Goal: Communication & Community: Answer question/provide support

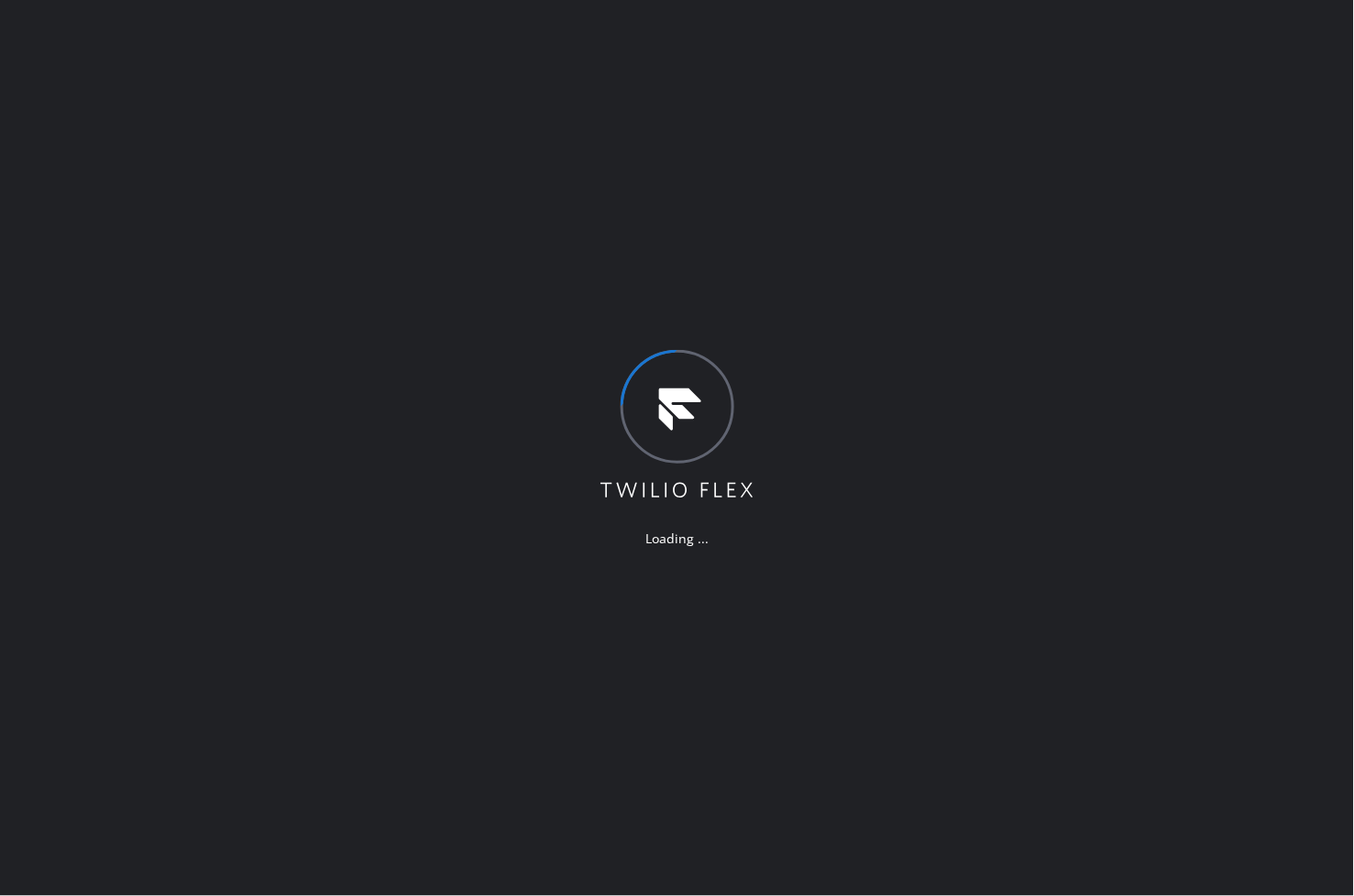
click at [965, 637] on div "Loading ..." at bounding box center [677, 448] width 1354 height 896
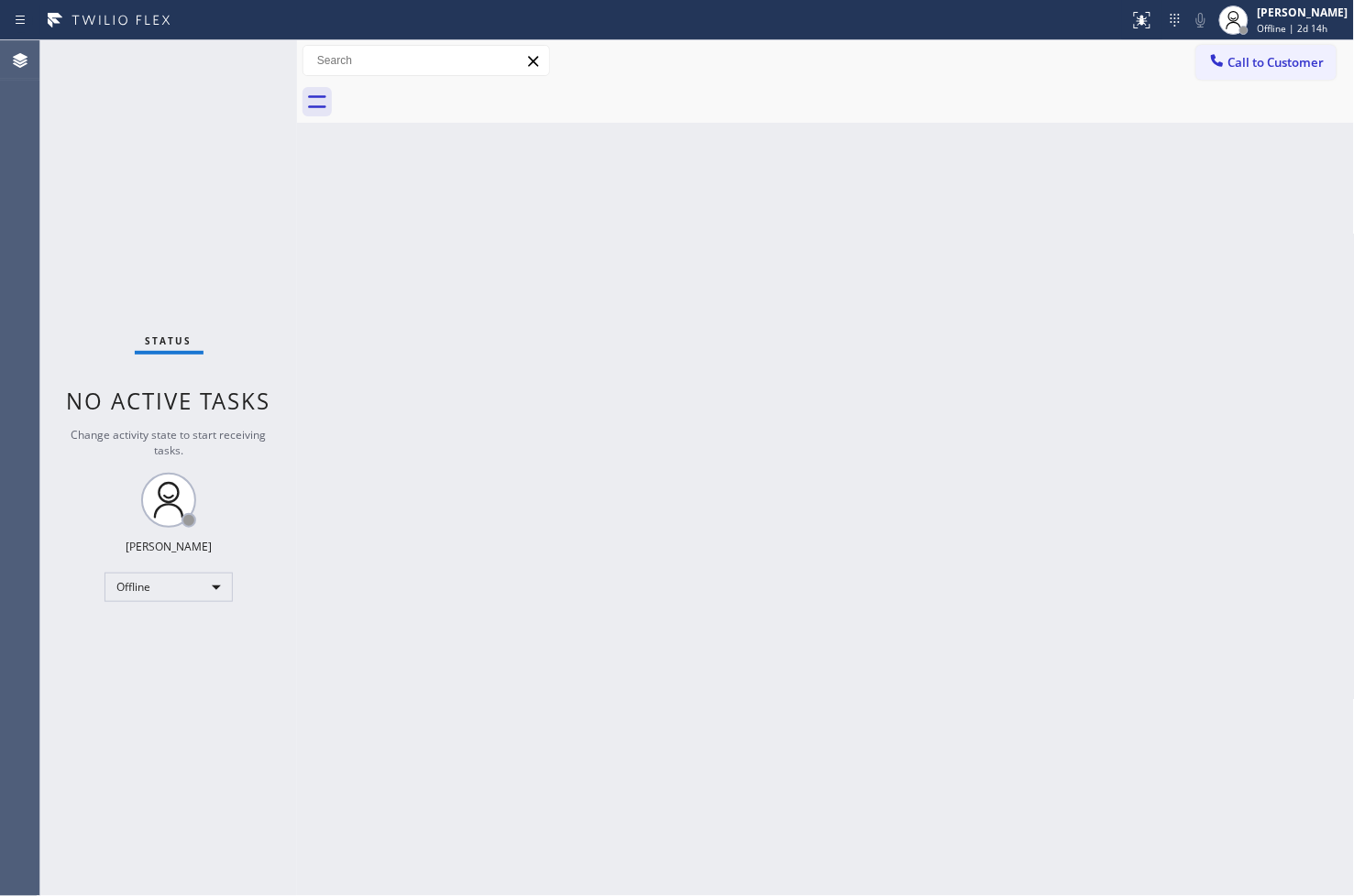
click at [1082, 616] on div "Back to Dashboard Change Sender ID Customers Technicians Select a contact Outbo…" at bounding box center [825, 468] width 1058 height 855
drag, startPoint x: 1152, startPoint y: 310, endPoint x: 1117, endPoint y: 335, distance: 43.0
click at [1152, 310] on div "Back to Dashboard Change Sender ID Customers Technicians Select a contact Outbo…" at bounding box center [825, 468] width 1058 height 855
click at [414, 218] on div "Back to Dashboard Change Sender ID Customers Technicians Select a contact Outbo…" at bounding box center [825, 468] width 1058 height 855
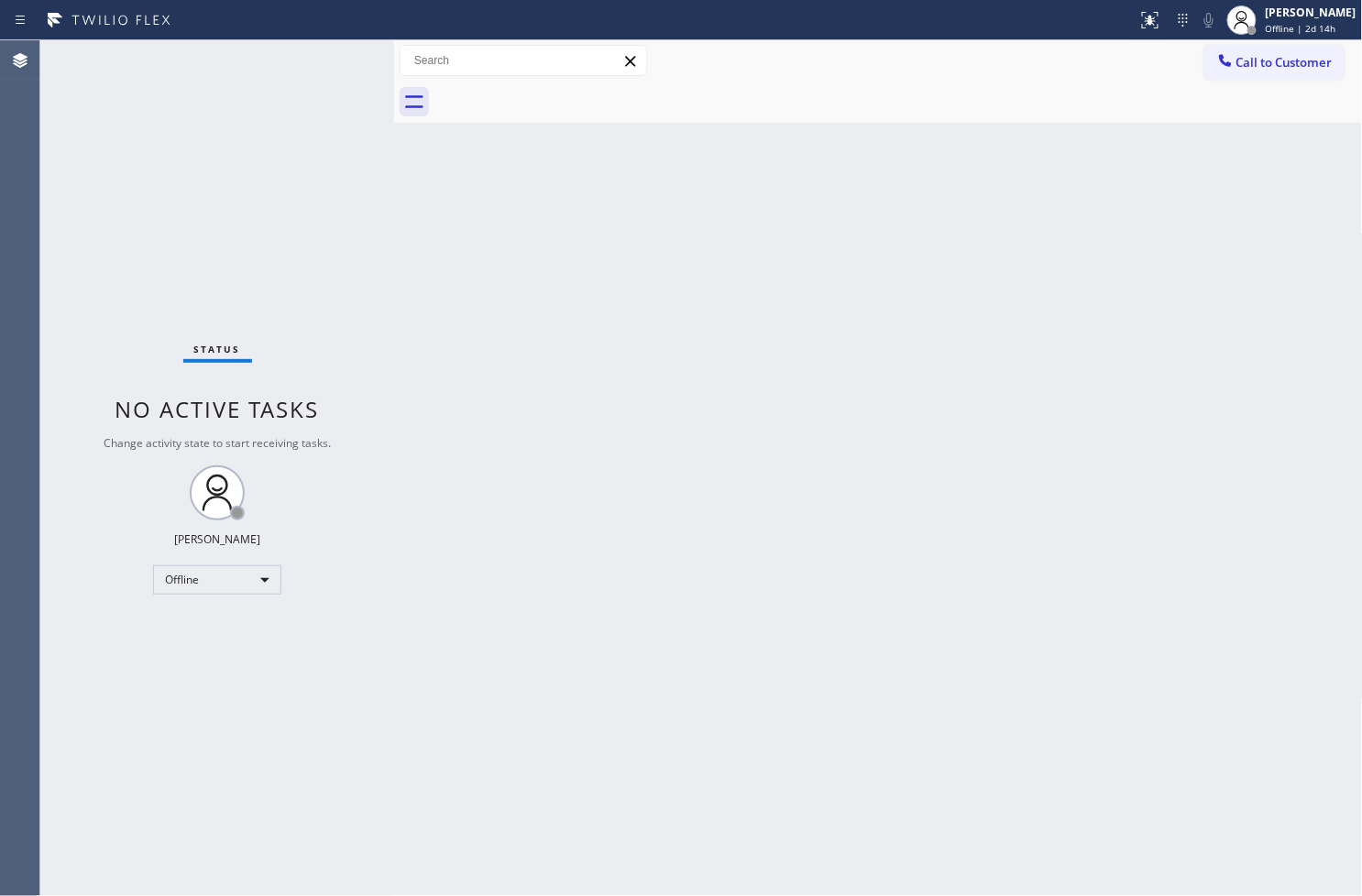
drag, startPoint x: 298, startPoint y: 164, endPoint x: 395, endPoint y: 178, distance: 98.0
click at [394, 178] on div at bounding box center [394, 468] width 0 height 855
click at [325, 56] on div "Status No active tasks Change activity state to start receiving tasks. [PERSON_…" at bounding box center [217, 468] width 353 height 855
click at [267, 580] on div "Offline" at bounding box center [217, 579] width 129 height 29
click at [243, 628] on li "Available" at bounding box center [216, 627] width 125 height 22
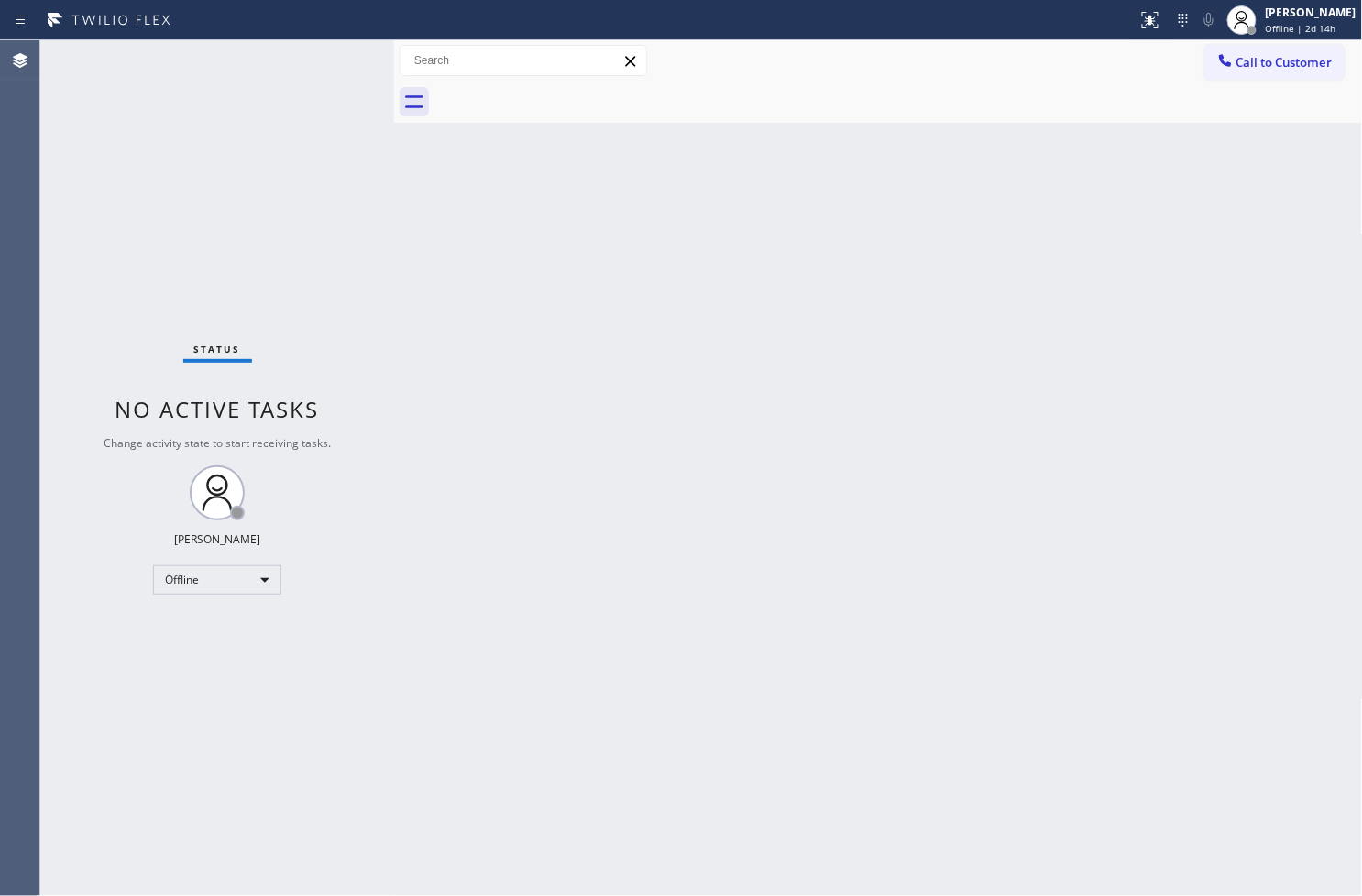
click at [474, 542] on div "Back to Dashboard Change Sender ID Customers Technicians Select a contact Outbo…" at bounding box center [878, 468] width 969 height 855
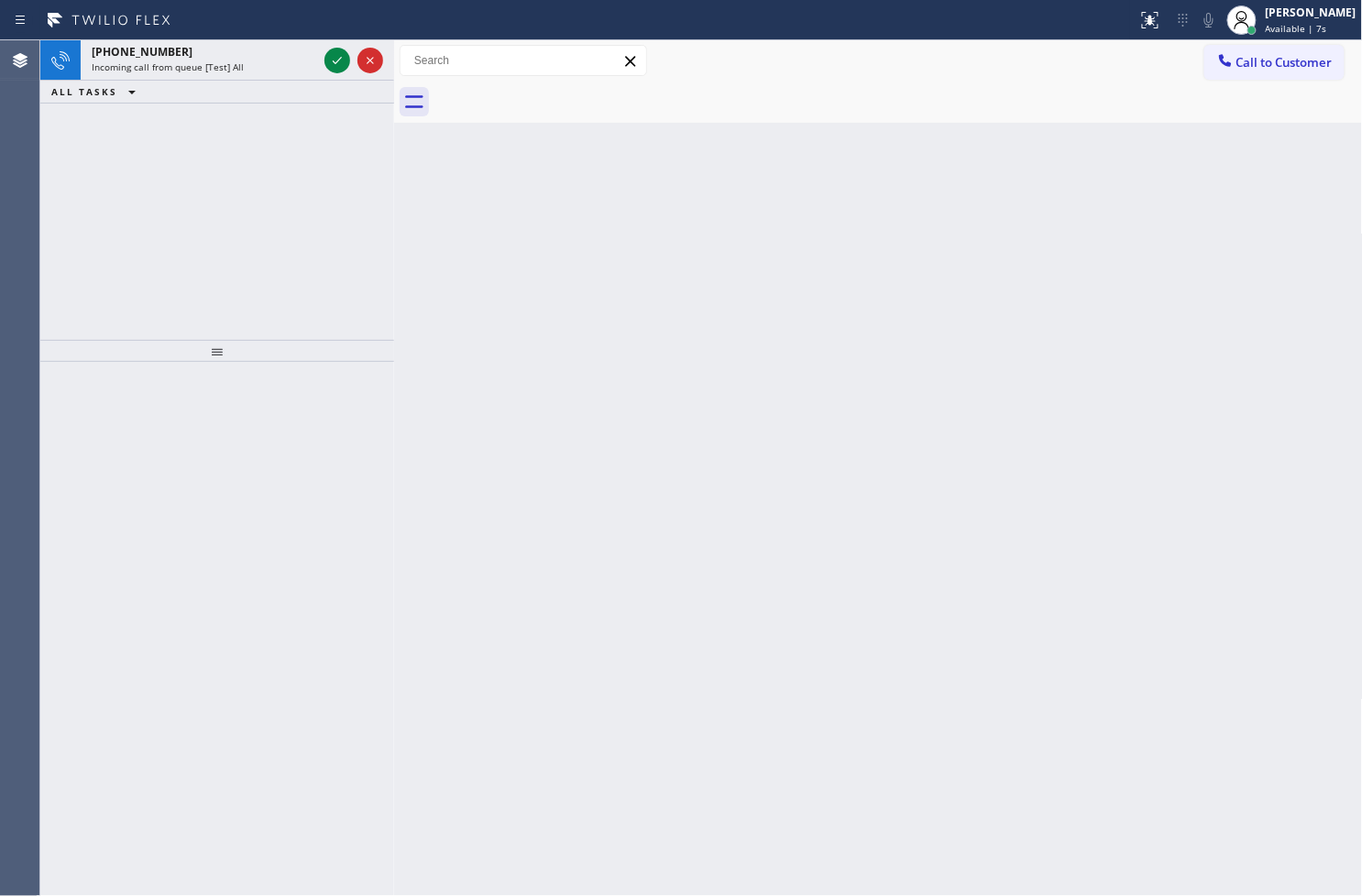
click at [644, 370] on div "Back to Dashboard Change Sender ID Customers Technicians Select a contact Outbo…" at bounding box center [878, 468] width 969 height 855
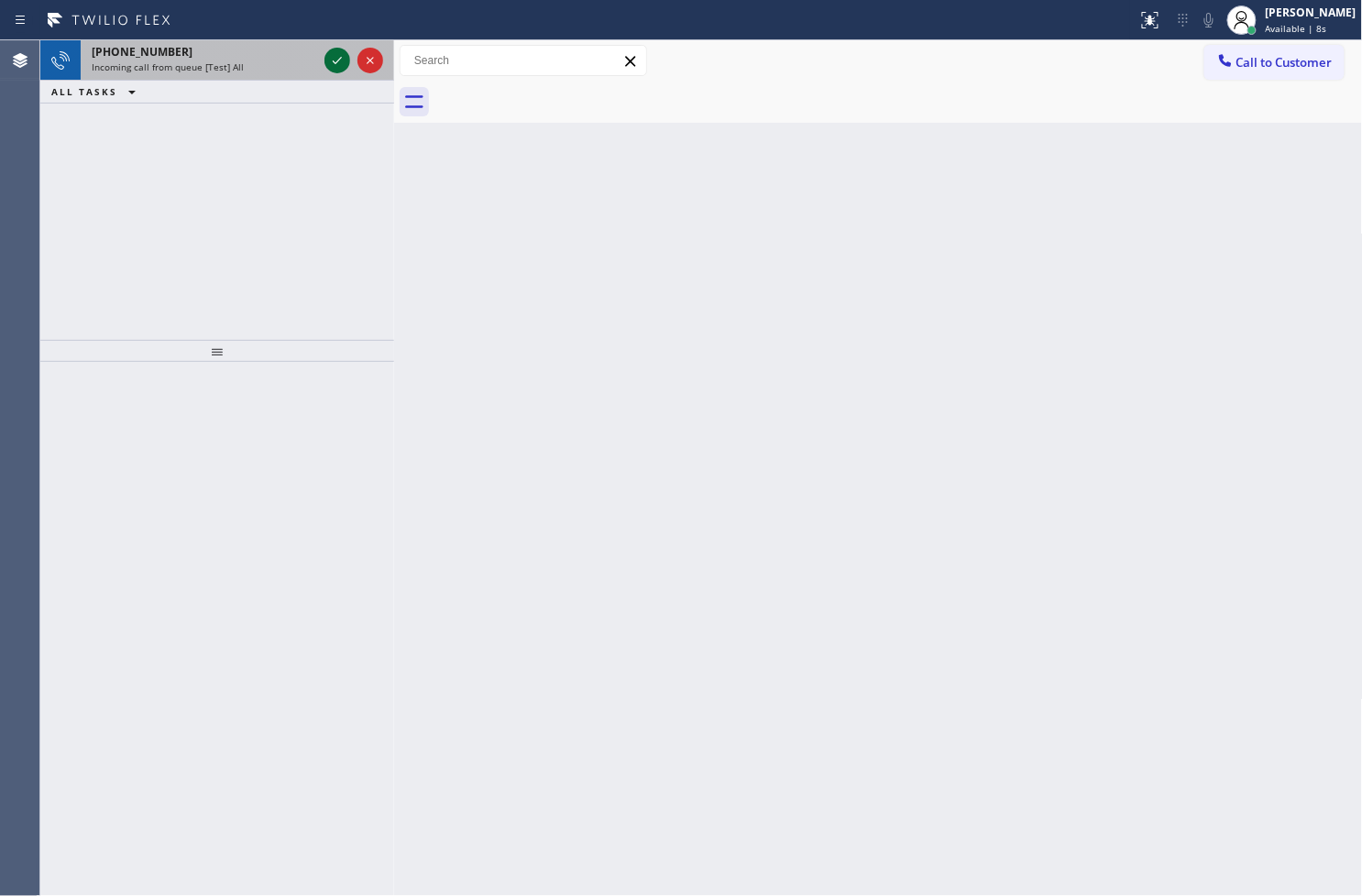
click at [337, 66] on icon at bounding box center [336, 60] width 22 height 22
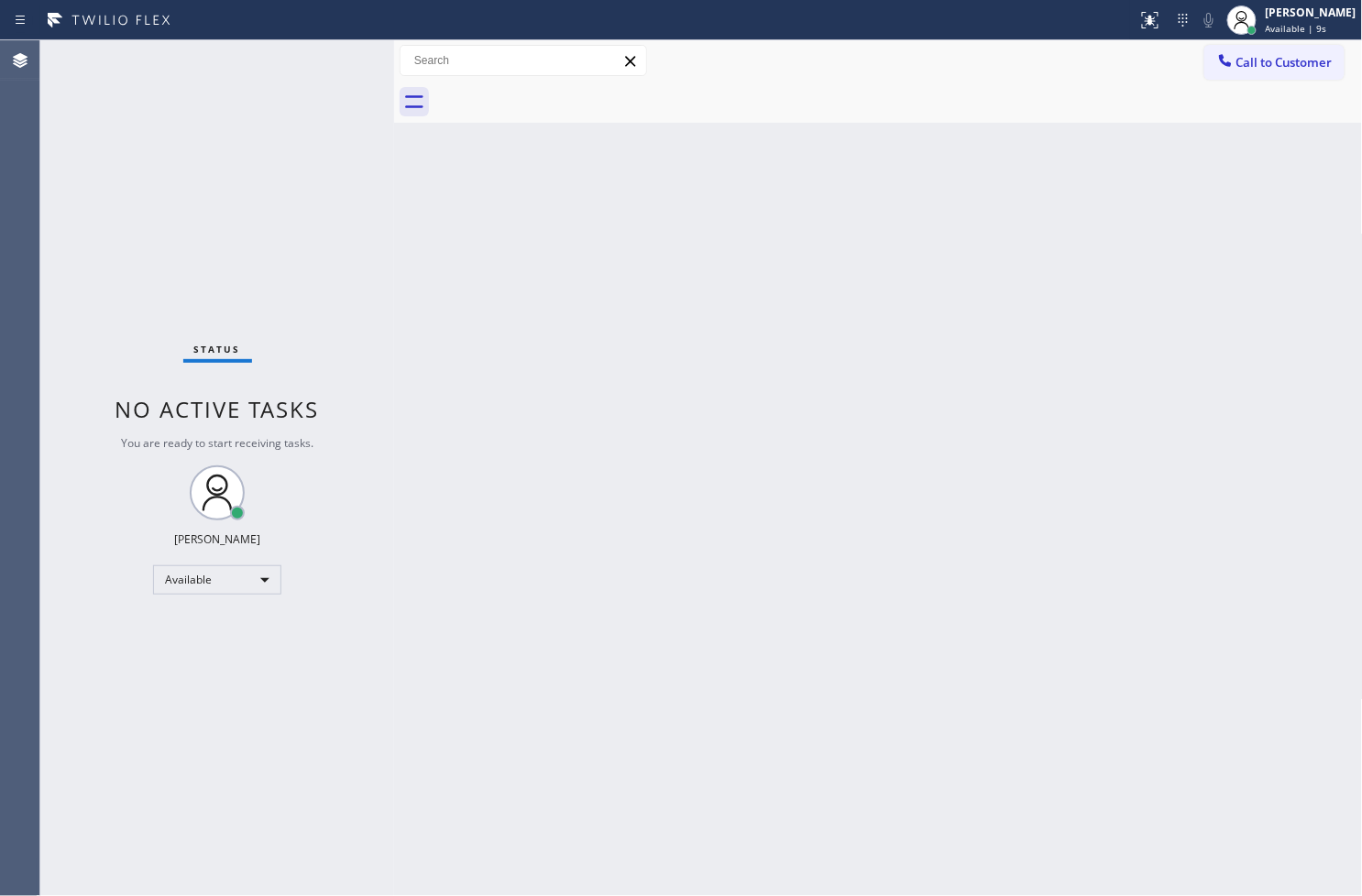
click at [337, 66] on div "Status No active tasks You are ready to start receiving tasks. Judy Anne Bernal…" at bounding box center [217, 468] width 353 height 855
click at [1139, 22] on icon at bounding box center [1149, 20] width 22 height 22
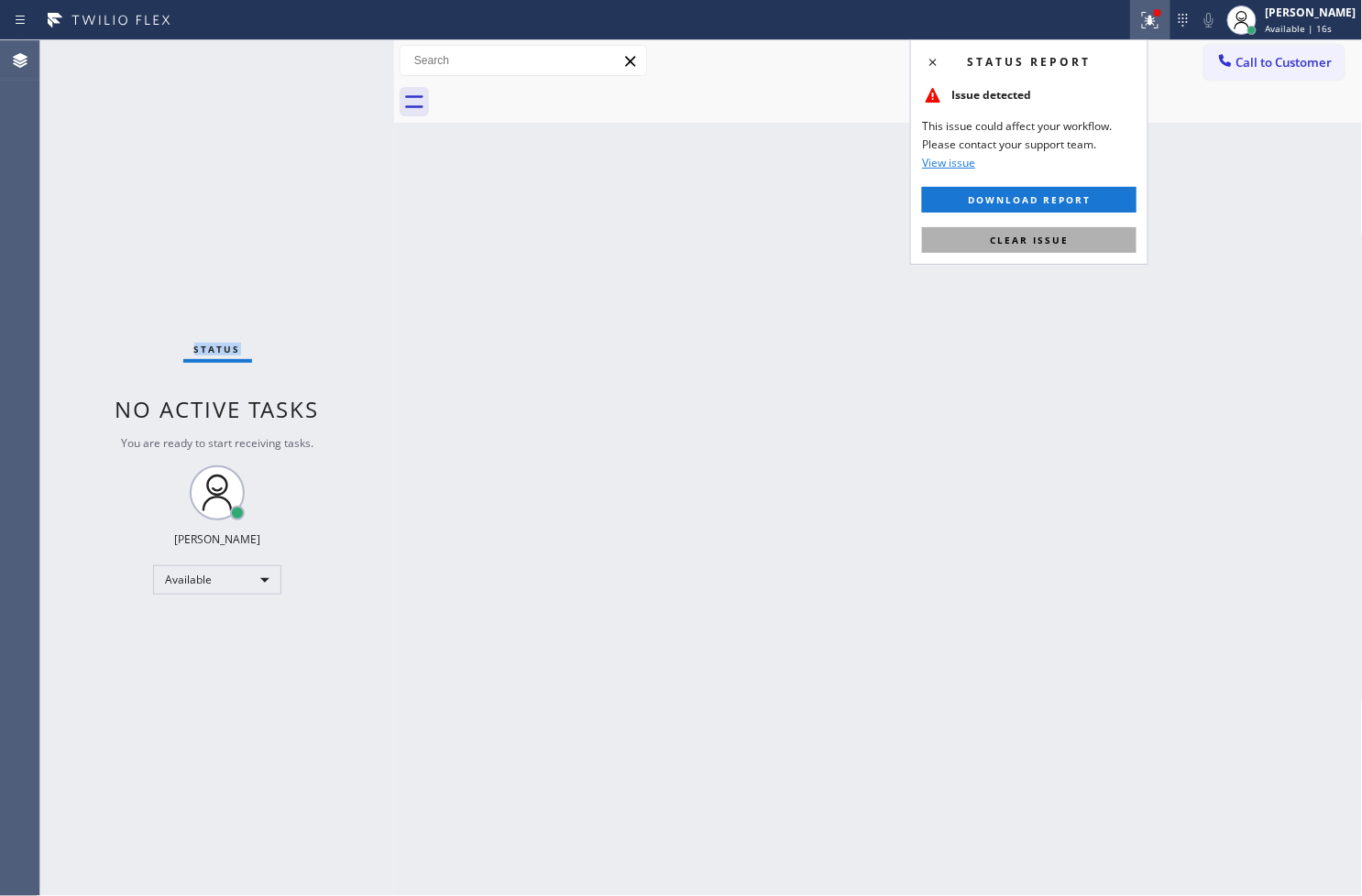
click at [1093, 235] on button "Clear issue" at bounding box center [1028, 239] width 215 height 26
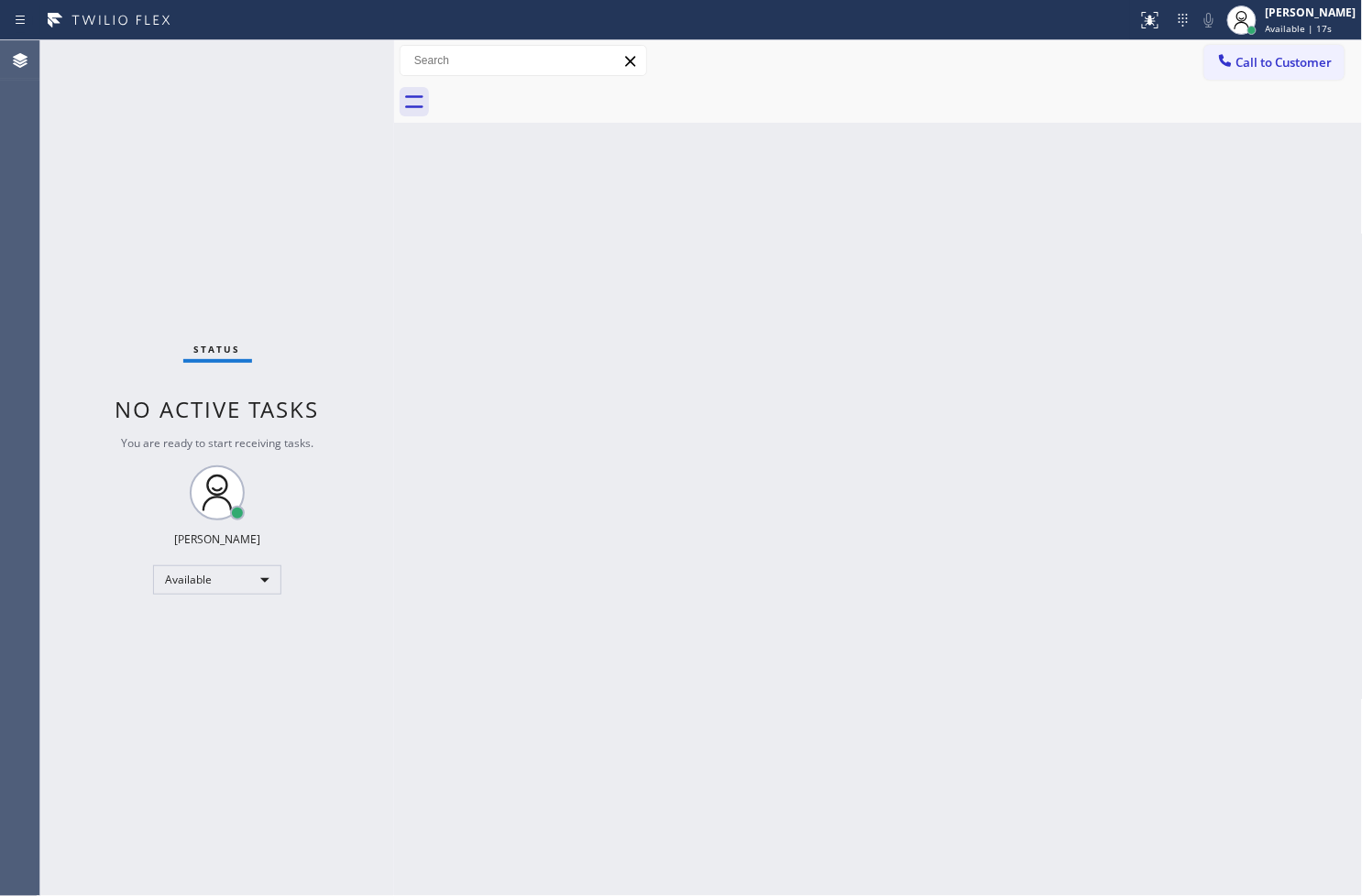
click at [841, 310] on div "Back to Dashboard Change Sender ID Customers Technicians Select a contact Outbo…" at bounding box center [878, 468] width 969 height 855
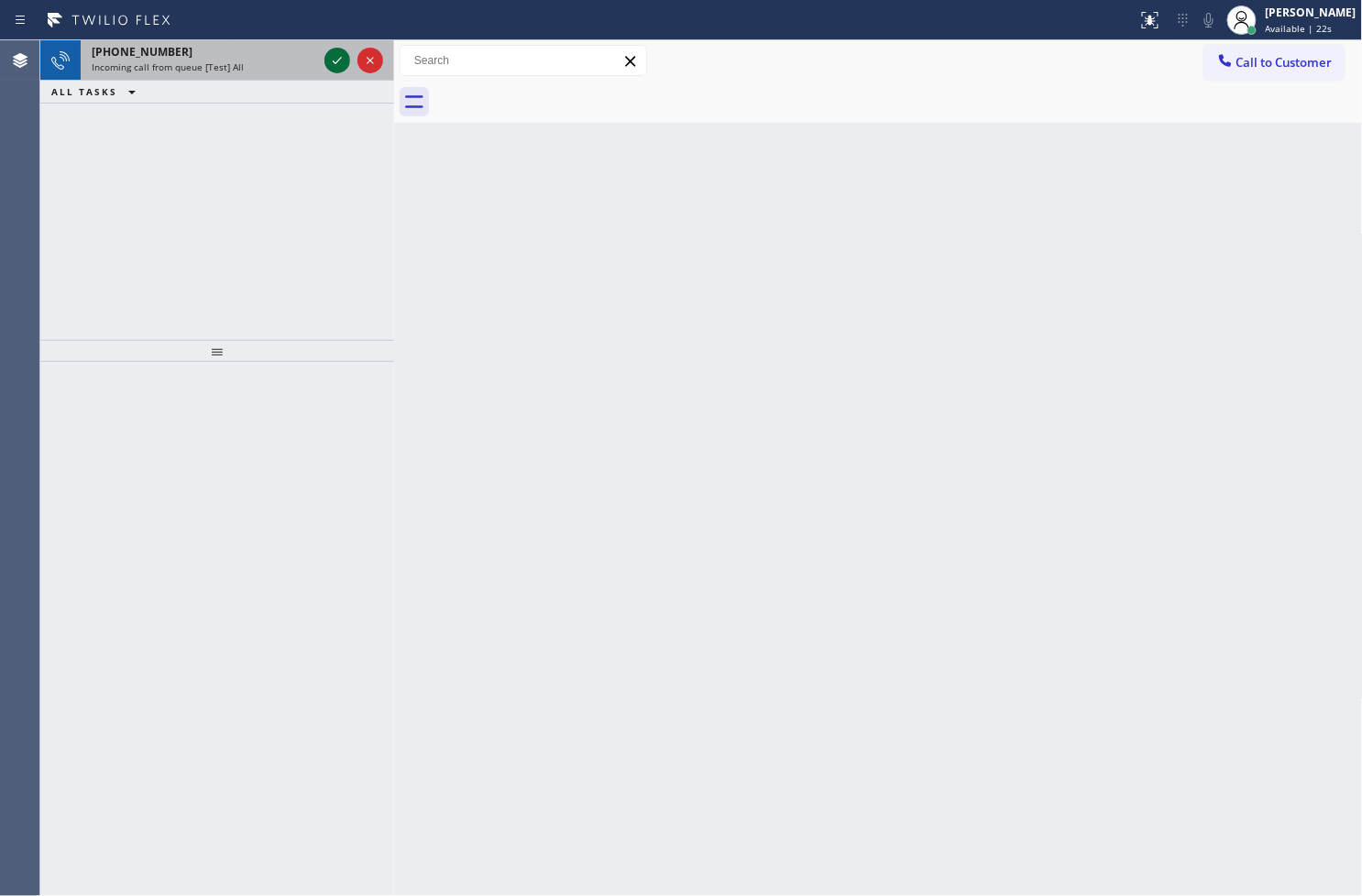
click at [337, 56] on icon at bounding box center [336, 60] width 22 height 22
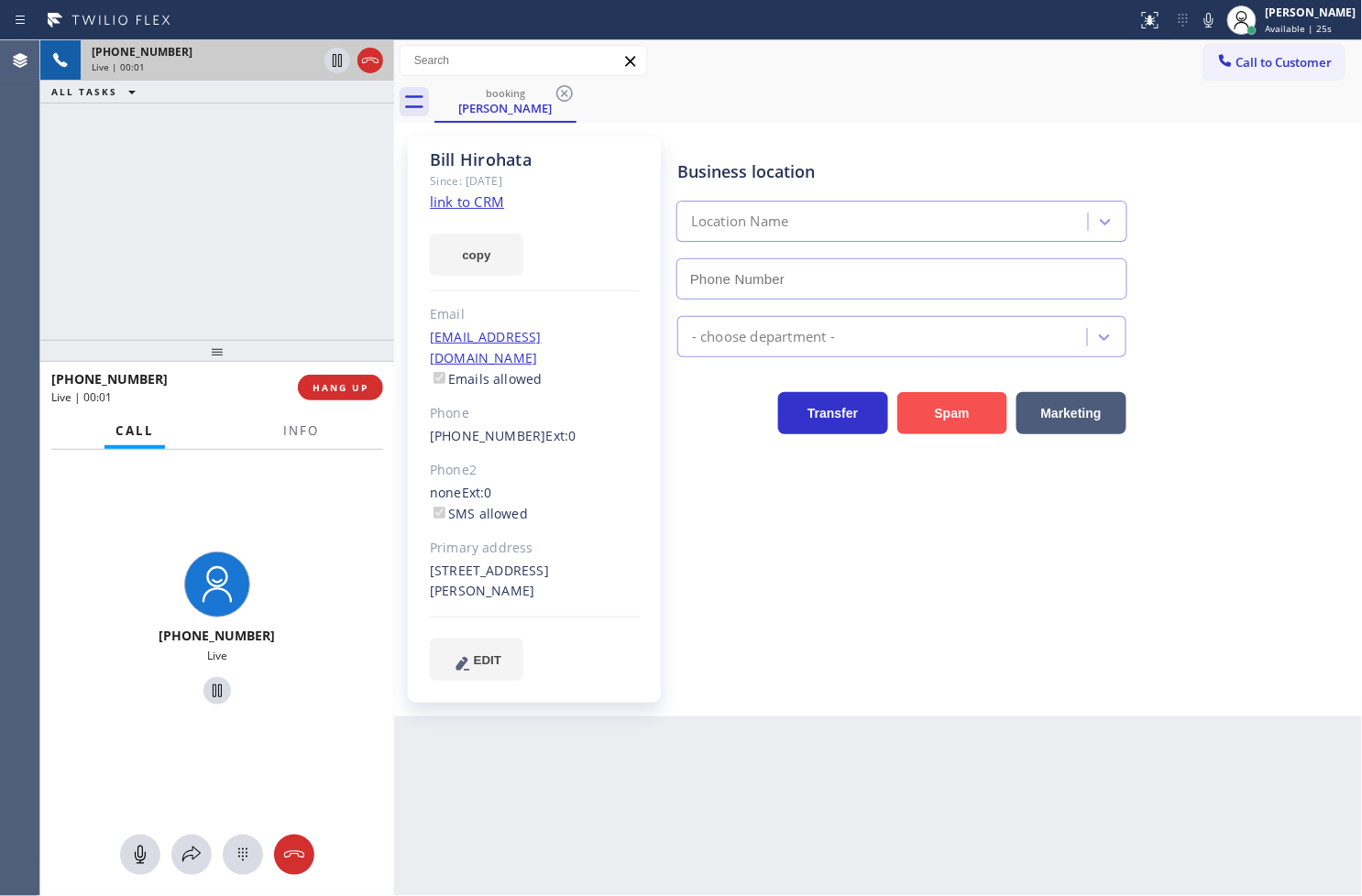
type input "(623) 292-5313"
click at [305, 427] on span "Info" at bounding box center [302, 430] width 36 height 16
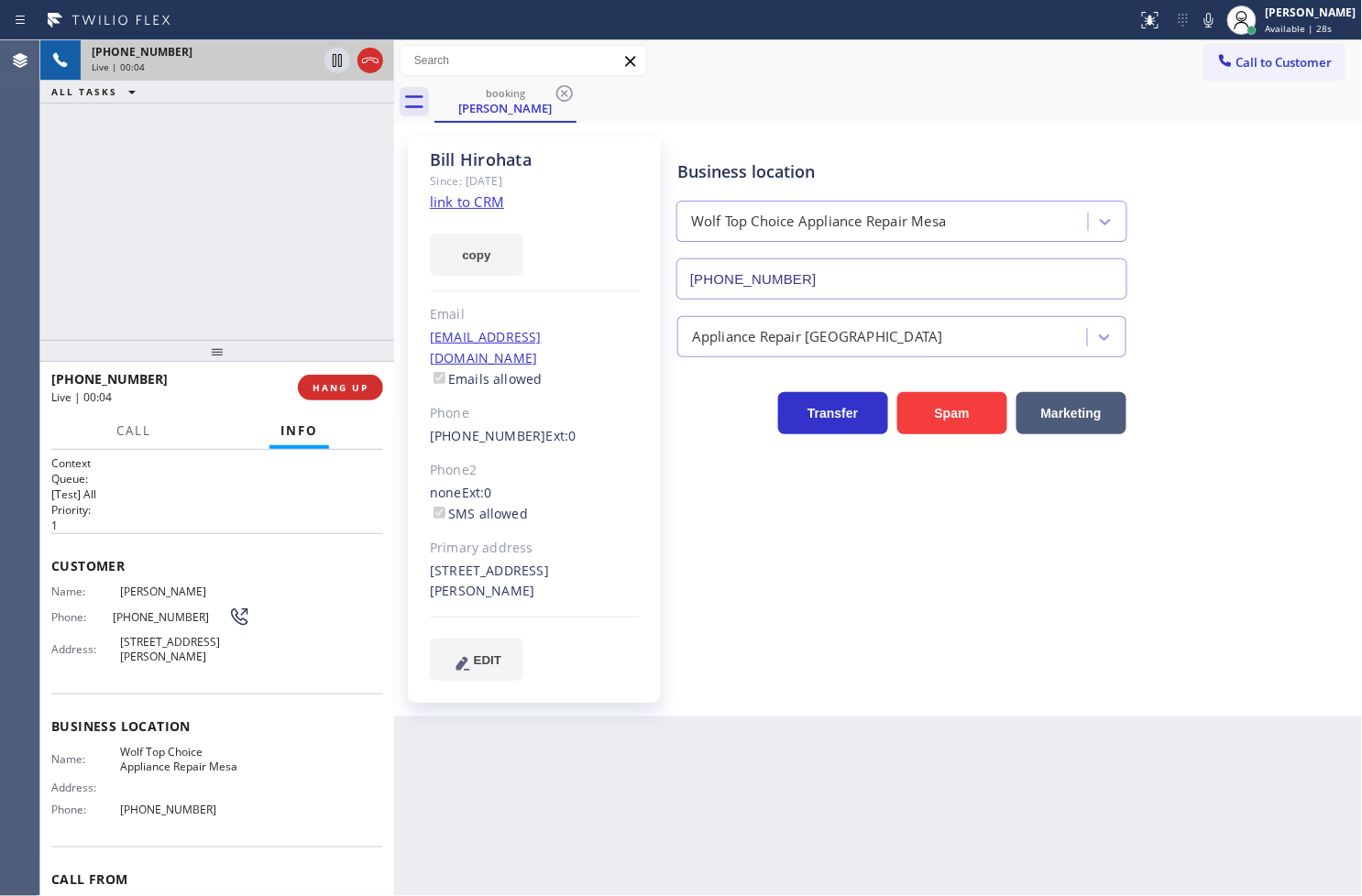
click at [461, 202] on link "link to CRM" at bounding box center [467, 201] width 75 height 18
click at [816, 603] on div "Business location Wolf Top Choice Appliance Repair Mesa (623) 292-5313 Applianc…" at bounding box center [1016, 407] width 684 height 534
click at [257, 294] on div "+16026160474 Live | 00:07 ALL TASKS ALL TASKS ACTIVE TASKS TASKS IN WRAP UP" at bounding box center [217, 190] width 353 height 300
click at [233, 242] on div "+16026160474 Live | 00:35 ALL TASKS ALL TASKS ACTIVE TASKS TASKS IN WRAP UP" at bounding box center [217, 190] width 353 height 300
click at [259, 241] on div "+16026160474 Live | 00:36 ALL TASKS ALL TASKS ACTIVE TASKS TASKS IN WRAP UP" at bounding box center [217, 190] width 353 height 300
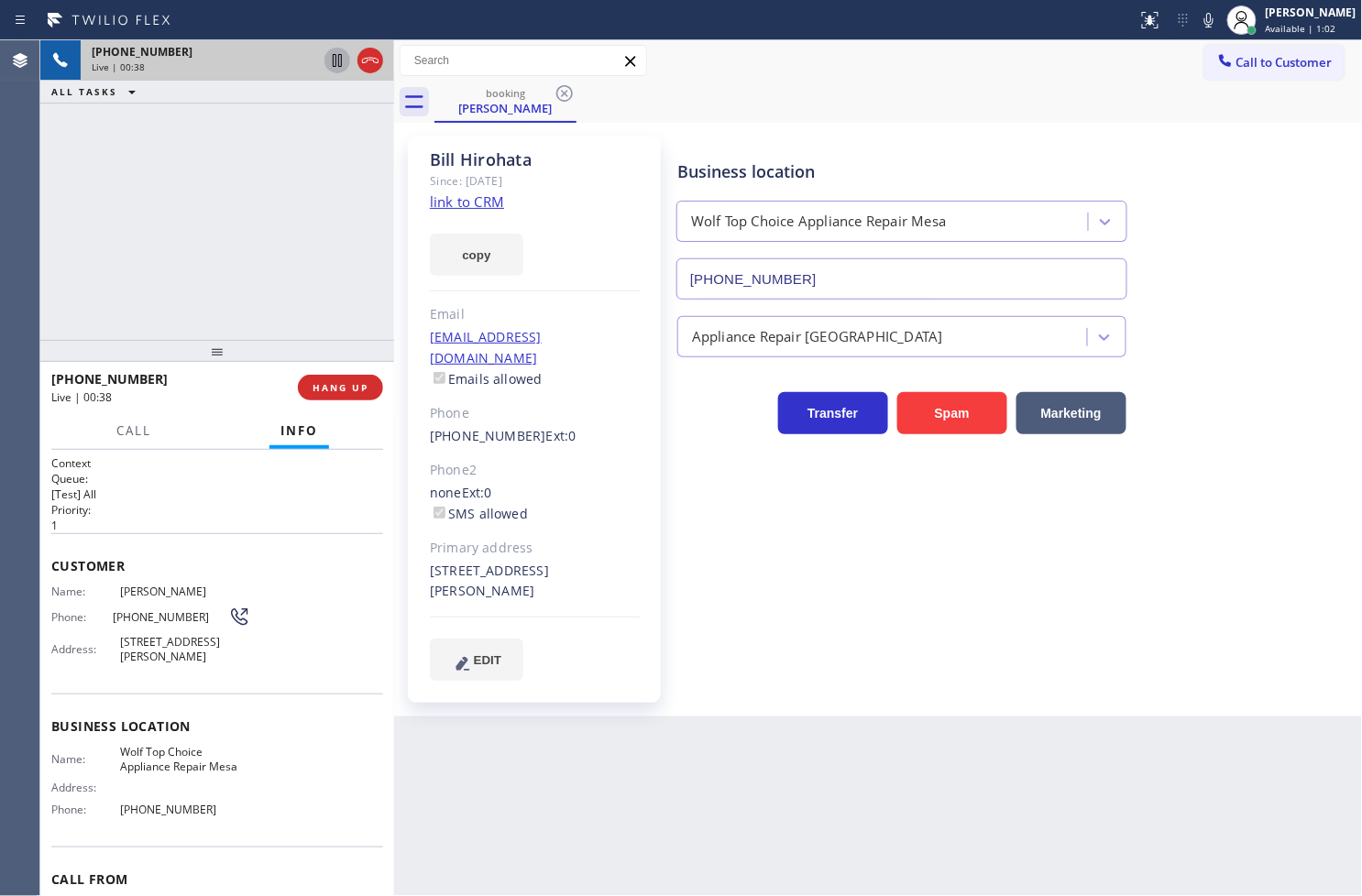
click at [332, 58] on icon at bounding box center [336, 60] width 22 height 22
click at [477, 257] on button "copy" at bounding box center [476, 254] width 94 height 43
click at [249, 203] on div "+16026160474 Live | 01:28 ALL TASKS ALL TASKS ACTIVE TASKS TASKS IN WRAP UP" at bounding box center [217, 190] width 353 height 300
click at [129, 436] on span "Call" at bounding box center [133, 430] width 35 height 16
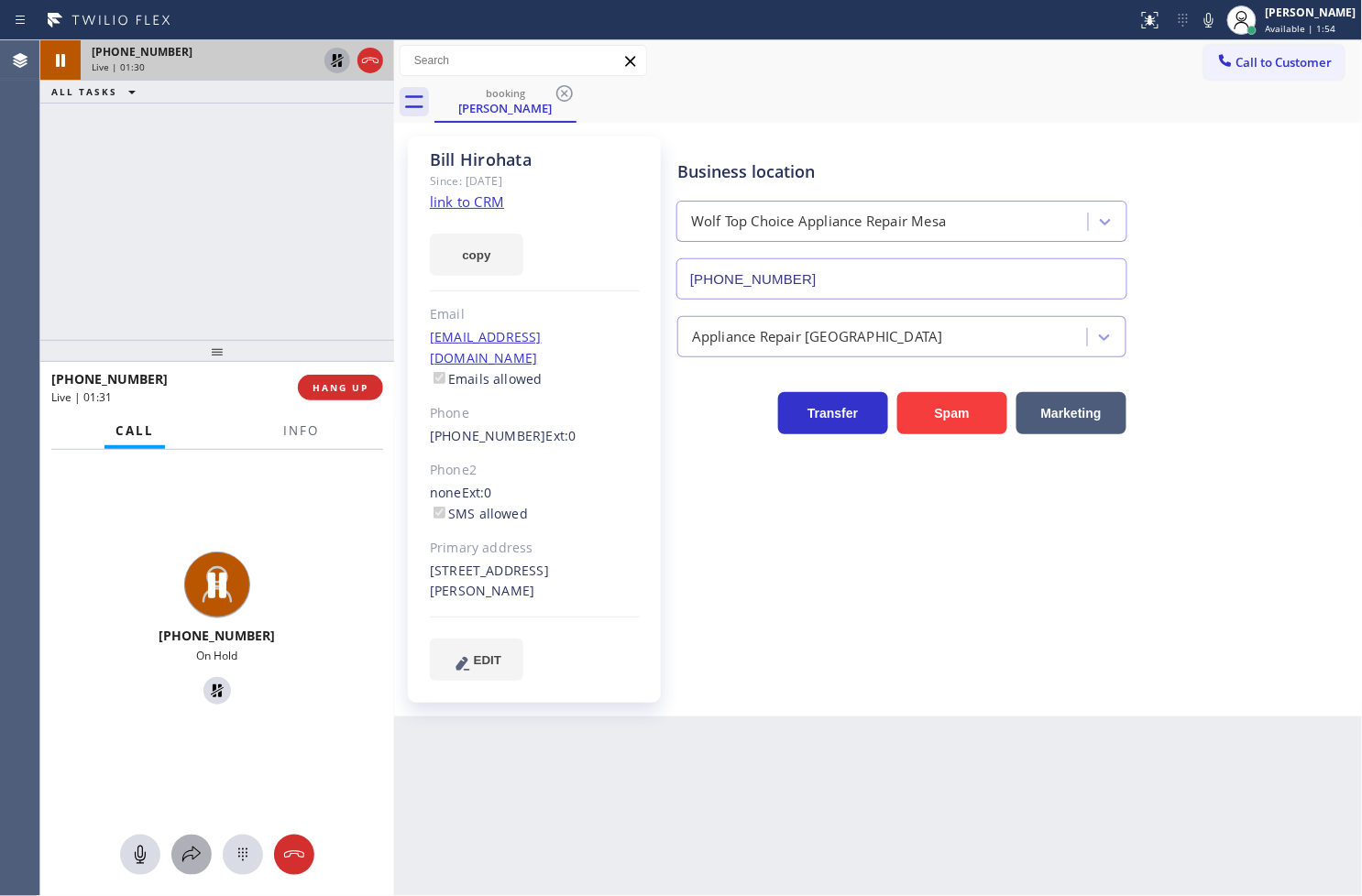
click at [194, 857] on icon at bounding box center [191, 854] width 22 height 22
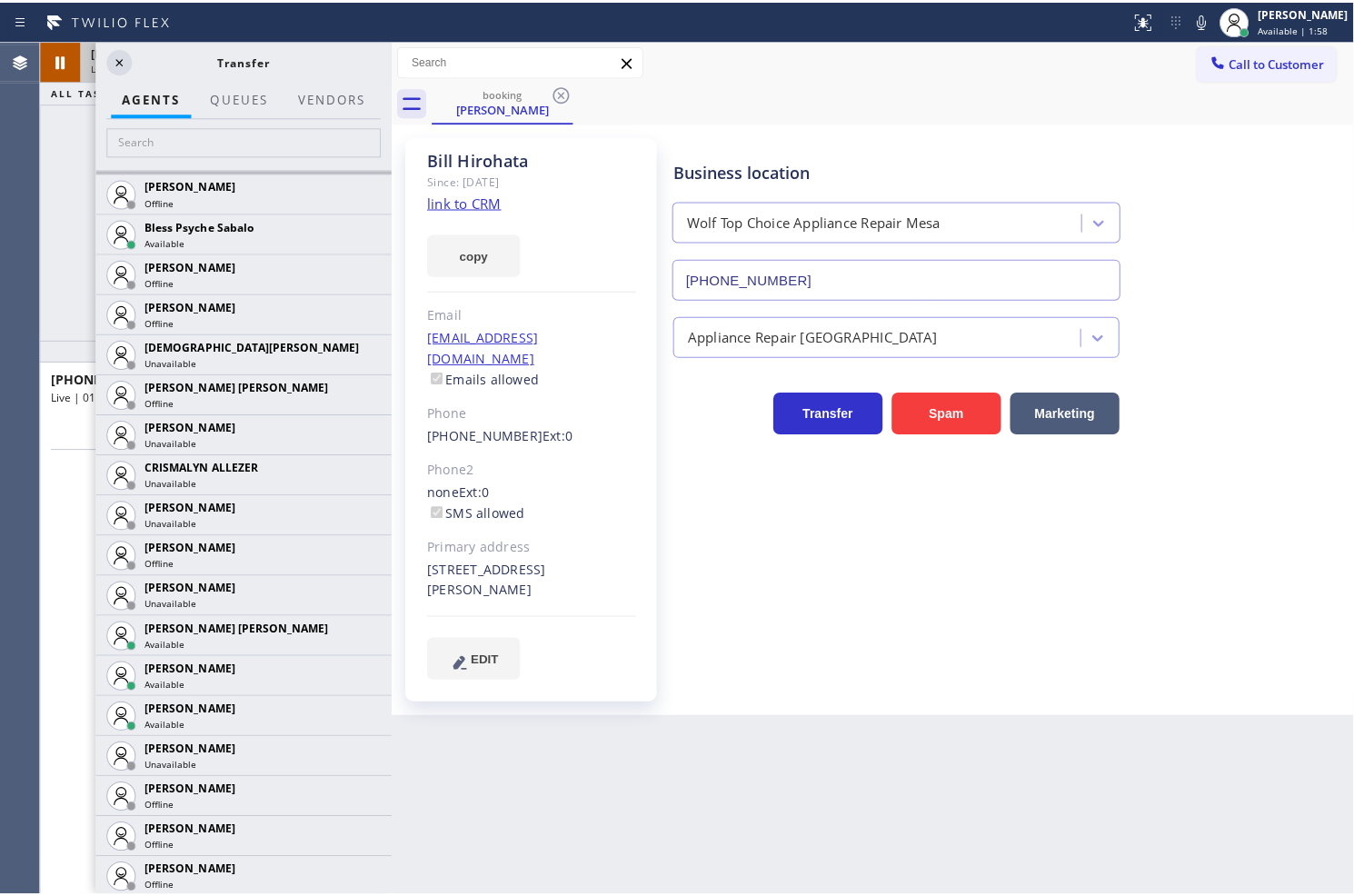
scroll to position [605, 0]
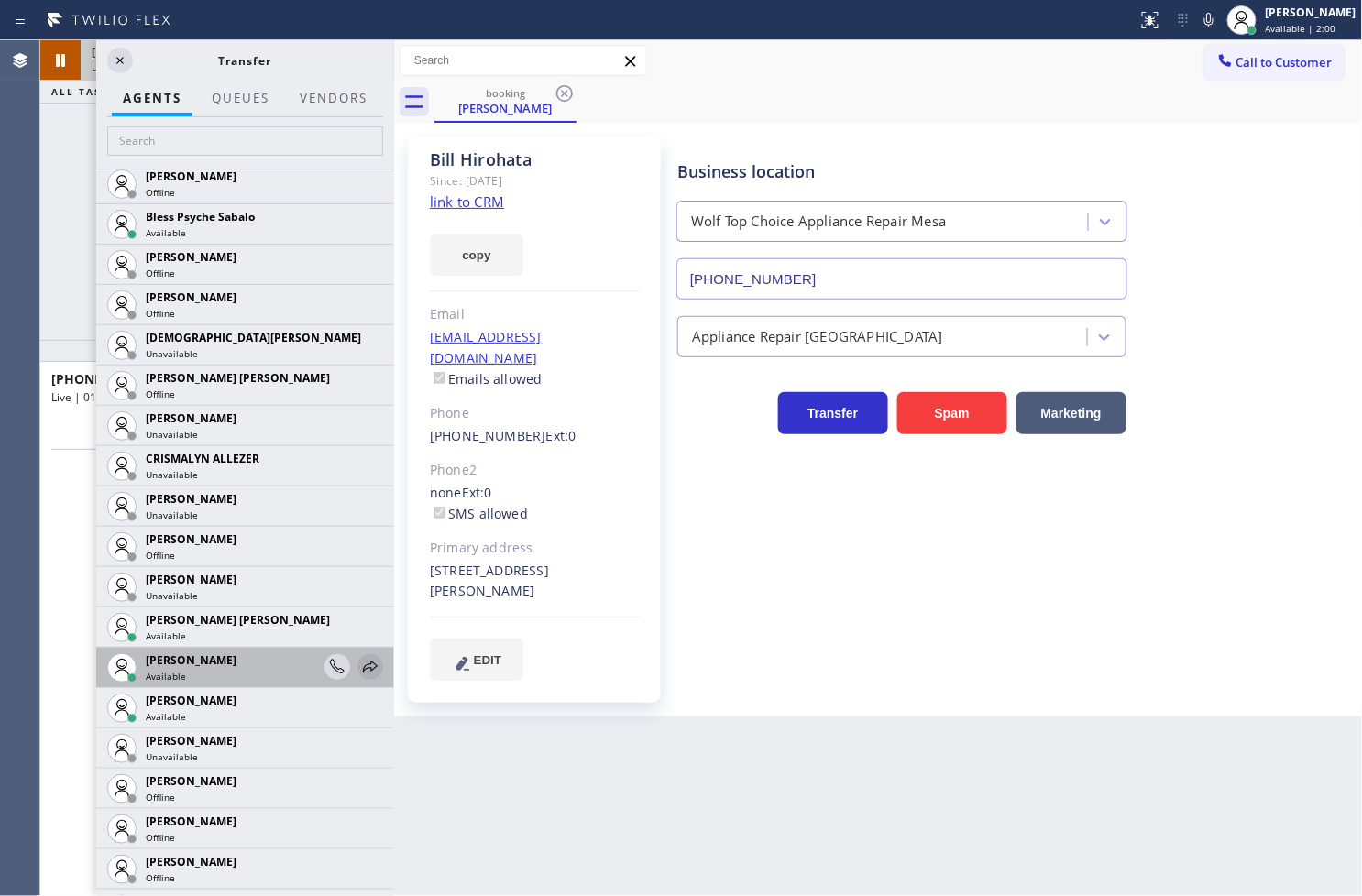
click at [359, 671] on icon at bounding box center [370, 666] width 22 height 22
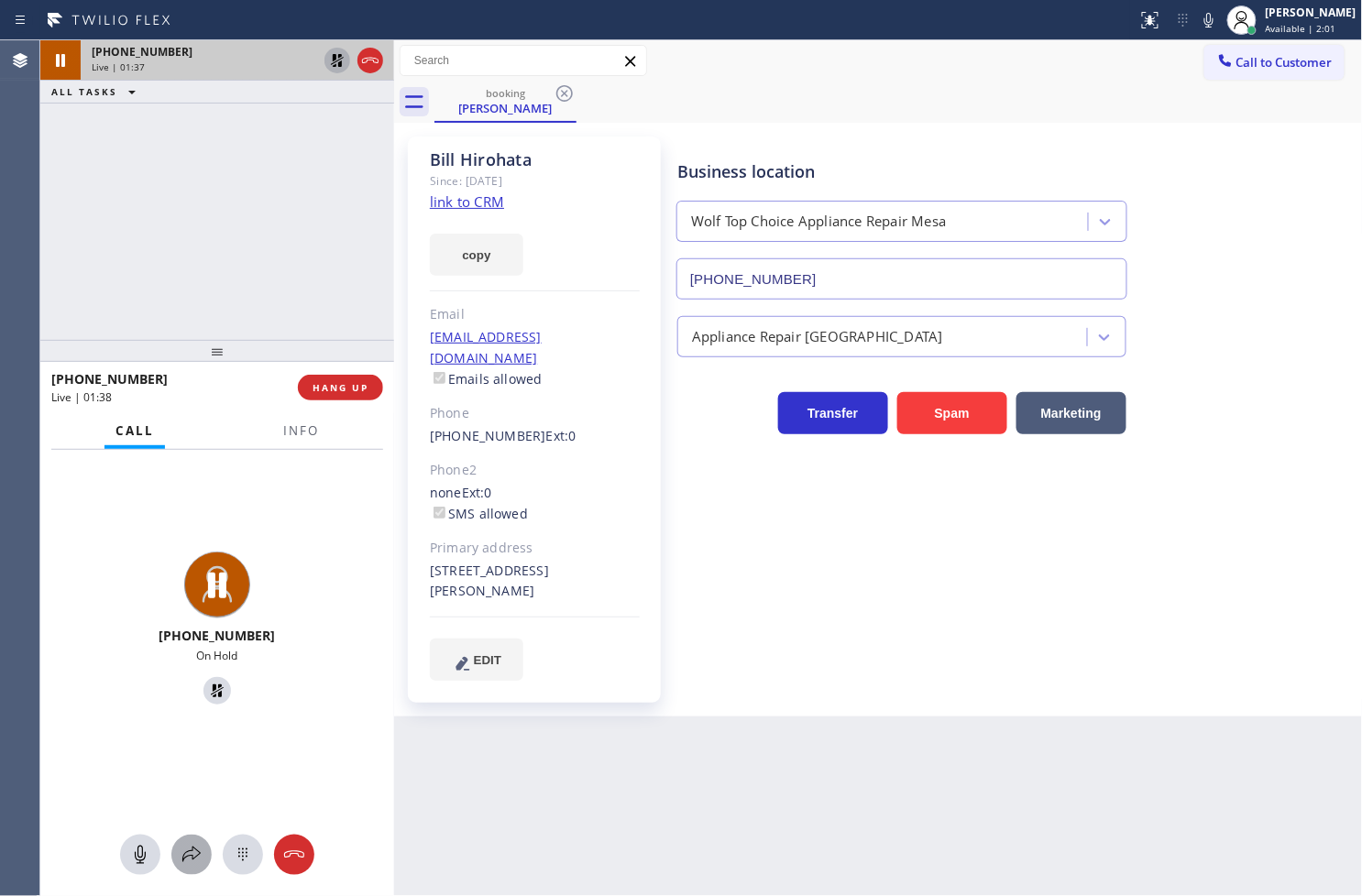
click at [193, 853] on icon at bounding box center [191, 854] width 22 height 22
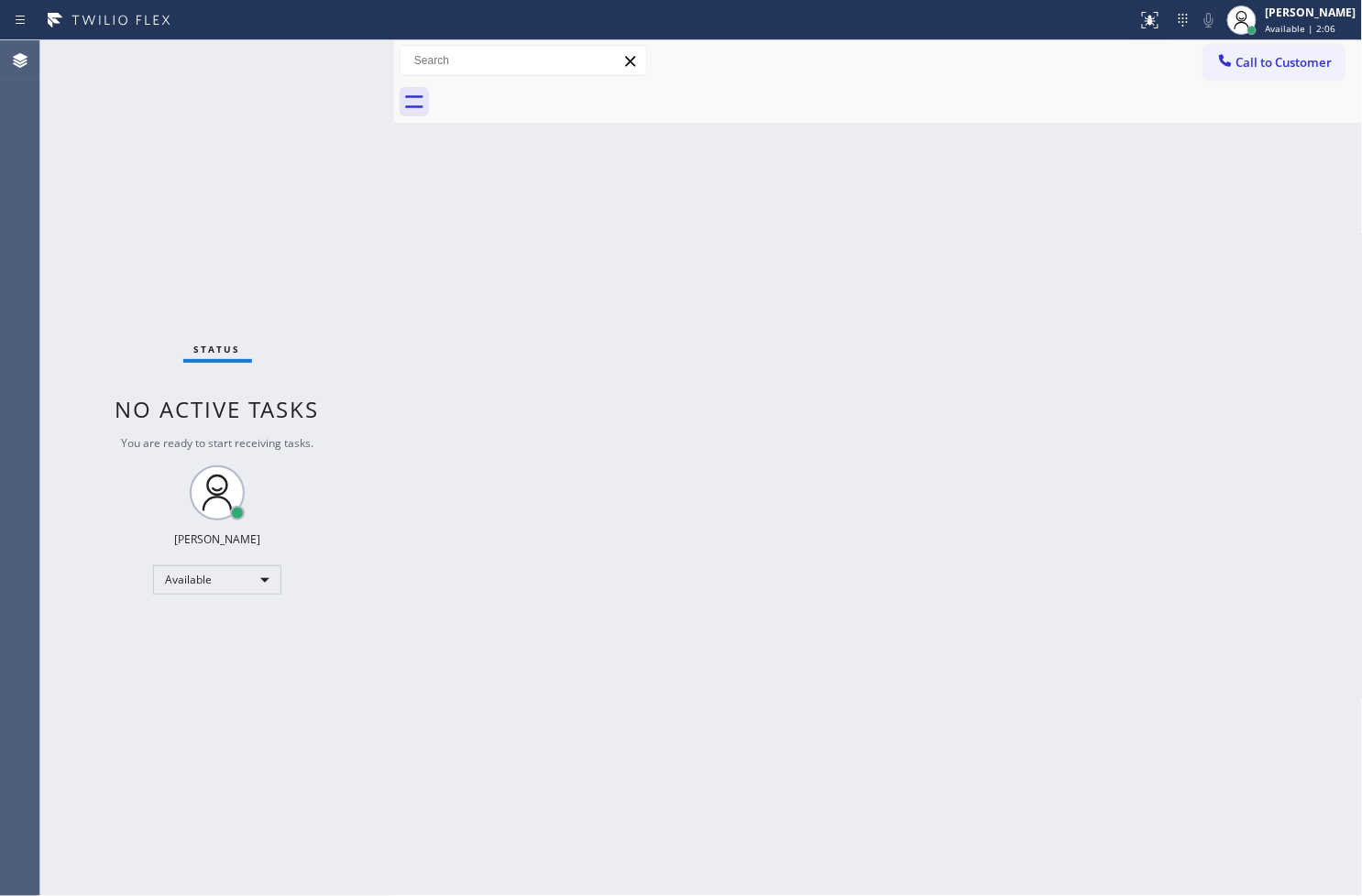
click at [531, 388] on div "Back to Dashboard Change Sender ID Customers Technicians Select a contact Outbo…" at bounding box center [878, 468] width 969 height 855
click at [343, 259] on div "Status No active tasks You are ready to start receiving tasks. Judy Anne Bernal…" at bounding box center [217, 468] width 353 height 855
click at [1028, 644] on div "Back to Dashboard Change Sender ID Customers Technicians Select a contact Outbo…" at bounding box center [878, 468] width 969 height 855
click at [360, 268] on div "Status No active tasks You are ready to start receiving tasks. Judy Anne Bernal…" at bounding box center [217, 468] width 353 height 855
click at [322, 76] on div "Status No active tasks You are ready to start receiving tasks. Judy Anne Bernal…" at bounding box center [217, 468] width 353 height 855
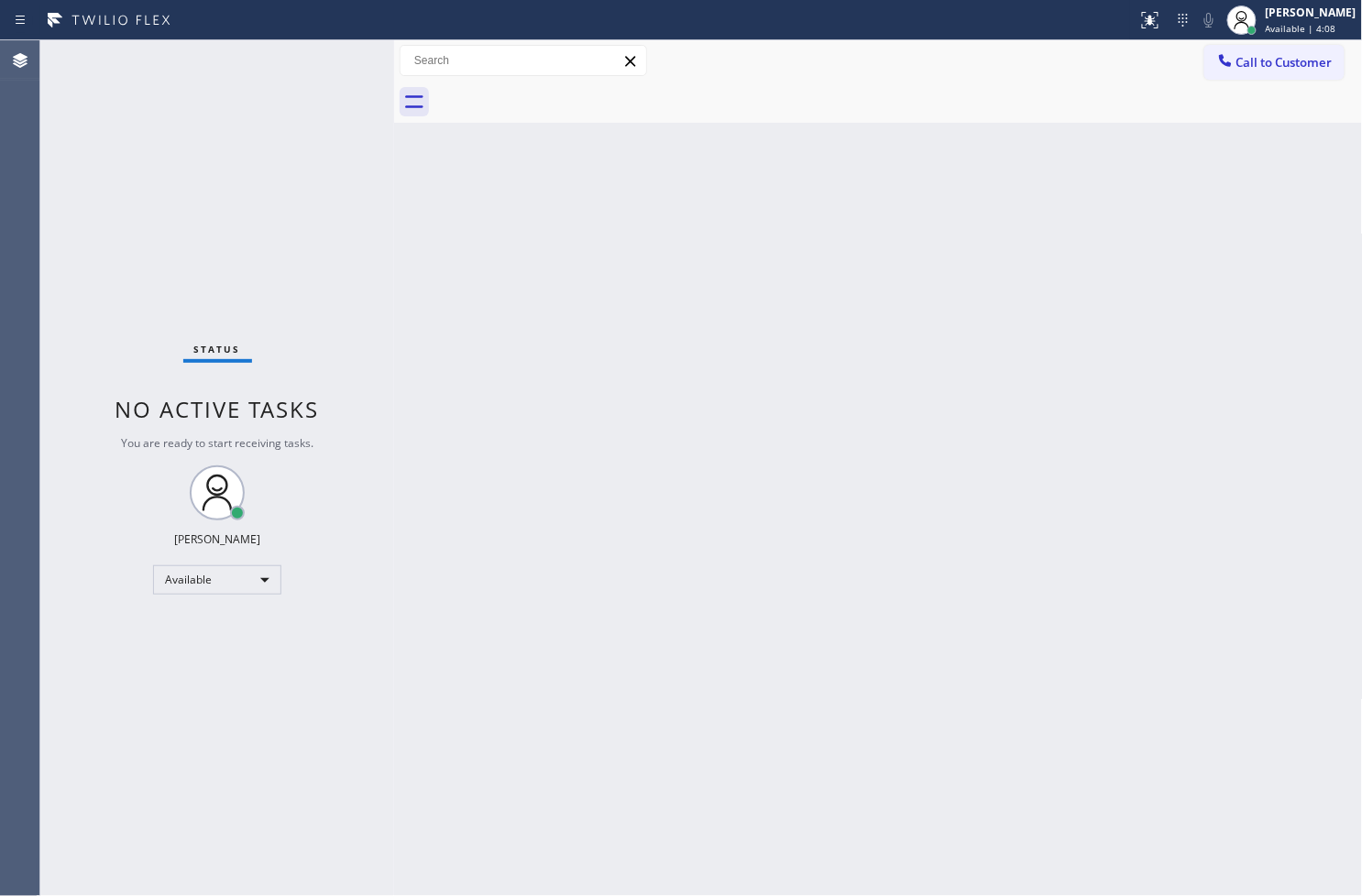
click at [198, 149] on div "Status No active tasks You are ready to start receiving tasks. Judy Anne Bernal…" at bounding box center [217, 468] width 353 height 855
click at [330, 50] on div "Status No active tasks You are ready to start receiving tasks. Judy Anne Bernal…" at bounding box center [217, 468] width 353 height 855
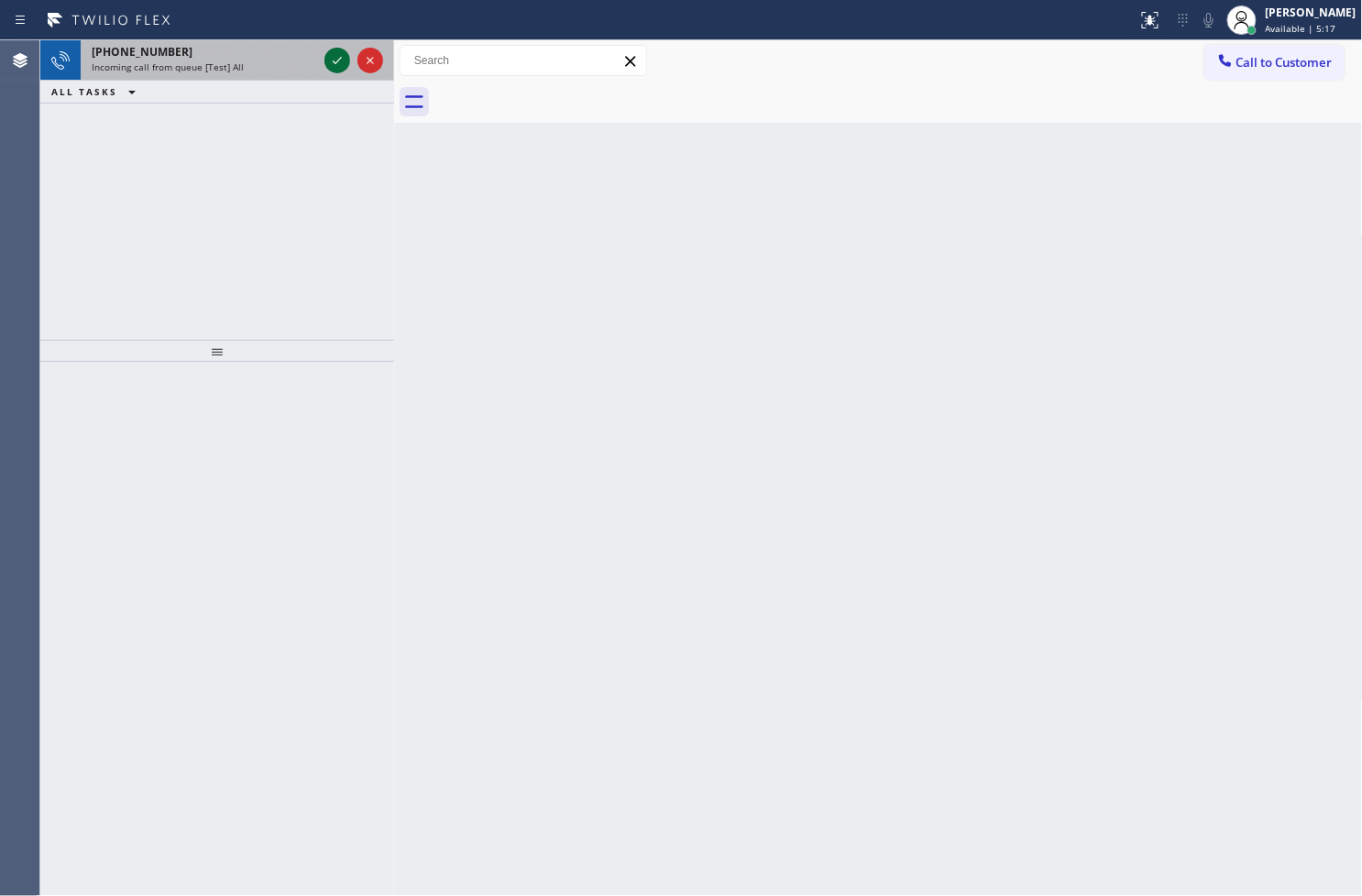
click at [336, 52] on icon at bounding box center [336, 60] width 22 height 22
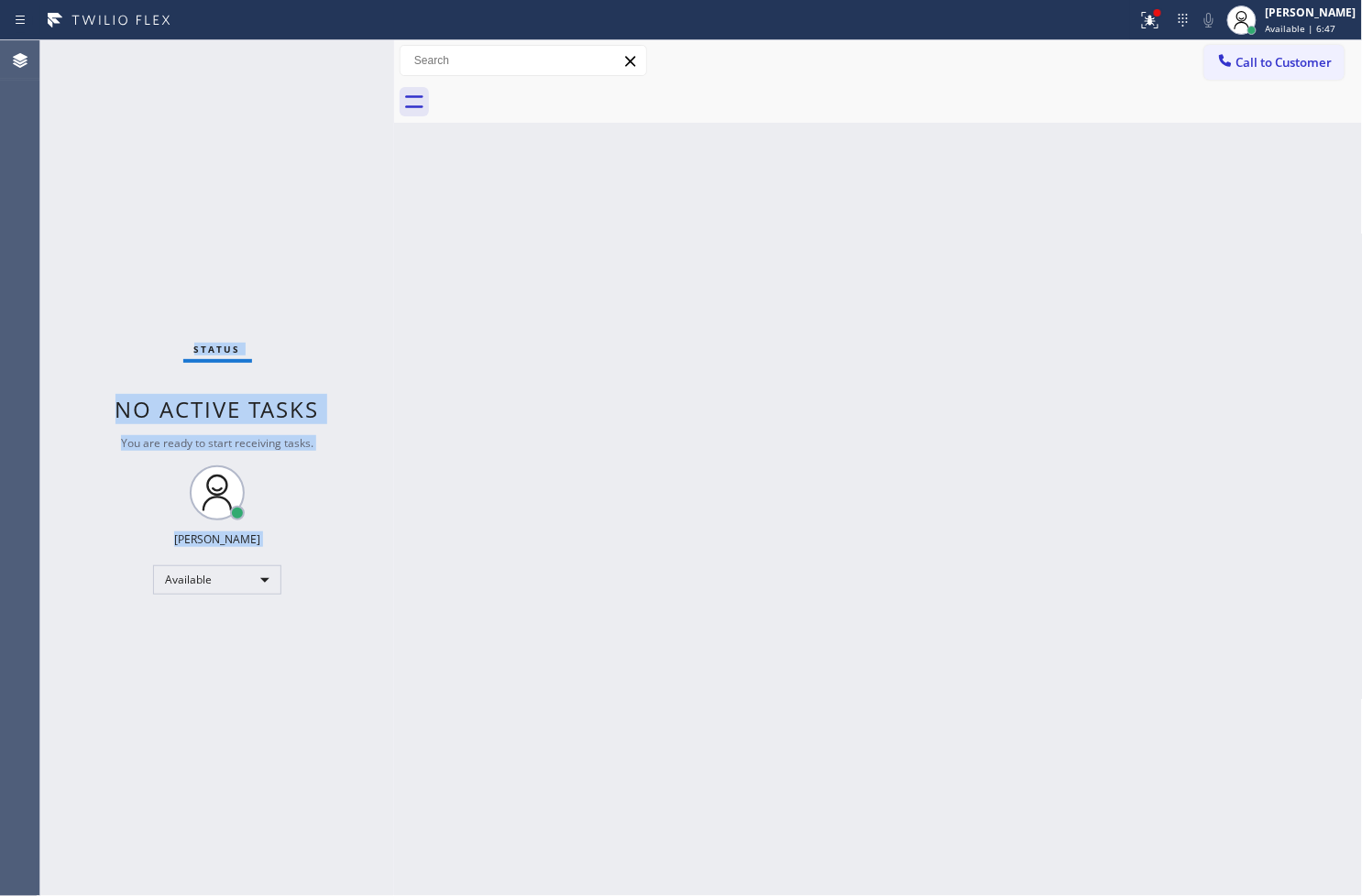
click at [358, 578] on div "Status No active tasks You are ready to start receiving tasks. Judy Anne Bernal…" at bounding box center [217, 468] width 353 height 855
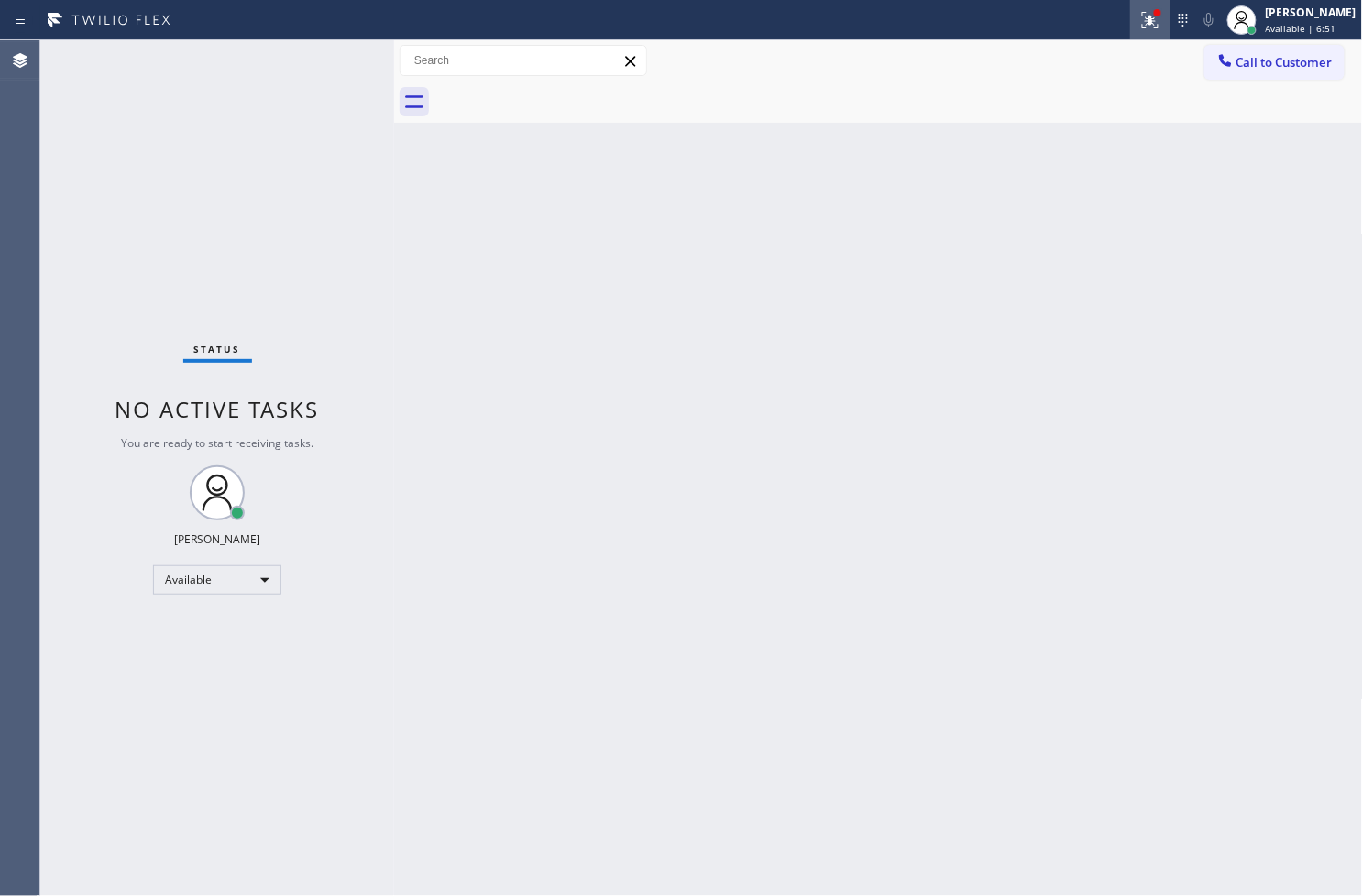
click at [1139, 11] on icon at bounding box center [1149, 20] width 22 height 22
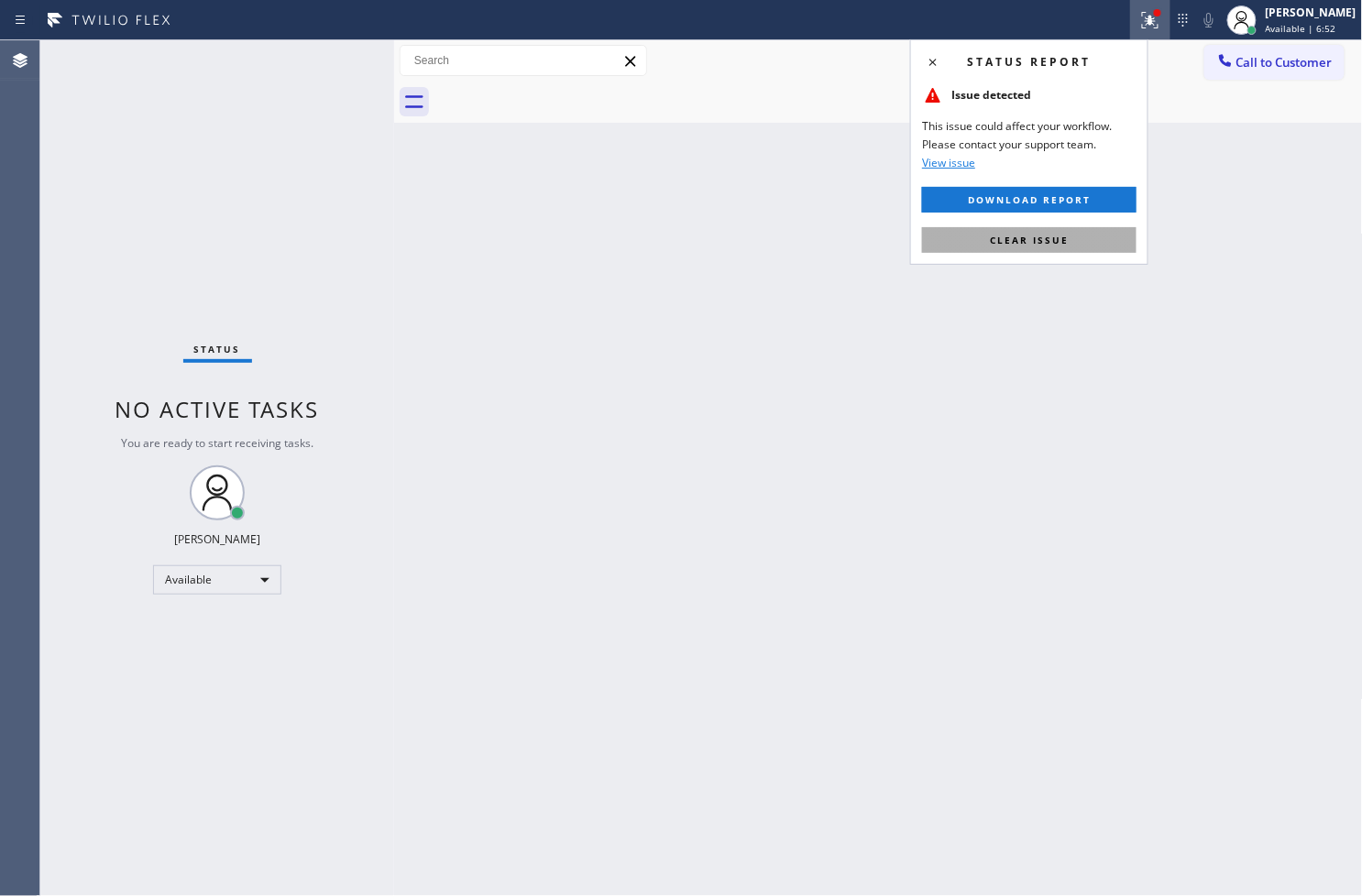
click at [1075, 232] on button "Clear issue" at bounding box center [1028, 239] width 215 height 26
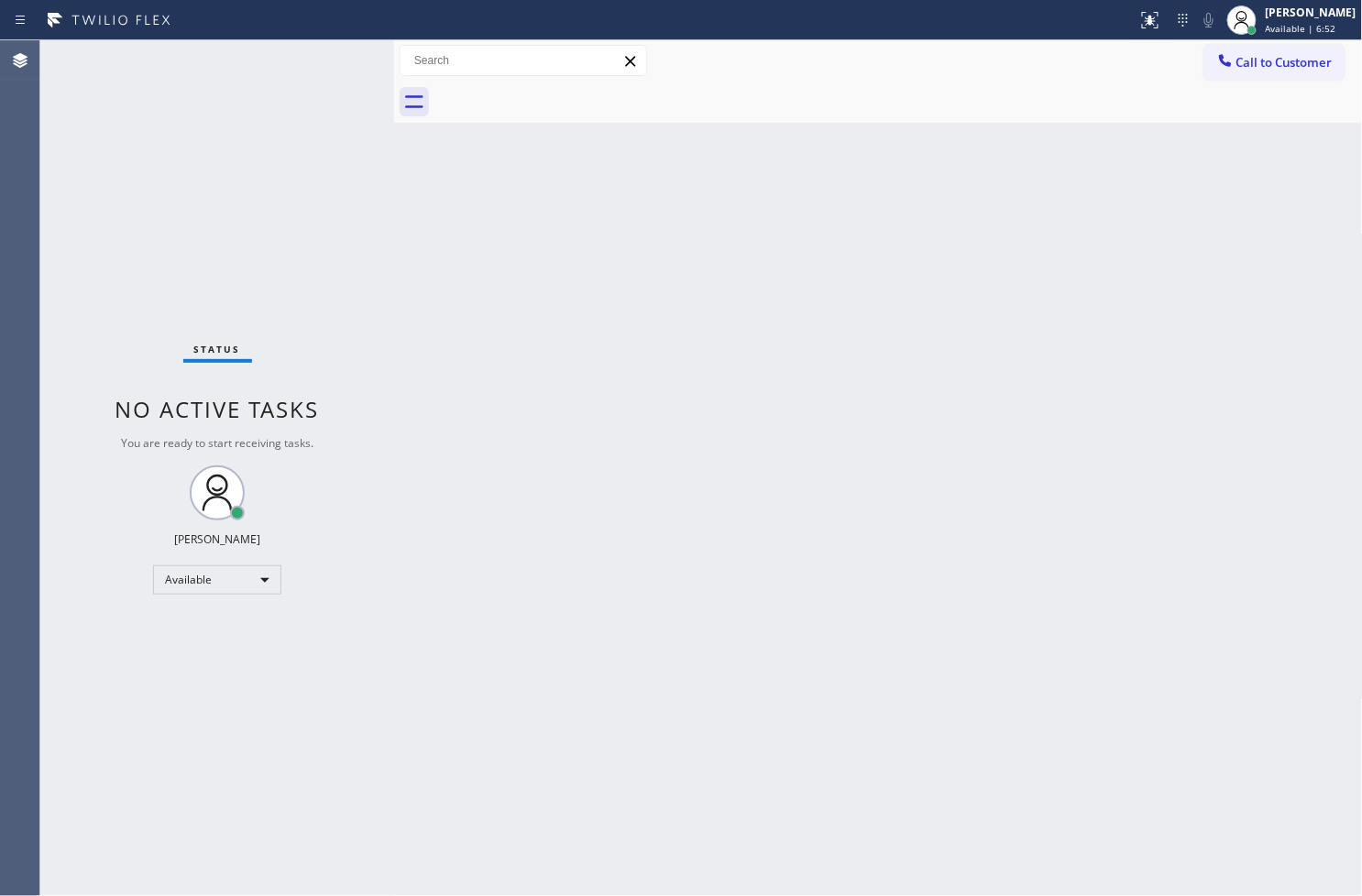
click at [751, 416] on div "Back to Dashboard Change Sender ID Customers Technicians Select a contact Outbo…" at bounding box center [878, 468] width 969 height 855
click at [467, 287] on div "Back to Dashboard Change Sender ID Customers Technicians Select a contact Outbo…" at bounding box center [878, 468] width 969 height 855
click at [342, 125] on div "Status No active tasks You are ready to start receiving tasks. Judy Anne Bernal…" at bounding box center [217, 468] width 353 height 855
click at [345, 62] on div "Status No active tasks You are ready to start receiving tasks. Judy Anne Bernal…" at bounding box center [217, 468] width 353 height 855
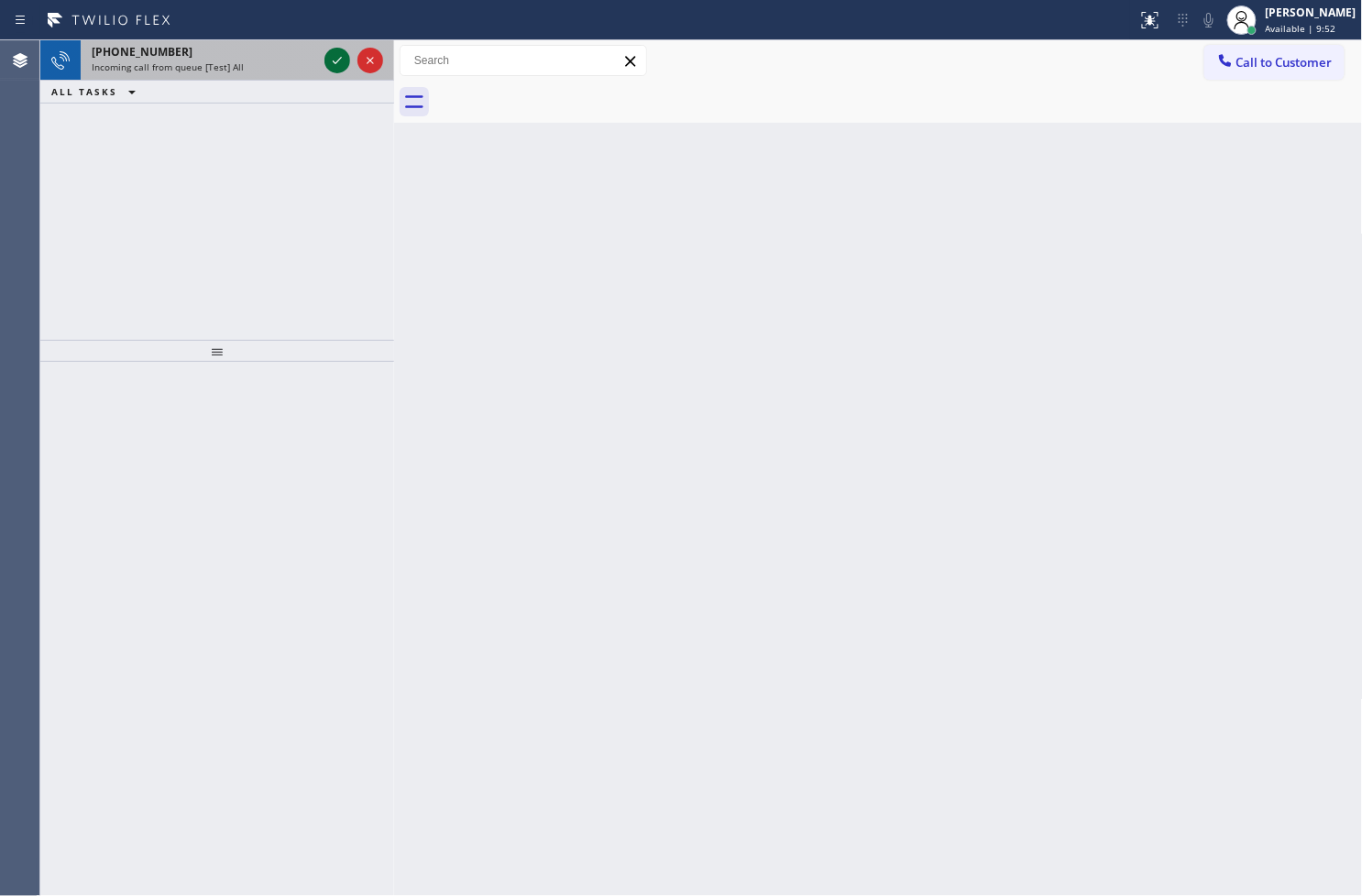
click at [349, 62] on div at bounding box center [336, 60] width 26 height 22
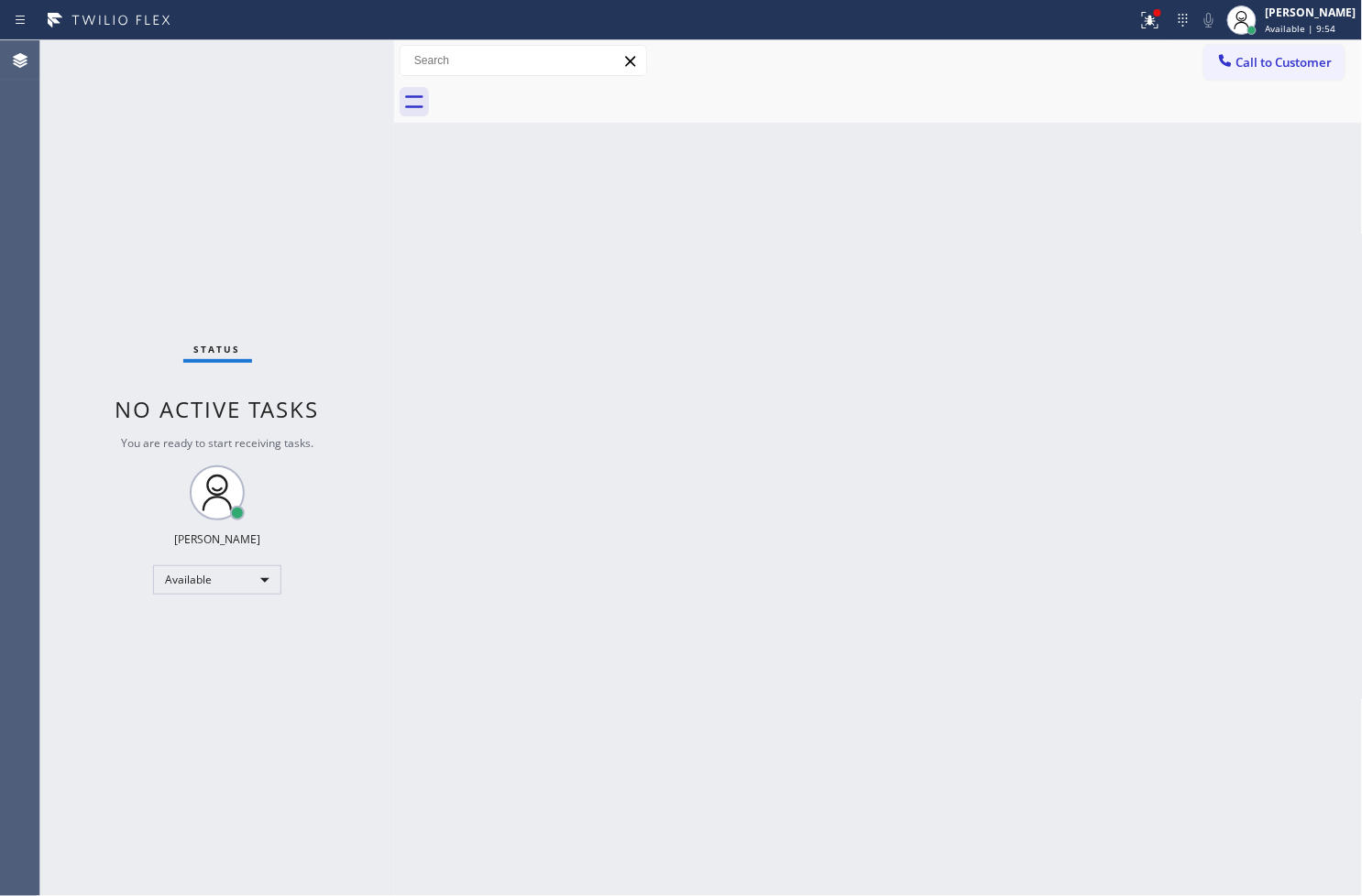
click at [330, 57] on div "Status No active tasks You are ready to start receiving tasks. Judy Anne Bernal…" at bounding box center [217, 468] width 353 height 855
click at [1129, 16] on div at bounding box center [1149, 20] width 41 height 22
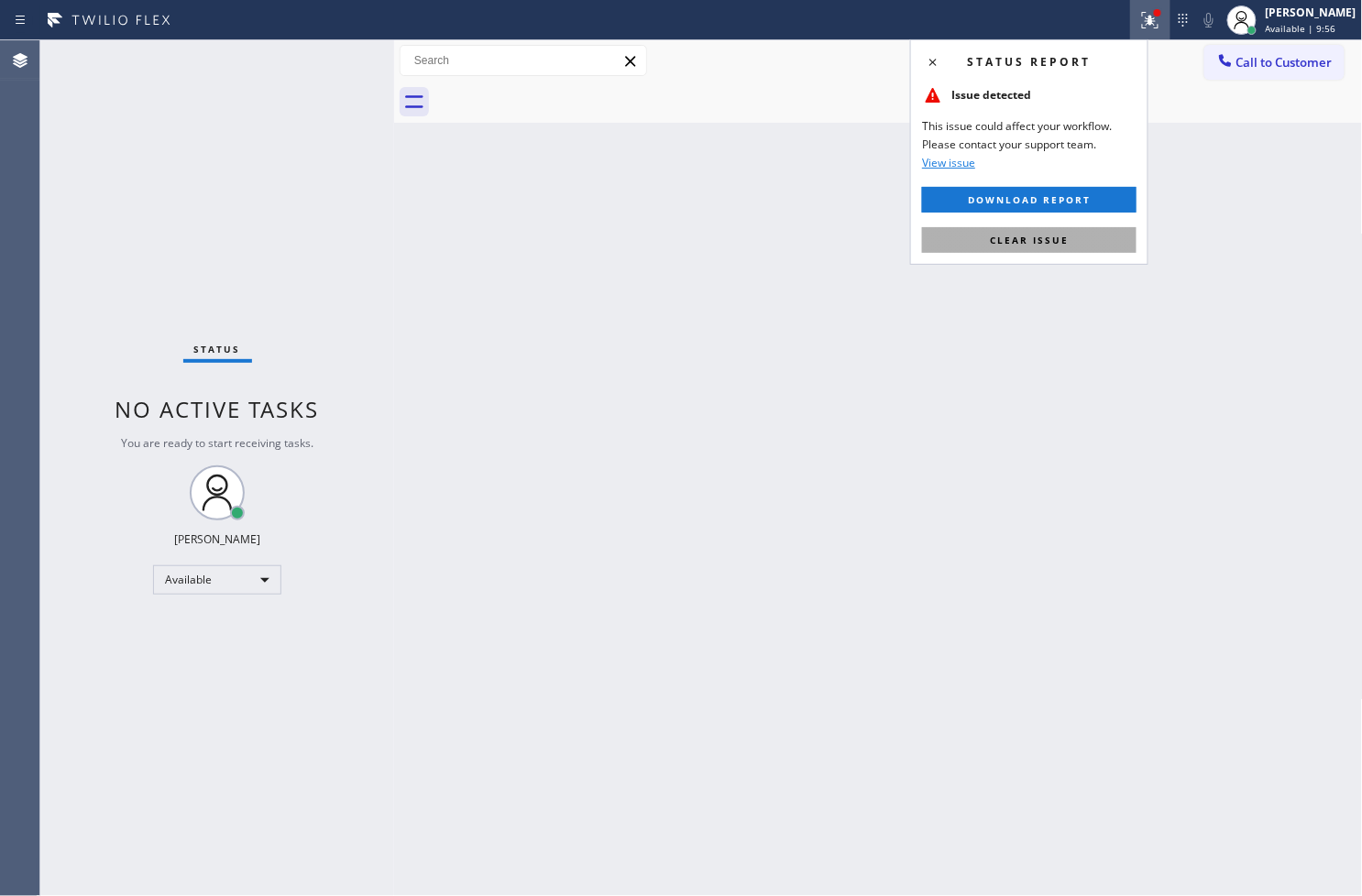
click at [1046, 227] on button "Clear issue" at bounding box center [1028, 239] width 215 height 26
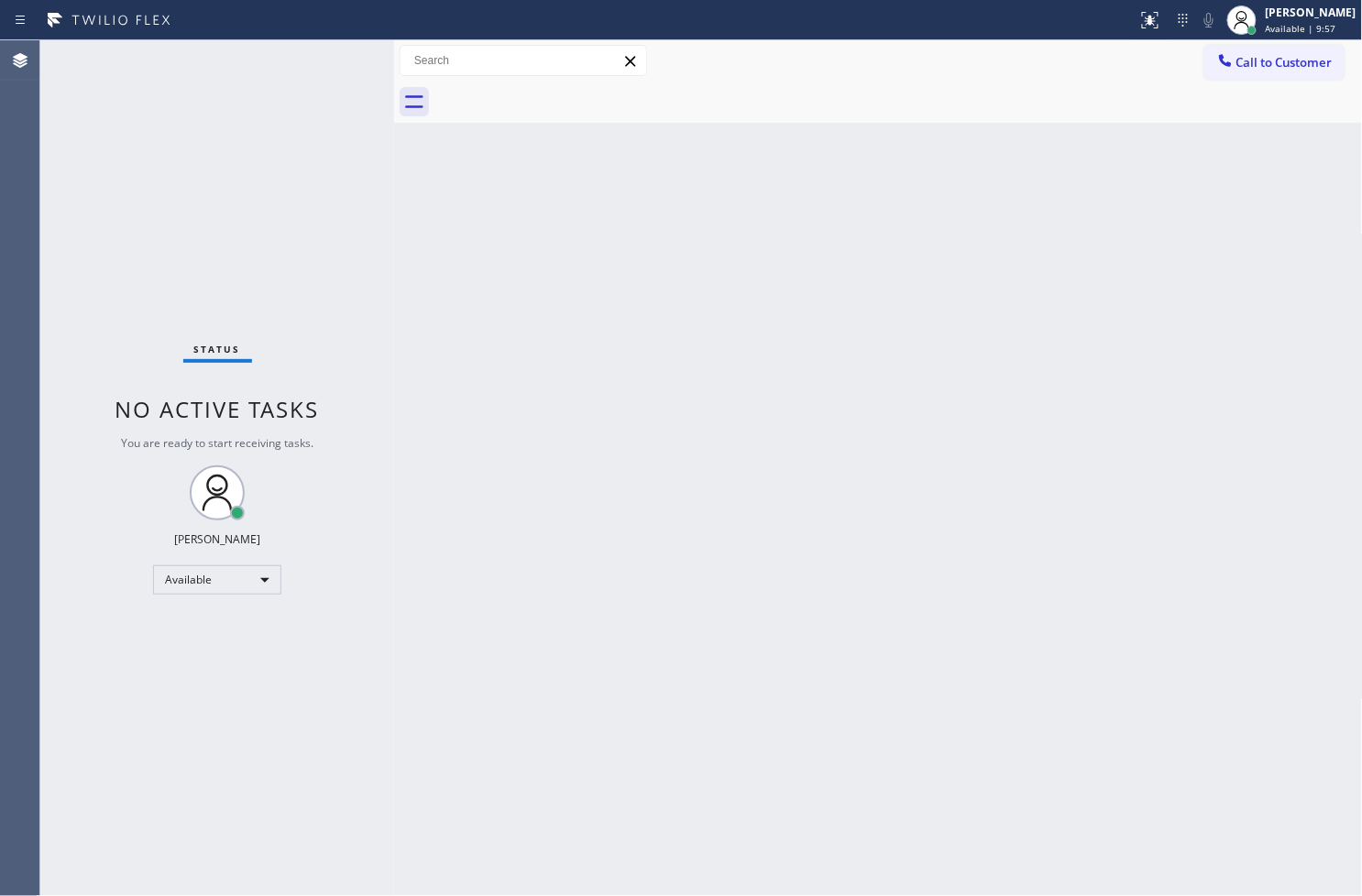
drag, startPoint x: 298, startPoint y: 250, endPoint x: 299, endPoint y: 188, distance: 62.0
click at [299, 239] on div "Status No active tasks You are ready to start receiving tasks. Judy Anne Bernal…" at bounding box center [217, 468] width 353 height 855
click at [331, 60] on div "Status No active tasks You are ready to start receiving tasks. Judy Anne Bernal…" at bounding box center [217, 468] width 353 height 855
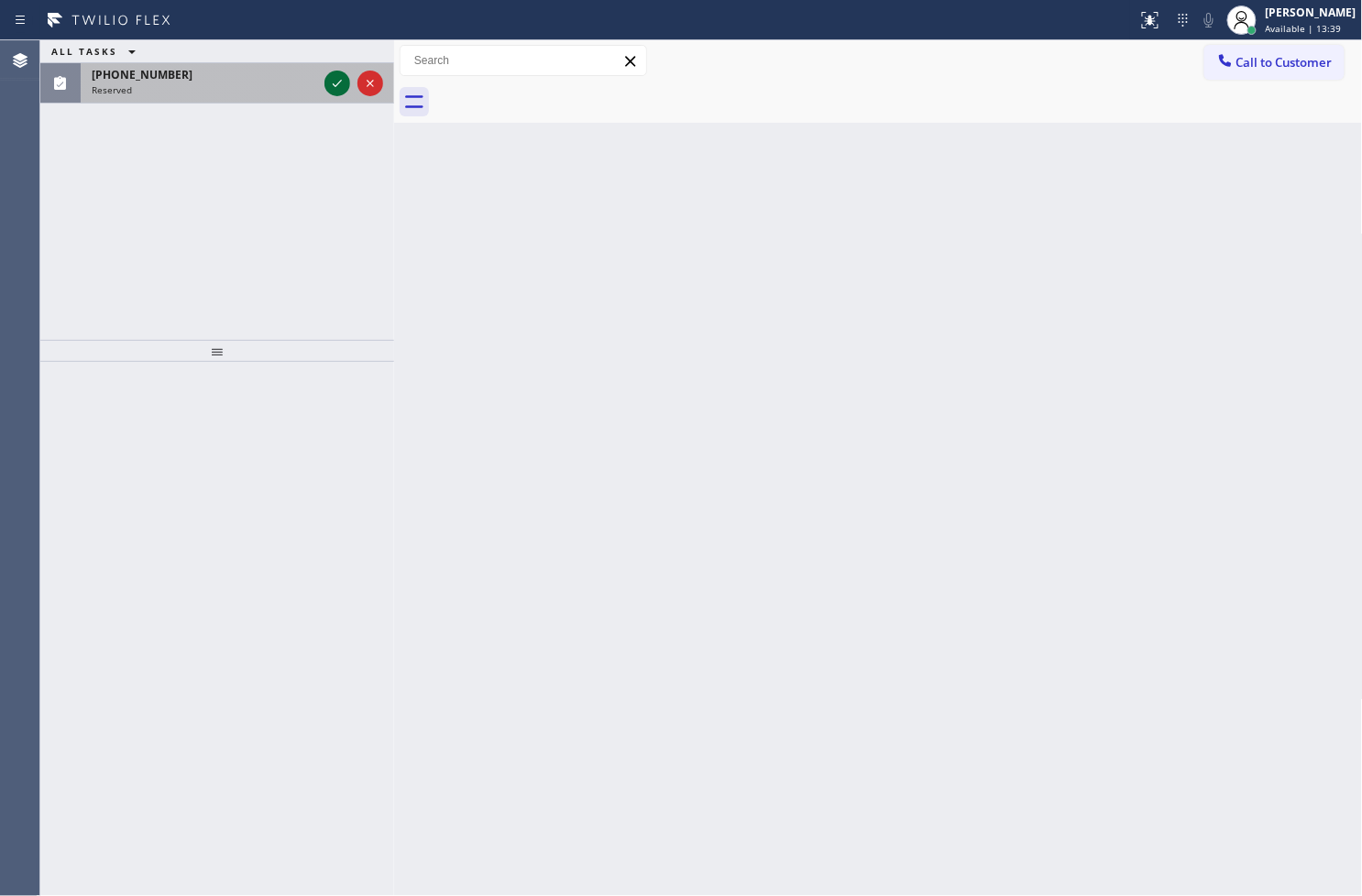
click at [336, 88] on icon at bounding box center [336, 83] width 22 height 22
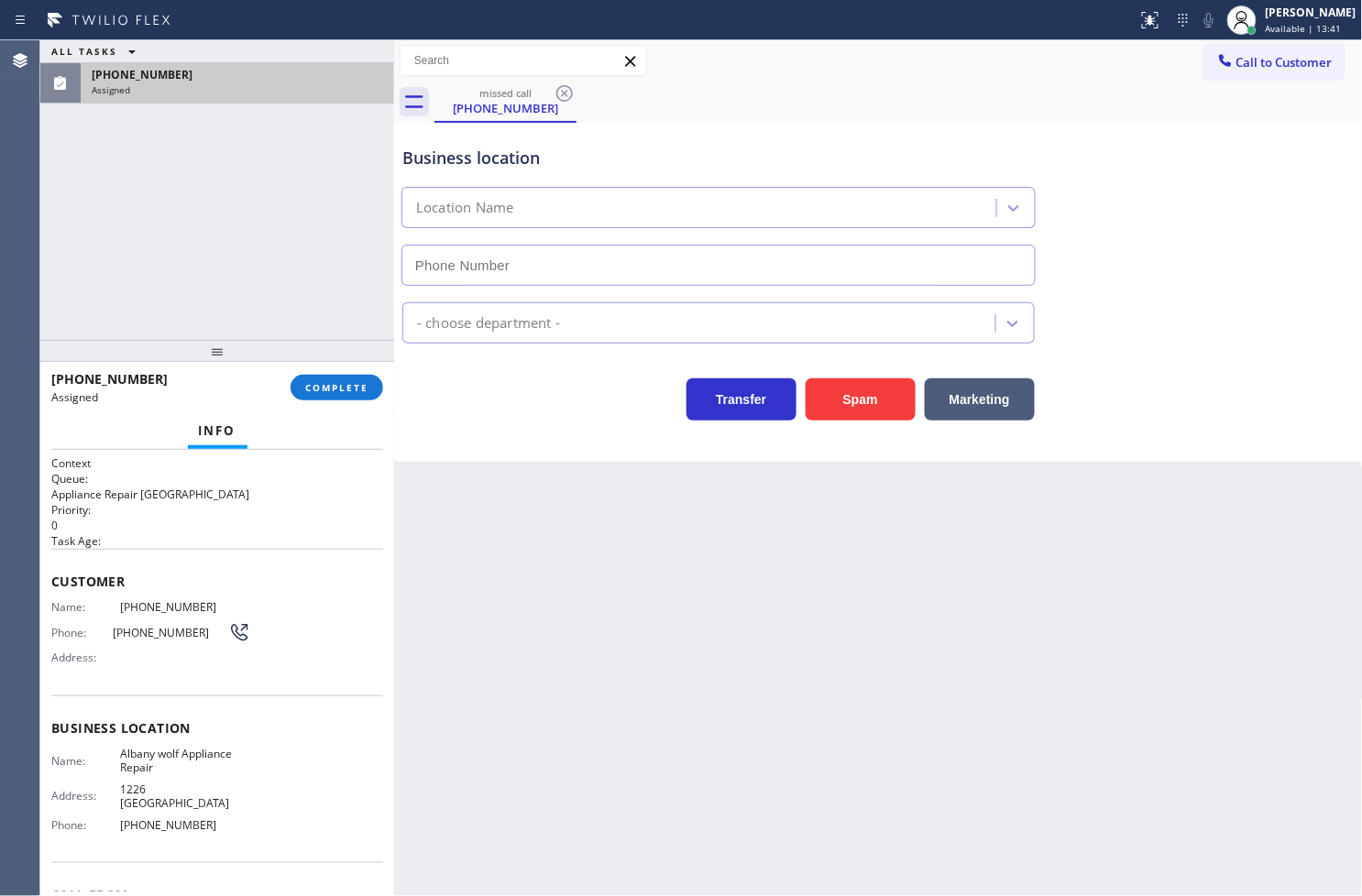
type input "(518) 621-3156"
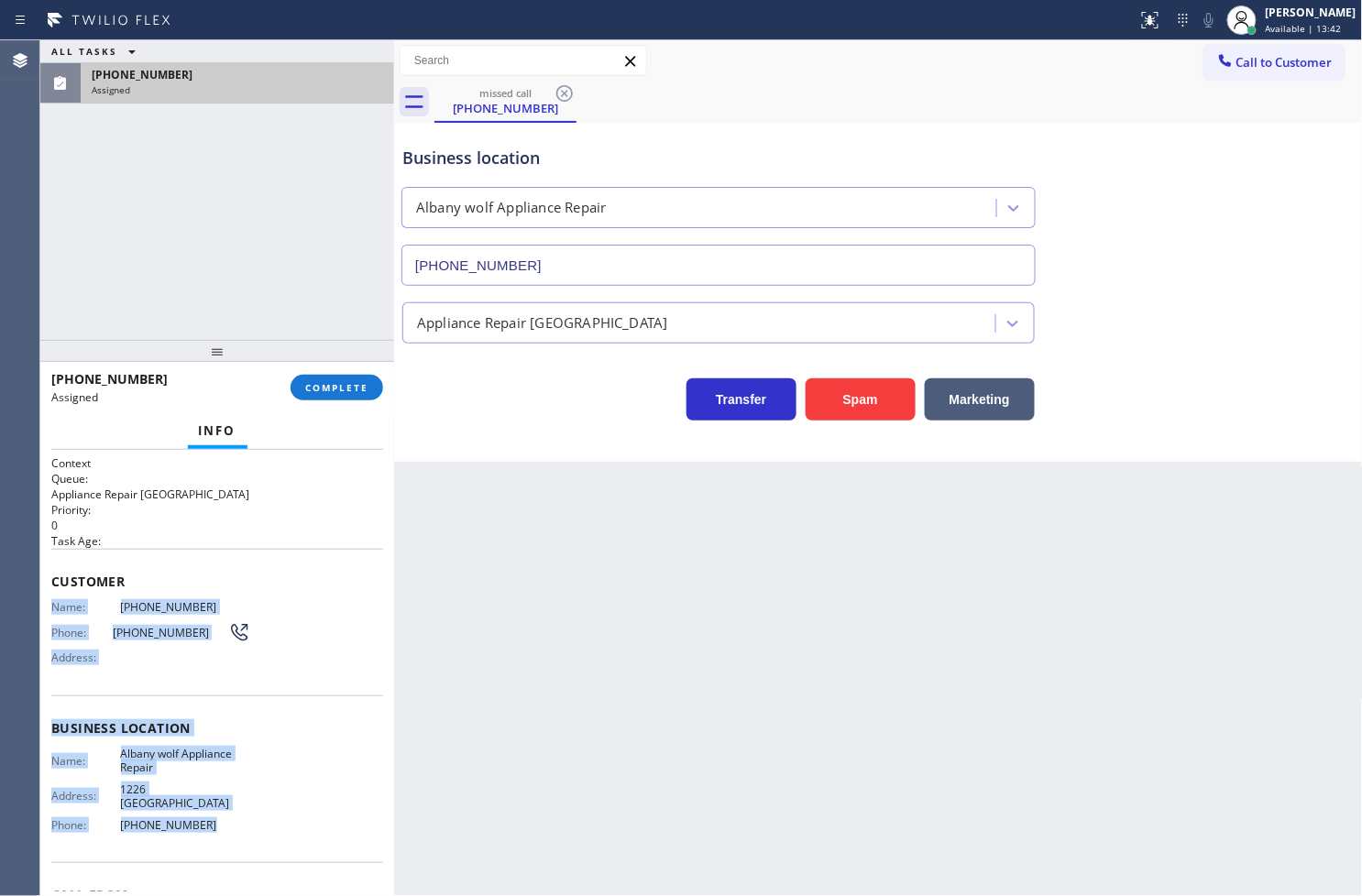
drag, startPoint x: 43, startPoint y: 605, endPoint x: 285, endPoint y: 837, distance: 335.2
click at [285, 837] on div "Context Queue: Appliance Repair High End Priority: 0 Task Age: Customer Name: (…" at bounding box center [217, 673] width 353 height 447
copy div "Name: (518) 987-1922 Phone: (518) 987-1922 Address: Business location Name: Alb…"
click at [352, 386] on span "COMPLETE" at bounding box center [336, 388] width 63 height 13
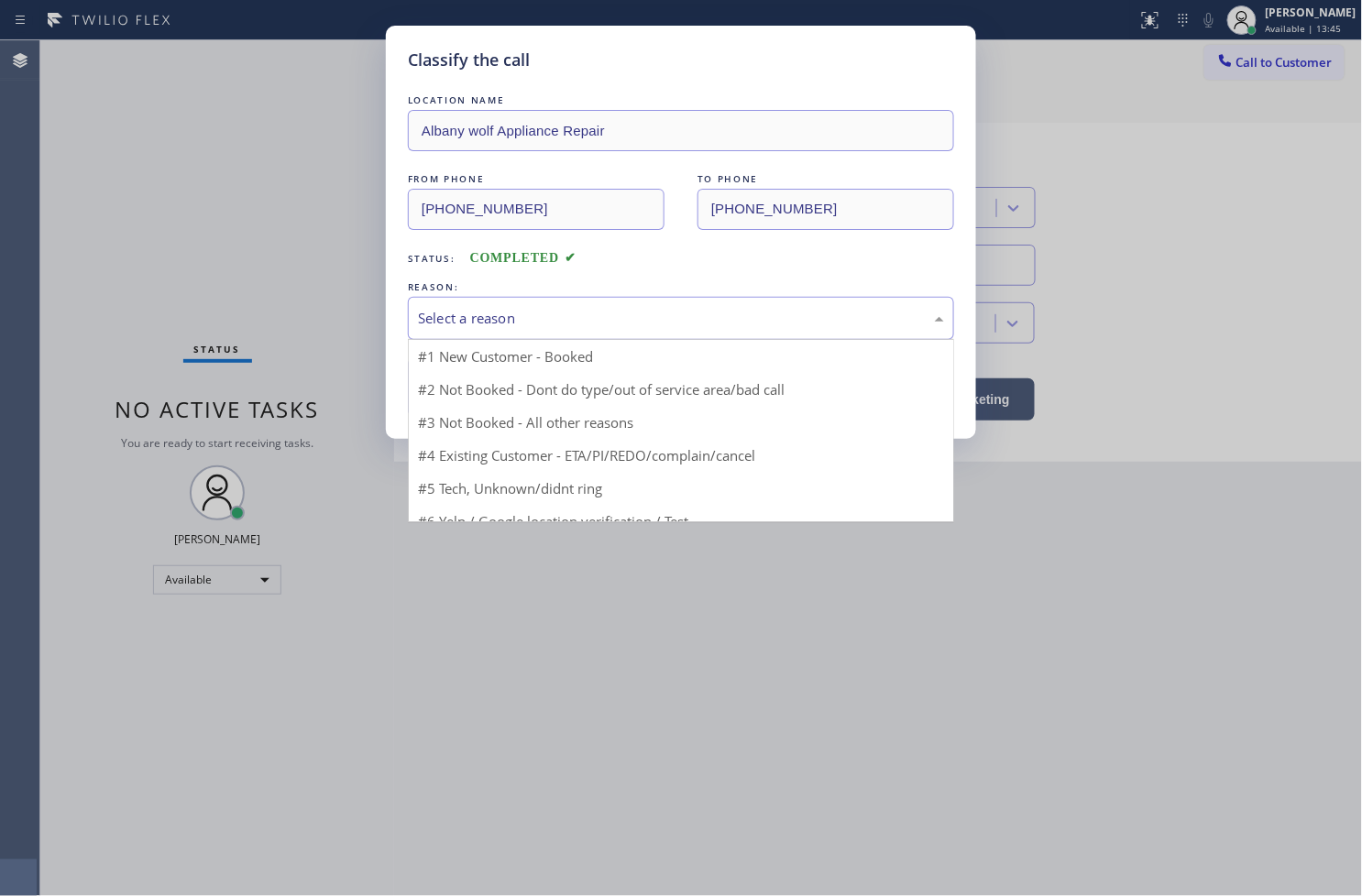
click at [452, 325] on div "Select a reason" at bounding box center [681, 319] width 526 height 21
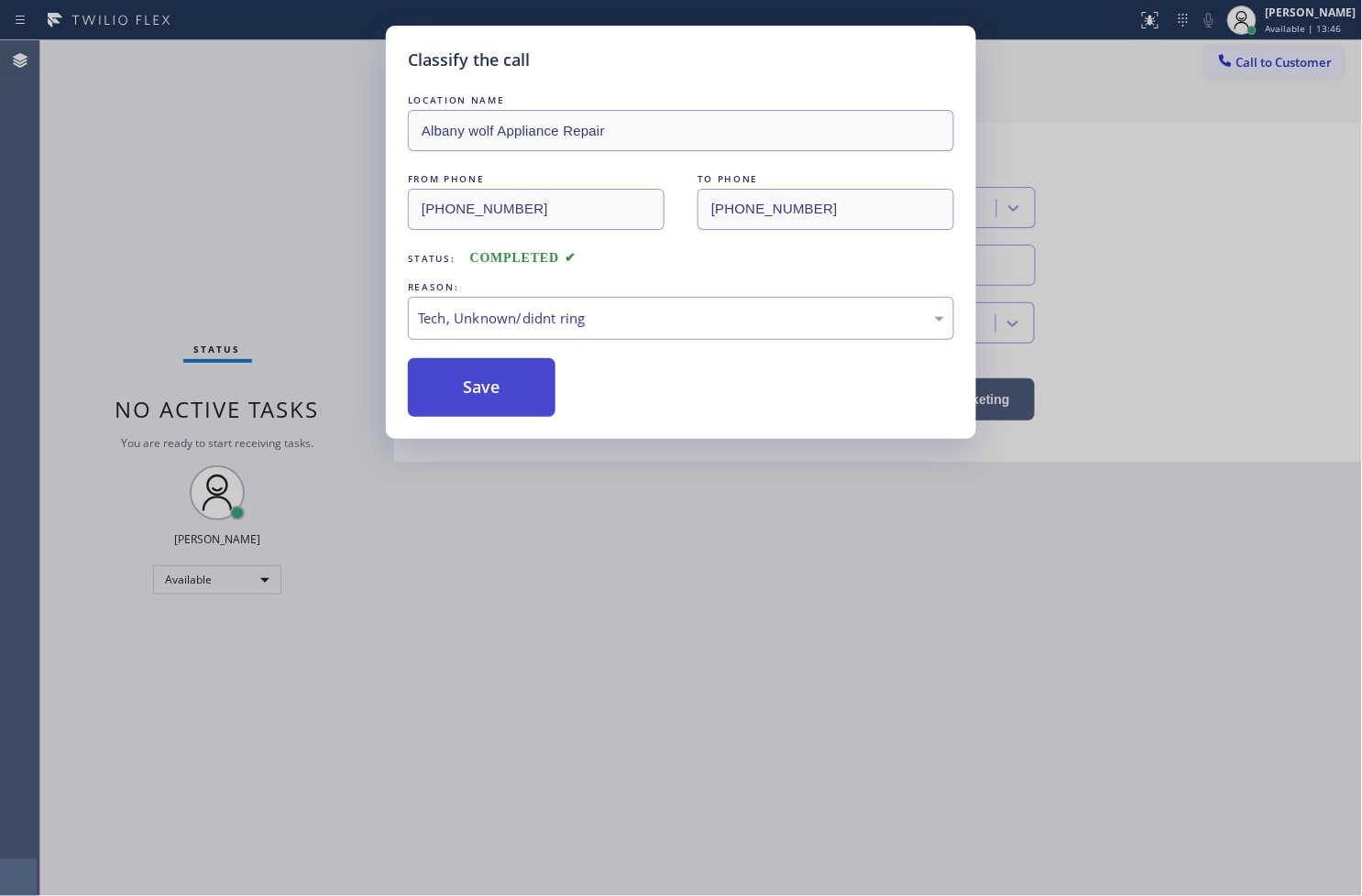
click at [453, 391] on button "Save" at bounding box center [481, 388] width 147 height 59
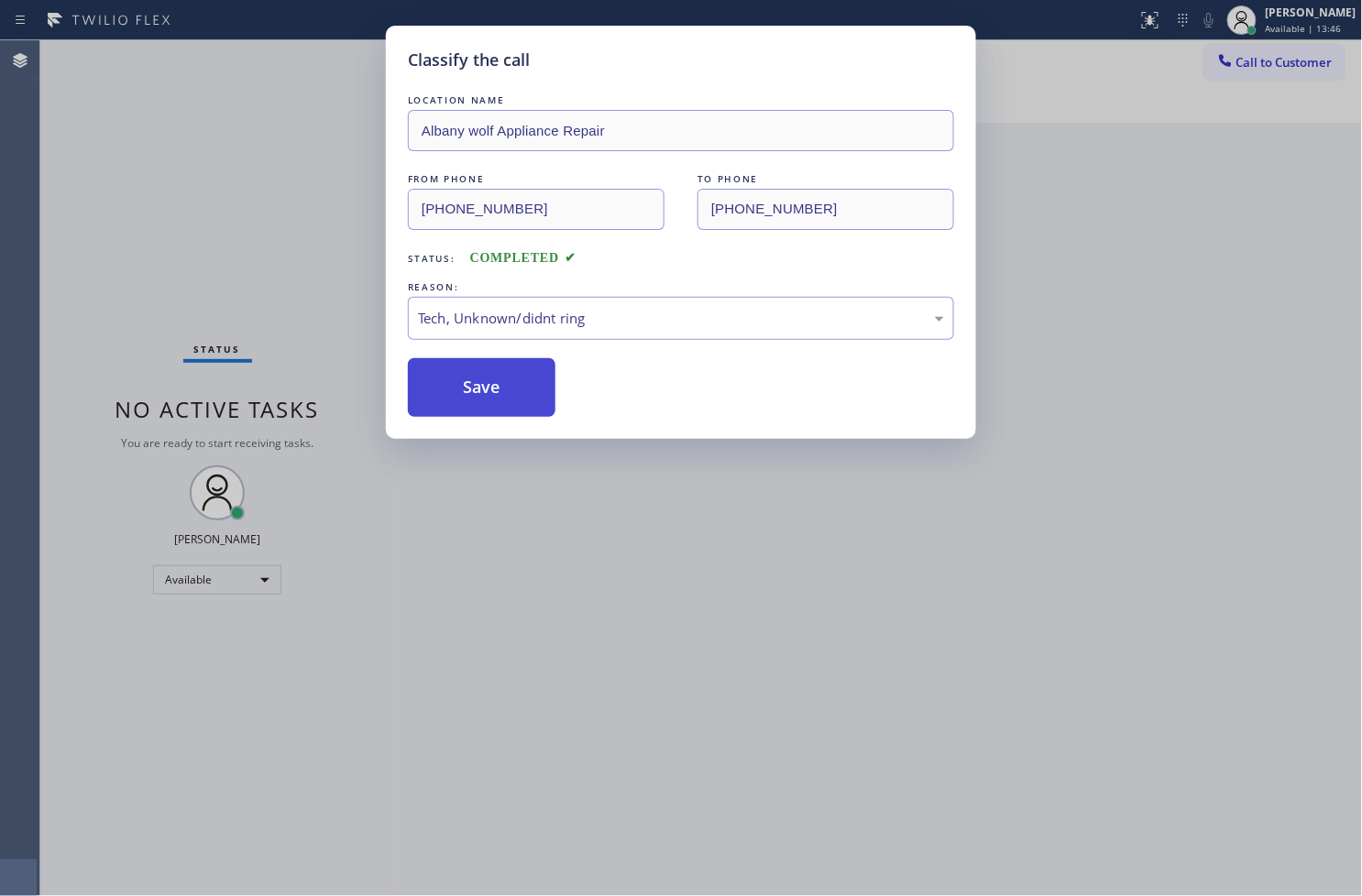
click at [453, 391] on button "Save" at bounding box center [481, 388] width 147 height 59
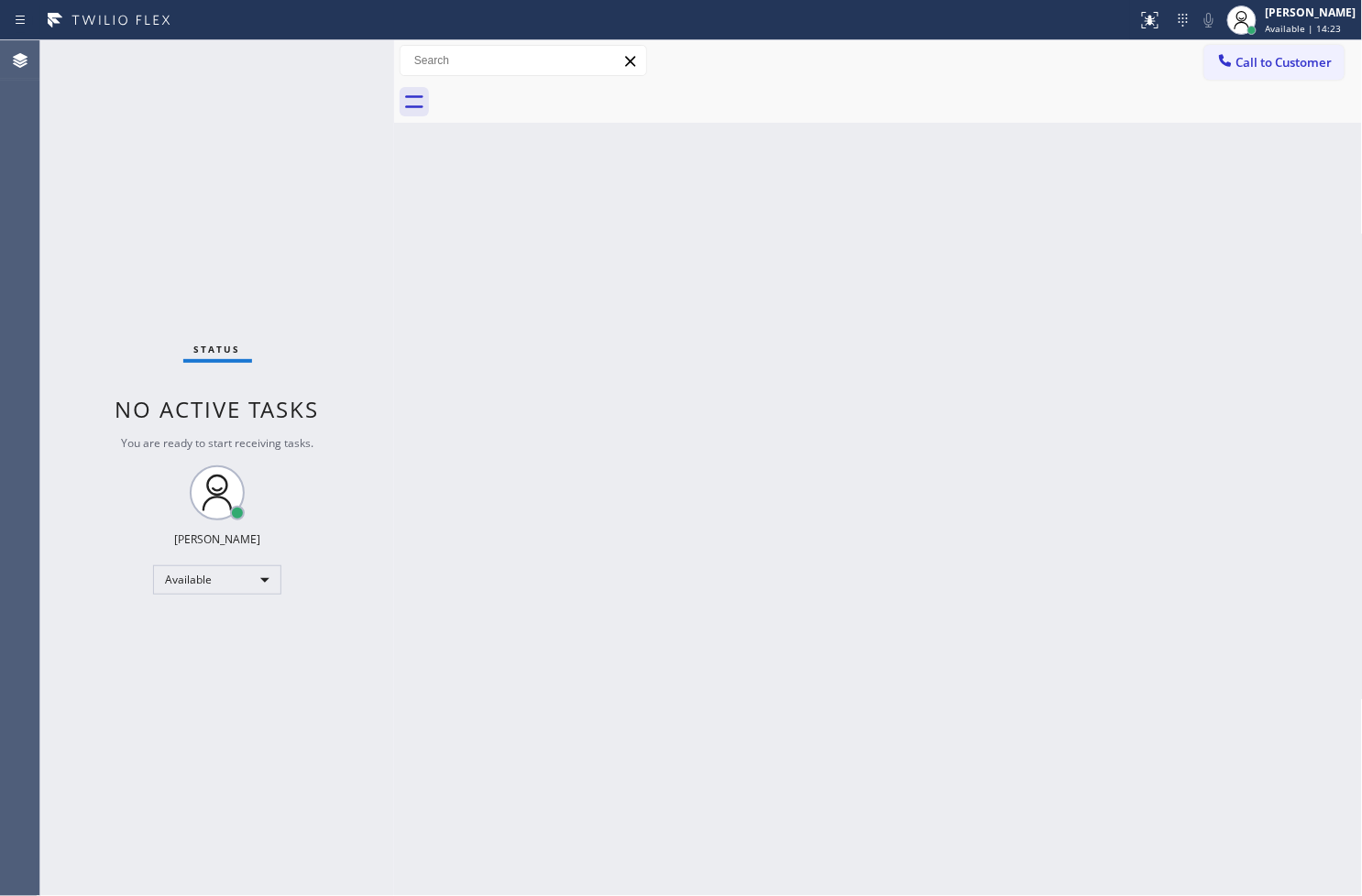
click at [424, 427] on div "Back to Dashboard Change Sender ID Customers Technicians Select a contact Outbo…" at bounding box center [878, 468] width 969 height 855
click at [287, 141] on div "Status No active tasks You are ready to start receiving tasks. Judy Anne Bernal…" at bounding box center [217, 468] width 353 height 855
click at [336, 78] on div "Status No active tasks You are ready to start receiving tasks. Judy Anne Bernal…" at bounding box center [217, 468] width 353 height 855
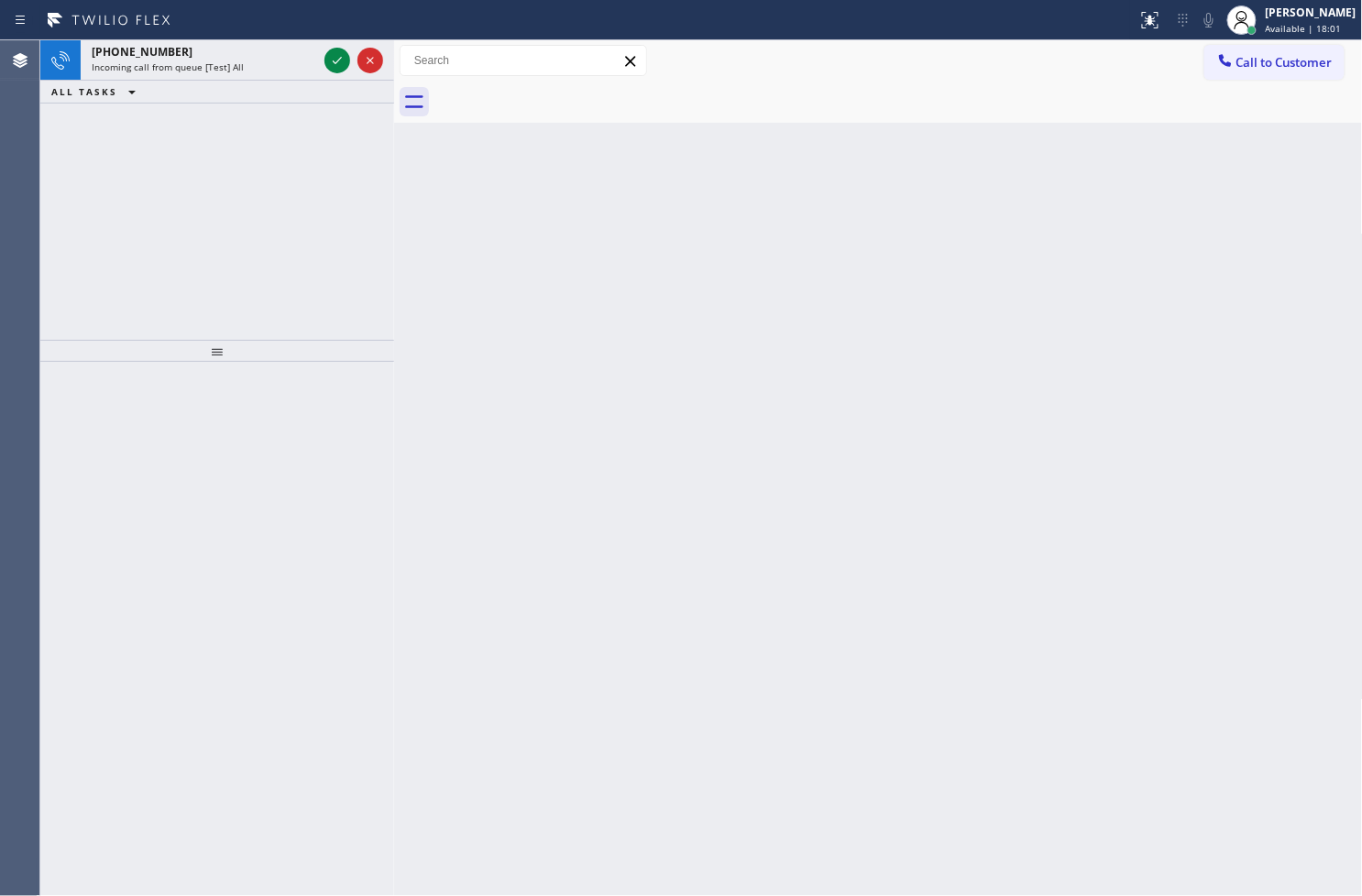
drag, startPoint x: 336, startPoint y: 77, endPoint x: 464, endPoint y: 145, distance: 144.9
click at [464, 145] on div "+14086707360 Incoming call from queue [Test] All ALL TASKS ALL TASKS ACTIVE TAS…" at bounding box center [701, 468] width 1321 height 855
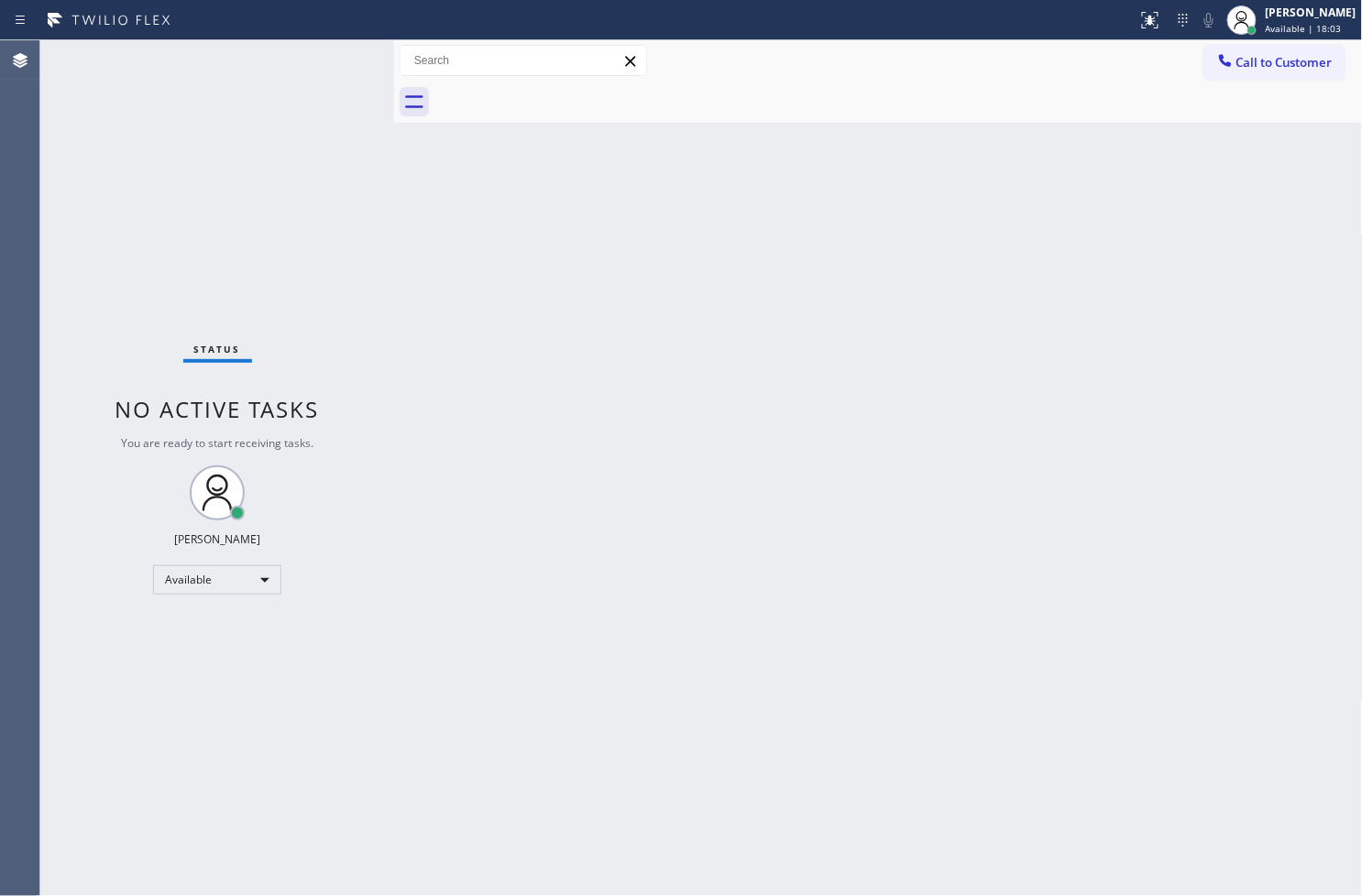
click at [337, 61] on div "Status No active tasks You are ready to start receiving tasks. Judy Anne Bernal…" at bounding box center [217, 468] width 353 height 855
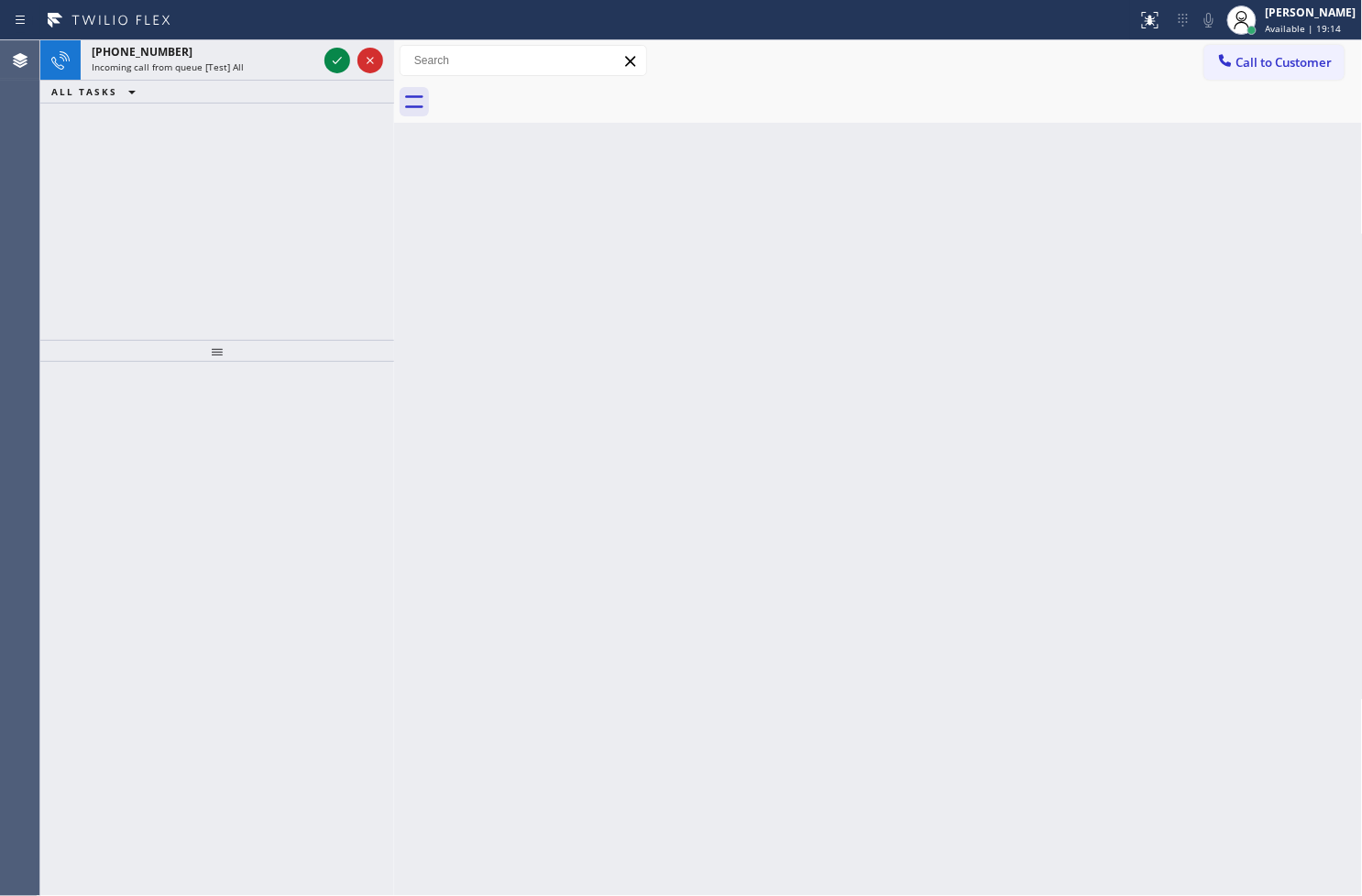
click at [336, 49] on icon at bounding box center [336, 60] width 22 height 22
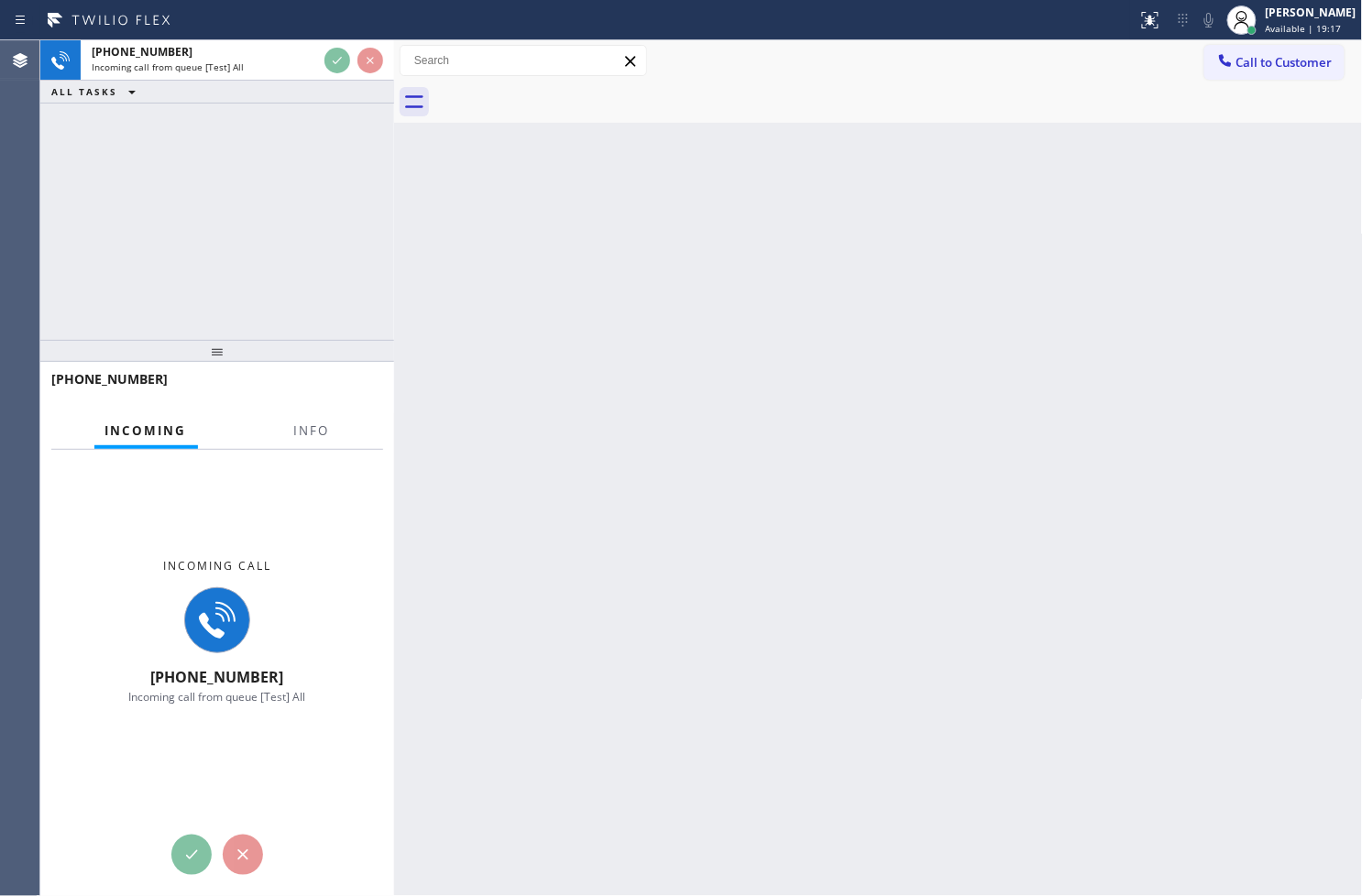
click at [344, 206] on div "+18623105510 Incoming call from queue [Test] All ALL TASKS ALL TASKS ACTIVE TAS…" at bounding box center [217, 190] width 353 height 300
click at [344, 205] on div "+18623105510 Incoming call from queue [Test] All ALL TASKS ALL TASKS ACTIVE TAS…" at bounding box center [217, 190] width 353 height 300
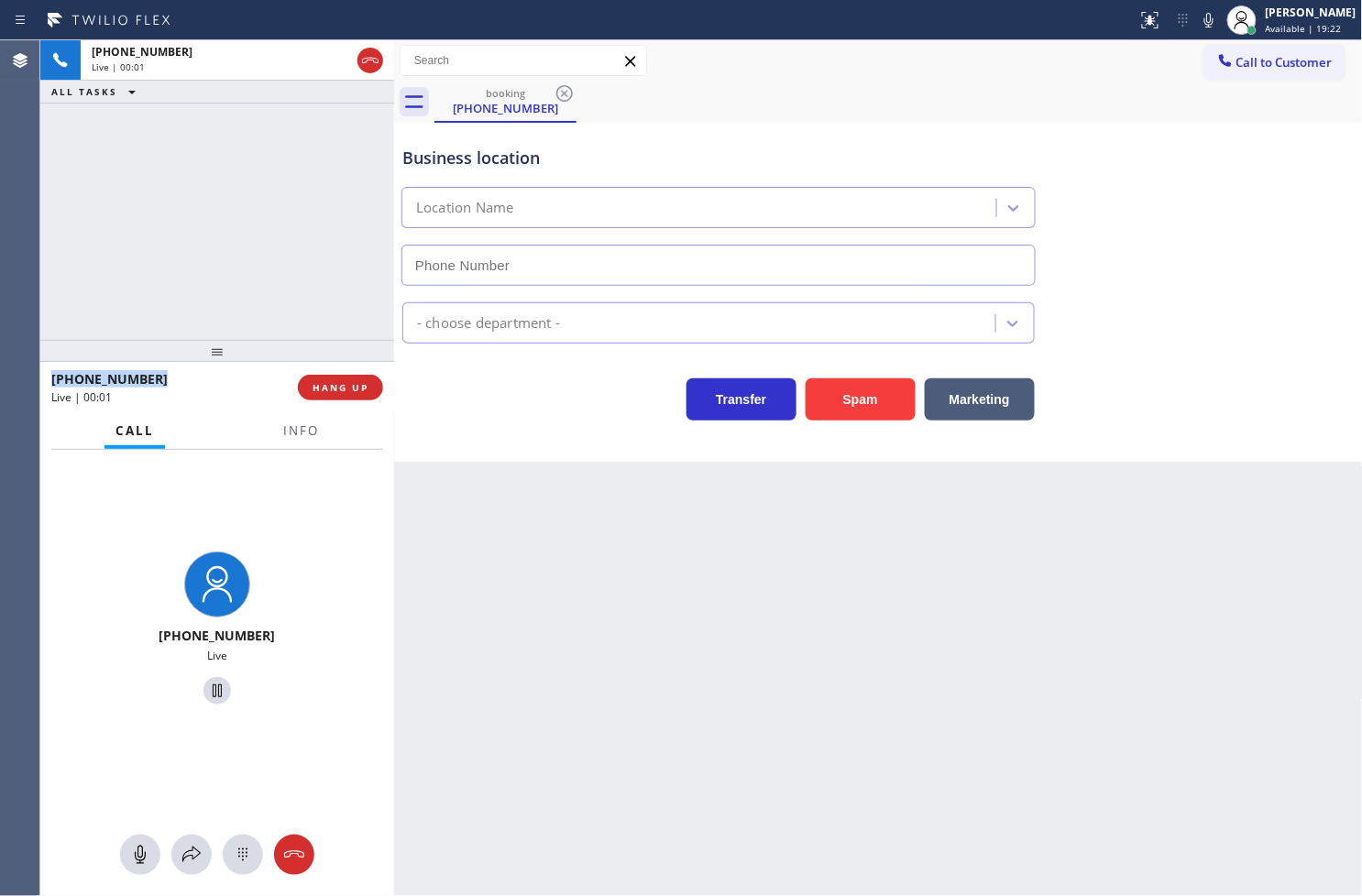
type input "(973) 846-9320"
click at [1181, 134] on div "Business location Electricity King Paterson(Electrical Equipment Solutions) (97…" at bounding box center [878, 202] width 959 height 165
click at [993, 87] on div "booking (862) 310-5510" at bounding box center [898, 102] width 928 height 42
click at [151, 156] on div "+18623105510 Live | 00:07 ALL TASKS ALL TASKS ACTIVE TASKS TASKS IN WRAP UP" at bounding box center [217, 190] width 353 height 300
click at [287, 424] on span "Info" at bounding box center [302, 430] width 36 height 16
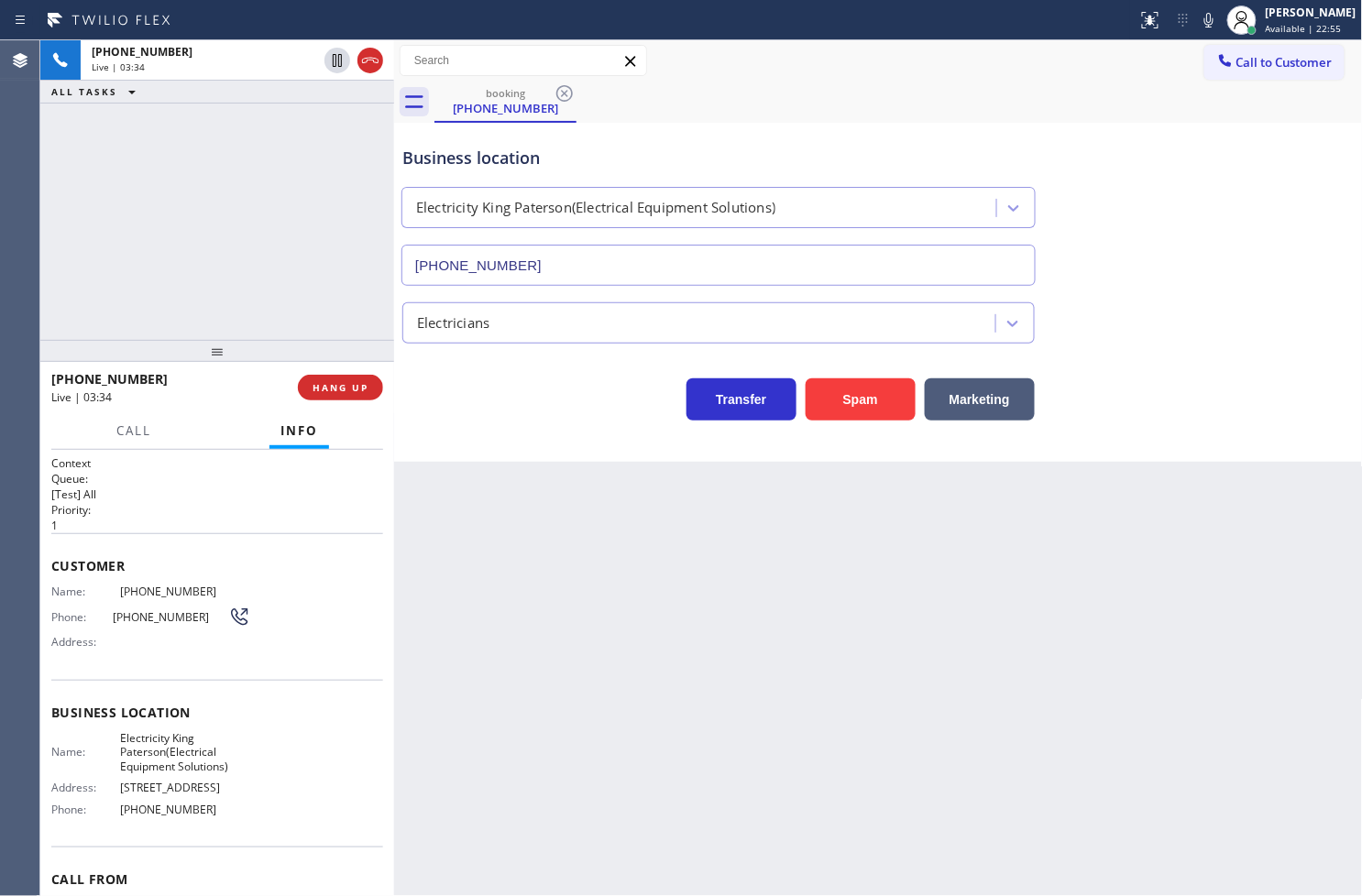
click at [252, 203] on div "+18623105510 Live | 03:34 ALL TASKS ALL TASKS ACTIVE TASKS TASKS IN WRAP UP" at bounding box center [217, 190] width 353 height 300
click at [633, 444] on div "Business location Electricity King Paterson(Electrical Equipment Solutions) (97…" at bounding box center [878, 292] width 969 height 339
click at [181, 460] on h1 "Context" at bounding box center [216, 463] width 332 height 15
click at [198, 231] on div "+18623105510 Live | 03:37 ALL TASKS ALL TASKS ACTIVE TASKS TASKS IN WRAP UP" at bounding box center [217, 190] width 353 height 300
click at [175, 511] on h2 "Priority:" at bounding box center [216, 509] width 332 height 15
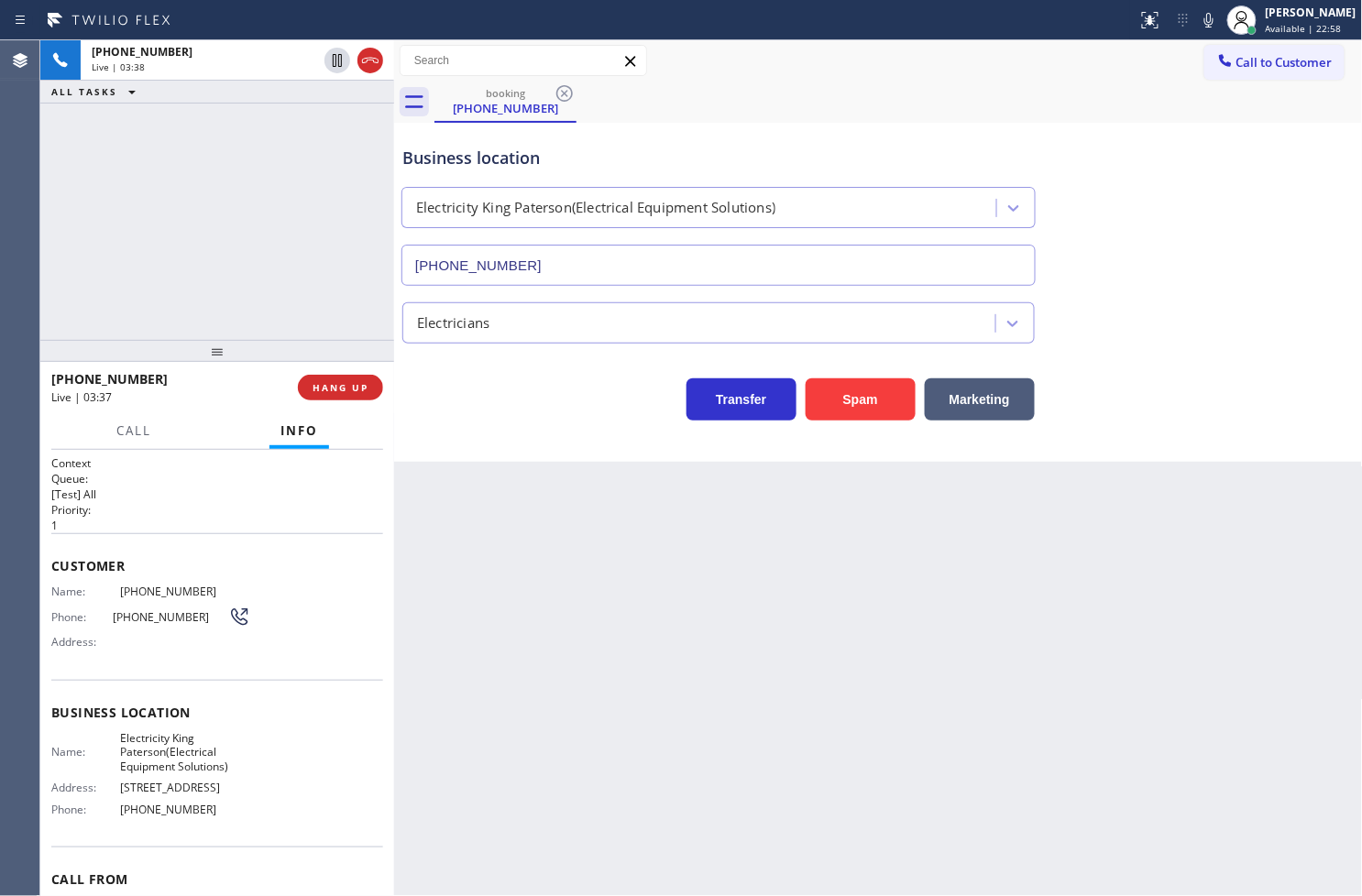
click at [152, 191] on div "+18623105510 Live | 03:38 ALL TASKS ALL TASKS ACTIVE TASKS TASKS IN WRAP UP" at bounding box center [217, 190] width 353 height 300
click at [166, 213] on div "+18623105510 Live | 03:38 ALL TASKS ALL TASKS ACTIVE TASKS TASKS IN WRAP UP" at bounding box center [217, 190] width 353 height 300
click at [368, 388] on span "HANG UP" at bounding box center [340, 388] width 56 height 13
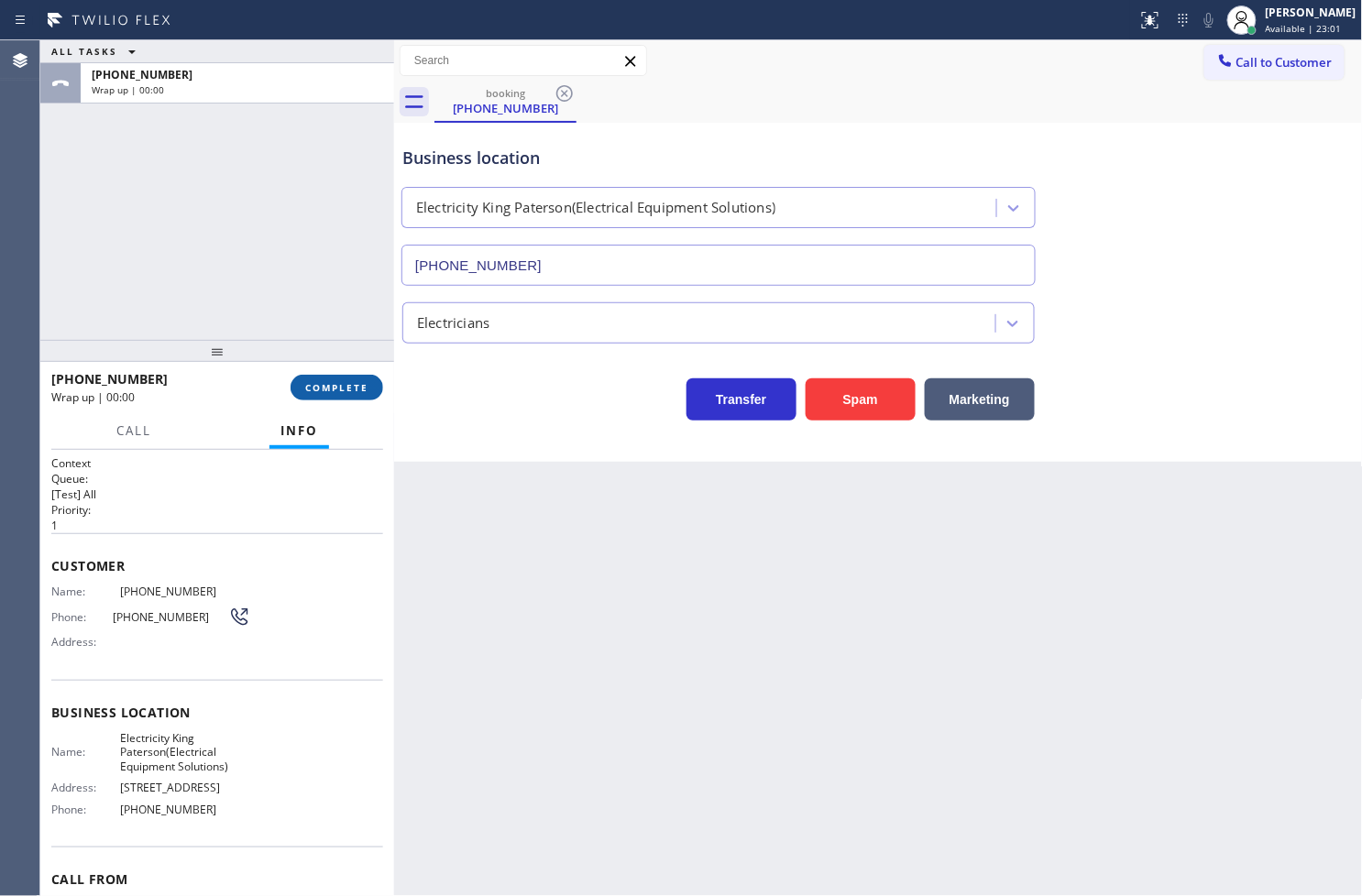
click at [368, 385] on span "COMPLETE" at bounding box center [336, 388] width 63 height 13
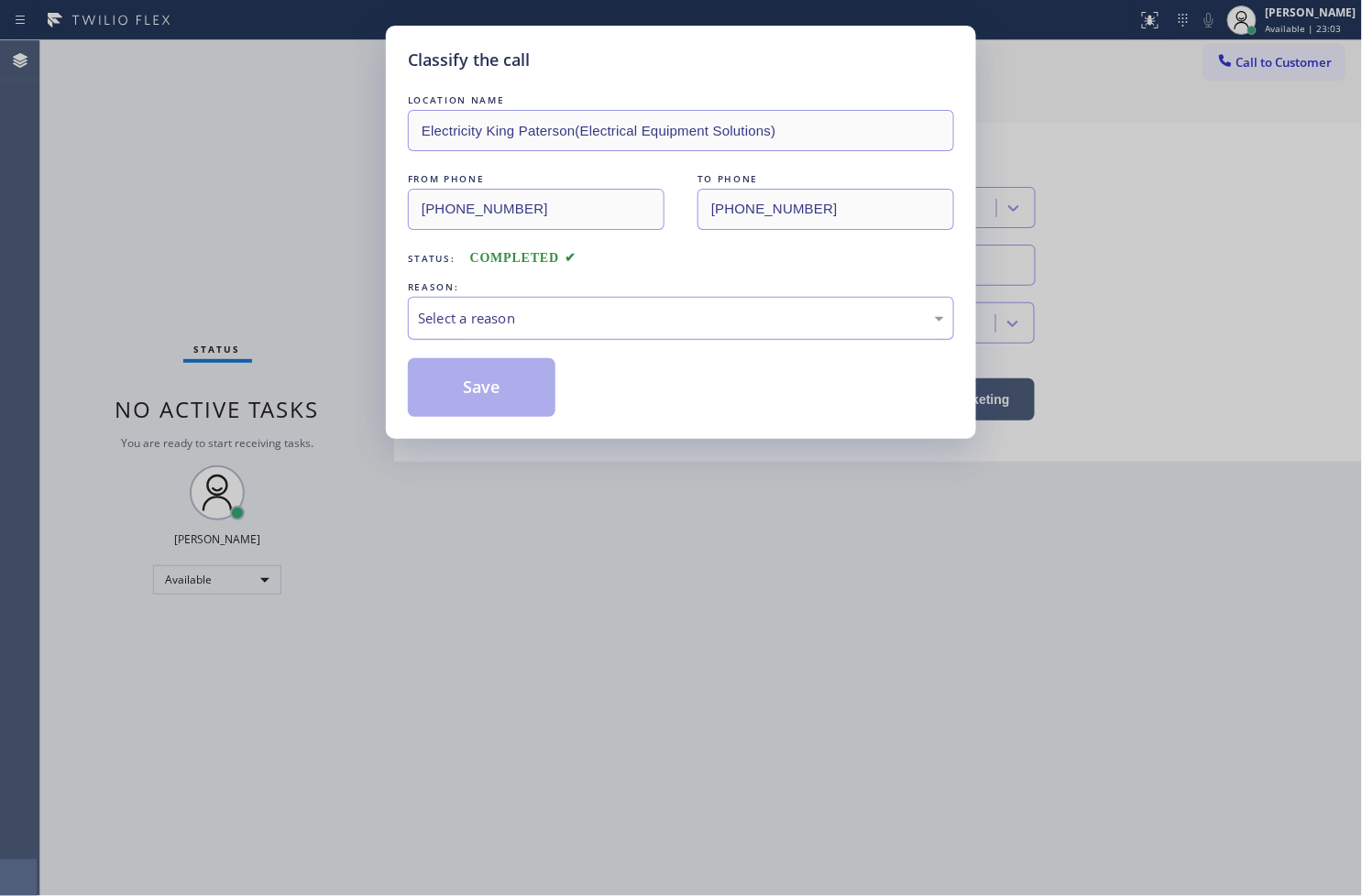
click at [469, 316] on div "Select a reason" at bounding box center [681, 319] width 526 height 21
click at [500, 395] on button "Save" at bounding box center [481, 388] width 147 height 59
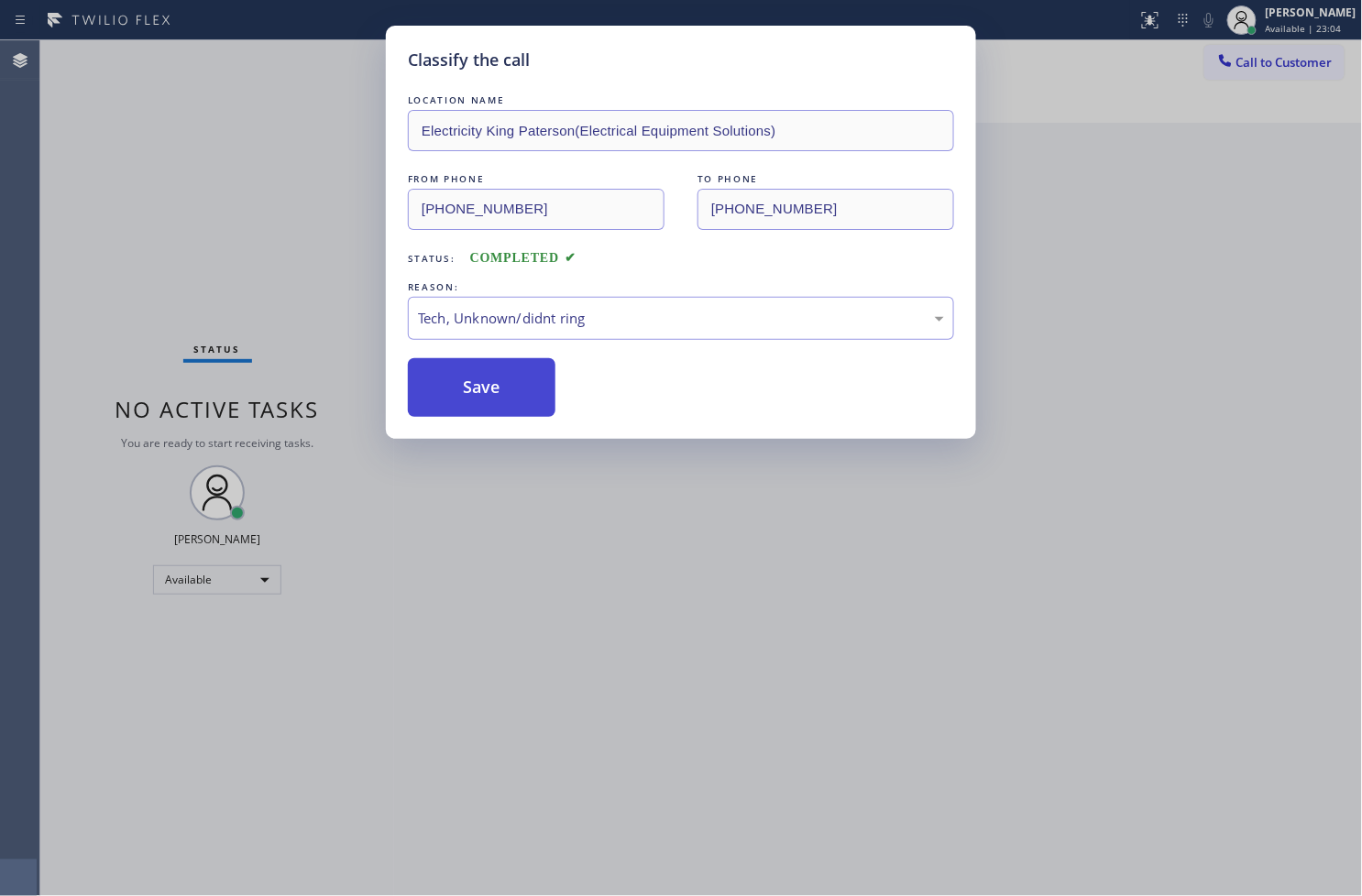
click at [500, 395] on button "Save" at bounding box center [481, 388] width 147 height 59
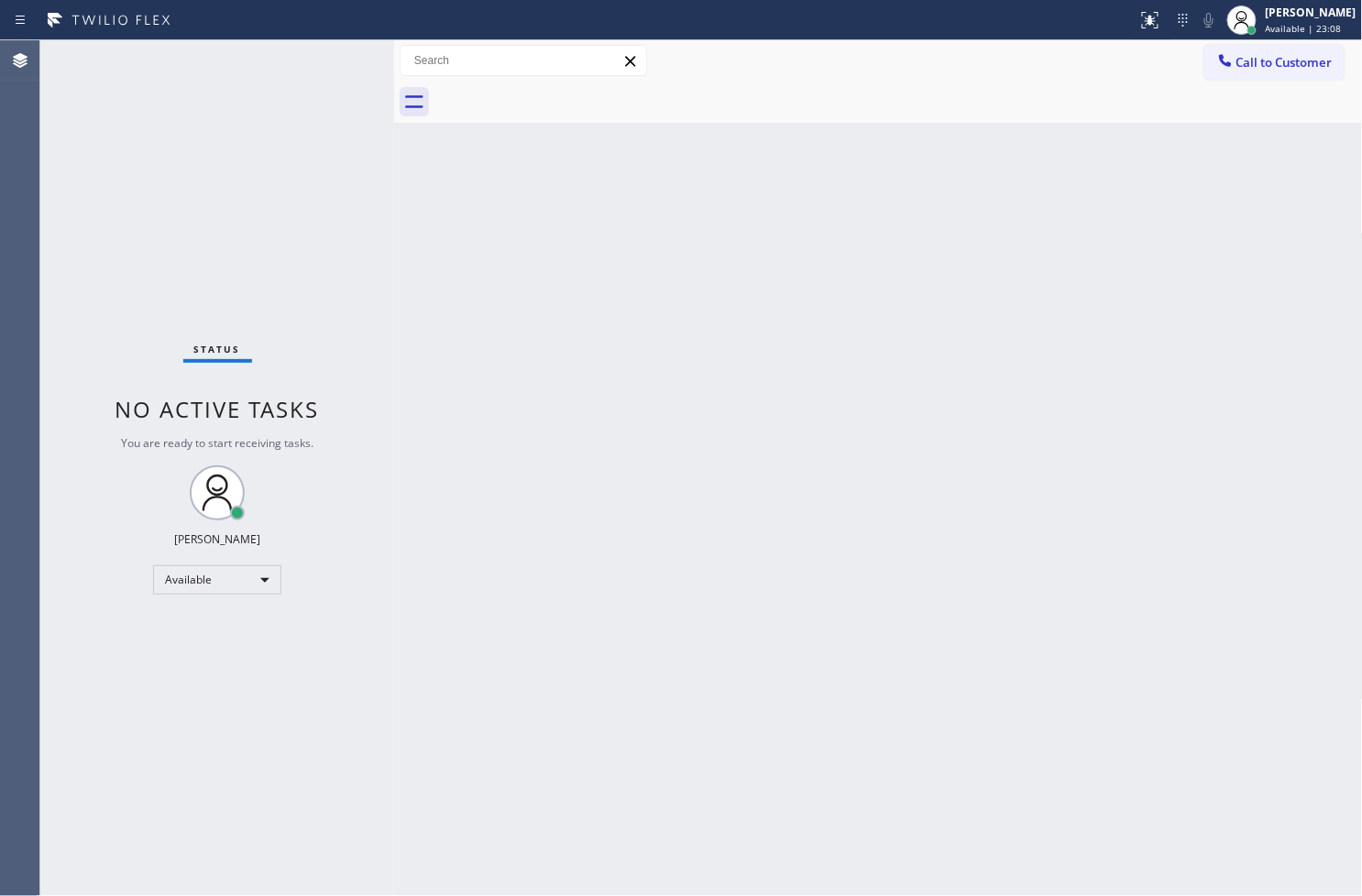
click at [724, 409] on div "Back to Dashboard Change Sender ID Customers Technicians Select a contact Outbo…" at bounding box center [878, 468] width 969 height 855
click at [357, 284] on div "Status No active tasks You are ready to start receiving tasks. Judy Anne Bernal…" at bounding box center [217, 468] width 353 height 855
click at [279, 83] on div "Status No active tasks You are ready to start receiving tasks. Judy Anne Bernal…" at bounding box center [217, 468] width 353 height 855
click at [333, 59] on div "Status No active tasks You are ready to start receiving tasks. Judy Anne Bernal…" at bounding box center [217, 468] width 353 height 855
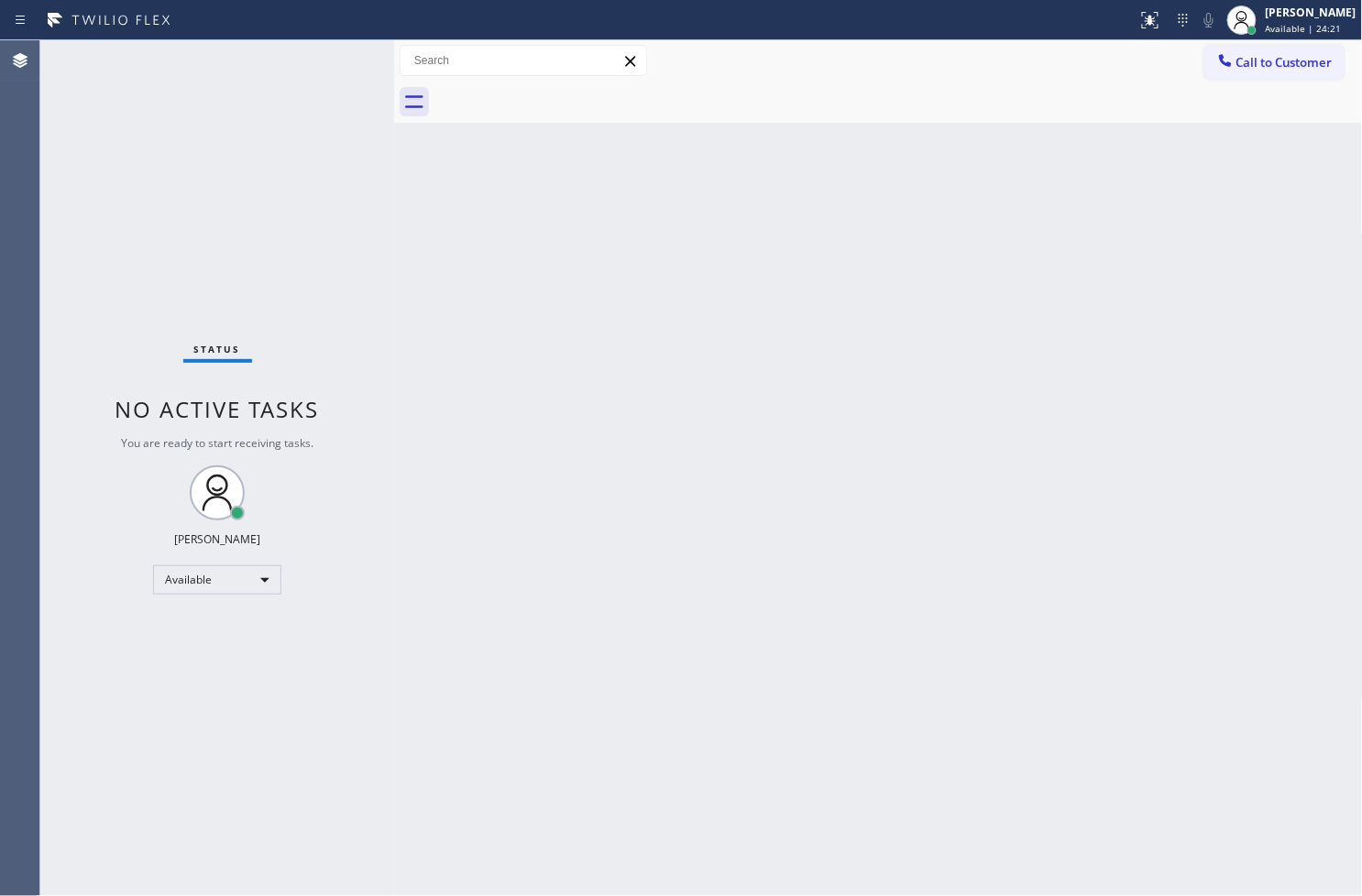
click at [333, 59] on div "Status No active tasks You are ready to start receiving tasks. Judy Anne Bernal…" at bounding box center [217, 468] width 353 height 855
click at [976, 516] on div "Back to Dashboard Change Sender ID Customers Technicians Select a contact Outbo…" at bounding box center [878, 468] width 969 height 855
click at [1198, 514] on div "Back to Dashboard Change Sender ID Customers Technicians Select a contact Outbo…" at bounding box center [878, 468] width 969 height 855
click at [803, 584] on div "Back to Dashboard Change Sender ID Customers Technicians Select a contact Outbo…" at bounding box center [878, 468] width 969 height 855
click at [345, 143] on div "Status No active tasks You are ready to start receiving tasks. Judy Anne Bernal…" at bounding box center [217, 468] width 353 height 855
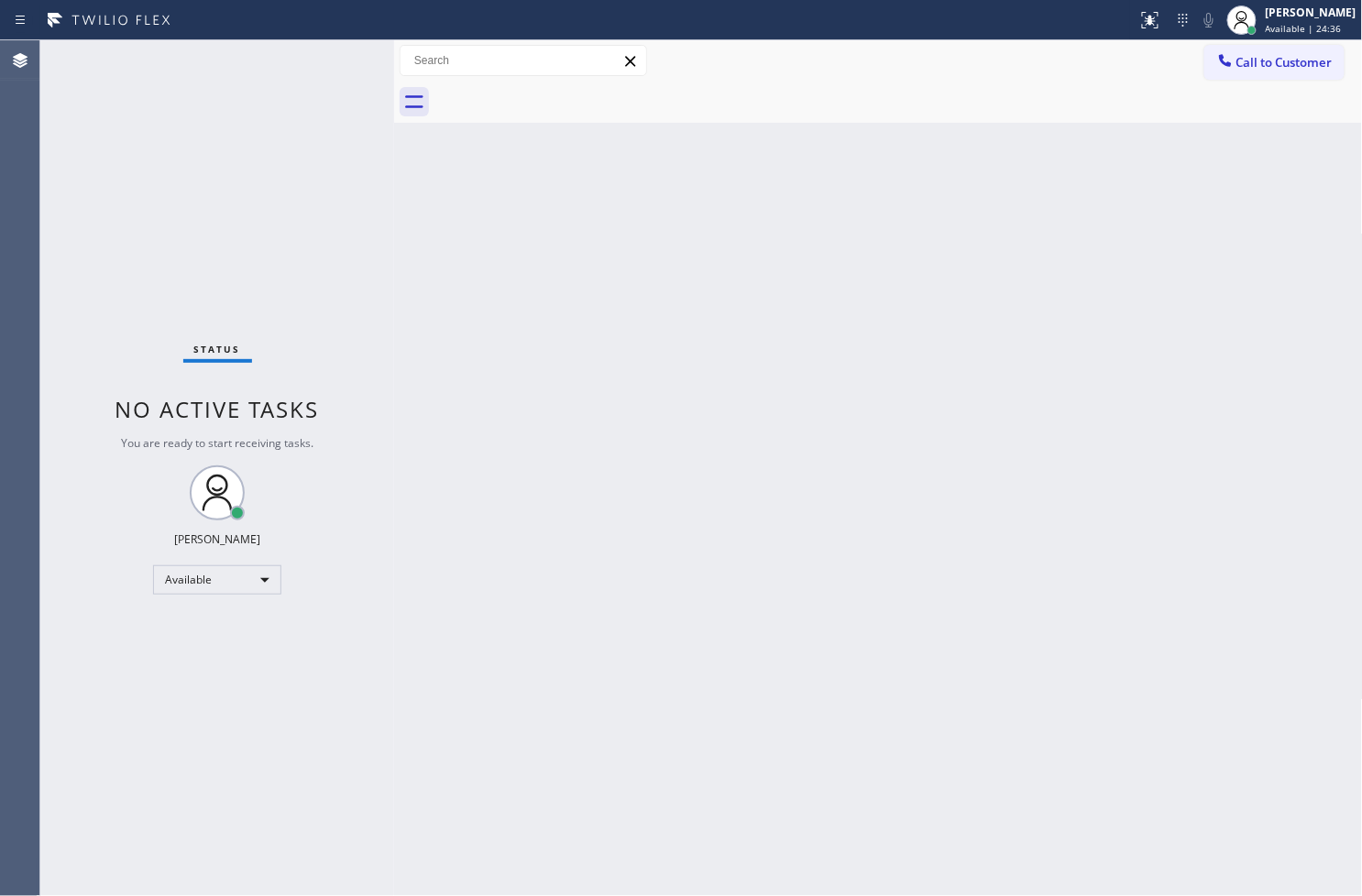
click at [334, 65] on div "Status No active tasks You are ready to start receiving tasks. Judy Anne Bernal…" at bounding box center [217, 468] width 353 height 855
click at [444, 209] on div "Back to Dashboard Change Sender ID Customers Technicians Select a contact Outbo…" at bounding box center [878, 468] width 969 height 855
click at [352, 178] on div "Status No active tasks You are ready to start receiving tasks. Judy Anne Bernal…" at bounding box center [217, 468] width 353 height 855
click at [325, 69] on div "Status No active tasks You are ready to start receiving tasks. Judy Anne Bernal…" at bounding box center [217, 468] width 353 height 855
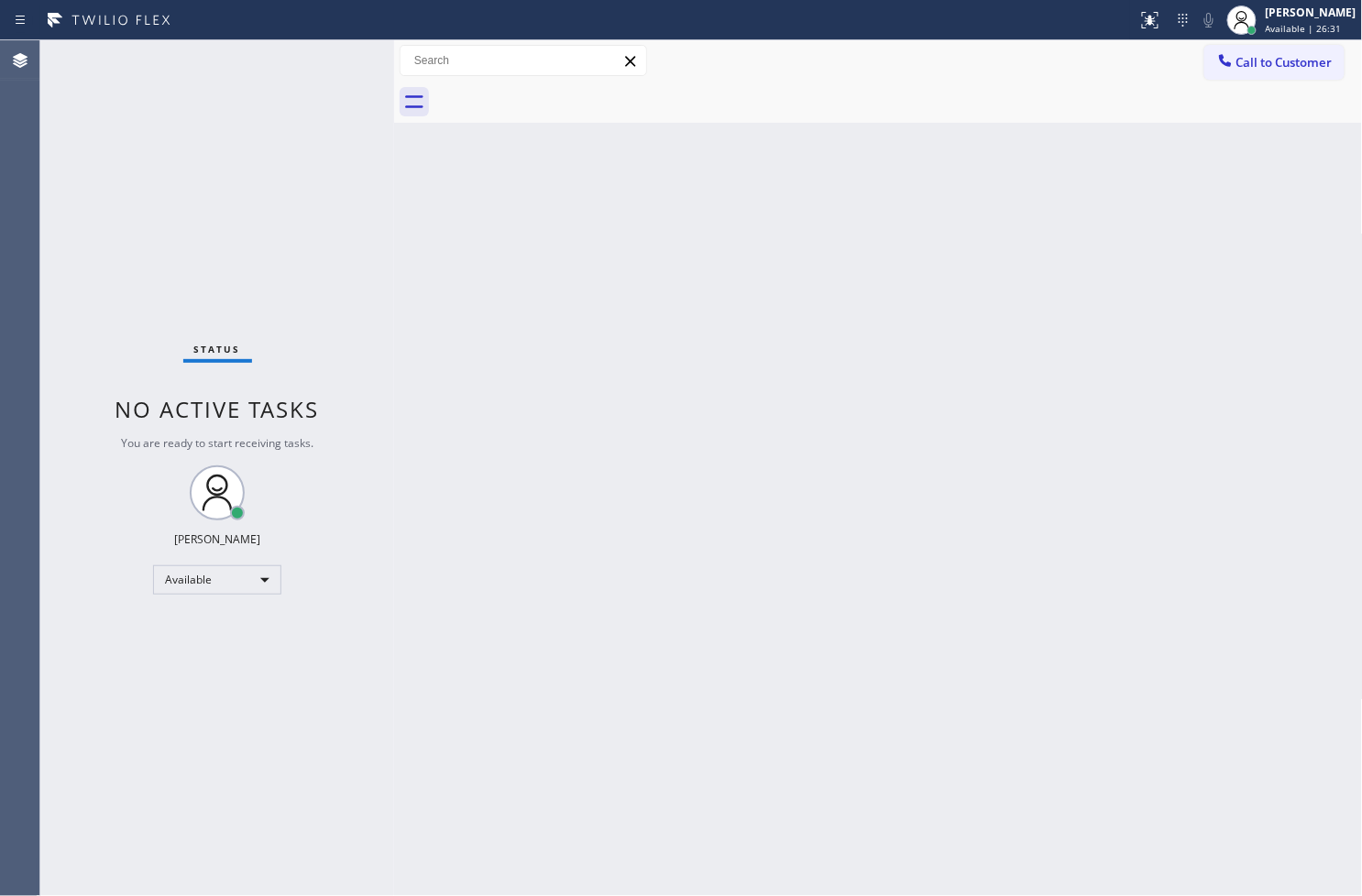
click at [764, 685] on div "Back to Dashboard Change Sender ID Customers Technicians Select a contact Outbo…" at bounding box center [878, 468] width 969 height 855
click at [417, 207] on div "Back to Dashboard Change Sender ID Customers Technicians Select a contact Outbo…" at bounding box center [878, 468] width 969 height 855
click at [310, 177] on div "Status No active tasks You are ready to start receiving tasks. Judy Anne Bernal…" at bounding box center [217, 468] width 353 height 855
click at [332, 60] on div "Status No active tasks You are ready to start receiving tasks. Judy Anne Bernal…" at bounding box center [217, 468] width 353 height 855
click at [240, 198] on div "Status No active tasks You are ready to start receiving tasks. Judy Anne Bernal…" at bounding box center [217, 468] width 353 height 855
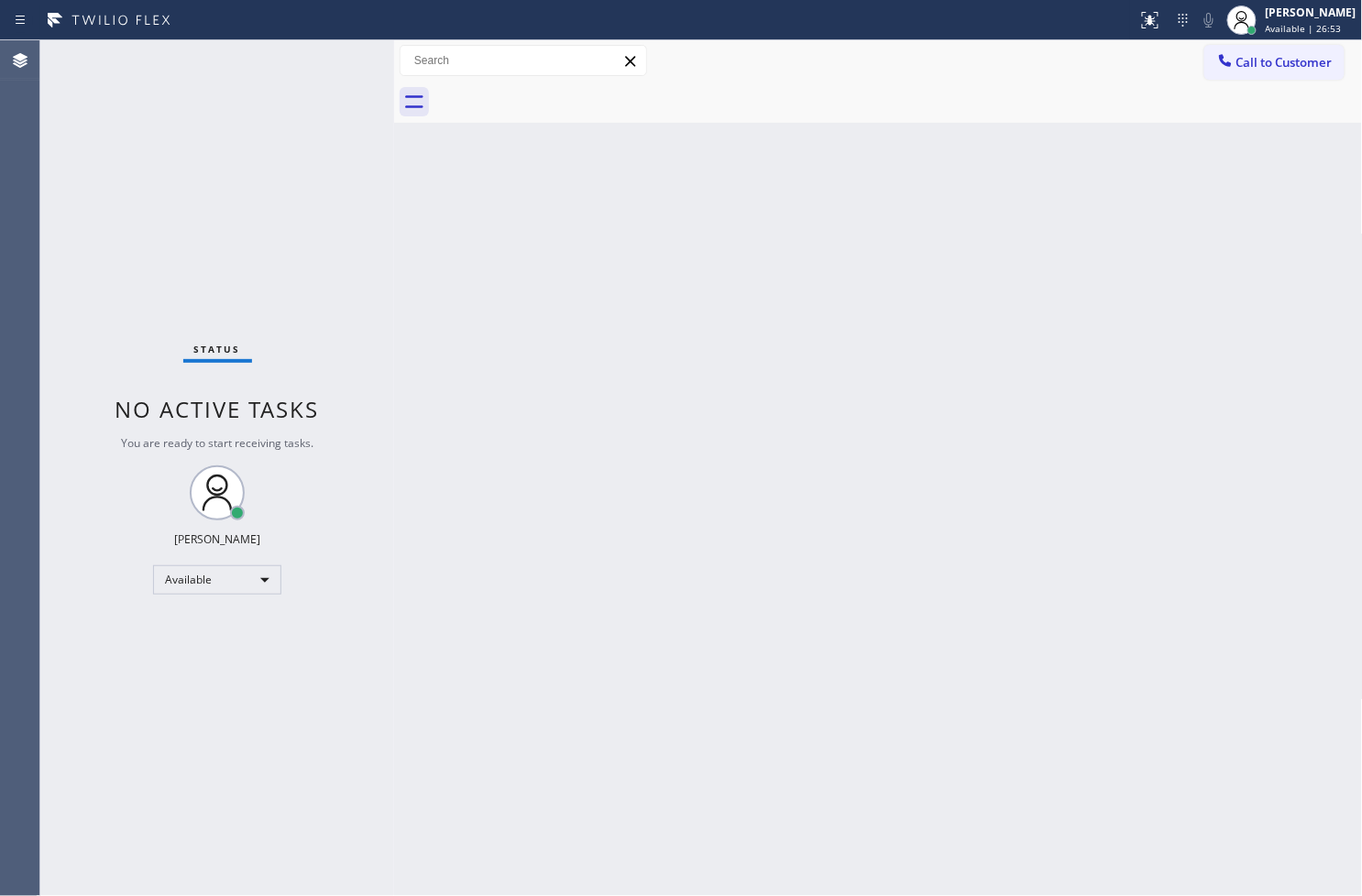
click at [215, 112] on div "Status No active tasks You are ready to start receiving tasks. Judy Anne Bernal…" at bounding box center [217, 468] width 353 height 855
click at [335, 53] on div "Status No active tasks You are ready to start receiving tasks. Judy Anne Bernal…" at bounding box center [217, 468] width 353 height 855
click at [1134, 491] on div "Back to Dashboard Change Sender ID Customers Technicians Select a contact Outbo…" at bounding box center [878, 468] width 969 height 855
click at [491, 376] on div "Back to Dashboard Change Sender ID Customers Technicians Select a contact Outbo…" at bounding box center [878, 468] width 969 height 855
click at [330, 218] on div "Status No active tasks You are ready to start receiving tasks. Judy Anne Bernal…" at bounding box center [217, 468] width 353 height 855
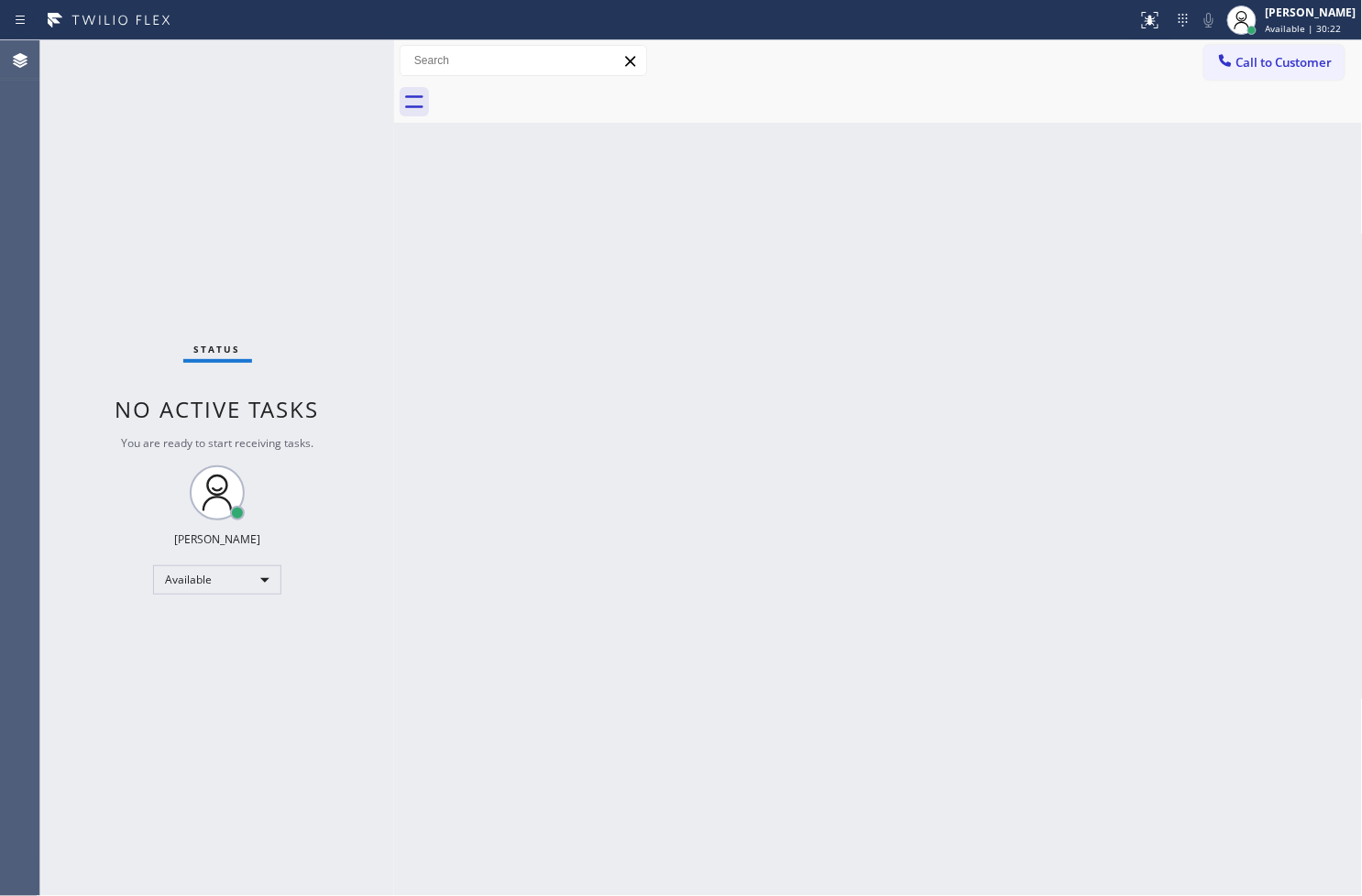
click at [337, 133] on div "Status No active tasks You are ready to start receiving tasks. Judy Anne Bernal…" at bounding box center [217, 468] width 353 height 855
click at [336, 75] on div "Status No active tasks You are ready to start receiving tasks. Judy Anne Bernal…" at bounding box center [217, 468] width 353 height 855
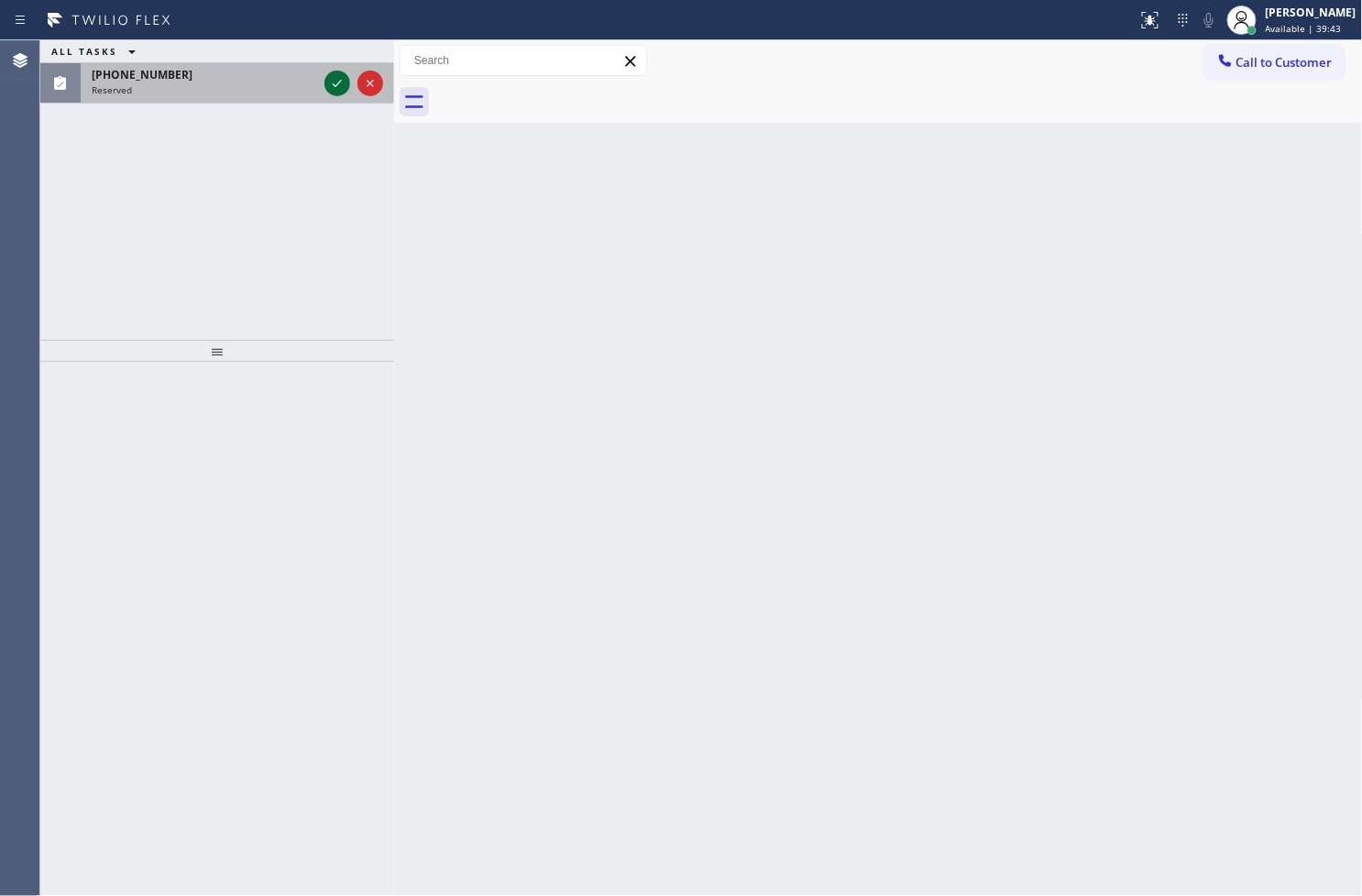
click at [340, 86] on icon at bounding box center [336, 83] width 22 height 22
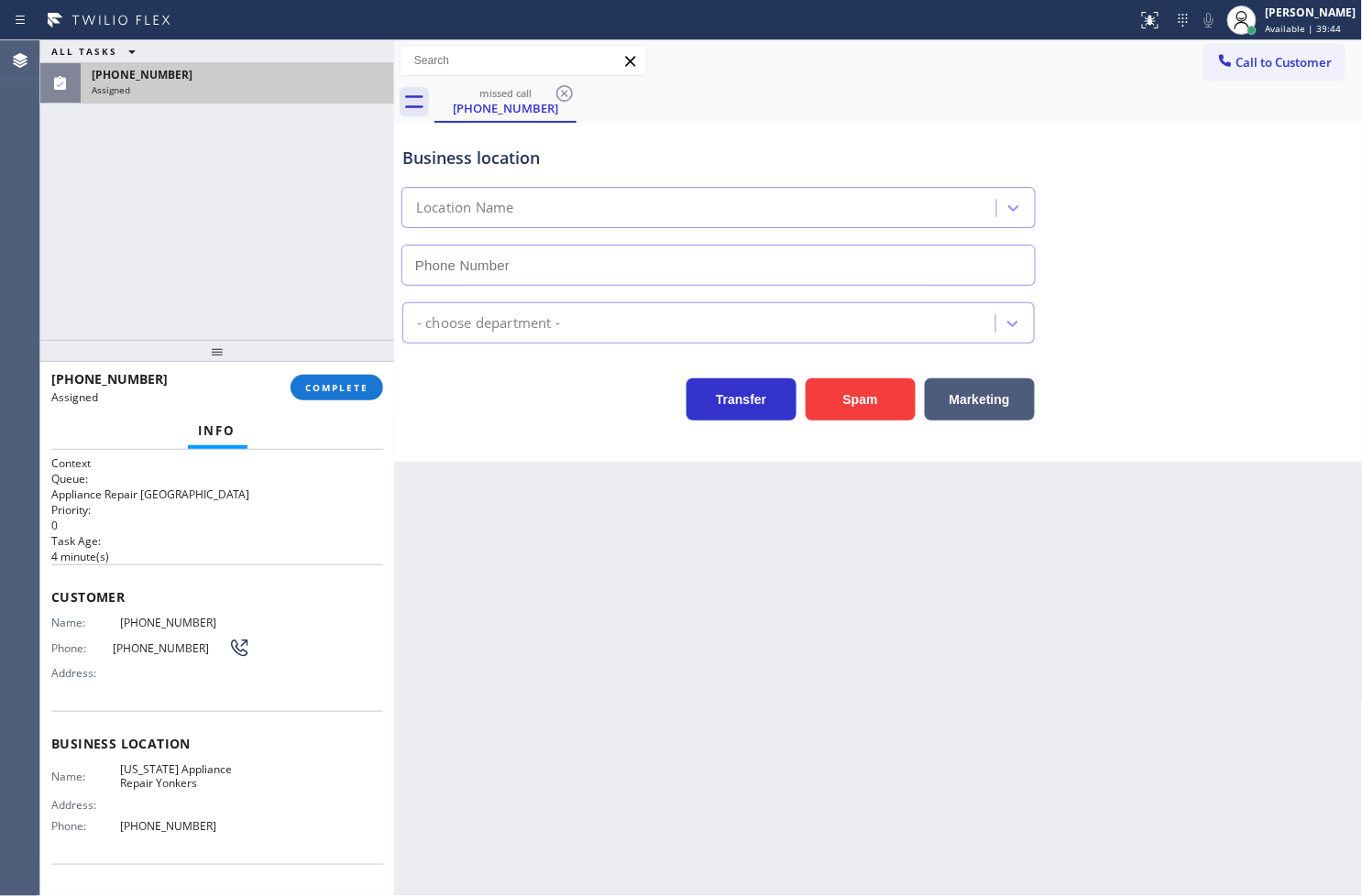
type input "(914) 873-0795"
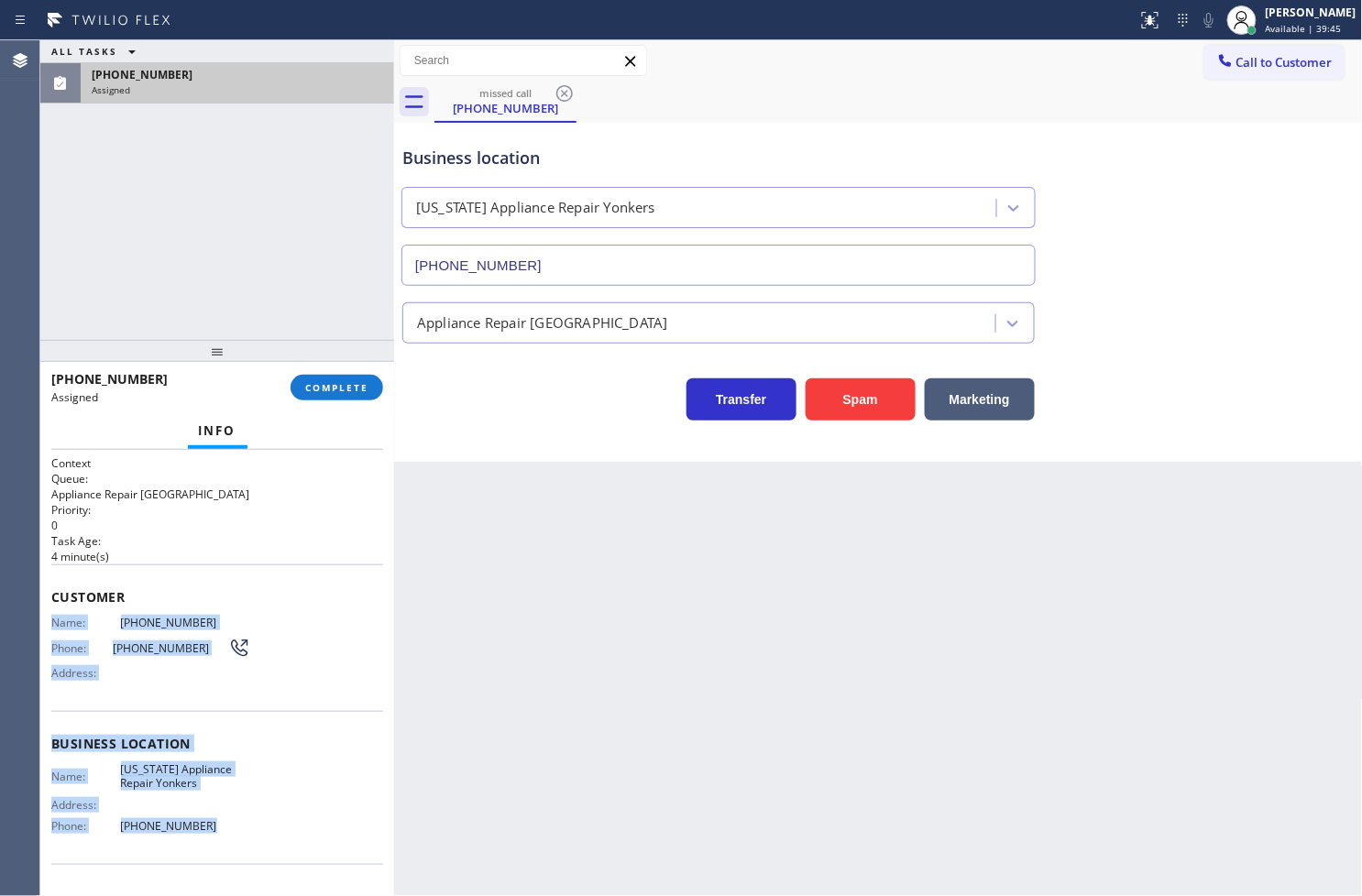
drag, startPoint x: 47, startPoint y: 620, endPoint x: 198, endPoint y: 836, distance: 263.5
click at [198, 836] on div "Context Queue: Appliance Repair High End Priority: 0 Task Age: 4 minute(s) Cust…" at bounding box center [217, 673] width 353 height 447
copy div "Name: (516) 343-2072 Phone: (516) 343-2072 Address: Business location Name: New…"
click at [362, 375] on button "COMPLETE" at bounding box center [336, 387] width 93 height 26
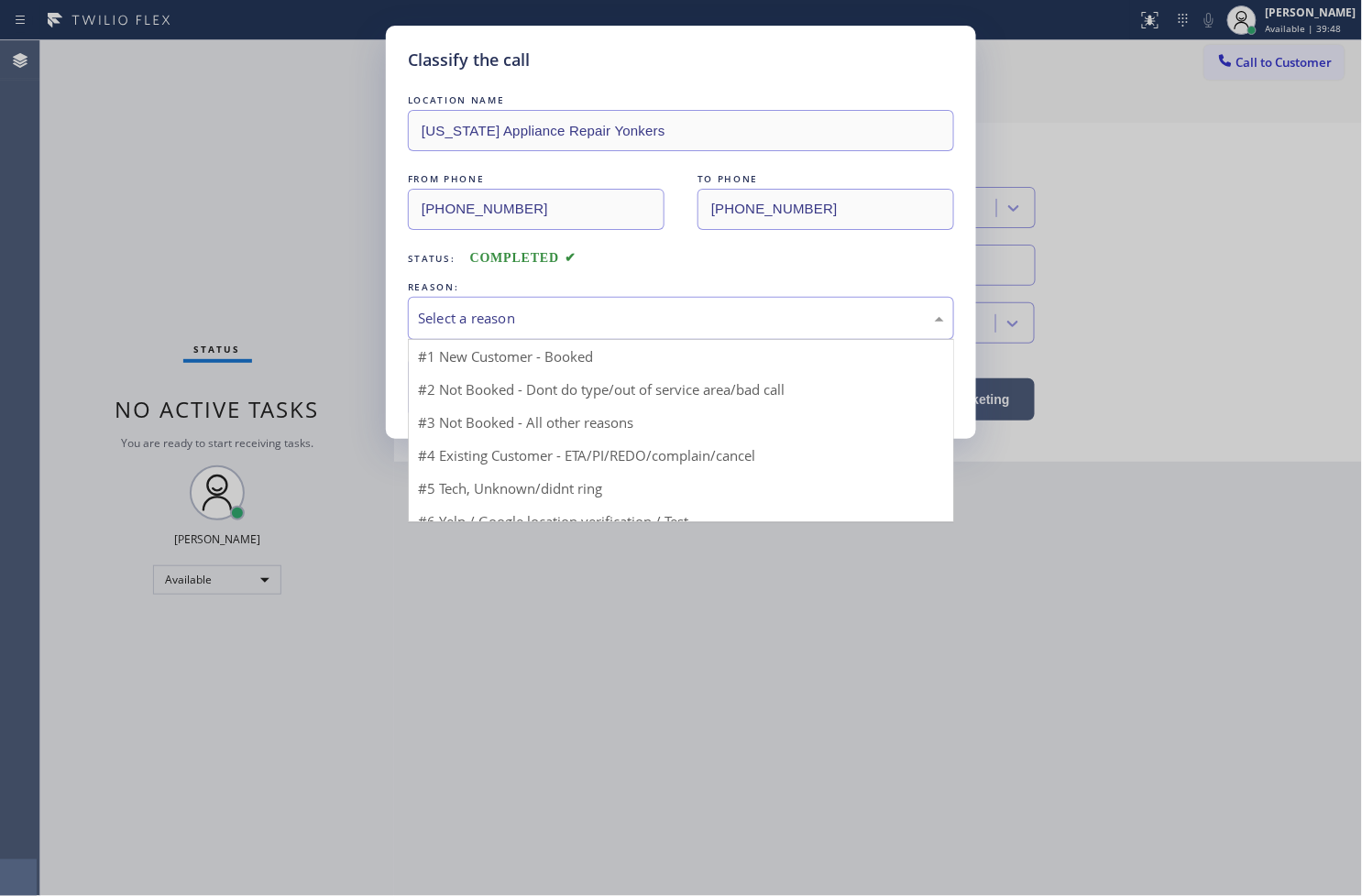
click at [436, 320] on div "Select a reason" at bounding box center [681, 319] width 526 height 21
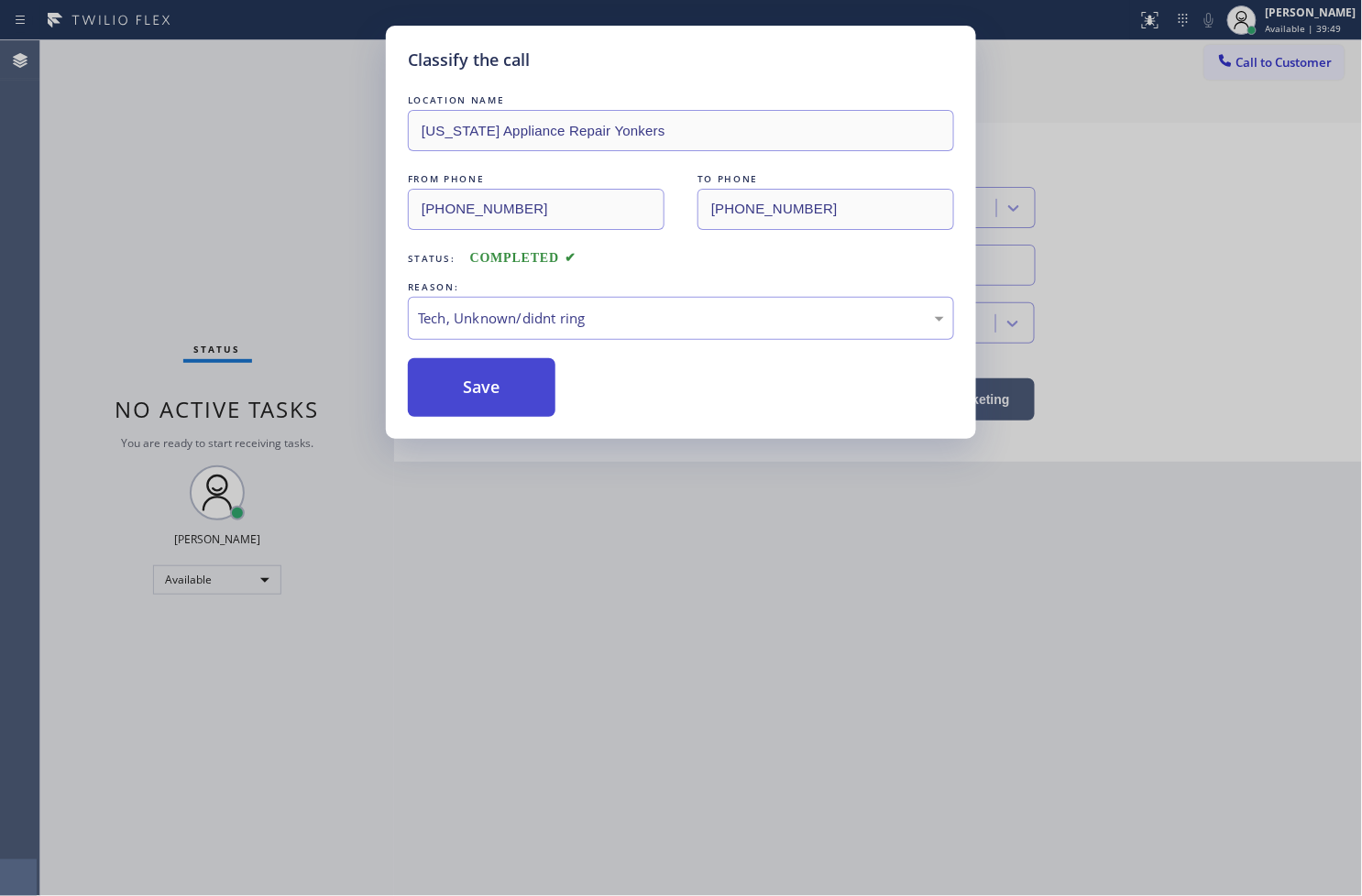
click at [469, 388] on button "Save" at bounding box center [481, 388] width 147 height 59
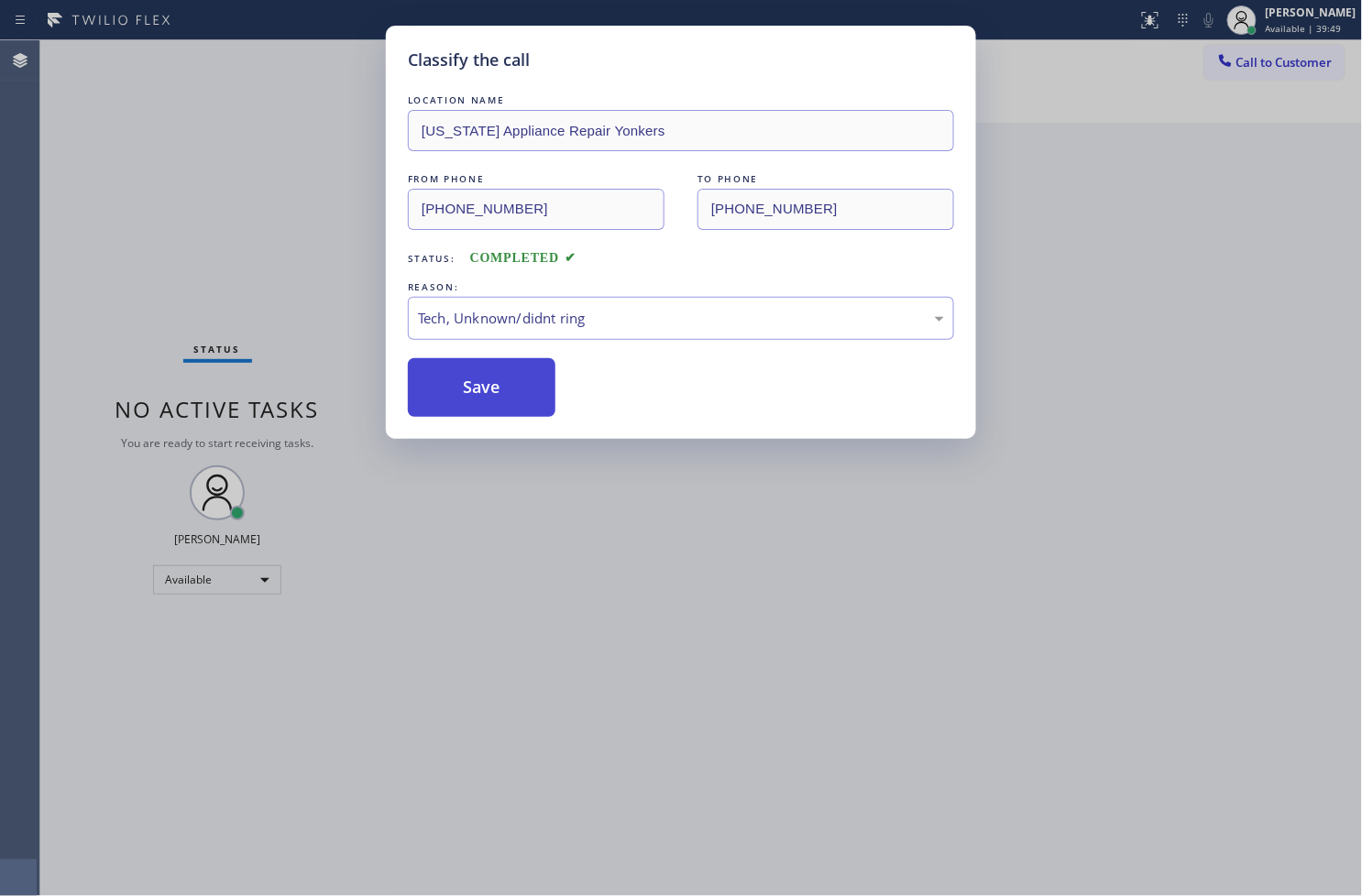
drag, startPoint x: 469, startPoint y: 388, endPoint x: 474, endPoint y: 406, distance: 18.7
click at [469, 388] on button "Save" at bounding box center [481, 388] width 147 height 59
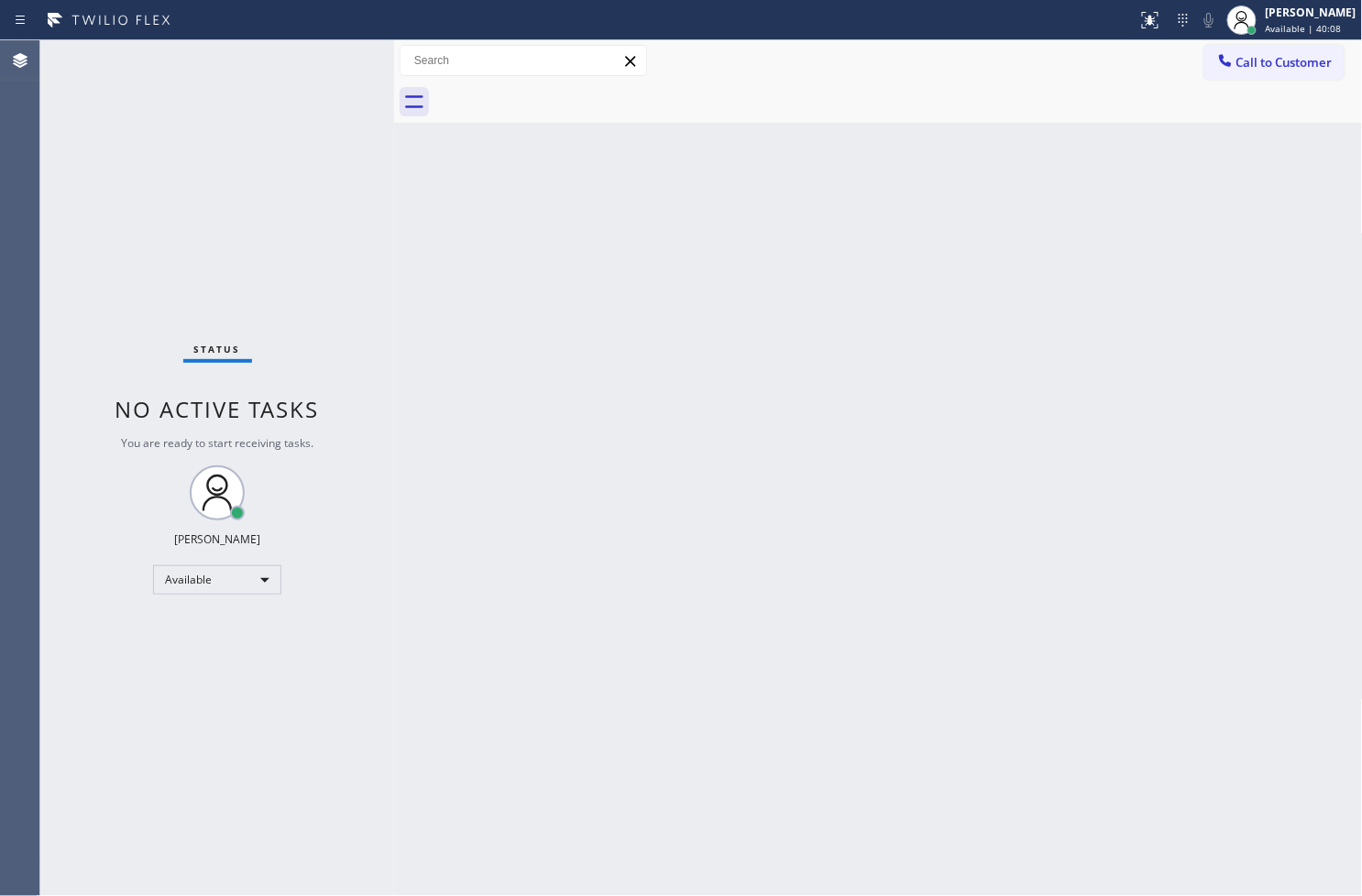
click at [331, 252] on div "Status No active tasks You are ready to start receiving tasks. Judy Anne Bernal…" at bounding box center [217, 468] width 353 height 855
click at [325, 65] on div "Status No active tasks You are ready to start receiving tasks. Judy Anne Bernal…" at bounding box center [217, 468] width 353 height 855
click at [344, 64] on div "Status No active tasks You are ready to start receiving tasks. Judy Anne Bernal…" at bounding box center [217, 468] width 353 height 855
click at [342, 59] on div "Status No active tasks You are ready to start receiving tasks. Judy Anne Bernal…" at bounding box center [217, 468] width 353 height 855
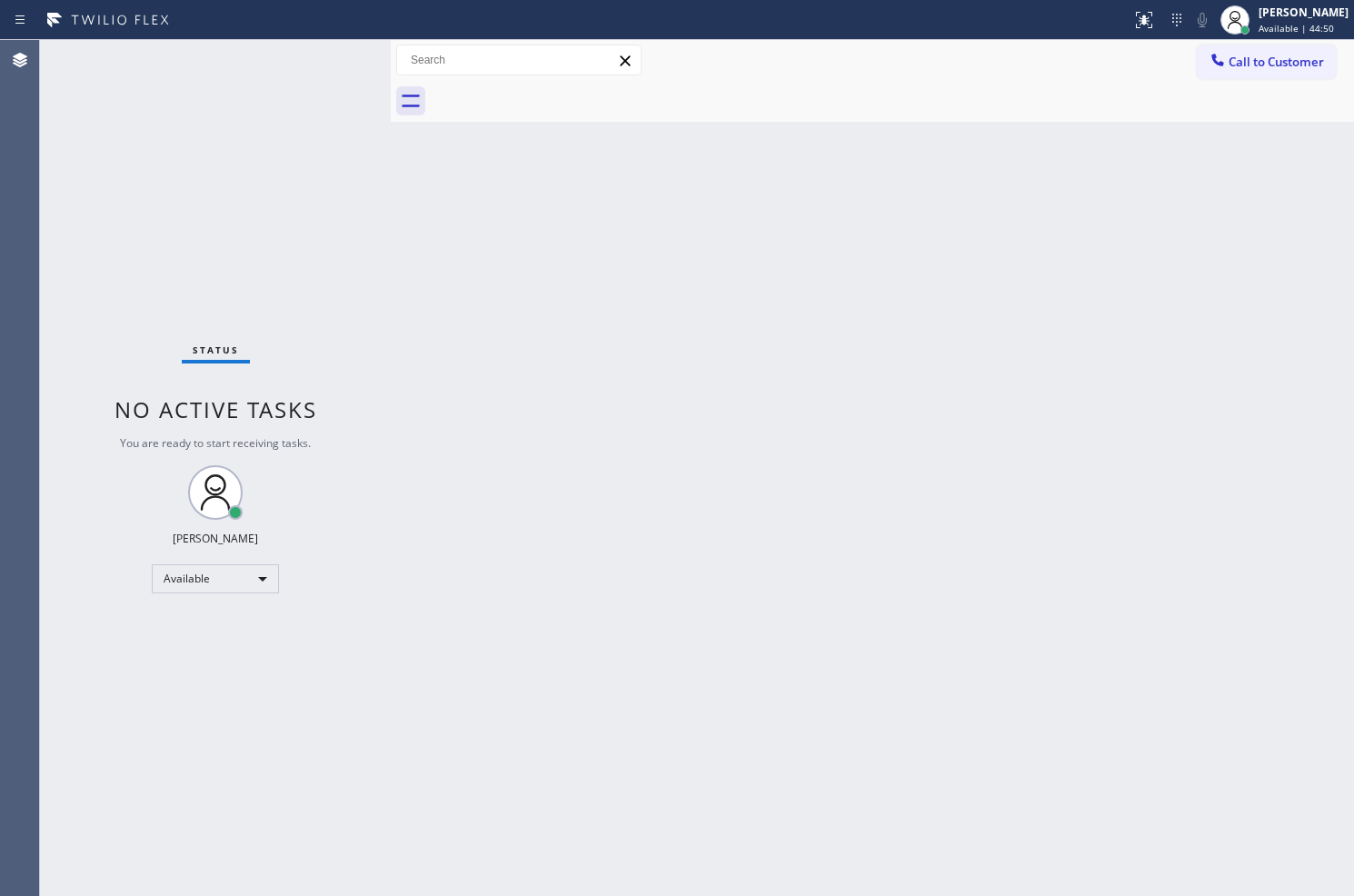
click at [865, 528] on div "Back to Dashboard Change Sender ID Customers Technicians Select a contact Outbo…" at bounding box center [873, 468] width 964 height 856
click at [411, 312] on div "Back to Dashboard Change Sender ID Customers Technicians Select a contact Outbo…" at bounding box center [873, 468] width 964 height 856
click at [411, 294] on div "Back to Dashboard Change Sender ID Customers Technicians Select a contact Outbo…" at bounding box center [873, 468] width 964 height 856
click at [460, 302] on div "Back to Dashboard Change Sender ID Customers Technicians Select a contact Outbo…" at bounding box center [873, 468] width 964 height 856
click at [710, 330] on div "Back to Dashboard Change Sender ID Customers Technicians Select a contact Outbo…" at bounding box center [873, 468] width 964 height 856
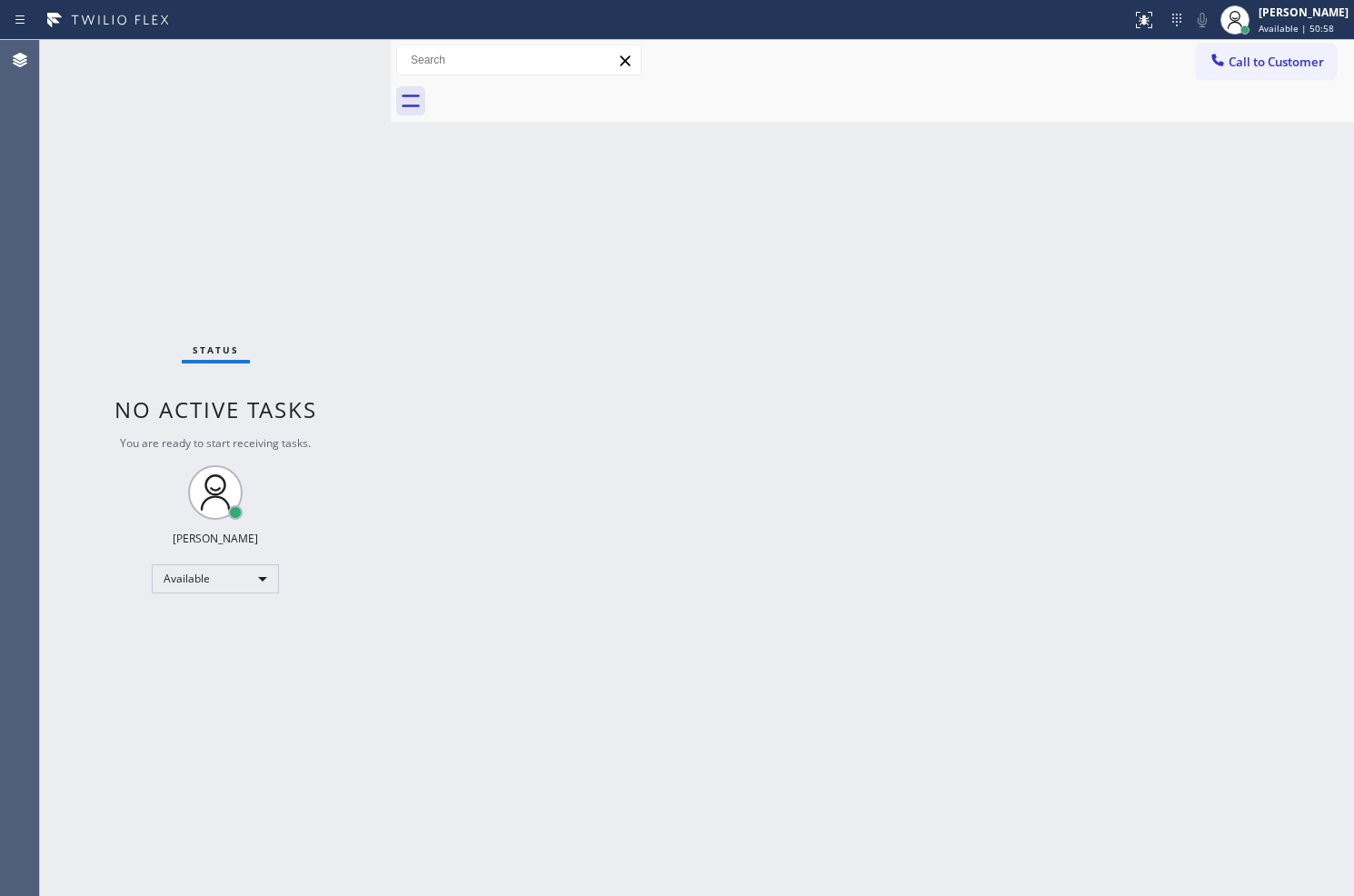
click at [451, 298] on div "Back to Dashboard Change Sender ID Customers Technicians Select a contact Outbo…" at bounding box center [873, 468] width 964 height 856
click at [323, 98] on div "Status No active tasks You are ready to start receiving tasks. Judy Anne Bernal…" at bounding box center [216, 468] width 351 height 856
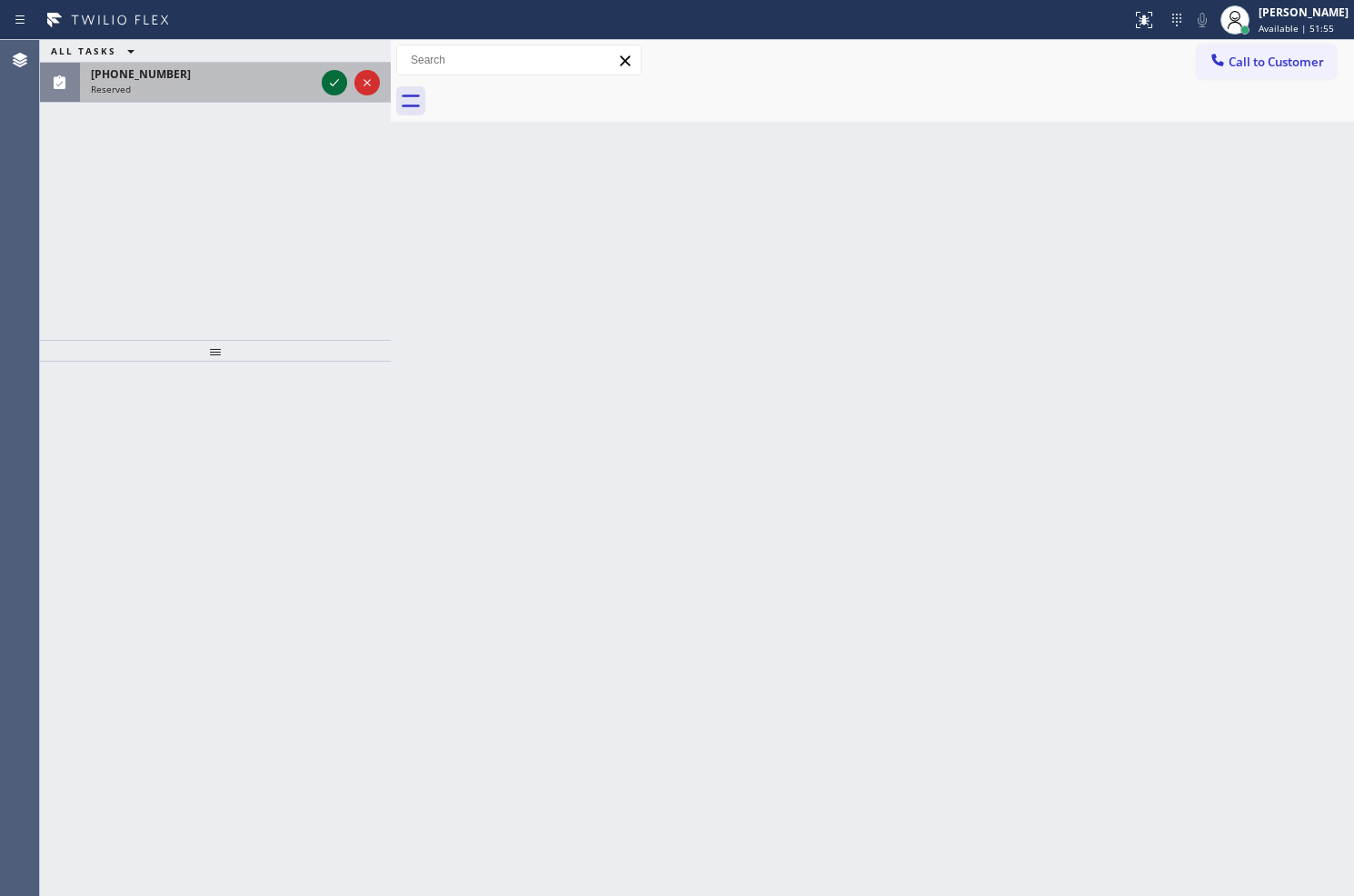
click at [332, 88] on icon at bounding box center [334, 82] width 22 height 22
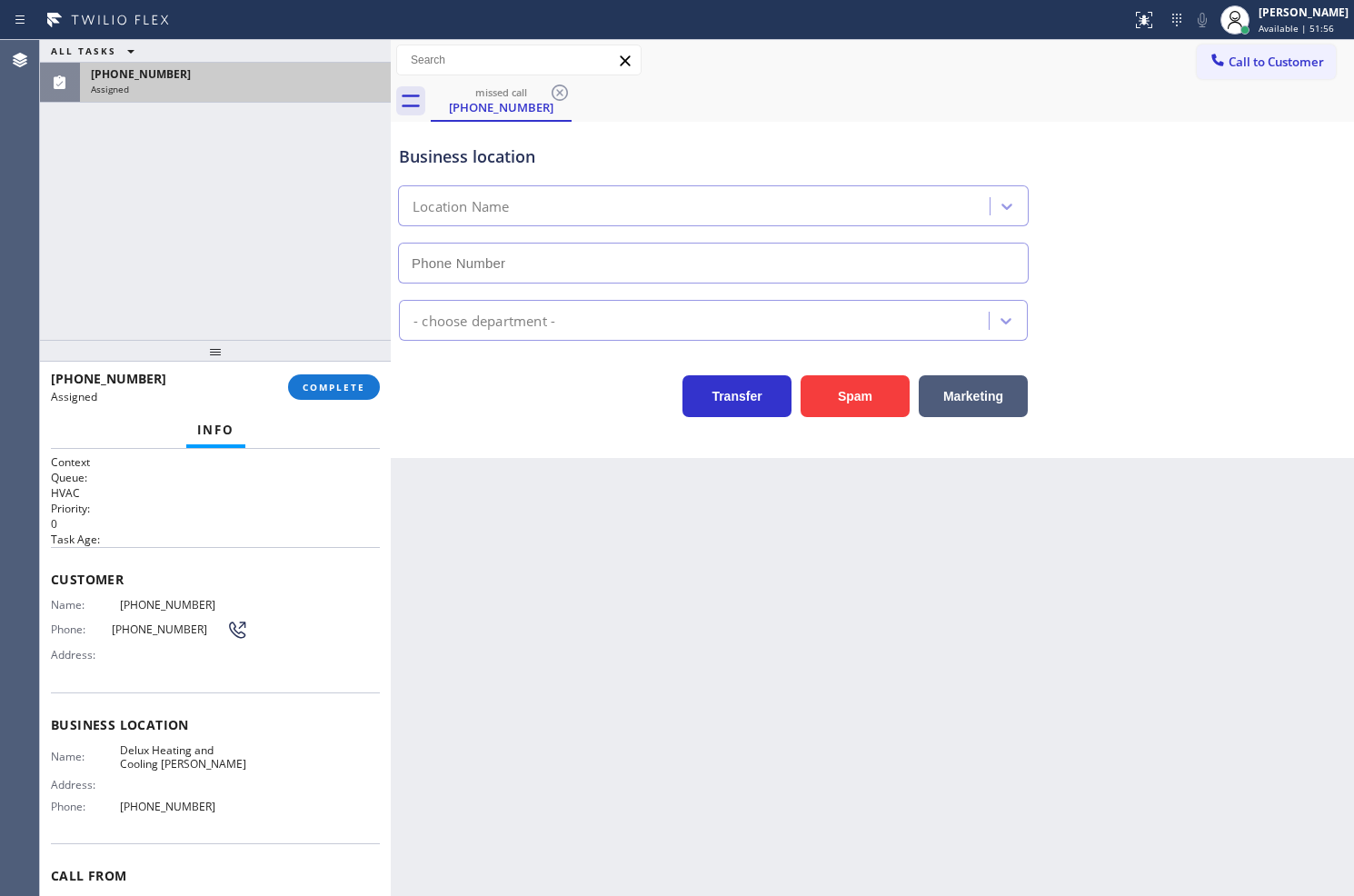
type input "(480) 339-0090"
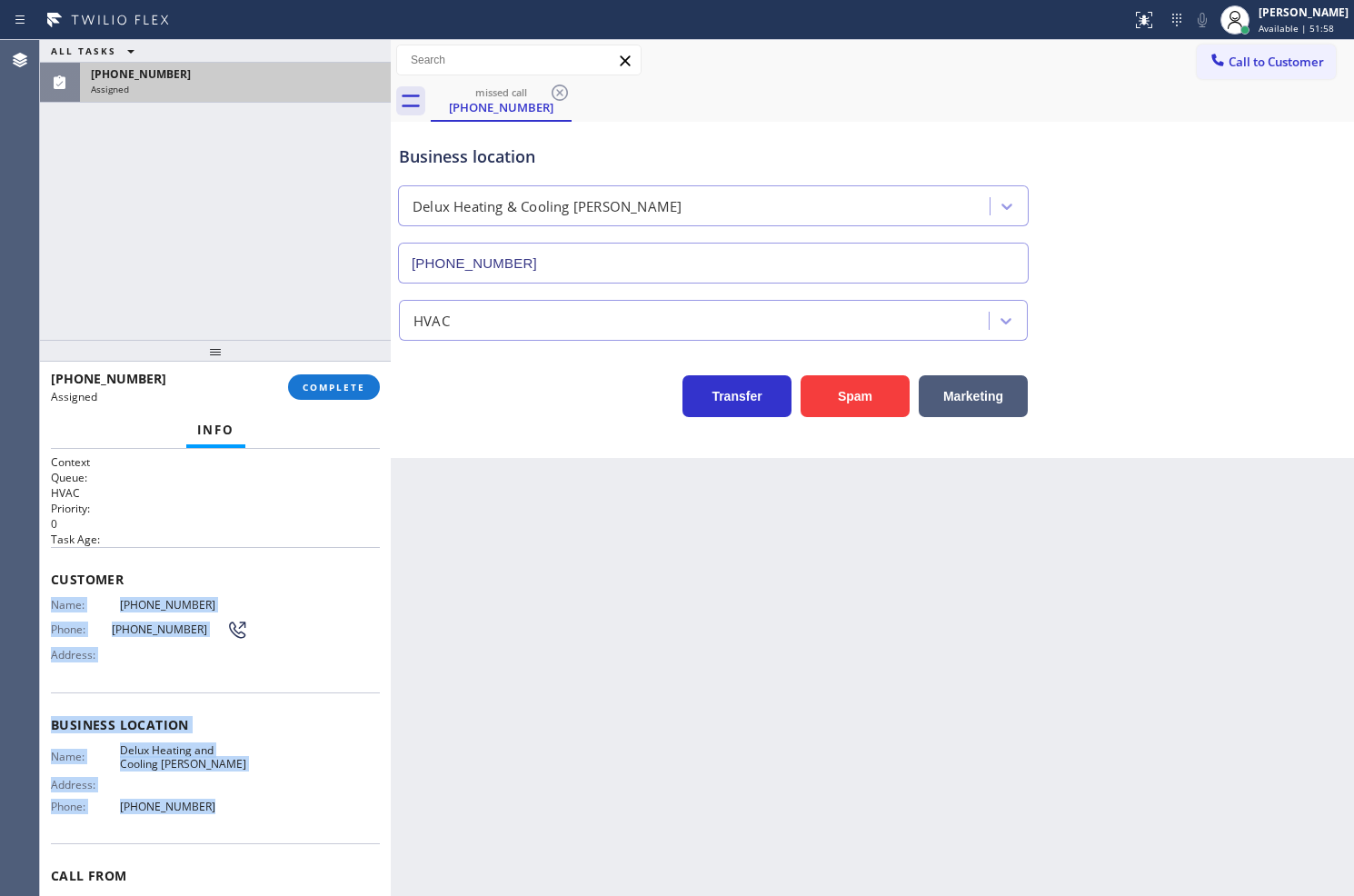
drag, startPoint x: 50, startPoint y: 605, endPoint x: 232, endPoint y: 803, distance: 268.9
click at [232, 803] on div "Context Queue: HVAC Priority: 0 Task Age: Customer Name: (928) 223-7308 Phone: …" at bounding box center [215, 718] width 329 height 527
copy div "Name: (928) 223-7308 Phone: (928) 223-7308 Address: Business location Name: Del…"
click at [355, 383] on span "COMPLETE" at bounding box center [334, 387] width 63 height 13
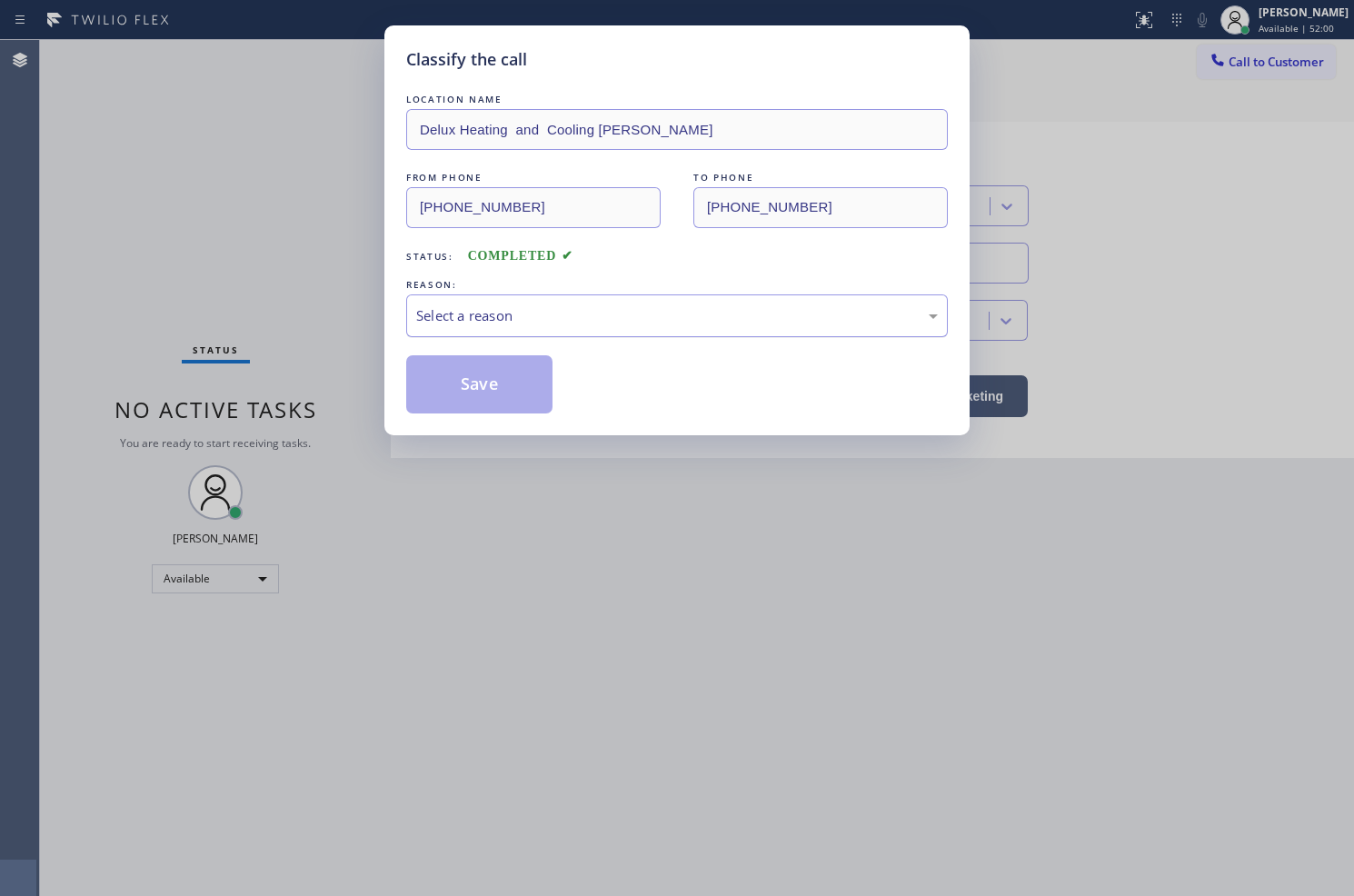
click at [474, 320] on div "Select a reason" at bounding box center [677, 316] width 521 height 21
click at [469, 371] on button "Save" at bounding box center [479, 384] width 146 height 58
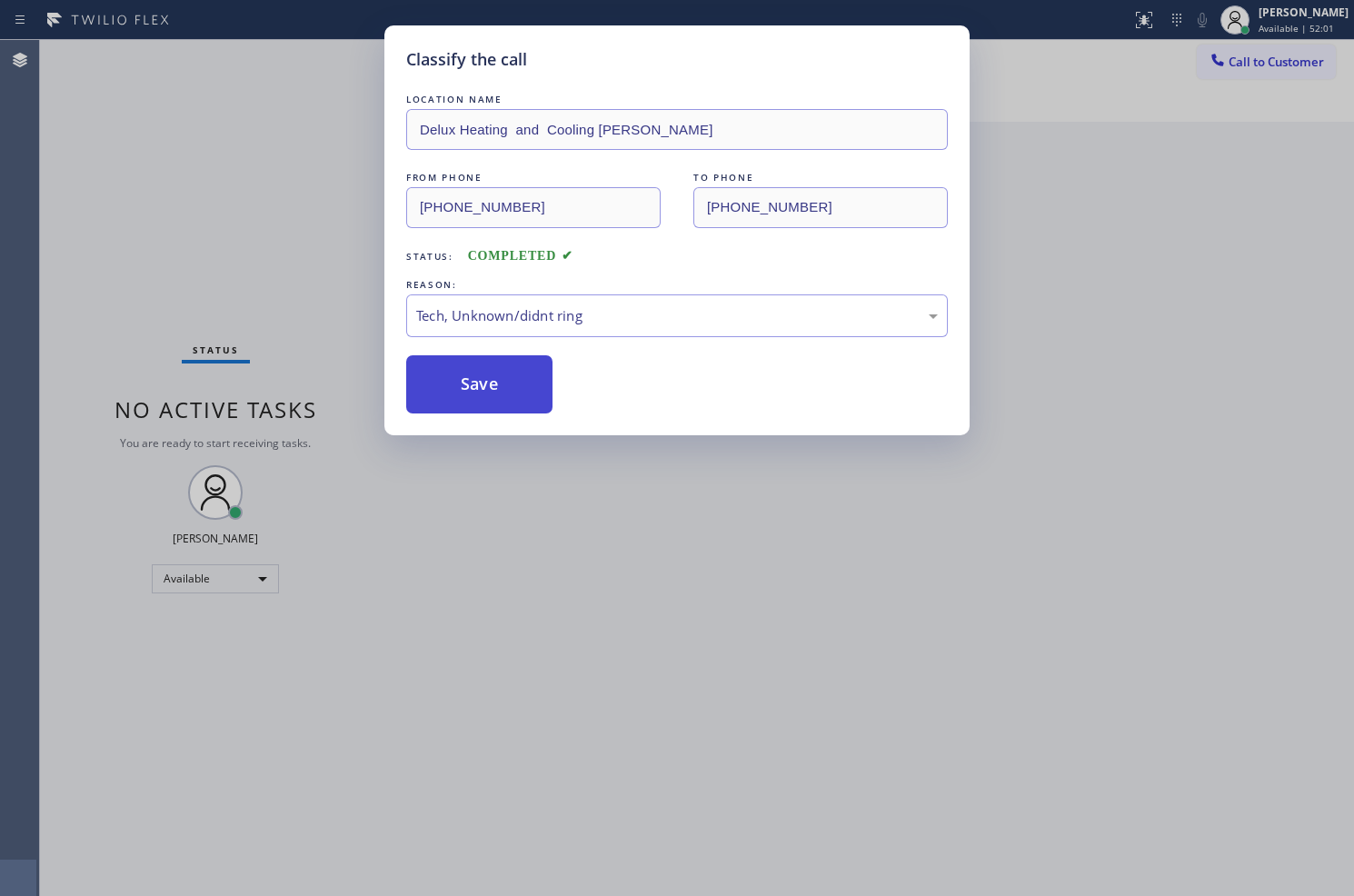
click at [469, 371] on button "Save" at bounding box center [479, 384] width 146 height 58
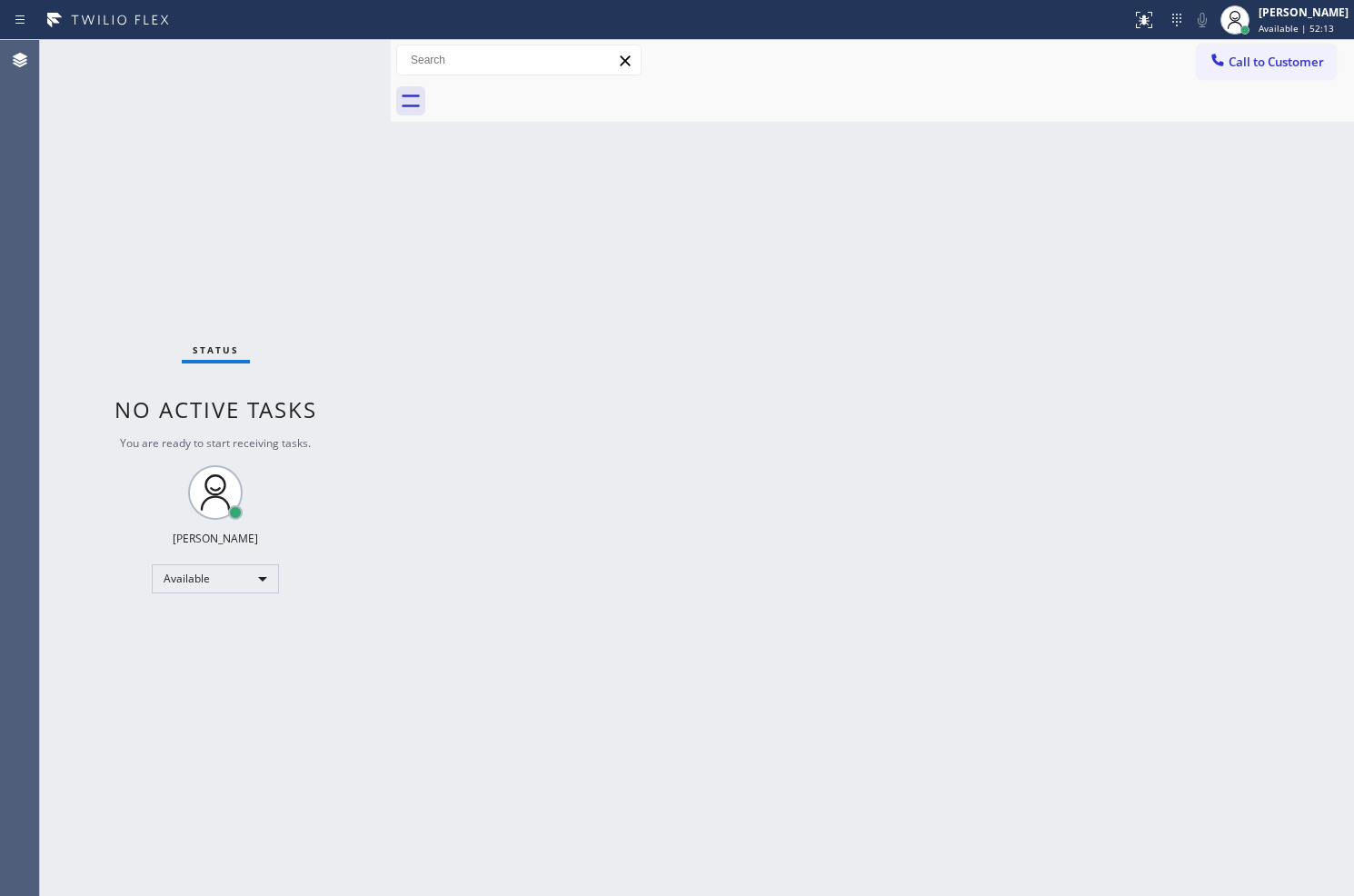
click at [278, 148] on div "Status No active tasks You are ready to start receiving tasks. Judy Anne Bernal…" at bounding box center [216, 468] width 351 height 856
click at [340, 57] on div "Status No active tasks You are ready to start receiving tasks. Judy Anne Bernal…" at bounding box center [216, 468] width 351 height 856
click at [323, 60] on div "Status No active tasks You are ready to start receiving tasks. Judy Anne Bernal…" at bounding box center [216, 468] width 351 height 856
click at [332, 76] on div "Status No active tasks You are ready to start receiving tasks. Judy Anne Bernal…" at bounding box center [216, 468] width 351 height 856
click at [710, 778] on div "Back to Dashboard Change Sender ID Customers Technicians Select a contact Outbo…" at bounding box center [873, 468] width 964 height 856
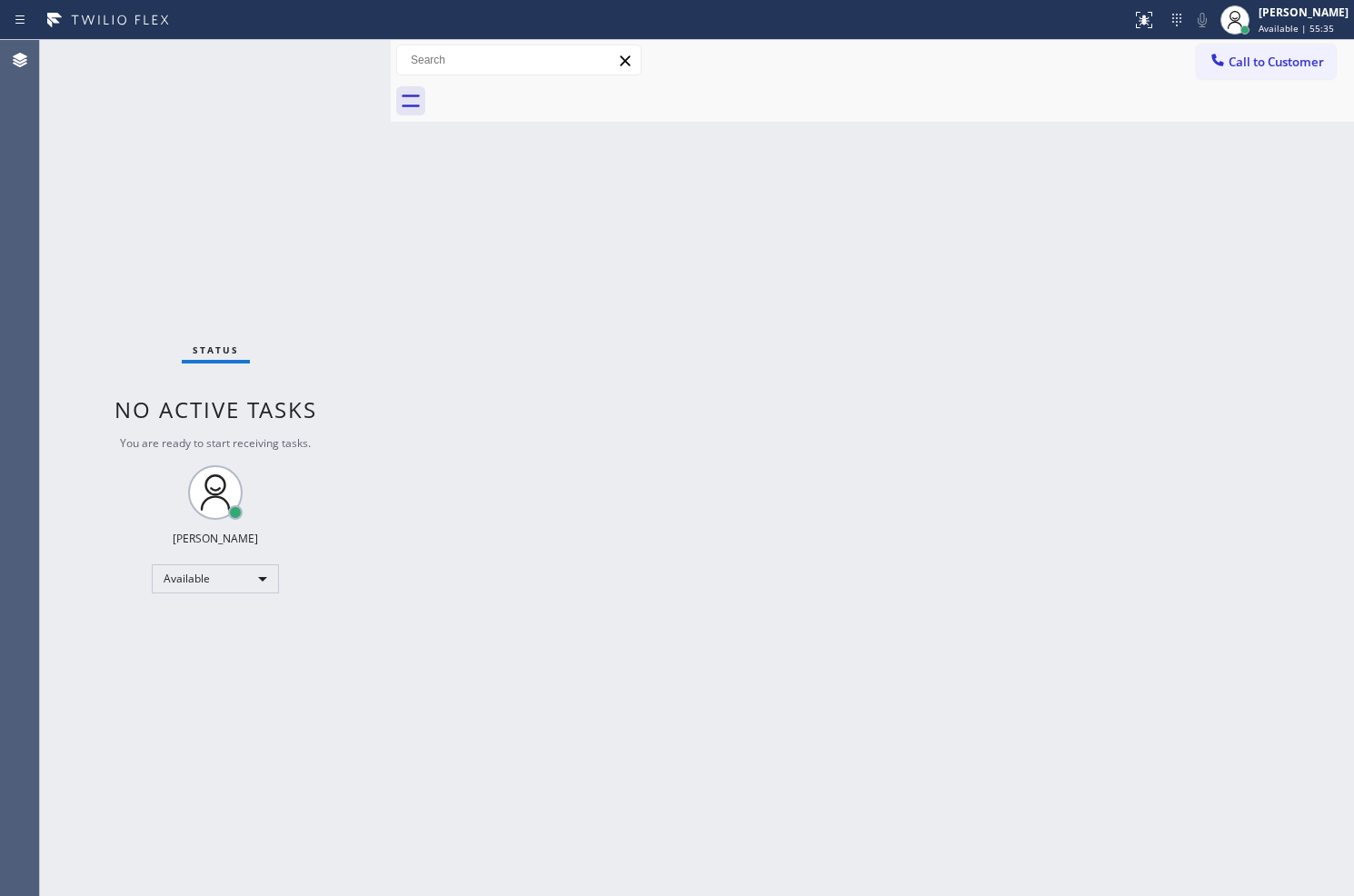
click at [302, 151] on div "Status No active tasks You are ready to start receiving tasks. Judy Anne Bernal…" at bounding box center [216, 468] width 351 height 856
click at [318, 65] on div "Status No active tasks You are ready to start receiving tasks. Judy Anne Bernal…" at bounding box center [216, 468] width 351 height 856
click at [319, 62] on div "Status No active tasks You are ready to start receiving tasks. Judy Anne Bernal…" at bounding box center [216, 468] width 351 height 856
click at [974, 646] on div "Back to Dashboard Change Sender ID Customers Technicians Select a contact Outbo…" at bounding box center [873, 468] width 964 height 856
click at [234, 88] on div "Status No active tasks You are ready to start receiving tasks. Judy Anne Bernal…" at bounding box center [216, 468] width 351 height 856
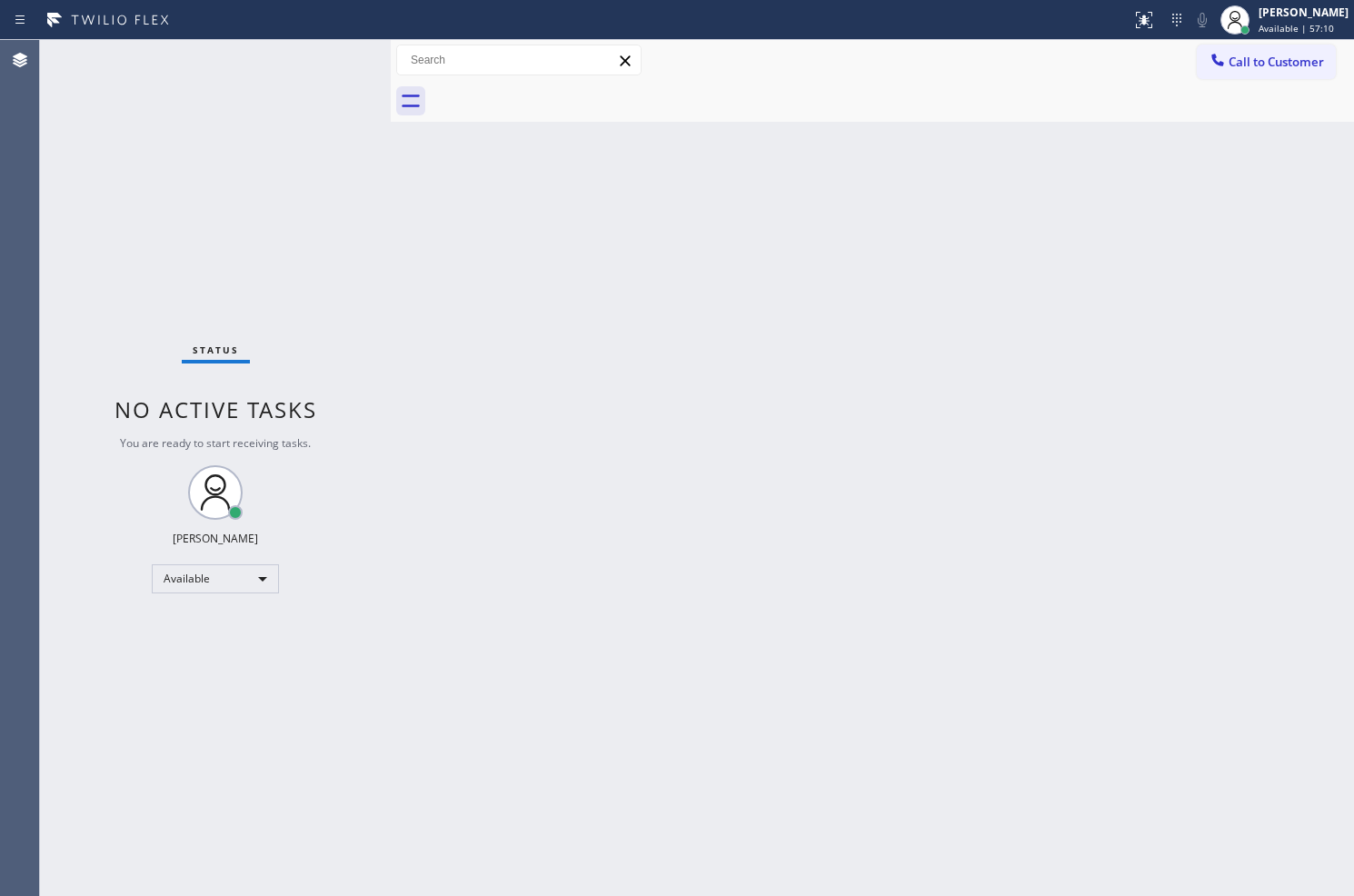
click at [314, 57] on div "Status No active tasks You are ready to start receiving tasks. Judy Anne Bernal…" at bounding box center [216, 468] width 351 height 856
drag, startPoint x: 461, startPoint y: 295, endPoint x: 484, endPoint y: 280, distance: 27.5
click at [461, 295] on div "Back to Dashboard Change Sender ID Customers Technicians Select a contact Outbo…" at bounding box center [873, 468] width 964 height 856
drag, startPoint x: 320, startPoint y: 292, endPoint x: 332, endPoint y: 197, distance: 95.8
click at [324, 280] on div "Status No active tasks You are ready to start receiving tasks. Judy Anne Bernal…" at bounding box center [216, 468] width 351 height 856
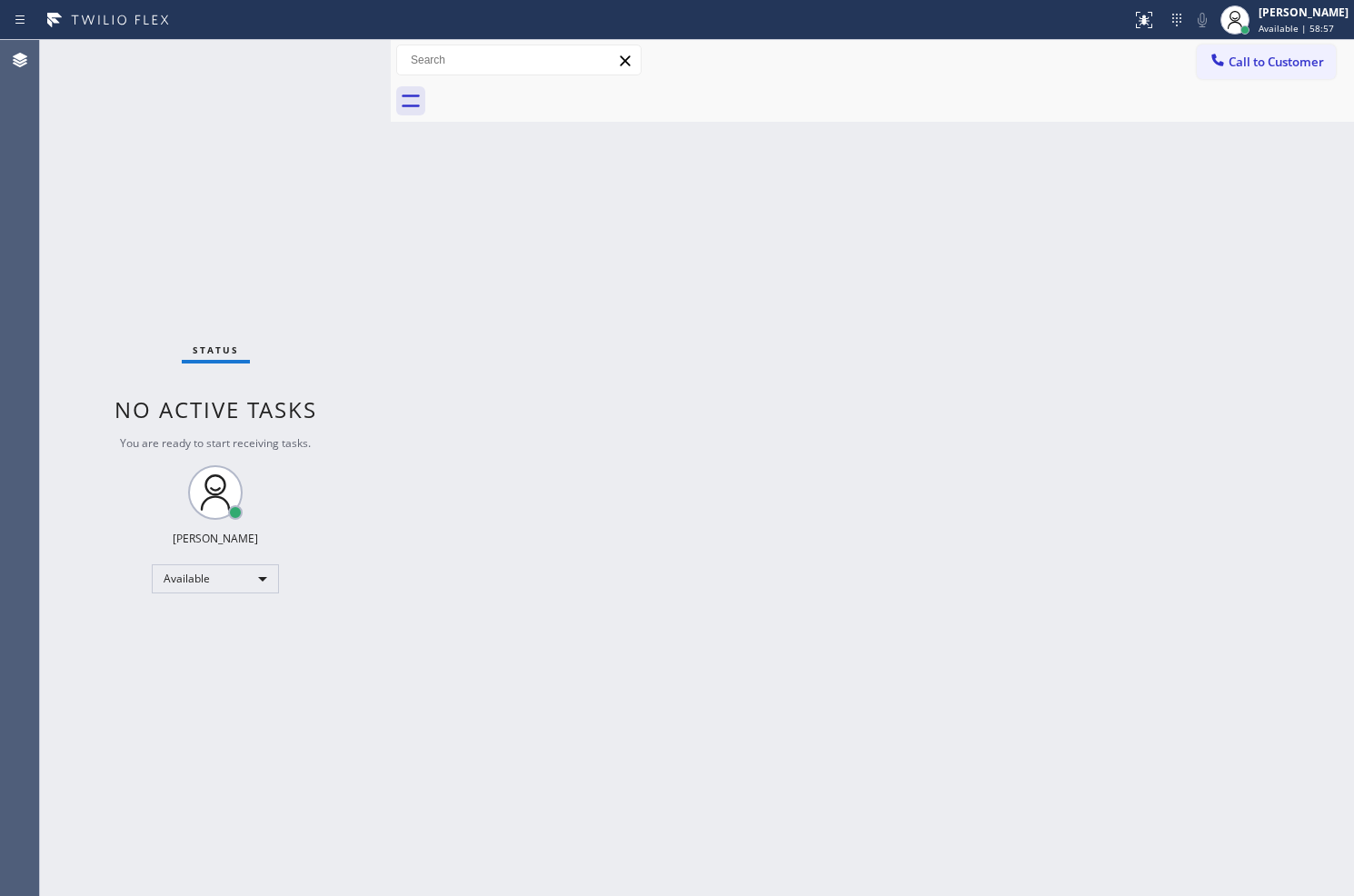
click at [346, 79] on div "Status No active tasks You are ready to start receiving tasks. Judy Anne Bernal…" at bounding box center [216, 468] width 351 height 856
click at [338, 59] on div "Status No active tasks You are ready to start receiving tasks. Judy Anne Bernal…" at bounding box center [216, 468] width 351 height 856
click at [300, 163] on div "Status No active tasks You are ready to start receiving tasks. Judy Anne Bernal…" at bounding box center [216, 468] width 351 height 856
click at [307, 134] on div "Status No active tasks You are ready to start receiving tasks. Judy Anne Bernal…" at bounding box center [216, 468] width 351 height 856
click at [497, 352] on div "Back to Dashboard Change Sender ID Customers Technicians Select a contact Outbo…" at bounding box center [873, 468] width 964 height 856
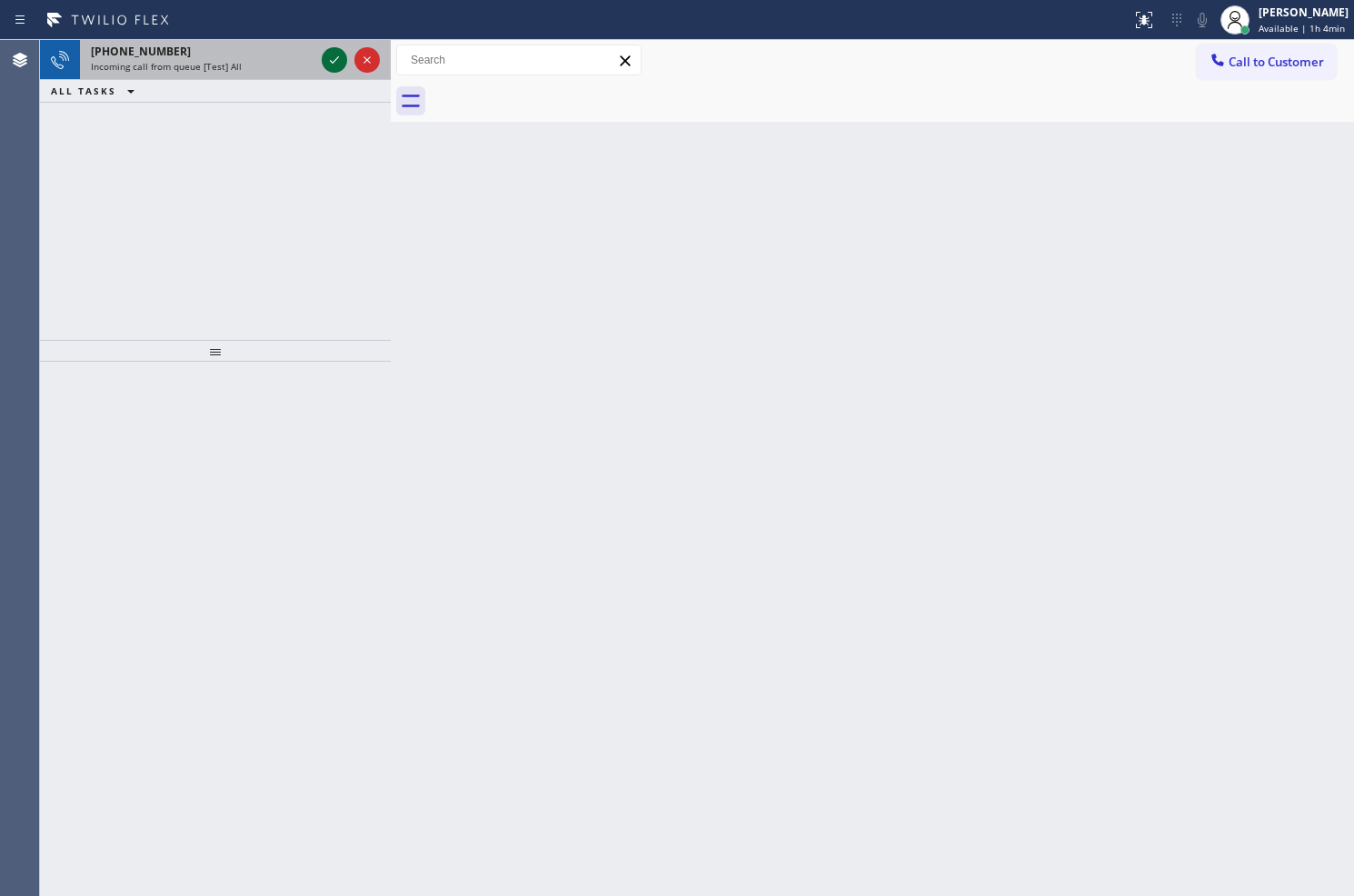
click at [331, 59] on icon at bounding box center [334, 59] width 22 height 22
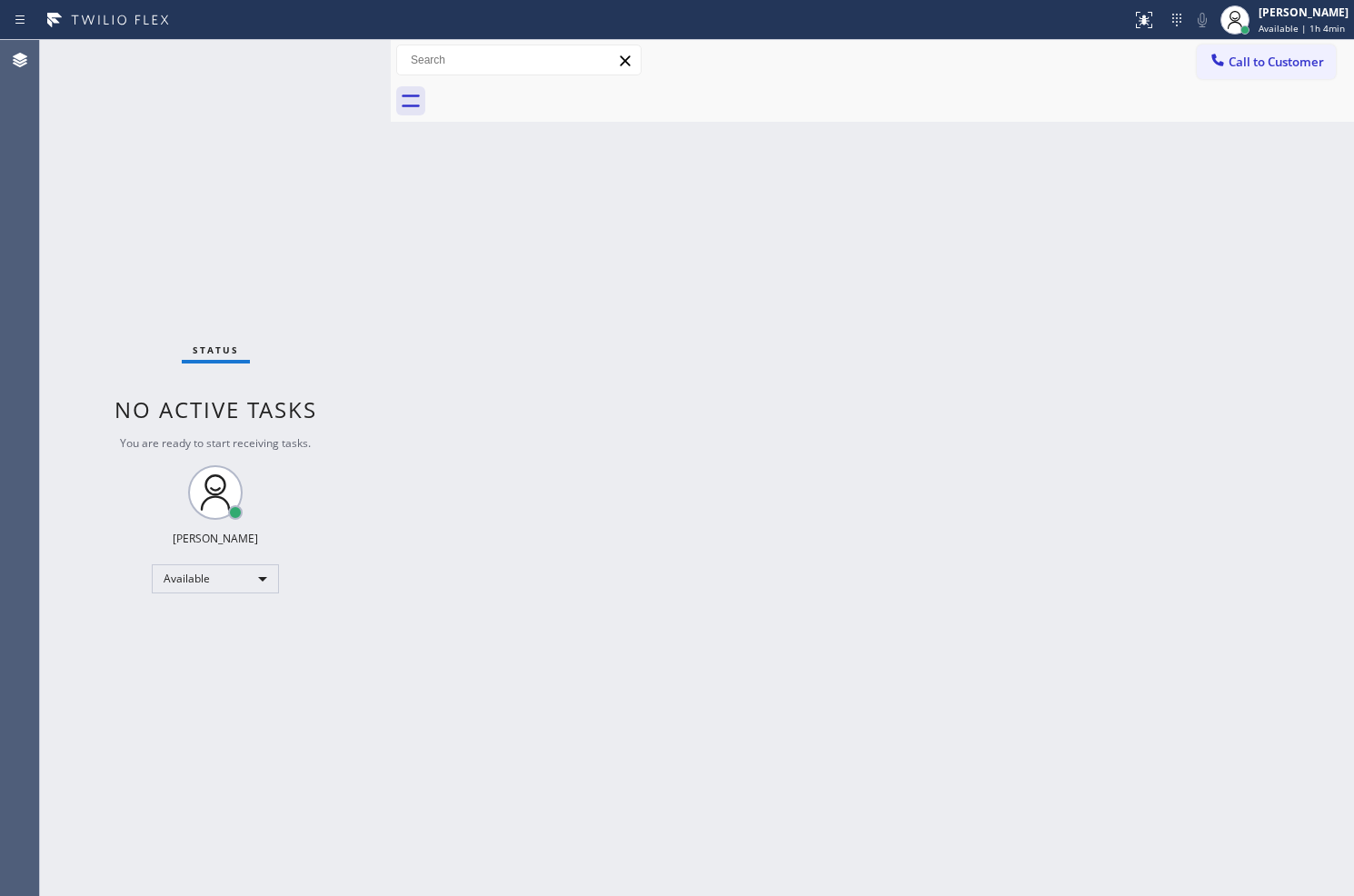
click at [330, 59] on div "Status No active tasks You are ready to start receiving tasks. Judy Anne Bernal…" at bounding box center [216, 468] width 351 height 856
click at [846, 614] on div "Back to Dashboard Change Sender ID Customers Technicians Select a contact Outbo…" at bounding box center [873, 468] width 964 height 856
click at [338, 84] on div "Status No active tasks You are ready to start receiving tasks. Judy Anne Bernal…" at bounding box center [216, 468] width 351 height 856
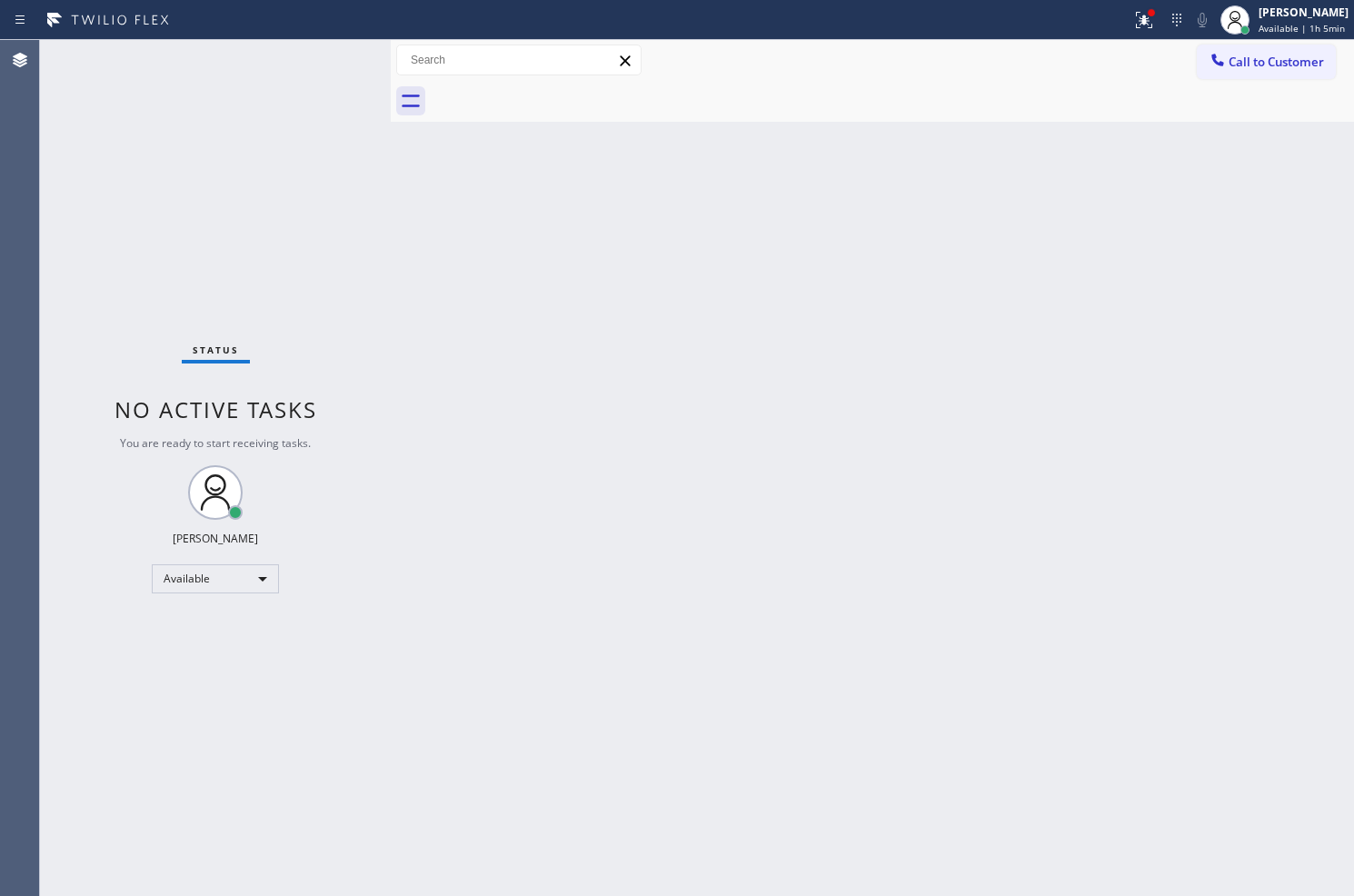
click at [324, 59] on div "Status No active tasks You are ready to start receiving tasks. Judy Anne Bernal…" at bounding box center [216, 468] width 351 height 856
click at [264, 94] on div "Status No active tasks You are ready to start receiving tasks. Judy Anne Bernal…" at bounding box center [216, 468] width 351 height 856
click at [338, 57] on div "Status No active tasks You are ready to start receiving tasks. Judy Anne Bernal…" at bounding box center [216, 468] width 351 height 856
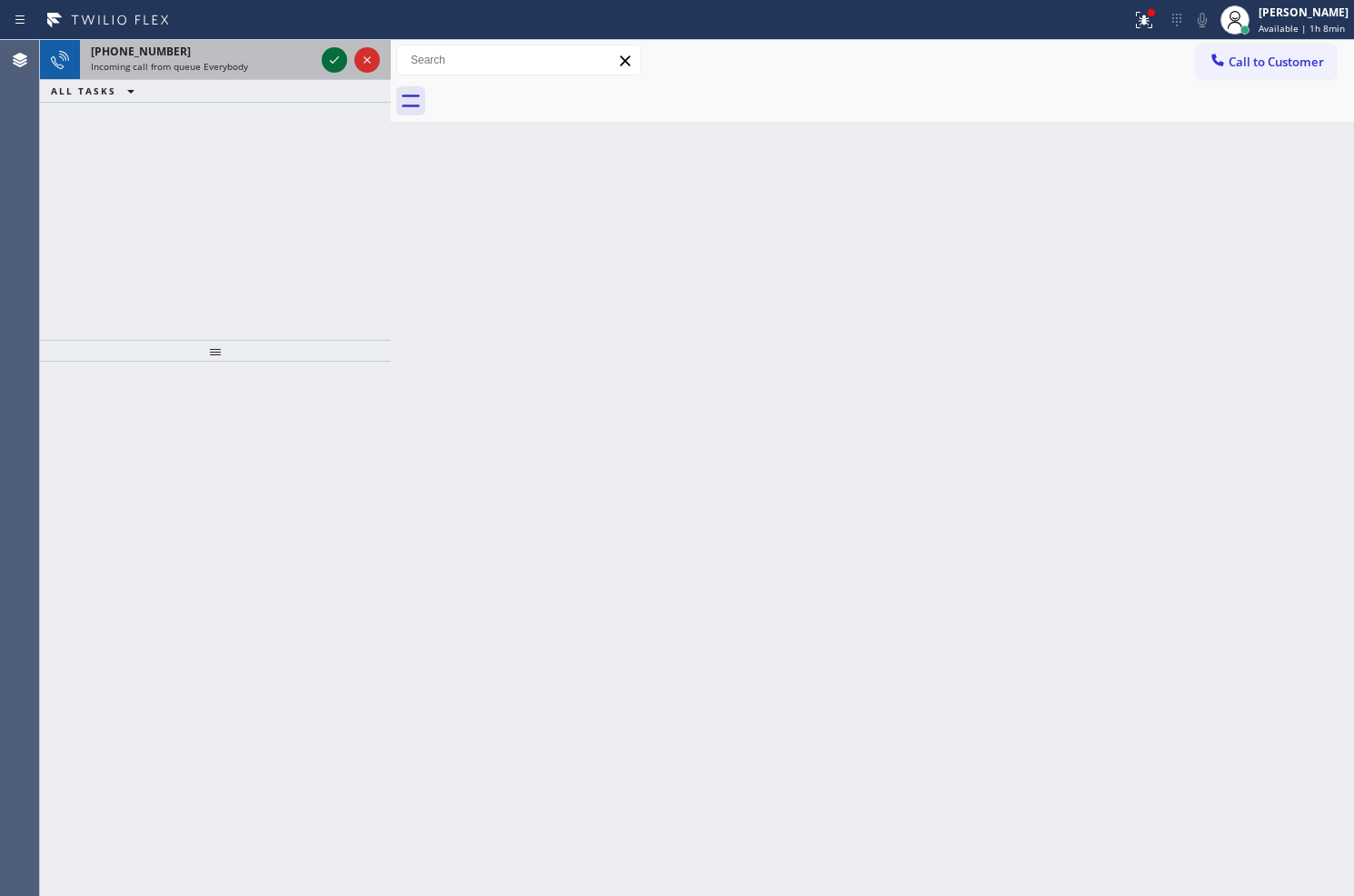
click at [335, 57] on icon at bounding box center [334, 59] width 22 height 22
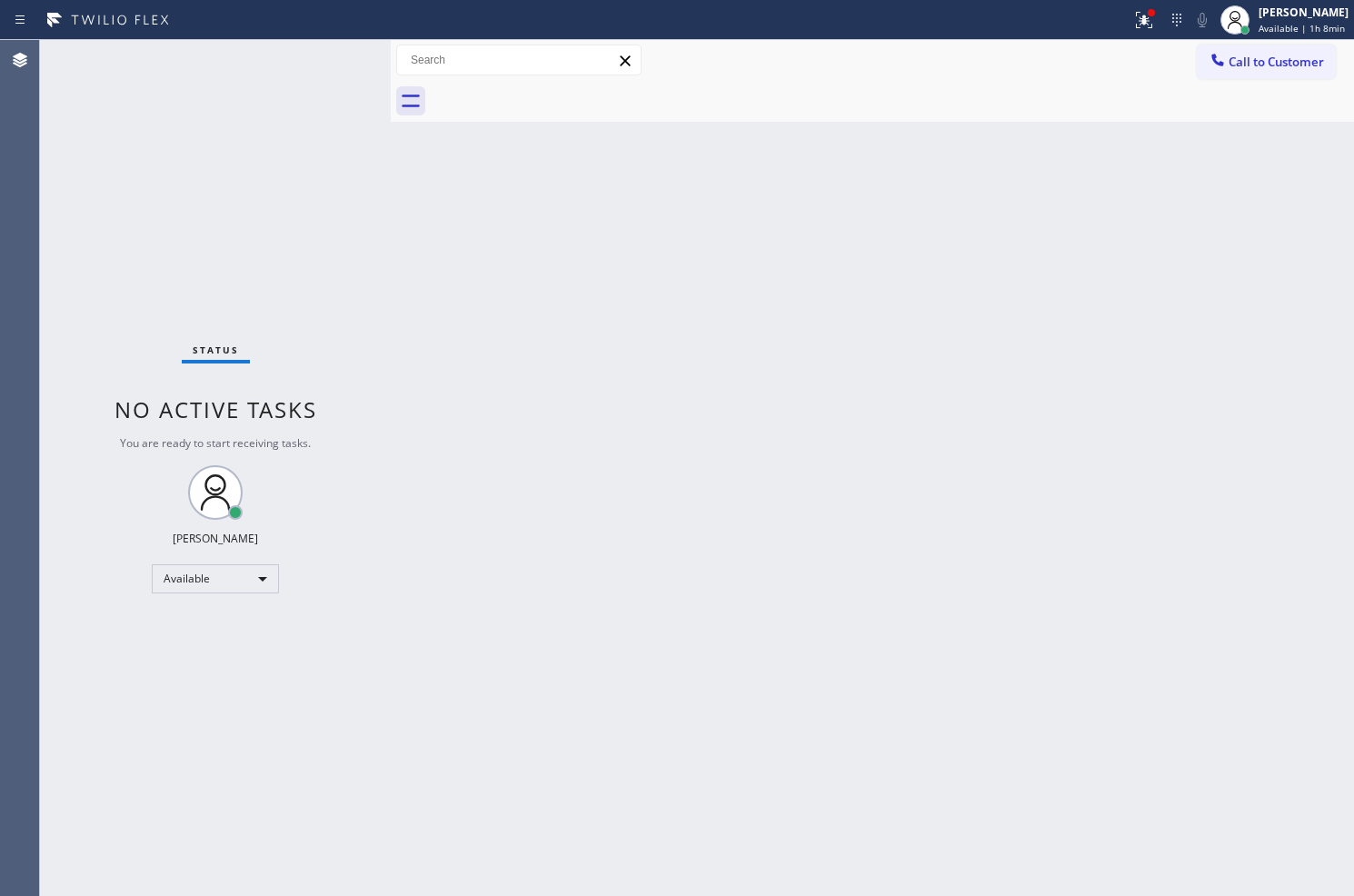
drag, startPoint x: 1079, startPoint y: 237, endPoint x: 1124, endPoint y: 157, distance: 91.8
click at [1089, 227] on div "Back to Dashboard Change Sender ID Customers Technicians Select a contact Outbo…" at bounding box center [873, 468] width 964 height 856
click at [1124, 37] on button at bounding box center [1144, 20] width 40 height 40
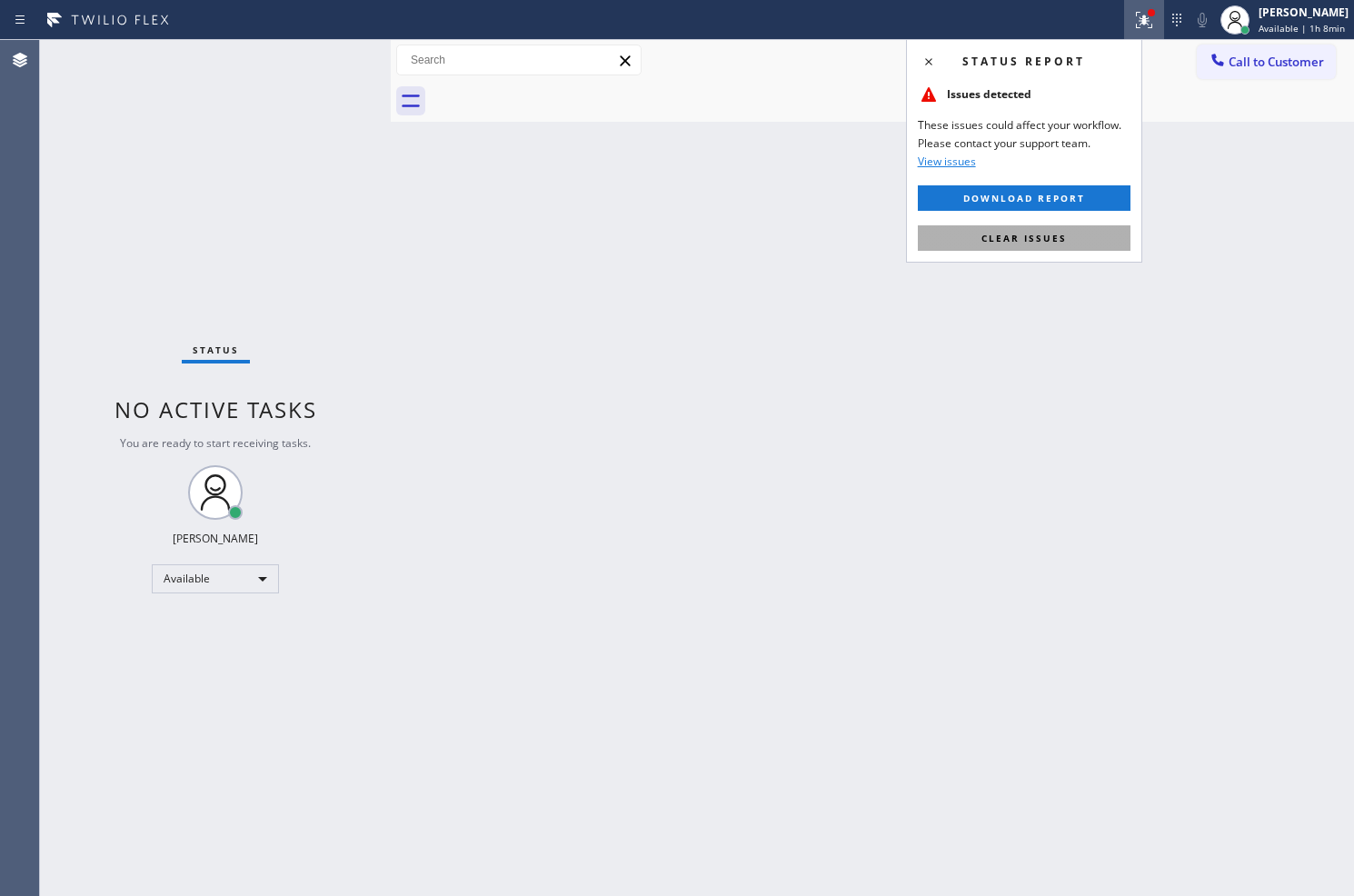
click at [1063, 247] on button "Clear issues" at bounding box center [1024, 237] width 213 height 25
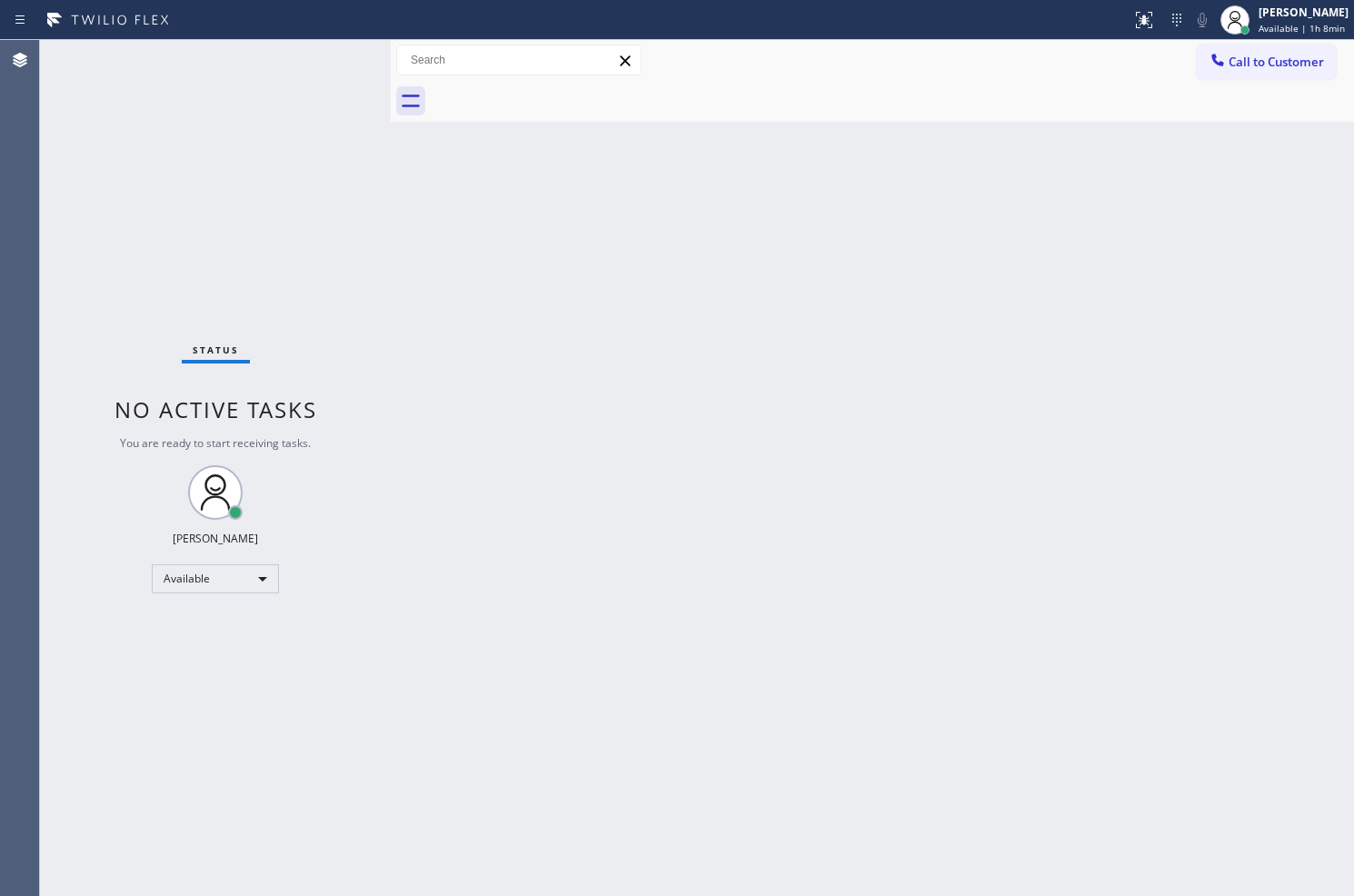
click at [866, 470] on div "Back to Dashboard Change Sender ID Customers Technicians Select a contact Outbo…" at bounding box center [873, 468] width 964 height 856
click at [866, 470] on div "Back to Dashboard Change Sender ID Customers Technicians Select a contact Outbo…" at bounding box center [873, 468] width 964 height 856
click at [866, 468] on div "Back to Dashboard Change Sender ID Customers Technicians Select a contact Outbo…" at bounding box center [873, 468] width 964 height 856
click at [810, 384] on div "Back to Dashboard Change Sender ID Customers Technicians Select a contact Outbo…" at bounding box center [873, 468] width 964 height 856
click at [391, 246] on div at bounding box center [391, 468] width 0 height 856
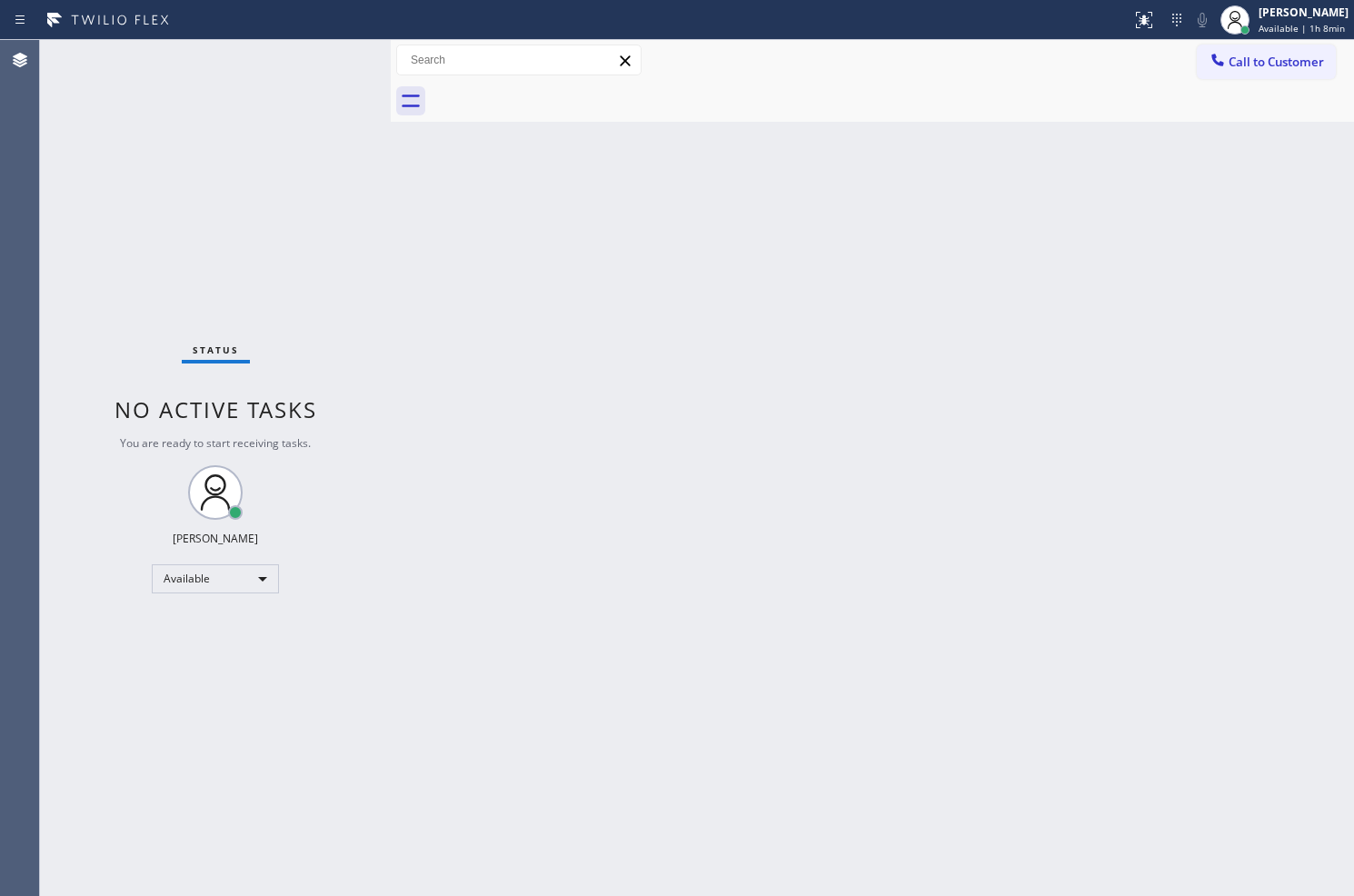
click at [332, 43] on div "Status No active tasks You are ready to start receiving tasks. Judy Anne Bernal…" at bounding box center [216, 468] width 351 height 856
click at [315, 61] on div "Status No active tasks You are ready to start receiving tasks. Judy Anne Bernal…" at bounding box center [216, 468] width 351 height 856
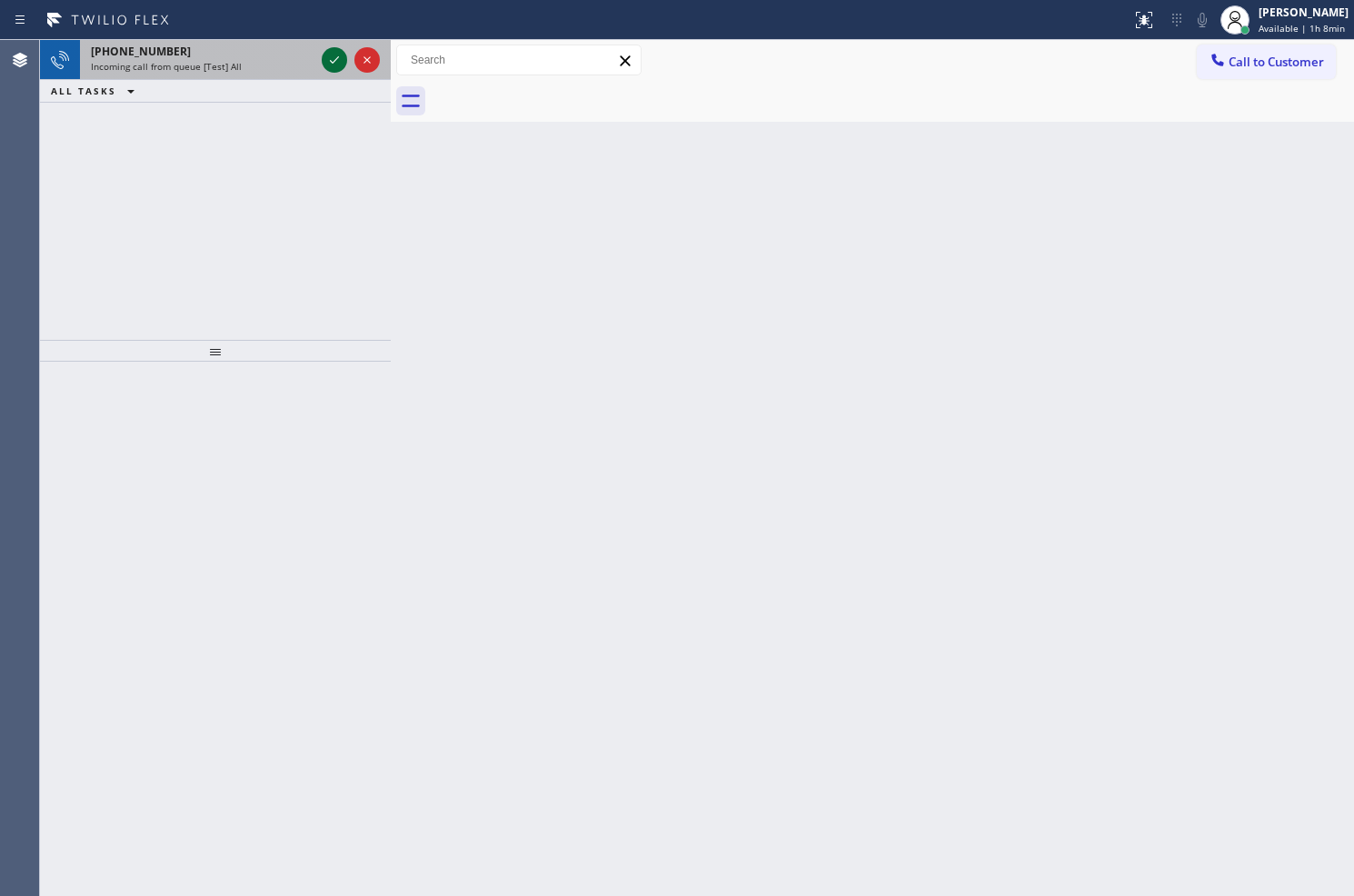
click at [323, 59] on icon at bounding box center [334, 59] width 22 height 22
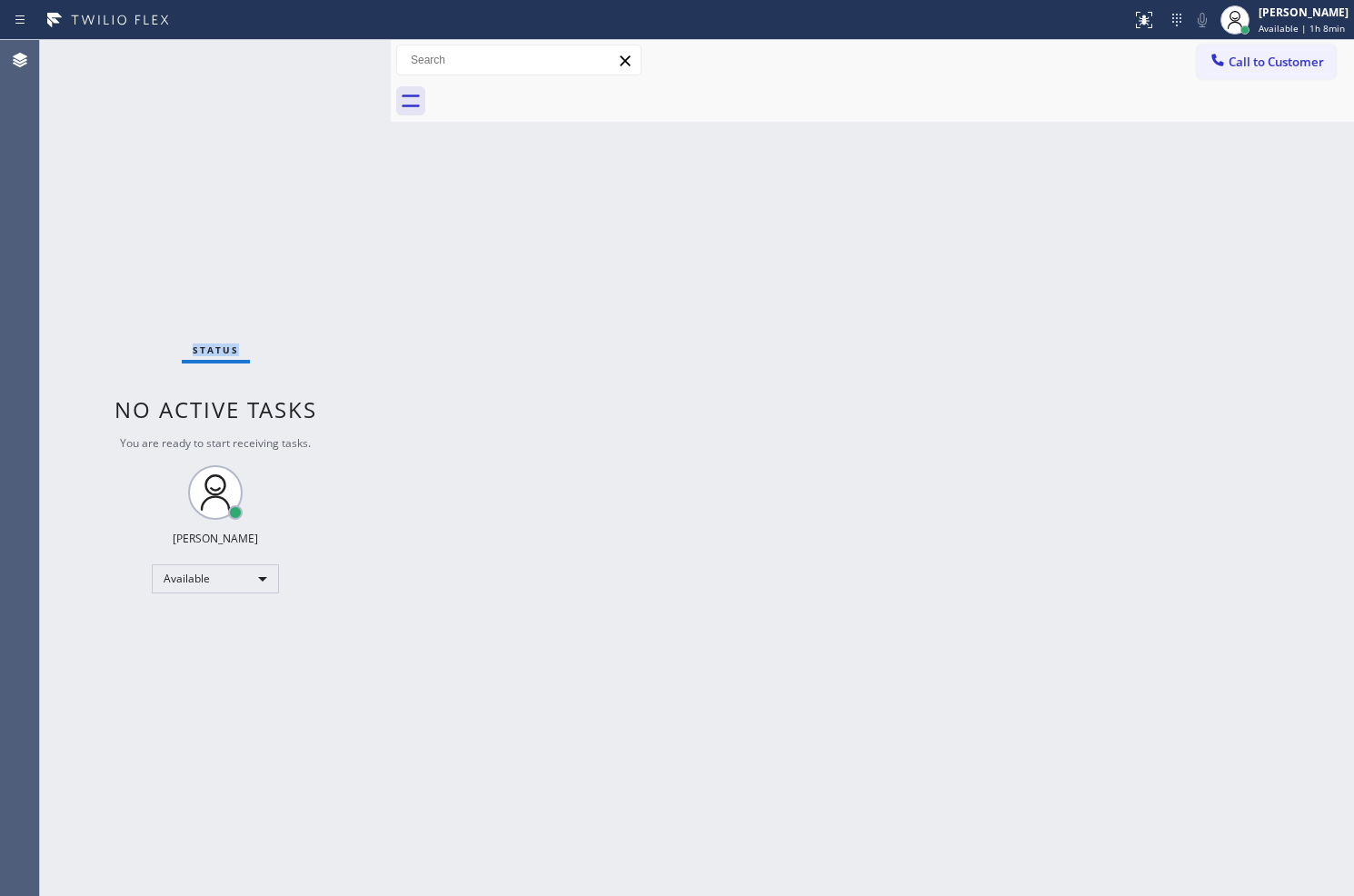
click at [323, 59] on div "Status No active tasks You are ready to start receiving tasks. Judy Anne Bernal…" at bounding box center [216, 468] width 351 height 856
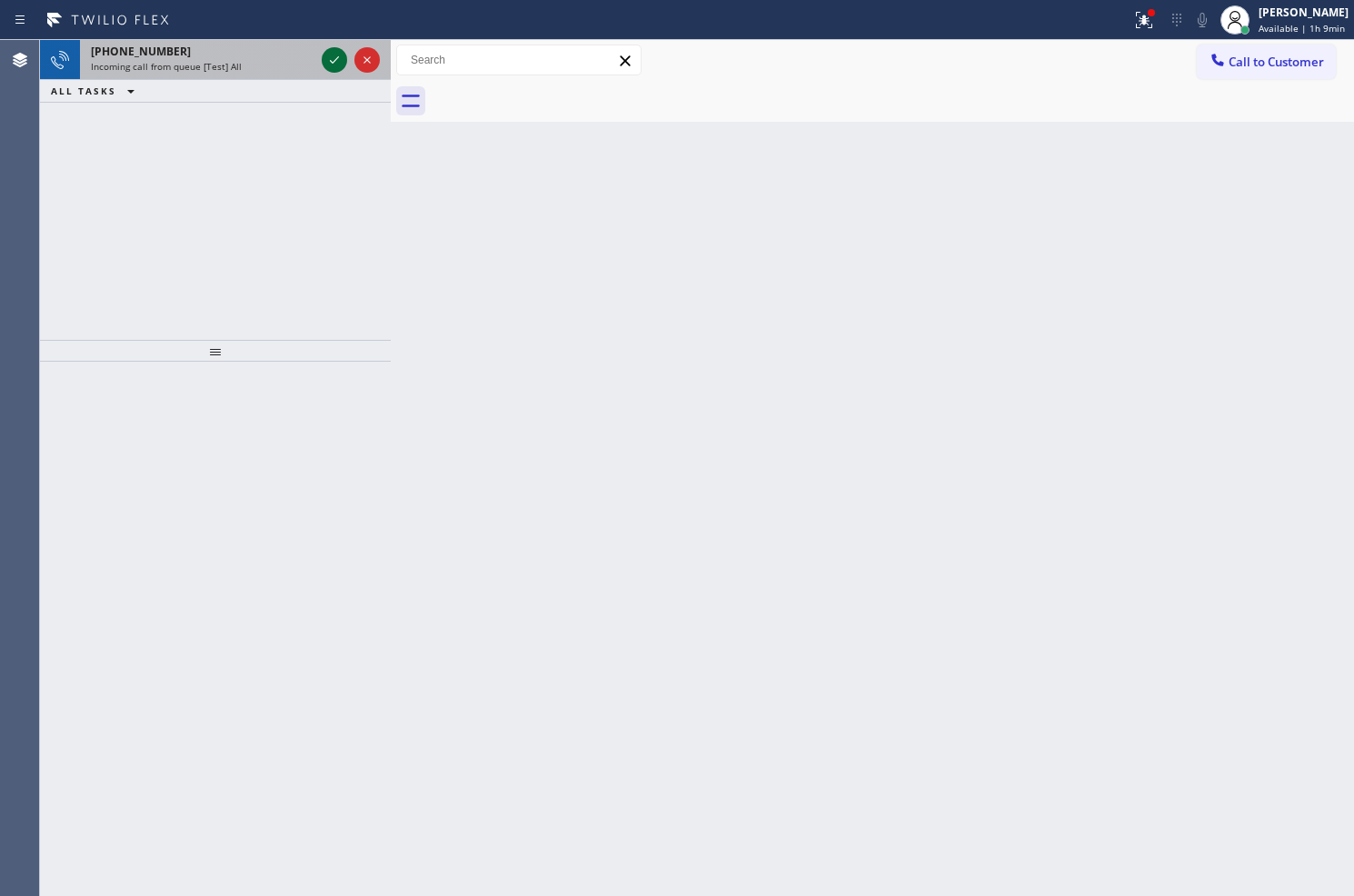
click at [323, 59] on icon at bounding box center [334, 59] width 22 height 22
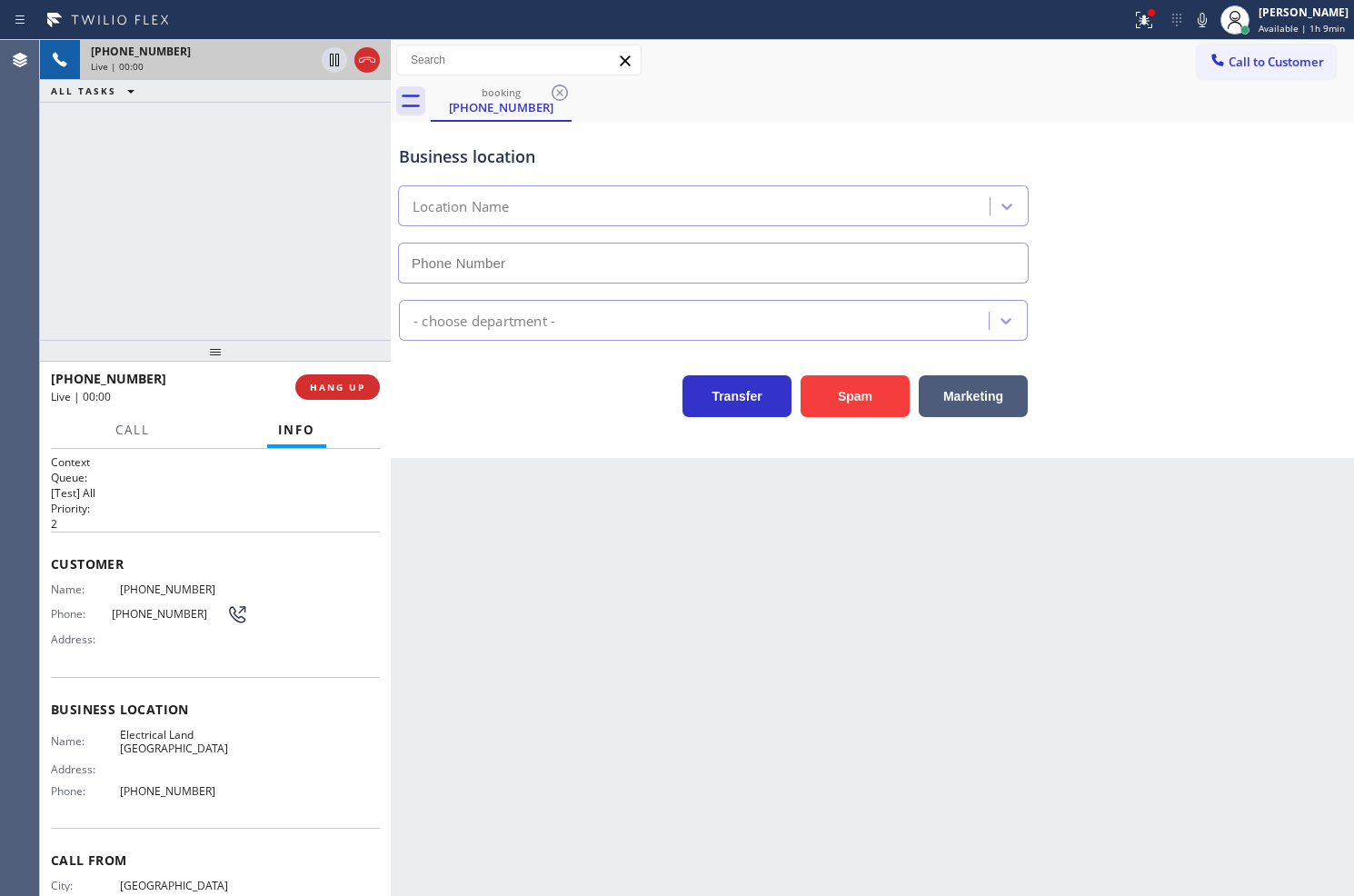
type input "(510) 880-3442"
drag, startPoint x: 211, startPoint y: 246, endPoint x: 284, endPoint y: 277, distance: 79.3
click at [233, 250] on div "+15108601944 Live | 00:01 ALL TASKS ALL TASKS ACTIVE TASKS TASKS IN WRAP UP" at bounding box center [216, 190] width 351 height 300
click at [487, 404] on div "Transfer Spam Marketing" at bounding box center [714, 392] width 637 height 51
click at [348, 328] on div "+15108601944 Live | 00:02 ALL TASKS ALL TASKS ACTIVE TASKS TASKS IN WRAP UP" at bounding box center [216, 190] width 351 height 300
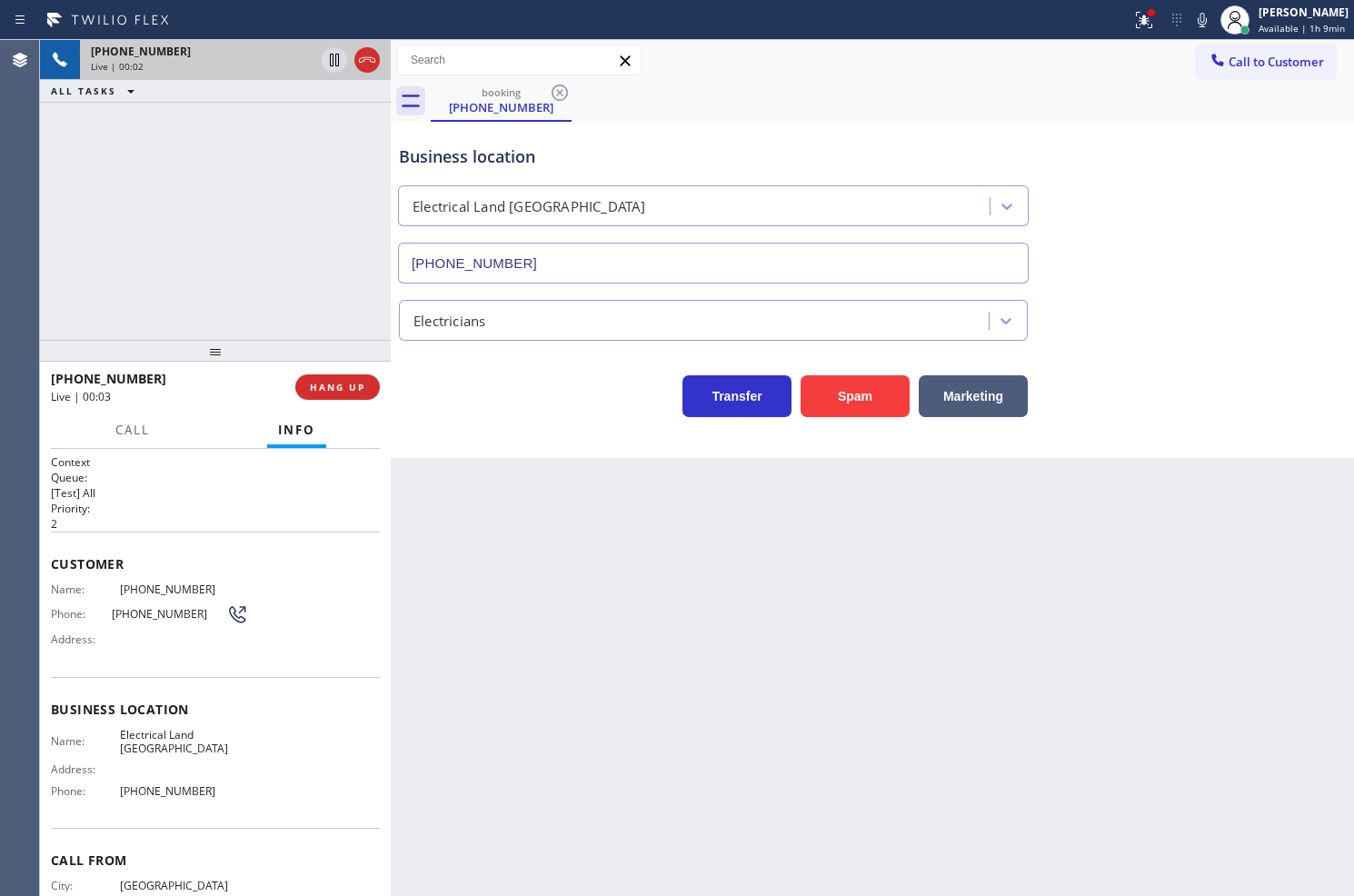
click at [516, 381] on div "Transfer Spam Marketing" at bounding box center [714, 392] width 637 height 51
click at [1134, 28] on icon at bounding box center [1144, 20] width 22 height 22
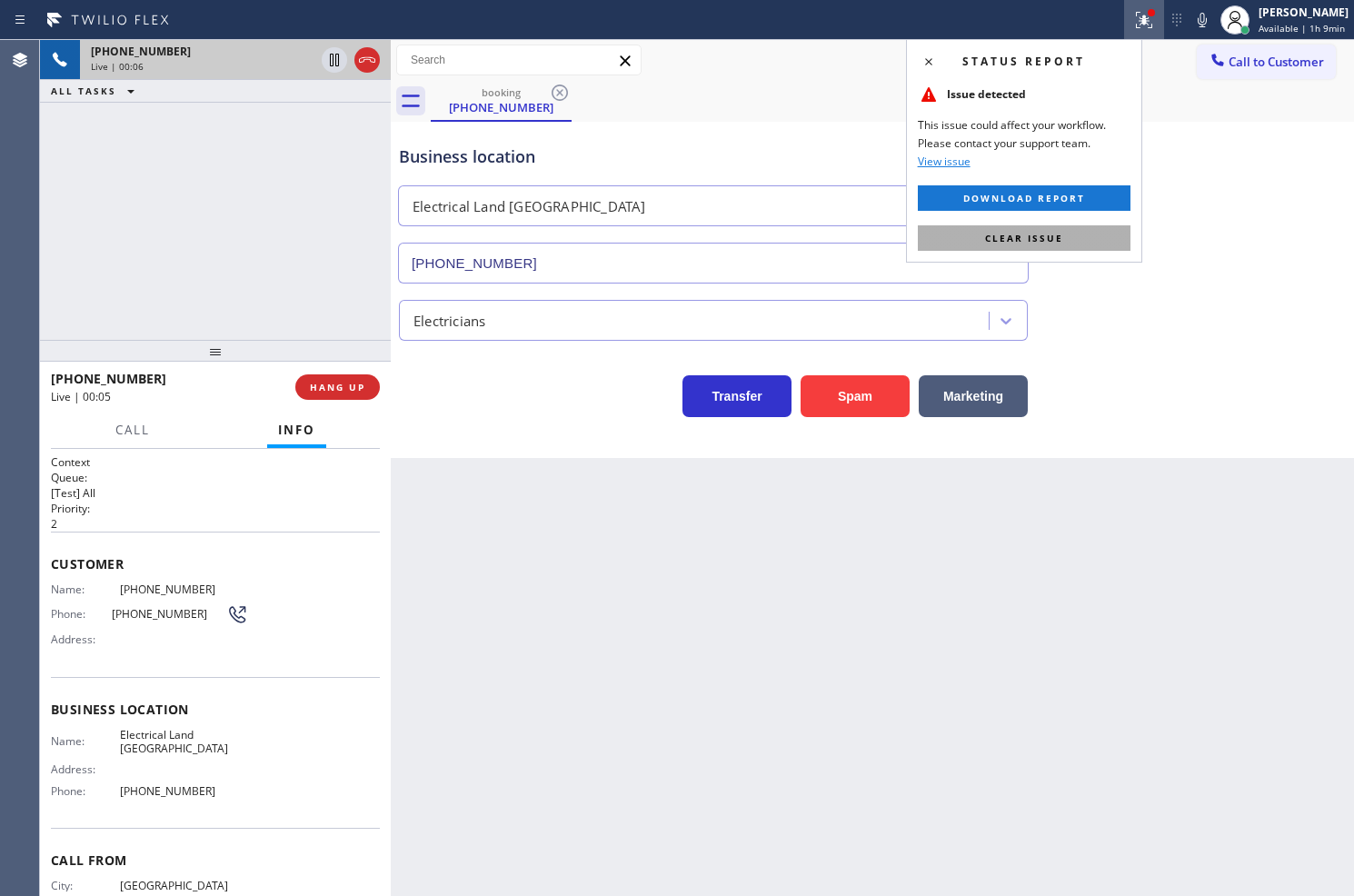
click at [1080, 246] on button "Clear issue" at bounding box center [1024, 237] width 213 height 25
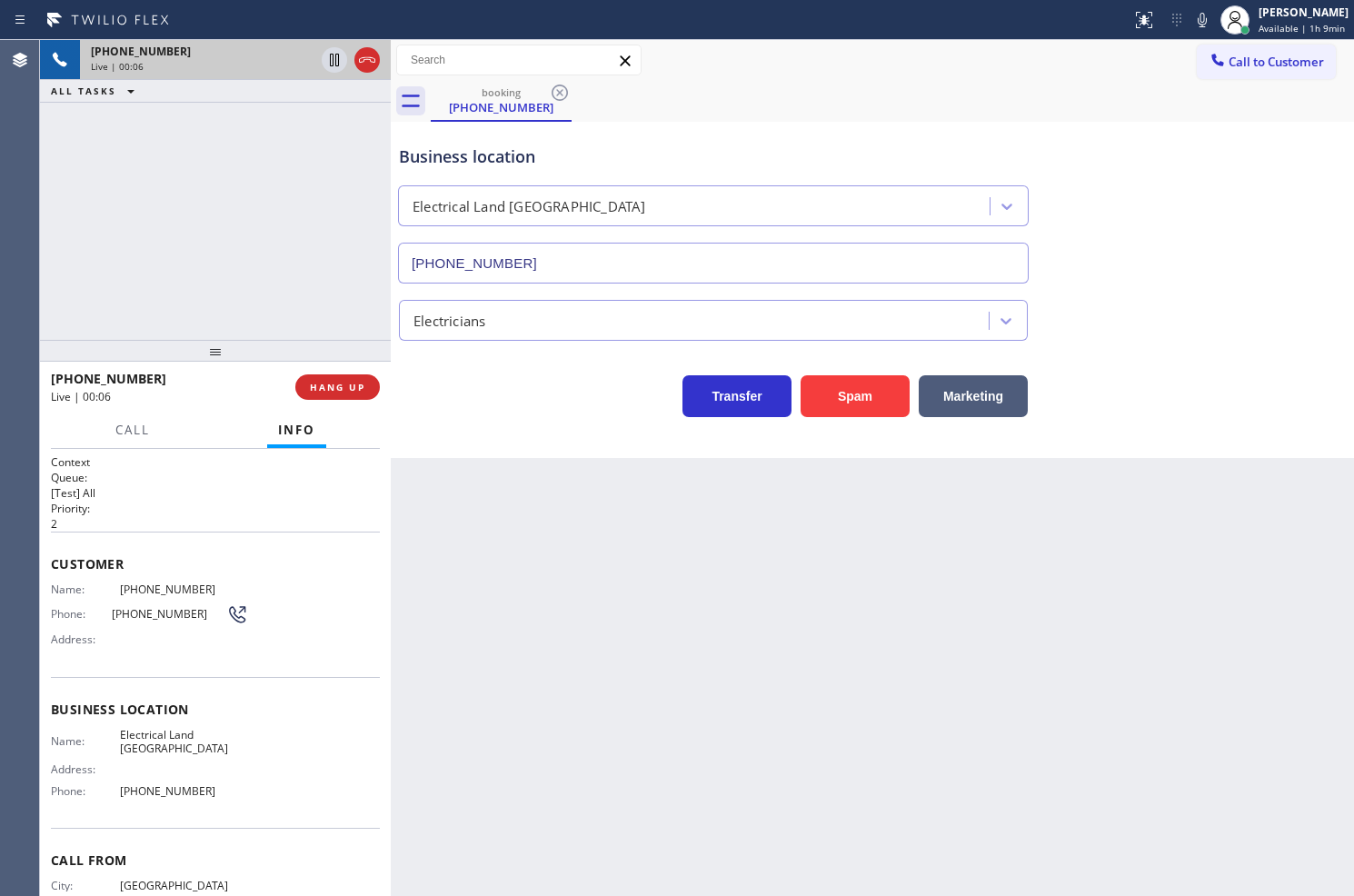
click at [274, 263] on div "+15108601944 Live | 00:06 ALL TASKS ALL TASKS ACTIVE TASKS TASKS IN WRAP UP" at bounding box center [216, 190] width 351 height 300
click at [567, 427] on div "Business location Electrical Land Union City (510) 880-3442 Electricians Transf…" at bounding box center [873, 290] width 964 height 336
click at [595, 447] on div "Business location Electrical Land Union City (510) 880-3442 Electricians Transf…" at bounding box center [873, 290] width 964 height 336
click at [214, 241] on div "+15108601944 Live | 00:17 ALL TASKS ALL TASKS ACTIVE TASKS TASKS IN WRAP UP" at bounding box center [216, 190] width 351 height 300
click at [204, 193] on div "+15108601944 Live | 00:18 ALL TASKS ALL TASKS ACTIVE TASKS TASKS IN WRAP UP" at bounding box center [216, 190] width 351 height 300
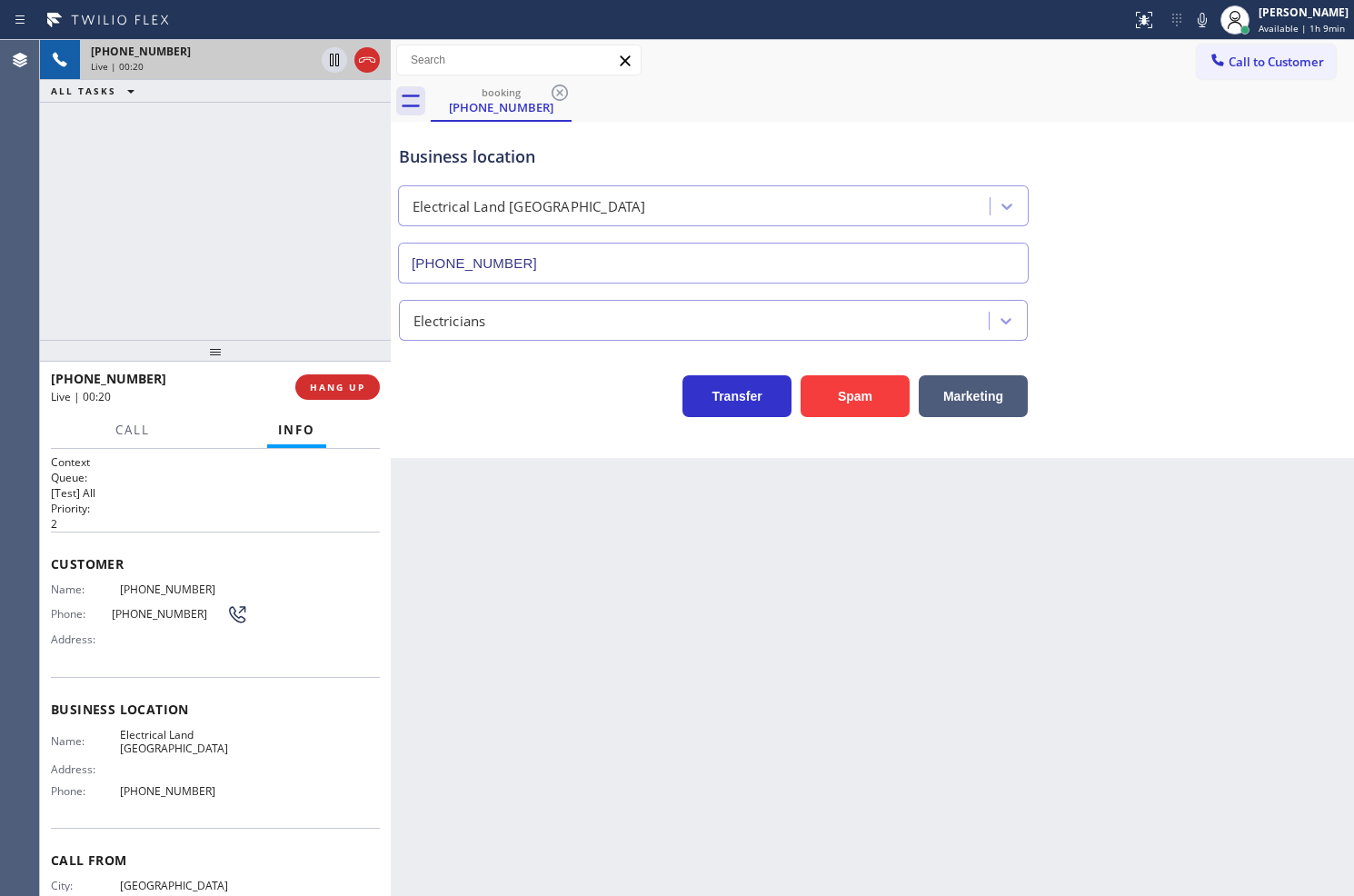
click at [513, 409] on div "Transfer Spam Marketing" at bounding box center [714, 392] width 637 height 51
click at [255, 258] on div "+15108601944 Live | 00:20 ALL TASKS ALL TASKS ACTIVE TASKS TASKS IN WRAP UP" at bounding box center [216, 190] width 351 height 300
click at [515, 409] on div "Transfer Spam Marketing" at bounding box center [714, 392] width 637 height 51
click at [200, 207] on div "+15108601944 Live | 00:21 ALL TASKS ALL TASKS ACTIVE TASKS TASKS IN WRAP UP" at bounding box center [216, 190] width 351 height 300
click at [421, 389] on div "Transfer Spam Marketing" at bounding box center [714, 392] width 637 height 51
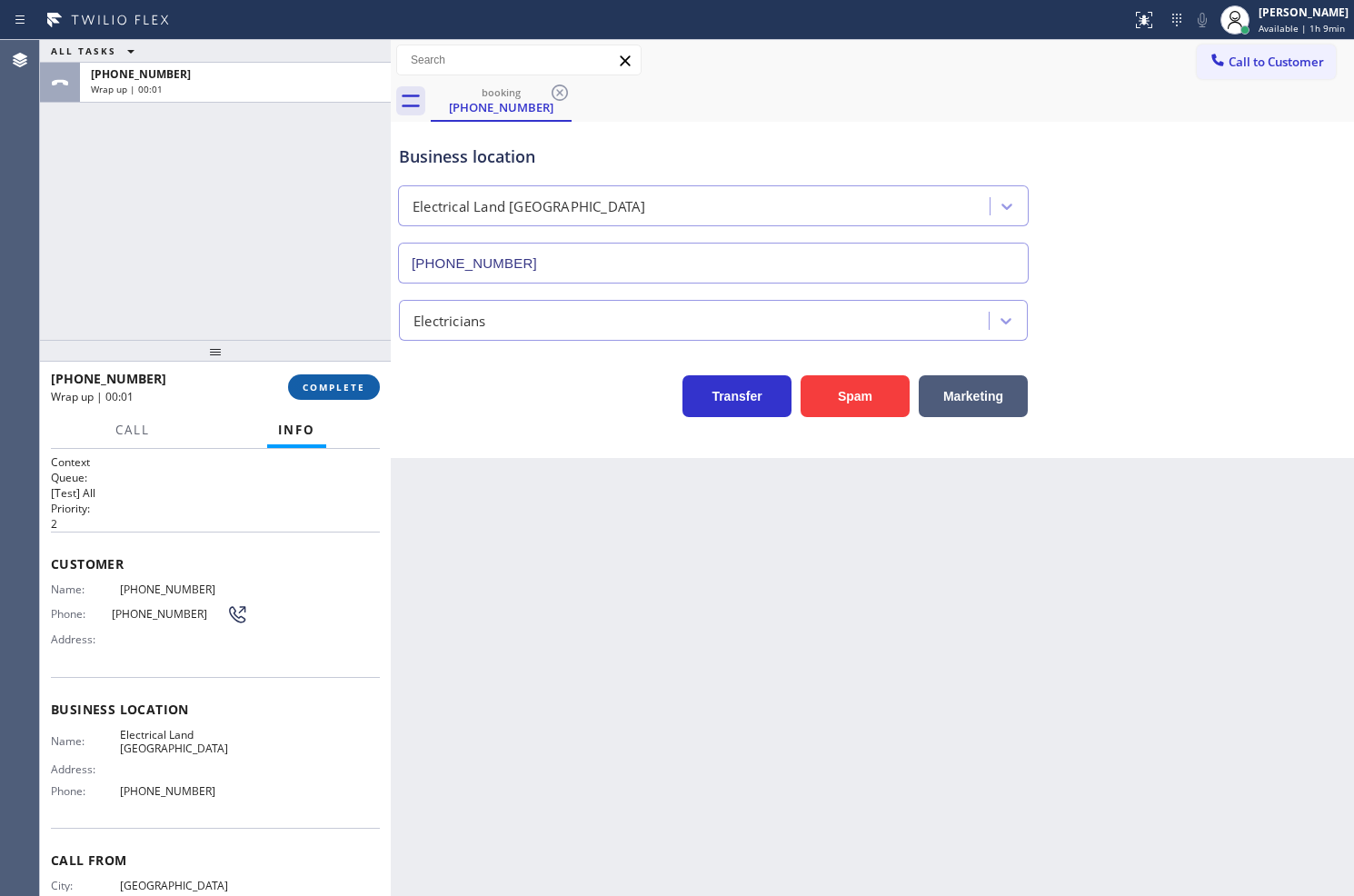
click at [343, 398] on button "COMPLETE" at bounding box center [334, 386] width 92 height 25
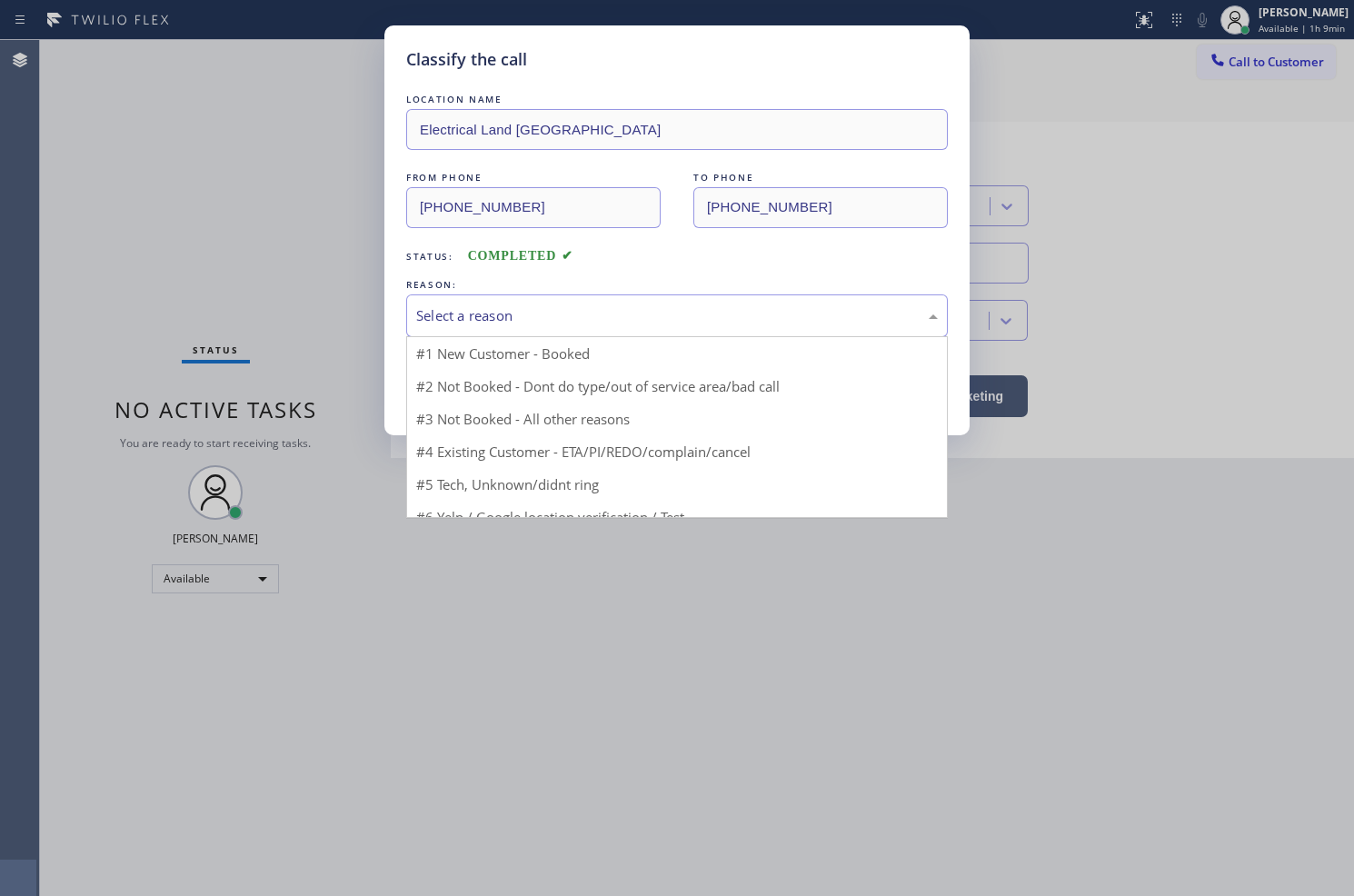
click at [520, 306] on div "Select a reason" at bounding box center [677, 316] width 521 height 21
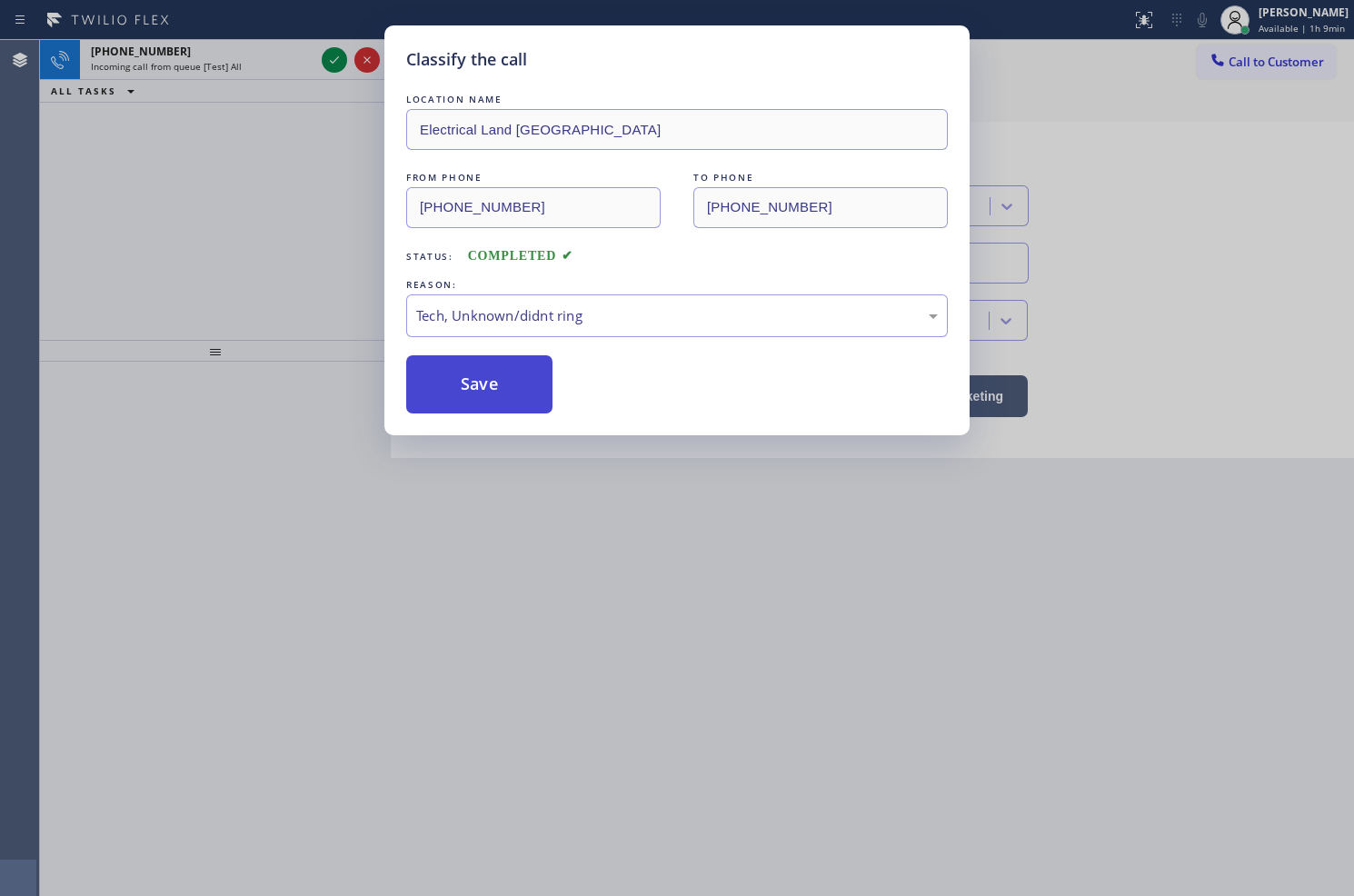
click at [486, 392] on button "Save" at bounding box center [479, 384] width 146 height 58
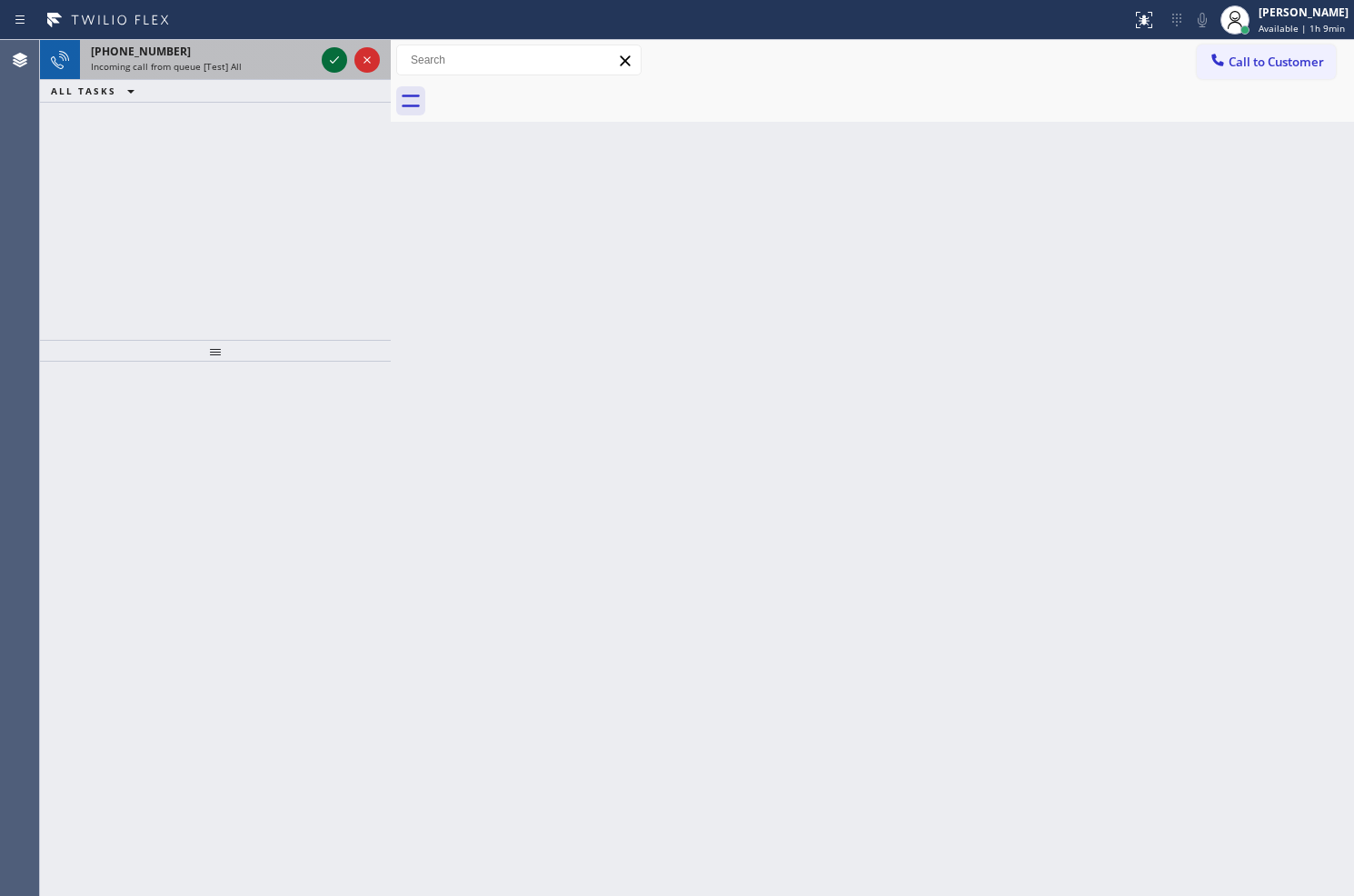
click at [333, 57] on icon at bounding box center [334, 59] width 22 height 22
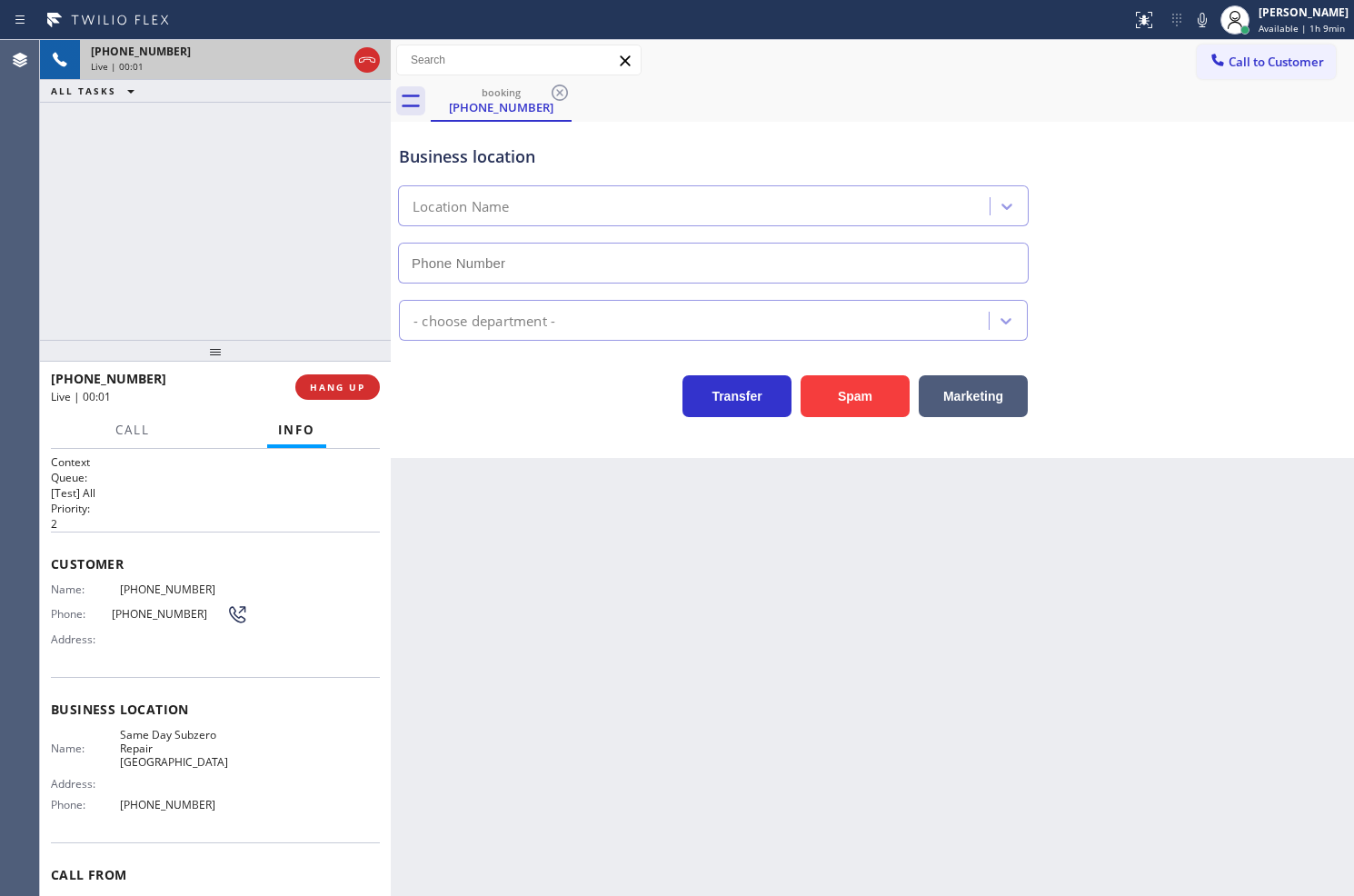
type input "(747) 285-7009"
click at [884, 402] on button "Spam" at bounding box center [855, 396] width 109 height 42
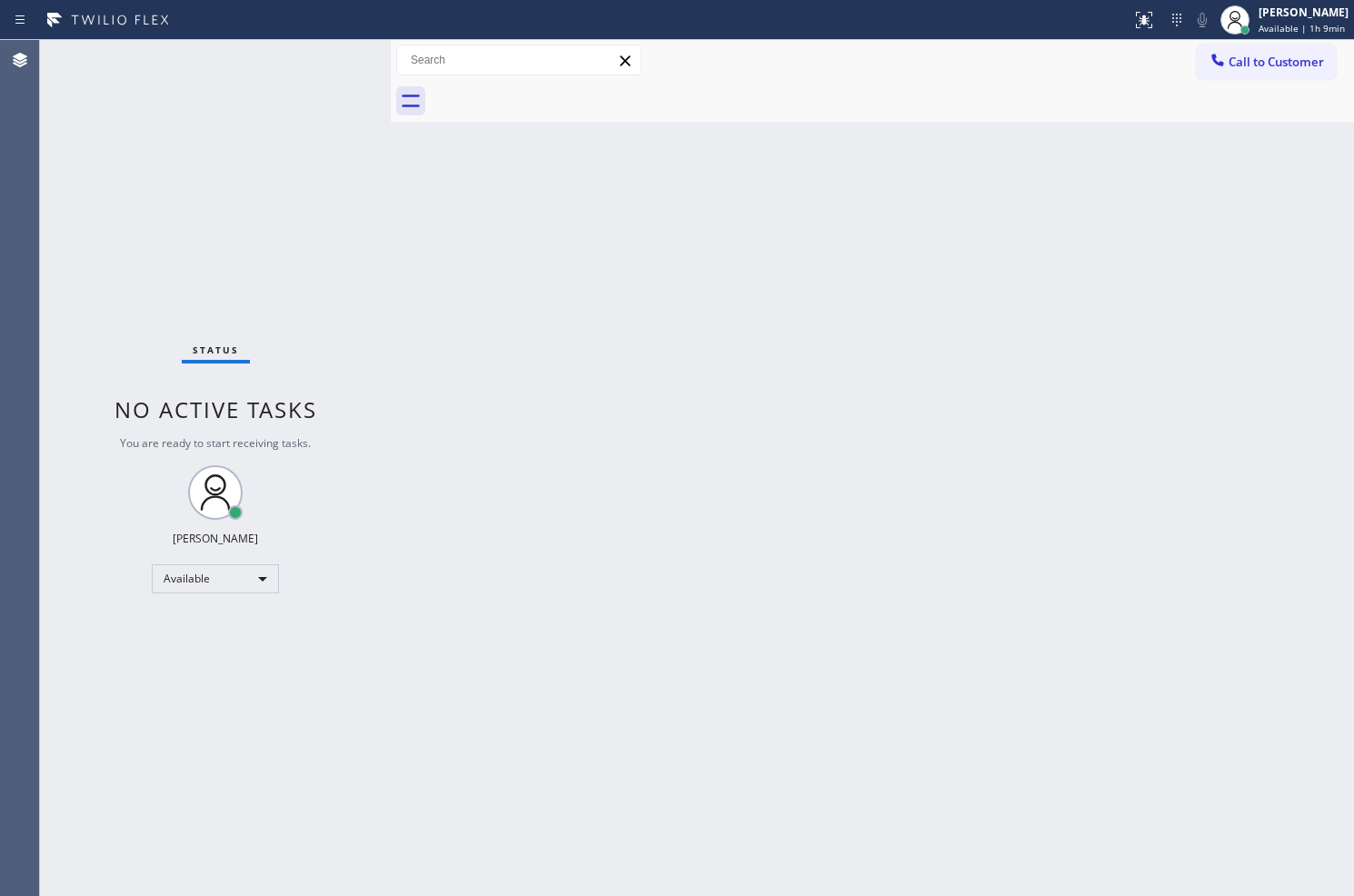
click at [300, 112] on div "Status No active tasks You are ready to start receiving tasks. Judy Anne Bernal…" at bounding box center [216, 468] width 351 height 856
click at [314, 62] on div "Status No active tasks You are ready to start receiving tasks. Judy Anne Bernal…" at bounding box center [216, 468] width 351 height 856
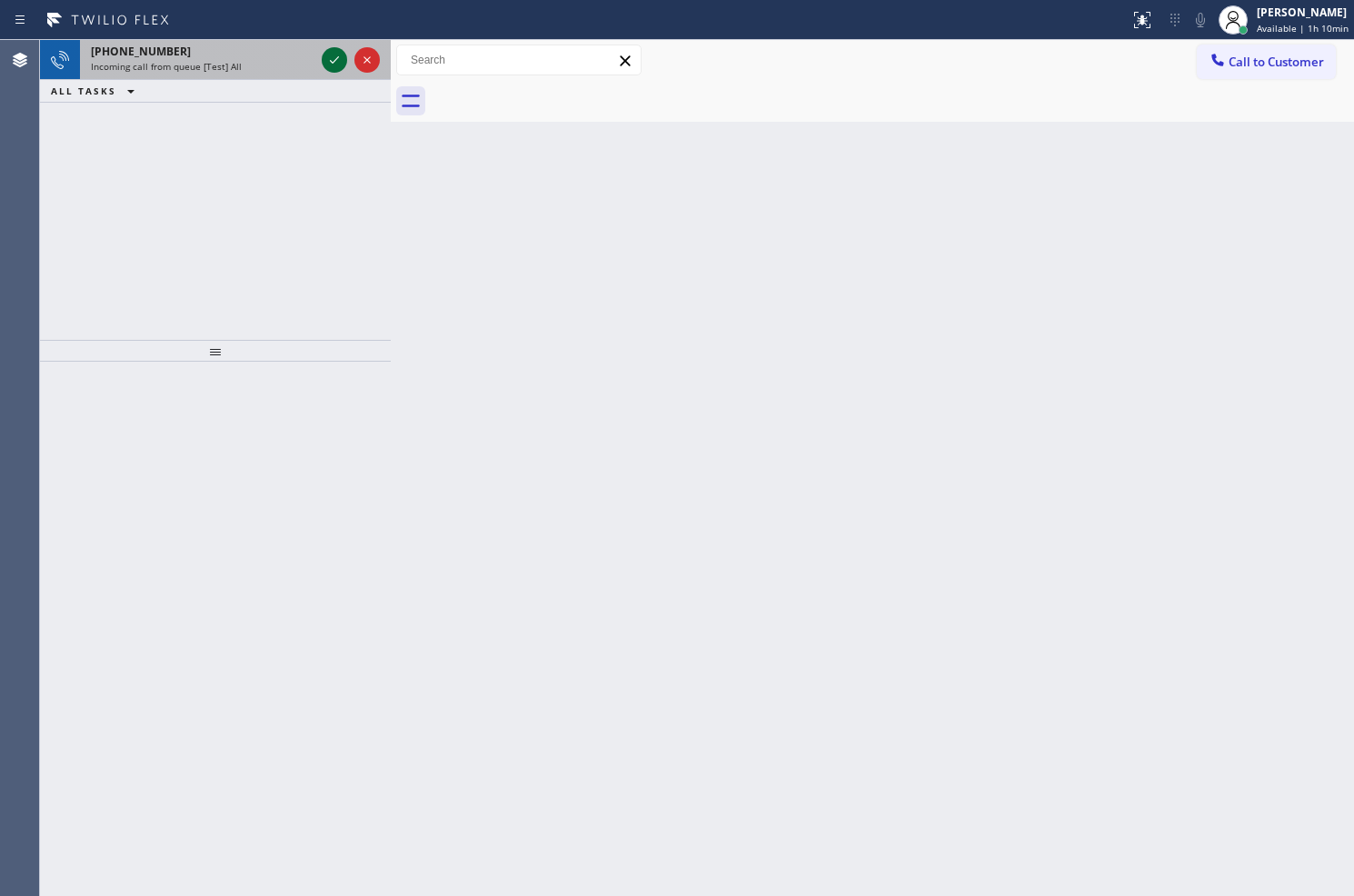
click at [334, 60] on icon at bounding box center [334, 59] width 22 height 22
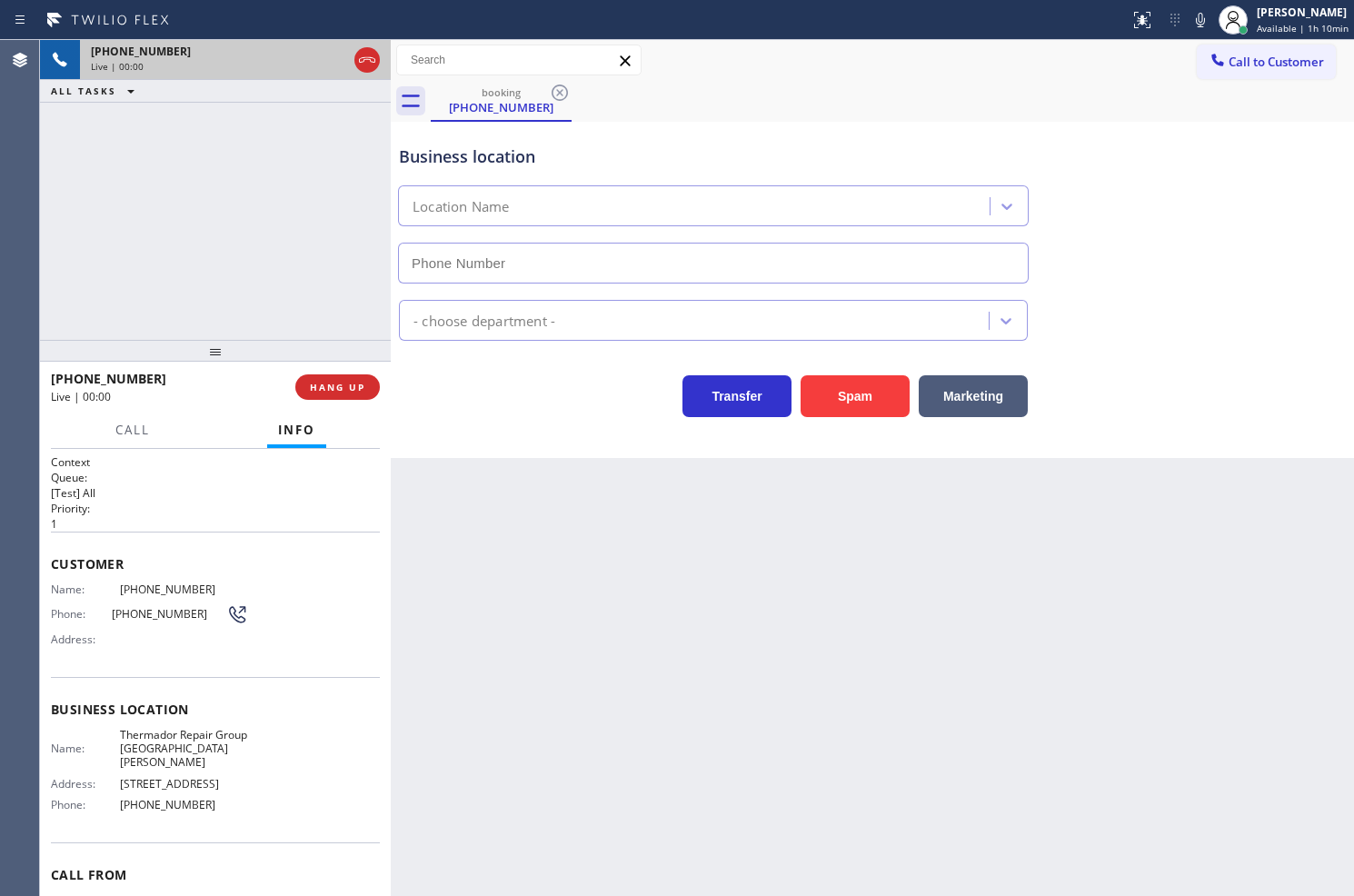
type input "(714) 559-3652"
click at [505, 460] on div "Back to Dashboard Change Sender ID Customers Technicians Select a contact Outbo…" at bounding box center [873, 468] width 964 height 856
click at [315, 297] on div "+19515796824 Live | 00:06 ALL TASKS ALL TASKS ACTIVE TASKS TASKS IN WRAP UP" at bounding box center [216, 190] width 351 height 300
click at [505, 391] on div "Transfer Spam Marketing" at bounding box center [714, 392] width 637 height 51
click at [179, 212] on div "+19515796824 Live | 00:08 ALL TASKS ALL TASKS ACTIVE TASKS TASKS IN WRAP UP" at bounding box center [216, 190] width 351 height 300
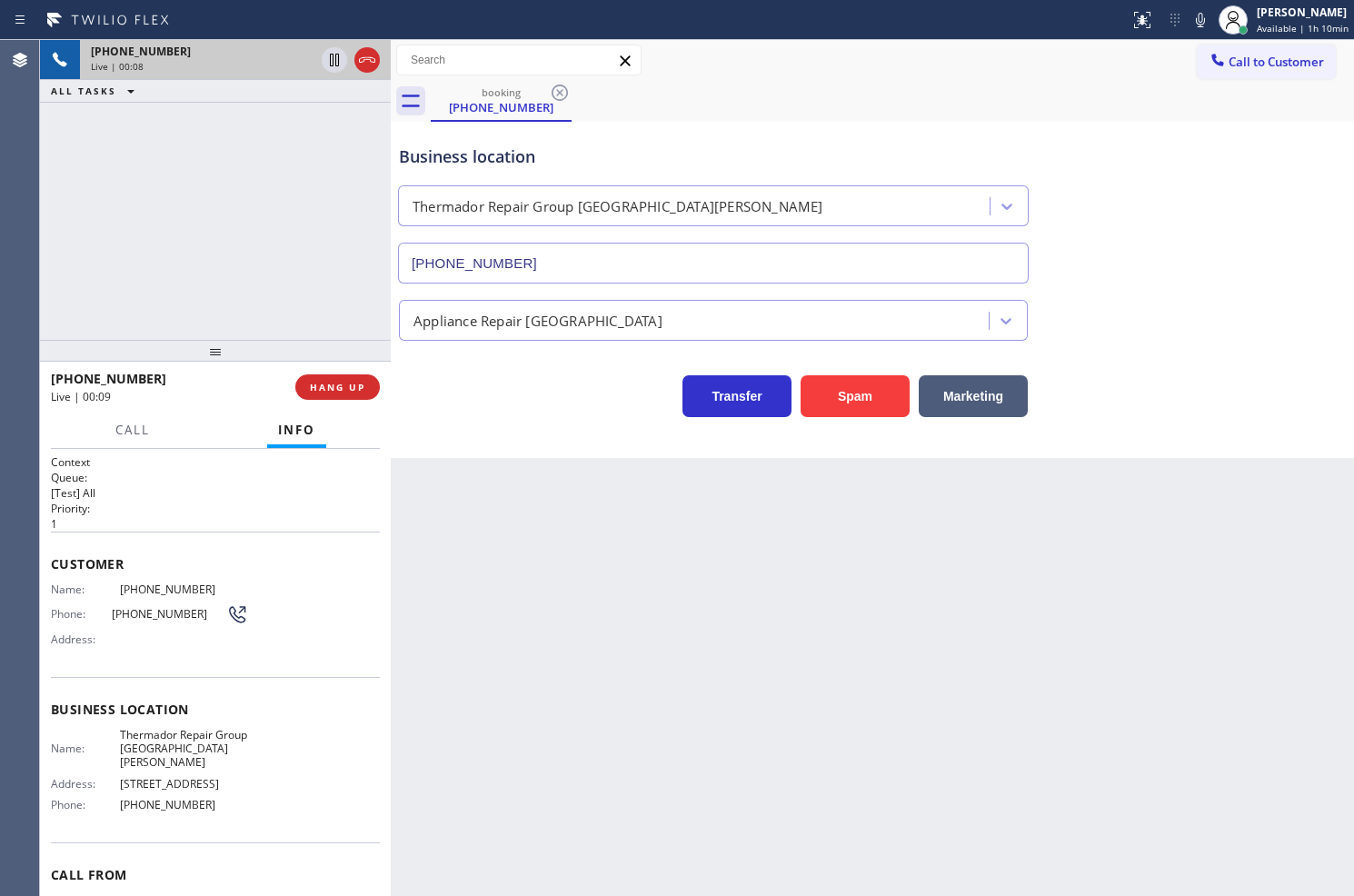
click at [600, 418] on div "Business location Thermador Repair Group Santa Ana (714) 559-3652 Appliance Rep…" at bounding box center [873, 290] width 964 height 336
click at [354, 385] on span "HANG UP" at bounding box center [338, 387] width 55 height 13
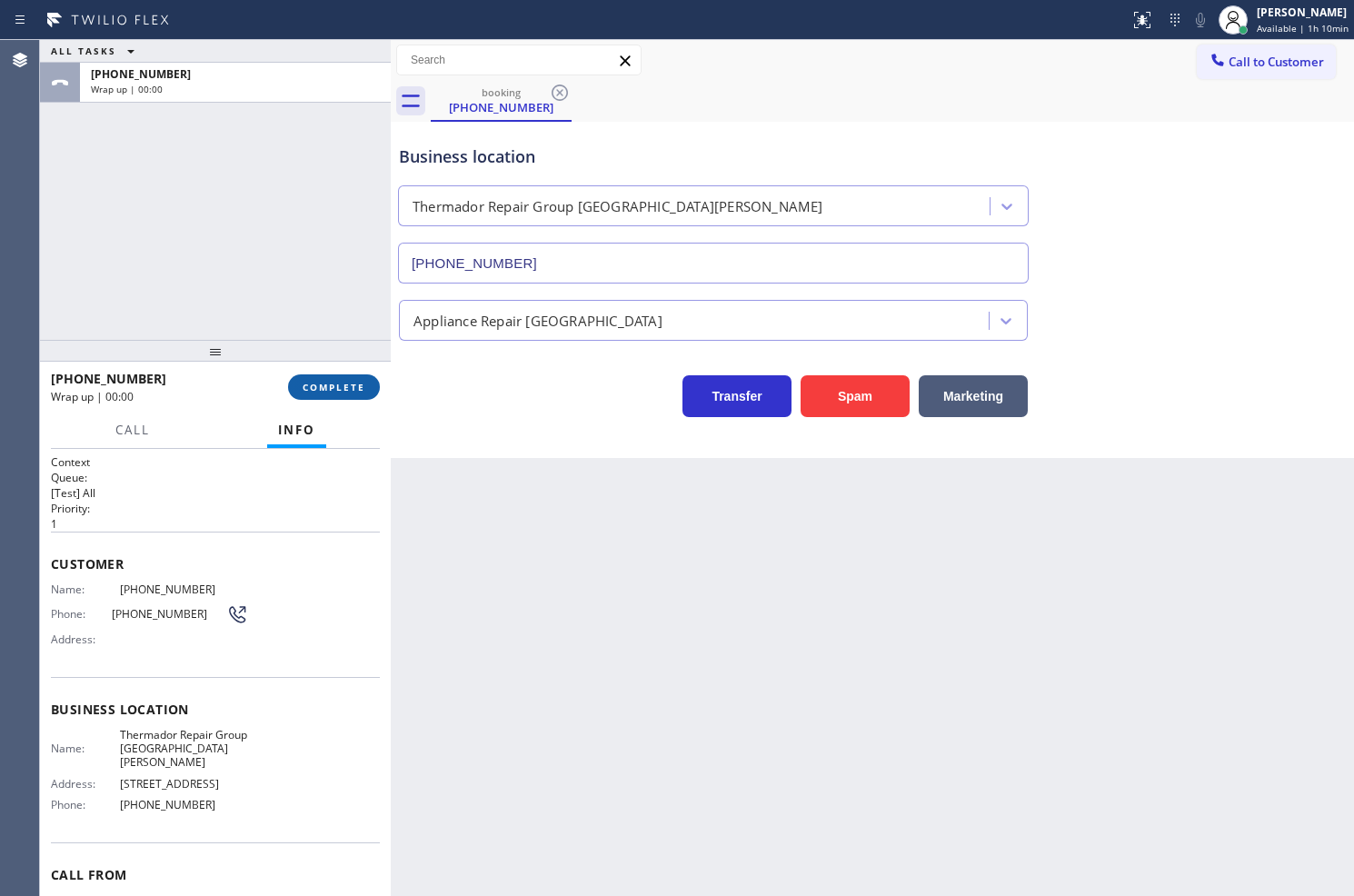
click at [354, 385] on span "COMPLETE" at bounding box center [334, 387] width 63 height 13
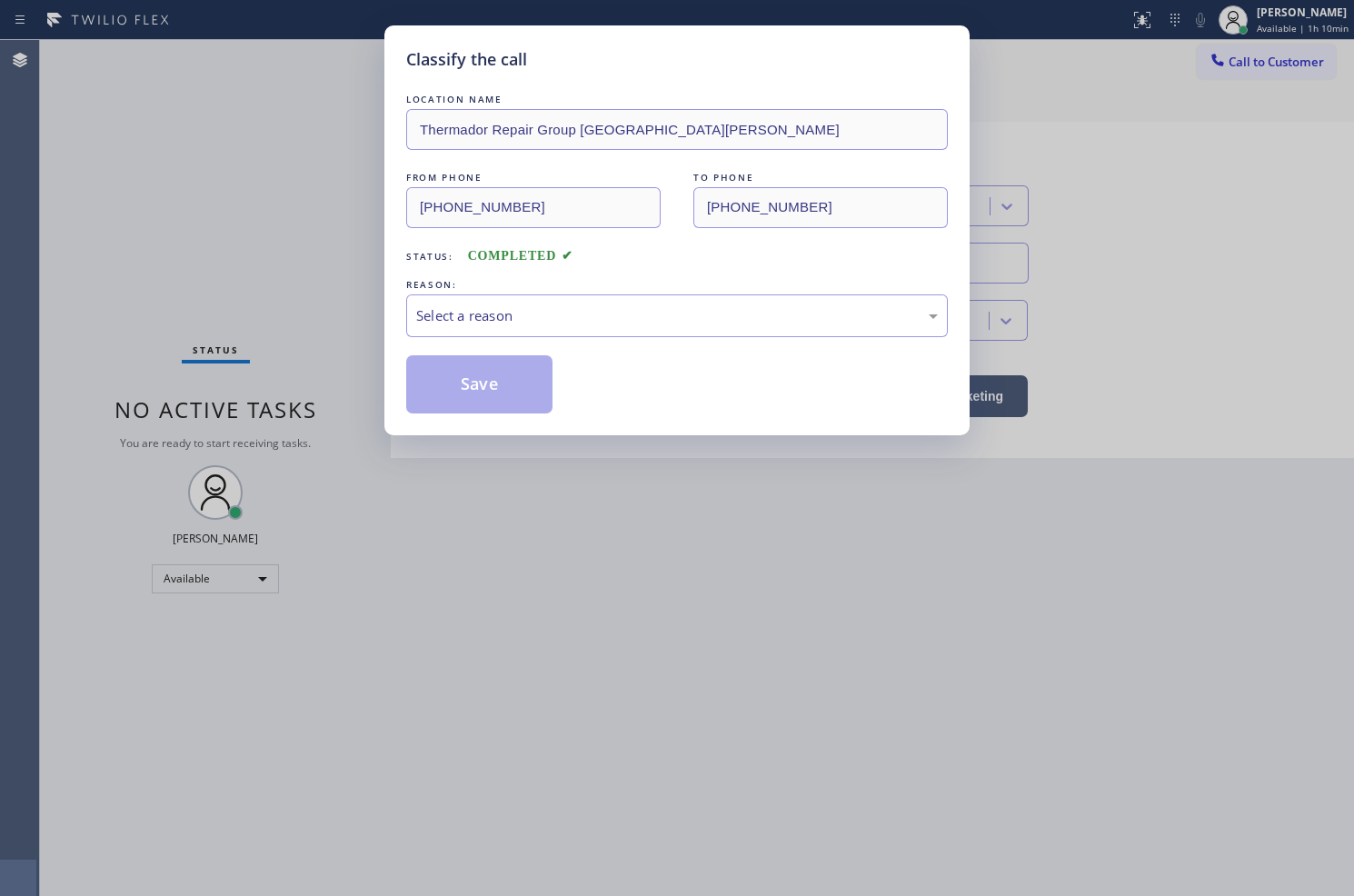
click at [452, 311] on div "Select a reason" at bounding box center [677, 316] width 521 height 21
click at [485, 411] on button "Save" at bounding box center [479, 384] width 146 height 58
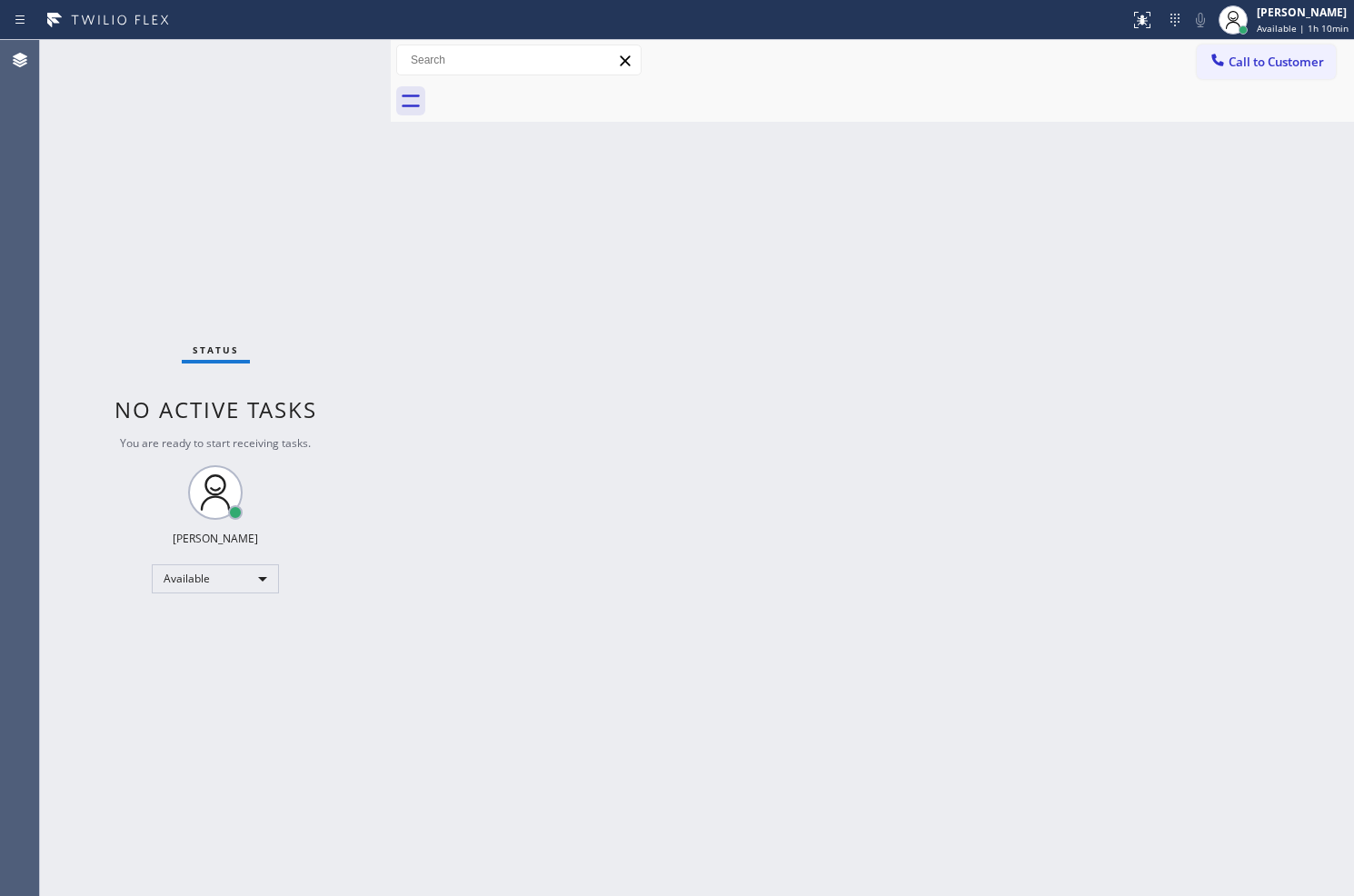
click at [338, 59] on div "Status No active tasks You are ready to start receiving tasks. Judy Anne Bernal…" at bounding box center [216, 468] width 351 height 856
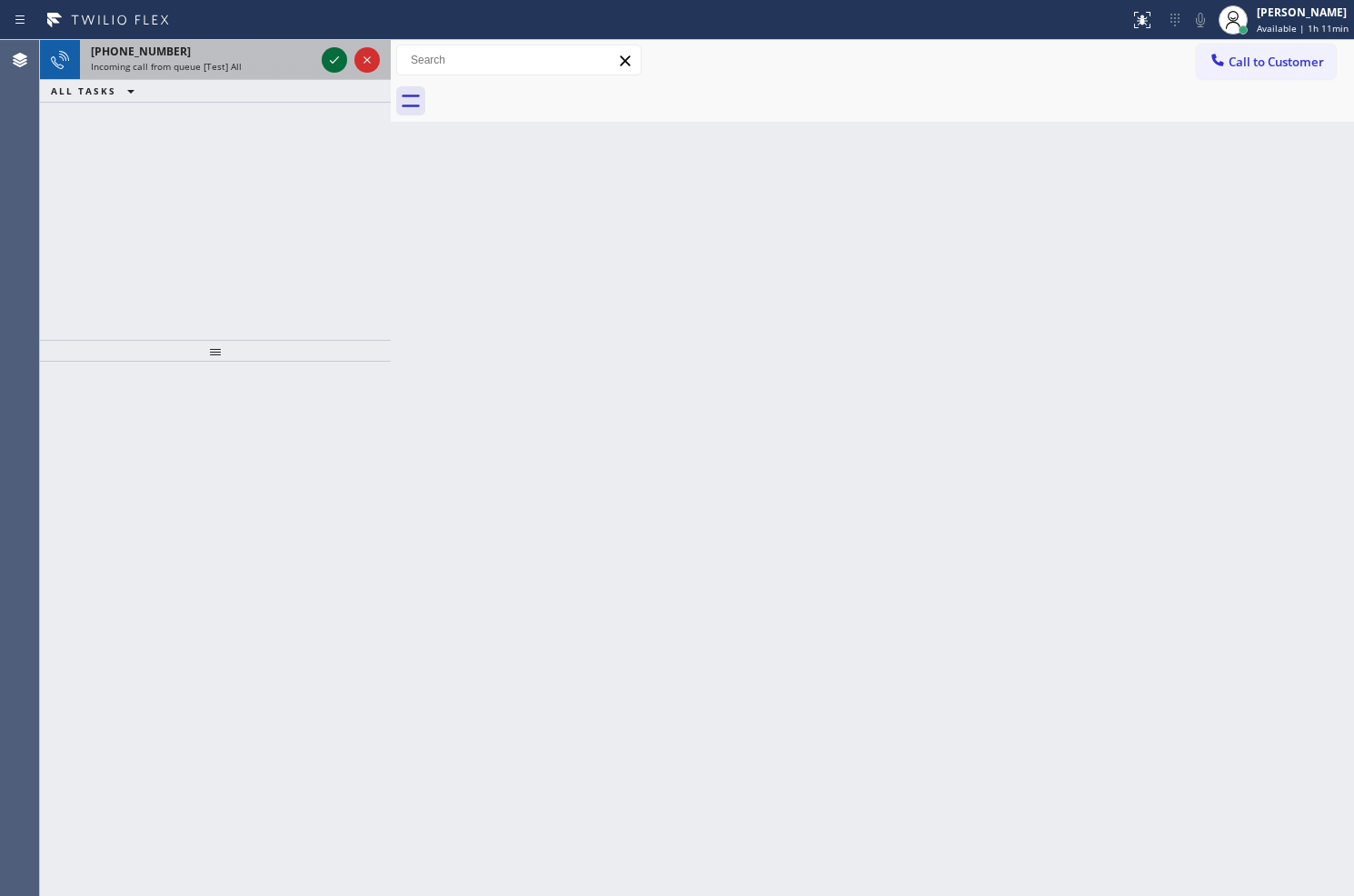
click at [338, 59] on icon at bounding box center [334, 59] width 22 height 22
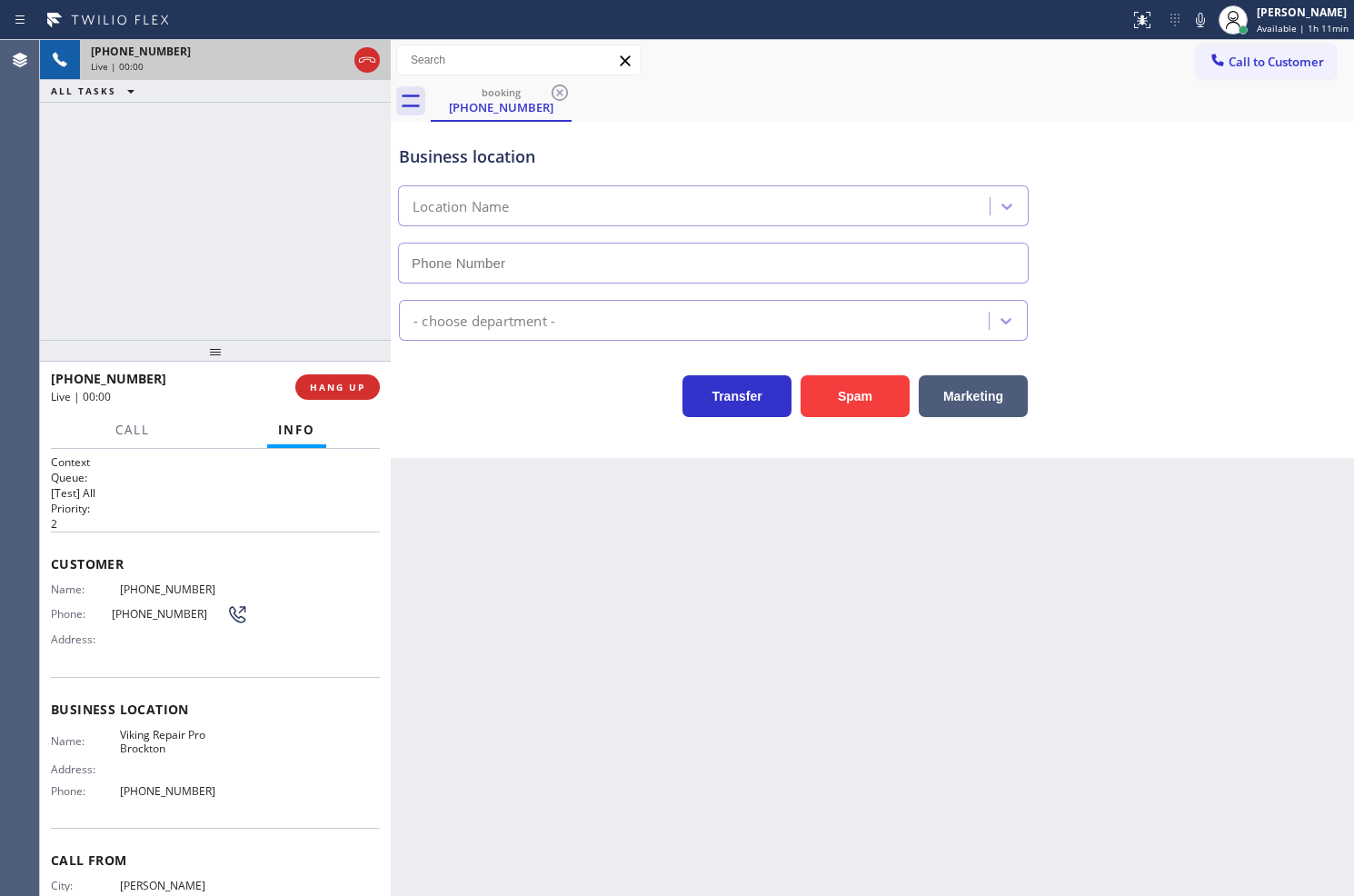
type input "(508) 466-6433"
click at [849, 403] on button "Spam" at bounding box center [855, 396] width 109 height 42
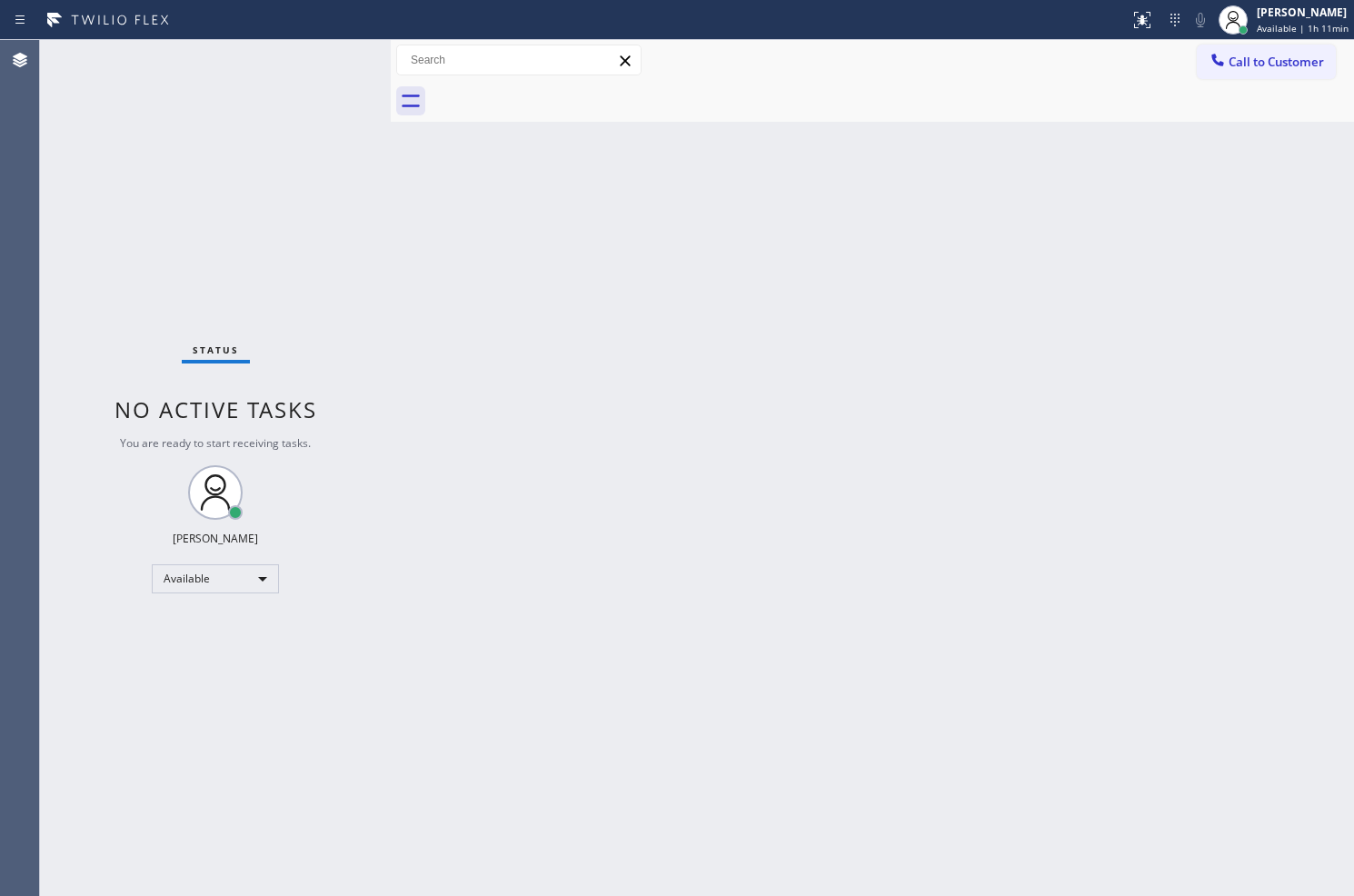
click at [333, 48] on div "Status No active tasks You are ready to start receiving tasks. Judy Anne Bernal…" at bounding box center [216, 468] width 351 height 856
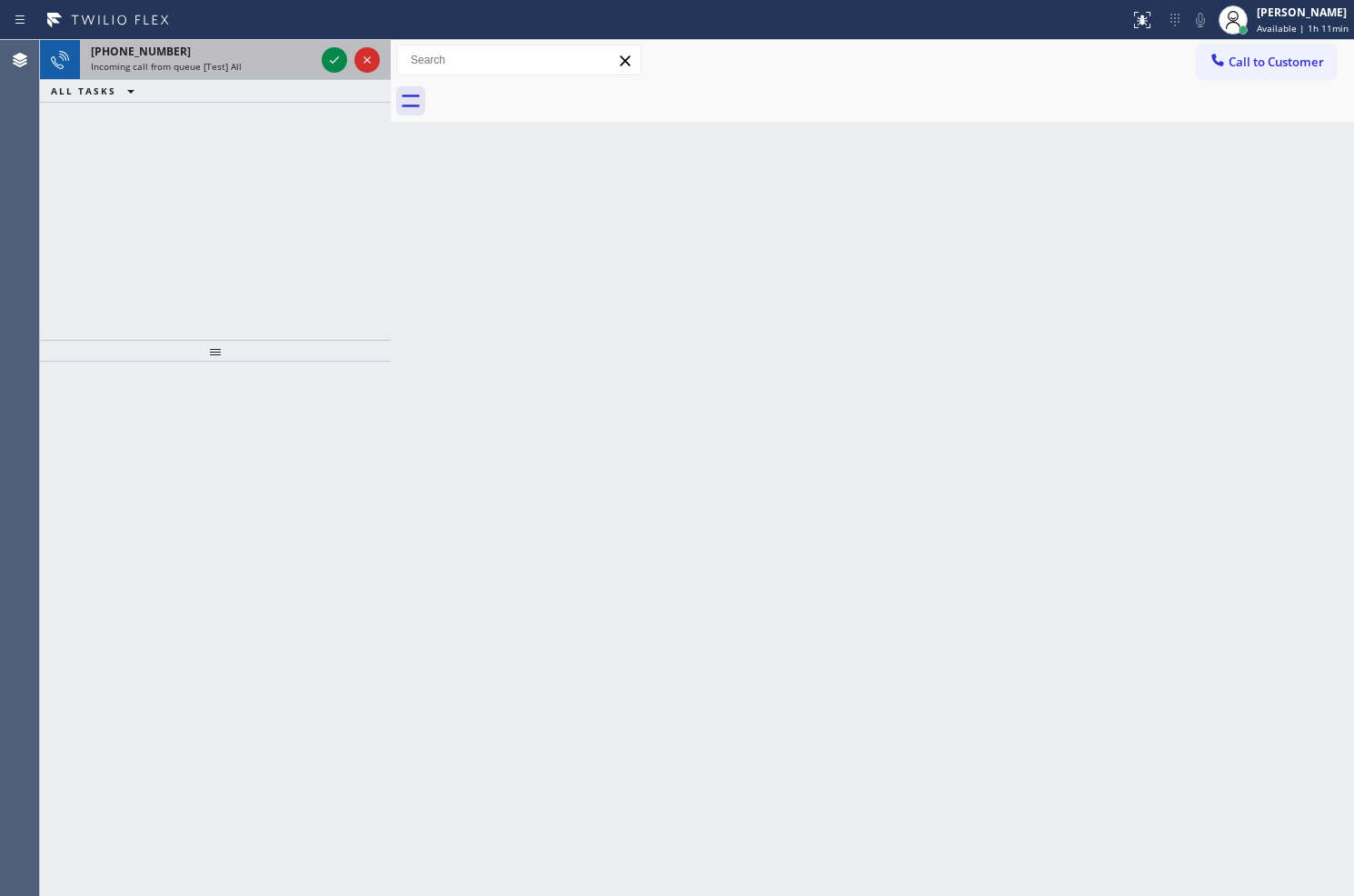
click at [319, 48] on div at bounding box center [351, 60] width 66 height 40
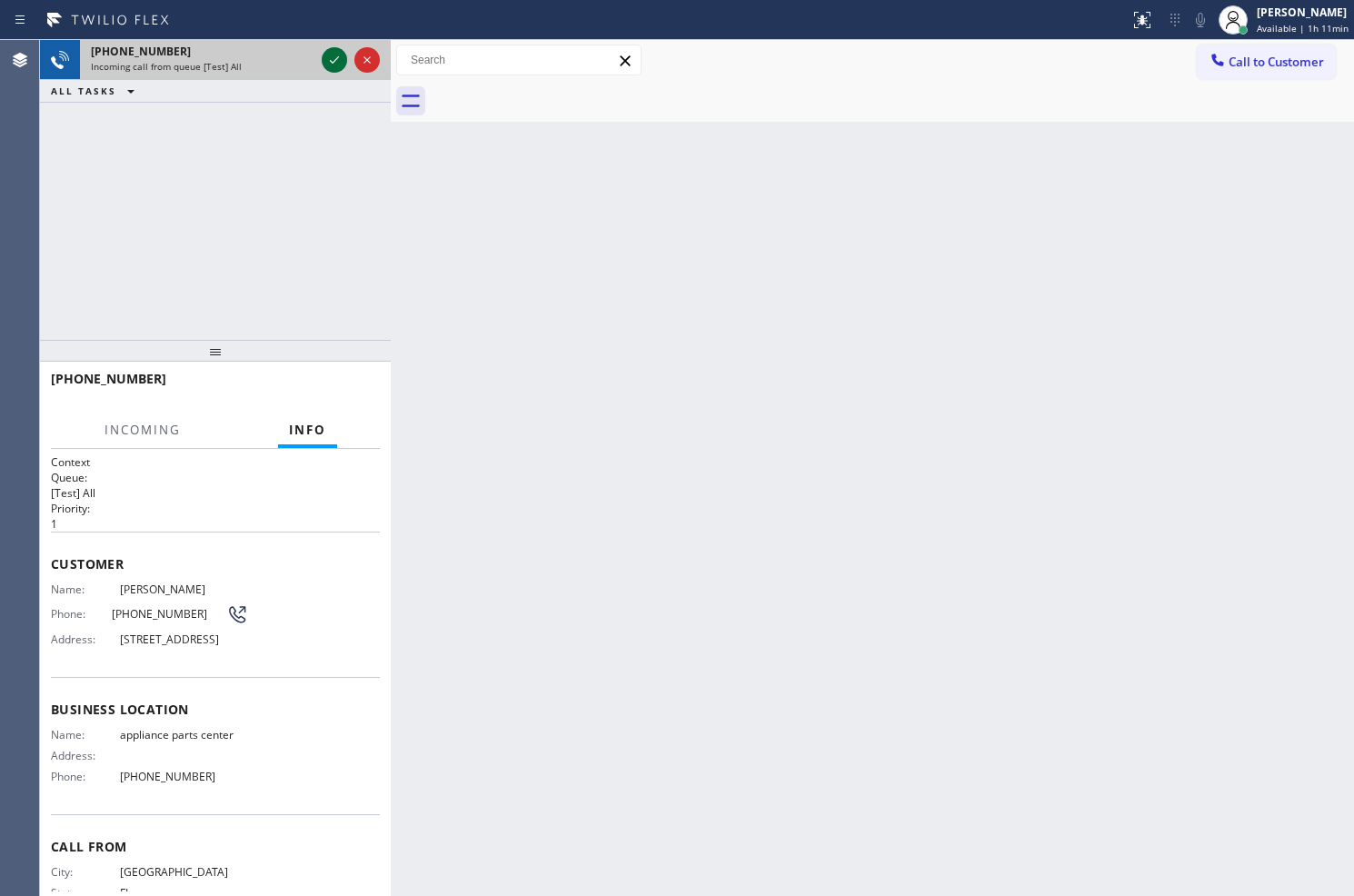
click at [332, 58] on icon at bounding box center [334, 59] width 22 height 22
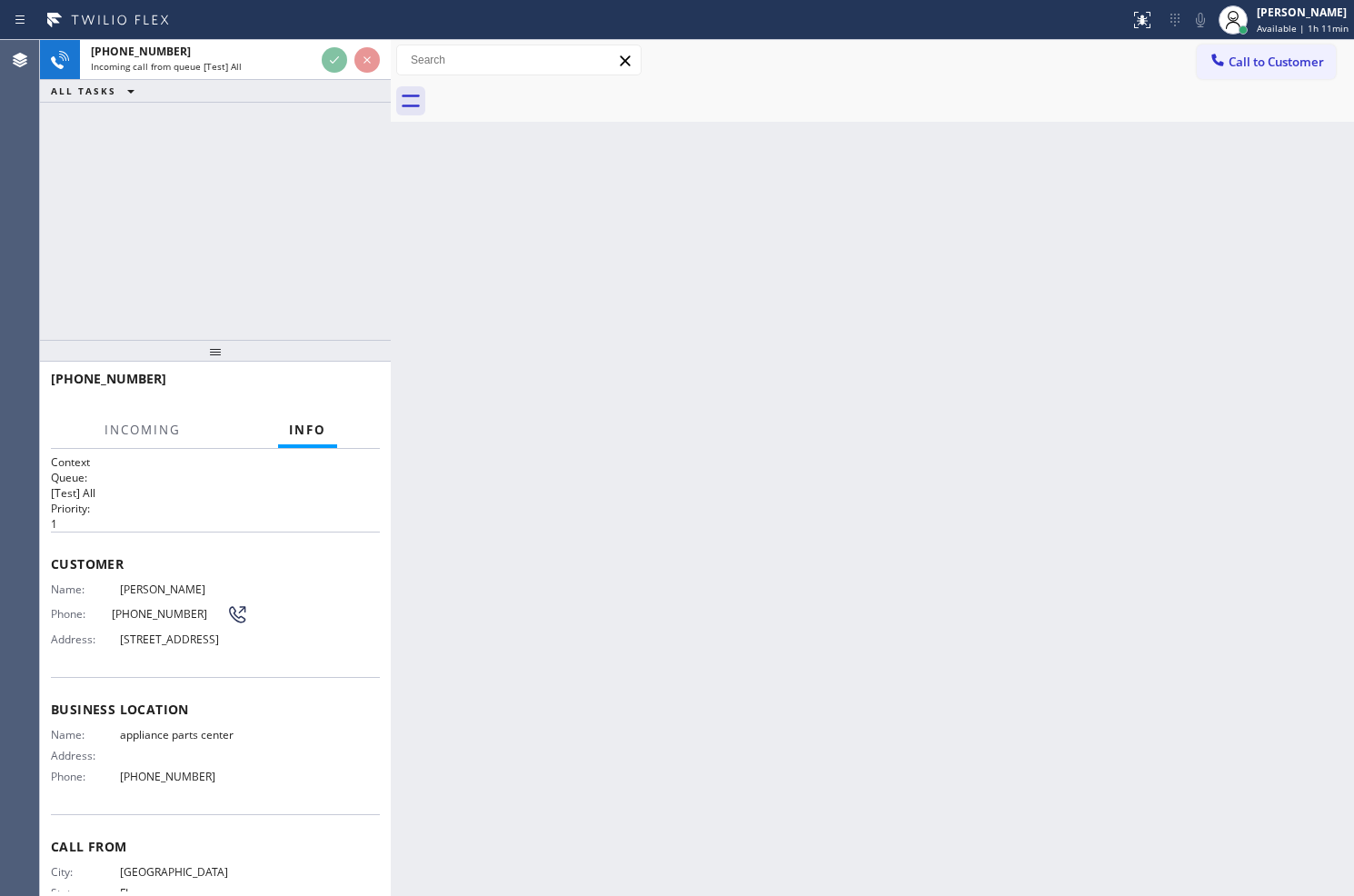
click at [328, 244] on div "+18133894471 Incoming call from queue [Test] All ALL TASKS ALL TASKS ACTIVE TAS…" at bounding box center [216, 190] width 351 height 300
click at [305, 202] on div "+18133894471 Incoming call from queue [Test] All ALL TASKS ALL TASKS ACTIVE TAS…" at bounding box center [216, 190] width 351 height 300
click at [315, 217] on div "+18133894471 Incoming call from queue [Test] All ALL TASKS ALL TASKS ACTIVE TAS…" at bounding box center [216, 190] width 351 height 300
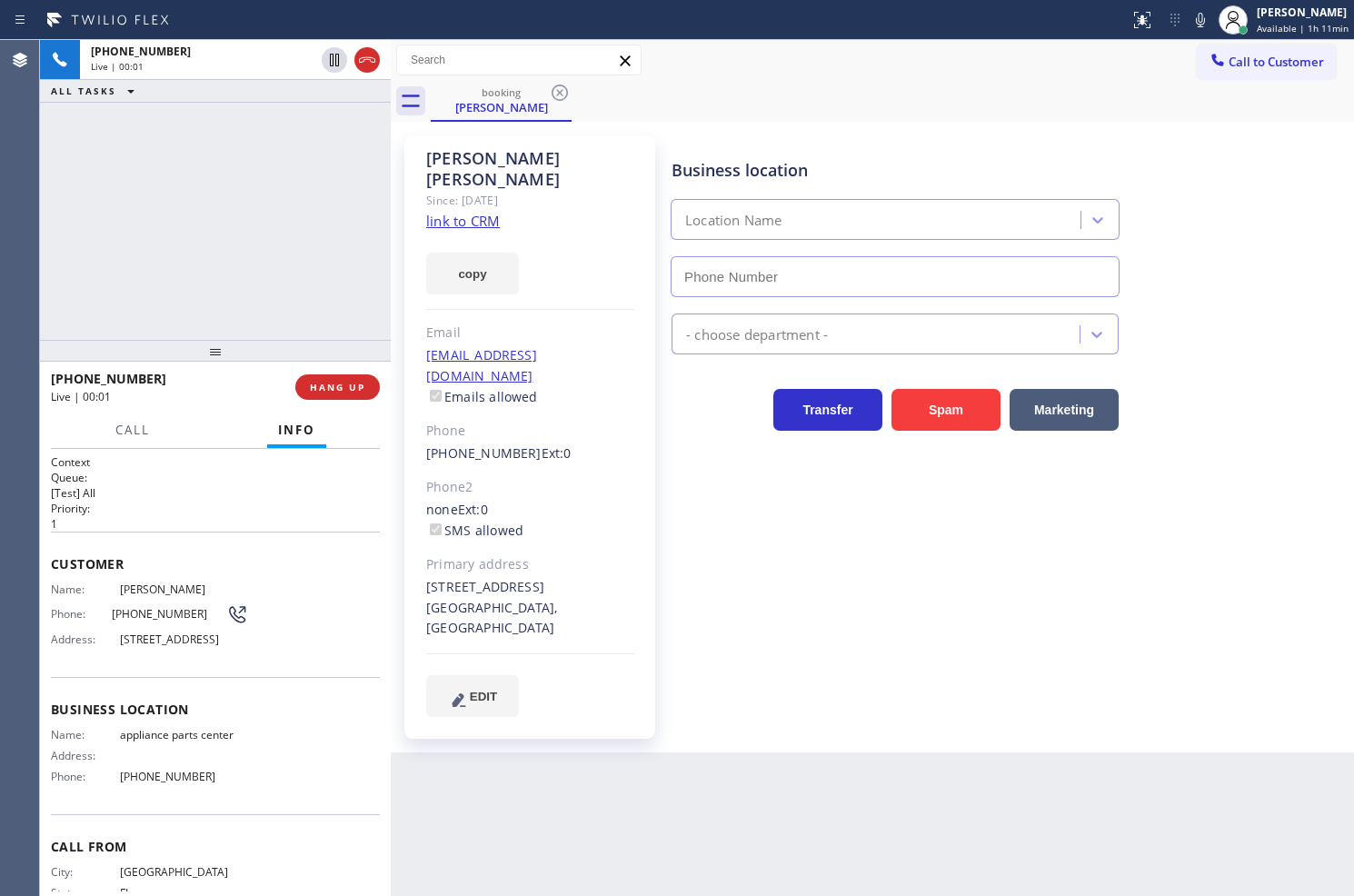
type input "(817) 482-5346"
click at [475, 212] on link "link to CRM" at bounding box center [463, 220] width 74 height 18
drag, startPoint x: 289, startPoint y: 206, endPoint x: 305, endPoint y: 180, distance: 30.5
click at [300, 200] on div "+18133894471 Live | 00:06 ALL TASKS ALL TASKS ACTIVE TASKS TASKS IN WRAP UP" at bounding box center [216, 190] width 351 height 300
click at [305, 180] on div "+18133894471 Live | 00:08 ALL TASKS ALL TASKS ACTIVE TASKS TASKS IN WRAP UP" at bounding box center [216, 190] width 351 height 300
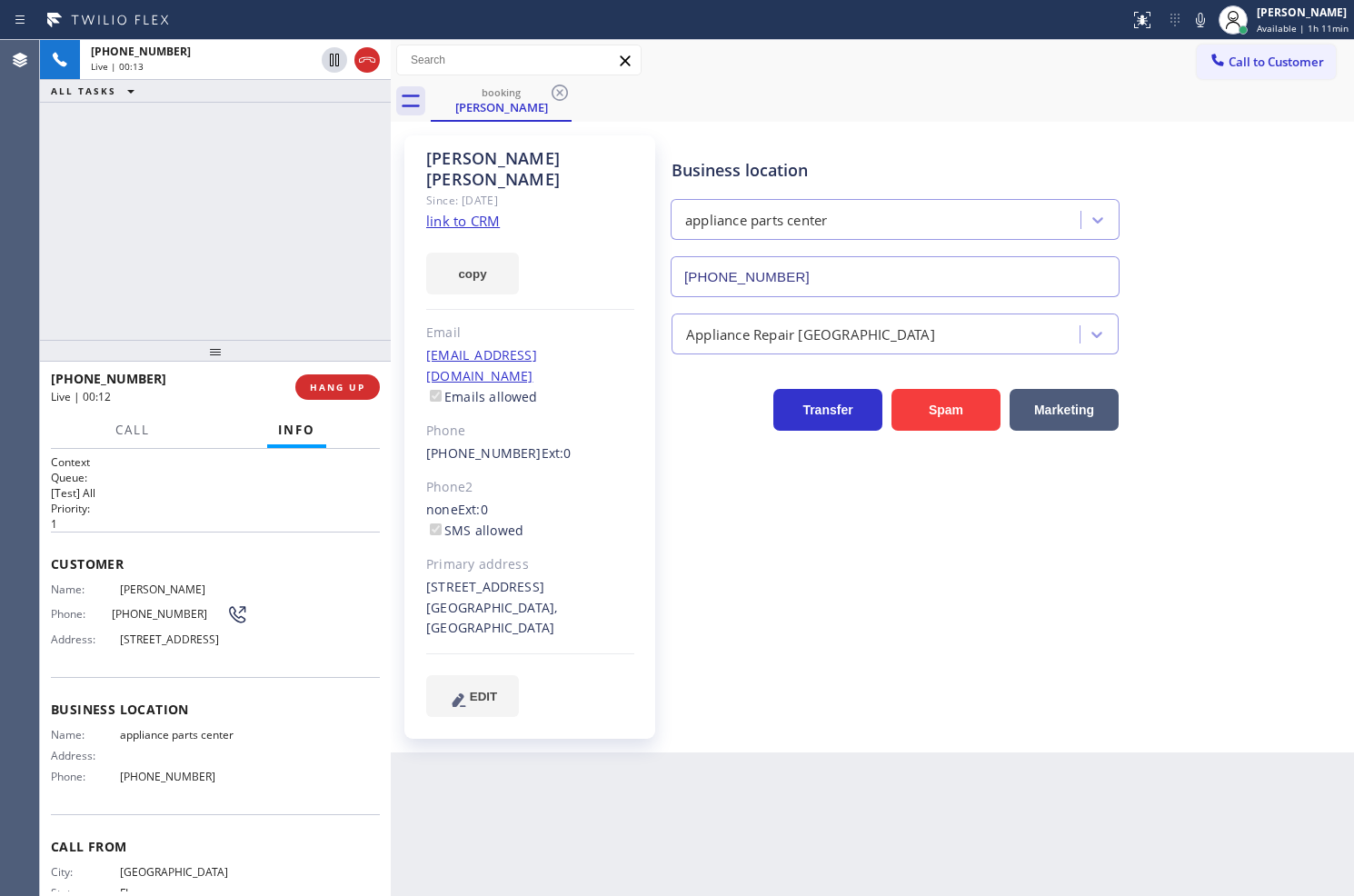
click at [305, 227] on div "+18133894471 Live | 00:13 ALL TASKS ALL TASKS ACTIVE TASKS TASKS IN WRAP UP" at bounding box center [216, 190] width 351 height 300
click at [312, 223] on div "+18133894471 Live | 00:15 ALL TASKS ALL TASKS ACTIVE TASKS TASKS IN WRAP UP" at bounding box center [216, 190] width 351 height 300
click at [820, 485] on div "Business location appliance parts center (817) 482-5346 Appliance Repair High E…" at bounding box center [1009, 426] width 682 height 572
click at [865, 560] on div "Business location appliance parts center (817) 482-5346 Appliance Repair High E…" at bounding box center [1009, 426] width 682 height 572
click at [170, 263] on div "+18133894471 Live | 00:20 ALL TASKS ALL TASKS ACTIVE TASKS TASKS IN WRAP UP" at bounding box center [216, 190] width 351 height 300
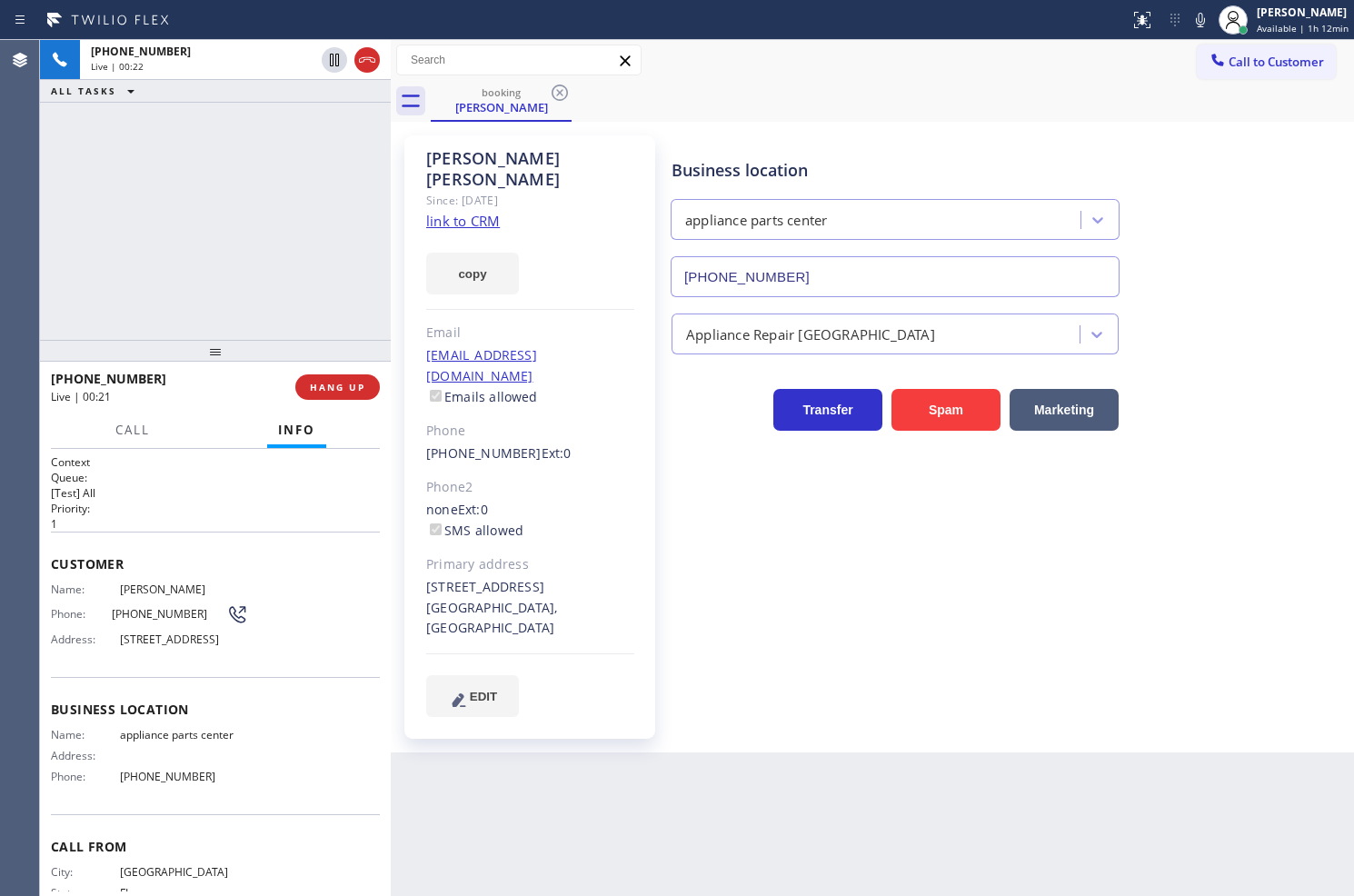
drag, startPoint x: 807, startPoint y: 494, endPoint x: 825, endPoint y: 502, distance: 19.7
click at [825, 502] on div "Business location appliance parts center (817) 482-5346 Appliance Repair High E…" at bounding box center [1009, 426] width 682 height 572
click at [277, 276] on div "+18133894471 Live | 00:22 ALL TASKS ALL TASKS ACTIVE TASKS TASKS IN WRAP UP" at bounding box center [216, 190] width 351 height 300
drag, startPoint x: 211, startPoint y: 204, endPoint x: 230, endPoint y: 157, distance: 50.7
click at [215, 201] on div "+18133894471 Live | 00:24 ALL TASKS ALL TASKS ACTIVE TASKS TASKS IN WRAP UP" at bounding box center [216, 190] width 351 height 300
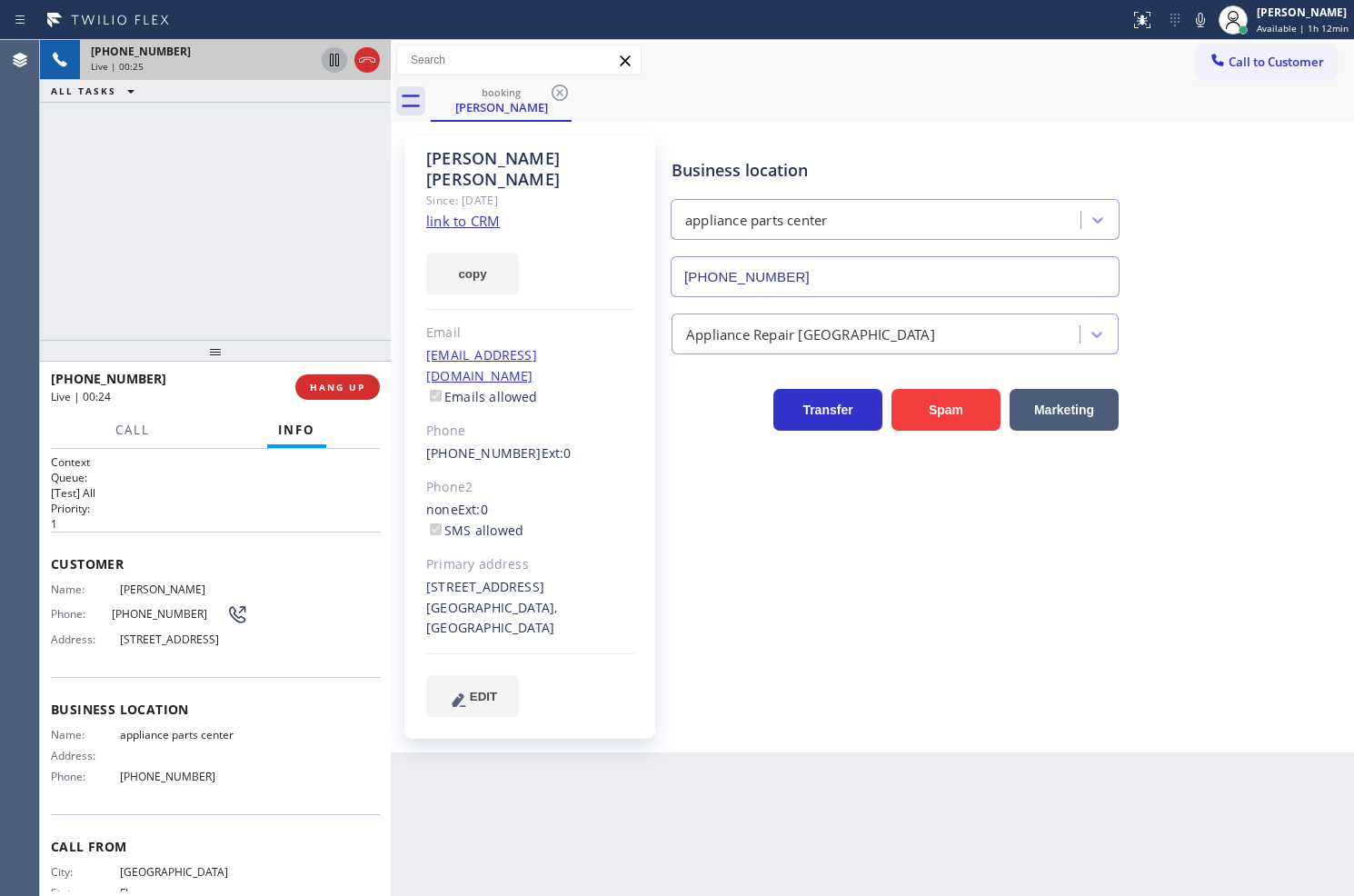
click at [327, 65] on icon at bounding box center [334, 59] width 22 height 22
click at [467, 252] on button "copy" at bounding box center [473, 273] width 93 height 42
click at [153, 430] on button "Call" at bounding box center [132, 430] width 56 height 36
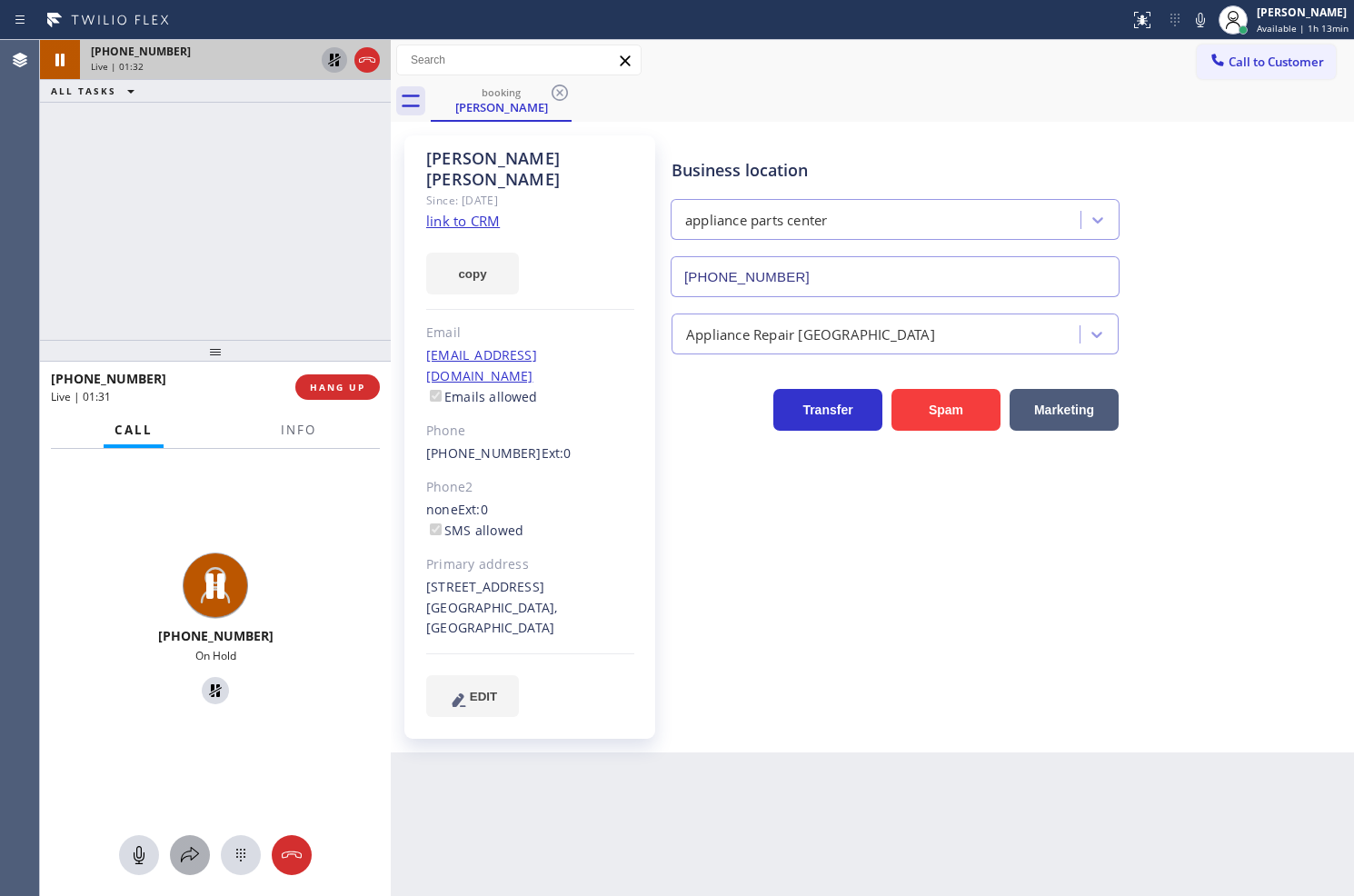
click at [179, 846] on icon at bounding box center [189, 855] width 22 height 22
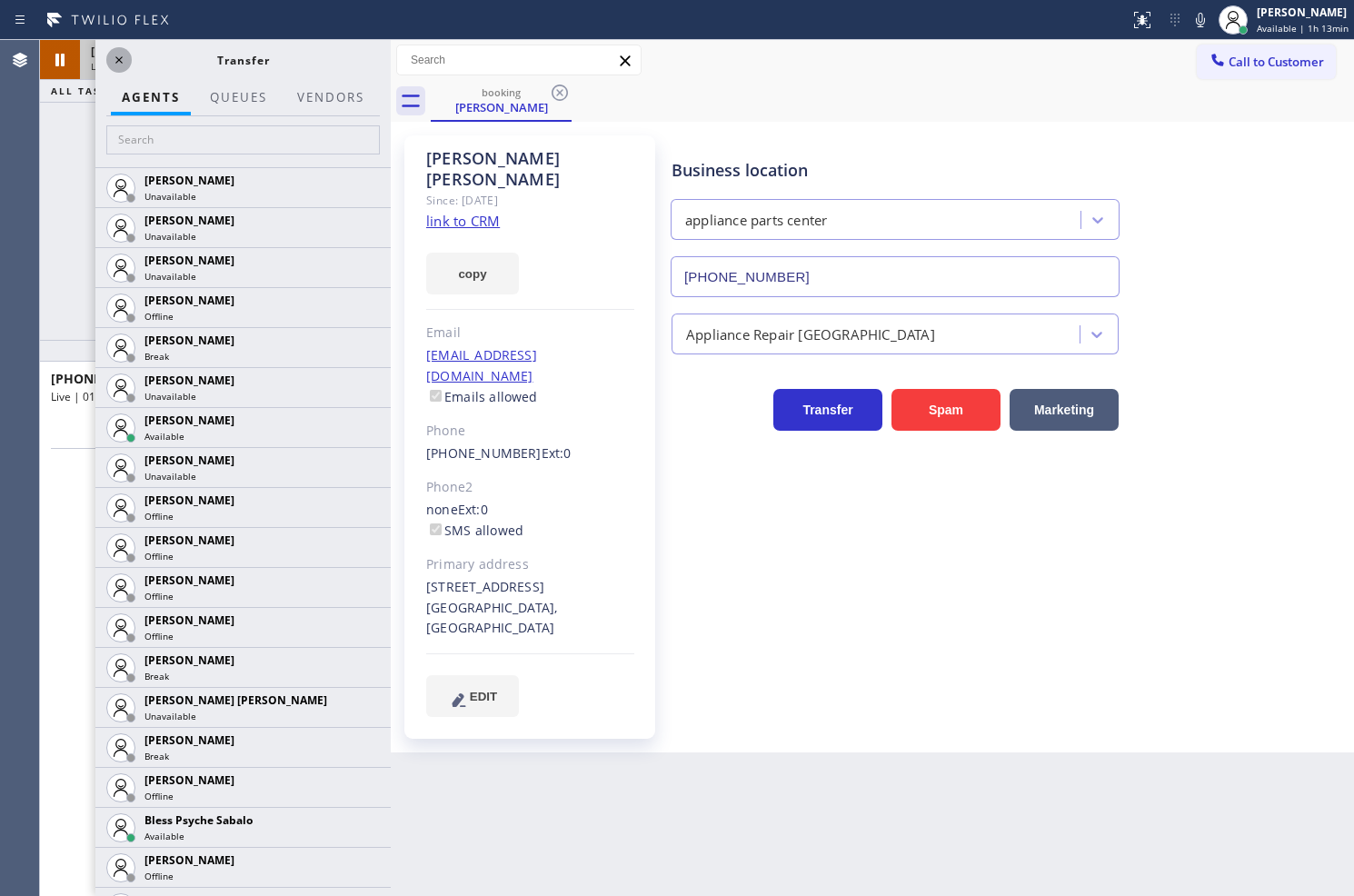
click at [118, 60] on icon at bounding box center [119, 60] width 8 height 7
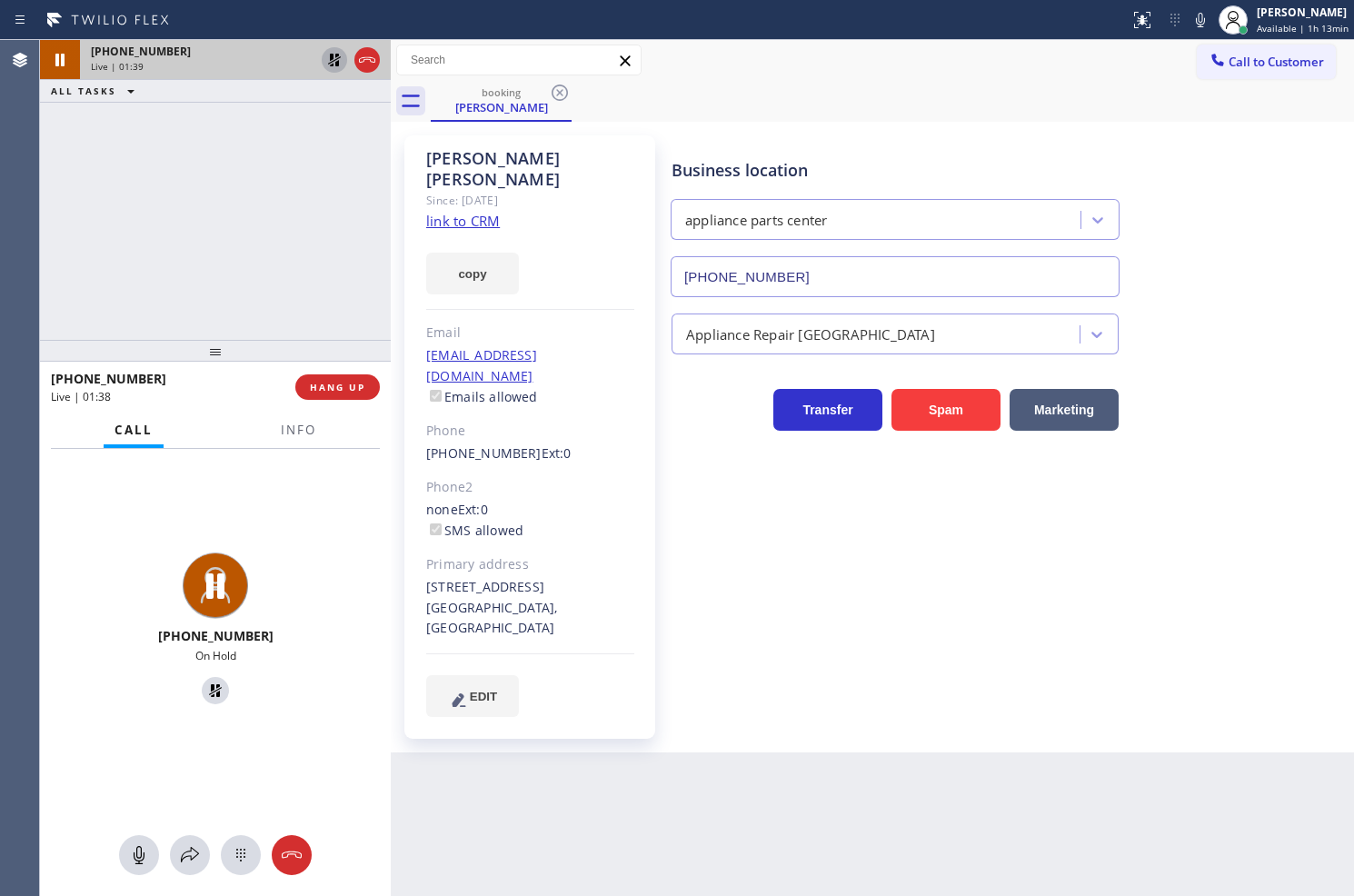
click at [88, 218] on div "+18133894471 Live | 01:39 ALL TASKS ALL TASKS ACTIVE TASKS TASKS IN WRAP UP" at bounding box center [216, 190] width 351 height 300
click at [325, 55] on icon at bounding box center [334, 59] width 22 height 22
click at [357, 571] on div "+18133894471 Live" at bounding box center [216, 631] width 351 height 365
click at [303, 229] on div "+18133894471 Live | 01:44 ALL TASKS ALL TASKS ACTIVE TASKS TASKS IN WRAP UP" at bounding box center [216, 190] width 351 height 300
click at [353, 559] on div "+18133894471 Live" at bounding box center [216, 631] width 351 height 365
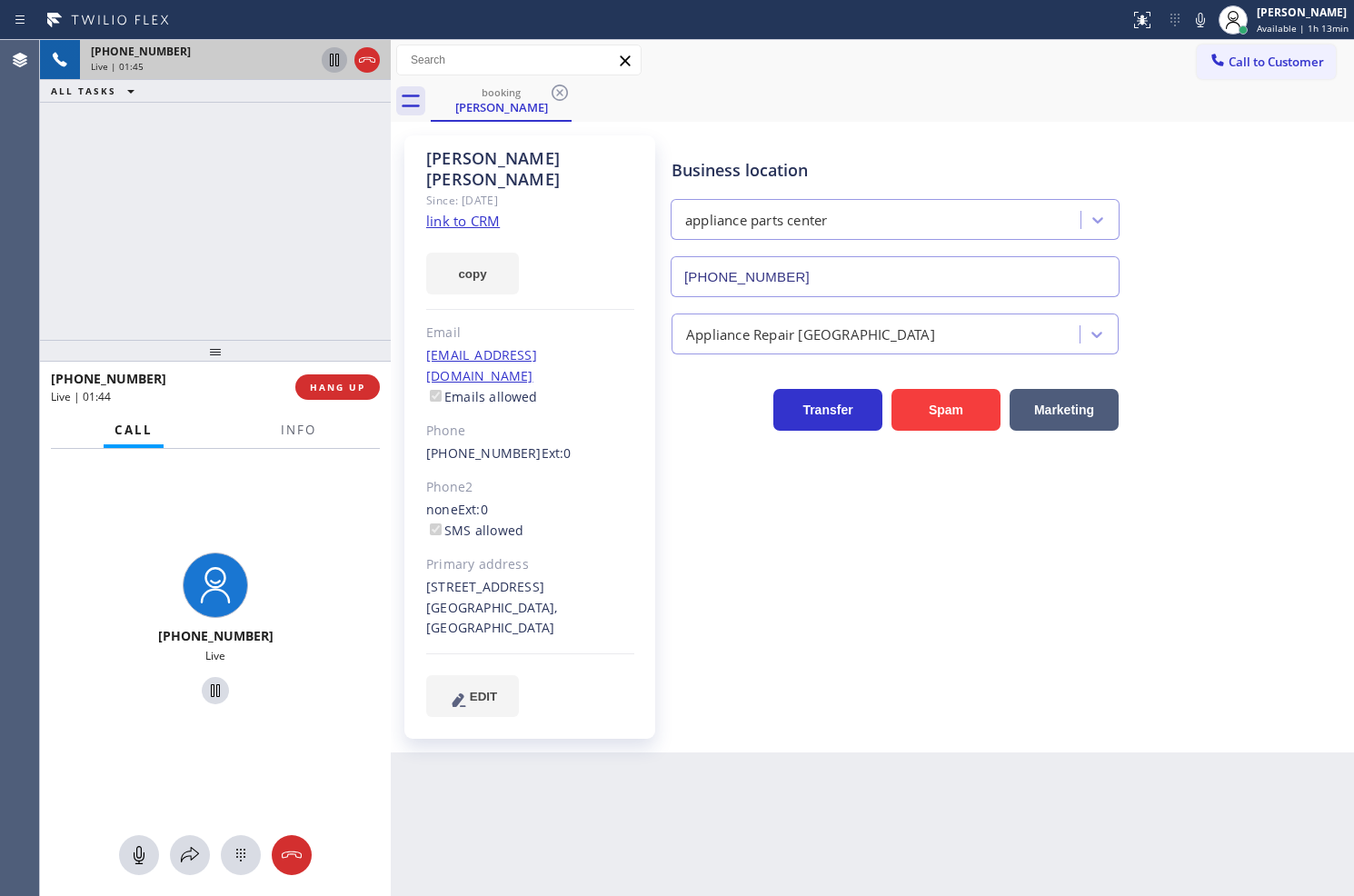
click at [314, 460] on div "+18133894471 Live" at bounding box center [216, 631] width 351 height 365
click at [310, 600] on div "+18133894471 Live" at bounding box center [216, 631] width 351 height 365
click at [307, 577] on div "+18133894471 Live" at bounding box center [216, 631] width 351 height 365
click at [243, 266] on div "+18133894471 Live | 01:49 ALL TASKS ALL TASKS ACTIVE TASKS TASKS IN WRAP UP" at bounding box center [216, 190] width 351 height 300
click at [265, 268] on div "+18133894471 Live | 02:08 ALL TASKS ALL TASKS ACTIVE TASKS TASKS IN WRAP UP" at bounding box center [216, 190] width 351 height 300
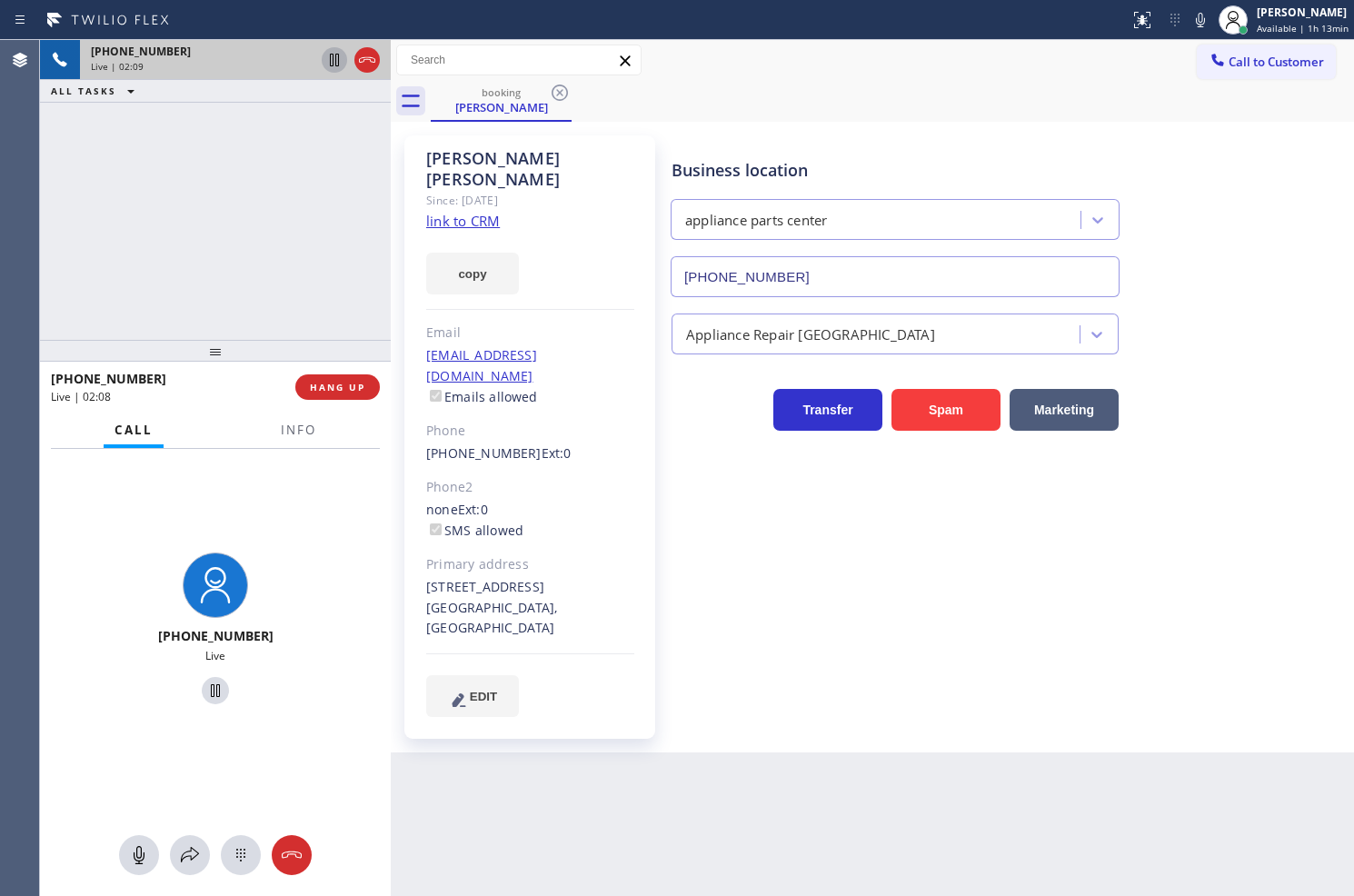
drag, startPoint x: 355, startPoint y: 564, endPoint x: 257, endPoint y: 152, distance: 423.5
click at [354, 558] on div "+18133894471 Live" at bounding box center [216, 631] width 351 height 365
click at [257, 147] on div "+18133894471 Live | 02:09 ALL TASKS ALL TASKS ACTIVE TASKS TASKS IN WRAP UP" at bounding box center [216, 190] width 351 height 300
drag, startPoint x: 330, startPoint y: 575, endPoint x: 263, endPoint y: 246, distance: 335.8
click at [330, 574] on div "+18133894471 Live" at bounding box center [216, 631] width 351 height 365
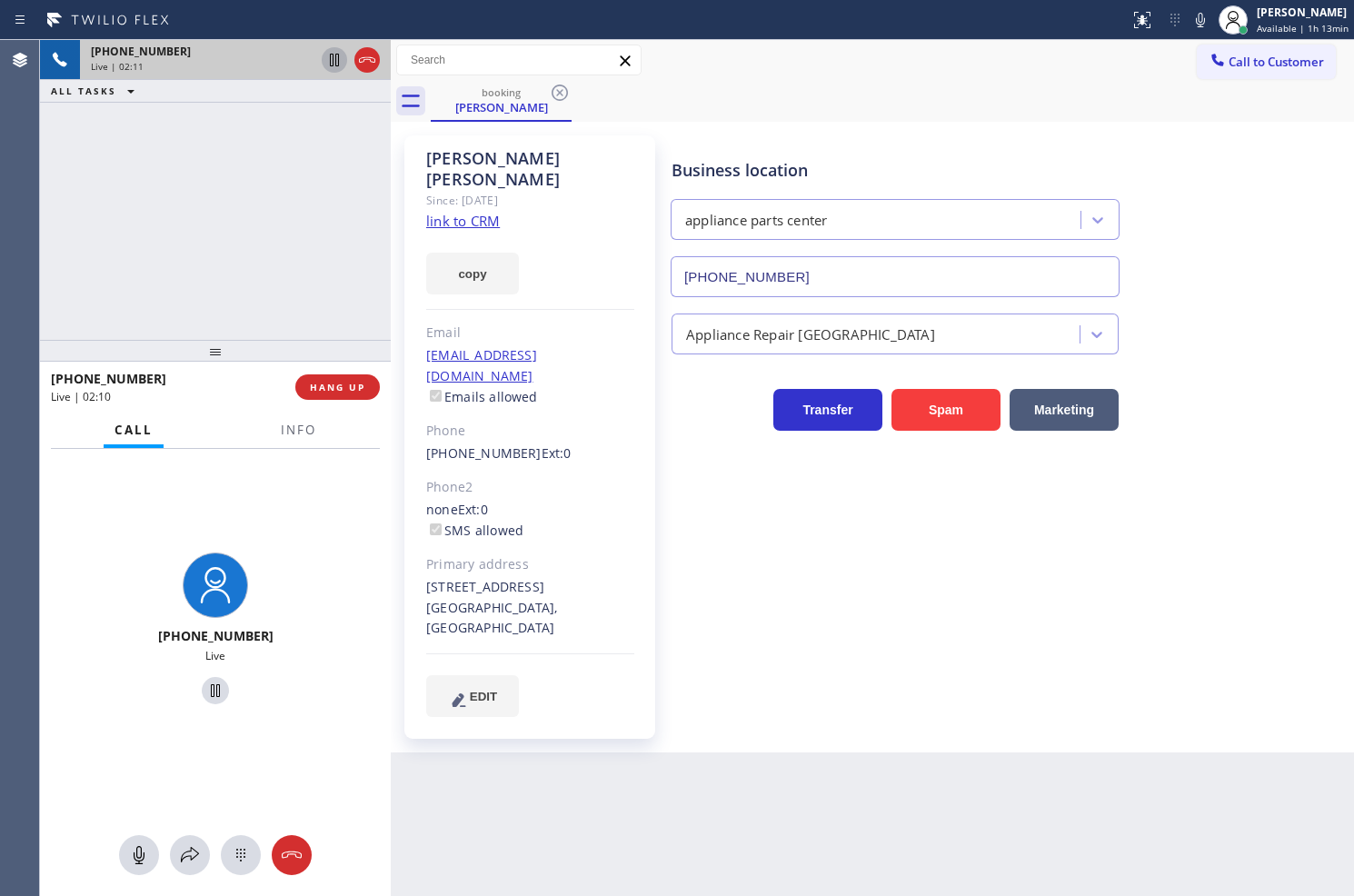
click at [263, 201] on div "+18133894471 Live | 02:11 ALL TASKS ALL TASKS ACTIVE TASKS TASKS IN WRAP UP" at bounding box center [216, 190] width 351 height 300
click at [282, 515] on div "+18133894471 Live" at bounding box center [216, 631] width 351 height 365
click at [212, 156] on div "+18133894471 Live | 02:14 ALL TASKS ALL TASKS ACTIVE TASKS TASKS IN WRAP UP" at bounding box center [216, 190] width 351 height 300
click at [294, 531] on div "+18133894471 Live" at bounding box center [216, 631] width 351 height 365
click at [284, 242] on div "+18133894471 Live | 02:15 ALL TASKS ALL TASKS ACTIVE TASKS TASKS IN WRAP UP" at bounding box center [216, 190] width 351 height 300
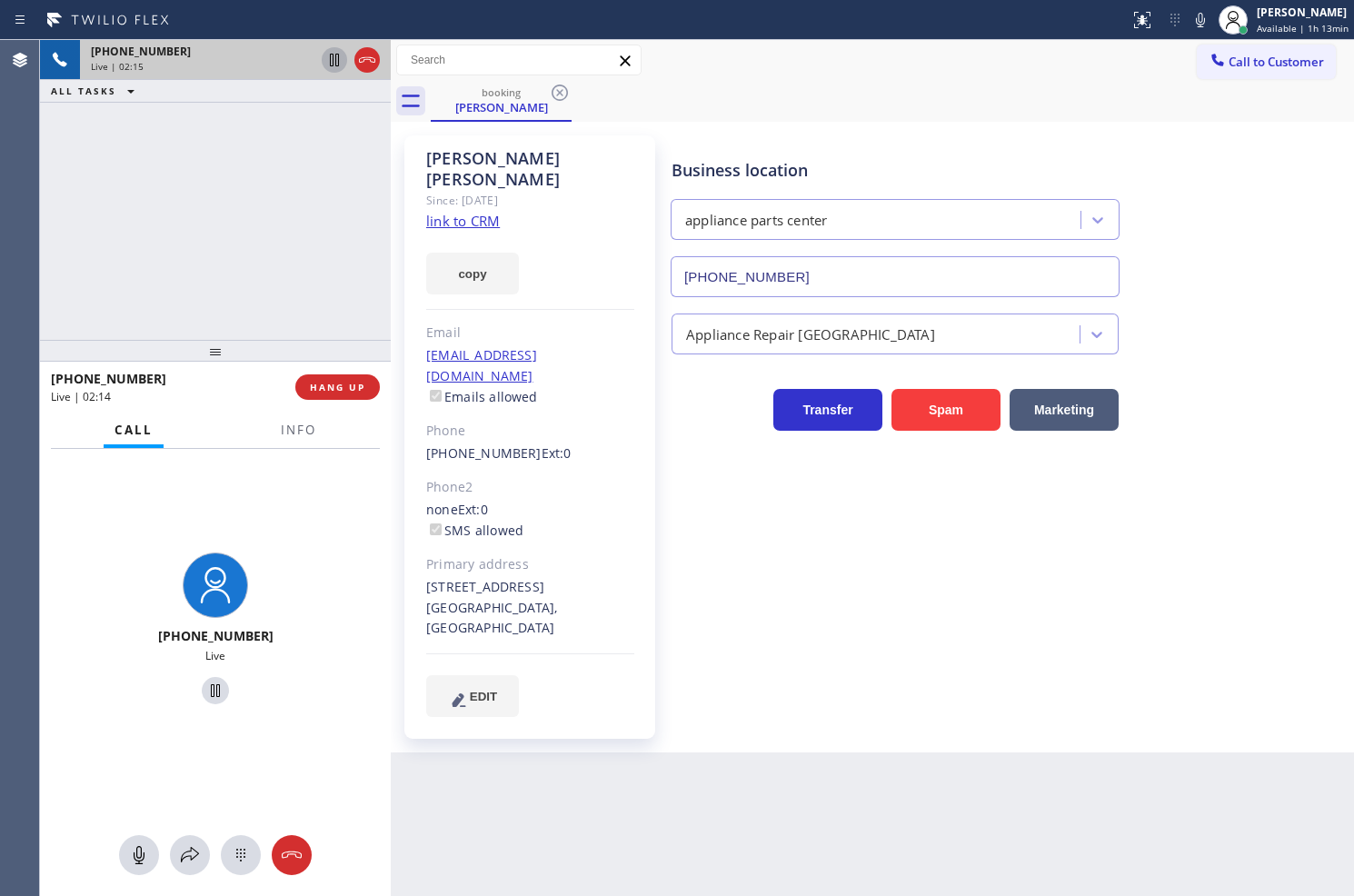
click at [335, 534] on div "+18133894471 Live" at bounding box center [216, 631] width 351 height 365
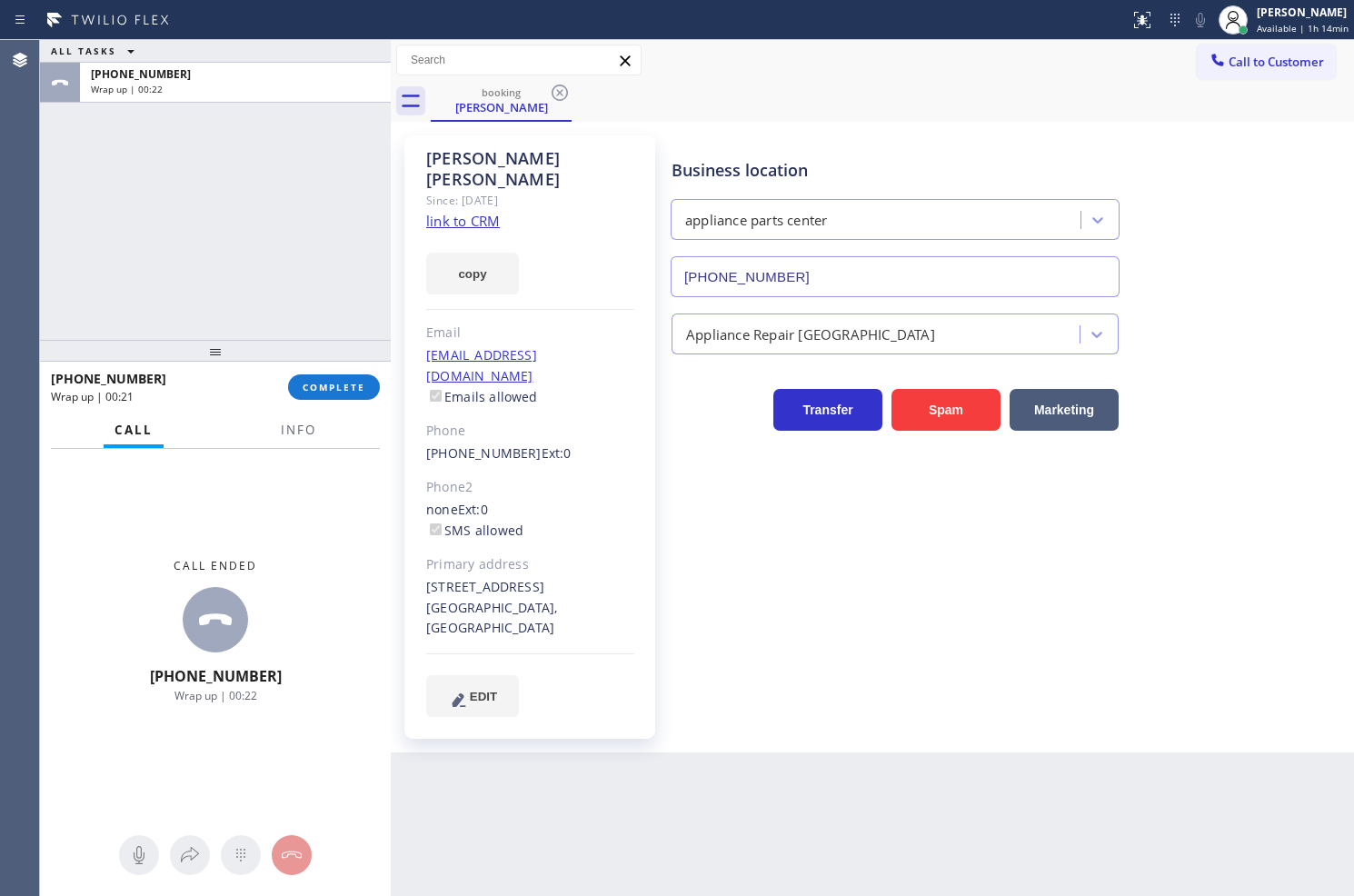
click at [194, 198] on div "ALL TASKS ALL TASKS ACTIVE TASKS TASKS IN WRAP UP +18133894471 Wrap up | 00:22" at bounding box center [216, 190] width 351 height 300
click at [328, 385] on span "COMPLETE" at bounding box center [334, 387] width 63 height 13
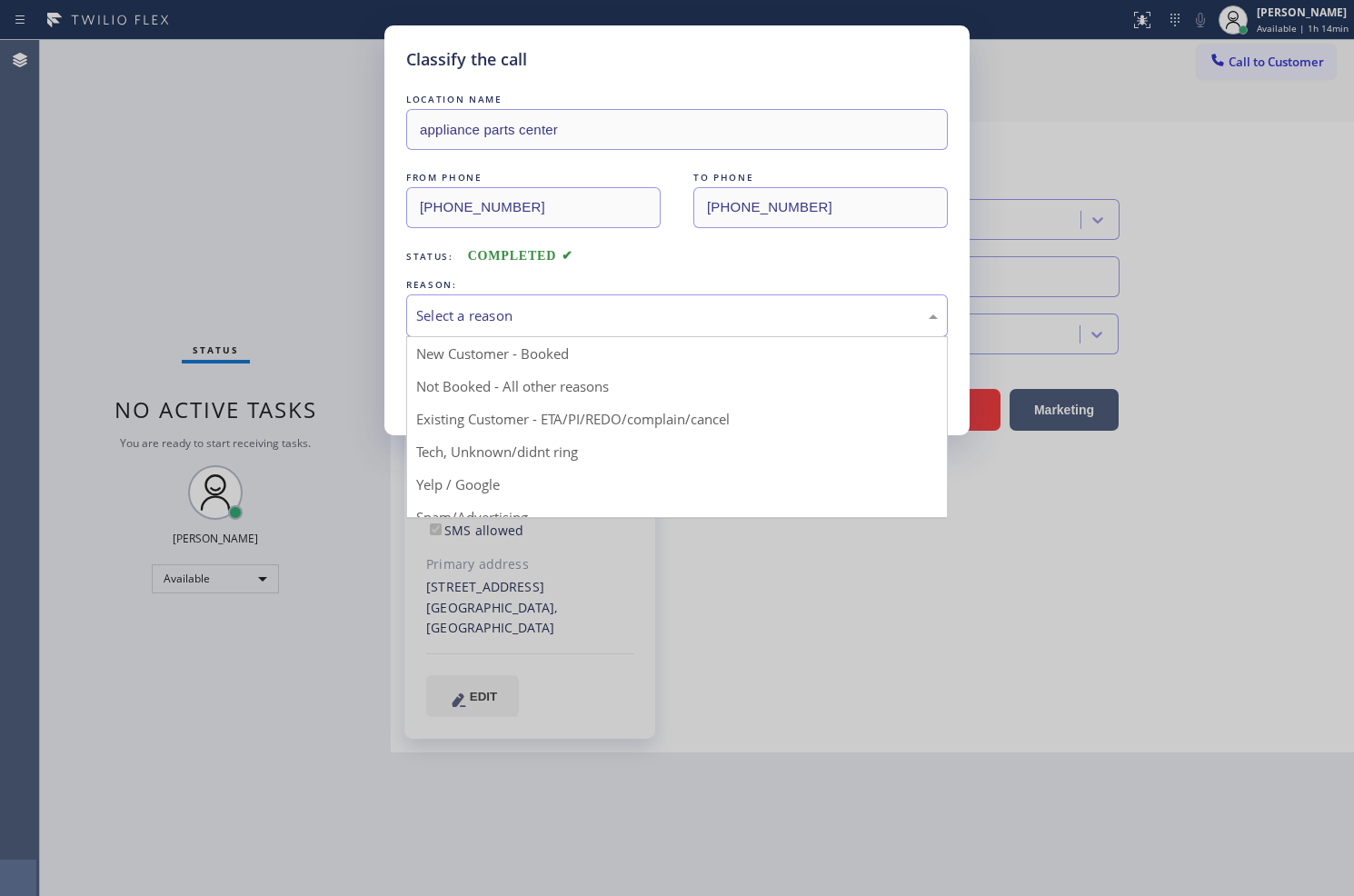
click at [489, 312] on div "Select a reason" at bounding box center [677, 316] width 521 height 21
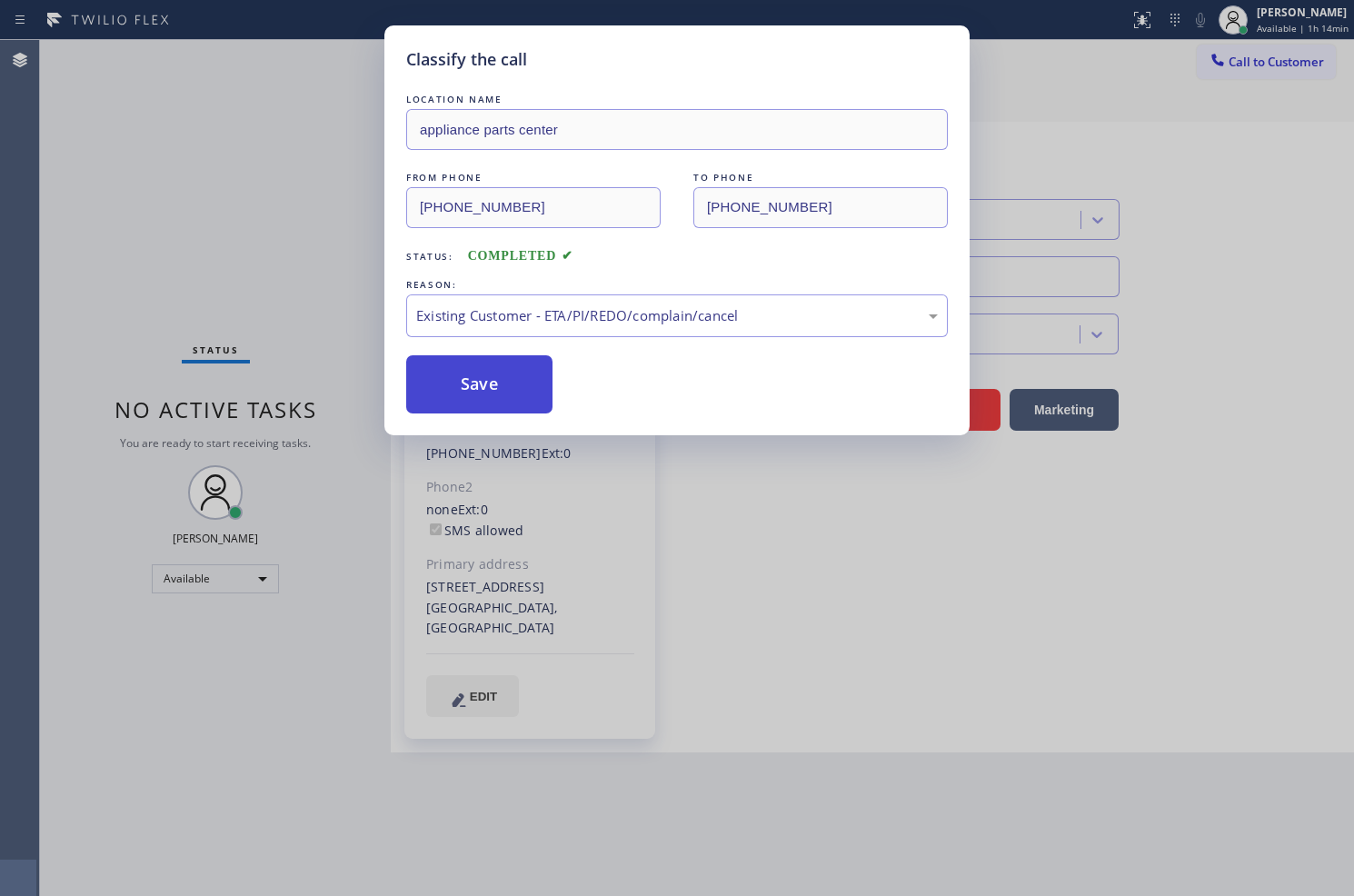
click at [519, 388] on button "Save" at bounding box center [479, 384] width 146 height 58
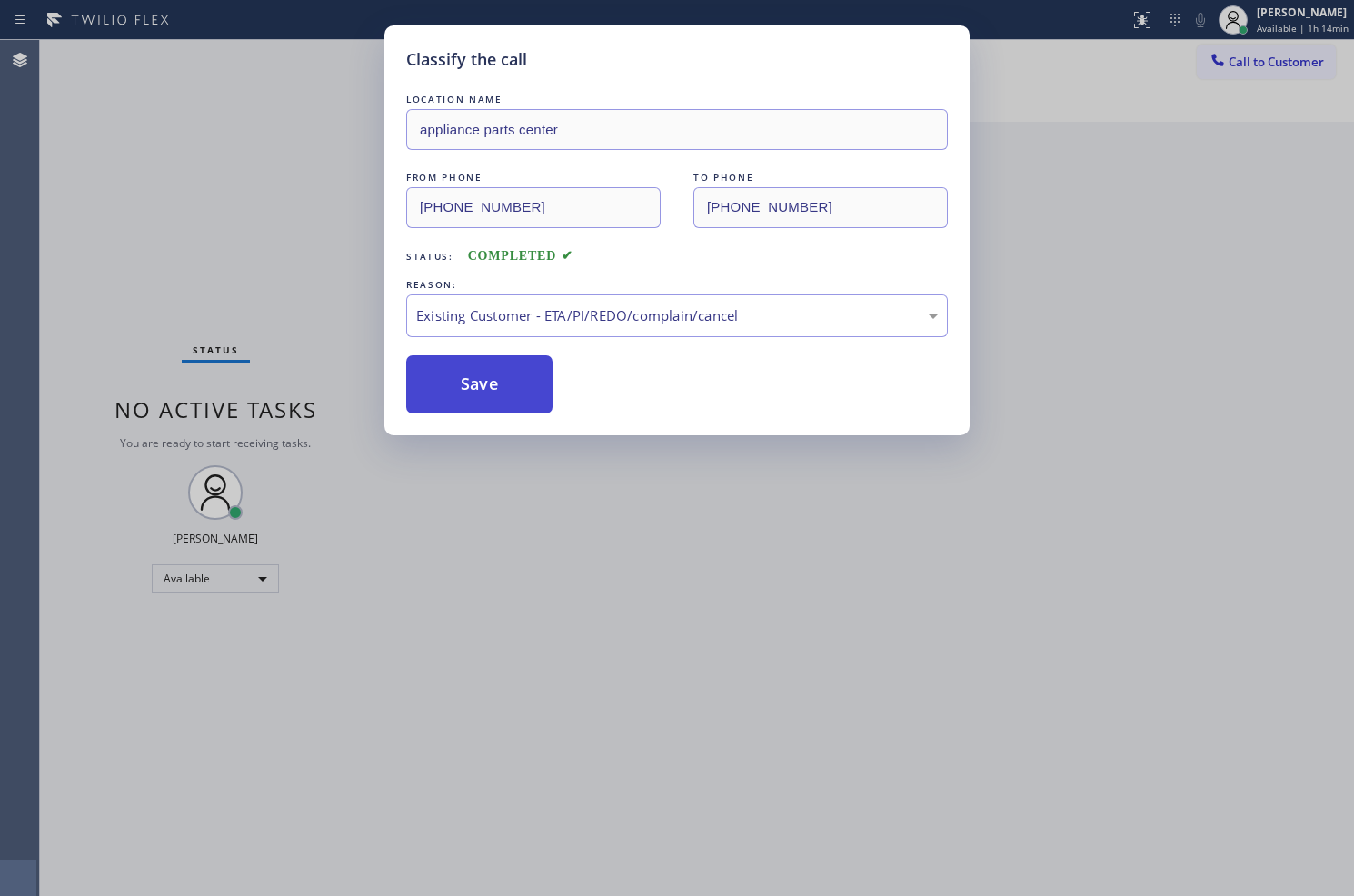
click at [519, 388] on button "Save" at bounding box center [479, 384] width 146 height 58
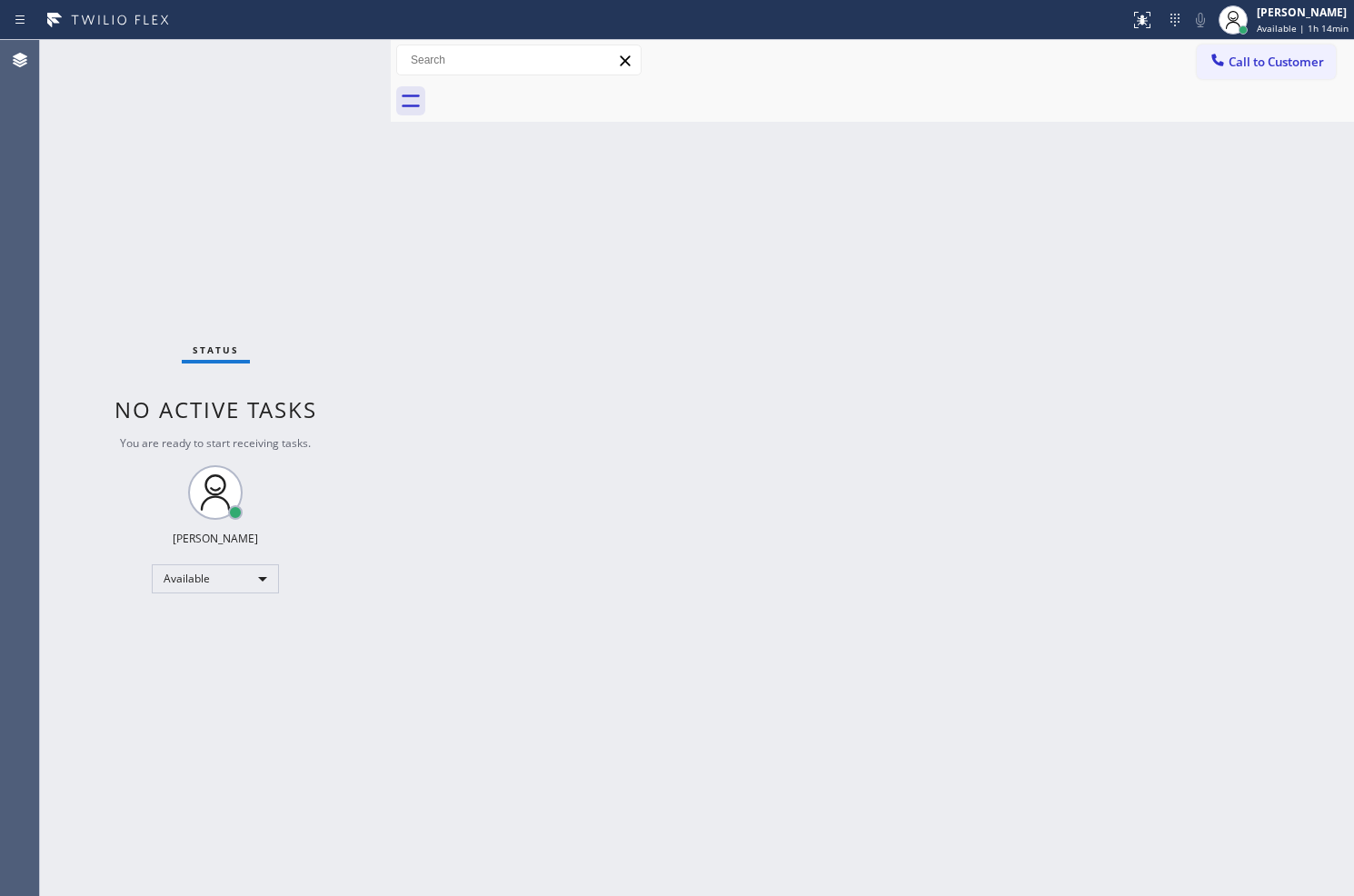
click at [765, 394] on div "Back to Dashboard Change Sender ID Customers Technicians Select a contact Outbo…" at bounding box center [873, 468] width 964 height 856
click at [407, 347] on div "Back to Dashboard Change Sender ID Customers Technicians Select a contact Outbo…" at bounding box center [873, 468] width 964 height 856
click at [284, 192] on div "Status No active tasks You are ready to start receiving tasks. Judy Anne Bernal…" at bounding box center [216, 468] width 351 height 856
click at [343, 41] on div "Status No active tasks You are ready to start receiving tasks. Judy Anne Bernal…" at bounding box center [216, 468] width 351 height 856
click at [333, 54] on div "Status No active tasks You are ready to start receiving tasks. Judy Anne Bernal…" at bounding box center [216, 468] width 351 height 856
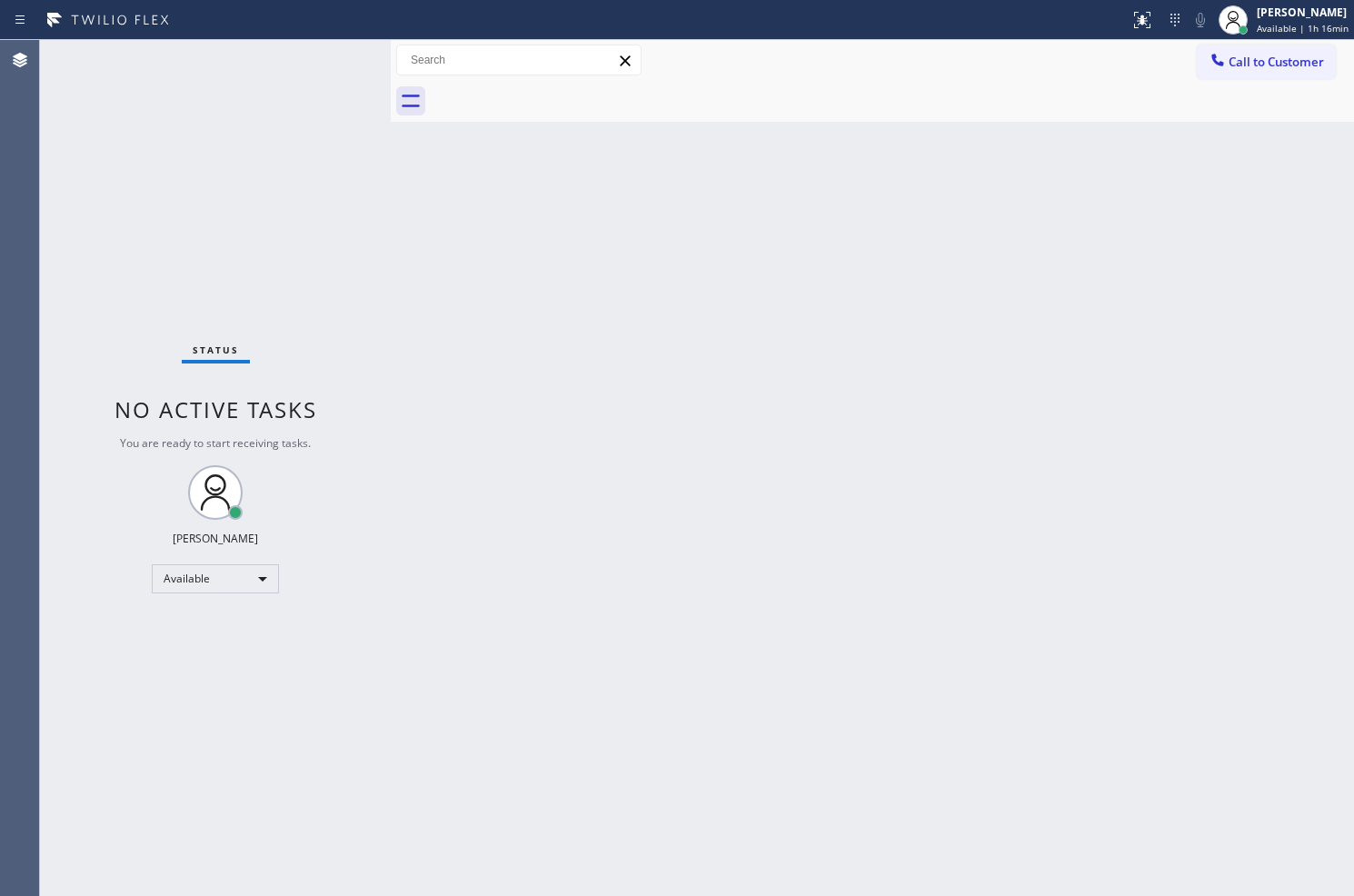
click at [323, 47] on div "Status No active tasks You are ready to start receiving tasks. Judy Anne Bernal…" at bounding box center [216, 468] width 351 height 856
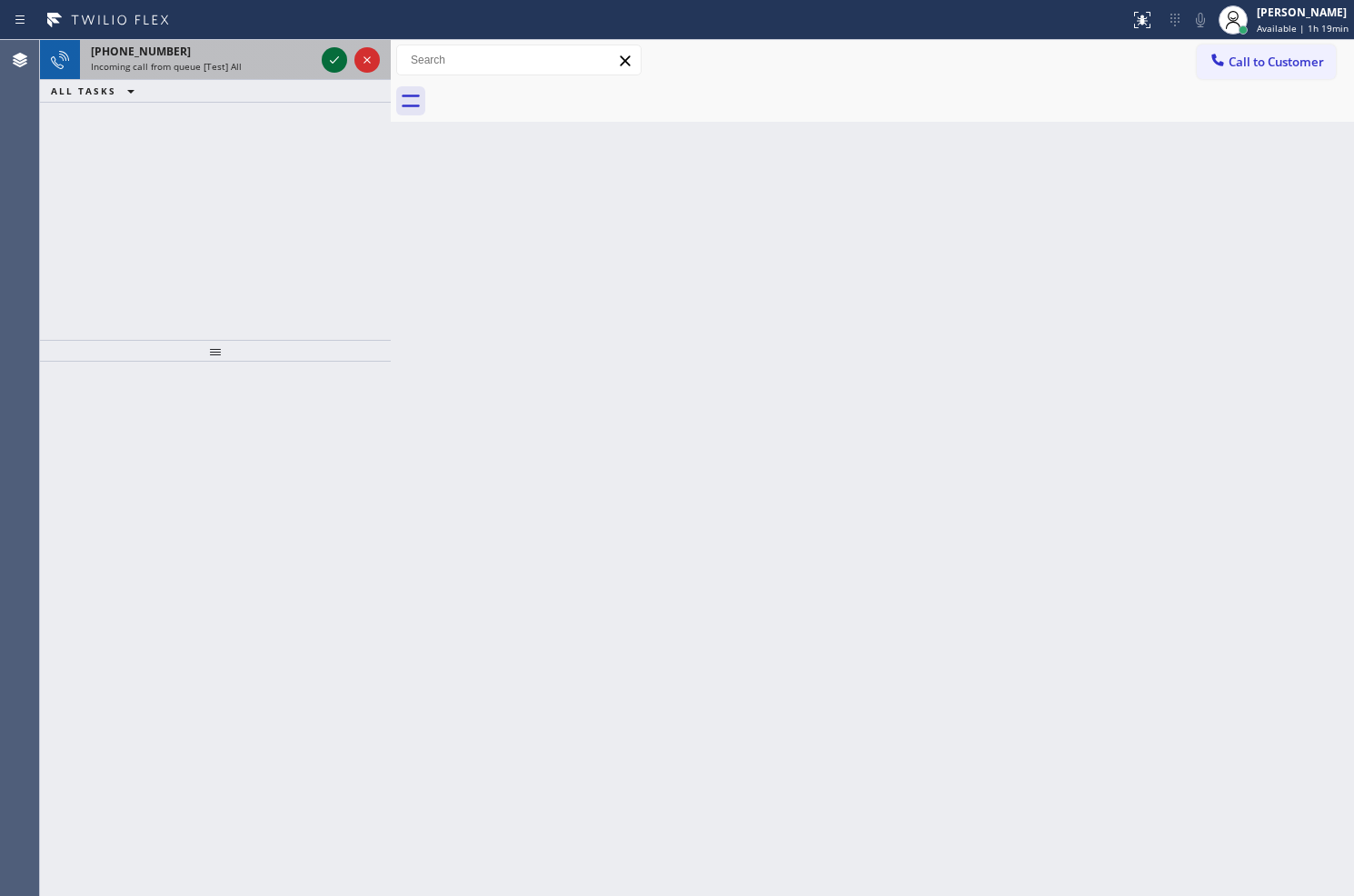
click at [338, 60] on icon at bounding box center [334, 59] width 22 height 22
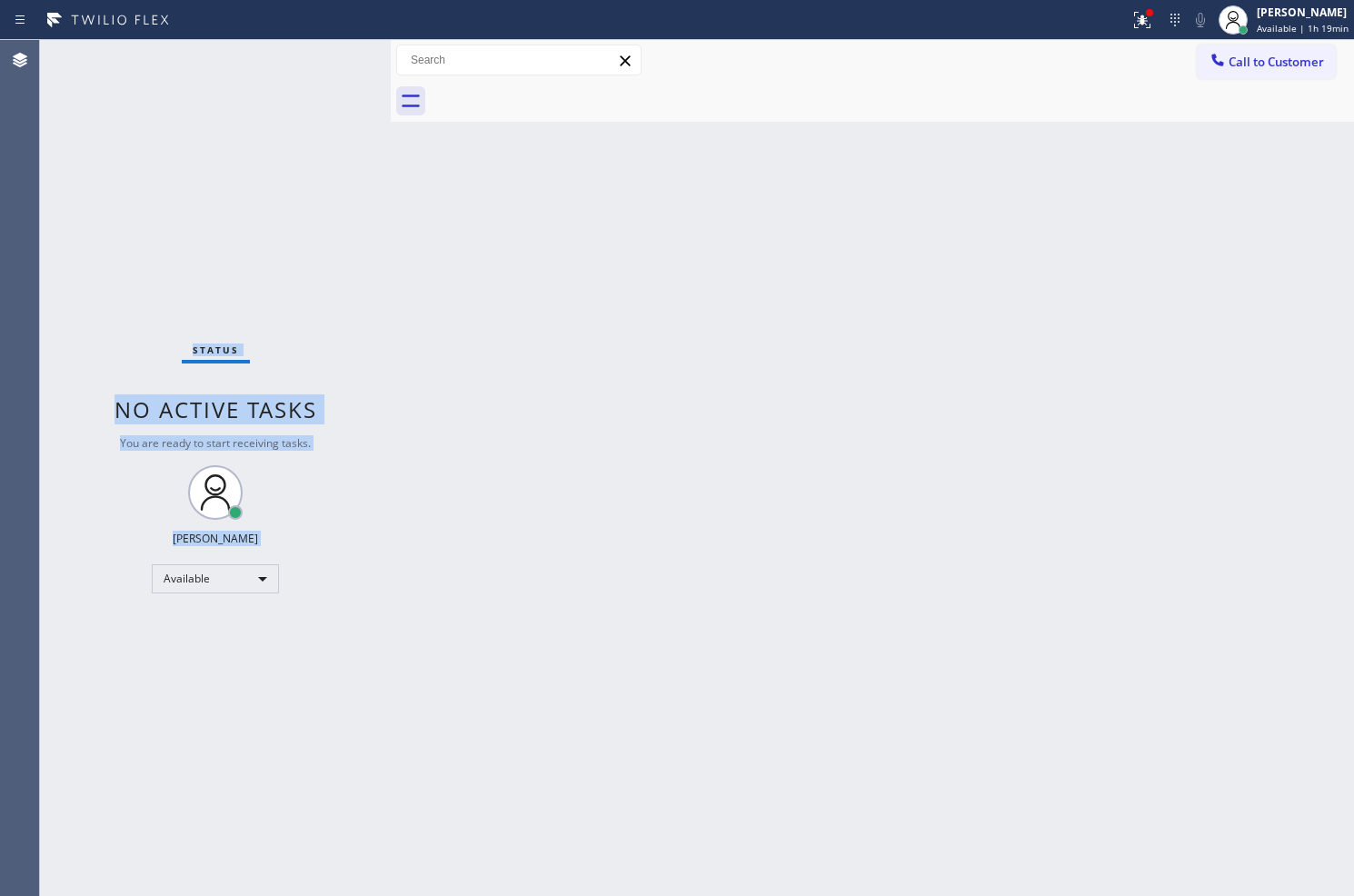
click at [338, 60] on div "Status No active tasks You are ready to start receiving tasks. Judy Anne Bernal…" at bounding box center [216, 468] width 351 height 856
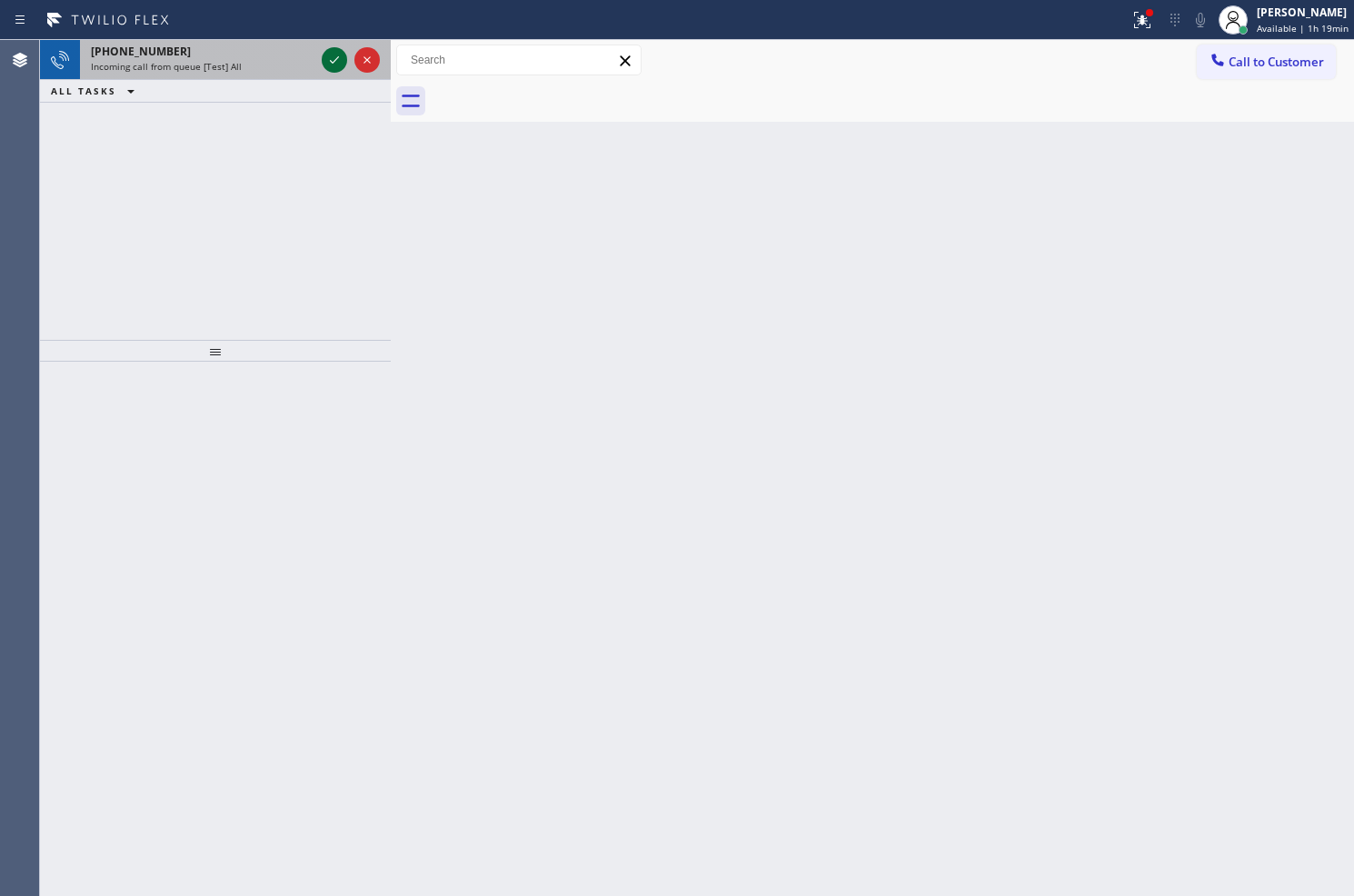
click at [338, 60] on icon at bounding box center [334, 59] width 22 height 22
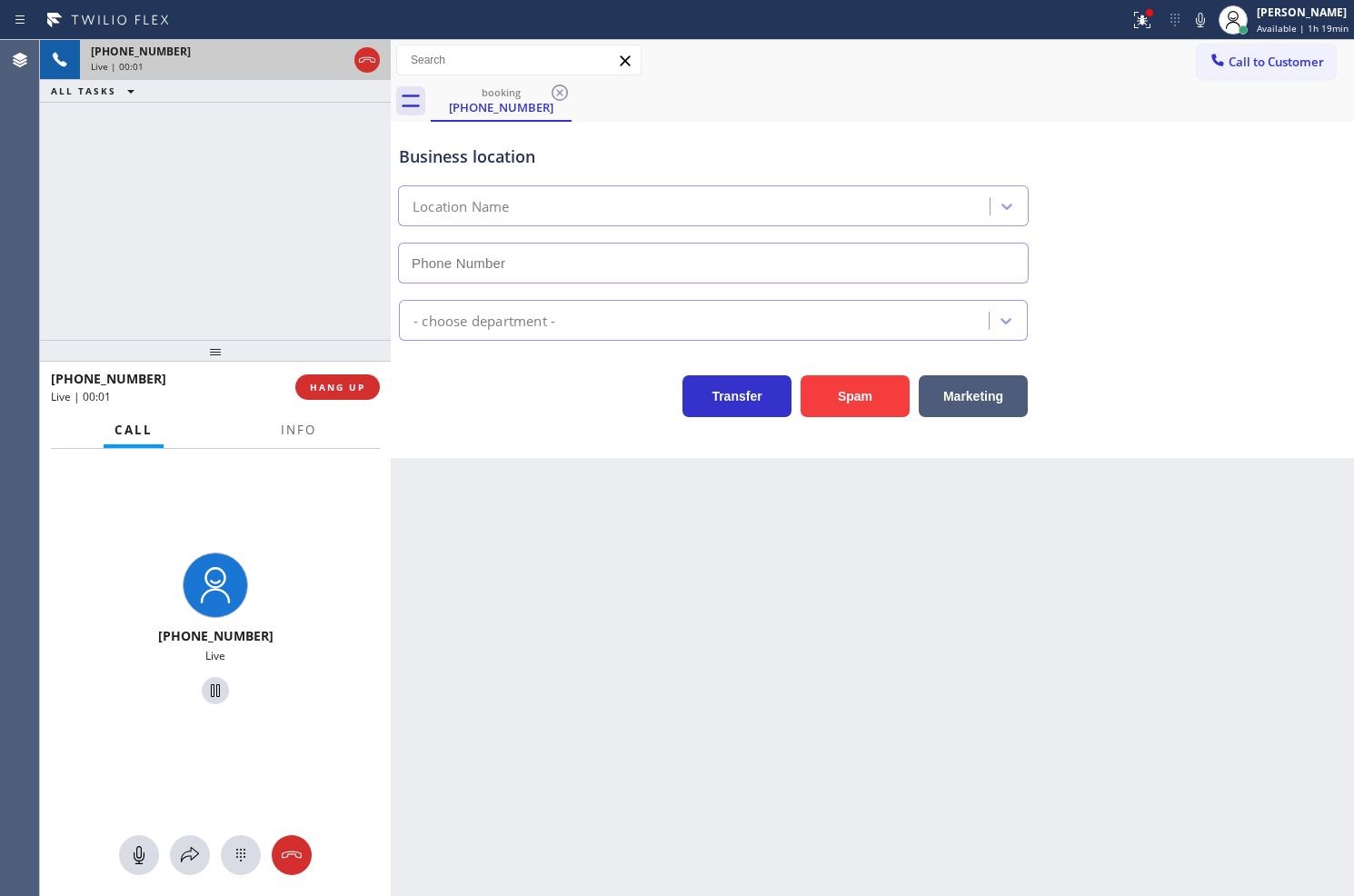
type input "(213) 463-4599"
click at [1132, 20] on icon at bounding box center [1142, 20] width 22 height 22
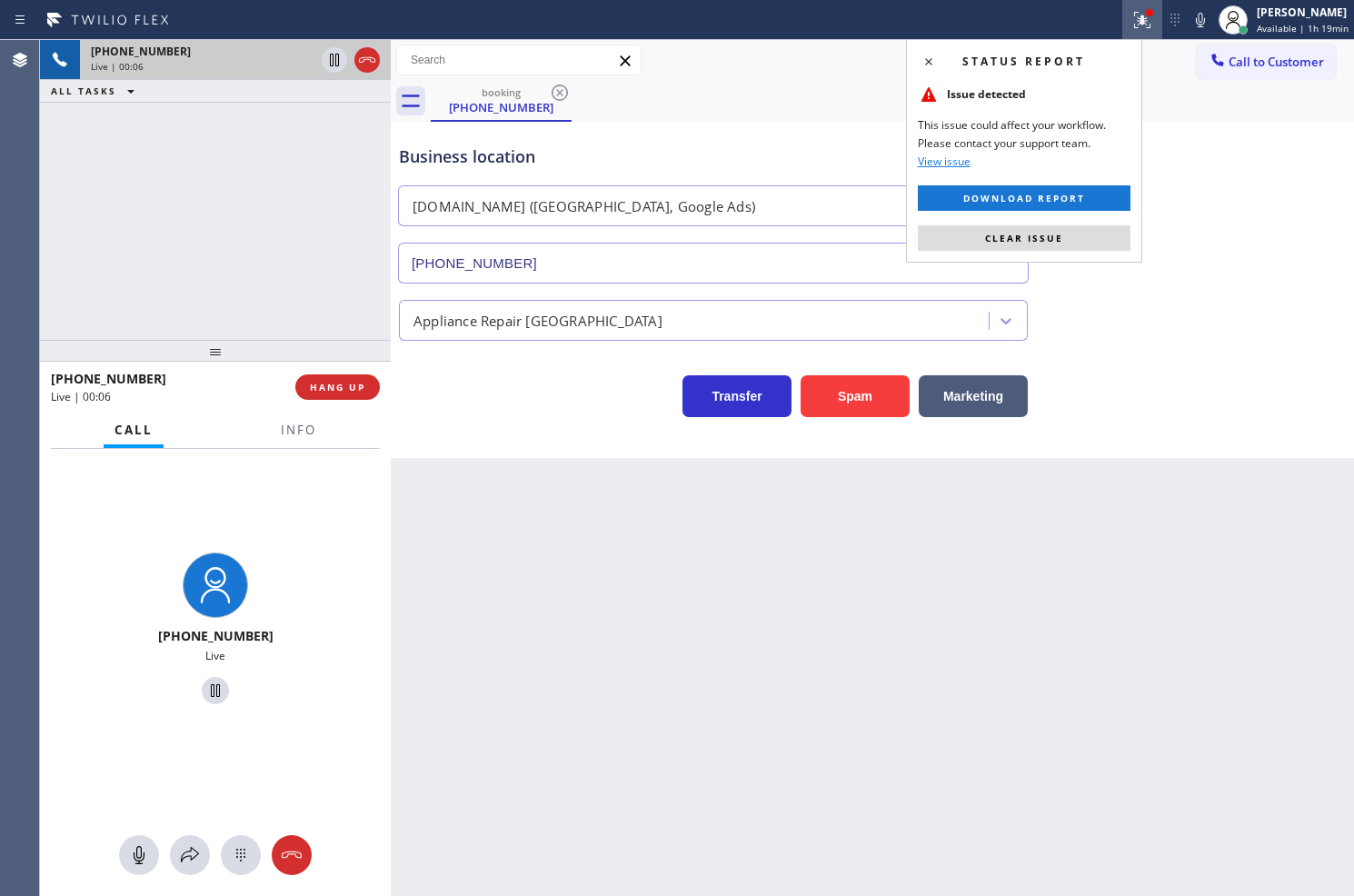
click at [1110, 244] on button "Clear issue" at bounding box center [1024, 237] width 213 height 25
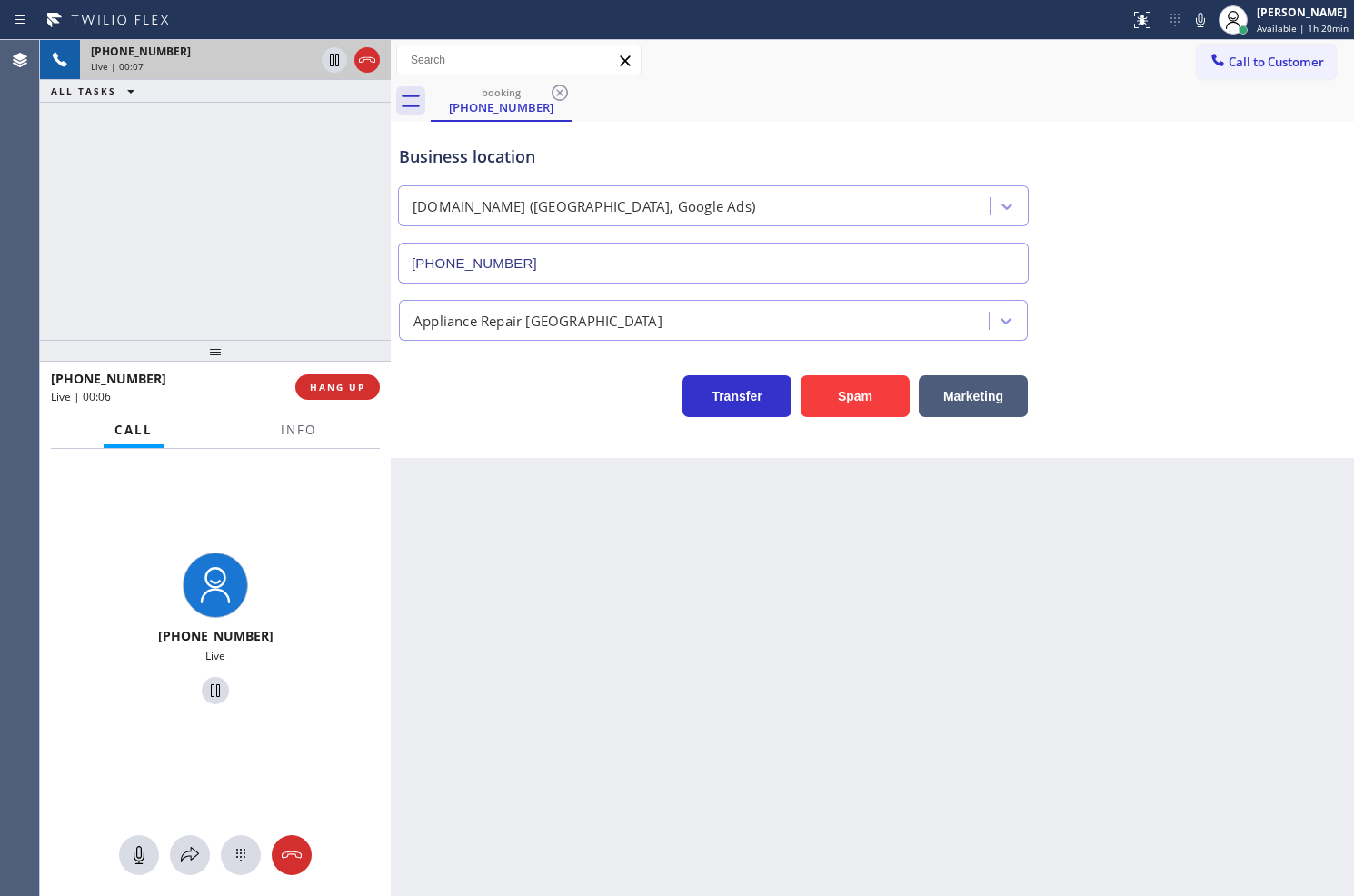
click at [289, 263] on div "+18777770796 Live | 00:07 ALL TASKS ALL TASKS ACTIVE TASKS TASKS IN WRAP UP" at bounding box center [216, 190] width 351 height 300
click at [524, 483] on div "Back to Dashboard Change Sender ID Customers Technicians Select a contact Outbo…" at bounding box center [873, 468] width 964 height 856
click at [488, 385] on div "Transfer Spam Marketing" at bounding box center [714, 392] width 637 height 51
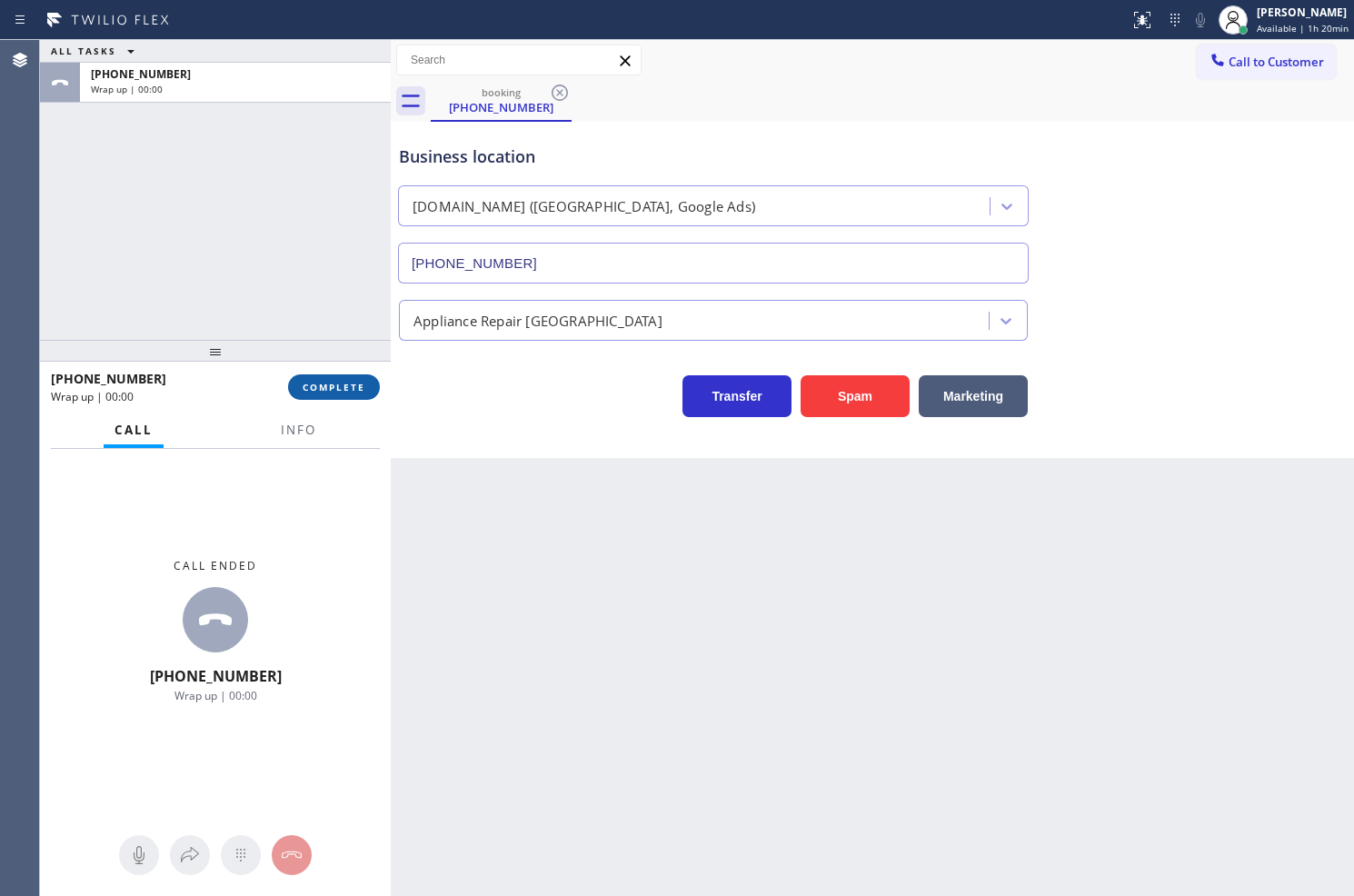
drag, startPoint x: 239, startPoint y: 282, endPoint x: 312, endPoint y: 374, distance: 117.4
click at [239, 288] on div "ALL TASKS ALL TASKS ACTIVE TASKS TASKS IN WRAP UP +18777770796 Wrap up | 00:00" at bounding box center [216, 190] width 351 height 300
click at [323, 396] on button "COMPLETE" at bounding box center [334, 386] width 92 height 25
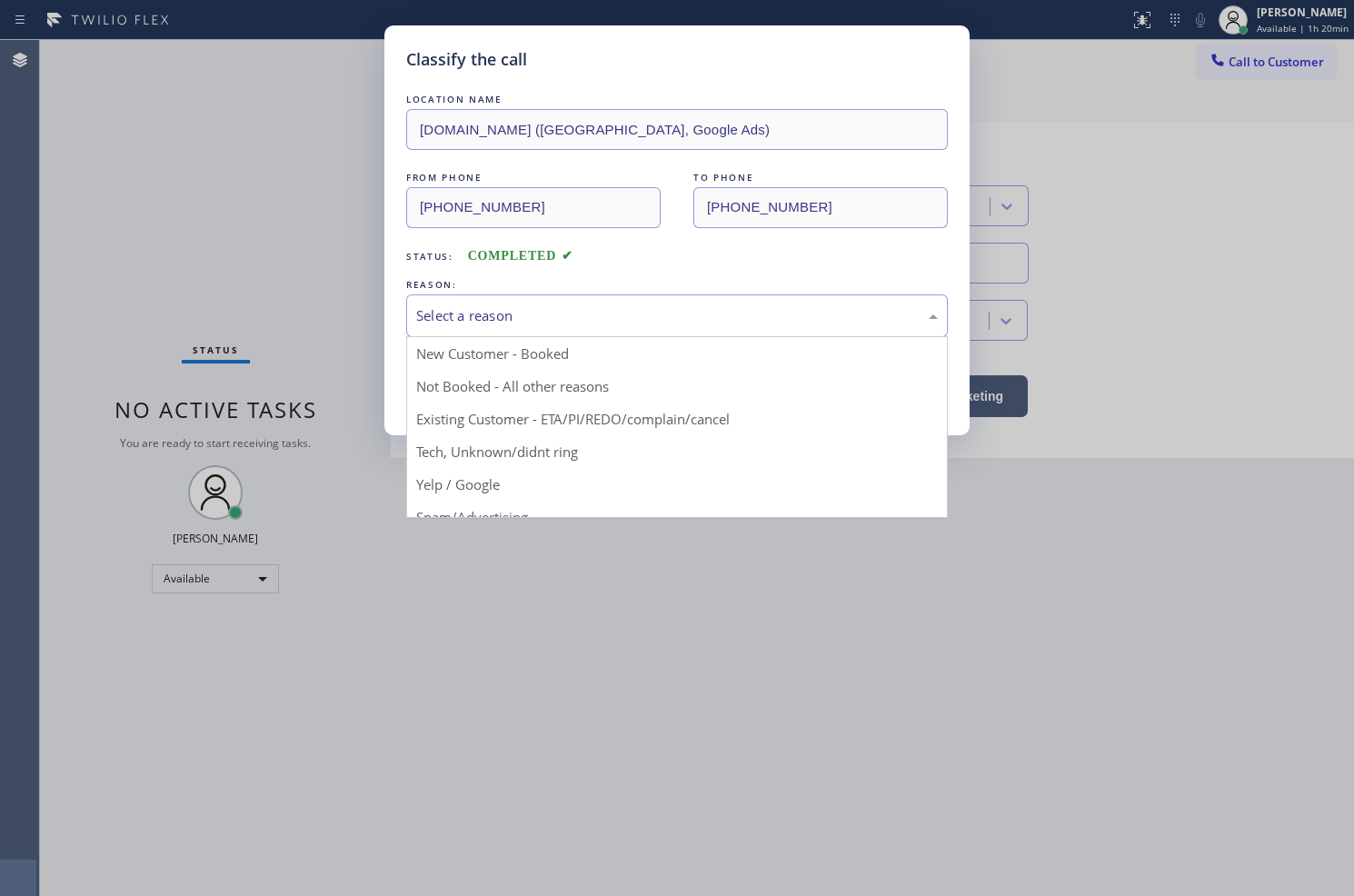
click at [483, 301] on div "Select a reason" at bounding box center [677, 316] width 542 height 43
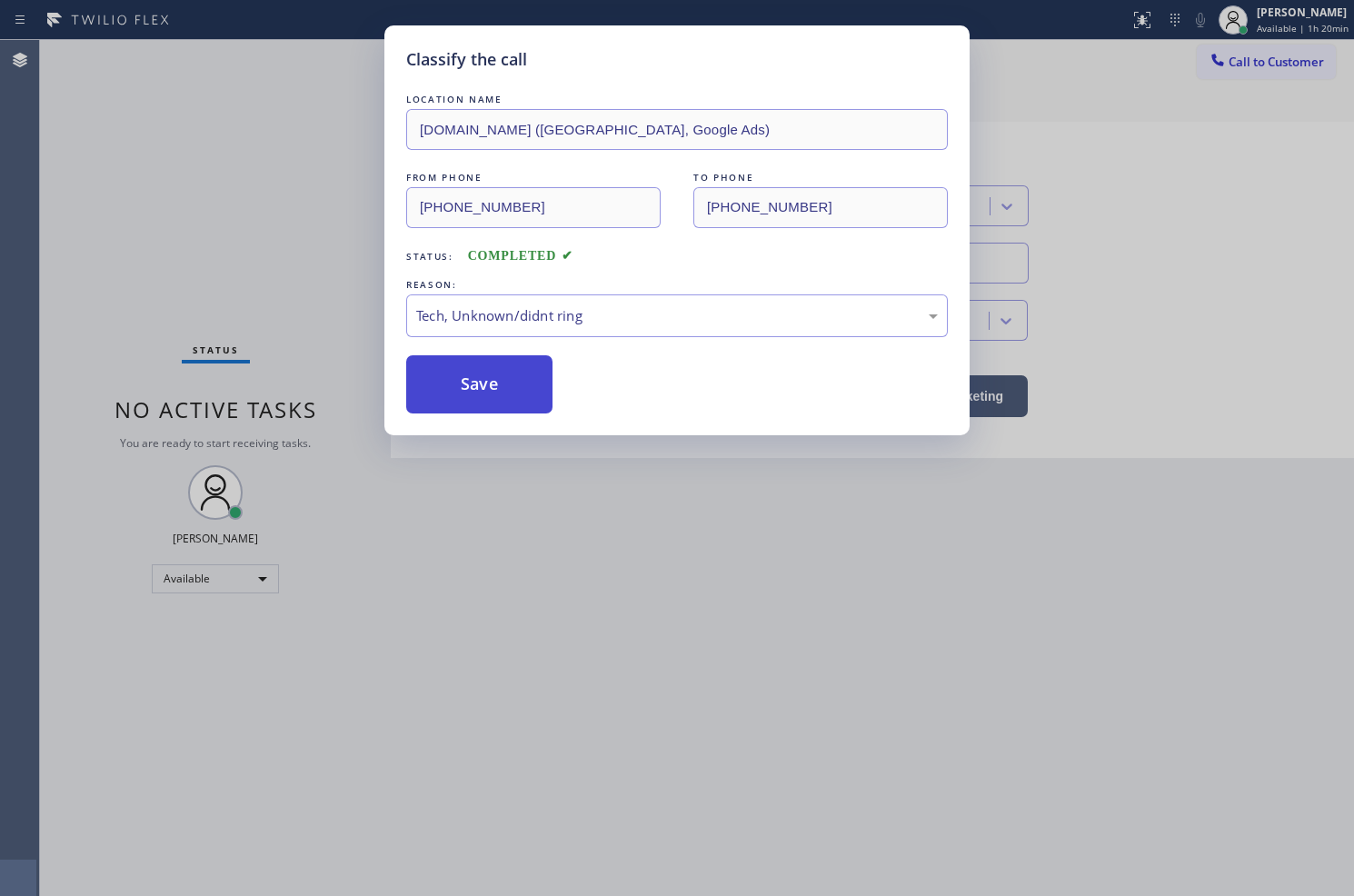
click at [503, 404] on button "Save" at bounding box center [479, 384] width 146 height 58
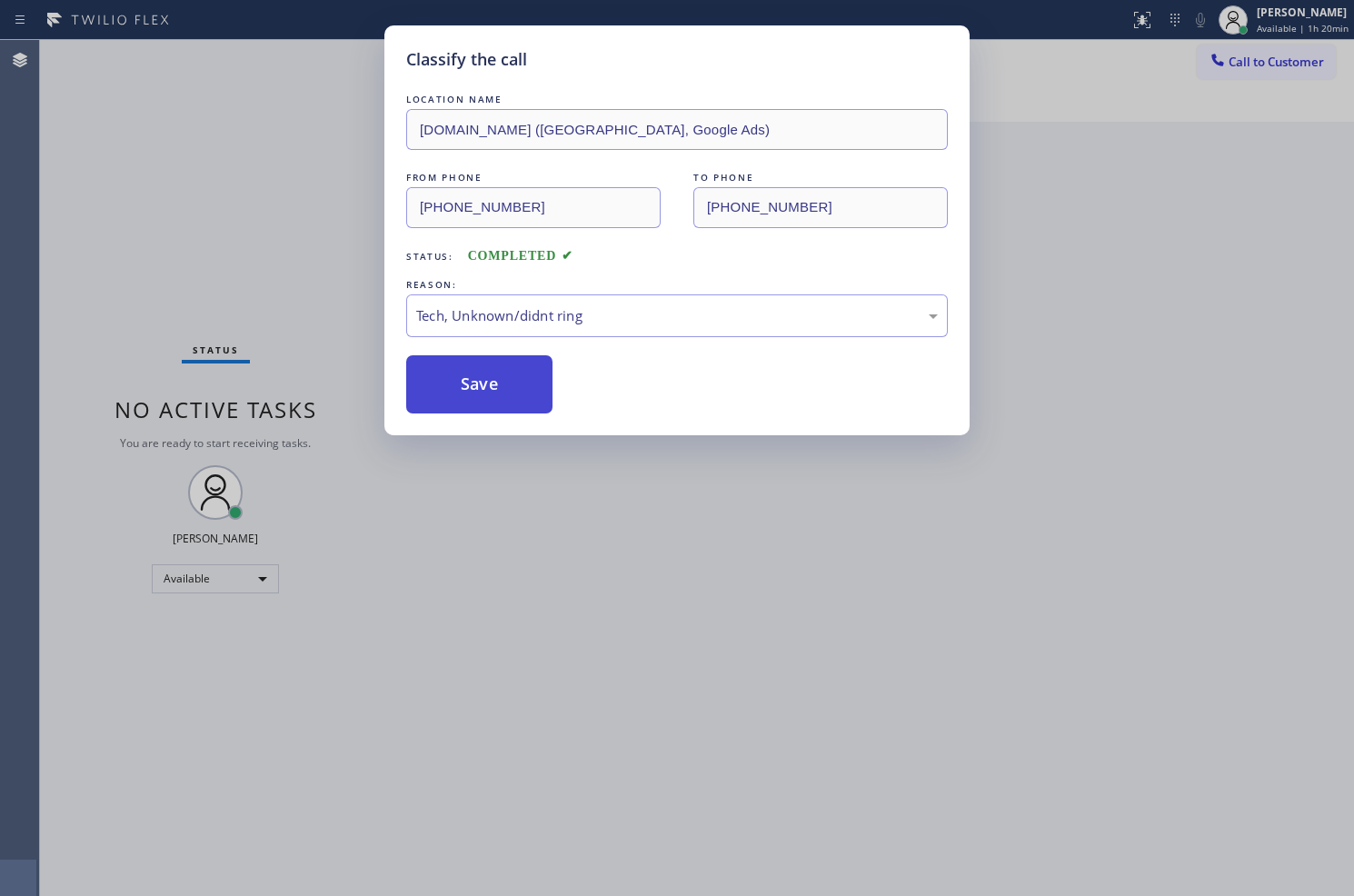
click at [503, 404] on button "Save" at bounding box center [479, 384] width 146 height 58
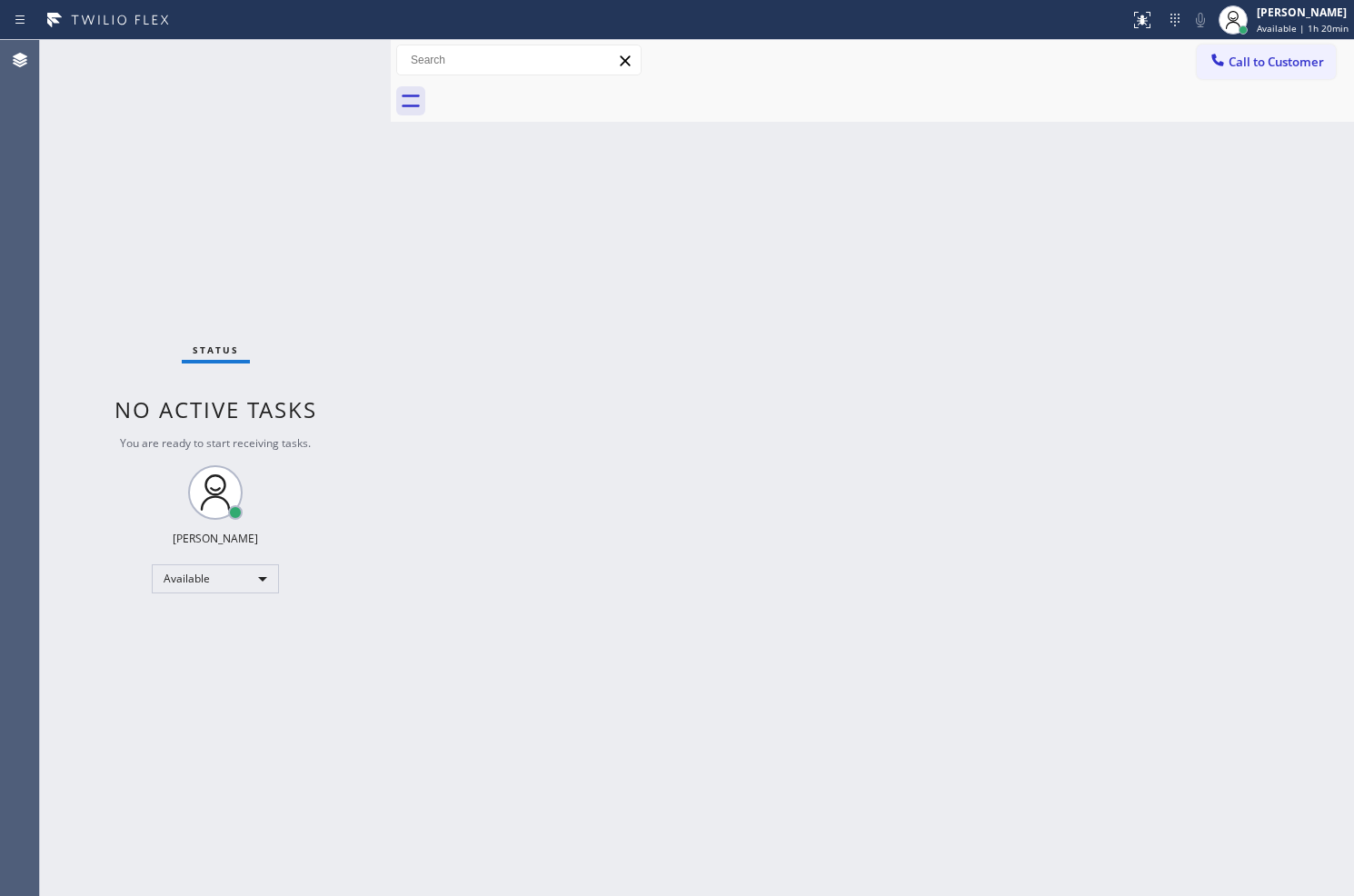
click at [325, 65] on div "Status No active tasks You are ready to start receiving tasks. Judy Anne Bernal…" at bounding box center [216, 468] width 351 height 856
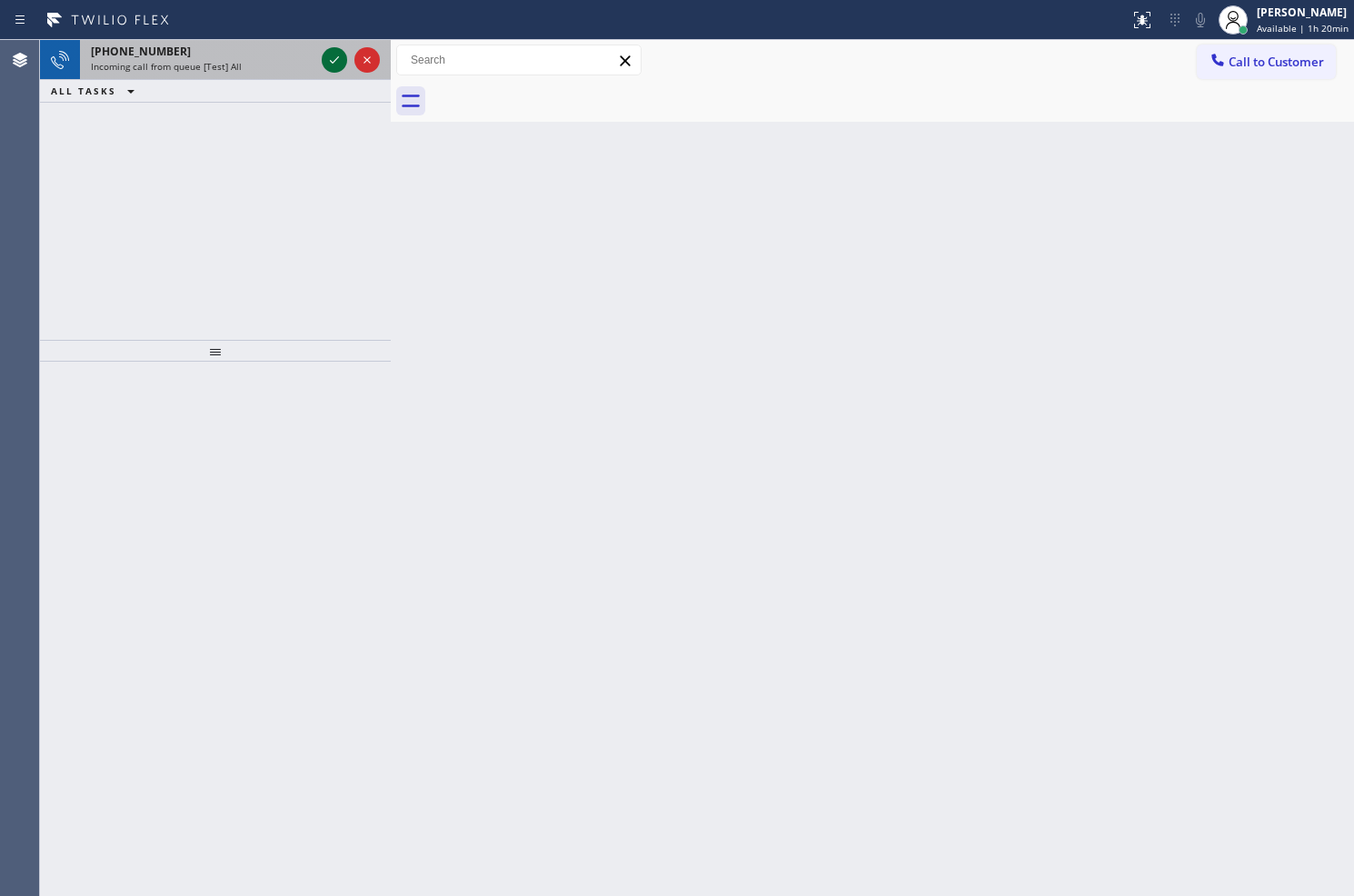
click at [325, 64] on icon at bounding box center [334, 59] width 22 height 22
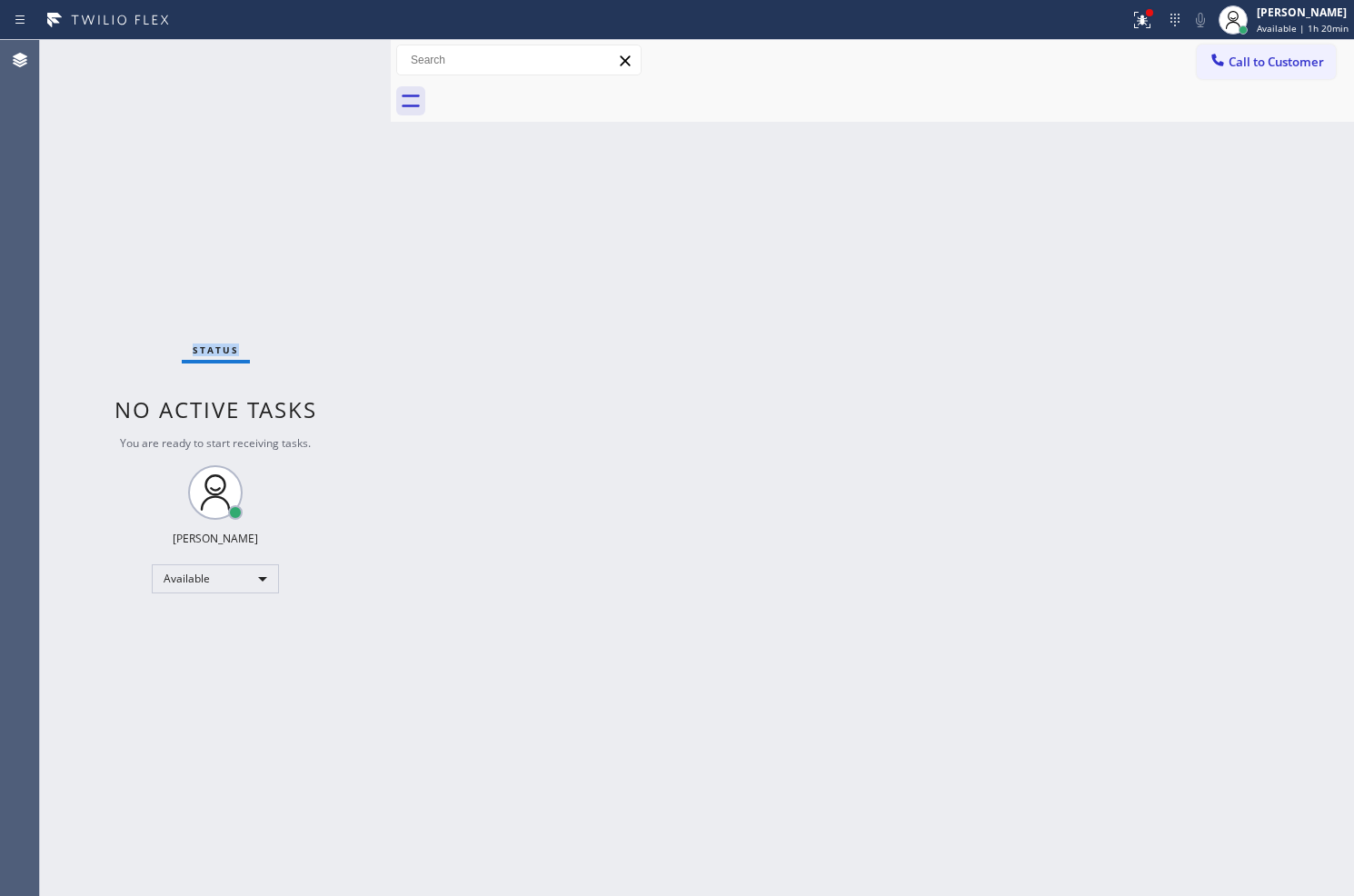
click at [325, 64] on div "Status No active tasks You are ready to start receiving tasks. Judy Anne Bernal…" at bounding box center [216, 468] width 351 height 856
click at [1144, 16] on div at bounding box center [1150, 13] width 11 height 11
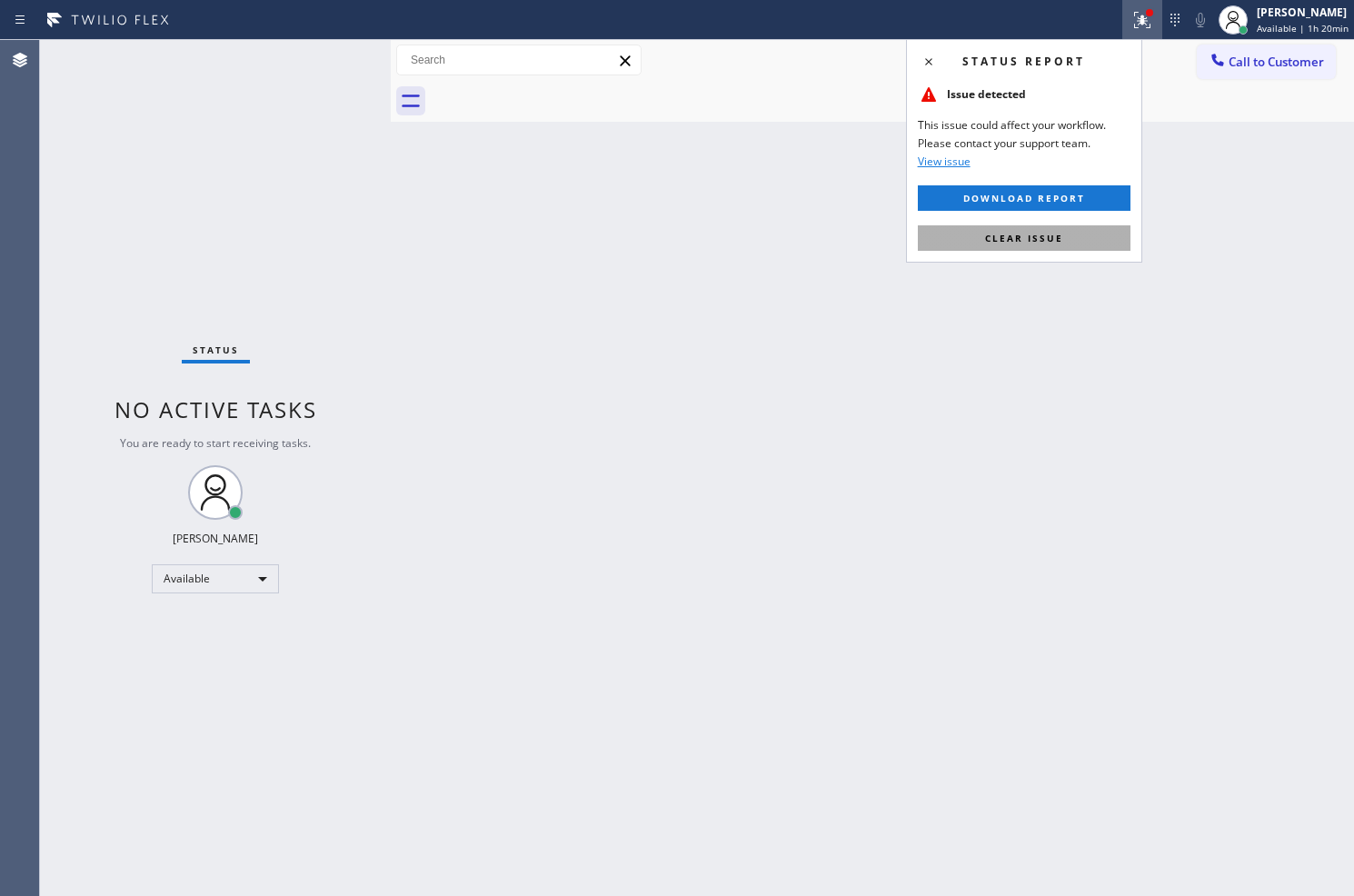
click at [1086, 240] on button "Clear issue" at bounding box center [1024, 237] width 213 height 25
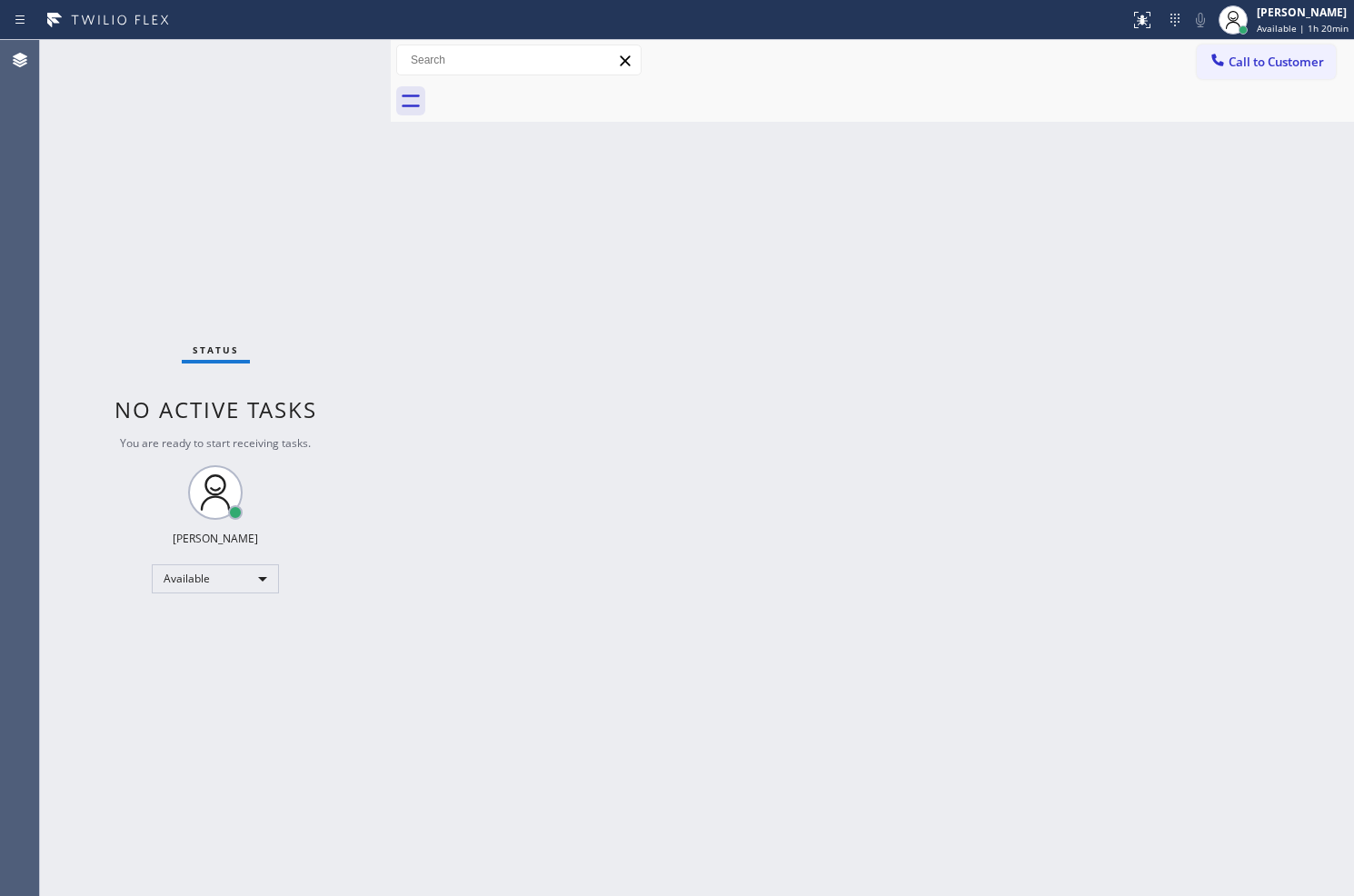
drag, startPoint x: 432, startPoint y: 314, endPoint x: 422, endPoint y: 252, distance: 62.8
click at [432, 306] on div "Back to Dashboard Change Sender ID Customers Technicians Select a contact Outbo…" at bounding box center [873, 468] width 964 height 856
click at [334, 58] on div "Status No active tasks You are ready to start receiving tasks. Judy Anne Bernal…" at bounding box center [216, 468] width 351 height 856
click at [332, 50] on div "Status No active tasks You are ready to start receiving tasks. Judy Anne Bernal…" at bounding box center [216, 468] width 351 height 856
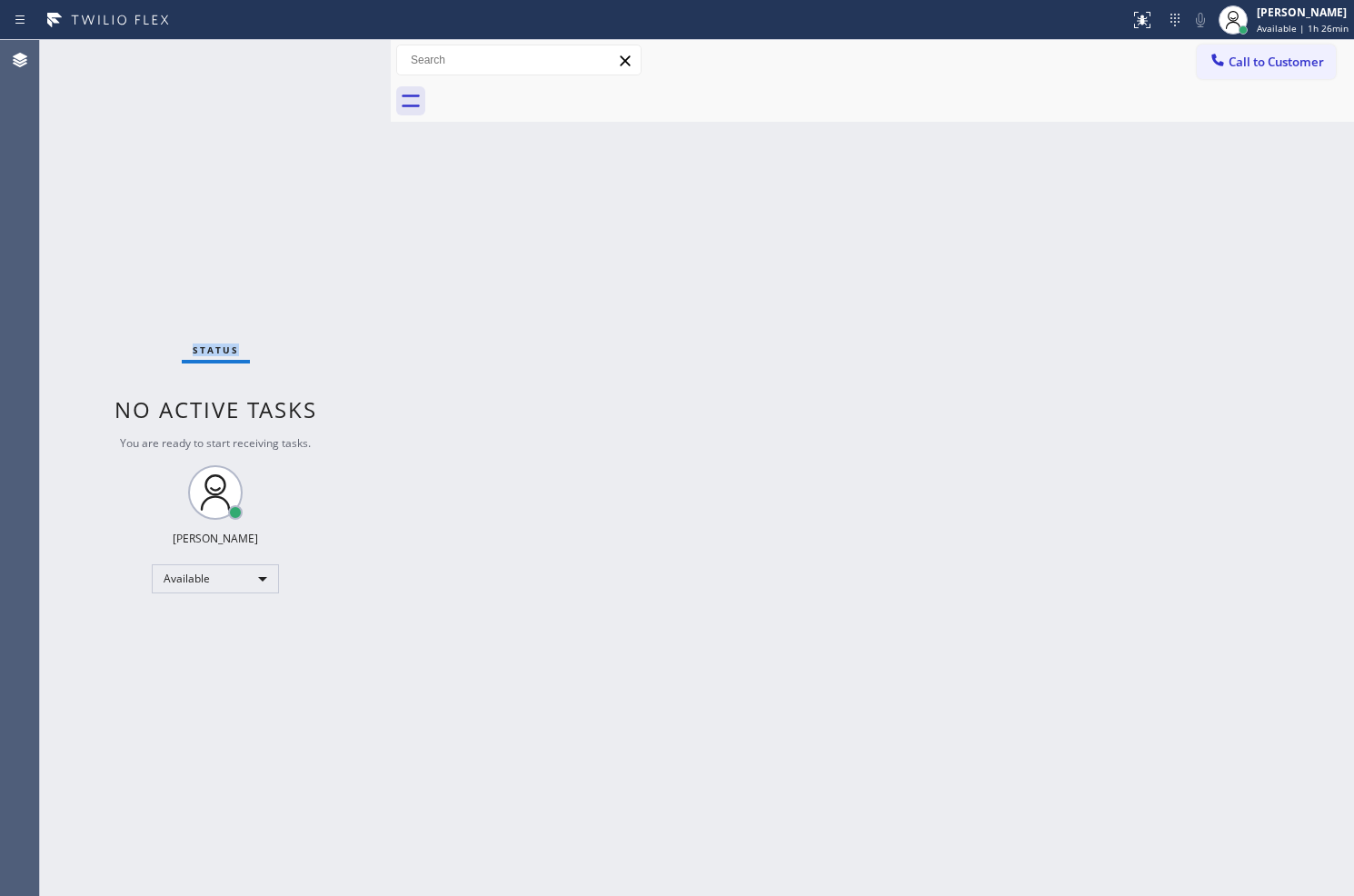
click at [332, 50] on div "Status No active tasks You are ready to start receiving tasks. Judy Anne Bernal…" at bounding box center [216, 468] width 351 height 856
click at [332, 92] on div "Status No active tasks You are ready to start receiving tasks. Judy Anne Bernal…" at bounding box center [216, 468] width 351 height 856
click at [318, 52] on div "Status No active tasks You are ready to start receiving tasks. Judy Anne Bernal…" at bounding box center [216, 468] width 351 height 856
click at [324, 52] on div "Status No active tasks You are ready to start receiving tasks. Judy Anne Bernal…" at bounding box center [216, 468] width 351 height 856
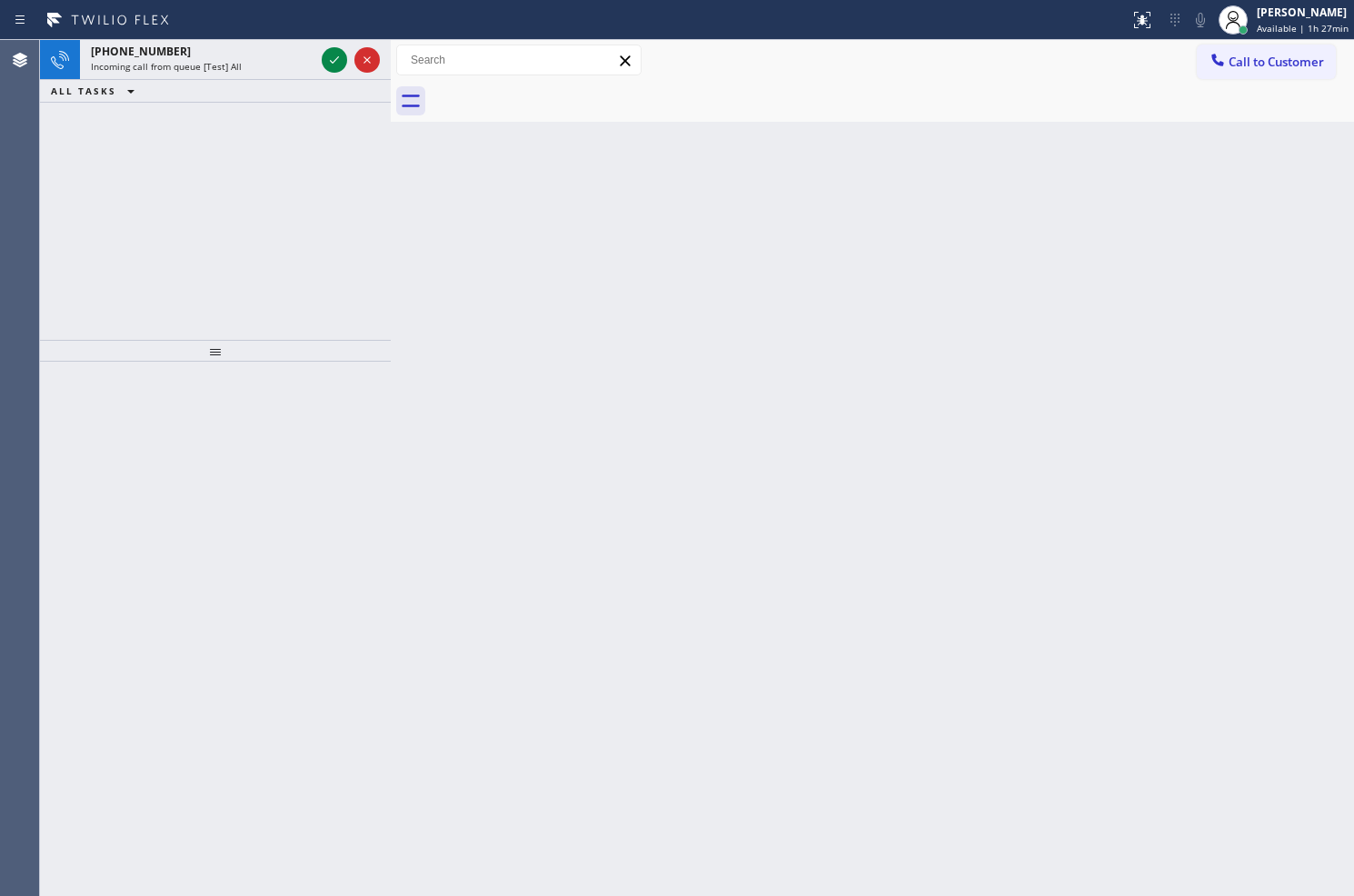
click at [322, 41] on div at bounding box center [351, 60] width 66 height 40
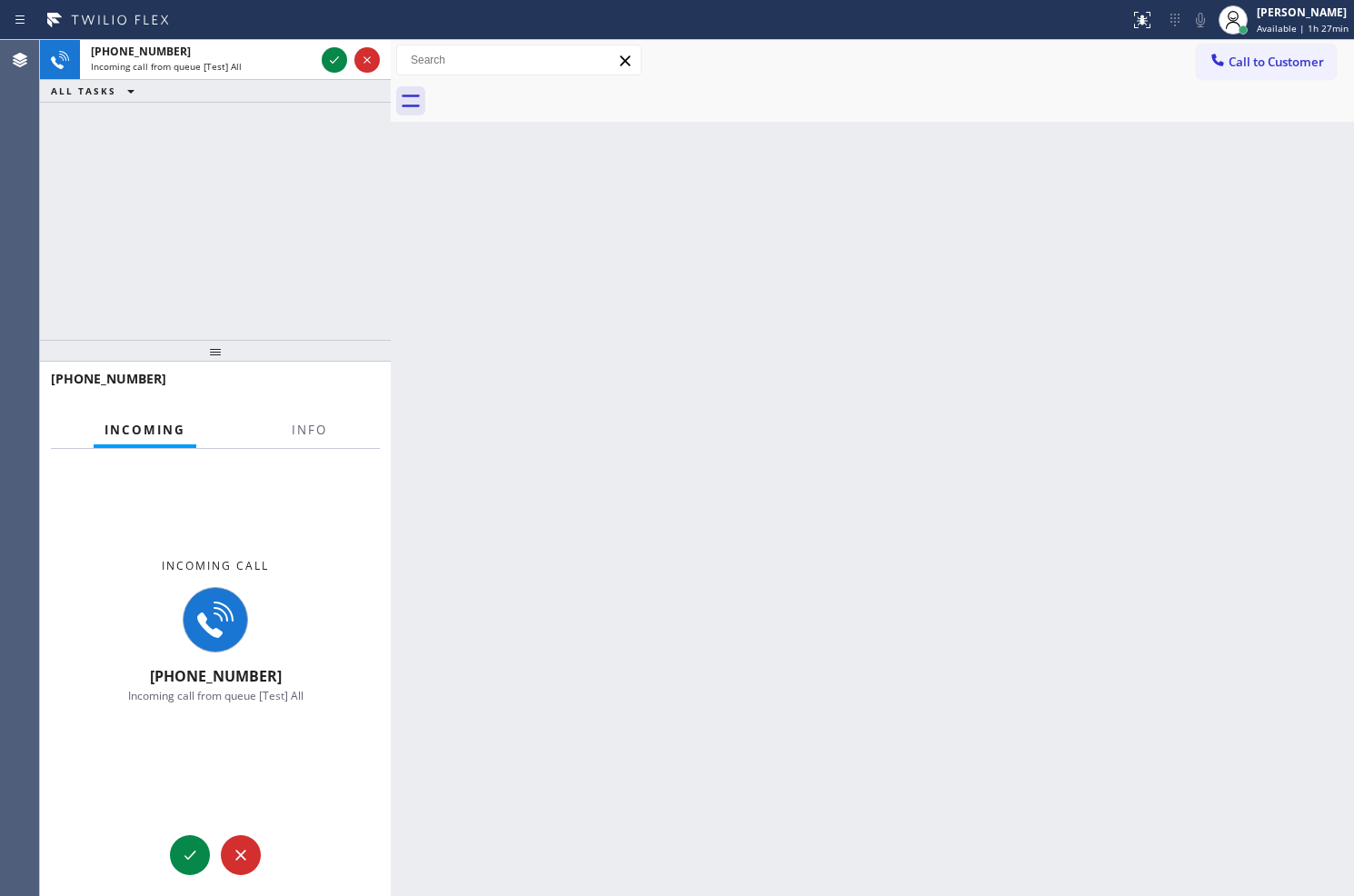
click at [322, 41] on div at bounding box center [351, 60] width 66 height 40
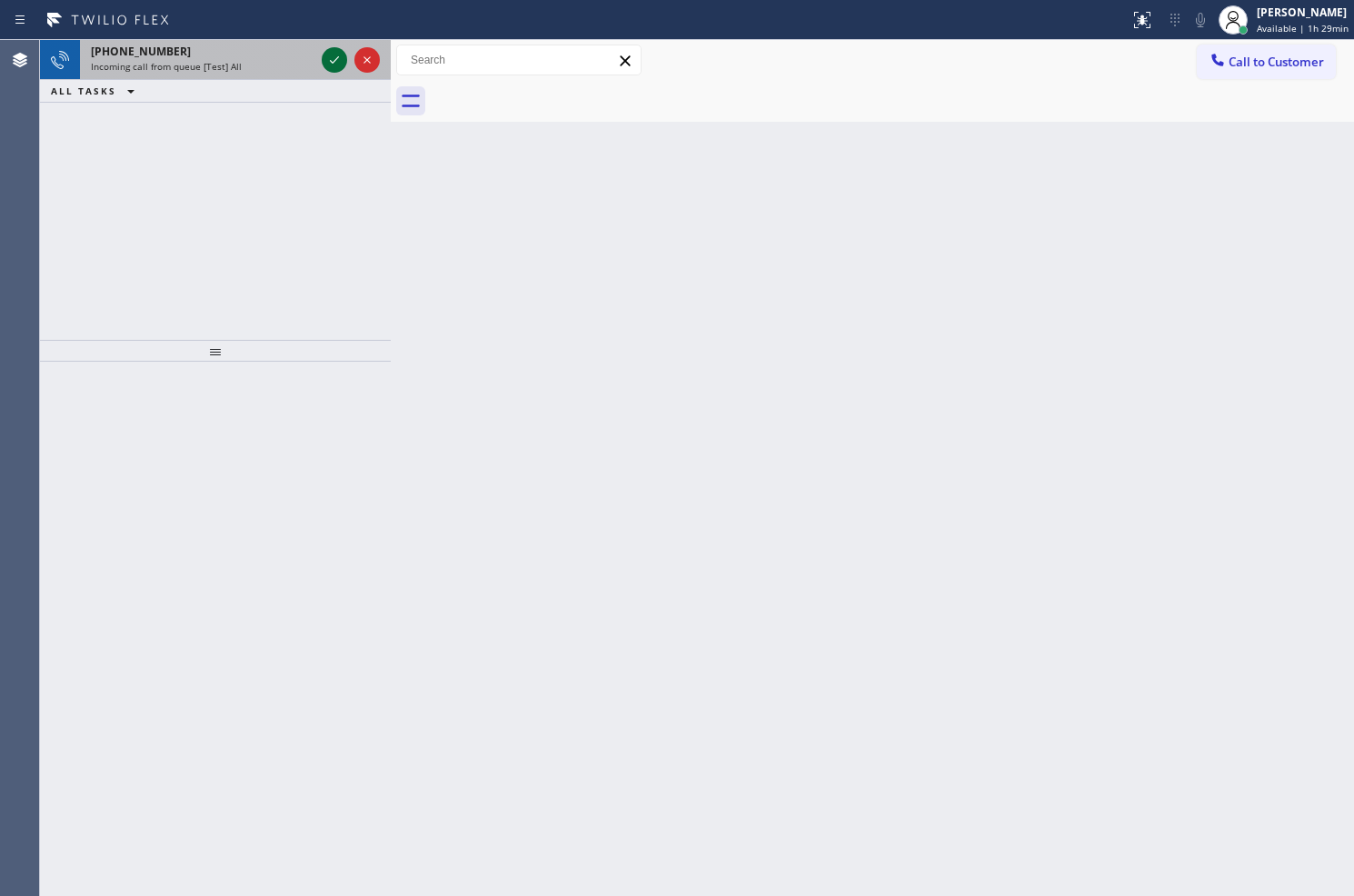
click at [325, 56] on icon at bounding box center [334, 59] width 22 height 22
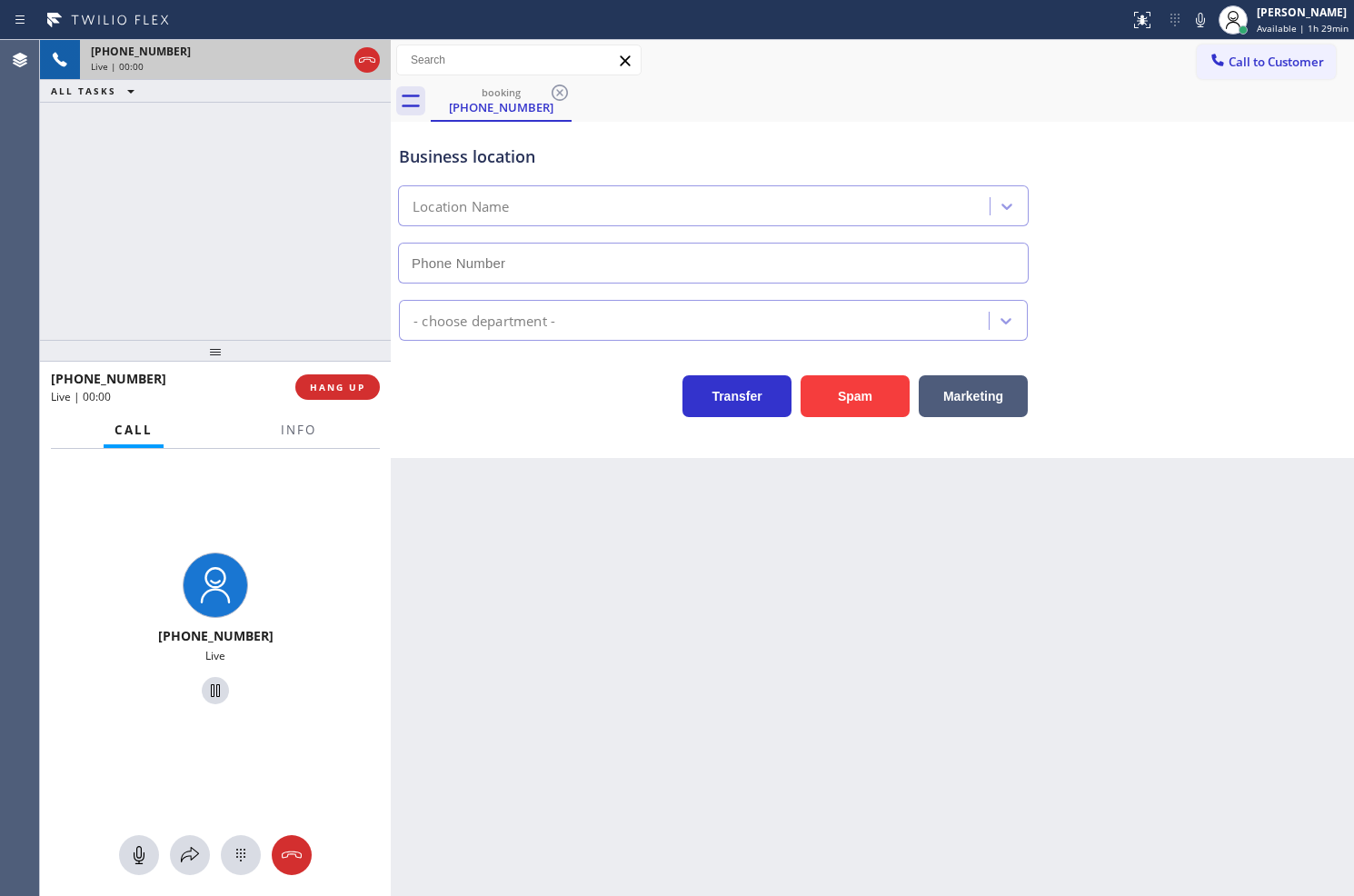
type input "(213) 260-1896"
click at [491, 437] on div "Business location SubzeroRepair.online (Los Angeles, Google Ads) (213) 260-1896…" at bounding box center [873, 290] width 964 height 336
click at [161, 196] on div "+18777770796 Live | 00:05 ALL TASKS ALL TASKS ACTIVE TASKS TASKS IN WRAP UP" at bounding box center [216, 190] width 351 height 300
click at [447, 389] on div "Transfer Spam Marketing" at bounding box center [714, 392] width 637 height 51
click at [277, 320] on div "+18777770796 Live | 00:06 ALL TASKS ALL TASKS ACTIVE TASKS TASKS IN WRAP UP" at bounding box center [216, 190] width 351 height 300
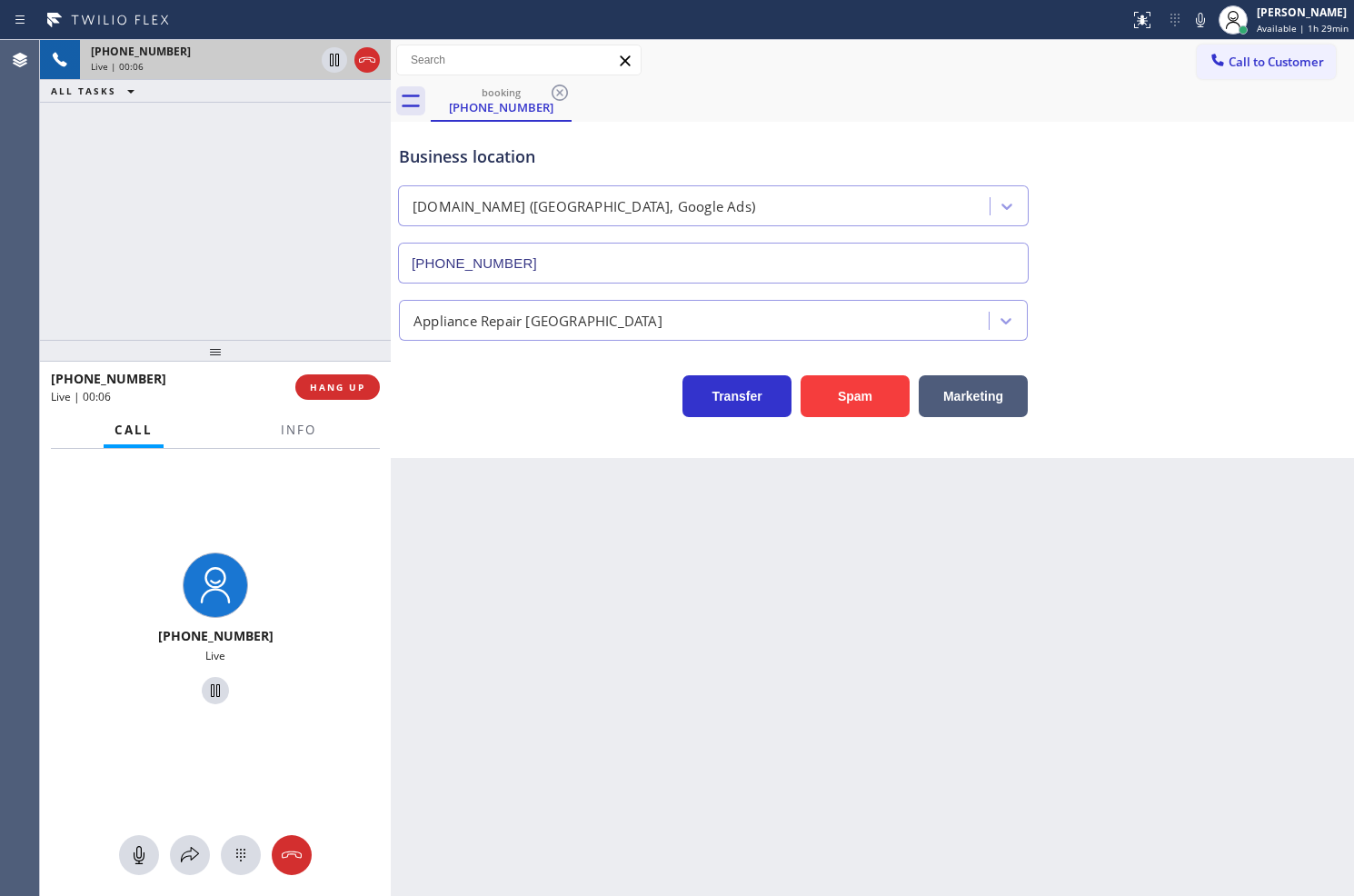
click at [534, 445] on div "Business location SubzeroRepair.online (Los Angeles, Google Ads) (213) 260-1896…" at bounding box center [873, 290] width 964 height 336
click at [413, 373] on div "Transfer Spam Marketing" at bounding box center [714, 392] width 637 height 51
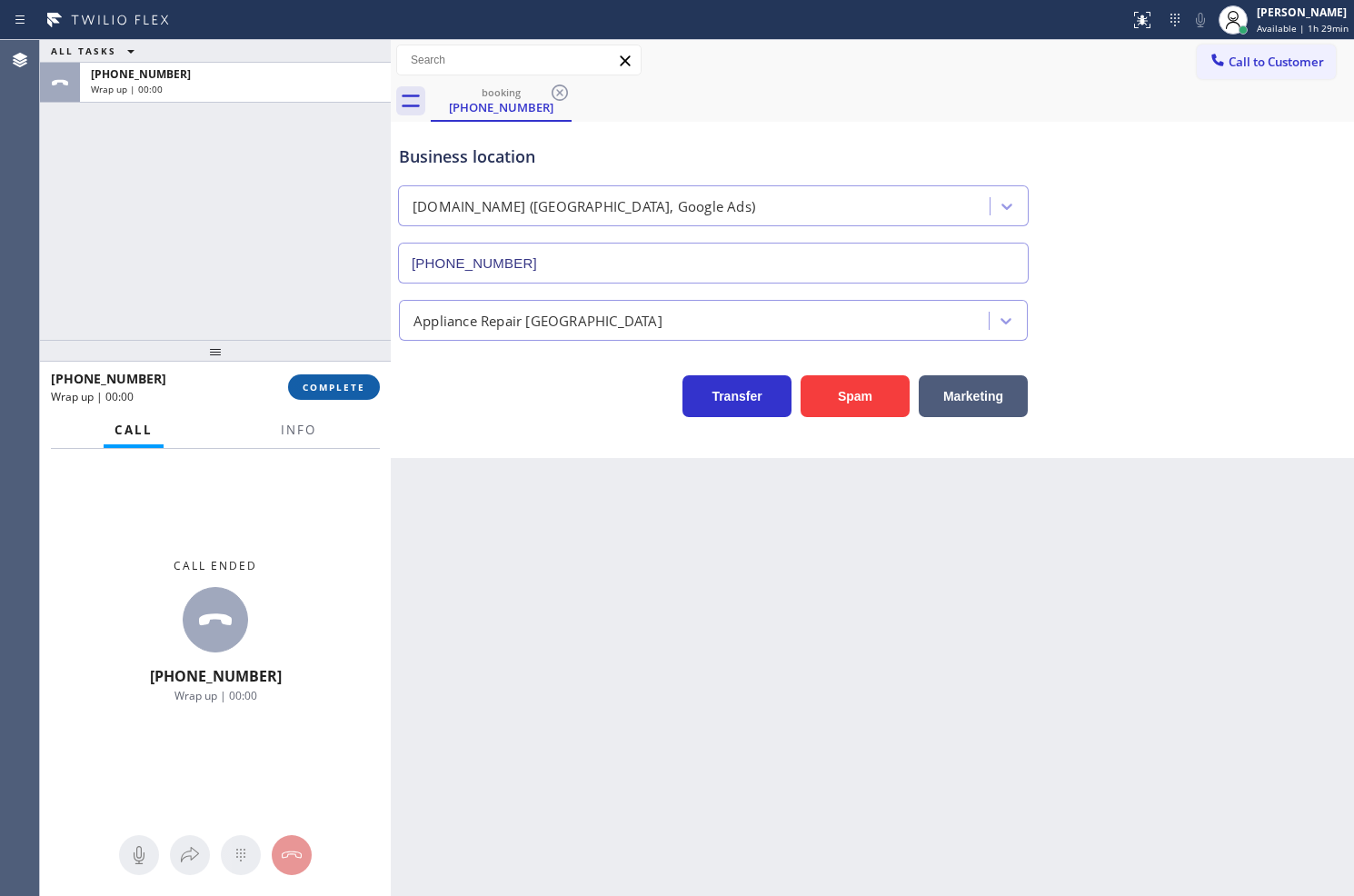
click at [370, 388] on button "COMPLETE" at bounding box center [334, 386] width 92 height 25
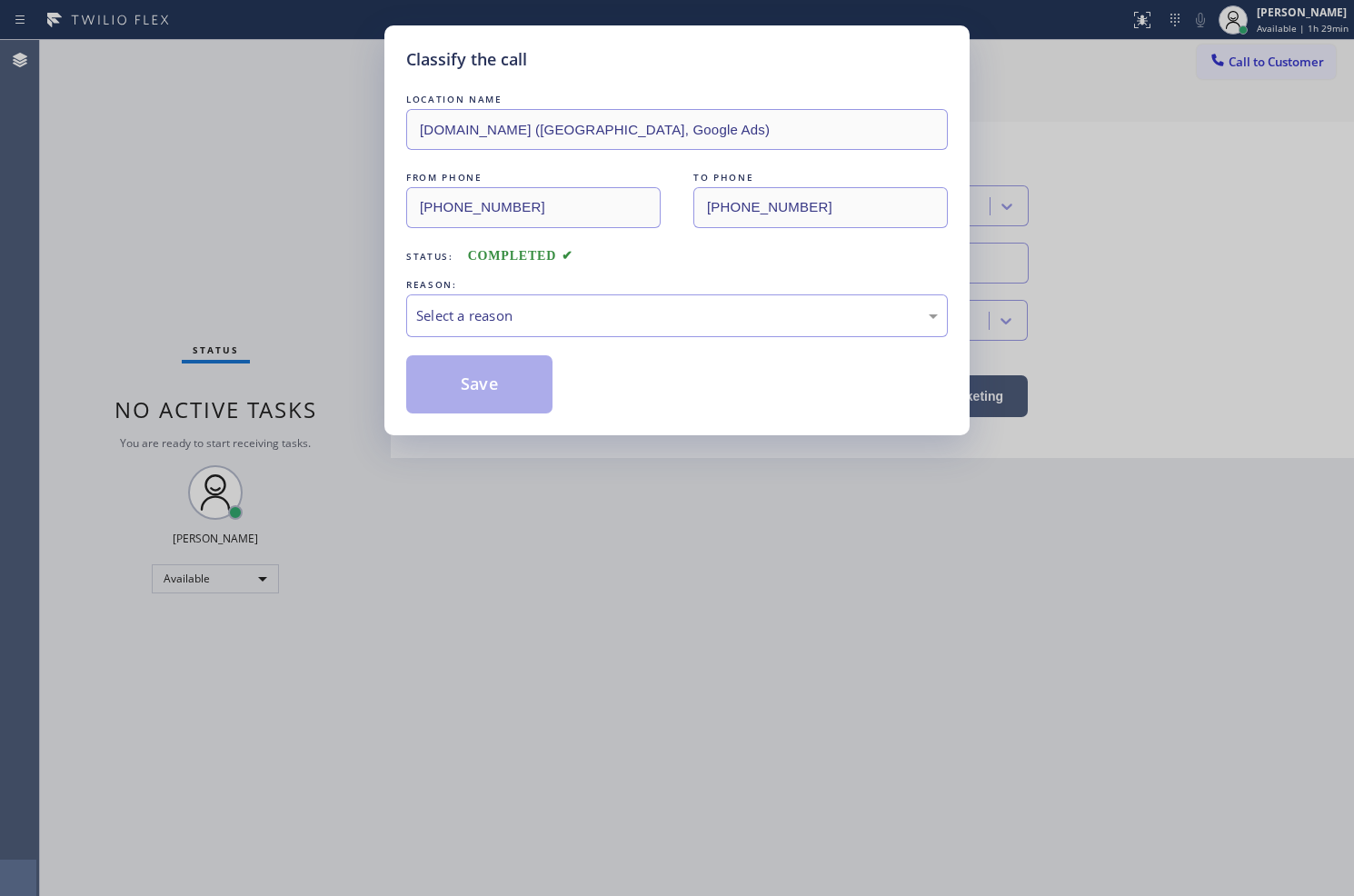
click at [465, 322] on div "Select a reason" at bounding box center [677, 316] width 521 height 21
click at [489, 403] on button "Save" at bounding box center [479, 384] width 146 height 58
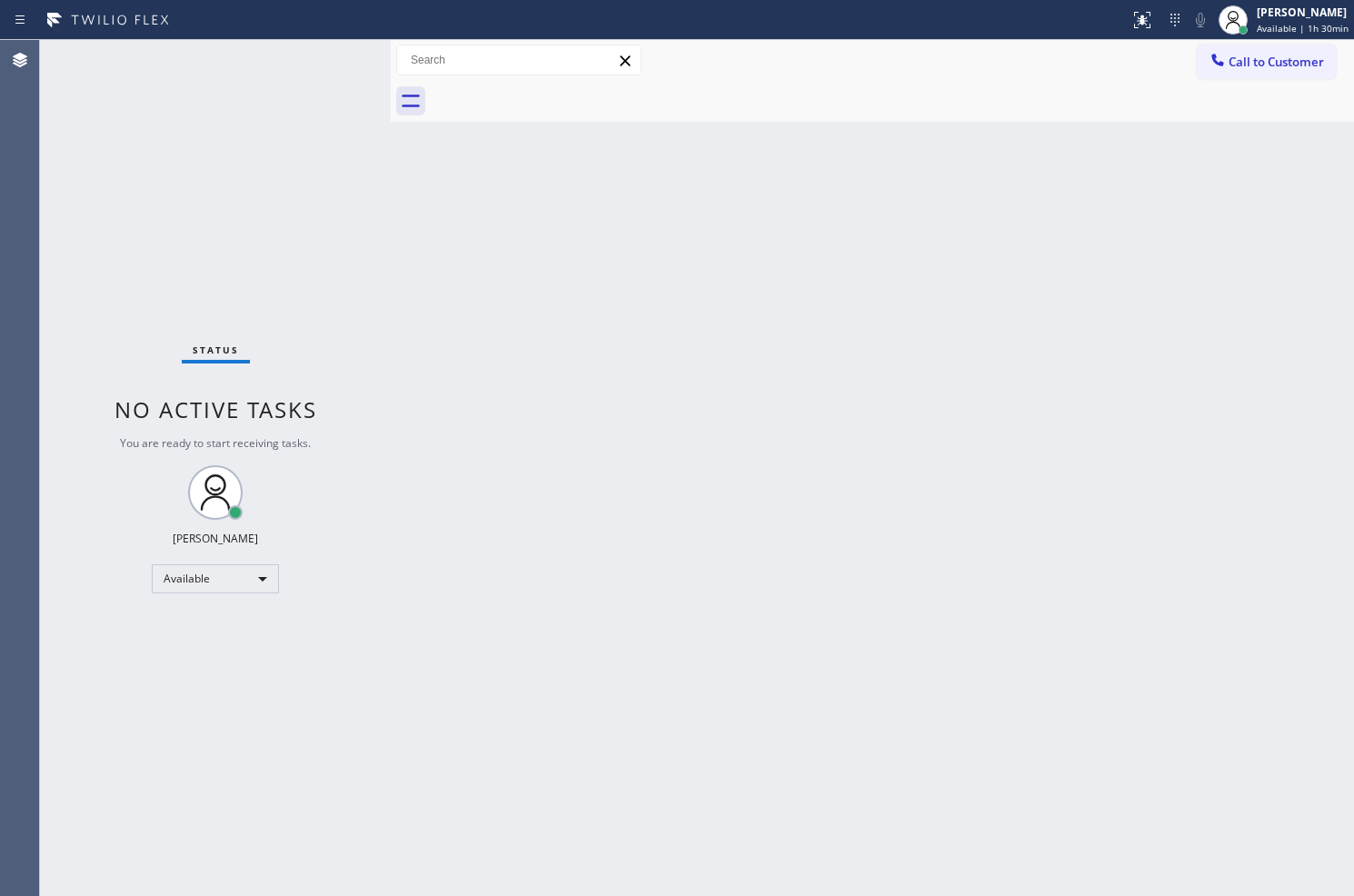
click at [334, 58] on div "Status No active tasks You are ready to start receiving tasks. Judy Anne Bernal…" at bounding box center [216, 468] width 351 height 856
click at [298, 57] on div "Status No active tasks You are ready to start receiving tasks. Judy Anne Bernal…" at bounding box center [216, 468] width 351 height 856
click at [310, 54] on div "Status No active tasks You are ready to start receiving tasks. Judy Anne Bernal…" at bounding box center [216, 468] width 351 height 856
click at [318, 80] on div "Status No active tasks You are ready to start receiving tasks. Judy Anne Bernal…" at bounding box center [216, 468] width 351 height 856
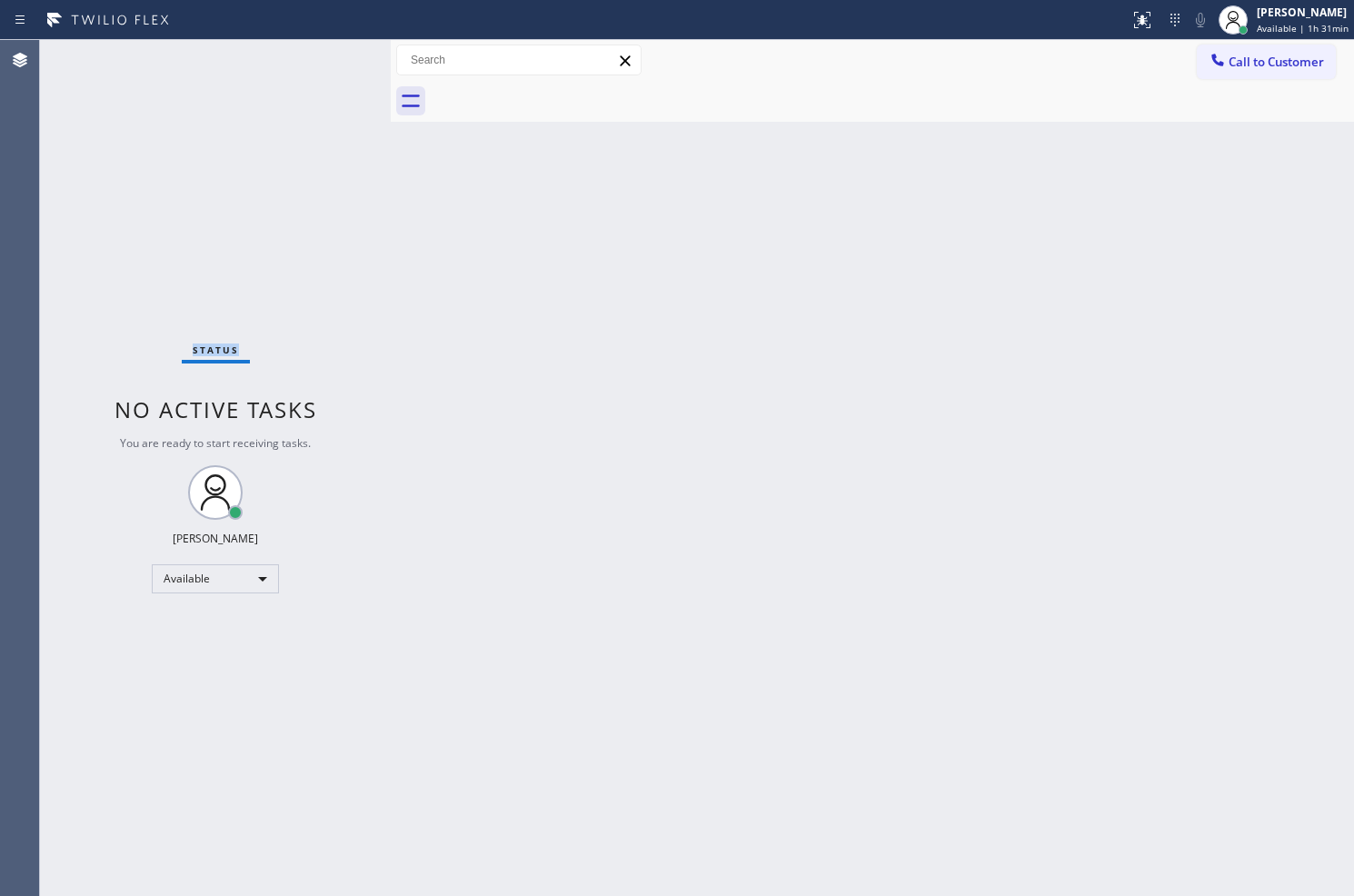
click at [318, 80] on div "Status No active tasks You are ready to start receiving tasks. Judy Anne Bernal…" at bounding box center [216, 468] width 351 height 856
click at [324, 55] on div "Status No active tasks You are ready to start receiving tasks. Judy Anne Bernal…" at bounding box center [216, 468] width 351 height 856
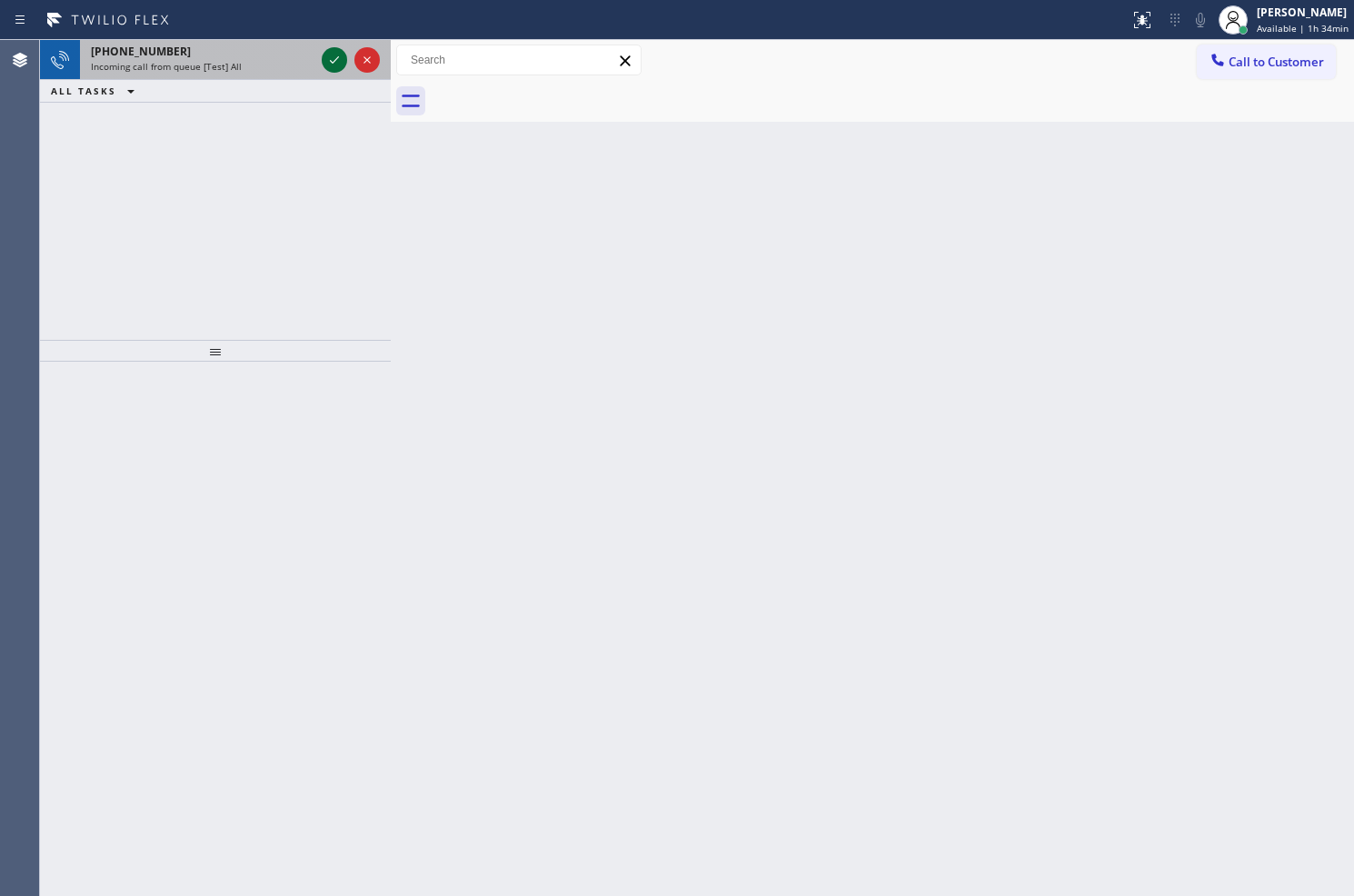
click at [330, 52] on icon at bounding box center [334, 59] width 22 height 22
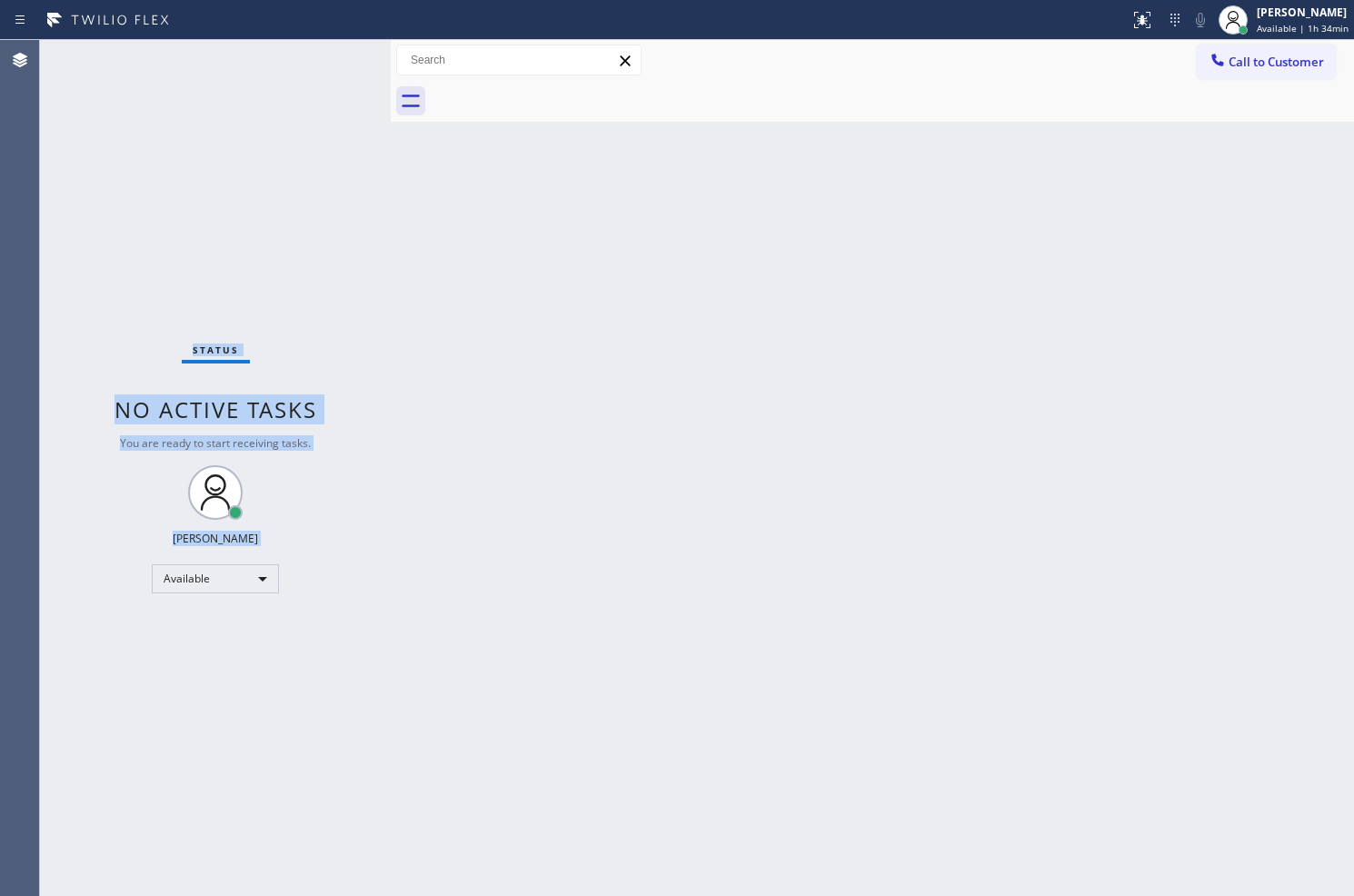
click at [330, 52] on div "Status No active tasks You are ready to start receiving tasks. Judy Anne Bernal…" at bounding box center [216, 468] width 351 height 856
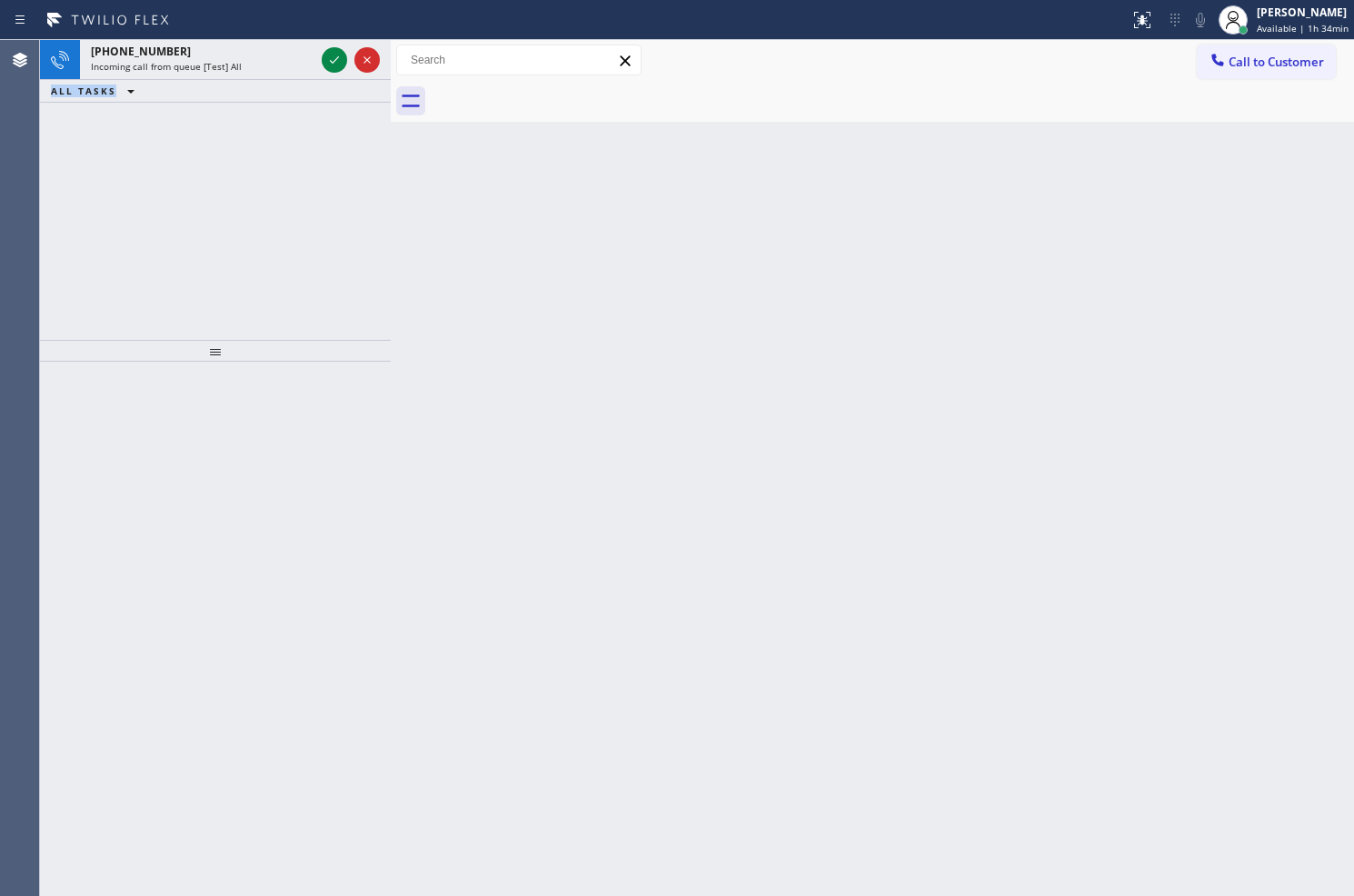
click at [329, 52] on icon at bounding box center [334, 59] width 22 height 22
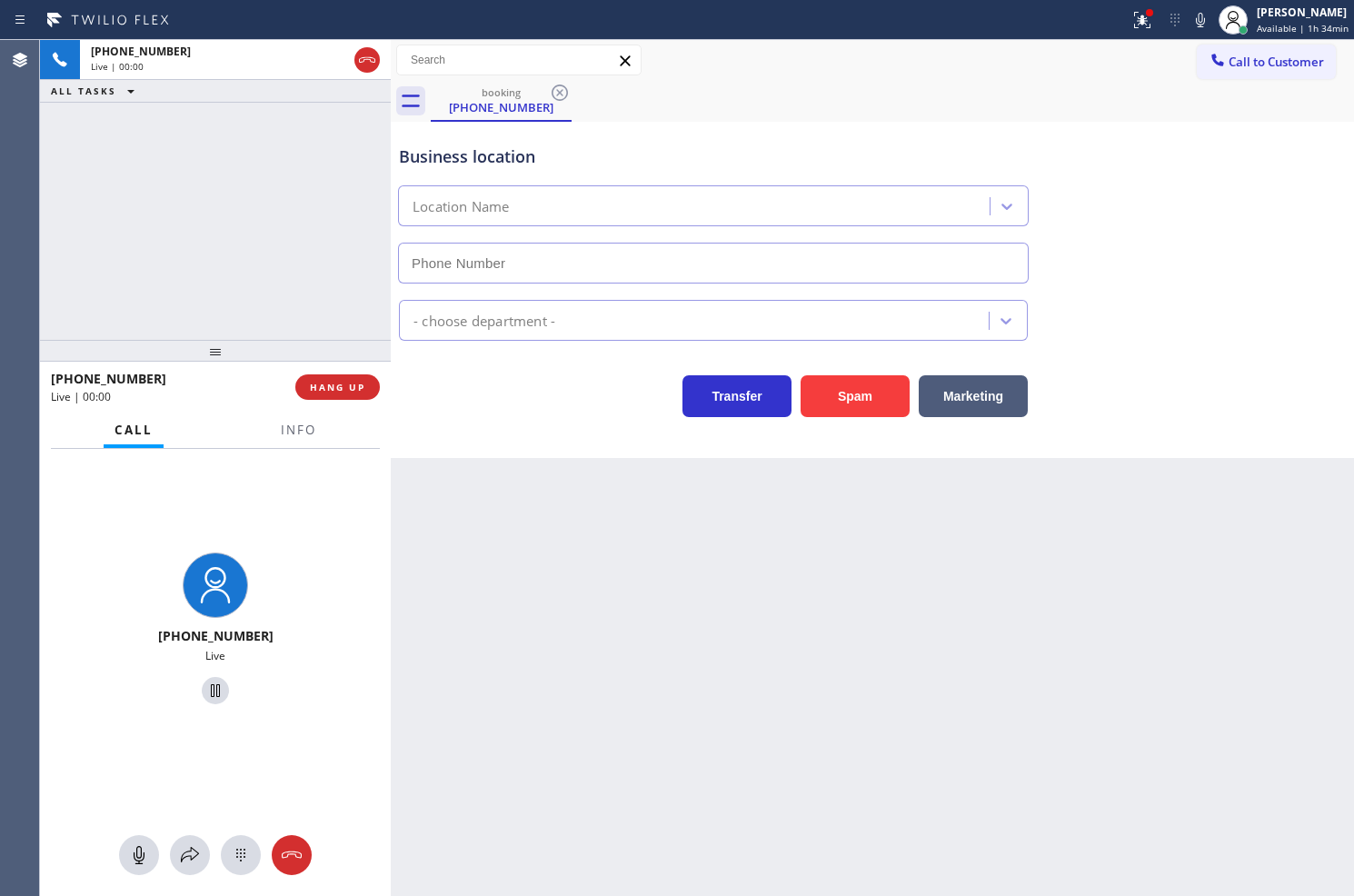
type input "(929) 374-2651"
click at [505, 407] on div "Transfer Spam Marketing" at bounding box center [714, 392] width 637 height 51
click at [278, 264] on div "+18446793652 Live | 00:06 ALL TASKS ALL TASKS ACTIVE TASKS TASKS IN WRAP UP" at bounding box center [216, 190] width 351 height 300
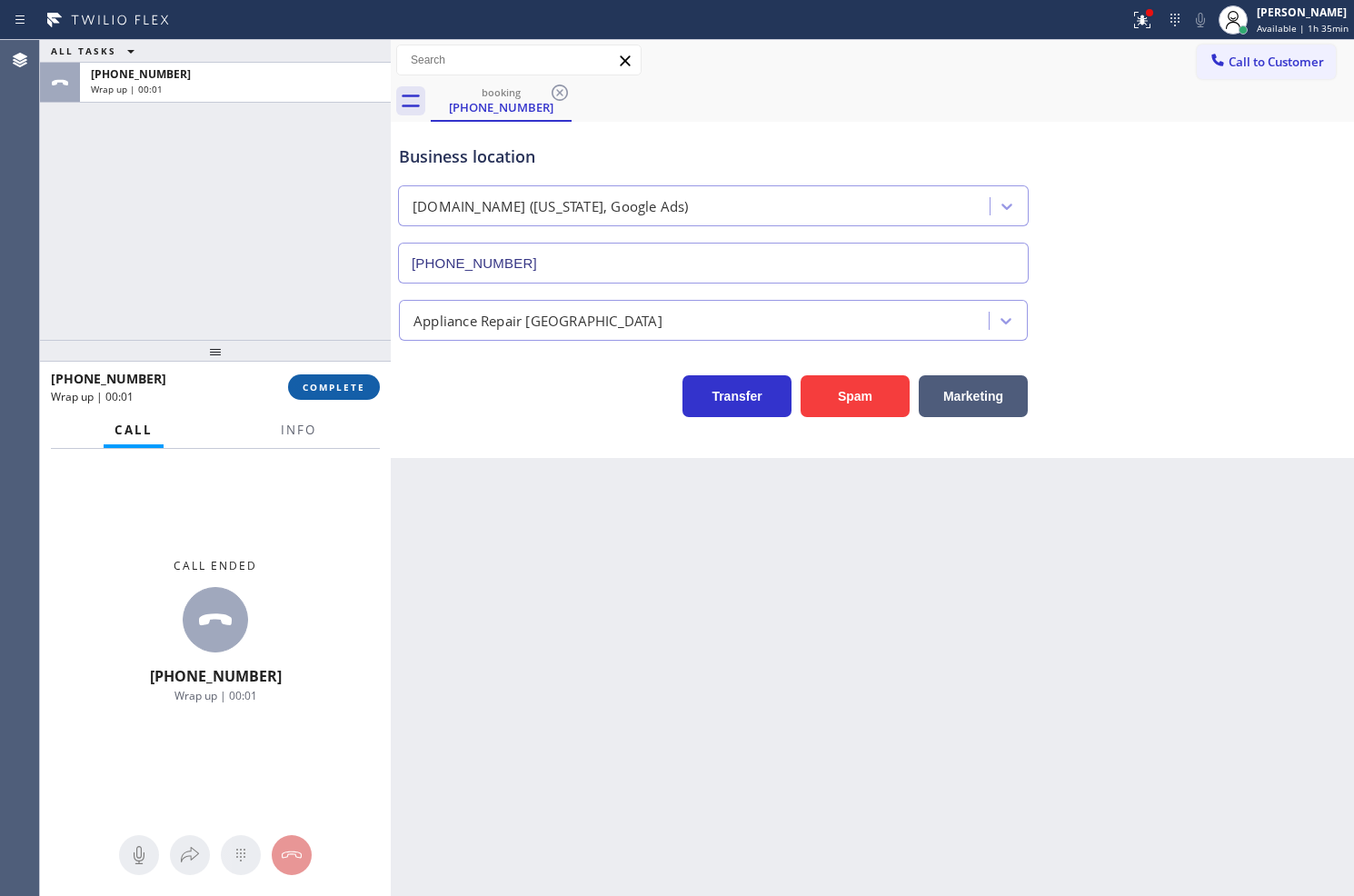
click at [328, 387] on span "COMPLETE" at bounding box center [334, 387] width 63 height 13
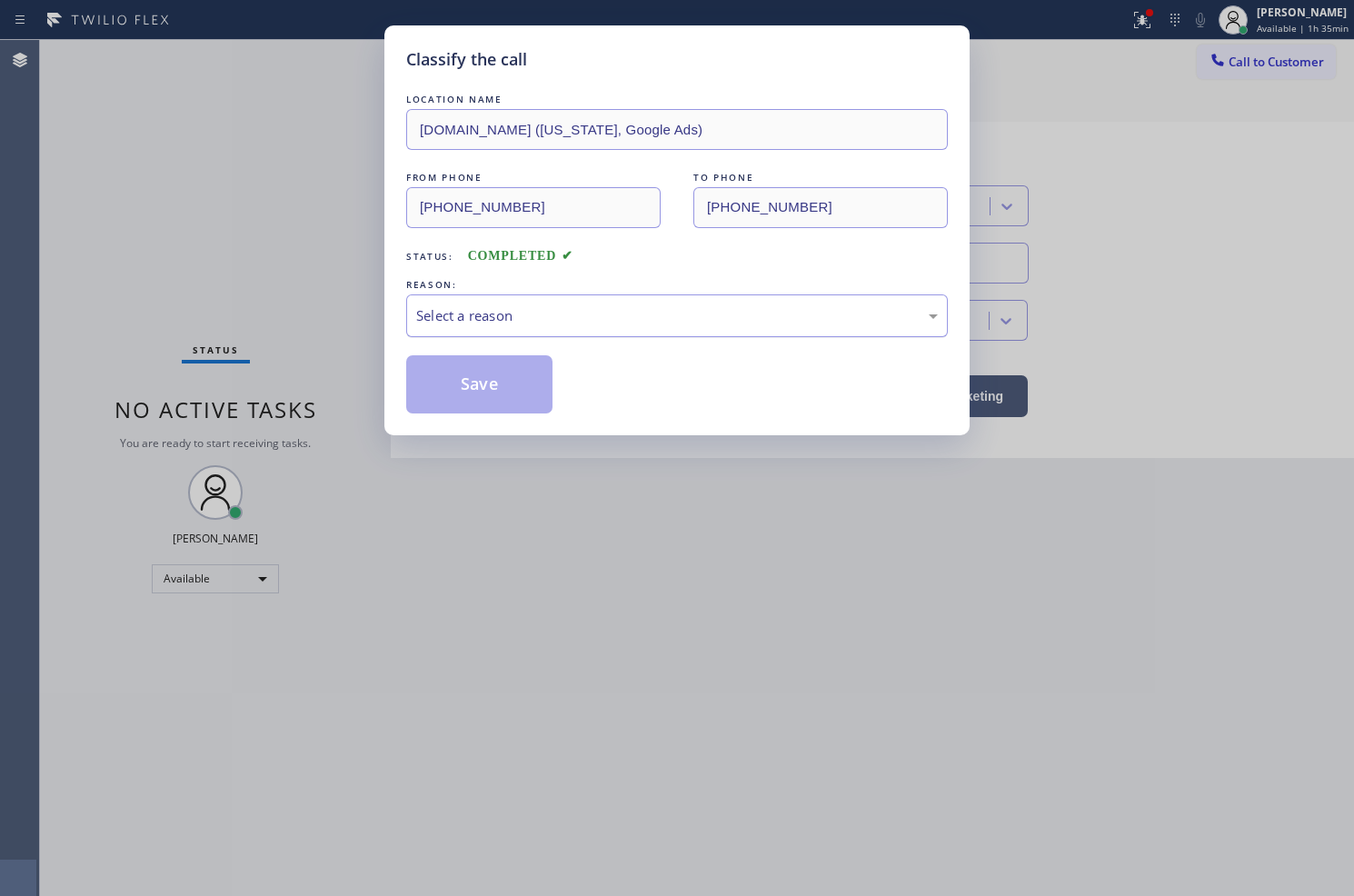
click at [484, 332] on div "Select a reason" at bounding box center [677, 316] width 542 height 43
click at [490, 398] on button "Save" at bounding box center [479, 384] width 146 height 58
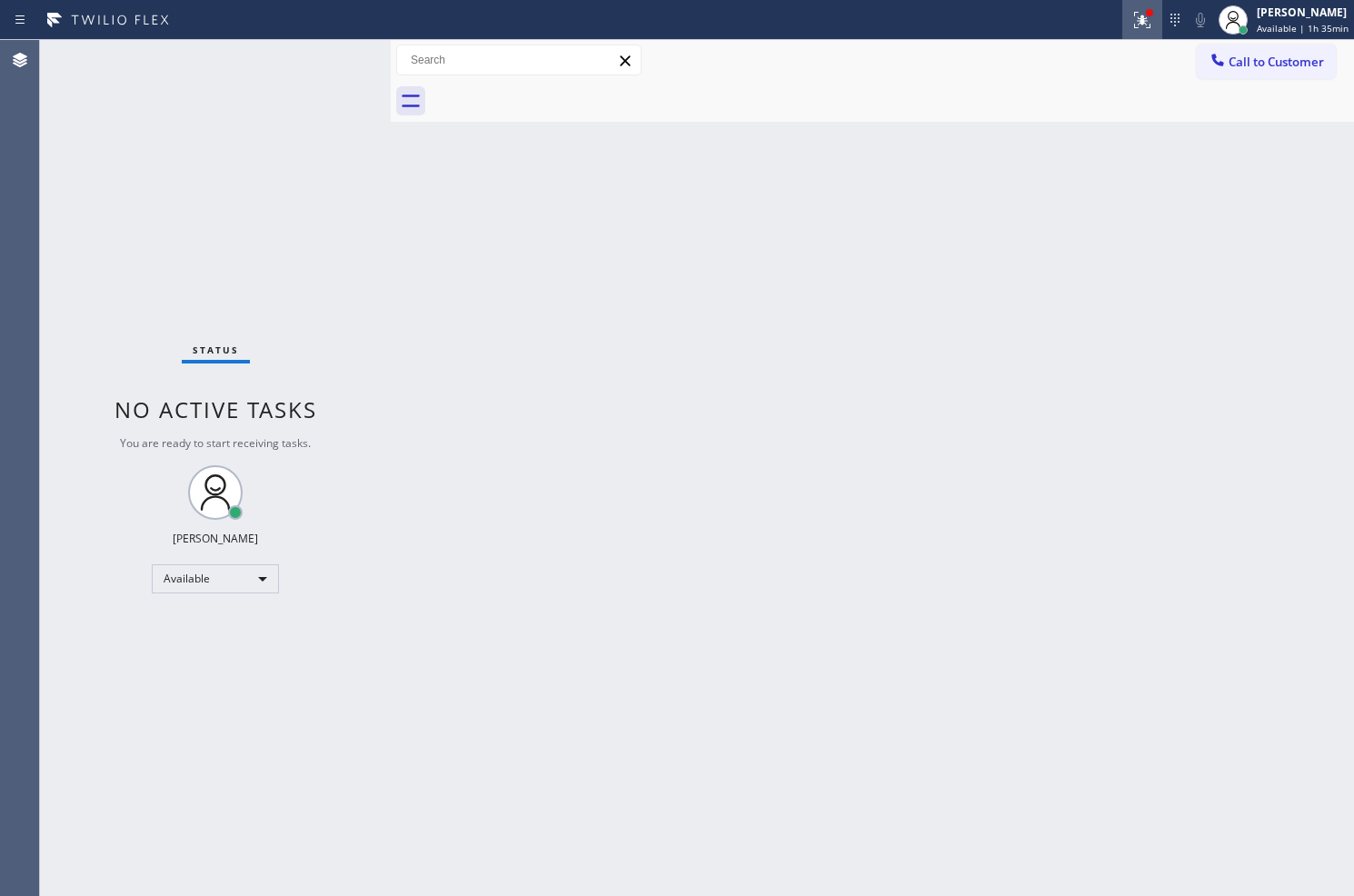
drag, startPoint x: 1127, startPoint y: 22, endPoint x: 1123, endPoint y: 35, distance: 13.6
click at [1132, 22] on icon at bounding box center [1142, 20] width 22 height 22
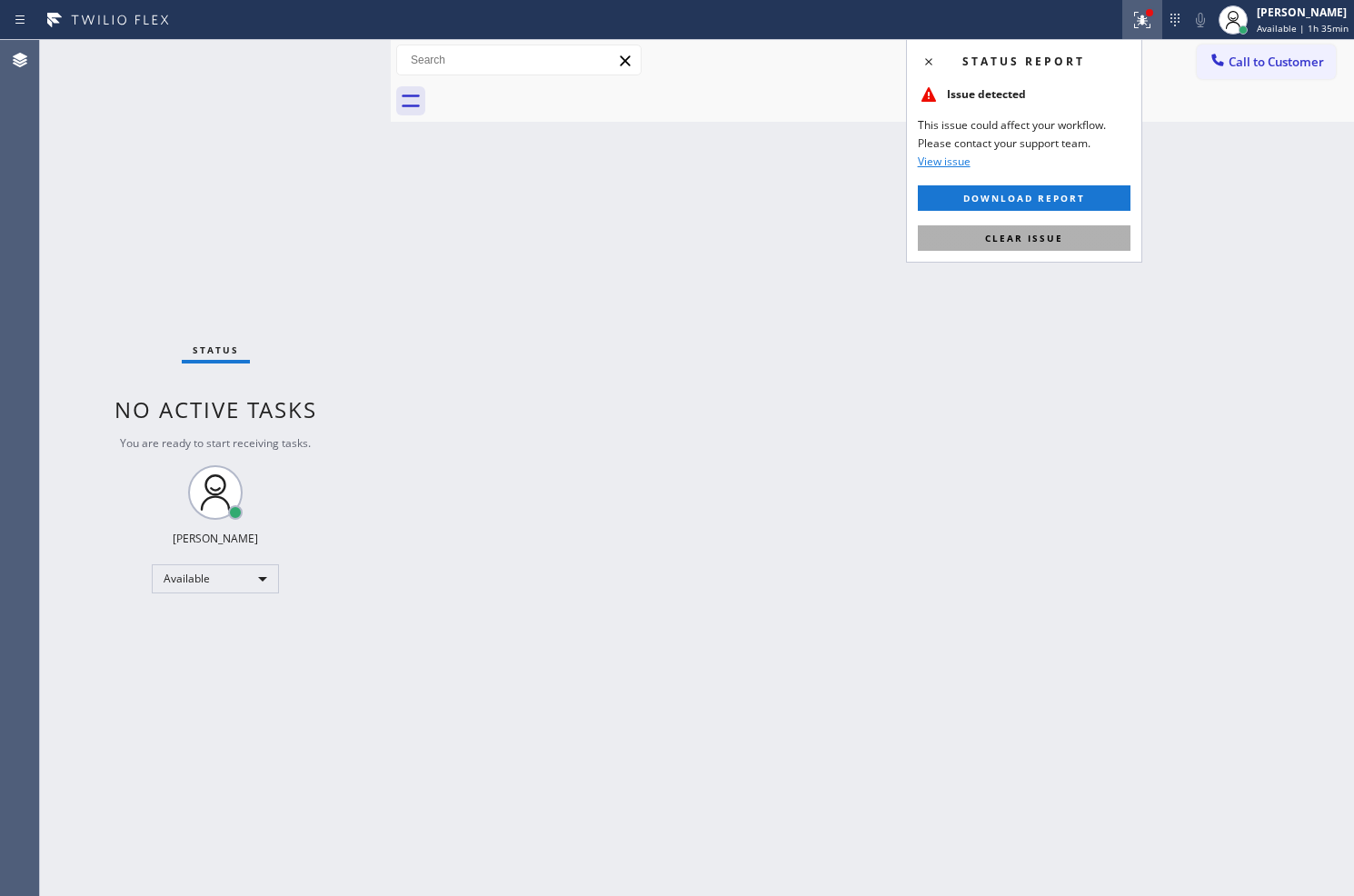
click at [1052, 247] on button "Clear issue" at bounding box center [1024, 237] width 213 height 25
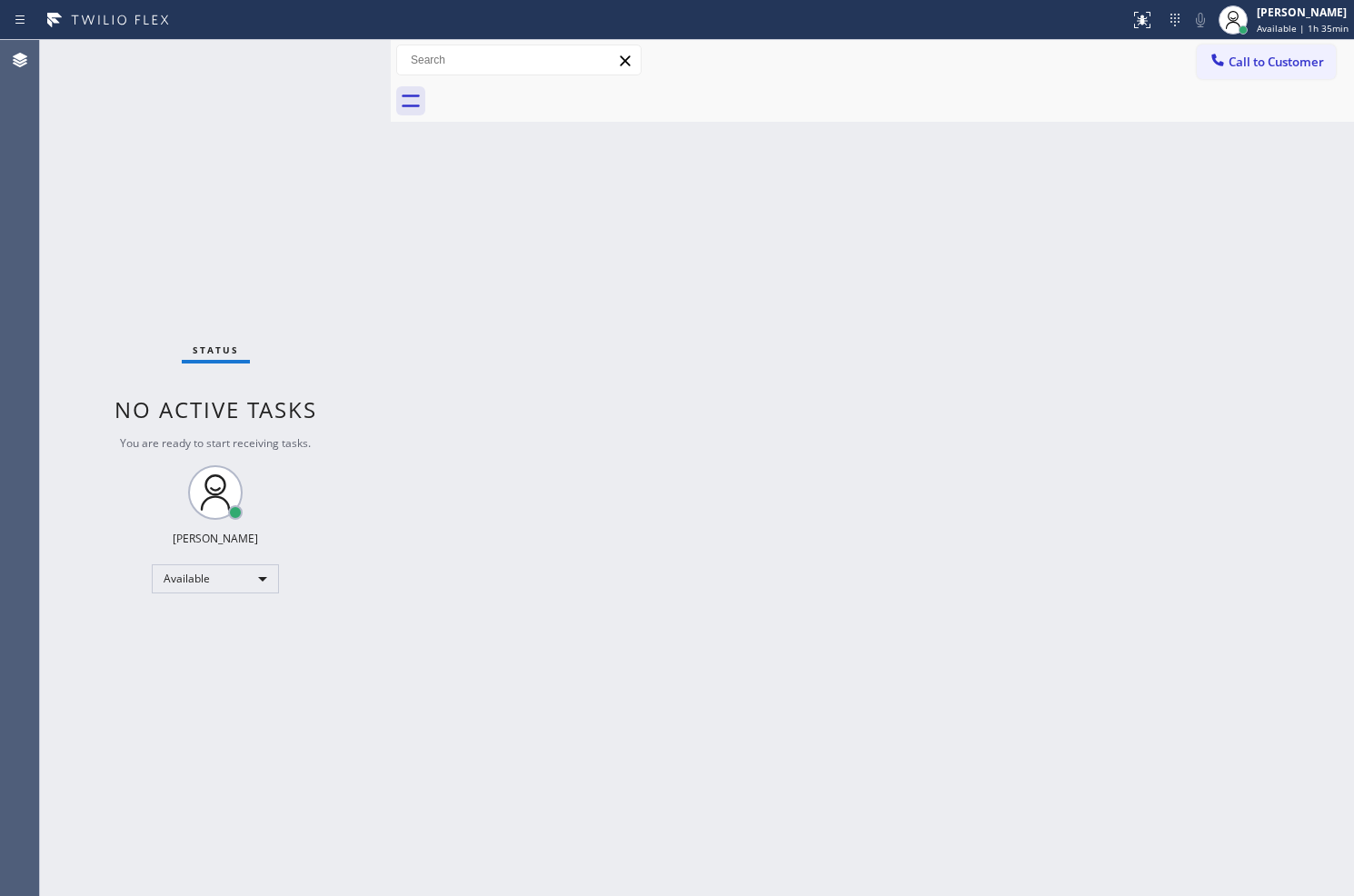
drag, startPoint x: 257, startPoint y: 152, endPoint x: 320, endPoint y: 68, distance: 105.0
click at [263, 143] on div "Status No active tasks You are ready to start receiving tasks. Judy Anne Bernal…" at bounding box center [216, 468] width 351 height 856
click at [330, 49] on div "Status No active tasks You are ready to start receiving tasks. Judy Anne Bernal…" at bounding box center [216, 468] width 351 height 856
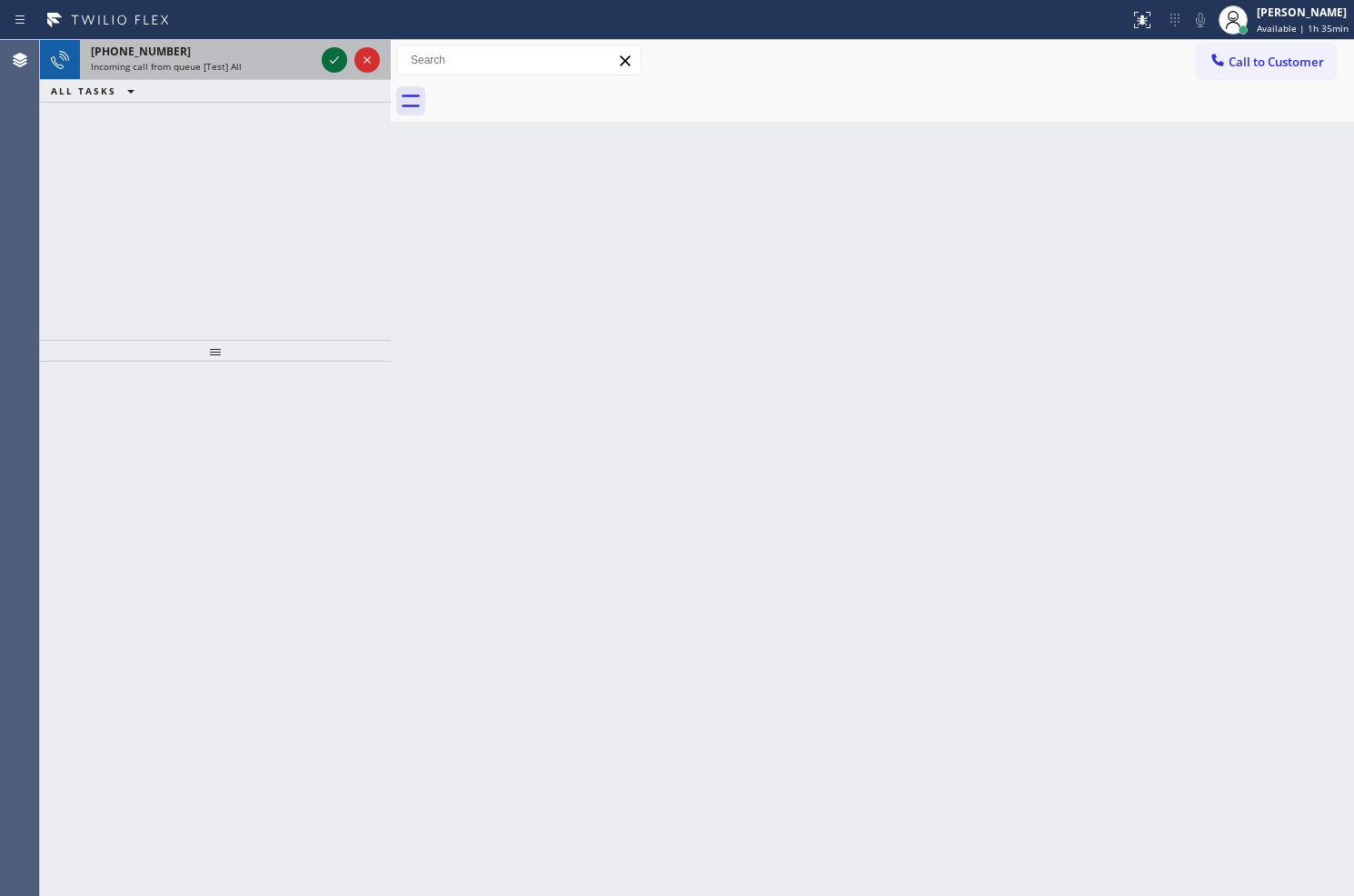
click at [329, 61] on icon at bounding box center [334, 59] width 22 height 22
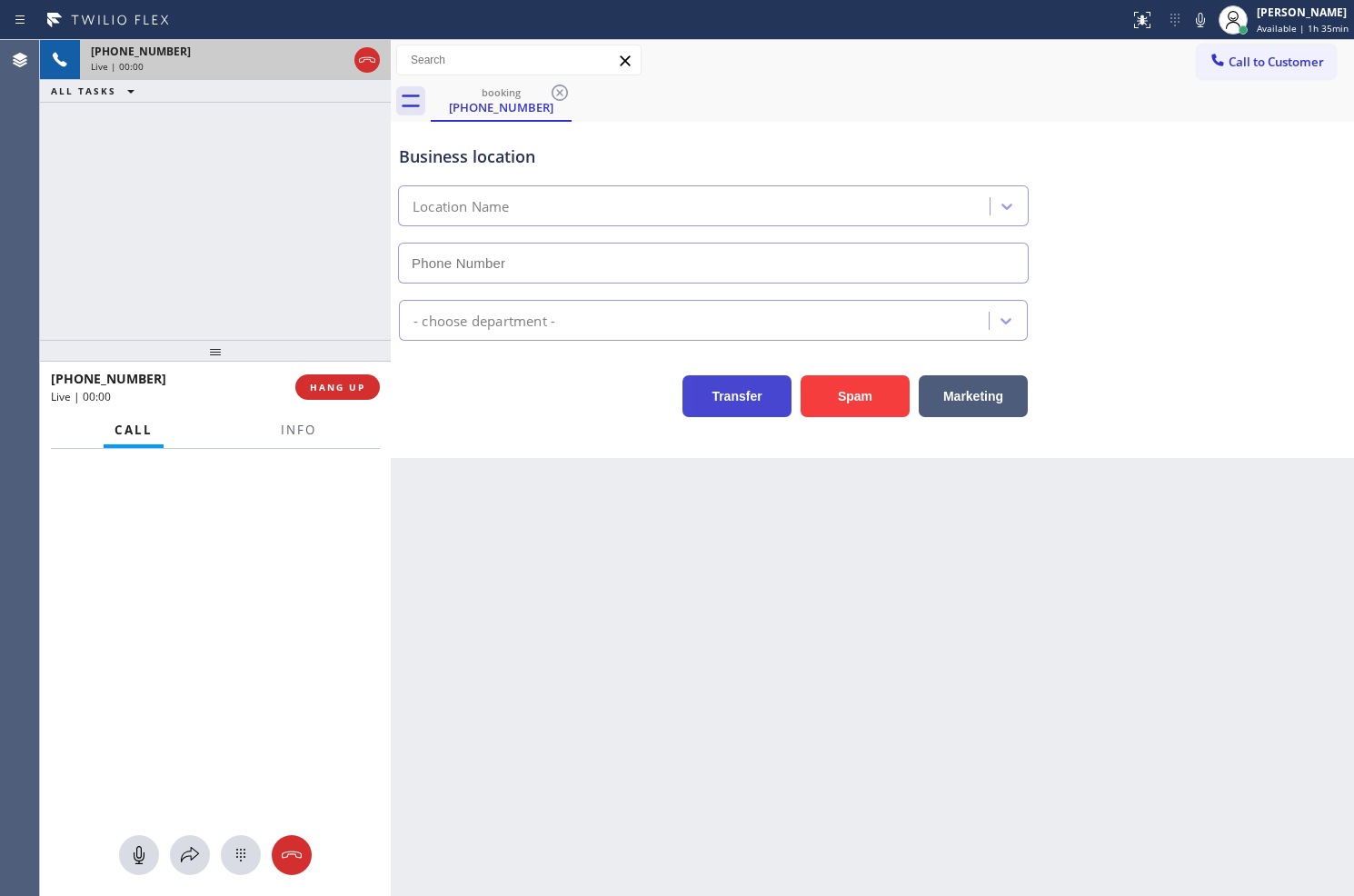
type input "(315) 610-7907"
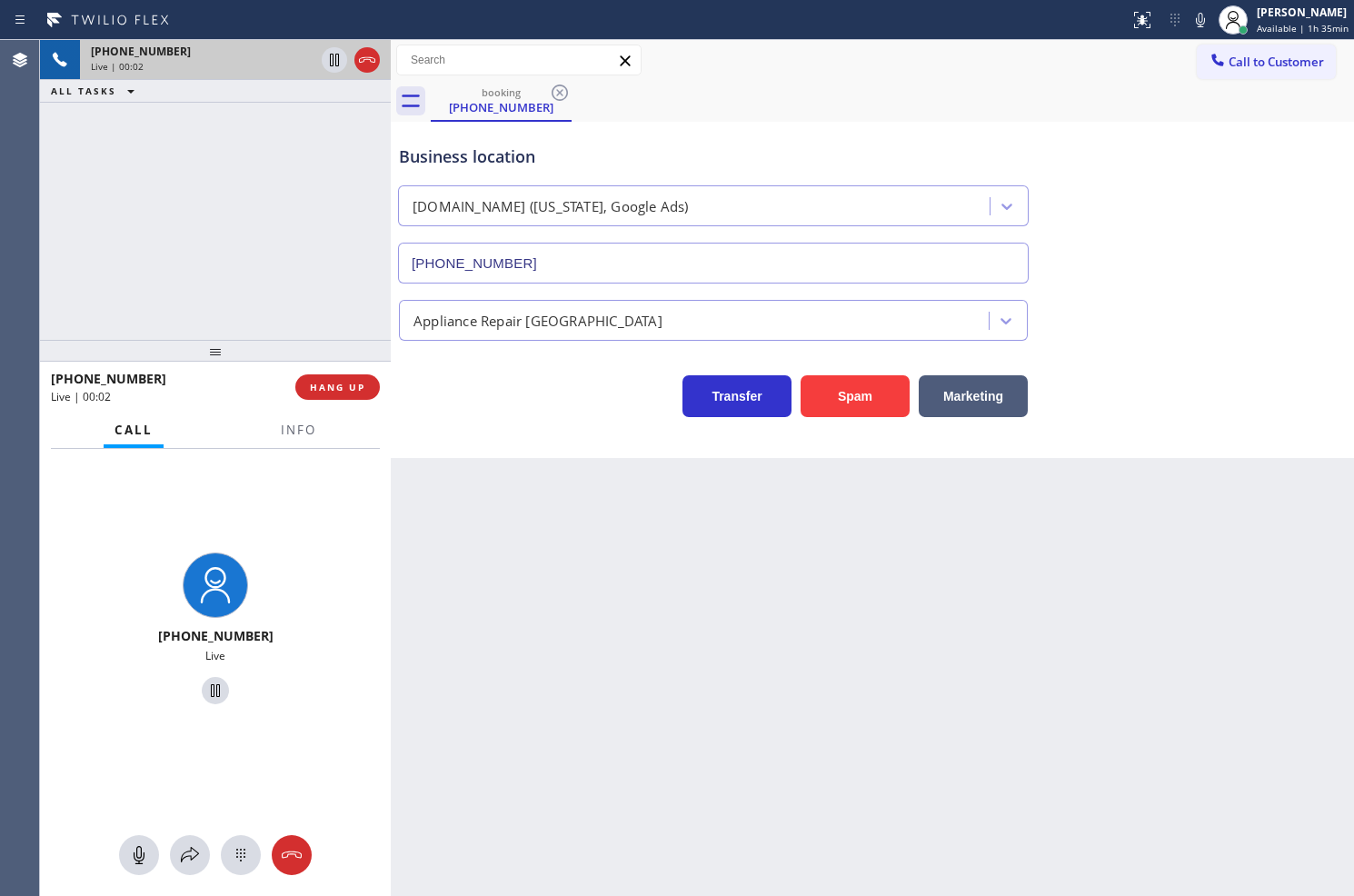
click at [558, 420] on div "Business location SubzeroRepair.online (New York, Google Ads) (315) 610-7907 Ap…" at bounding box center [873, 290] width 964 height 336
drag, startPoint x: 225, startPoint y: 223, endPoint x: 540, endPoint y: 477, distance: 404.6
click at [254, 236] on div "+18446793652 Live | 00:02 ALL TASKS ALL TASKS ACTIVE TASKS TASKS IN WRAP UP" at bounding box center [216, 190] width 351 height 300
click at [574, 490] on div "Back to Dashboard Change Sender ID Customers Technicians Select a contact Outbo…" at bounding box center [873, 468] width 964 height 856
drag, startPoint x: 240, startPoint y: 238, endPoint x: 414, endPoint y: 321, distance: 192.8
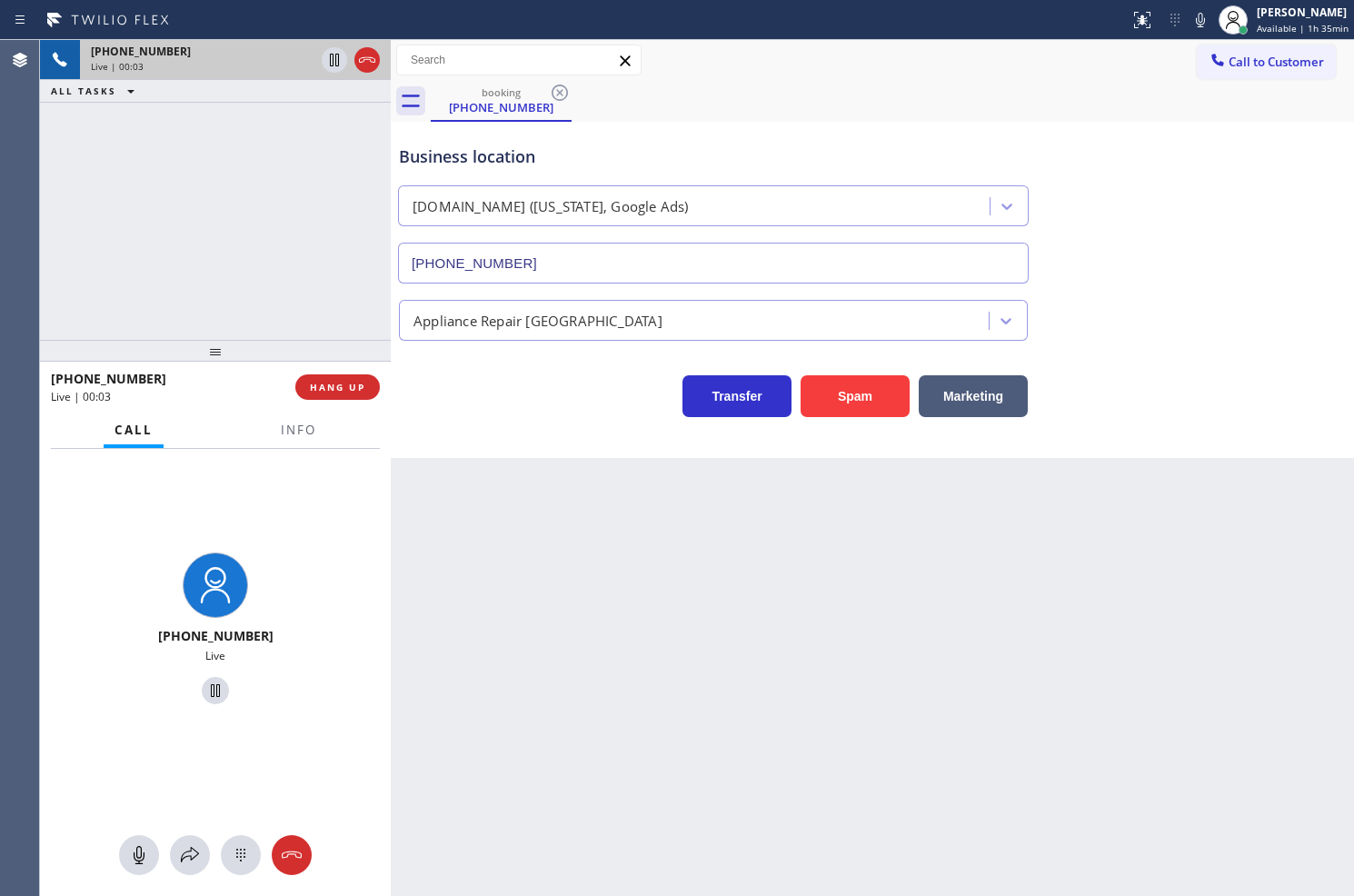
click at [248, 238] on div "+18446793652 Live | 00:03 ALL TASKS ALL TASKS ACTIVE TASKS TASKS IN WRAP UP" at bounding box center [216, 190] width 351 height 300
click at [534, 401] on div "Transfer Spam Marketing" at bounding box center [714, 392] width 637 height 51
click at [343, 252] on div "+18446793652 Live | 00:04 ALL TASKS ALL TASKS ACTIVE TASKS TASKS IN WRAP UP" at bounding box center [216, 190] width 351 height 300
click at [491, 396] on div "Transfer Spam Marketing" at bounding box center [714, 392] width 637 height 51
click at [293, 295] on div "+18446793652 Live | 00:05 ALL TASKS ALL TASKS ACTIVE TASKS TASKS IN WRAP UP" at bounding box center [216, 190] width 351 height 300
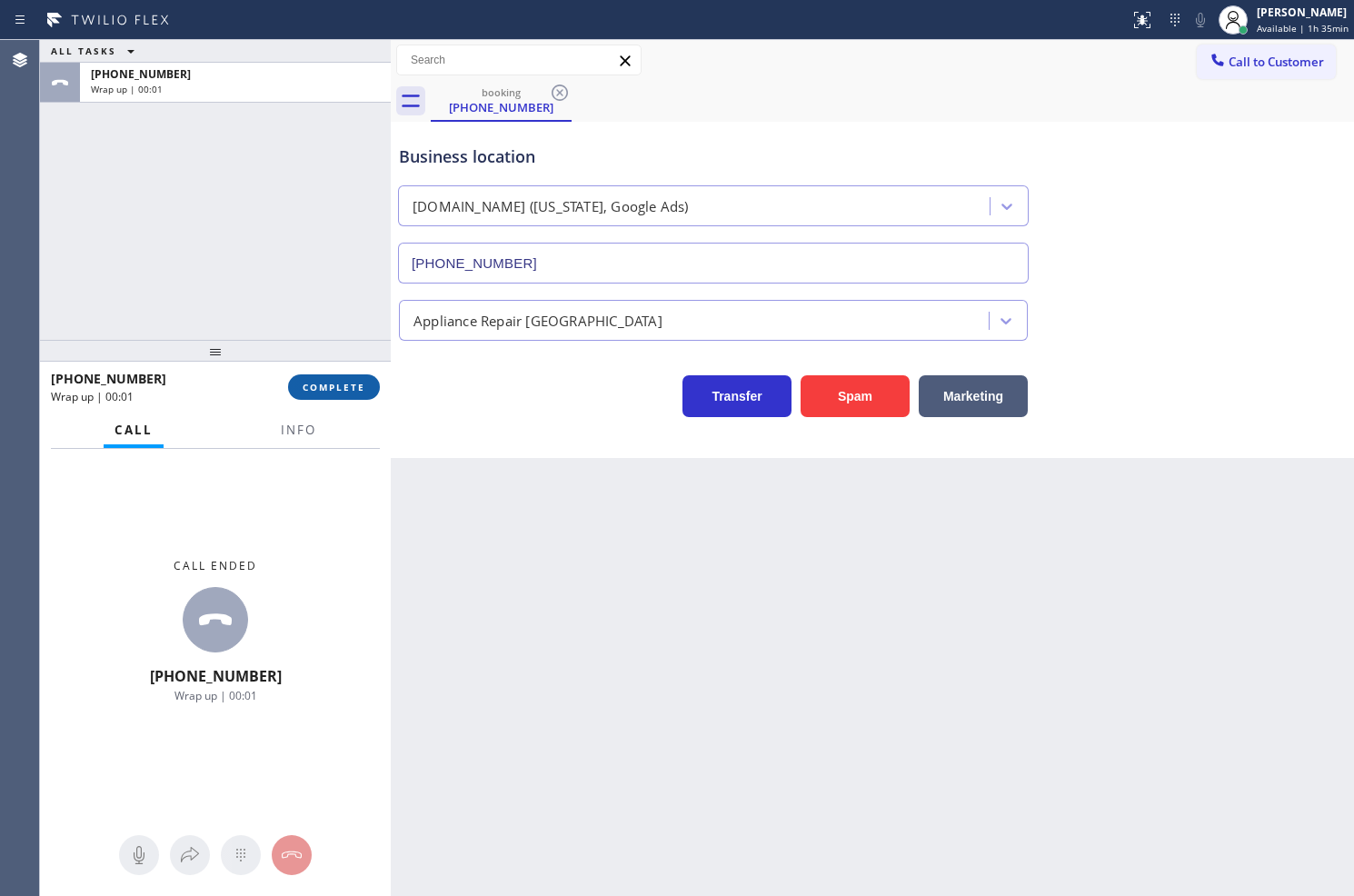
click at [314, 381] on span "COMPLETE" at bounding box center [334, 387] width 63 height 13
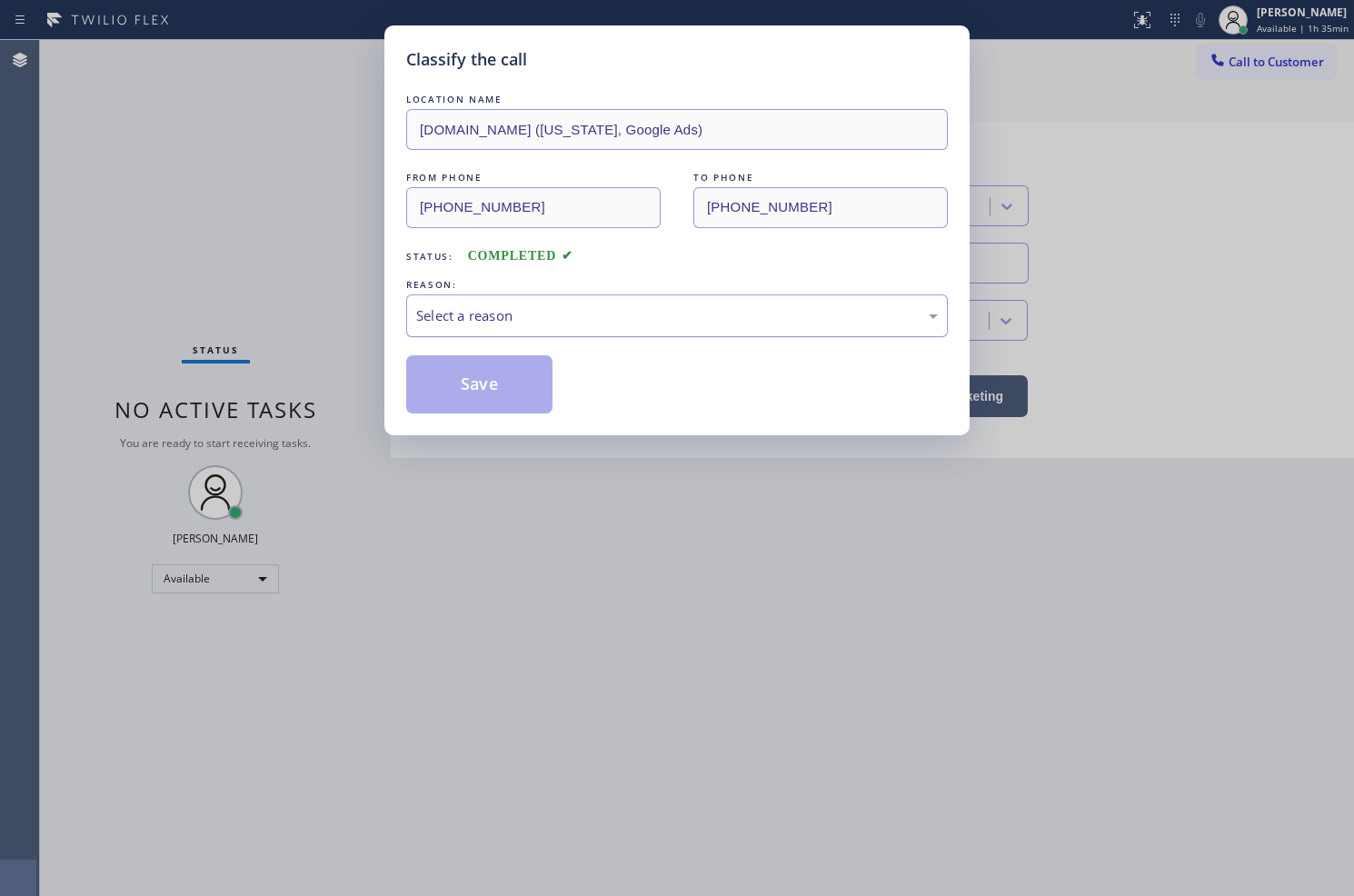
click at [459, 325] on div "Select a reason" at bounding box center [677, 316] width 521 height 21
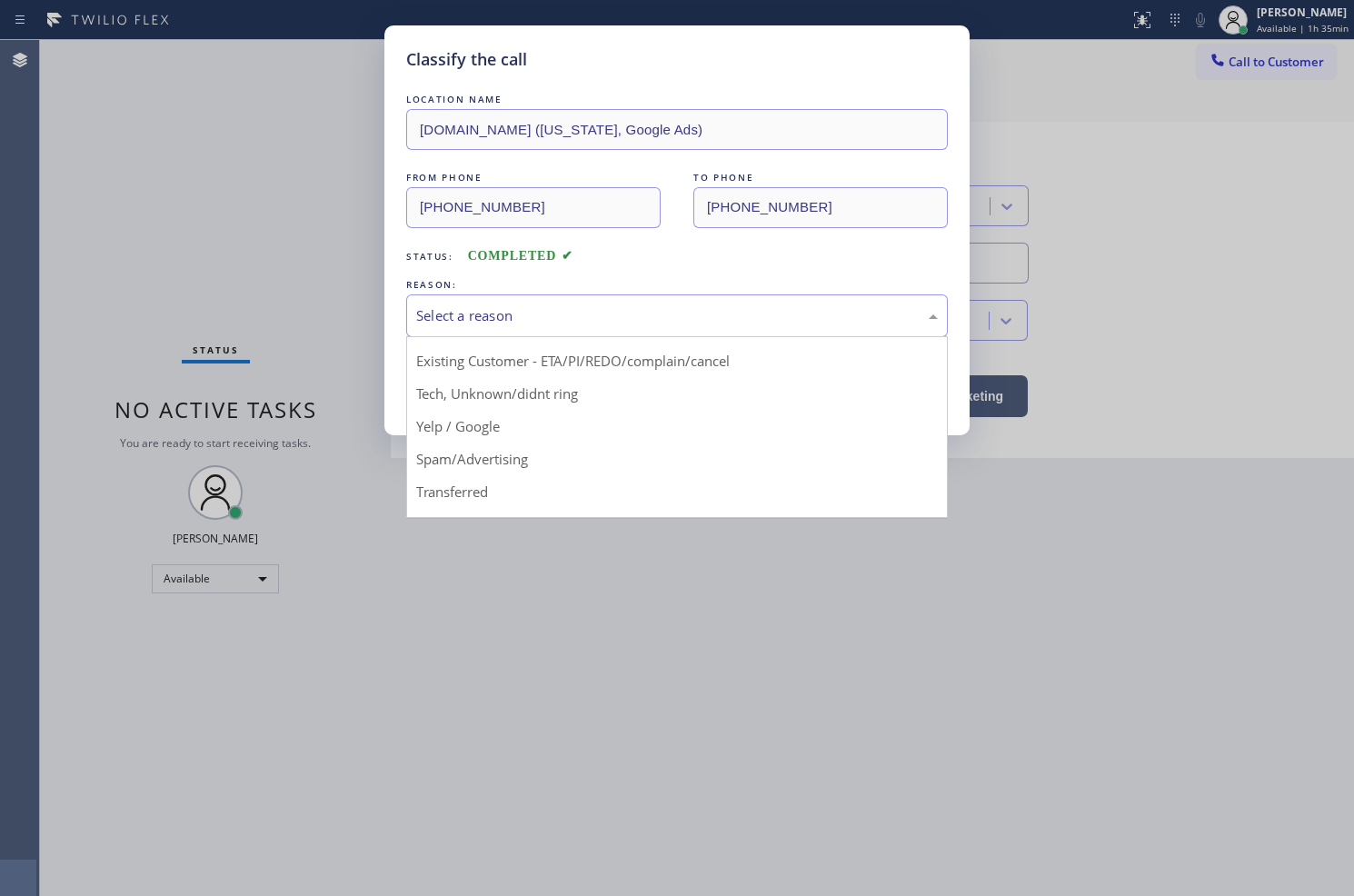
scroll to position [113, 0]
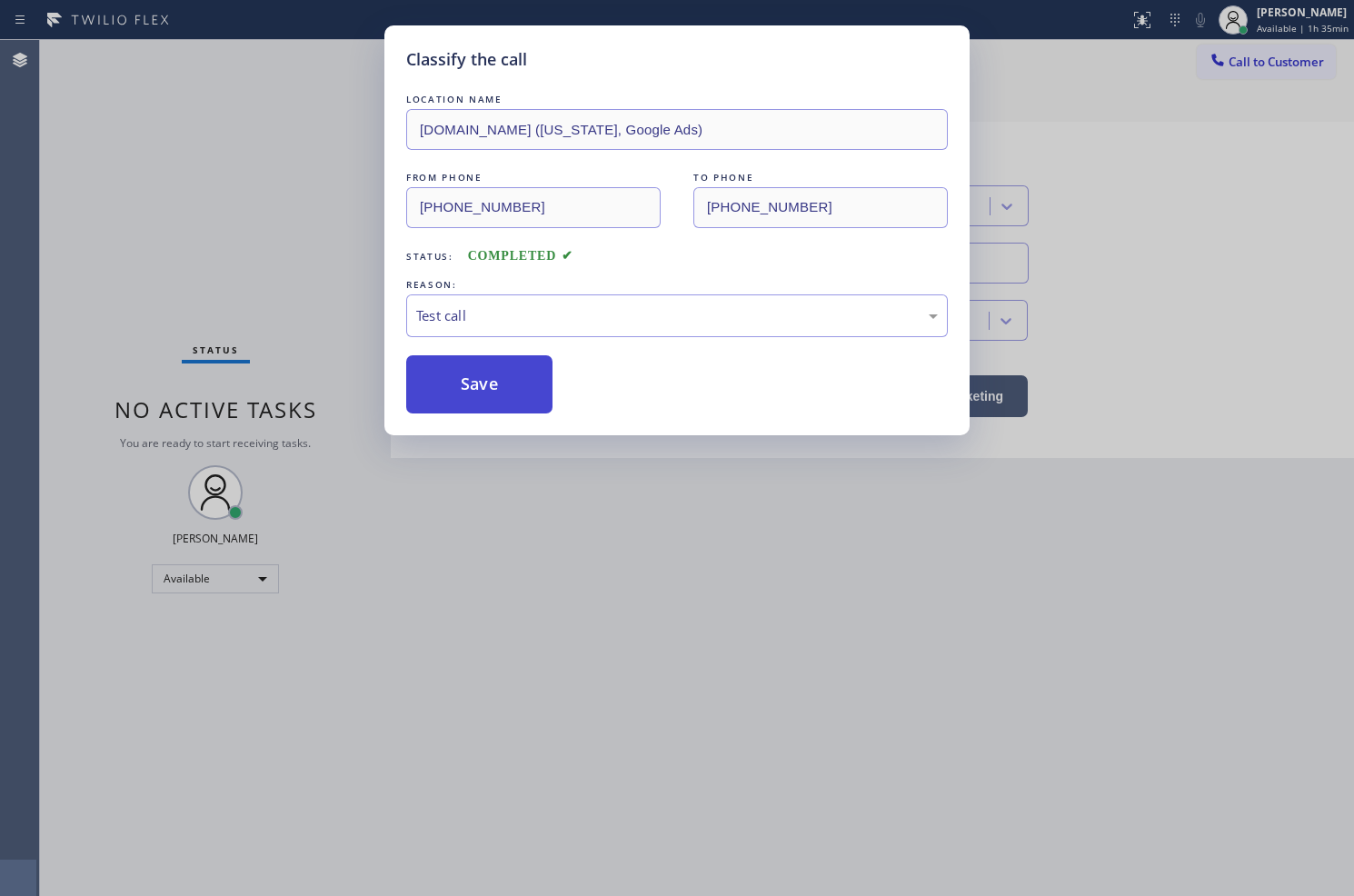
click at [503, 388] on button "Save" at bounding box center [479, 384] width 146 height 58
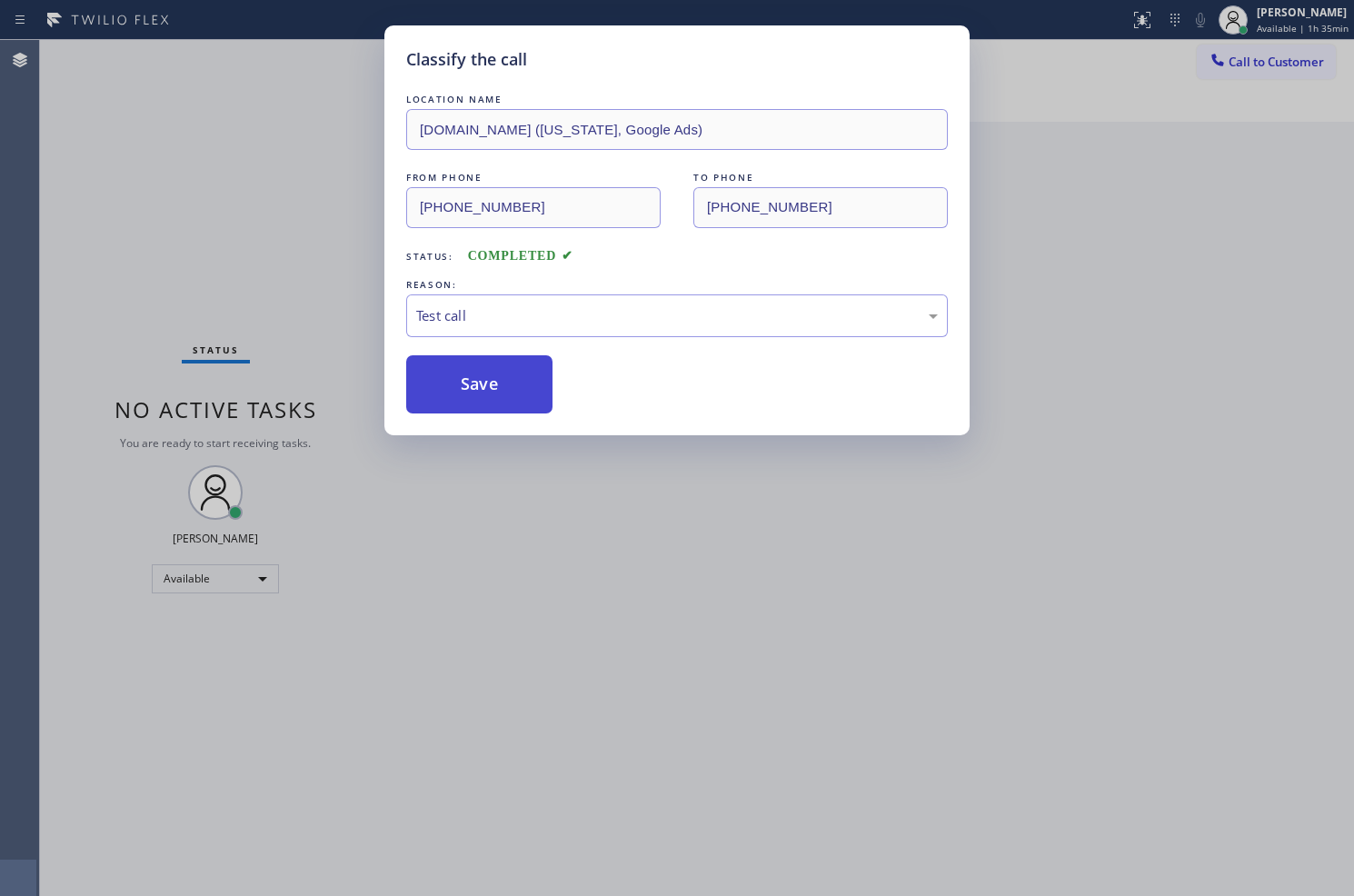
click at [503, 388] on button "Save" at bounding box center [479, 384] width 146 height 58
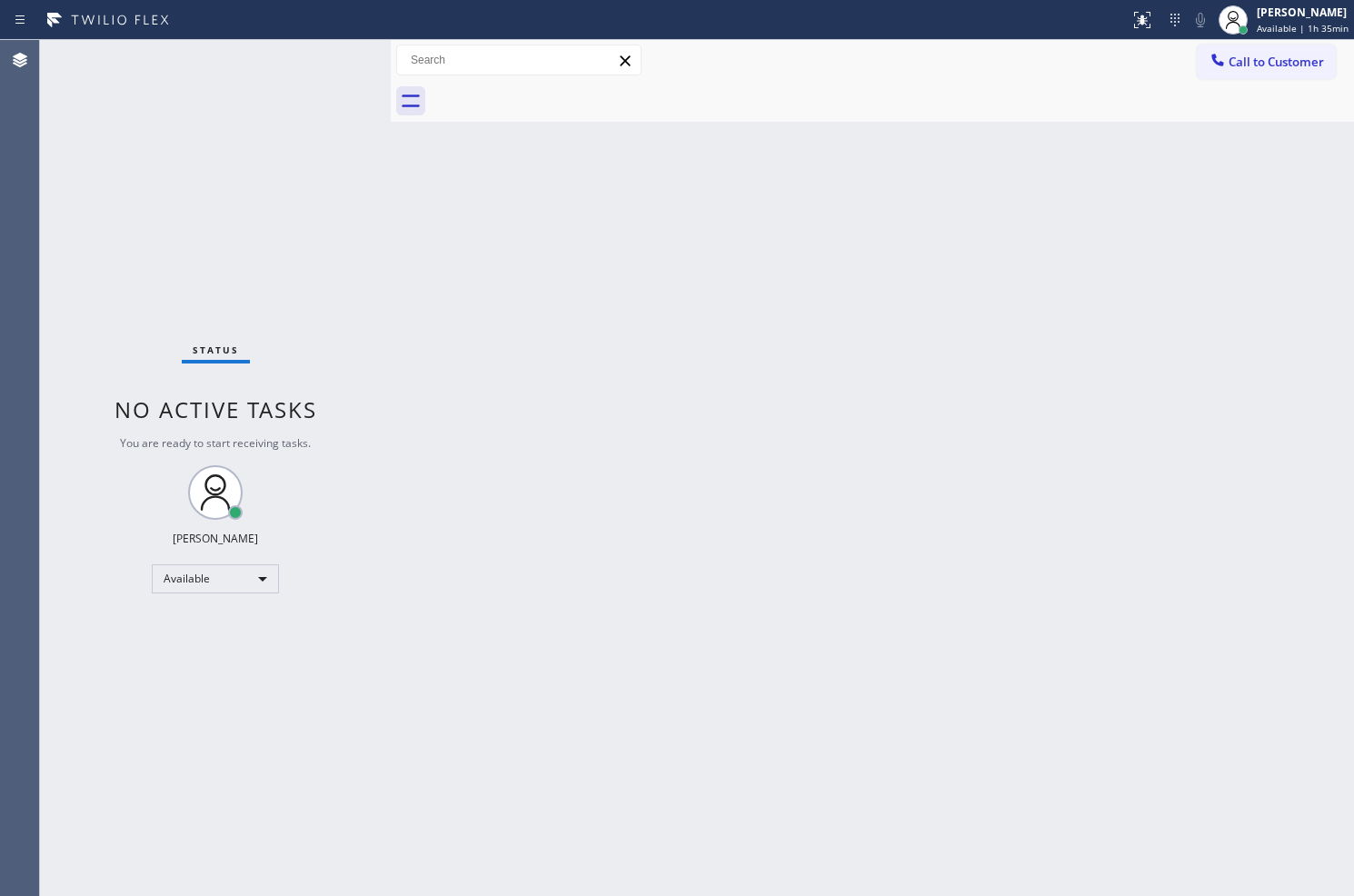
click at [210, 122] on div "Status No active tasks You are ready to start receiving tasks. Judy Anne Bernal…" at bounding box center [216, 468] width 351 height 856
click at [333, 56] on div "Status No active tasks You are ready to start receiving tasks. Judy Anne Bernal…" at bounding box center [216, 468] width 351 height 856
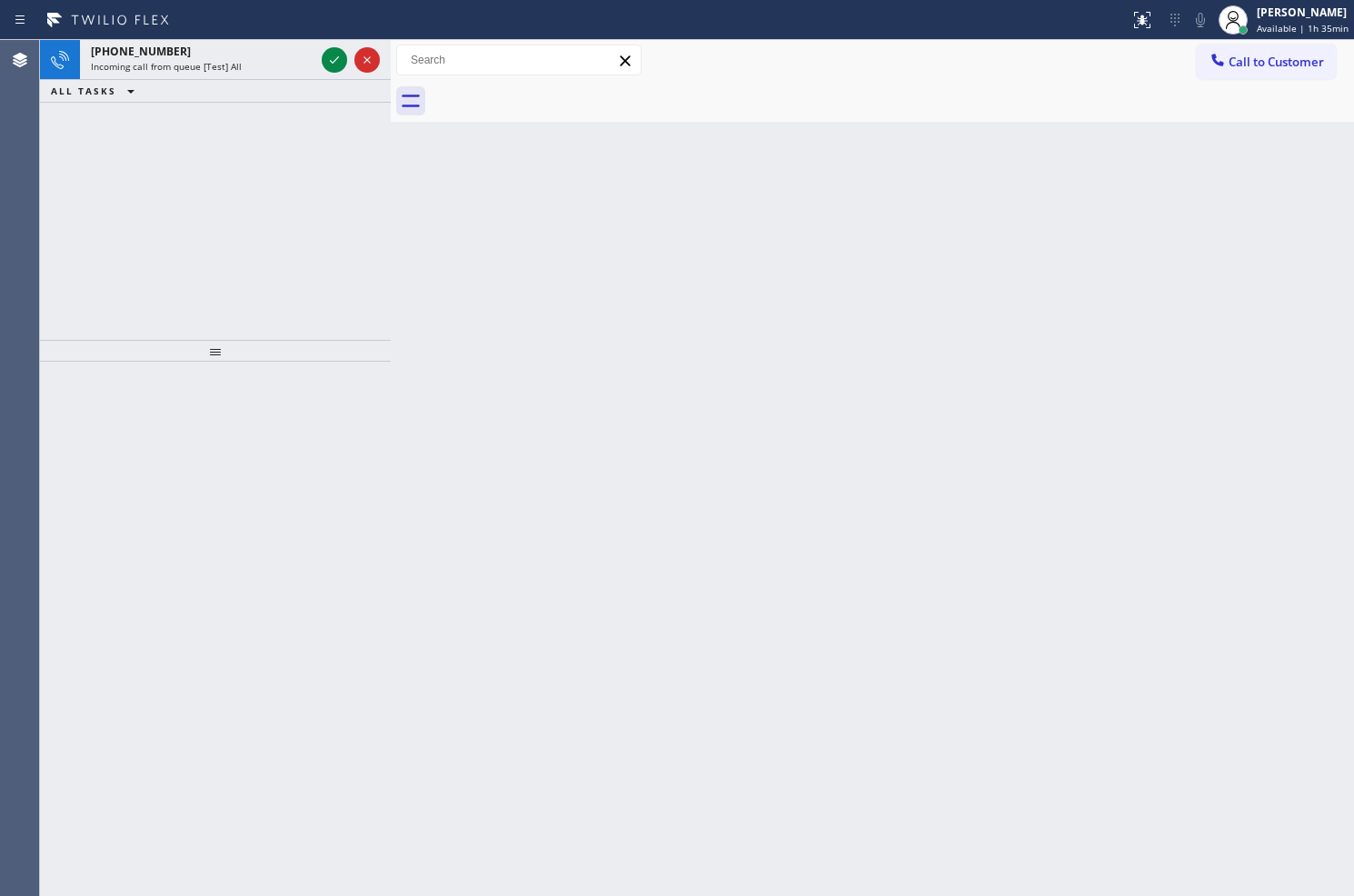
click at [333, 56] on icon at bounding box center [334, 59] width 22 height 22
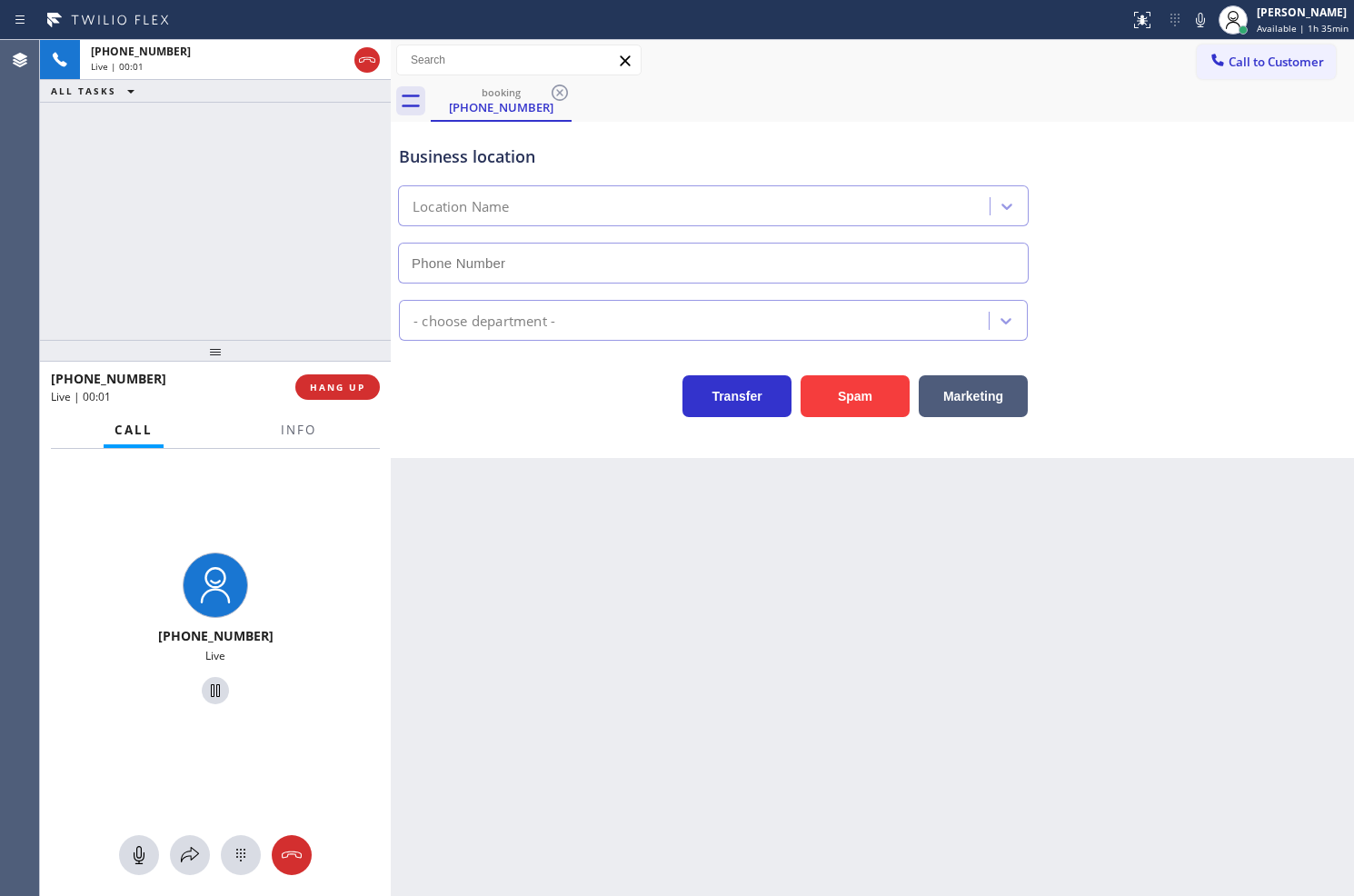
type input "(315) 710-9171"
click at [483, 425] on div "Business location VikingRepair.online (New York, Google Ads) (315) 710-9171 App…" at bounding box center [873, 290] width 964 height 336
click at [360, 296] on div "+18446793652 Live | 00:04 ALL TASKS ALL TASKS ACTIVE TASKS TASKS IN WRAP UP" at bounding box center [216, 190] width 351 height 300
click at [519, 430] on div "Business location VikingRepair.online (New York, Google Ads) (315) 710-9171 App…" at bounding box center [873, 290] width 964 height 336
click at [455, 409] on div "Transfer Spam Marketing" at bounding box center [714, 392] width 637 height 51
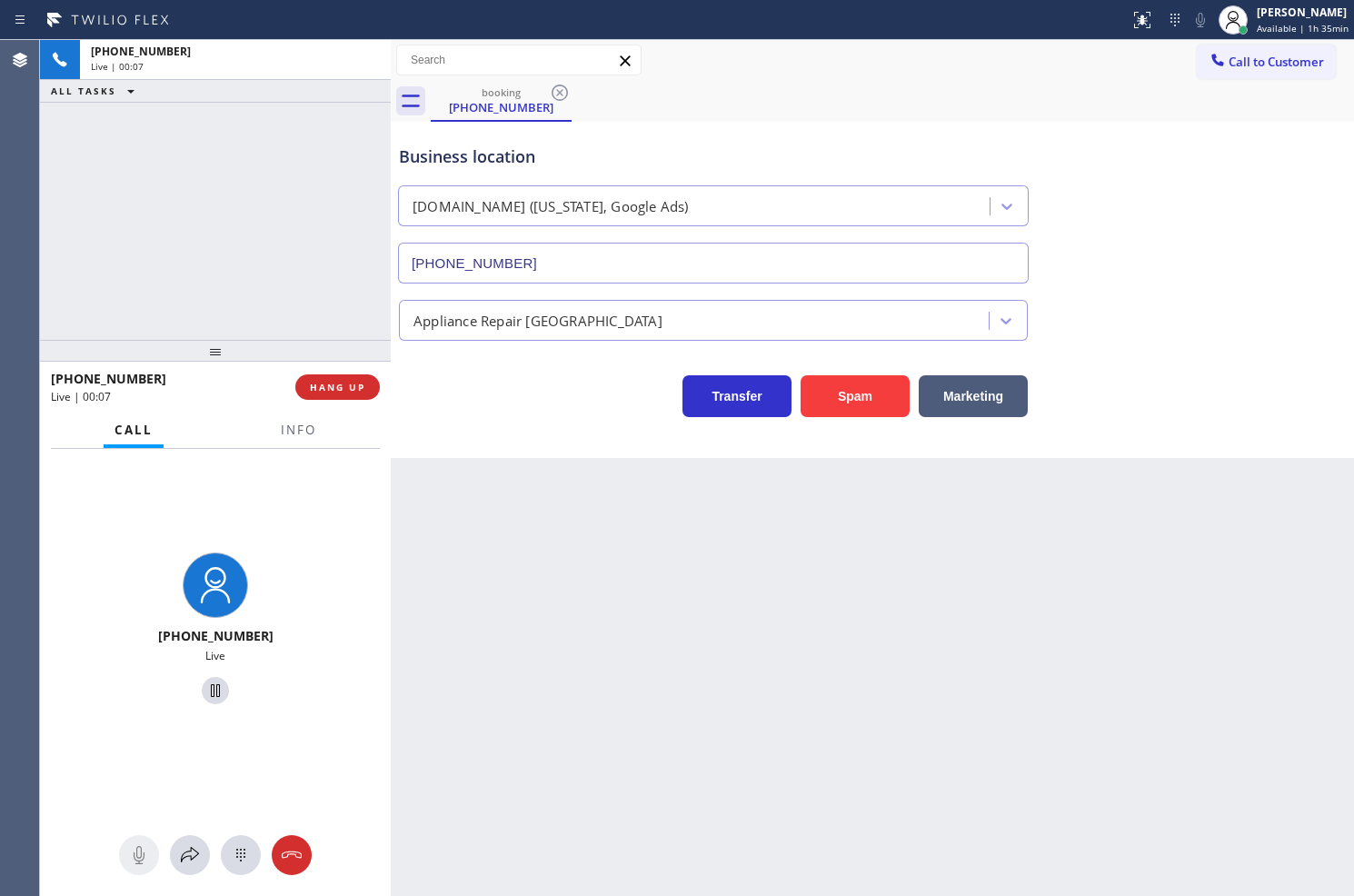
click at [322, 334] on div "+18446793652 Live | 00:07 ALL TASKS ALL TASKS ACTIVE TASKS TASKS IN WRAP UP" at bounding box center [216, 190] width 351 height 300
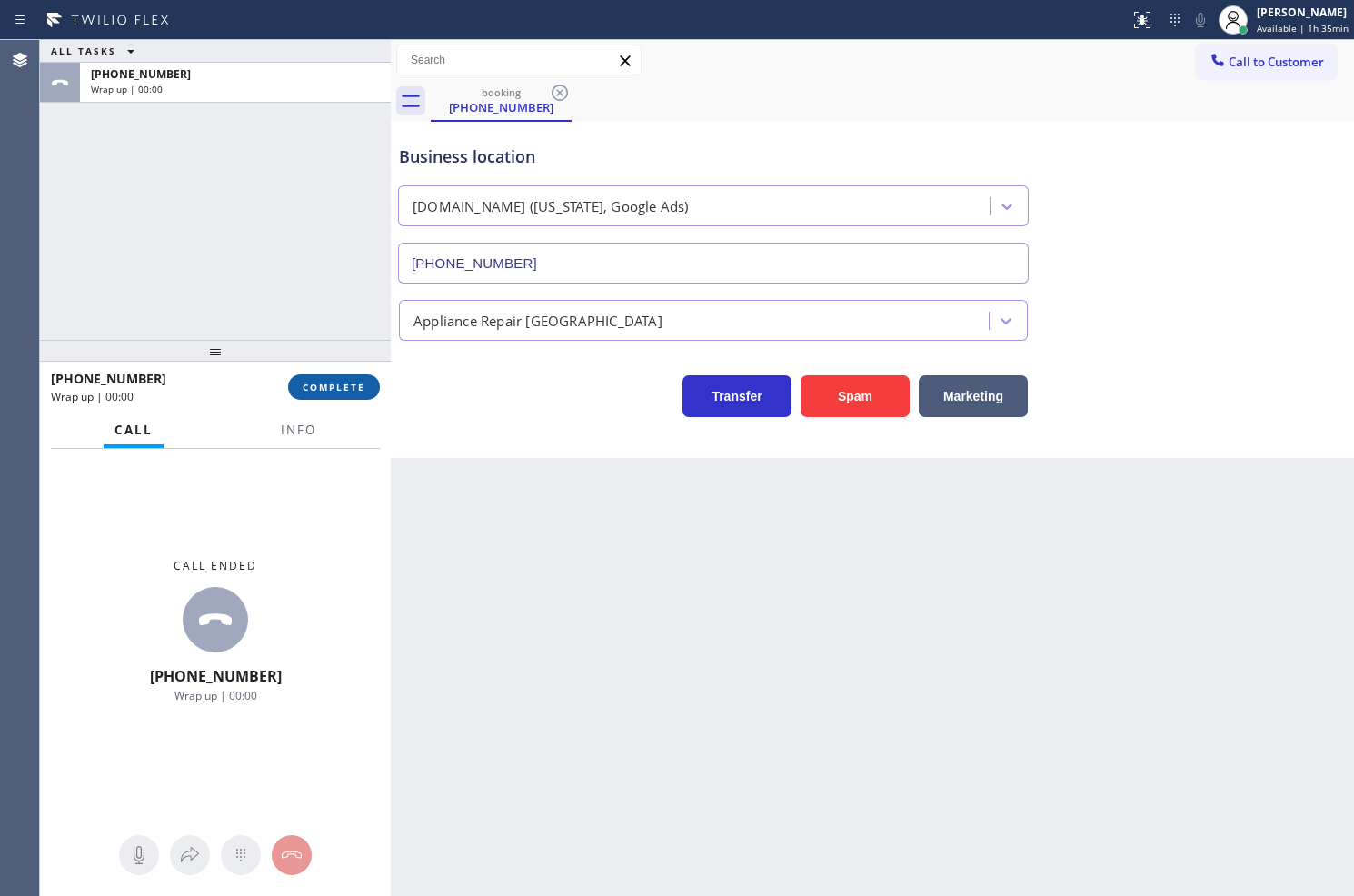
click at [348, 394] on button "COMPLETE" at bounding box center [334, 386] width 92 height 25
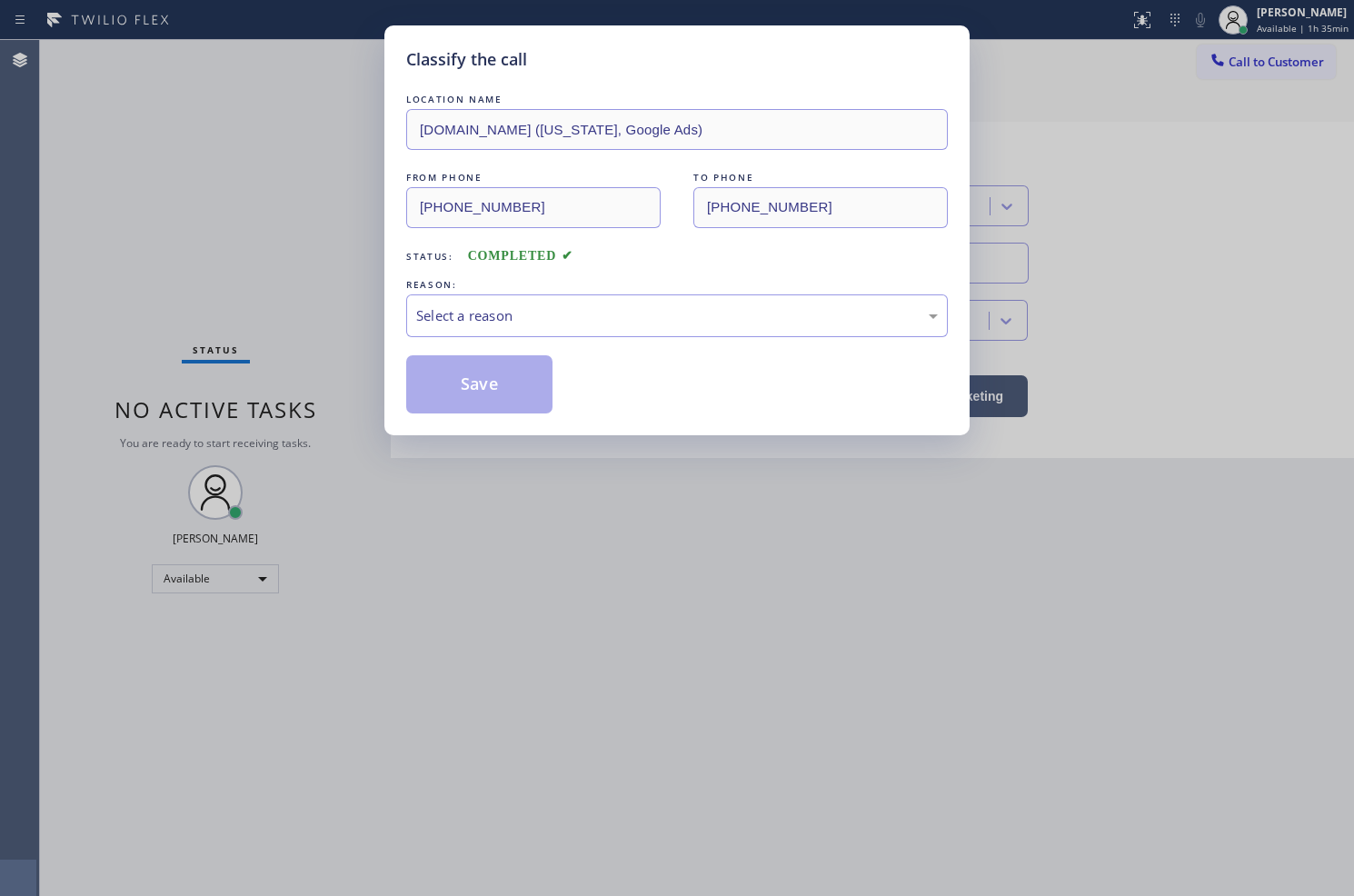
click at [459, 333] on div "Select a reason" at bounding box center [677, 316] width 542 height 43
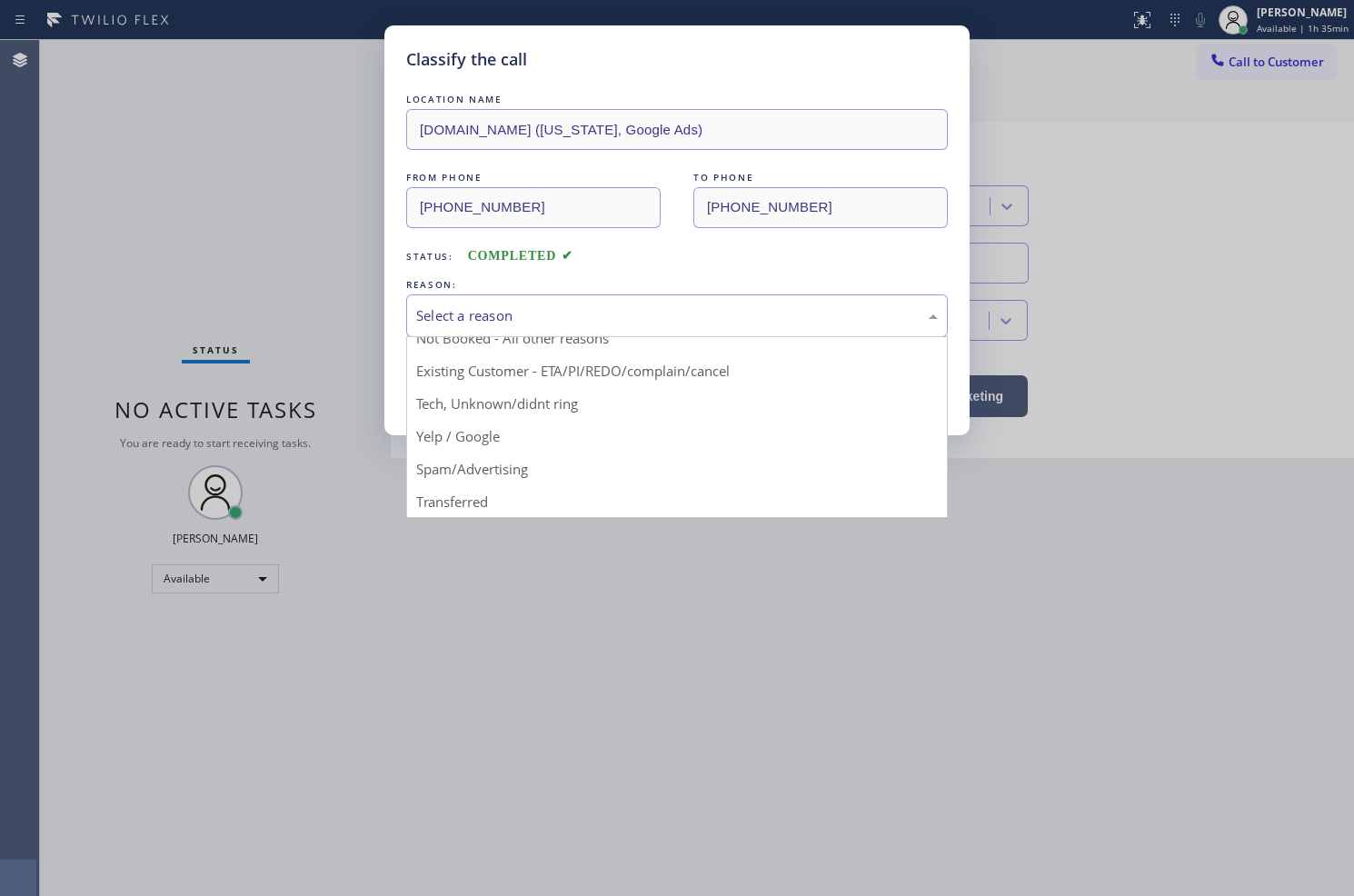
scroll to position [113, 0]
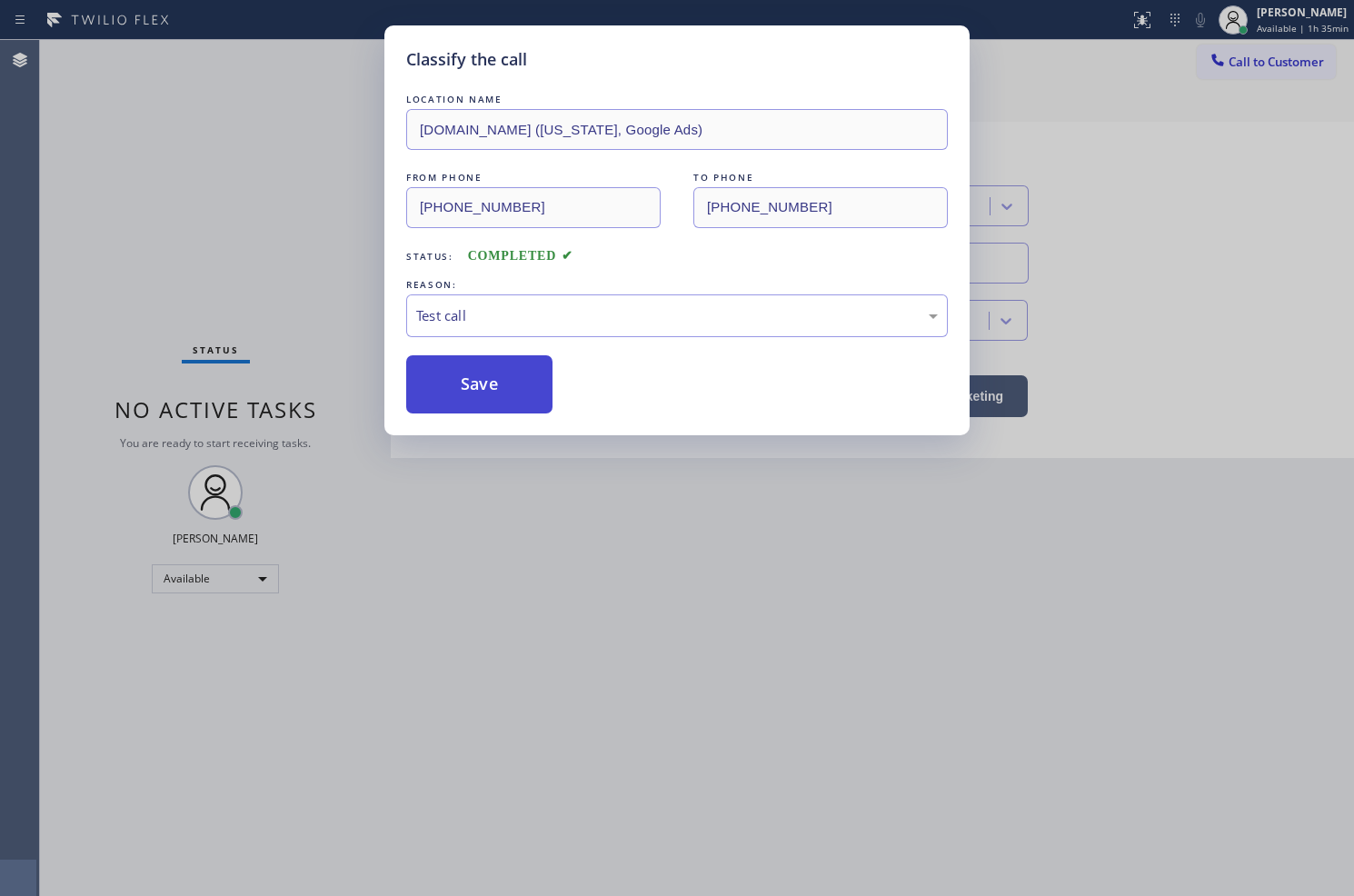
click at [467, 383] on button "Save" at bounding box center [479, 384] width 146 height 58
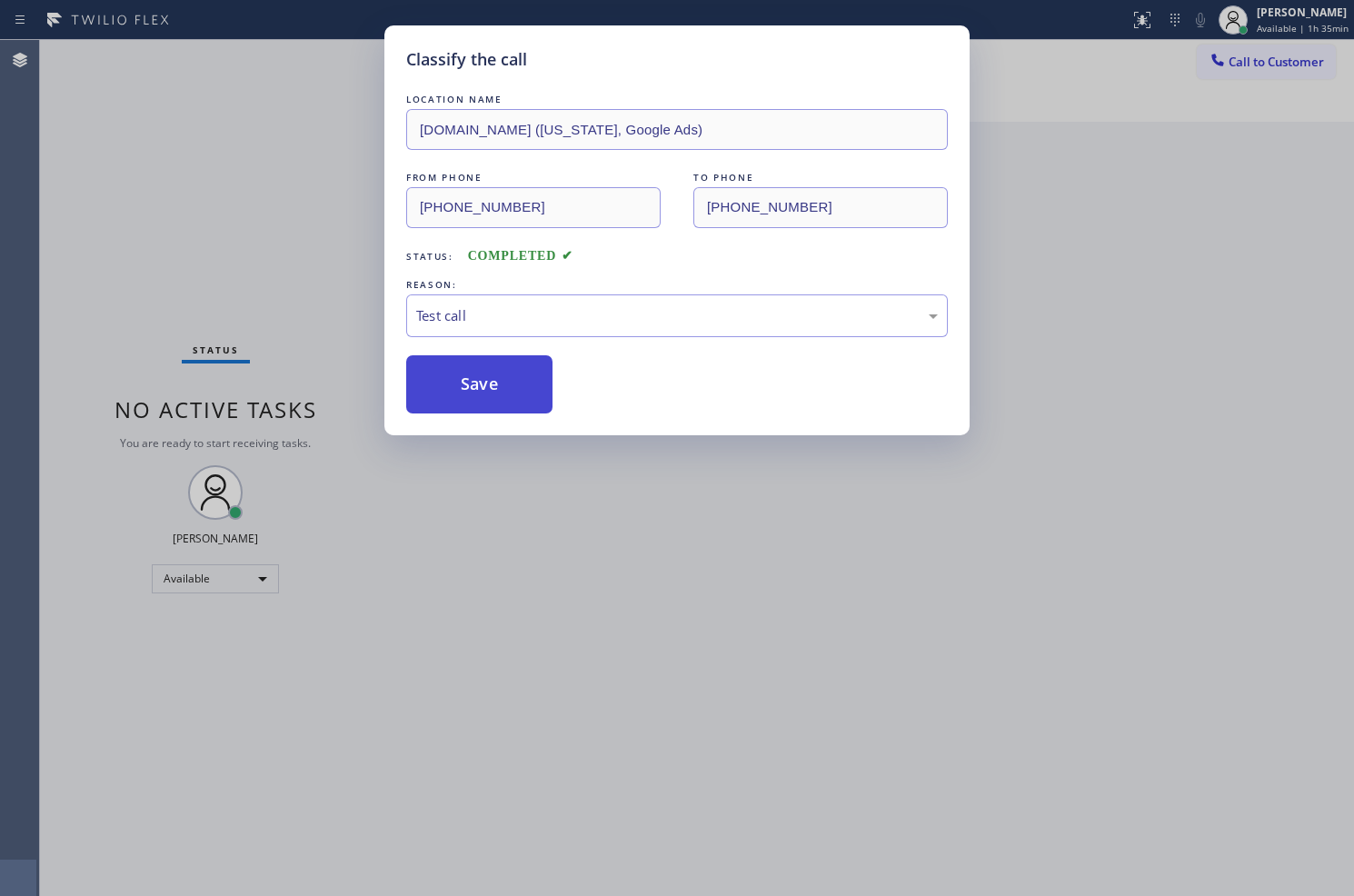
click at [467, 383] on button "Save" at bounding box center [479, 384] width 146 height 58
click at [320, 216] on div "Classify the call LOCATION NAME VikingRepair.online (New York, Google Ads) FROM…" at bounding box center [677, 448] width 1354 height 896
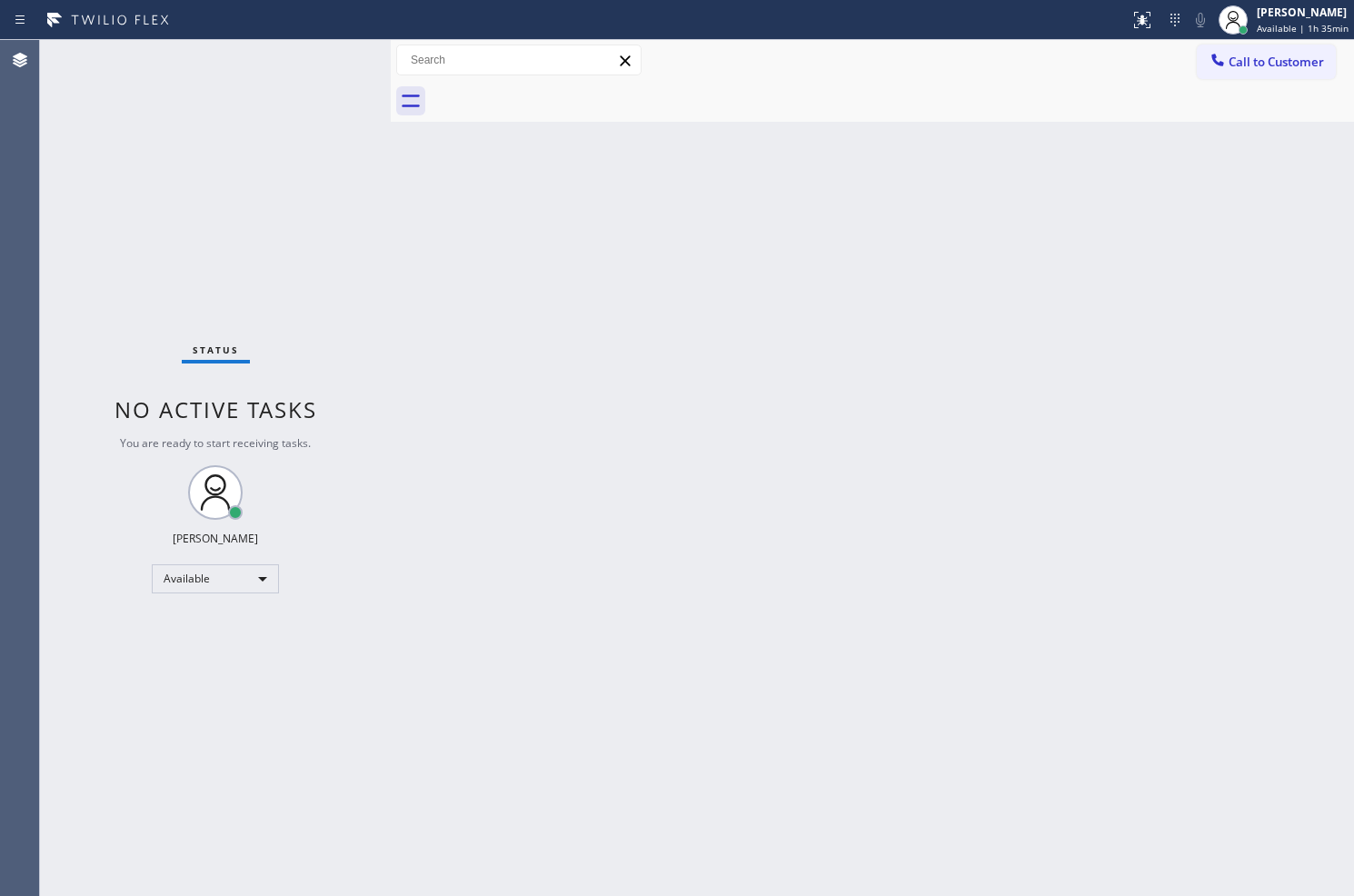
click at [335, 46] on div "Status No active tasks You are ready to start receiving tasks. Judy Anne Bernal…" at bounding box center [216, 468] width 351 height 856
click at [318, 59] on div "Status No active tasks You are ready to start receiving tasks. Judy Anne Bernal…" at bounding box center [216, 468] width 351 height 856
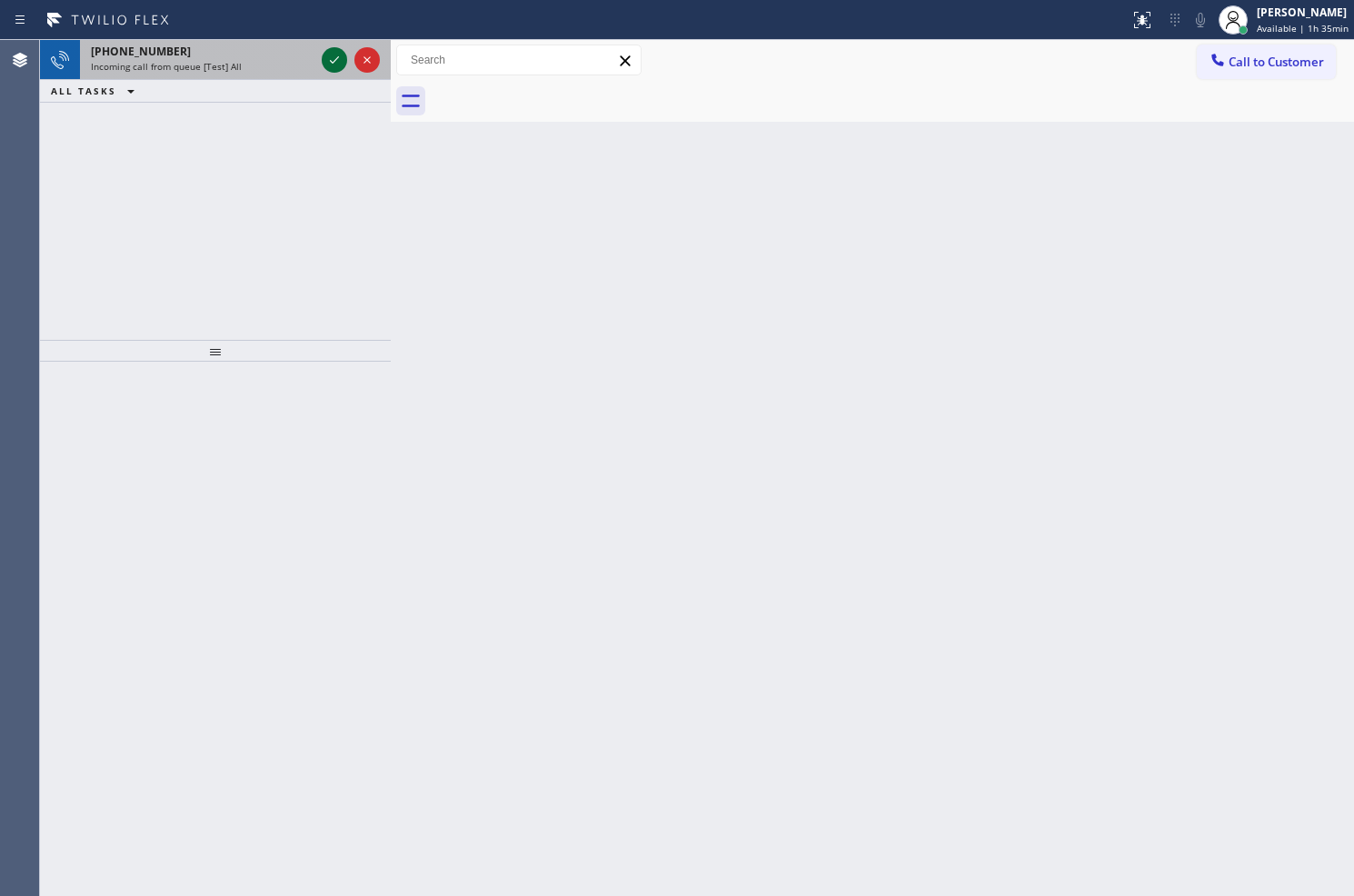
click at [337, 62] on icon at bounding box center [334, 59] width 22 height 22
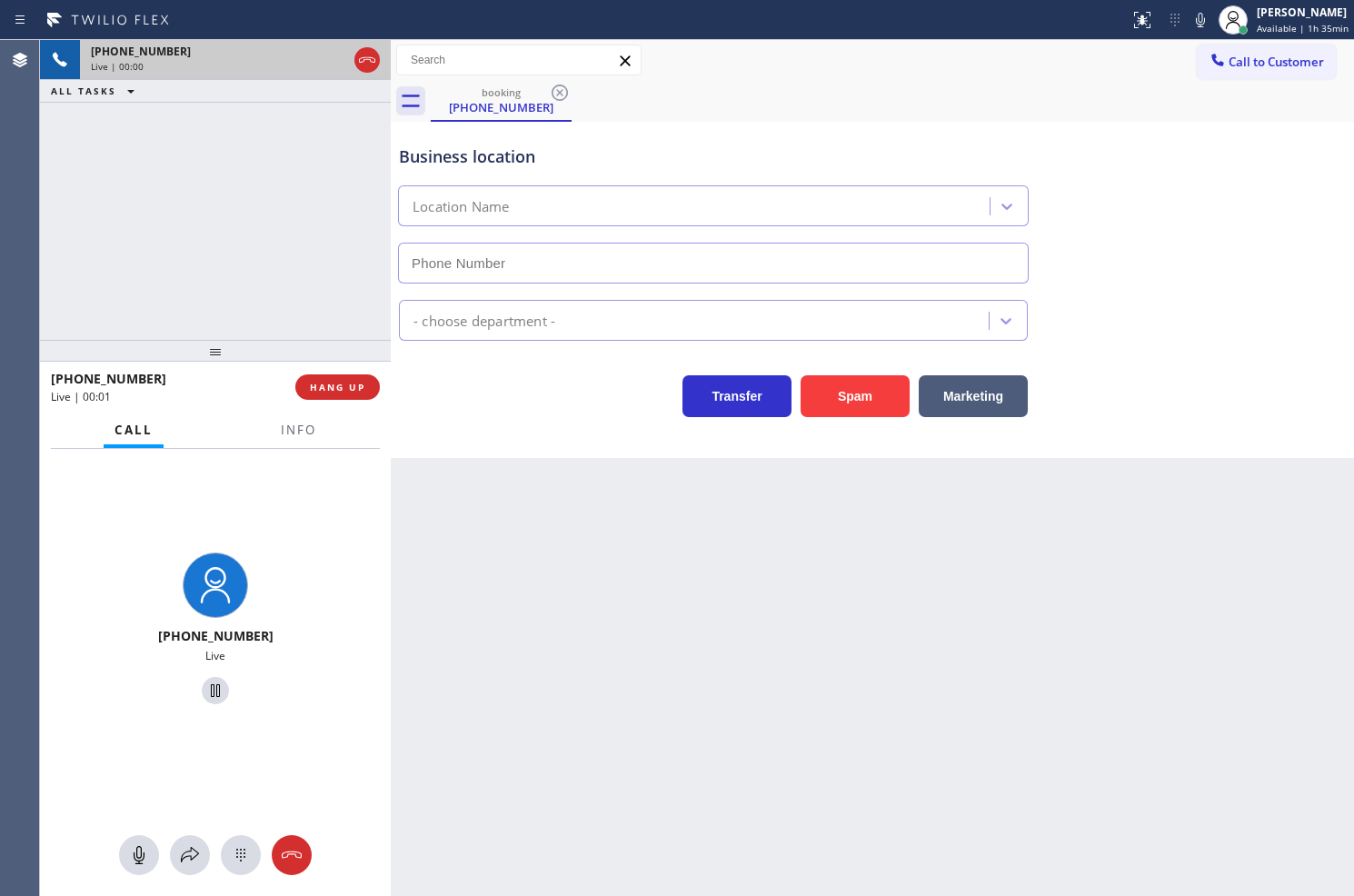
type input "(347) 757-4373"
click at [306, 312] on div "+18446793652 Live | 00:05 ALL TASKS ALL TASKS ACTIVE TASKS TASKS IN WRAP UP" at bounding box center [216, 190] width 351 height 300
click at [513, 427] on div "Business location Brooklyn Appliance Repair Experts (347) 757-4373 Appliance Re…" at bounding box center [873, 290] width 964 height 336
click at [346, 304] on div "+18446793652 Live | 00:06 ALL TASKS ALL TASKS ACTIVE TASKS TASKS IN WRAP UP" at bounding box center [216, 190] width 351 height 300
click at [483, 406] on div "Transfer Spam Marketing" at bounding box center [714, 392] width 637 height 51
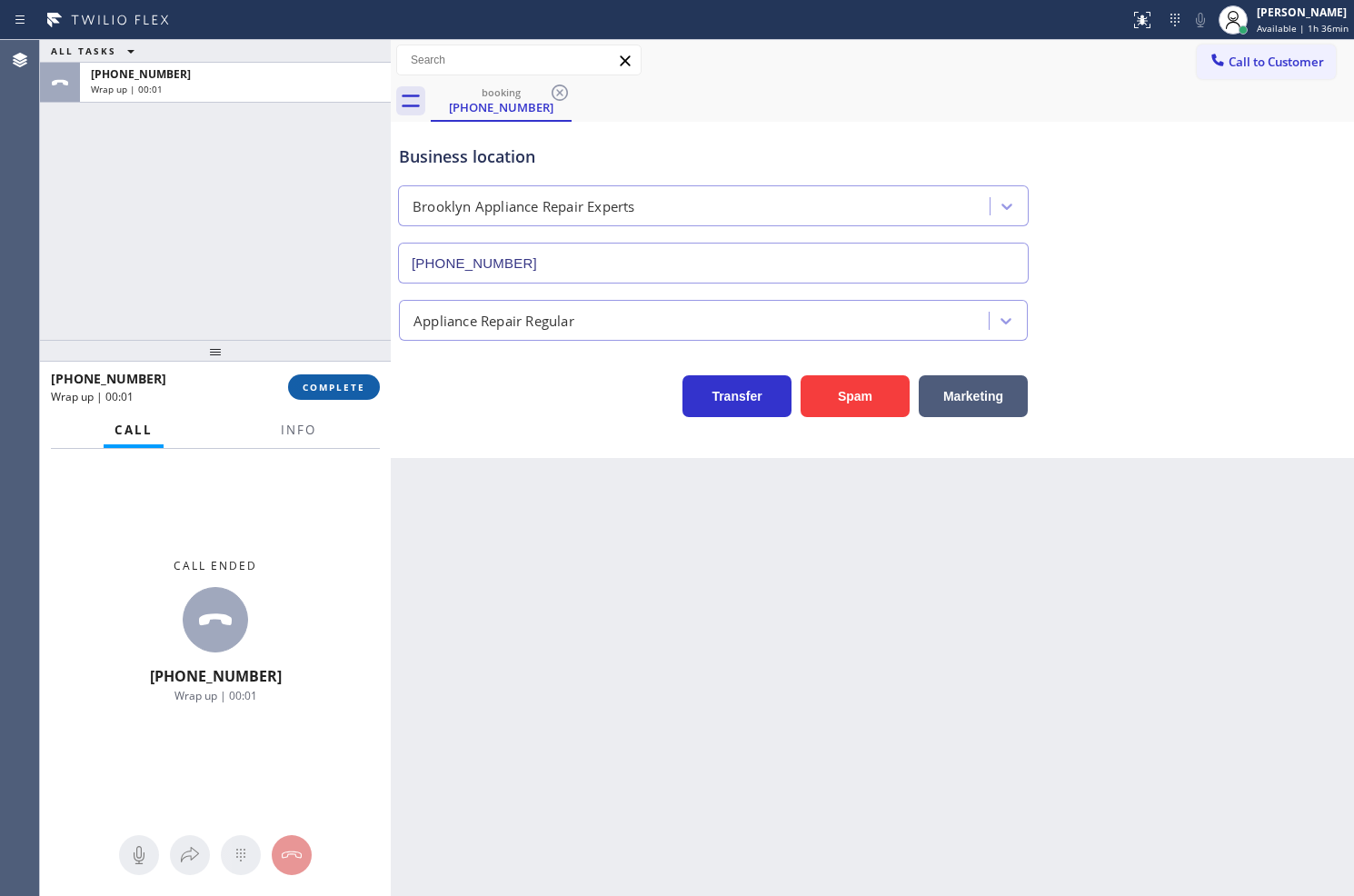
click at [350, 391] on span "COMPLETE" at bounding box center [334, 387] width 63 height 13
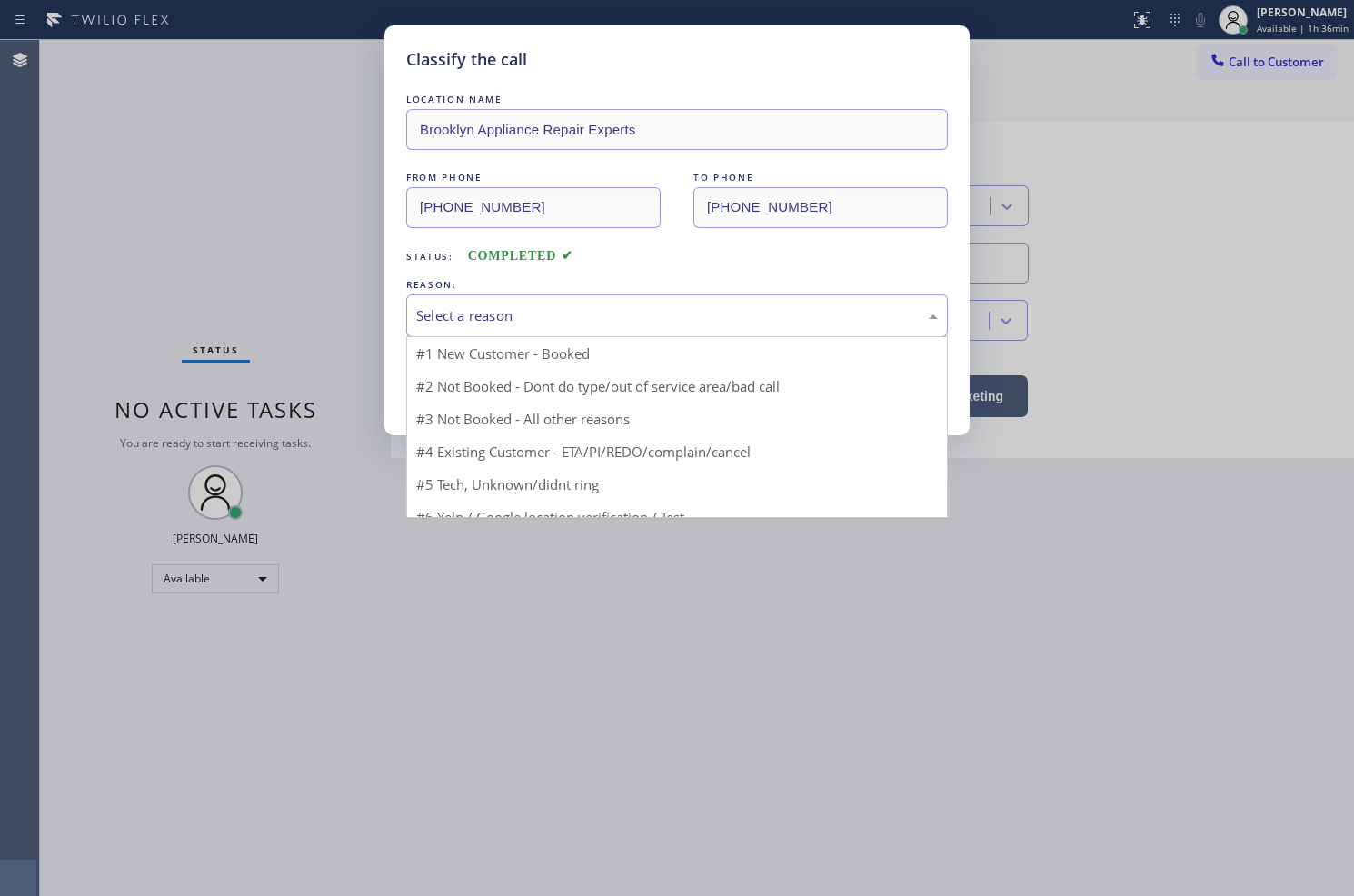
click at [469, 327] on div "Select a reason" at bounding box center [677, 316] width 542 height 43
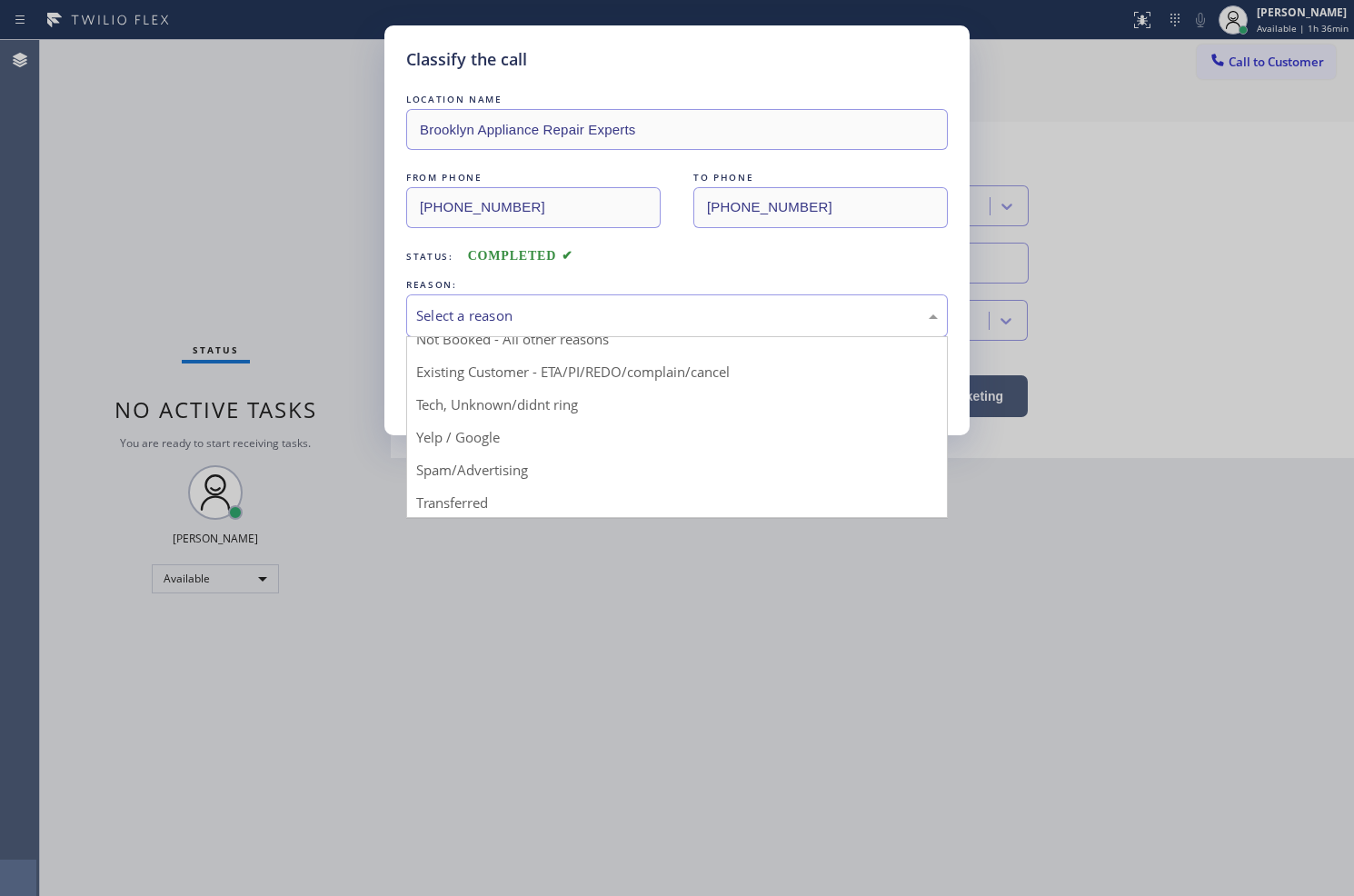
scroll to position [113, 0]
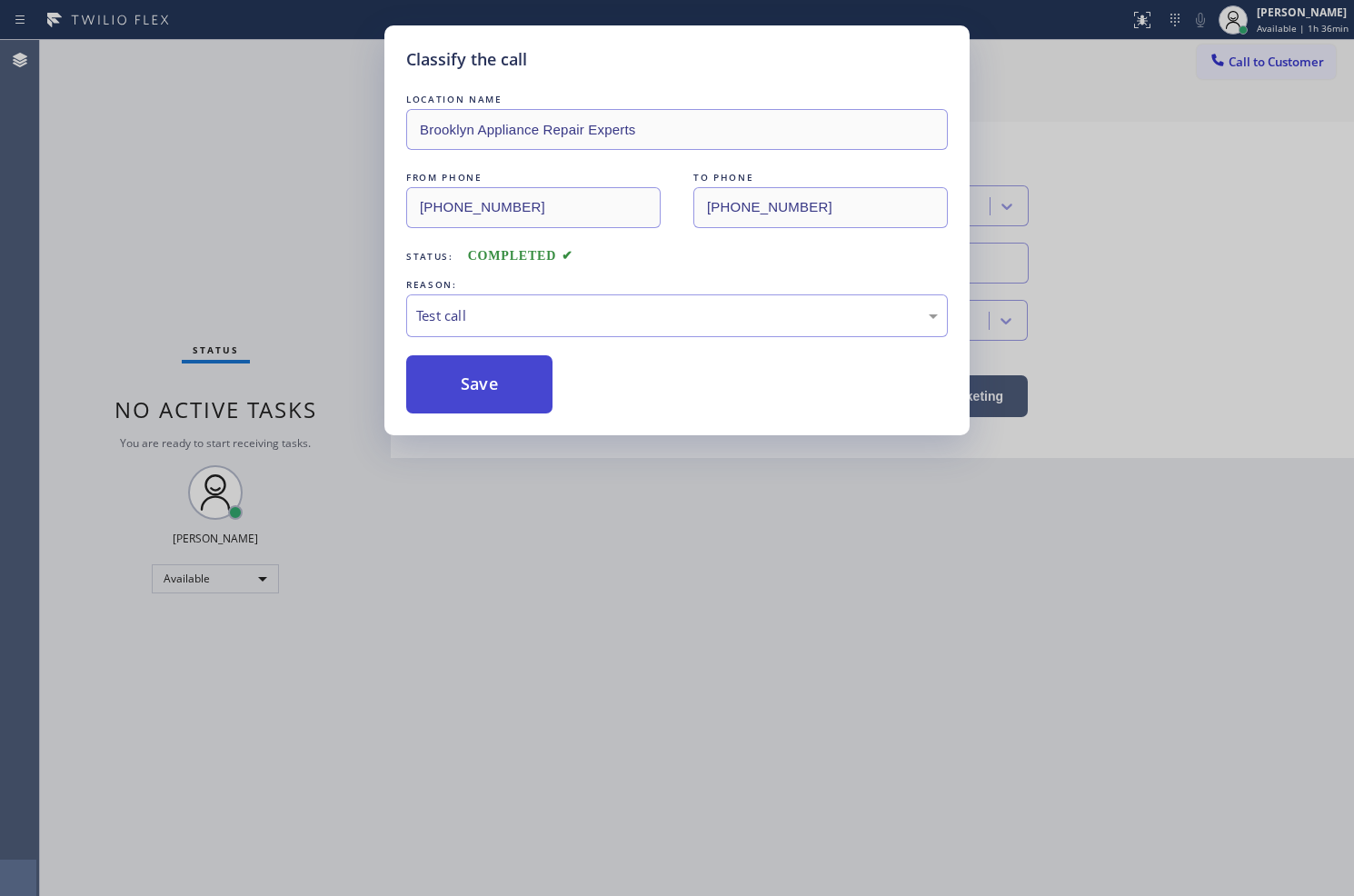
click at [479, 396] on button "Save" at bounding box center [479, 384] width 146 height 58
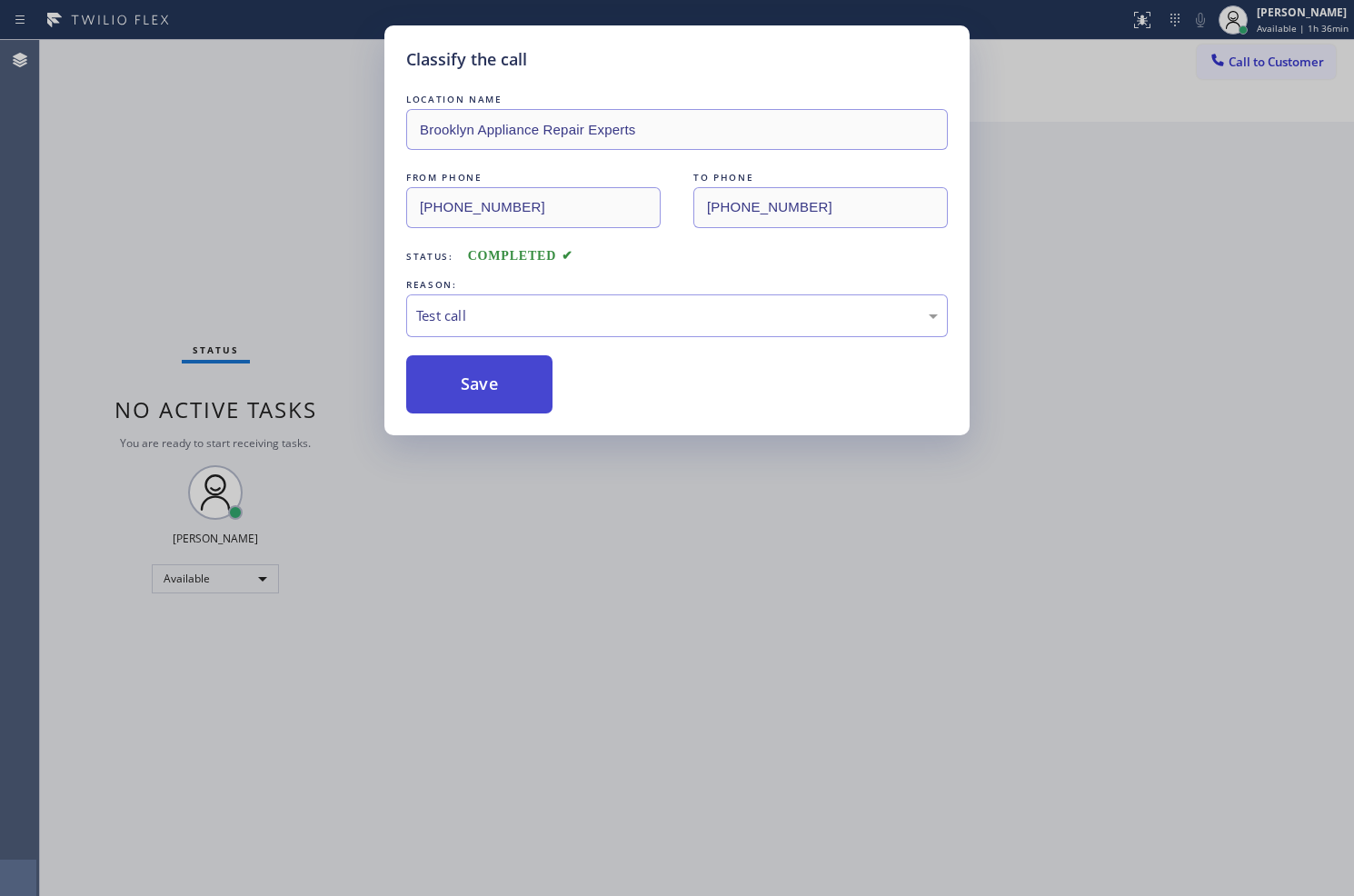
click at [479, 396] on button "Save" at bounding box center [479, 384] width 146 height 58
click at [473, 392] on button "Save" at bounding box center [479, 384] width 146 height 58
click at [271, 116] on div "Classify the call LOCATION NAME Brooklyn Appliance Repair Experts FROM PHONE (8…" at bounding box center [677, 448] width 1354 height 896
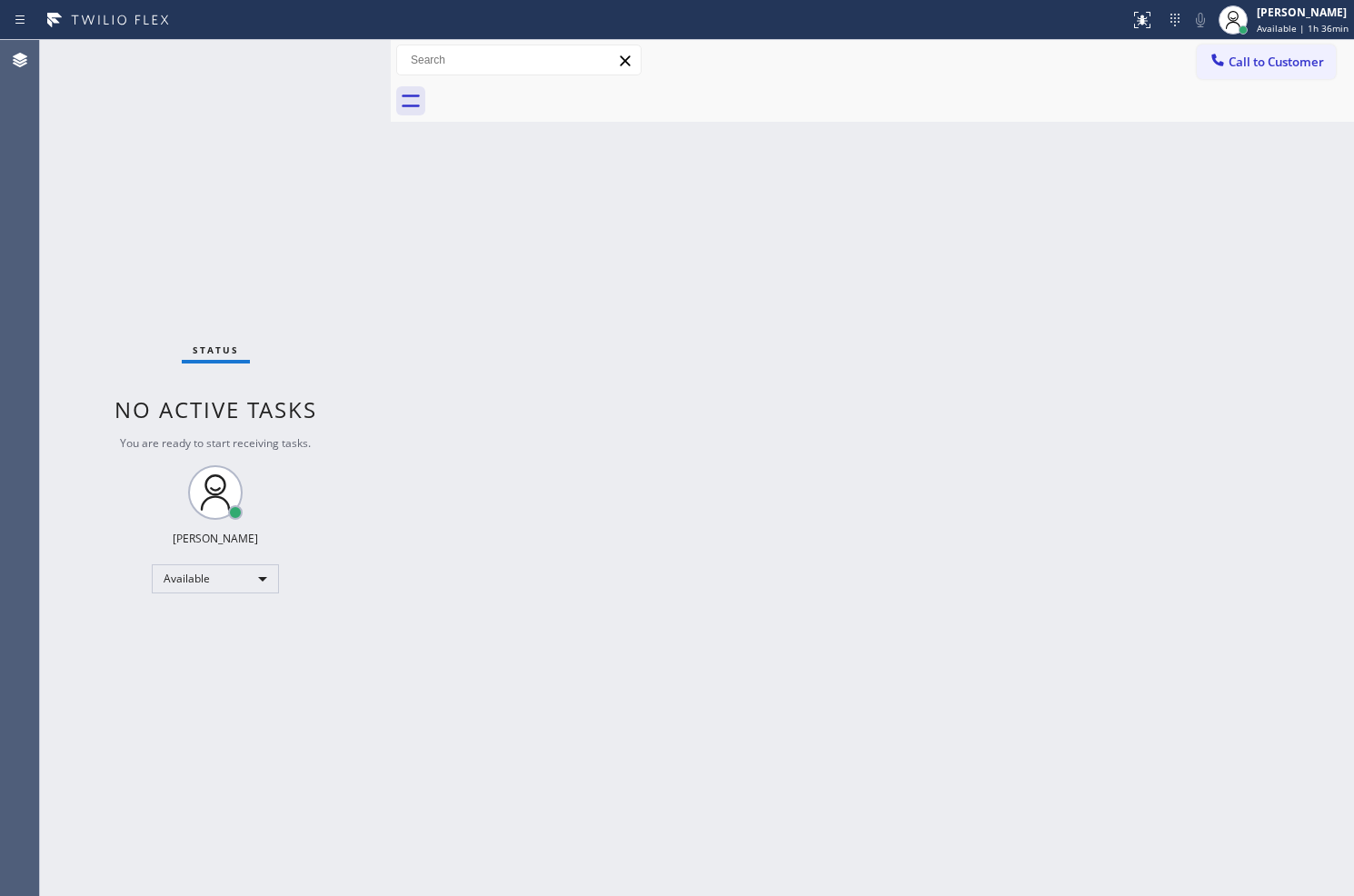
click at [331, 61] on div "Status No active tasks You are ready to start receiving tasks. Judy Anne Bernal…" at bounding box center [216, 468] width 351 height 856
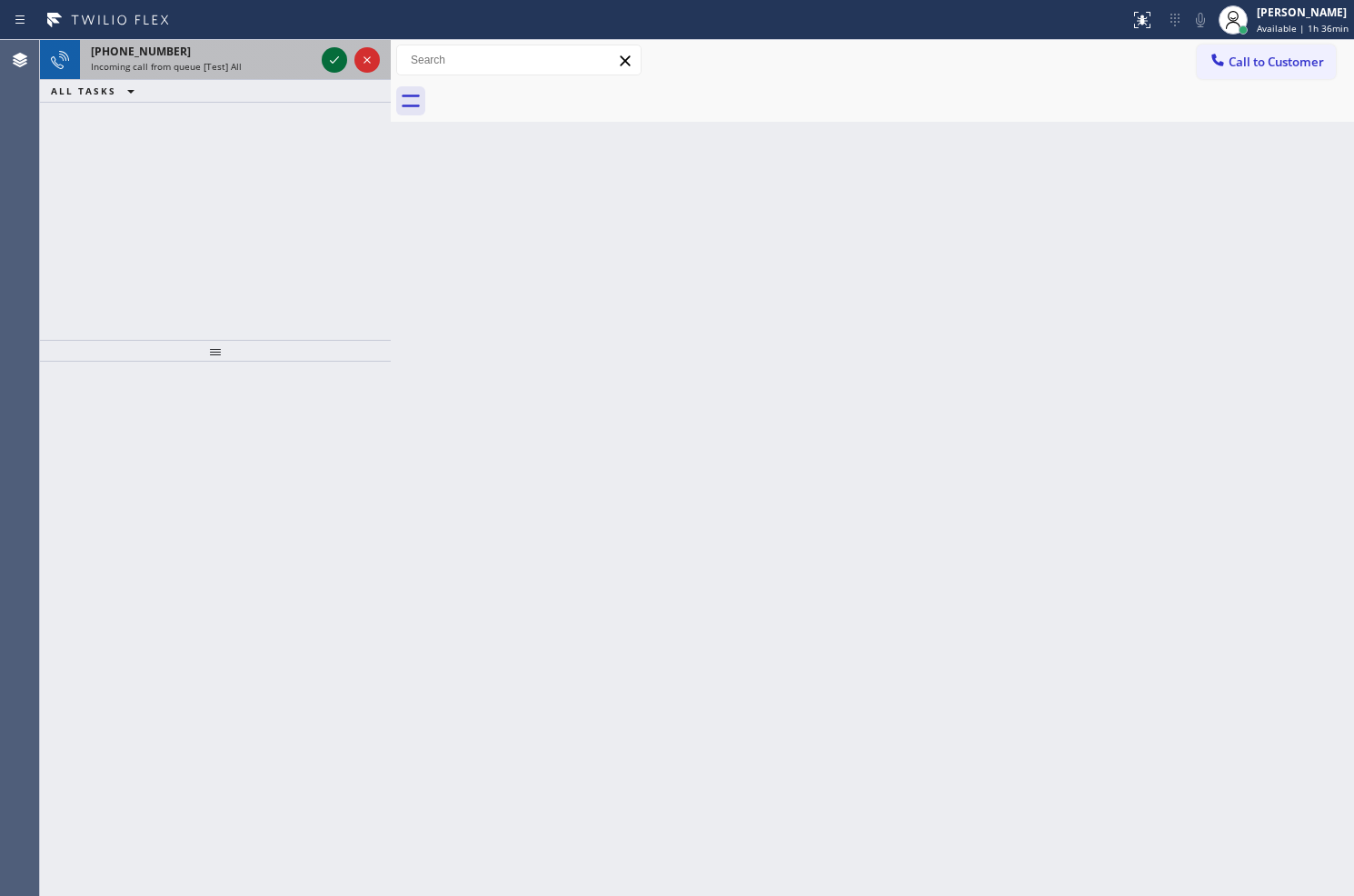
click at [334, 62] on icon at bounding box center [334, 59] width 22 height 22
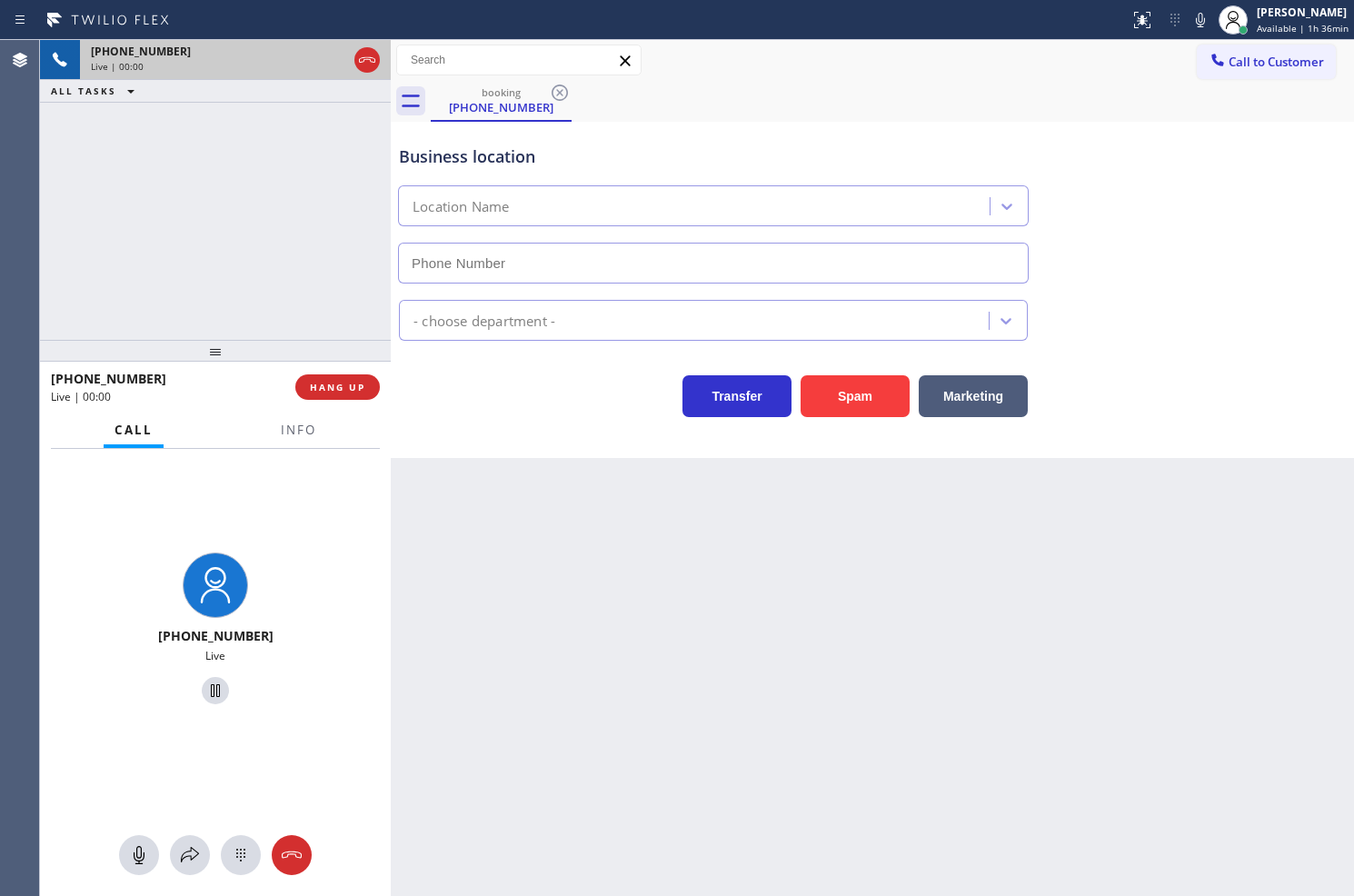
type input "(949) 776-7696"
drag, startPoint x: 502, startPoint y: 439, endPoint x: 232, endPoint y: 261, distance: 323.4
click at [501, 439] on div "Business location SubzeroCare.online (Orange County, Google Ads) (949) 776-7696…" at bounding box center [873, 290] width 964 height 336
click at [232, 261] on div "+18446793652 Live | 00:04 ALL TASKS ALL TASKS ACTIVE TASKS TASKS IN WRAP UP" at bounding box center [216, 190] width 351 height 300
click at [482, 391] on div "Transfer Spam Marketing" at bounding box center [714, 392] width 637 height 51
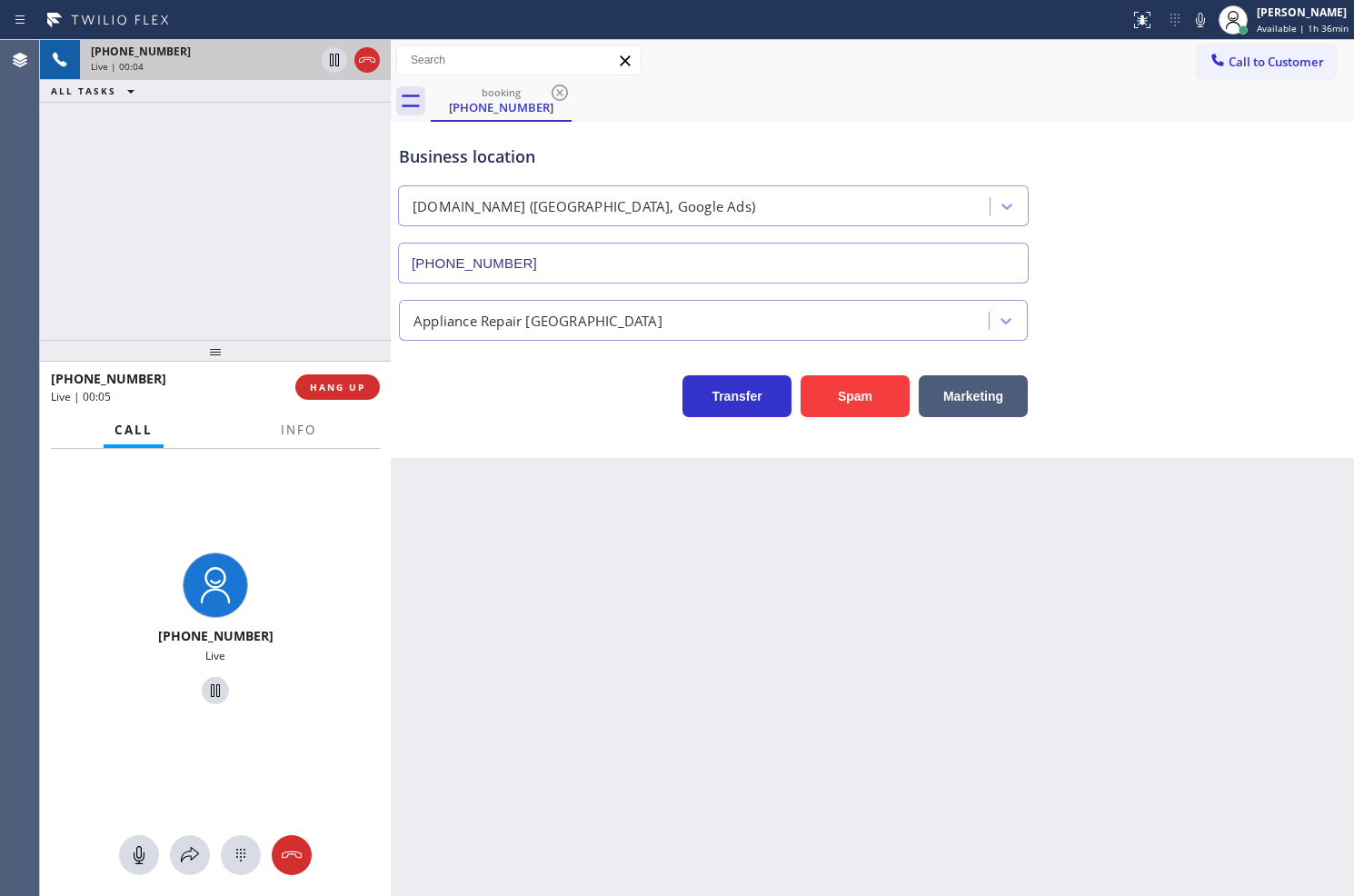
click at [261, 251] on div "+18446793652 Live | 00:04 ALL TASKS ALL TASKS ACTIVE TASKS TASKS IN WRAP UP" at bounding box center [216, 190] width 351 height 300
click at [506, 424] on div "Business location SubzeroCare.online (Orange County, Google Ads) (949) 776-7696…" at bounding box center [873, 290] width 964 height 336
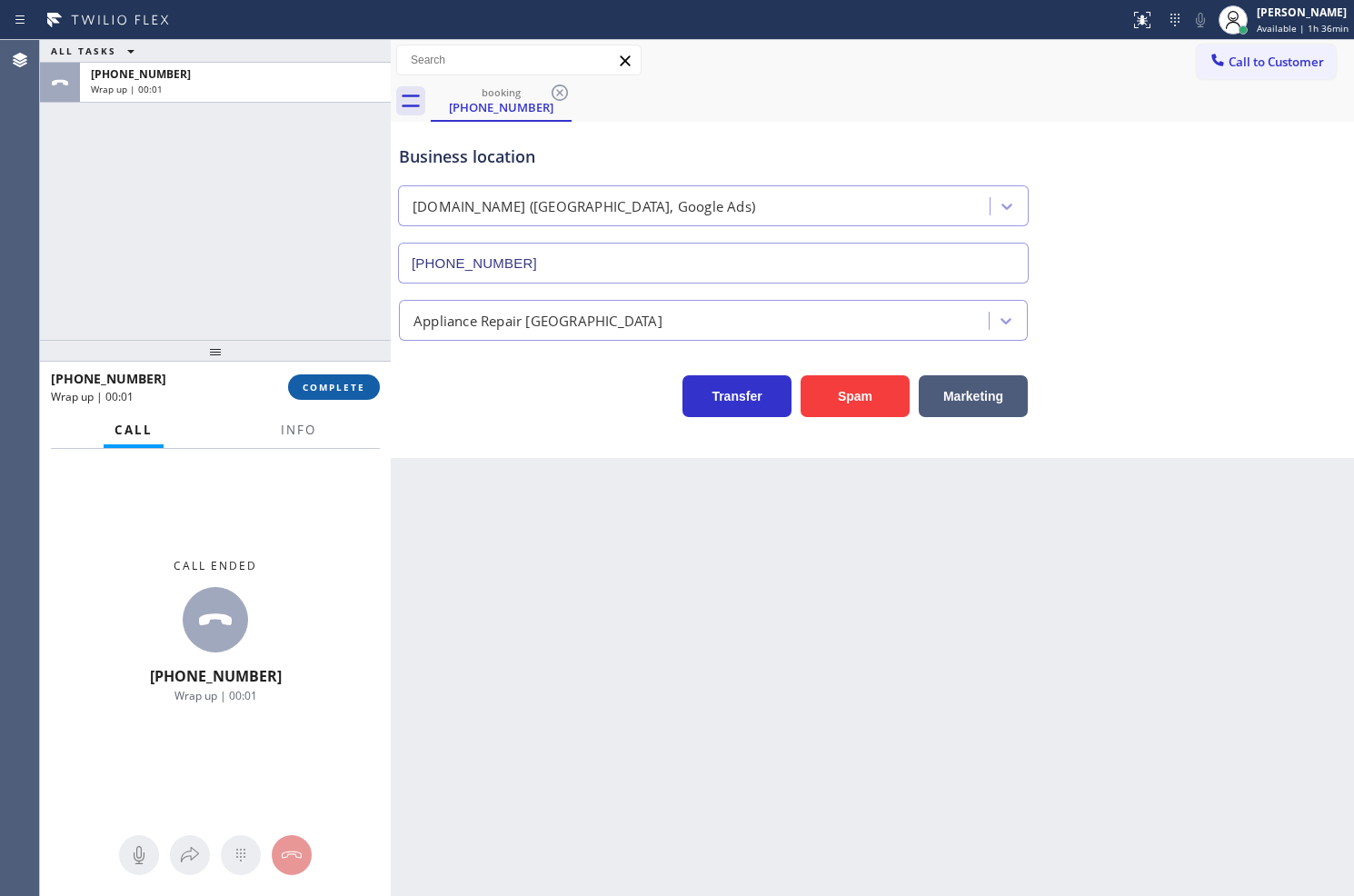
click at [332, 381] on span "COMPLETE" at bounding box center [334, 387] width 63 height 13
click at [490, 312] on div "Appliance Repair High End" at bounding box center [538, 321] width 249 height 21
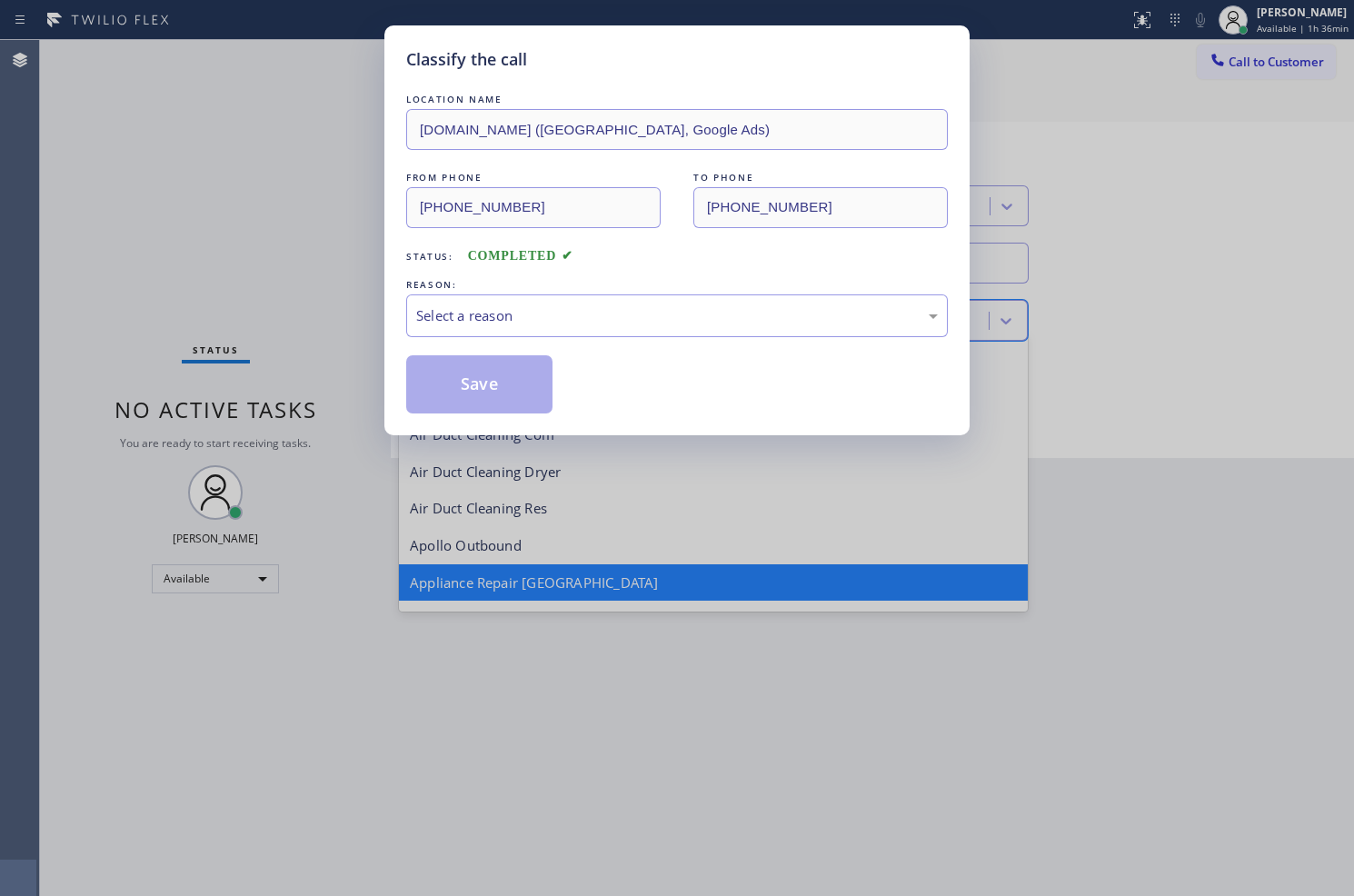
scroll to position [1, 0]
click at [468, 309] on div "Select a reason" at bounding box center [677, 316] width 521 height 21
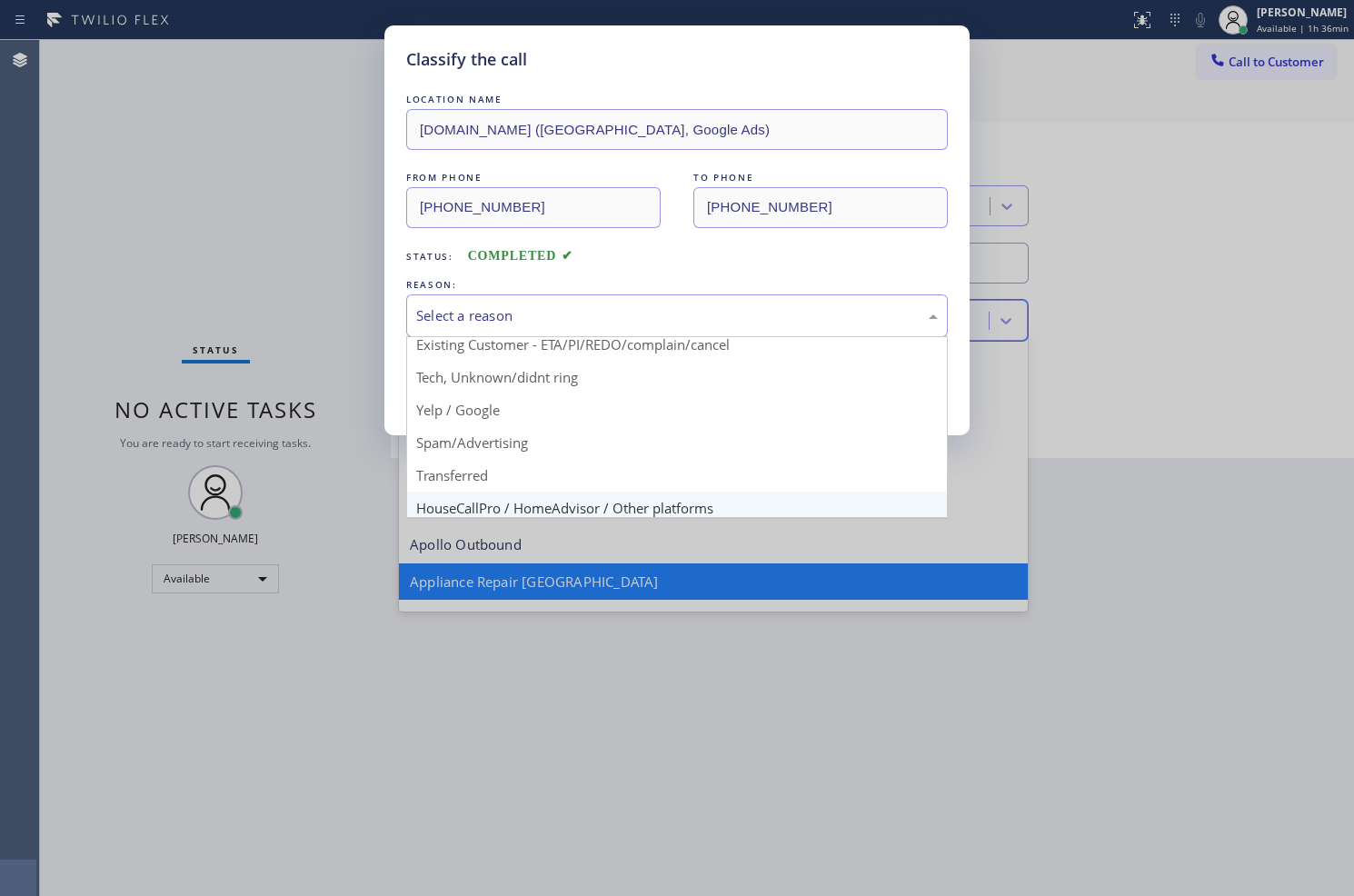
scroll to position [113, 0]
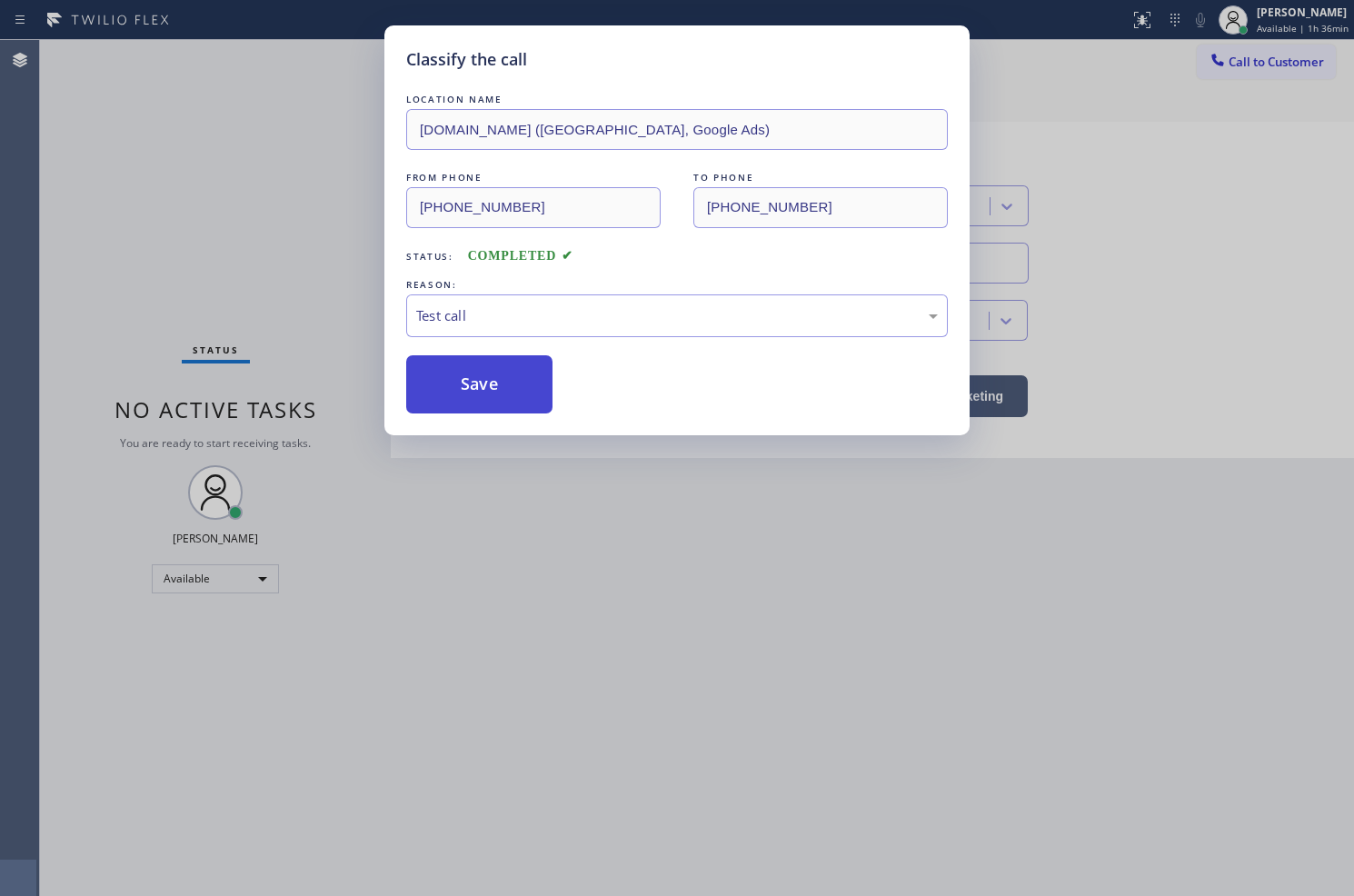
click at [487, 381] on button "Save" at bounding box center [479, 384] width 146 height 58
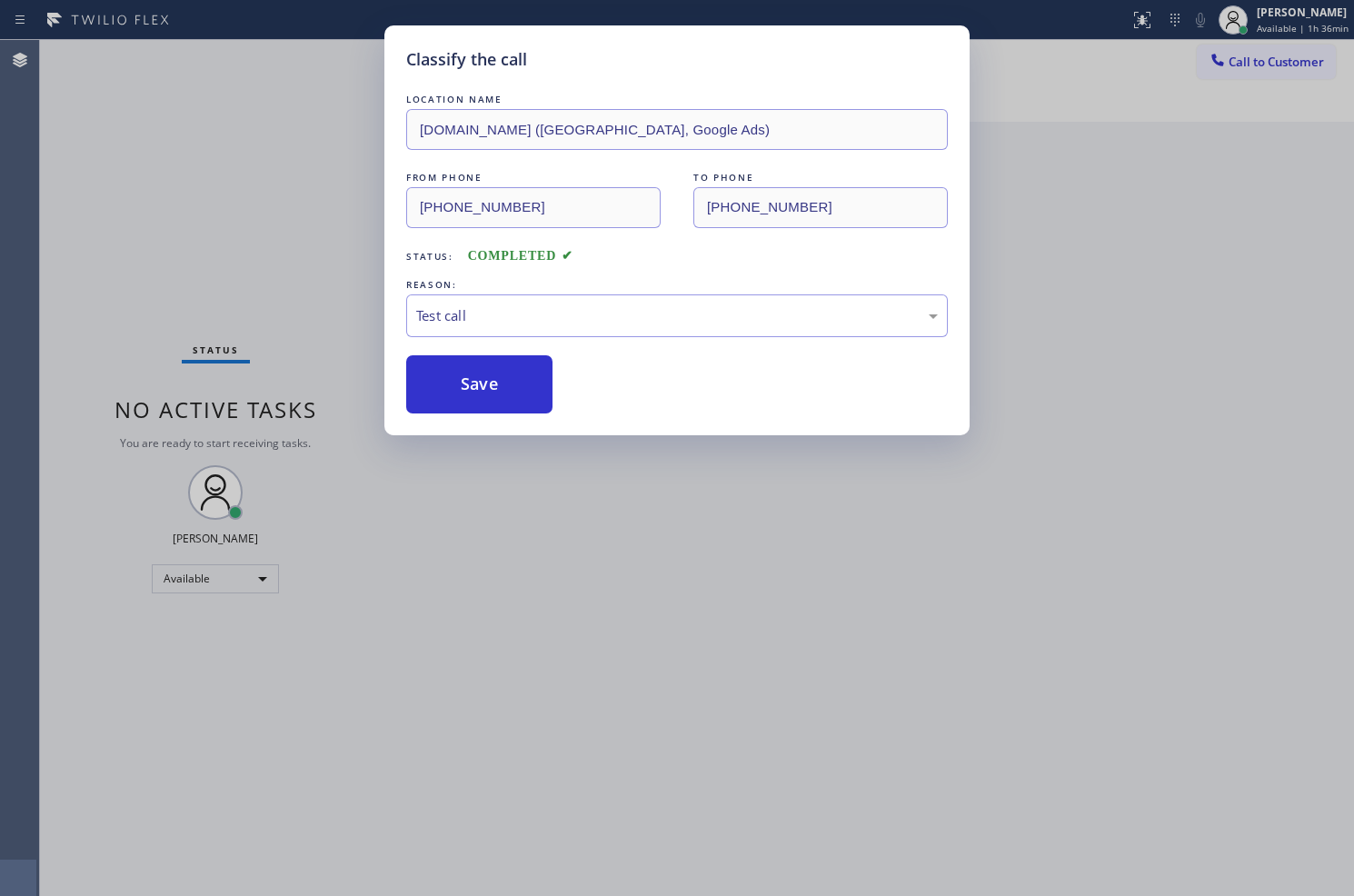
click at [358, 175] on div "Classify the call LOCATION NAME SubzeroCare.online (Orange County, Google Ads) …" at bounding box center [677, 448] width 1354 height 896
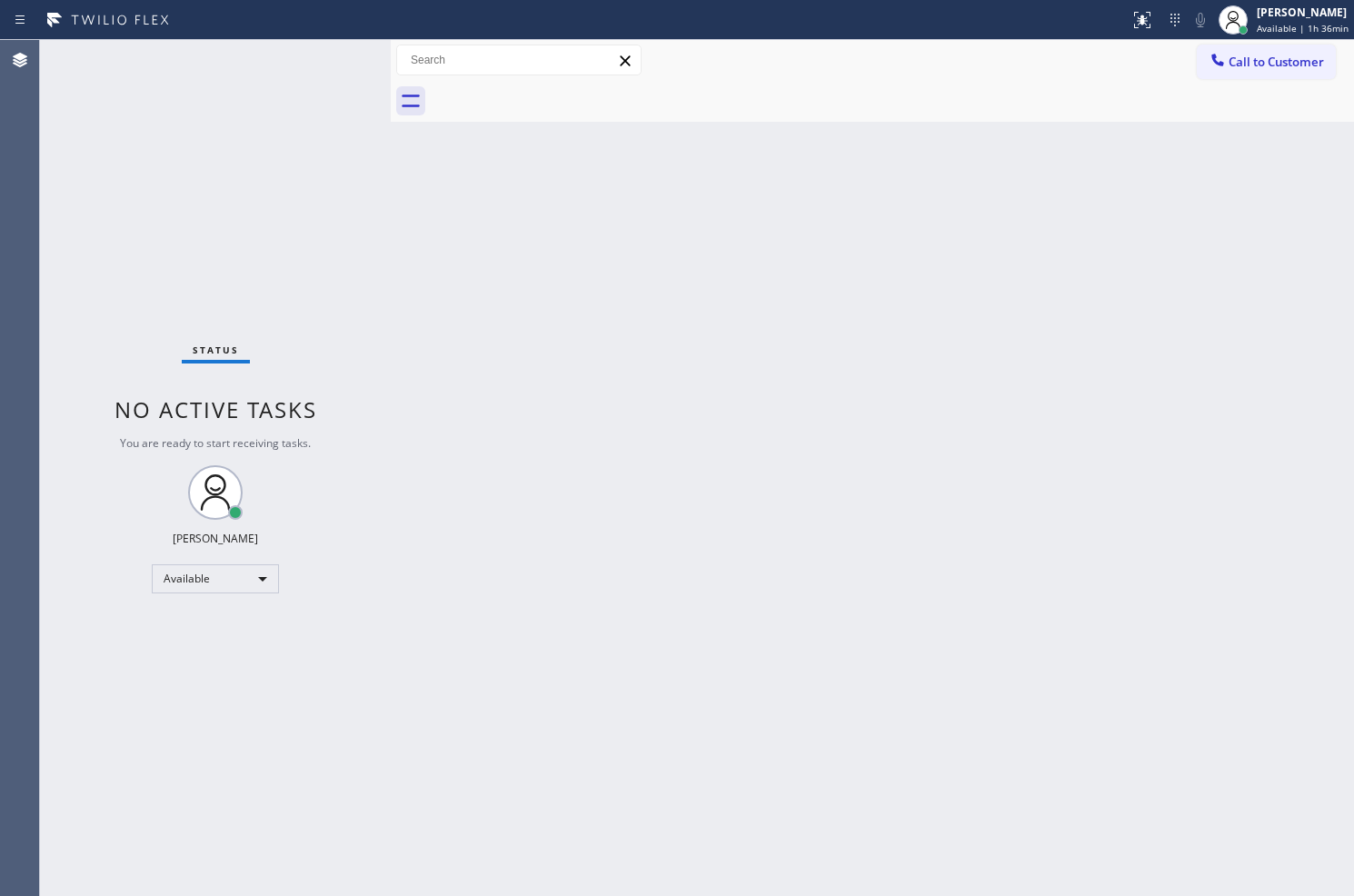
click at [325, 59] on div "Status No active tasks You are ready to start receiving tasks. Judy Anne Bernal…" at bounding box center [216, 468] width 351 height 856
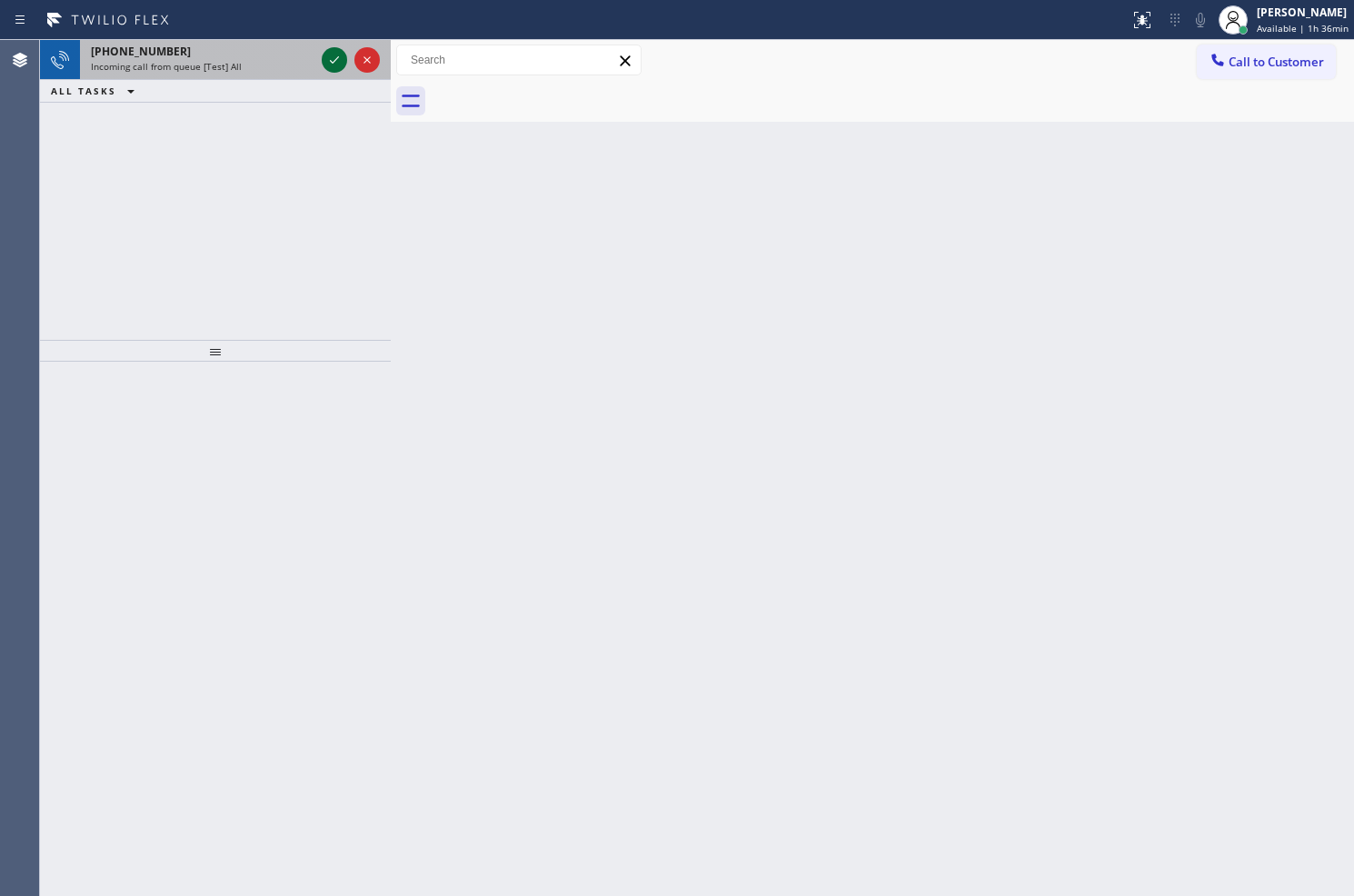
click at [325, 59] on icon at bounding box center [334, 59] width 22 height 22
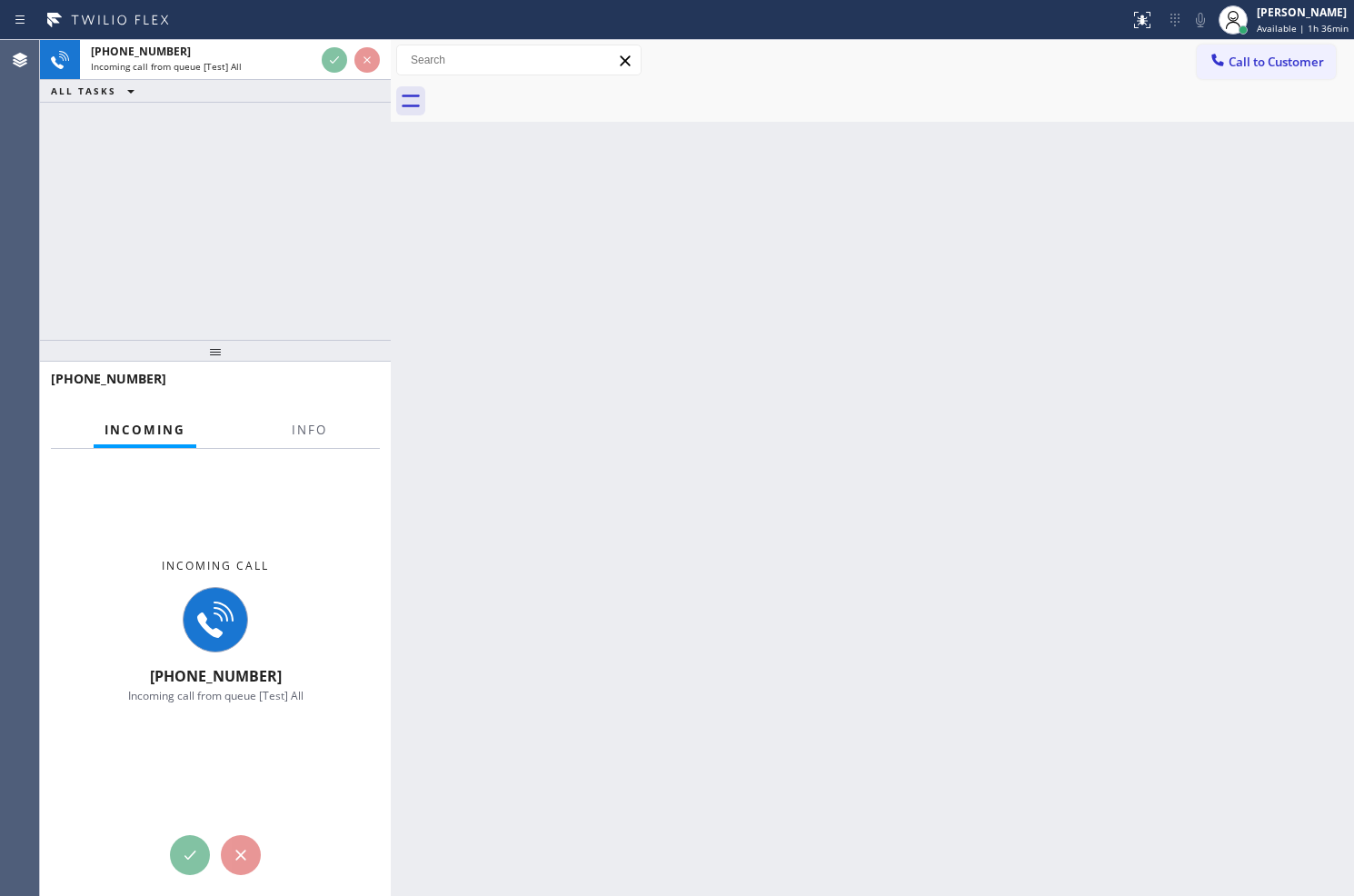
click at [334, 132] on div "+18446793652 Incoming call from queue [Test] All ALL TASKS ALL TASKS ACTIVE TAS…" at bounding box center [216, 190] width 351 height 300
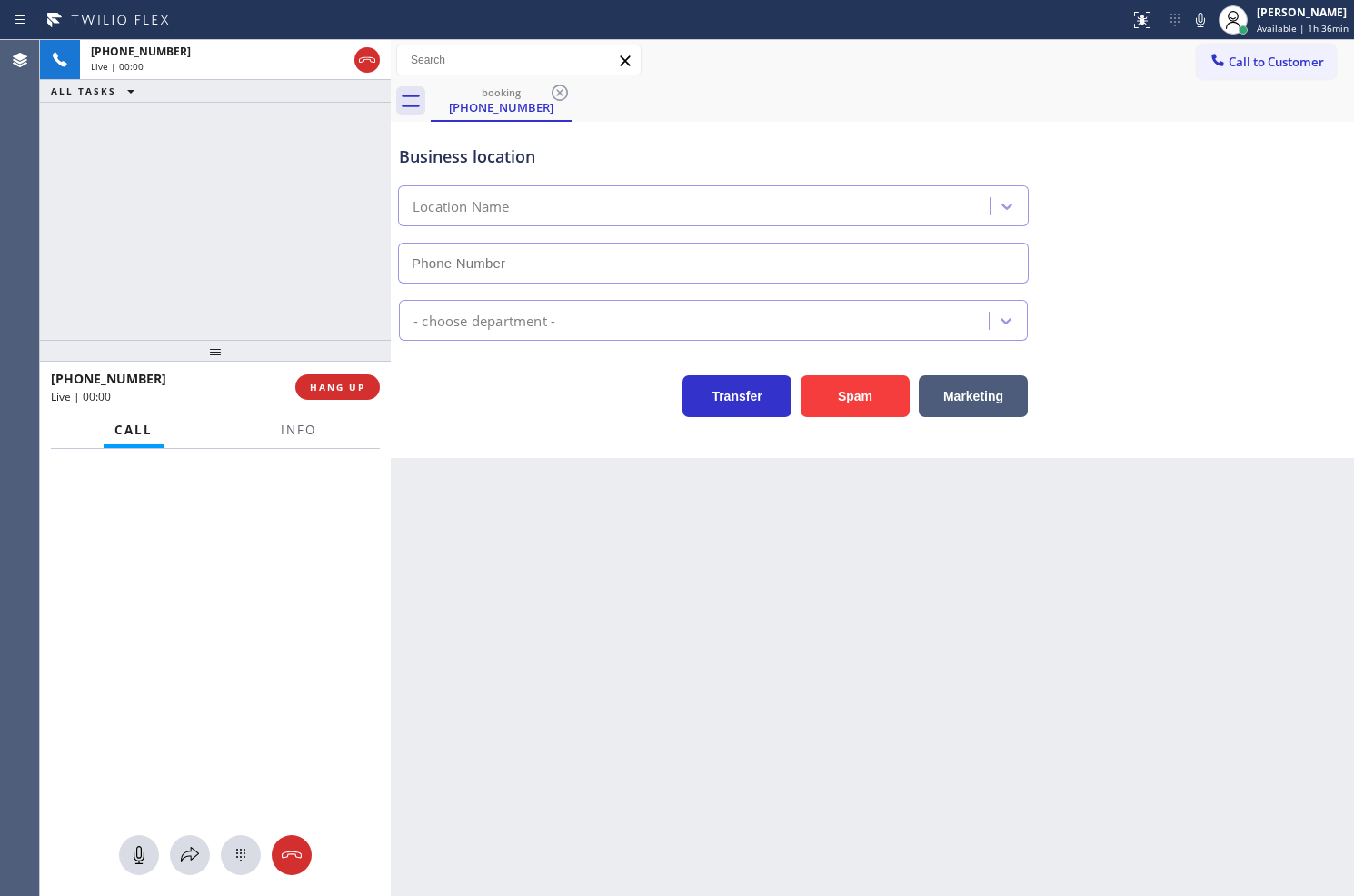
type input "(949) 613-5294"
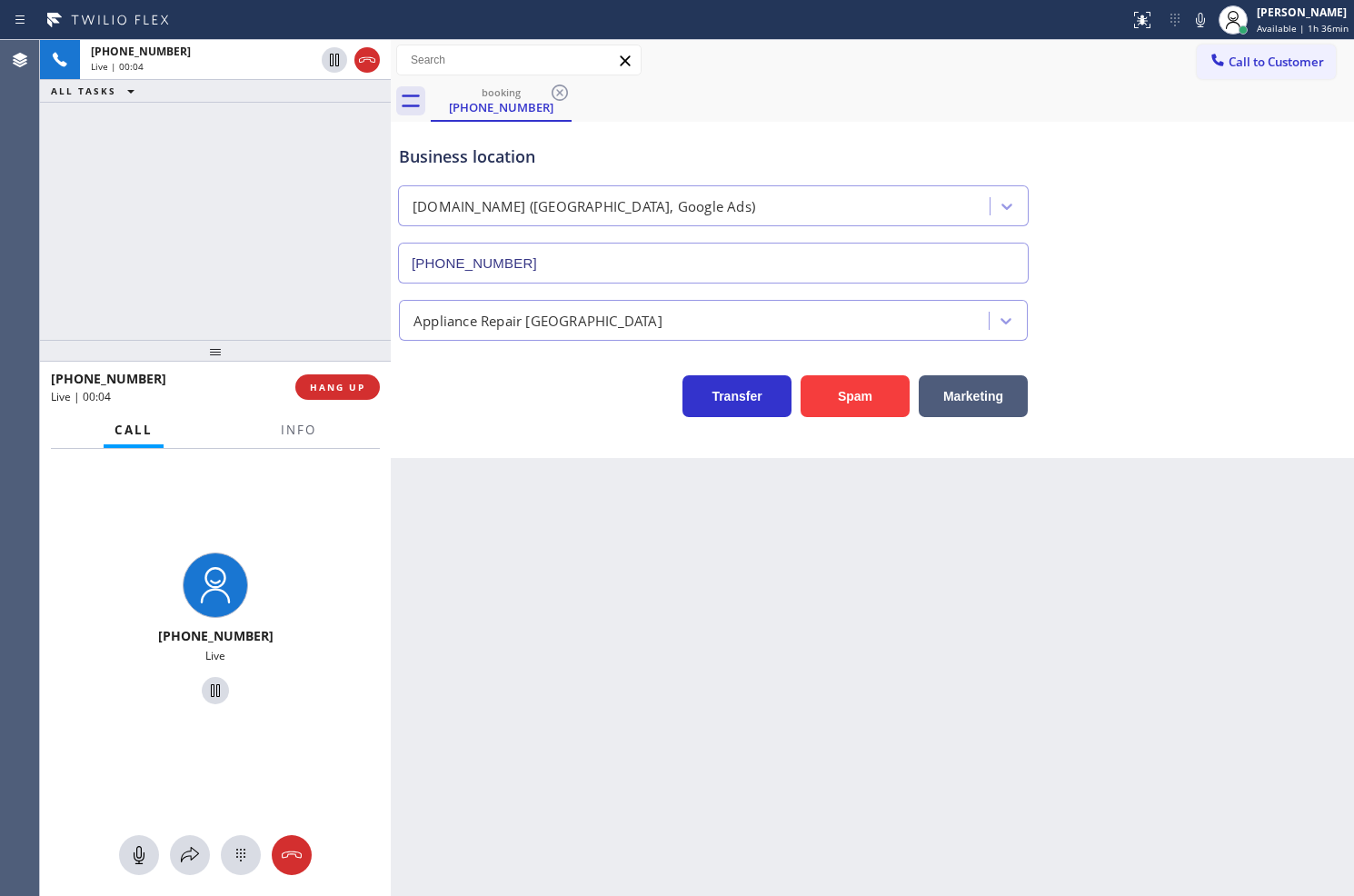
drag, startPoint x: 224, startPoint y: 257, endPoint x: 239, endPoint y: 259, distance: 15.1
click at [225, 257] on div "+18446793652 Live | 00:04 ALL TASKS ALL TASKS ACTIVE TASKS TASKS IN WRAP UP" at bounding box center [216, 190] width 351 height 300
click at [769, 519] on div "Back to Dashboard Change Sender ID Customers Technicians Select a contact Outbo…" at bounding box center [873, 468] width 964 height 856
click at [353, 381] on span "HANG UP" at bounding box center [338, 387] width 55 height 13
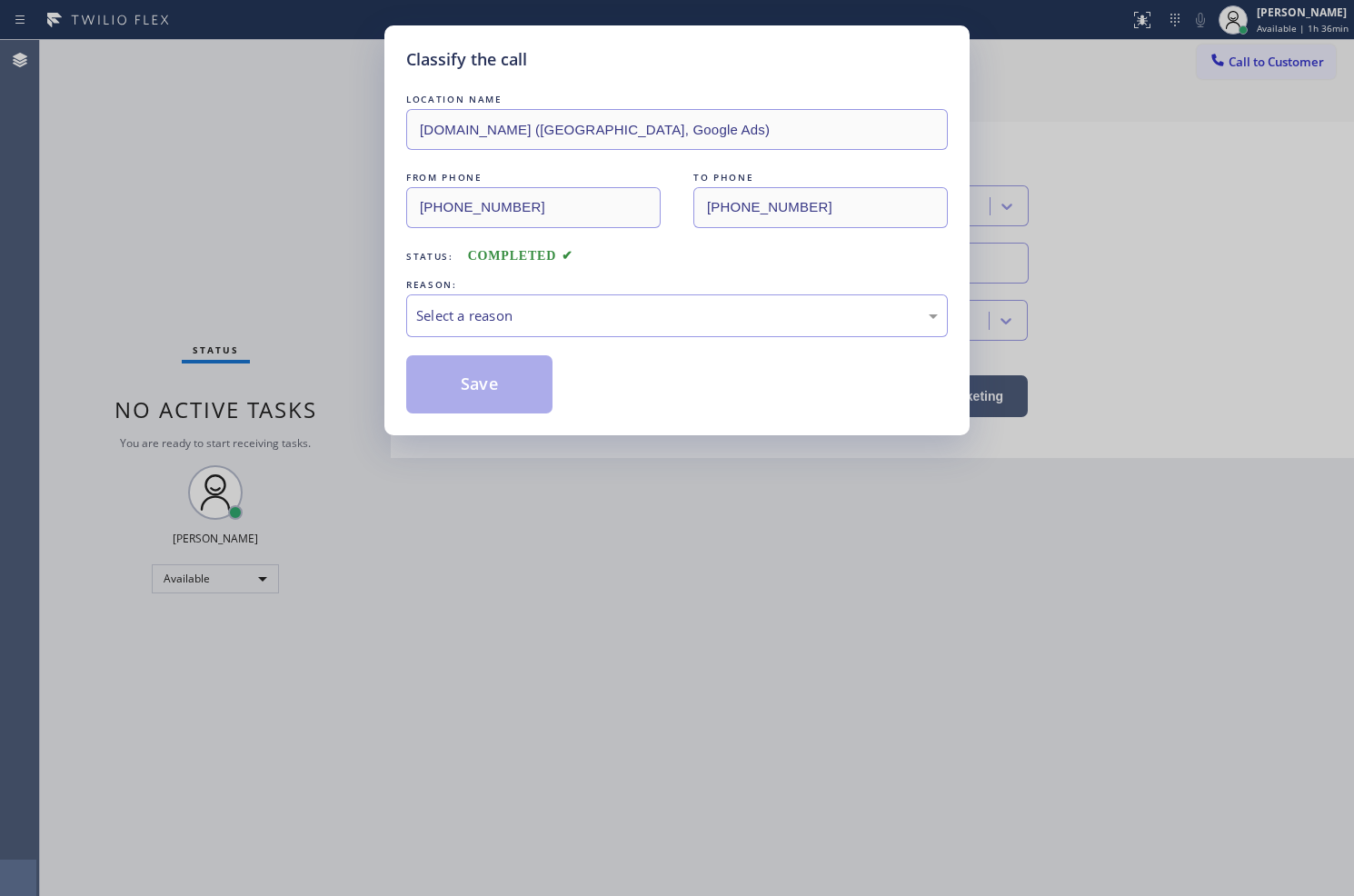
click at [492, 323] on div "Select a reason" at bounding box center [677, 316] width 521 height 21
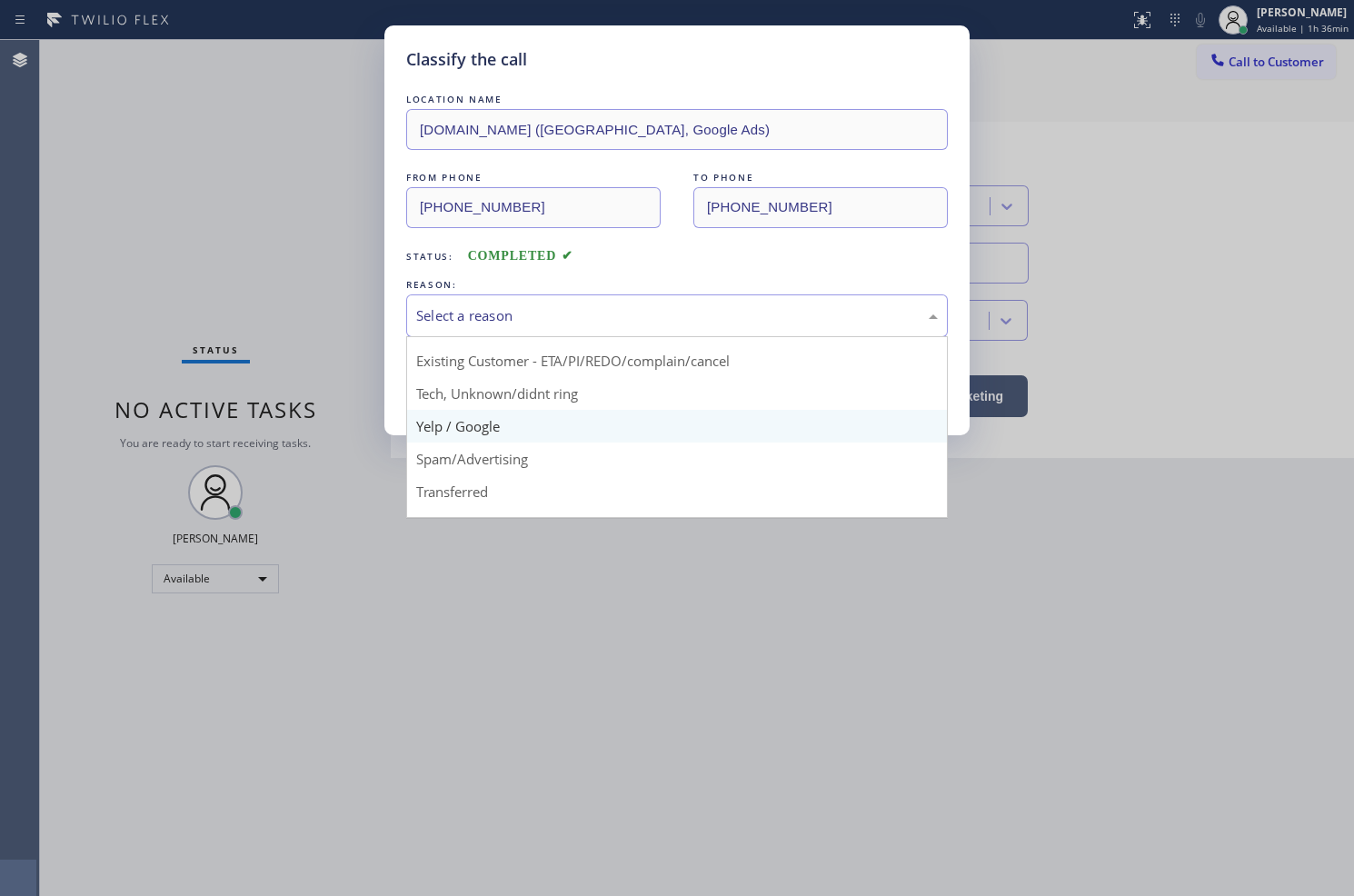
scroll to position [113, 0]
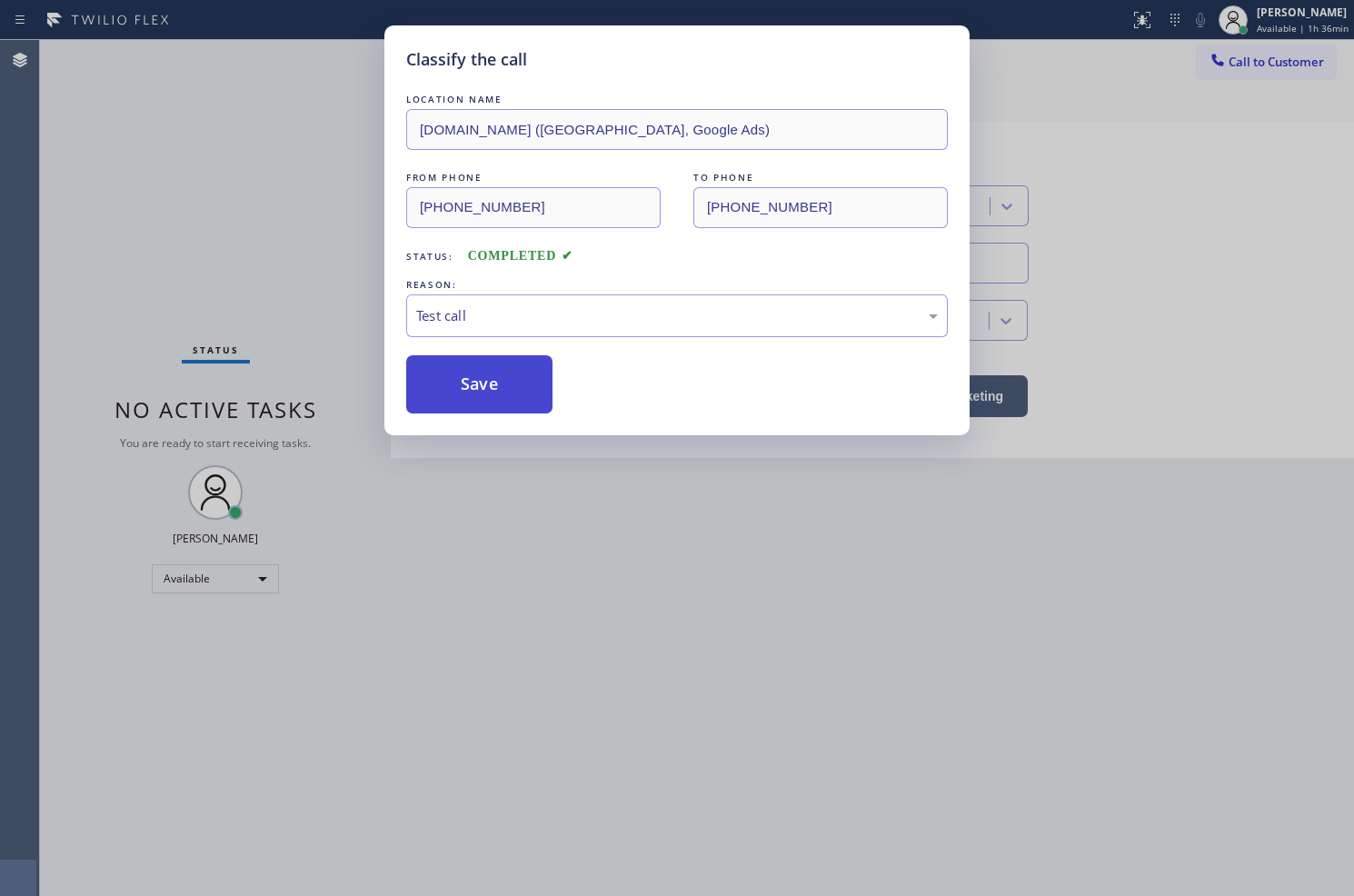
click at [461, 378] on button "Save" at bounding box center [479, 384] width 146 height 58
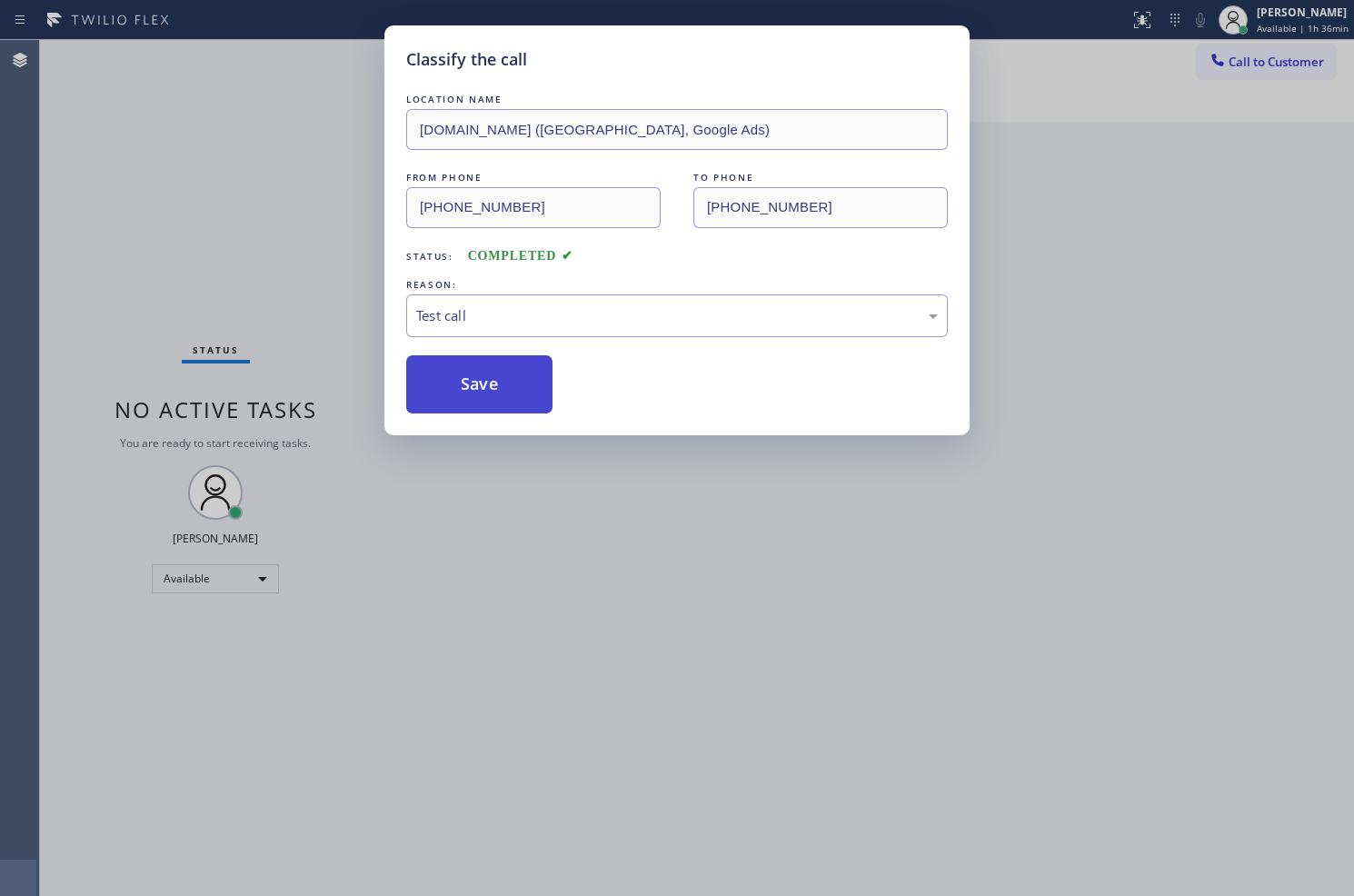
click at [461, 378] on button "Save" at bounding box center [479, 384] width 146 height 58
click at [311, 209] on div "Classify the call LOCATION NAME VikingCare.online (Orange County, Google Ads) F…" at bounding box center [677, 448] width 1354 height 896
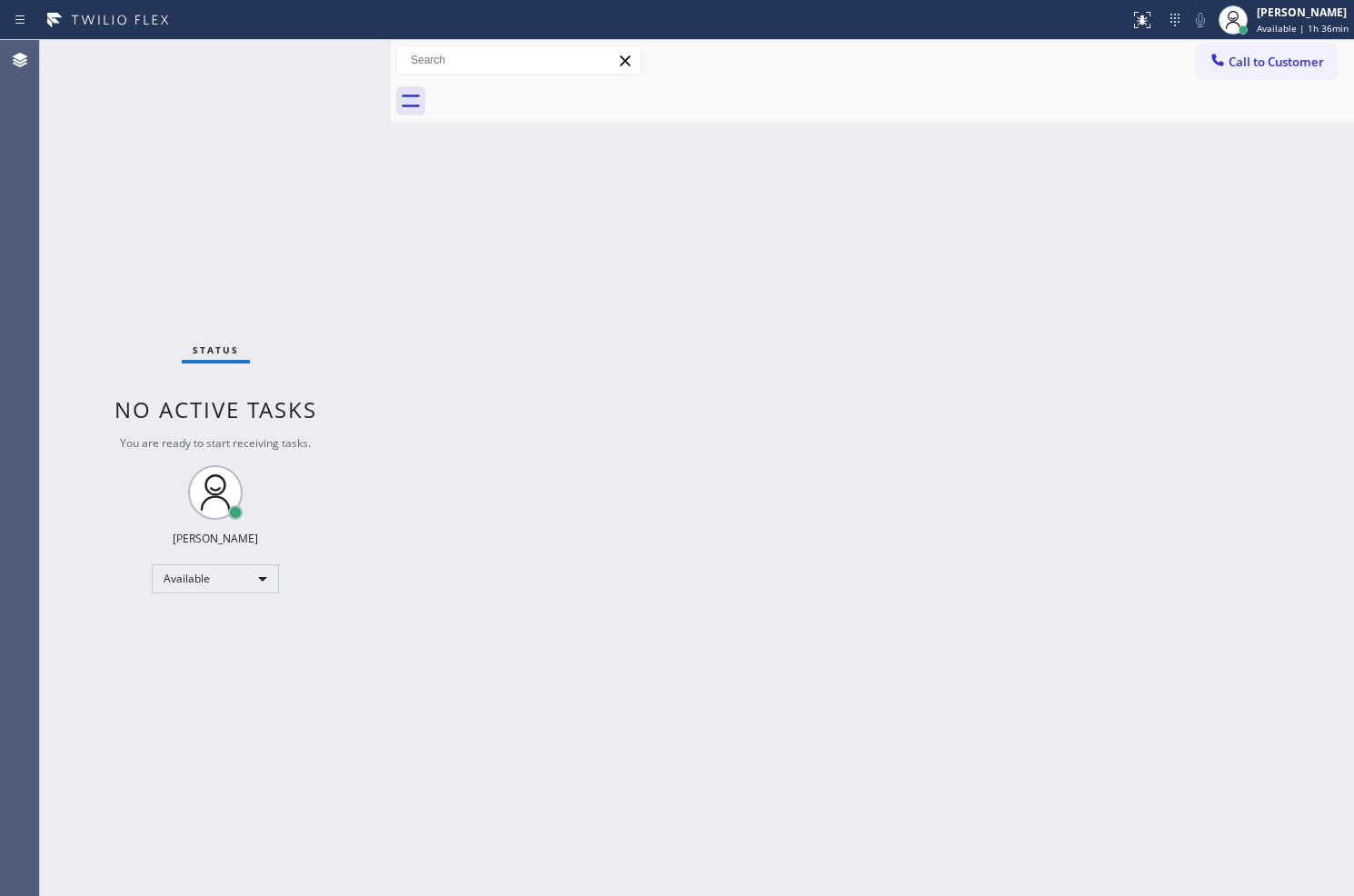
click at [338, 60] on div "Status No active tasks You are ready to start receiving tasks. Judy Anne Bernal…" at bounding box center [216, 468] width 351 height 856
click at [333, 54] on div "Status No active tasks You are ready to start receiving tasks. Judy Anne Bernal…" at bounding box center [216, 468] width 351 height 856
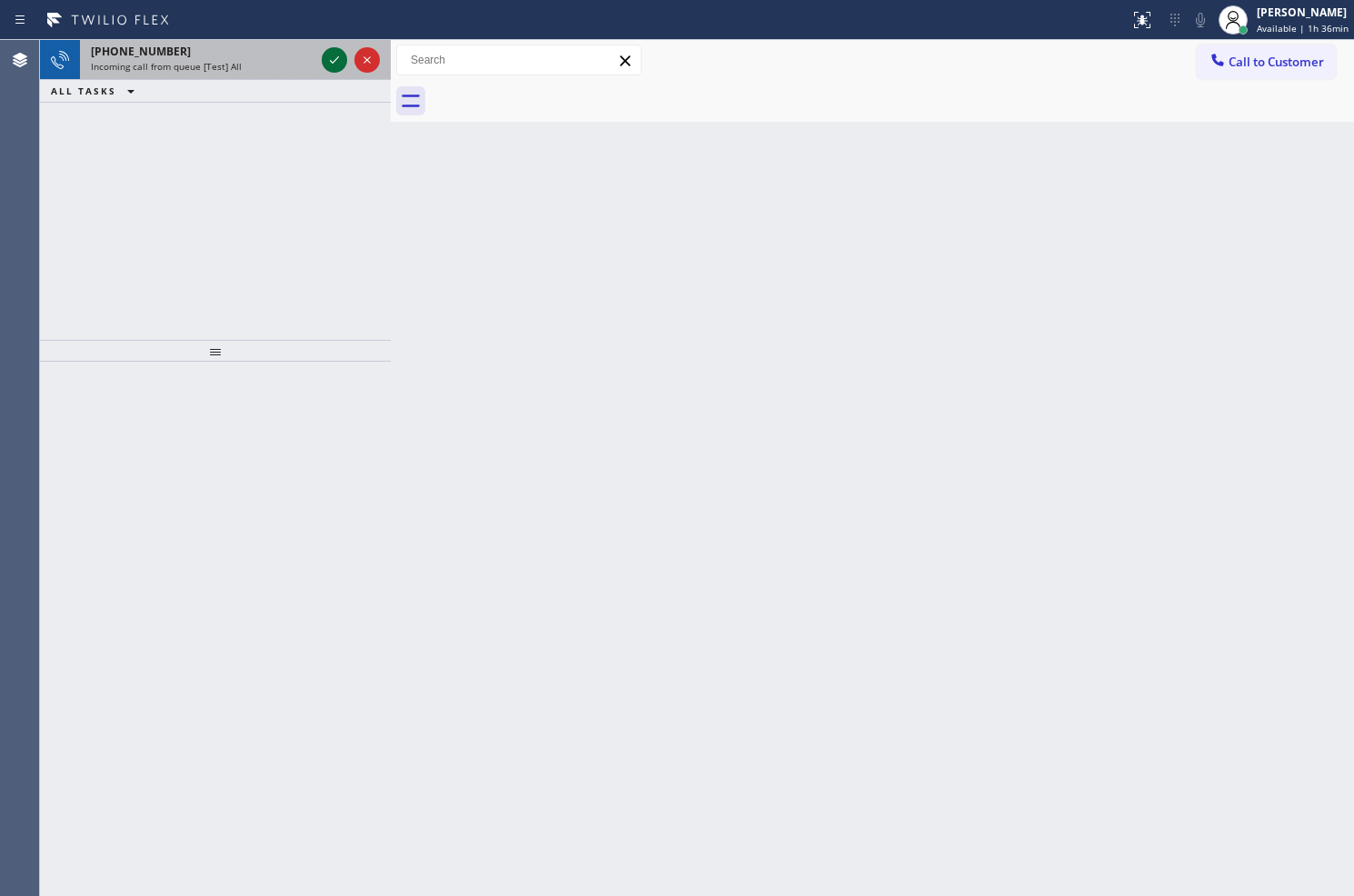
click at [333, 54] on icon at bounding box center [334, 59] width 22 height 22
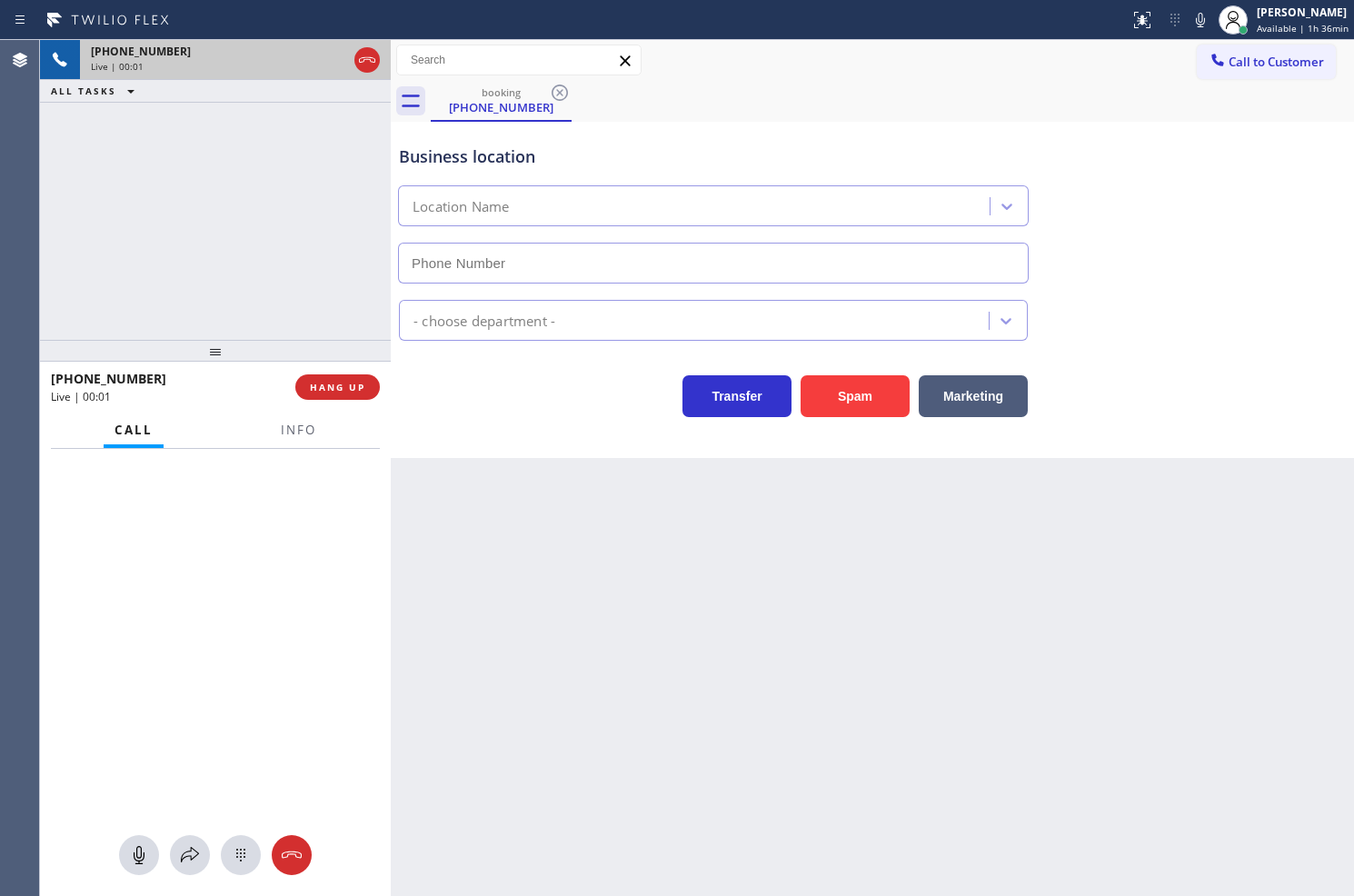
type input "(949) 828-3895"
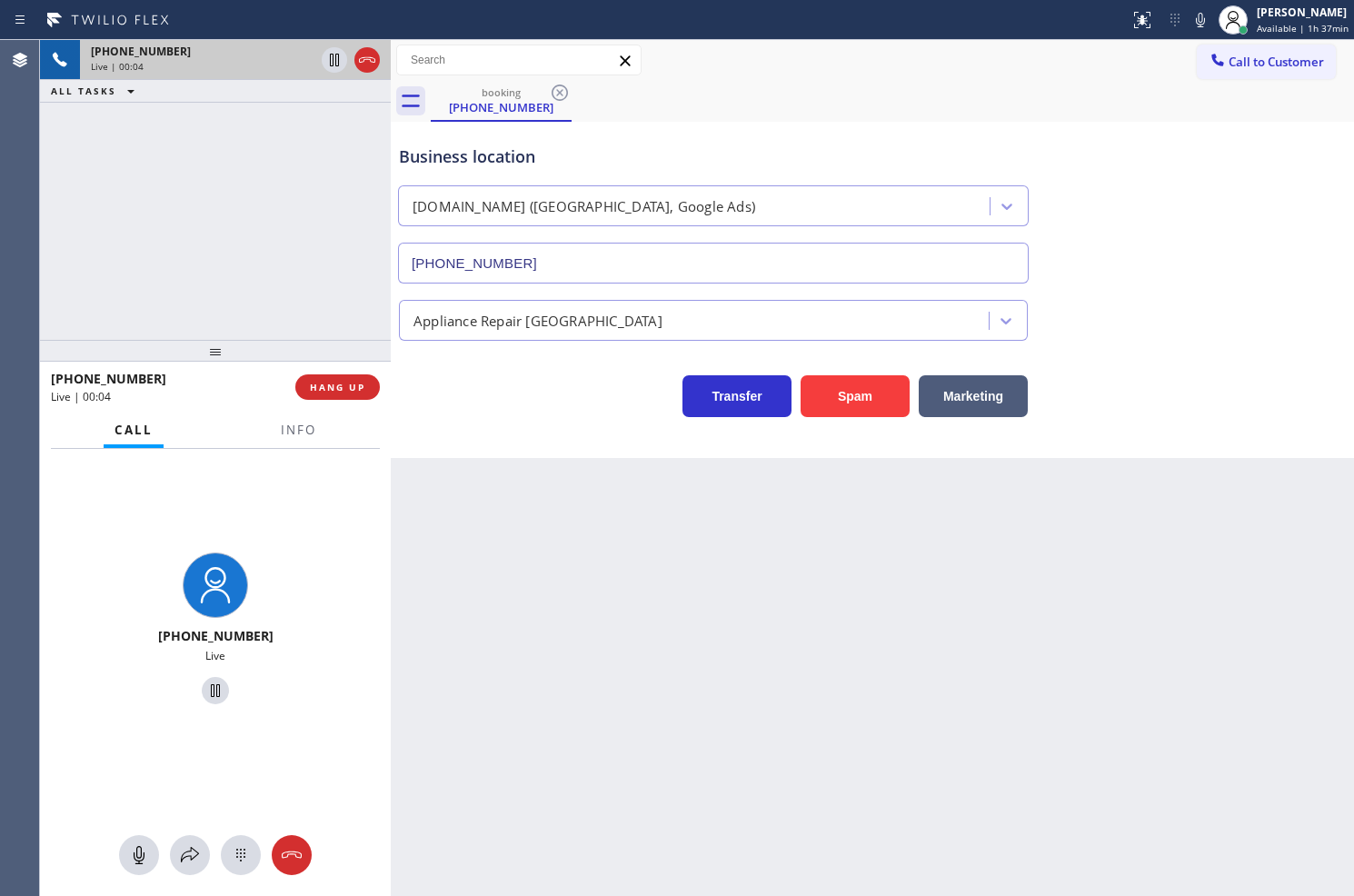
click at [673, 470] on div "Back to Dashboard Change Sender ID Customers Technicians Select a contact Outbo…" at bounding box center [873, 468] width 964 height 856
click at [182, 343] on div at bounding box center [216, 351] width 351 height 22
click at [209, 301] on div "+18446793652 Live | 00:05 ALL TASKS ALL TASKS ACTIVE TASKS TASKS IN WRAP UP" at bounding box center [216, 187] width 351 height 295
click at [498, 442] on div "Business location SubzeroExperts.online (Orange County, Google Ads) (949) 828-3…" at bounding box center [873, 290] width 964 height 336
click at [195, 232] on div "+18446793652 Live | 00:06 ALL TASKS ALL TASKS ACTIVE TASKS TASKS IN WRAP UP" at bounding box center [216, 187] width 351 height 295
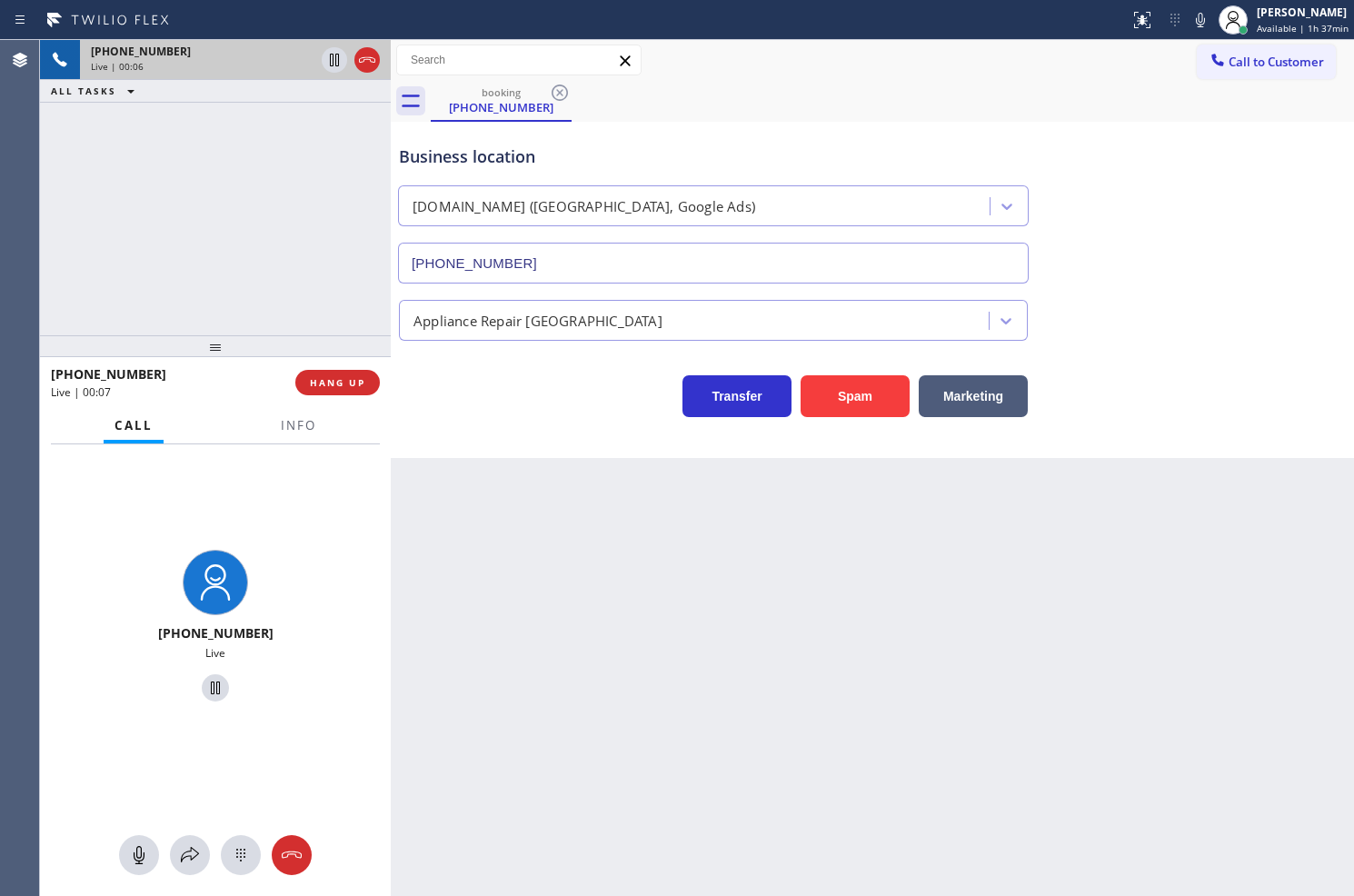
click at [520, 373] on div "Transfer Spam Marketing" at bounding box center [714, 392] width 637 height 51
click at [341, 384] on span "HANG UP" at bounding box center [338, 382] width 55 height 13
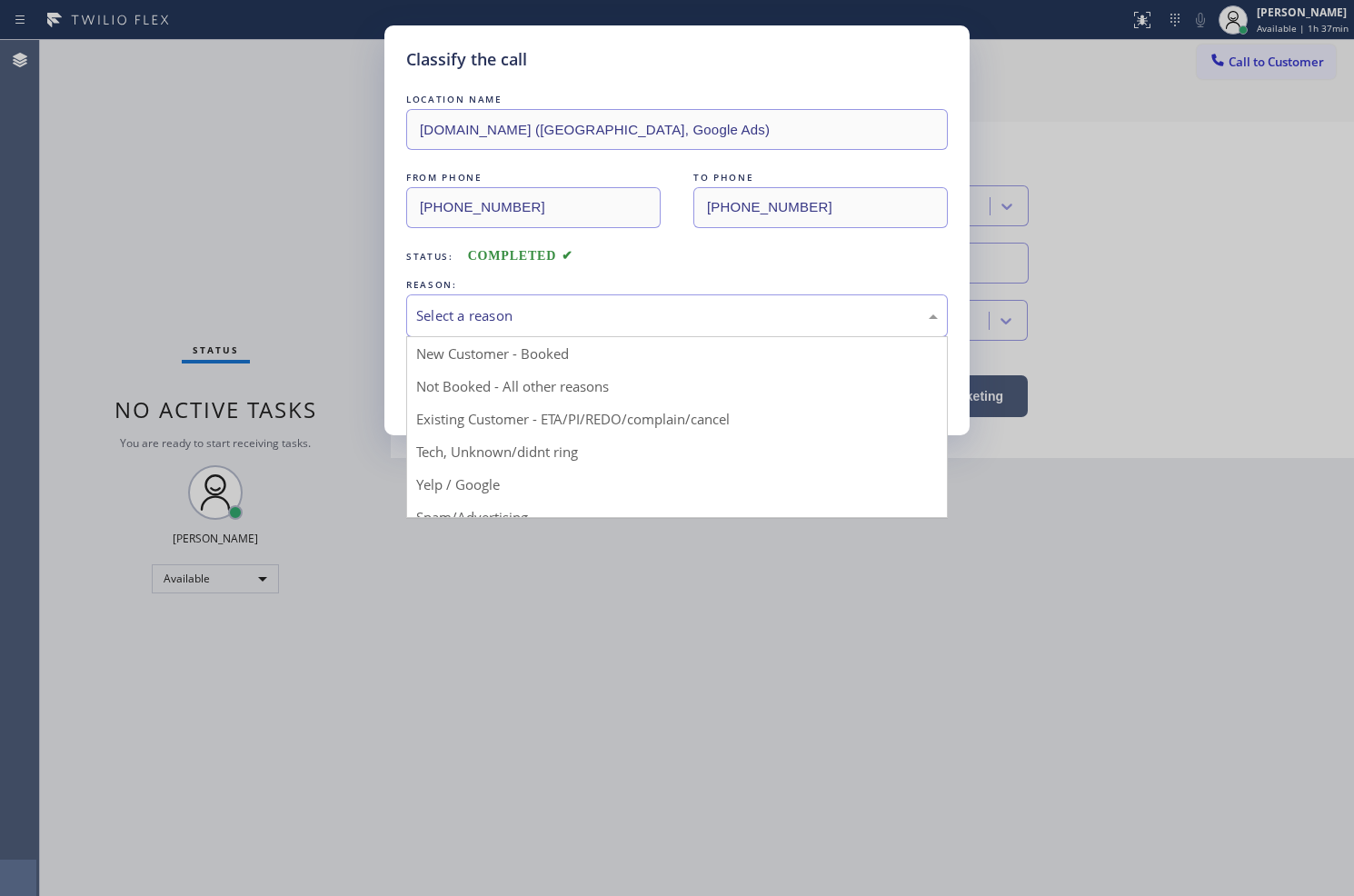
click at [476, 312] on div "Select a reason" at bounding box center [677, 316] width 521 height 21
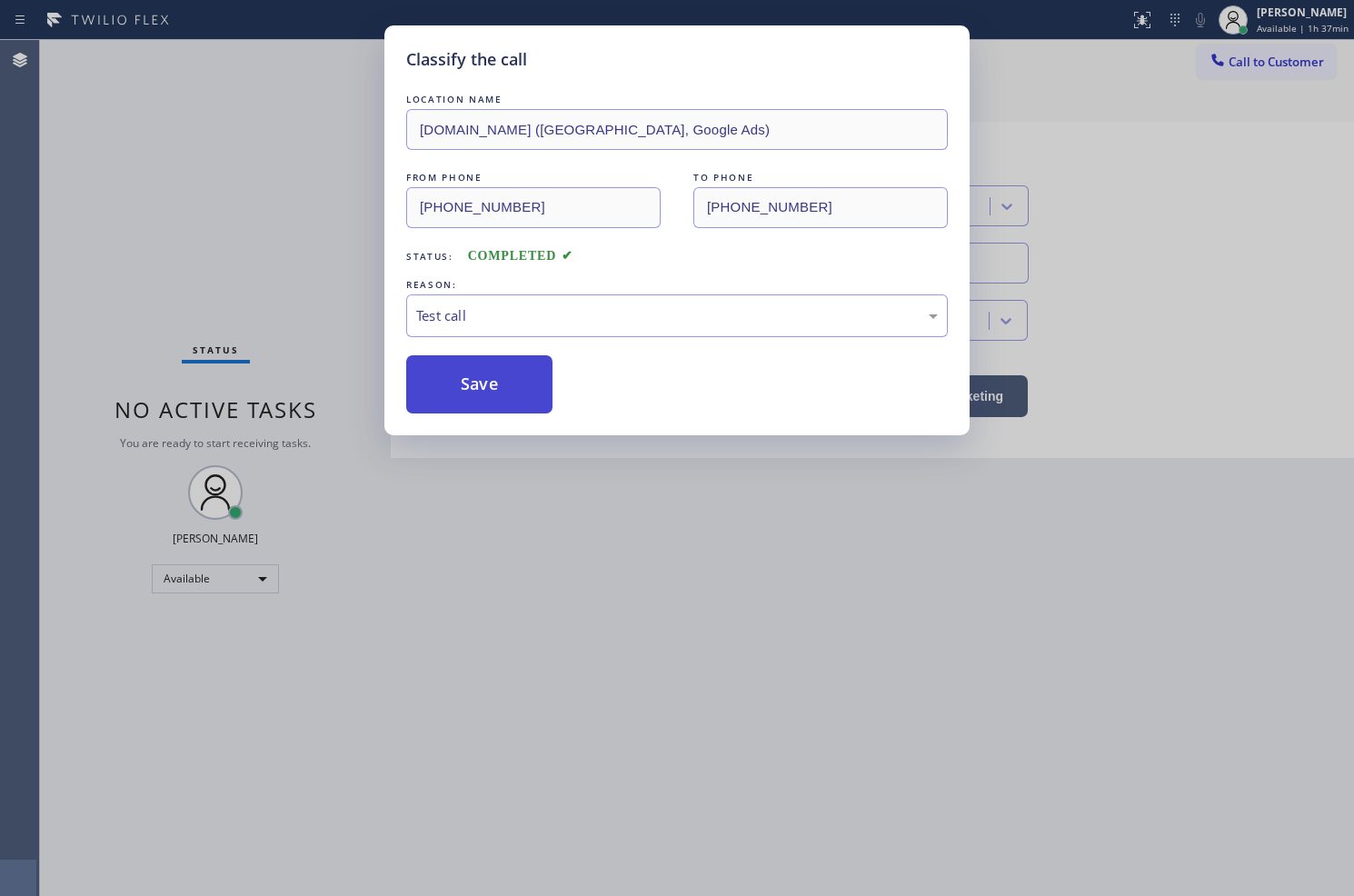
click at [452, 393] on button "Save" at bounding box center [479, 384] width 146 height 58
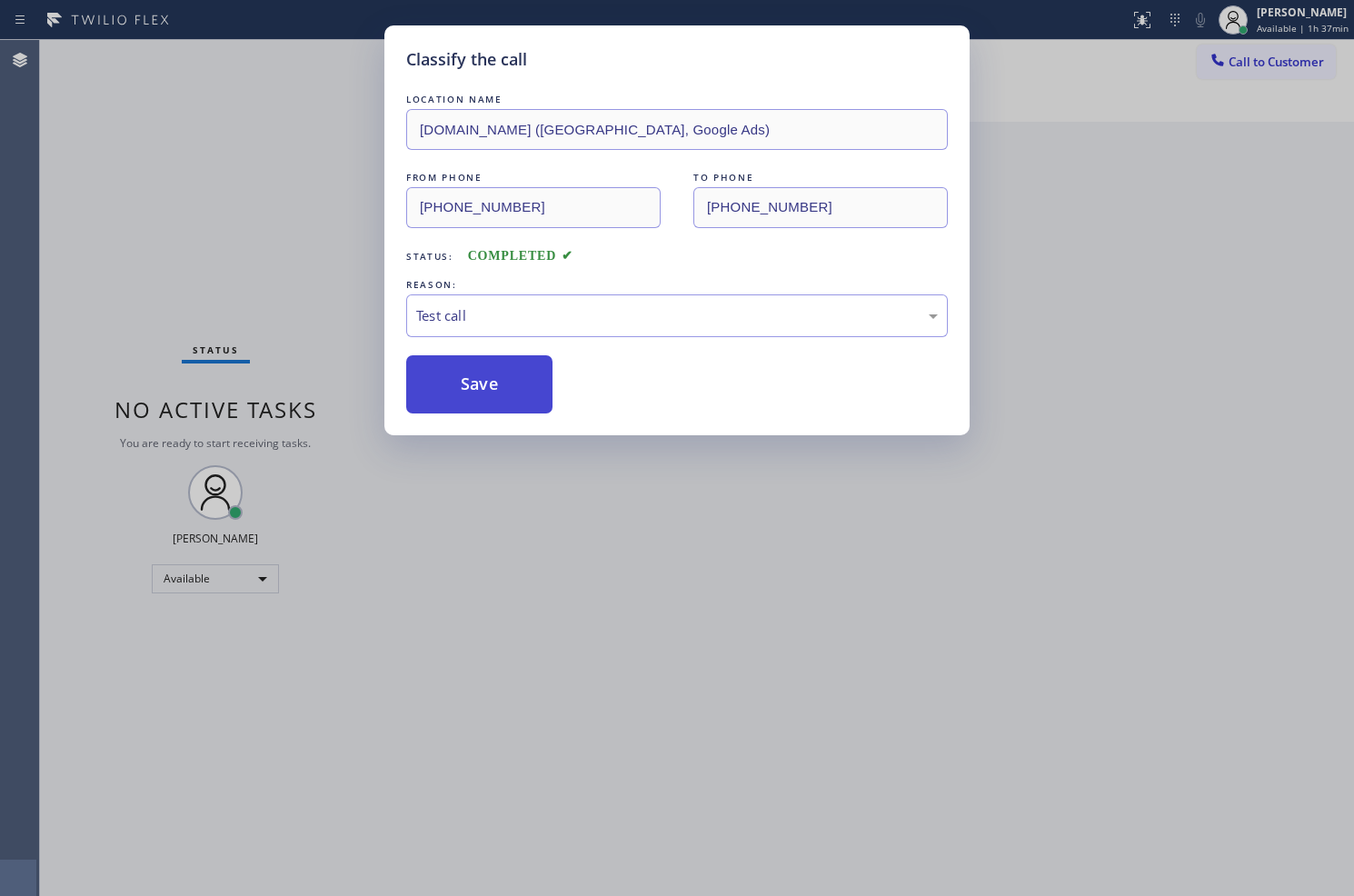
click at [452, 393] on button "Save" at bounding box center [479, 384] width 146 height 58
click at [292, 201] on div "Classify the call LOCATION NAME SubzeroExperts.online (Orange County, Google Ad…" at bounding box center [677, 448] width 1354 height 896
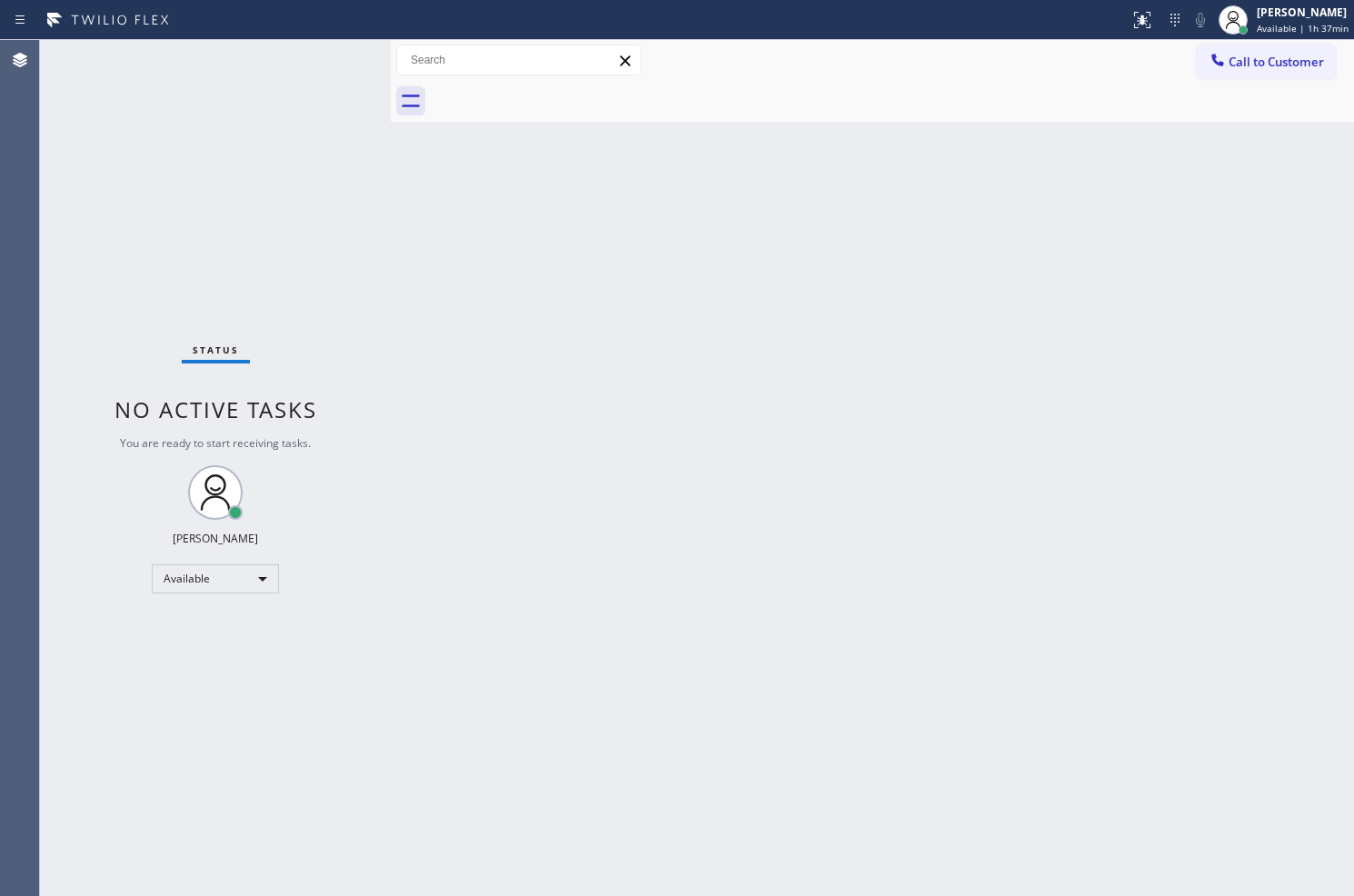
click at [338, 67] on div "Status No active tasks You are ready to start receiving tasks. Judy Anne Bernal…" at bounding box center [216, 468] width 351 height 856
click at [334, 57] on div "Status No active tasks You are ready to start receiving tasks. Judy Anne Bernal…" at bounding box center [216, 468] width 351 height 856
click at [331, 57] on div "Status No active tasks You are ready to start receiving tasks. Judy Anne Bernal…" at bounding box center [216, 468] width 351 height 856
drag, startPoint x: 688, startPoint y: 497, endPoint x: 698, endPoint y: 493, distance: 10.8
click at [698, 493] on div "Back to Dashboard Change Sender ID Customers Technicians Select a contact Outbo…" at bounding box center [873, 468] width 964 height 856
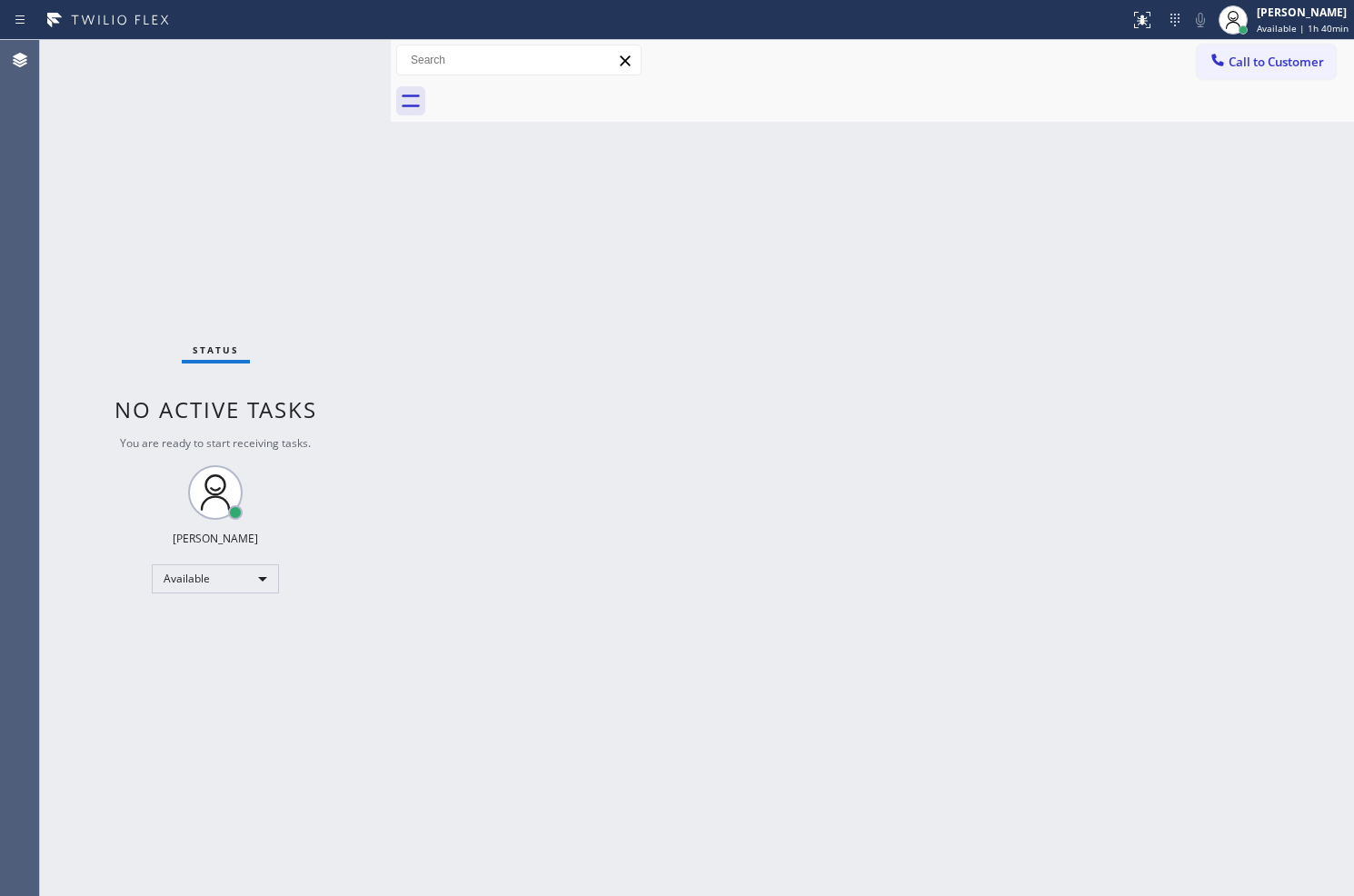
drag, startPoint x: 520, startPoint y: 374, endPoint x: 474, endPoint y: 328, distance: 65.1
click at [493, 348] on div "Back to Dashboard Change Sender ID Customers Technicians Select a contact Outbo…" at bounding box center [873, 468] width 964 height 856
click at [270, 84] on div "Status No active tasks You are ready to start receiving tasks. Judy Anne Bernal…" at bounding box center [216, 468] width 351 height 856
click at [335, 64] on div "Status No active tasks You are ready to start receiving tasks. Judy Anne Bernal…" at bounding box center [216, 468] width 351 height 856
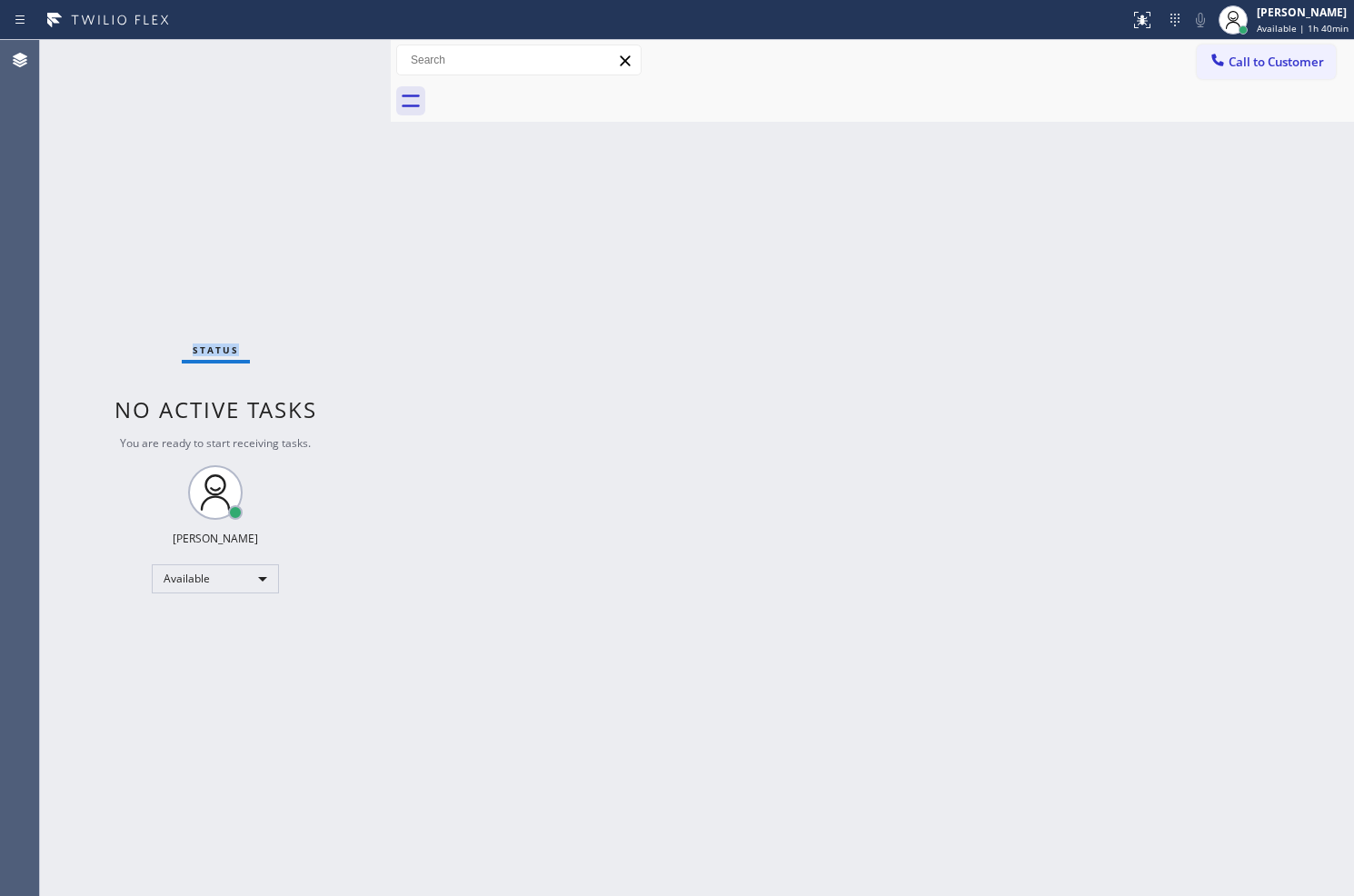
click at [335, 64] on div "Status No active tasks You are ready to start receiving tasks. Judy Anne Bernal…" at bounding box center [216, 468] width 351 height 856
click at [794, 282] on div "Back to Dashboard Change Sender ID Customers Technicians Select a contact Outbo…" at bounding box center [873, 468] width 964 height 856
click at [312, 45] on div "Status No active tasks You are ready to start receiving tasks. Judy Anne Bernal…" at bounding box center [216, 468] width 351 height 856
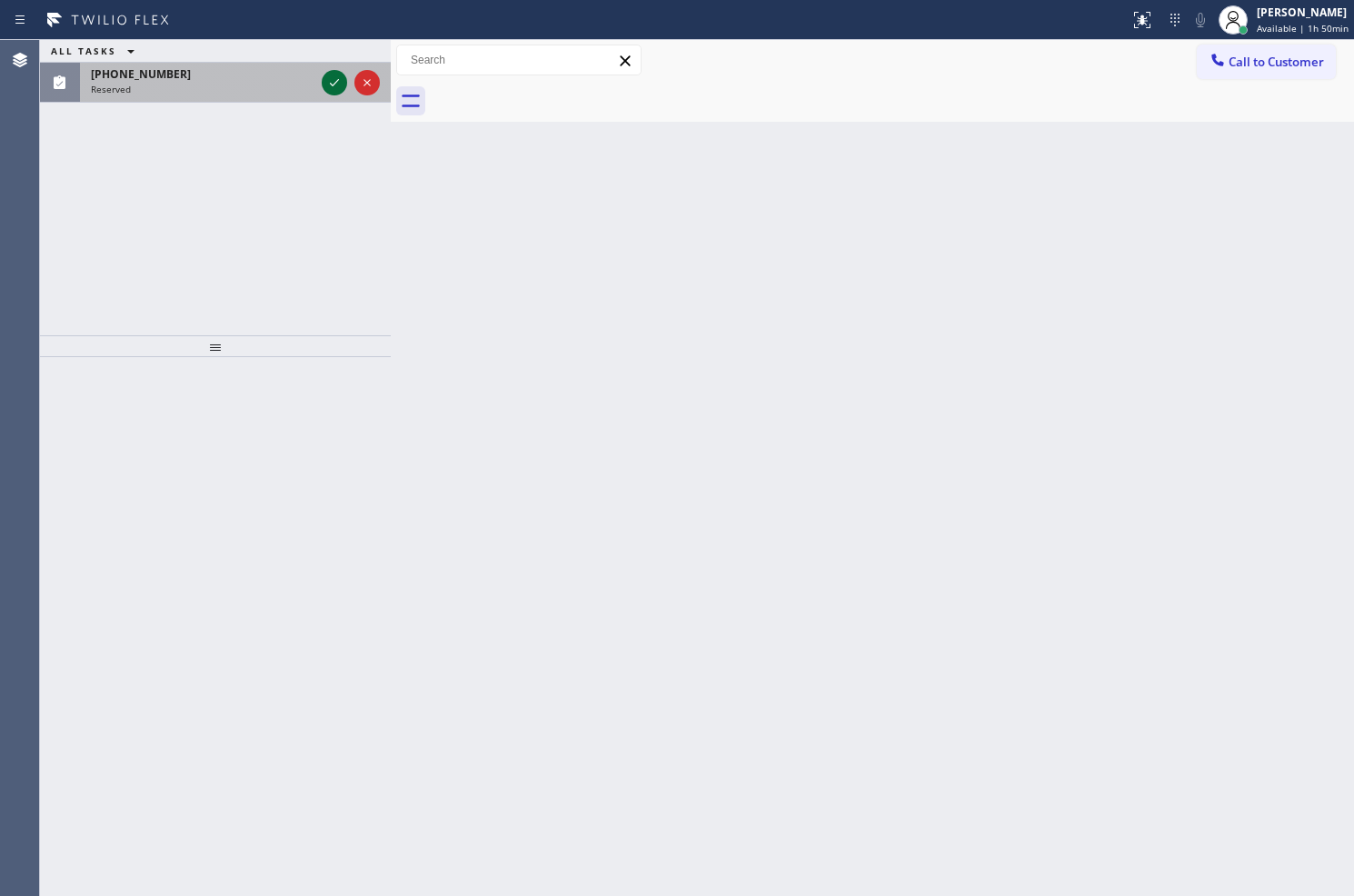
click at [340, 84] on icon at bounding box center [334, 82] width 22 height 22
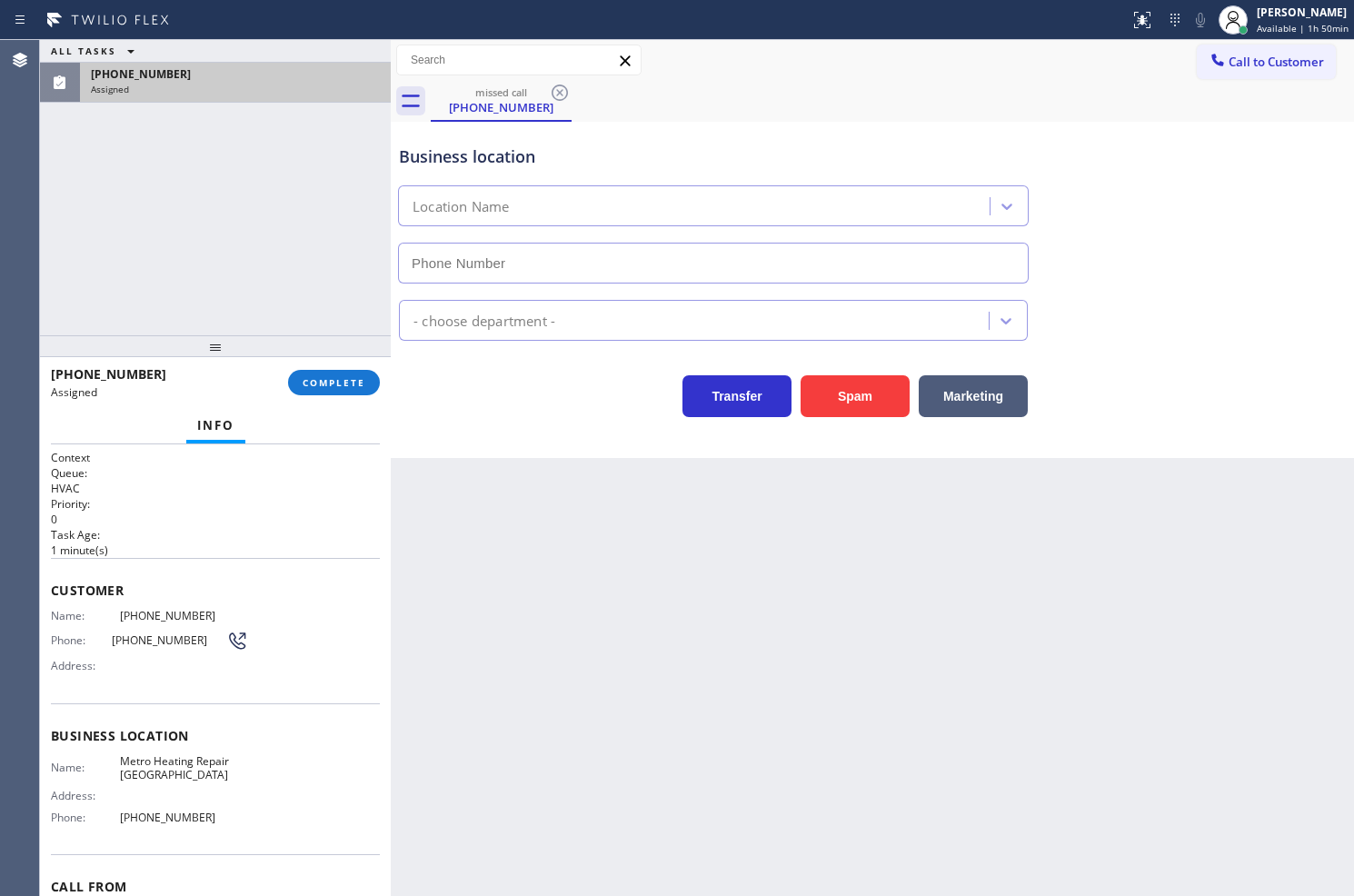
type input "(626) 508-7417"
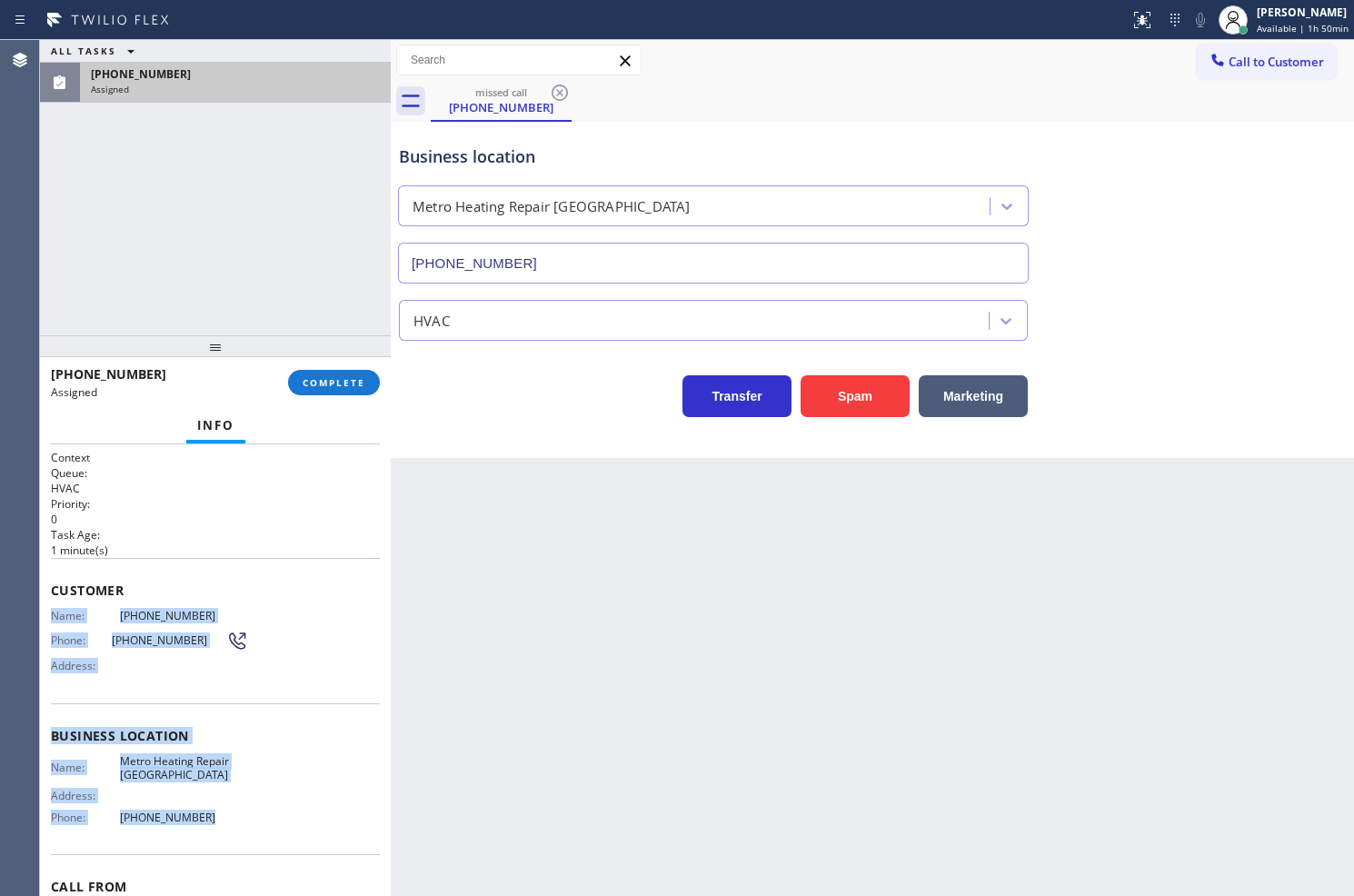
drag, startPoint x: 50, startPoint y: 609, endPoint x: 249, endPoint y: 809, distance: 282.1
click at [249, 809] on div "Context Queue: HVAC Priority: 0 Task Age: 1 minute(s) Customer Name: (562) 257-…" at bounding box center [216, 670] width 351 height 453
copy div "Name: (562) 257-3405 Phone: (562) 257-3405 Address: Business location Name: Met…"
click at [323, 387] on span "COMPLETE" at bounding box center [334, 382] width 63 height 13
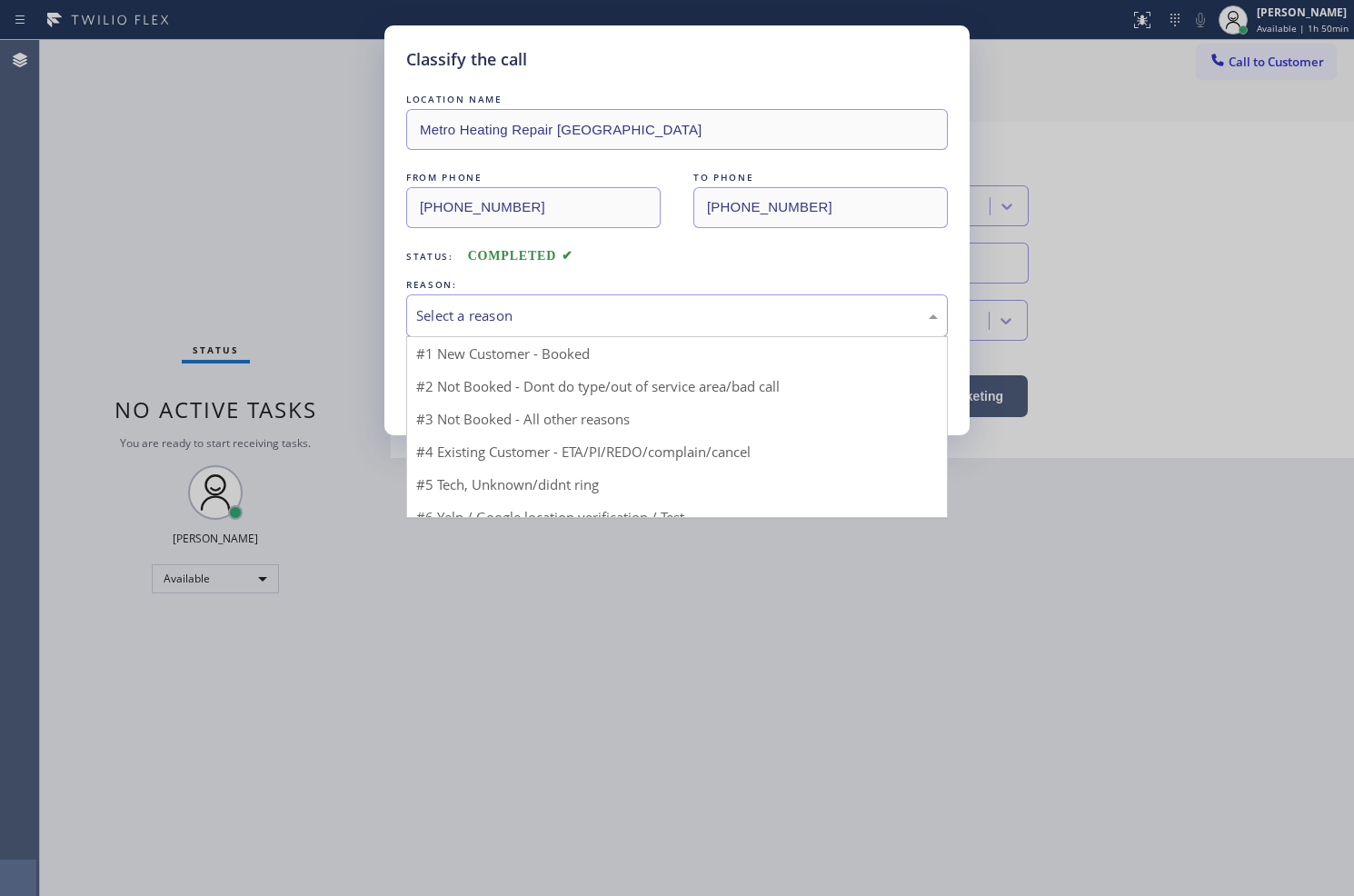
click at [450, 312] on div "Select a reason" at bounding box center [677, 316] width 521 height 21
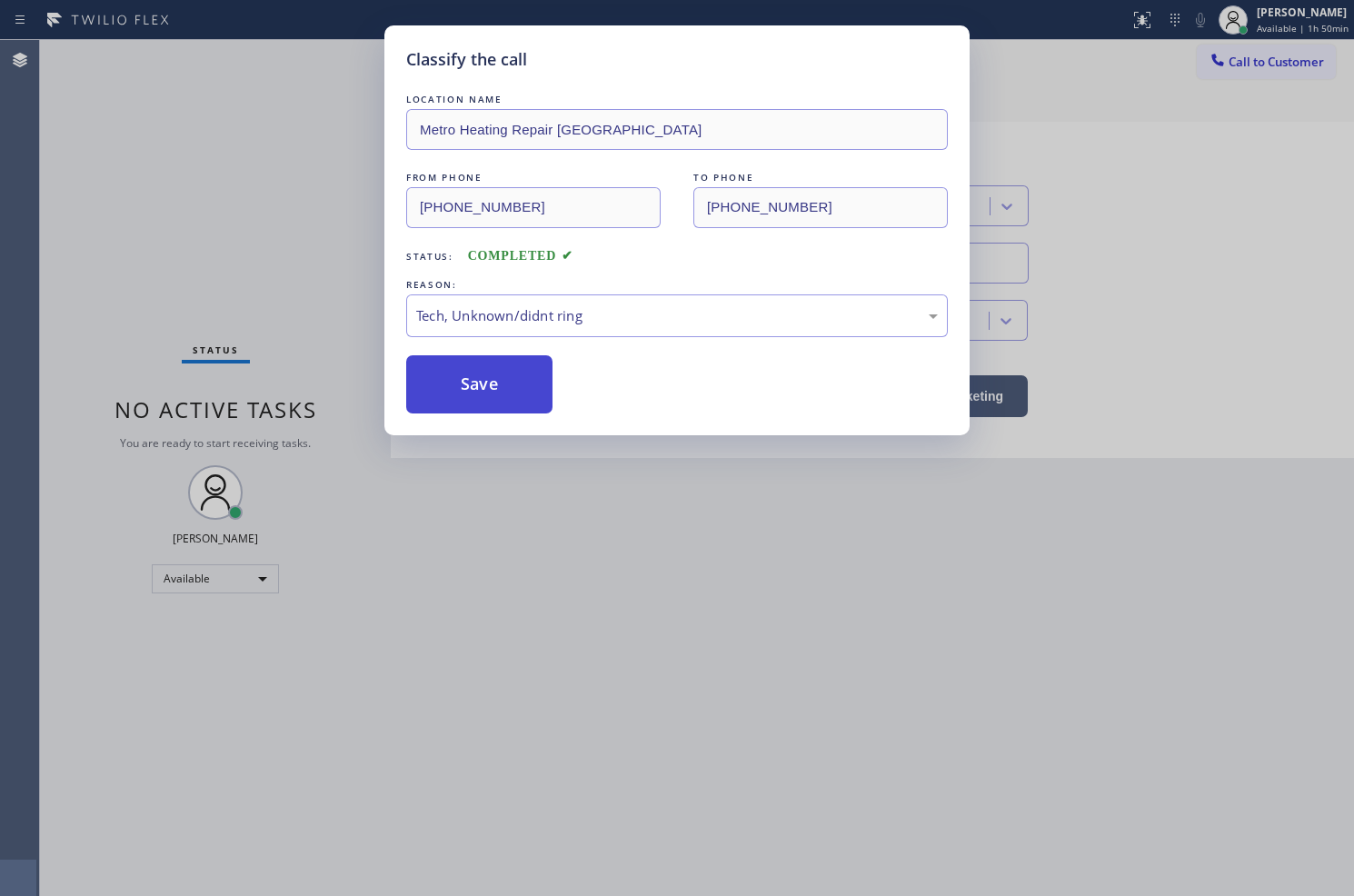
click at [464, 405] on button "Save" at bounding box center [479, 384] width 146 height 58
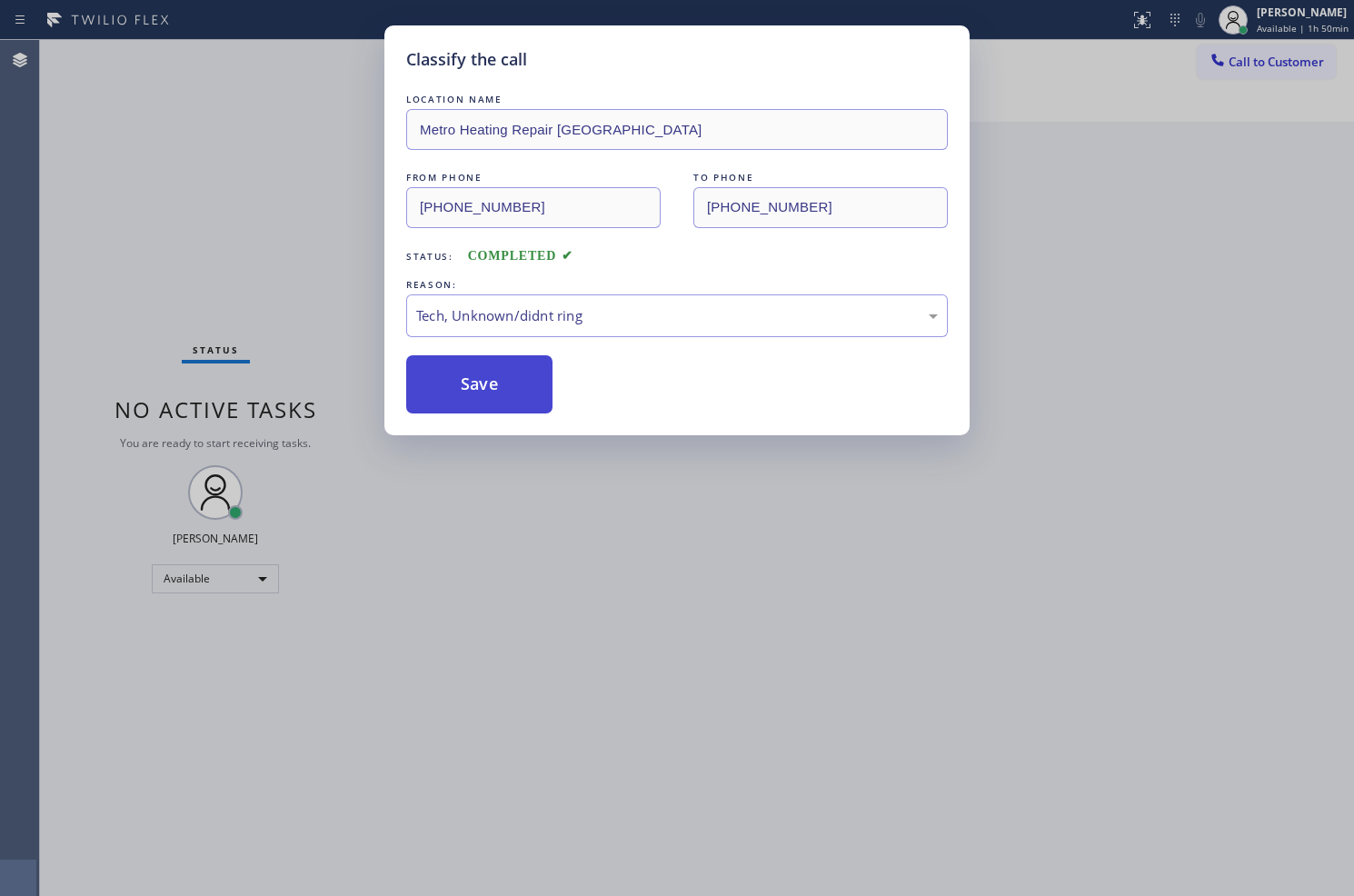
click at [464, 405] on button "Save" at bounding box center [479, 384] width 146 height 58
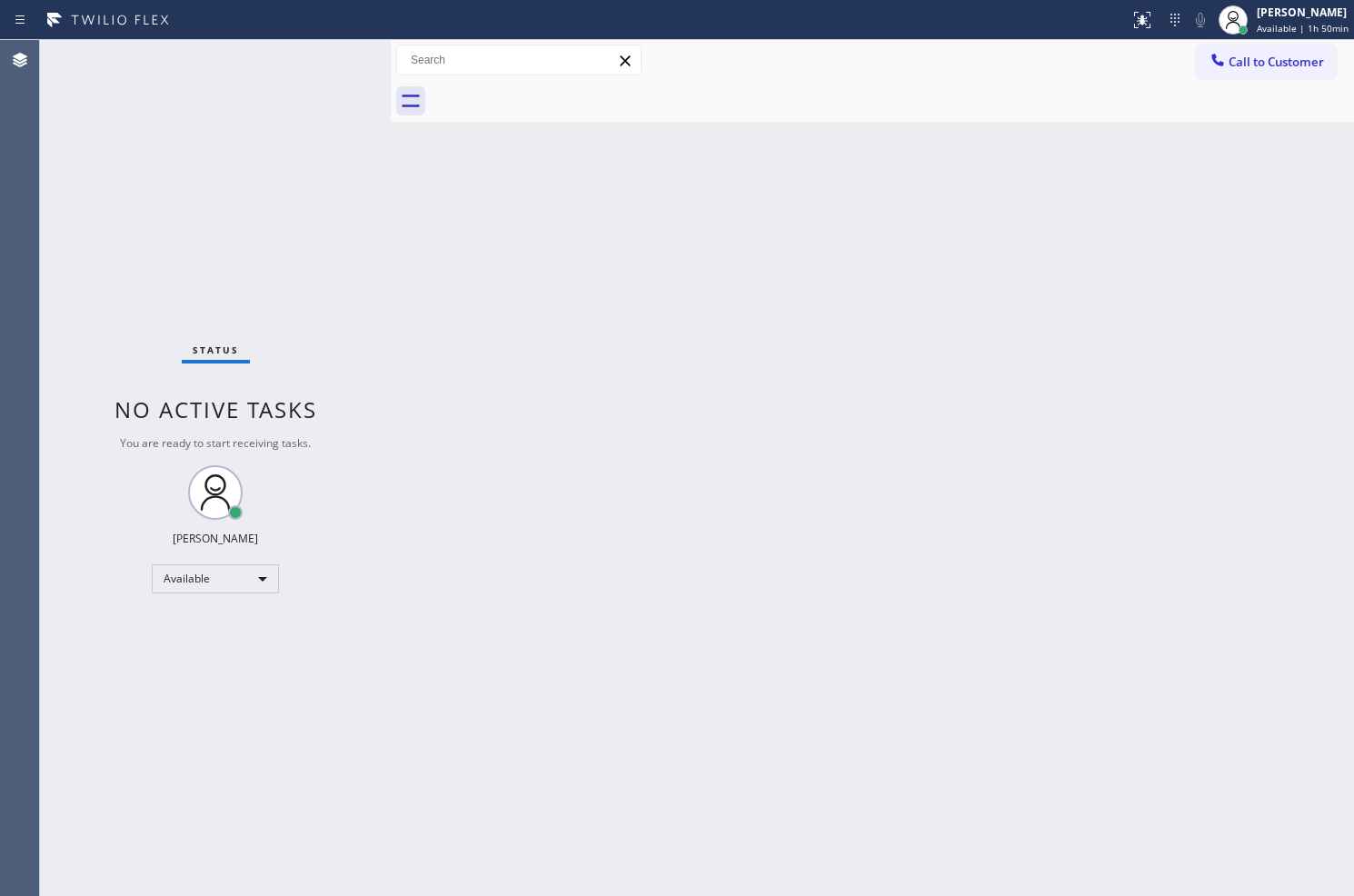
click at [338, 334] on div "Status No active tasks You are ready to start receiving tasks. Judy Anne Bernal…" at bounding box center [216, 468] width 351 height 856
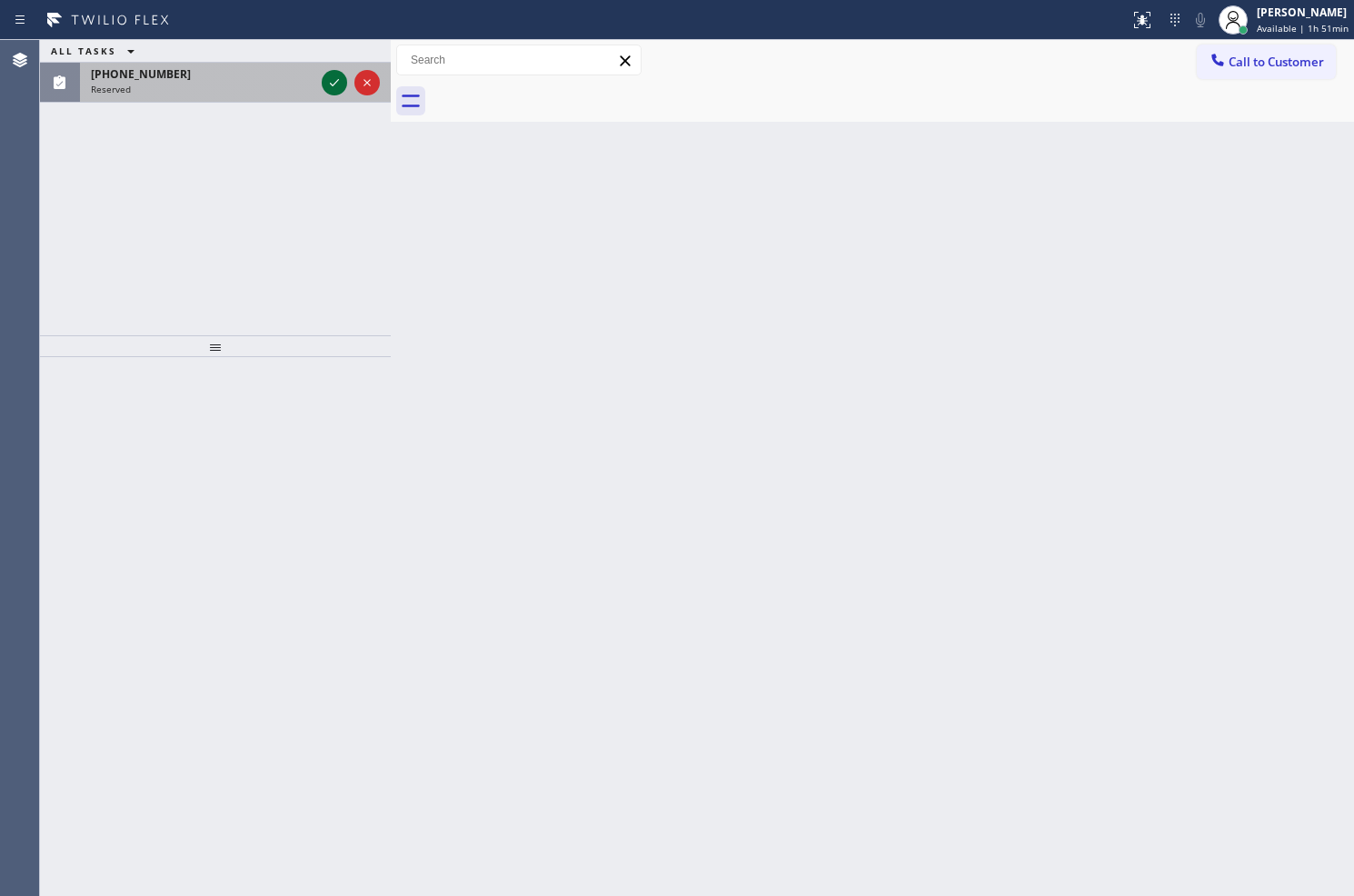
click at [335, 80] on icon at bounding box center [334, 82] width 22 height 22
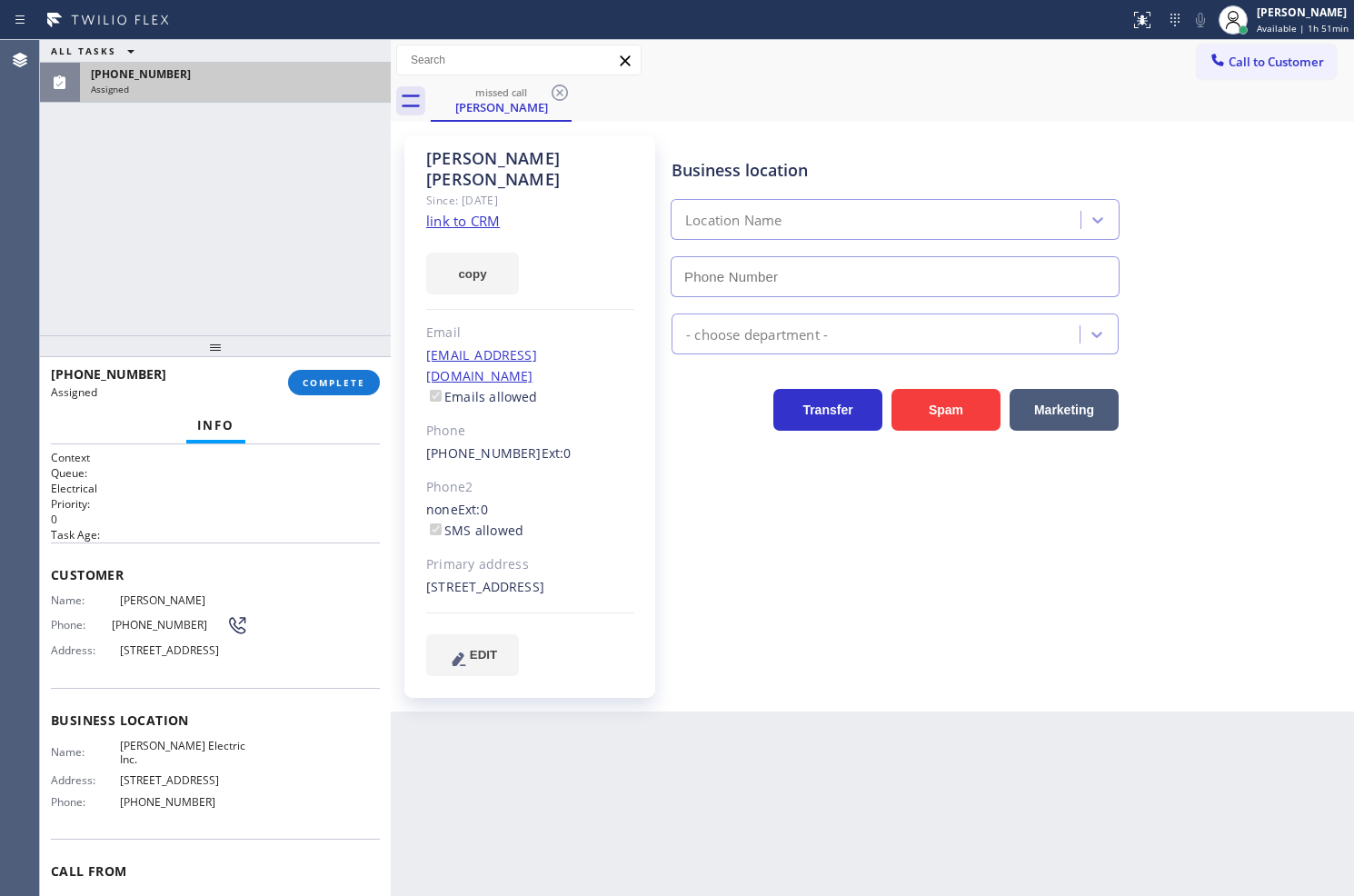
type input "(848) 343-2256"
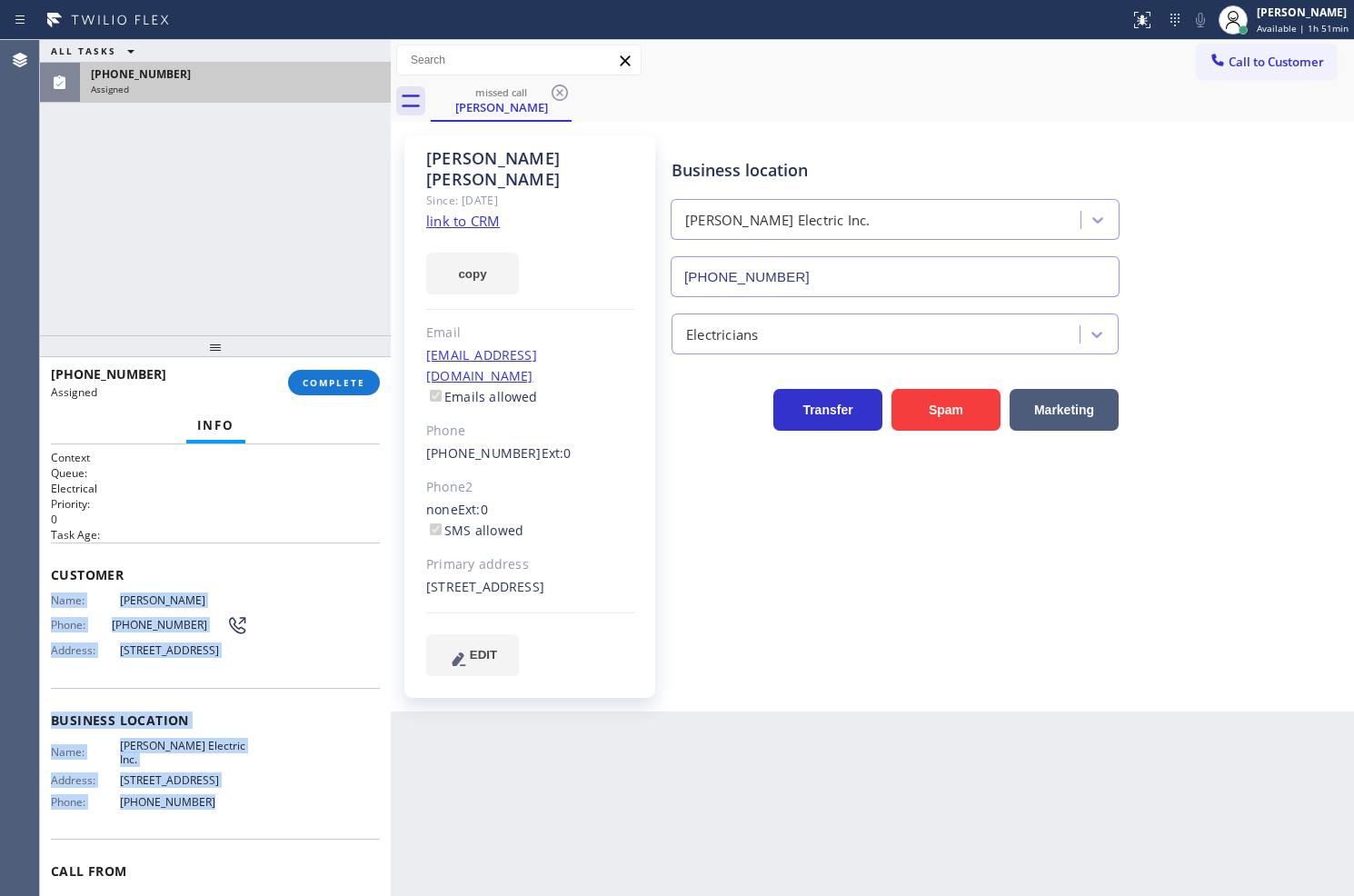
drag, startPoint x: 47, startPoint y: 601, endPoint x: 242, endPoint y: 852, distance: 317.8
click at [242, 852] on div "Context Queue: Electrical Priority: 0 Task Age: Customer Name: Rocco Ciccone Ph…" at bounding box center [216, 670] width 351 height 453
copy div "Name: Rocco Ciccone Phone: (908) 902-7721 Address: 82 Magellan Way, Franklin Pa…"
click at [321, 381] on span "COMPLETE" at bounding box center [334, 382] width 63 height 13
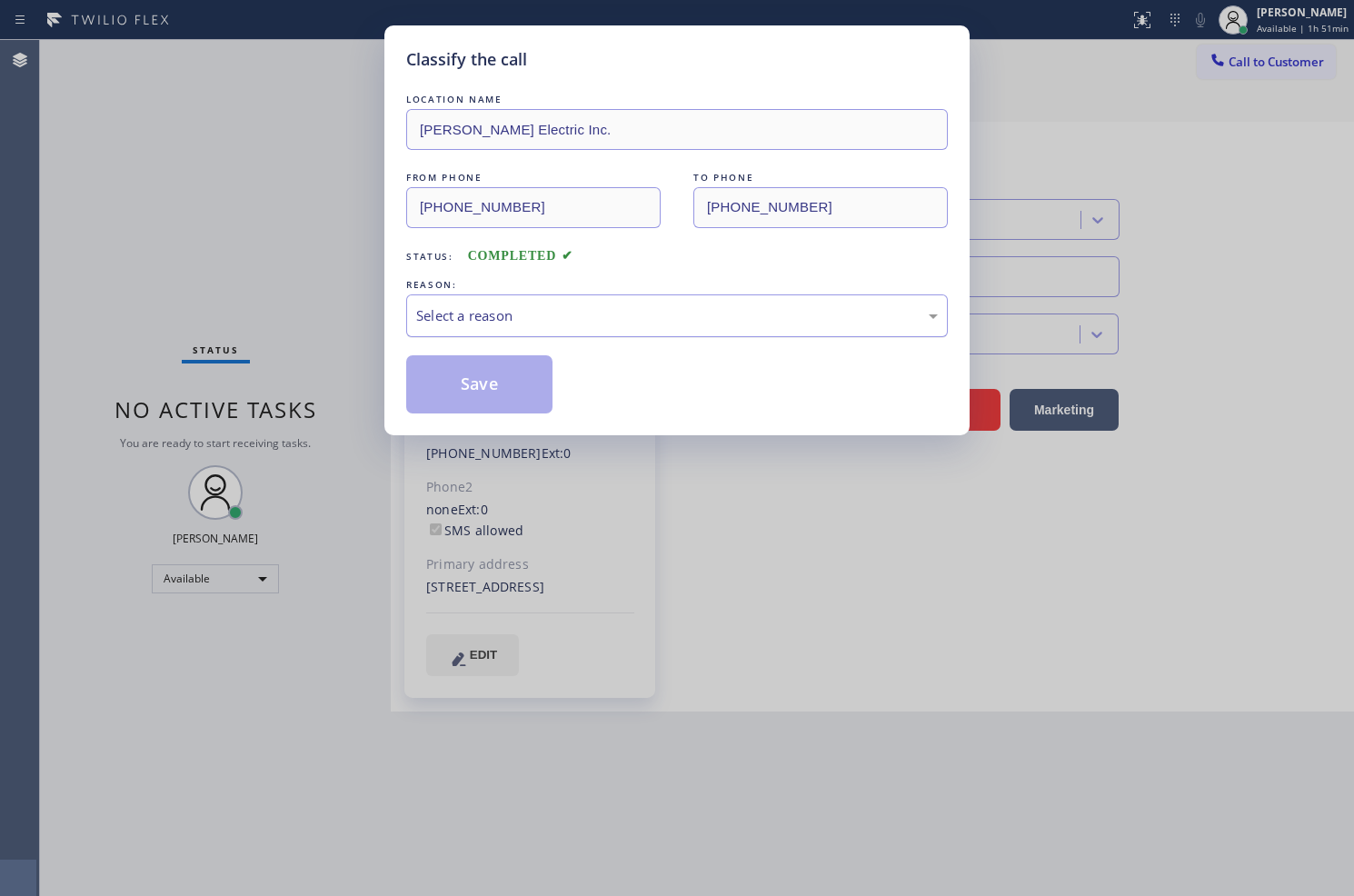
click at [466, 321] on div "Select a reason" at bounding box center [677, 316] width 521 height 21
click at [489, 398] on button "Save" at bounding box center [479, 384] width 146 height 58
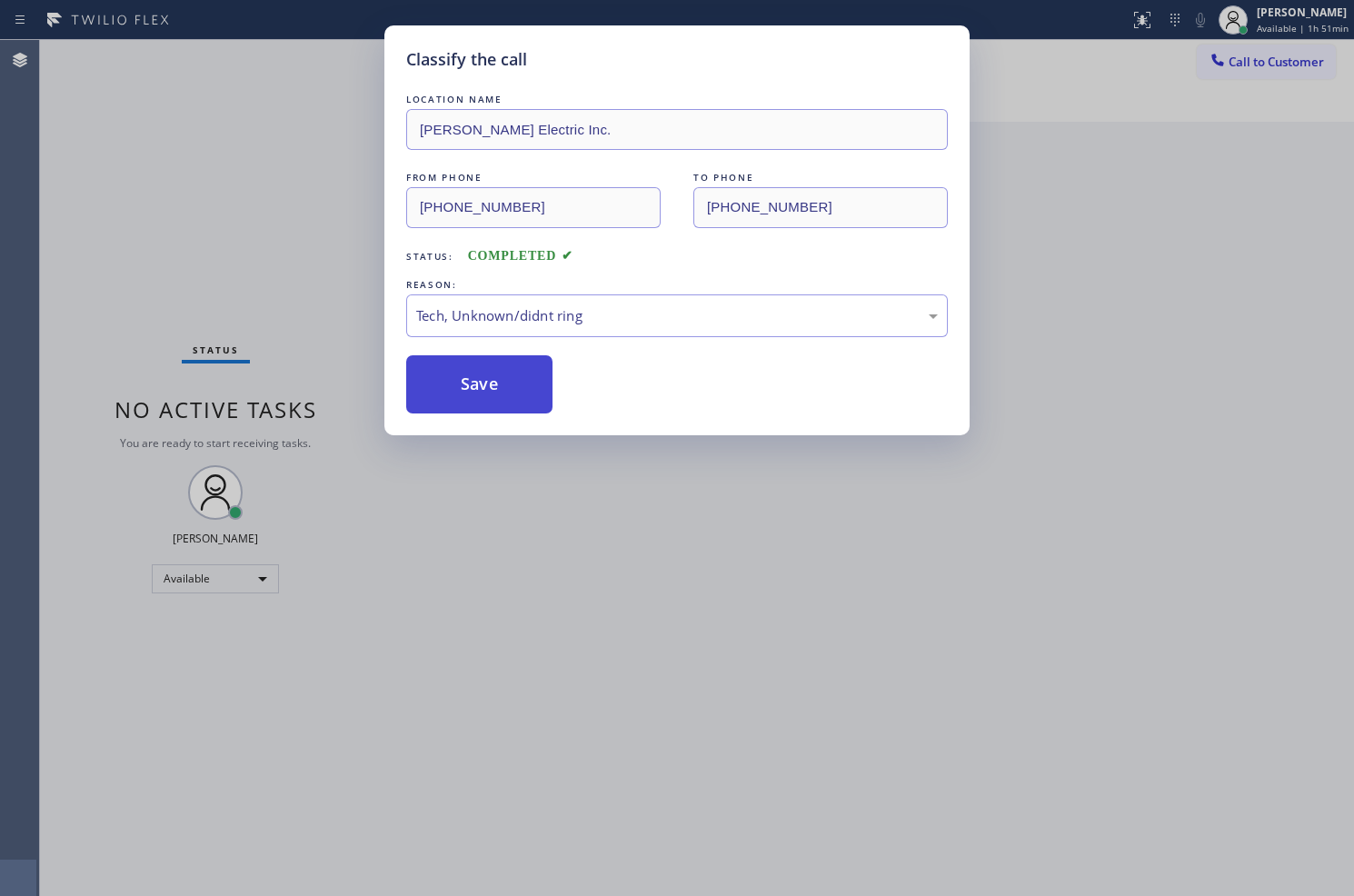
click at [489, 398] on button "Save" at bounding box center [479, 384] width 146 height 58
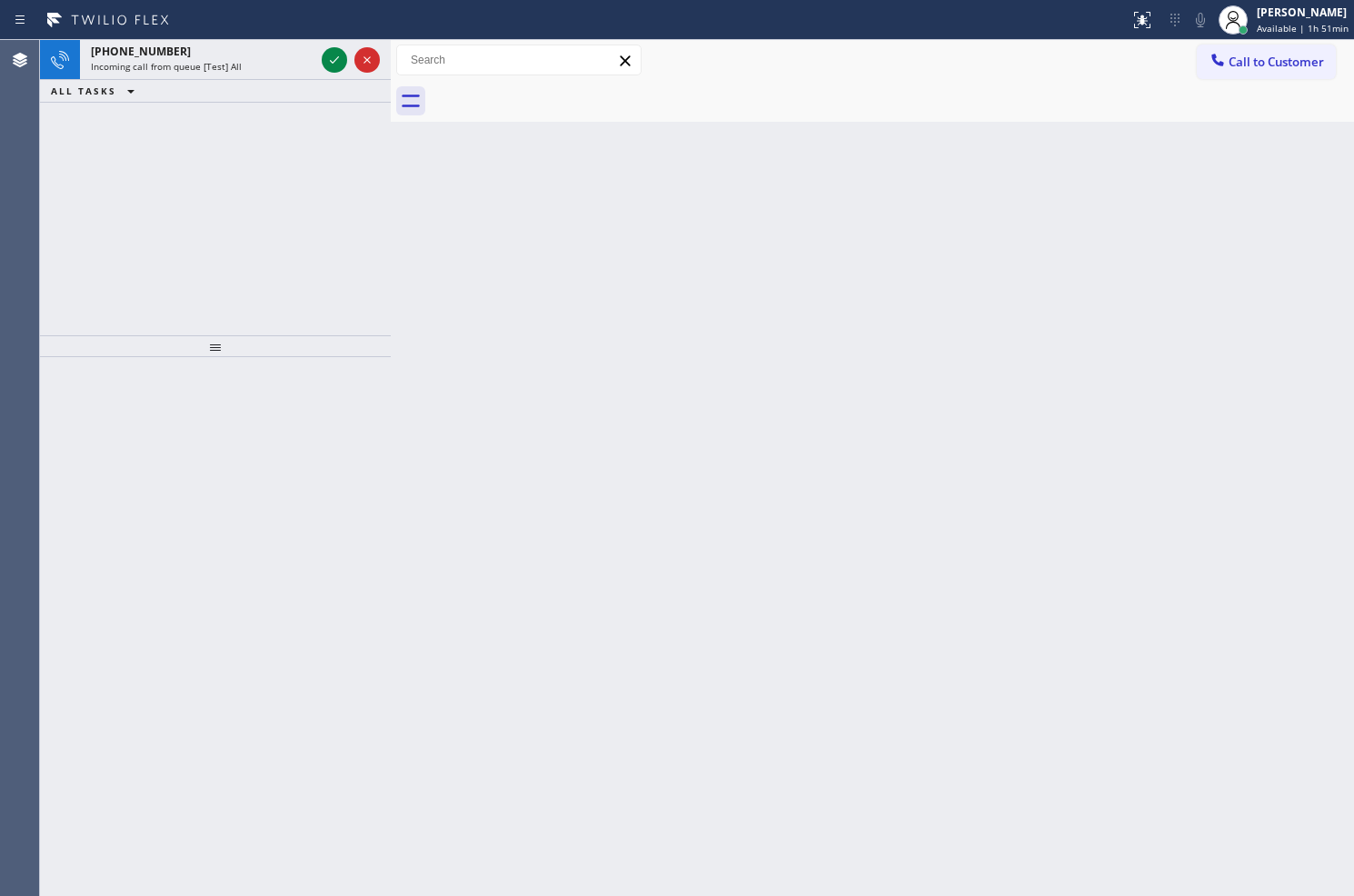
drag, startPoint x: 271, startPoint y: 177, endPoint x: 278, endPoint y: 165, distance: 13.9
click at [273, 177] on div "+18444966394 Incoming call from queue [Test] All ALL TASKS ALL TASKS ACTIVE TAS…" at bounding box center [216, 187] width 351 height 295
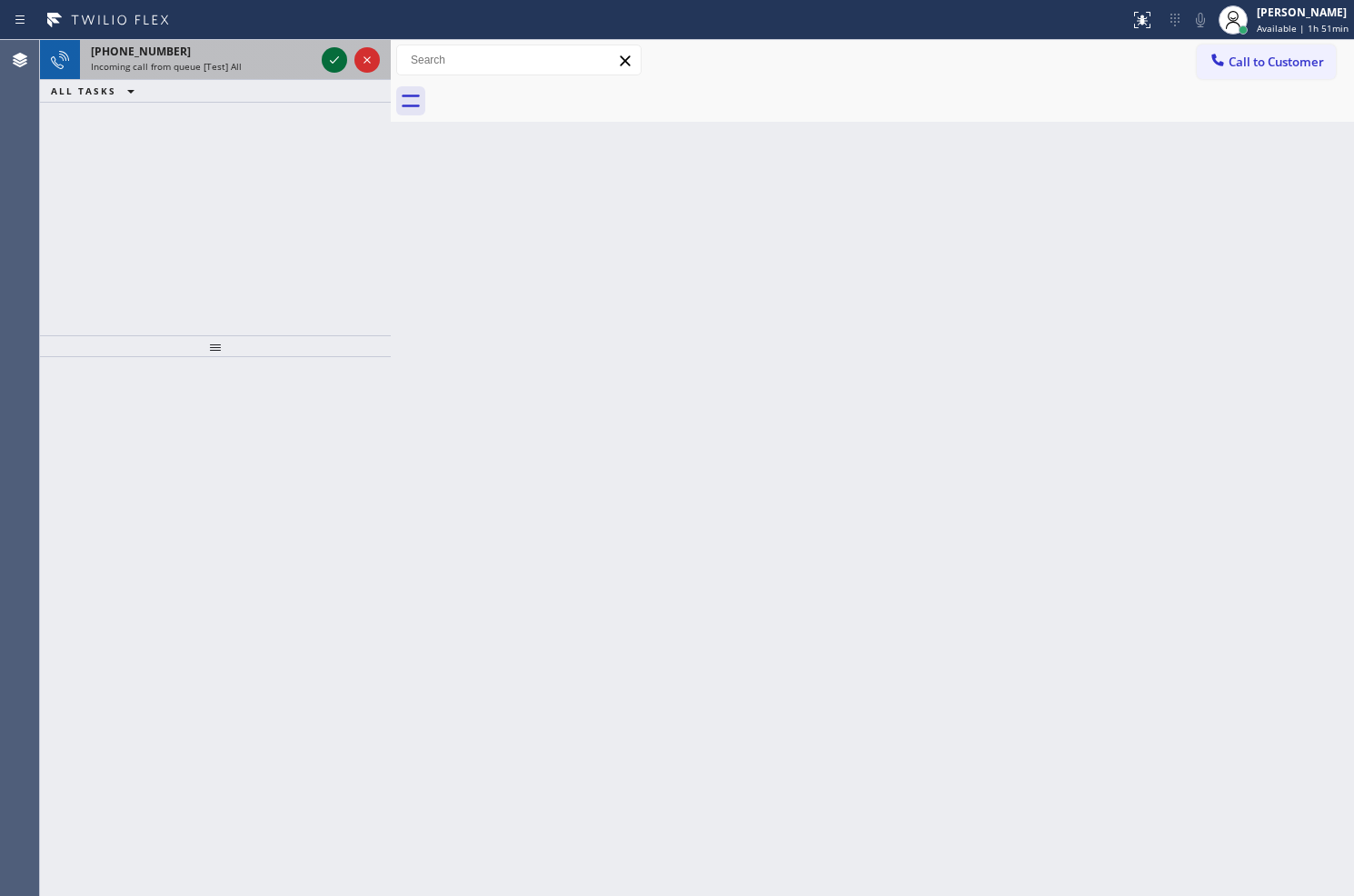
click at [333, 58] on icon at bounding box center [334, 59] width 22 height 22
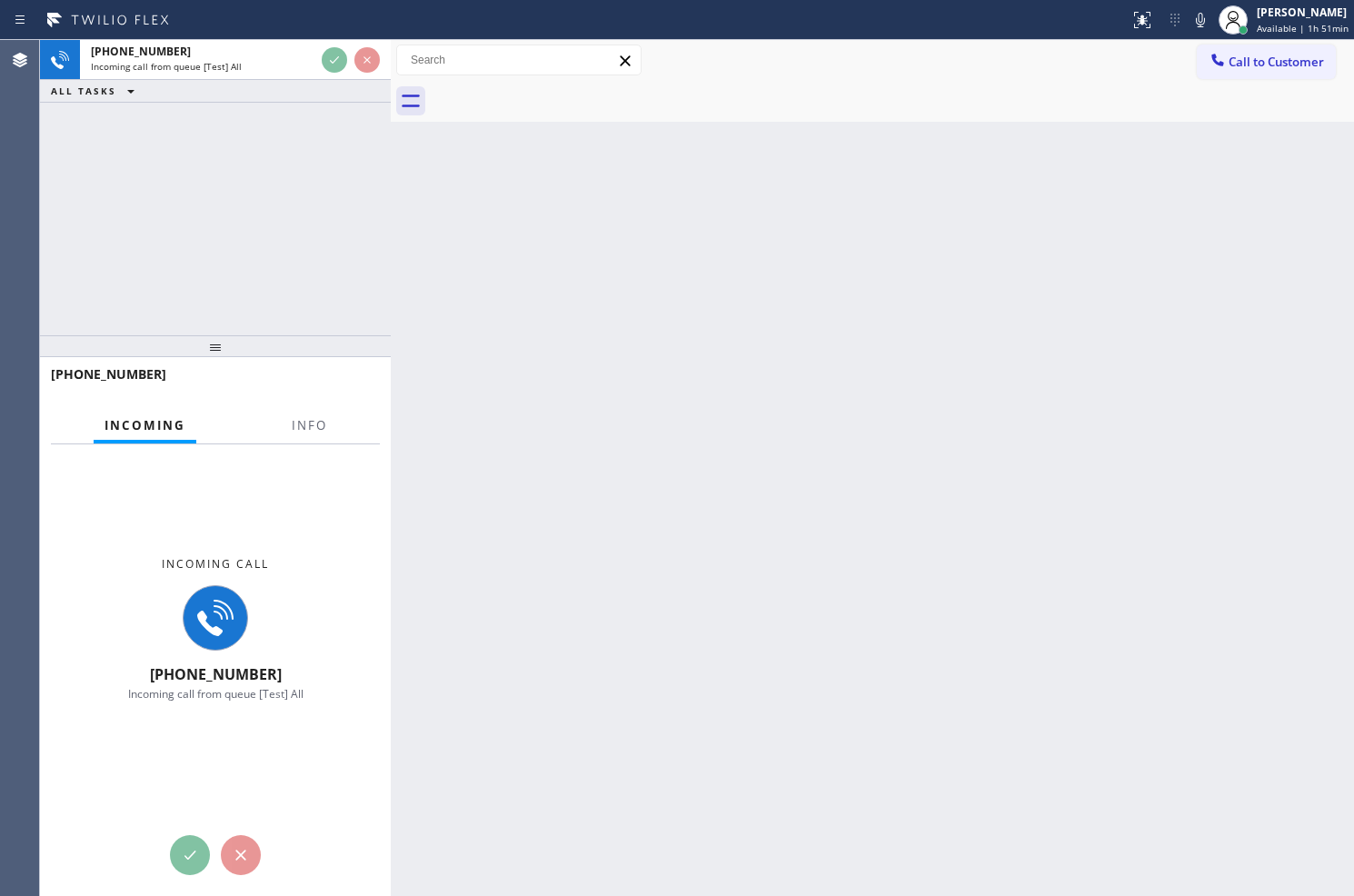
drag, startPoint x: 515, startPoint y: 554, endPoint x: 677, endPoint y: 545, distance: 162.2
click at [516, 555] on div "Back to Dashboard Change Sender ID Customers Technicians Select a contact Outbo…" at bounding box center [873, 468] width 964 height 856
click at [677, 545] on div "Back to Dashboard Change Sender ID Customers Technicians Select a contact Outbo…" at bounding box center [873, 468] width 964 height 856
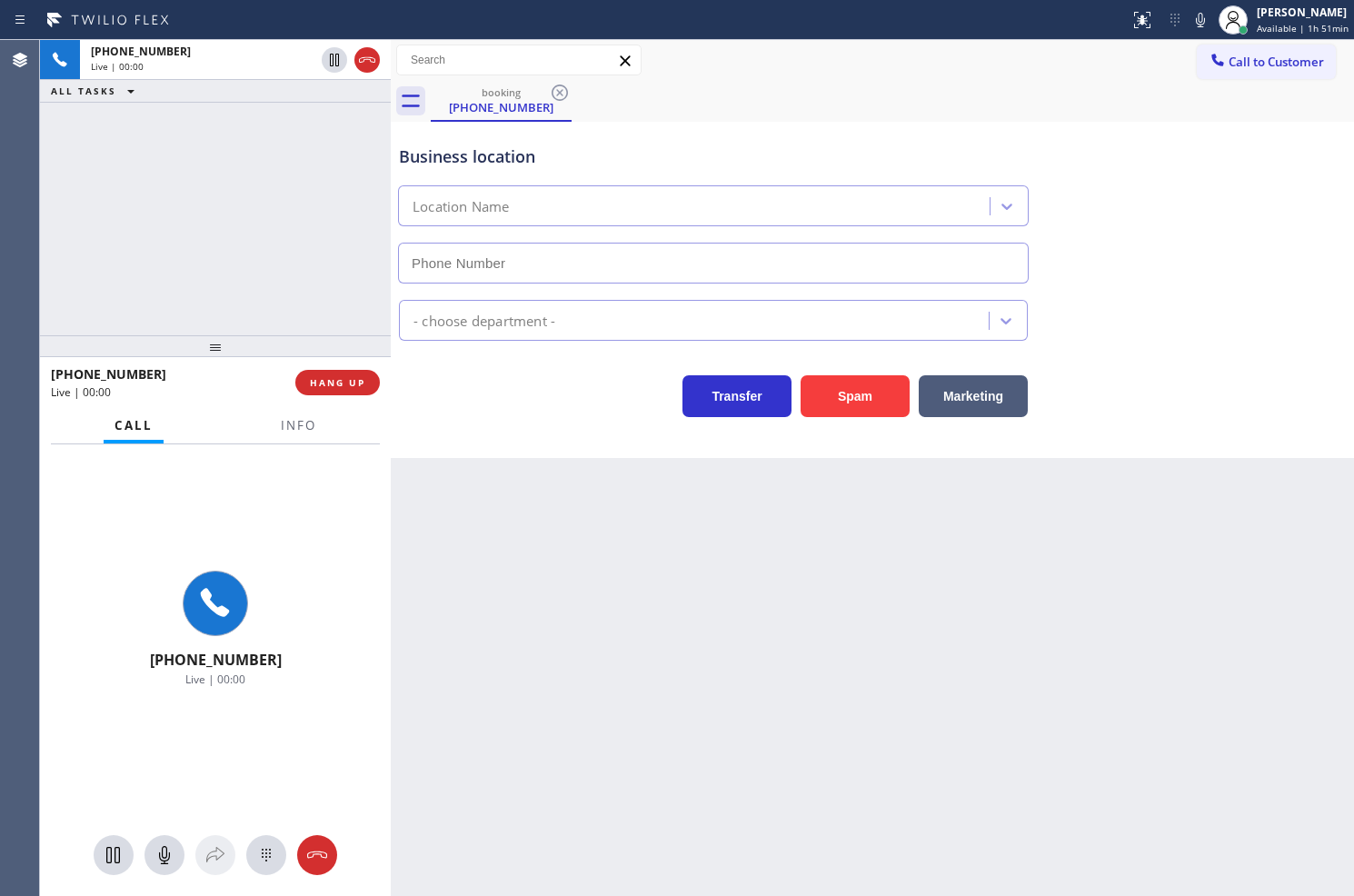
click at [677, 545] on div "Back to Dashboard Change Sender ID Customers Technicians Select a contact Outbo…" at bounding box center [873, 468] width 964 height 856
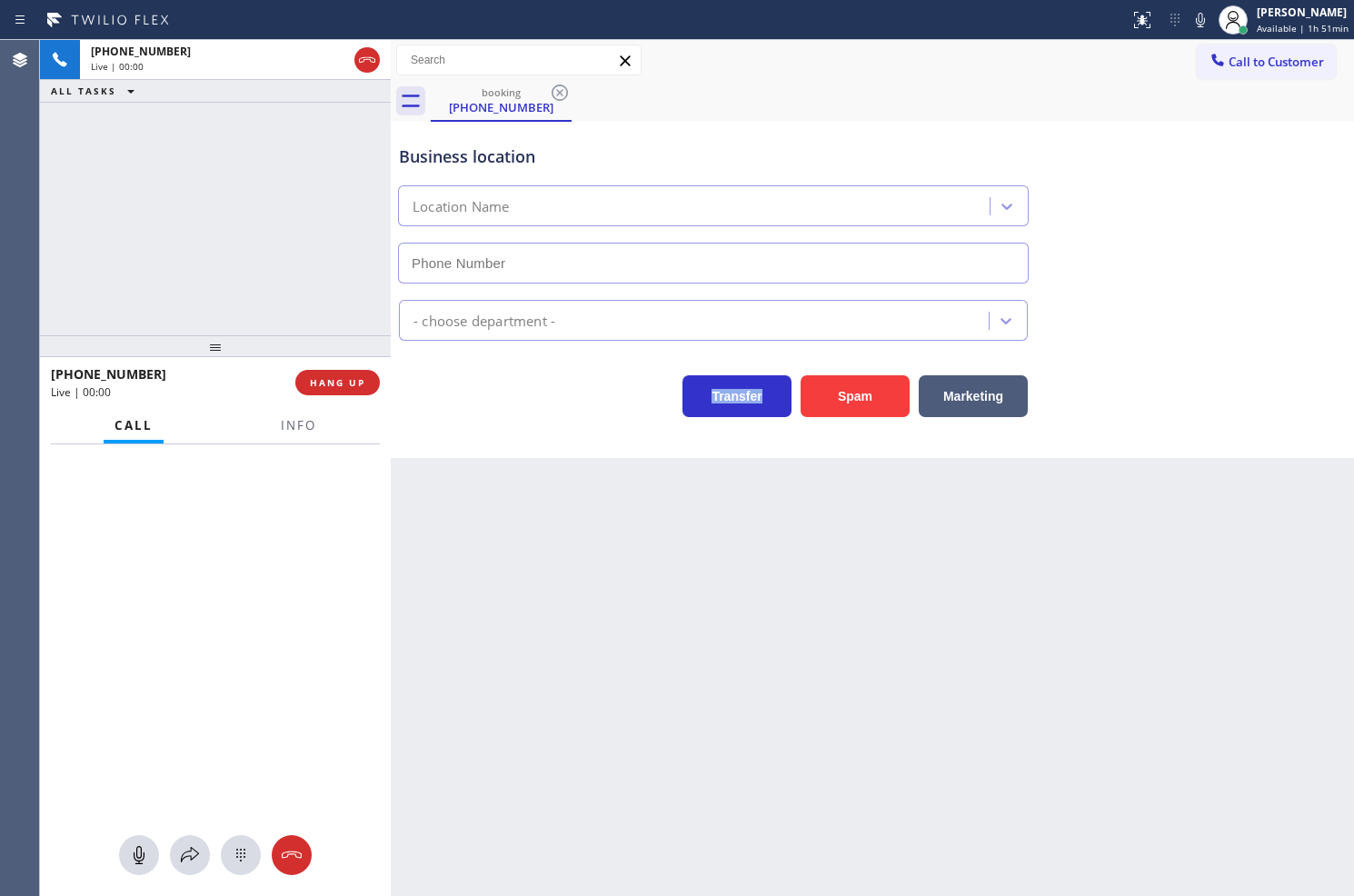
type input "(760) 388-9446"
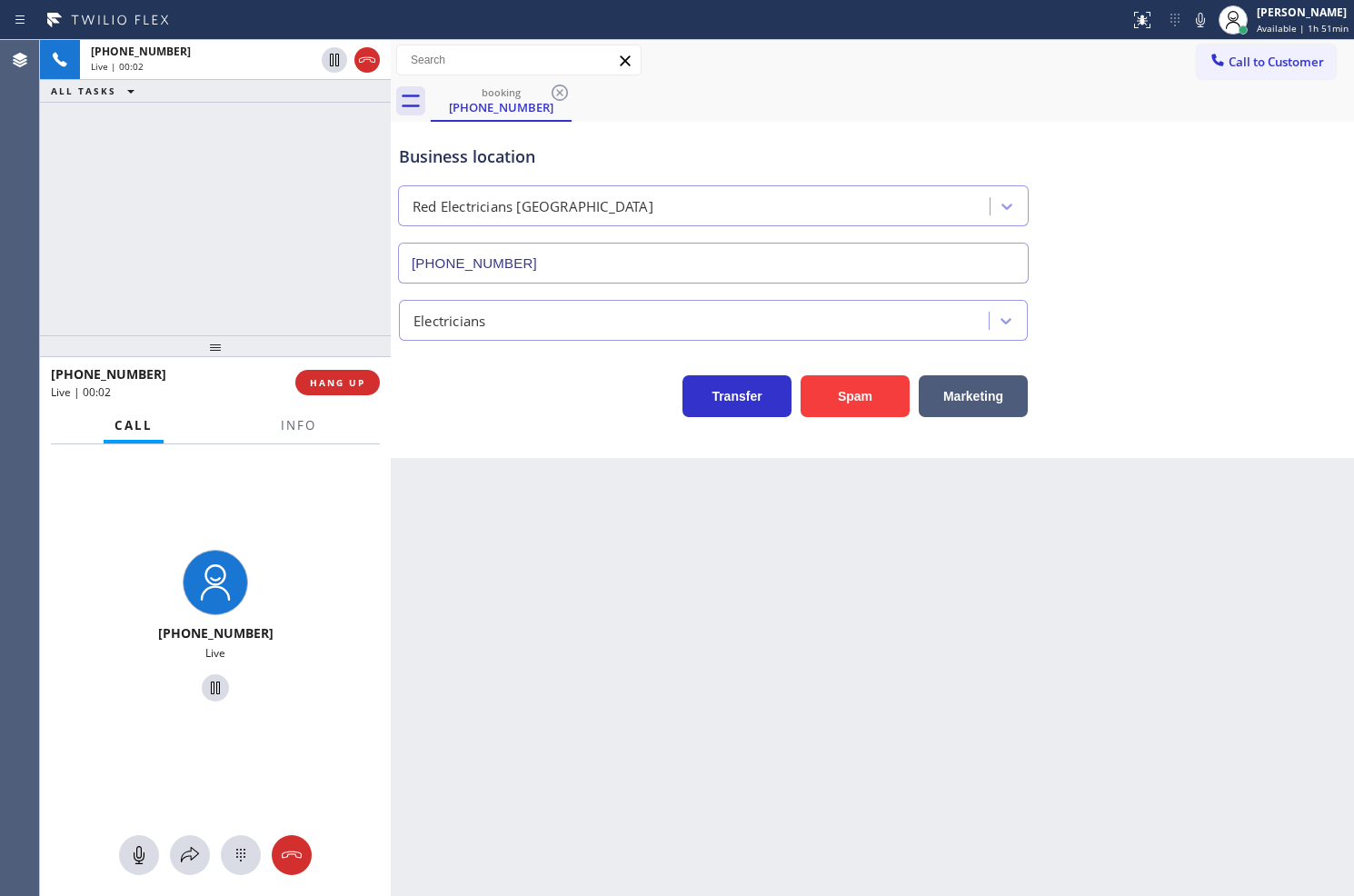
click at [748, 730] on div "Back to Dashboard Change Sender ID Customers Technicians Select a contact Outbo…" at bounding box center [873, 468] width 964 height 856
click at [594, 431] on div "Business location Red Electricians Palm Springs (760) 388-9446 Electricians Tra…" at bounding box center [873, 290] width 964 height 336
click at [221, 279] on div "+18444966394 Live | 00:04 ALL TASKS ALL TASKS ACTIVE TASKS TASKS IN WRAP UP" at bounding box center [216, 187] width 351 height 295
click at [598, 413] on div "Transfer Spam Marketing" at bounding box center [714, 392] width 637 height 51
click at [324, 422] on button "Info" at bounding box center [298, 426] width 57 height 36
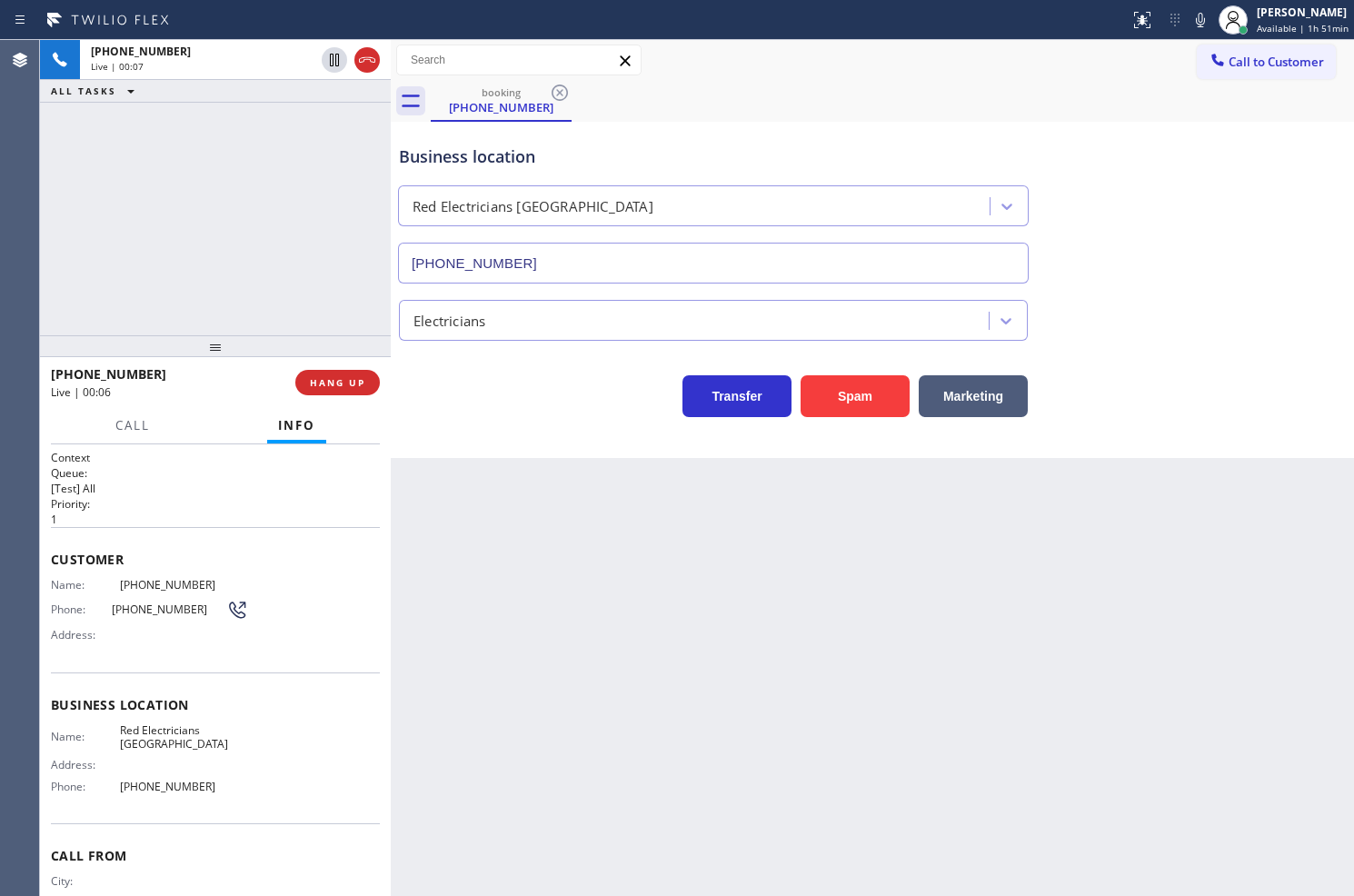
click at [510, 388] on div "Transfer Spam Marketing" at bounding box center [714, 392] width 637 height 51
click at [159, 239] on div "+18444966394 Live | 00:07 ALL TASKS ALL TASKS ACTIVE TASKS TASKS IN WRAP UP" at bounding box center [216, 187] width 351 height 295
click at [639, 432] on div "Business location Red Electricians Palm Springs (760) 388-9446 Electricians Tra…" at bounding box center [873, 290] width 964 height 336
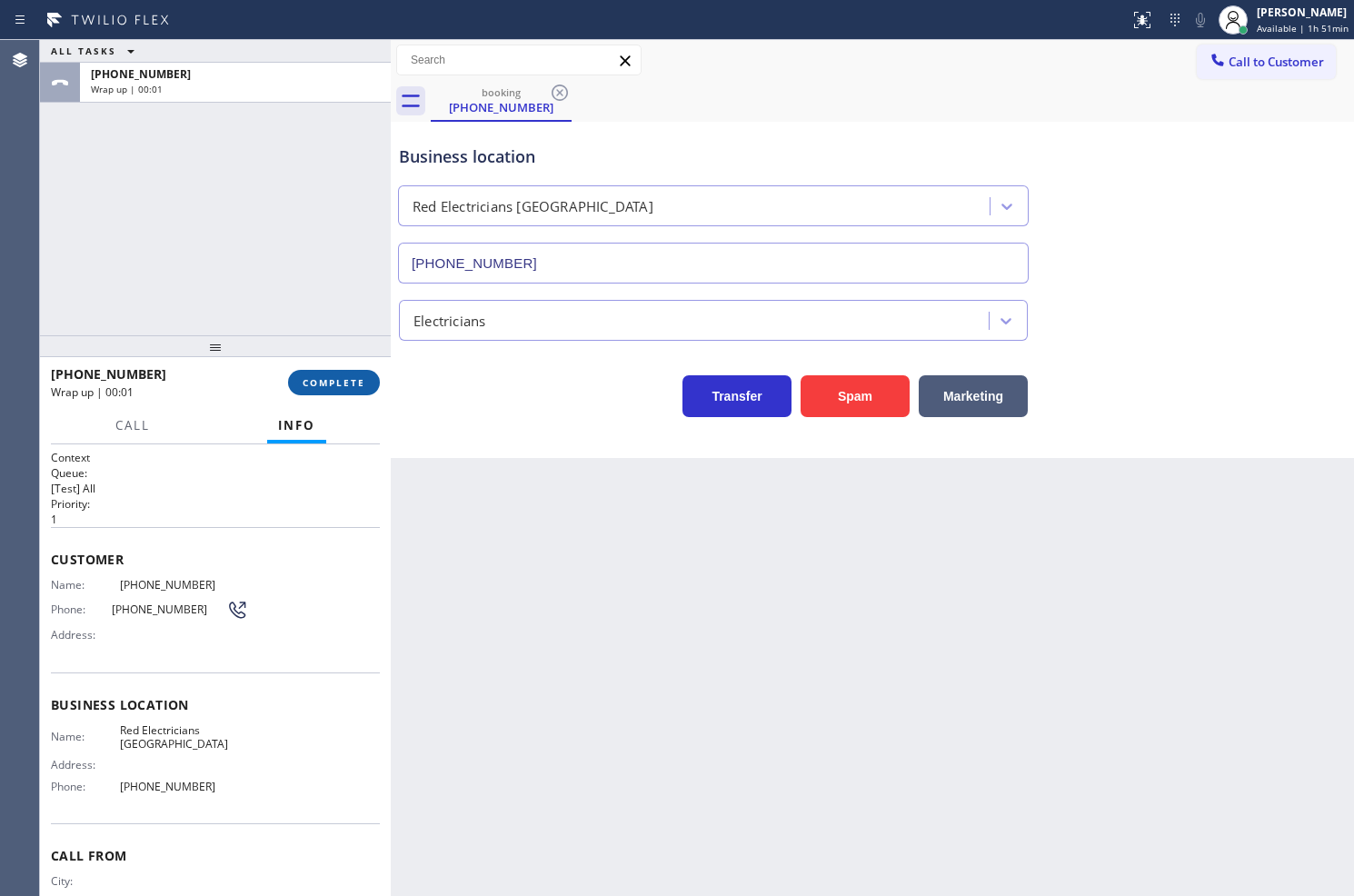
click at [357, 385] on span "COMPLETE" at bounding box center [334, 382] width 63 height 13
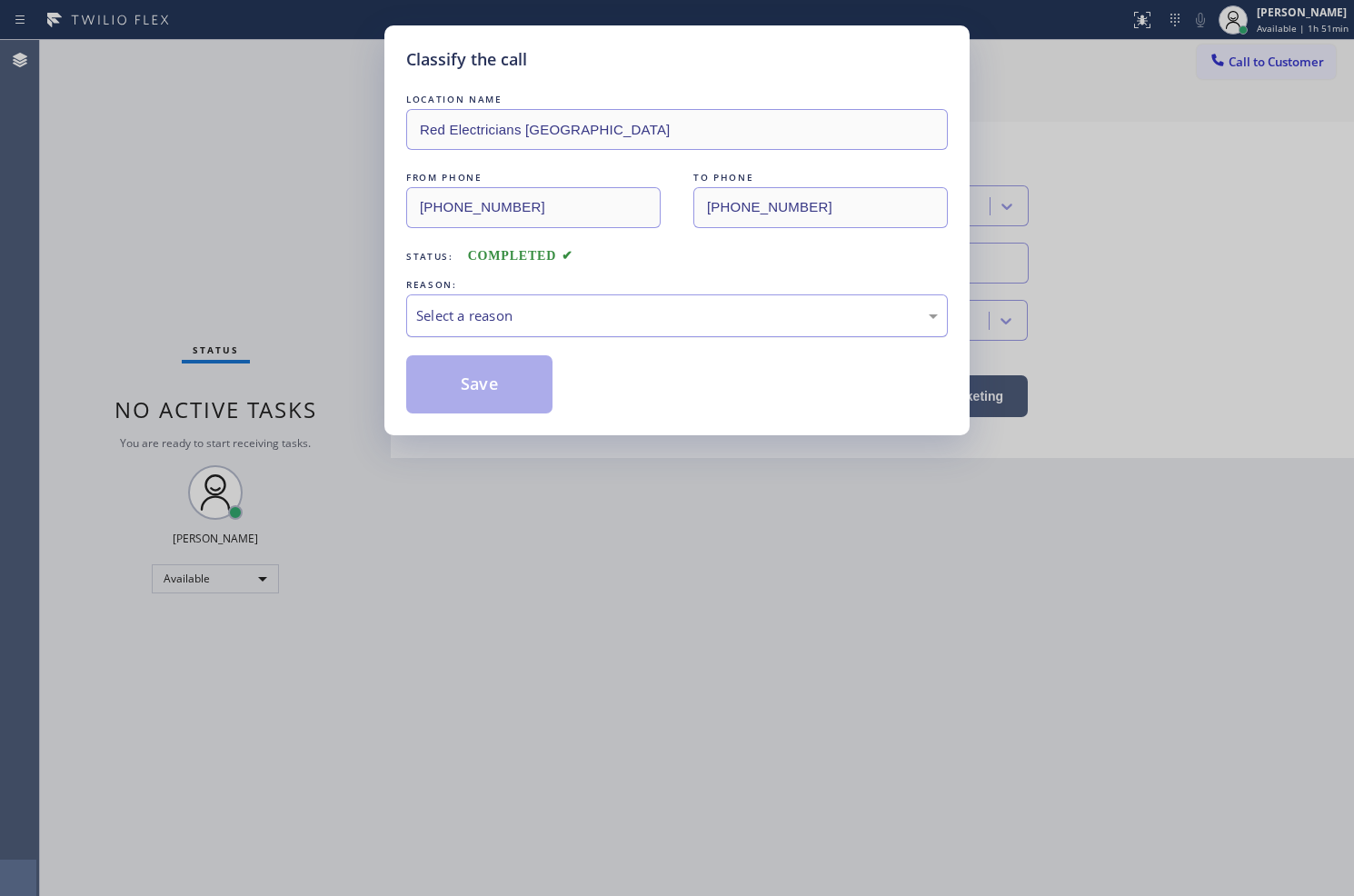
click at [473, 316] on div "Select a reason" at bounding box center [677, 316] width 521 height 21
click at [516, 391] on button "Save" at bounding box center [479, 384] width 146 height 58
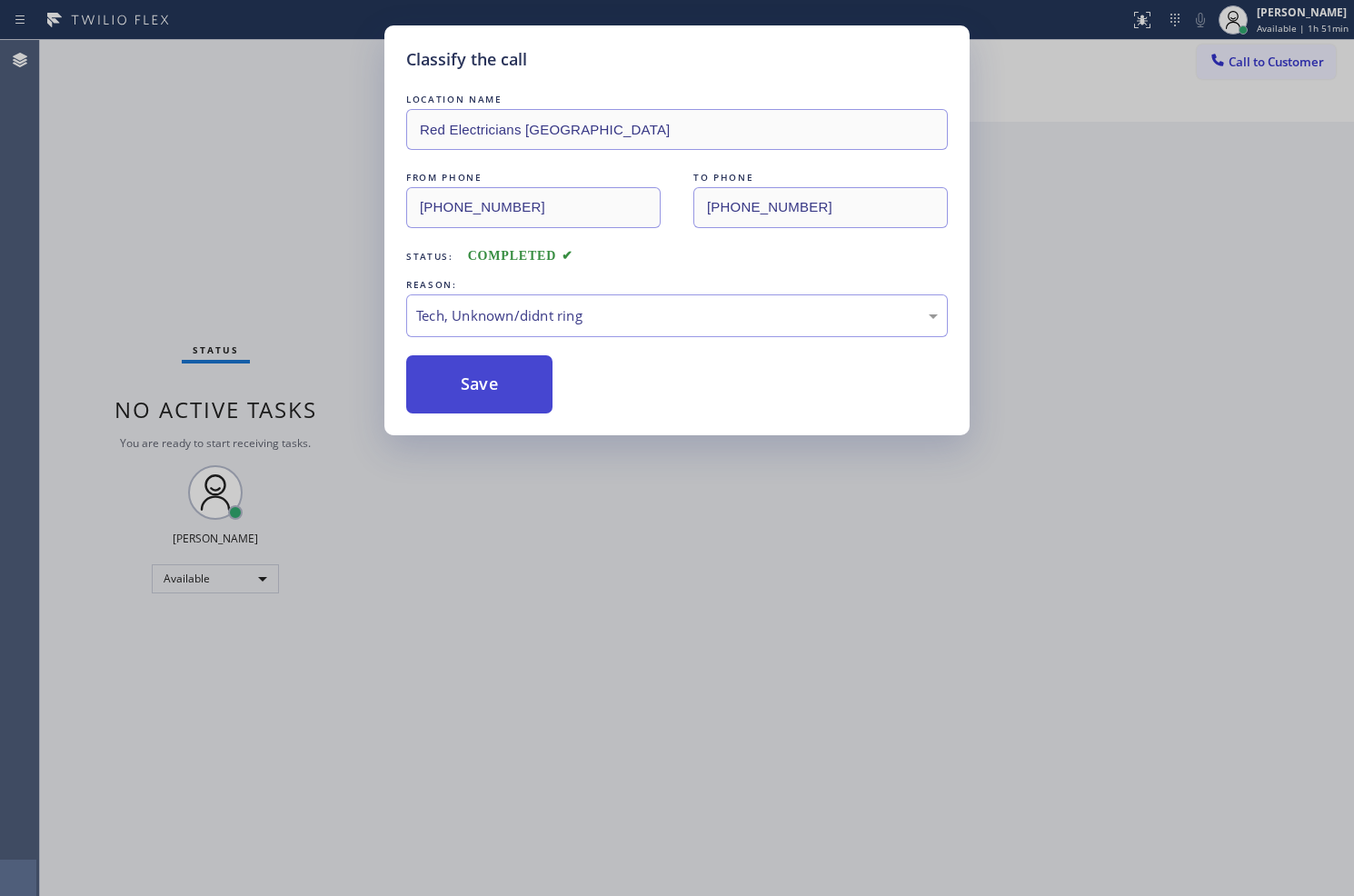
click at [514, 389] on button "Save" at bounding box center [479, 384] width 146 height 58
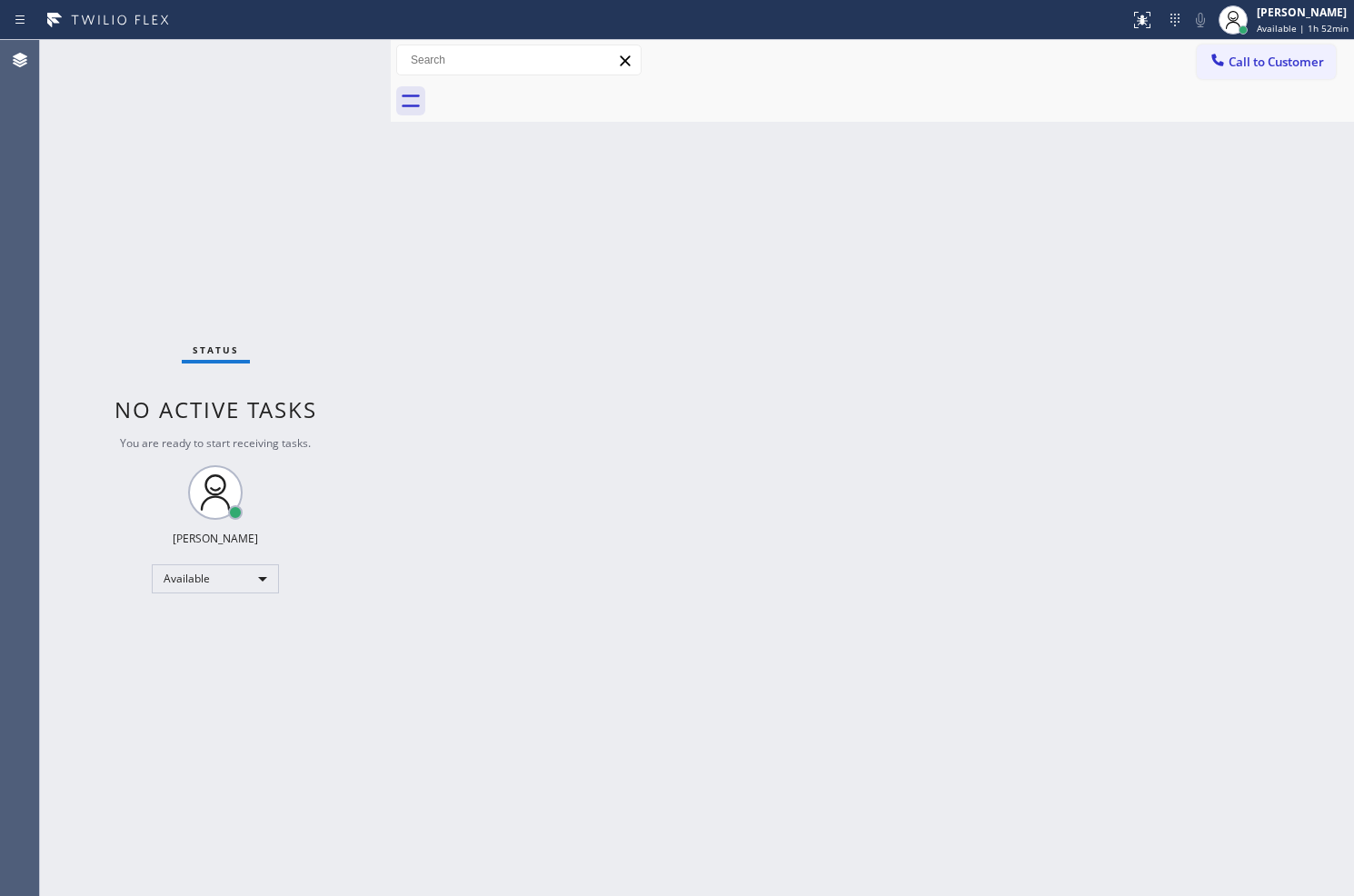
click at [888, 479] on div "Back to Dashboard Change Sender ID Customers Technicians Select a contact Outbo…" at bounding box center [873, 468] width 964 height 856
click at [356, 246] on div "Status No active tasks You are ready to start receiving tasks. Judy Anne Bernal…" at bounding box center [216, 468] width 351 height 856
click at [345, 22] on div at bounding box center [564, 20] width 1115 height 29
click at [350, 240] on div "Status No active tasks You are ready to start receiving tasks. Judy Anne Bernal…" at bounding box center [216, 468] width 351 height 856
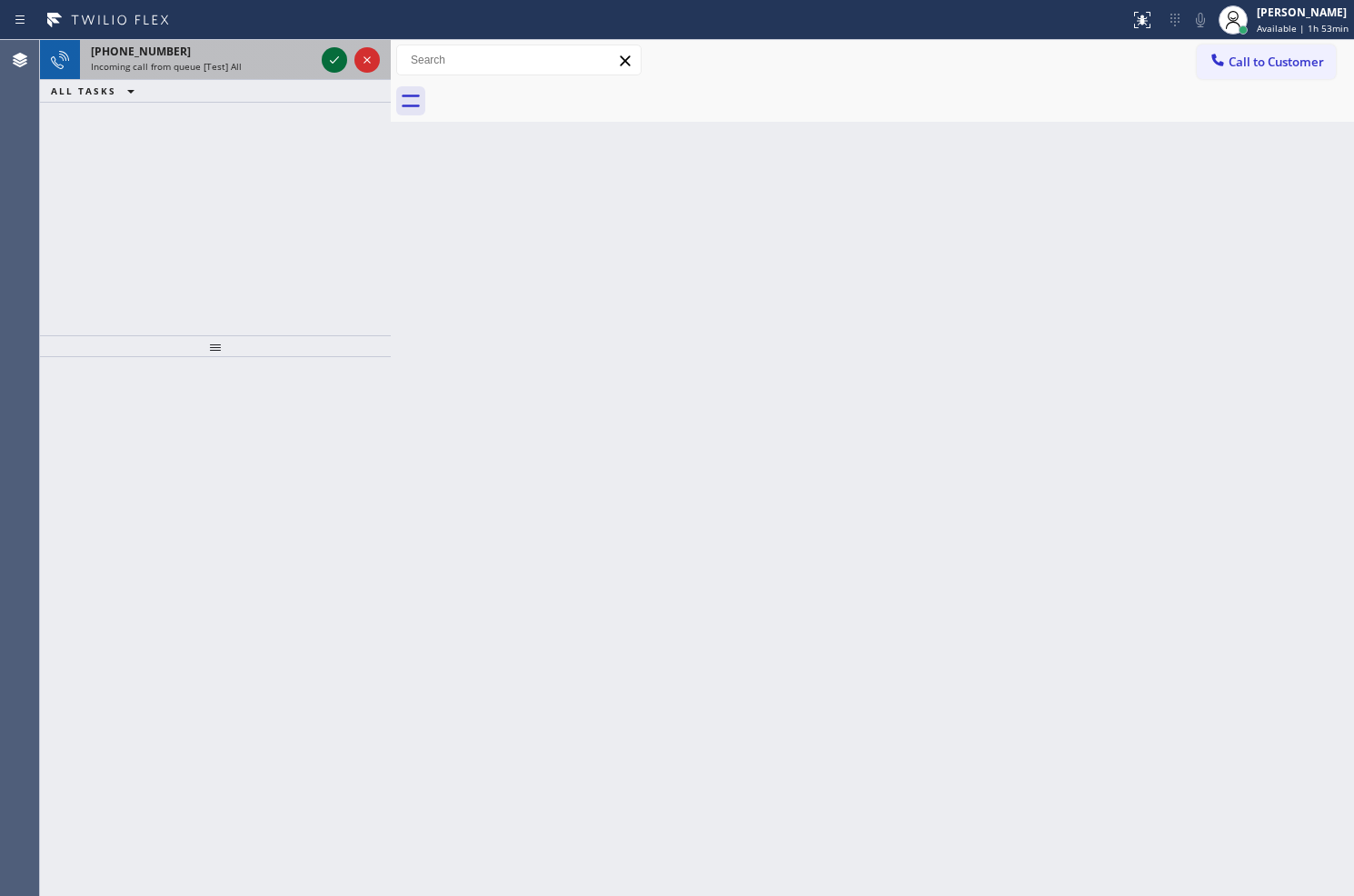
click at [331, 59] on icon at bounding box center [334, 59] width 22 height 22
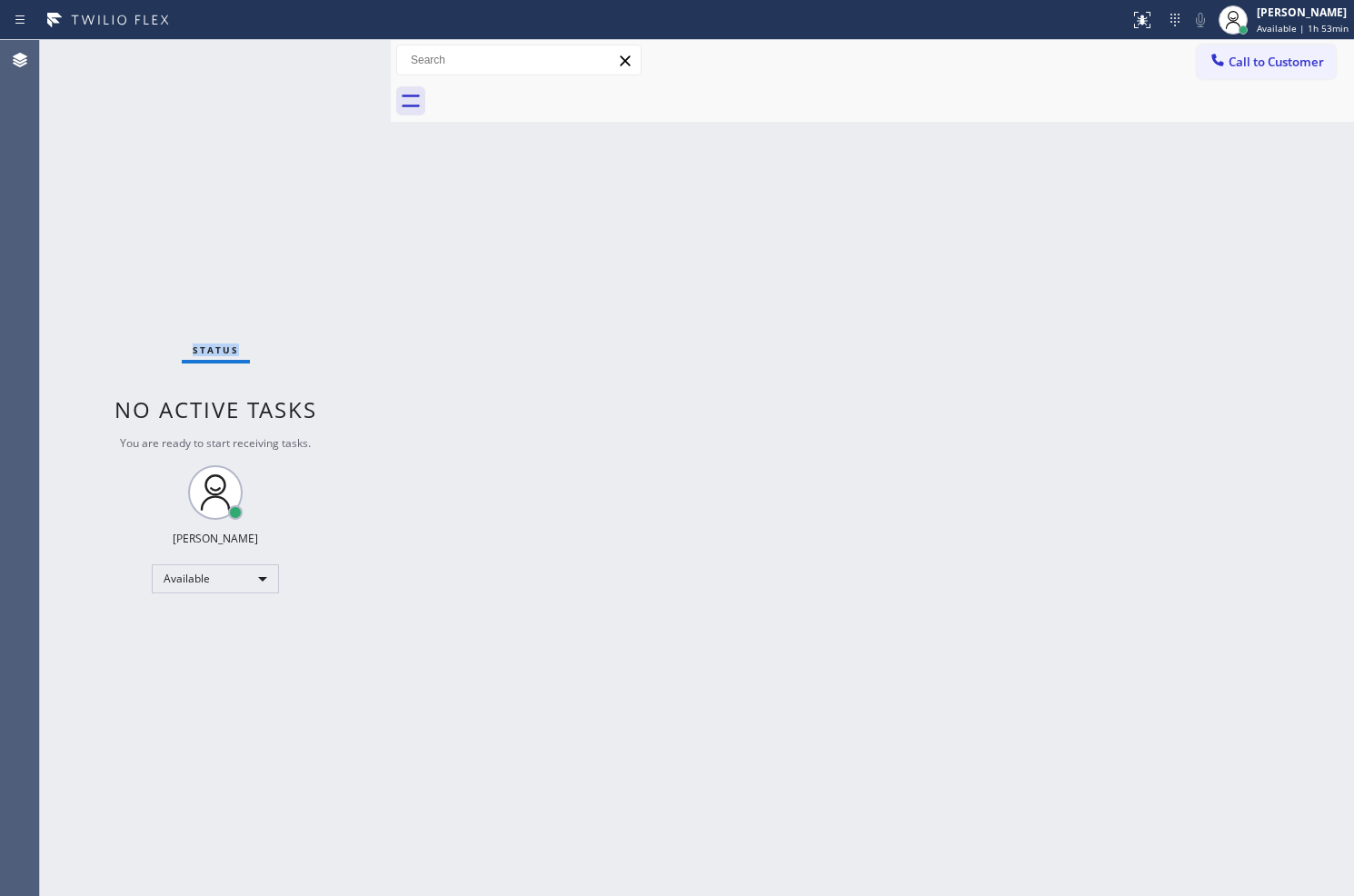
click at [331, 59] on div "Status No active tasks You are ready to start receiving tasks. Judy Anne Bernal…" at bounding box center [216, 468] width 351 height 856
click at [361, 270] on div "Status No active tasks You are ready to start receiving tasks. Judy Anne Bernal…" at bounding box center [216, 468] width 351 height 856
click at [1132, 21] on icon at bounding box center [1142, 20] width 22 height 22
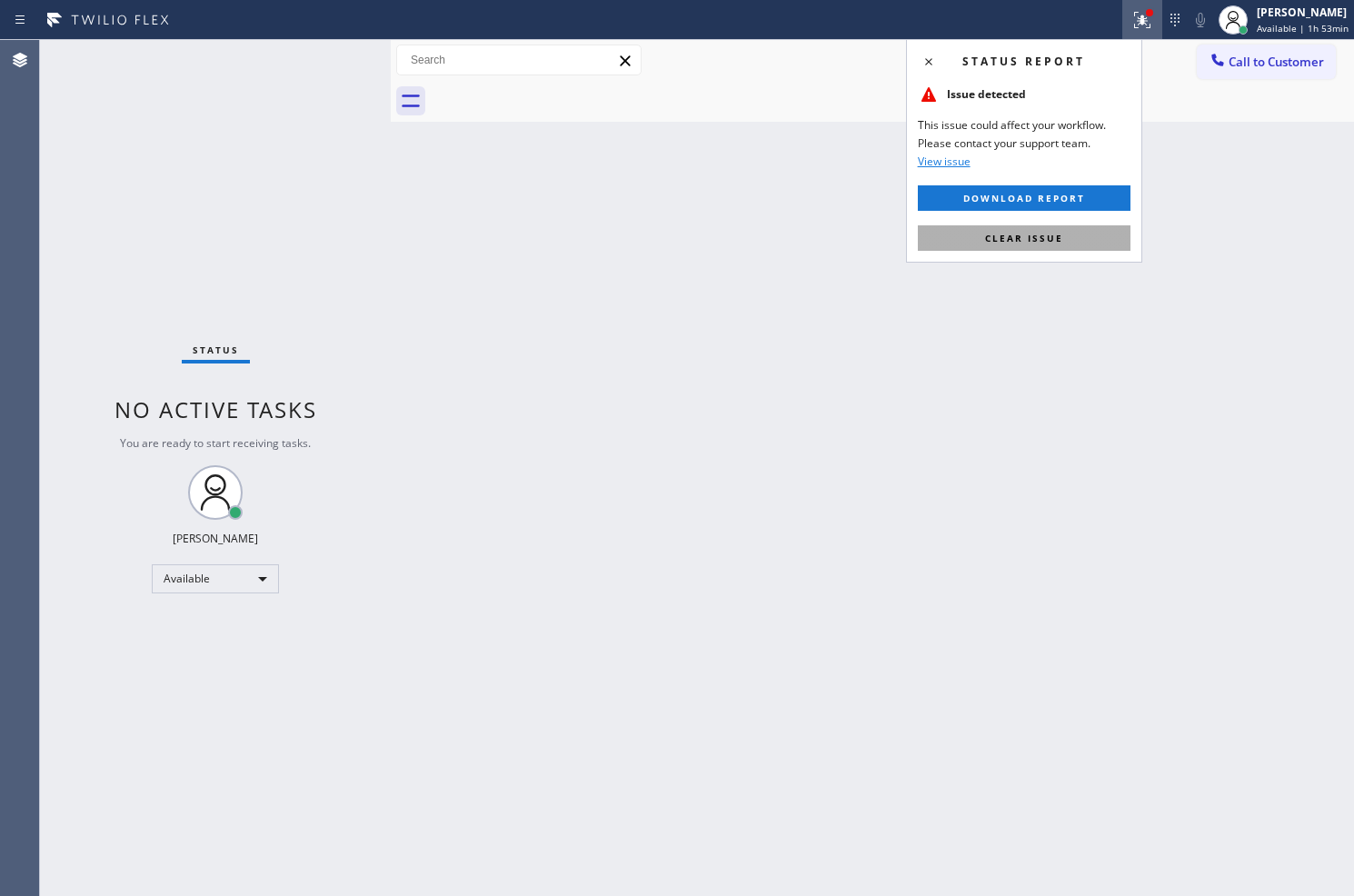
click at [1051, 243] on span "Clear issue" at bounding box center [1024, 238] width 78 height 13
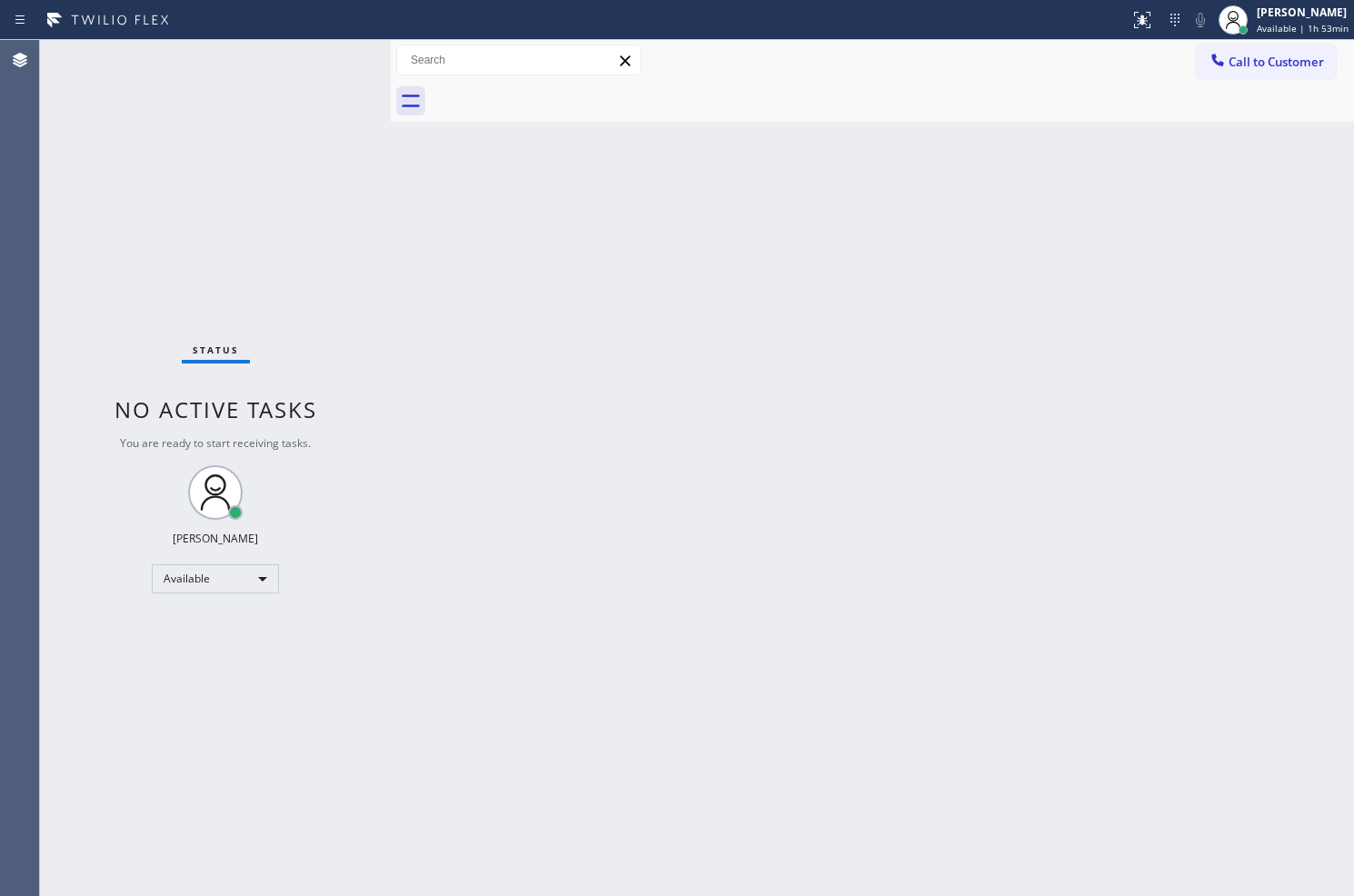
click at [433, 278] on div "Back to Dashboard Change Sender ID Customers Technicians Select a contact Outbo…" at bounding box center [873, 468] width 964 height 856
click at [332, 80] on div "Status No active tasks You are ready to start receiving tasks. Judy Anne Bernal…" at bounding box center [216, 468] width 351 height 856
click at [332, 58] on div "Status No active tasks You are ready to start receiving tasks. Judy Anne Bernal…" at bounding box center [216, 468] width 351 height 856
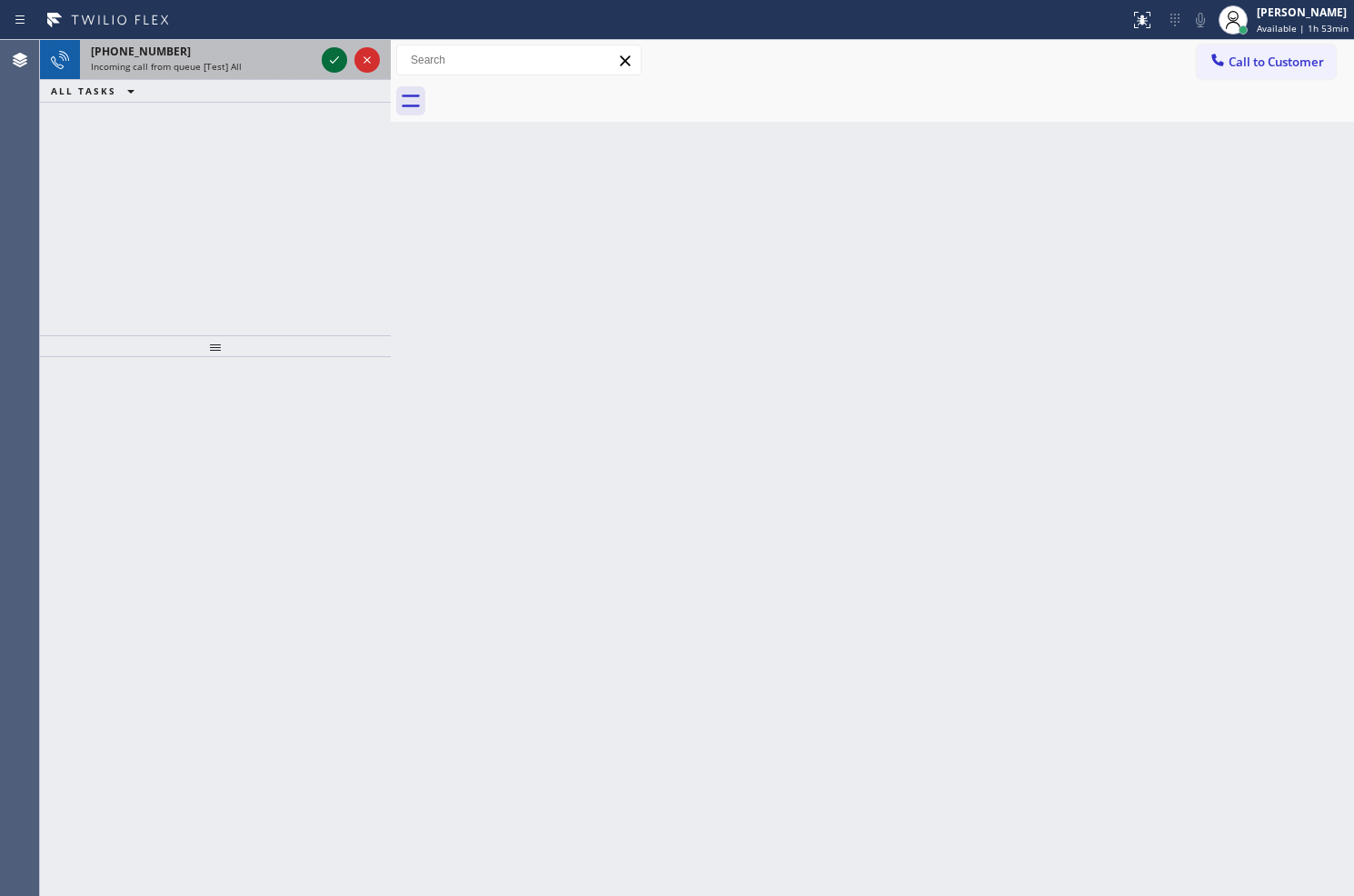
click at [332, 58] on icon at bounding box center [334, 59] width 22 height 22
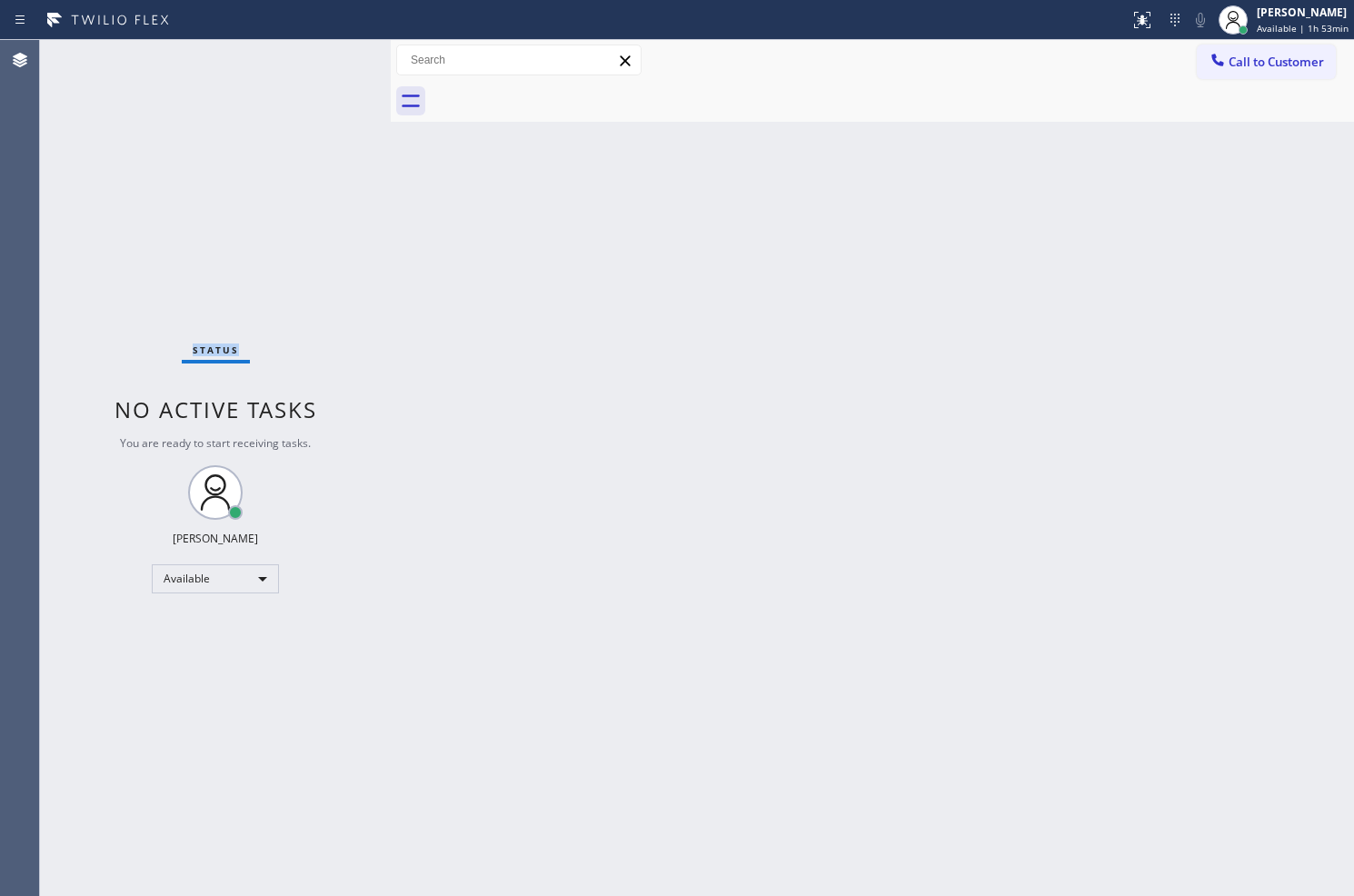
click at [332, 58] on div "Status No active tasks You are ready to start receiving tasks. Judy Anne Bernal…" at bounding box center [216, 468] width 351 height 856
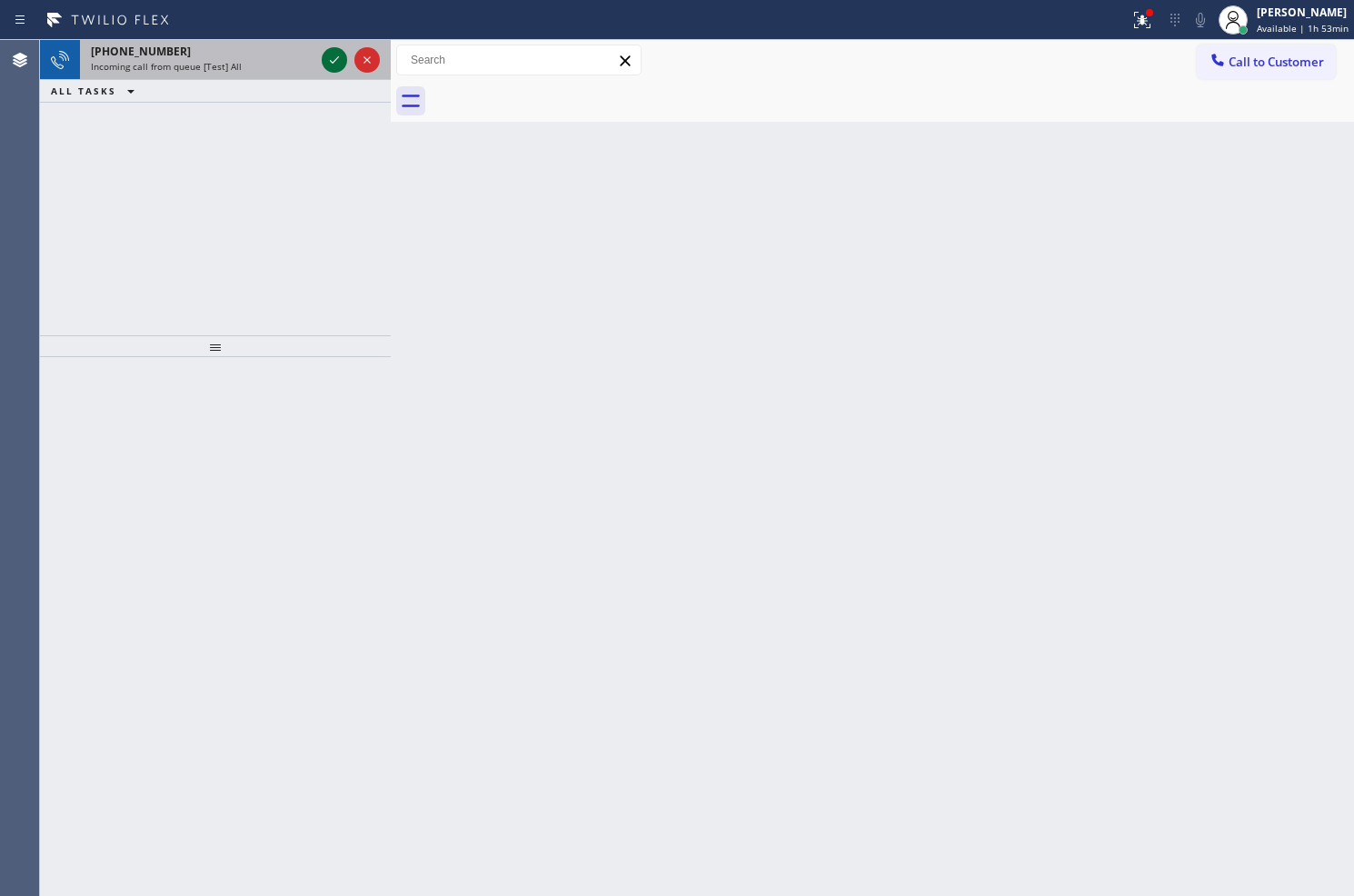
click at [332, 58] on icon at bounding box center [334, 59] width 22 height 22
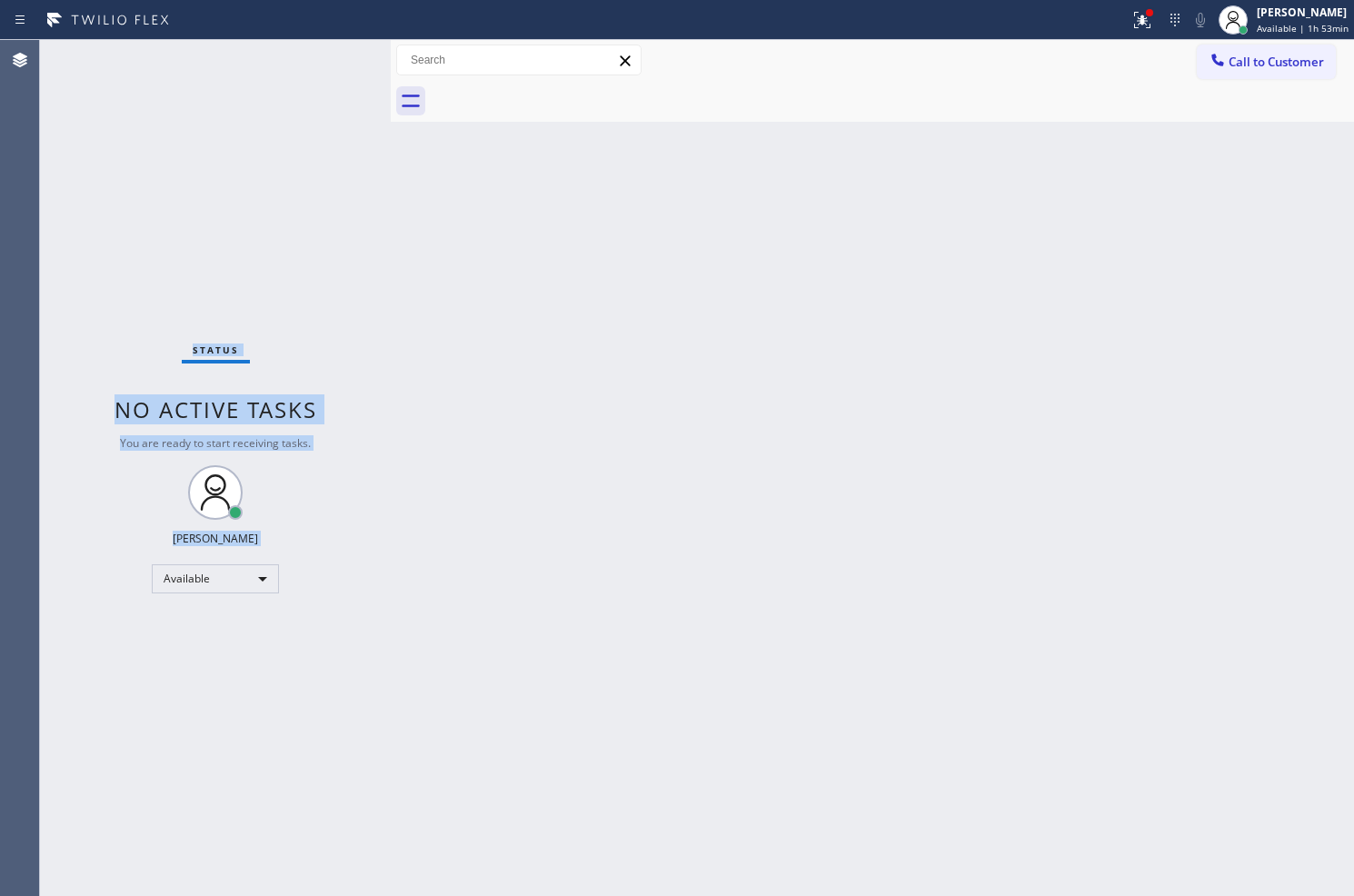
click at [332, 58] on div "Status No active tasks You are ready to start receiving tasks. Judy Anne Bernal…" at bounding box center [216, 468] width 351 height 856
click at [332, 60] on div "Status No active tasks You are ready to start receiving tasks. Judy Anne Bernal…" at bounding box center [216, 468] width 351 height 856
click at [329, 55] on div "Status No active tasks You are ready to start receiving tasks. Judy Anne Bernal…" at bounding box center [216, 468] width 351 height 856
click at [329, 54] on div "Status No active tasks You are ready to start receiving tasks. Judy Anne Bernal…" at bounding box center [216, 468] width 351 height 856
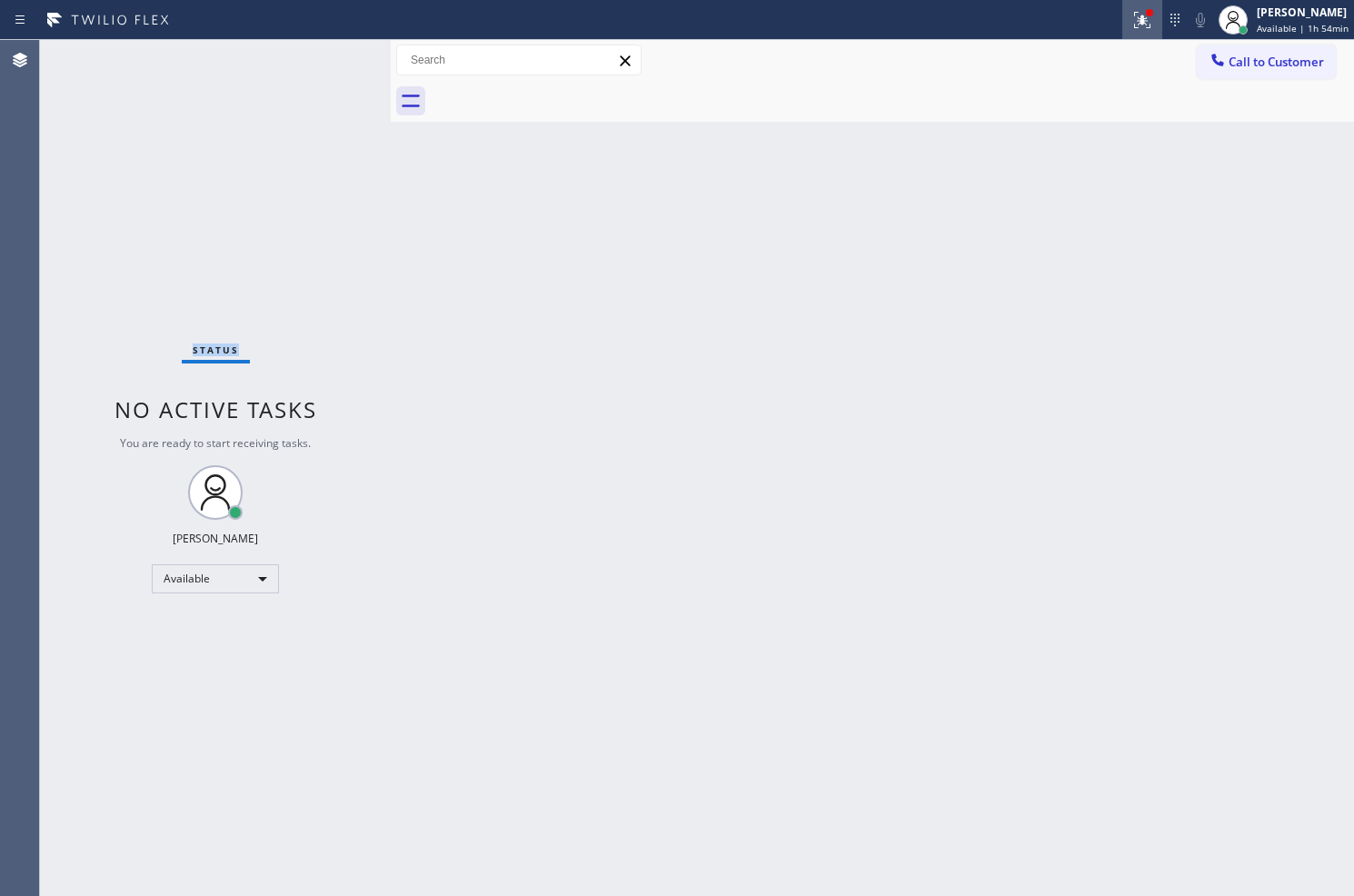
click at [1132, 15] on icon at bounding box center [1142, 20] width 22 height 22
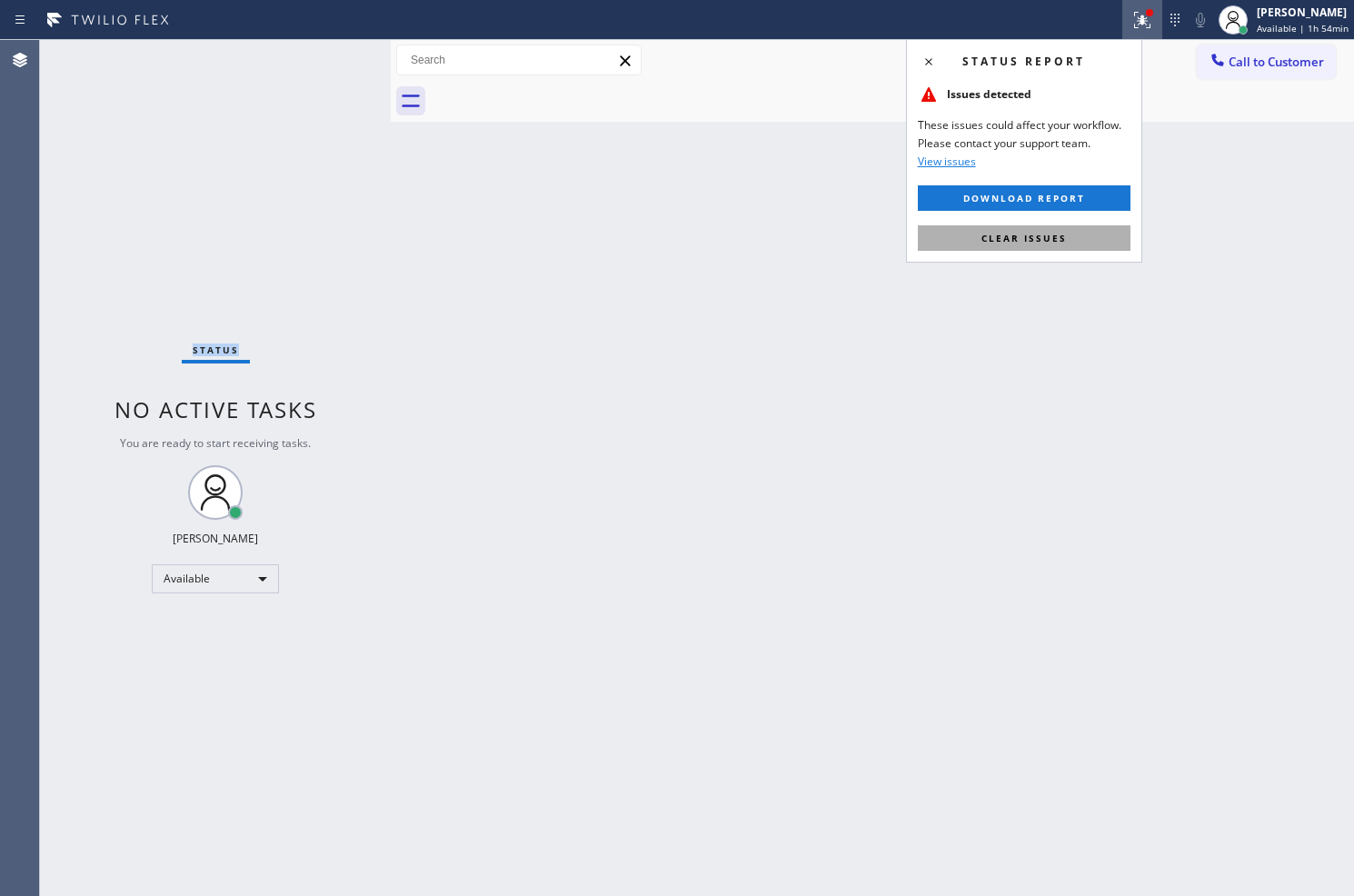
click at [1065, 237] on button "Clear issues" at bounding box center [1024, 237] width 213 height 25
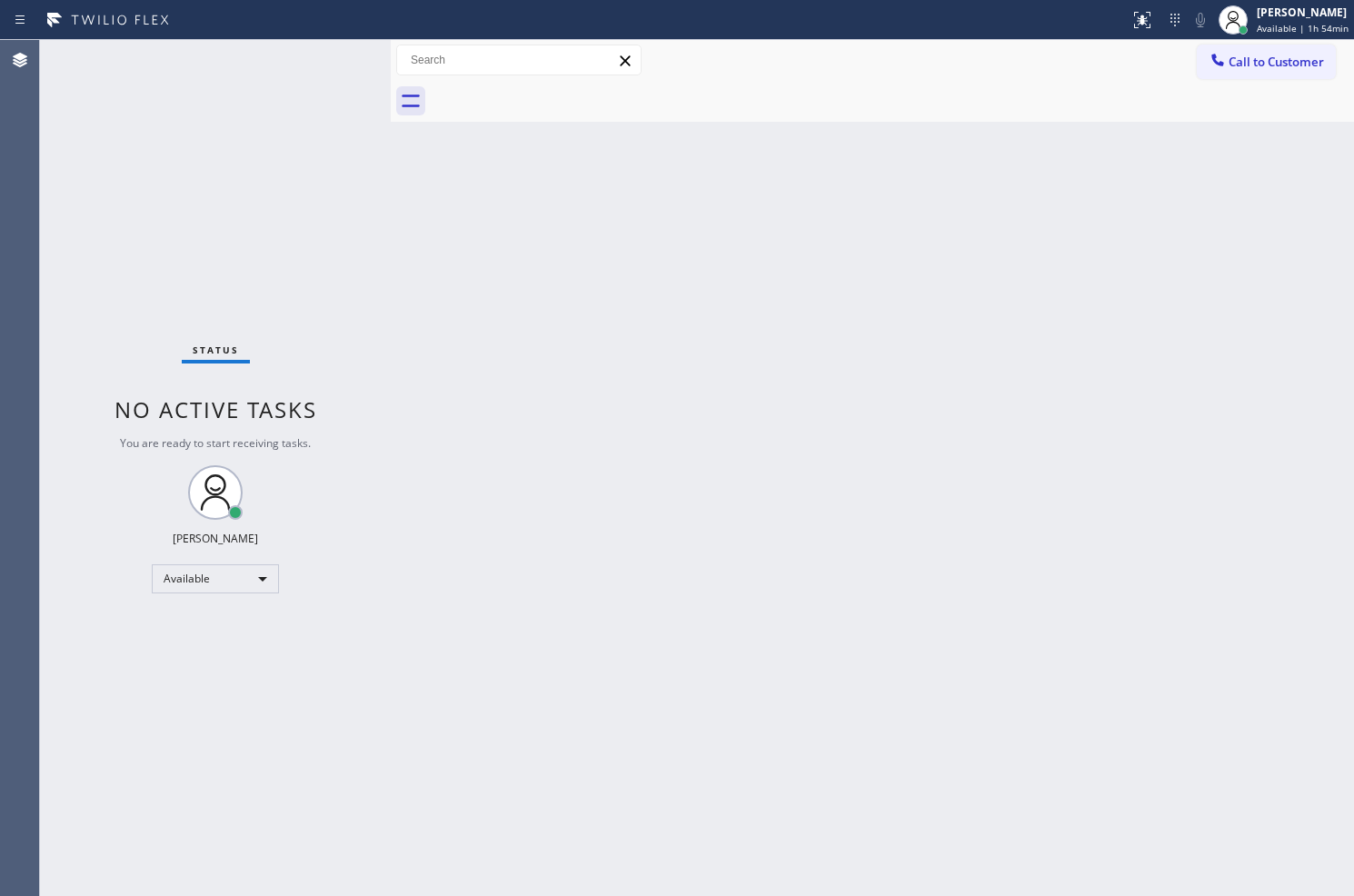
click at [564, 328] on div "Back to Dashboard Change Sender ID Customers Technicians Select a contact Outbo…" at bounding box center [873, 468] width 964 height 856
click at [612, 567] on div "Back to Dashboard Change Sender ID Customers Technicians Select a contact Outbo…" at bounding box center [873, 468] width 964 height 856
click at [57, 173] on div "Status No active tasks You are ready to start receiving tasks. Judy Anne Bernal…" at bounding box center [216, 468] width 351 height 856
click at [247, 77] on div "Status No active tasks You are ready to start receiving tasks. Judy Anne Bernal…" at bounding box center [216, 468] width 351 height 856
click at [341, 89] on div "Status No active tasks You are ready to start receiving tasks. Judy Anne Bernal…" at bounding box center [216, 468] width 351 height 856
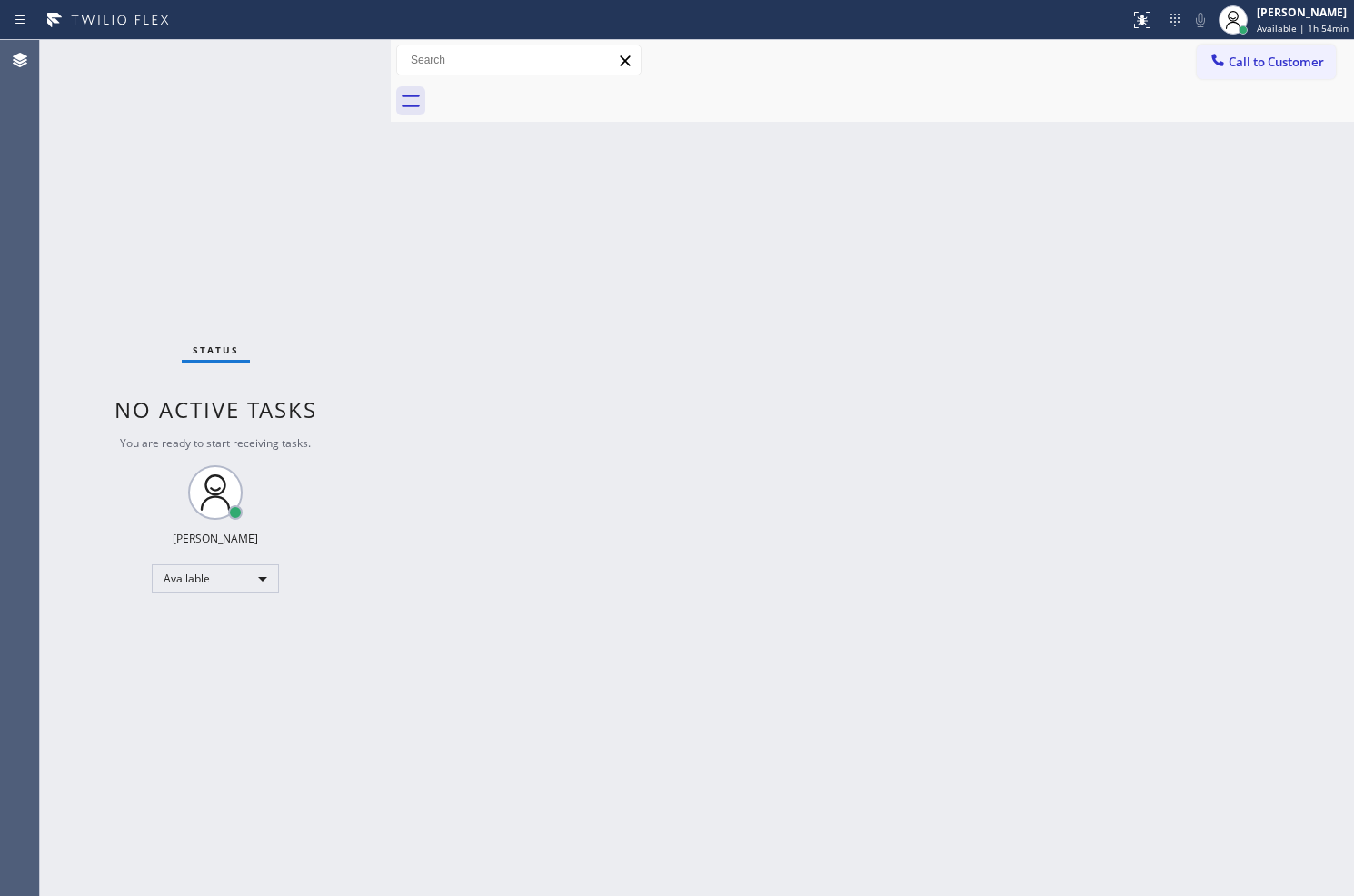
click at [341, 89] on div "Status No active tasks You are ready to start receiving tasks. Judy Anne Bernal…" at bounding box center [216, 468] width 351 height 856
click at [330, 59] on div "Status No active tasks You are ready to start receiving tasks. Judy Anne Bernal…" at bounding box center [216, 468] width 351 height 856
click at [365, 716] on div "Status No active tasks You are ready to start receiving tasks. Judy Anne Bernal…" at bounding box center [216, 468] width 351 height 856
drag, startPoint x: 437, startPoint y: 560, endPoint x: 433, endPoint y: 345, distance: 215.0
click at [443, 532] on div "Back to Dashboard Change Sender ID Customers Technicians Select a contact Outbo…" at bounding box center [873, 468] width 964 height 856
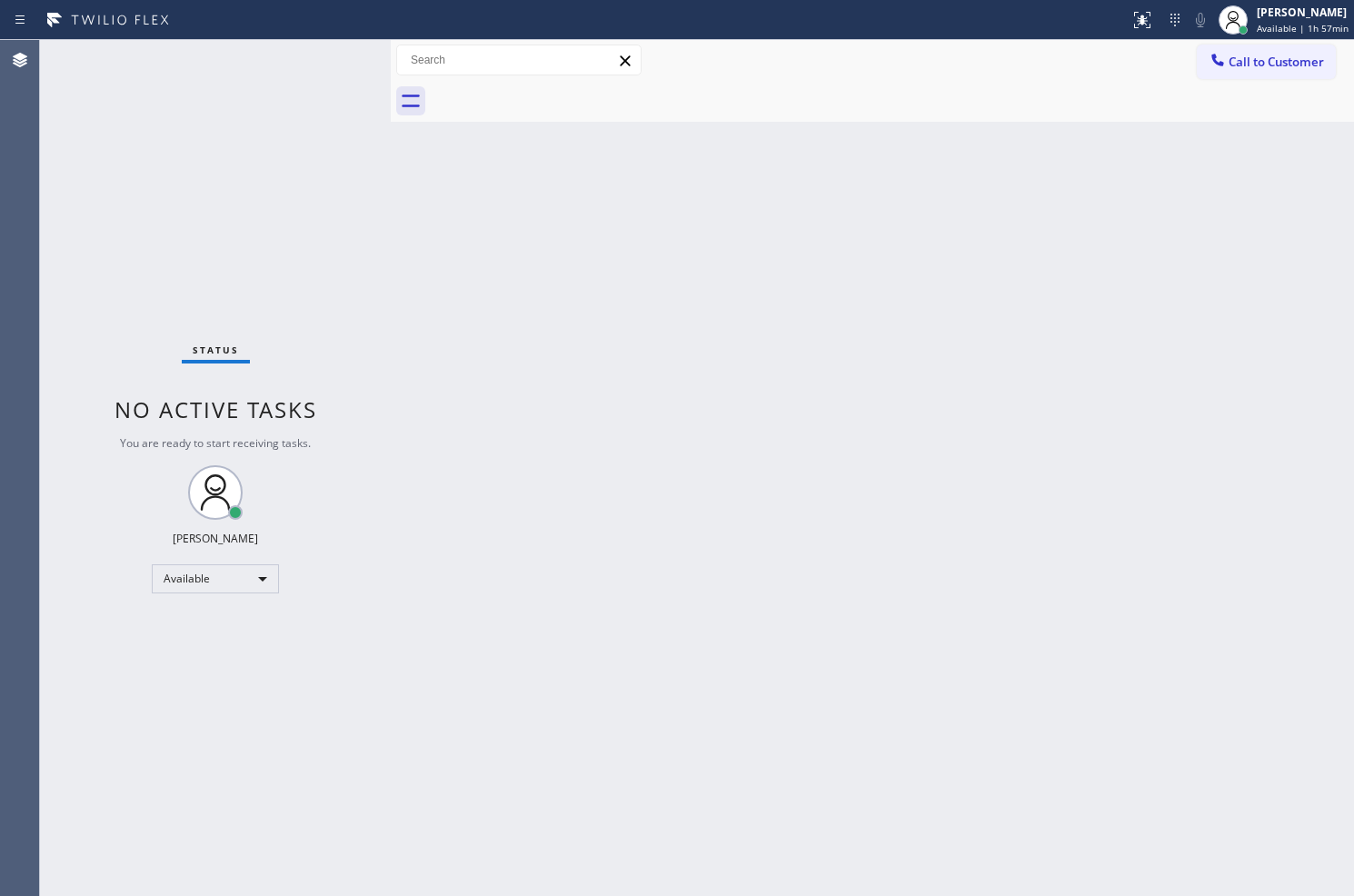
click at [364, 168] on div "Status No active tasks You are ready to start receiving tasks. Judy Anne Bernal…" at bounding box center [216, 468] width 351 height 856
click at [314, 67] on div "Status No active tasks You are ready to start receiving tasks. Judy Anne Bernal…" at bounding box center [216, 468] width 351 height 856
click at [314, 58] on div "Status No active tasks You are ready to start receiving tasks. Judy Anne Bernal…" at bounding box center [216, 468] width 351 height 856
click at [279, 188] on div "Status No active tasks You are ready to start receiving tasks. Judy Anne Bernal…" at bounding box center [216, 468] width 351 height 856
click at [337, 57] on div "Status No active tasks You are ready to start receiving tasks. Judy Anne Bernal…" at bounding box center [216, 468] width 351 height 856
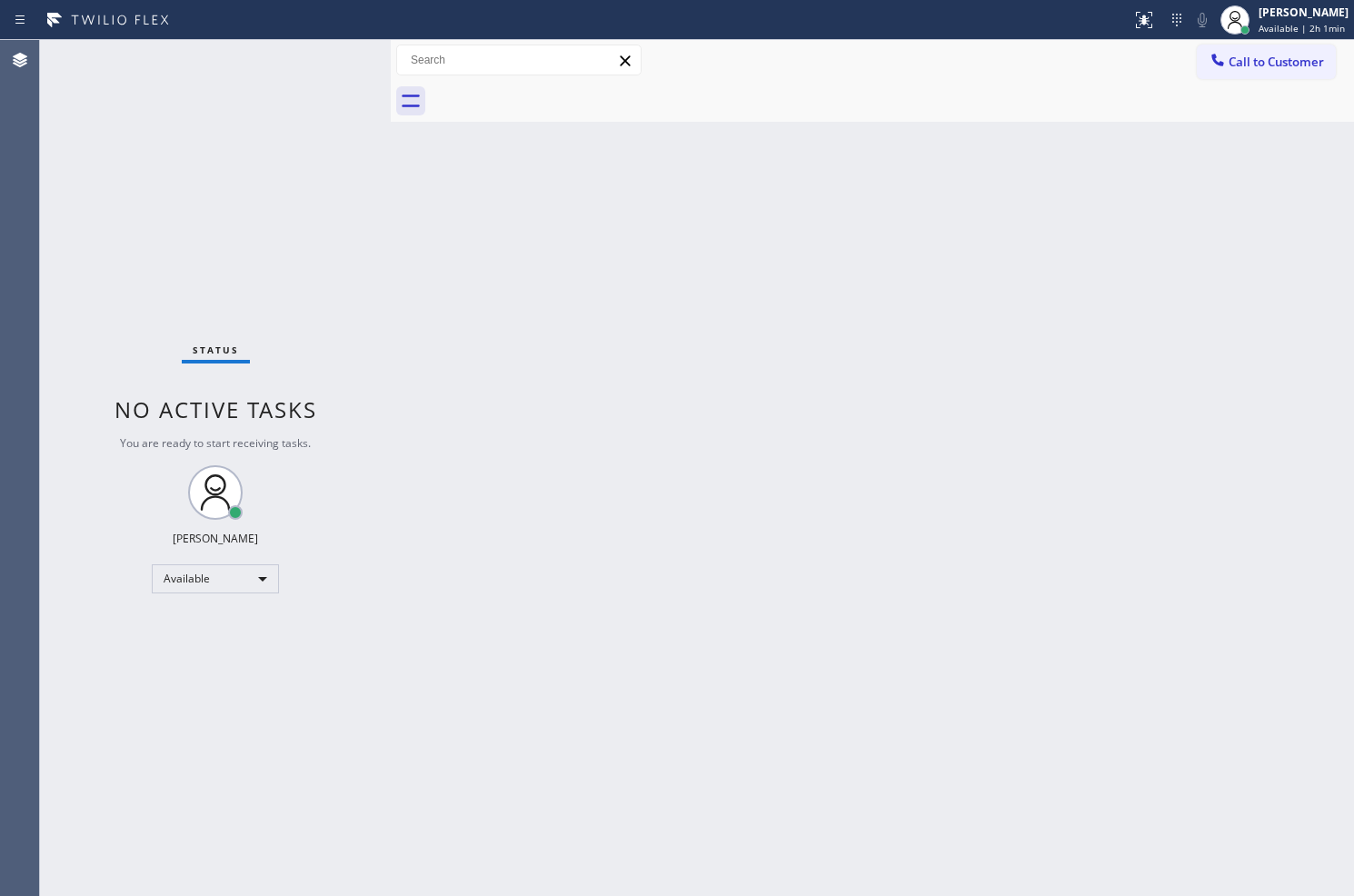
click at [337, 57] on div "Status No active tasks You are ready to start receiving tasks. Judy Anne Bernal…" at bounding box center [216, 468] width 351 height 856
click at [335, 60] on div "Status No active tasks You are ready to start receiving tasks. Judy Anne Bernal…" at bounding box center [216, 468] width 351 height 856
click at [449, 221] on div "Back to Dashboard Change Sender ID Customers Technicians Select a contact Outbo…" at bounding box center [873, 468] width 964 height 856
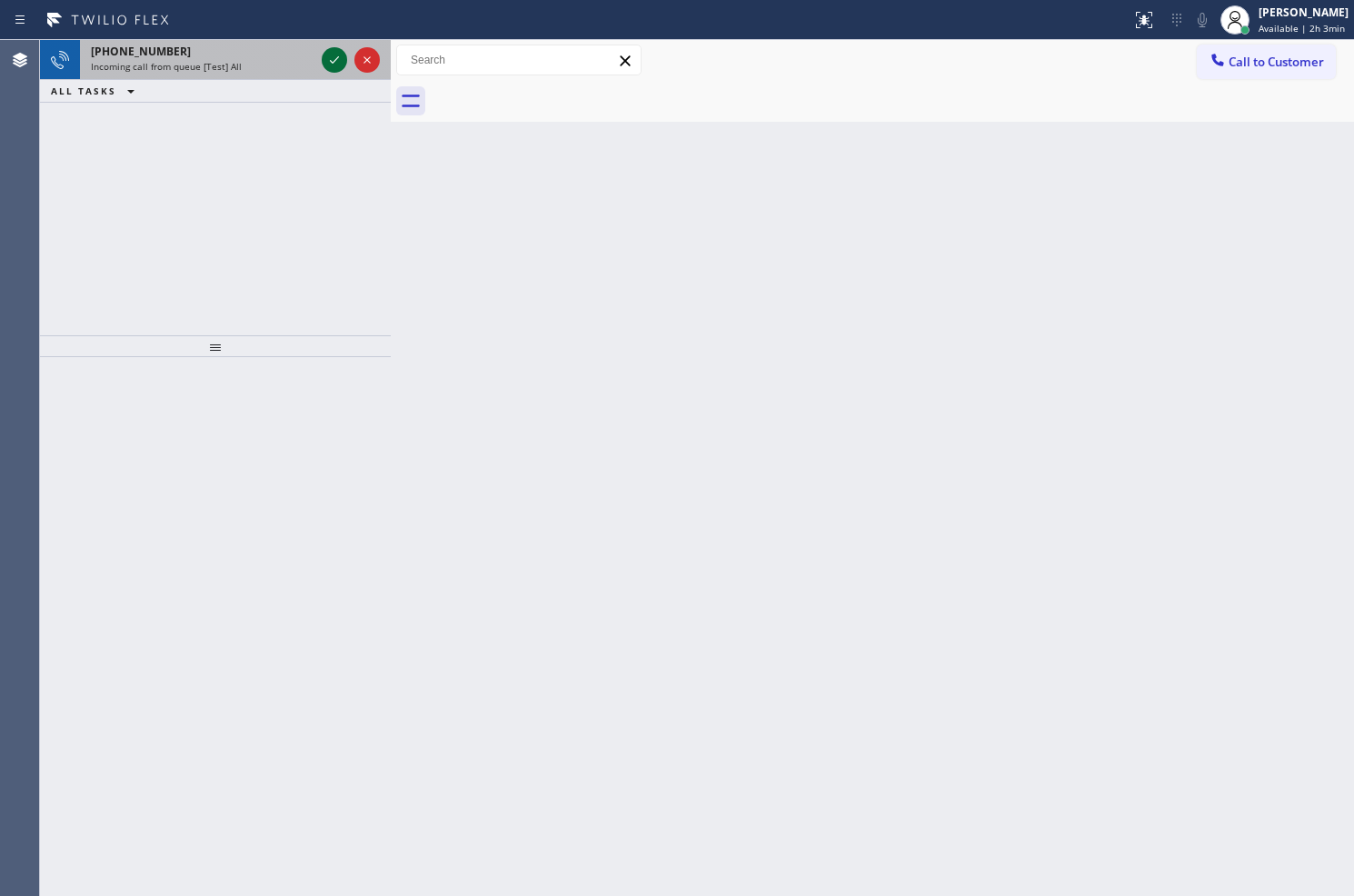
click at [338, 56] on icon at bounding box center [334, 59] width 22 height 22
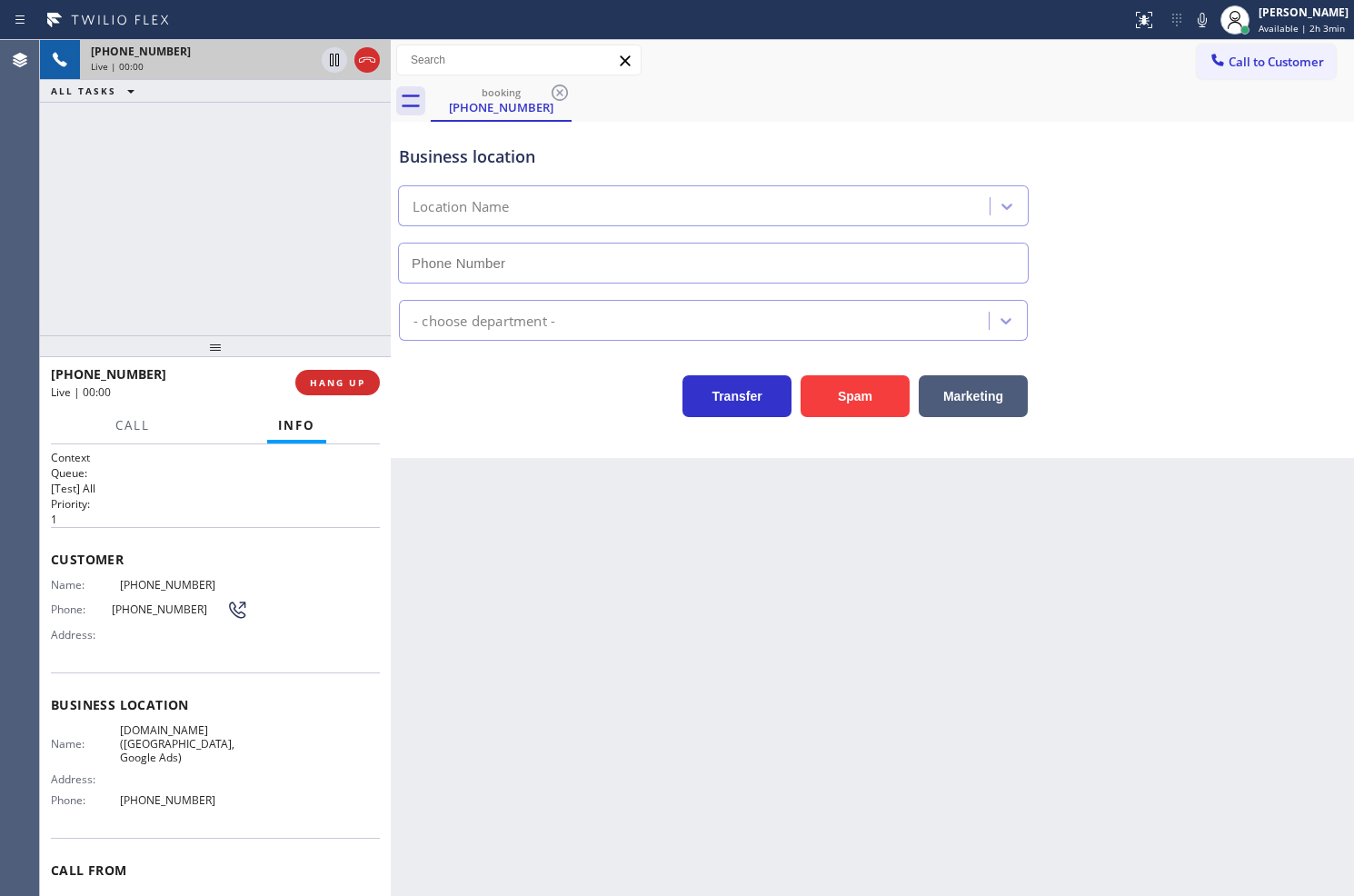
type input "(949) 574-4339"
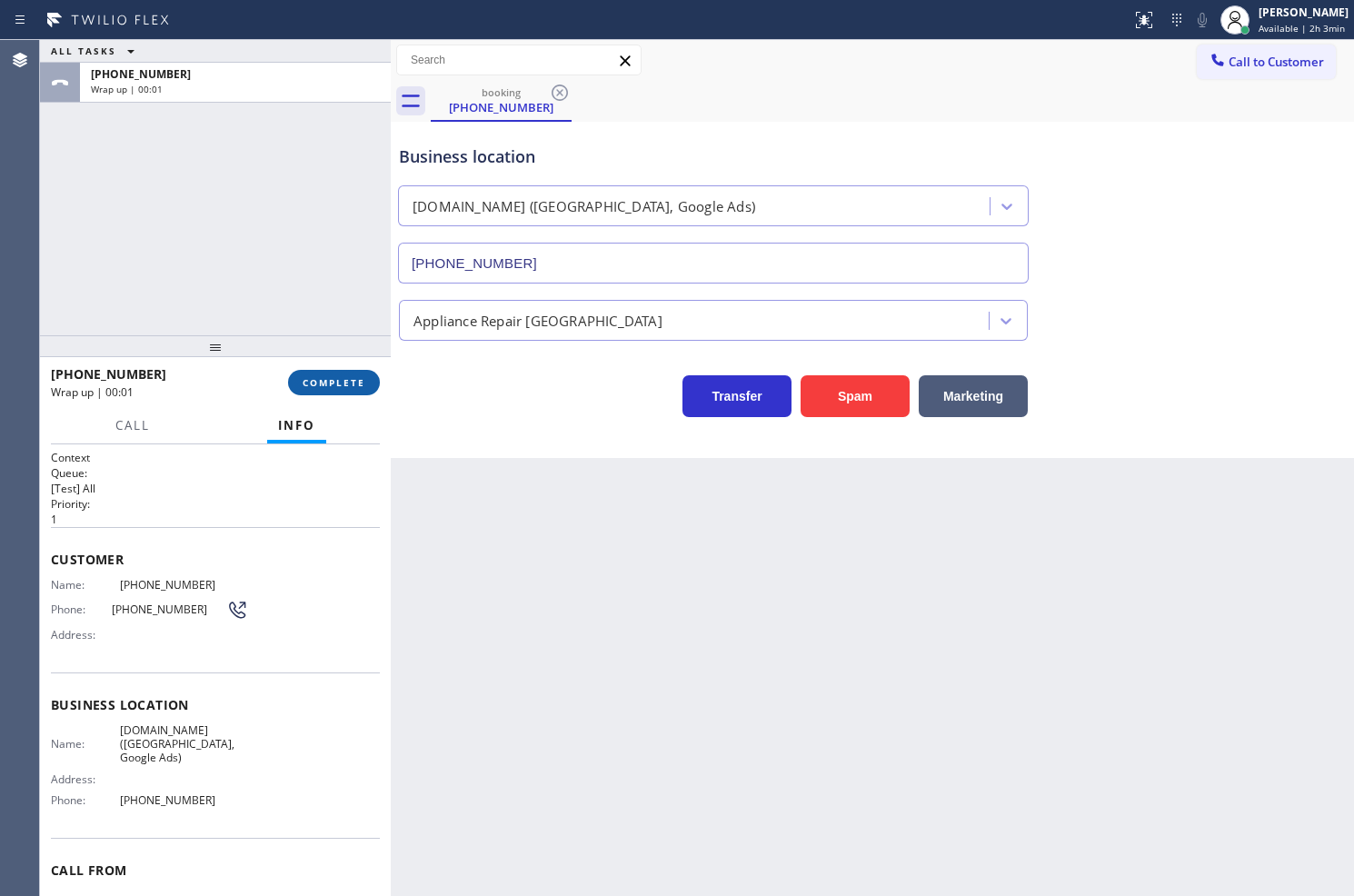
click at [333, 395] on button "COMPLETE" at bounding box center [334, 382] width 92 height 25
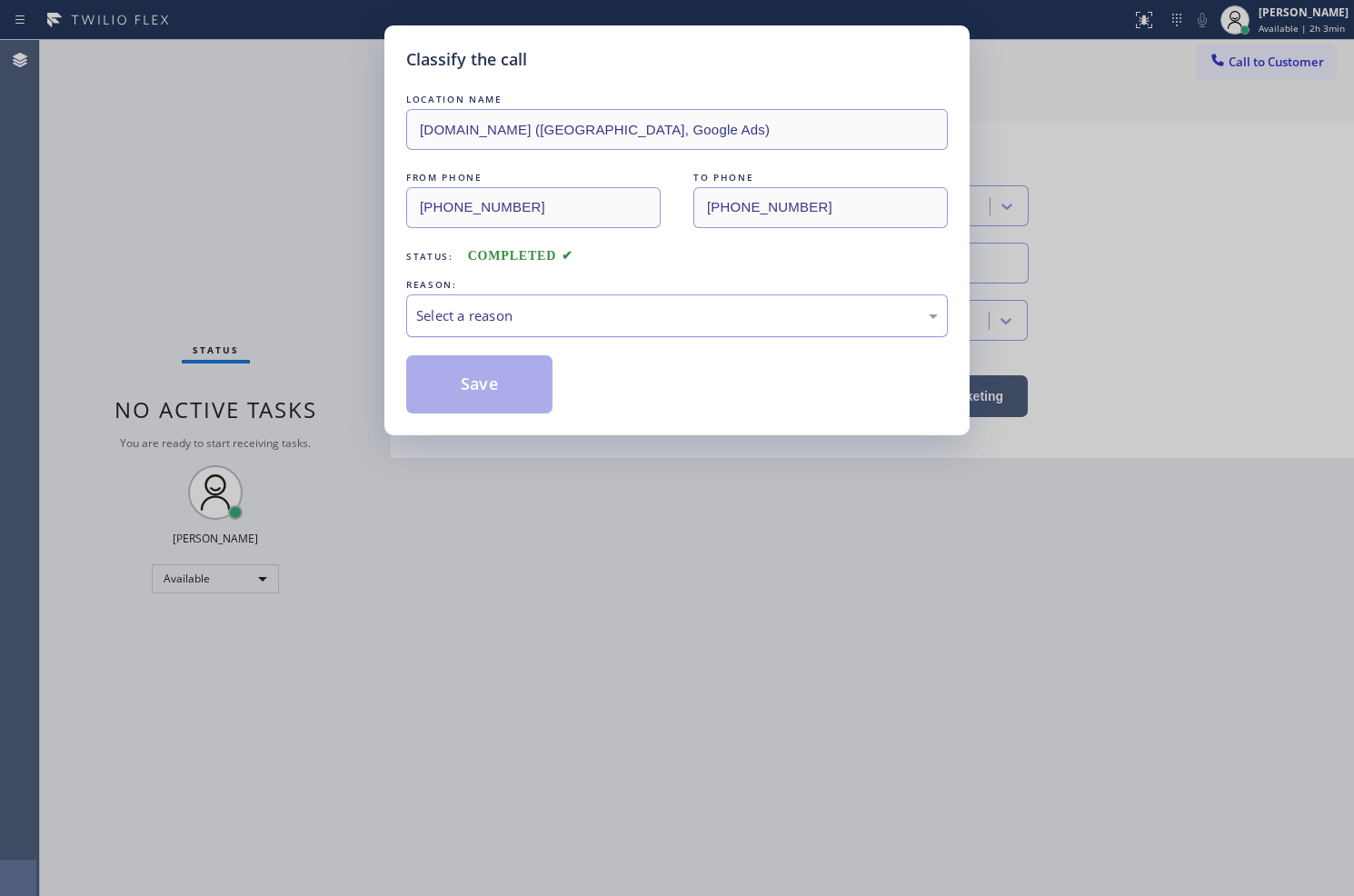
click at [465, 304] on div "Select a reason" at bounding box center [677, 316] width 542 height 43
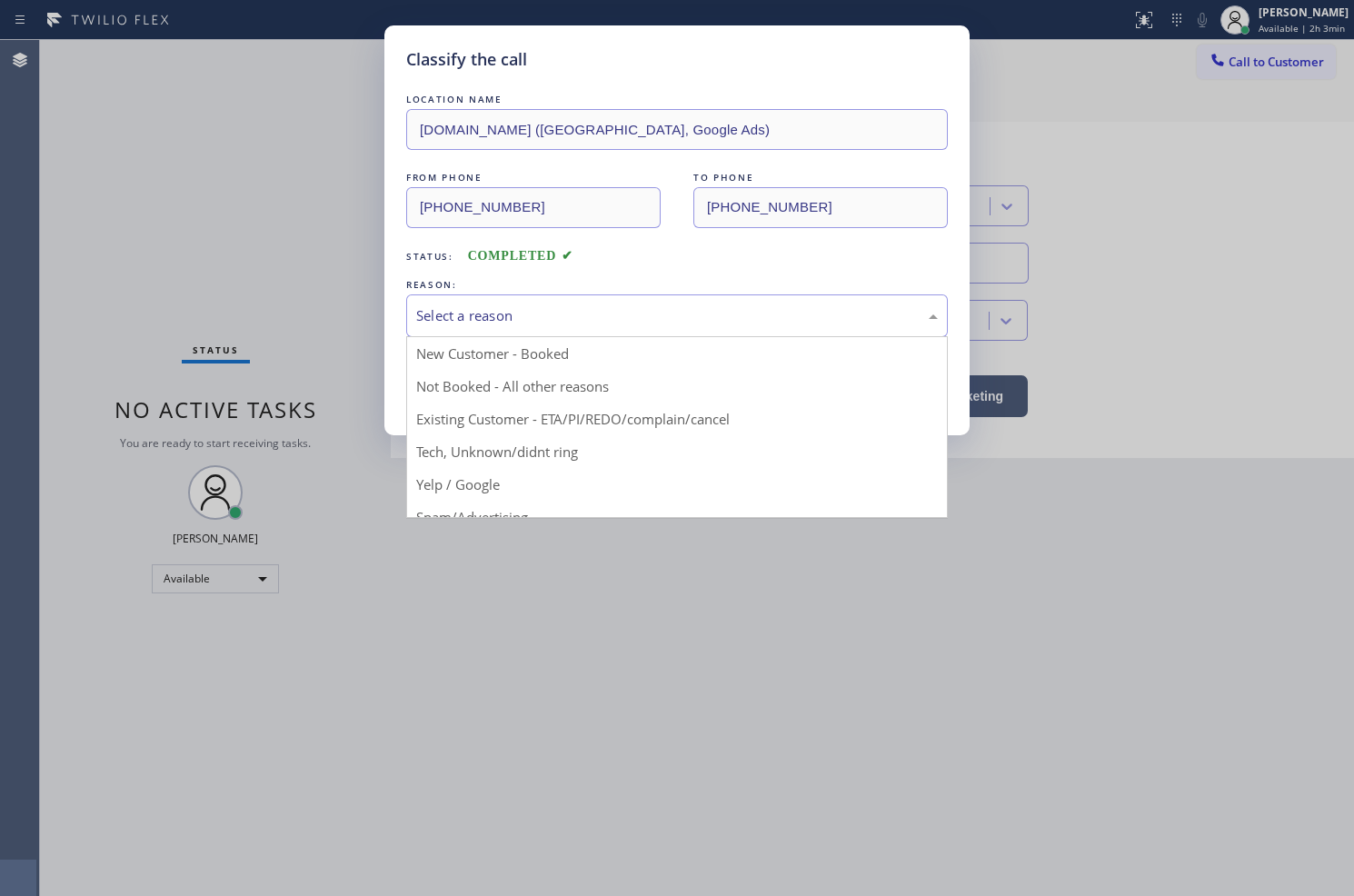
drag, startPoint x: 492, startPoint y: 450, endPoint x: 496, endPoint y: 410, distance: 40.2
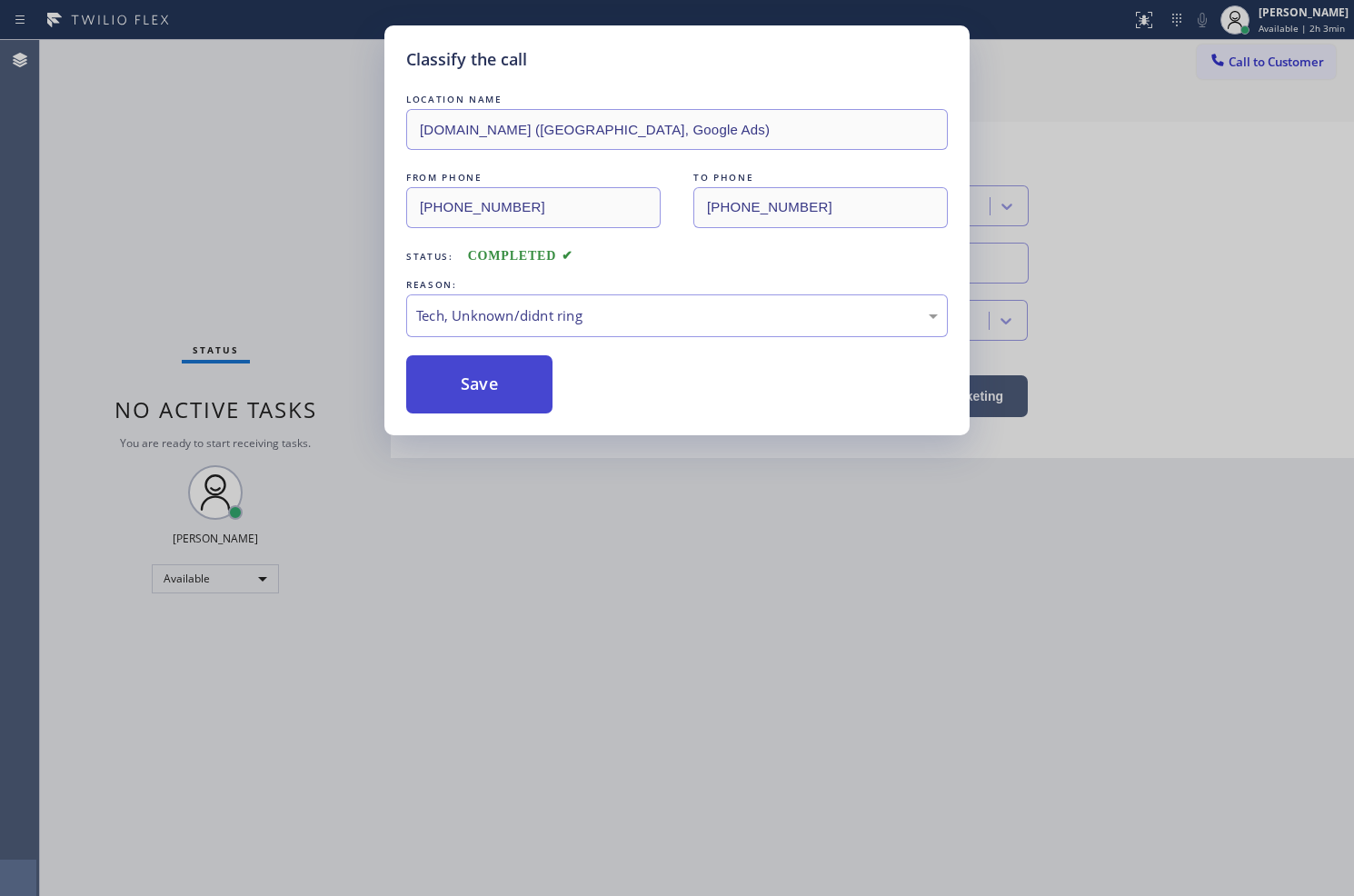
click at [497, 376] on button "Save" at bounding box center [479, 384] width 146 height 58
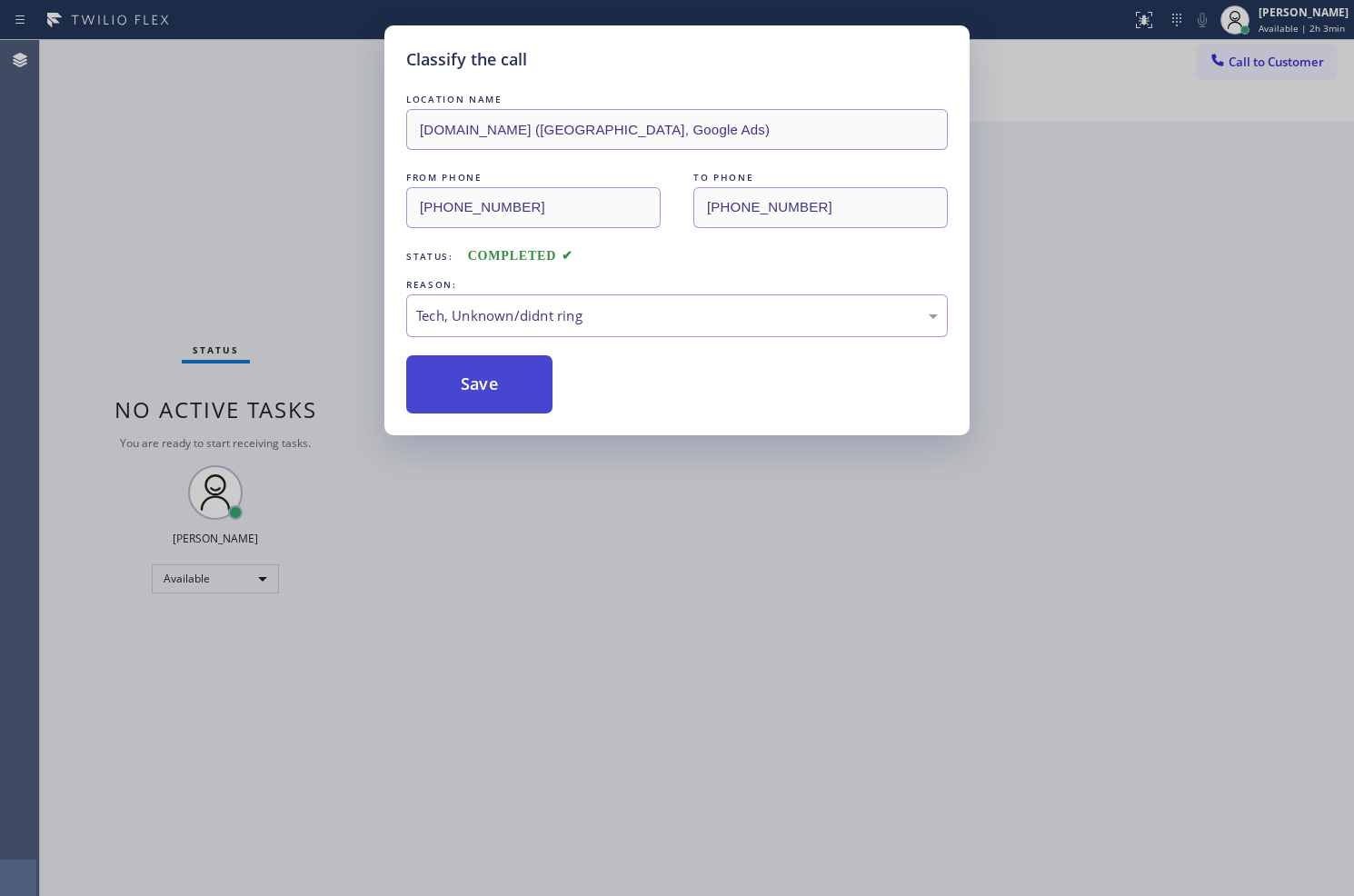
click at [497, 376] on button "Save" at bounding box center [479, 384] width 146 height 58
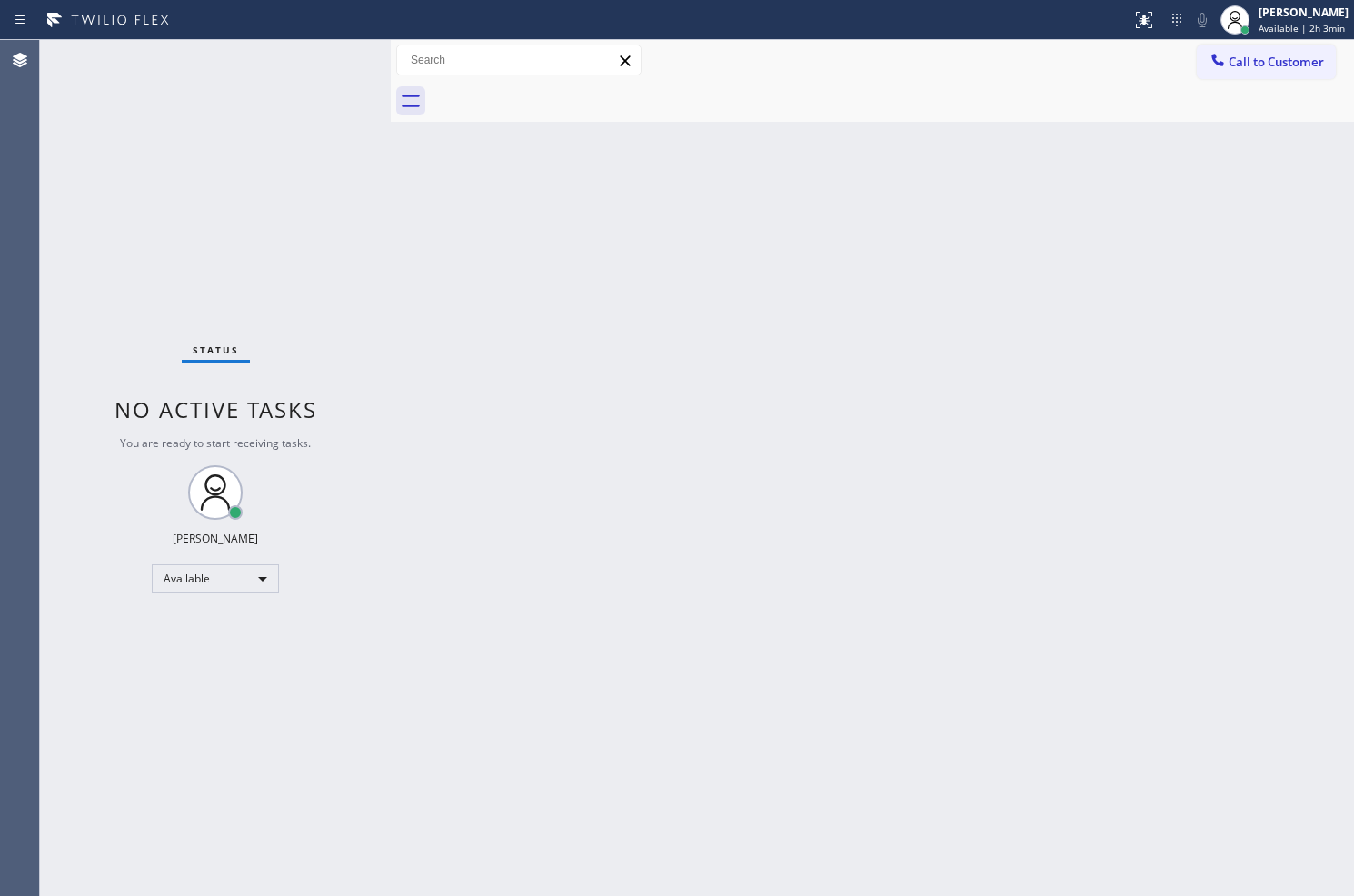
drag, startPoint x: 400, startPoint y: 274, endPoint x: 414, endPoint y: 260, distance: 19.8
click at [407, 266] on div "Back to Dashboard Change Sender ID Customers Technicians Select a contact Outbo…" at bounding box center [873, 468] width 964 height 856
click at [312, 52] on div "Status No active tasks You are ready to start receiving tasks. Judy Anne Bernal…" at bounding box center [216, 468] width 351 height 856
click at [321, 52] on div "Status No active tasks You are ready to start receiving tasks. Judy Anne Bernal…" at bounding box center [216, 468] width 351 height 856
drag, startPoint x: 479, startPoint y: 589, endPoint x: 450, endPoint y: 407, distance: 184.3
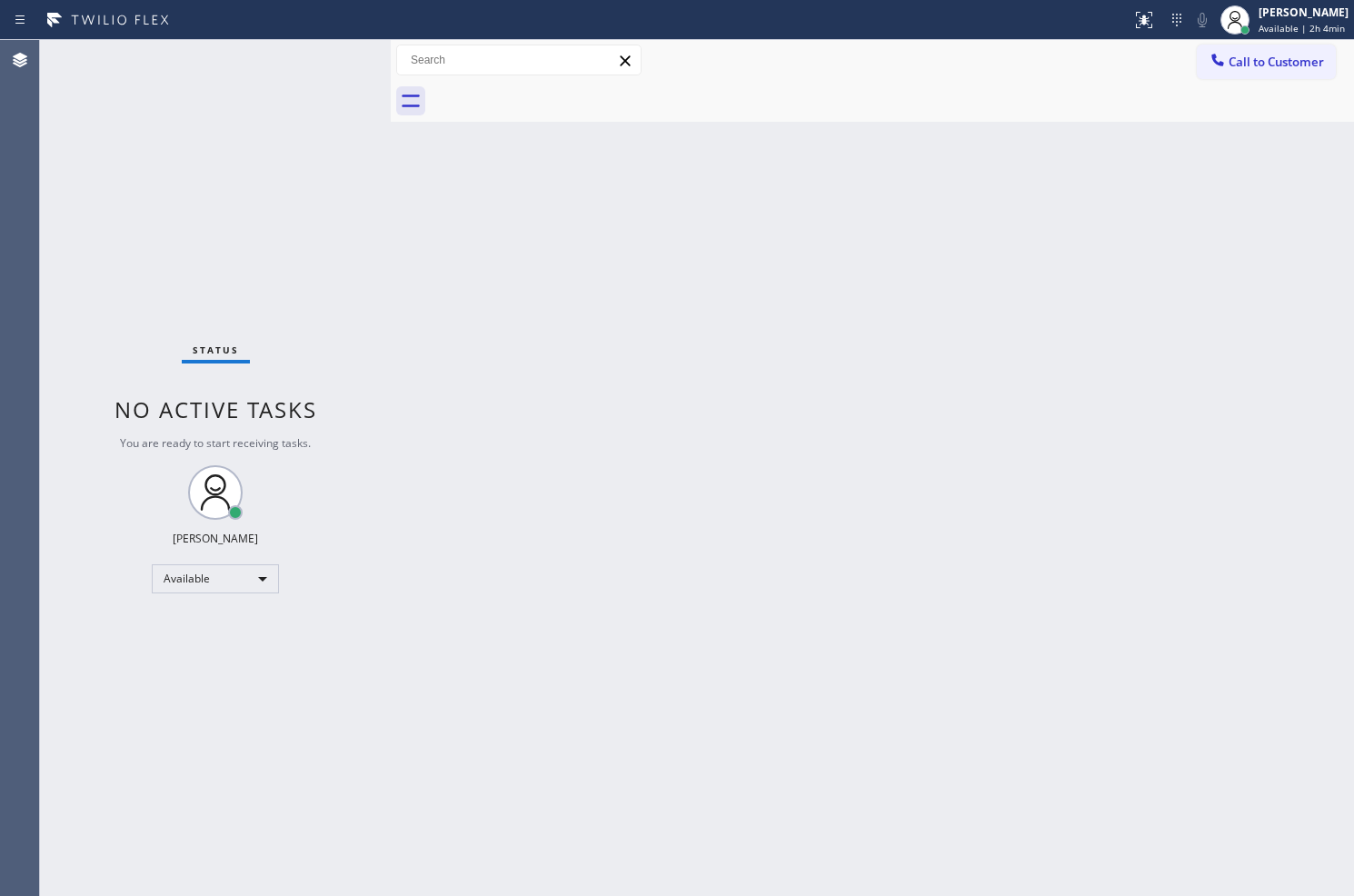
click at [479, 588] on div "Back to Dashboard Change Sender ID Customers Technicians Select a contact Outbo…" at bounding box center [873, 468] width 964 height 856
click at [358, 130] on div "Status No active tasks You are ready to start receiving tasks. Judy Anne Bernal…" at bounding box center [216, 468] width 351 height 856
click at [329, 56] on div "Status No active tasks You are ready to start receiving tasks. Judy Anne Bernal…" at bounding box center [216, 468] width 351 height 856
drag, startPoint x: 287, startPoint y: 269, endPoint x: 309, endPoint y: 210, distance: 63.0
click at [287, 269] on div "Status No active tasks You are ready to start receiving tasks. Judy Anne Bernal…" at bounding box center [216, 468] width 351 height 856
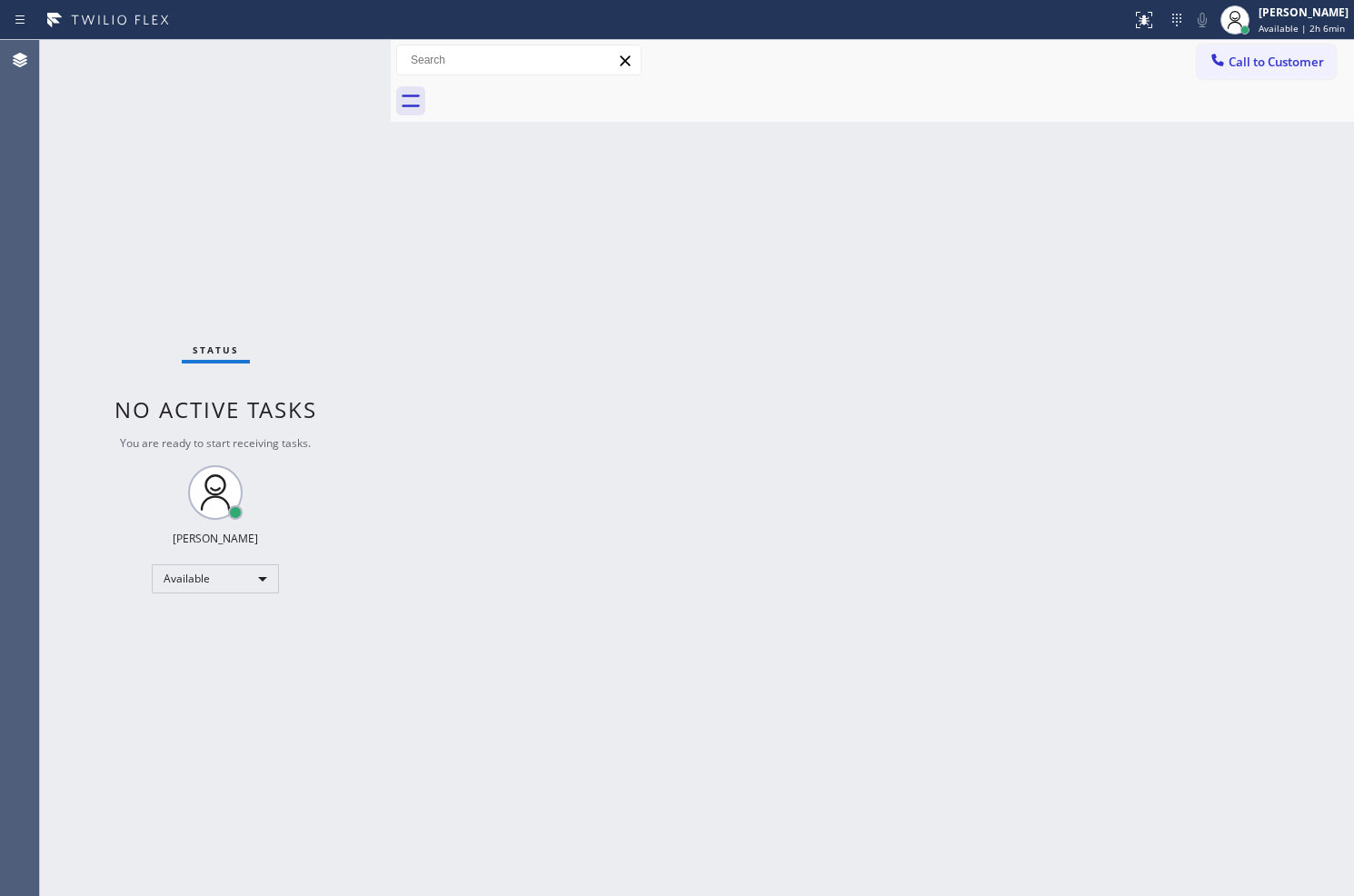
click at [329, 138] on div "Status No active tasks You are ready to start receiving tasks. Judy Anne Bernal…" at bounding box center [216, 468] width 351 height 856
click at [321, 62] on div "Status No active tasks You are ready to start receiving tasks. Judy Anne Bernal…" at bounding box center [216, 468] width 351 height 856
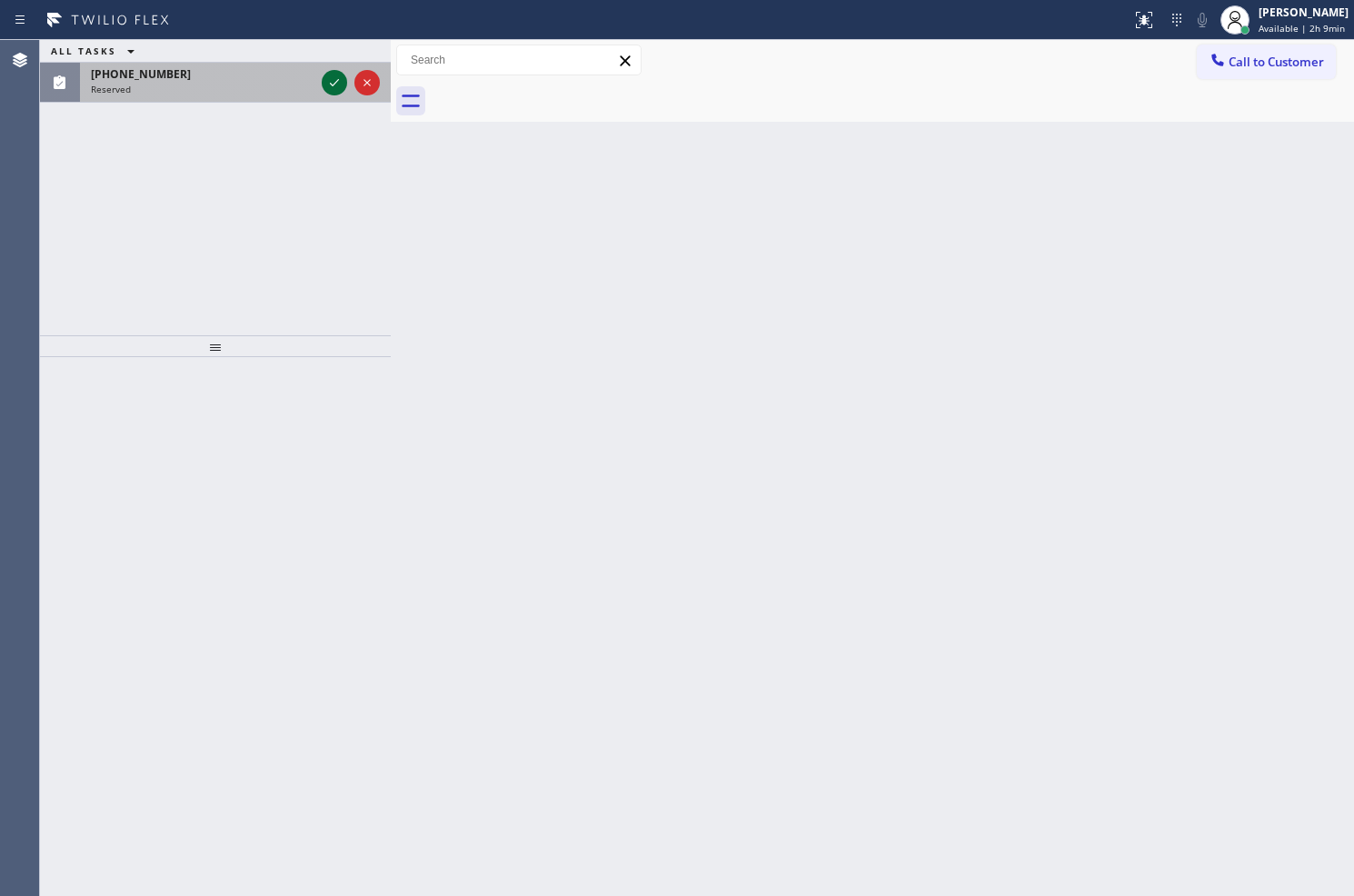
click at [338, 84] on icon at bounding box center [334, 82] width 22 height 22
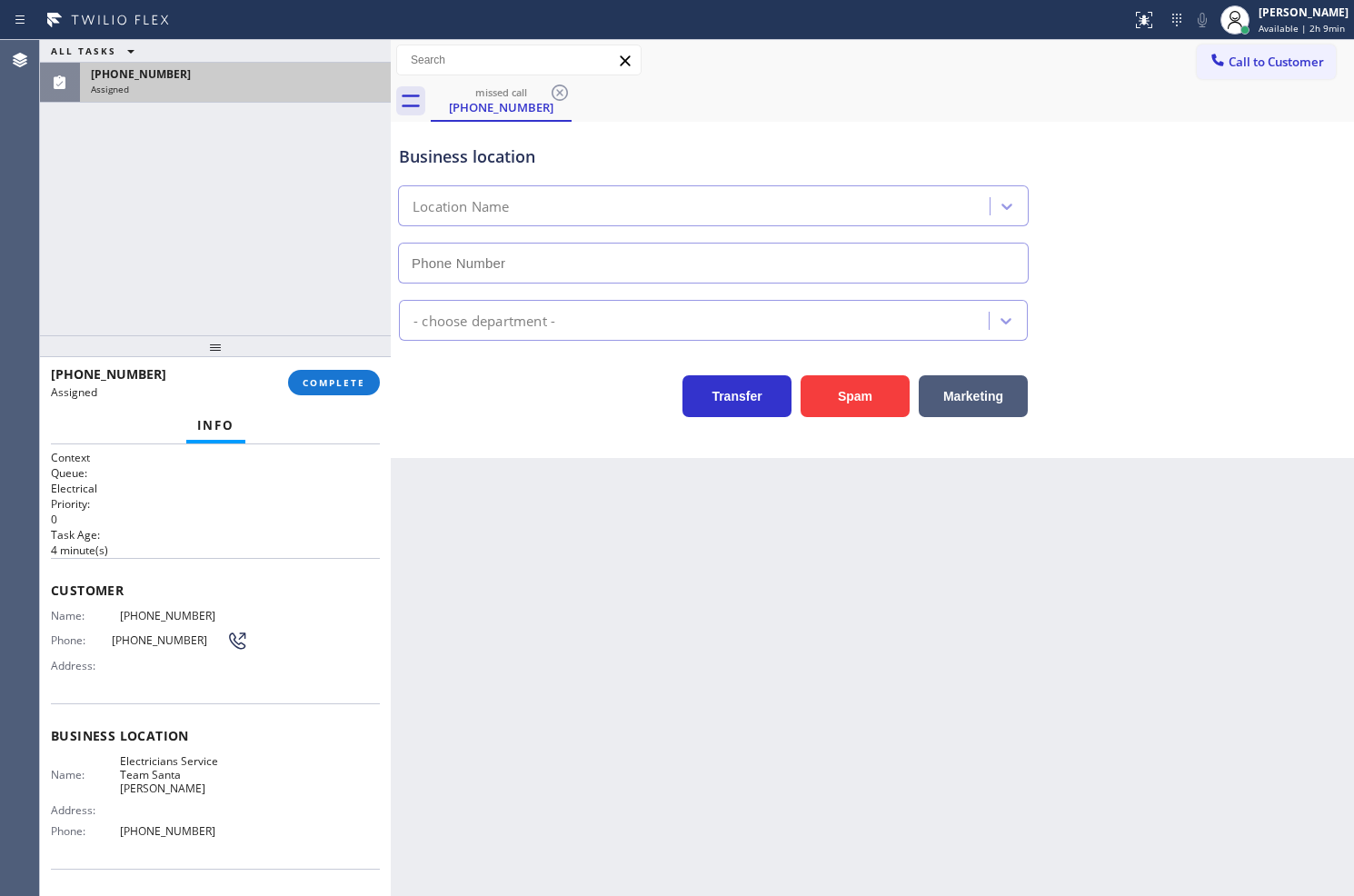
type input "(714) 410-6811"
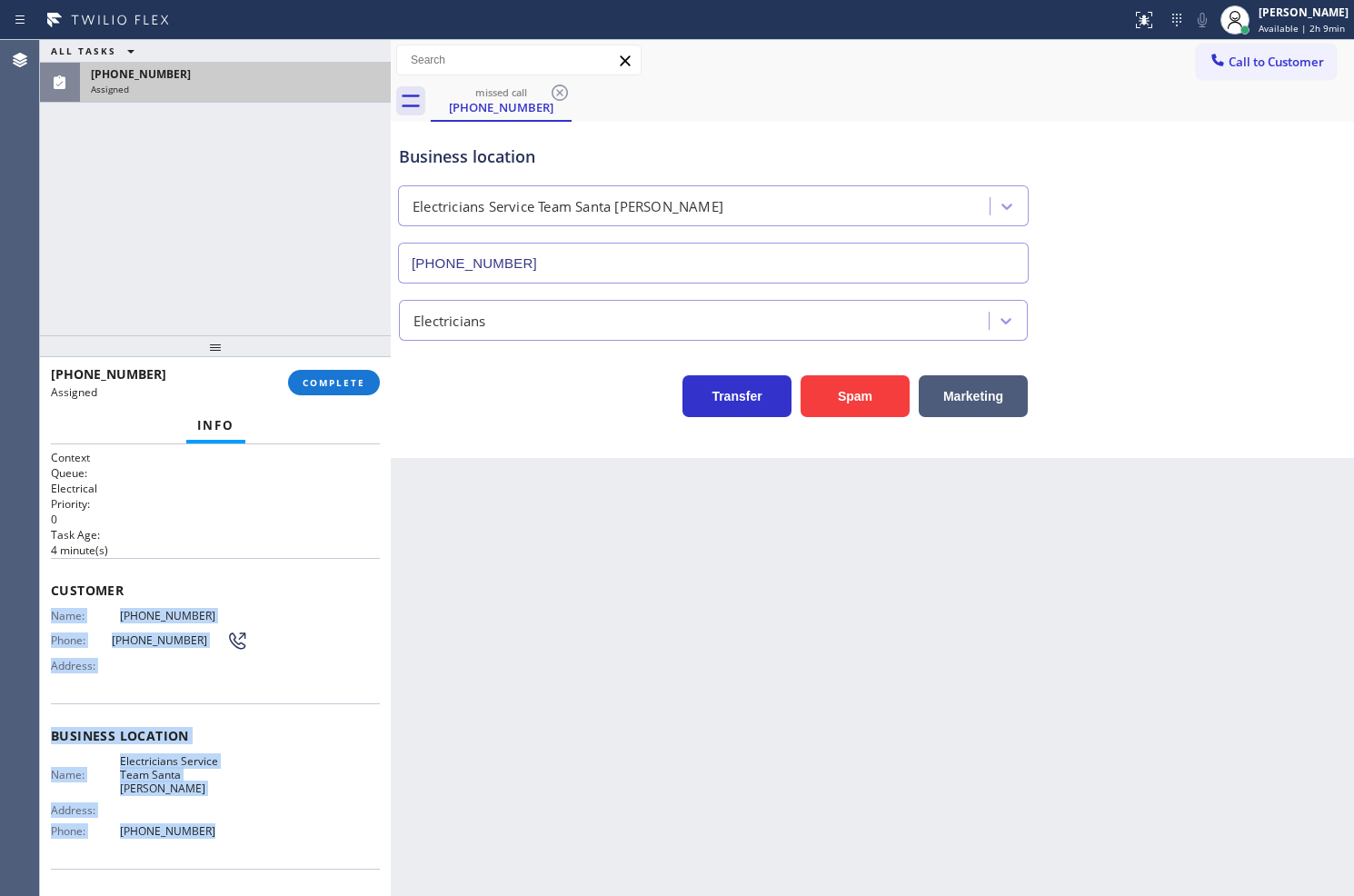
drag, startPoint x: 43, startPoint y: 607, endPoint x: 270, endPoint y: 825, distance: 314.7
click at [270, 825] on div "Context Queue: Electrical Priority: 0 Task Age: 4 minute(s) Customer Name: (310…" at bounding box center [216, 670] width 351 height 453
copy div "Name: (310) 944-6164 Phone: (310) 944-6164 Address: Business location Name: Ele…"
click at [341, 385] on span "COMPLETE" at bounding box center [334, 382] width 63 height 13
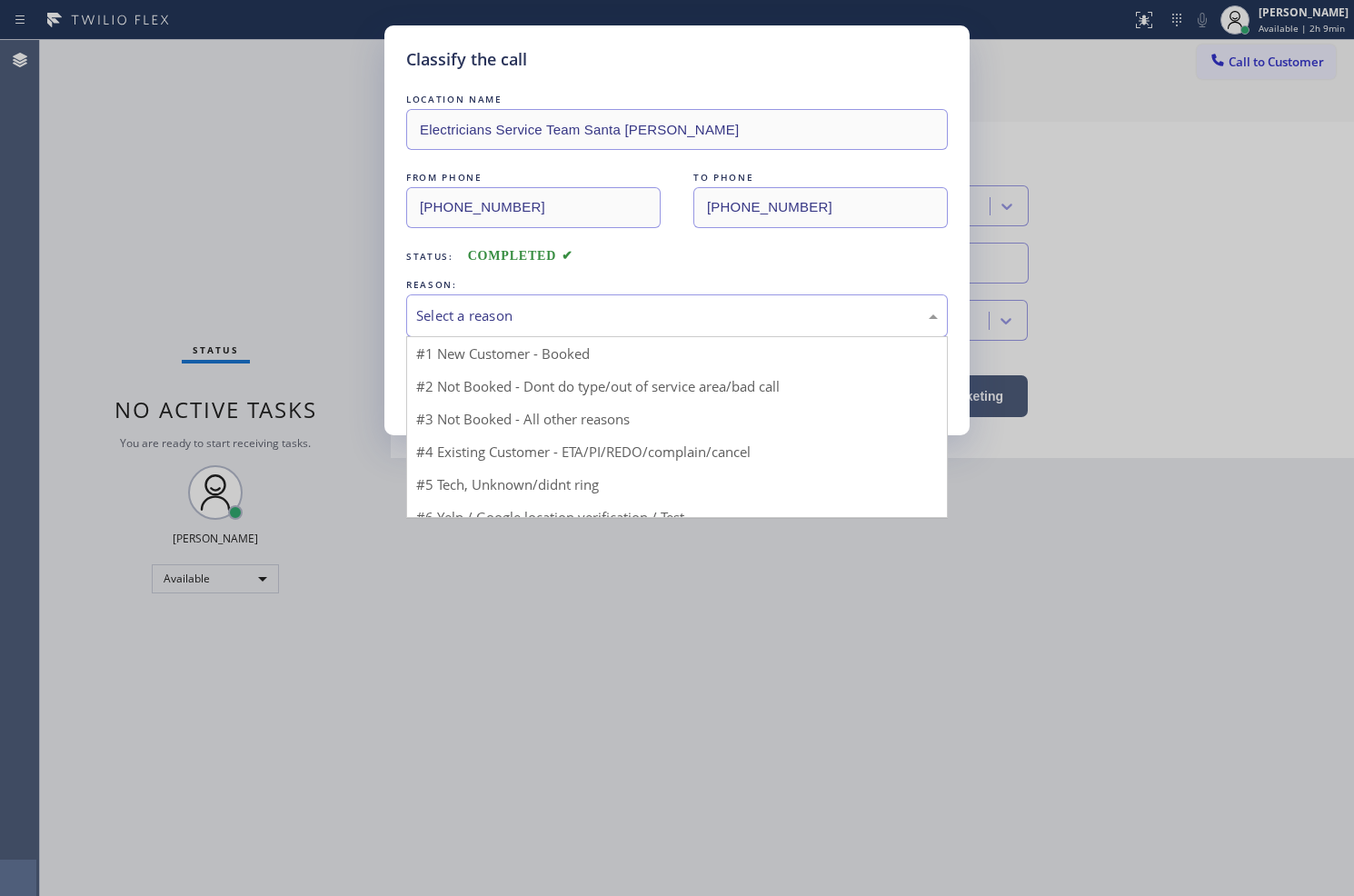
click at [467, 312] on div "Select a reason" at bounding box center [677, 316] width 521 height 21
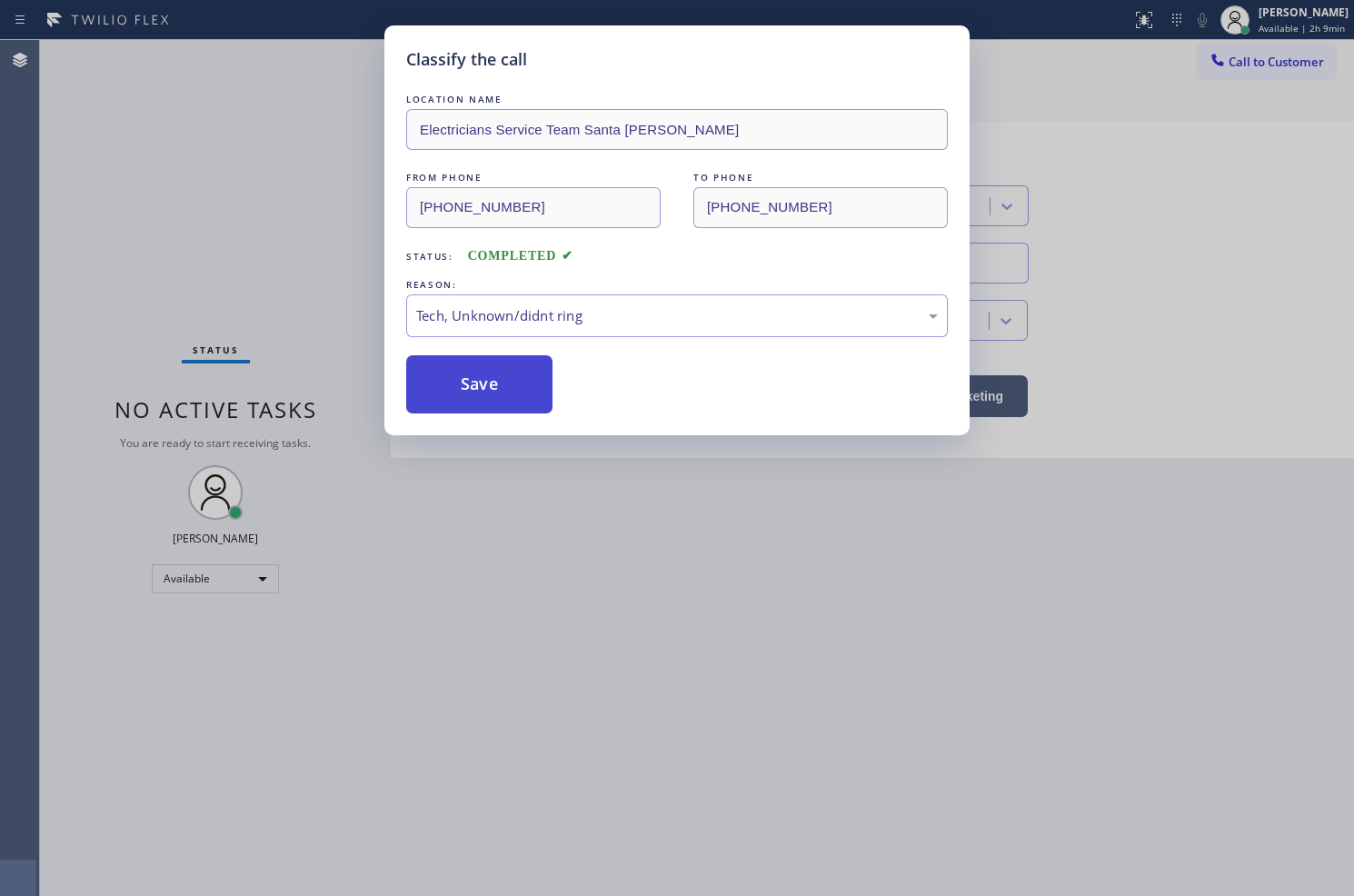
click at [460, 384] on button "Save" at bounding box center [479, 384] width 146 height 58
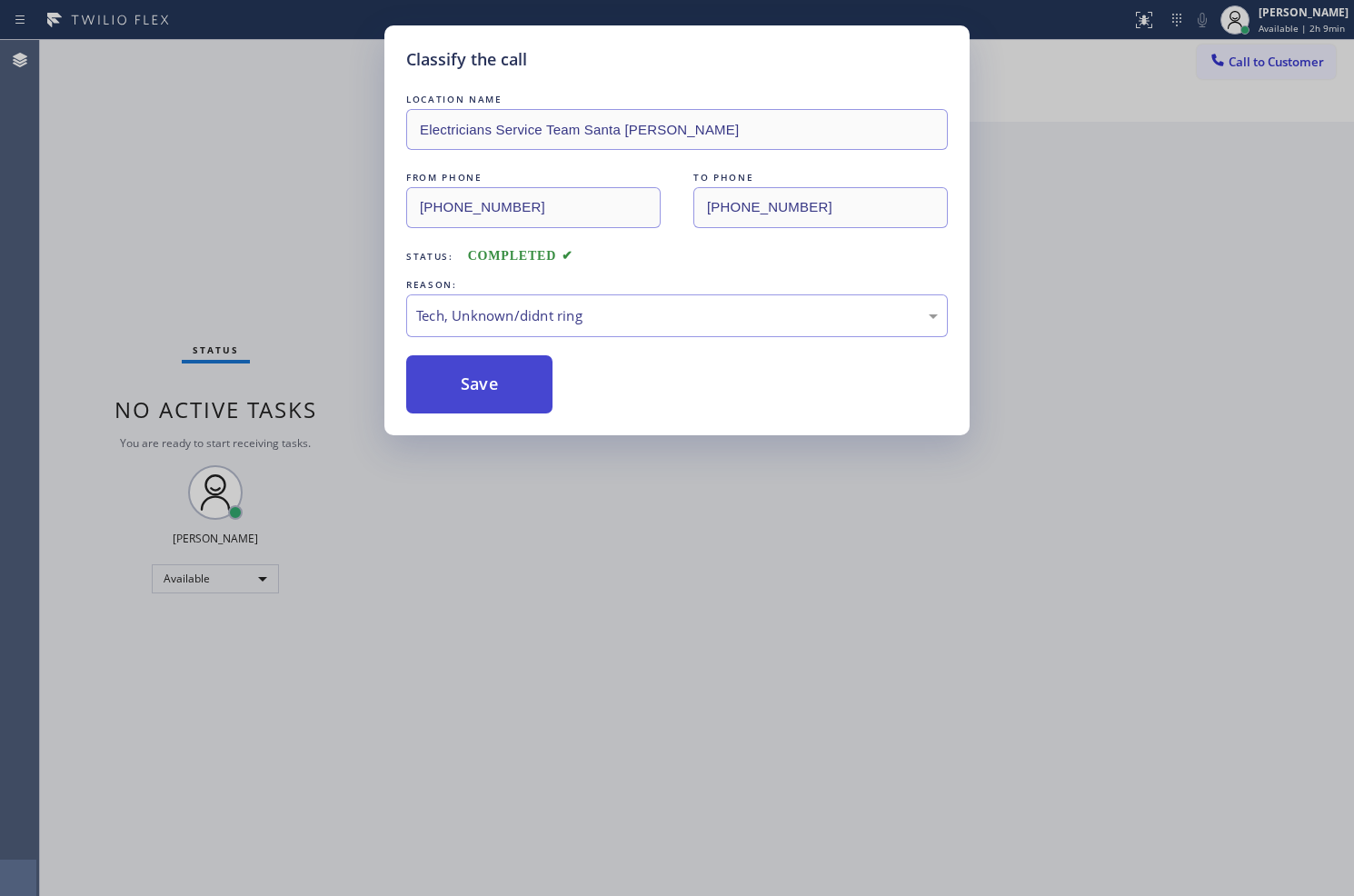
click at [460, 384] on button "Save" at bounding box center [479, 384] width 146 height 58
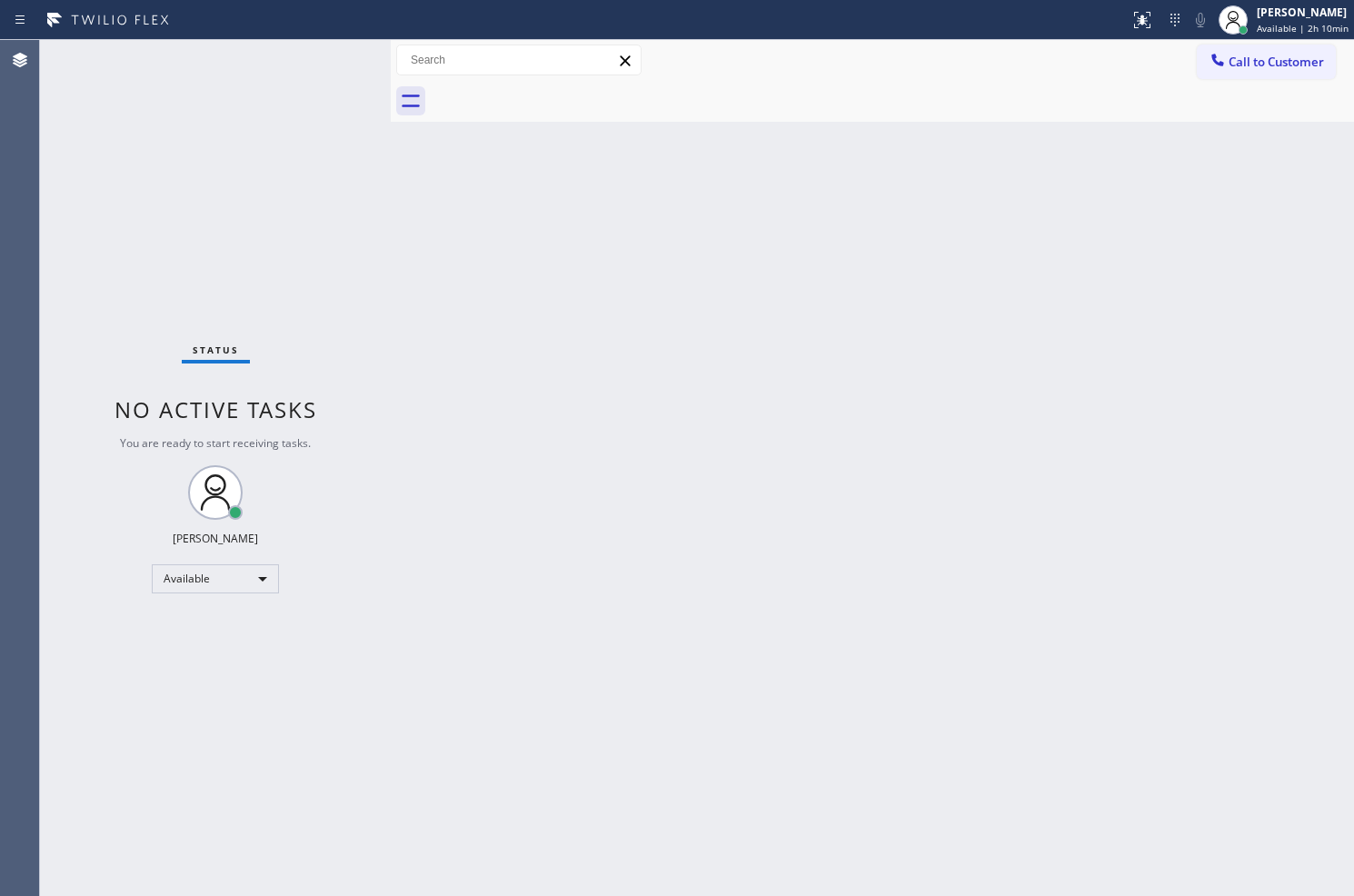
click at [501, 324] on div "Back to Dashboard Change Sender ID Customers Technicians Select a contact Outbo…" at bounding box center [873, 468] width 964 height 856
click at [479, 443] on div "Back to Dashboard Change Sender ID Customers Technicians Select a contact Outbo…" at bounding box center [873, 468] width 964 height 856
click at [293, 148] on div "Status No active tasks You are ready to start receiving tasks. Judy Anne Bernal…" at bounding box center [216, 468] width 351 height 856
click at [329, 52] on div "Status No active tasks You are ready to start receiving tasks. Judy Anne Bernal…" at bounding box center [216, 468] width 351 height 856
click at [856, 507] on div "Back to Dashboard Change Sender ID Customers Technicians Select a contact Outbo…" at bounding box center [873, 468] width 964 height 856
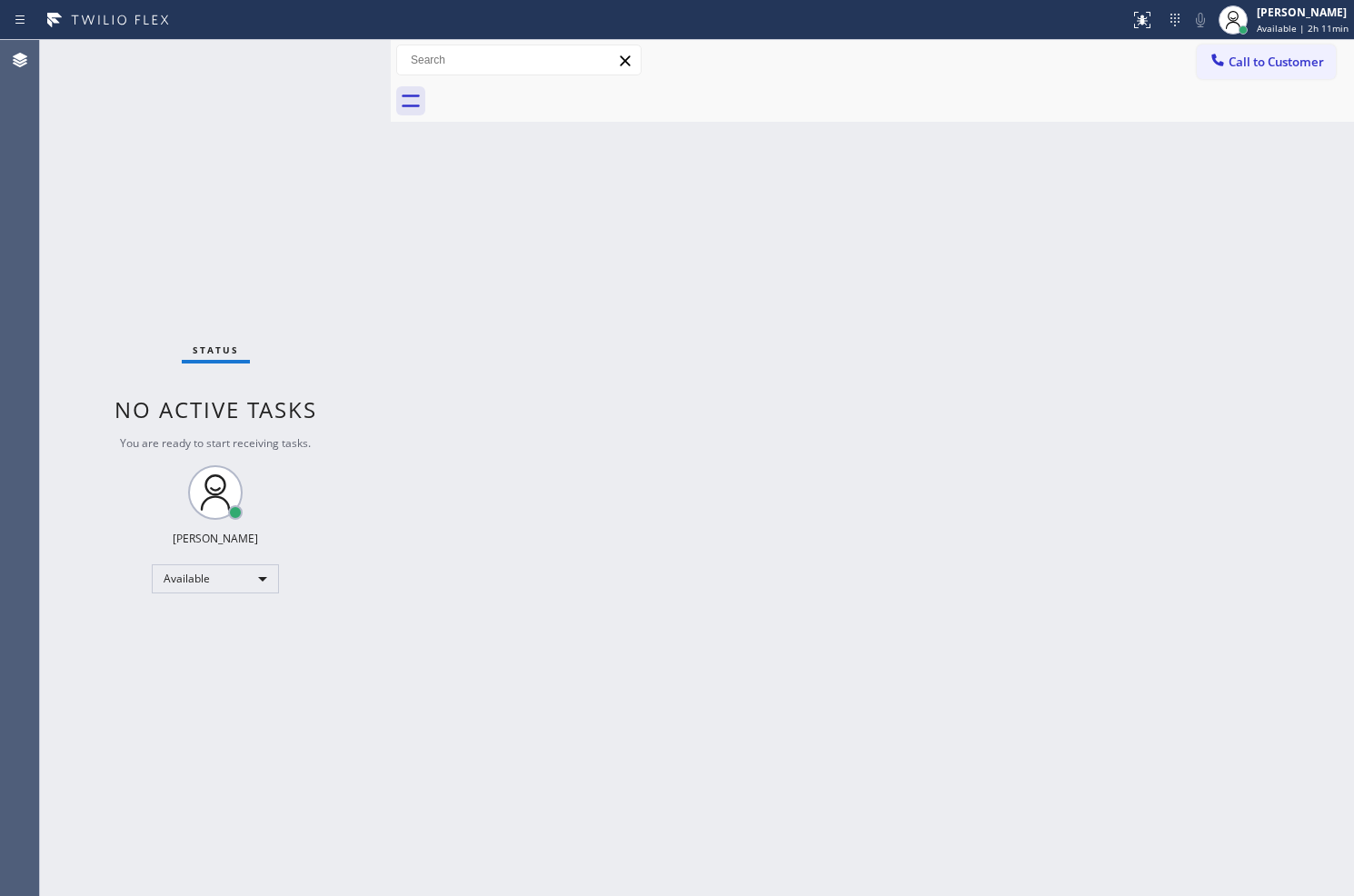
click at [1209, 376] on div "Back to Dashboard Change Sender ID Customers Technicians Select a contact Outbo…" at bounding box center [873, 468] width 964 height 856
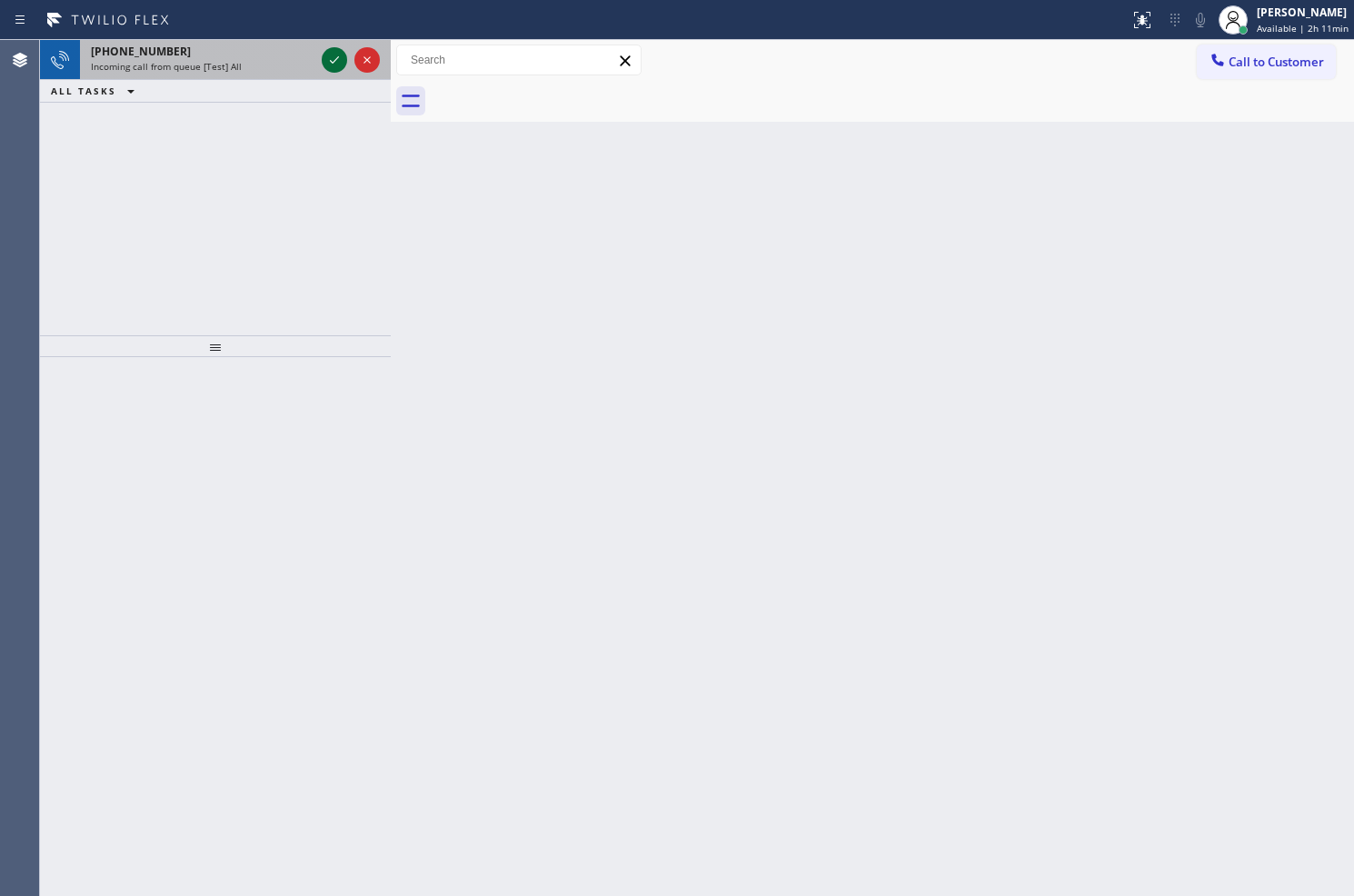
click at [331, 57] on icon at bounding box center [334, 59] width 22 height 22
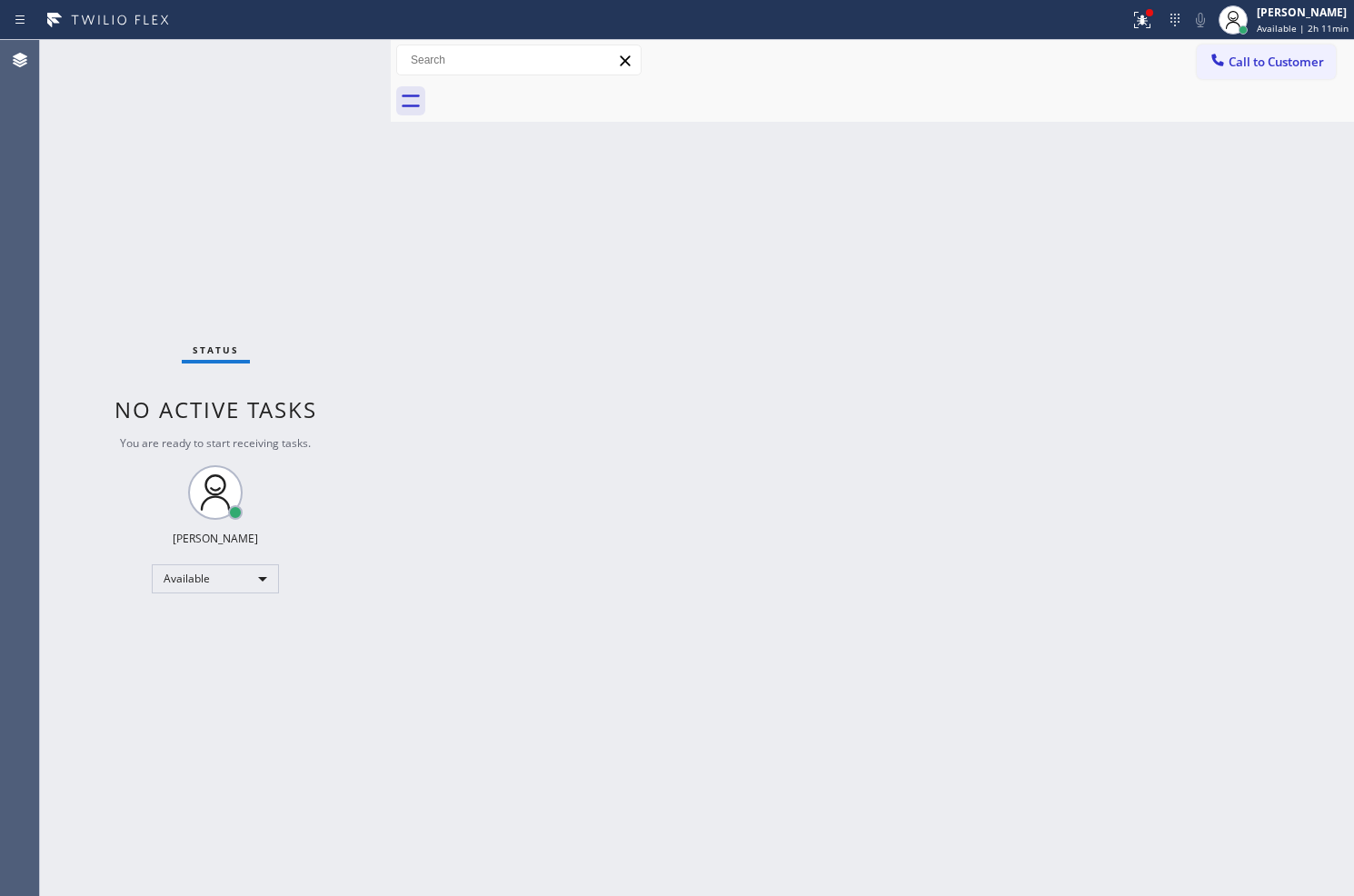
click at [331, 57] on div "Status No active tasks You are ready to start receiving tasks. Judy Anne Bernal…" at bounding box center [216, 468] width 351 height 856
click at [1132, 16] on icon at bounding box center [1142, 20] width 22 height 22
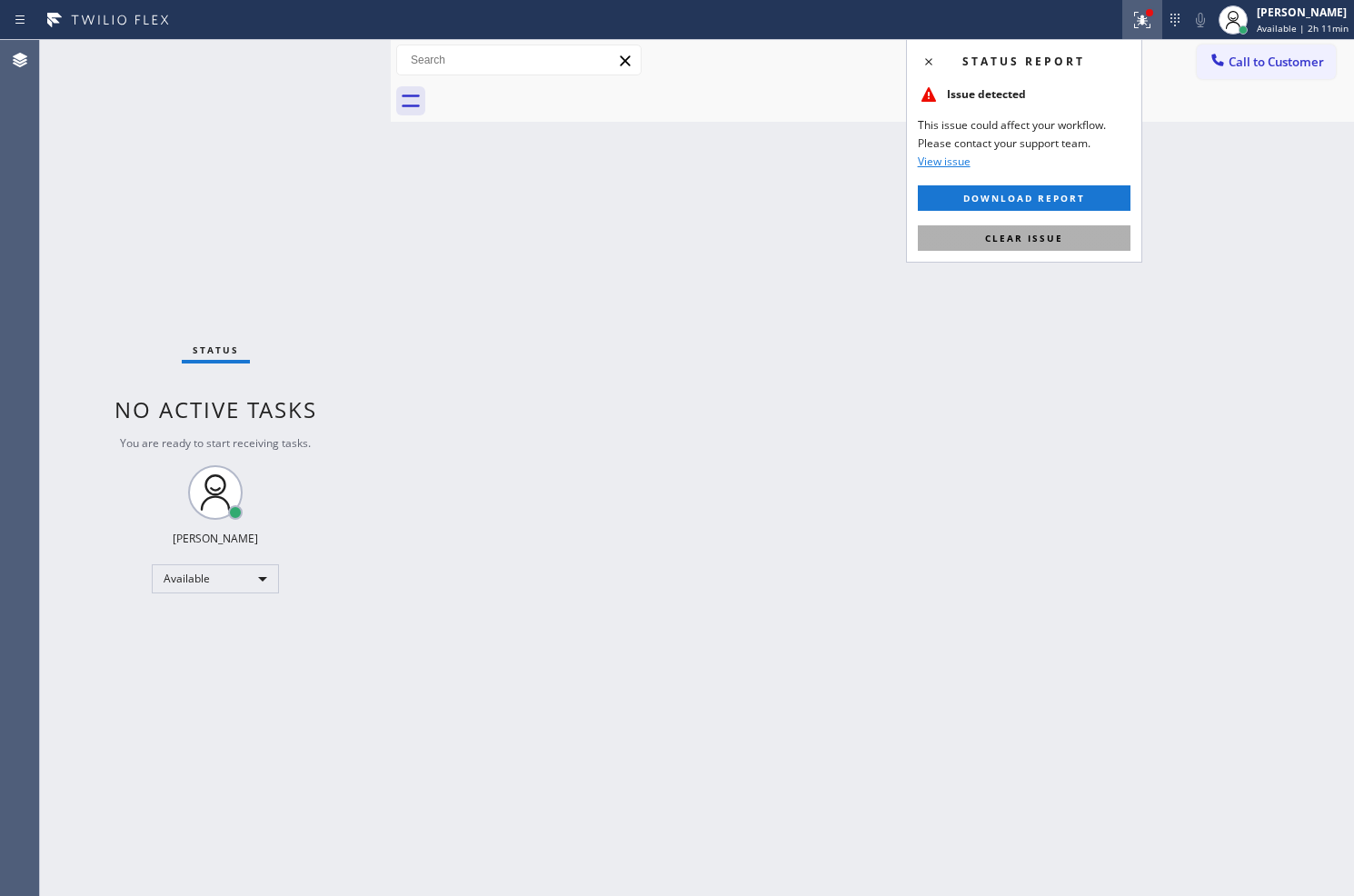
click at [1031, 233] on span "Clear issue" at bounding box center [1024, 238] width 78 height 13
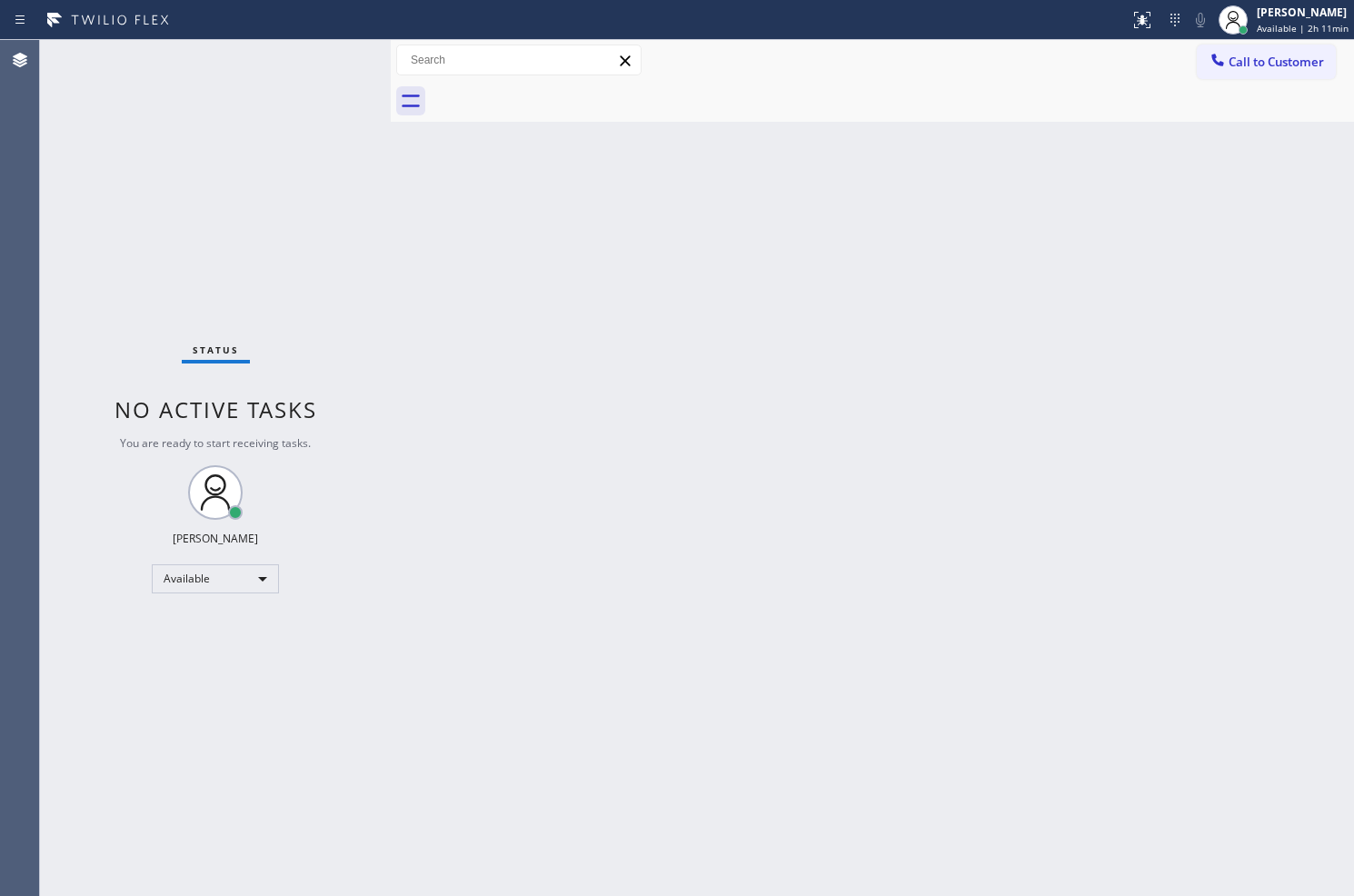
click at [614, 351] on div "Back to Dashboard Change Sender ID Customers Technicians Select a contact Outbo…" at bounding box center [873, 468] width 964 height 856
click at [252, 227] on div "Status No active tasks You are ready to start receiving tasks. Judy Anne Bernal…" at bounding box center [216, 468] width 351 height 856
click at [338, 59] on div "Status No active tasks You are ready to start receiving tasks. Judy Anne Bernal…" at bounding box center [216, 468] width 351 height 856
click at [335, 59] on div "Status No active tasks You are ready to start receiving tasks. Judy Anne Bernal…" at bounding box center [216, 468] width 351 height 856
click at [319, 76] on div "Status No active tasks You are ready to start receiving tasks. Judy Anne Bernal…" at bounding box center [216, 468] width 351 height 856
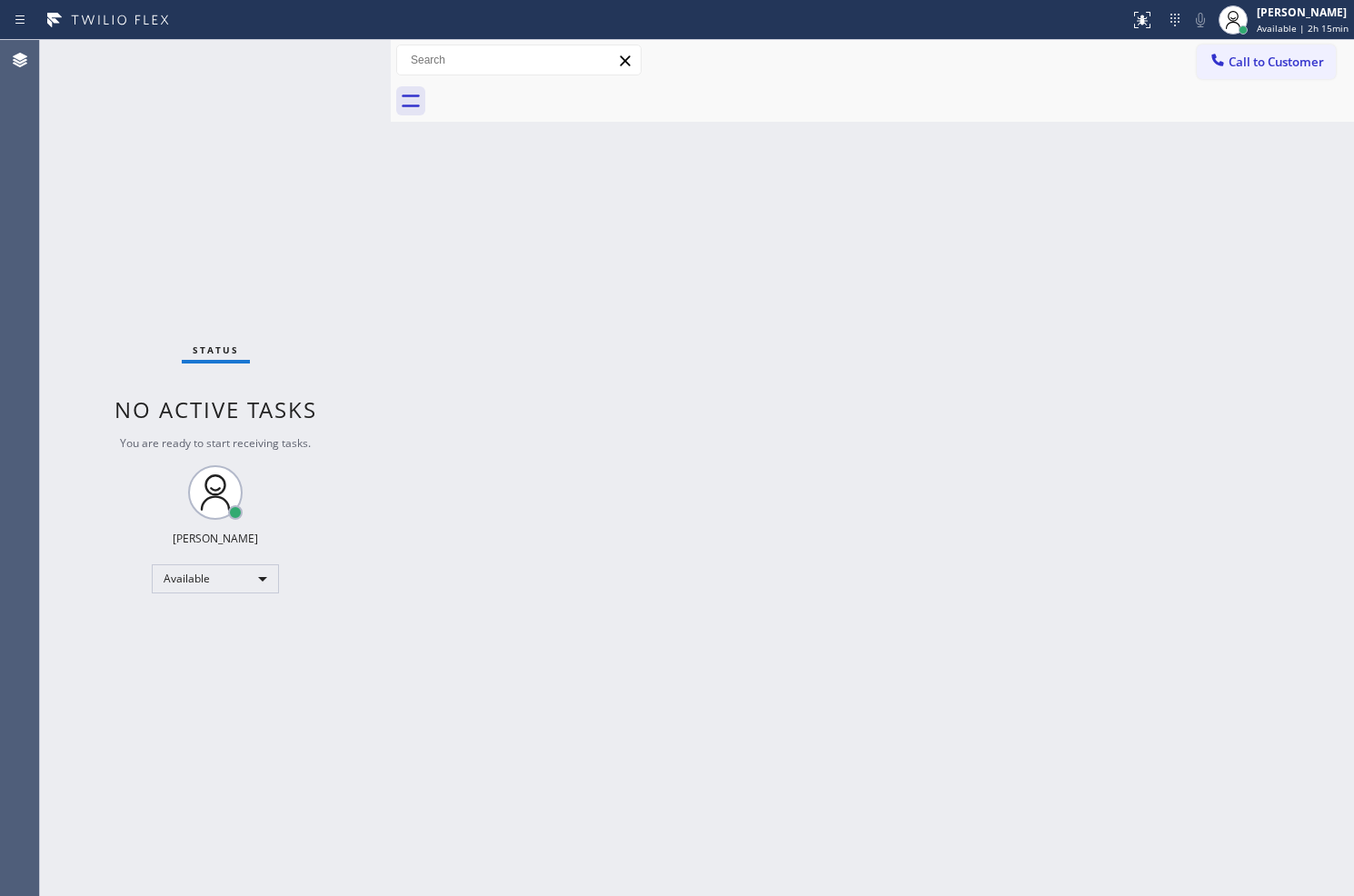
click at [323, 55] on div "Status No active tasks You are ready to start receiving tasks. Judy Anne Bernal…" at bounding box center [216, 468] width 351 height 856
drag, startPoint x: 369, startPoint y: 252, endPoint x: 337, endPoint y: 140, distance: 116.5
click at [370, 243] on div "Status No active tasks You are ready to start receiving tasks. Judy Anne Bernal…" at bounding box center [216, 468] width 351 height 856
click at [314, 92] on div "Status No active tasks You are ready to start receiving tasks. Judy Anne Bernal…" at bounding box center [216, 468] width 351 height 856
click at [333, 58] on div "Status No active tasks You are ready to start receiving tasks. Judy Anne Bernal…" at bounding box center [216, 468] width 351 height 856
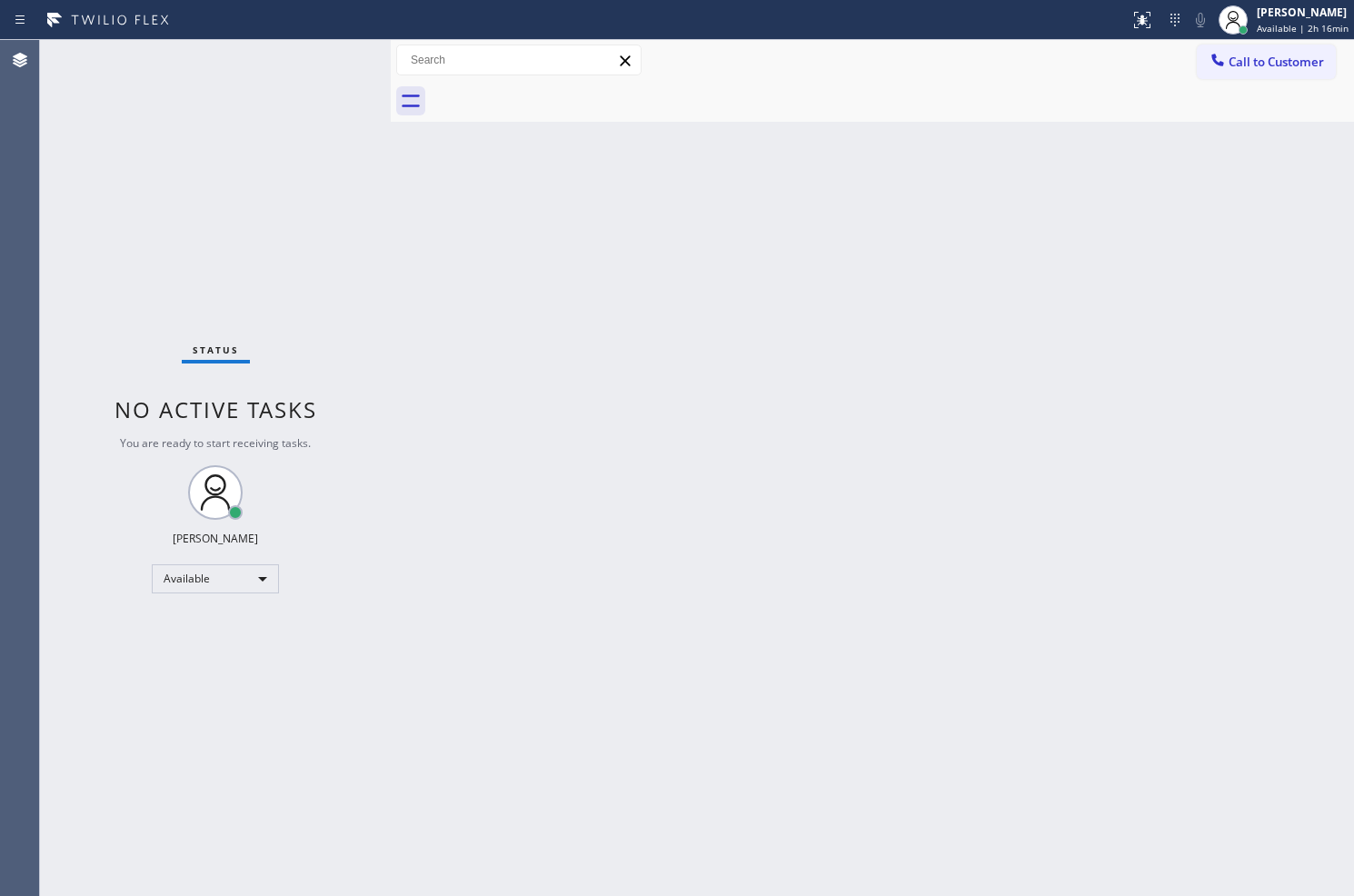
click at [325, 52] on div "Status No active tasks You are ready to start receiving tasks. Judy Anne Bernal…" at bounding box center [216, 468] width 351 height 856
click at [467, 385] on div "Back to Dashboard Change Sender ID Customers Technicians Select a contact Outbo…" at bounding box center [873, 468] width 964 height 856
click at [309, 79] on div "Status No active tasks You are ready to start receiving tasks. Judy Anne Bernal…" at bounding box center [216, 468] width 351 height 856
click at [342, 45] on div "Status No active tasks You are ready to start receiving tasks. Judy Anne Bernal…" at bounding box center [216, 468] width 351 height 856
click at [328, 56] on div "Status No active tasks You are ready to start receiving tasks. Judy Anne Bernal…" at bounding box center [216, 468] width 351 height 856
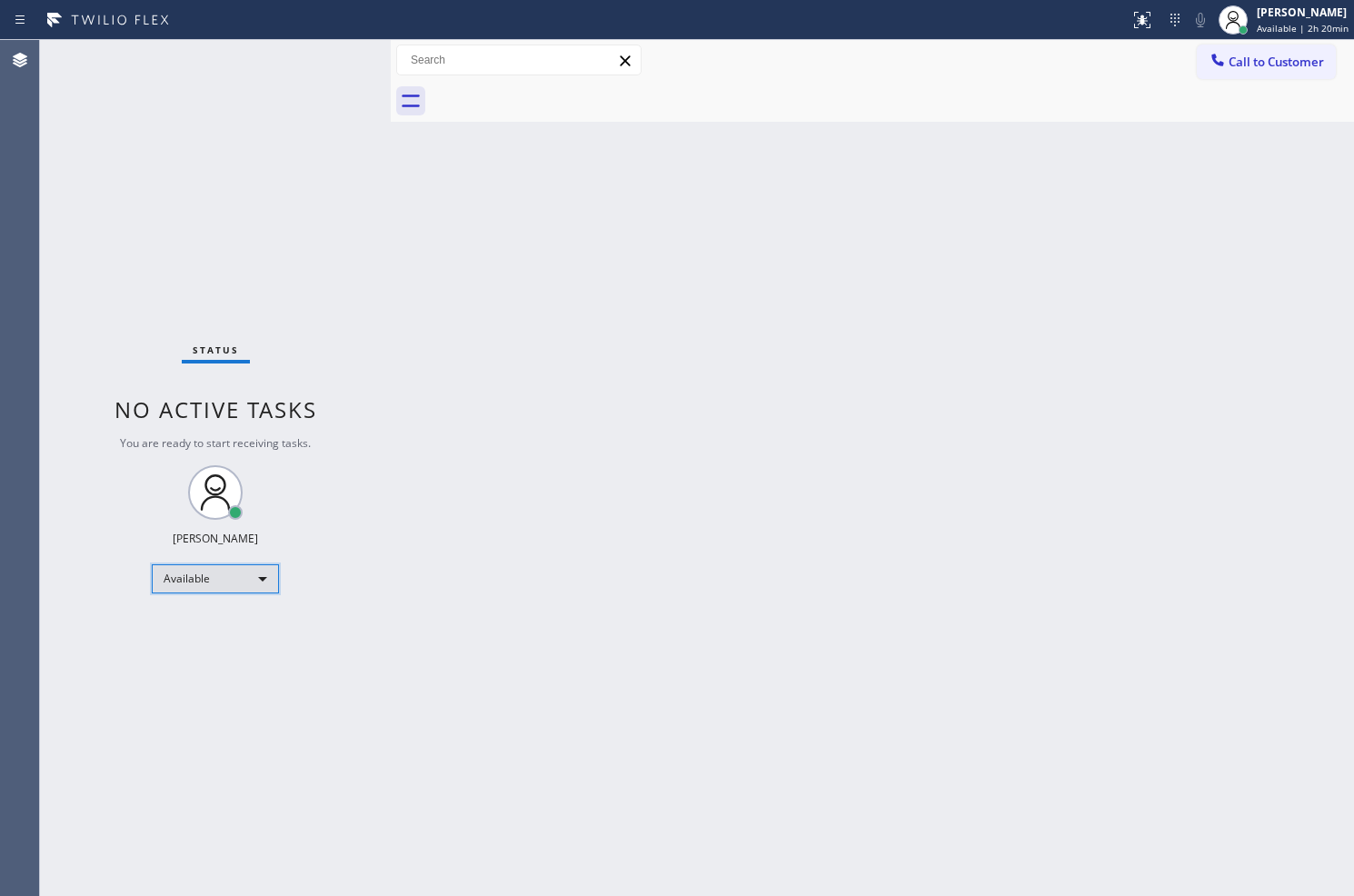
click at [248, 570] on div "Available" at bounding box center [216, 578] width 128 height 29
click at [244, 678] on li "Break" at bounding box center [215, 671] width 124 height 22
drag, startPoint x: 432, startPoint y: 341, endPoint x: 447, endPoint y: 309, distance: 35.3
click at [432, 341] on div "Back to Dashboard Change Sender ID Customers Technicians Select a contact Outbo…" at bounding box center [873, 468] width 964 height 856
click at [1121, 368] on div "Back to Dashboard Change Sender ID Customers Technicians Select a contact Outbo…" at bounding box center [873, 468] width 964 height 856
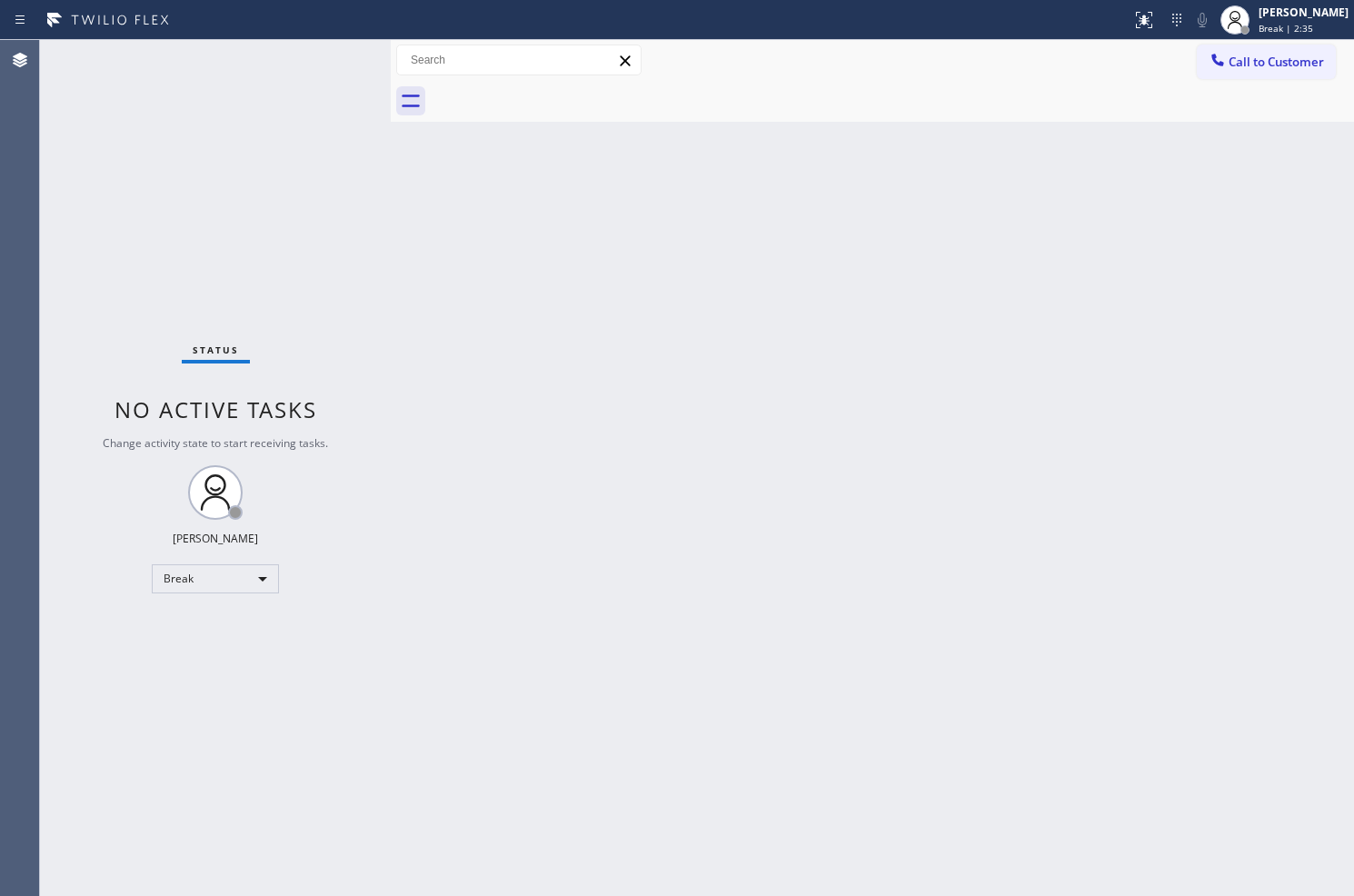
click at [312, 232] on div "Status No active tasks Change activity state to start receiving tasks. Judy Ann…" at bounding box center [216, 468] width 351 height 856
click at [202, 200] on div "Status No active tasks Change activity state to start receiving tasks. Judy Ann…" at bounding box center [216, 468] width 351 height 856
click at [270, 116] on div "Status No active tasks Change activity state to start receiving tasks. Judy Ann…" at bounding box center [216, 468] width 351 height 856
click at [323, 67] on div "Status No active tasks Change activity state to start receiving tasks. Judy Ann…" at bounding box center [216, 468] width 351 height 856
click at [262, 573] on div "Break" at bounding box center [216, 578] width 128 height 29
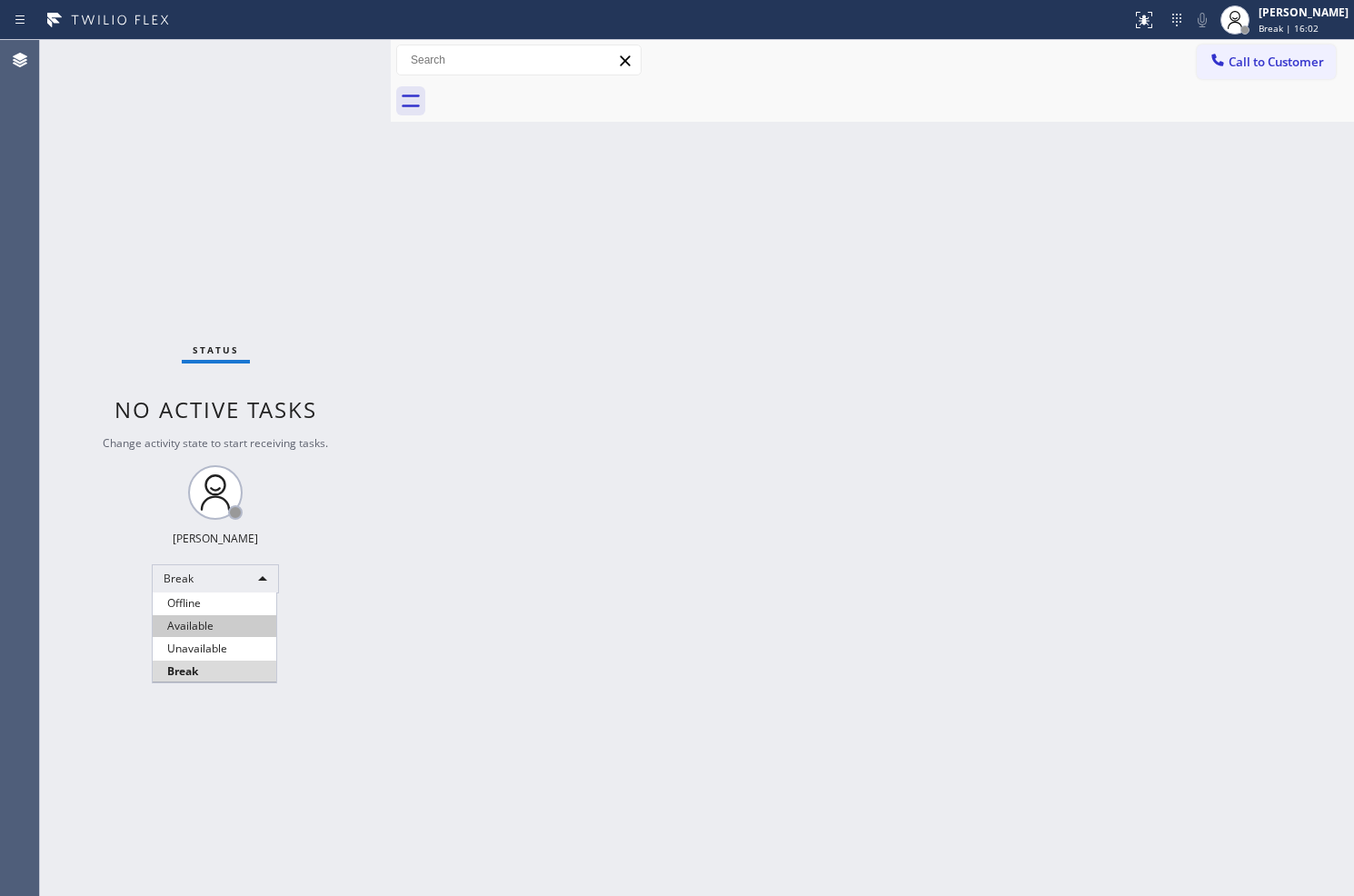
click at [221, 623] on li "Available" at bounding box center [215, 625] width 124 height 22
click at [703, 298] on div "Back to Dashboard Change Sender ID Customers Technicians Select a contact Outbo…" at bounding box center [873, 468] width 964 height 856
drag, startPoint x: 248, startPoint y: 170, endPoint x: 312, endPoint y: 37, distance: 147.6
click at [295, 104] on div "Status No active tasks You are ready to start receiving tasks. Judy Anne Bernal…" at bounding box center [216, 468] width 351 height 856
click at [320, 20] on div at bounding box center [565, 20] width 1117 height 29
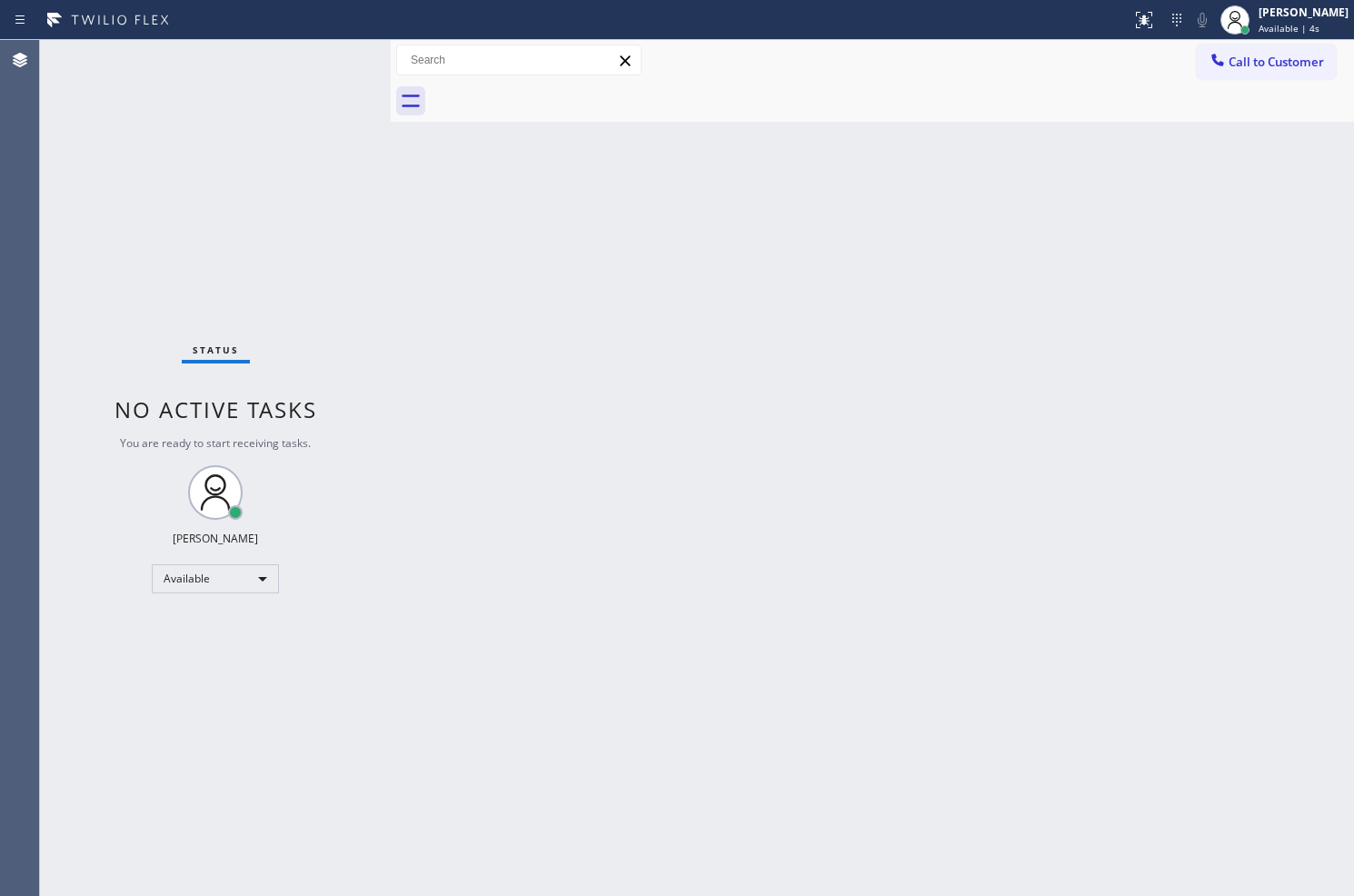
click at [320, 62] on div "Status No active tasks You are ready to start receiving tasks. Judy Anne Bernal…" at bounding box center [216, 468] width 351 height 856
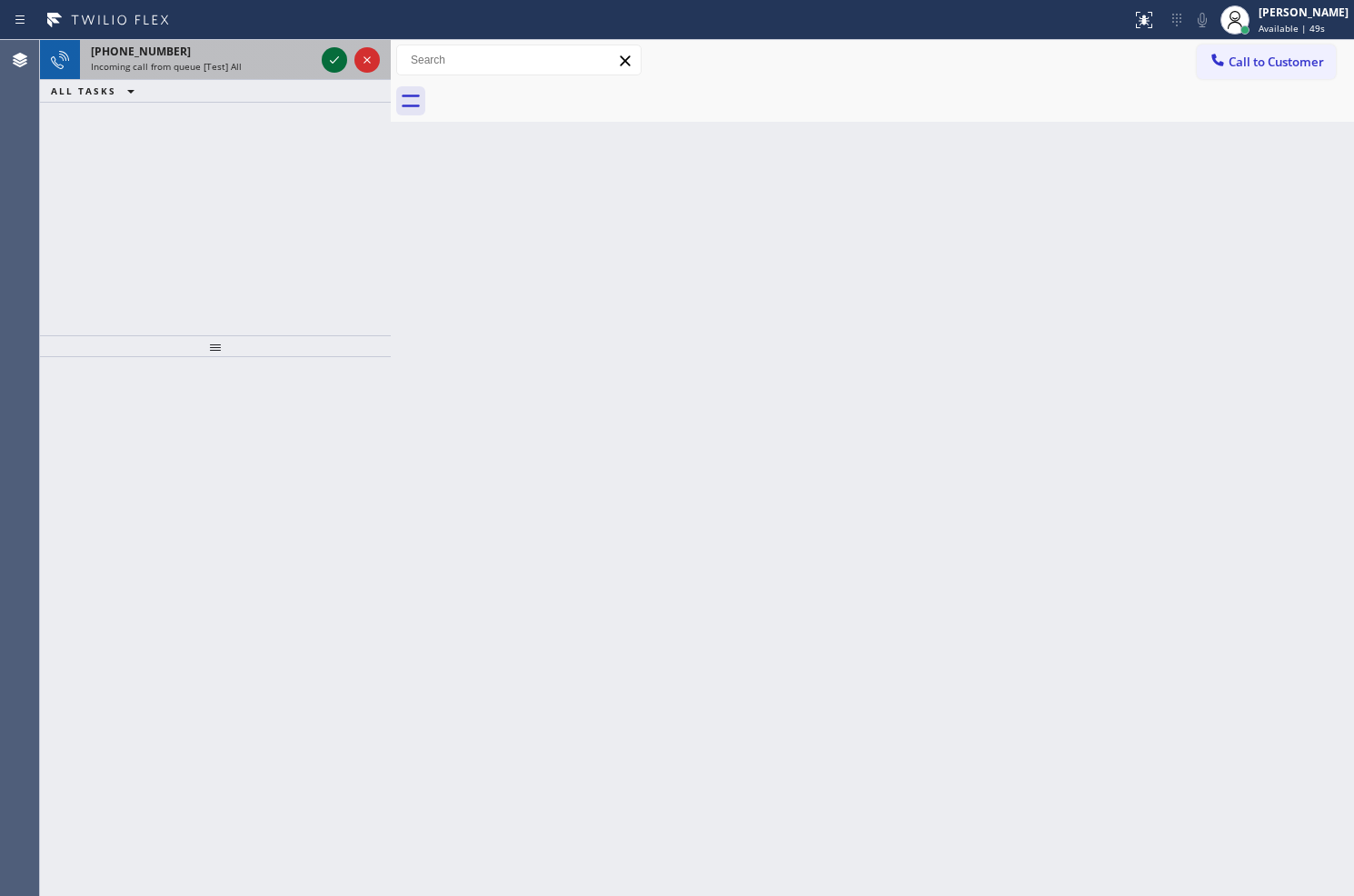
click at [334, 50] on icon at bounding box center [334, 59] width 22 height 22
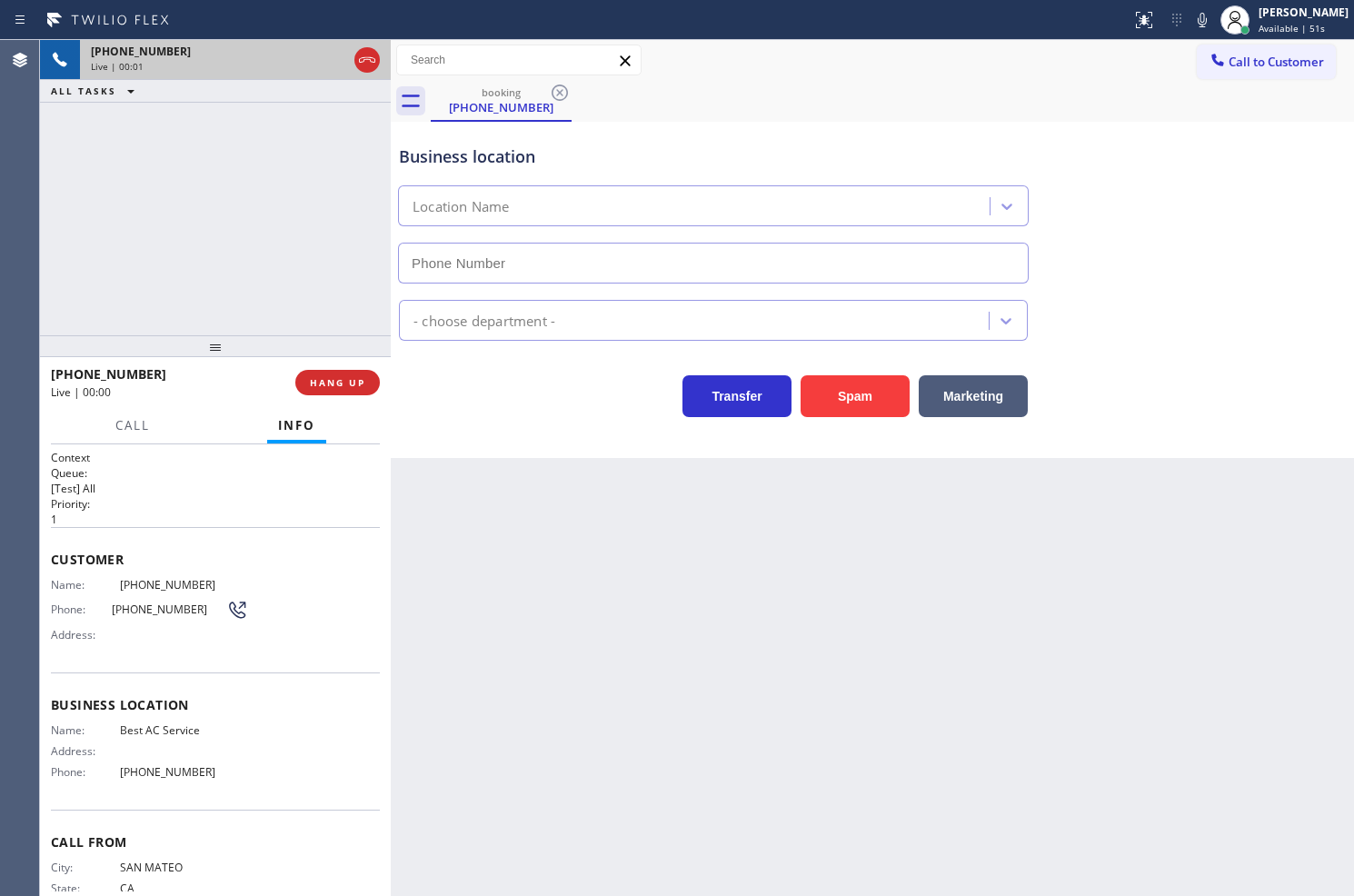
type input "(855) 919-3265"
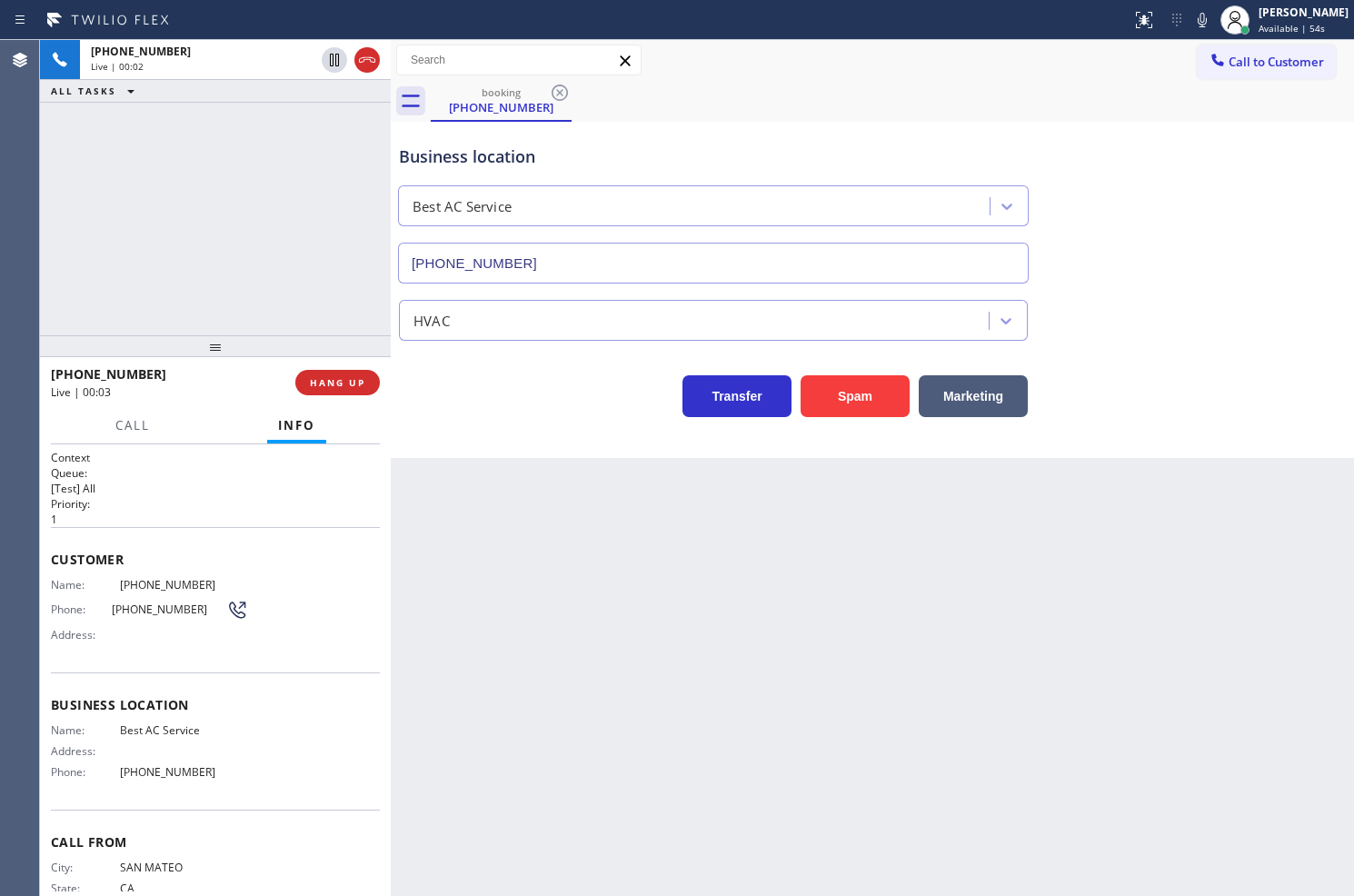
click at [148, 234] on div "+16502787772 Live | 00:02 ALL TASKS ALL TASKS ACTIVE TASKS TASKS IN WRAP UP" at bounding box center [216, 187] width 351 height 295
click at [441, 392] on div "Transfer Spam Marketing" at bounding box center [714, 392] width 637 height 51
click at [274, 230] on div "+16502787772 Live | 00:03 ALL TASKS ALL TASKS ACTIVE TASKS TASKS IN WRAP UP" at bounding box center [216, 187] width 351 height 295
click at [648, 452] on div "Business location Best AC Service (855) 919-3265 HVAC Transfer Spam Marketing" at bounding box center [873, 290] width 964 height 336
drag, startPoint x: 289, startPoint y: 258, endPoint x: 402, endPoint y: 330, distance: 134.0
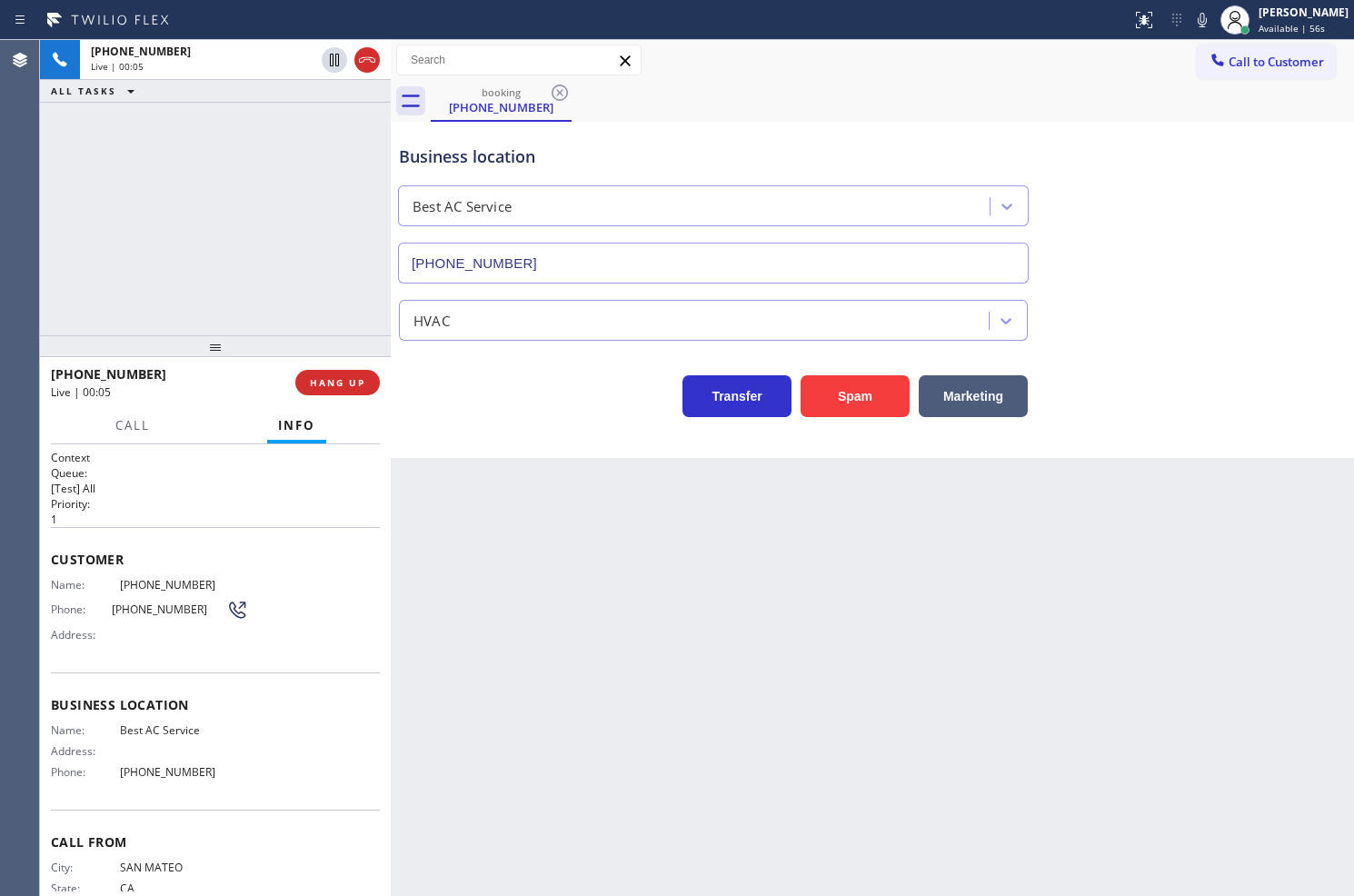
click at [291, 258] on div "+16502787772 Live | 00:05 ALL TASKS ALL TASKS ACTIVE TASKS TASKS IN WRAP UP" at bounding box center [216, 187] width 351 height 295
click at [448, 414] on div "Transfer Spam Marketing" at bounding box center [714, 392] width 637 height 51
click at [430, 366] on div "Transfer Spam Marketing" at bounding box center [714, 392] width 637 height 51
click at [315, 336] on div at bounding box center [216, 346] width 351 height 22
drag, startPoint x: 487, startPoint y: 410, endPoint x: 455, endPoint y: 436, distance: 41.2
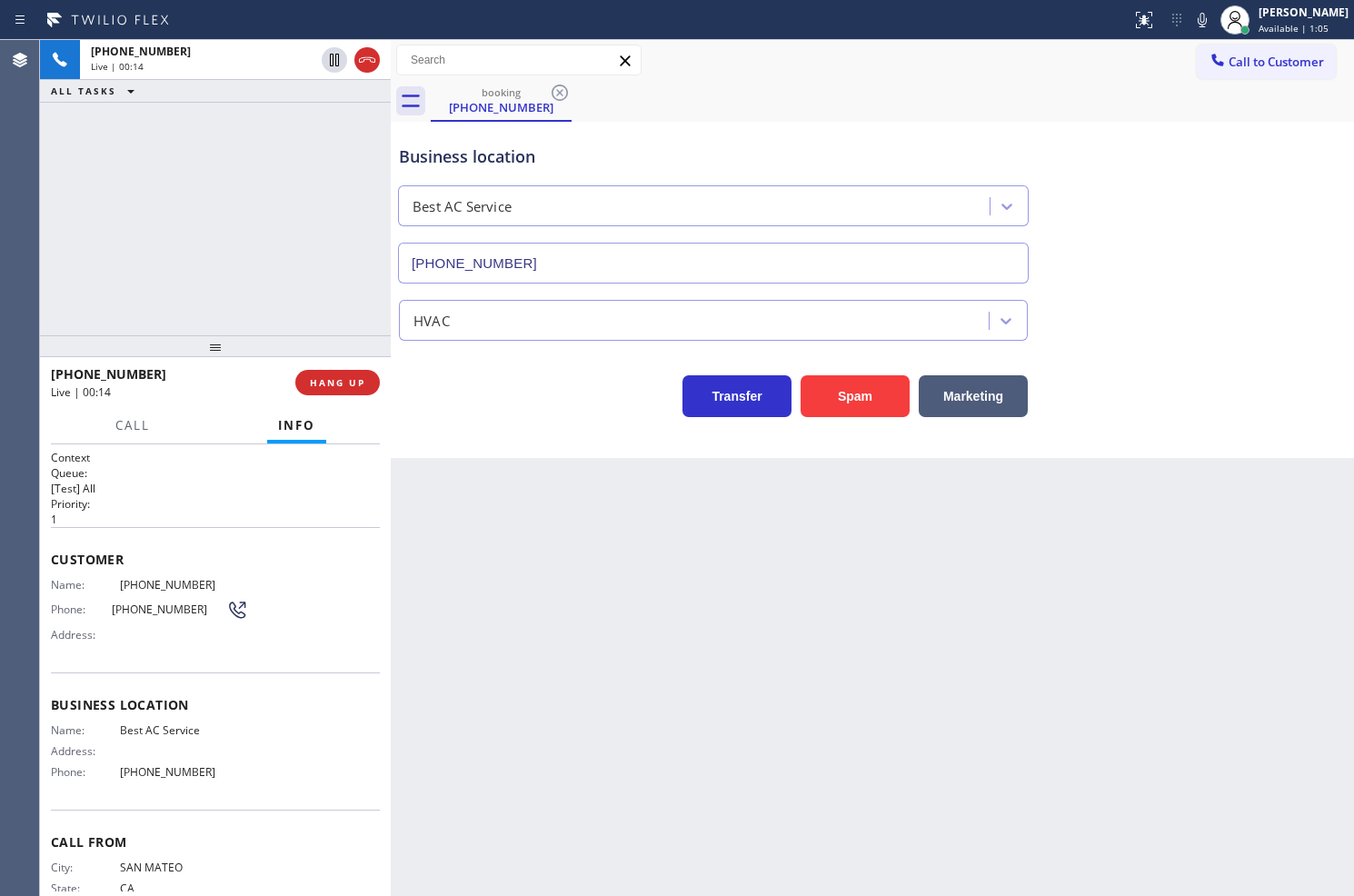
click at [478, 416] on div "Transfer Spam Marketing" at bounding box center [714, 392] width 637 height 51
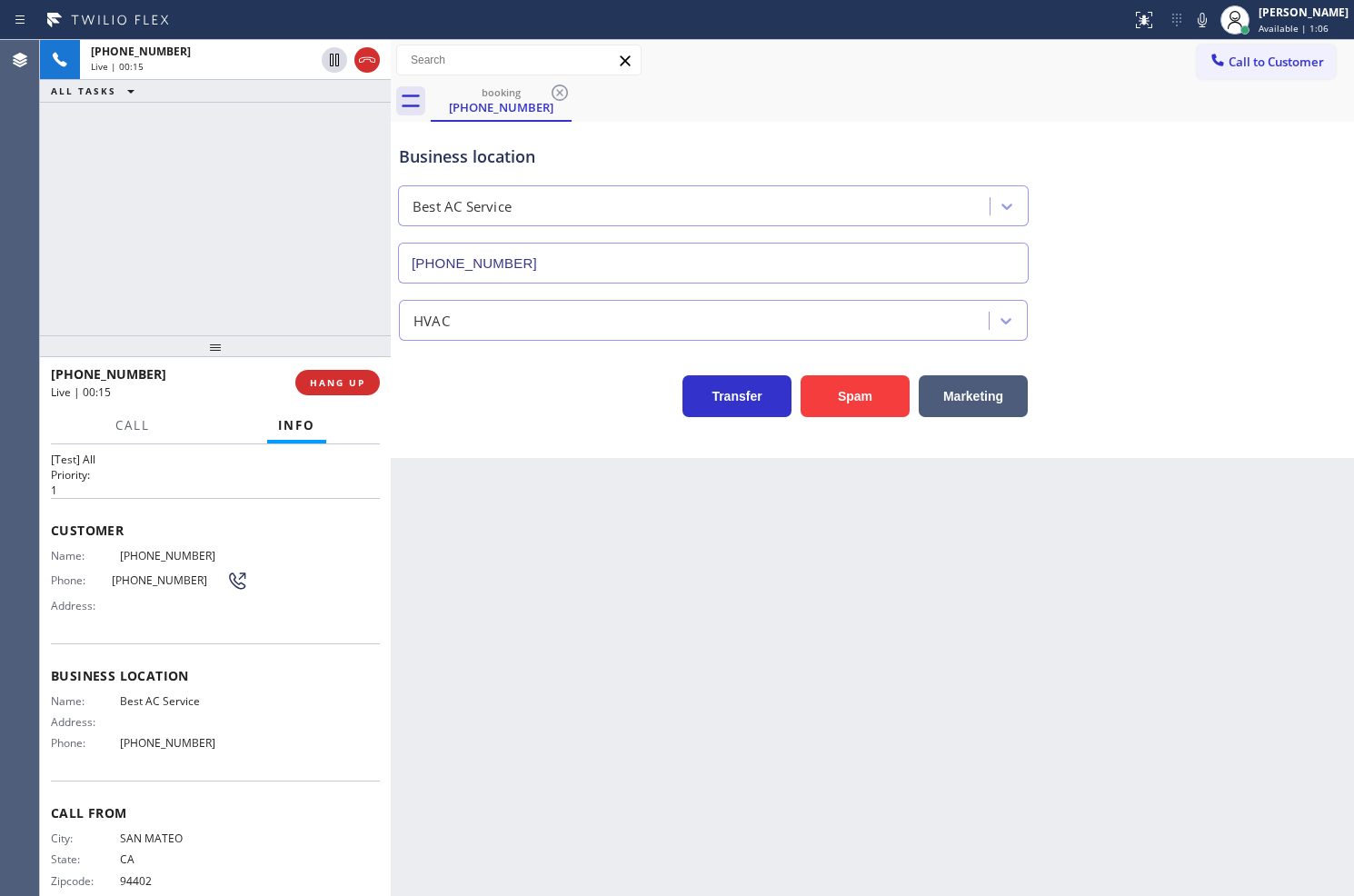
scroll to position [54, 0]
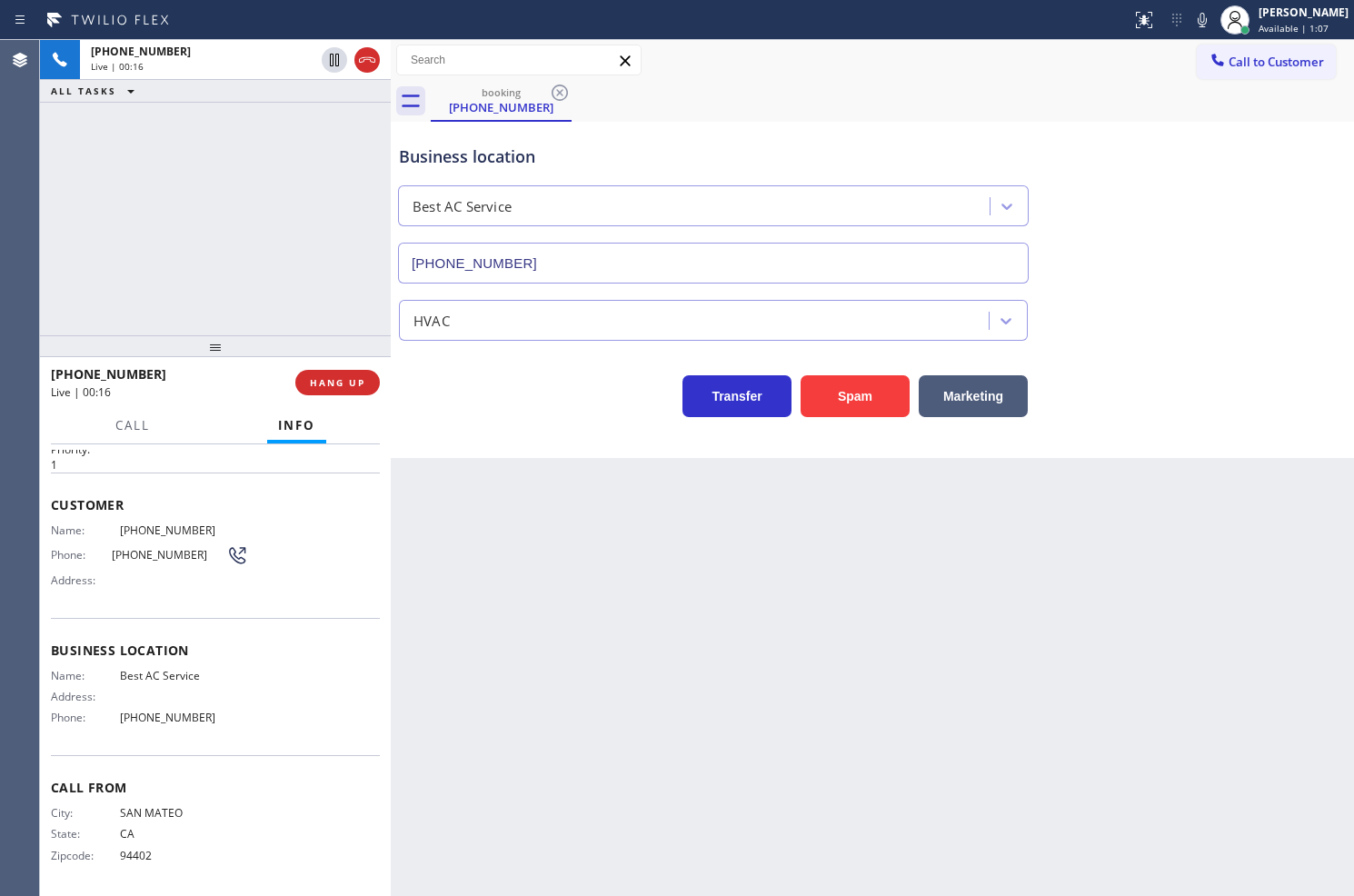
click at [534, 394] on div "Transfer Spam Marketing" at bounding box center [714, 392] width 637 height 51
click at [1202, 404] on div "Transfer Spam Marketing" at bounding box center [873, 388] width 955 height 58
click at [961, 588] on div "Back to Dashboard Change Sender ID Customers Technicians Select a contact Outbo…" at bounding box center [873, 468] width 964 height 856
click at [532, 616] on div "Back to Dashboard Change Sender ID Customers Technicians Select a contact Outbo…" at bounding box center [873, 468] width 964 height 856
click at [500, 485] on div "Back to Dashboard Change Sender ID Customers Technicians Select a contact Outbo…" at bounding box center [873, 468] width 964 height 856
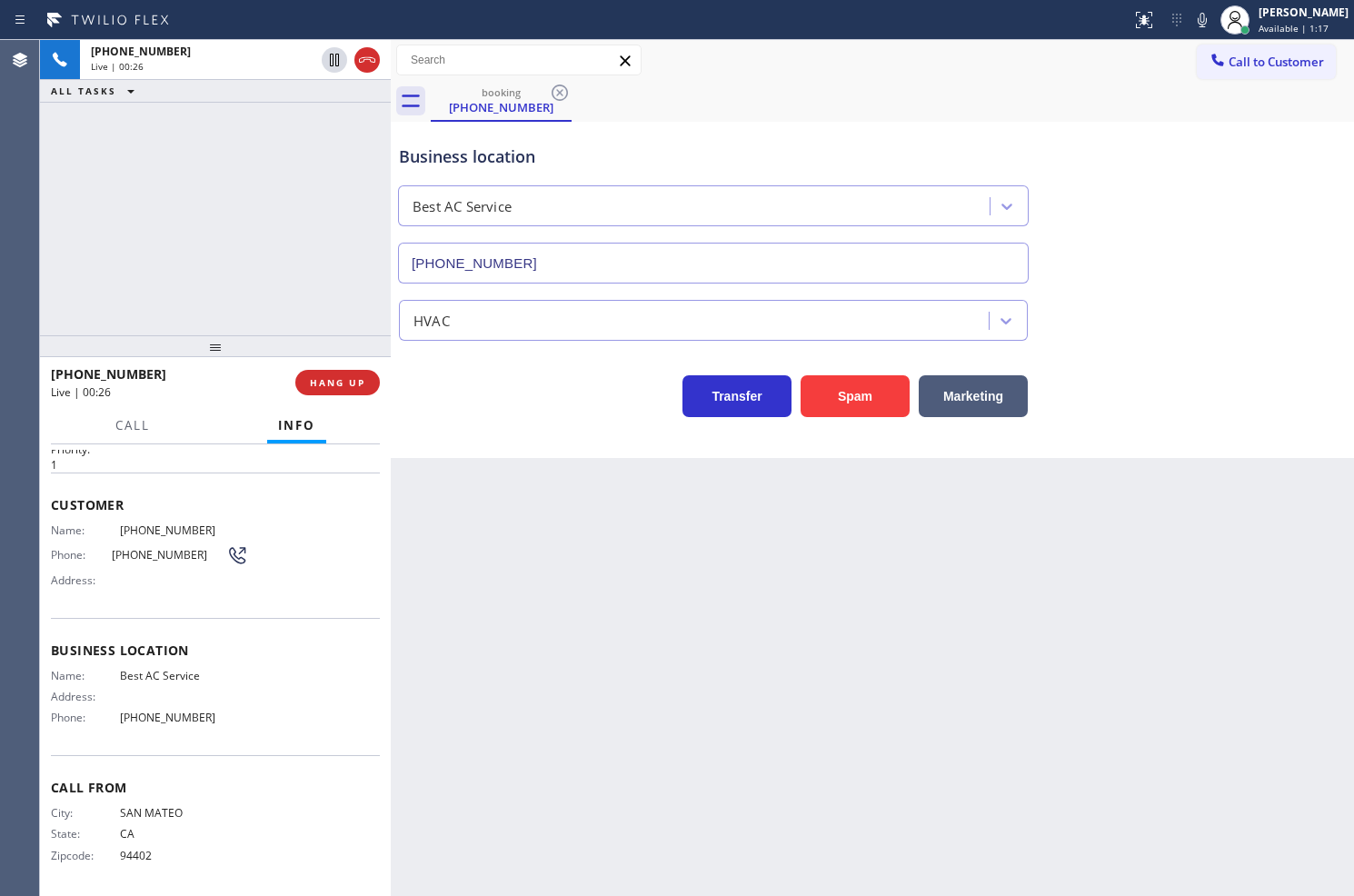
click at [522, 437] on div "Business location Best AC Service (855) 919-3265 HVAC Transfer Spam Marketing" at bounding box center [873, 290] width 964 height 336
click at [571, 593] on div "Back to Dashboard Change Sender ID Customers Technicians Select a contact Outbo…" at bounding box center [873, 468] width 964 height 856
click at [766, 740] on div "Back to Dashboard Change Sender ID Customers Technicians Select a contact Outbo…" at bounding box center [873, 468] width 964 height 856
click at [874, 620] on div "Back to Dashboard Change Sender ID Customers Technicians Select a contact Outbo…" at bounding box center [873, 468] width 964 height 856
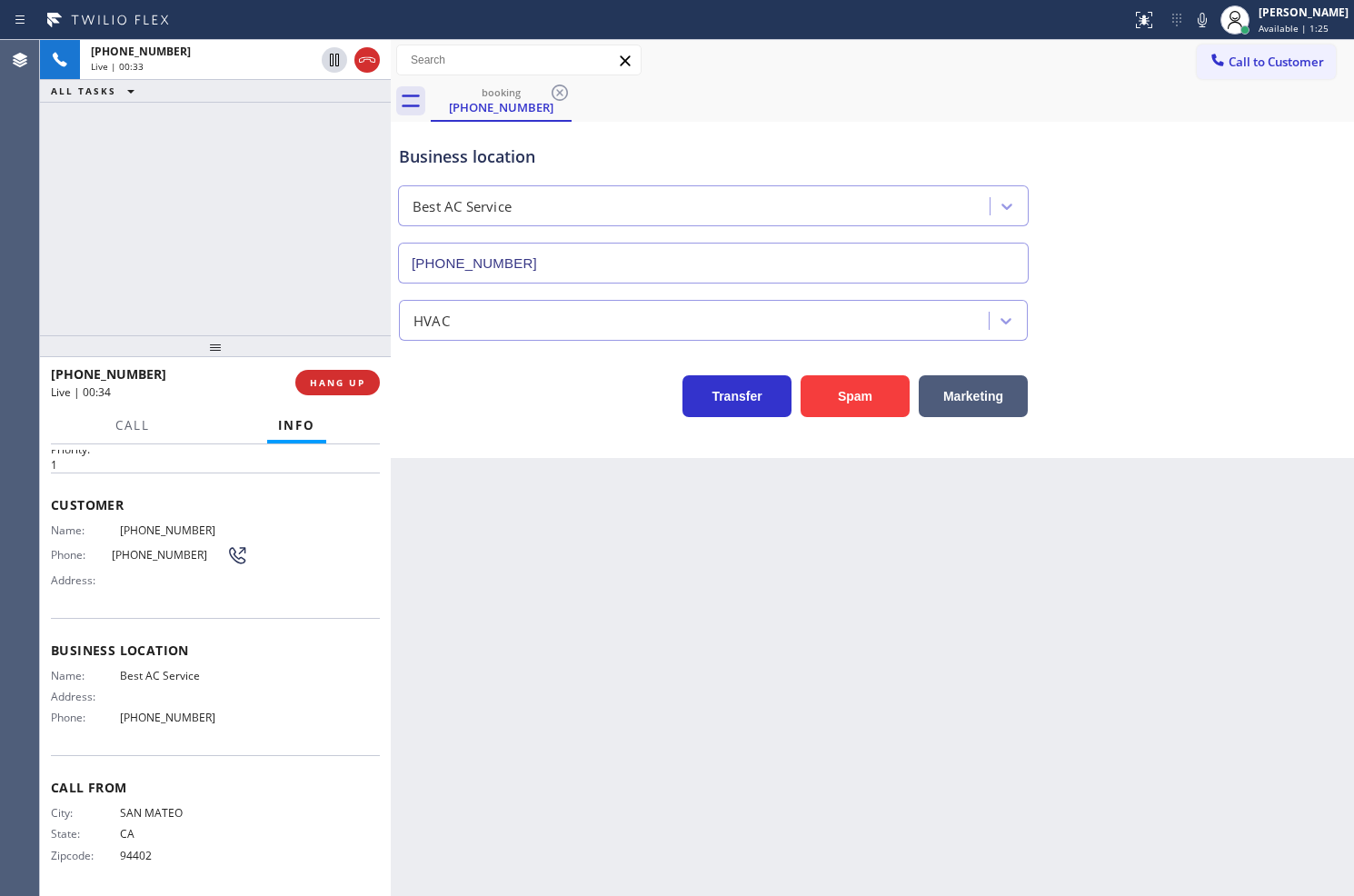
click at [413, 351] on div "Transfer Spam Marketing" at bounding box center [873, 379] width 955 height 76
click at [132, 216] on div "+16502787772 Live | 00:33 ALL TASKS ALL TASKS ACTIVE TASKS TASKS IN WRAP UP" at bounding box center [216, 187] width 351 height 295
click at [318, 370] on button "HANG UP" at bounding box center [338, 382] width 84 height 25
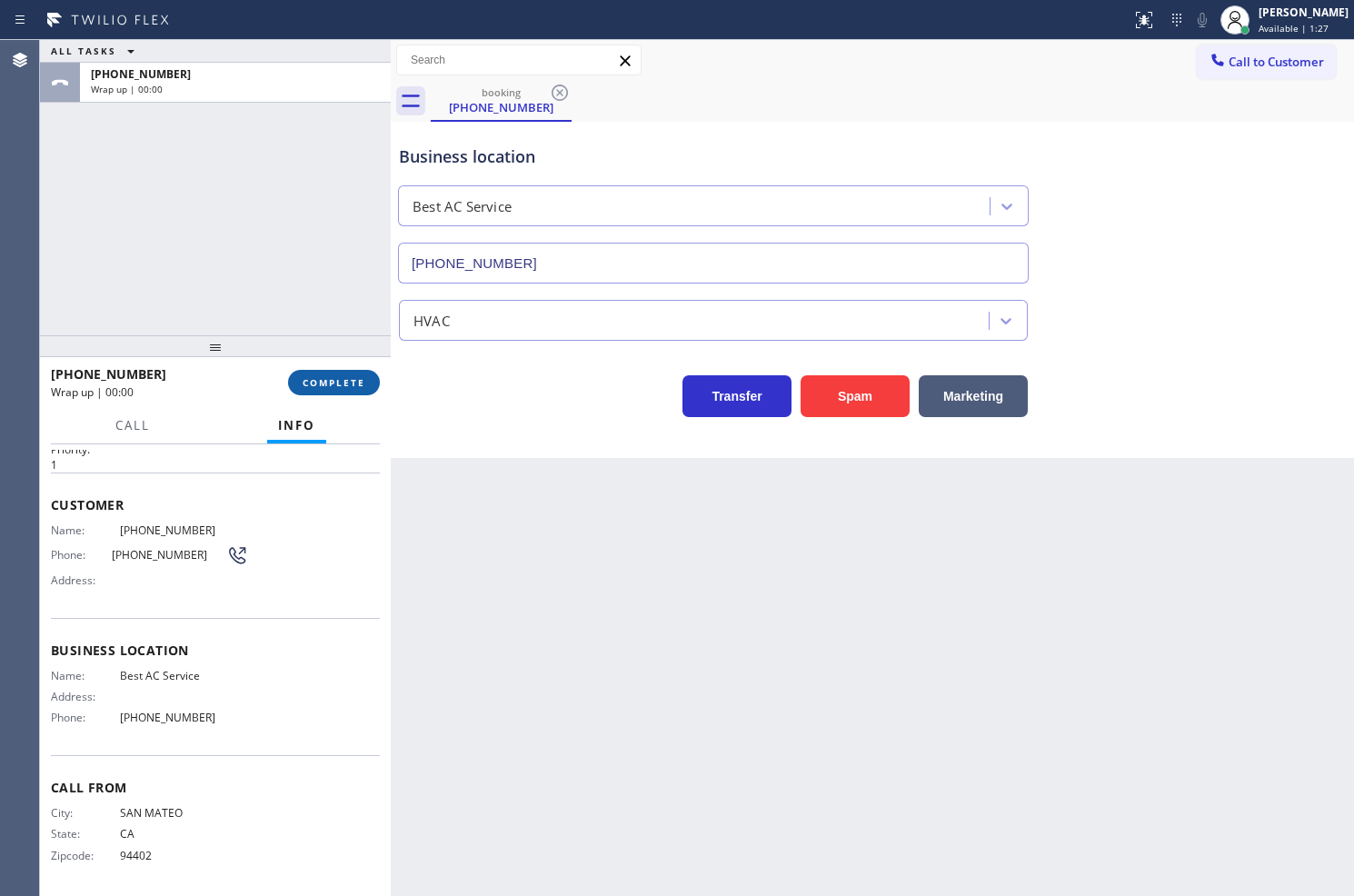
click at [318, 370] on button "COMPLETE" at bounding box center [334, 382] width 92 height 25
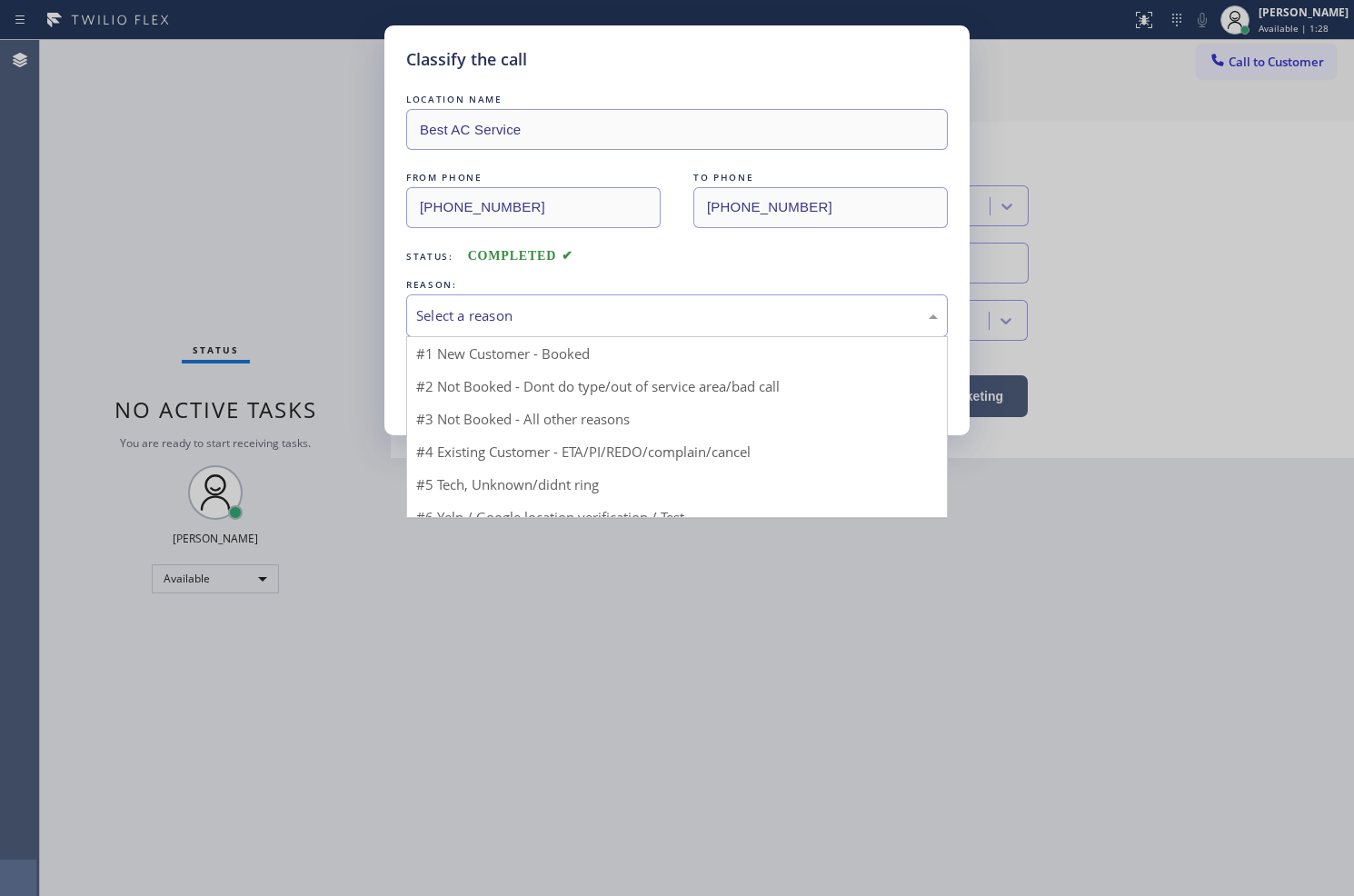
click at [483, 321] on div "Select a reason" at bounding box center [677, 316] width 521 height 21
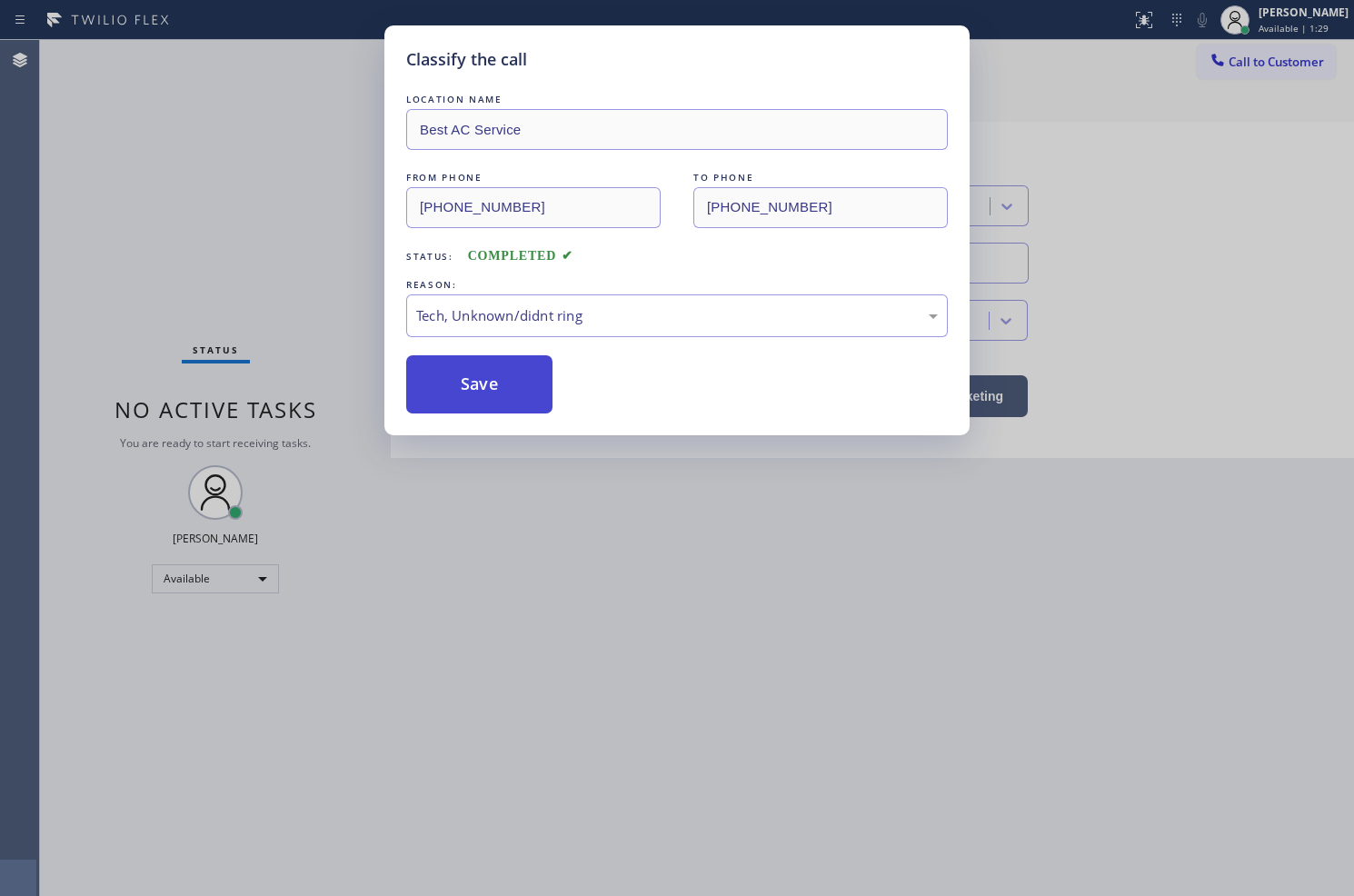
click at [504, 395] on button "Save" at bounding box center [479, 384] width 146 height 58
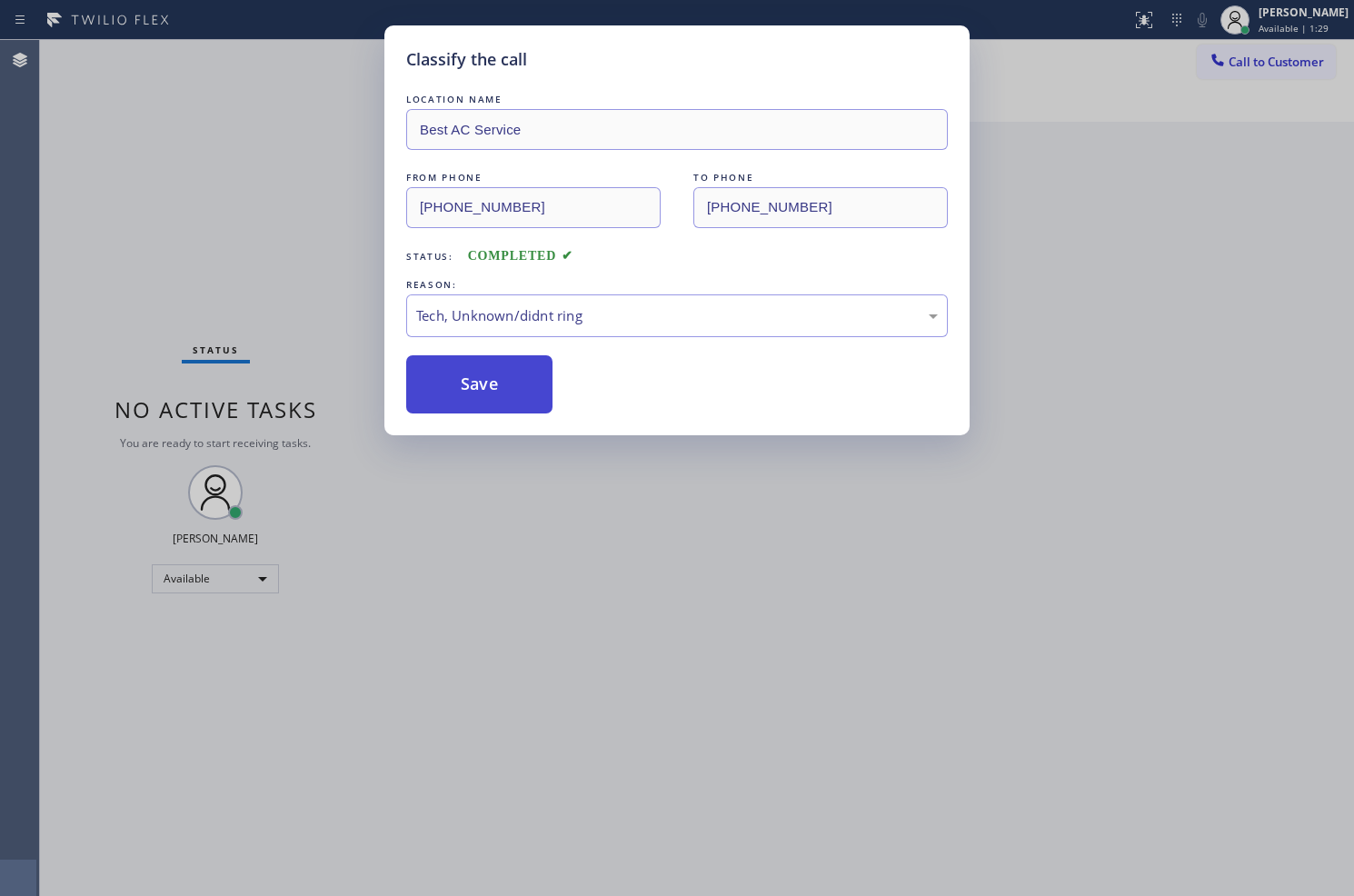
click at [504, 395] on button "Save" at bounding box center [479, 384] width 146 height 58
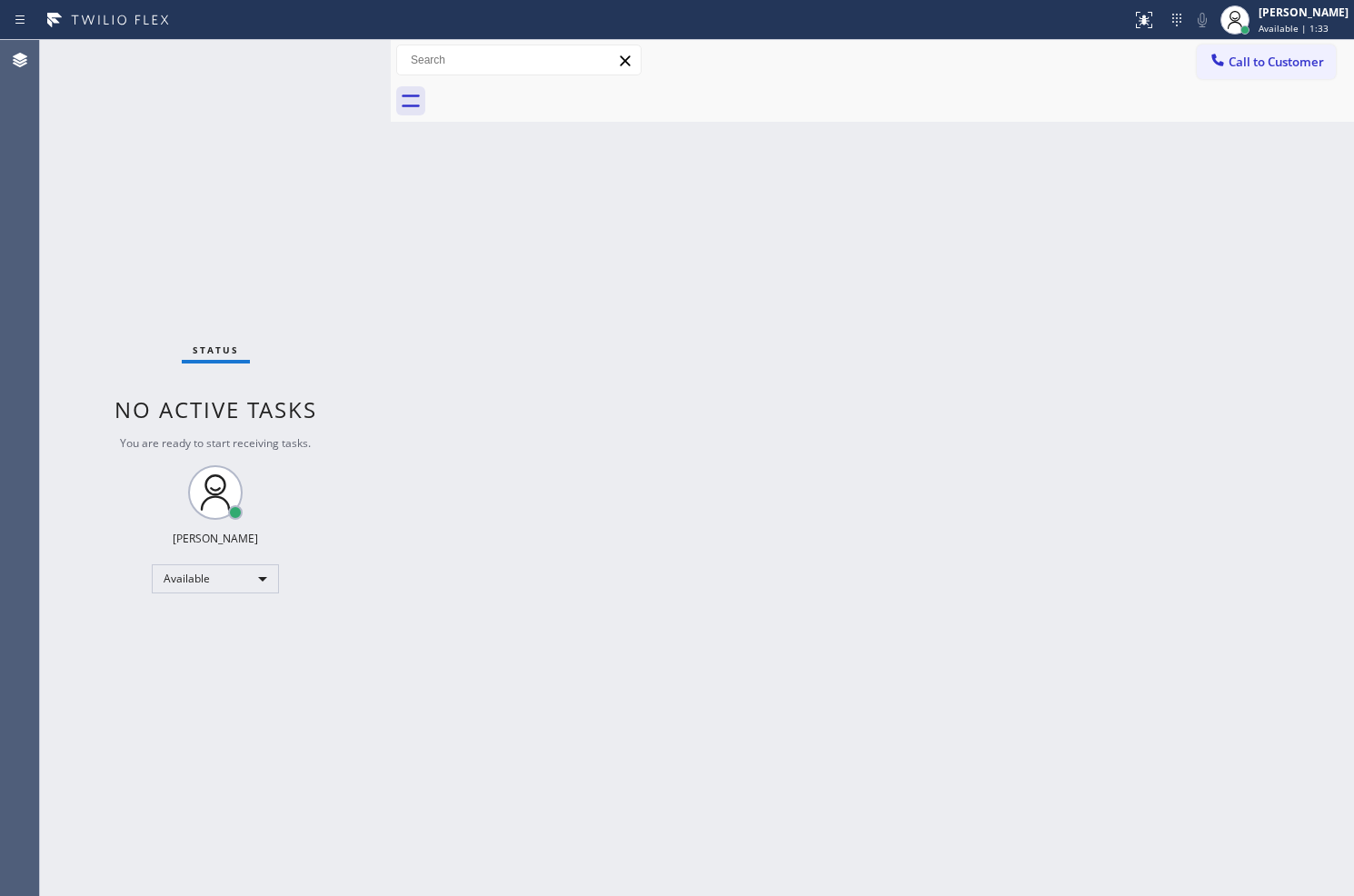
click at [324, 83] on div "Status No active tasks You are ready to start receiving tasks. Judy Anne Bernal…" at bounding box center [216, 468] width 351 height 856
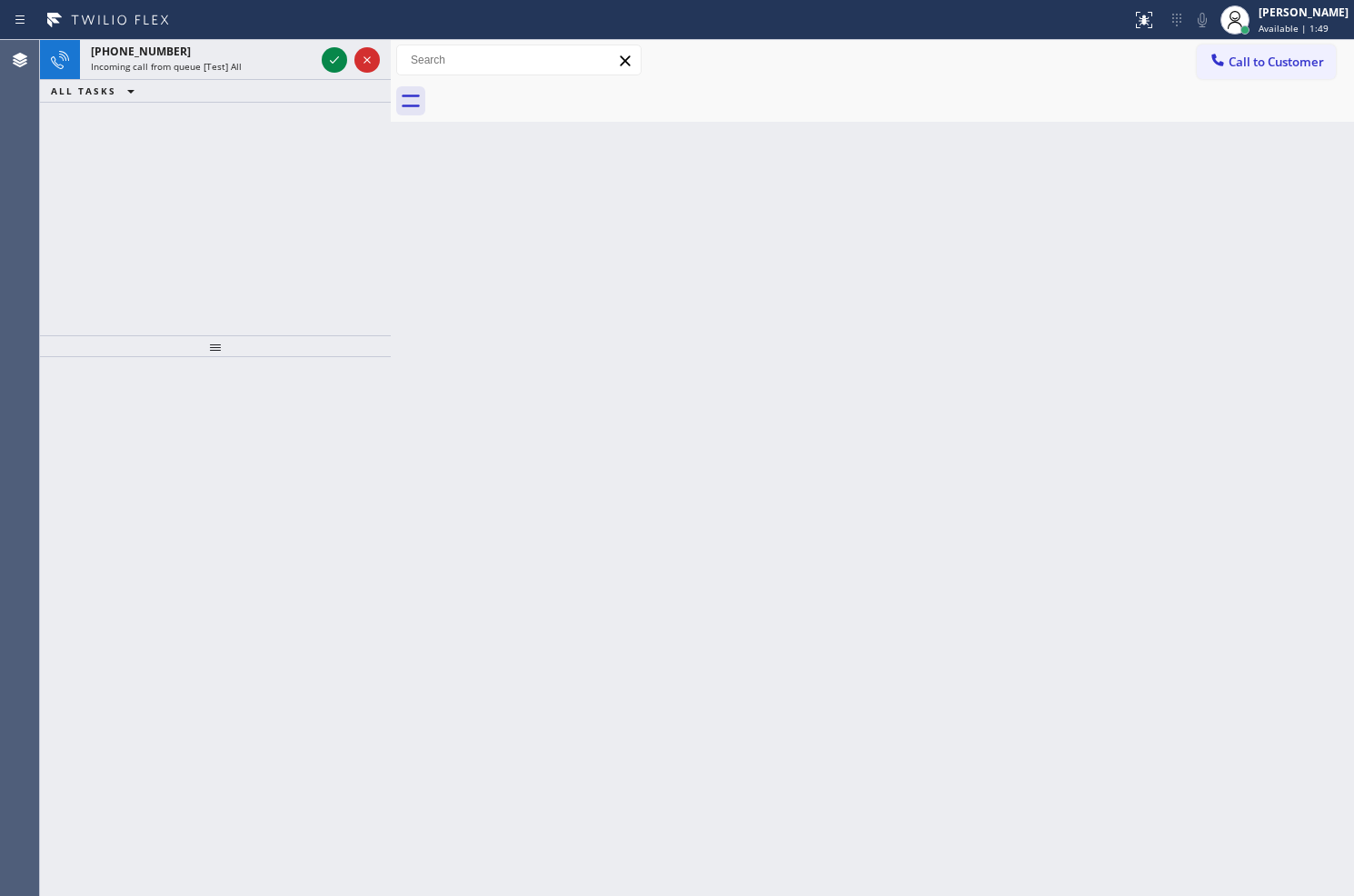
click at [324, 83] on div "ALL TASKS ALL TASKS ACTIVE TASKS TASKS IN WRAP UP" at bounding box center [216, 91] width 351 height 22
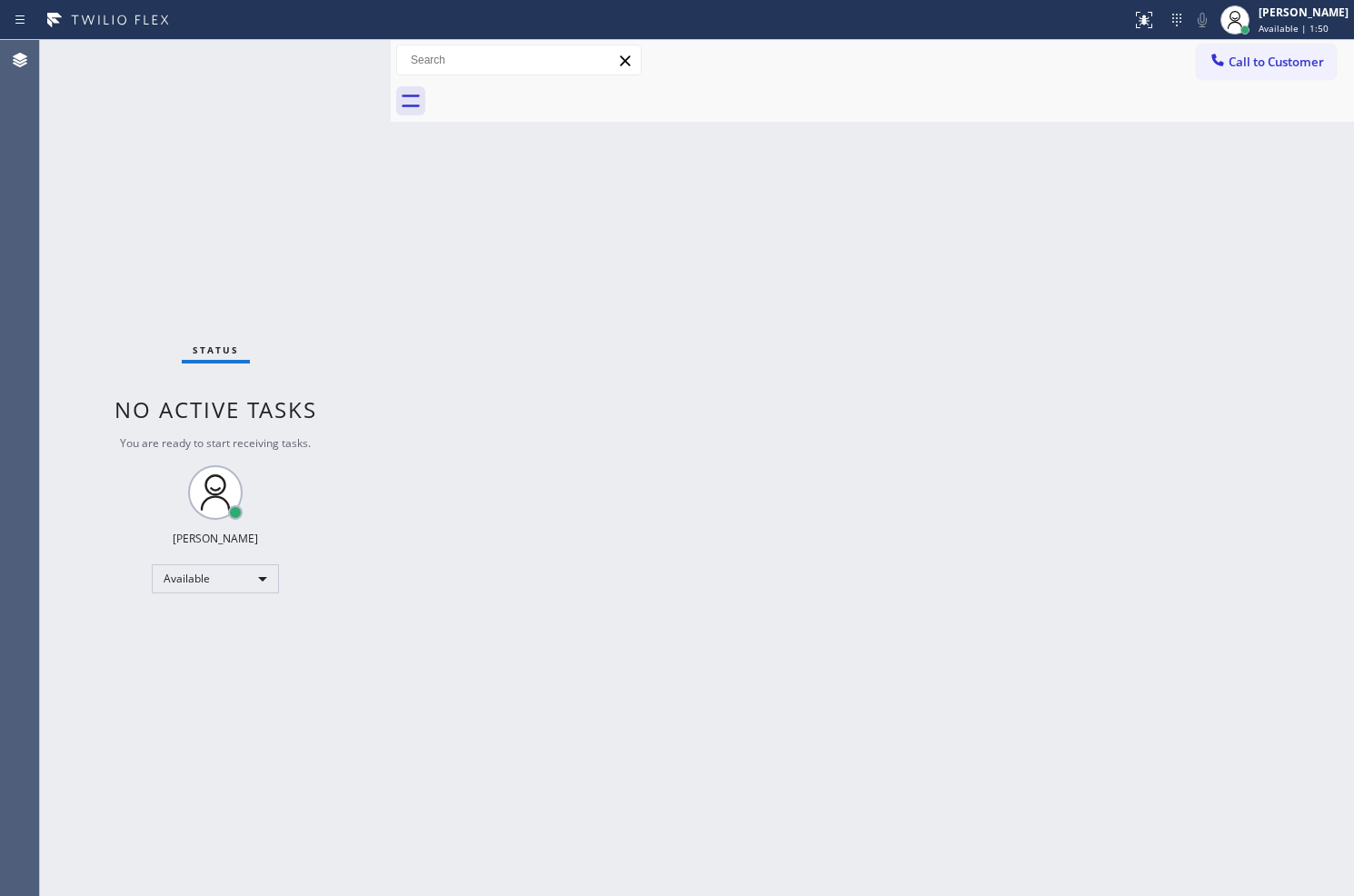
click at [339, 61] on div "Status No active tasks You are ready to start receiving tasks. Judy Anne Bernal…" at bounding box center [216, 468] width 351 height 856
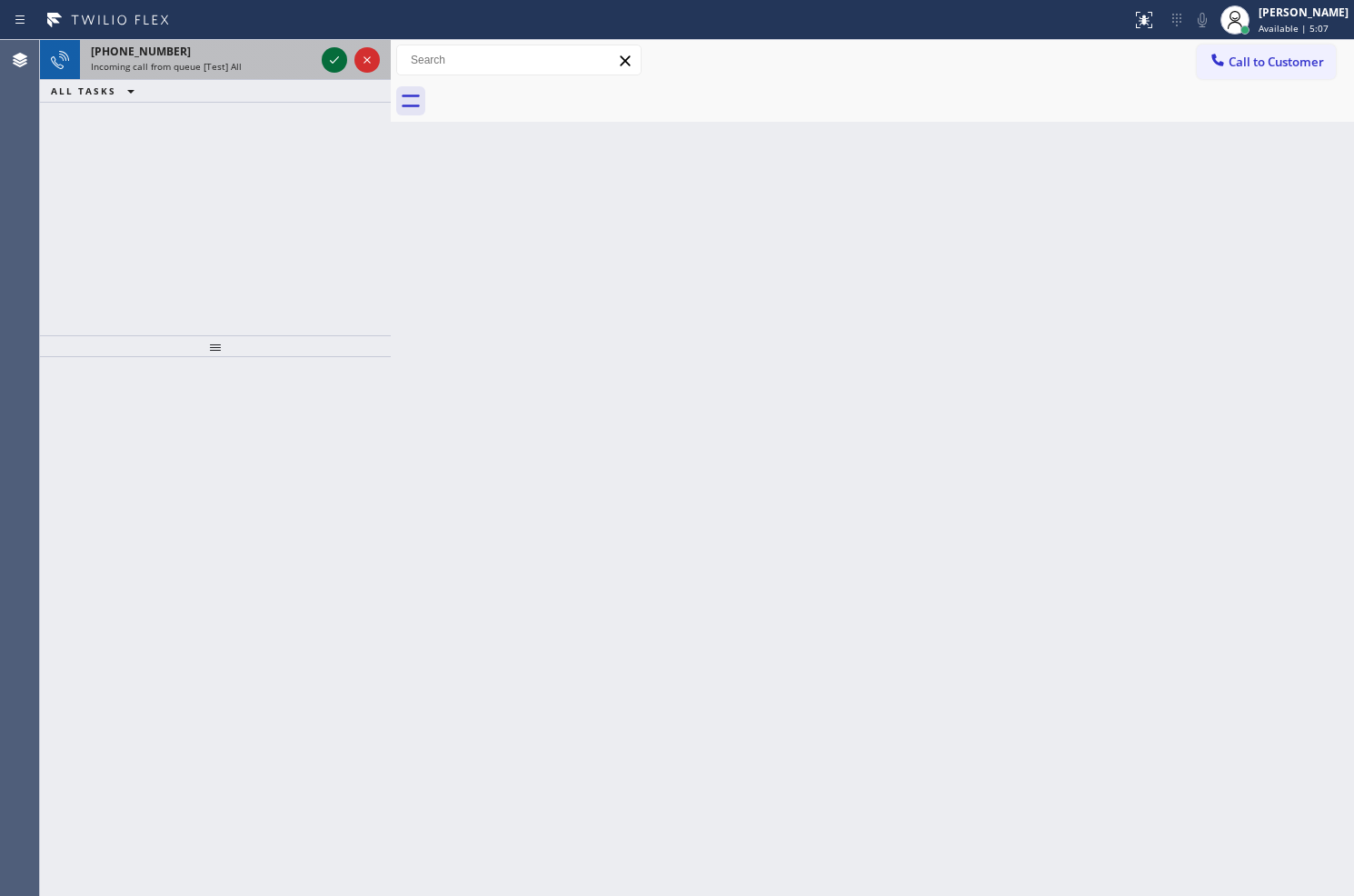
click at [339, 61] on icon at bounding box center [334, 59] width 22 height 22
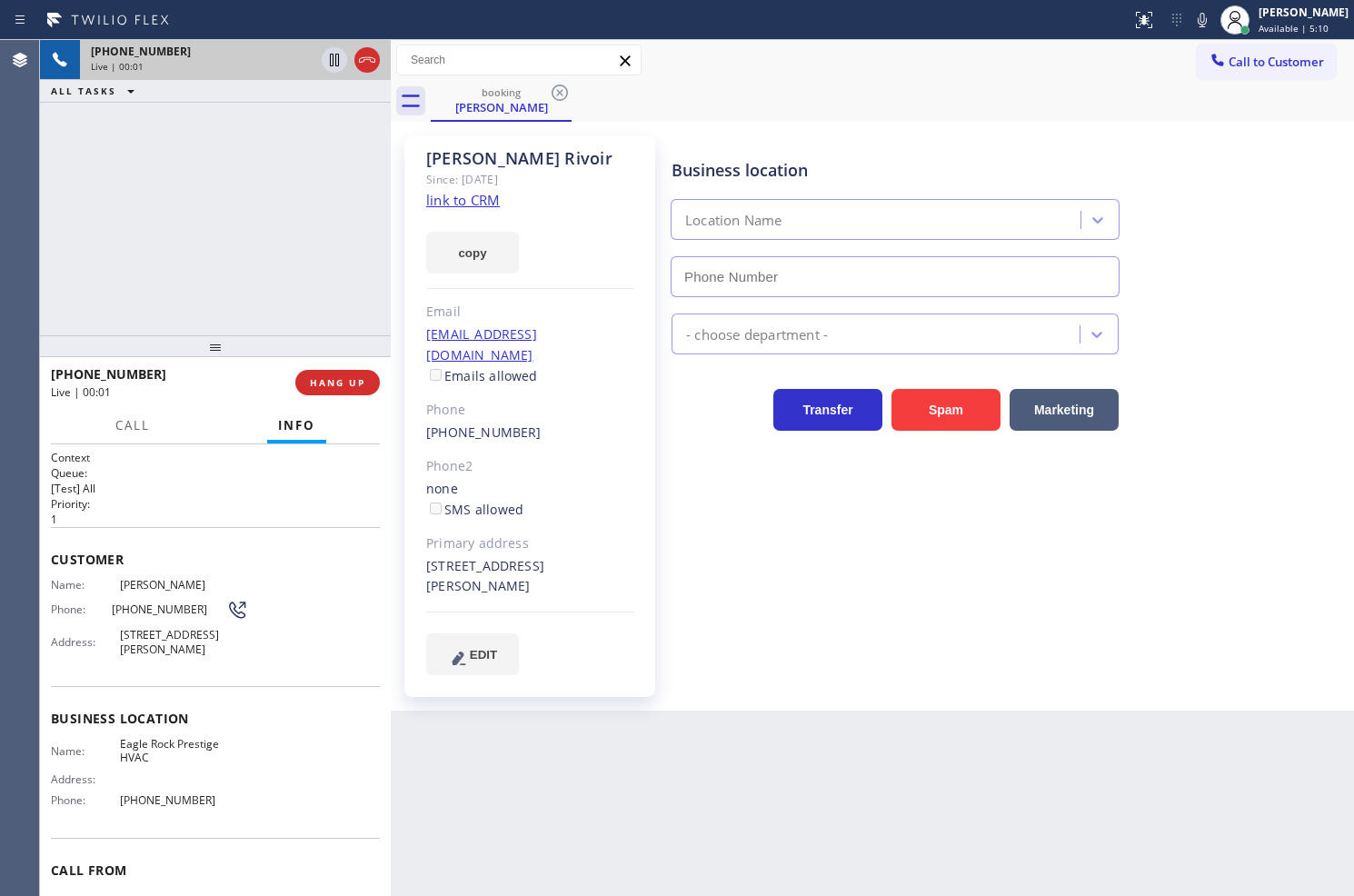
type input "(818) 732-8552"
click at [474, 202] on link "link to CRM" at bounding box center [463, 200] width 74 height 18
click at [186, 159] on div "+14153281698 Live | 00:06 ALL TASKS ALL TASKS ACTIVE TASKS TASKS IN WRAP UP" at bounding box center [216, 187] width 351 height 295
click at [252, 180] on div "+14153281698 Live | 00:07 ALL TASKS ALL TASKS ACTIVE TASKS TASKS IN WRAP UP" at bounding box center [216, 187] width 351 height 295
click at [160, 255] on div "+14153281698 Live | 00:21 ALL TASKS ALL TASKS ACTIVE TASKS TASKS IN WRAP UP" at bounding box center [216, 187] width 351 height 295
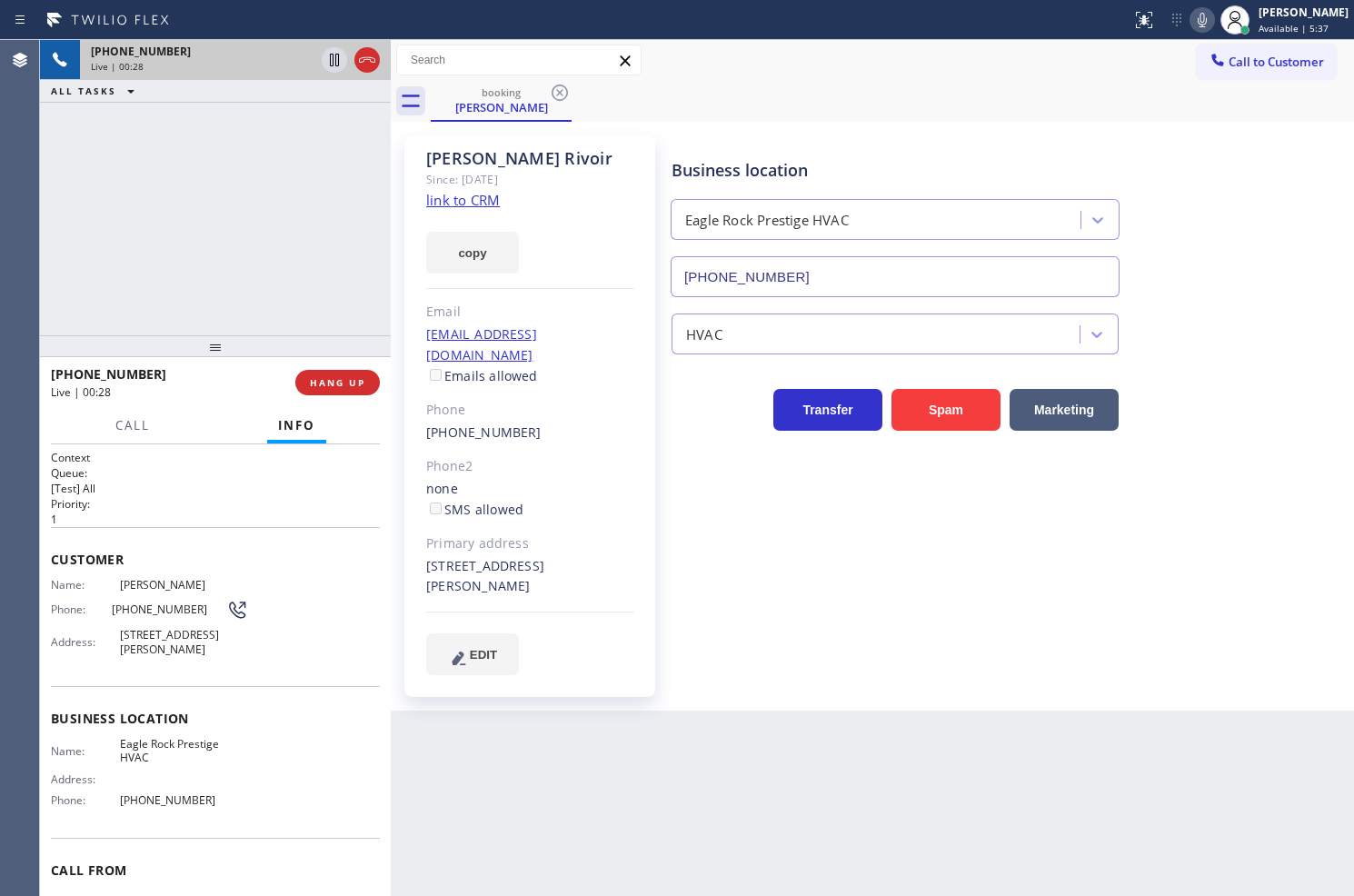
click at [1192, 22] on icon at bounding box center [1202, 20] width 22 height 22
click at [1192, 12] on icon at bounding box center [1202, 20] width 22 height 22
click at [288, 264] on div "+14153281698 Live | 00:41 ALL TASKS ALL TASKS ACTIVE TASKS TASKS IN WRAP UP" at bounding box center [216, 187] width 351 height 295
click at [146, 437] on button "Call" at bounding box center [132, 426] width 56 height 36
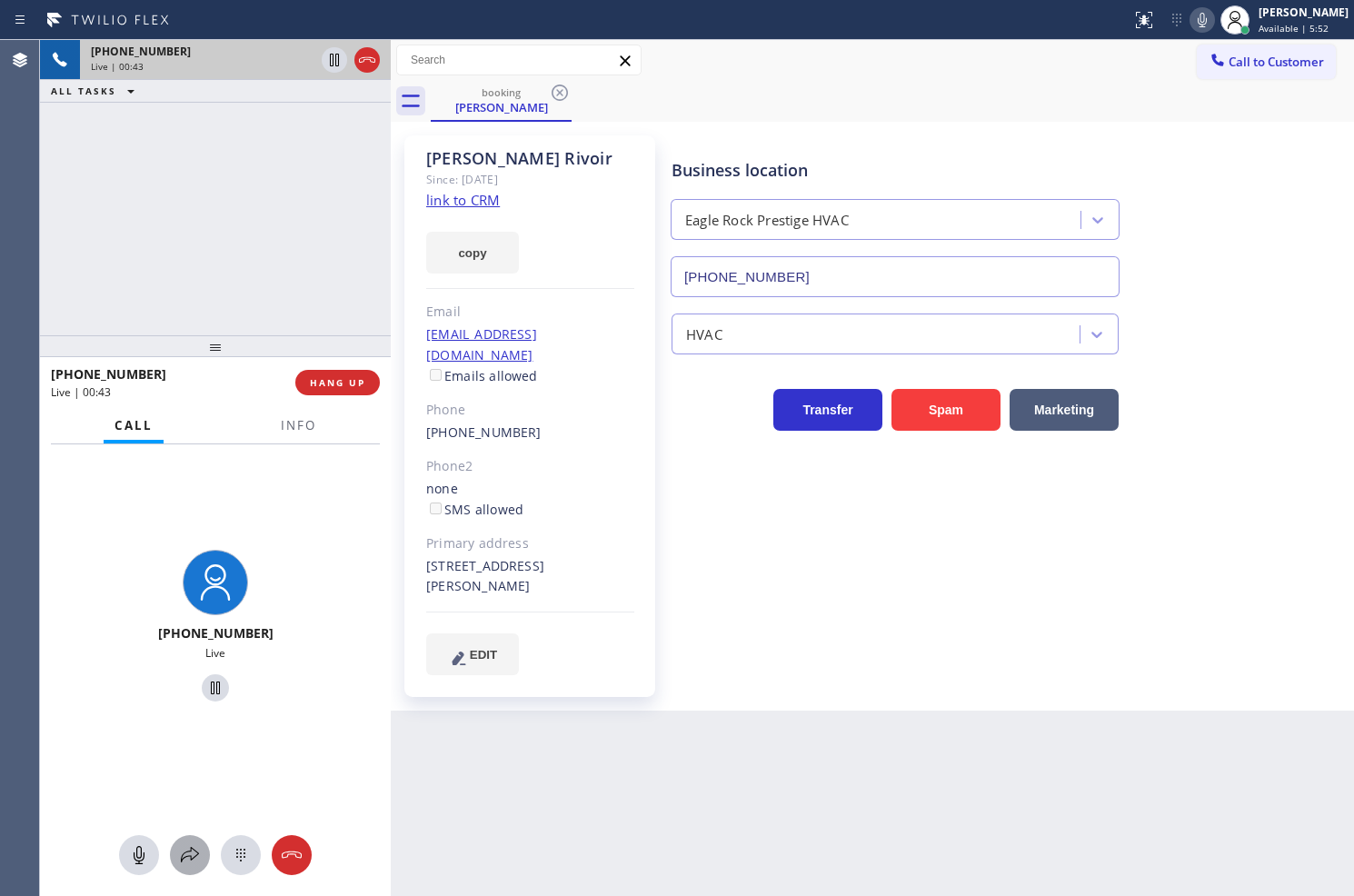
click at [193, 851] on icon at bounding box center [189, 855] width 22 height 22
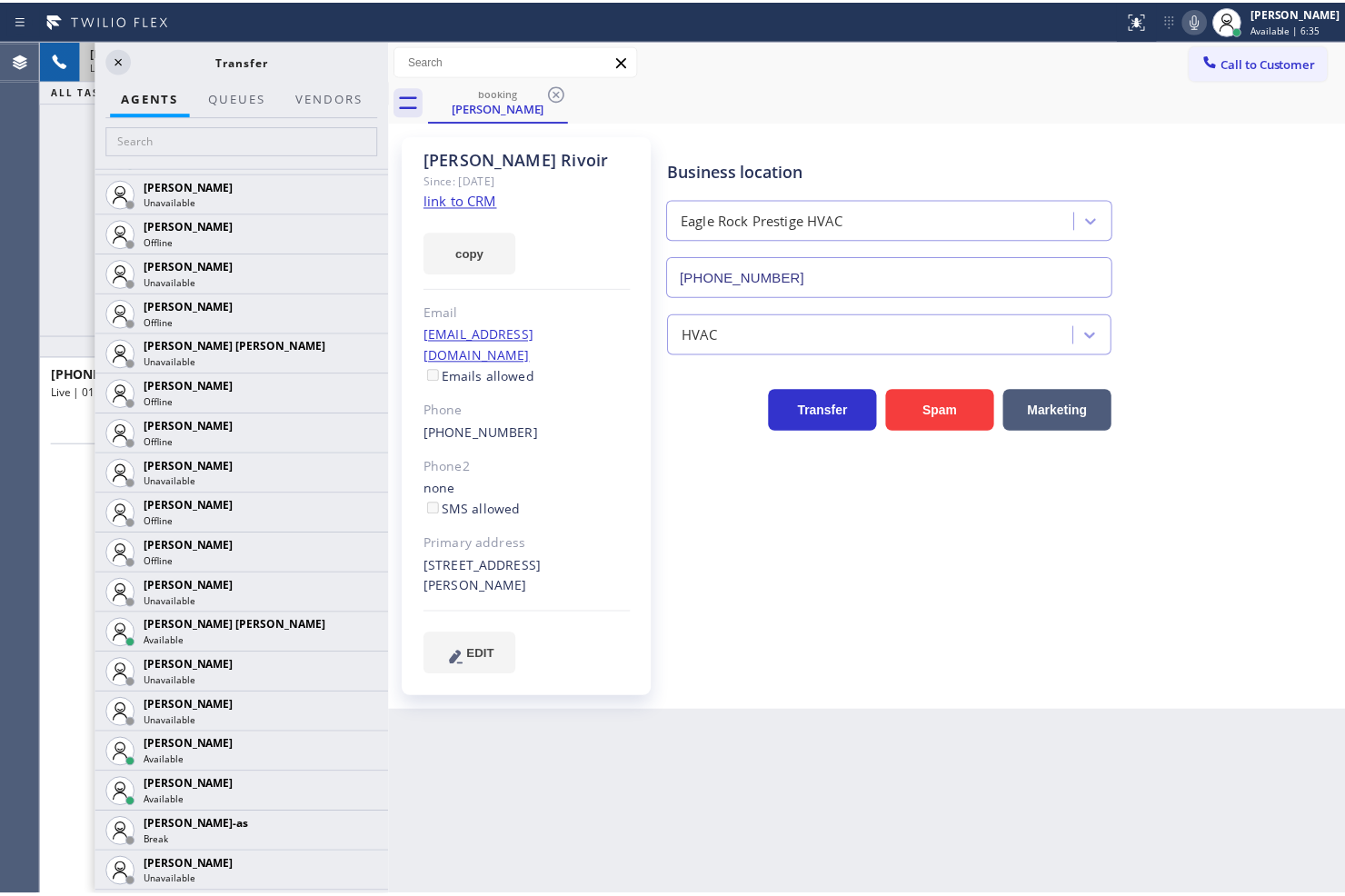
scroll to position [1211, 0]
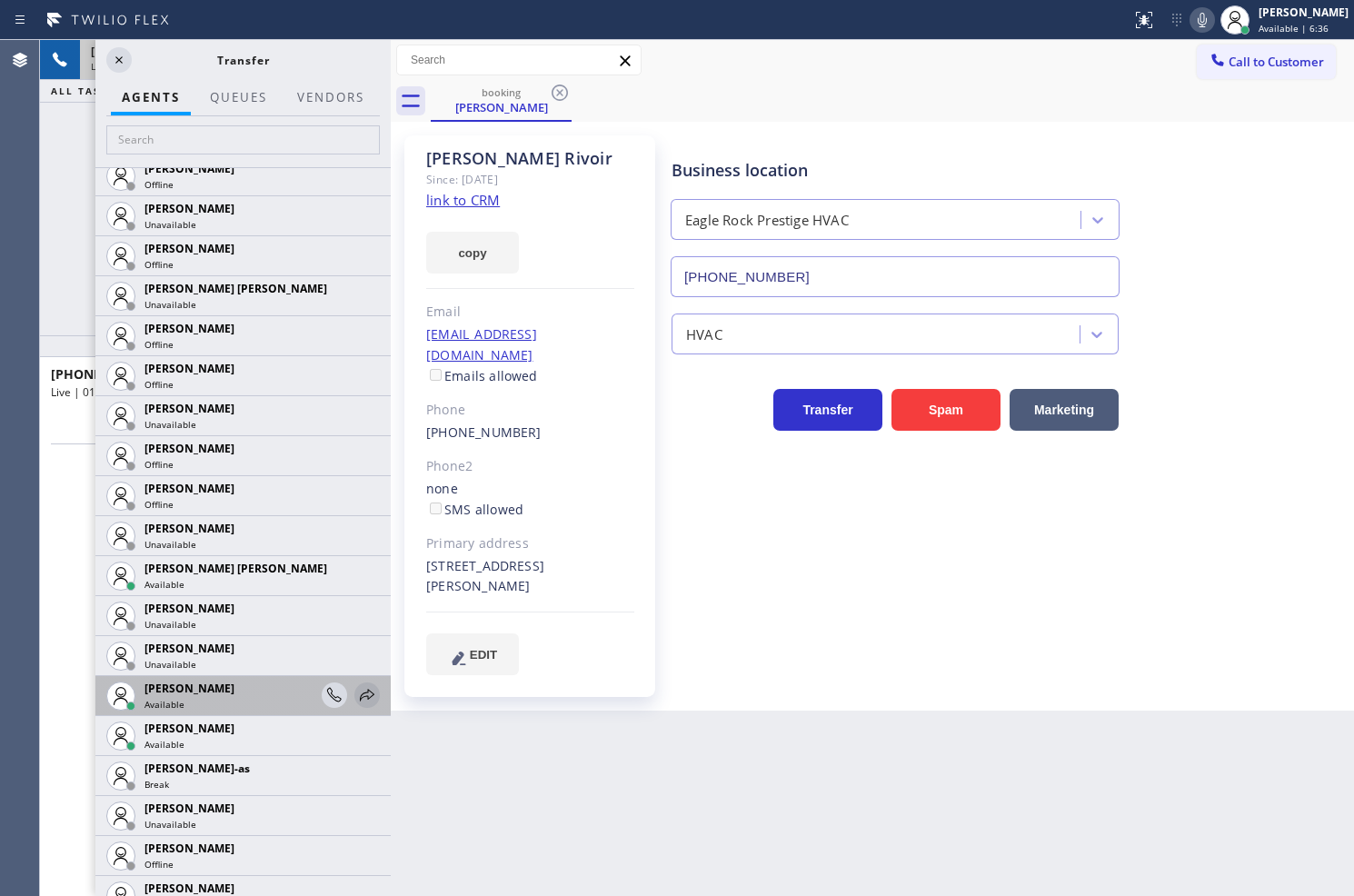
click at [356, 695] on icon at bounding box center [367, 694] width 22 height 22
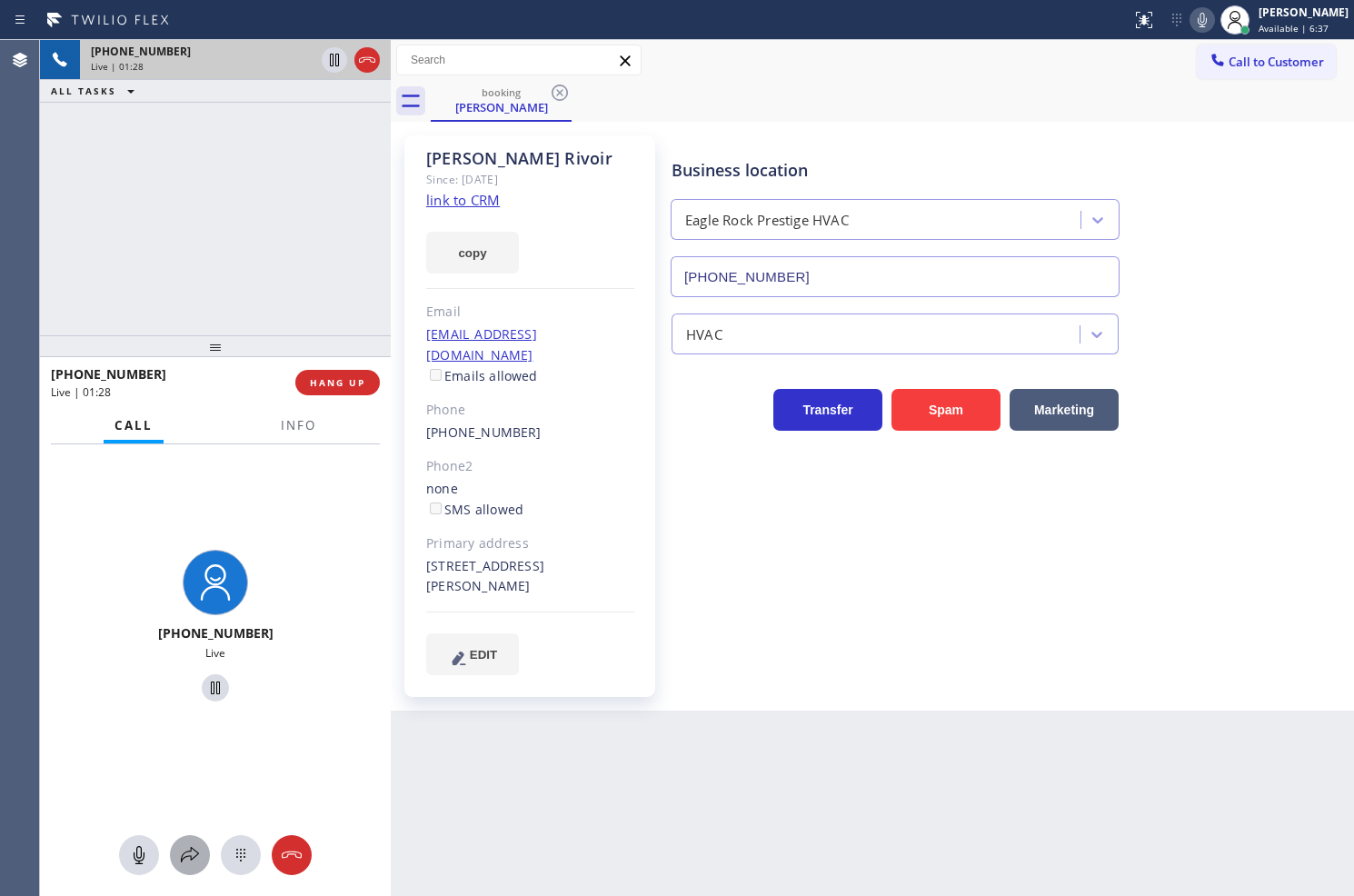
click at [193, 845] on icon at bounding box center [189, 855] width 22 height 22
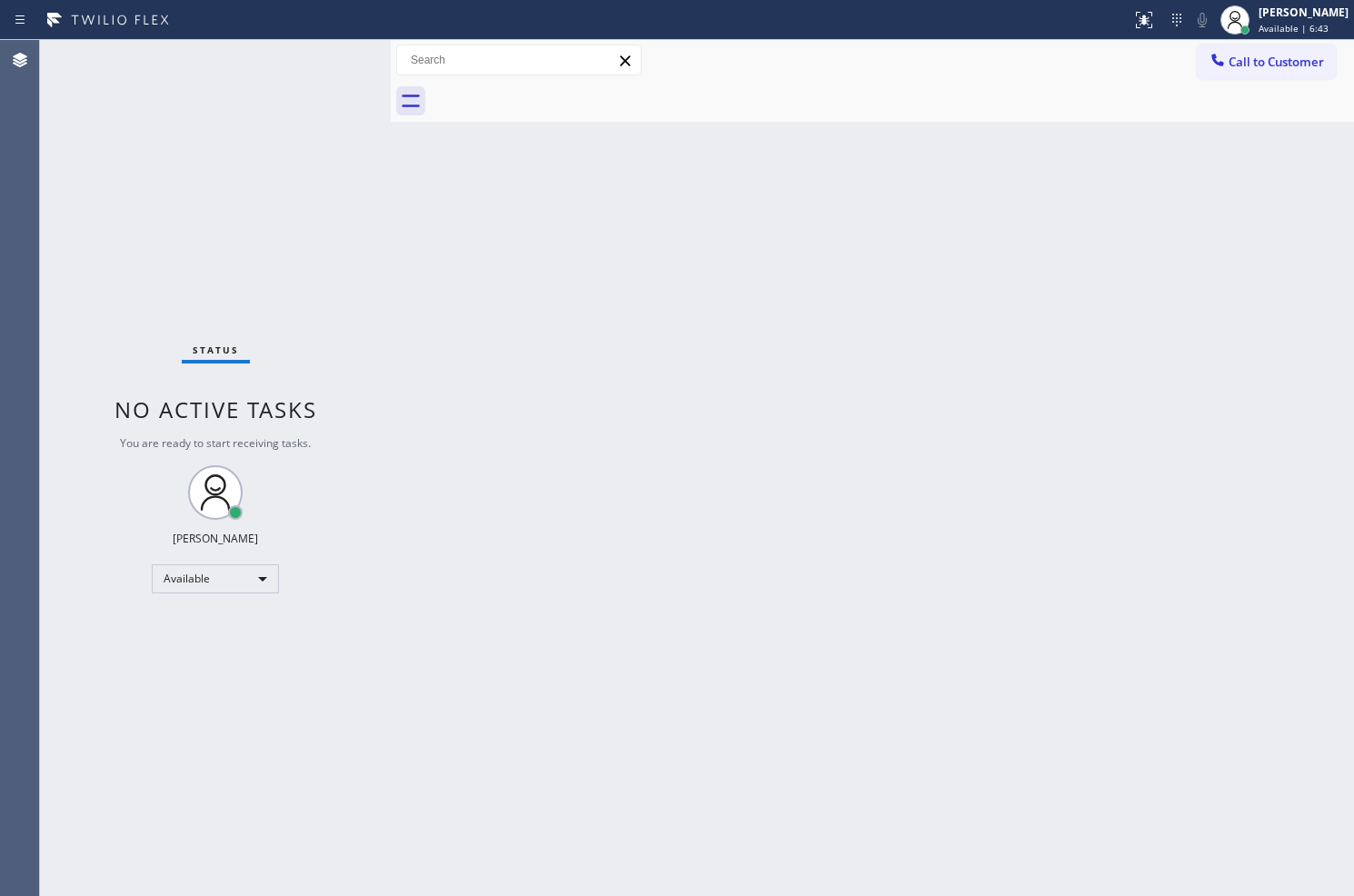
click at [328, 58] on div "Status No active tasks You are ready to start receiving tasks. Judy Anne Bernal…" at bounding box center [216, 468] width 351 height 856
click at [824, 488] on div "Back to Dashboard Change Sender ID Customers Technicians Select a contact Outbo…" at bounding box center [873, 468] width 964 height 856
drag, startPoint x: 352, startPoint y: 227, endPoint x: 350, endPoint y: 191, distance: 36.1
click at [352, 223] on div "Status No active tasks You are ready to start receiving tasks. Judy Anne Bernal…" at bounding box center [216, 468] width 351 height 856
click at [338, 54] on div "Status No active tasks You are ready to start receiving tasks. Judy Anne Bernal…" at bounding box center [216, 468] width 351 height 856
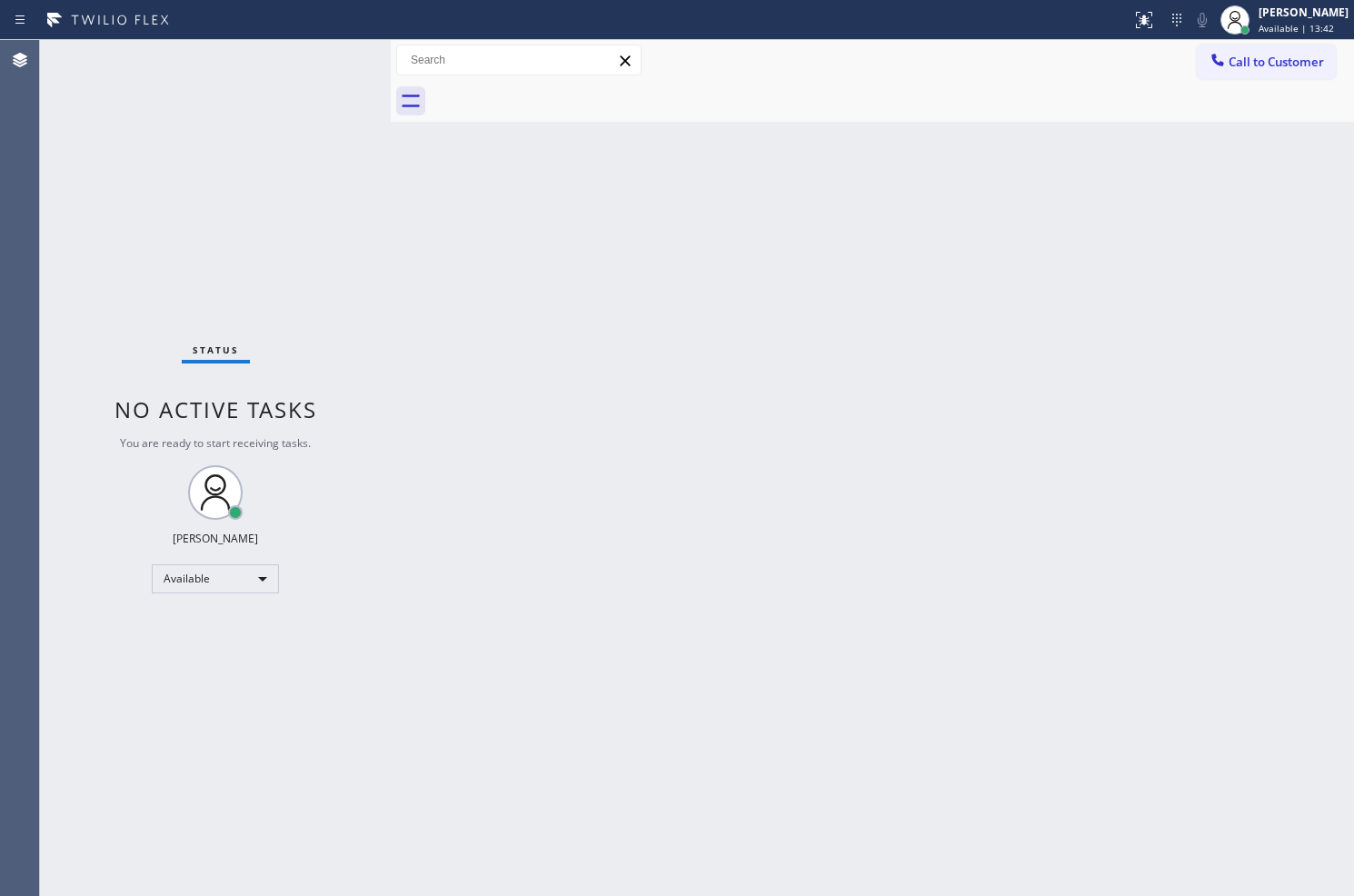
click at [294, 49] on div "Status No active tasks You are ready to start receiving tasks. Judy Anne Bernal…" at bounding box center [216, 468] width 351 height 856
click at [305, 50] on div "Status No active tasks You are ready to start receiving tasks. Judy Anne Bernal…" at bounding box center [216, 468] width 351 height 856
click at [347, 57] on div "Status No active tasks You are ready to start receiving tasks. Judy Anne Bernal…" at bounding box center [216, 468] width 351 height 856
click at [322, 65] on div "Status No active tasks You are ready to start receiving tasks. Judy Anne Bernal…" at bounding box center [216, 468] width 351 height 856
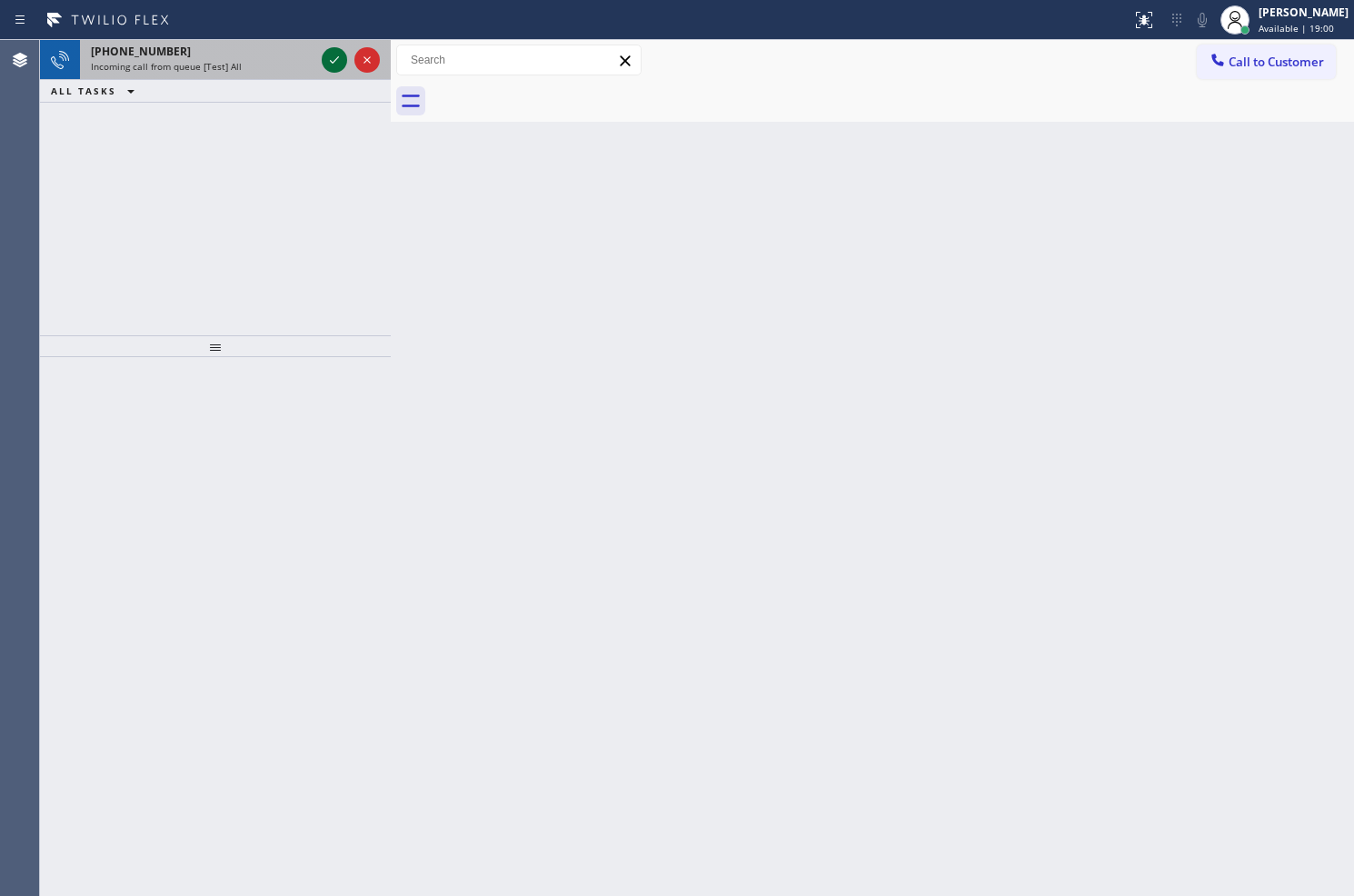
click at [331, 60] on icon at bounding box center [334, 59] width 22 height 22
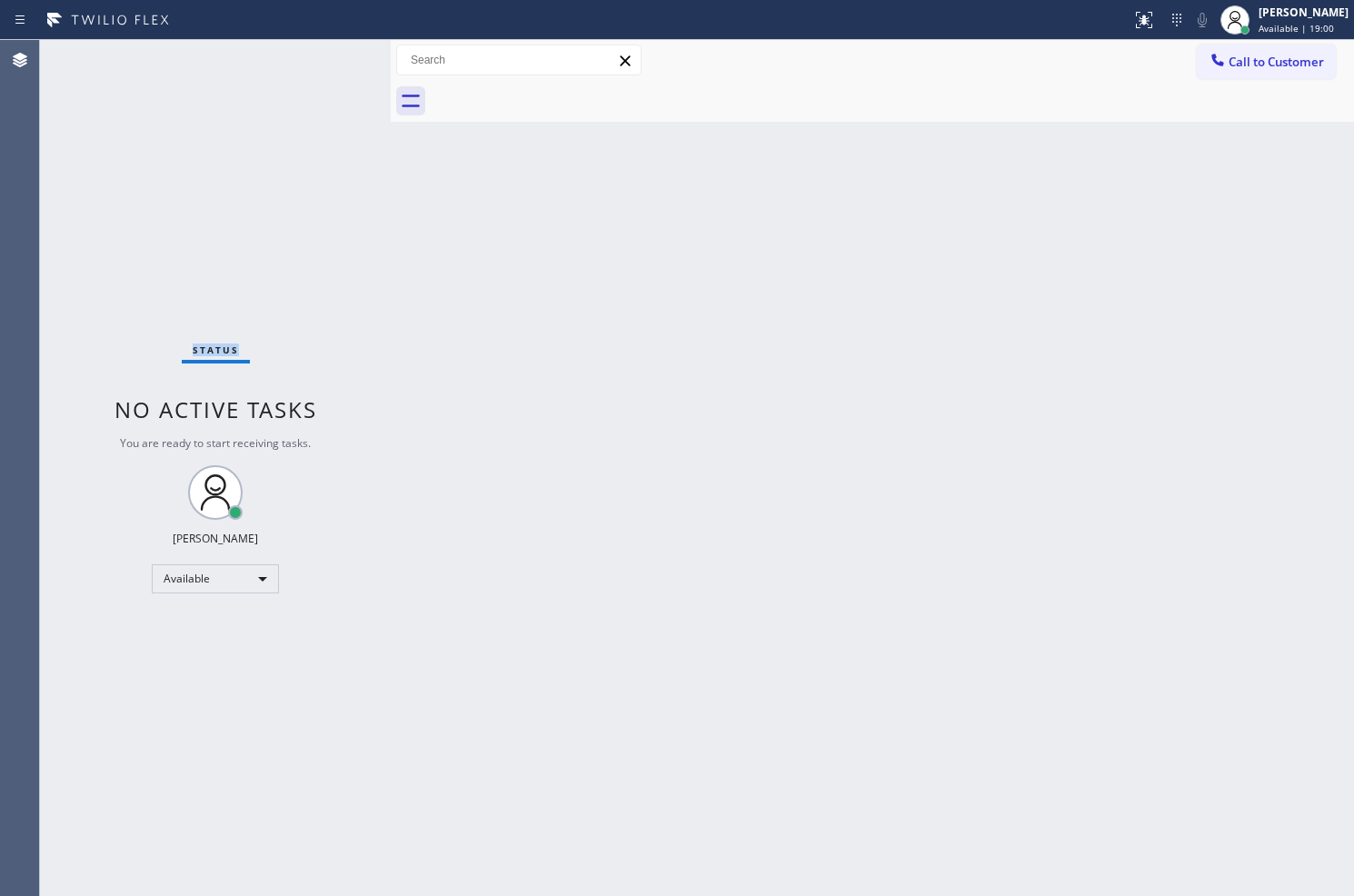
click at [332, 60] on div "Status No active tasks You are ready to start receiving tasks. Judy Anne Bernal…" at bounding box center [216, 468] width 351 height 856
click at [1146, 15] on div at bounding box center [1151, 13] width 11 height 11
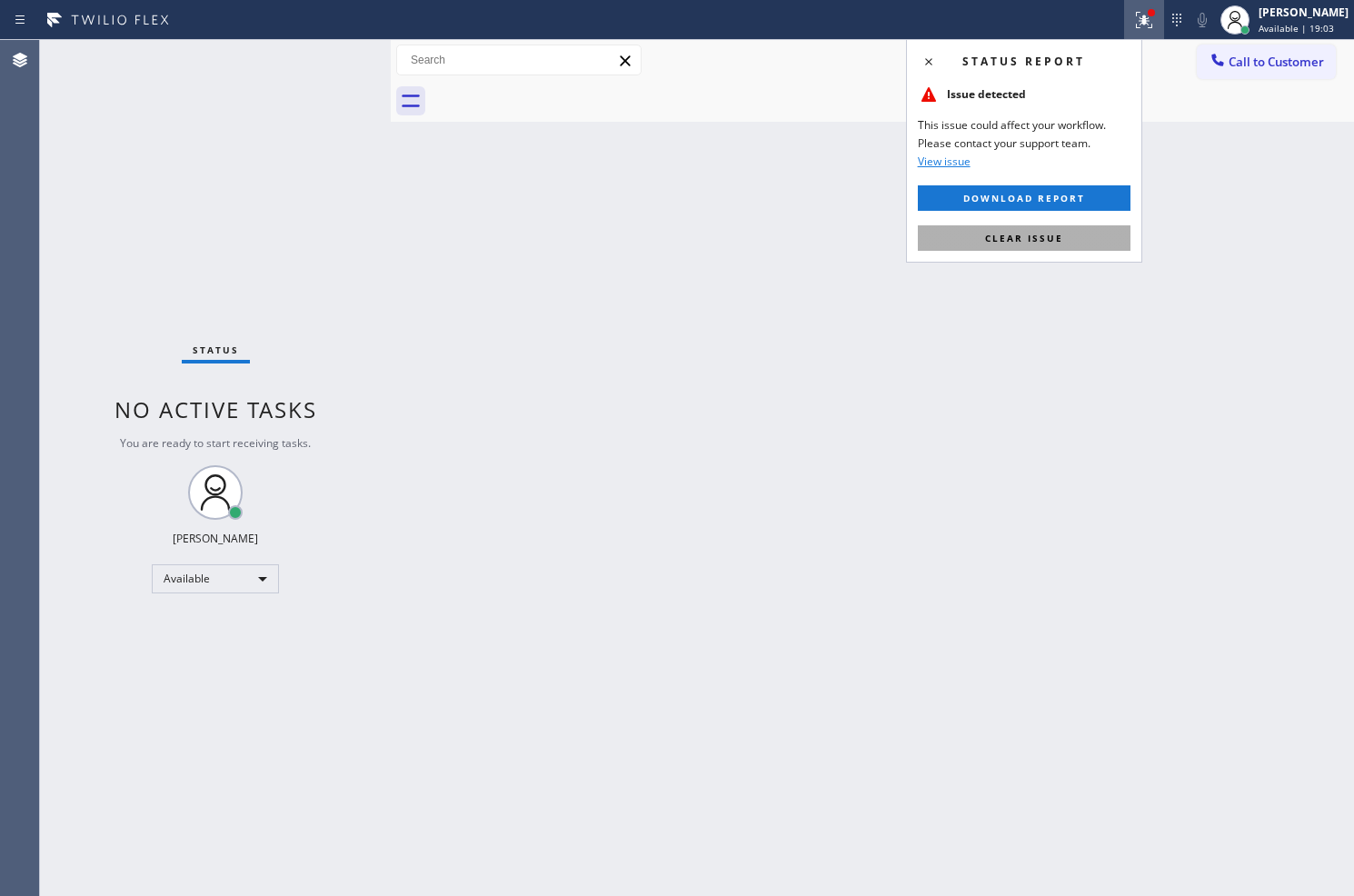
click at [1069, 234] on button "Clear issue" at bounding box center [1024, 237] width 213 height 25
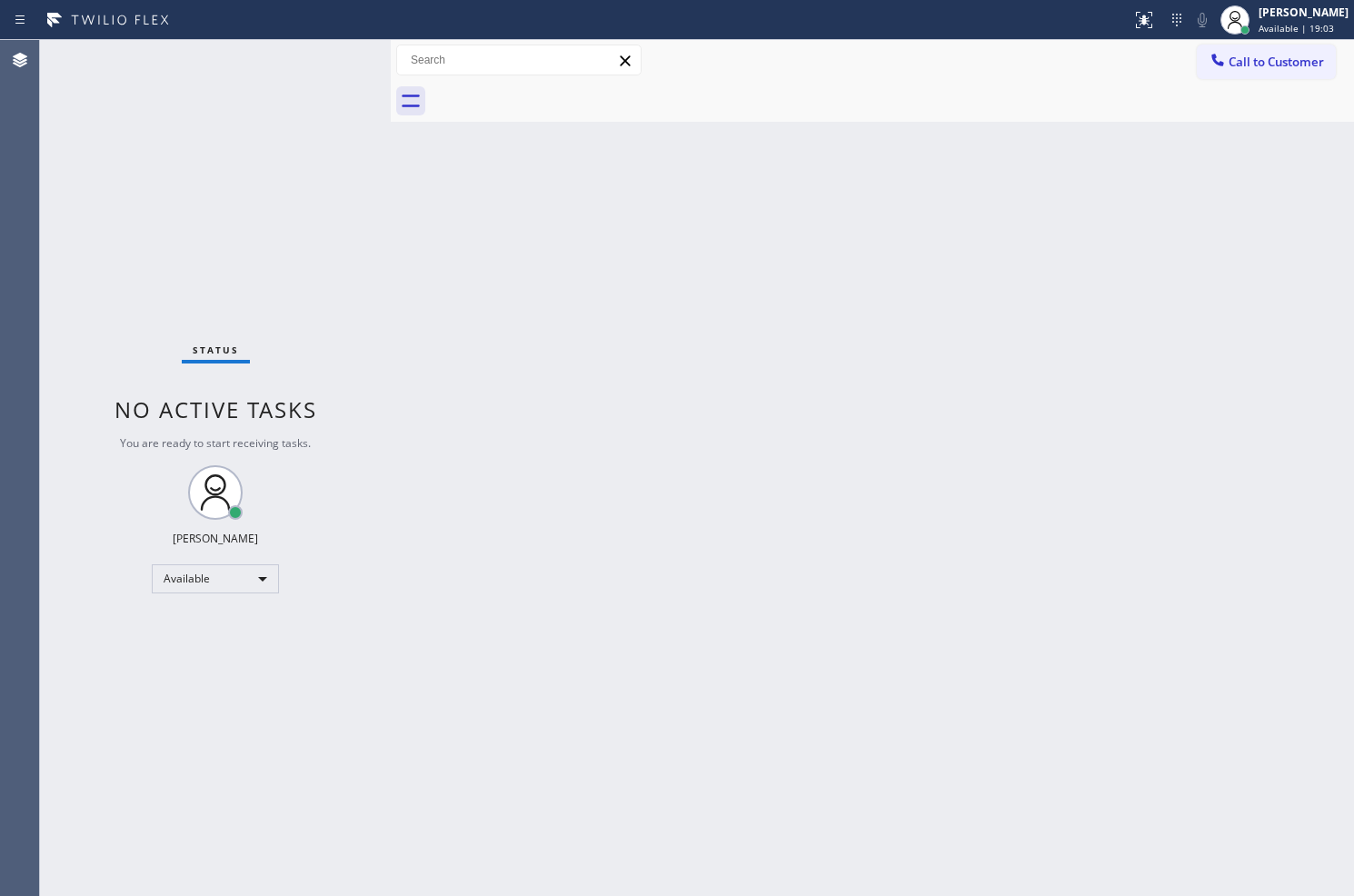
click at [559, 346] on div "Back to Dashboard Change Sender ID Customers Technicians Select a contact Outbo…" at bounding box center [873, 468] width 964 height 856
drag, startPoint x: 397, startPoint y: 207, endPoint x: 384, endPoint y: 184, distance: 26.4
click at [397, 206] on div "Back to Dashboard Change Sender ID Customers Technicians Select a contact Outbo…" at bounding box center [873, 468] width 964 height 856
click at [340, 65] on div "Status No active tasks You are ready to start receiving tasks. Judy Anne Bernal…" at bounding box center [216, 468] width 351 height 856
click at [339, 62] on div "Status No active tasks You are ready to start receiving tasks. Judy Anne Bernal…" at bounding box center [216, 468] width 351 height 856
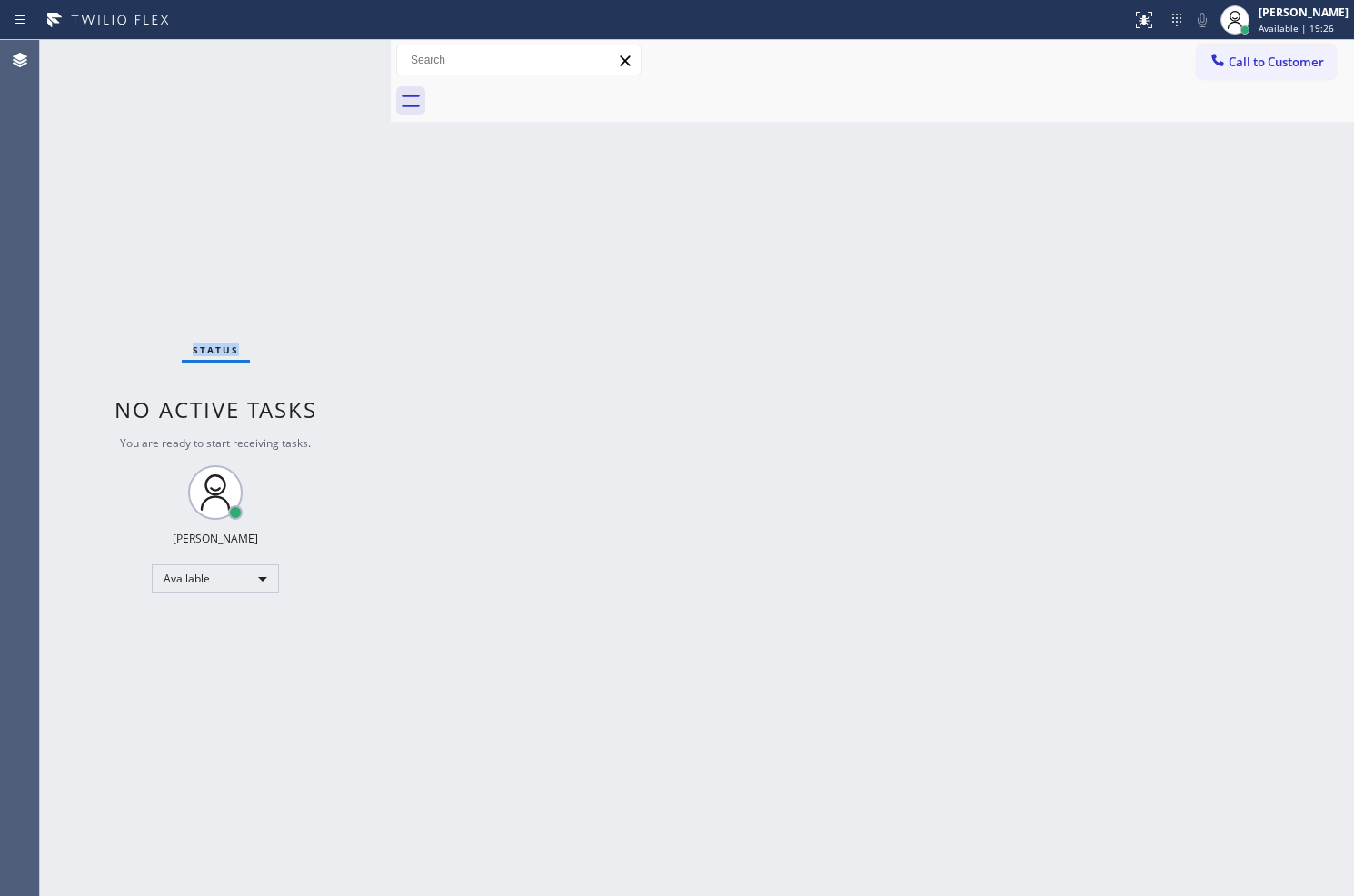
click at [338, 62] on div "Status No active tasks You are ready to start receiving tasks. Judy Anne Bernal…" at bounding box center [216, 468] width 351 height 856
click at [404, 279] on div "Back to Dashboard Change Sender ID Customers Technicians Select a contact Outbo…" at bounding box center [873, 468] width 964 height 856
click at [1004, 330] on div "Back to Dashboard Change Sender ID Customers Technicians Select a contact Outbo…" at bounding box center [873, 468] width 964 height 856
click at [796, 699] on div "Back to Dashboard Change Sender ID Customers Technicians Select a contact Outbo…" at bounding box center [873, 468] width 964 height 856
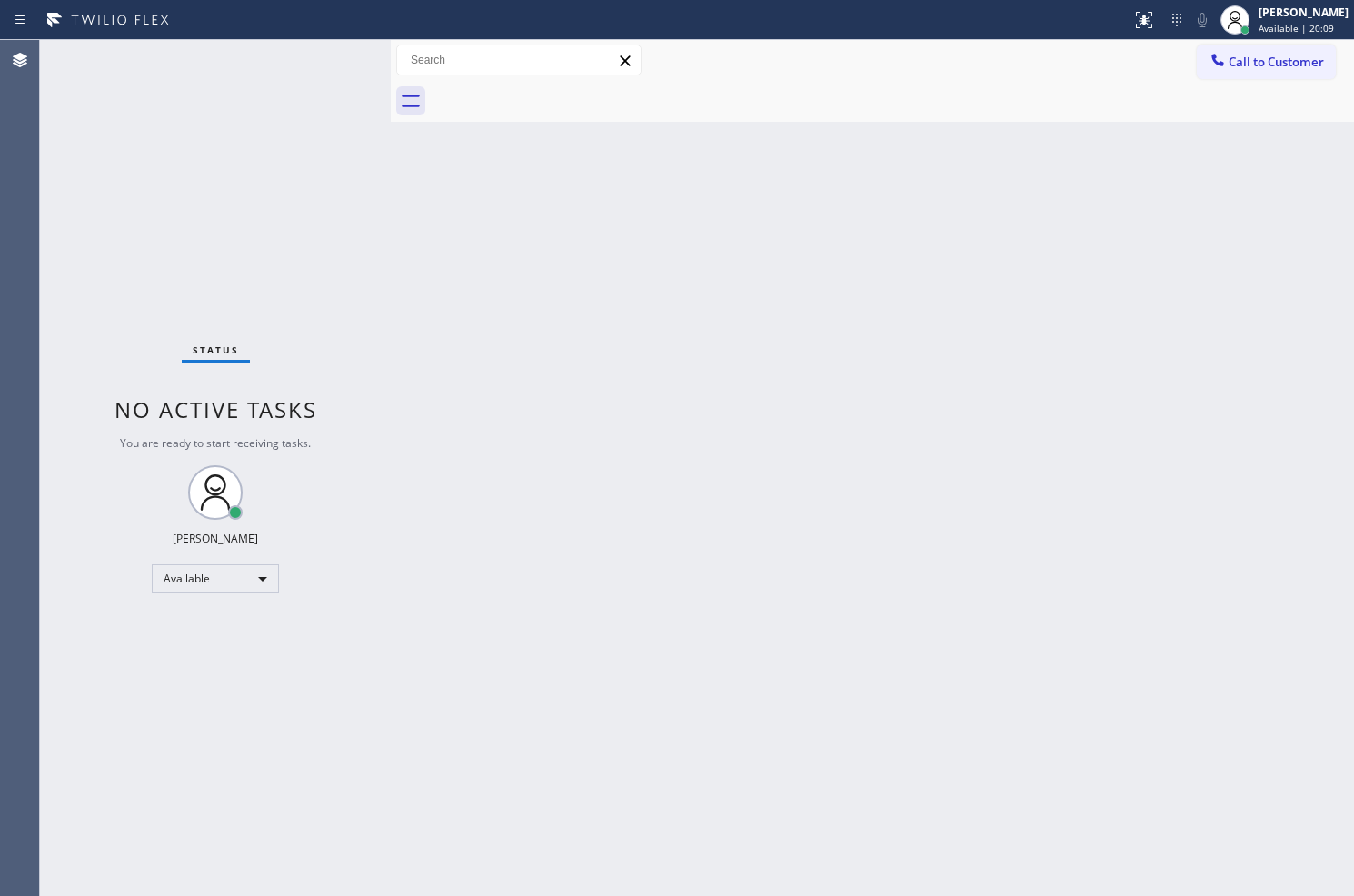
click at [347, 266] on div "Status No active tasks You are ready to start receiving tasks. Judy Anne Bernal…" at bounding box center [216, 468] width 351 height 856
click at [319, 48] on div "Status No active tasks You are ready to start receiving tasks. Judy Anne Bernal…" at bounding box center [216, 468] width 351 height 856
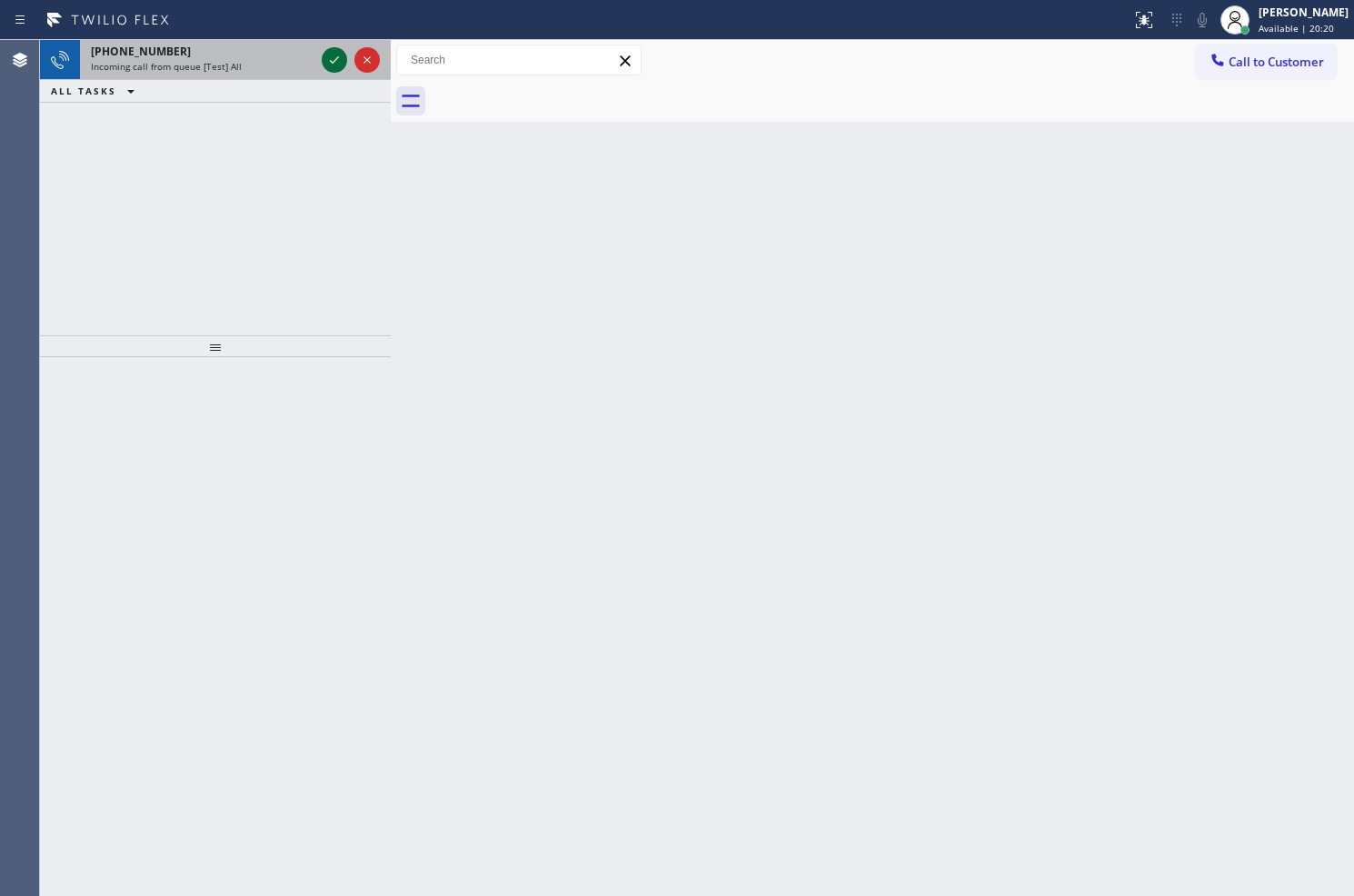
click at [333, 64] on icon at bounding box center [334, 59] width 22 height 22
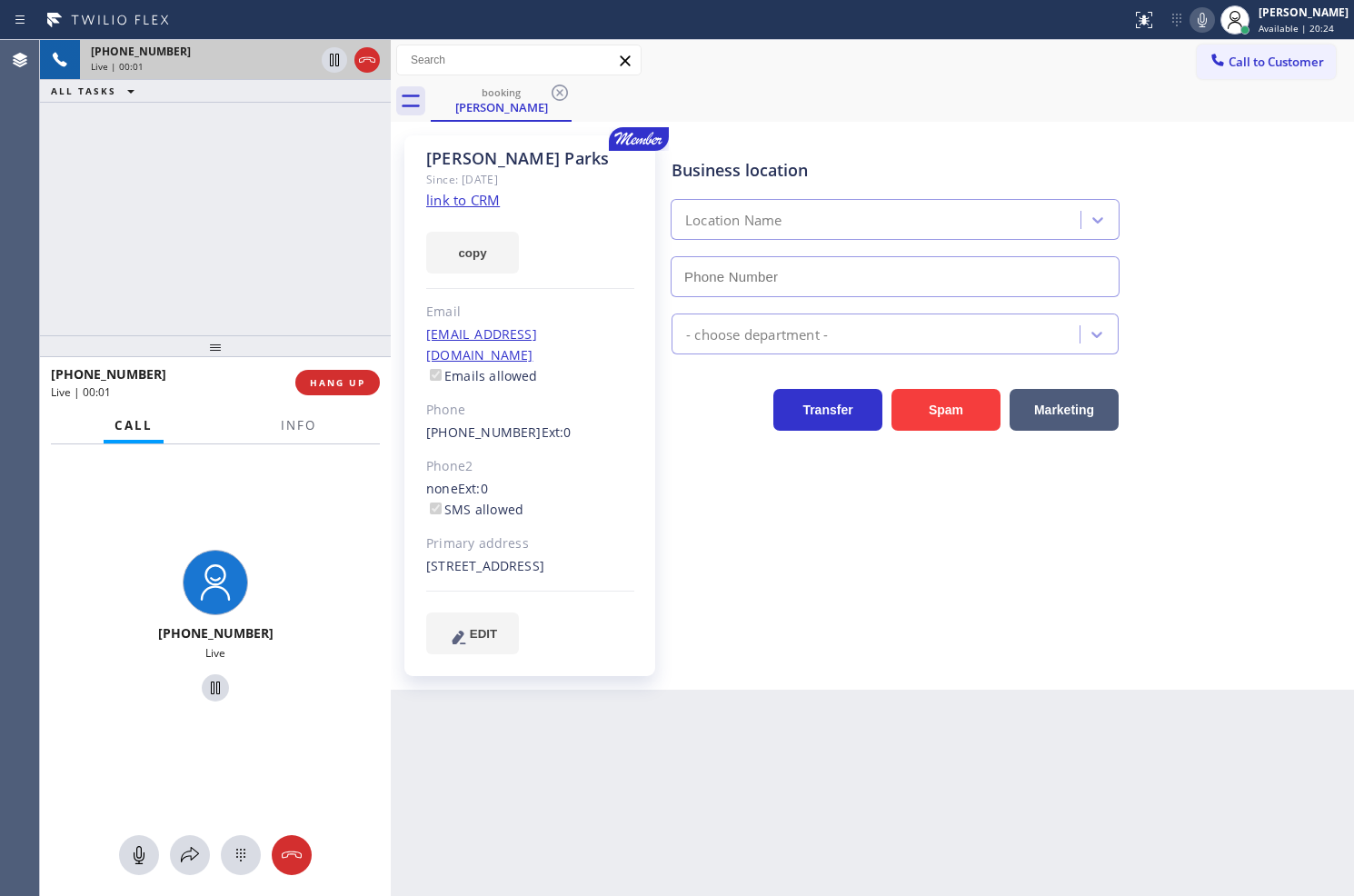
type input "(844) 679-8698"
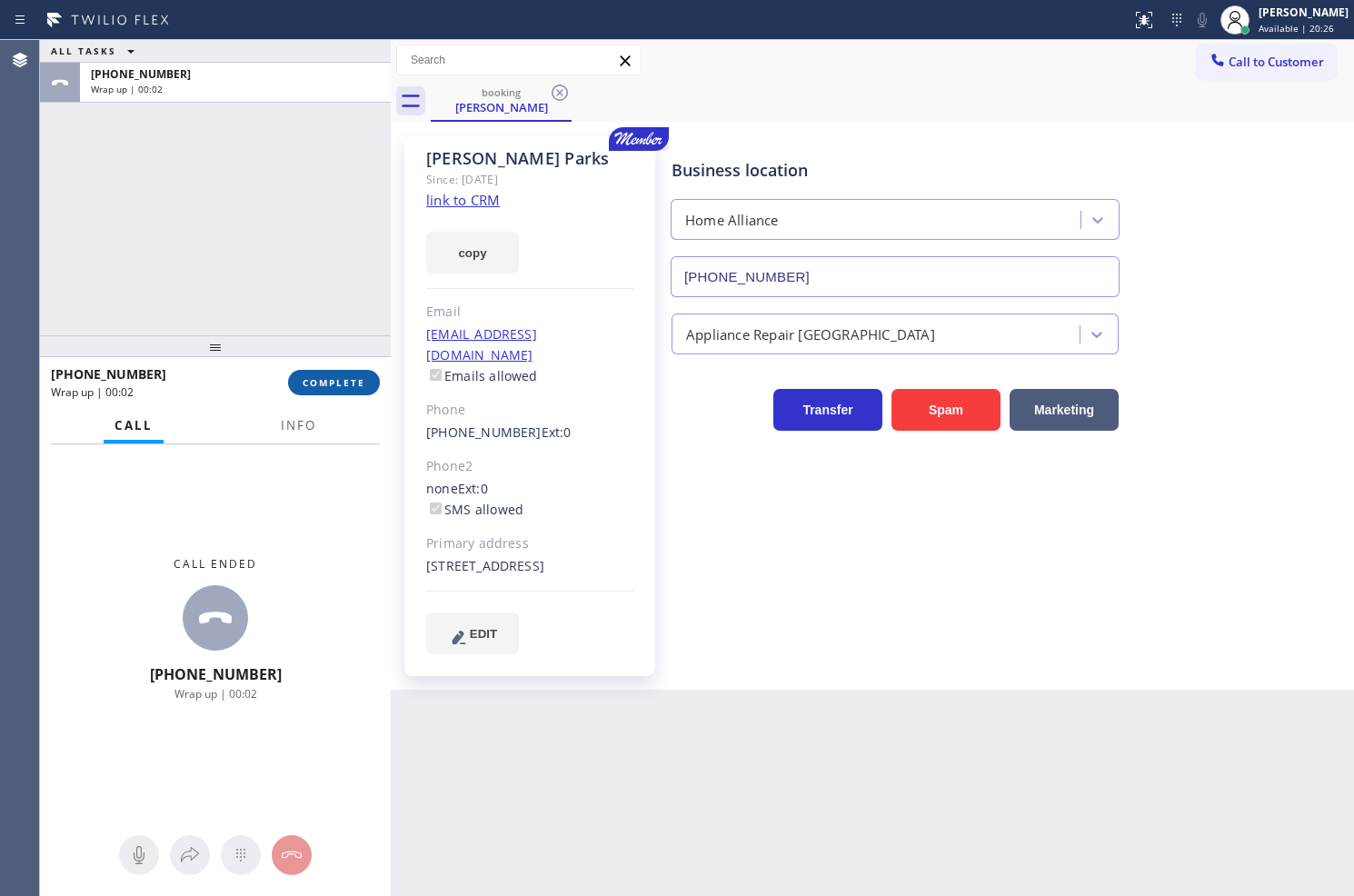
click at [335, 382] on span "COMPLETE" at bounding box center [334, 382] width 63 height 13
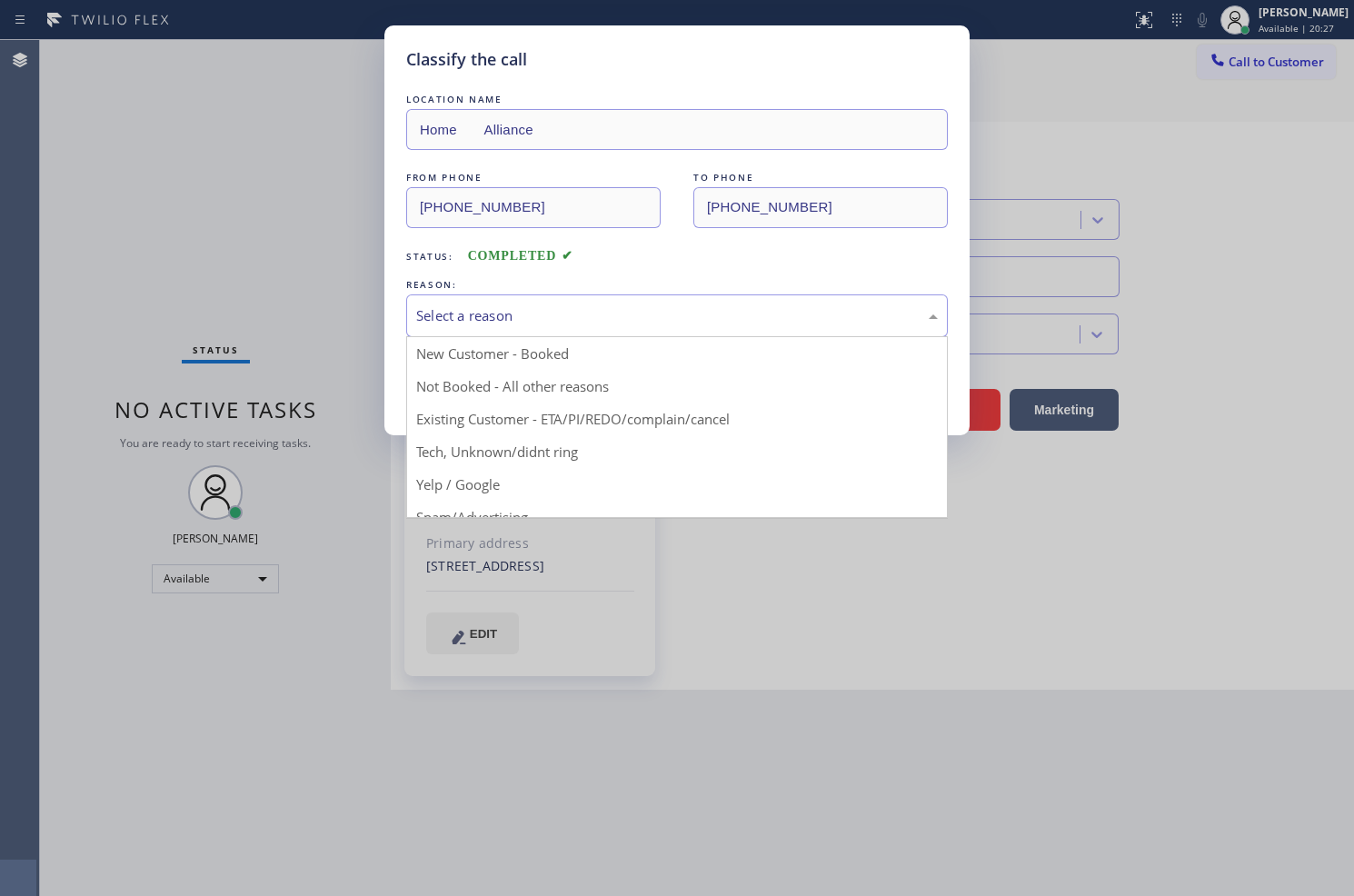
click at [480, 319] on div "Select a reason" at bounding box center [677, 316] width 521 height 21
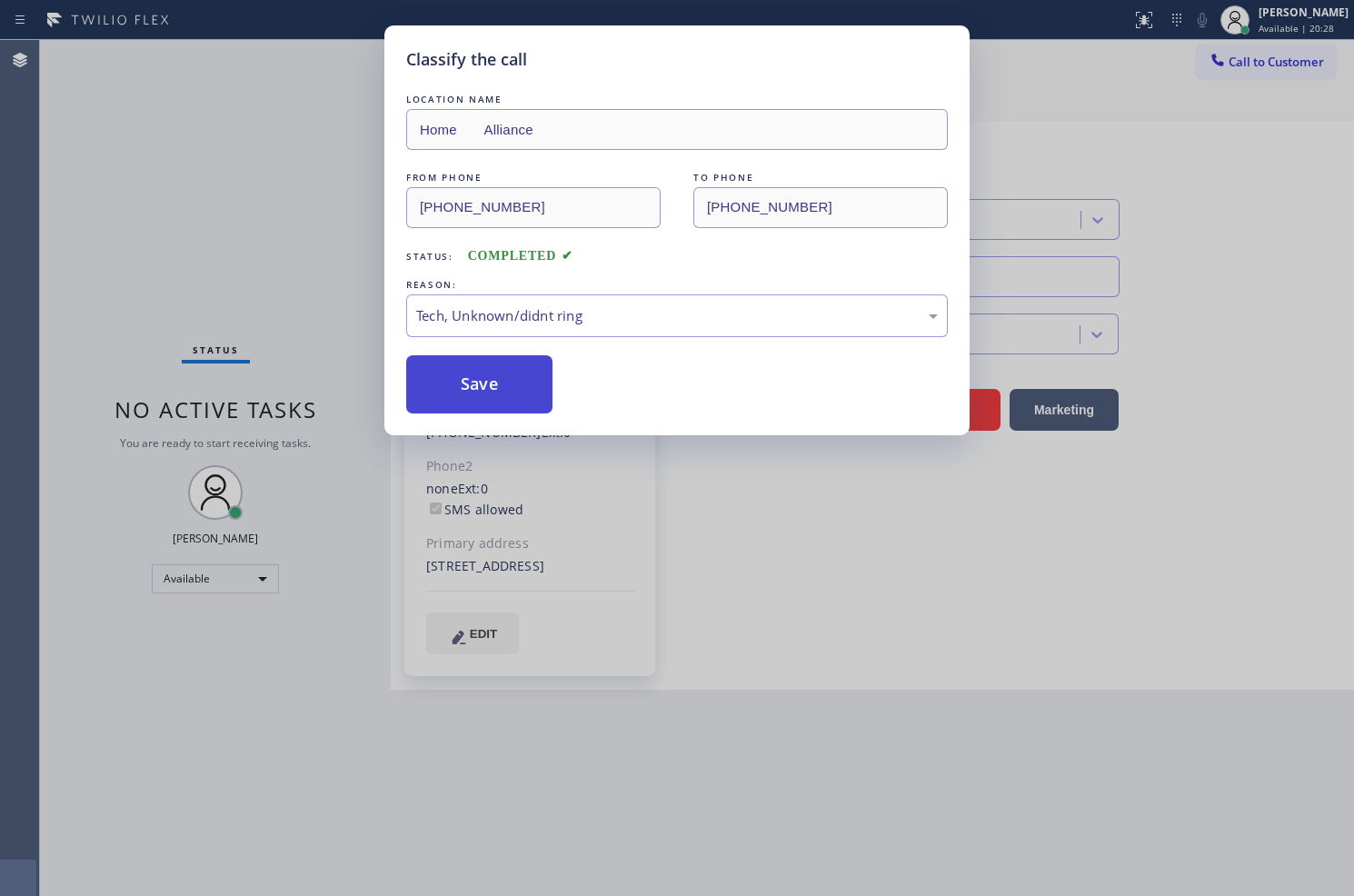
click at [519, 367] on button "Save" at bounding box center [479, 384] width 146 height 58
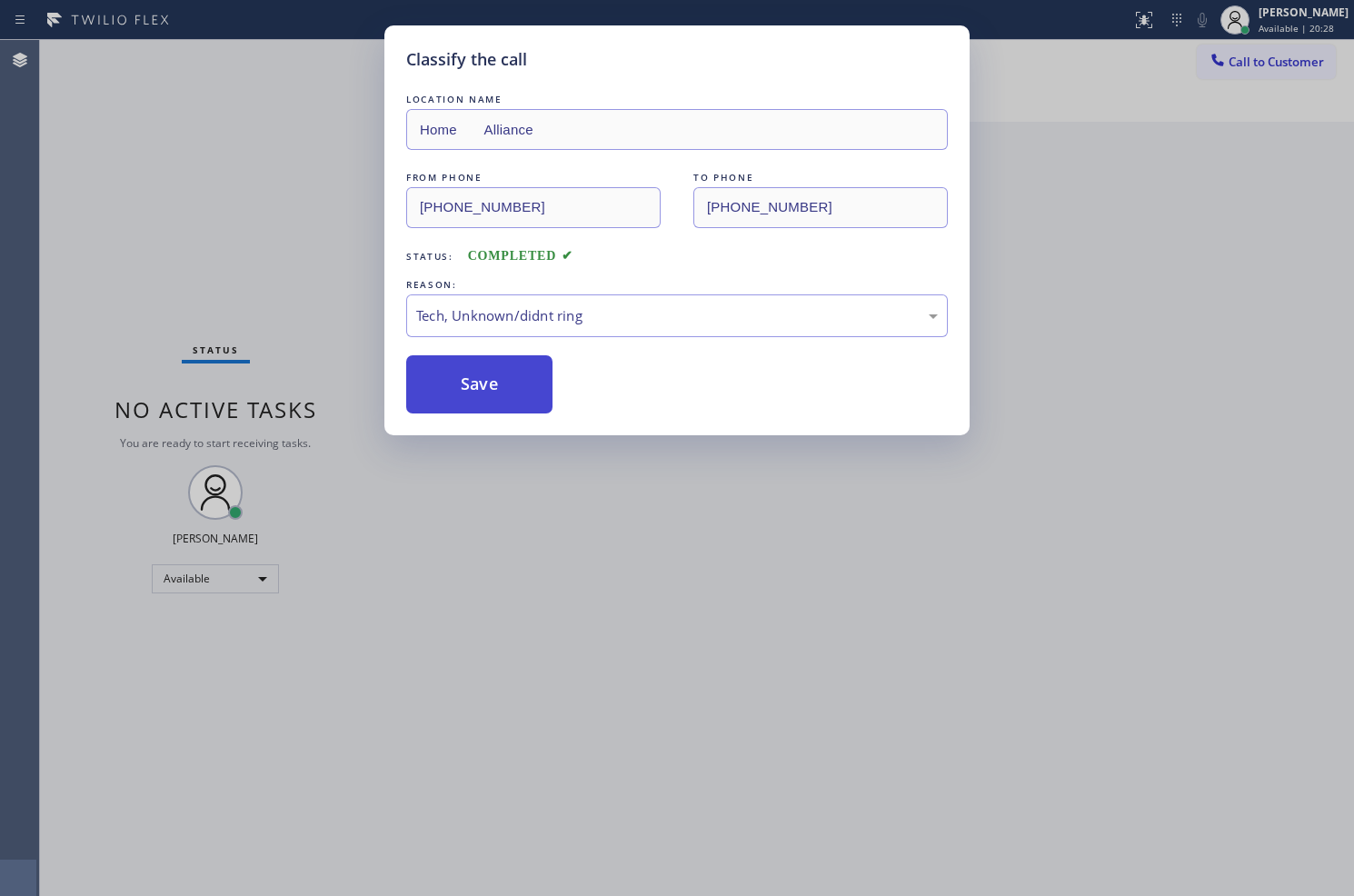
click at [519, 367] on button "Save" at bounding box center [479, 384] width 146 height 58
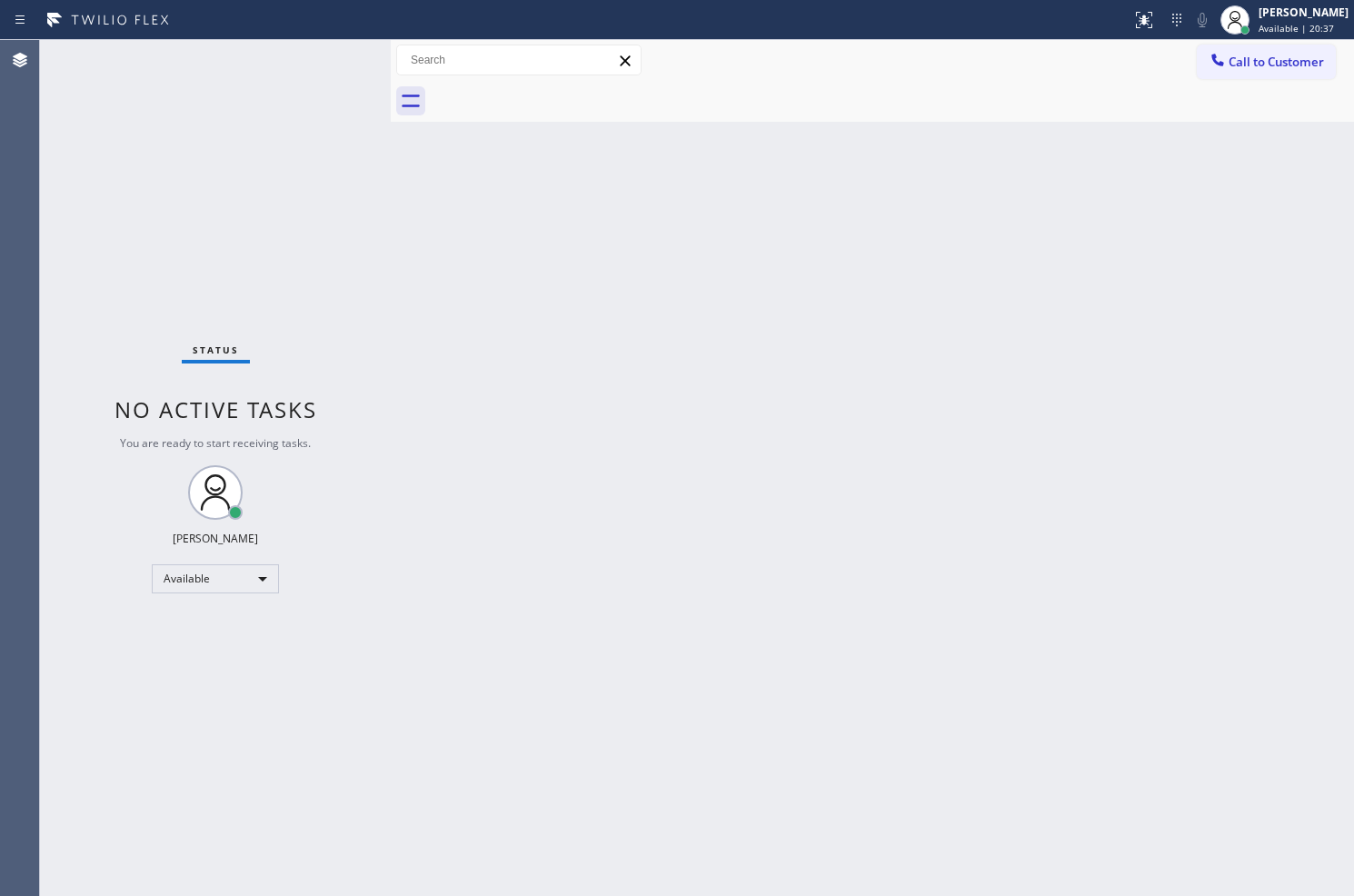
click at [284, 185] on div "Status No active tasks You are ready to start receiving tasks. Judy Anne Bernal…" at bounding box center [216, 468] width 351 height 856
click at [321, 49] on div "Status No active tasks You are ready to start receiving tasks. Judy Anne Bernal…" at bounding box center [216, 468] width 351 height 856
click at [331, 64] on div "Status No active tasks You are ready to start receiving tasks. Judy Anne Bernal…" at bounding box center [216, 468] width 351 height 856
click at [284, 341] on div "Status No active tasks You are ready to start receiving tasks. Judy Anne Bernal…" at bounding box center [216, 468] width 351 height 856
click at [310, 62] on div "Status No active tasks You are ready to start receiving tasks. Judy Anne Bernal…" at bounding box center [216, 468] width 351 height 856
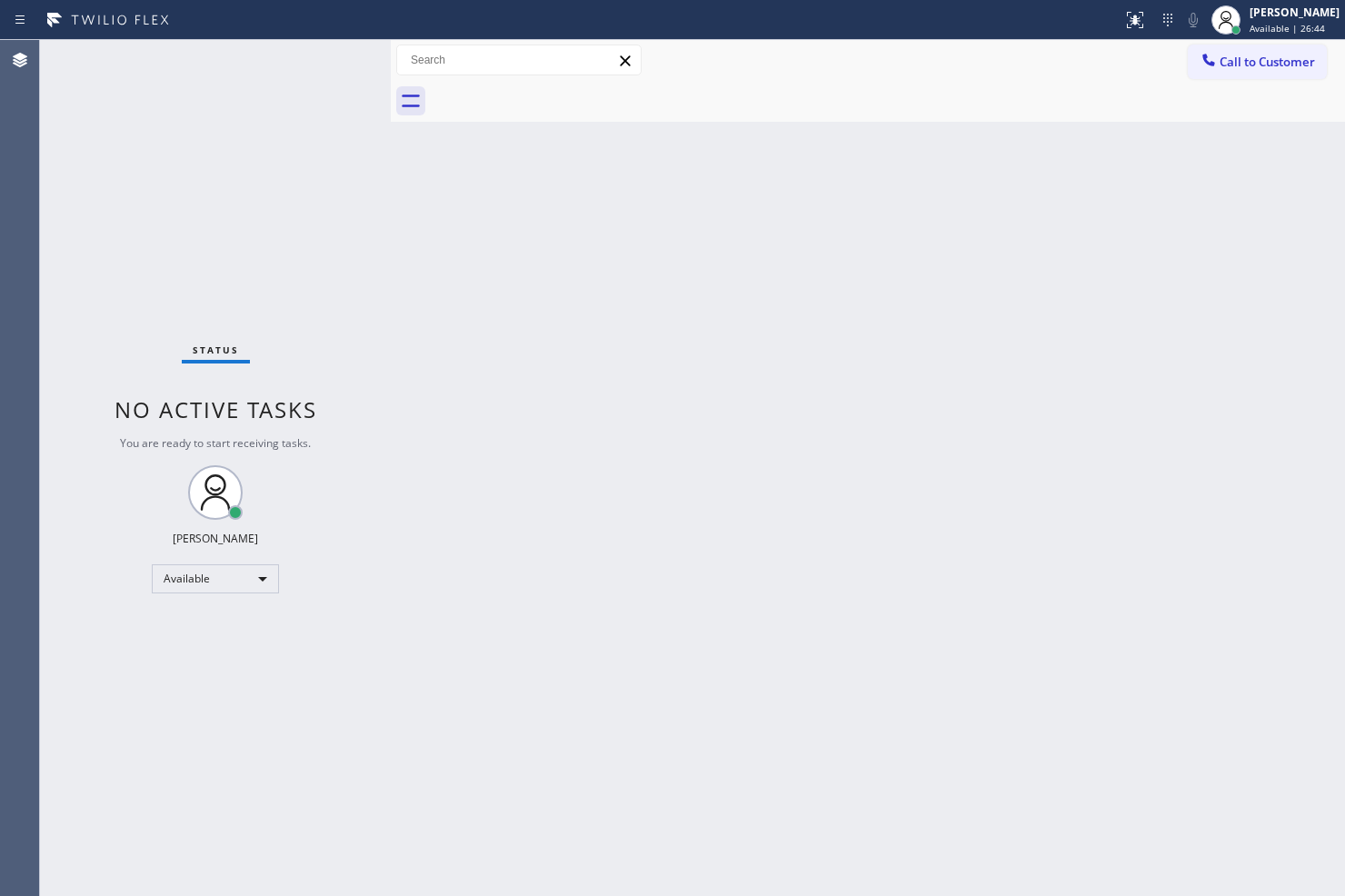
click at [297, 73] on div "Status No active tasks You are ready to start receiving tasks. Judy Anne Bernal…" at bounding box center [216, 468] width 351 height 856
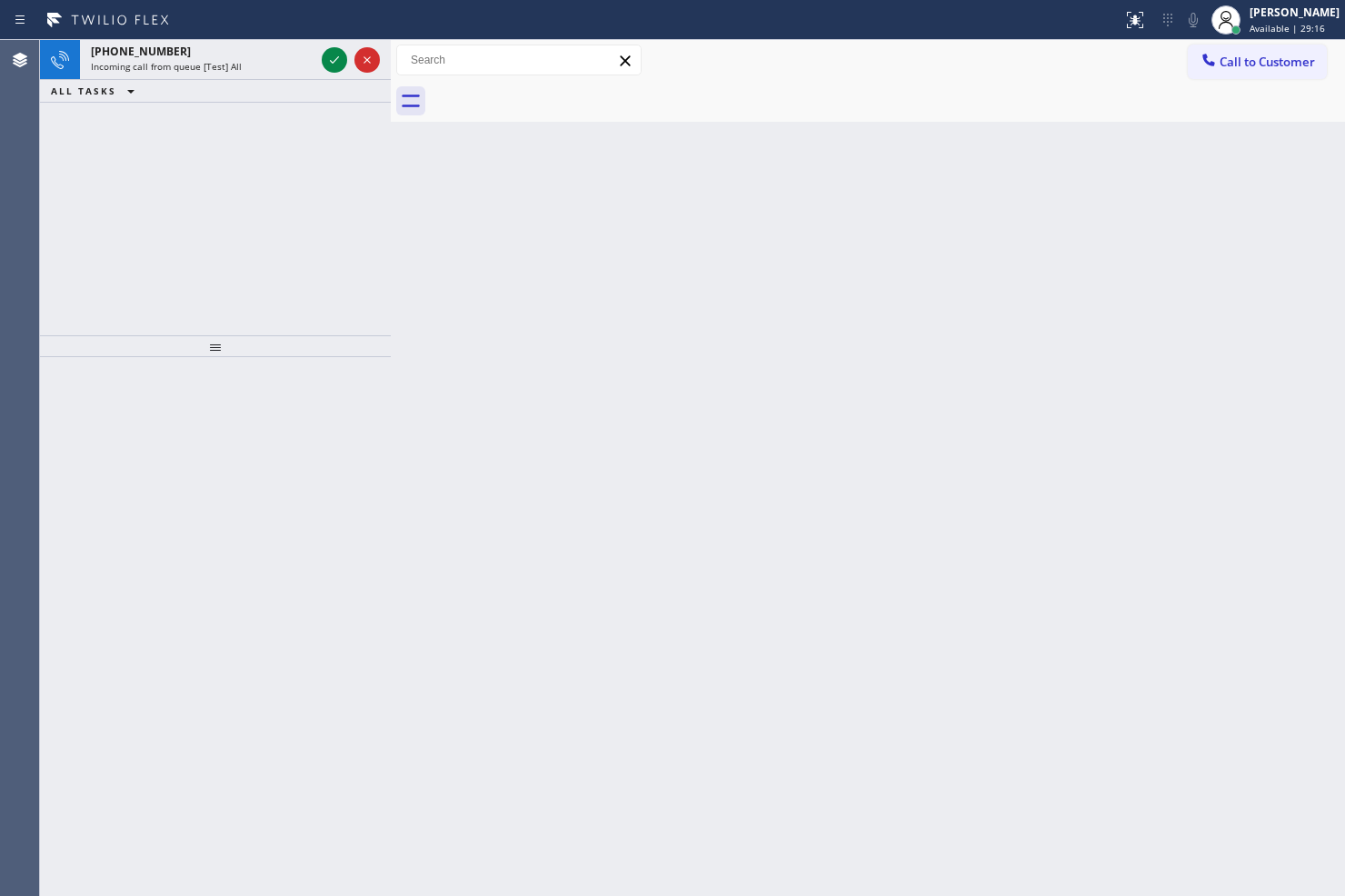
click at [298, 71] on div "Incoming call from queue [Test] All" at bounding box center [202, 67] width 223 height 13
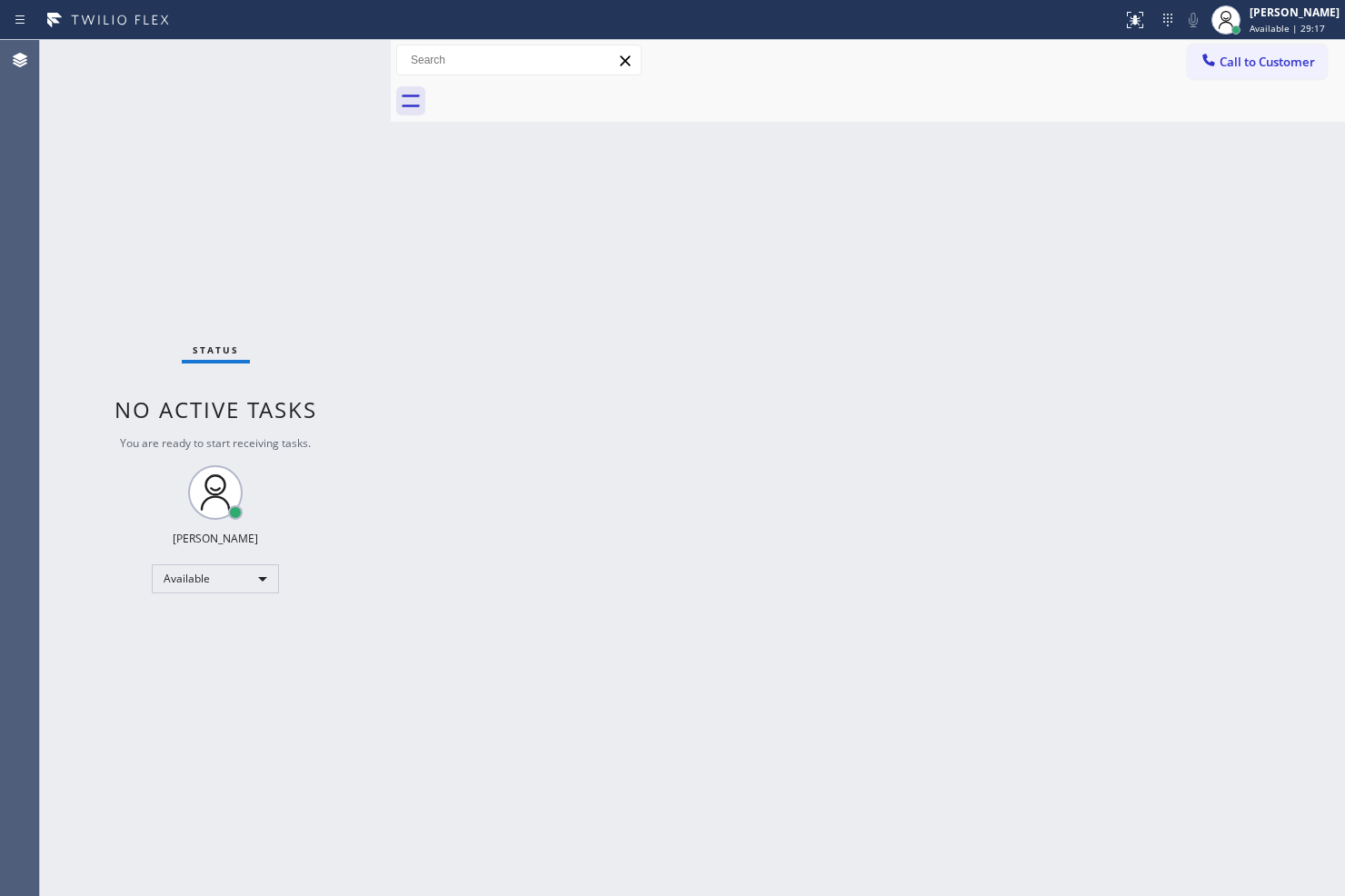
click at [345, 58] on div "Status No active tasks You are ready to start receiving tasks. Judy Anne Bernal…" at bounding box center [216, 468] width 351 height 856
click at [342, 58] on div "Status No active tasks You are ready to start receiving tasks. Judy Anne Bernal…" at bounding box center [216, 468] width 351 height 856
click at [331, 56] on div "Status No active tasks You are ready to start receiving tasks. Judy Anne Bernal…" at bounding box center [216, 468] width 351 height 856
click at [330, 48] on div "Status No active tasks You are ready to start receiving tasks. Judy Anne Bernal…" at bounding box center [216, 468] width 351 height 856
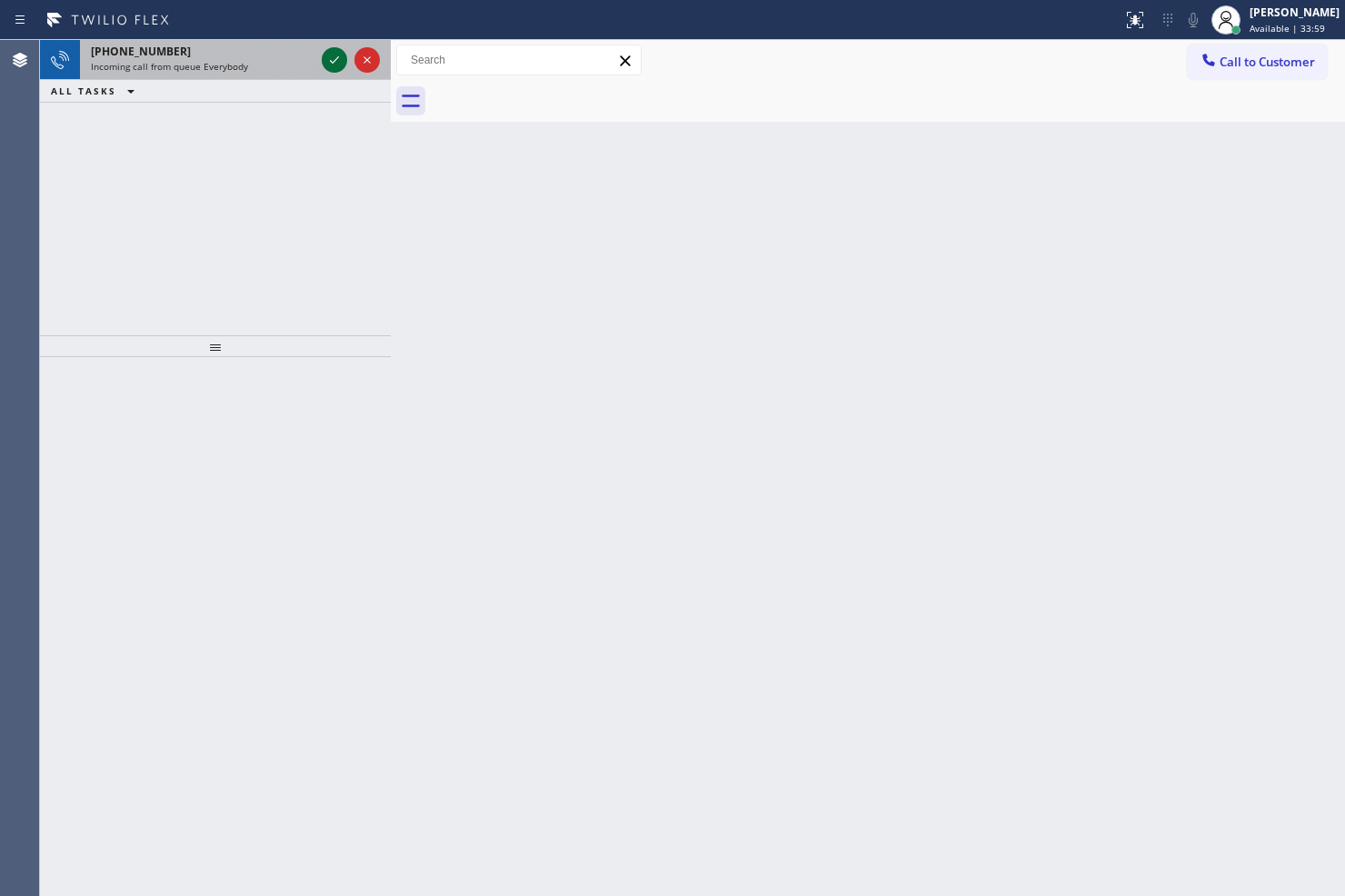
click at [330, 49] on icon at bounding box center [334, 59] width 22 height 22
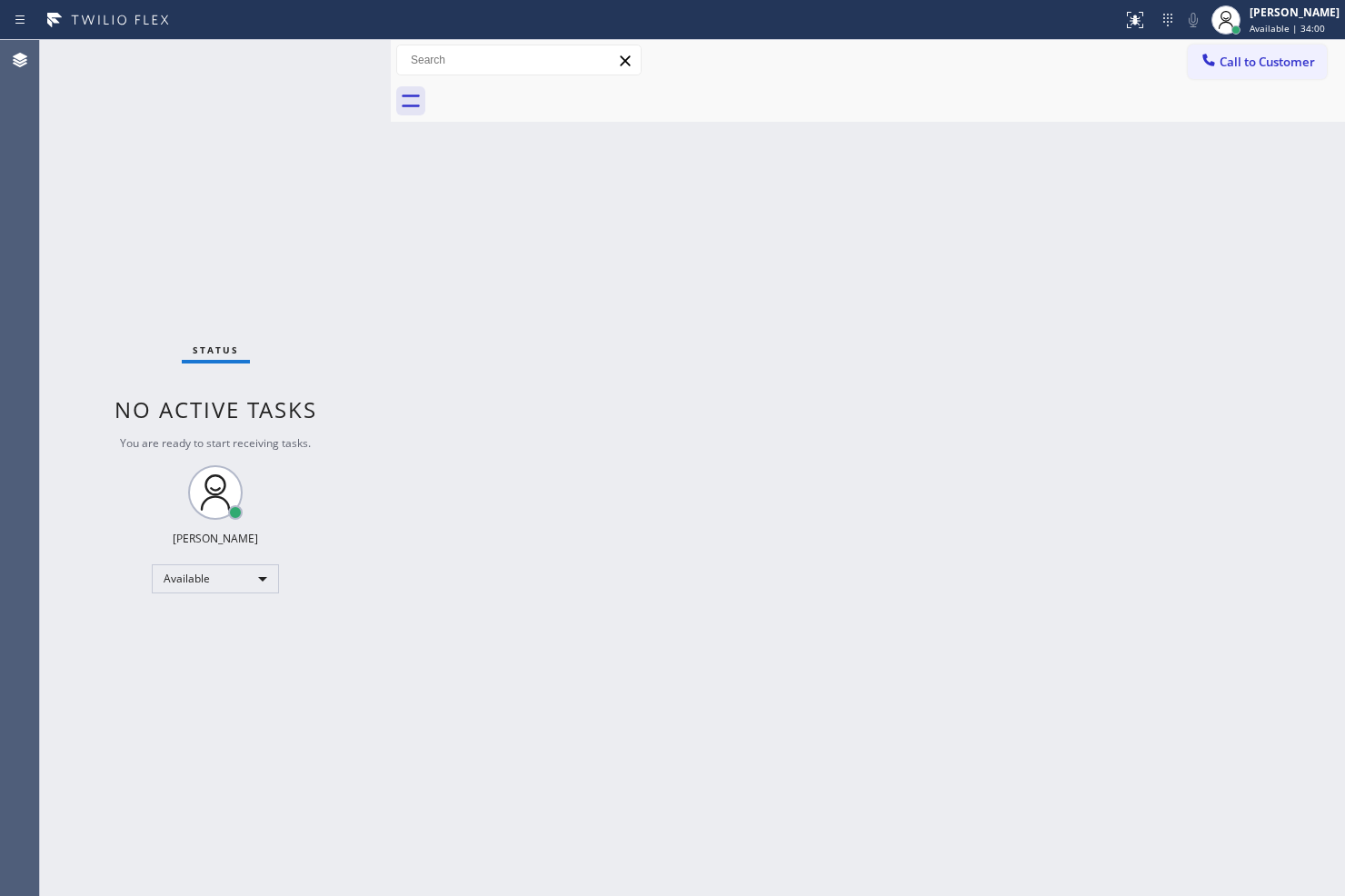
click at [330, 48] on div "Status No active tasks You are ready to start receiving tasks. Judy Anne Bernal…" at bounding box center [216, 468] width 351 height 856
click at [1127, 27] on icon at bounding box center [1134, 20] width 16 height 16
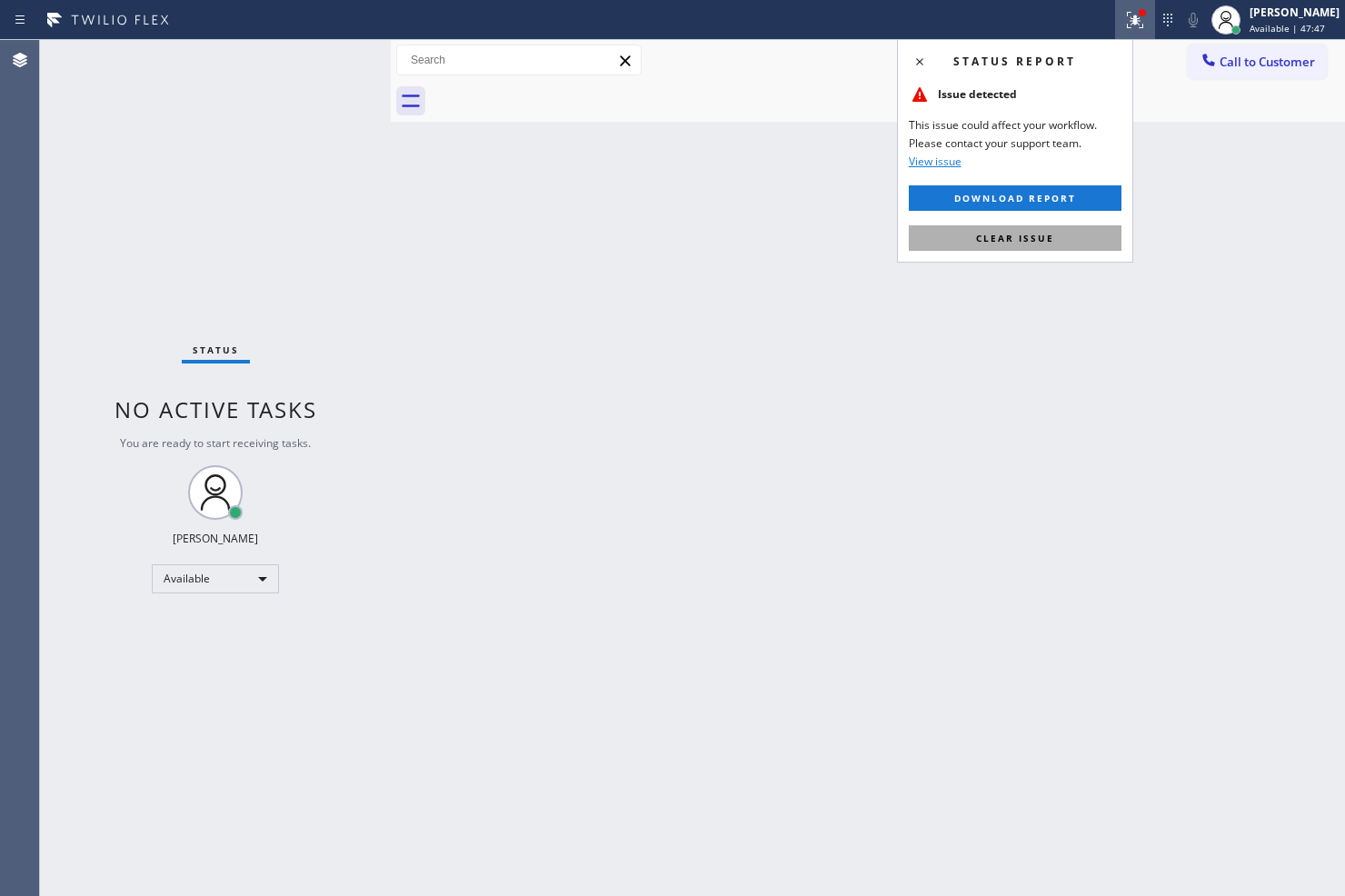
click at [1072, 244] on button "Clear issue" at bounding box center [1014, 237] width 213 height 25
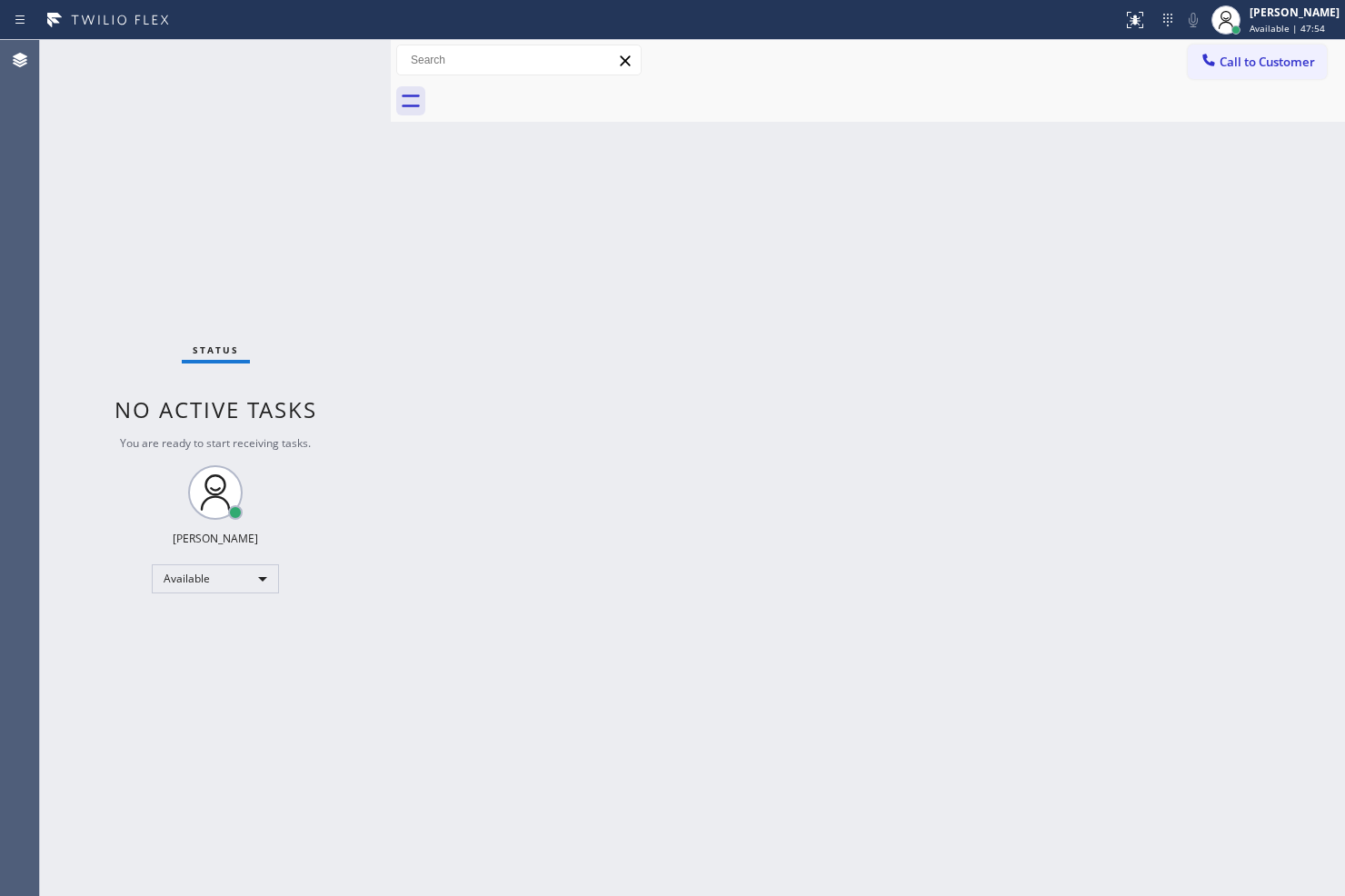
click at [938, 416] on div "Back to Dashboard Change Sender ID Customers Technicians Select a contact Outbo…" at bounding box center [868, 468] width 954 height 856
drag, startPoint x: 513, startPoint y: 402, endPoint x: 406, endPoint y: 348, distance: 119.9
click at [406, 348] on div "Back to Dashboard Change Sender ID Customers Technicians Select a contact Outbo…" at bounding box center [868, 468] width 954 height 856
click at [321, 83] on div "Status No active tasks You are ready to start receiving tasks. Judy Anne Bernal…" at bounding box center [216, 468] width 351 height 856
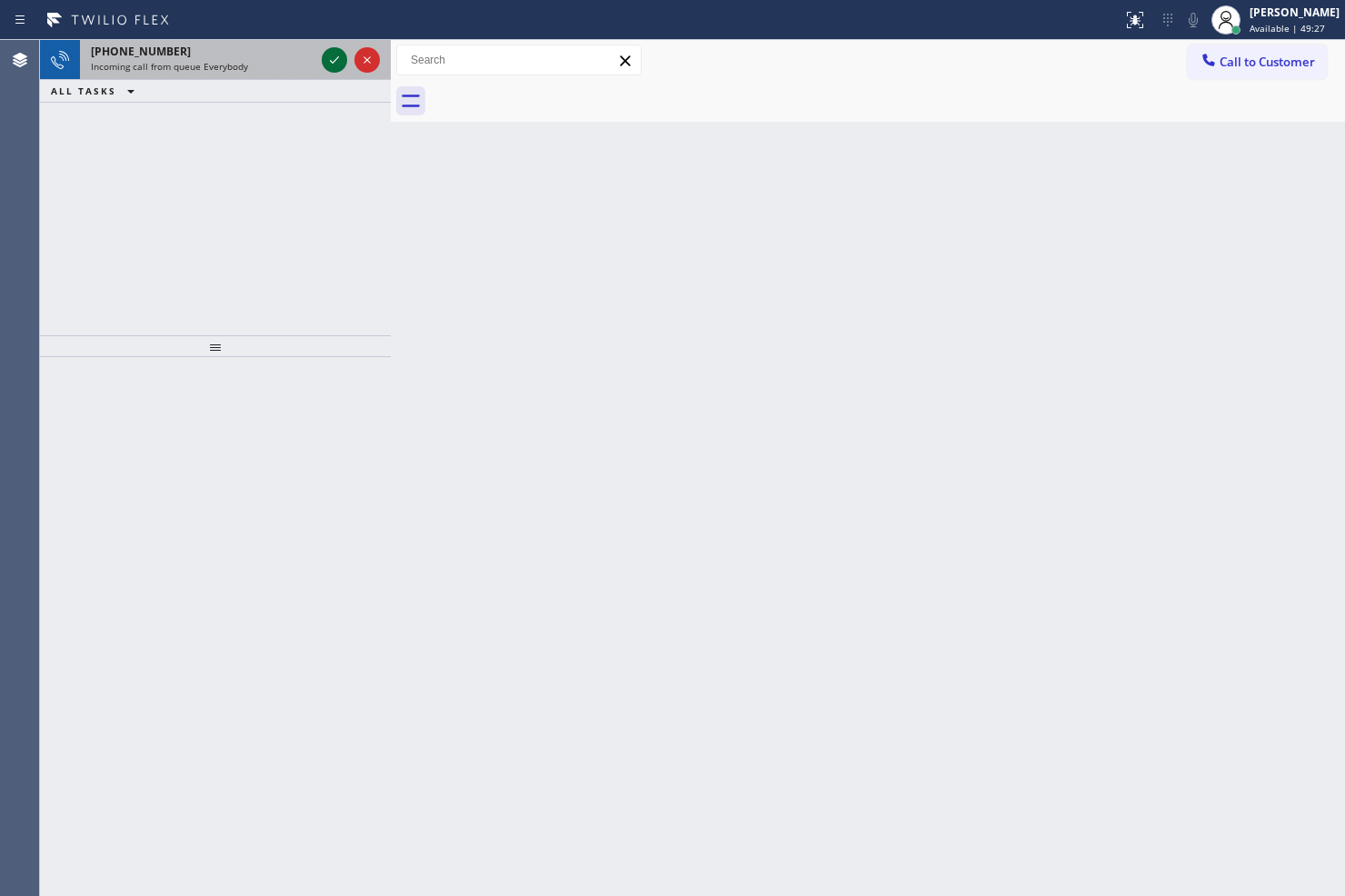
click at [337, 52] on icon at bounding box center [334, 59] width 22 height 22
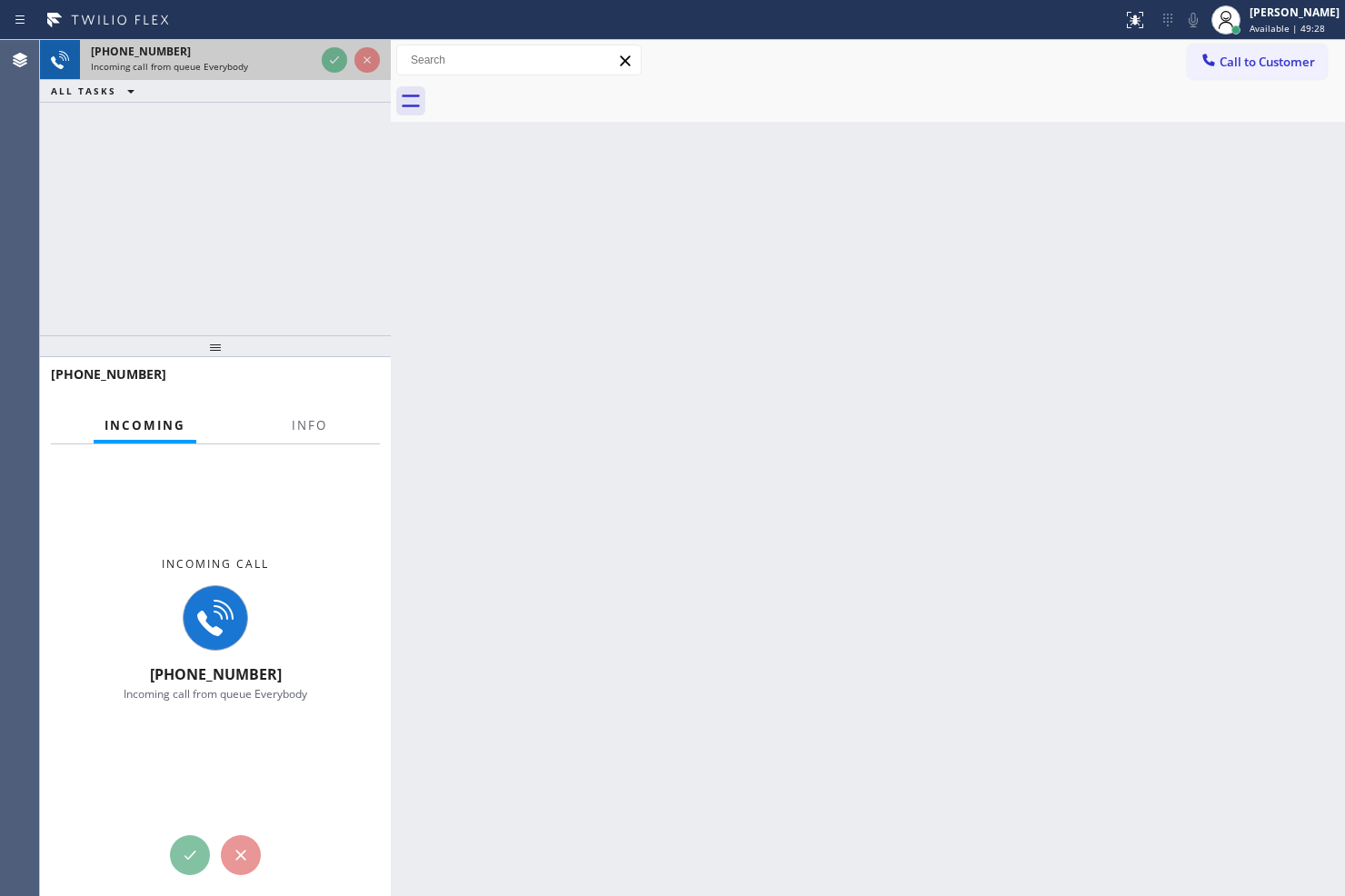
click at [319, 54] on div at bounding box center [351, 60] width 66 height 40
click at [321, 65] on div at bounding box center [351, 60] width 66 height 40
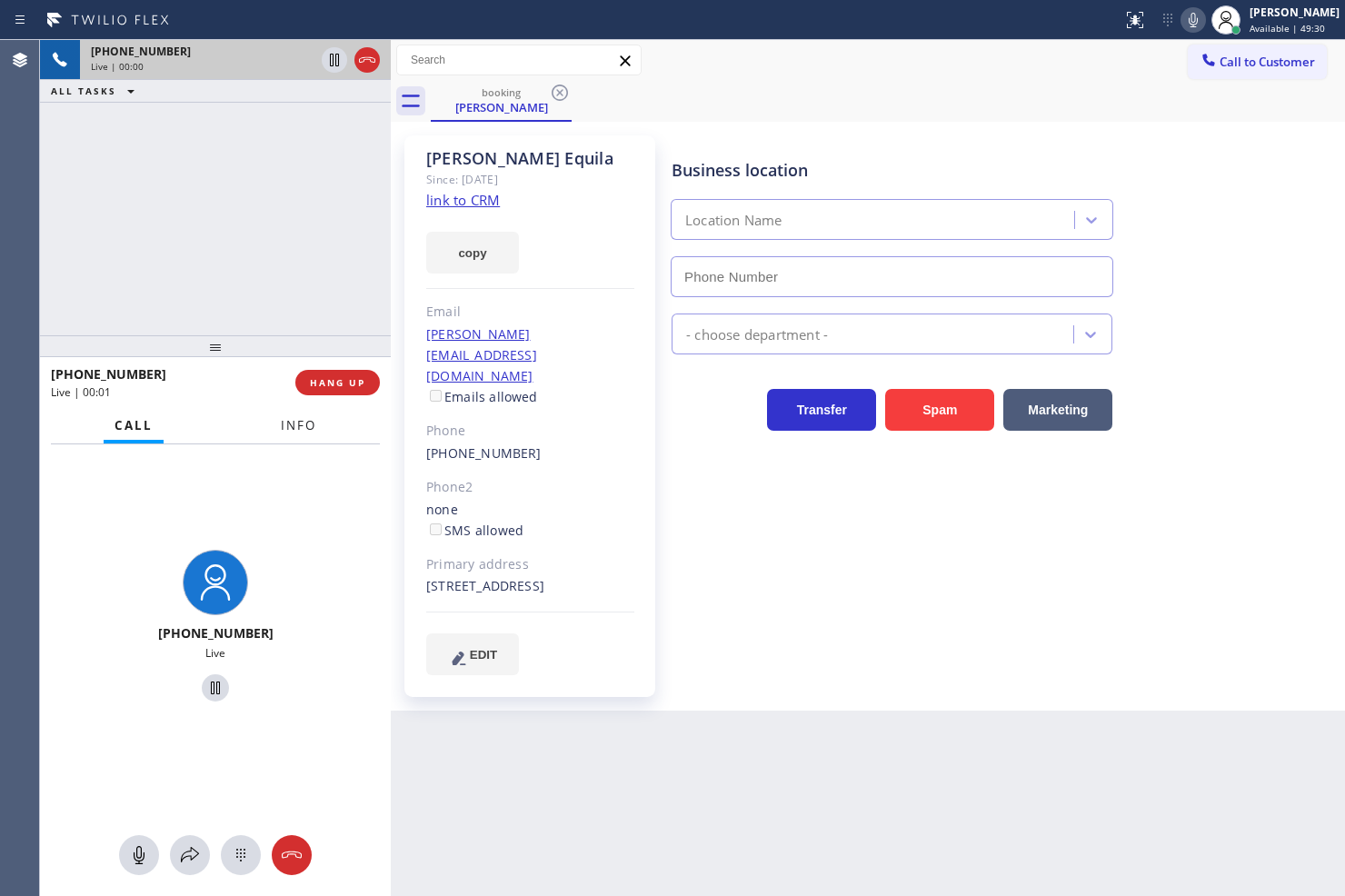
click at [298, 419] on span "Info" at bounding box center [299, 425] width 36 height 16
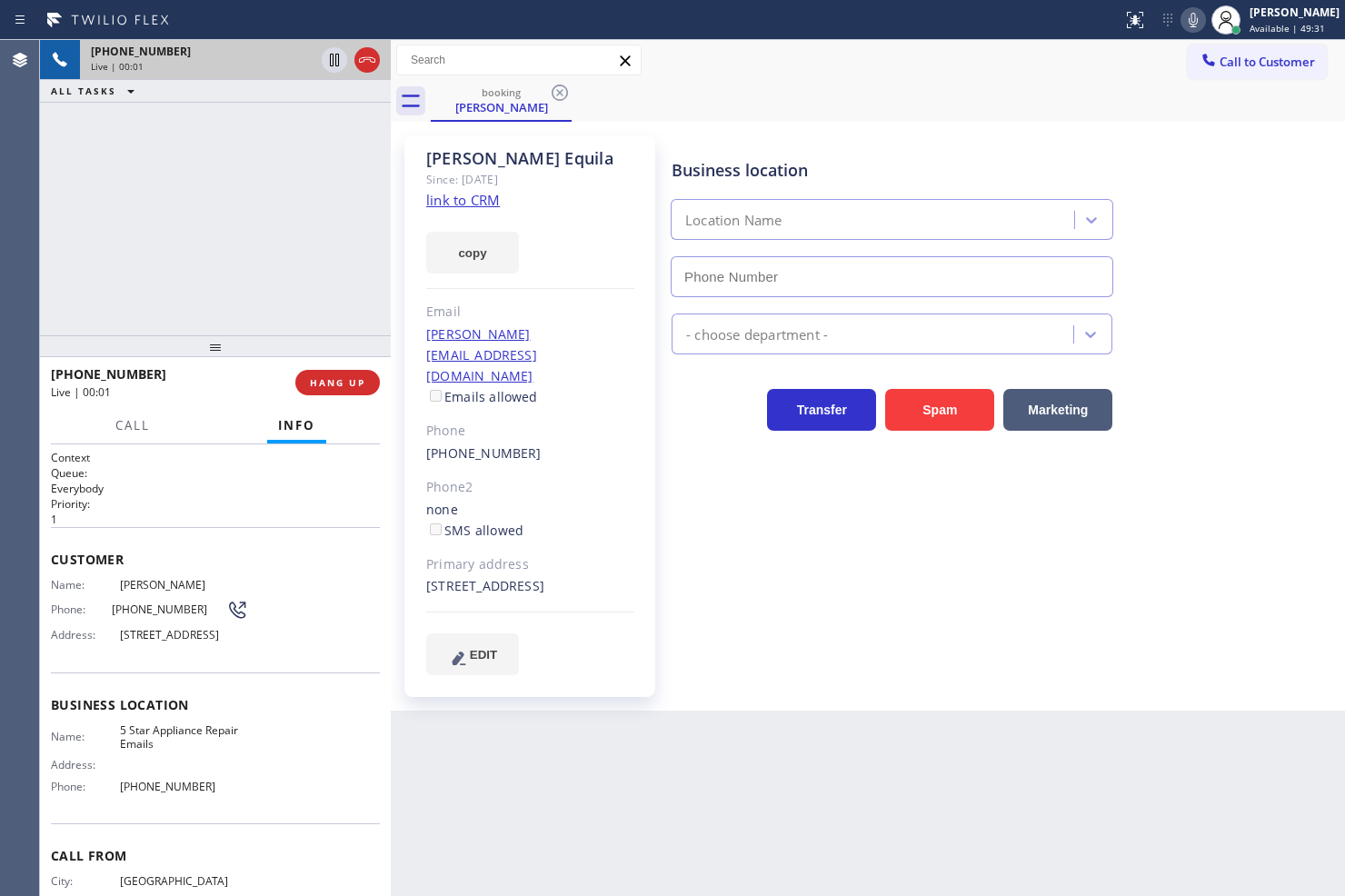
type input "(844) 735-4685"
click at [162, 179] on div "+15627540814 Live | 00:03 ALL TASKS ALL TASKS ACTIVE TASKS TASKS IN WRAP UP" at bounding box center [216, 187] width 351 height 295
click at [947, 559] on div "Business location 5 Star Appliance Repair Emails (844) 735-4685 - choose depart…" at bounding box center [1004, 404] width 672 height 530
click at [239, 574] on div "Customer Name: Marcela Equila Phone: (562) 754-0814 Address: 14231 Trumball St,…" at bounding box center [215, 599] width 329 height 145
click at [168, 176] on div "+15627540814 Live | 00:05 ALL TASKS ALL TASKS ACTIVE TASKS TASKS IN WRAP UP" at bounding box center [216, 187] width 351 height 295
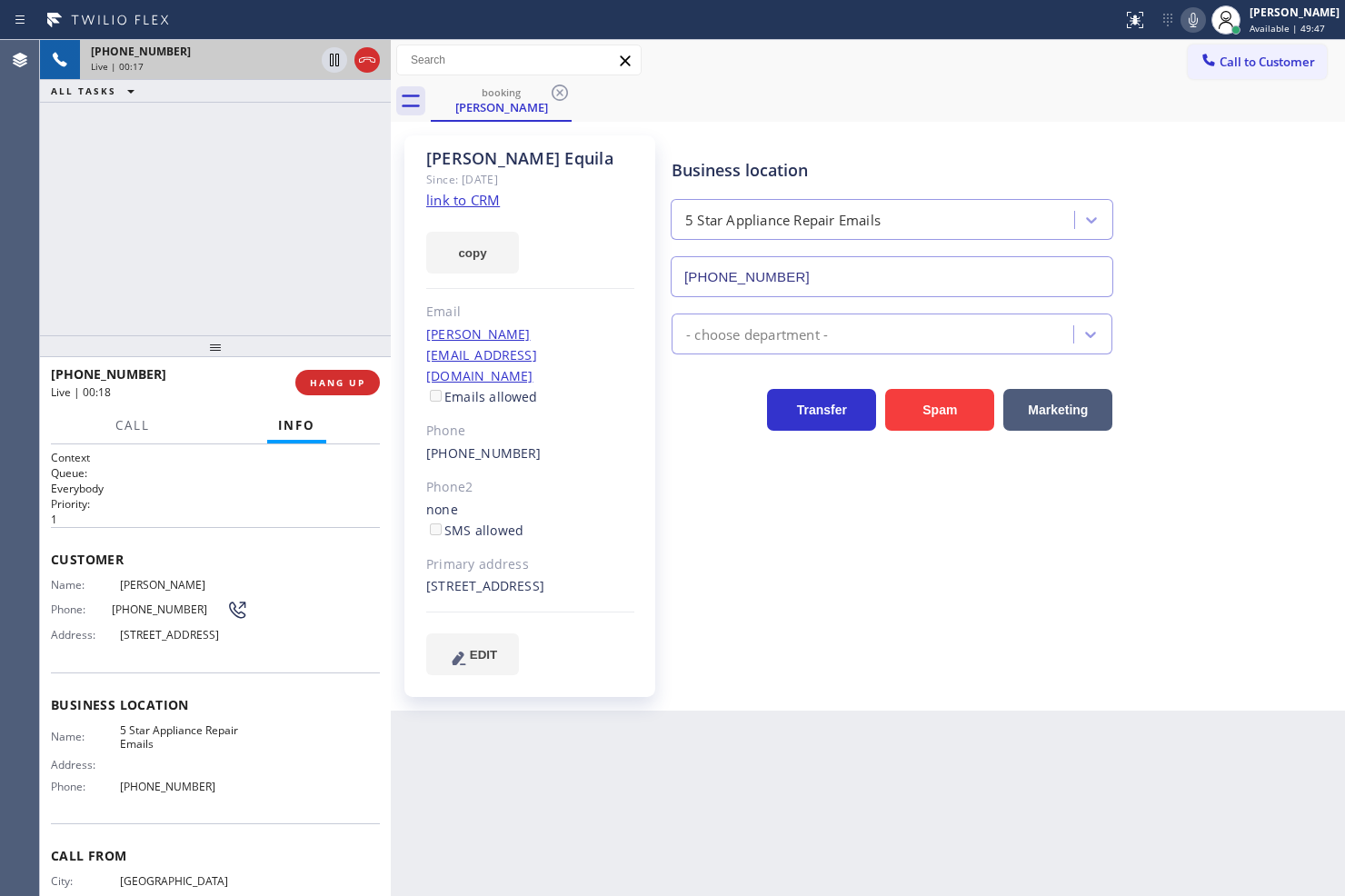
drag, startPoint x: 240, startPoint y: 555, endPoint x: 169, endPoint y: 334, distance: 232.1
click at [241, 550] on span "Customer" at bounding box center [215, 559] width 329 height 17
click at [164, 278] on div "+15627540814 Live | 00:18 ALL TASKS ALL TASKS ACTIVE TASKS TASKS IN WRAP UP" at bounding box center [216, 187] width 351 height 295
click at [210, 492] on p "Everybody" at bounding box center [215, 488] width 329 height 15
click at [183, 339] on div at bounding box center [216, 346] width 351 height 22
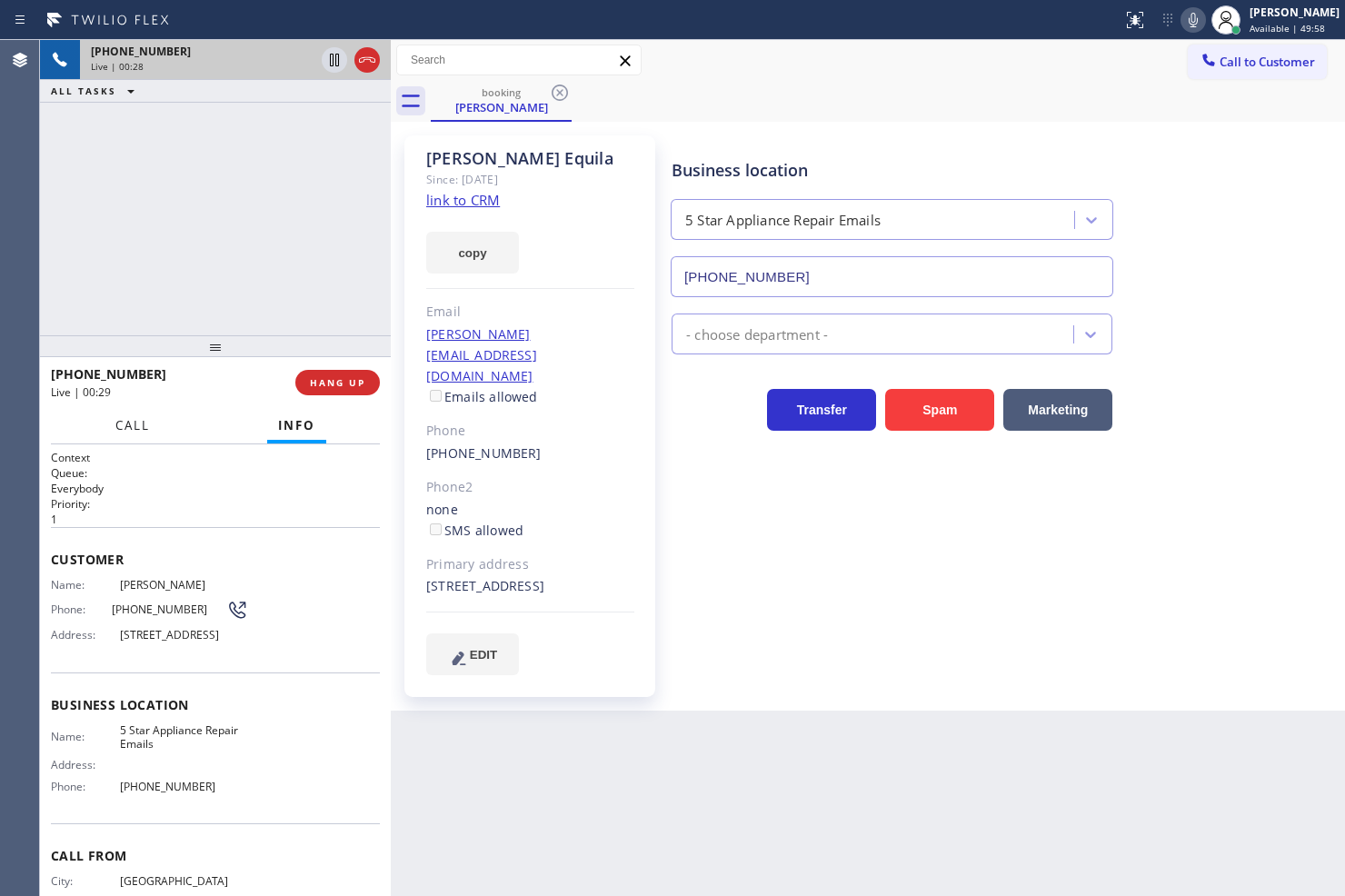
click at [121, 423] on span "Call" at bounding box center [132, 425] width 35 height 16
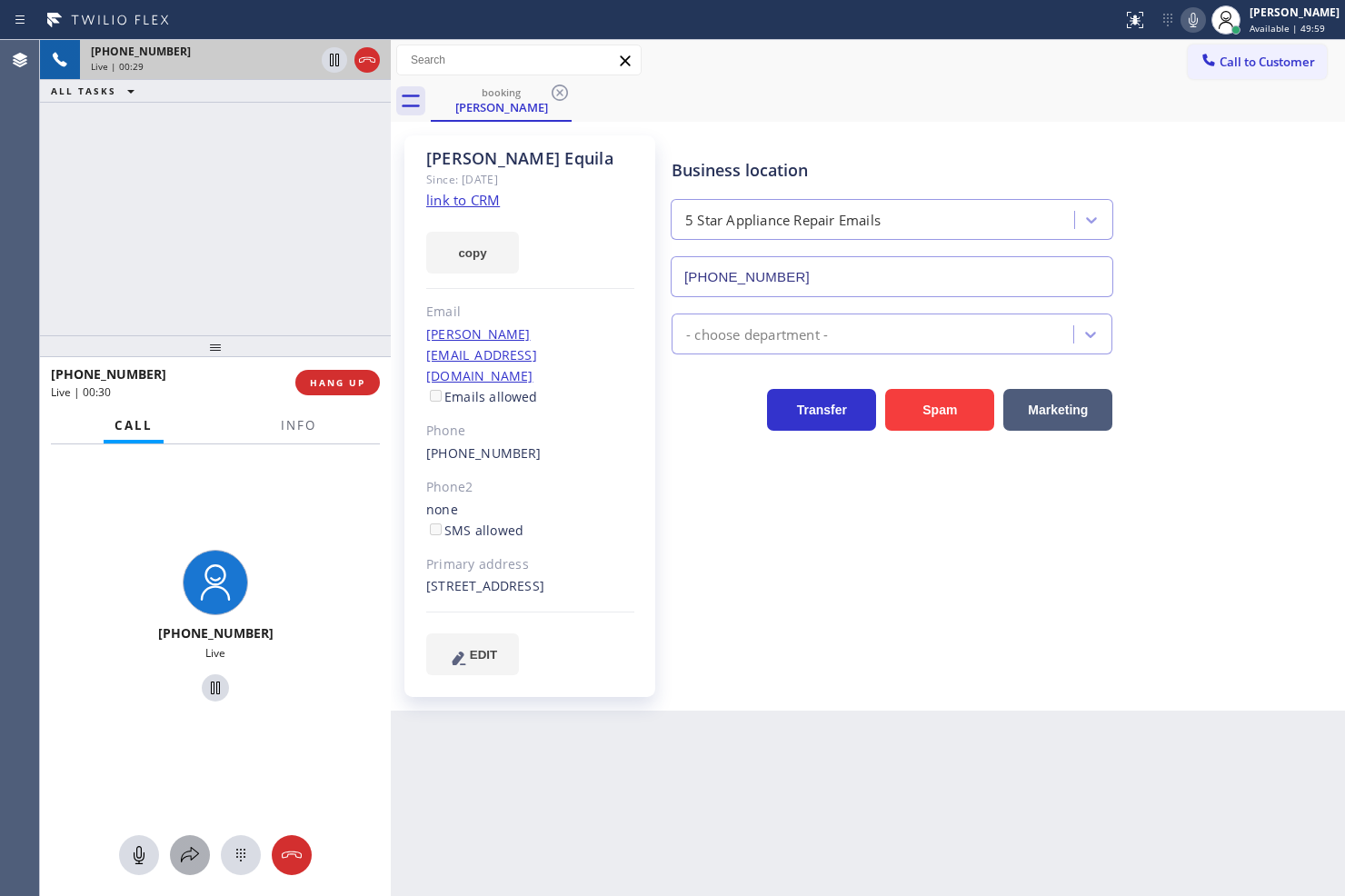
click at [187, 868] on button at bounding box center [189, 855] width 40 height 40
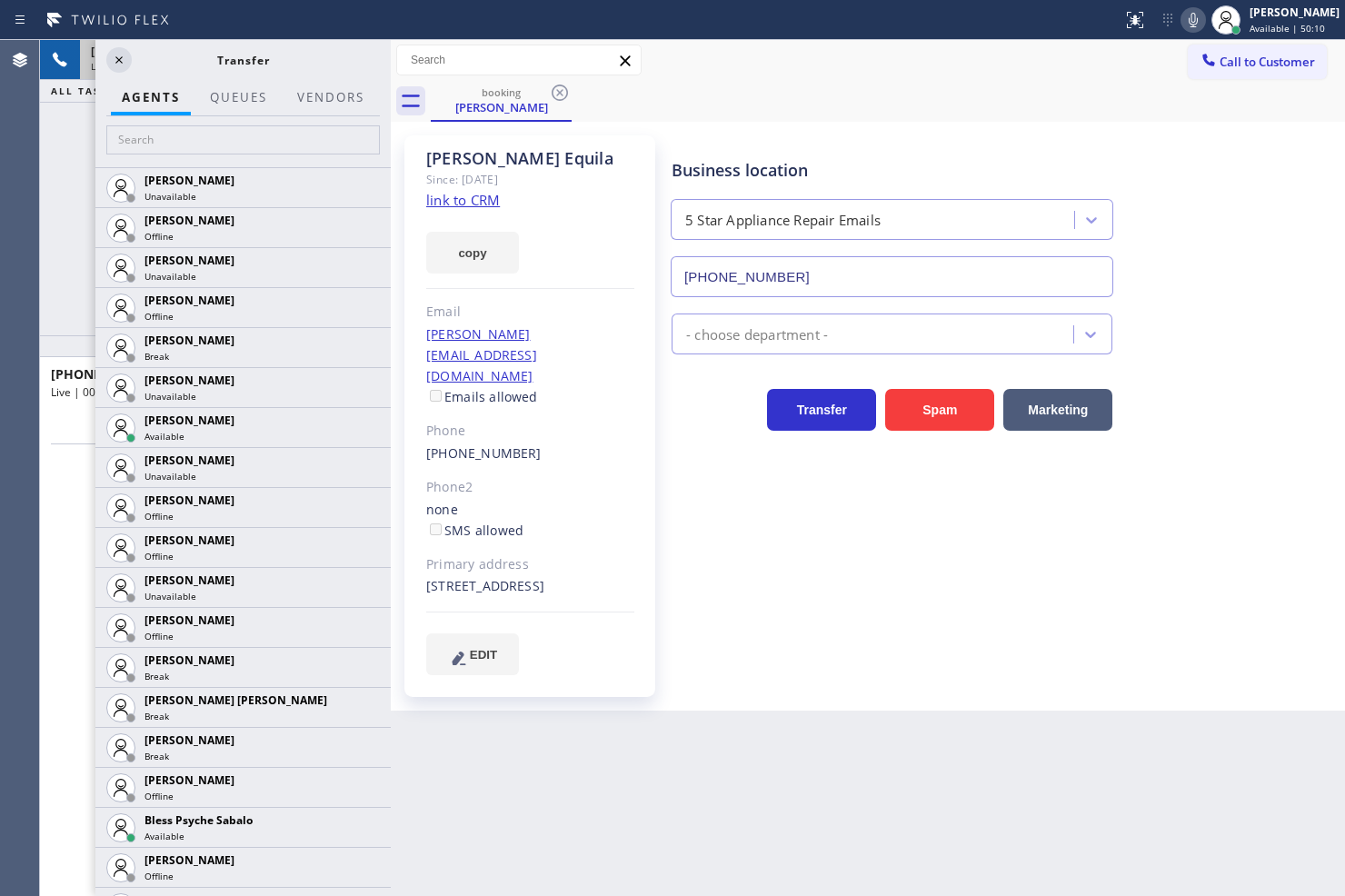
click at [57, 276] on div "+15627540814 Live | 00:40 ALL TASKS ALL TASKS ACTIVE TASKS TASKS IN WRAP UP" at bounding box center [216, 187] width 351 height 295
click at [57, 276] on div "+15627540814 Live | 00:42 ALL TASKS ALL TASKS ACTIVE TASKS TASKS IN WRAP UP" at bounding box center [216, 187] width 351 height 295
click at [118, 67] on icon at bounding box center [118, 59] width 22 height 22
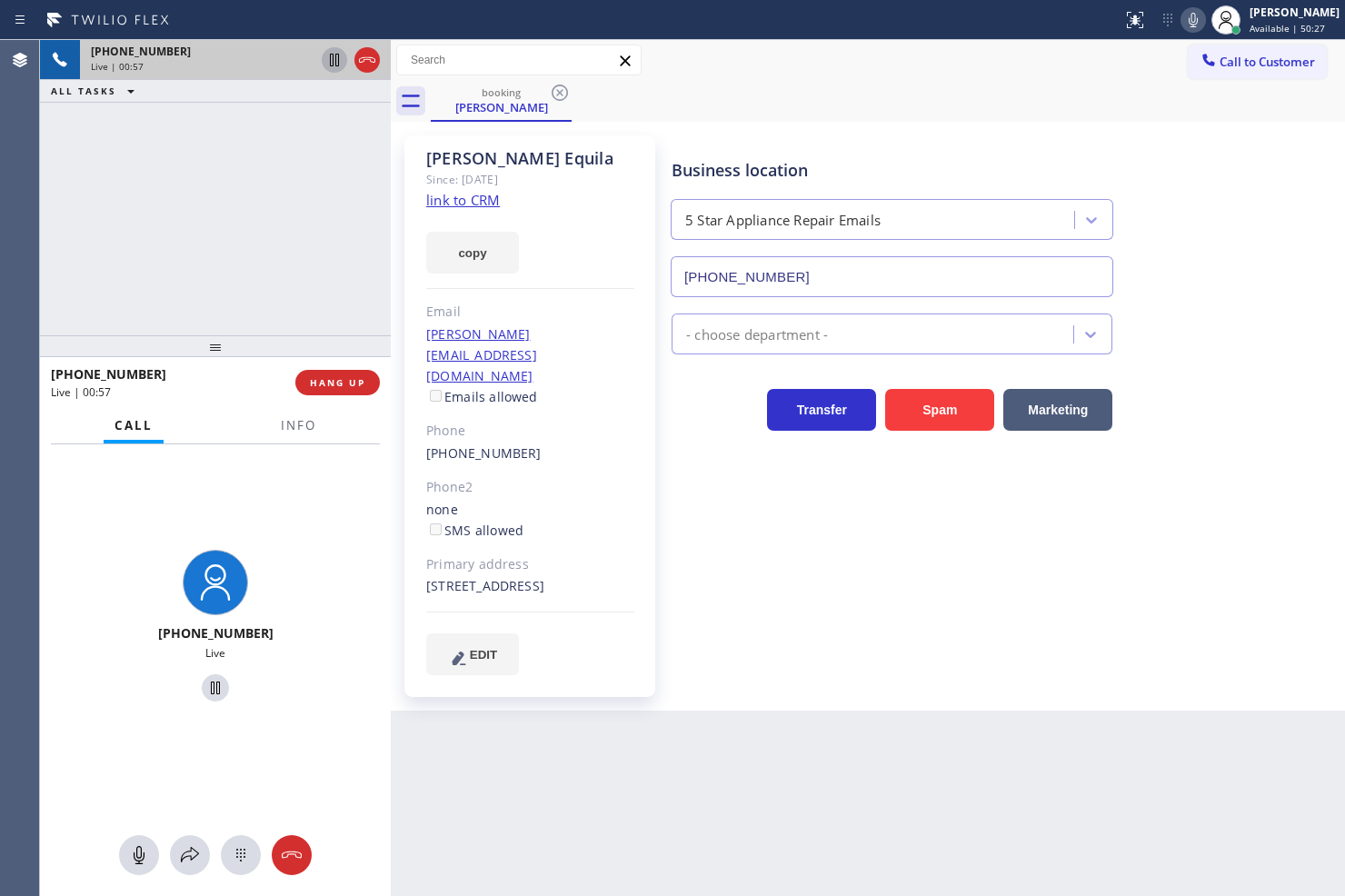
click at [340, 55] on icon at bounding box center [334, 59] width 22 height 22
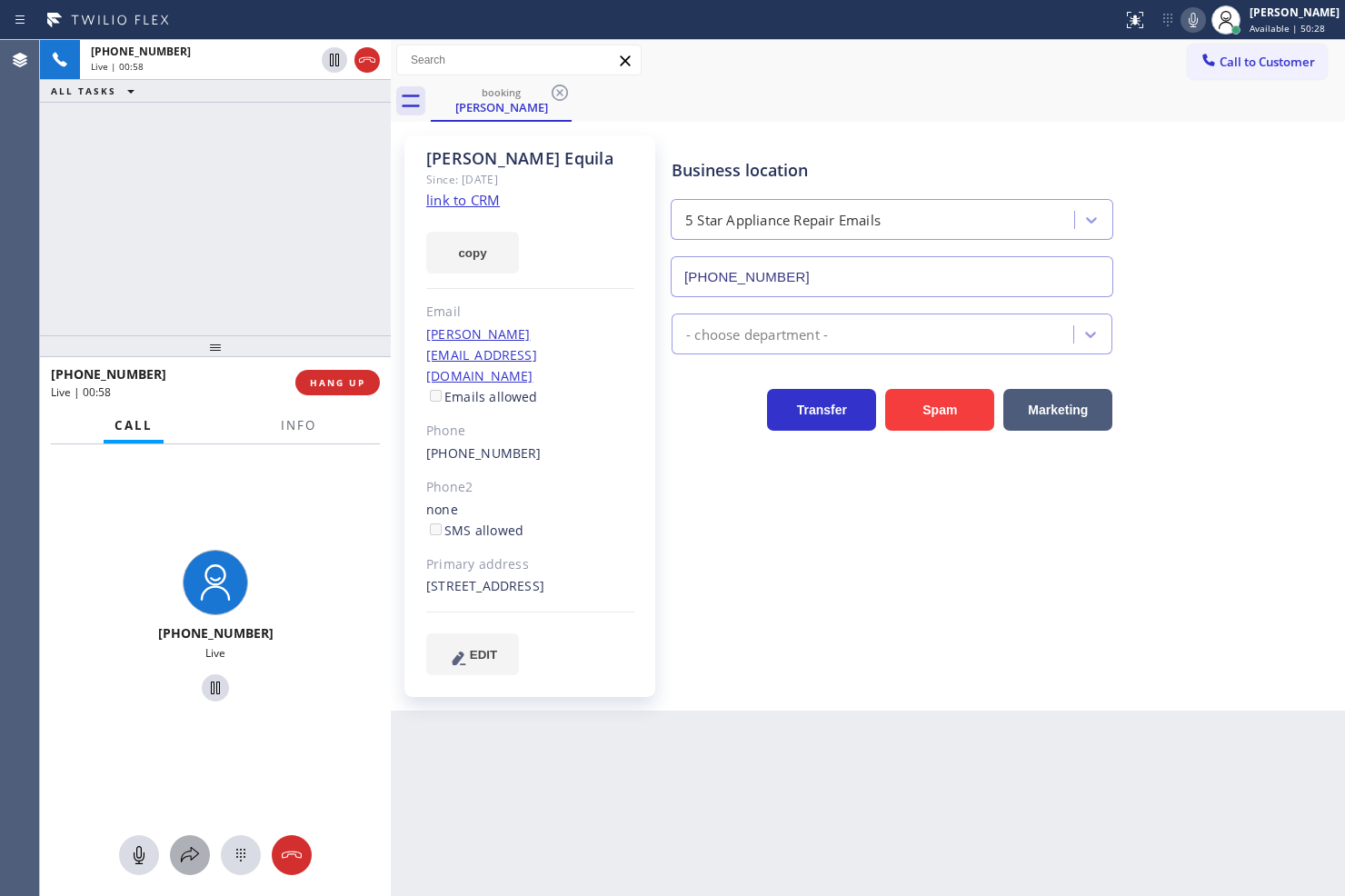
click at [189, 868] on button at bounding box center [189, 855] width 40 height 40
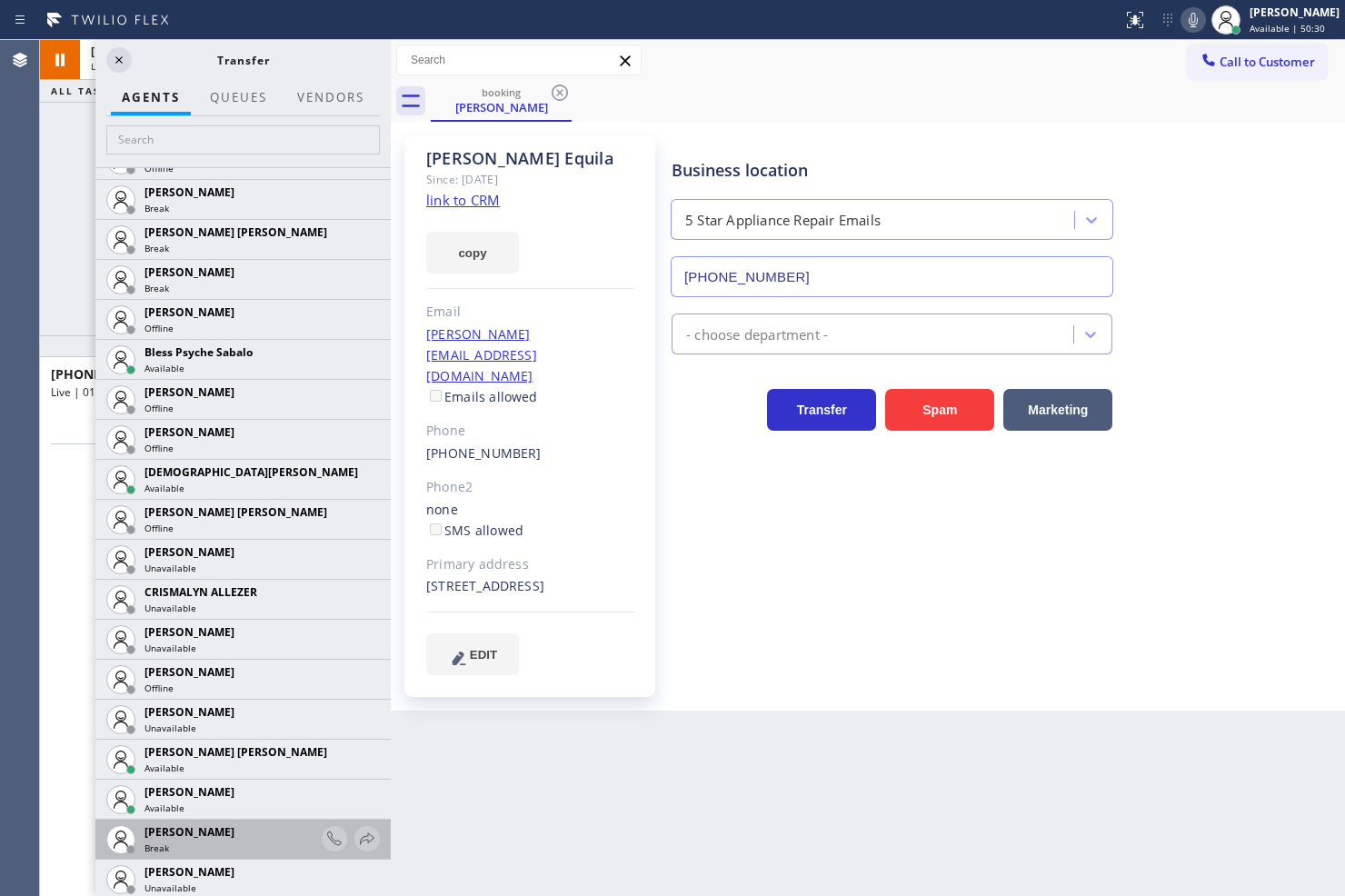
scroll to position [605, 0]
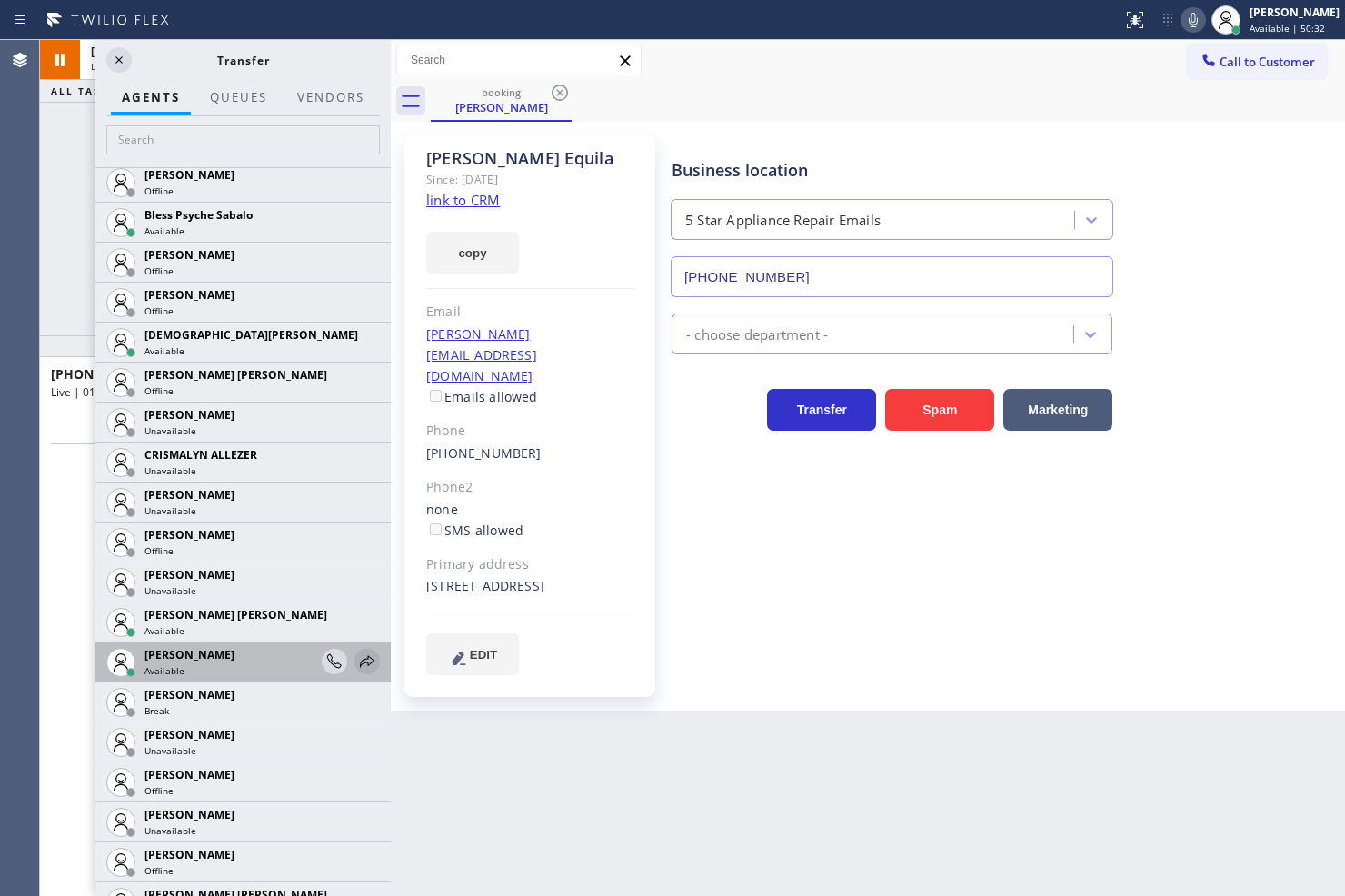
click at [359, 659] on icon at bounding box center [366, 661] width 22 height 22
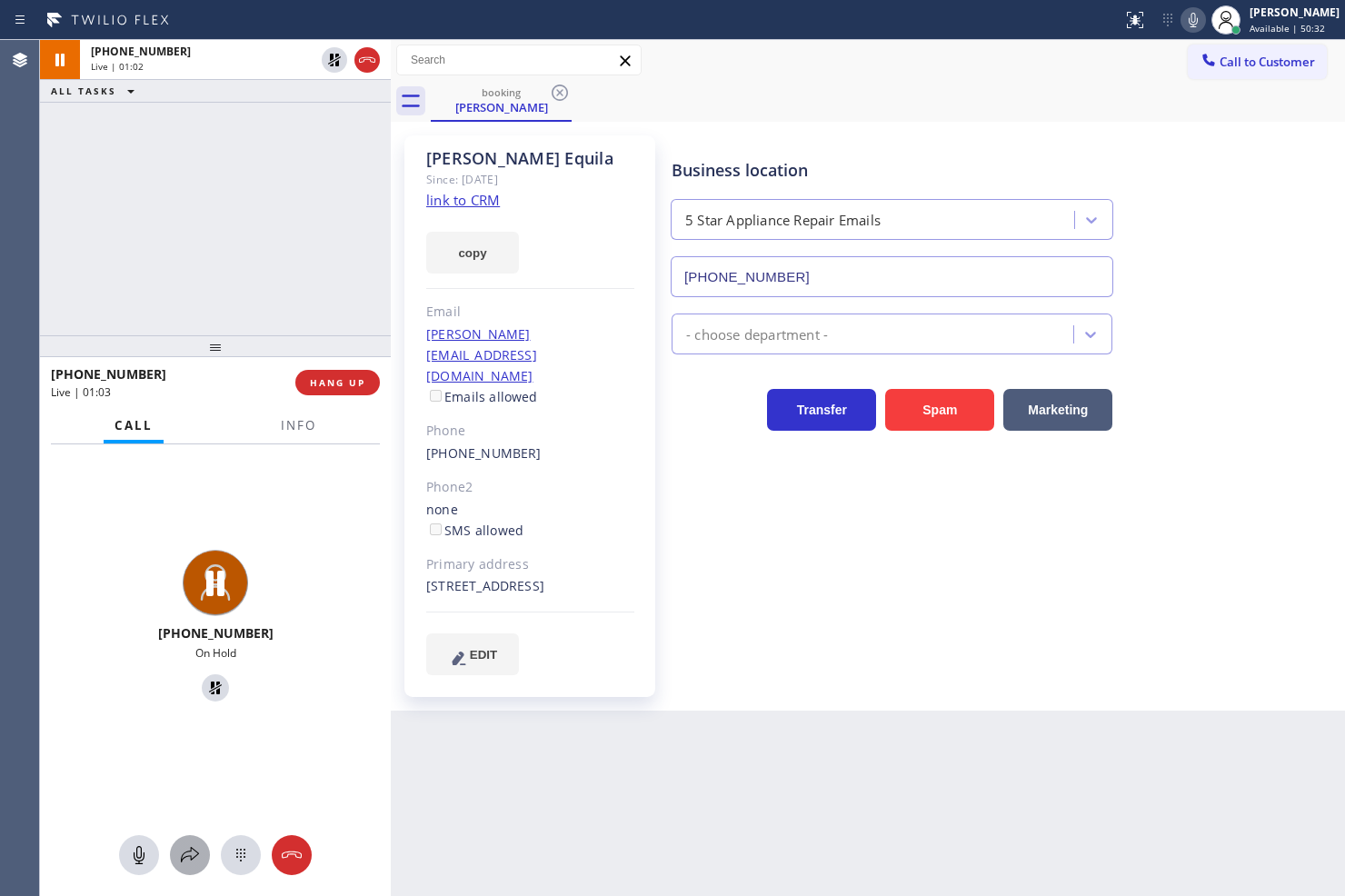
click at [188, 863] on icon at bounding box center [189, 855] width 22 height 22
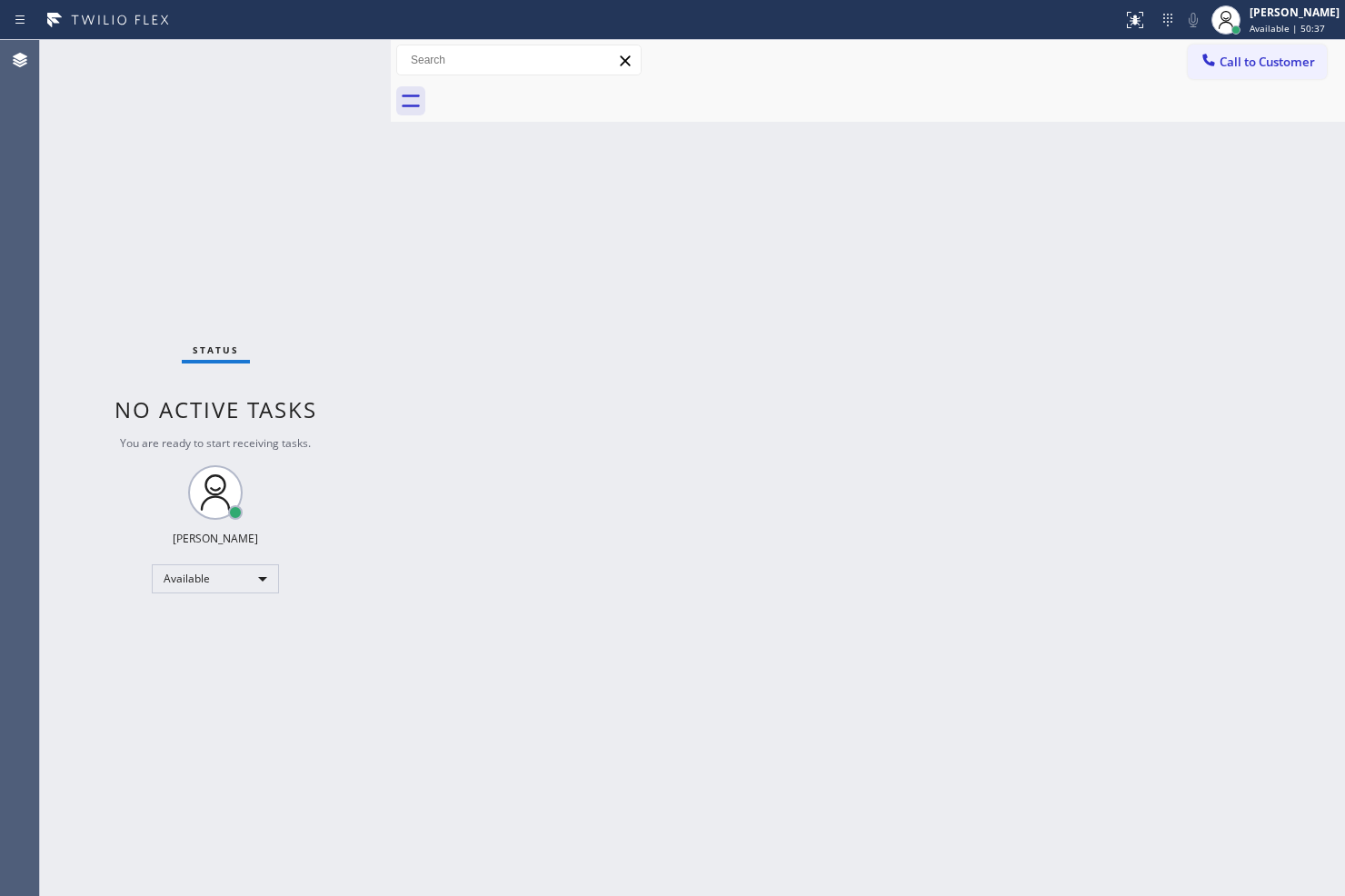
click at [255, 104] on div "Status No active tasks You are ready to start receiving tasks. Judy Anne Bernal…" at bounding box center [216, 468] width 351 height 856
click at [325, 54] on div "Status No active tasks You are ready to start receiving tasks. Judy Anne Bernal…" at bounding box center [216, 468] width 351 height 856
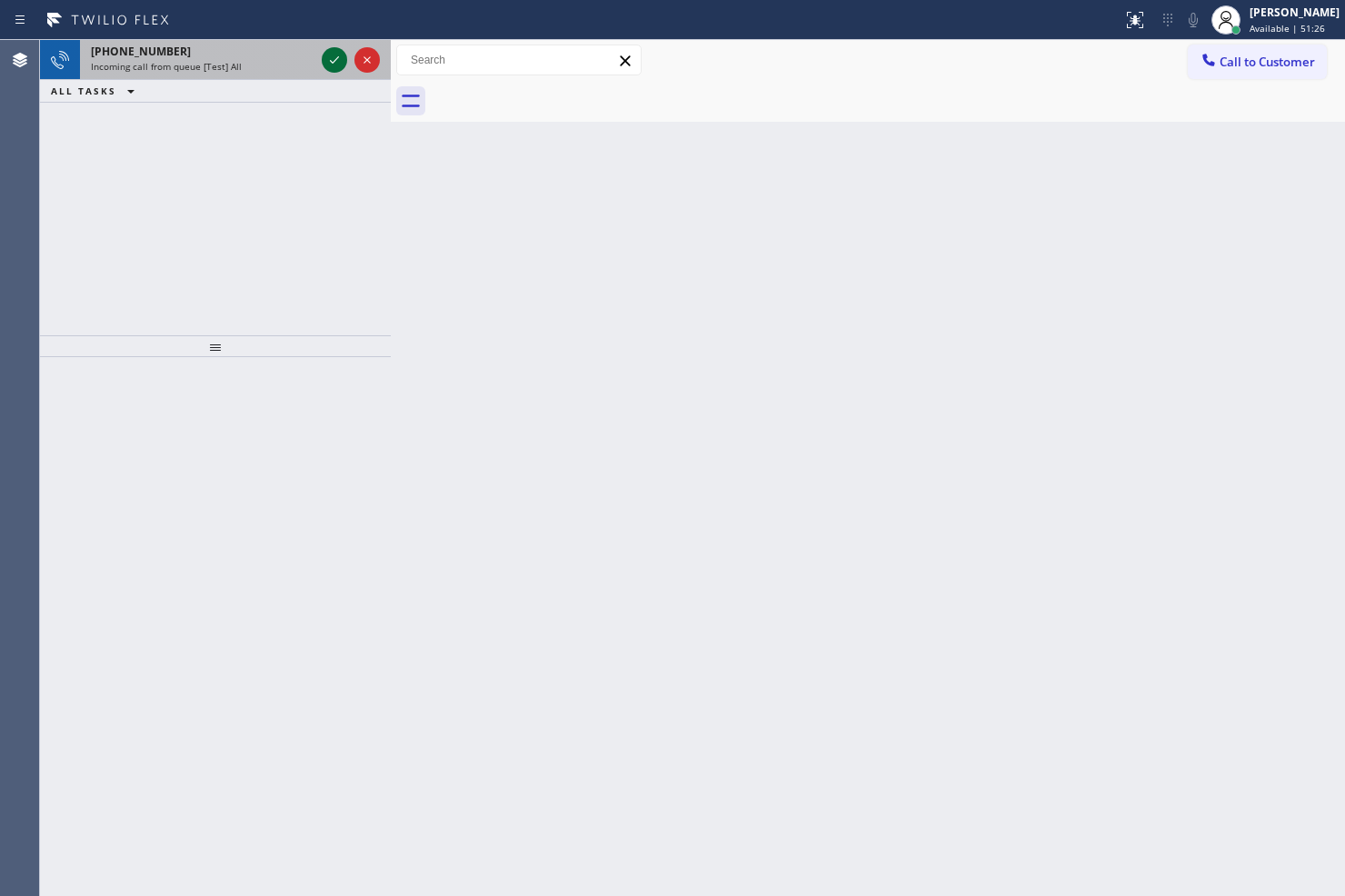
click at [325, 54] on icon at bounding box center [334, 59] width 22 height 22
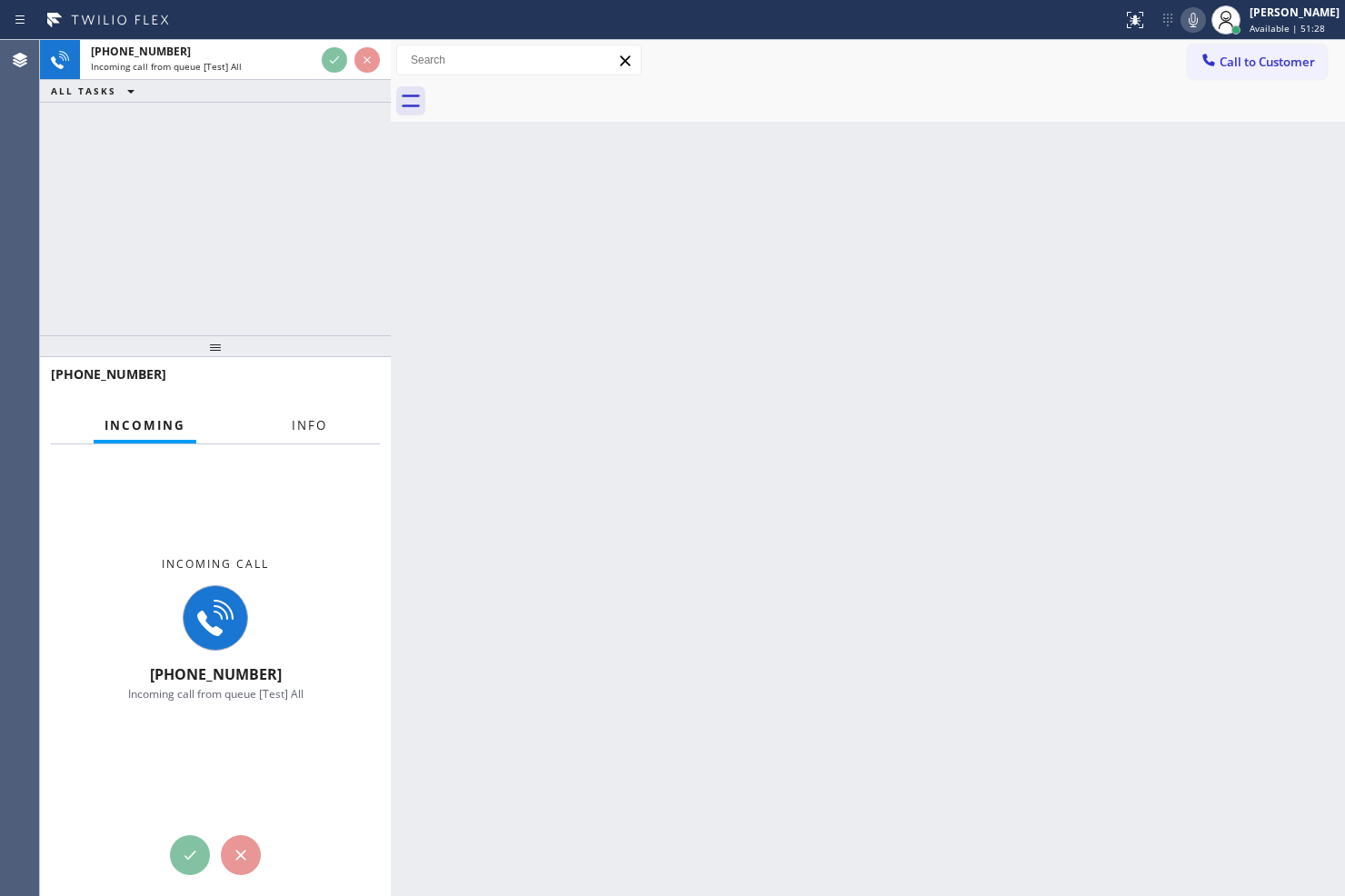
click at [318, 426] on span "Info" at bounding box center [309, 425] width 36 height 16
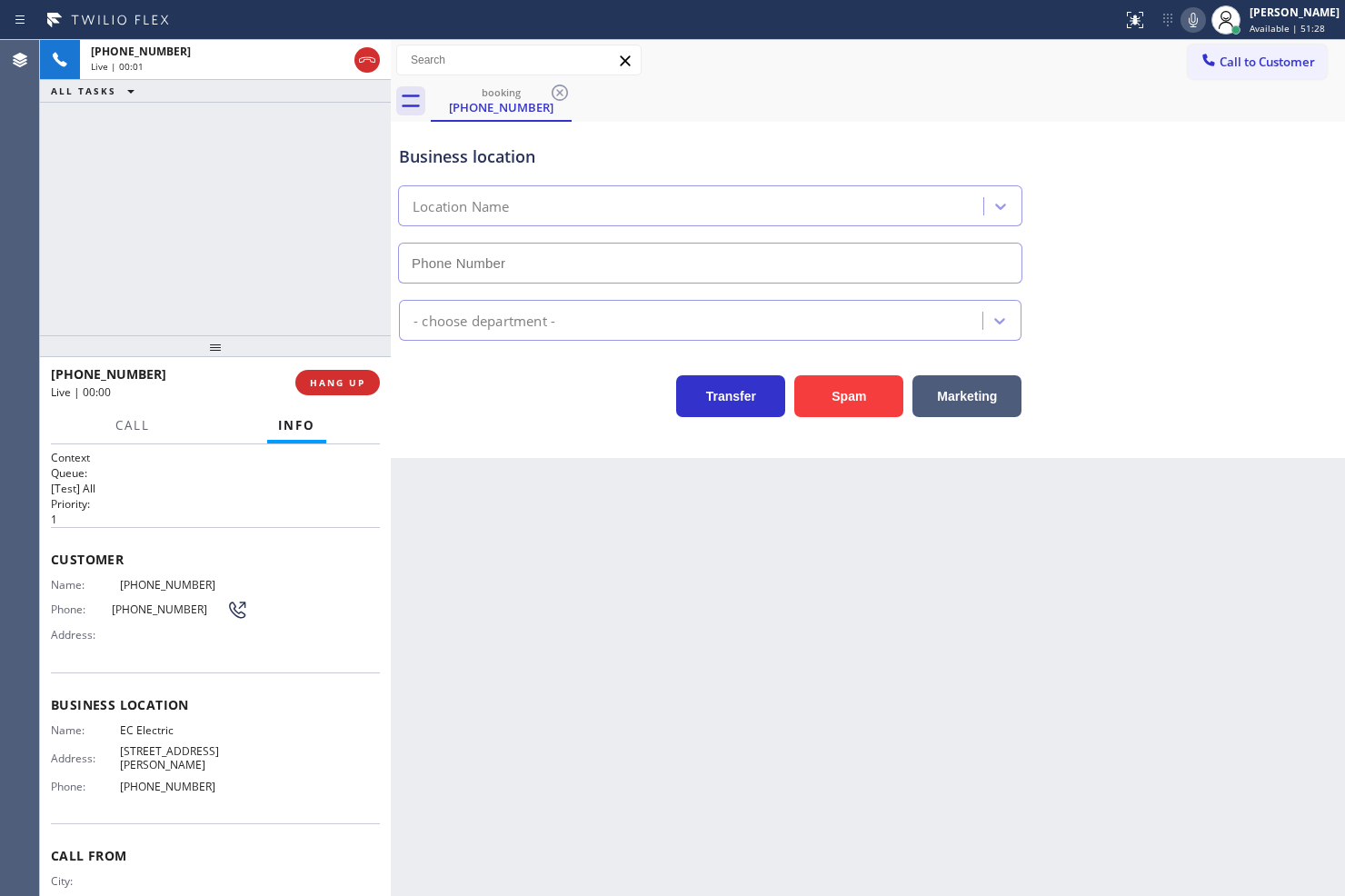
type input "(360) 548-7789"
click at [261, 519] on p "1" at bounding box center [215, 519] width 329 height 15
click at [157, 255] on div "+18006247082 Live | 00:03 ALL TASKS ALL TASKS ACTIVE TASKS TASKS IN WRAP UP" at bounding box center [216, 187] width 351 height 295
click at [188, 408] on div "Call Info" at bounding box center [215, 426] width 329 height 37
click at [360, 85] on div "ALL TASKS ALL TASKS ACTIVE TASKS TASKS IN WRAP UP" at bounding box center [216, 91] width 351 height 22
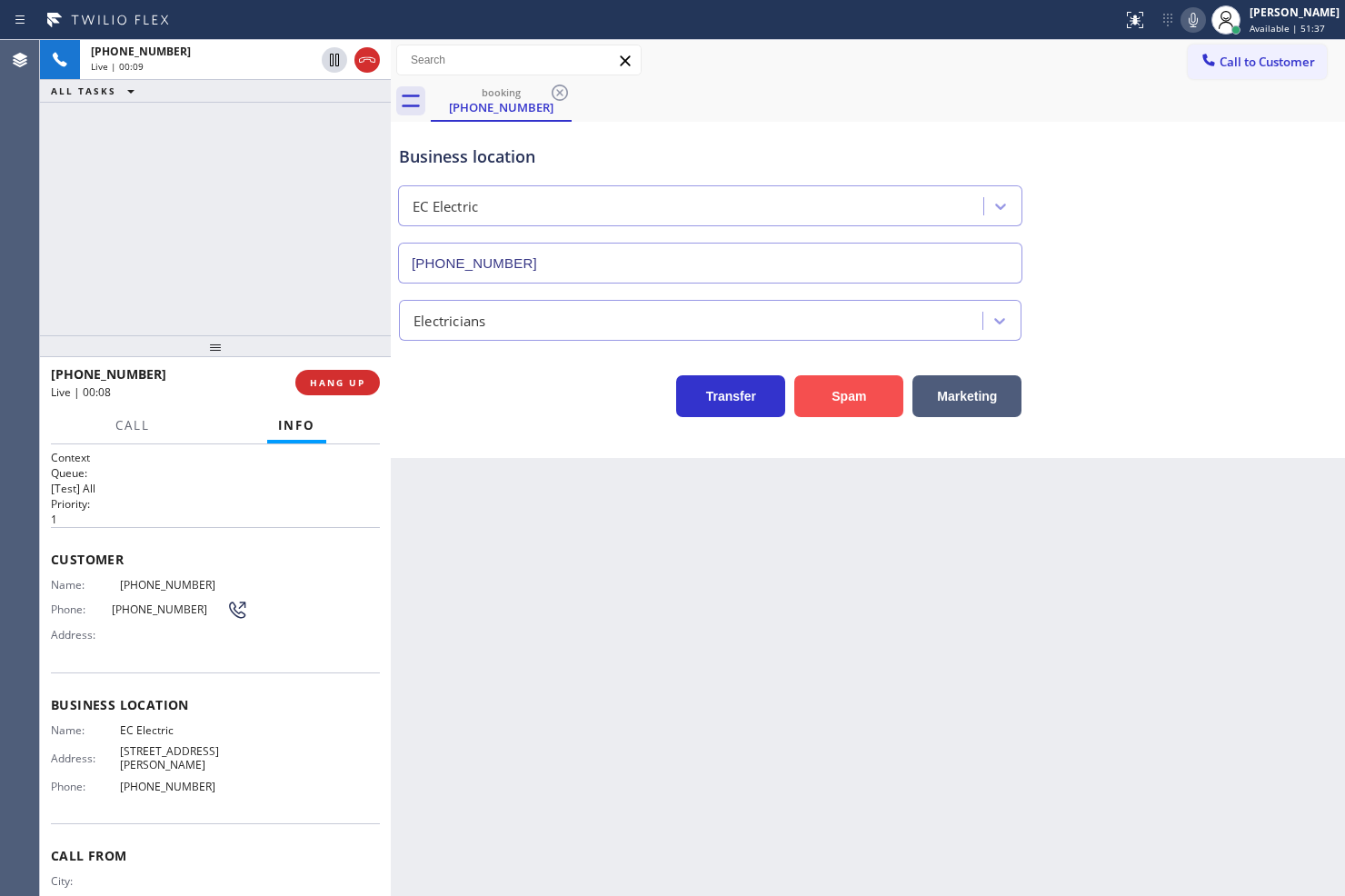
click at [883, 406] on button "Spam" at bounding box center [848, 396] width 109 height 42
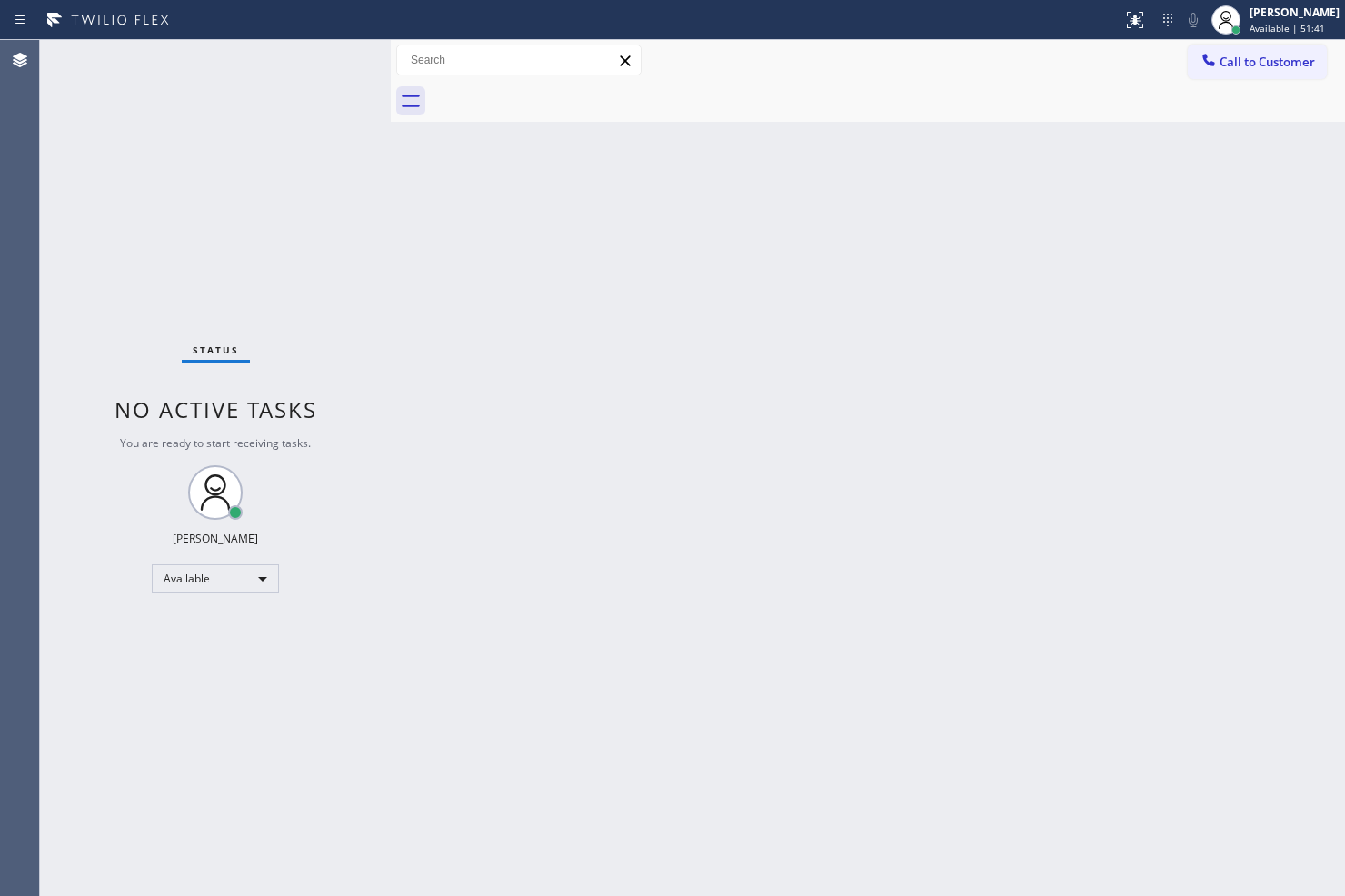
click at [324, 43] on div "Status No active tasks You are ready to start receiving tasks. Judy Anne Bernal…" at bounding box center [216, 468] width 351 height 856
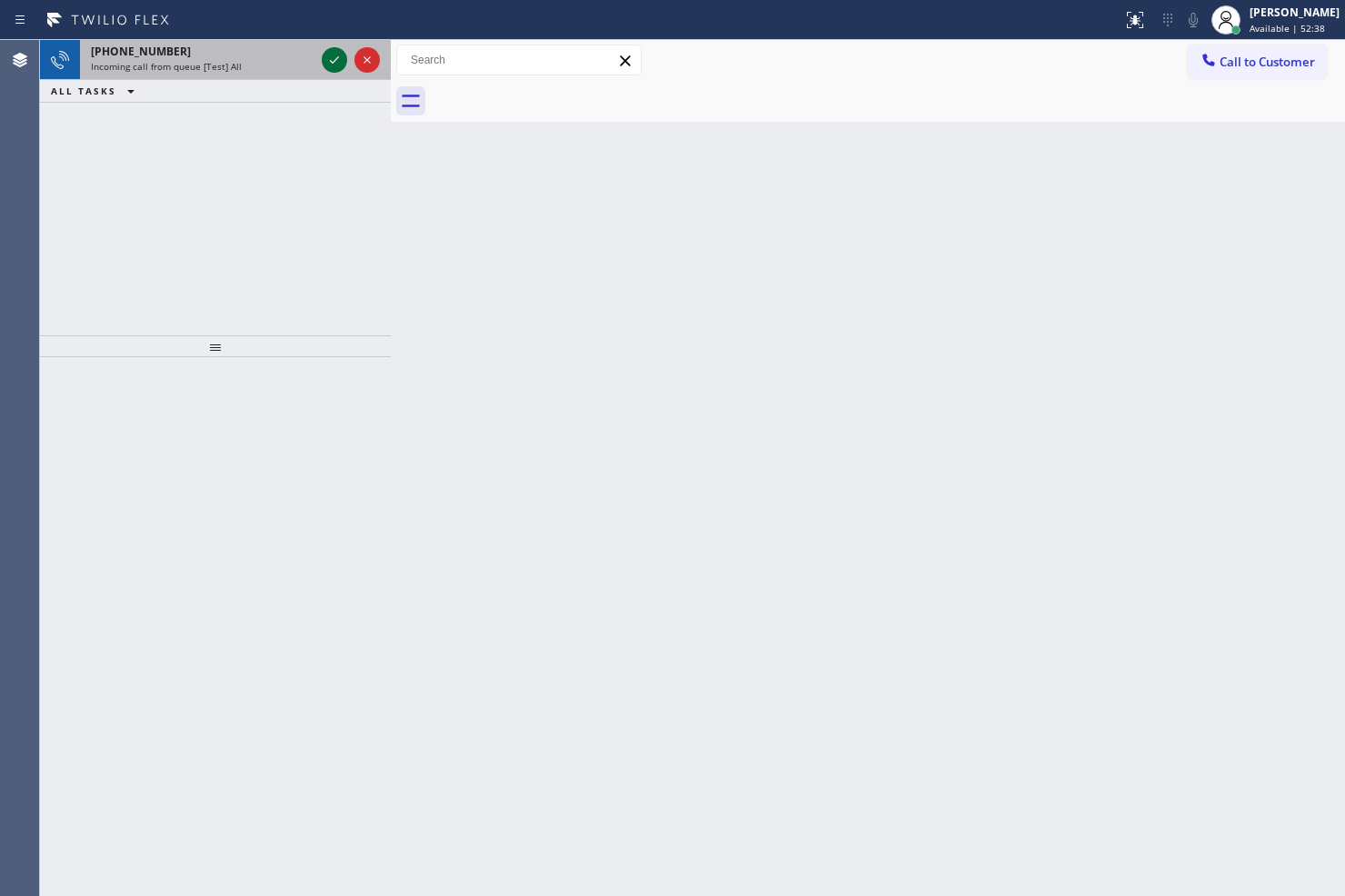
click at [341, 54] on icon at bounding box center [334, 59] width 22 height 22
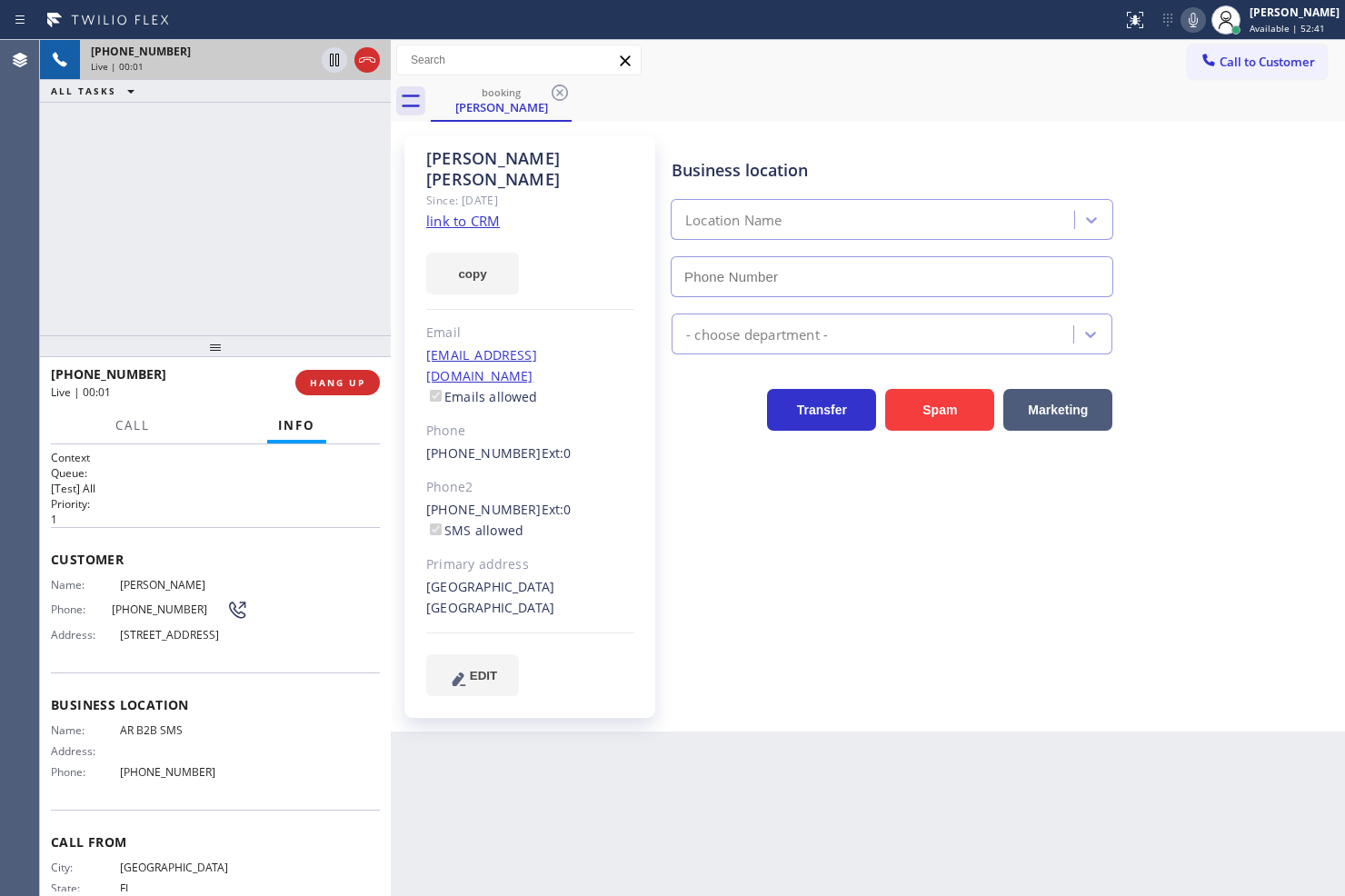
type input "(833) 692-2271"
click at [194, 215] on div "+19542705727 Live | 00:18 ALL TASKS ALL TASKS ACTIVE TASKS TASKS IN WRAP UP" at bounding box center [216, 187] width 351 height 295
click at [217, 430] on div "Call Info" at bounding box center [215, 426] width 329 height 37
click at [243, 252] on div "+19542705727 Live | 00:23 ALL TASKS ALL TASKS ACTIVE TASKS TASKS IN WRAP UP" at bounding box center [216, 187] width 351 height 295
click at [260, 220] on div "+19542705727 Live | 00:37 ALL TASKS ALL TASKS ACTIVE TASKS TASKS IN WRAP UP" at bounding box center [216, 187] width 351 height 295
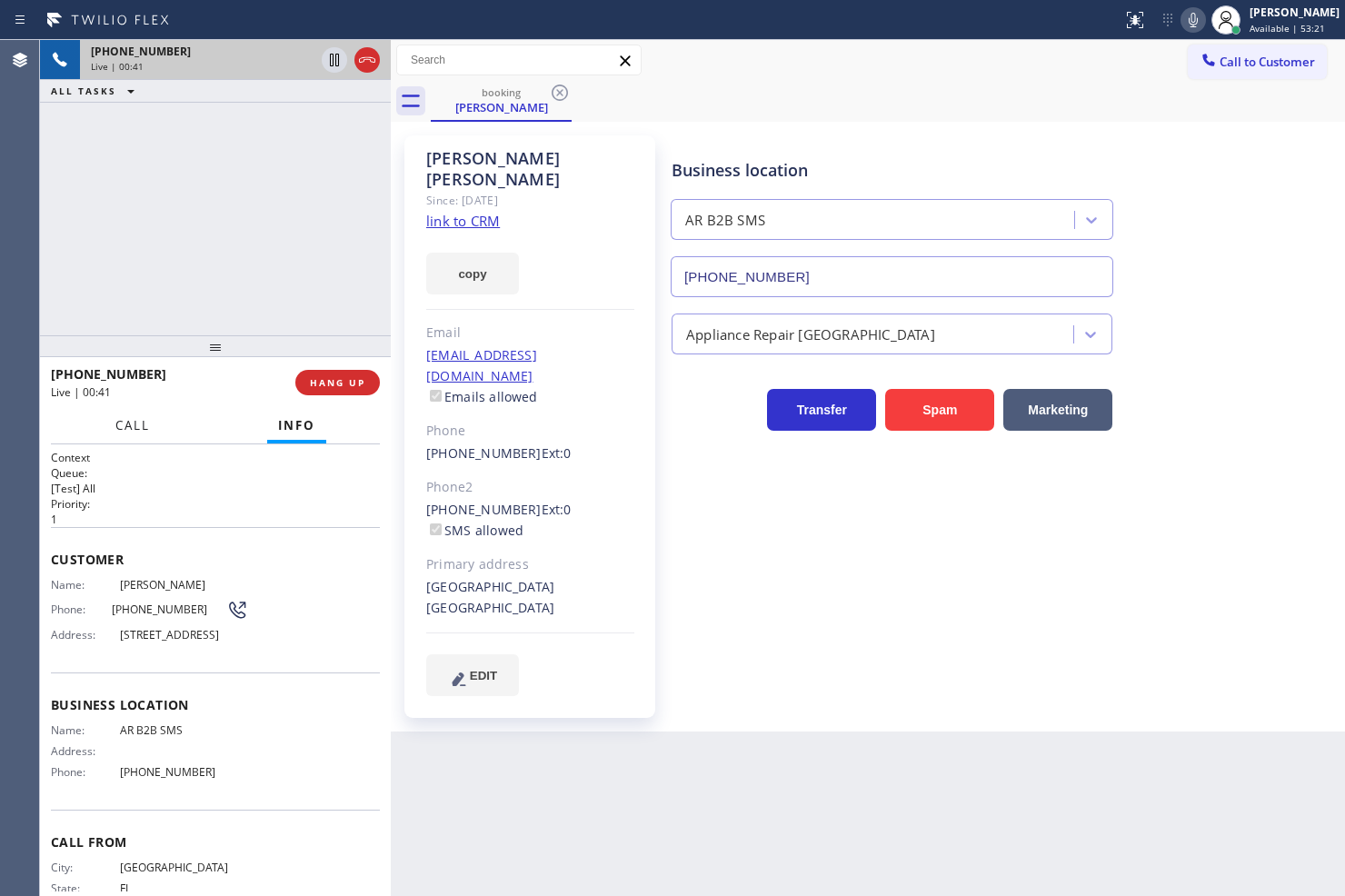
click at [115, 423] on span "Call" at bounding box center [132, 425] width 35 height 16
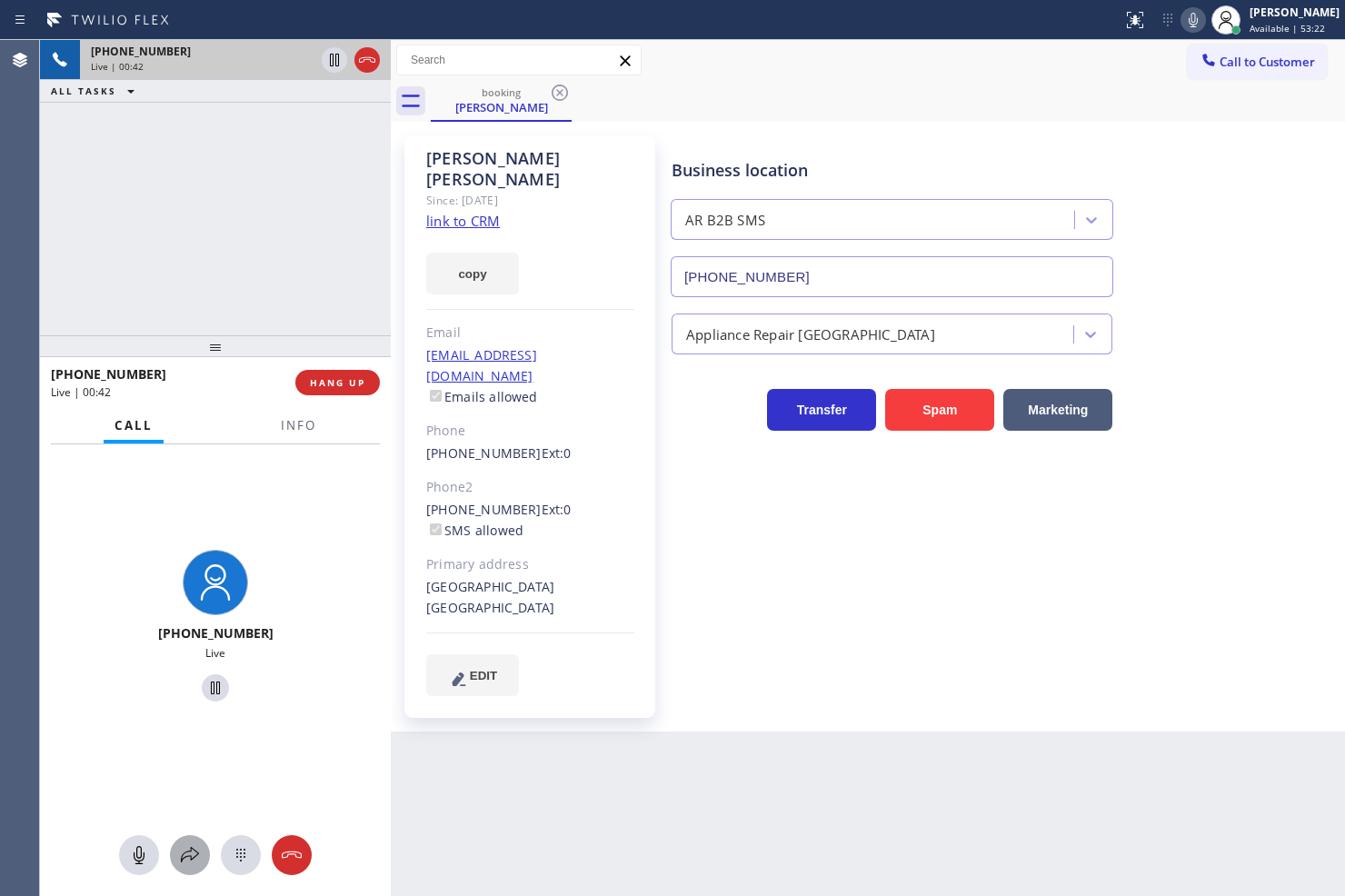
click at [180, 857] on icon at bounding box center [189, 855] width 22 height 22
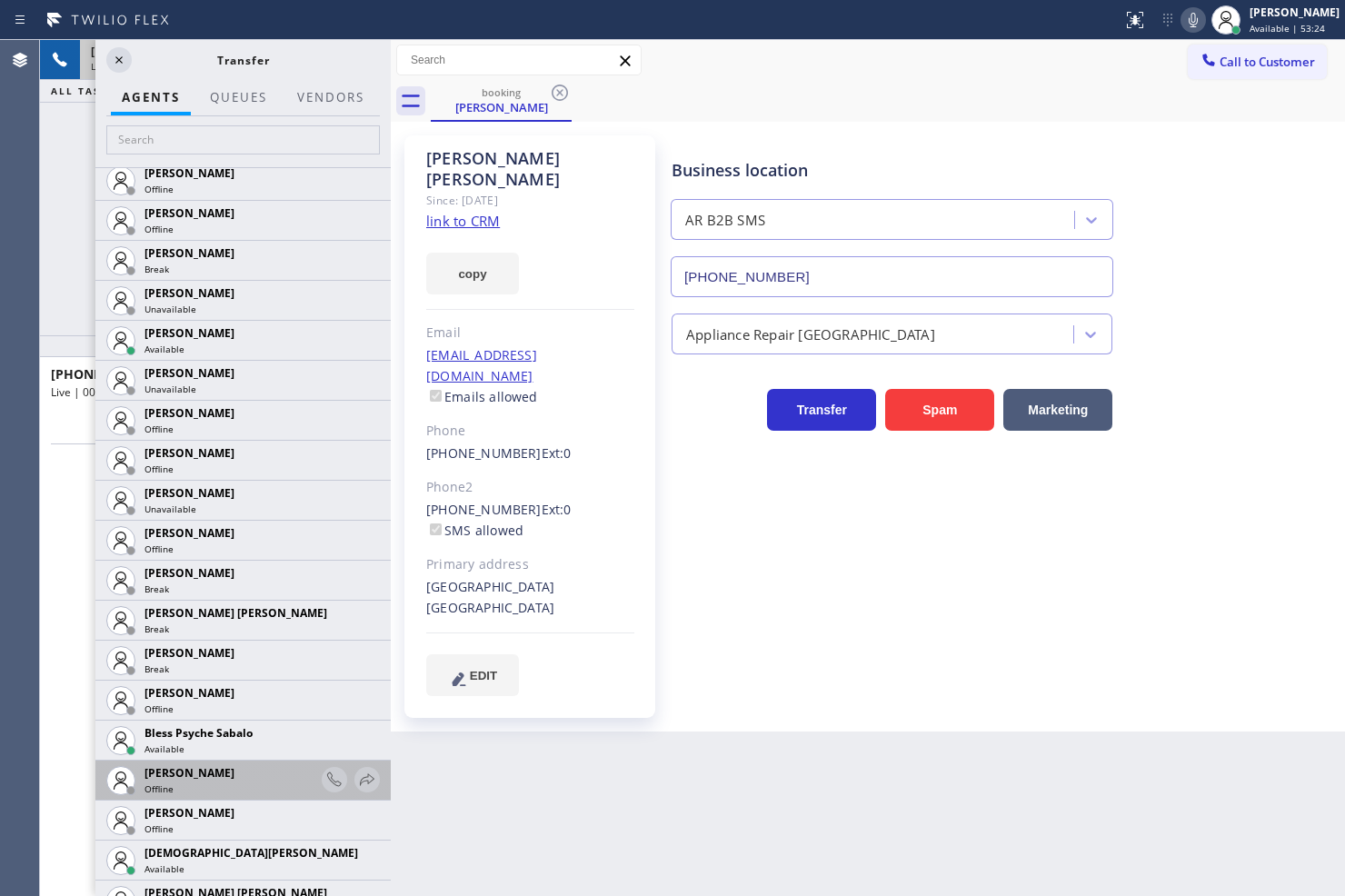
scroll to position [202, 0]
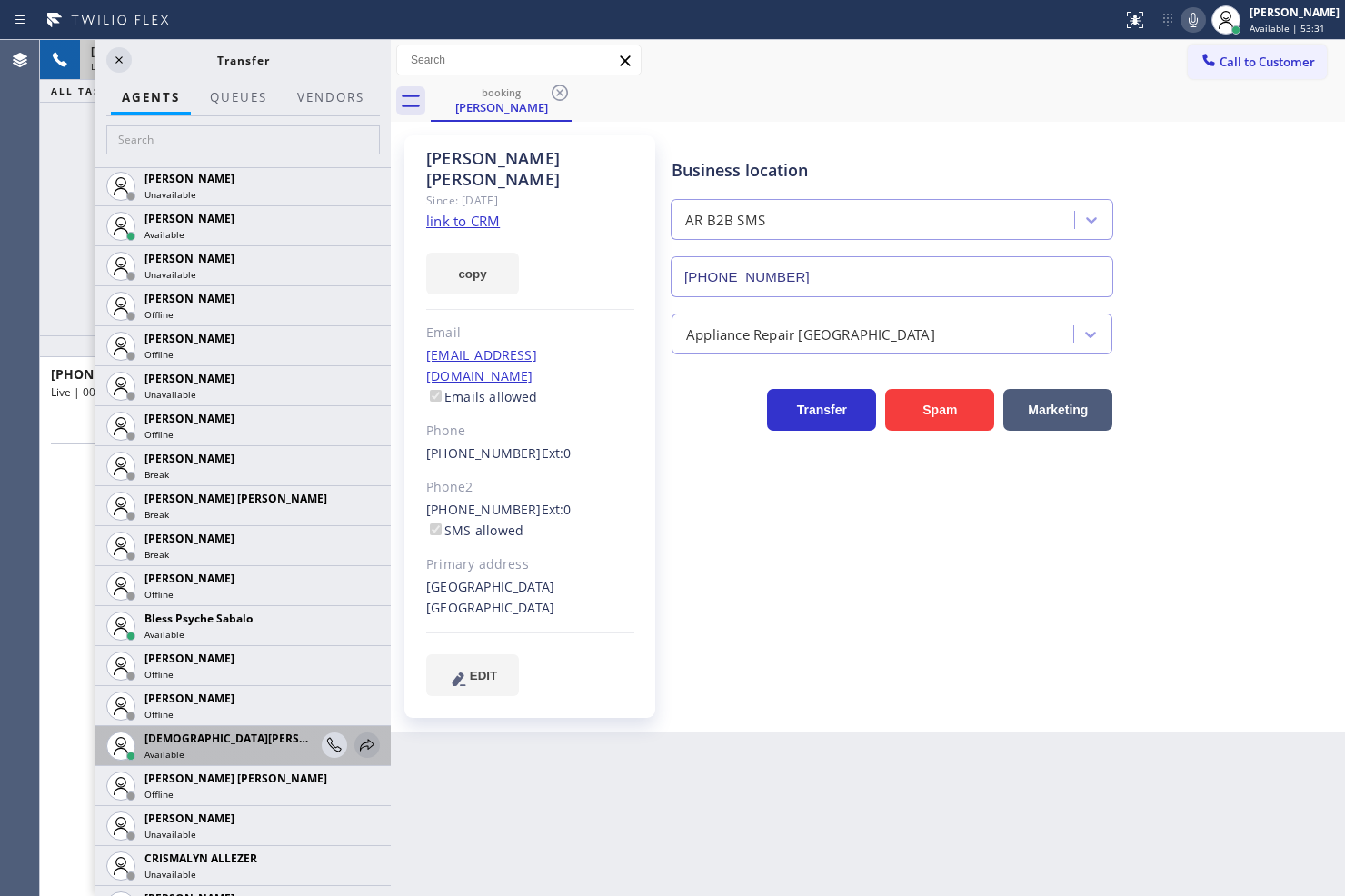
click at [360, 741] on icon at bounding box center [366, 744] width 22 height 22
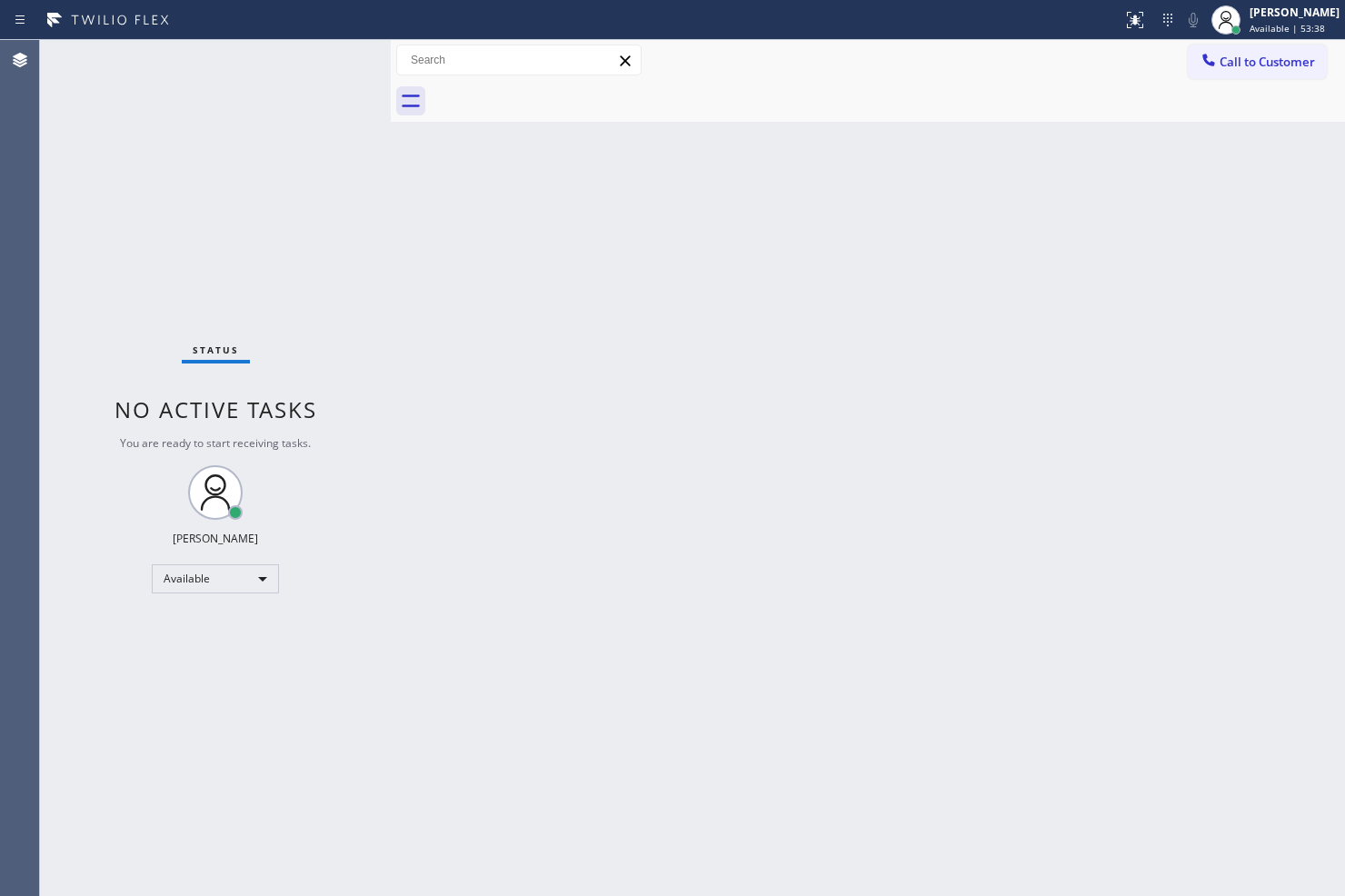
click at [319, 48] on div "Status No active tasks You are ready to start receiving tasks. Judy Anne Bernal…" at bounding box center [216, 468] width 351 height 856
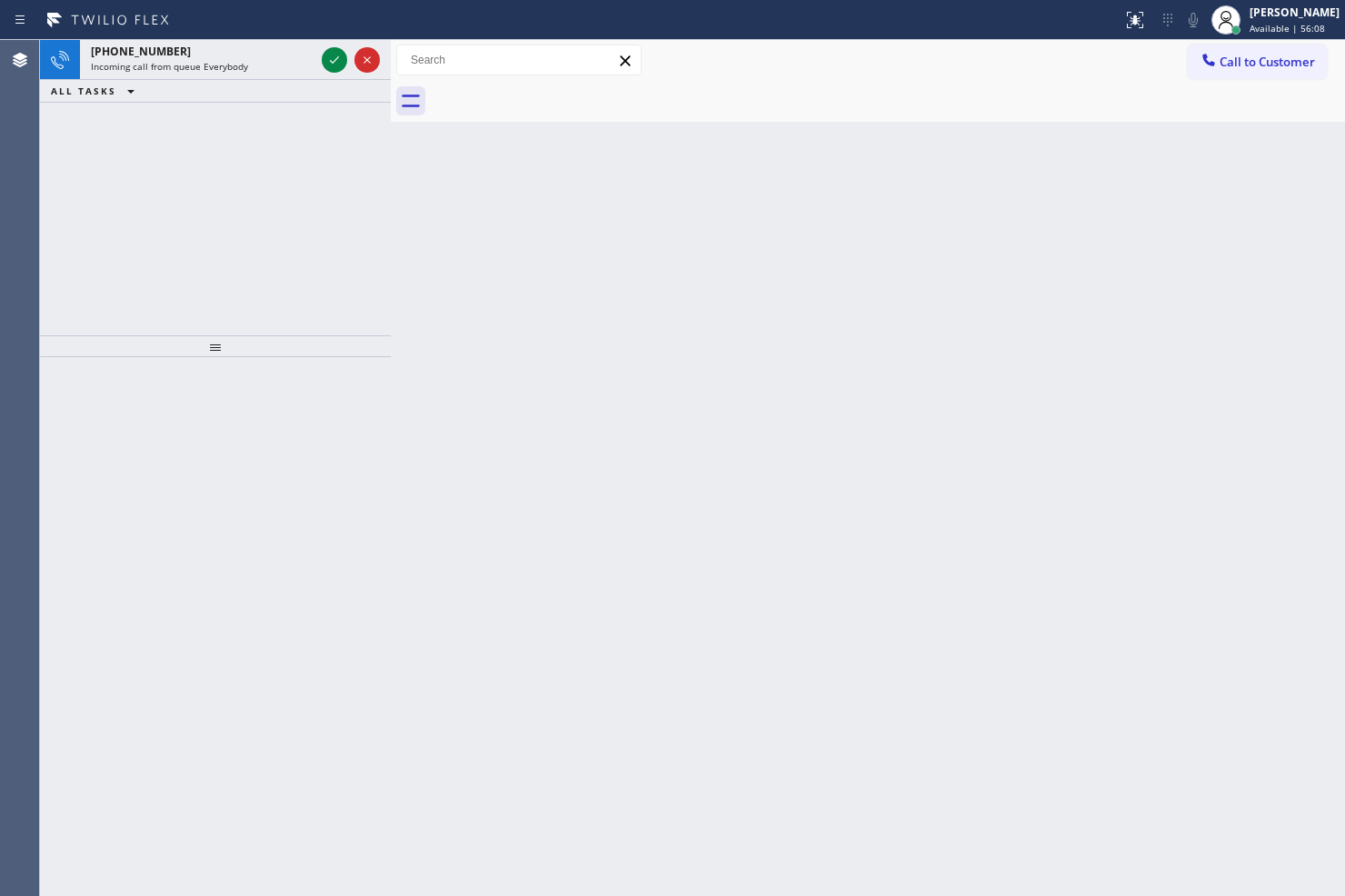
click at [319, 48] on div at bounding box center [351, 60] width 66 height 40
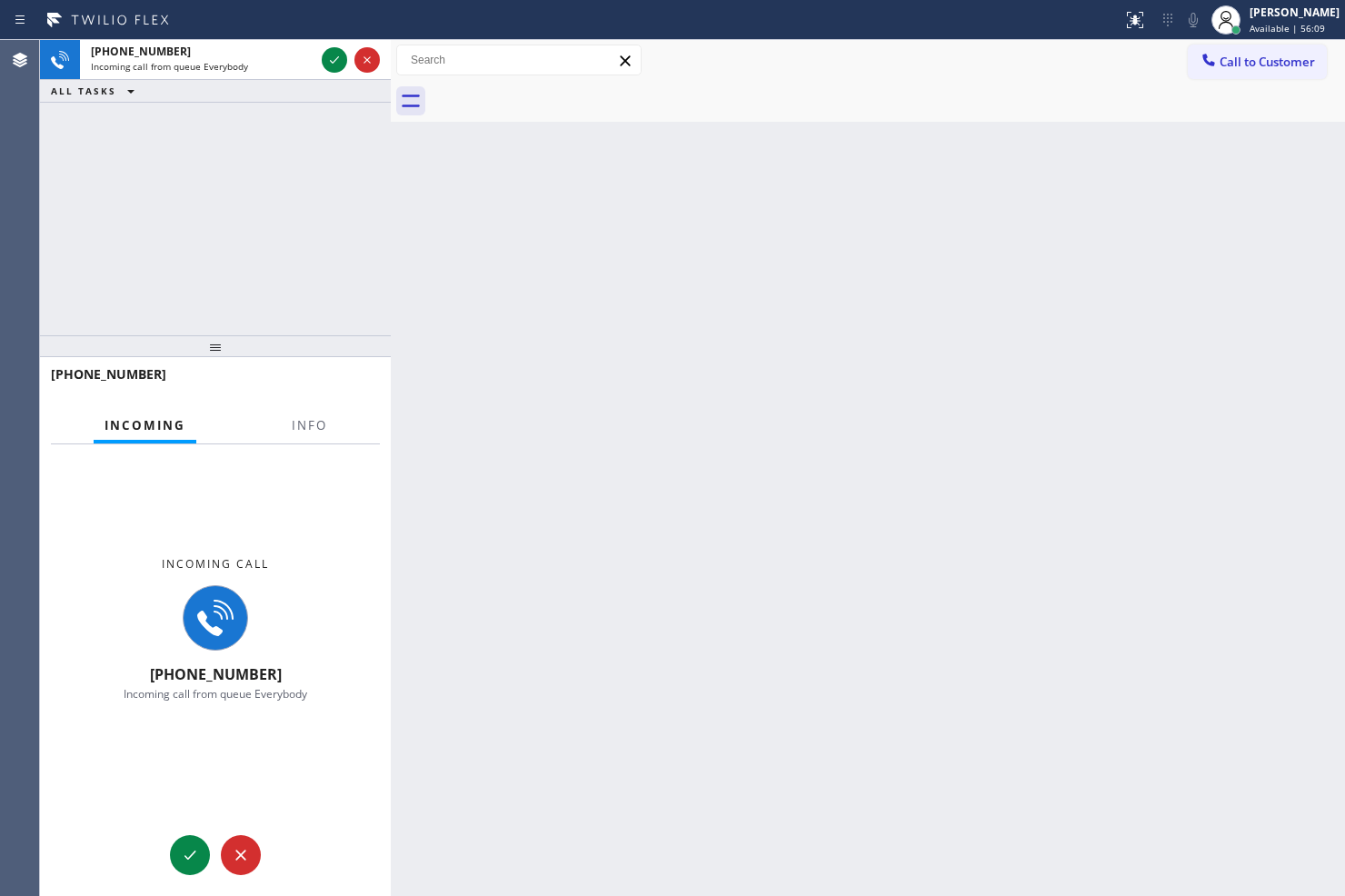
click at [319, 48] on div at bounding box center [351, 60] width 66 height 40
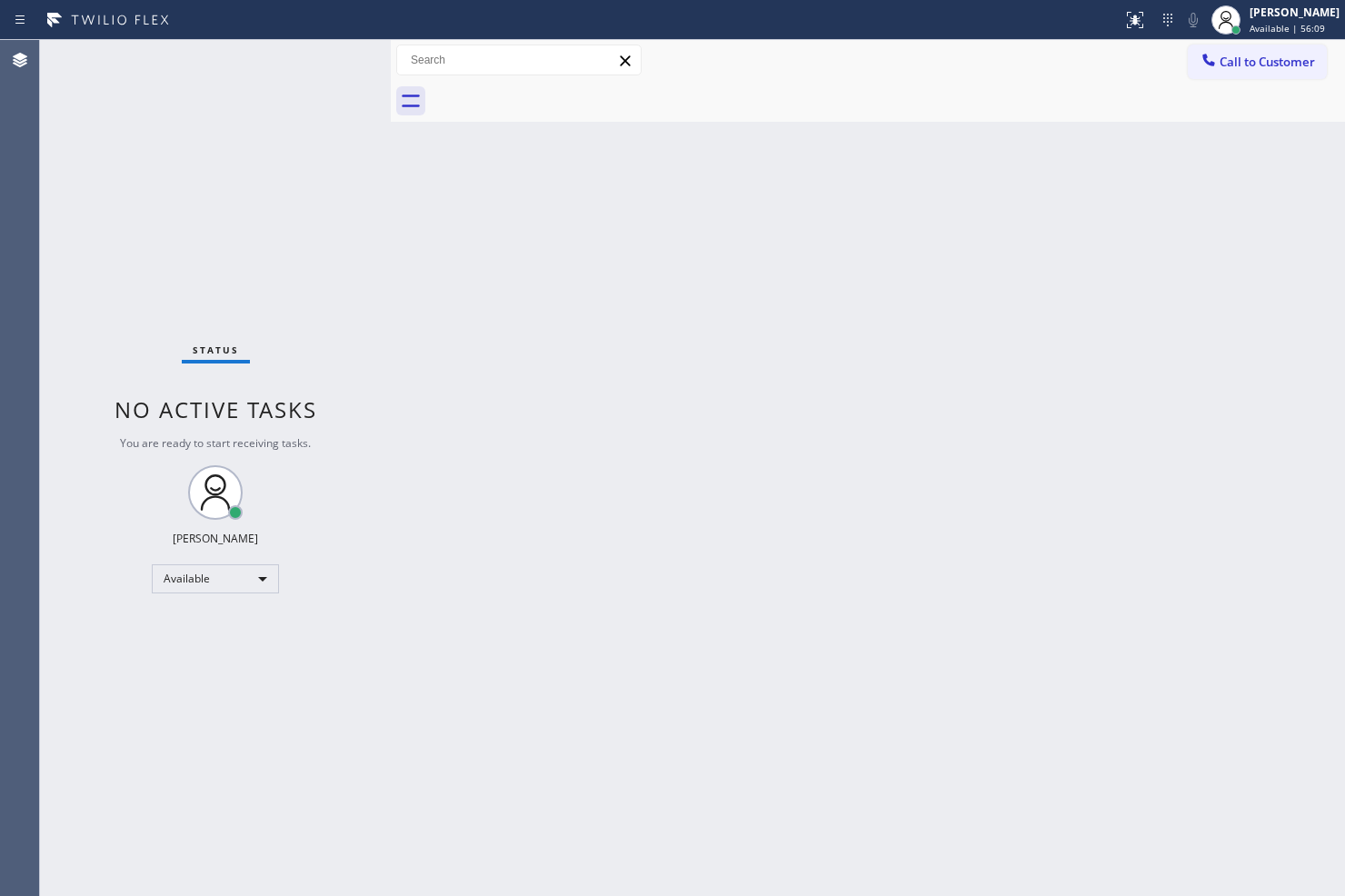
click at [324, 58] on div "Status No active tasks You are ready to start receiving tasks. Judy Anne Bernal…" at bounding box center [216, 468] width 351 height 856
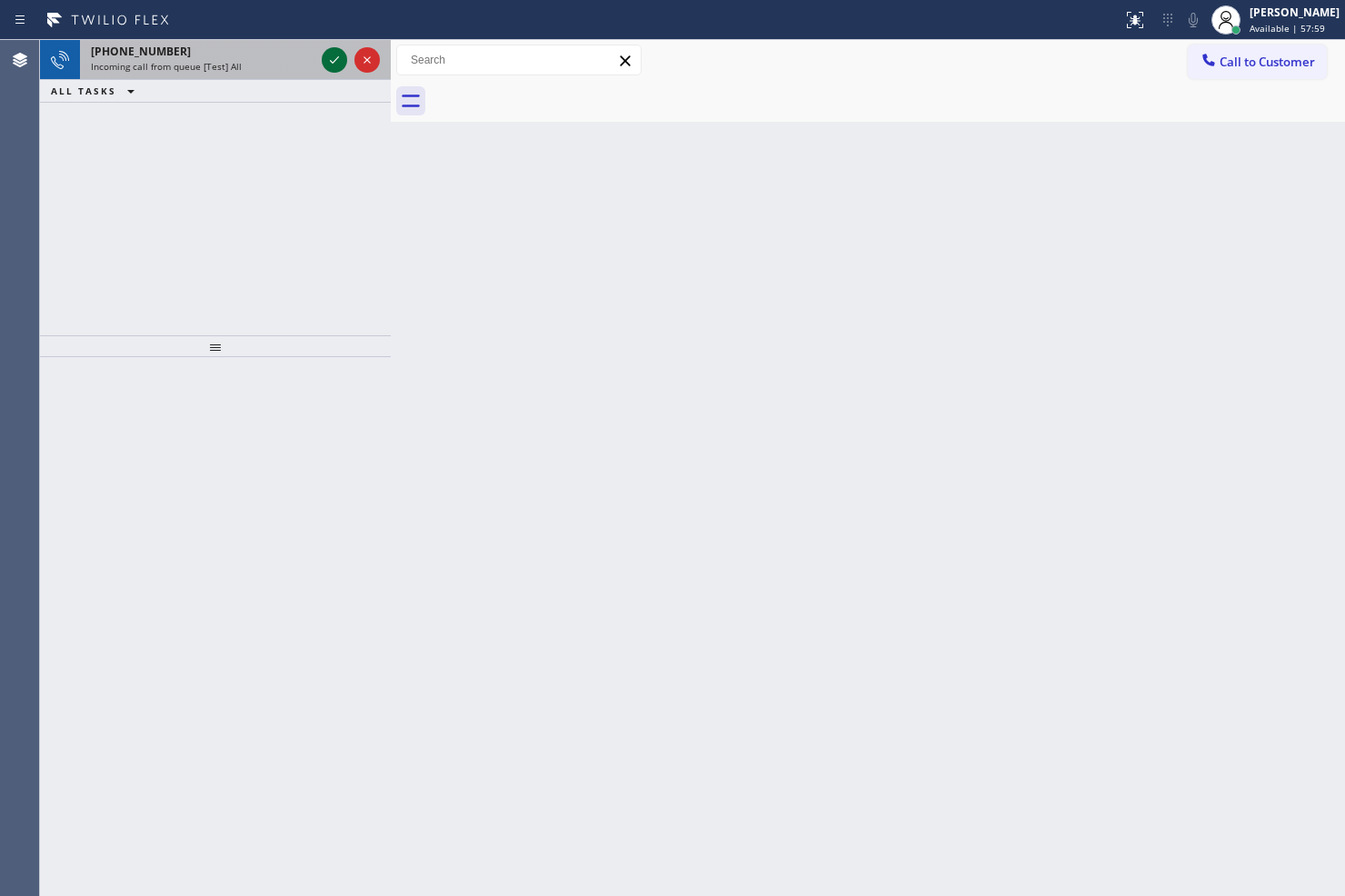
click at [324, 58] on icon at bounding box center [334, 59] width 22 height 22
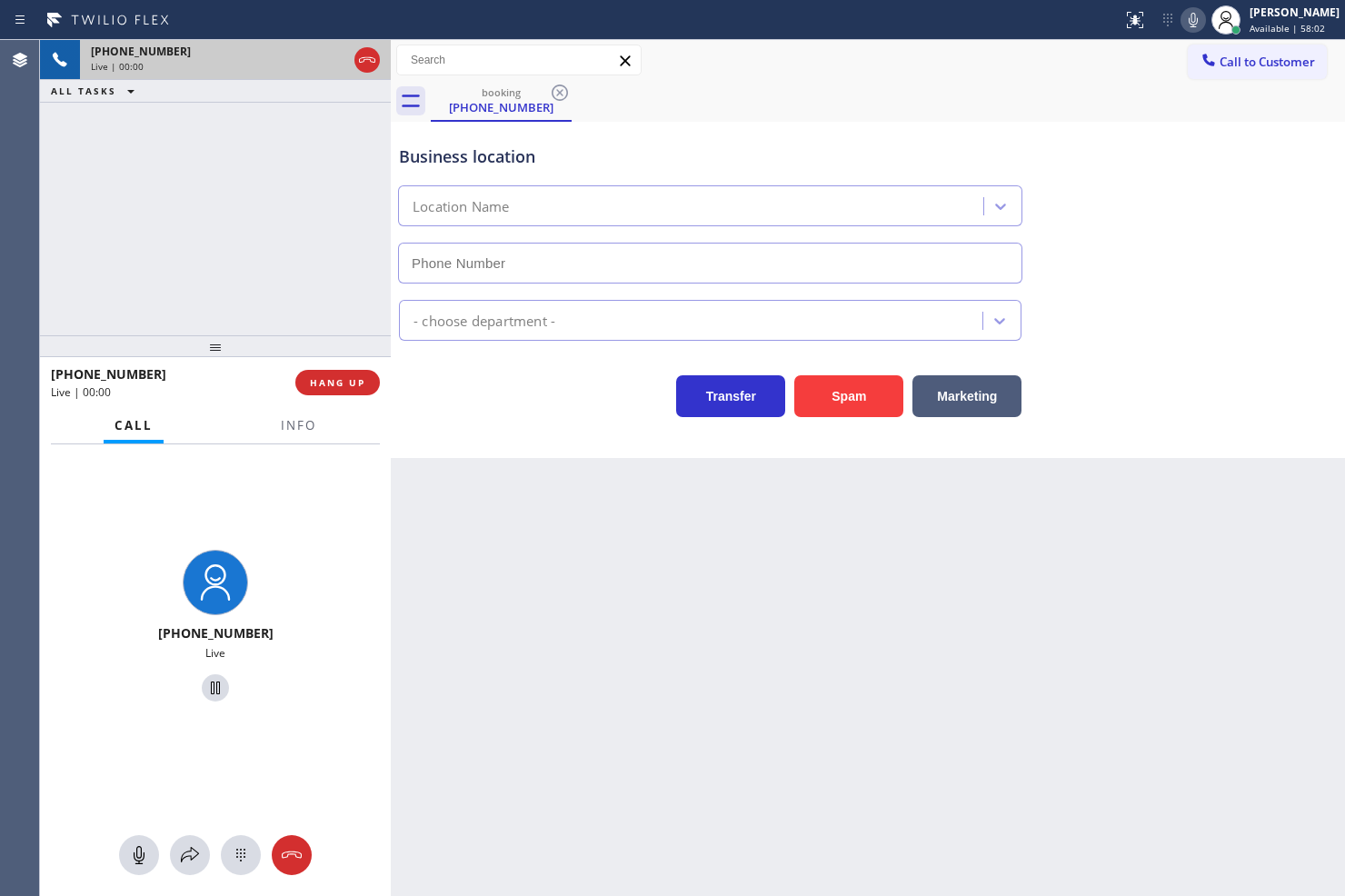
type input "(949) 998-4464"
click at [886, 384] on button "Spam" at bounding box center [848, 396] width 109 height 42
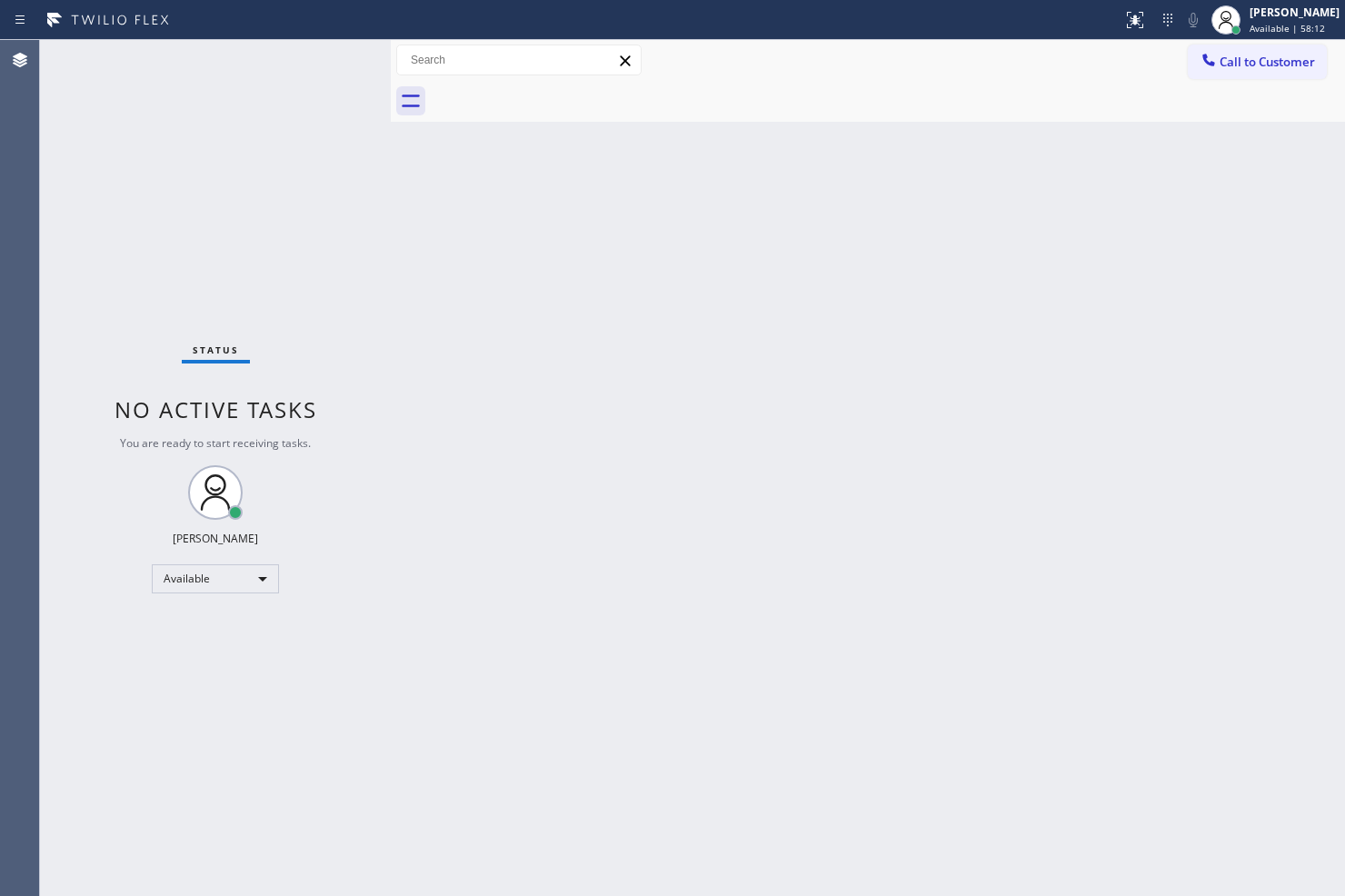
click at [46, 9] on icon at bounding box center [108, 20] width 136 height 29
click at [306, 65] on div "Status No active tasks You are ready to start receiving tasks. Judy Anne Bernal…" at bounding box center [216, 468] width 351 height 856
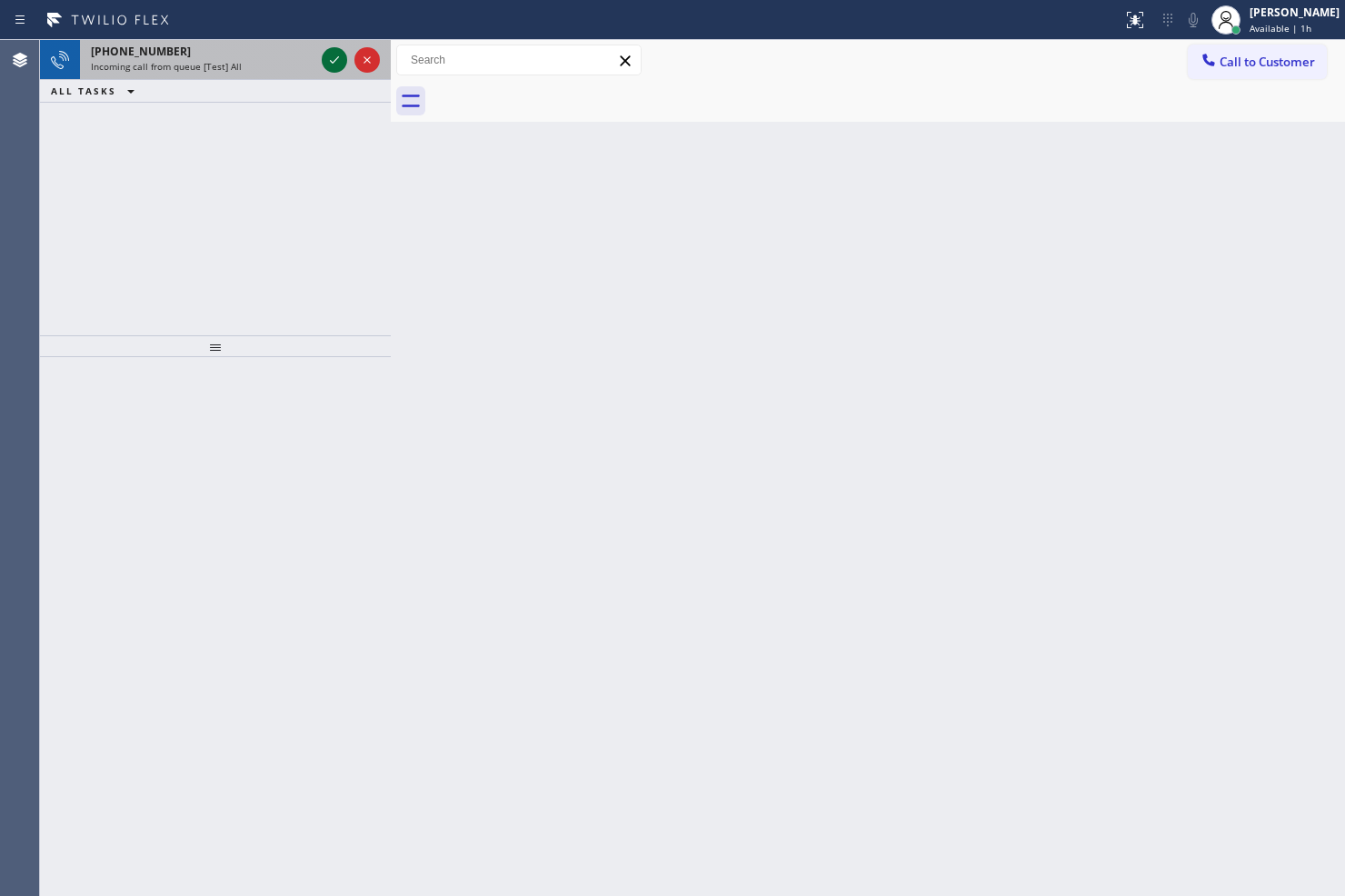
click at [333, 54] on icon at bounding box center [334, 59] width 22 height 22
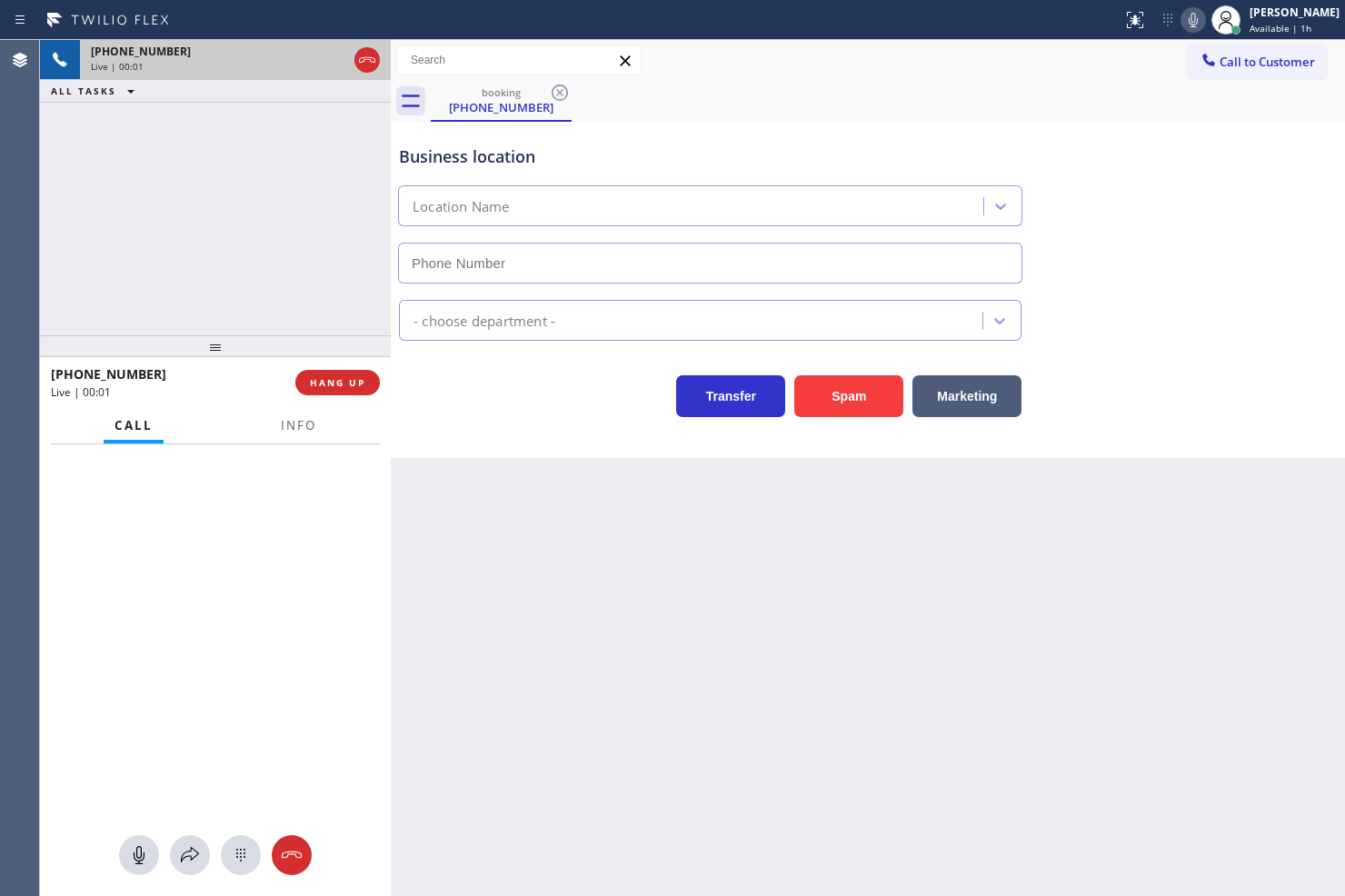
type input "(661) 218-1040"
click at [313, 436] on button "Info" at bounding box center [298, 426] width 57 height 36
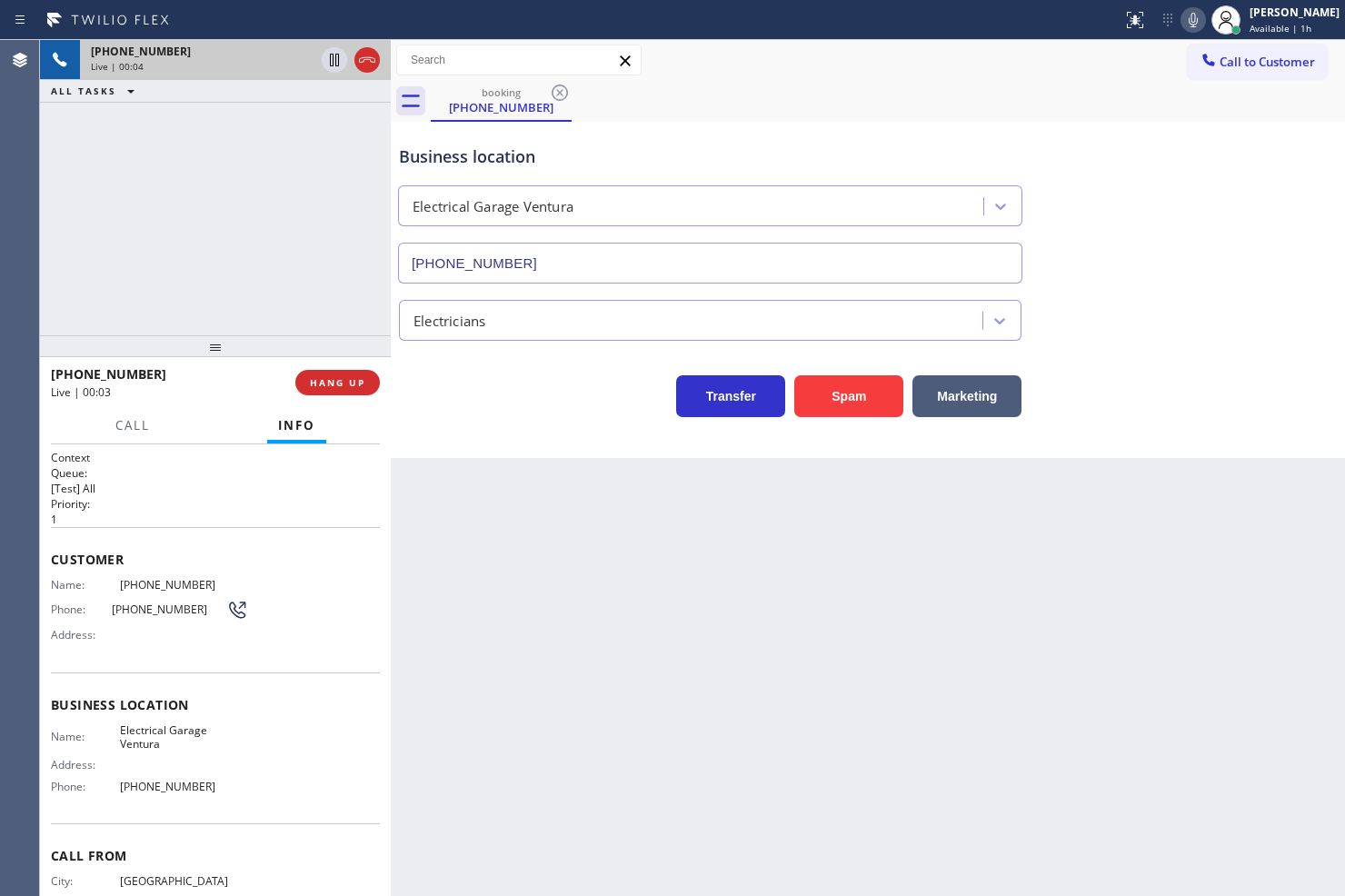
click at [576, 395] on div "Transfer Spam Marketing" at bounding box center [710, 392] width 630 height 51
click at [238, 221] on div "+18053366637 Live | 00:04 ALL TASKS ALL TASKS ACTIVE TASKS TASKS IN WRAP UP" at bounding box center [216, 187] width 351 height 295
click at [1188, 193] on div "Business location Electrical Garage Ventura (661) 218-1040" at bounding box center [868, 201] width 945 height 164
click at [1087, 84] on div "booking (805) 336-6637" at bounding box center [887, 101] width 914 height 41
click at [547, 441] on div "Business location Electrical Garage Ventura (661) 218-1040 Electricians Transfe…" at bounding box center [868, 290] width 954 height 336
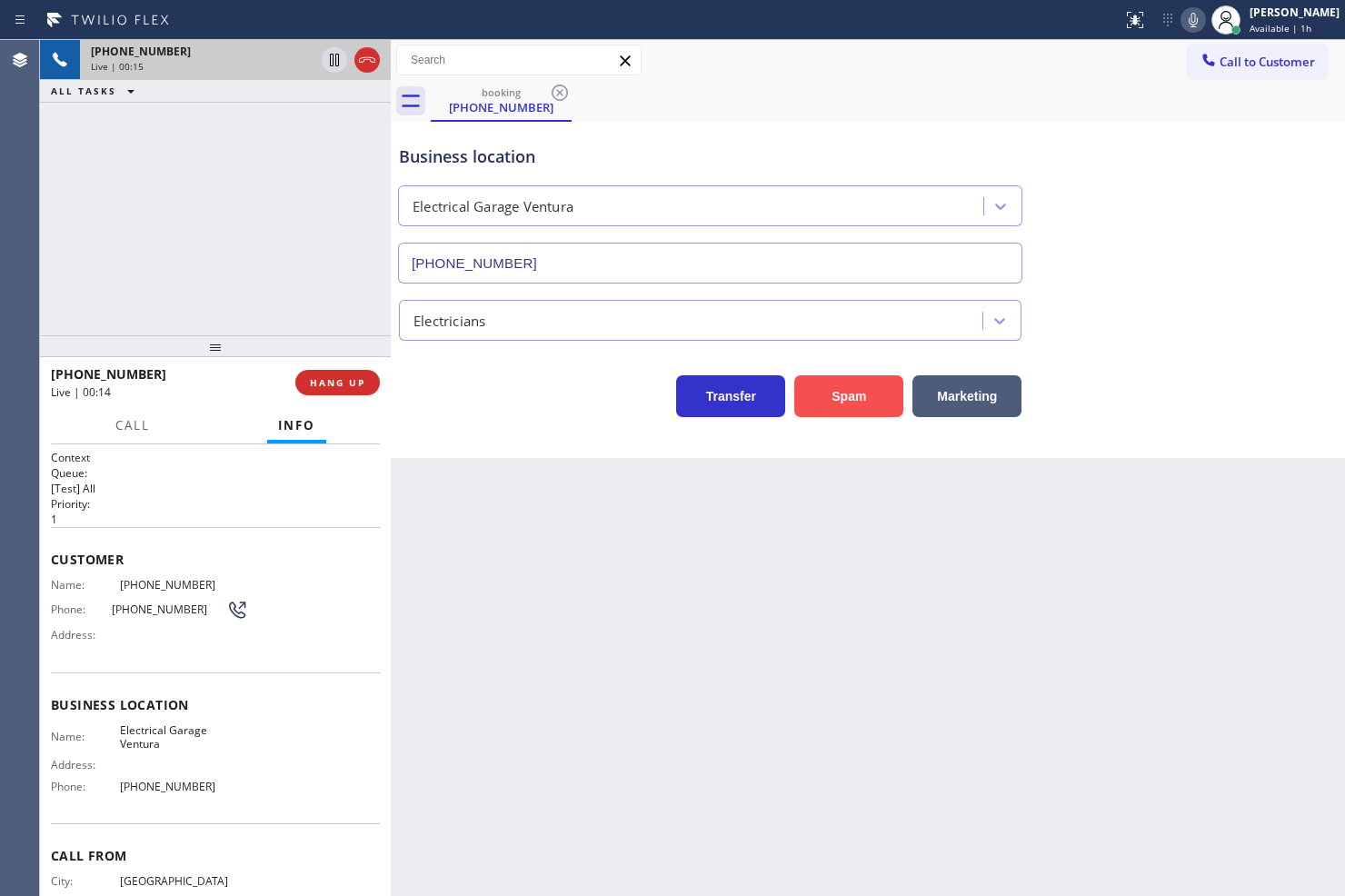
click at [886, 402] on button "Spam" at bounding box center [848, 396] width 109 height 42
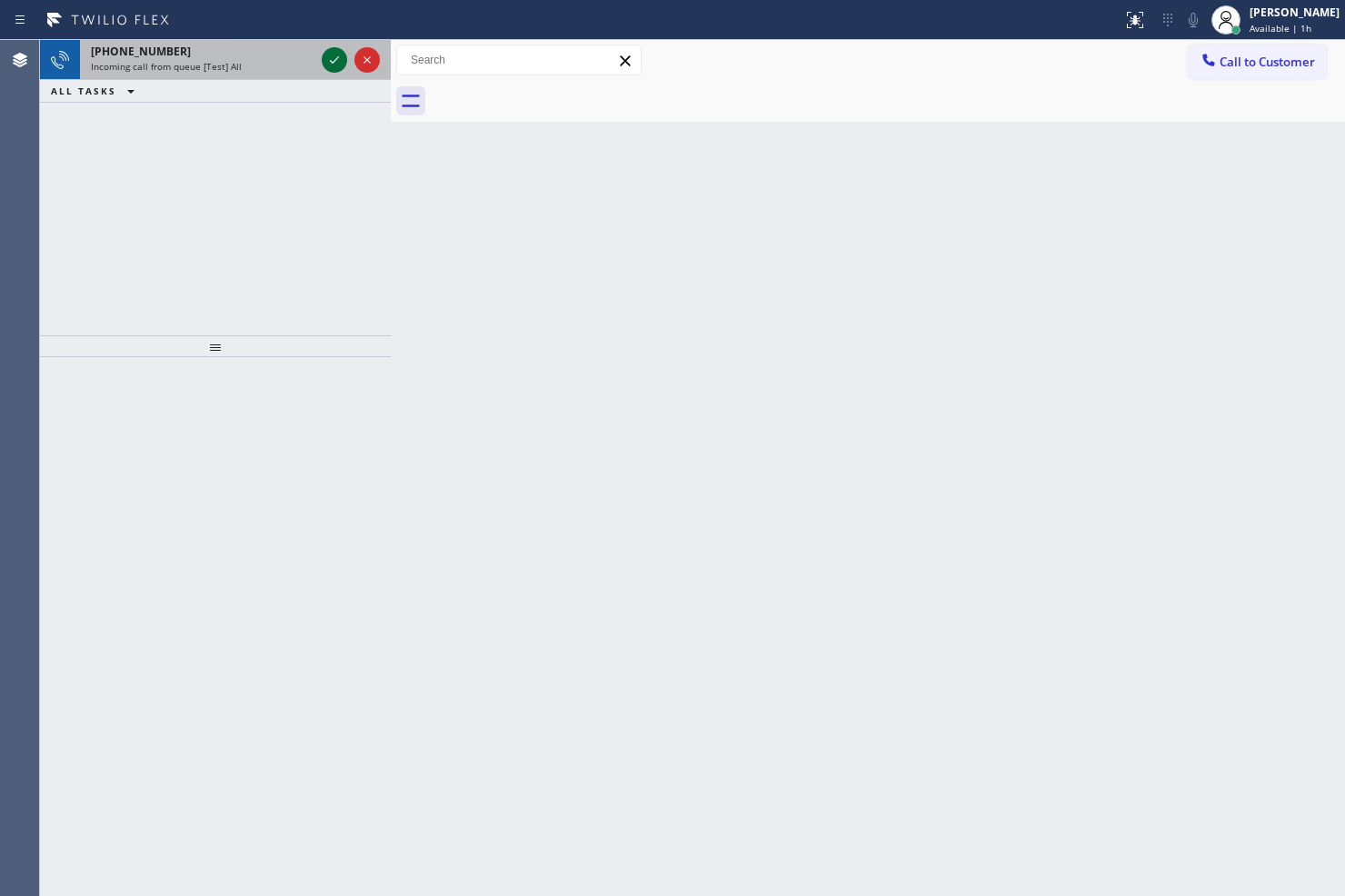
click at [337, 62] on icon at bounding box center [334, 59] width 22 height 22
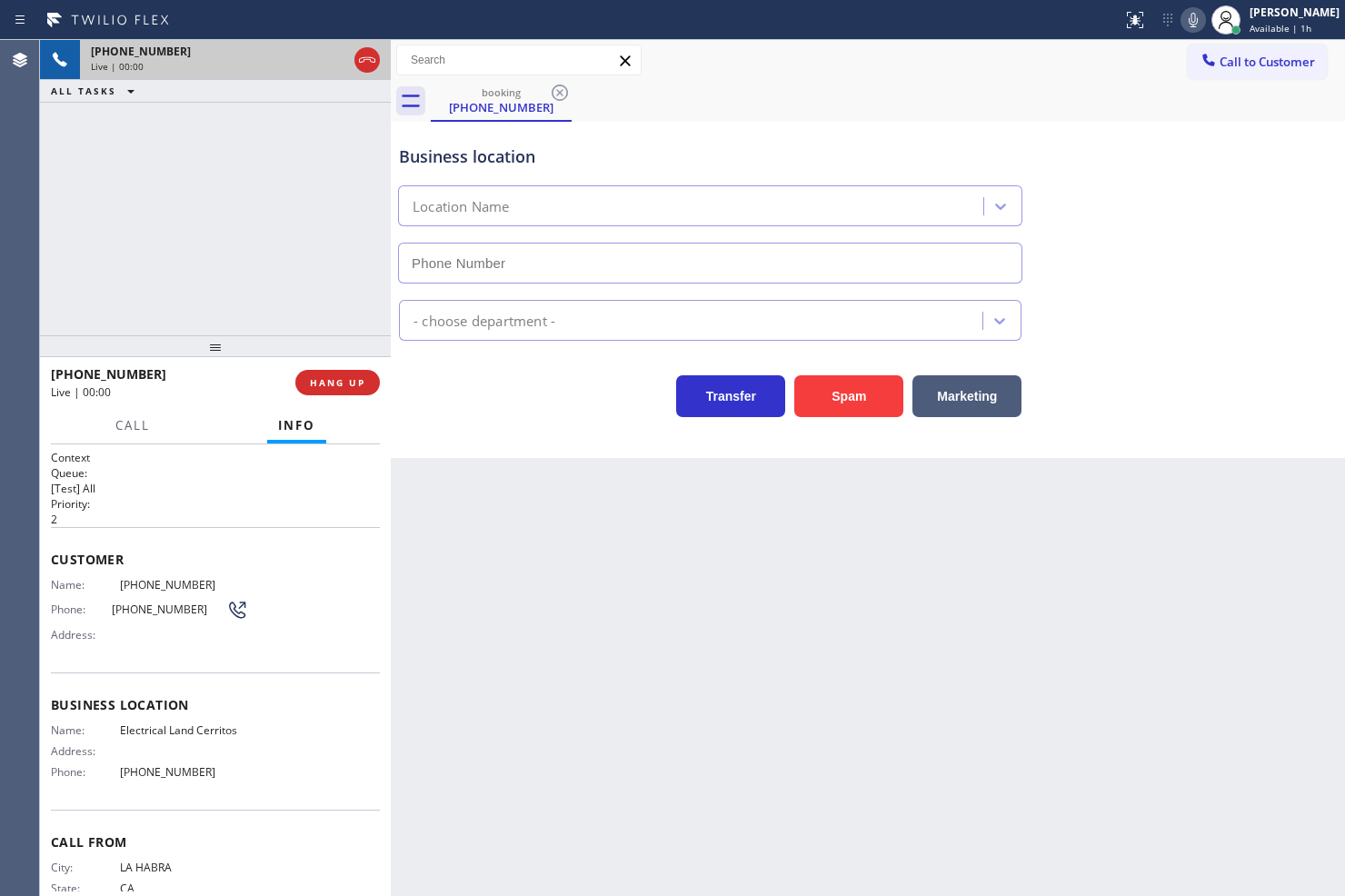
type input "(562) 358-5911"
click at [843, 393] on button "Spam" at bounding box center [848, 396] width 109 height 42
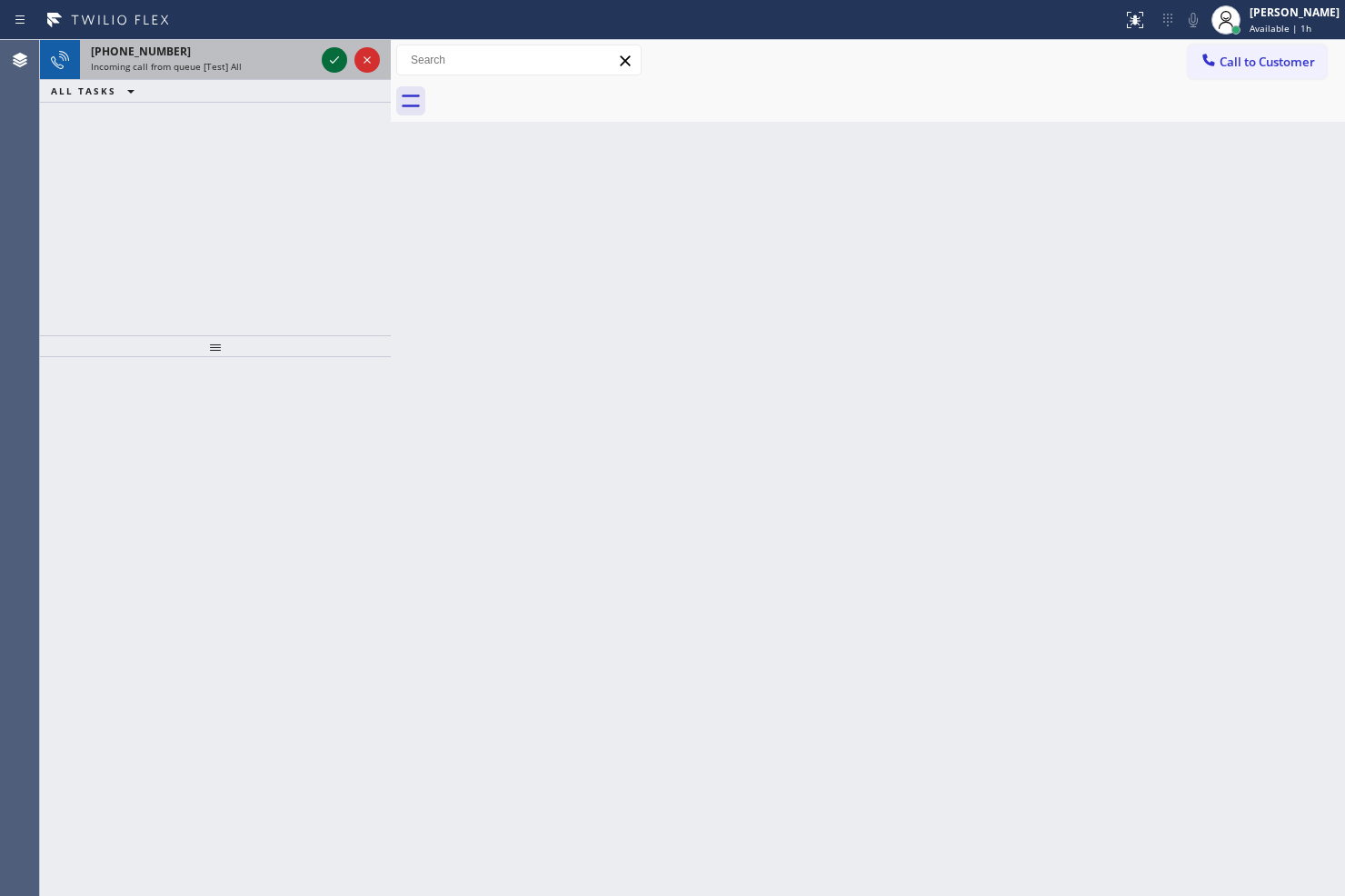
click at [328, 59] on icon at bounding box center [334, 59] width 22 height 22
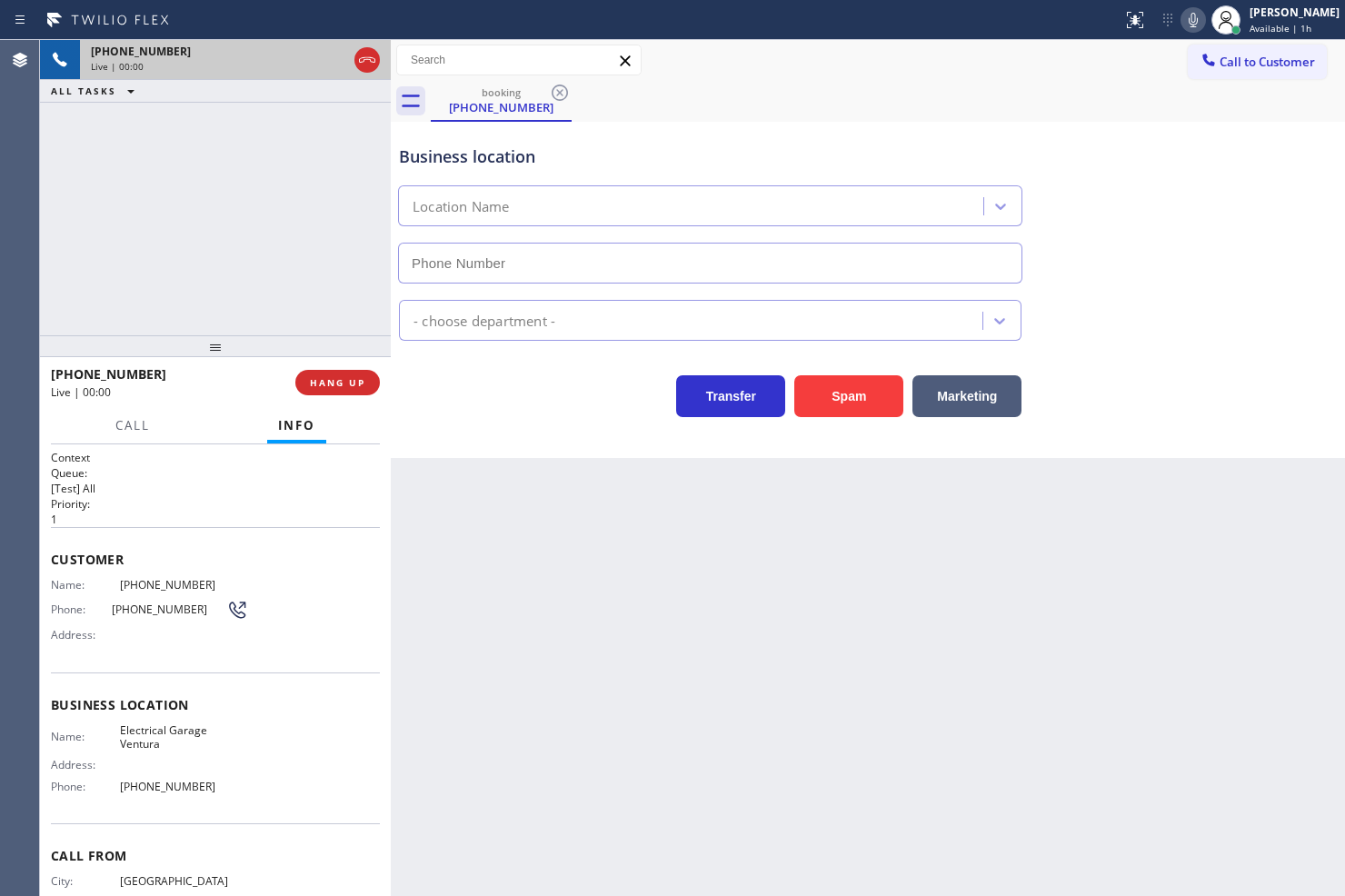
type input "(661) 218-1040"
click at [128, 426] on span "Call" at bounding box center [132, 425] width 35 height 16
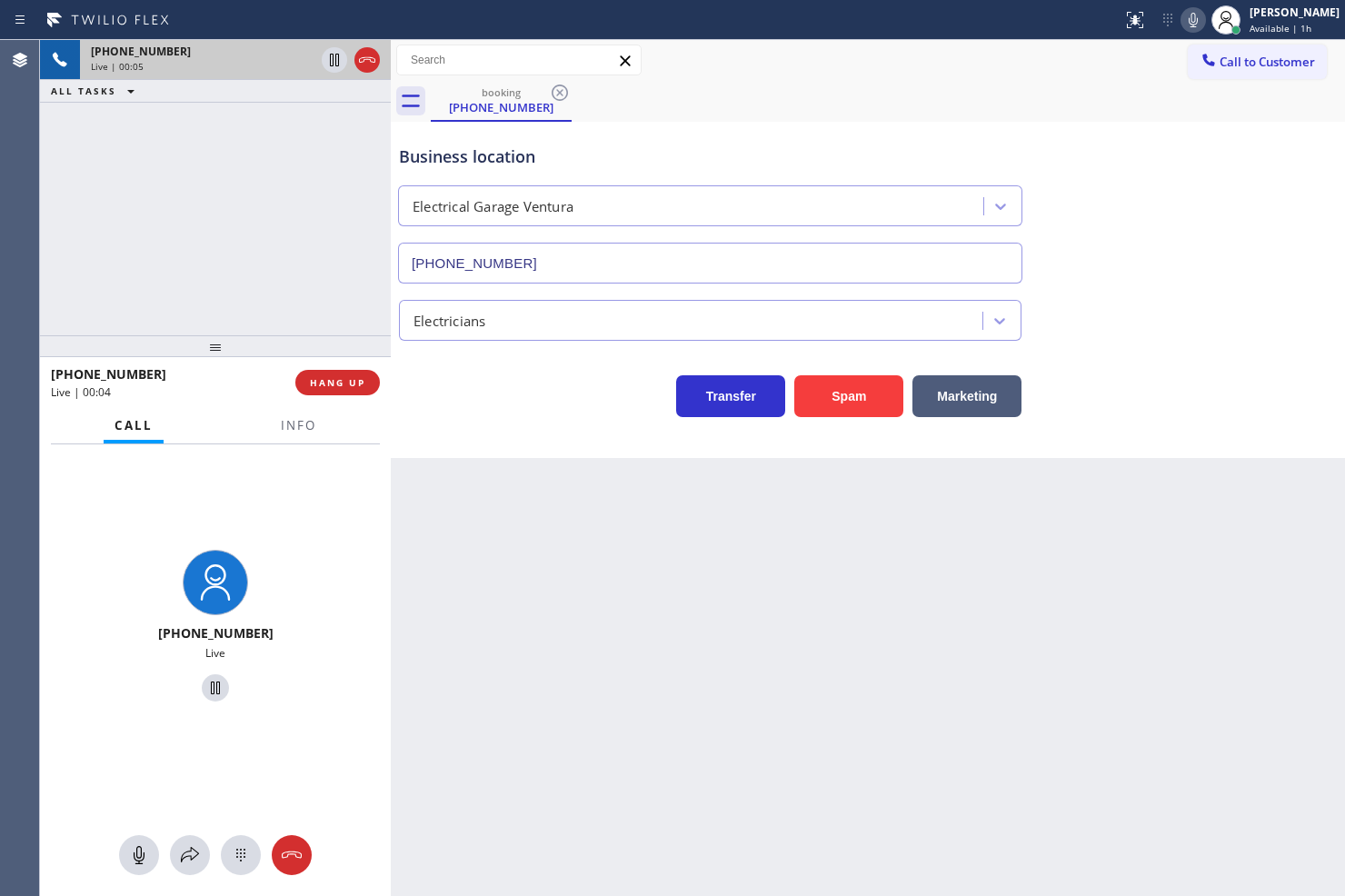
click at [185, 189] on div "+18053366637 Live | 00:05 ALL TASKS ALL TASKS ACTIVE TASKS TASKS IN WRAP UP" at bounding box center [216, 187] width 351 height 295
click at [332, 373] on button "HANG UP" at bounding box center [337, 382] width 84 height 25
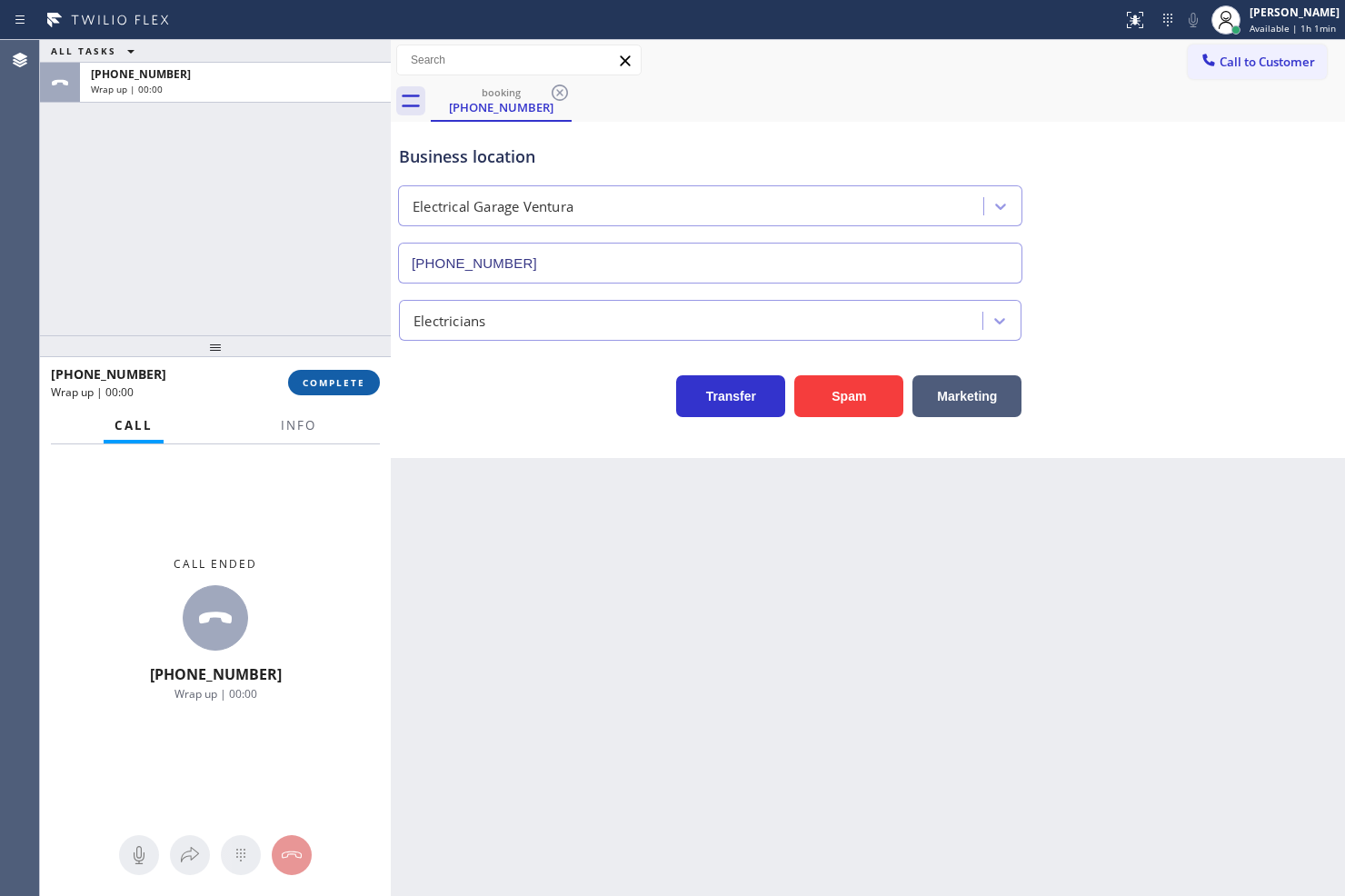
click at [338, 375] on button "COMPLETE" at bounding box center [334, 382] width 92 height 25
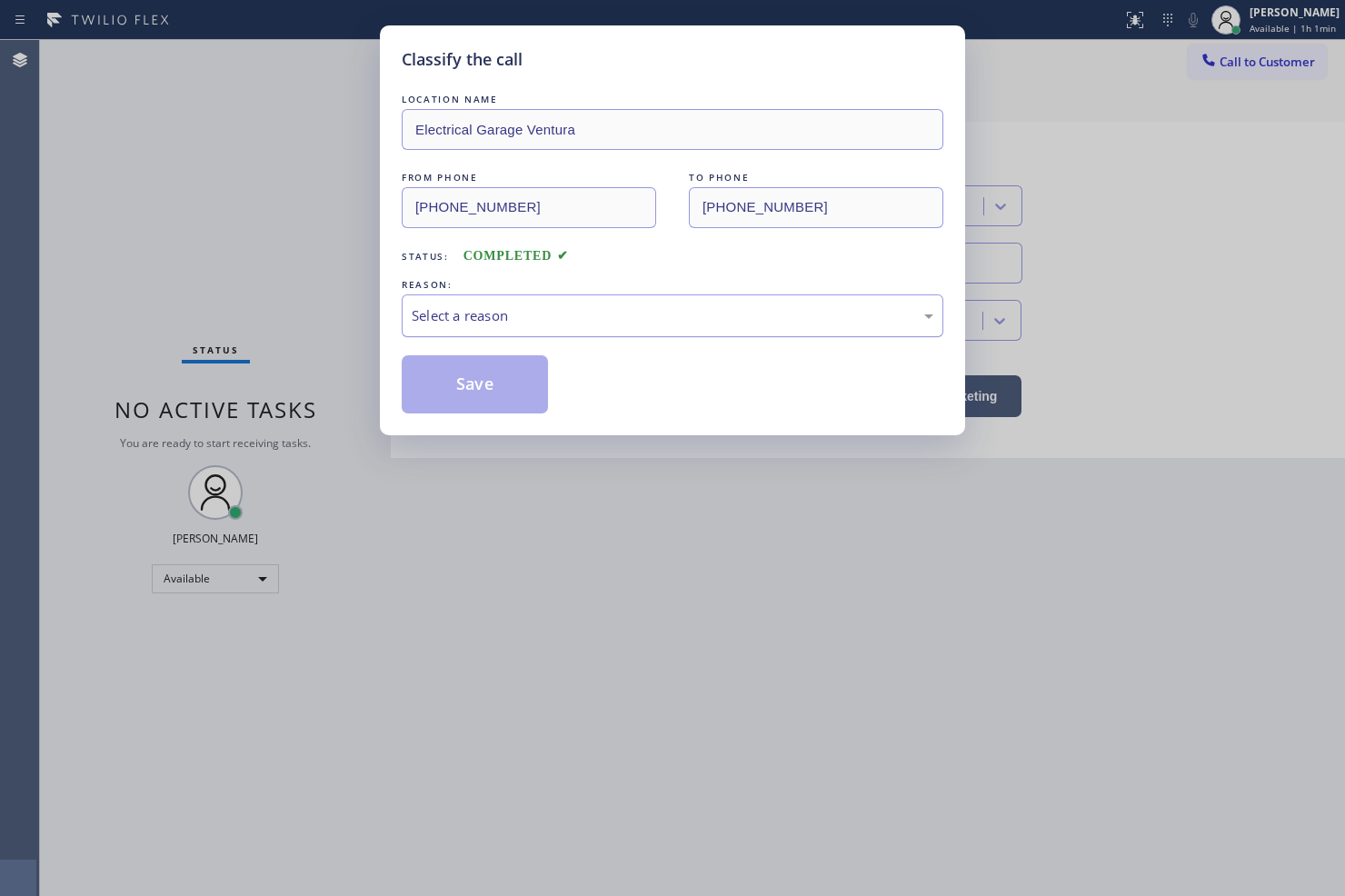
click at [485, 304] on div "Select a reason" at bounding box center [672, 316] width 542 height 43
click at [525, 389] on button "Save" at bounding box center [474, 384] width 146 height 58
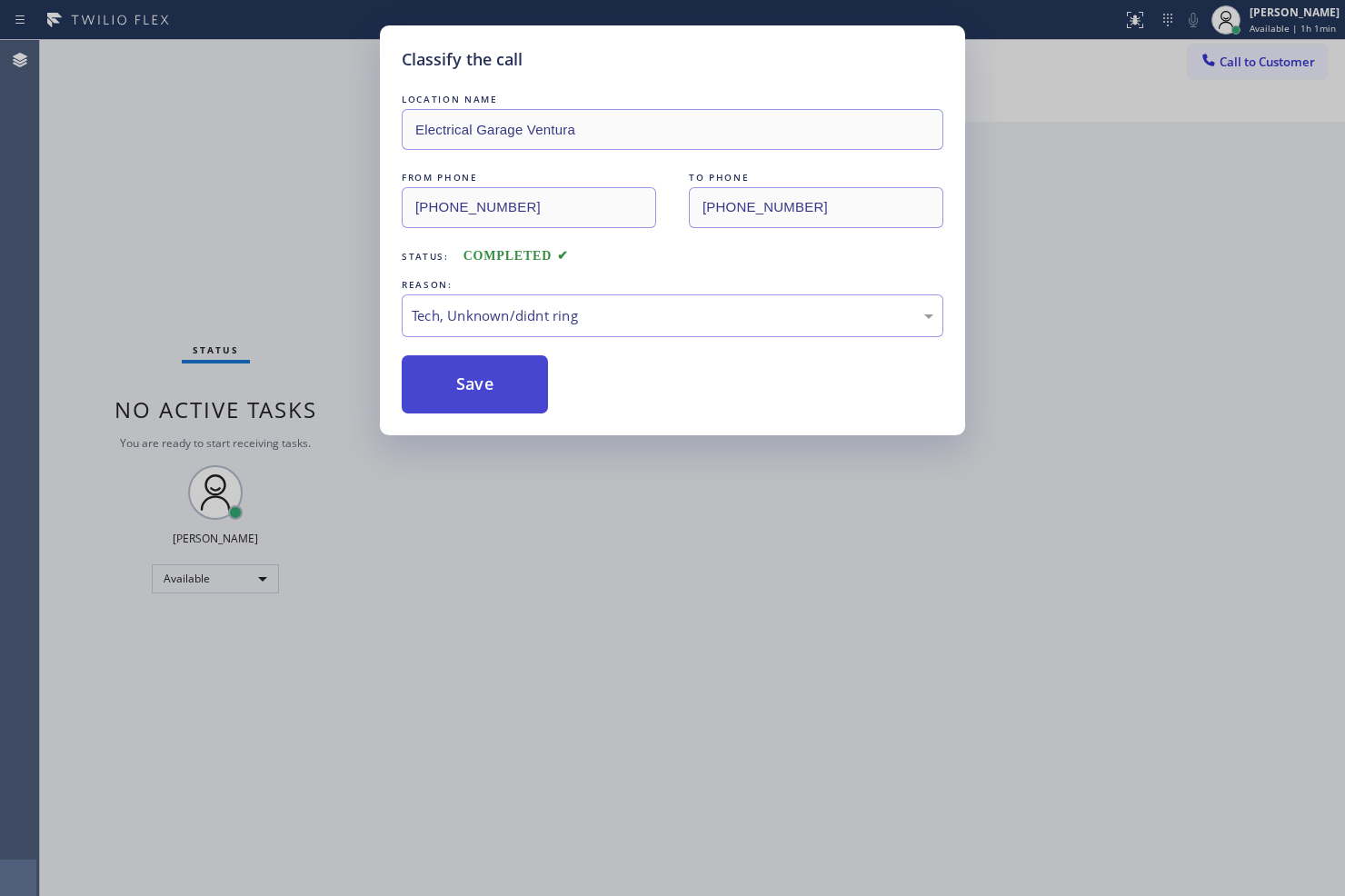
click at [525, 389] on button "Save" at bounding box center [474, 384] width 146 height 58
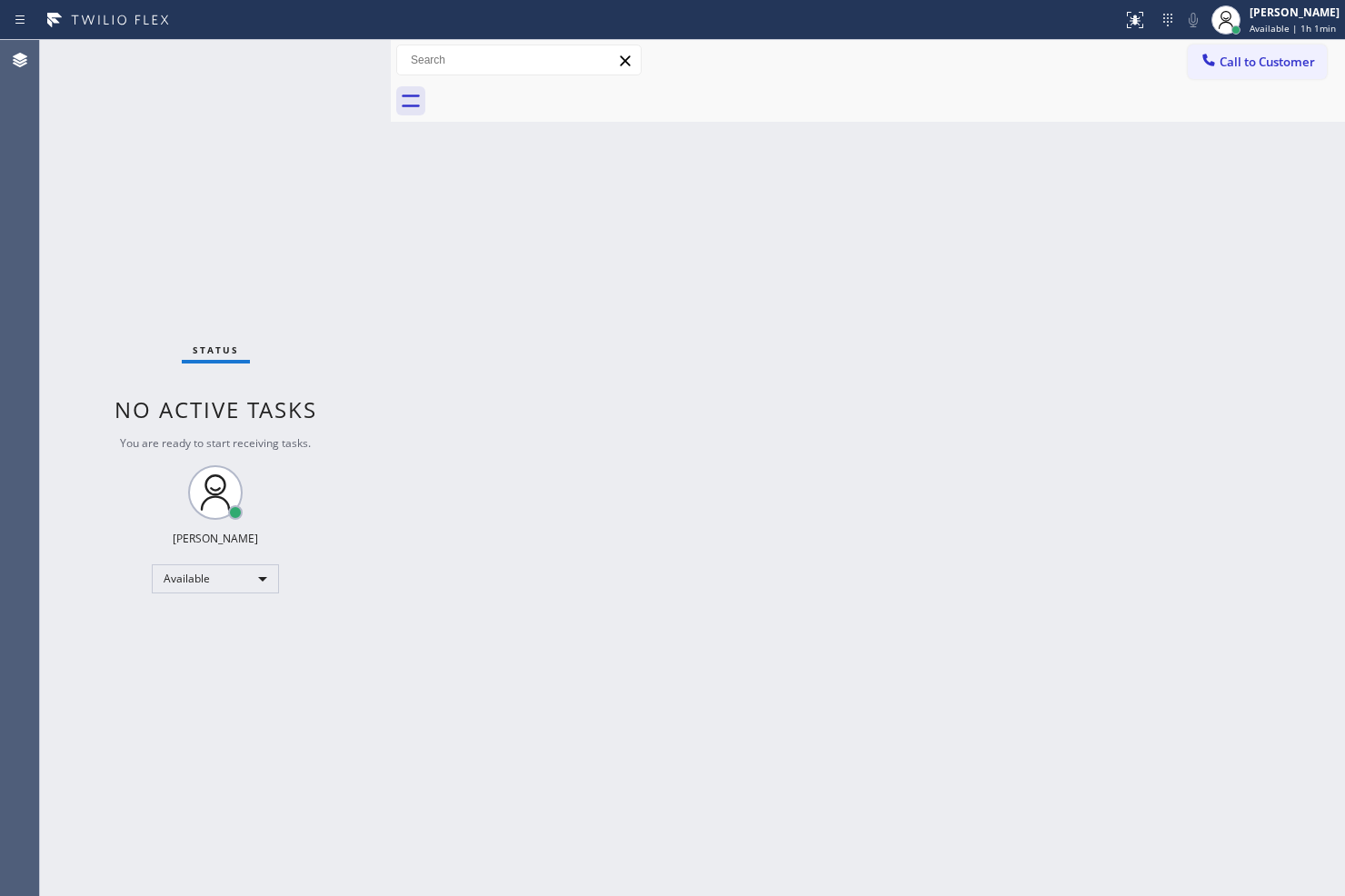
drag, startPoint x: 288, startPoint y: 59, endPoint x: 304, endPoint y: 44, distance: 21.9
click at [289, 56] on div "Status No active tasks You are ready to start receiving tasks. Judy Anne Bernal…" at bounding box center [216, 468] width 351 height 856
click at [882, 554] on div "Back to Dashboard Change Sender ID Customers Technicians Select a contact Outbo…" at bounding box center [868, 468] width 954 height 856
click at [357, 249] on div "Status No active tasks You are ready to start receiving tasks. Judy Anne Bernal…" at bounding box center [216, 468] width 351 height 856
click at [428, 359] on div "Back to Dashboard Change Sender ID Customers Technicians Select a contact Outbo…" at bounding box center [868, 468] width 954 height 856
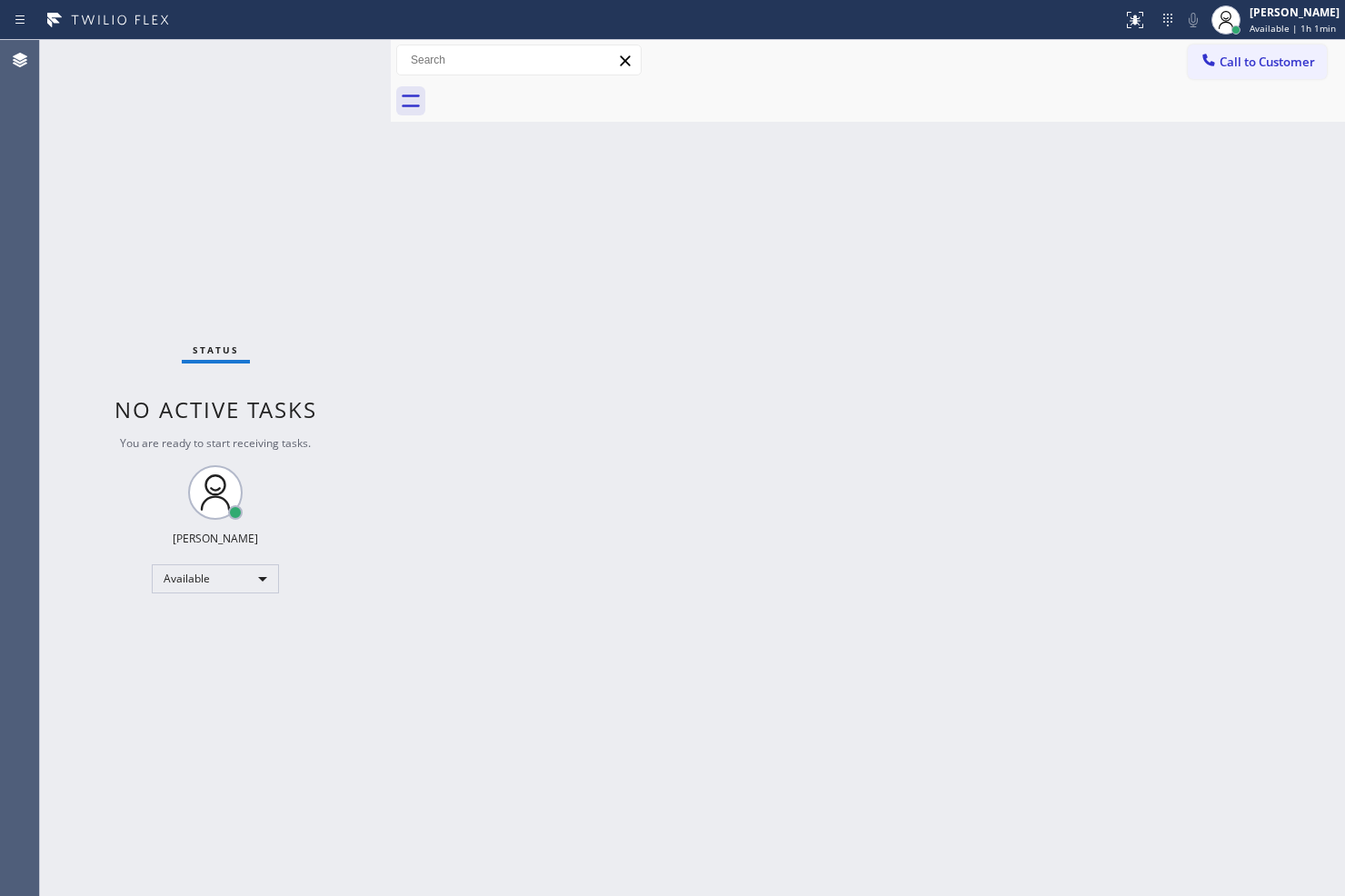
drag, startPoint x: 365, startPoint y: 156, endPoint x: 339, endPoint y: 74, distance: 86.0
click at [365, 149] on div "Status No active tasks You are ready to start receiving tasks. Judy Anne Bernal…" at bounding box center [216, 468] width 351 height 856
click at [338, 70] on div "Status No active tasks You are ready to start receiving tasks. Judy Anne Bernal…" at bounding box center [216, 468] width 351 height 856
click at [331, 62] on div "Status No active tasks You are ready to start receiving tasks. Judy Anne Bernal…" at bounding box center [216, 468] width 351 height 856
drag, startPoint x: 302, startPoint y: 138, endPoint x: 346, endPoint y: 60, distance: 89.6
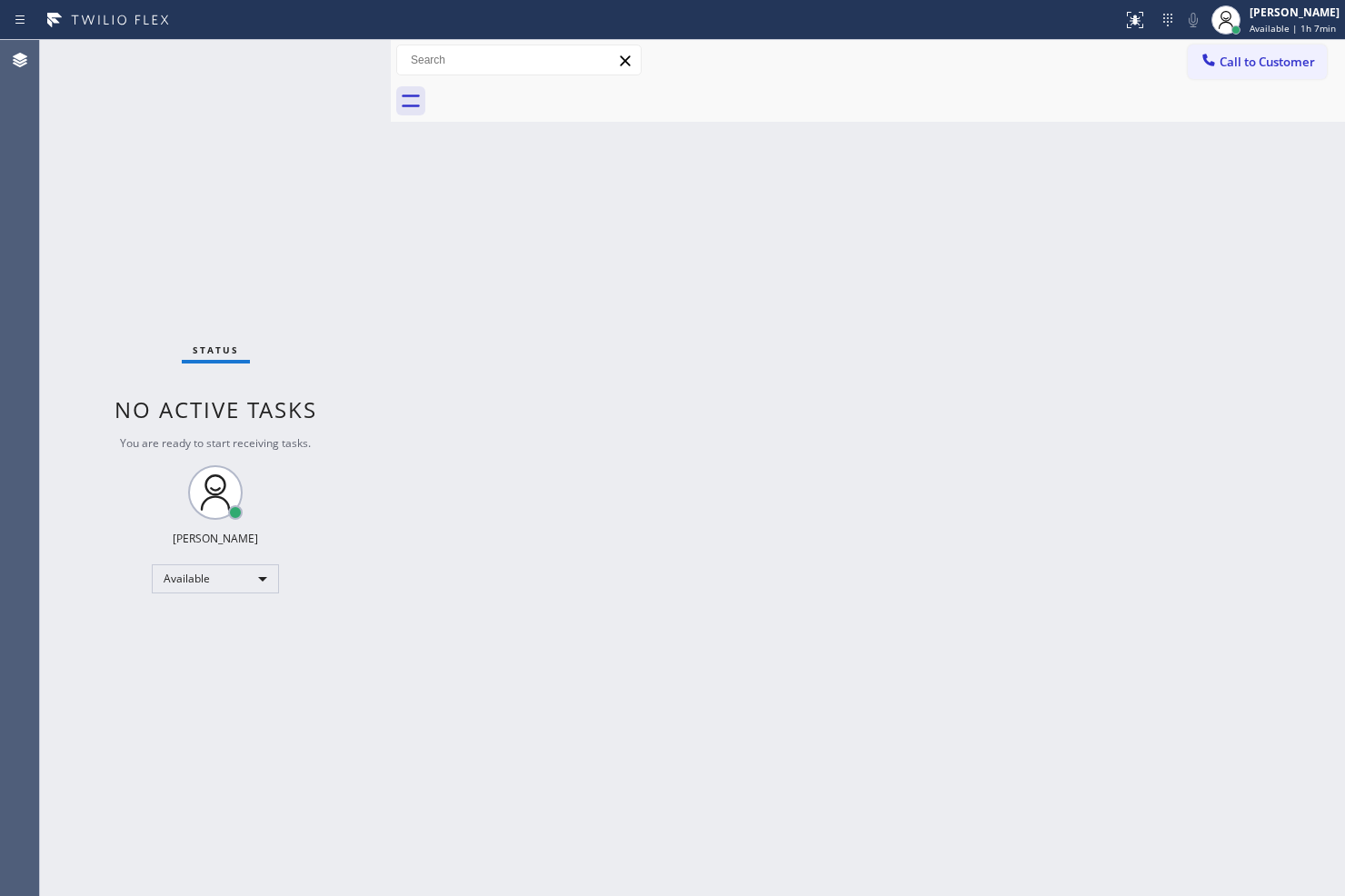
click at [315, 118] on div "Status No active tasks You are ready to start receiving tasks. Judy Anne Bernal…" at bounding box center [216, 468] width 351 height 856
click at [349, 51] on div "Status No active tasks You are ready to start receiving tasks. Judy Anne Bernal…" at bounding box center [216, 468] width 351 height 856
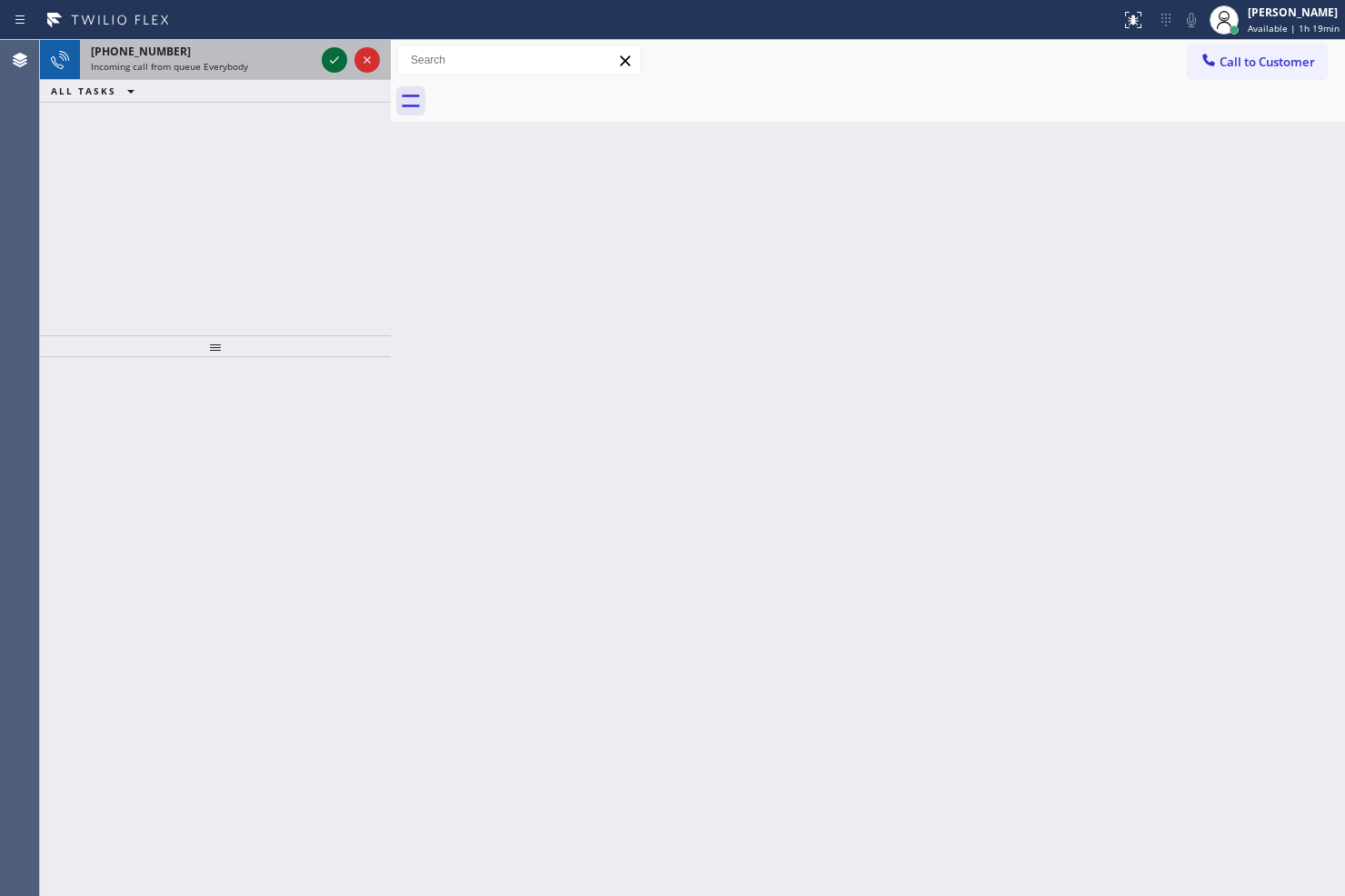
click at [340, 65] on icon at bounding box center [334, 59] width 22 height 22
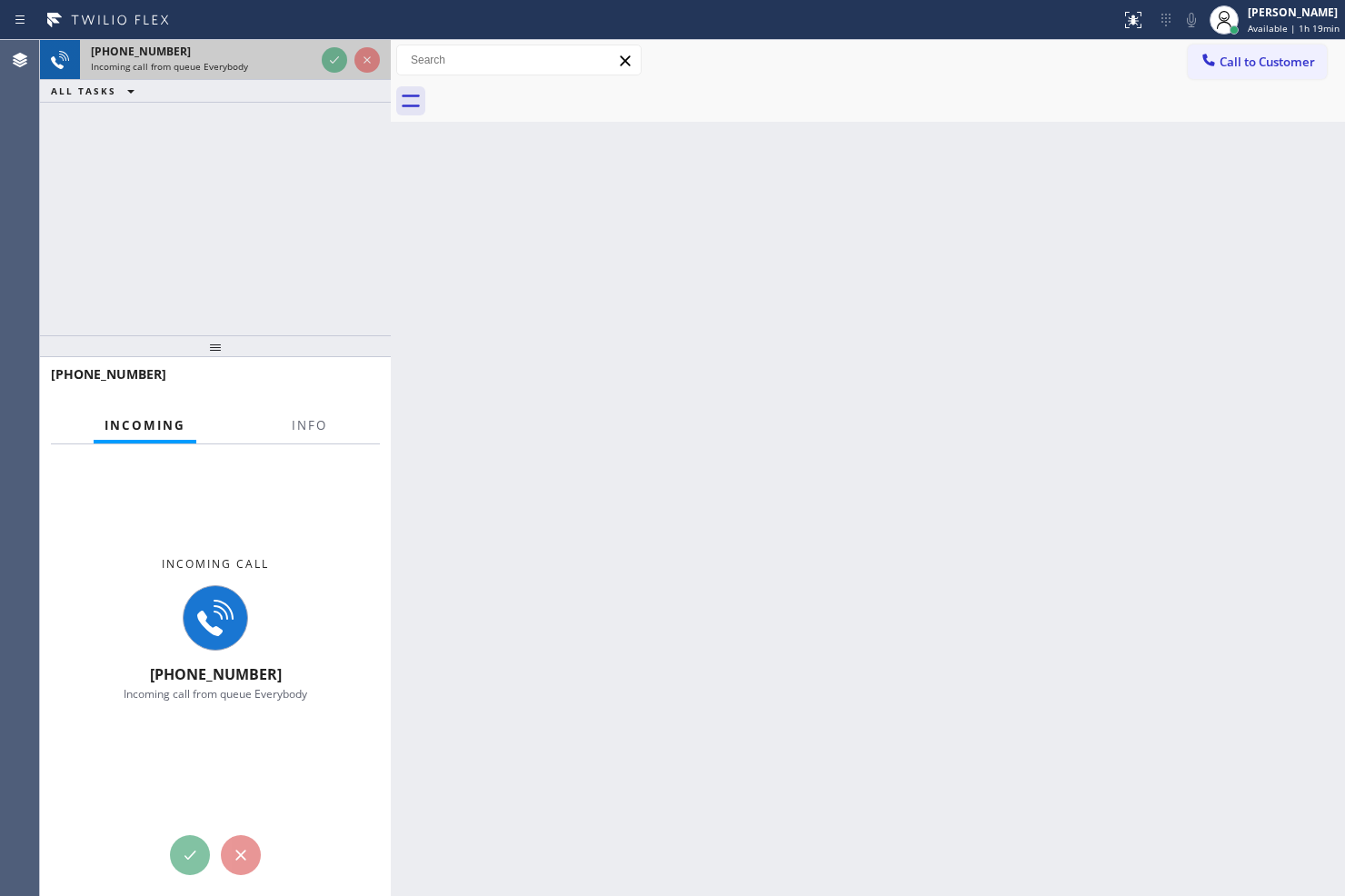
drag, startPoint x: 592, startPoint y: 311, endPoint x: 191, endPoint y: 74, distance: 465.8
click at [583, 309] on div "Back to Dashboard Change Sender ID Customers Technicians Select a contact Outbo…" at bounding box center [868, 468] width 954 height 856
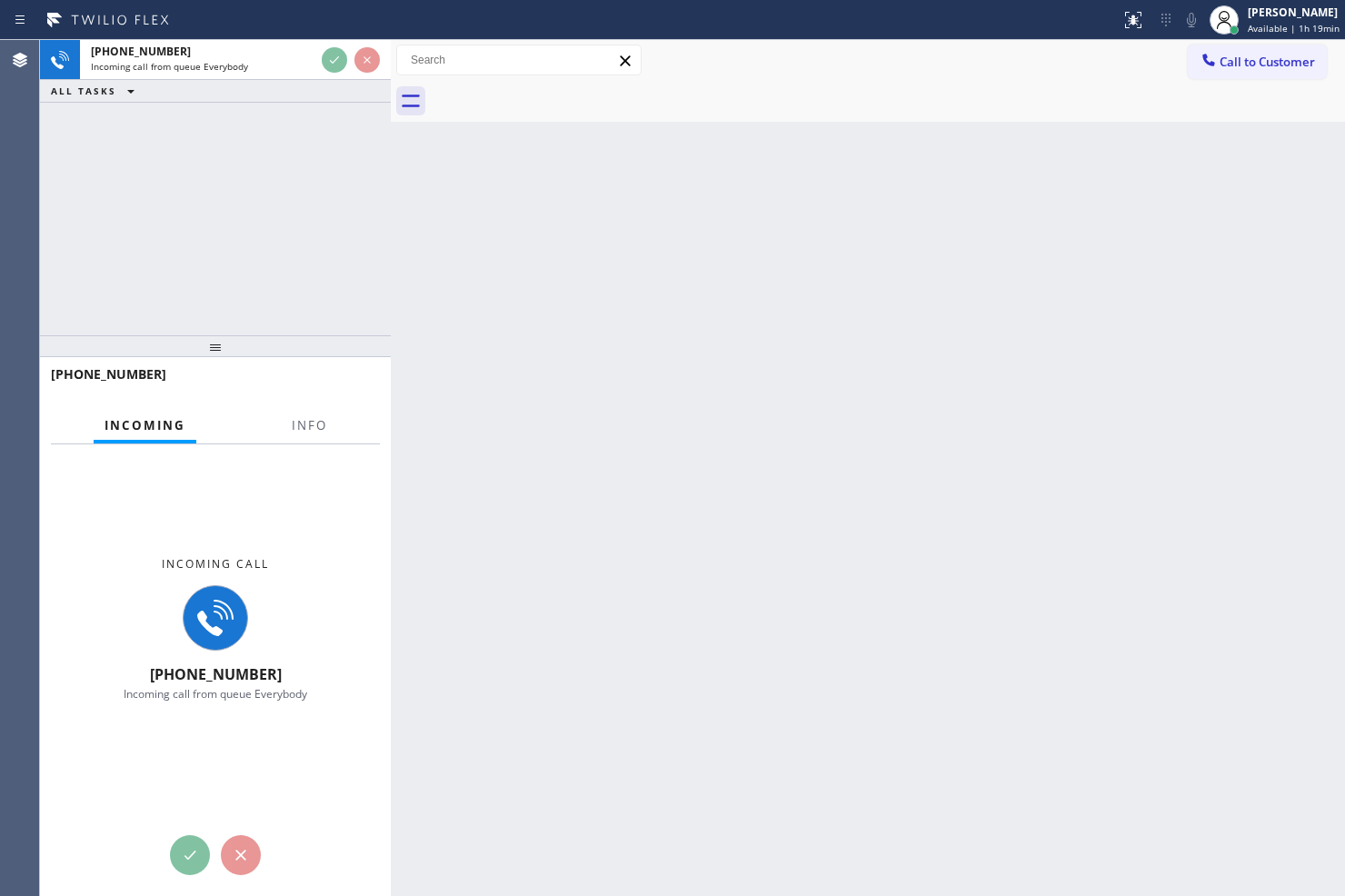
click at [318, 147] on div "+15084985338 Incoming call from queue Everybody ALL TASKS ALL TASKS ACTIVE TASK…" at bounding box center [216, 187] width 351 height 295
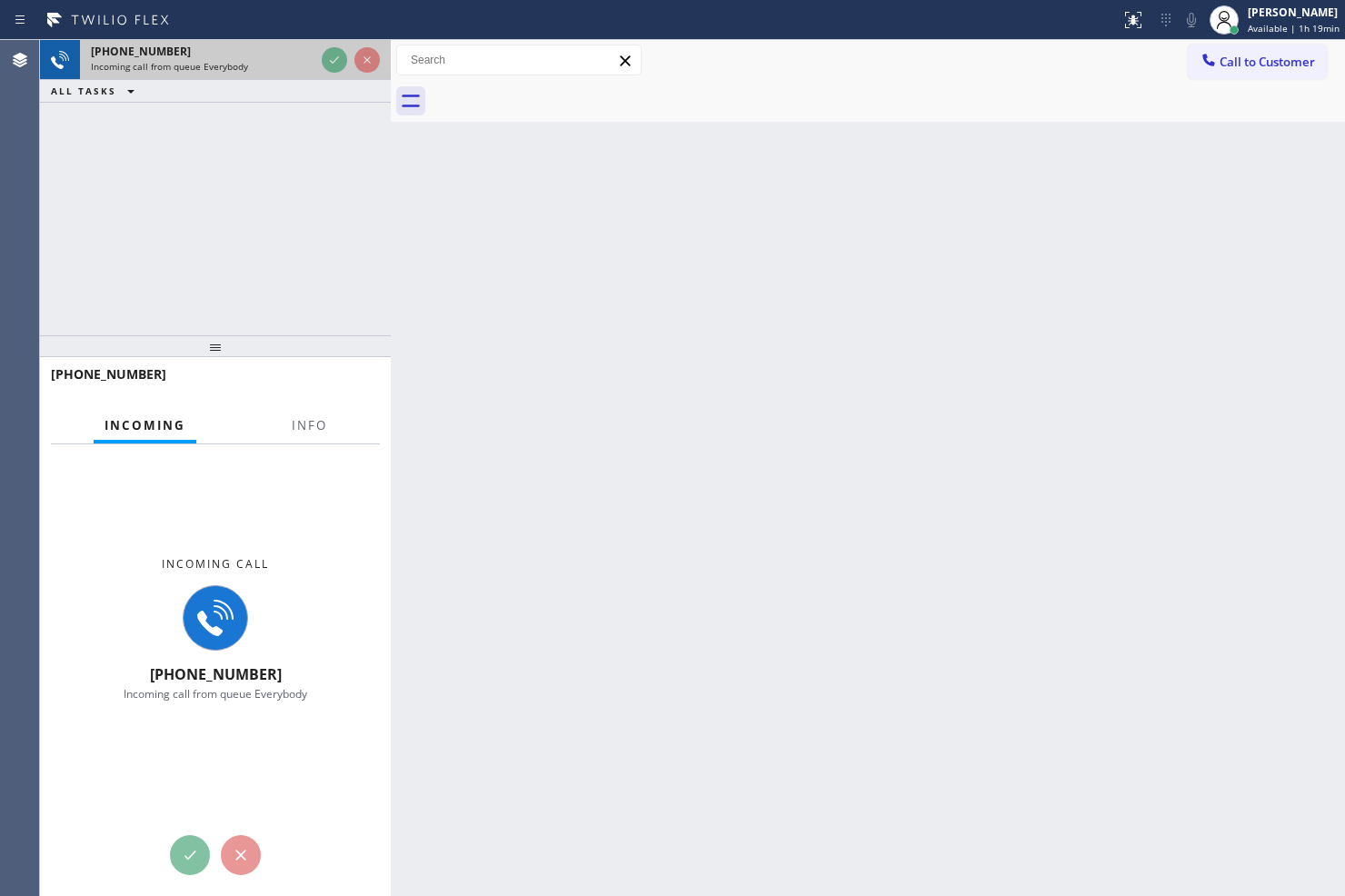
click at [345, 73] on div at bounding box center [351, 60] width 66 height 40
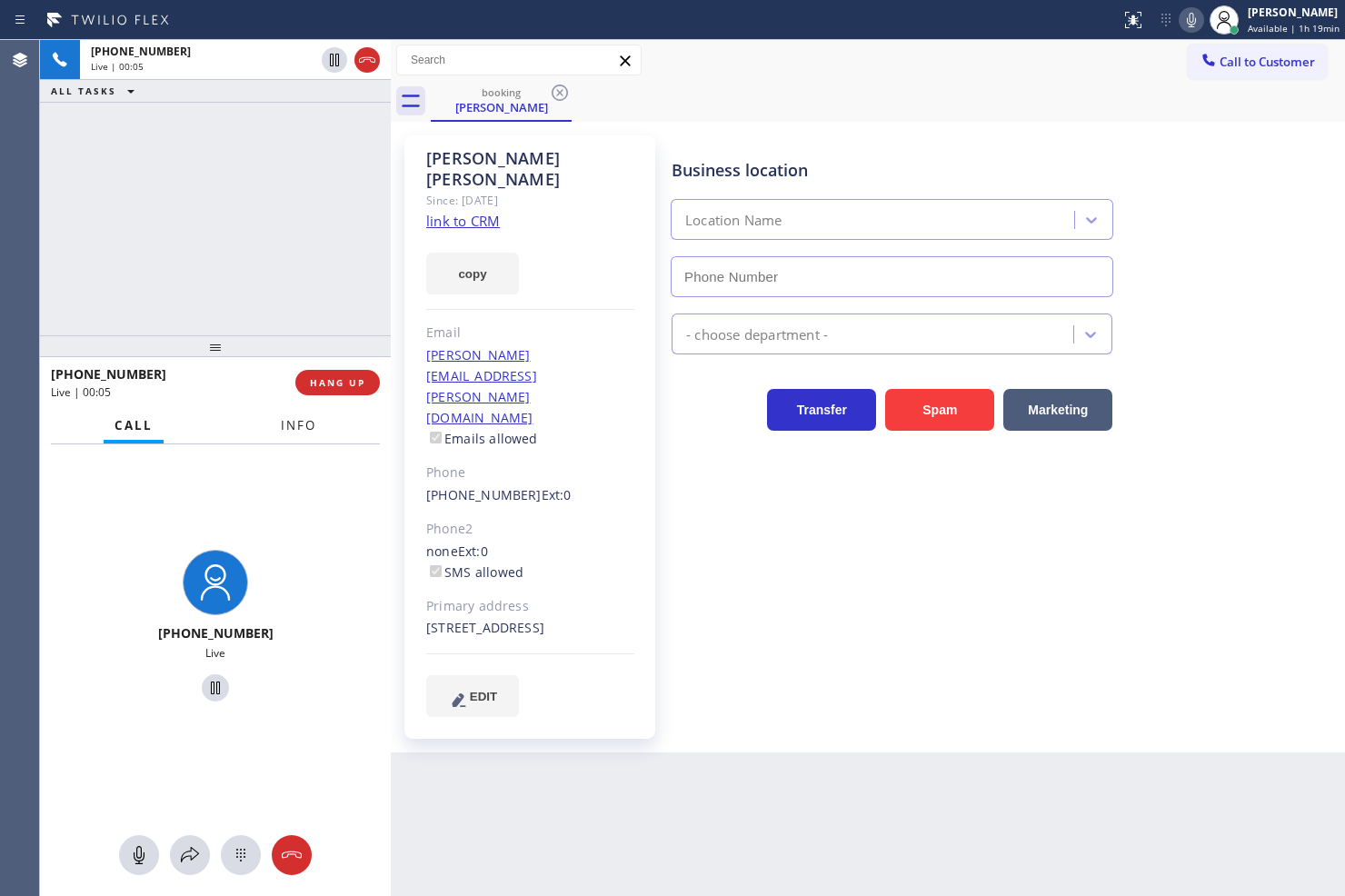
click at [292, 427] on span "Info" at bounding box center [299, 425] width 36 height 16
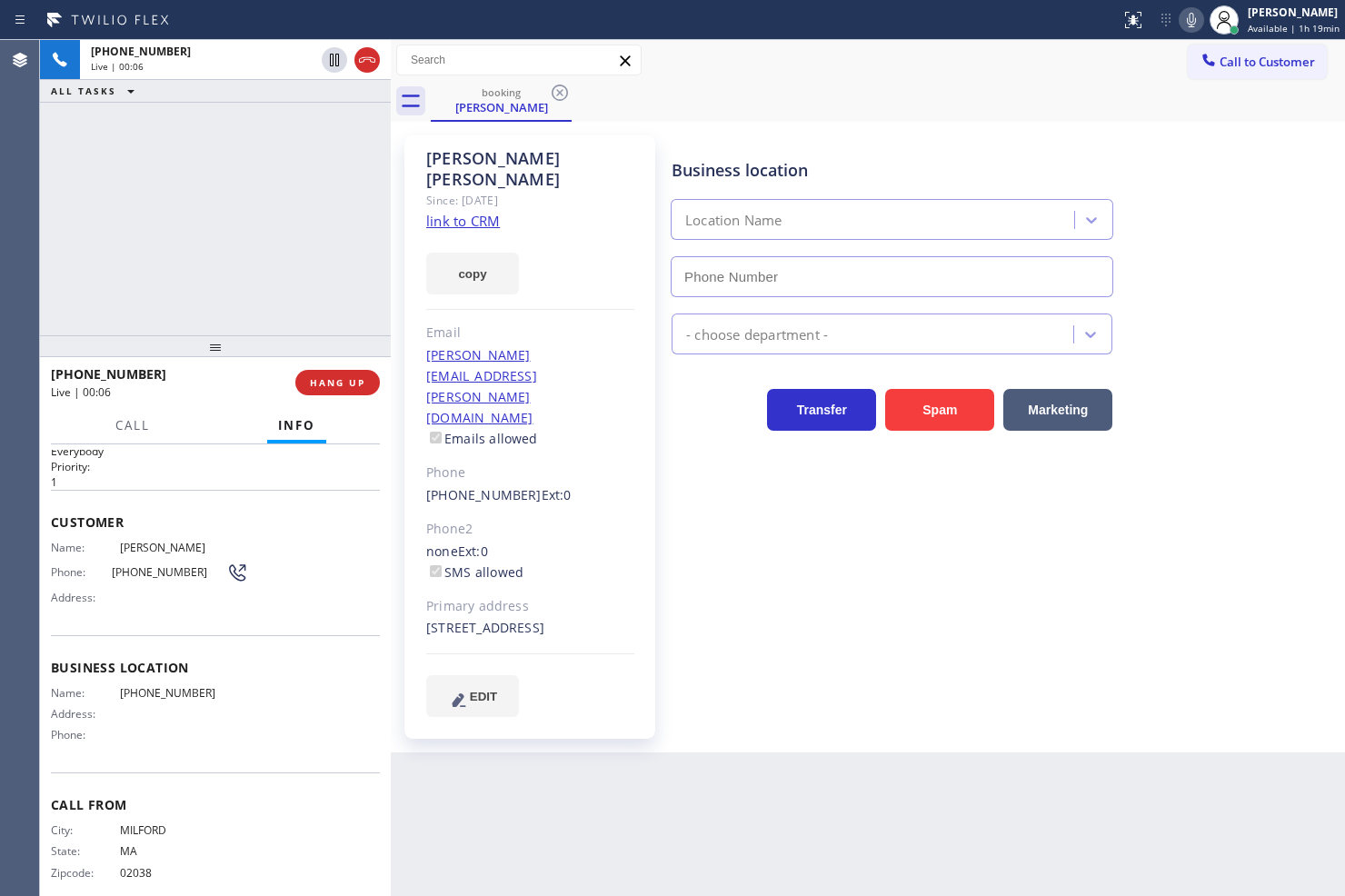
scroll to position [54, 0]
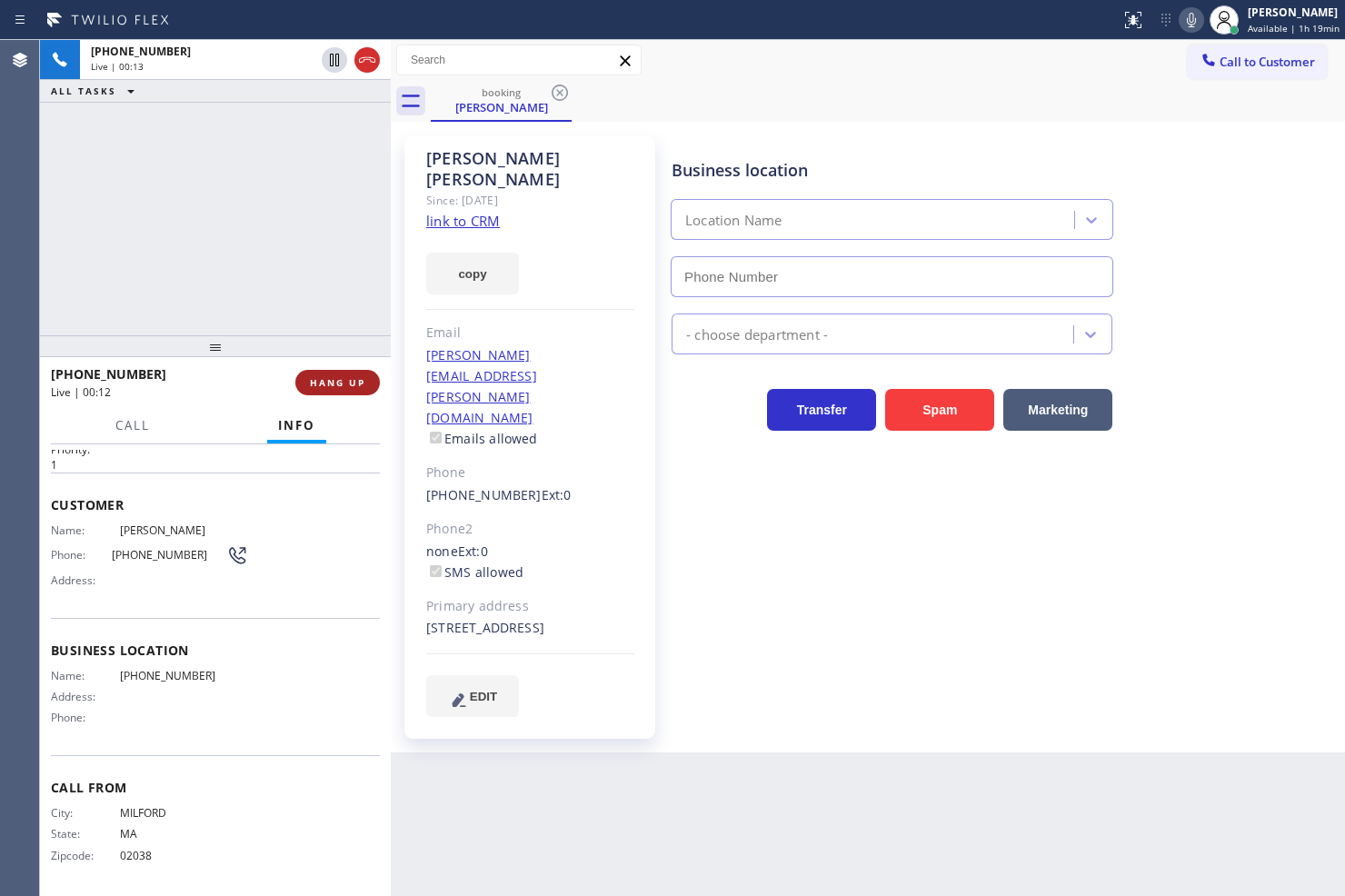
click at [322, 379] on span "HANG UP" at bounding box center [337, 382] width 55 height 13
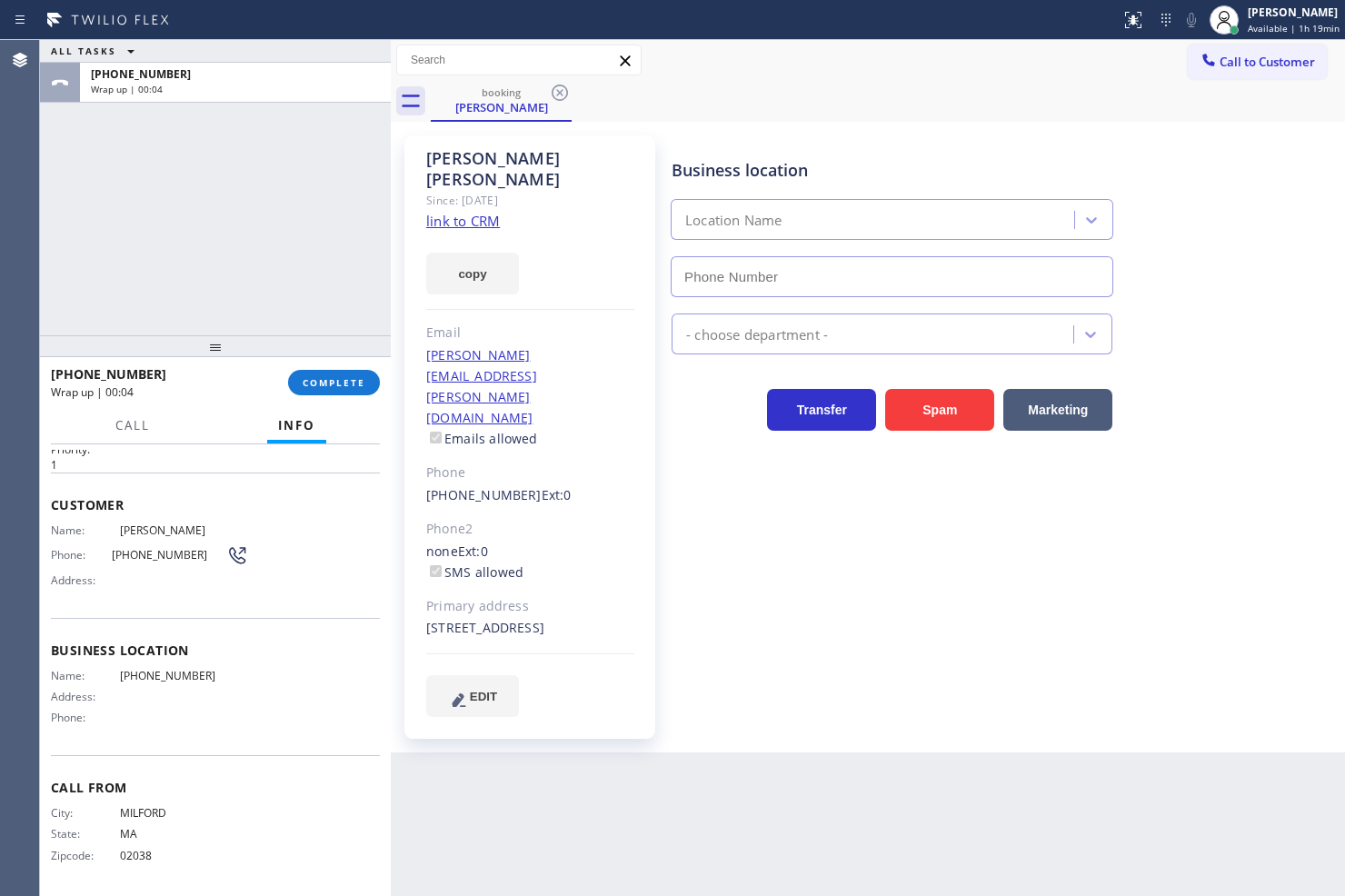
click at [257, 302] on div "ALL TASKS ALL TASKS ACTIVE TASKS TASKS IN WRAP UP +15084985338 Wrap up | 00:04" at bounding box center [216, 187] width 351 height 295
click at [345, 380] on span "COMPLETE" at bounding box center [334, 382] width 63 height 13
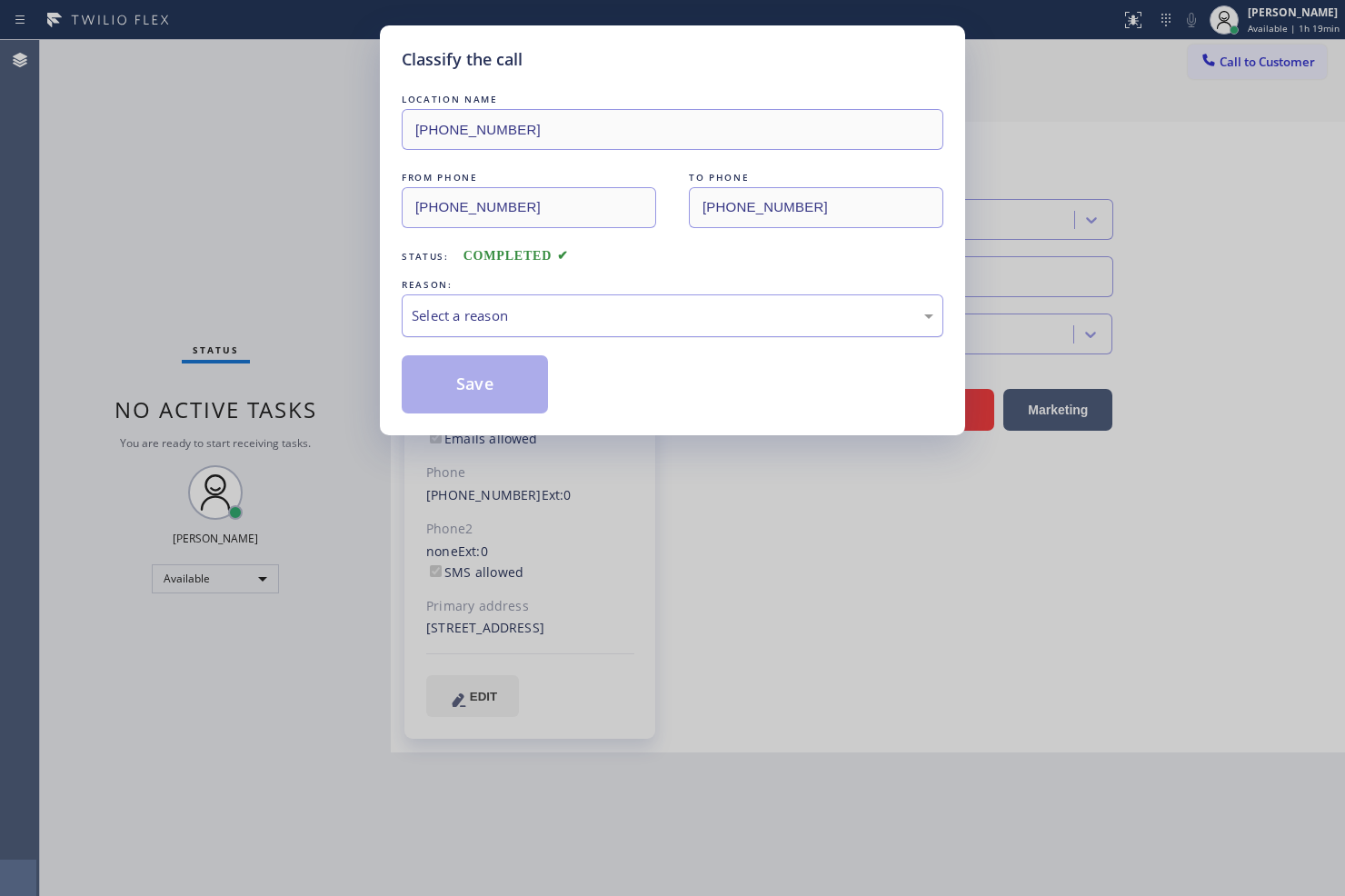
click at [474, 330] on div "Select a reason" at bounding box center [672, 316] width 542 height 43
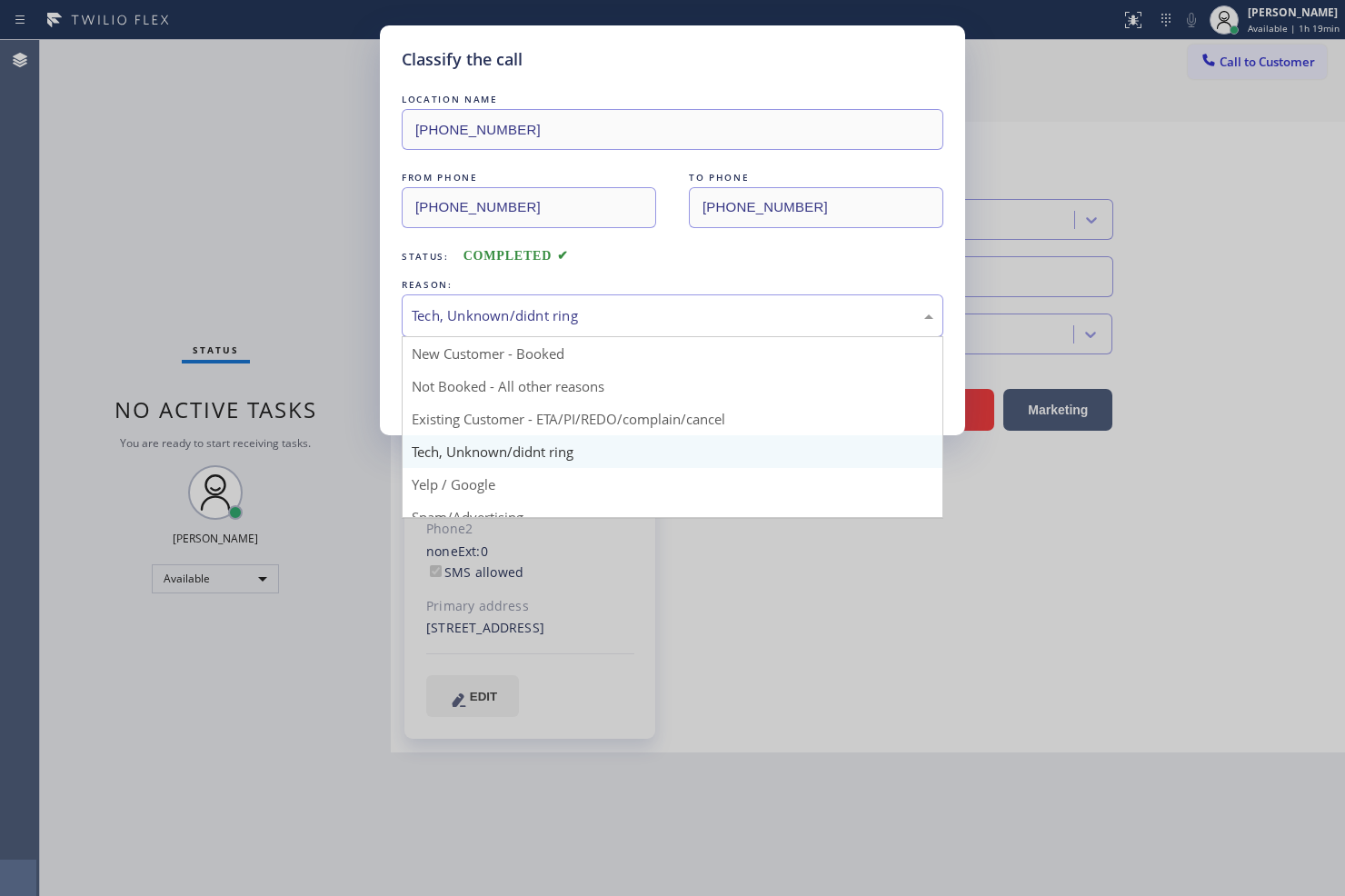
click at [496, 327] on div "Tech, Unknown/didnt ring" at bounding box center [672, 316] width 542 height 43
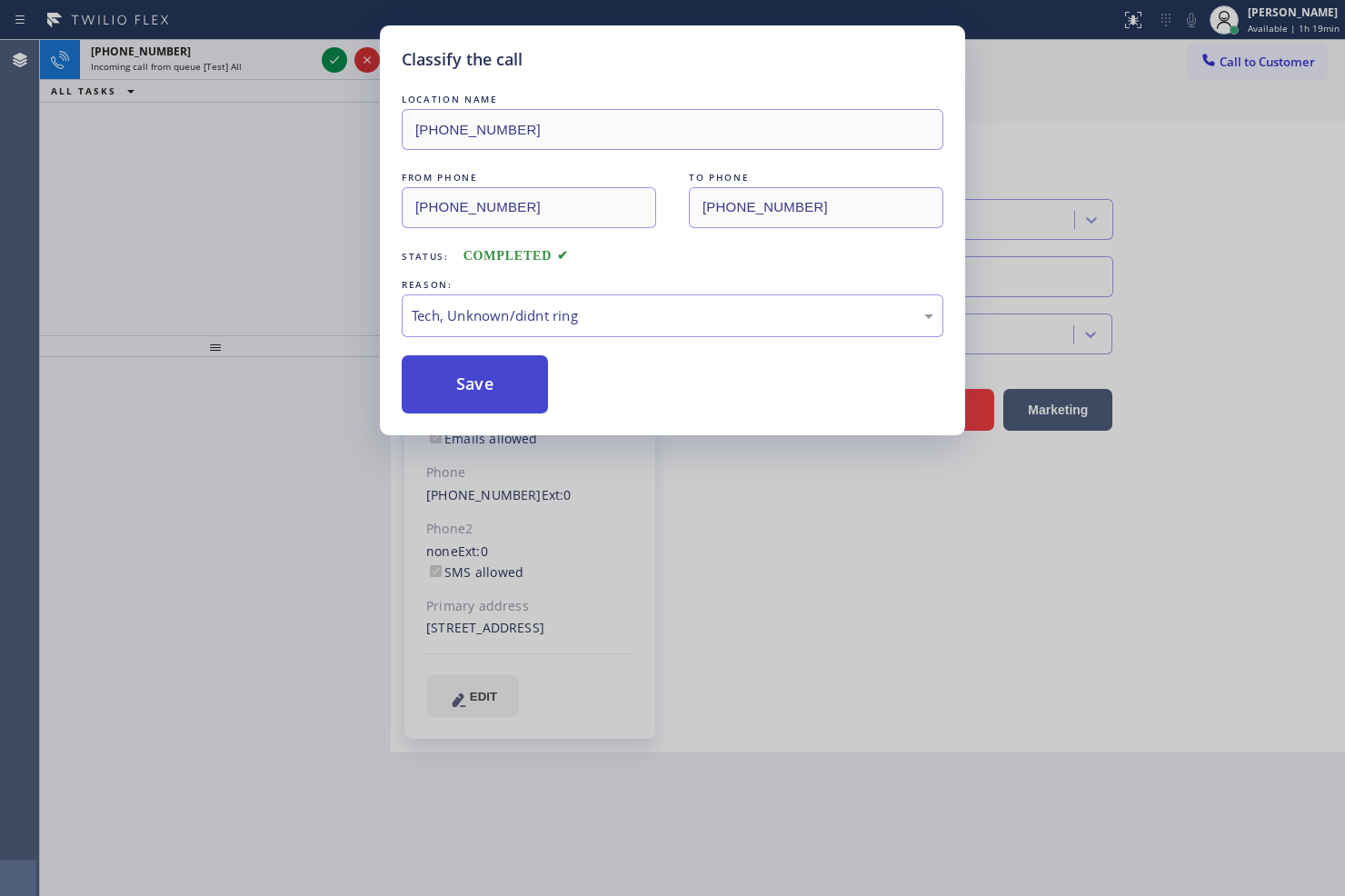
click at [501, 389] on button "Save" at bounding box center [474, 384] width 146 height 58
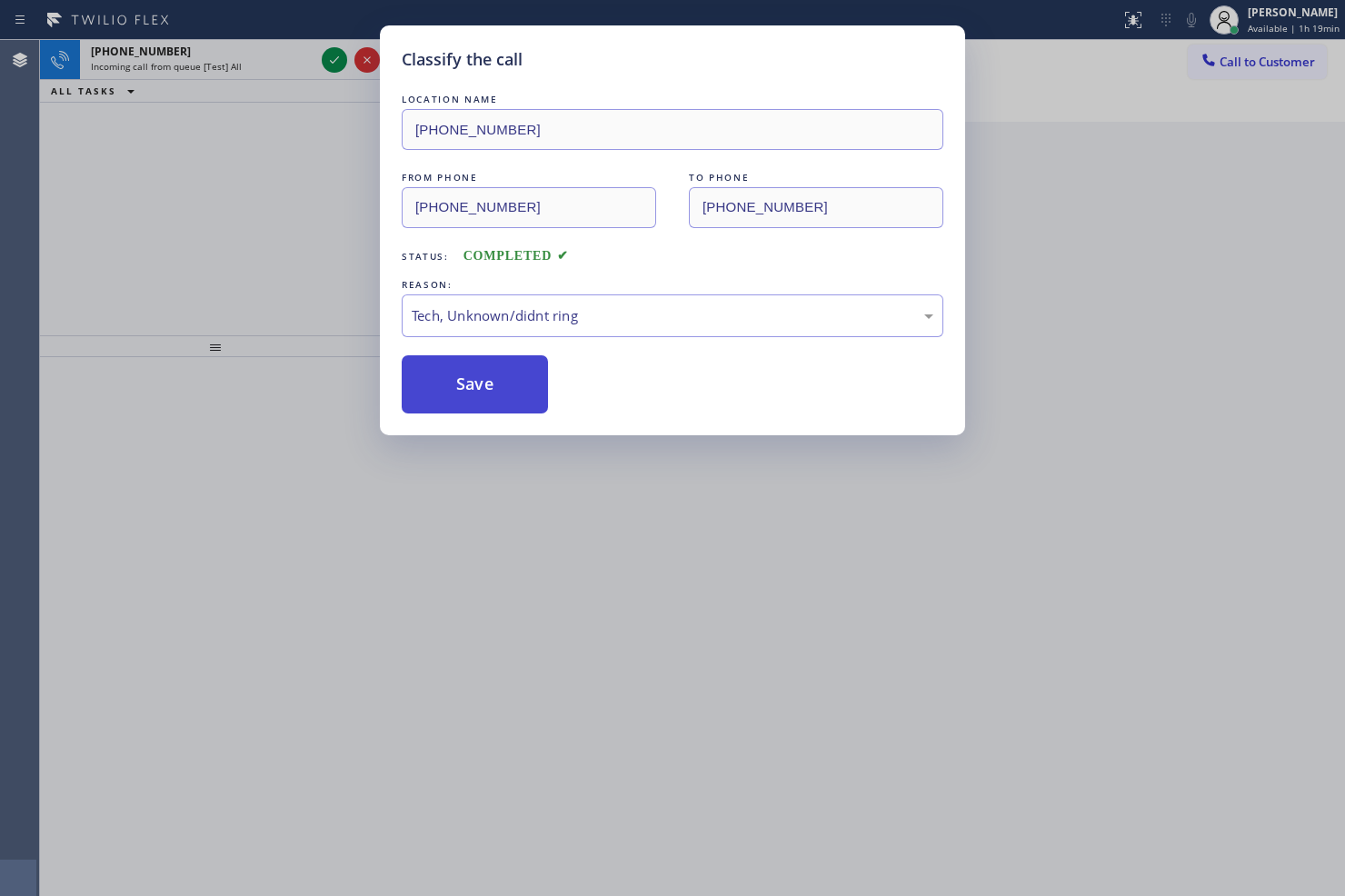
click at [501, 389] on button "Save" at bounding box center [474, 384] width 146 height 58
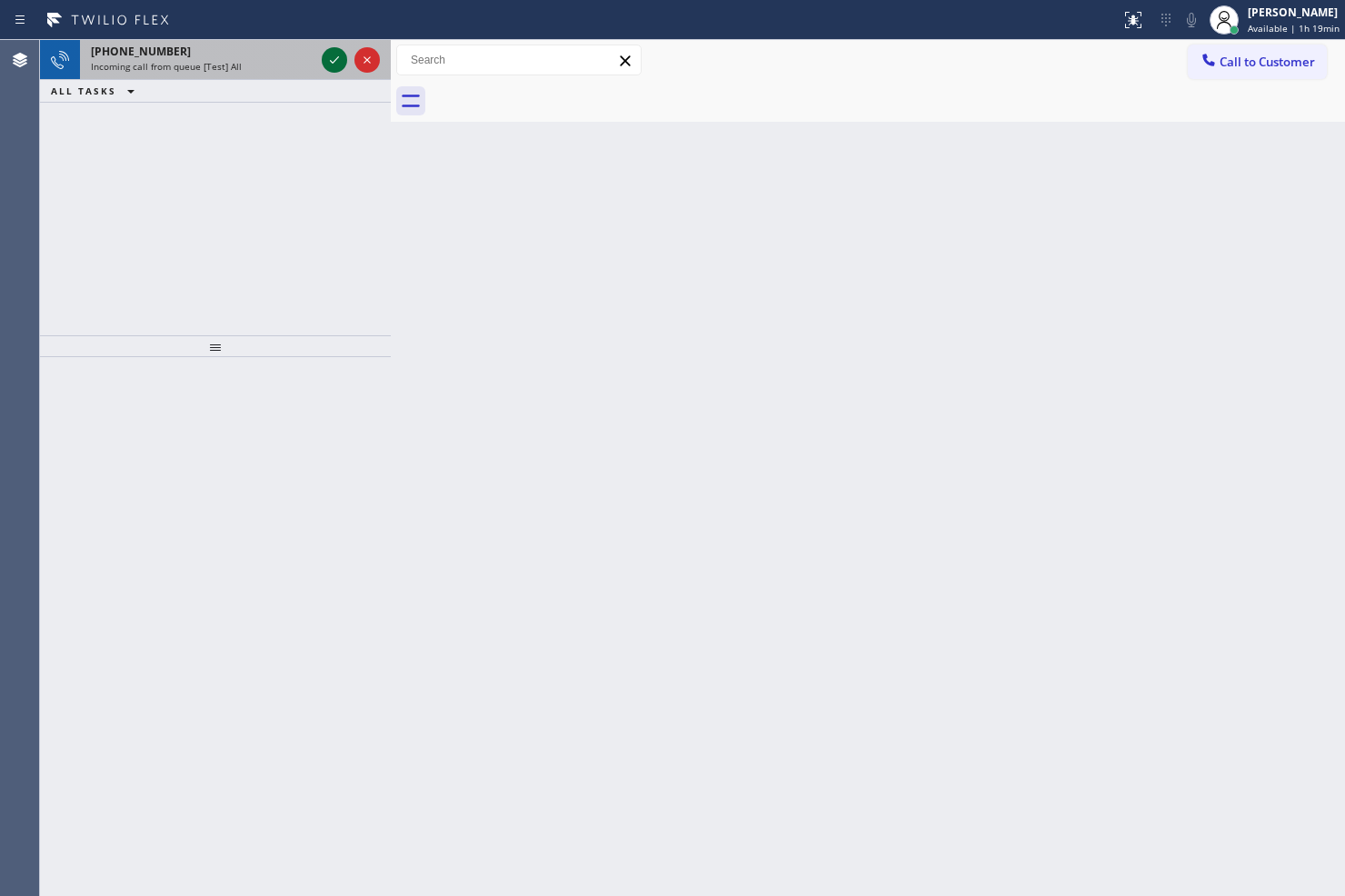
click at [332, 61] on icon at bounding box center [334, 59] width 22 height 22
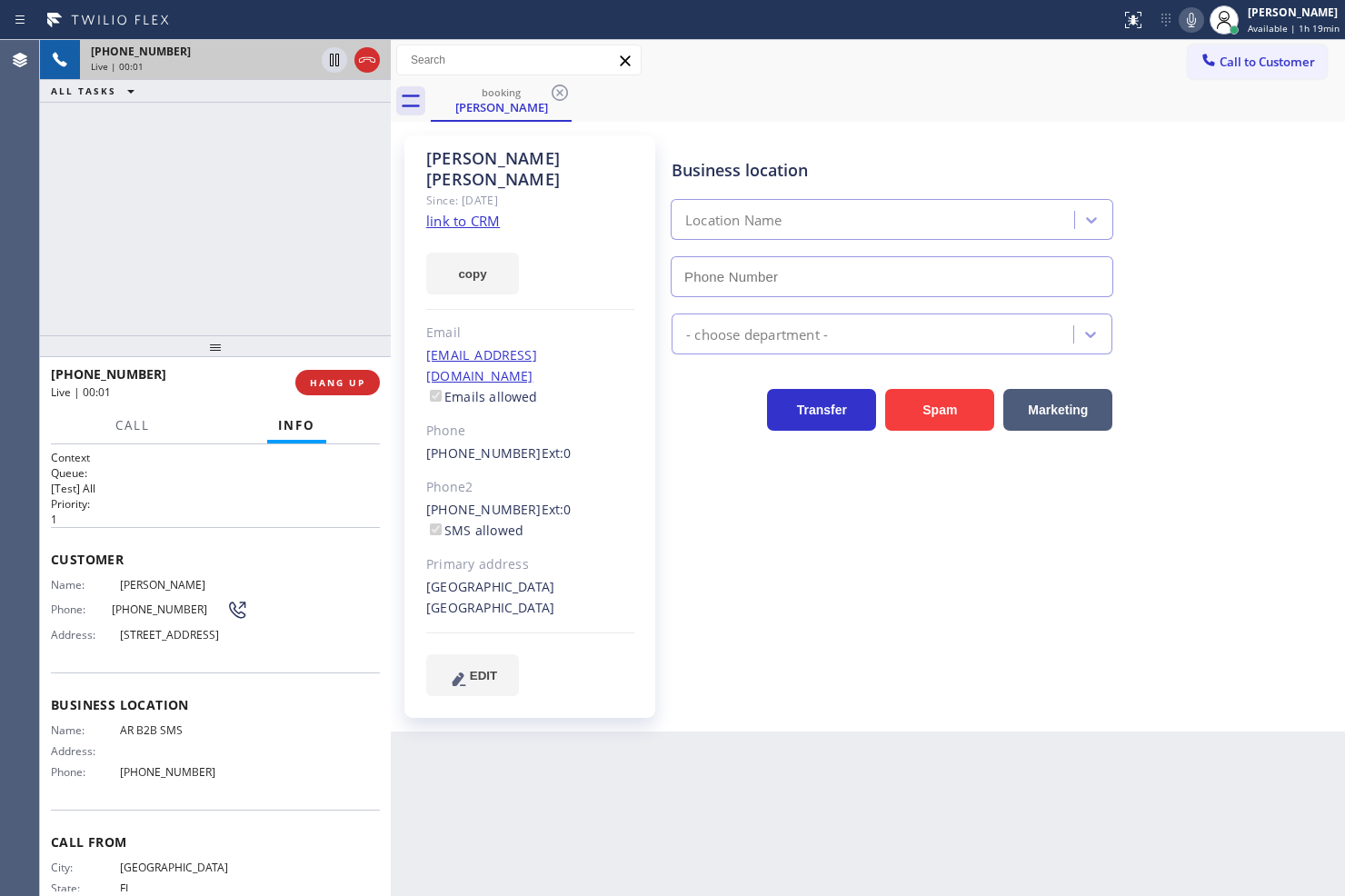
type input "(833) 692-2271"
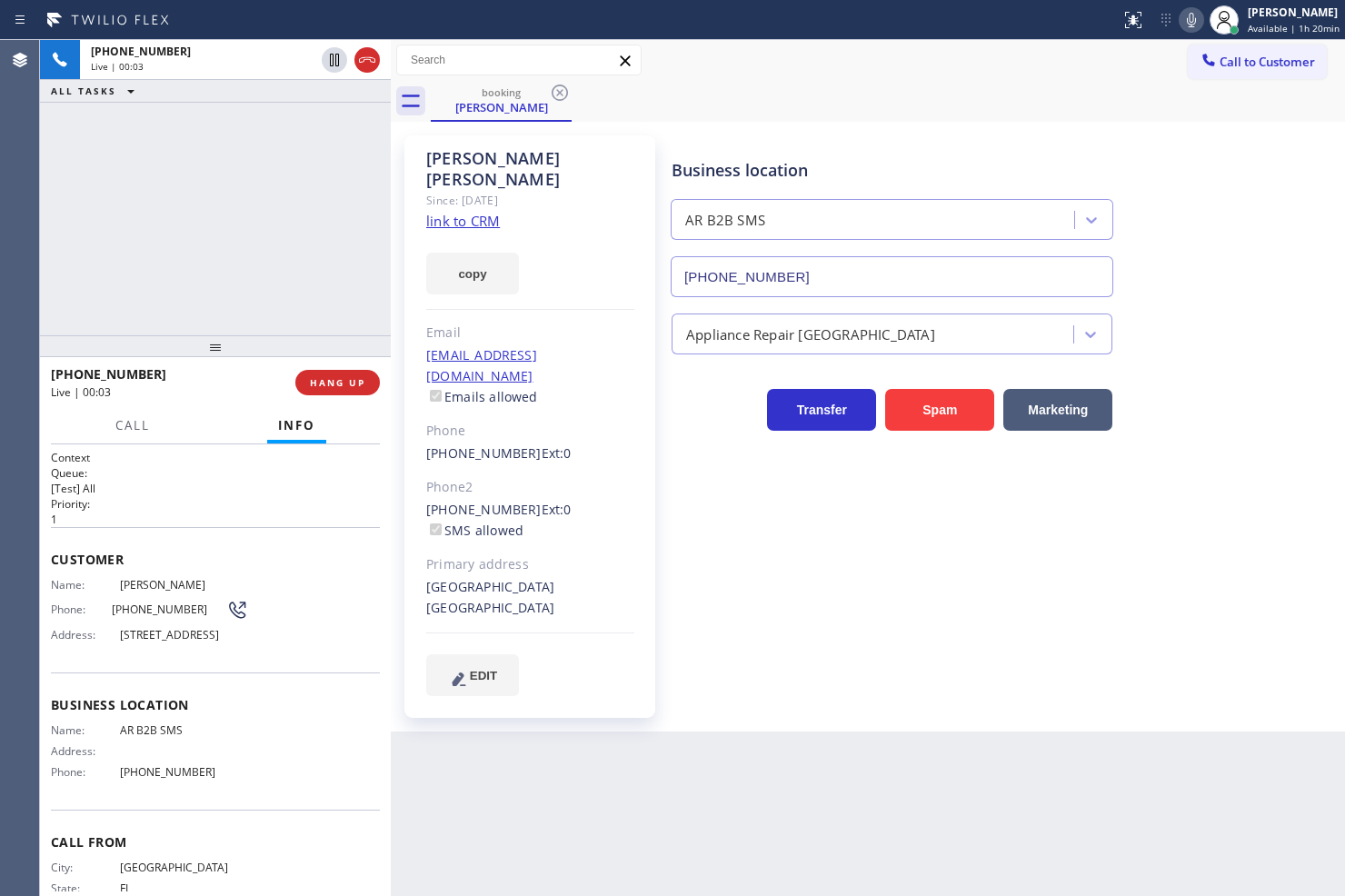
click at [442, 212] on link "link to CRM" at bounding box center [463, 220] width 74 height 18
click at [262, 300] on div "+19542705727 Live | 00:06 ALL TASKS ALL TASKS ACTIVE TASKS TASKS IN WRAP UP" at bounding box center [216, 187] width 351 height 295
drag, startPoint x: 821, startPoint y: 746, endPoint x: 642, endPoint y: 775, distance: 181.3
click at [816, 747] on div "Back to Dashboard Change Sender ID Customers Technicians Select a contact Outbo…" at bounding box center [868, 468] width 954 height 856
click at [524, 790] on div "Back to Dashboard Change Sender ID Customers Technicians Select a contact Outbo…" at bounding box center [868, 468] width 954 height 856
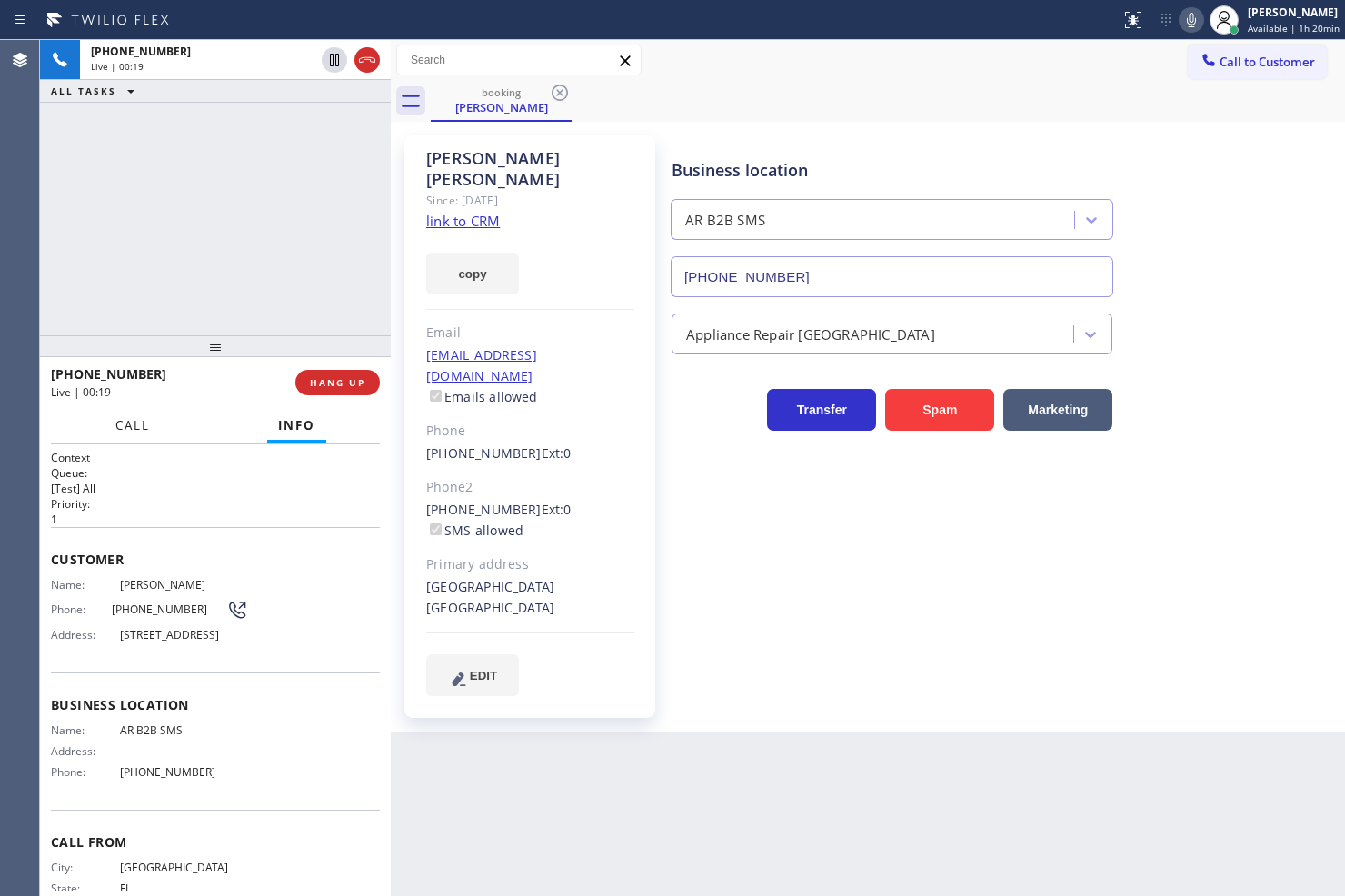
click at [104, 416] on button "Call" at bounding box center [132, 426] width 56 height 36
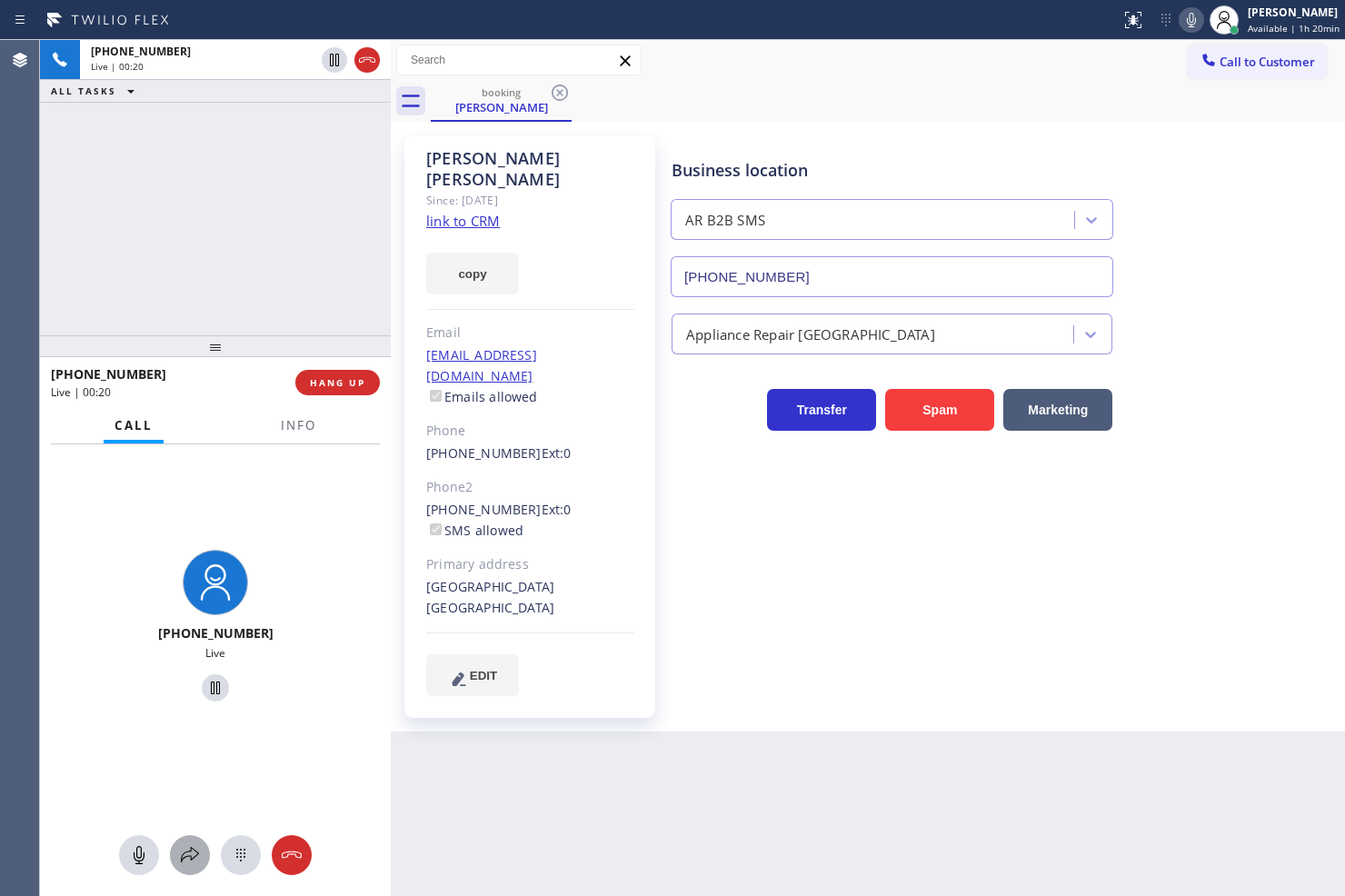
click at [192, 852] on icon at bounding box center [189, 855] width 22 height 22
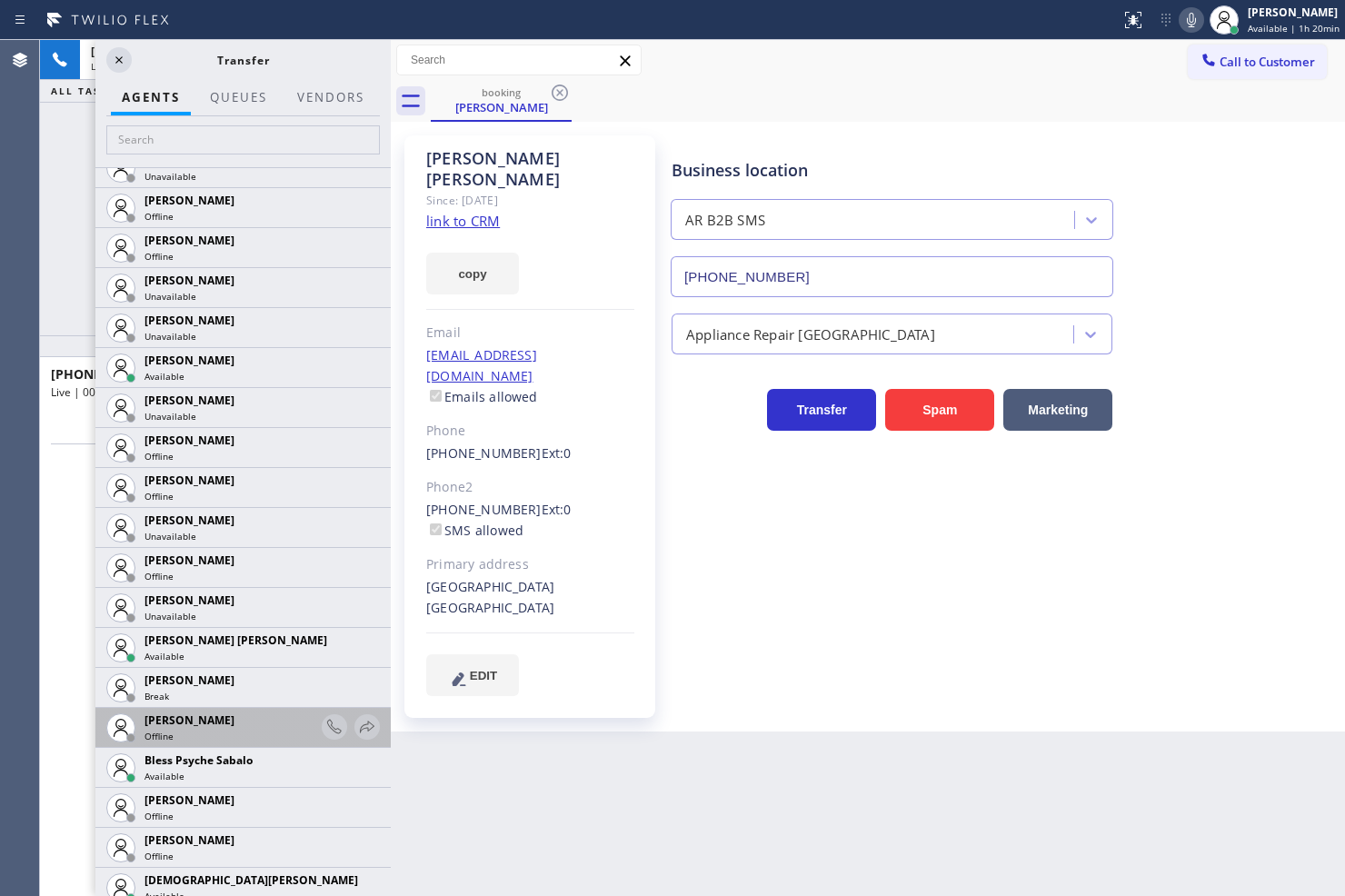
scroll to position [303, 0]
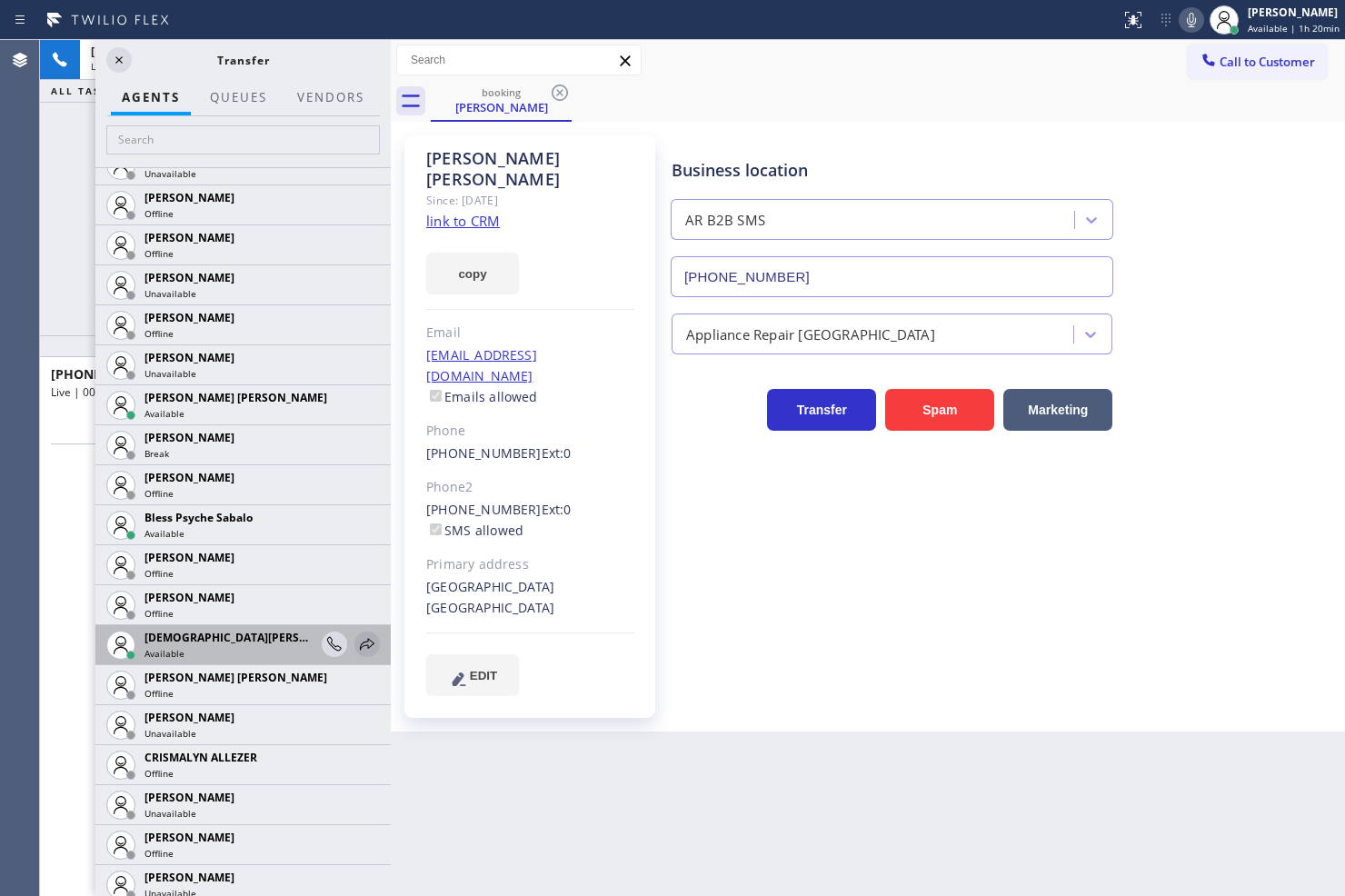
click at [356, 649] on icon at bounding box center [366, 644] width 22 height 22
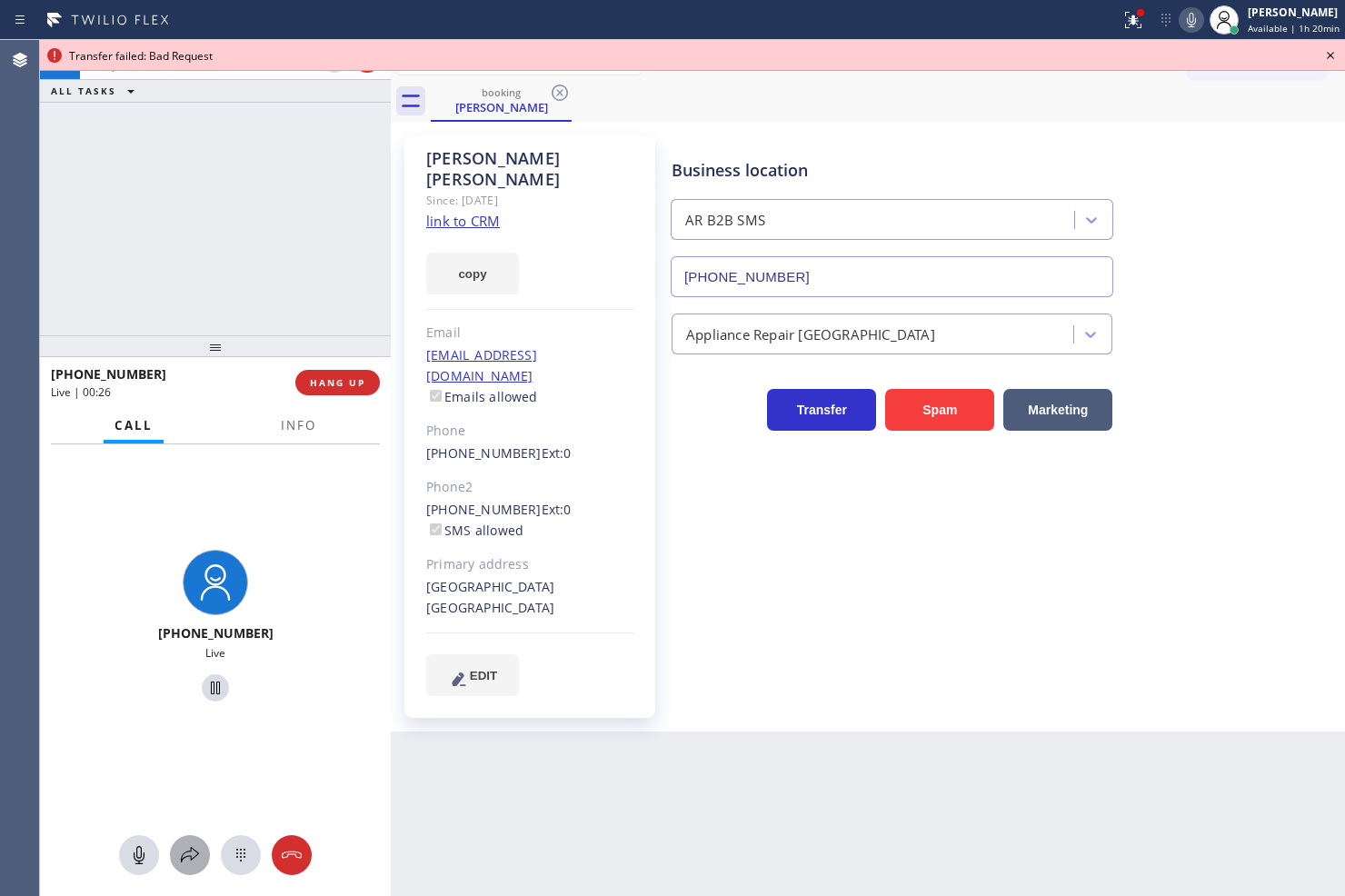
click at [180, 866] on button at bounding box center [189, 855] width 40 height 40
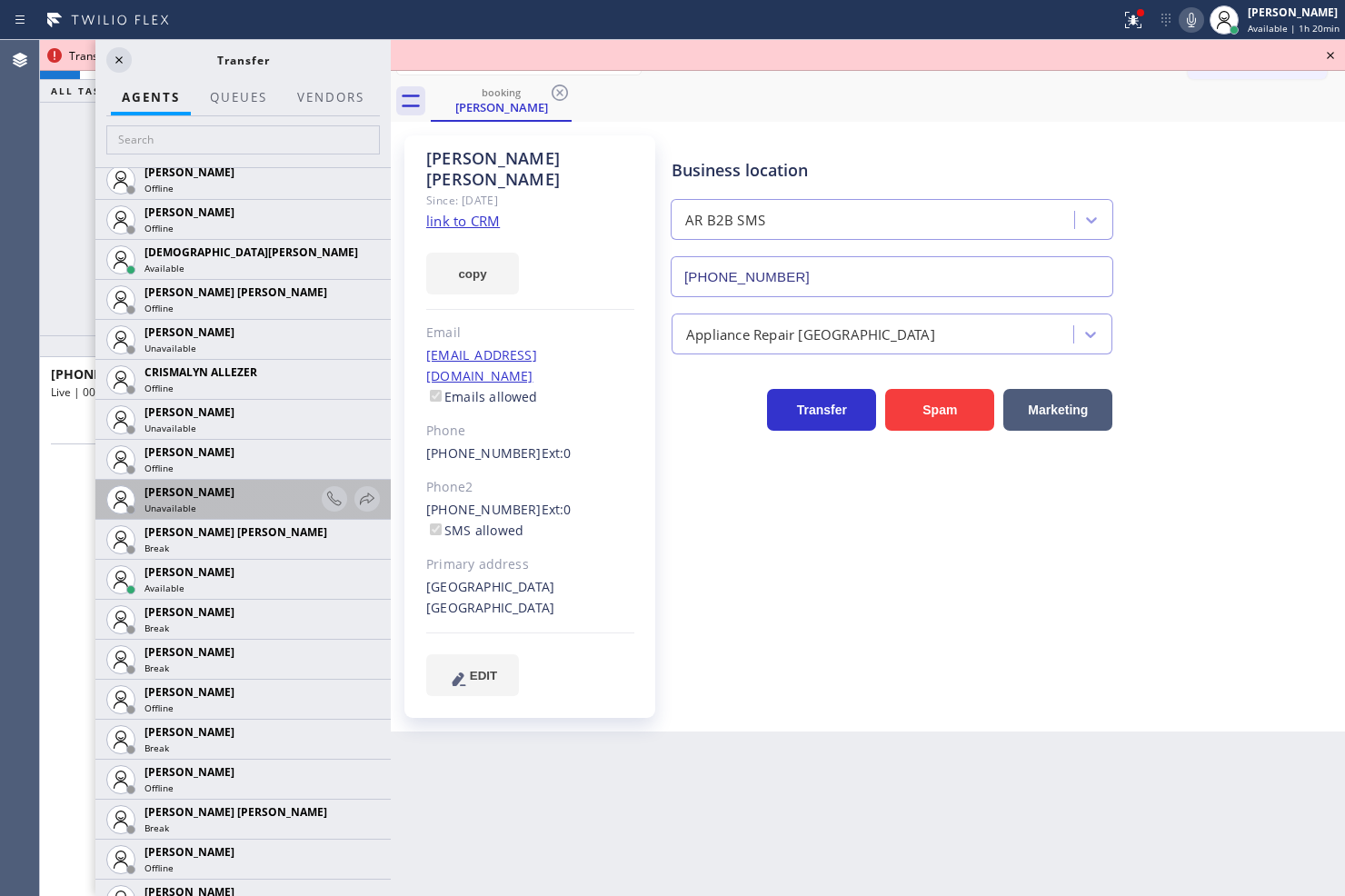
scroll to position [706, 0]
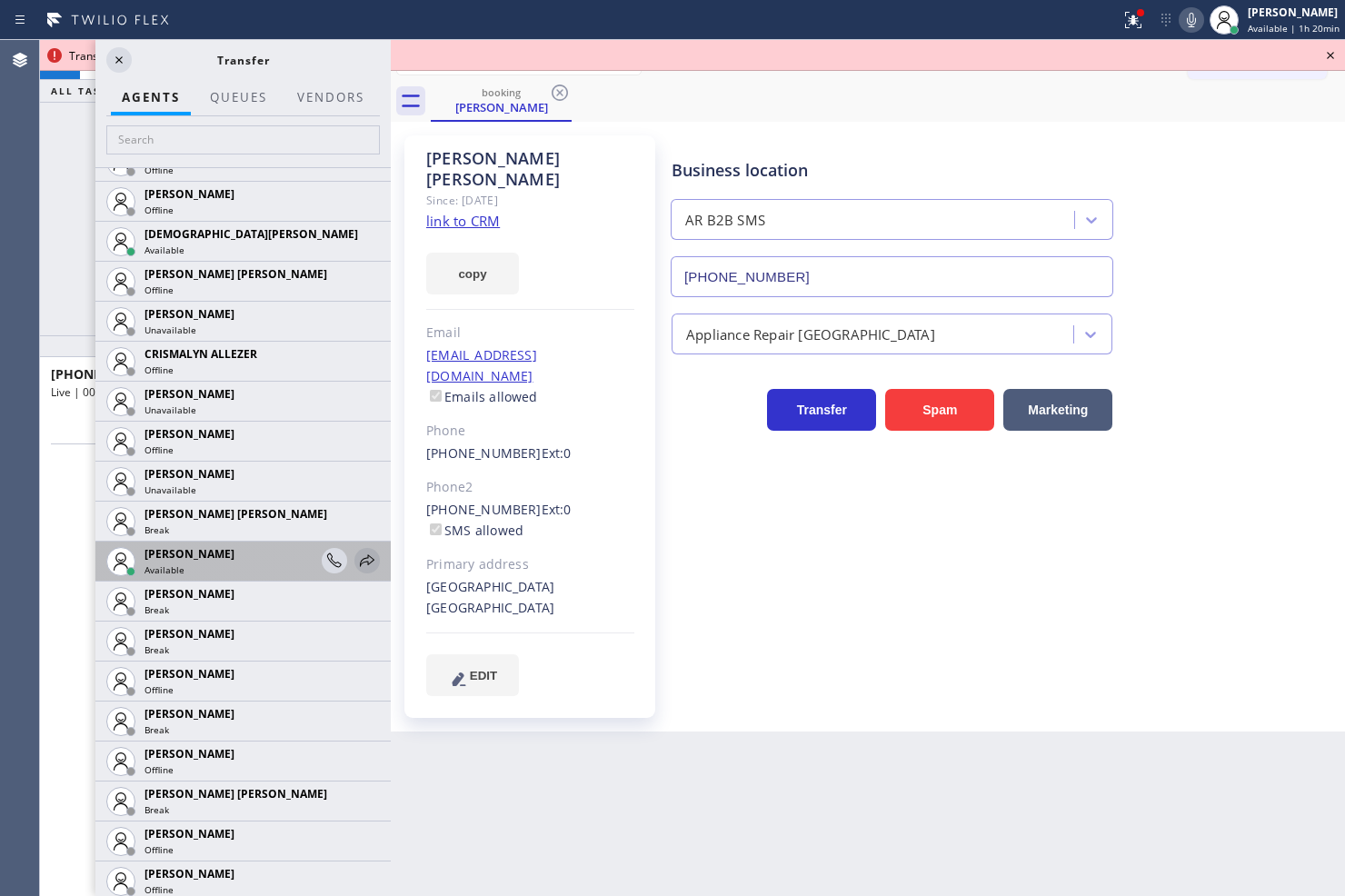
click at [356, 550] on icon at bounding box center [366, 560] width 22 height 22
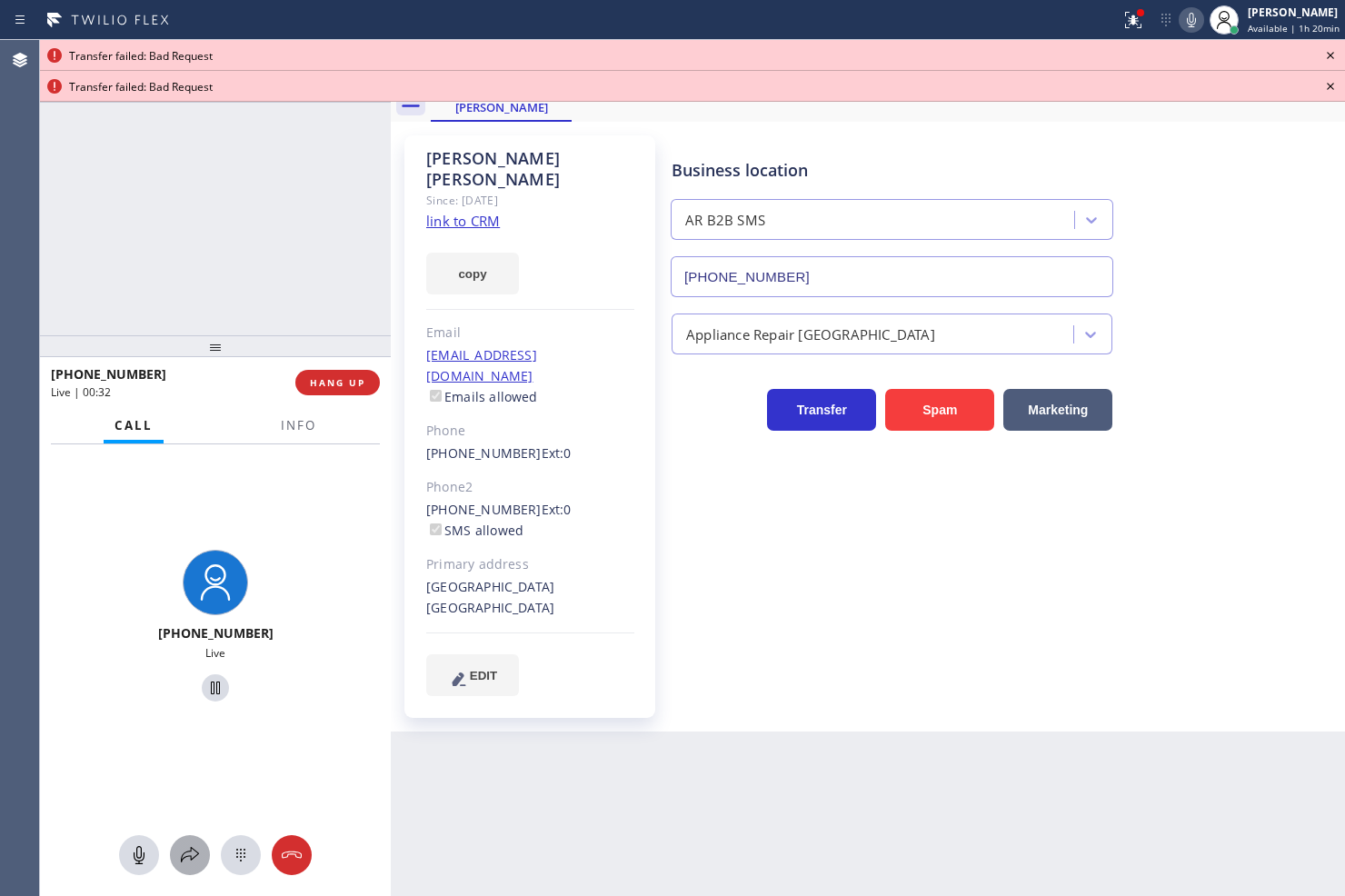
click at [177, 854] on div at bounding box center [189, 855] width 40 height 22
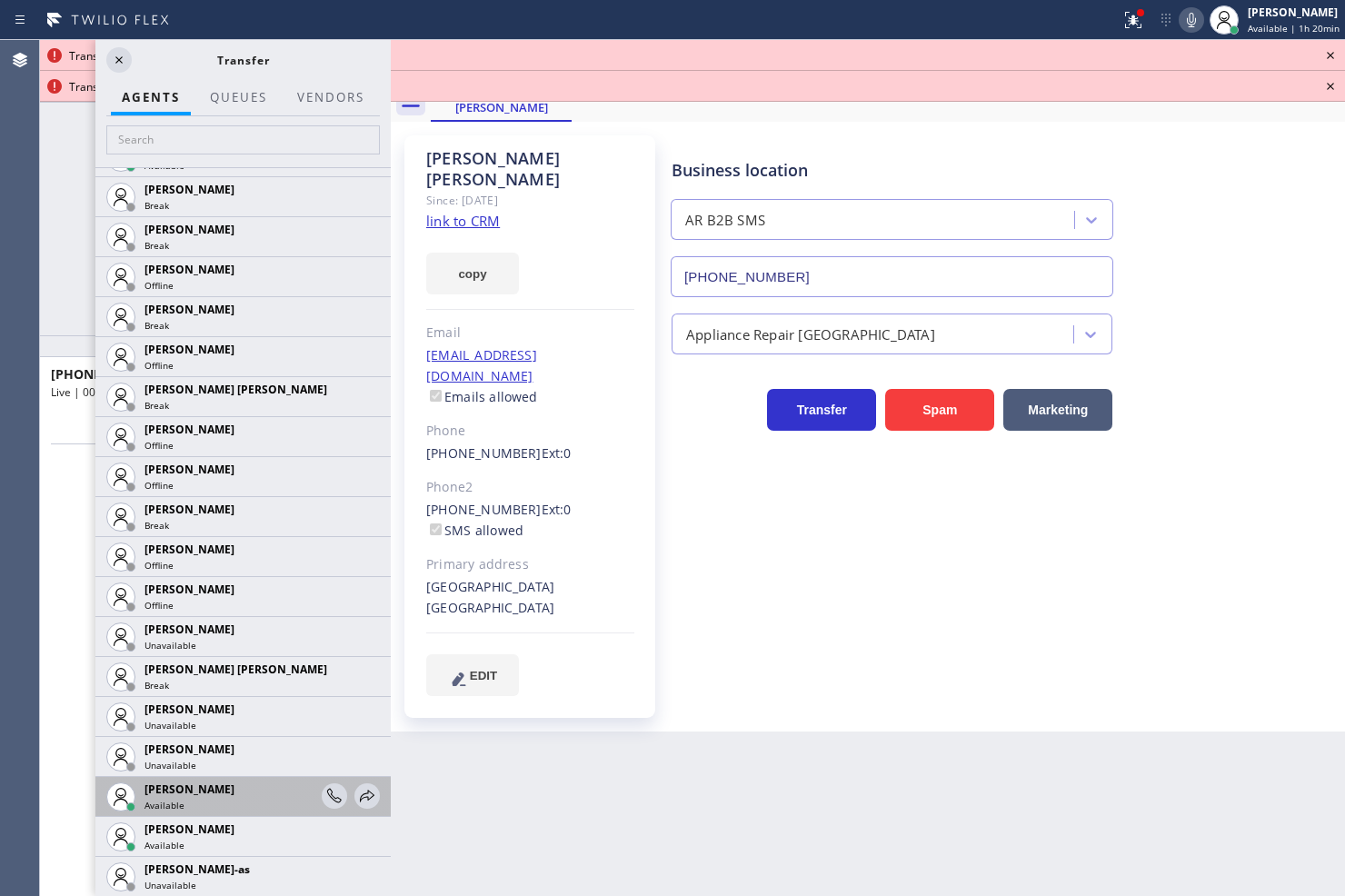
scroll to position [1514, 0]
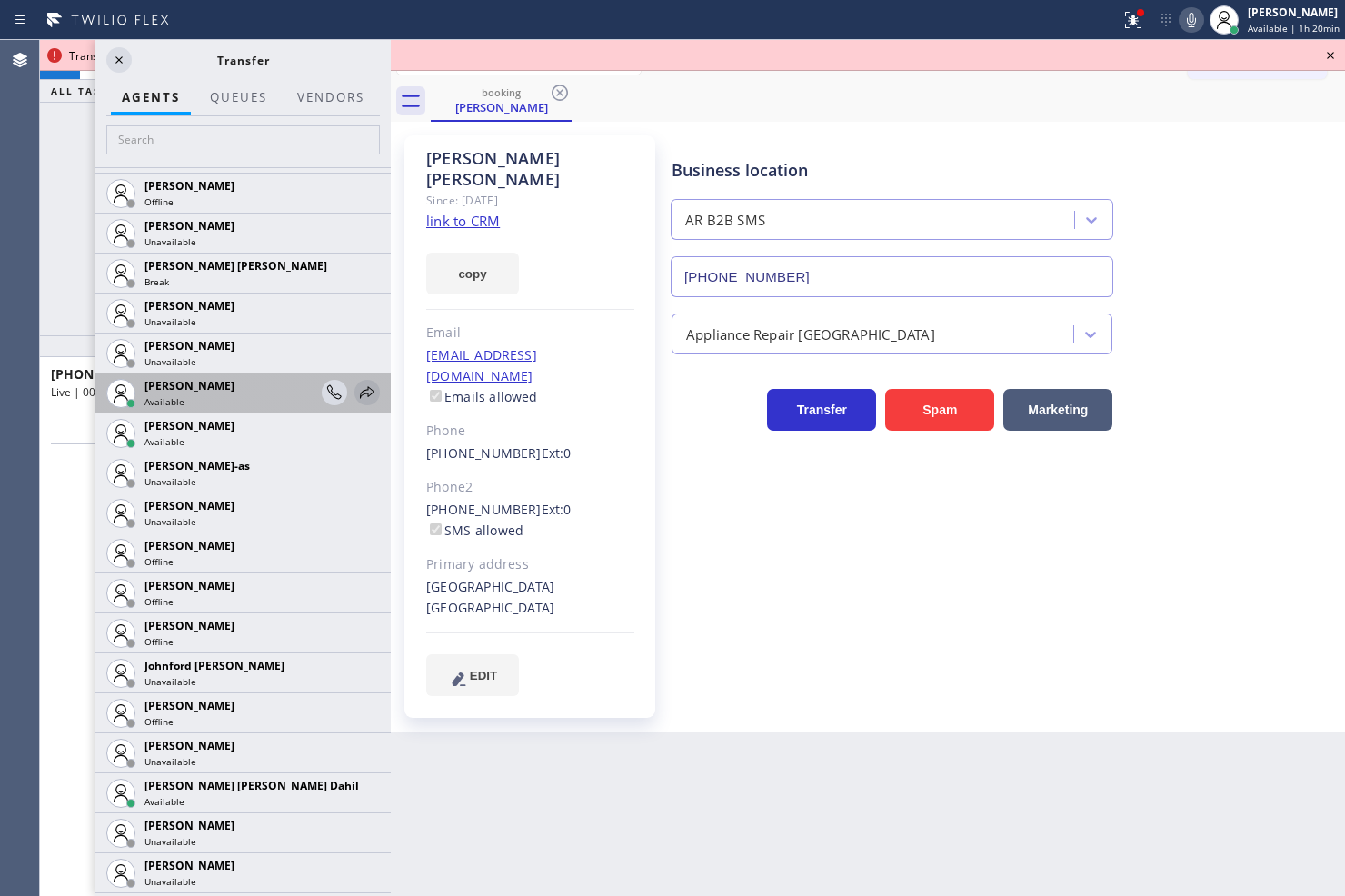
click at [357, 391] on icon at bounding box center [366, 392] width 22 height 22
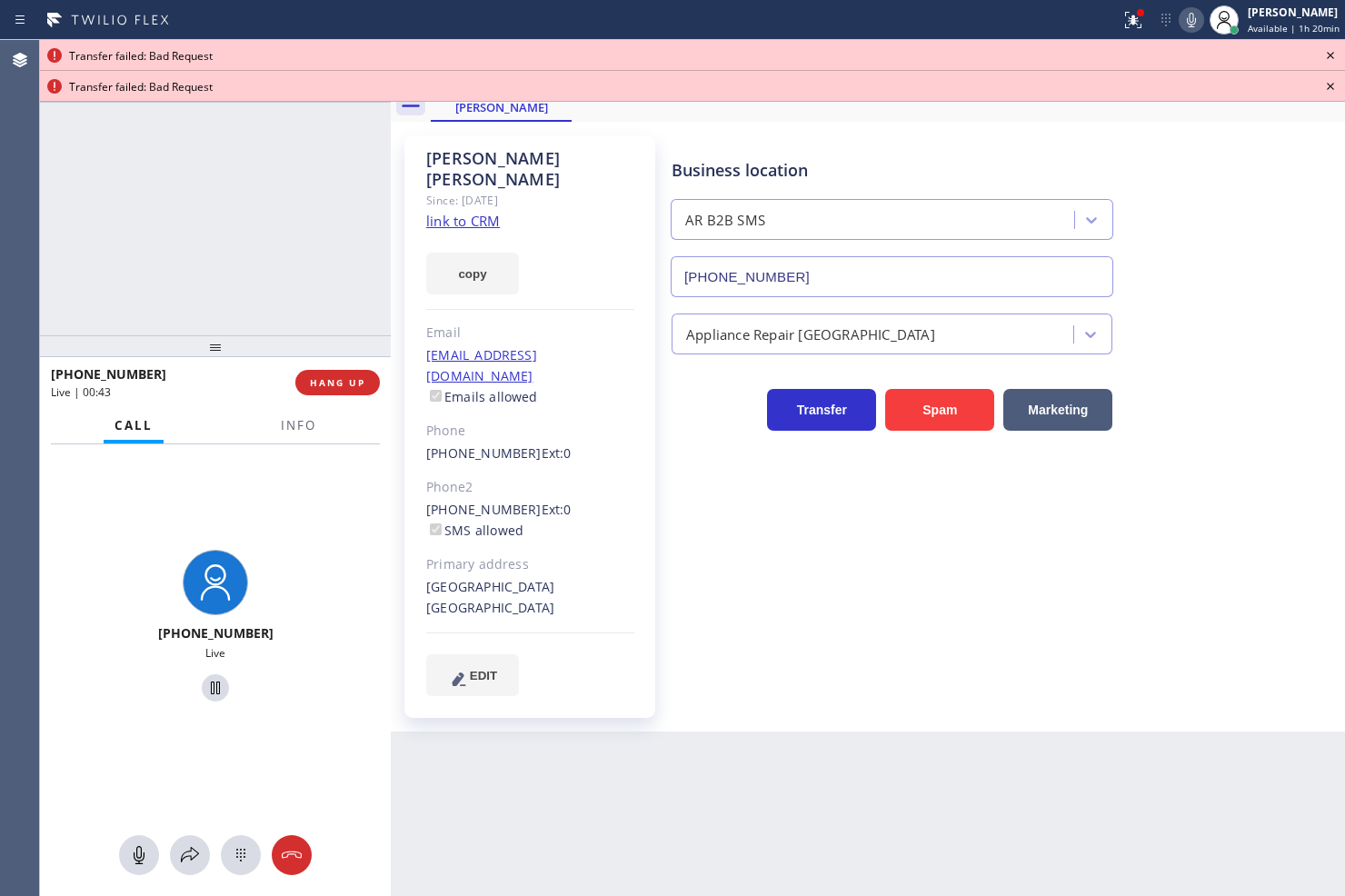
click at [1180, 19] on icon at bounding box center [1190, 20] width 22 height 22
click at [194, 846] on icon at bounding box center [189, 855] width 22 height 22
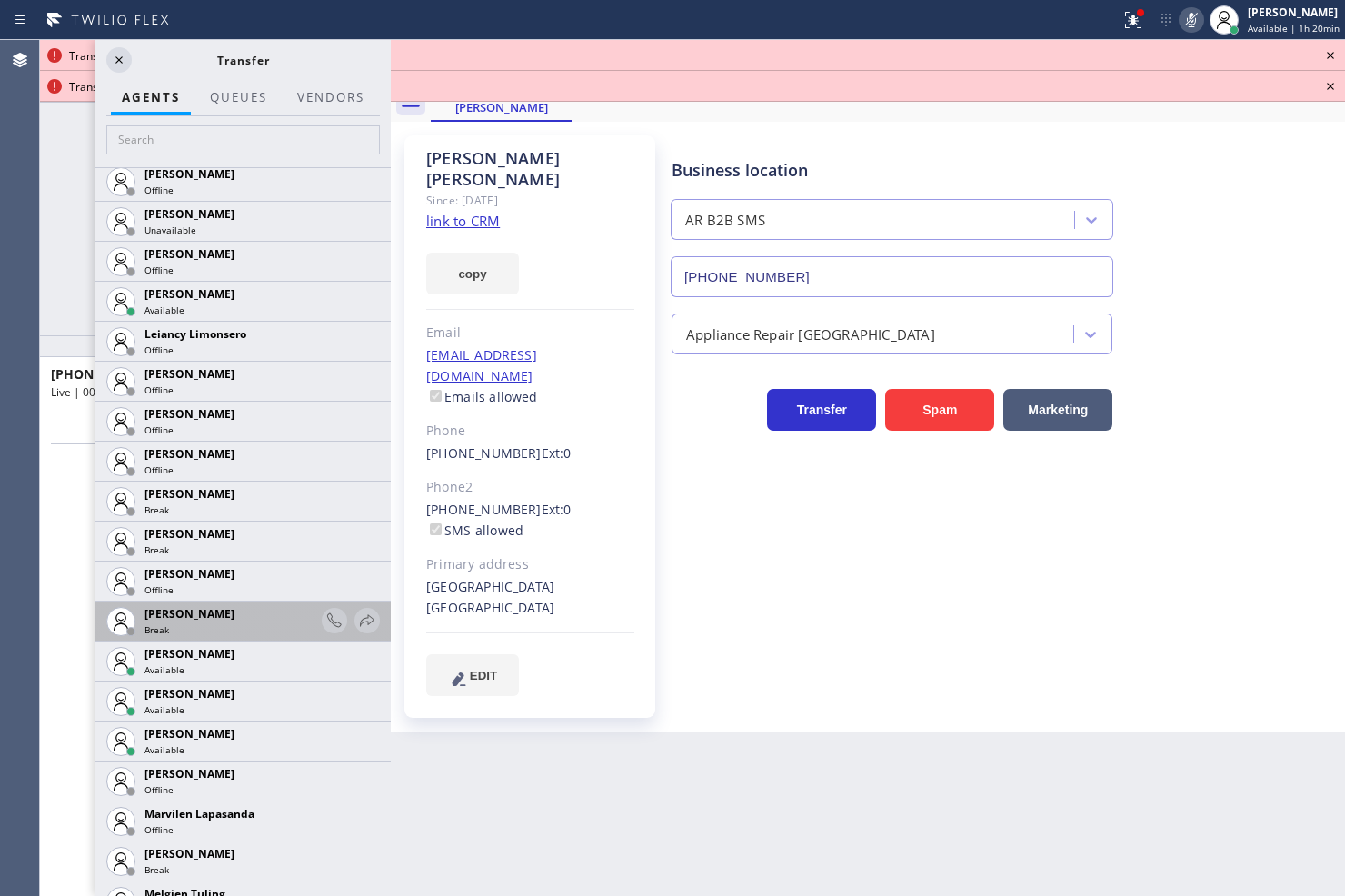
scroll to position [2725, 0]
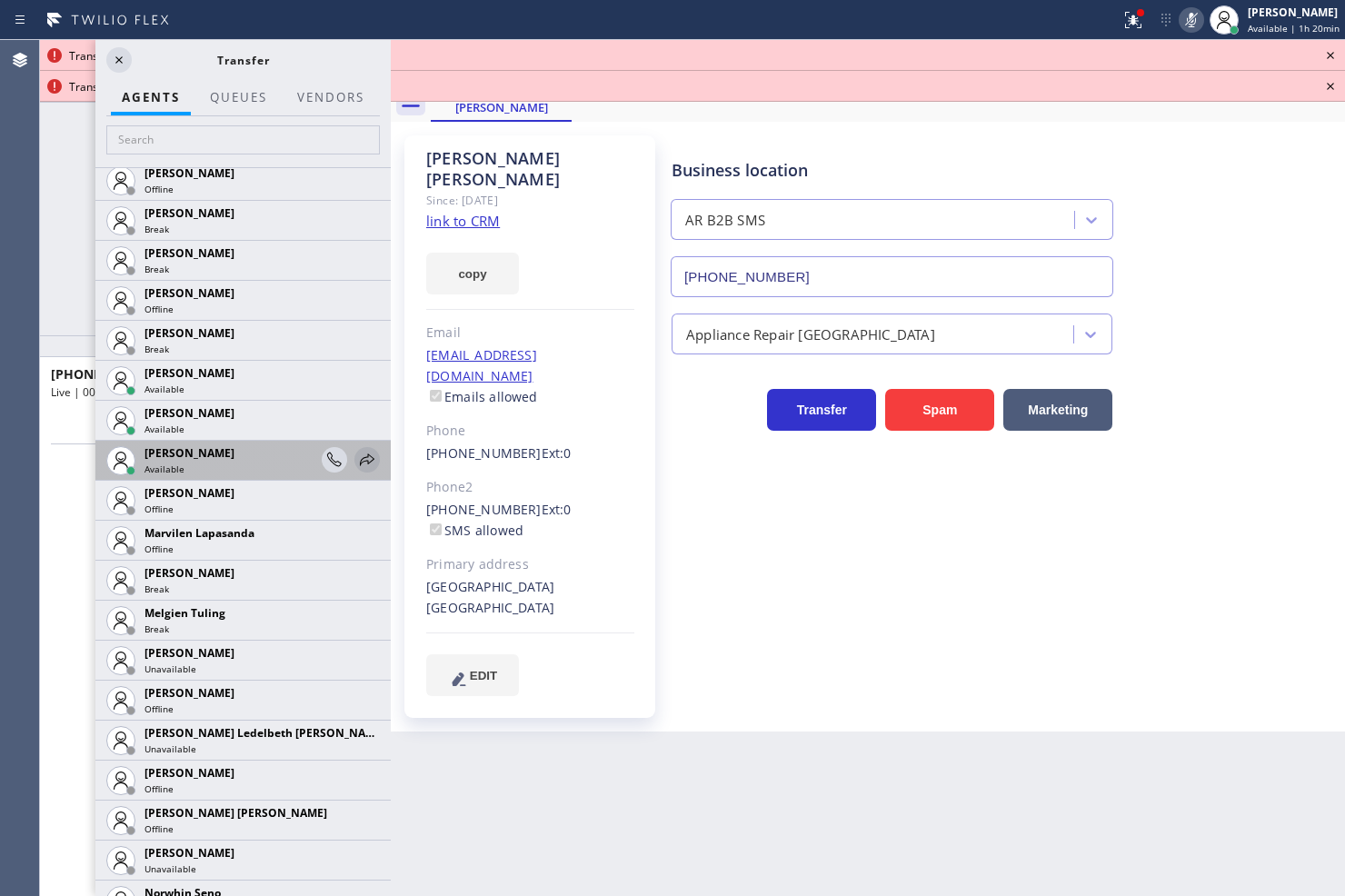
click at [360, 457] on icon at bounding box center [367, 459] width 15 height 12
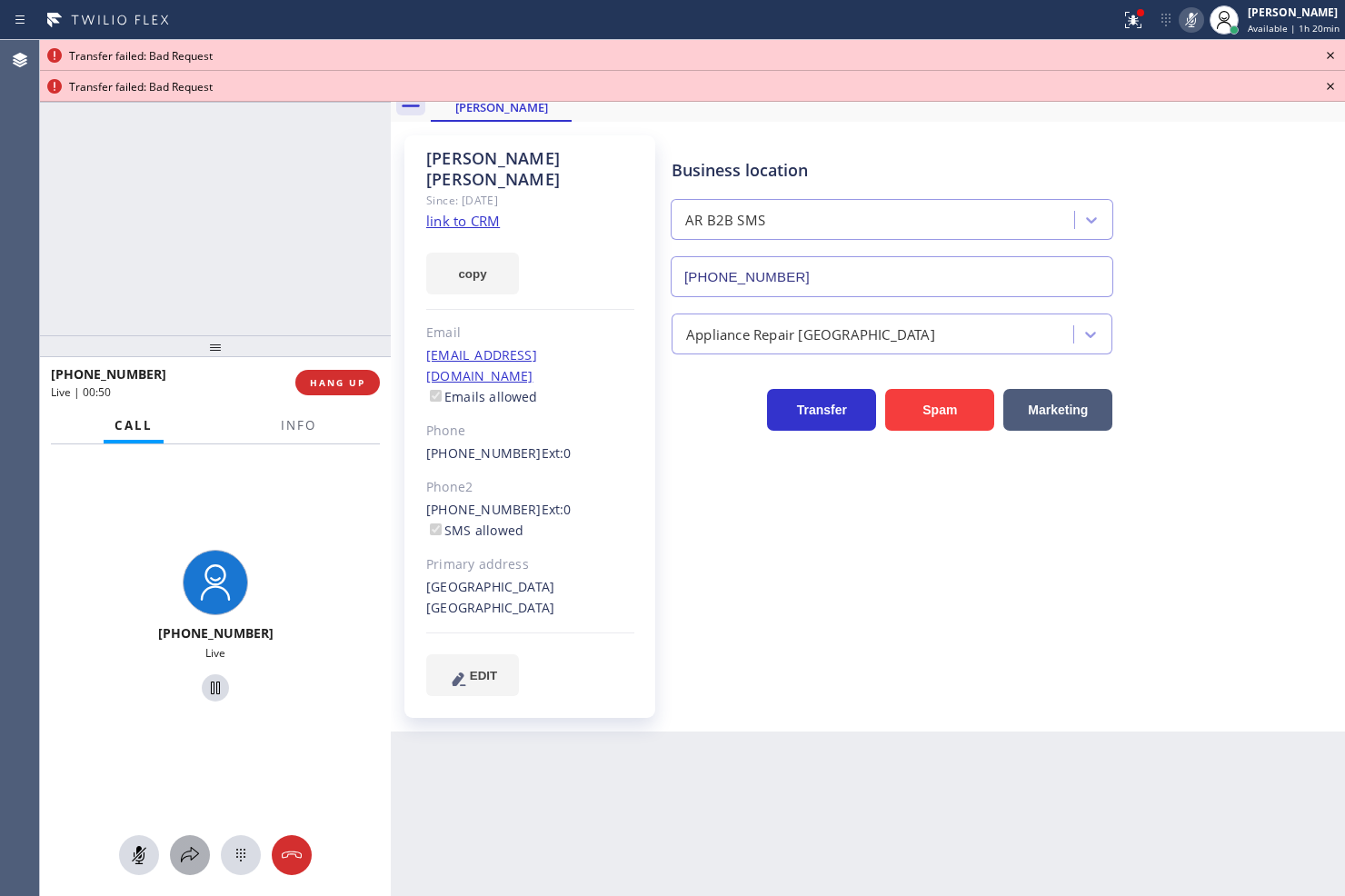
click at [175, 861] on div at bounding box center [189, 855] width 40 height 22
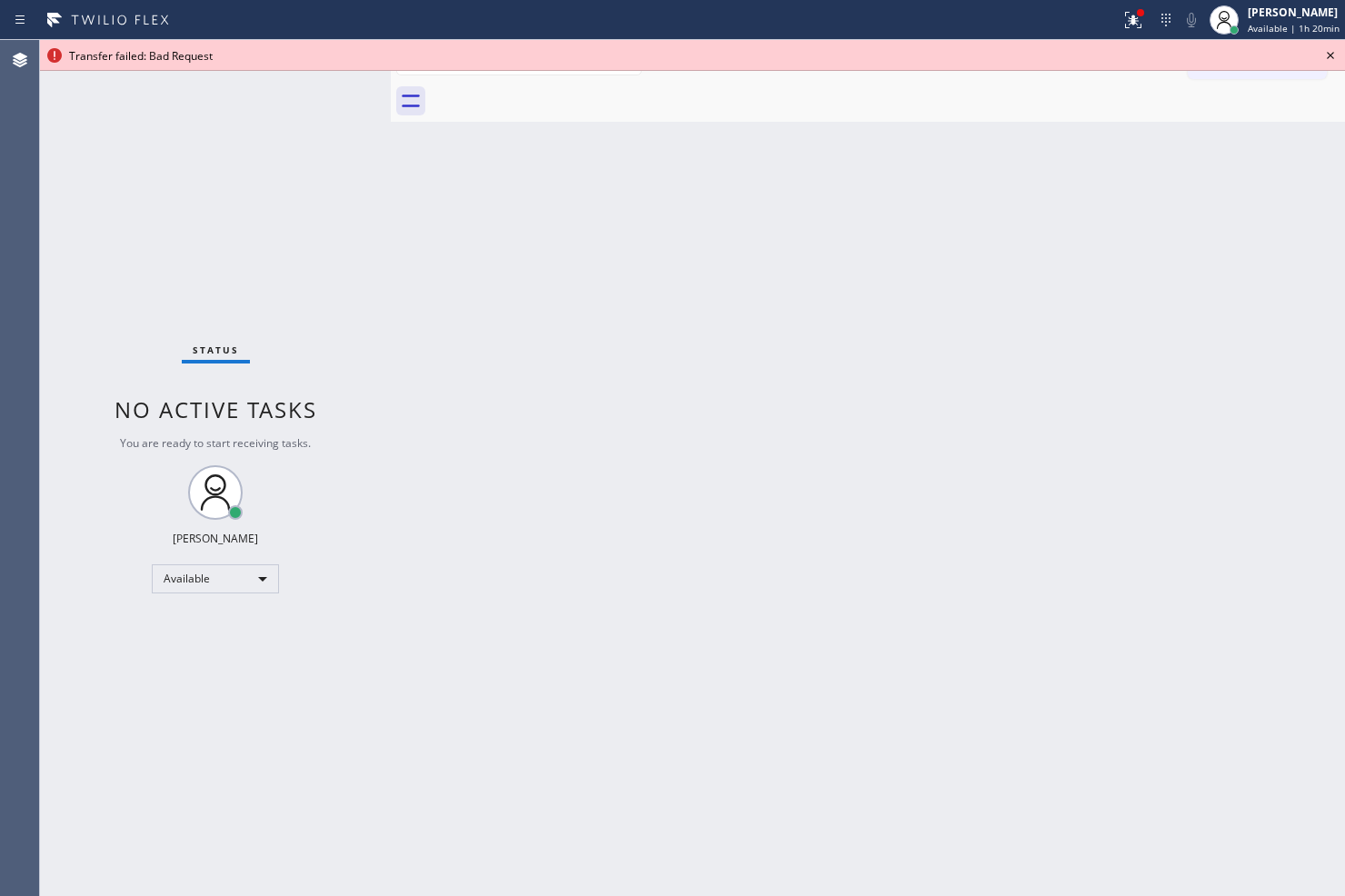
click at [1330, 47] on icon at bounding box center [1330, 55] width 22 height 22
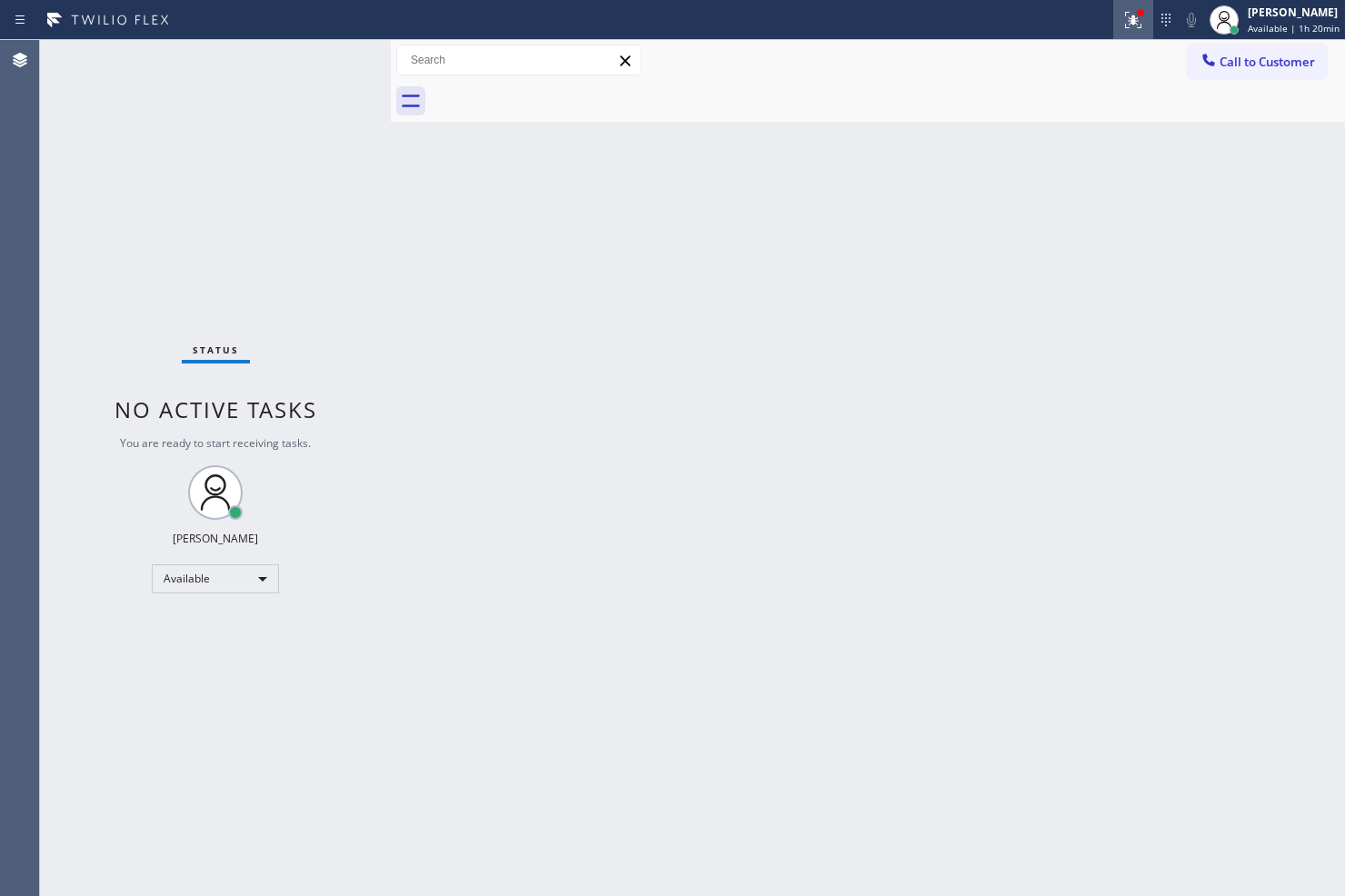
click at [1122, 23] on icon at bounding box center [1132, 20] width 22 height 22
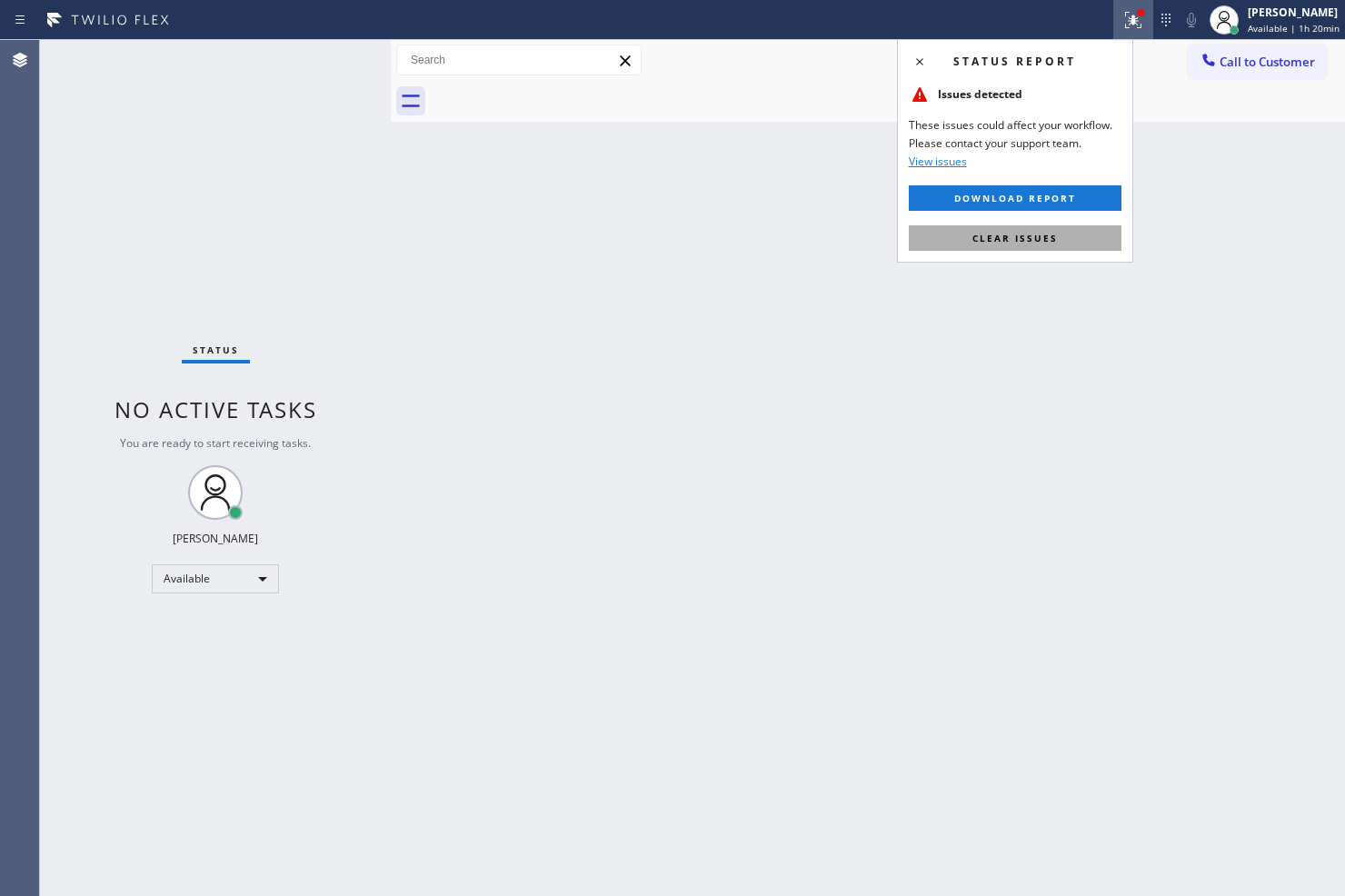
click at [1083, 239] on button "Clear issues" at bounding box center [1014, 237] width 213 height 25
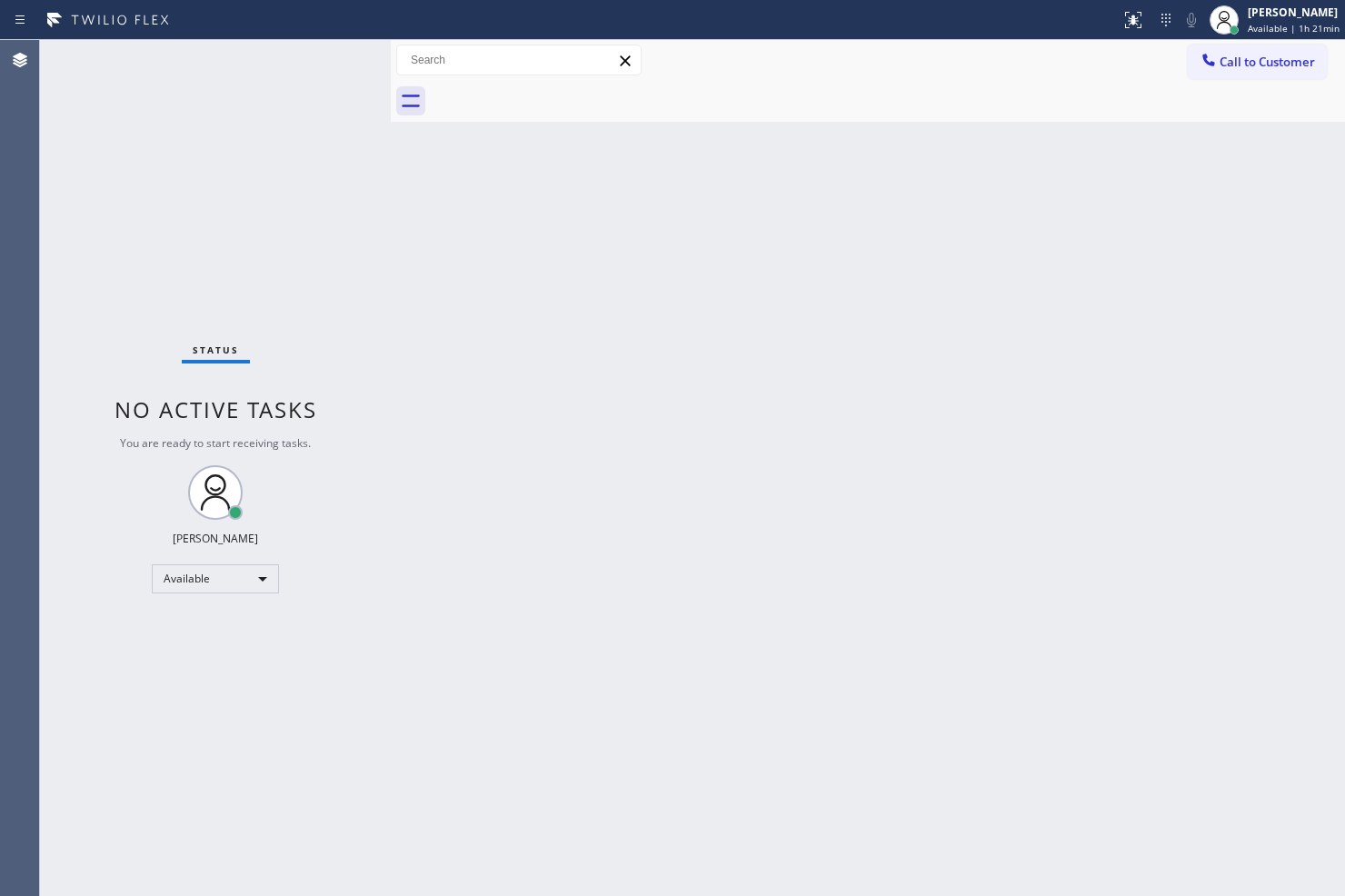
drag, startPoint x: 496, startPoint y: 356, endPoint x: 455, endPoint y: 318, distance: 55.9
click at [496, 356] on div "Back to Dashboard Change Sender ID Customers Technicians Select a contact Outbo…" at bounding box center [868, 468] width 954 height 856
click at [337, 207] on div "Status No active tasks You are ready to start receiving tasks. Judy Anne Bernal…" at bounding box center [216, 468] width 351 height 856
click at [336, 71] on div "Status No active tasks You are ready to start receiving tasks. Judy Anne Bernal…" at bounding box center [216, 468] width 351 height 856
click at [807, 687] on div "Back to Dashboard Change Sender ID Customers Technicians Select a contact Outbo…" at bounding box center [868, 468] width 954 height 856
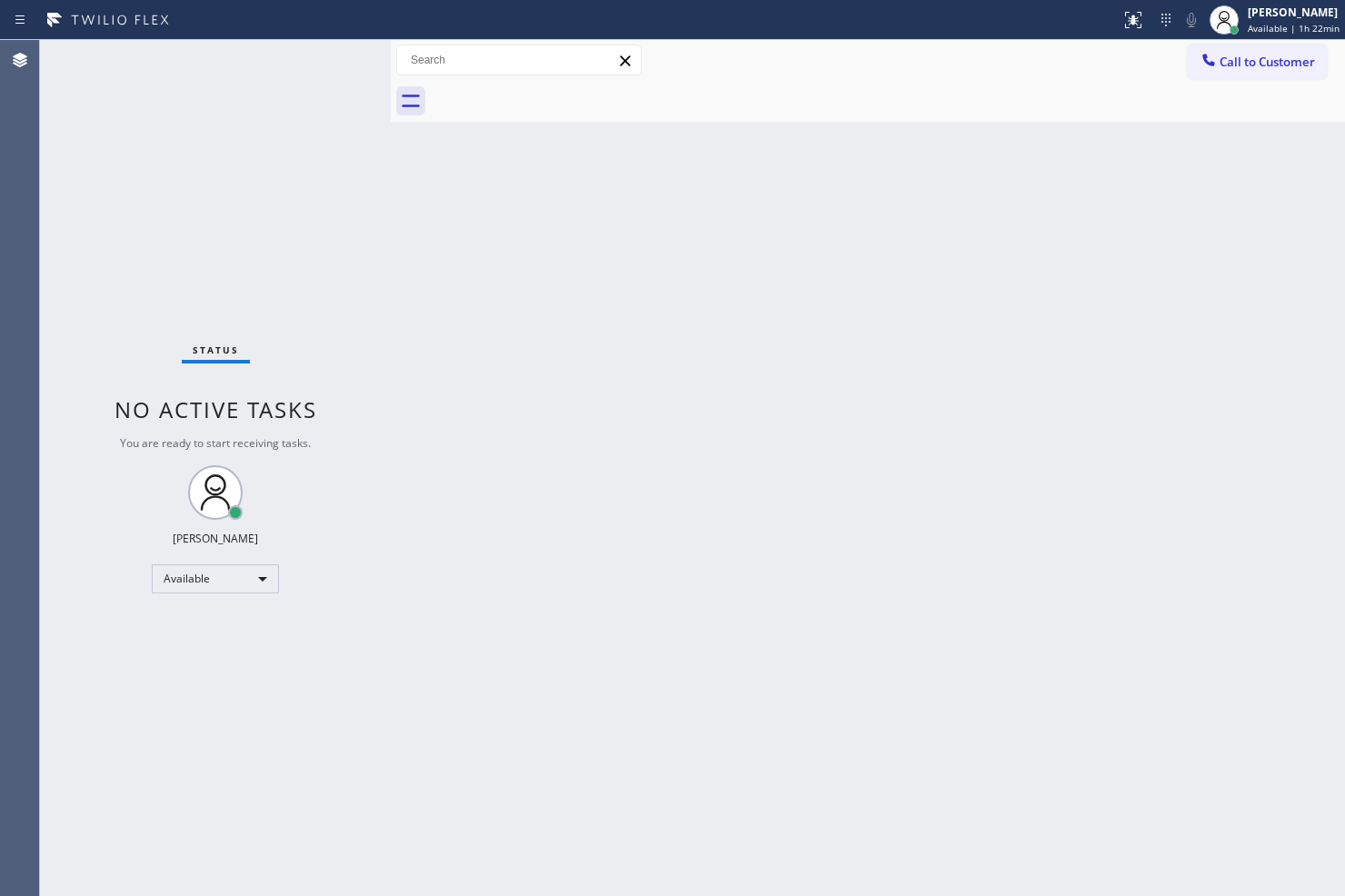
click at [381, 333] on div "Status No active tasks You are ready to start receiving tasks. Judy Anne Bernal…" at bounding box center [216, 468] width 351 height 856
drag, startPoint x: 461, startPoint y: 421, endPoint x: 459, endPoint y: 384, distance: 37.1
click at [461, 409] on div "Back to Dashboard Change Sender ID Customers Technicians Select a contact Outbo…" at bounding box center [868, 468] width 954 height 856
click at [391, 261] on div at bounding box center [391, 468] width 0 height 856
click at [382, 248] on div "Status No active tasks You are ready to start receiving tasks. Judy Anne Bernal…" at bounding box center [216, 468] width 351 height 856
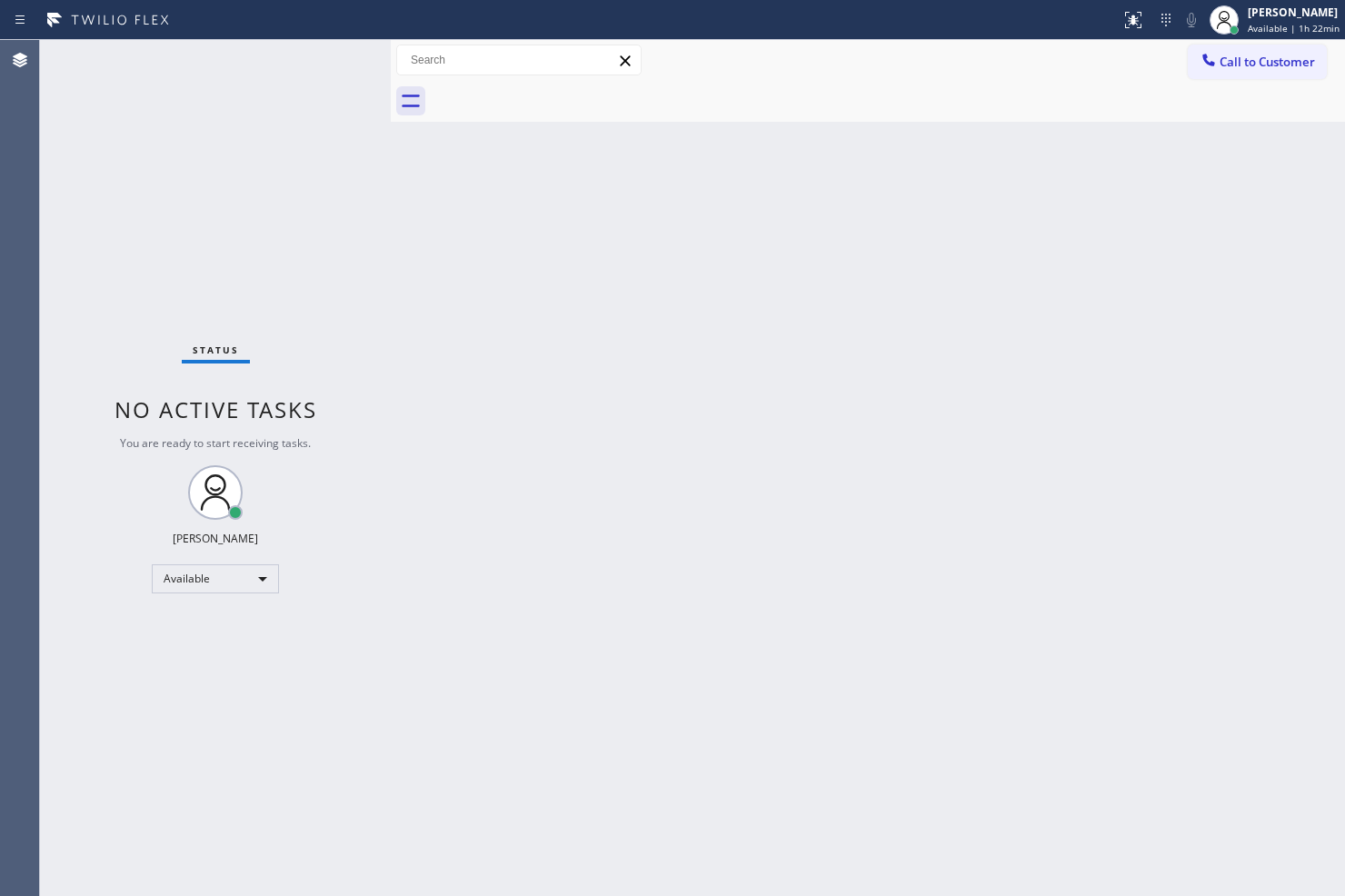
click at [316, 76] on div "Status No active tasks You are ready to start receiving tasks. Judy Anne Bernal…" at bounding box center [216, 468] width 351 height 856
click at [322, 58] on div "Status No active tasks You are ready to start receiving tasks. Judy Anne Bernal…" at bounding box center [216, 468] width 351 height 856
click at [341, 54] on div "Status No active tasks You are ready to start receiving tasks. Judy Anne Bernal…" at bounding box center [216, 468] width 351 height 856
click at [348, 212] on div "Status No active tasks You are ready to start receiving tasks. Judy Anne Bernal…" at bounding box center [216, 468] width 351 height 856
click at [292, 82] on div "Status No active tasks You are ready to start receiving tasks. Judy Anne Bernal…" at bounding box center [216, 468] width 351 height 856
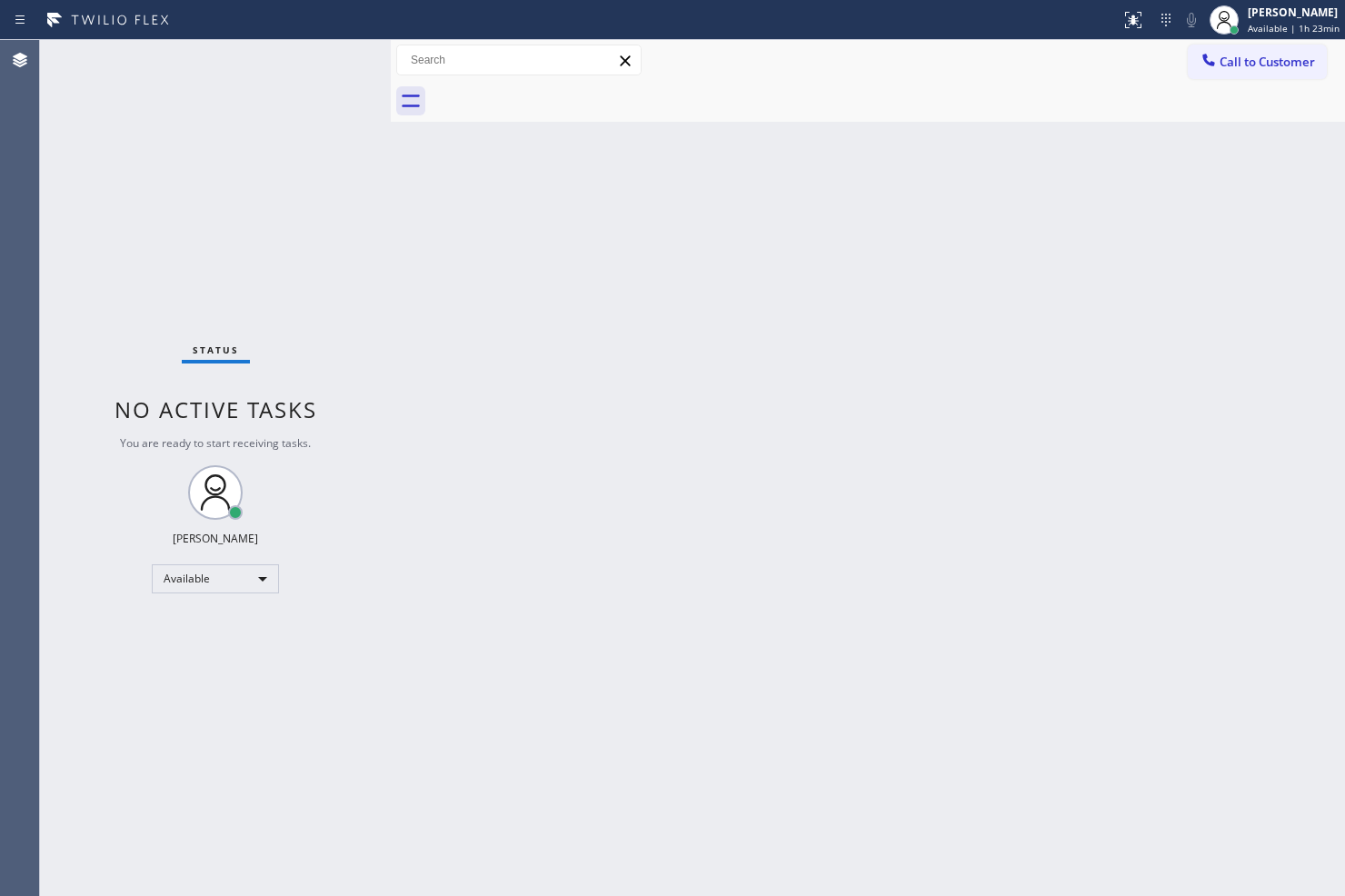
click at [306, 51] on div "Status No active tasks You are ready to start receiving tasks. Judy Anne Bernal…" at bounding box center [216, 468] width 351 height 856
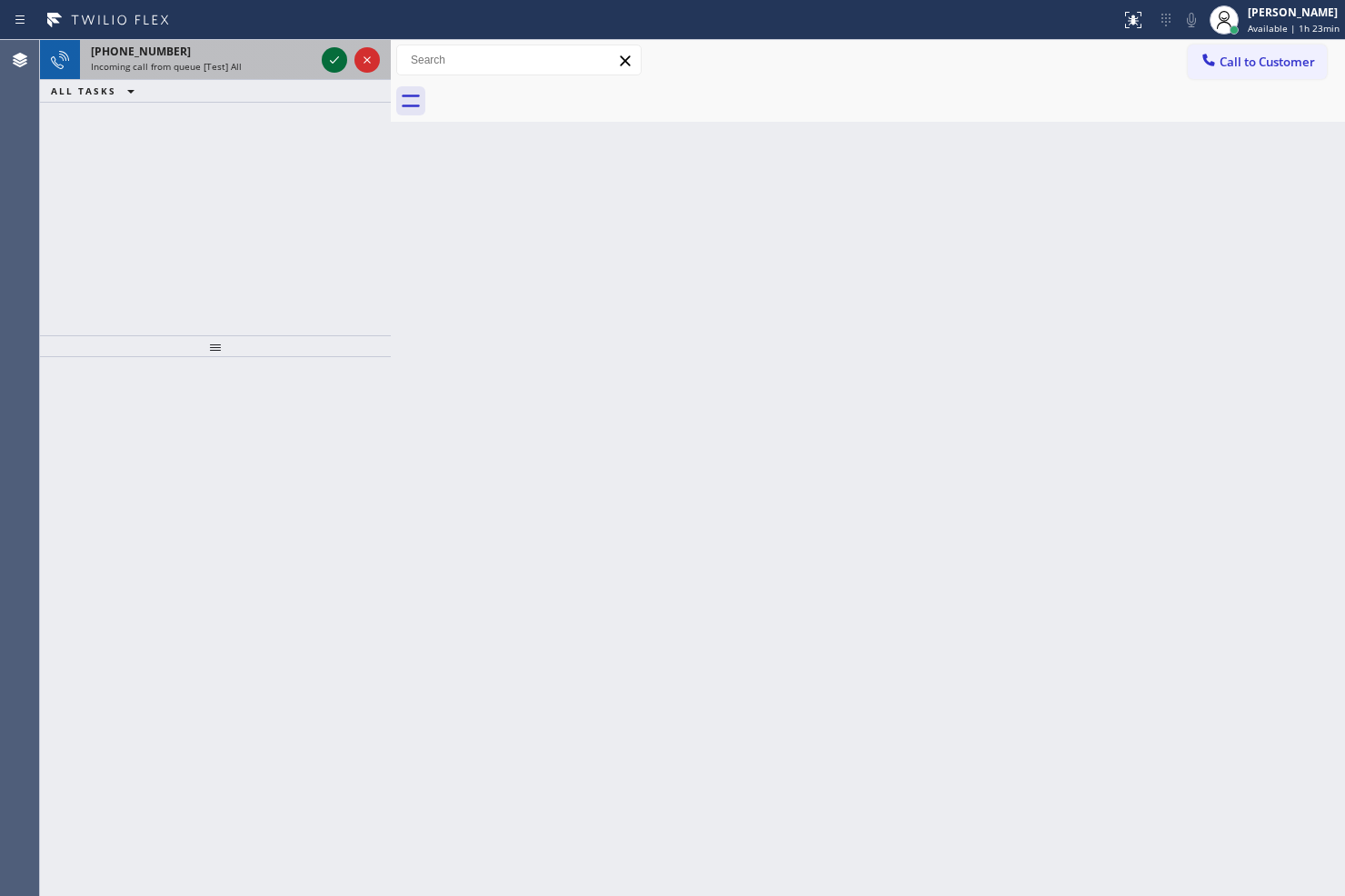
click at [334, 54] on icon at bounding box center [334, 59] width 22 height 22
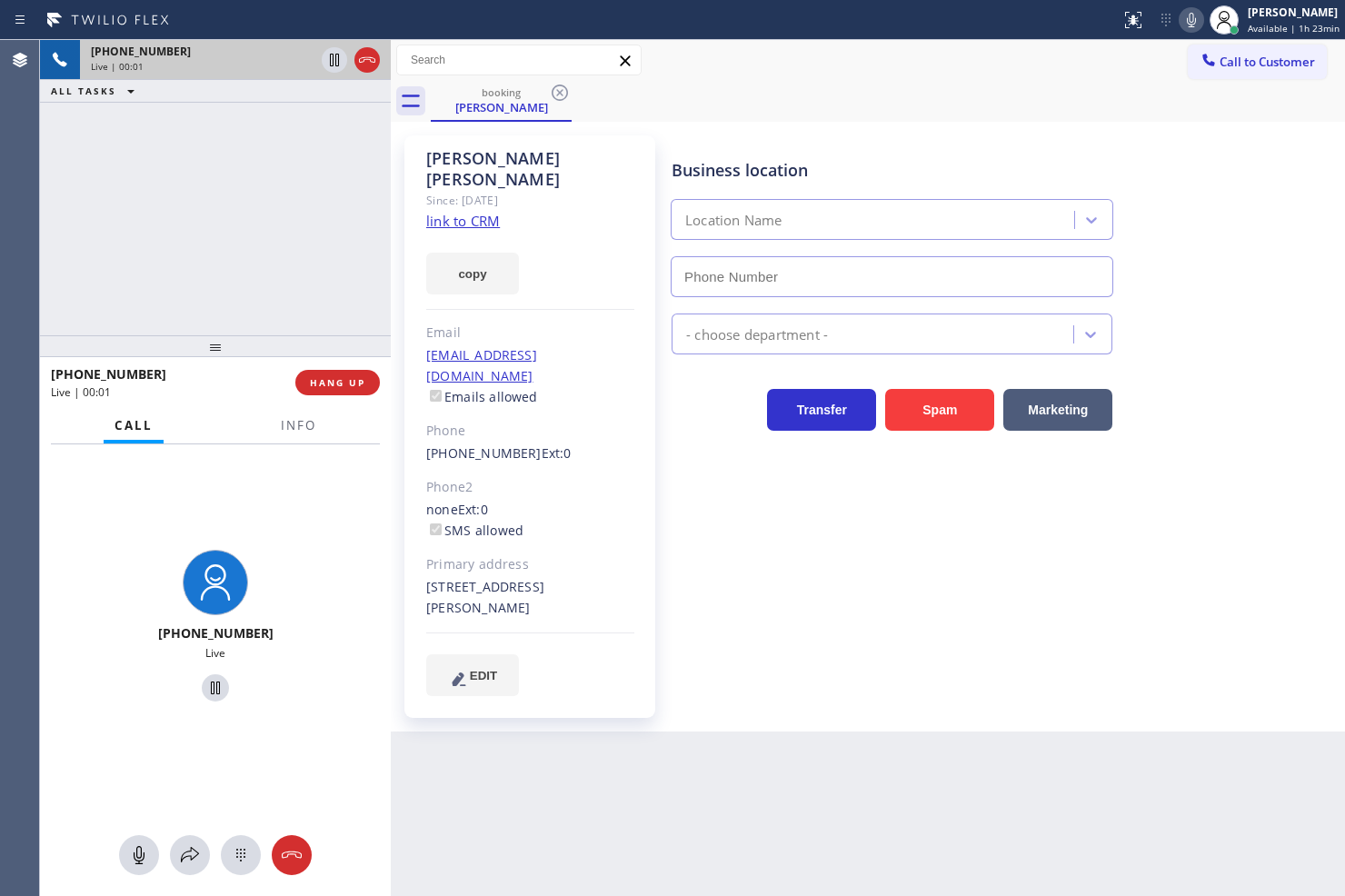
type input "(805) 261-2411"
click at [127, 202] on div "+18052522291 Live | 00:04 ALL TASKS ALL TASKS ACTIVE TASKS TASKS IN WRAP UP" at bounding box center [216, 187] width 351 height 295
click at [215, 173] on div "+18052522291 Live | 00:04 ALL TASKS ALL TASKS ACTIVE TASKS TASKS IN WRAP UP" at bounding box center [216, 187] width 351 height 295
click at [1180, 23] on icon at bounding box center [1190, 20] width 22 height 22
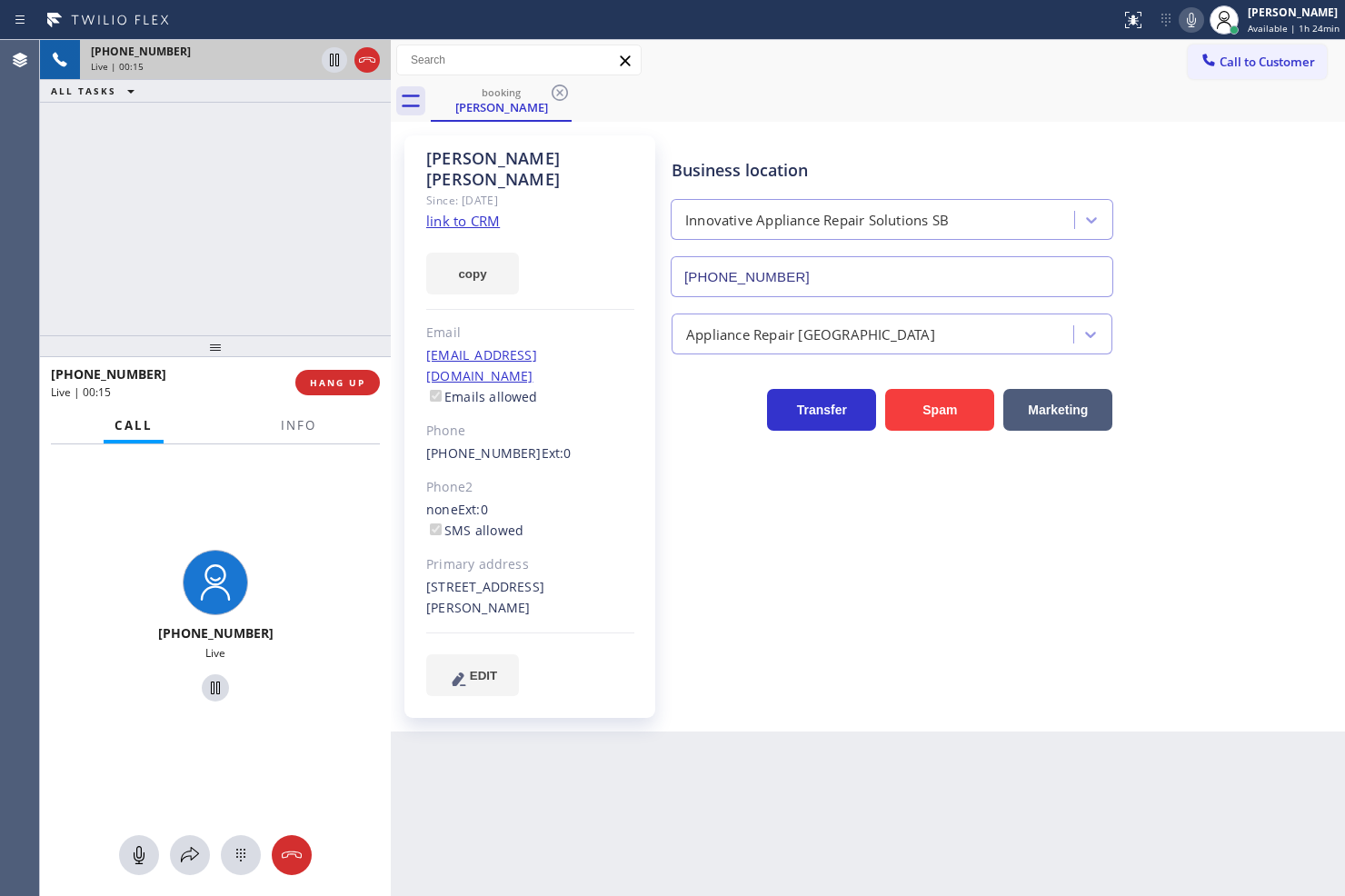
click at [264, 269] on div "+18052522291 Live | 00:15 ALL TASKS ALL TASKS ACTIVE TASKS TASKS IN WRAP UP" at bounding box center [216, 187] width 351 height 295
click at [321, 543] on div "+18052522291 Live" at bounding box center [216, 628] width 351 height 172
click at [238, 246] on div "+18052522291 Live | 00:16 ALL TASKS ALL TASKS ACTIVE TASKS TASKS IN WRAP UP" at bounding box center [216, 187] width 351 height 295
click at [724, 445] on div "Business location Innovative Appliance Repair Solutions SB (805) 261-2411 Appli…" at bounding box center [1004, 414] width 672 height 550
click at [727, 440] on div "Business location Innovative Appliance Repair Solutions SB (805) 261-2411 Appli…" at bounding box center [1004, 414] width 672 height 550
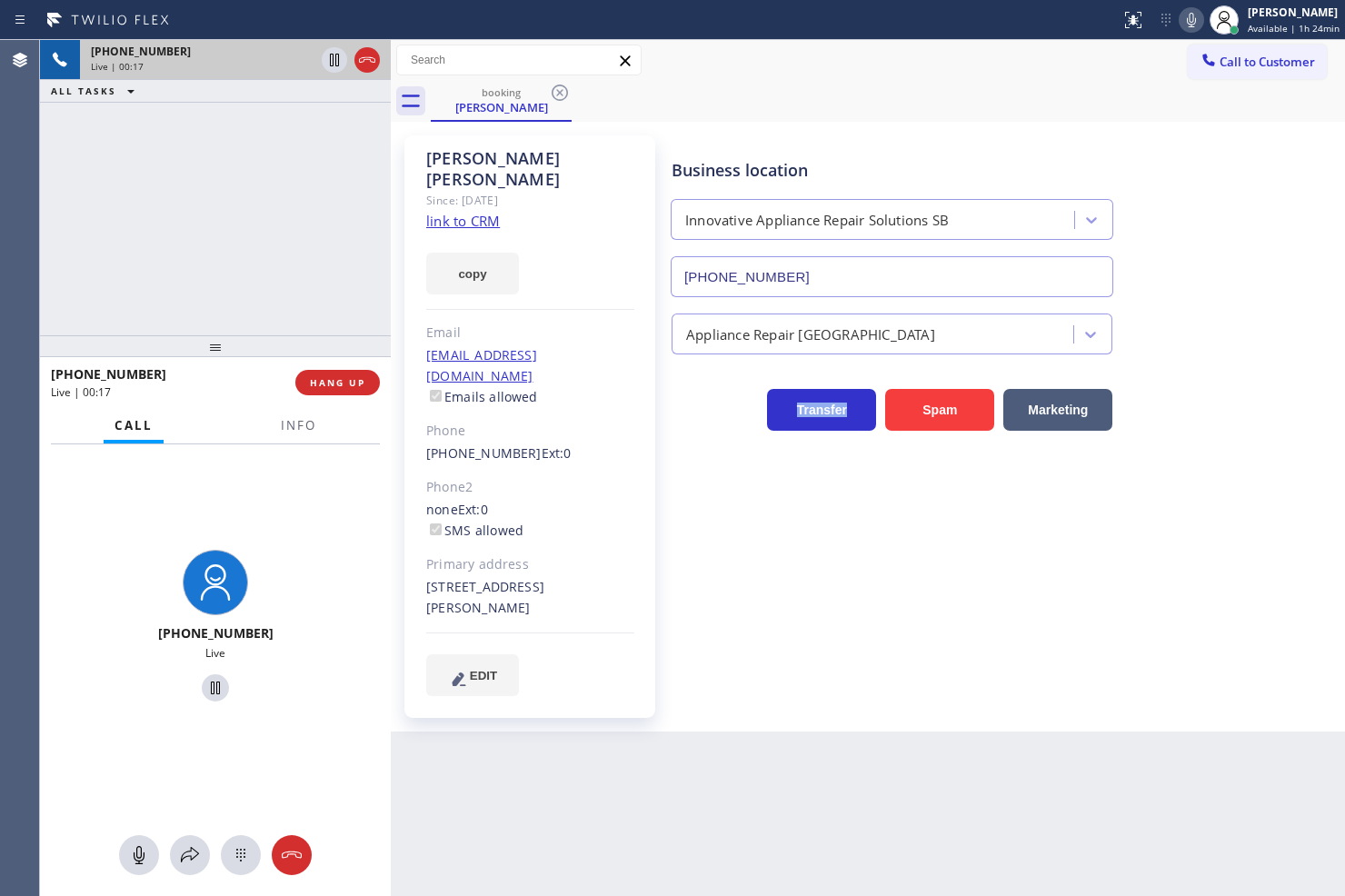
click at [727, 440] on div "Business location Innovative Appliance Repair Solutions SB (805) 261-2411 Appli…" at bounding box center [1004, 414] width 672 height 550
click at [719, 533] on div "Business location Innovative Appliance Repair Solutions SB (805) 261-2411 Appli…" at bounding box center [1004, 414] width 672 height 550
click at [1240, 252] on div "Business location Innovative Appliance Repair Solutions SB (805) 261-2411" at bounding box center [1004, 215] width 672 height 164
click at [856, 692] on div "Back to Dashboard Change Sender ID Customers Technicians Select a contact Outbo…" at bounding box center [868, 468] width 954 height 856
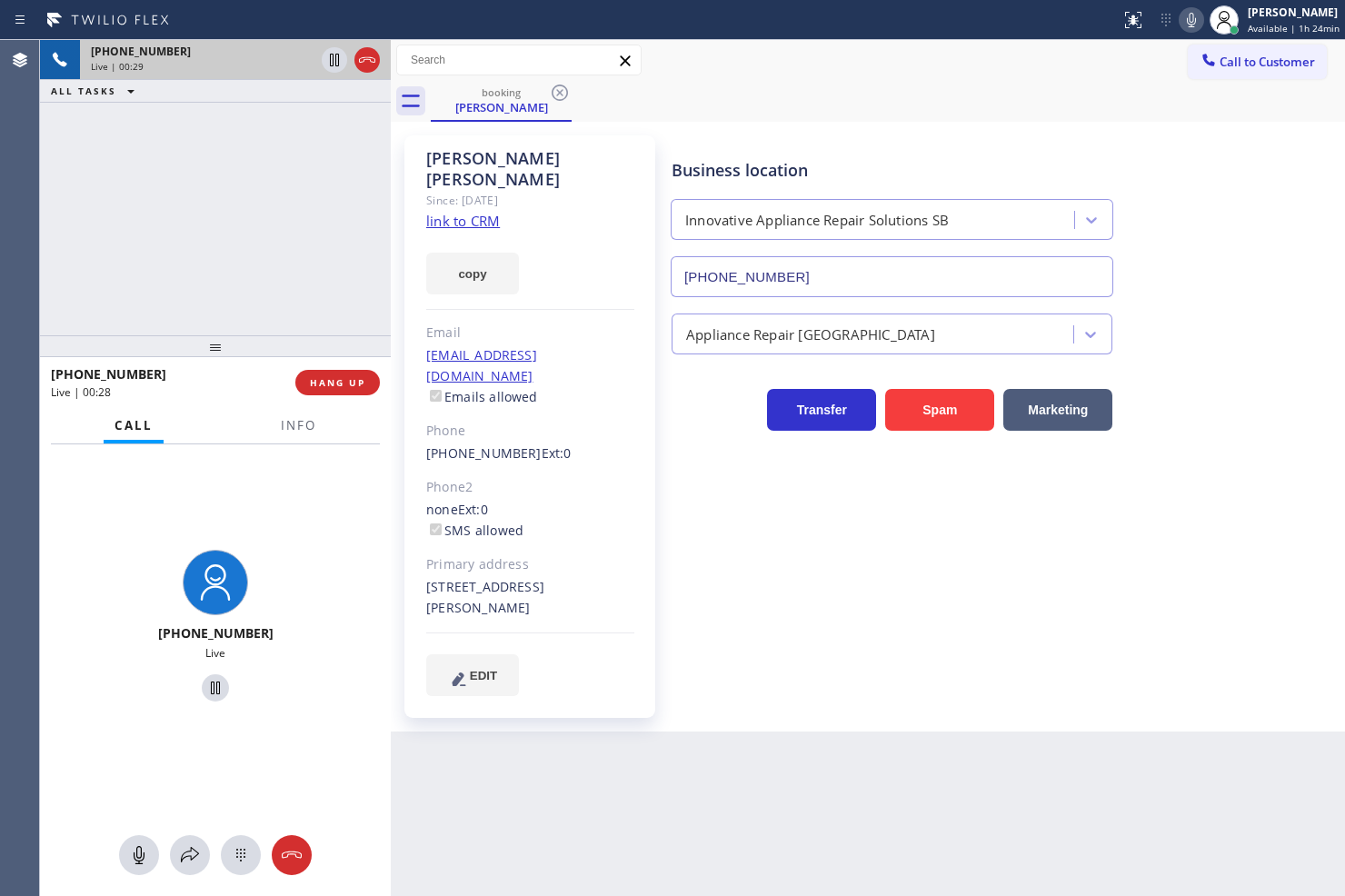
click at [796, 593] on div "Business location Innovative Appliance Repair Solutions SB (805) 261-2411 Appli…" at bounding box center [1004, 414] width 672 height 550
click at [774, 608] on div "Business location Innovative Appliance Repair Solutions SB (805) 261-2411 Appli…" at bounding box center [1004, 414] width 672 height 550
click at [233, 497] on div "+18052522291 Live" at bounding box center [216, 629] width 351 height 369
click at [293, 506] on div "+18052522291 Live" at bounding box center [216, 629] width 351 height 369
drag, startPoint x: 319, startPoint y: 225, endPoint x: 332, endPoint y: 230, distance: 13.9
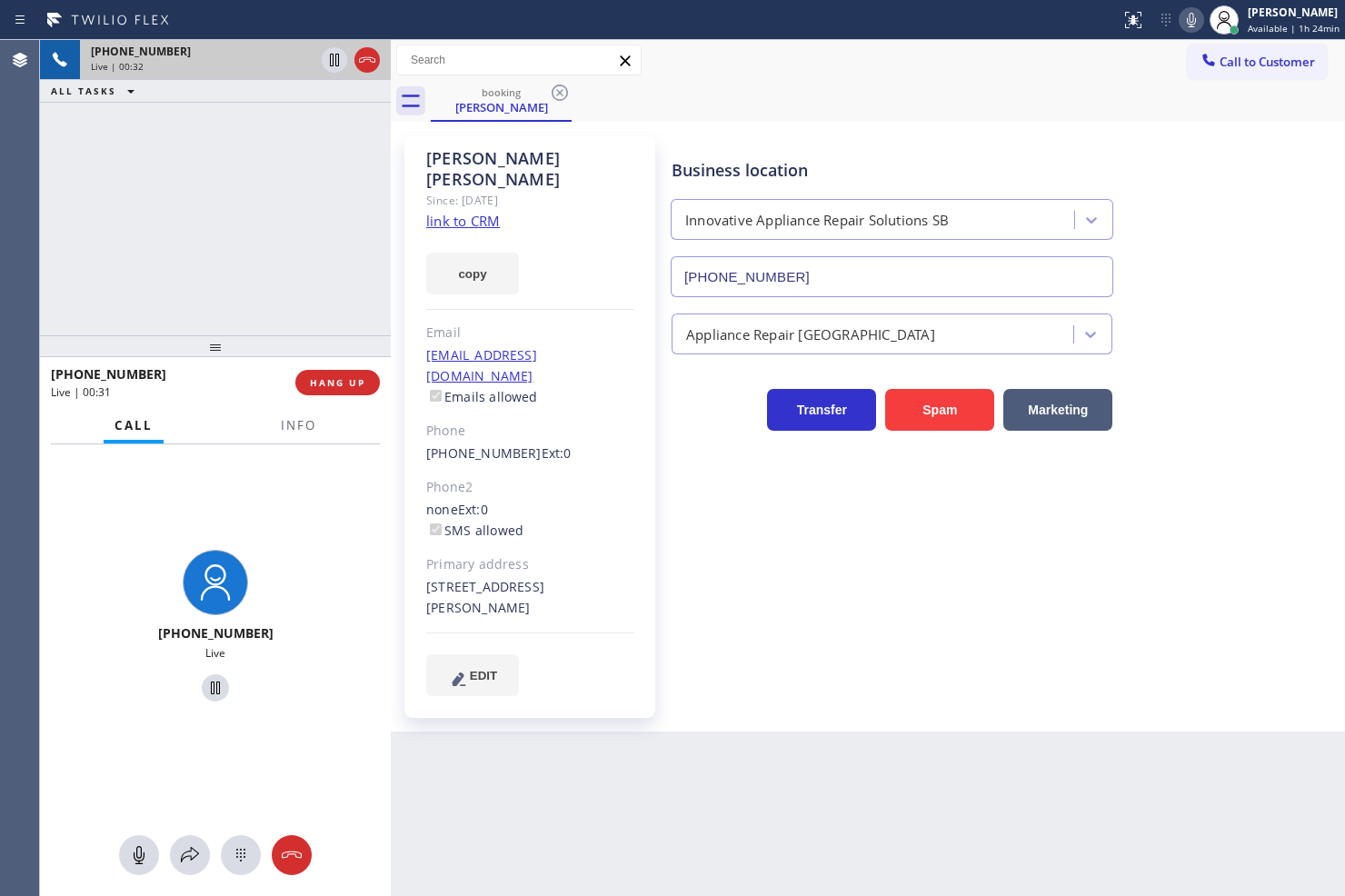
click at [331, 230] on div "+18052522291 Live | 00:32 ALL TASKS ALL TASKS ACTIVE TASKS TASKS IN WRAP UP" at bounding box center [216, 187] width 351 height 295
click at [291, 475] on div "+18052522291 Live" at bounding box center [216, 629] width 351 height 369
click at [305, 425] on span "Info" at bounding box center [299, 425] width 36 height 16
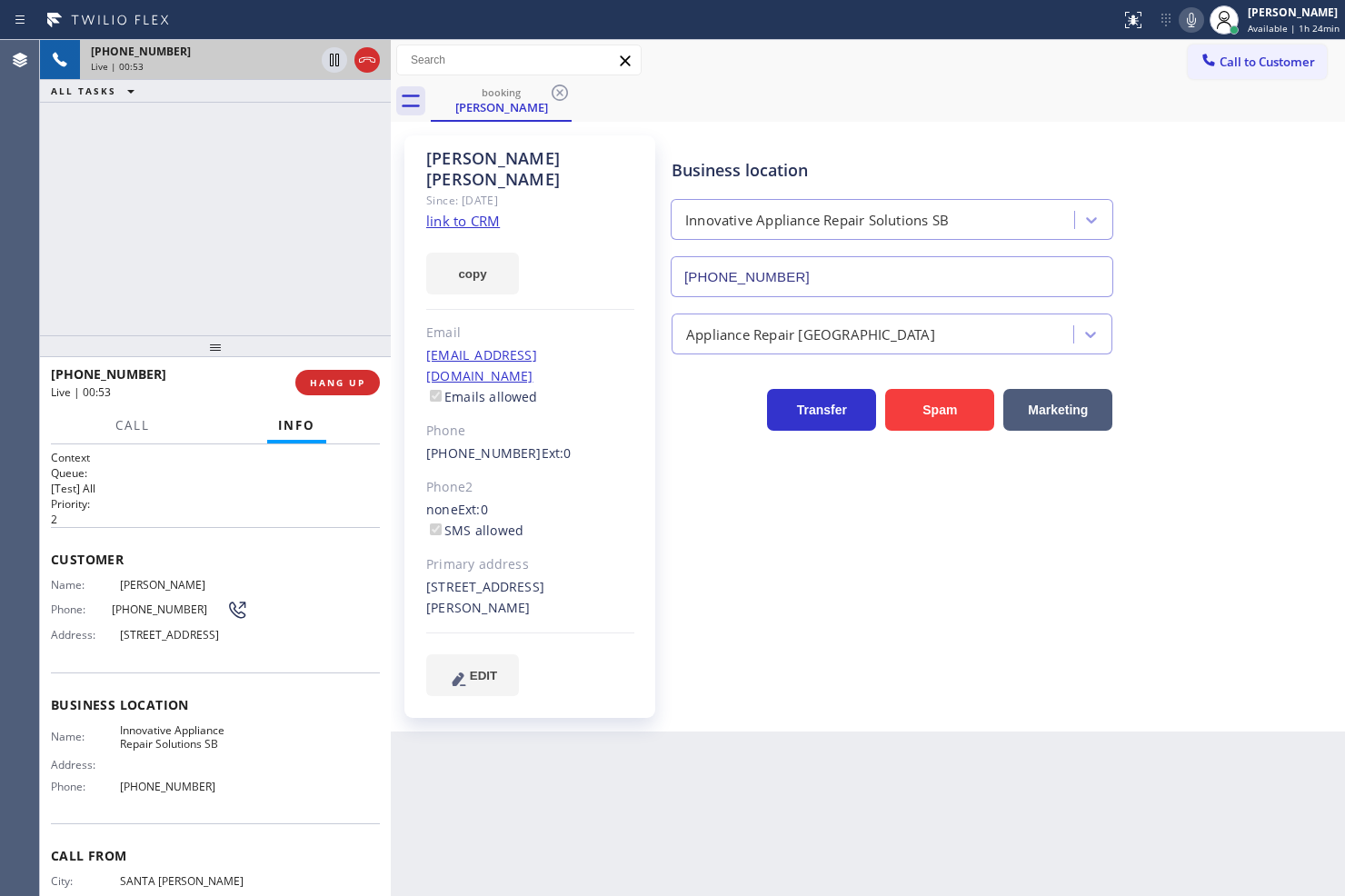
click at [441, 212] on link "link to CRM" at bounding box center [463, 220] width 74 height 18
click at [204, 453] on h1 "Context" at bounding box center [215, 457] width 329 height 15
click at [136, 422] on span "Call" at bounding box center [132, 425] width 35 height 16
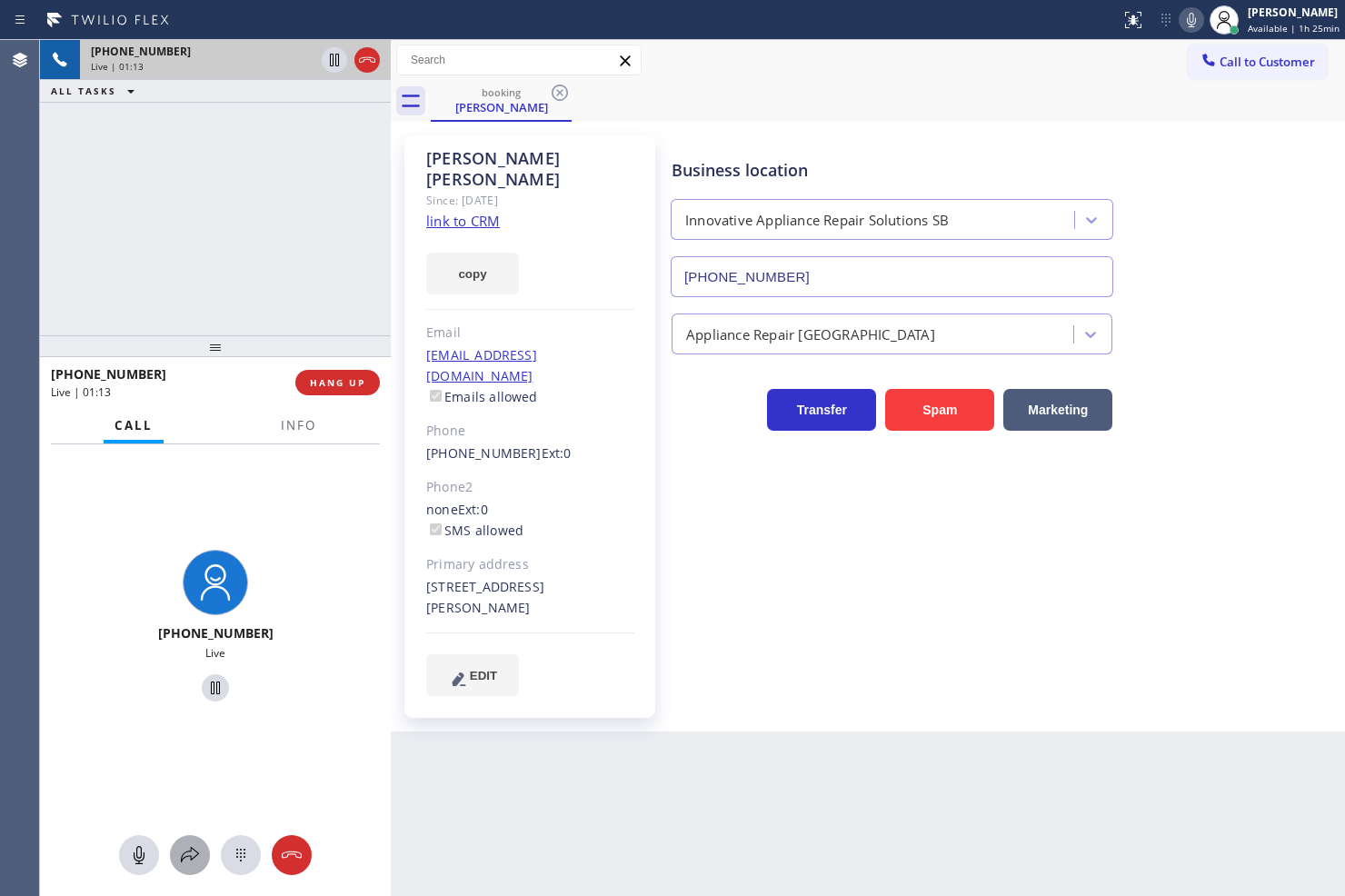
click at [187, 847] on icon at bounding box center [189, 855] width 22 height 22
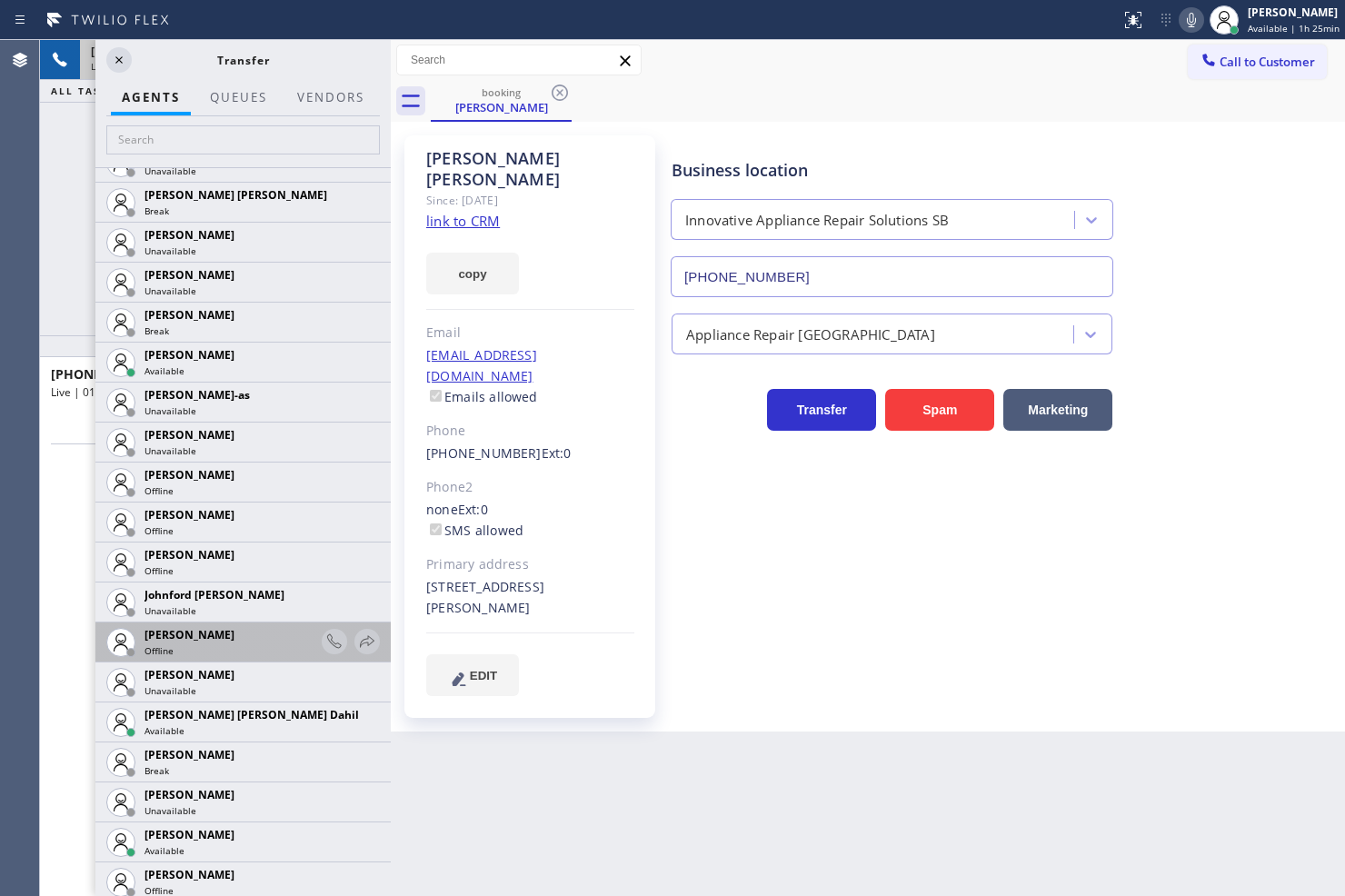
scroll to position [1615, 0]
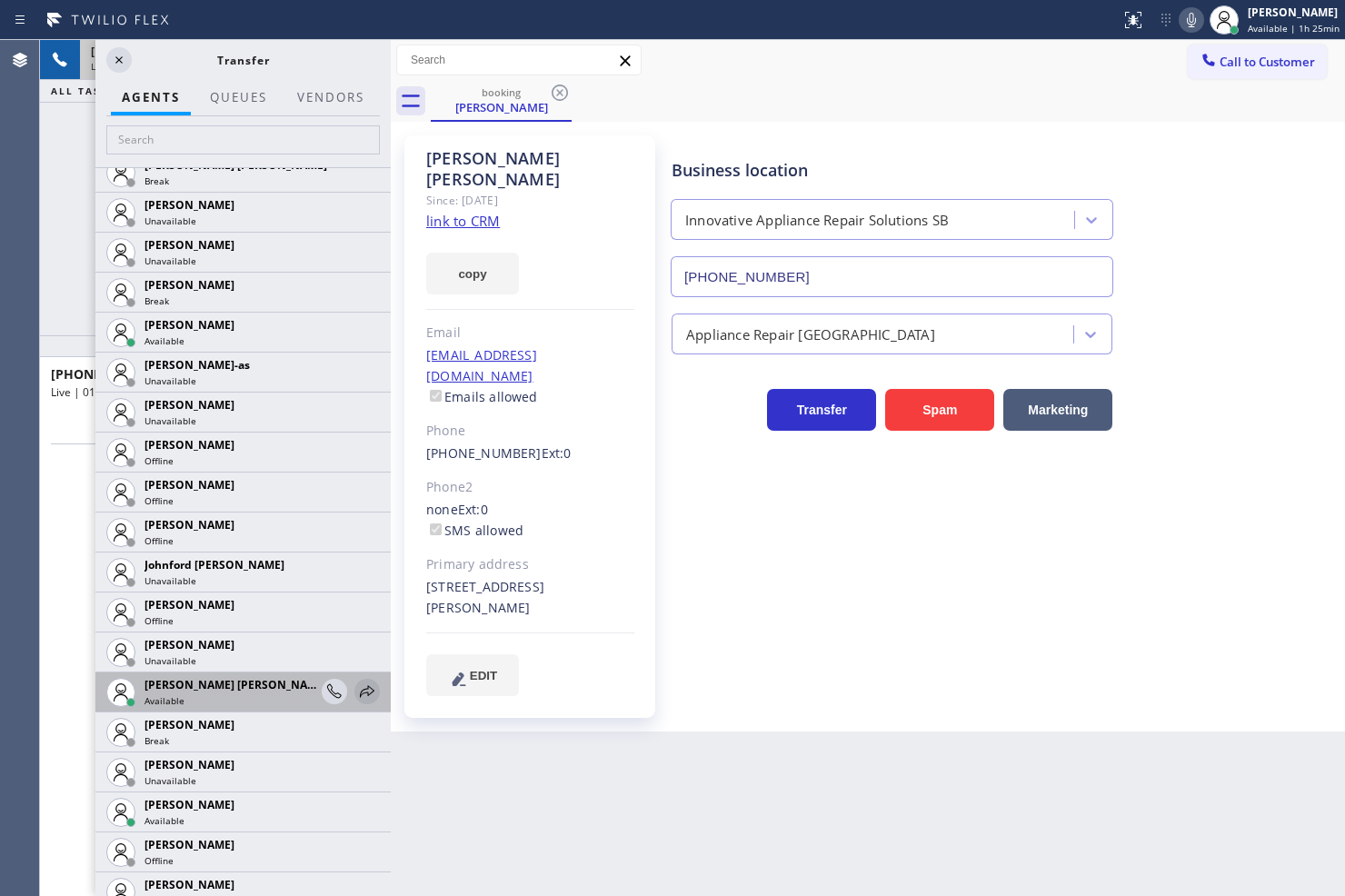
click at [360, 688] on icon at bounding box center [367, 691] width 15 height 12
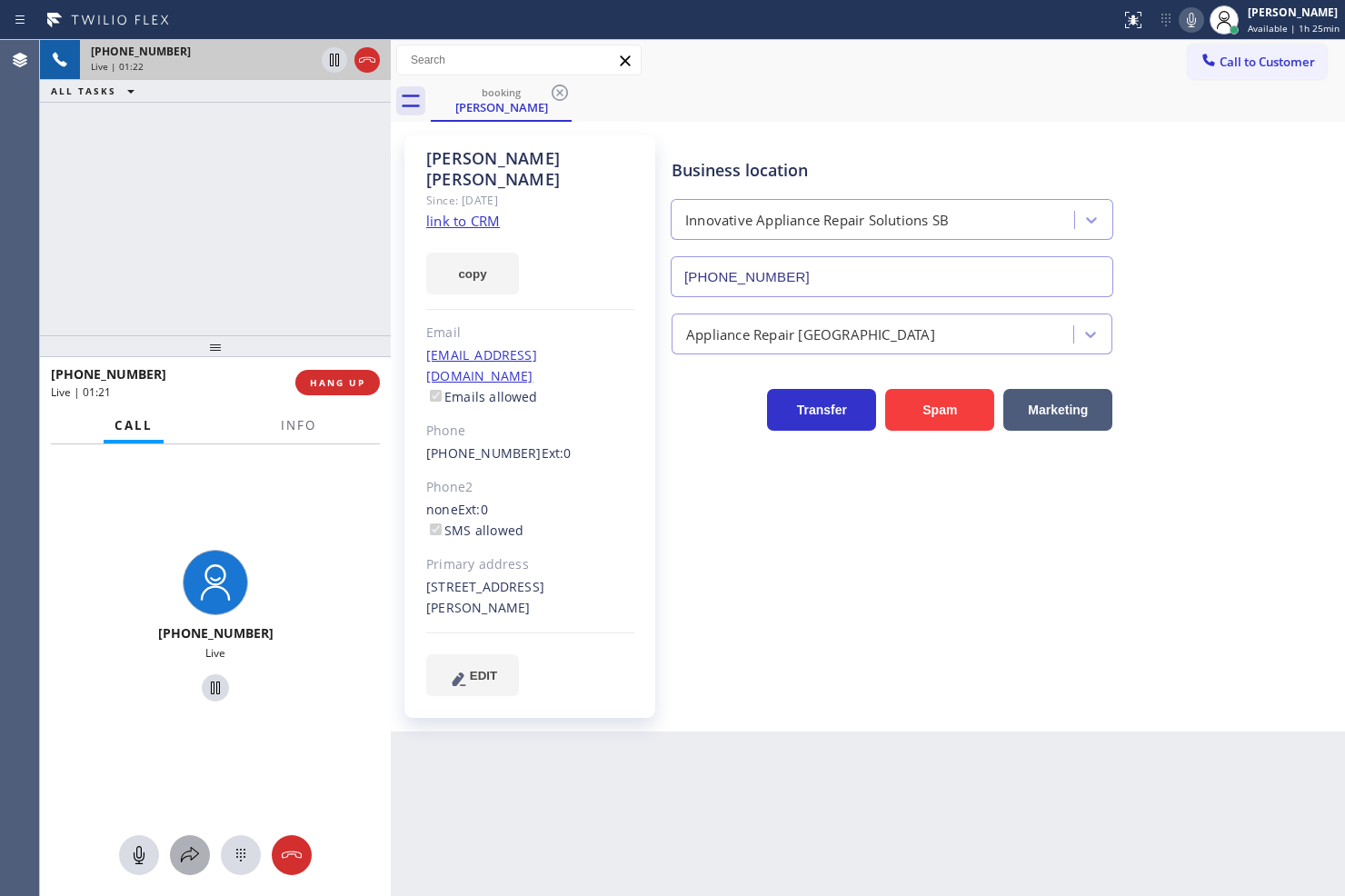
click at [186, 846] on icon at bounding box center [189, 855] width 22 height 22
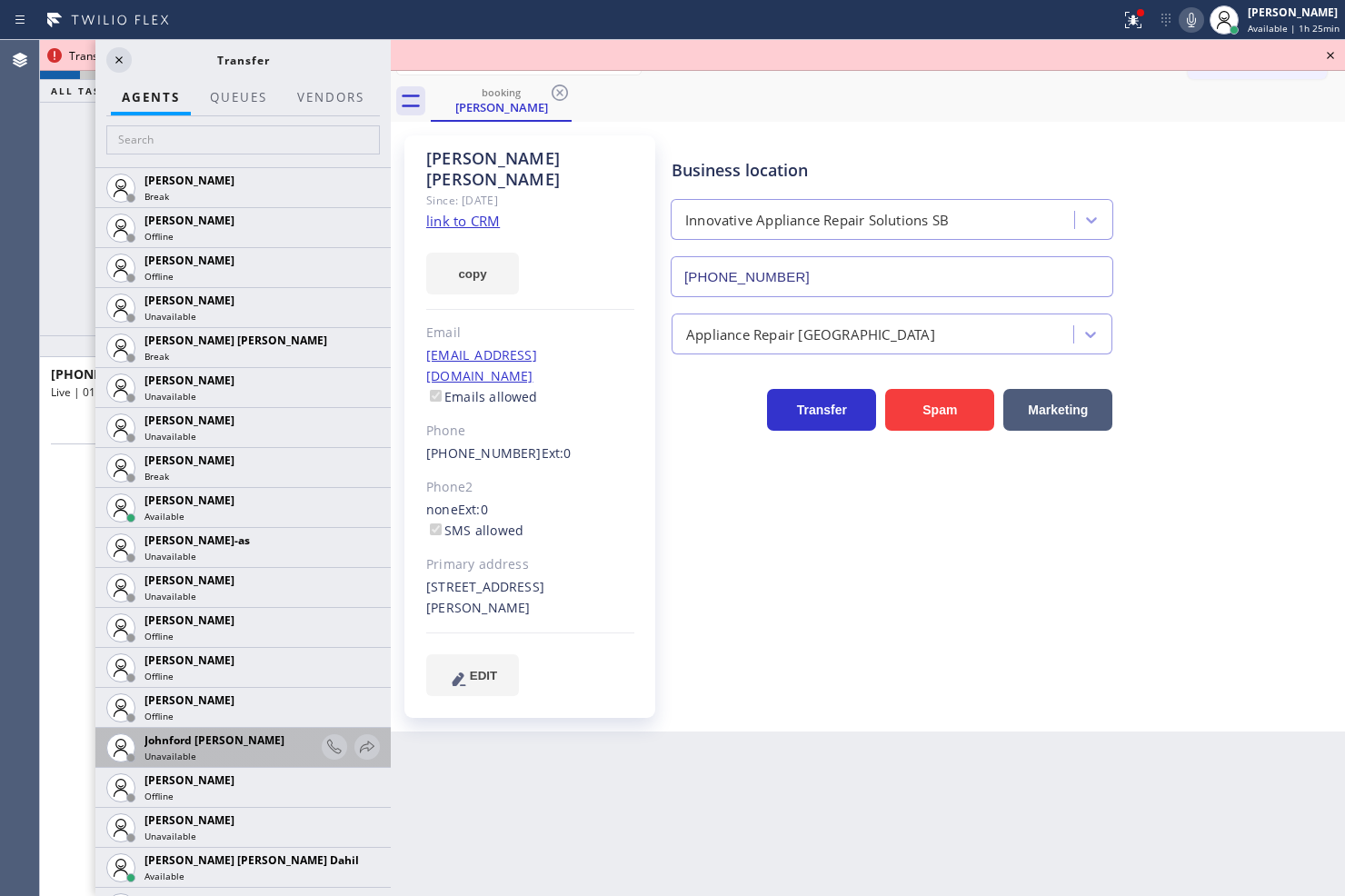
scroll to position [1514, 0]
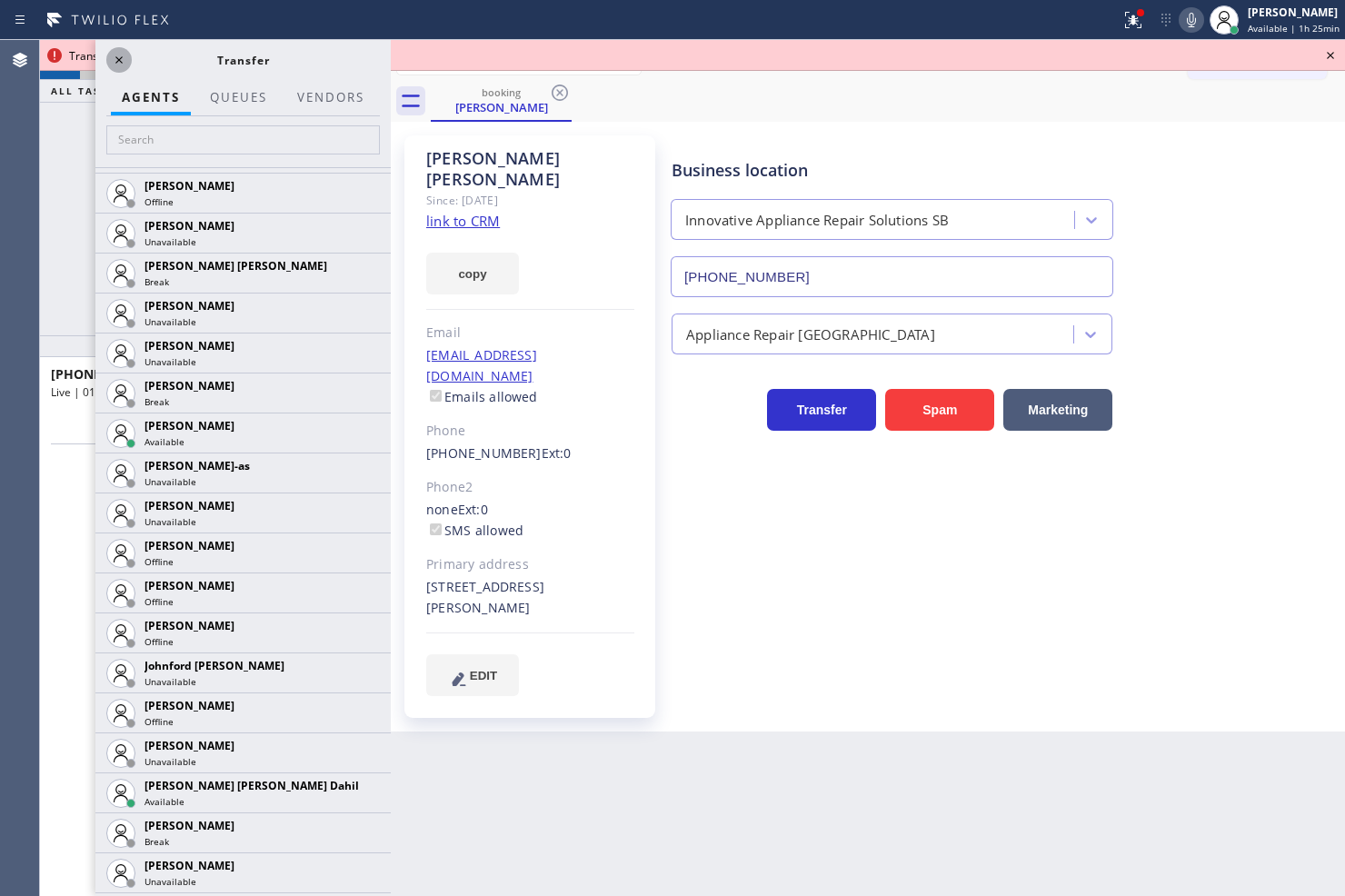
click at [123, 50] on icon at bounding box center [118, 59] width 22 height 22
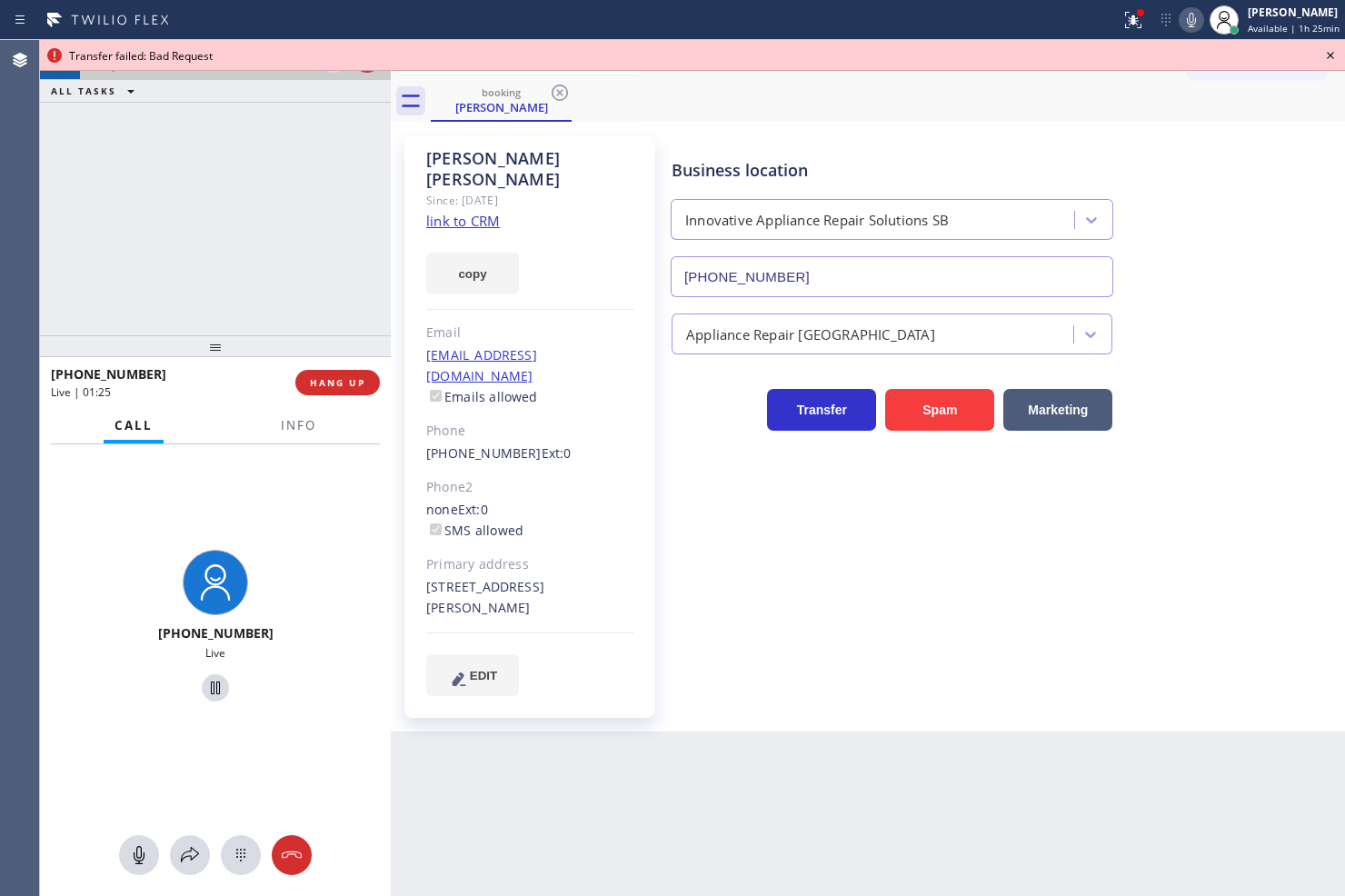
click at [201, 674] on div at bounding box center [215, 688] width 336 height 37
click at [206, 688] on icon at bounding box center [215, 687] width 22 height 22
click at [192, 863] on icon at bounding box center [189, 855] width 22 height 22
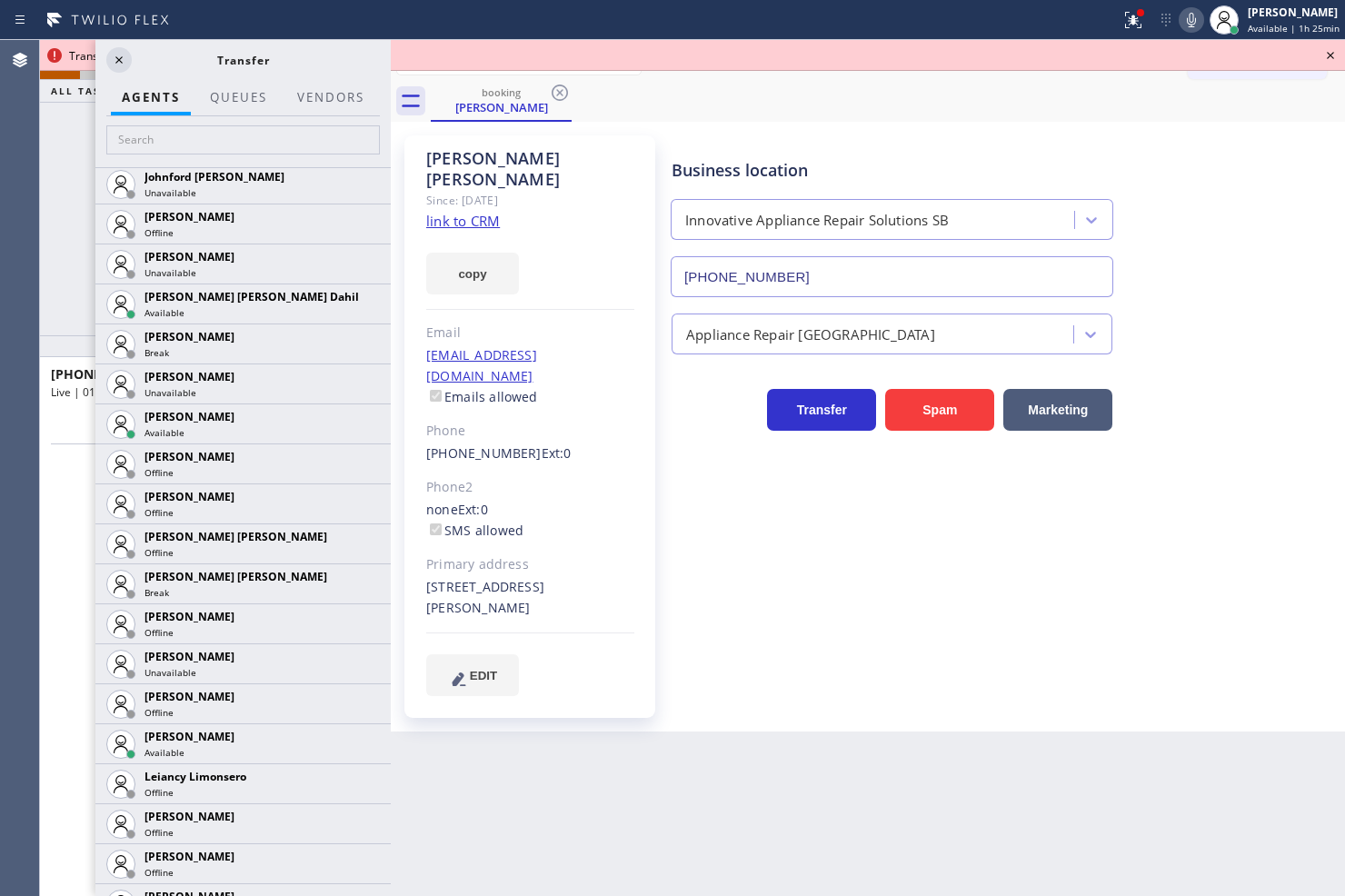
scroll to position [2019, 0]
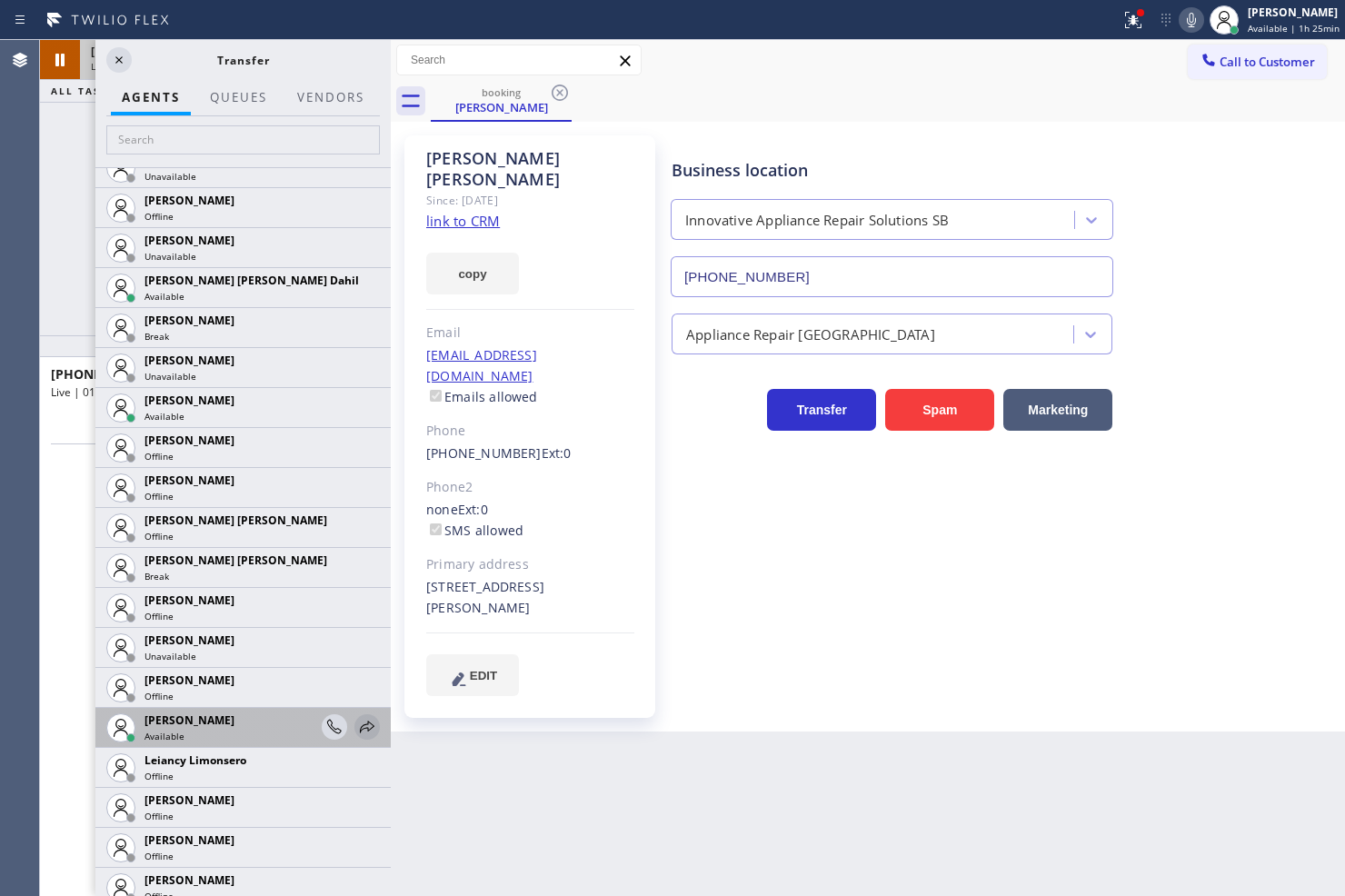
click at [359, 724] on icon at bounding box center [366, 726] width 22 height 22
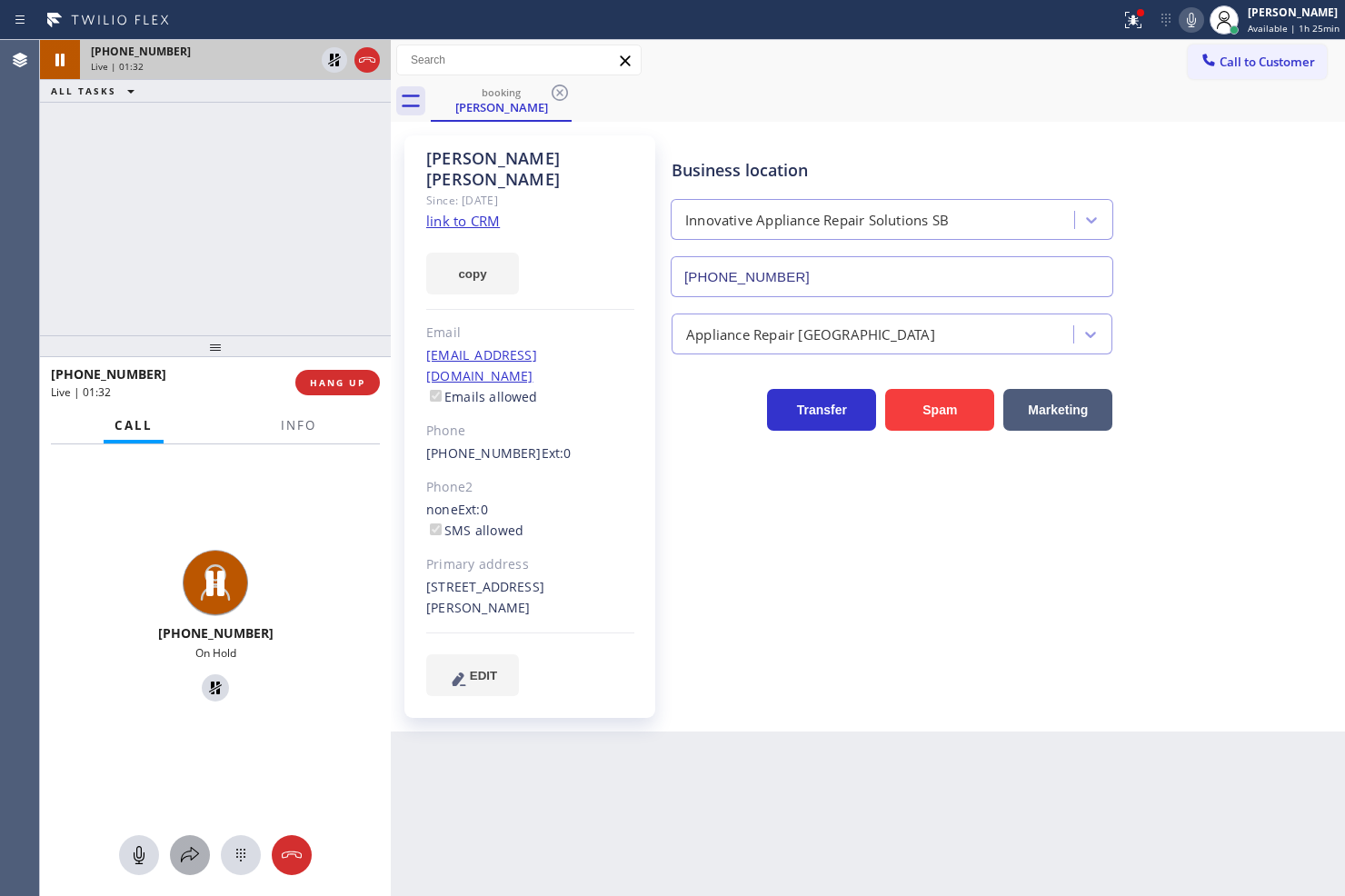
click at [174, 849] on div at bounding box center [189, 855] width 40 height 22
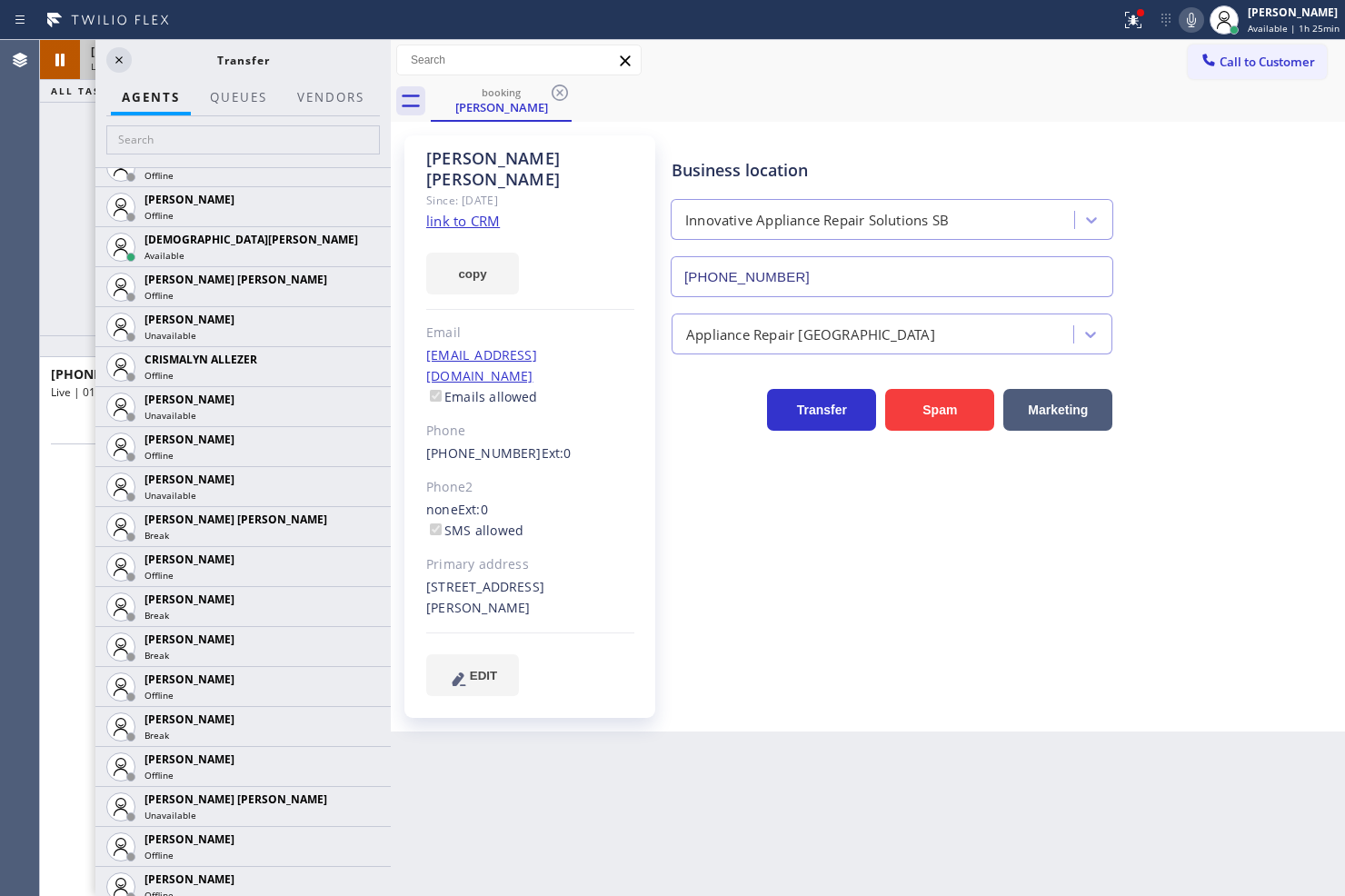
scroll to position [0, 0]
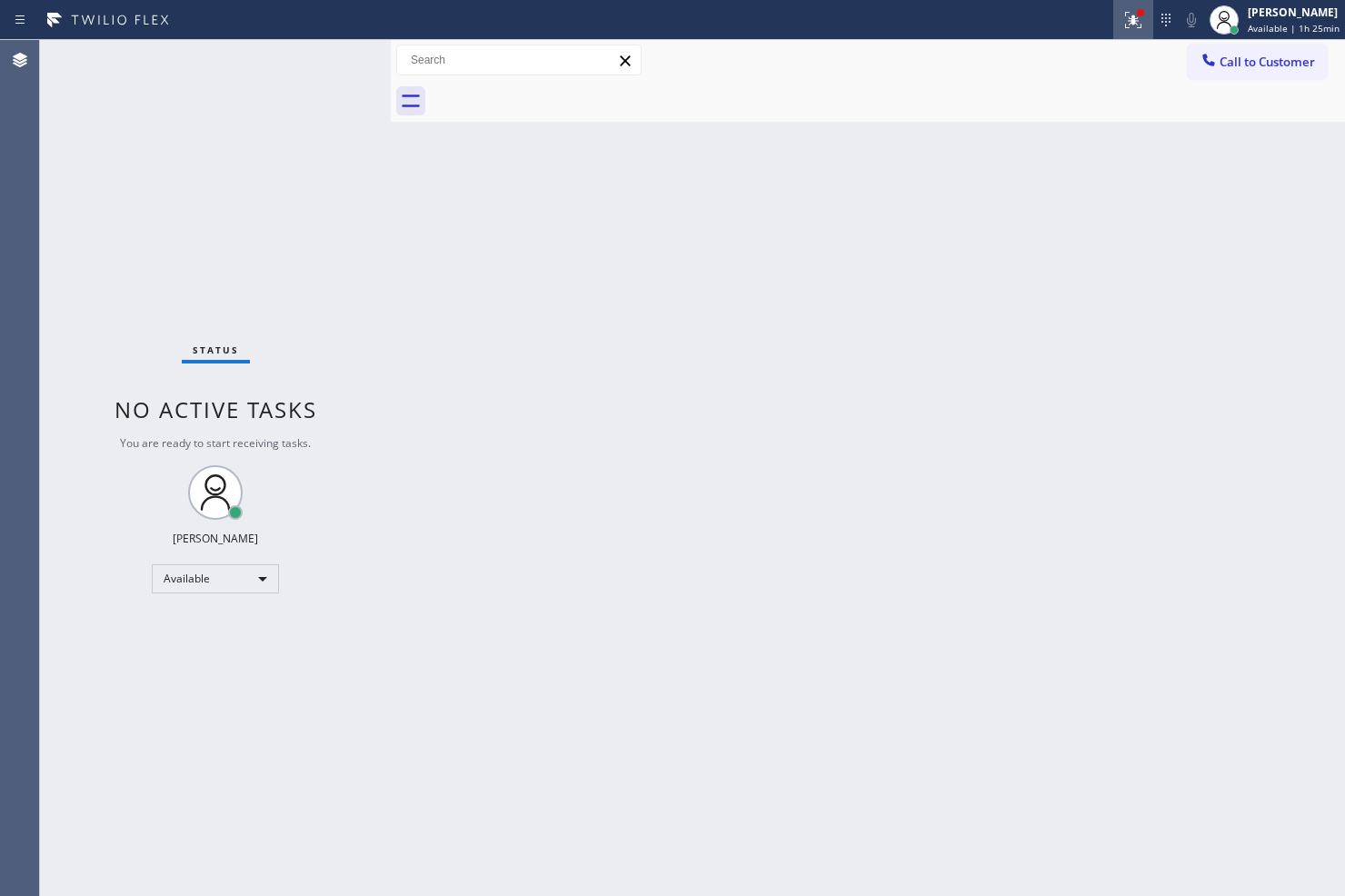
click at [1128, 16] on icon at bounding box center [1133, 18] width 11 height 7
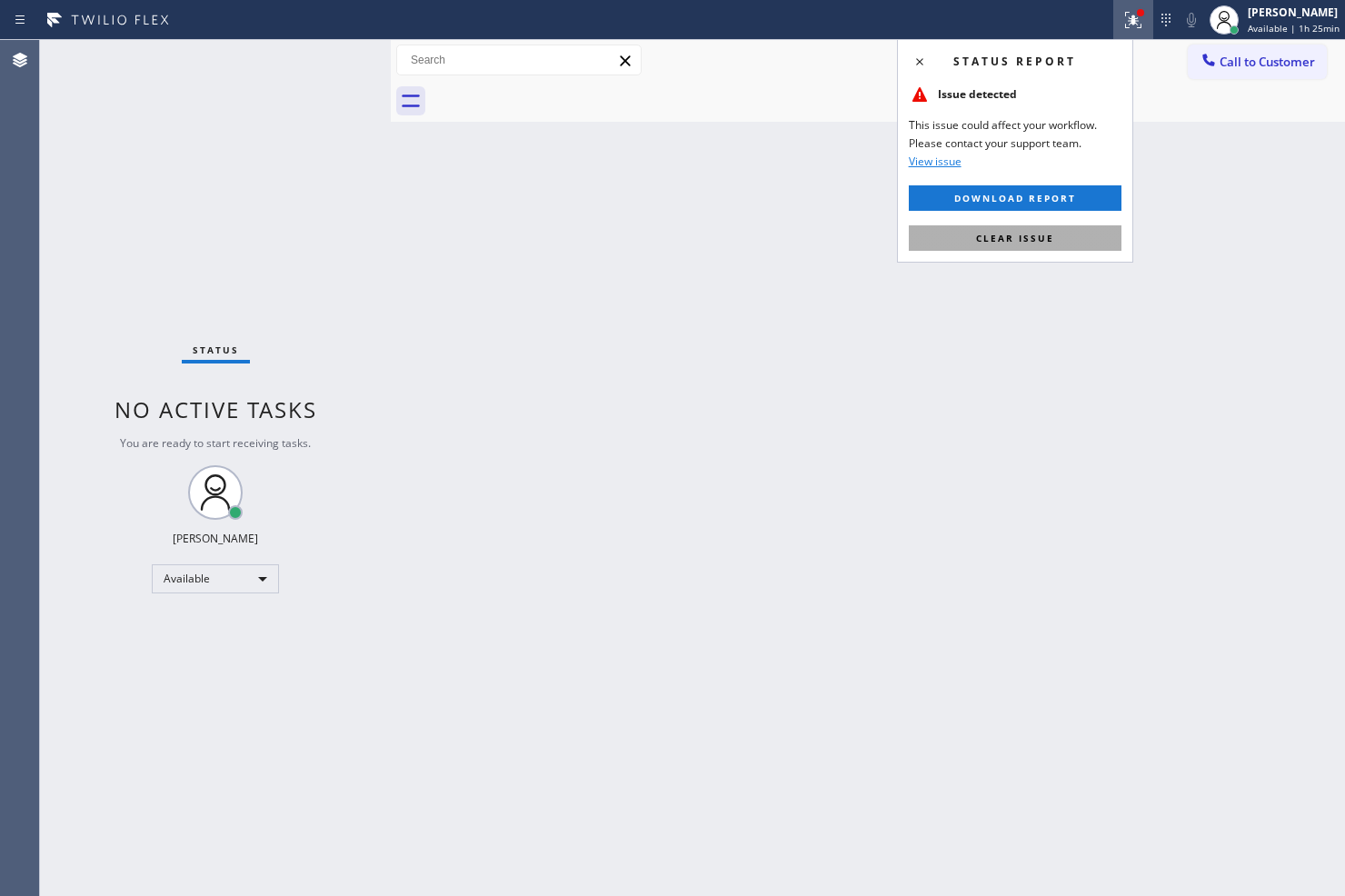
click at [1078, 243] on button "Clear issue" at bounding box center [1014, 237] width 213 height 25
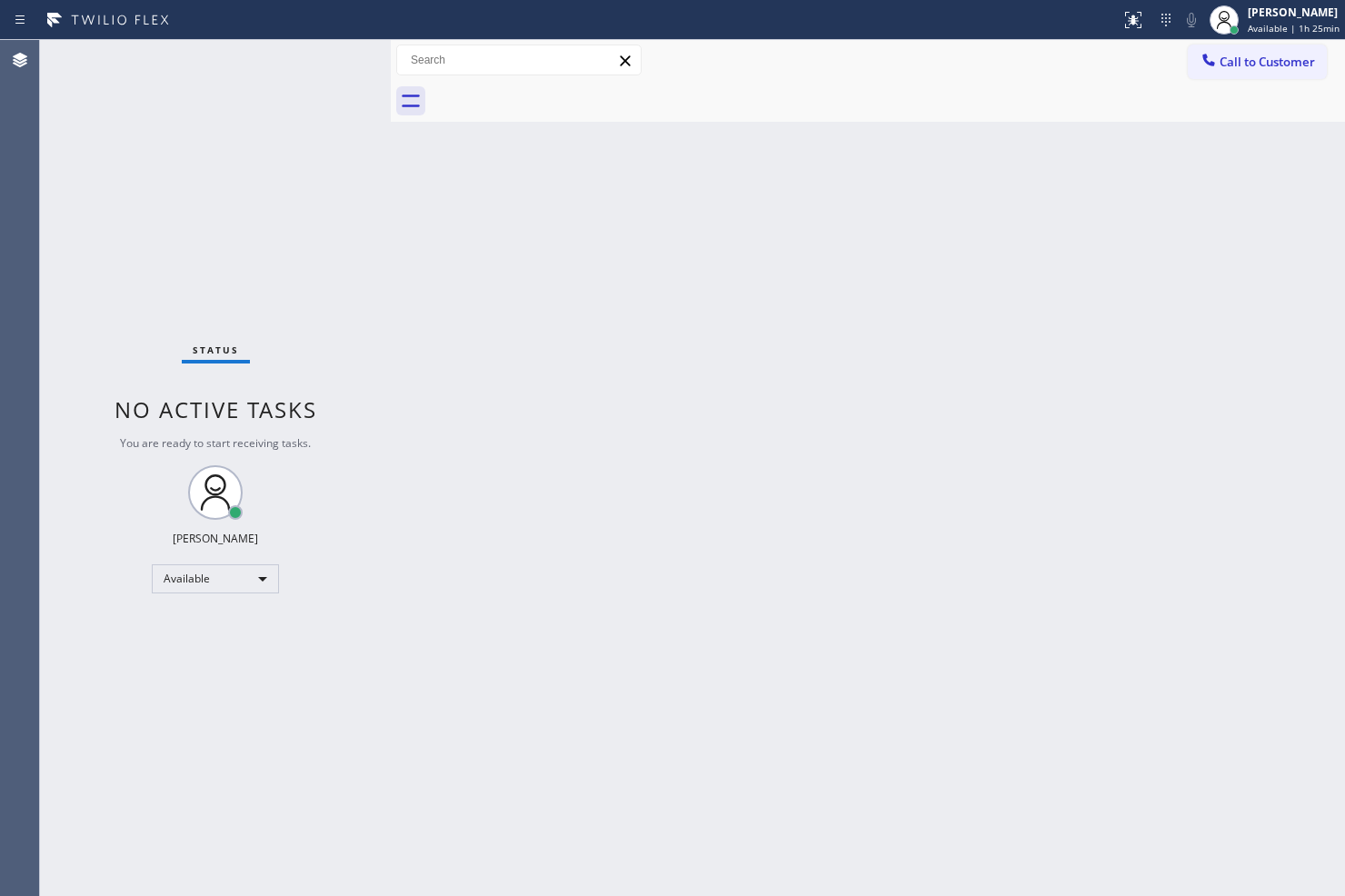
click at [964, 394] on div "Back to Dashboard Change Sender ID Customers Technicians Select a contact Outbo…" at bounding box center [868, 468] width 954 height 856
click at [930, 569] on div "Back to Dashboard Change Sender ID Customers Technicians Select a contact Outbo…" at bounding box center [868, 468] width 954 height 856
click at [312, 368] on div "Status No active tasks You are ready to start receiving tasks. Judy Anne Bernal…" at bounding box center [216, 468] width 351 height 856
drag, startPoint x: 233, startPoint y: 184, endPoint x: 300, endPoint y: 56, distance: 144.5
click at [247, 158] on div "Status No active tasks You are ready to start receiving tasks. Judy Anne Bernal…" at bounding box center [216, 468] width 351 height 856
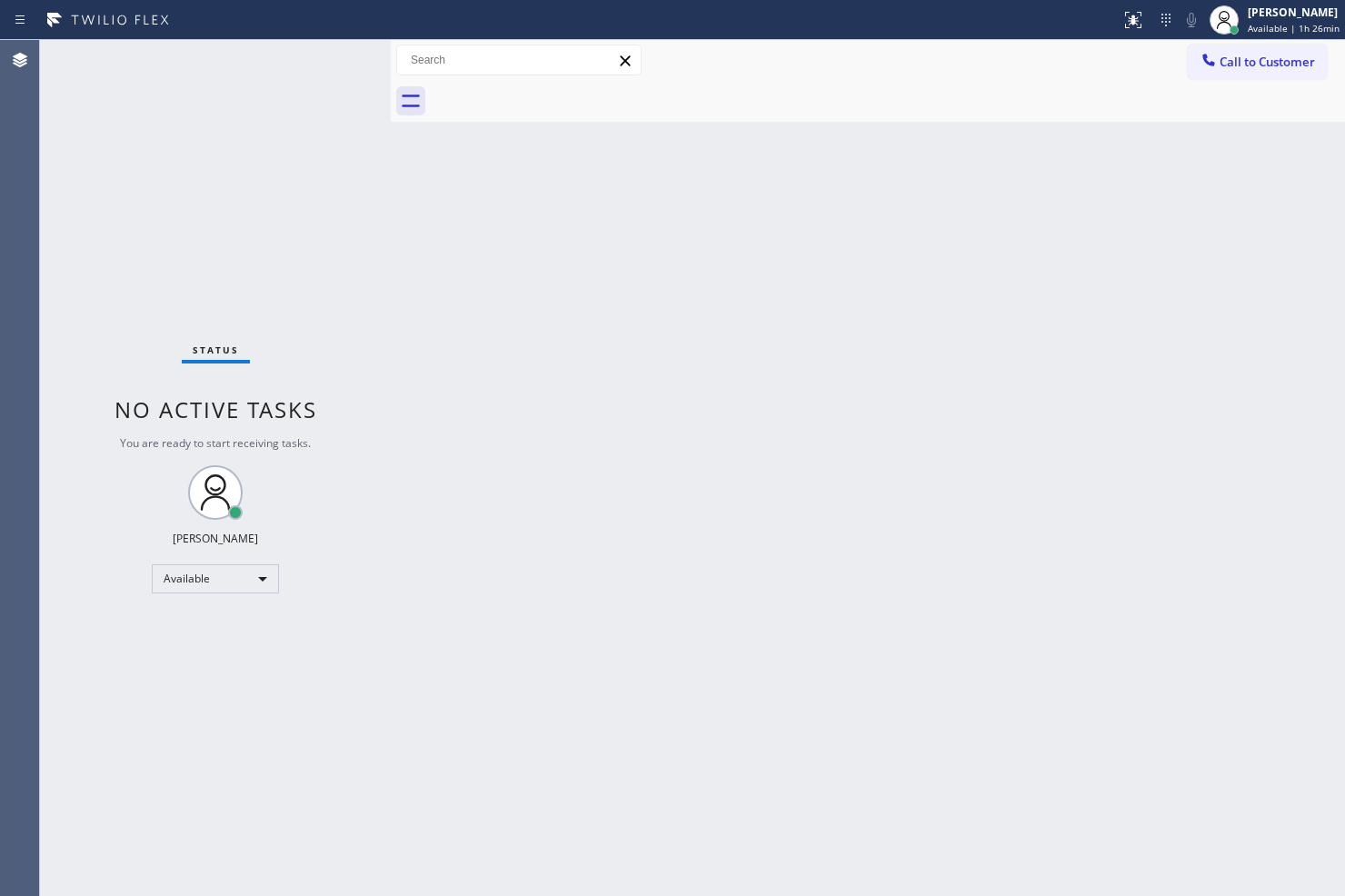
click at [316, 37] on div "Status report No issues detected If you experience an issue, please download th…" at bounding box center [672, 20] width 1345 height 40
click at [335, 75] on div "Status No active tasks You are ready to start receiving tasks. Judy Anne Bernal…" at bounding box center [216, 468] width 351 height 856
click at [333, 83] on div "Status No active tasks You are ready to start receiving tasks. Judy Anne Bernal…" at bounding box center [216, 468] width 351 height 856
click at [323, 69] on div "Status No active tasks You are ready to start receiving tasks. Judy Anne Bernal…" at bounding box center [216, 468] width 351 height 856
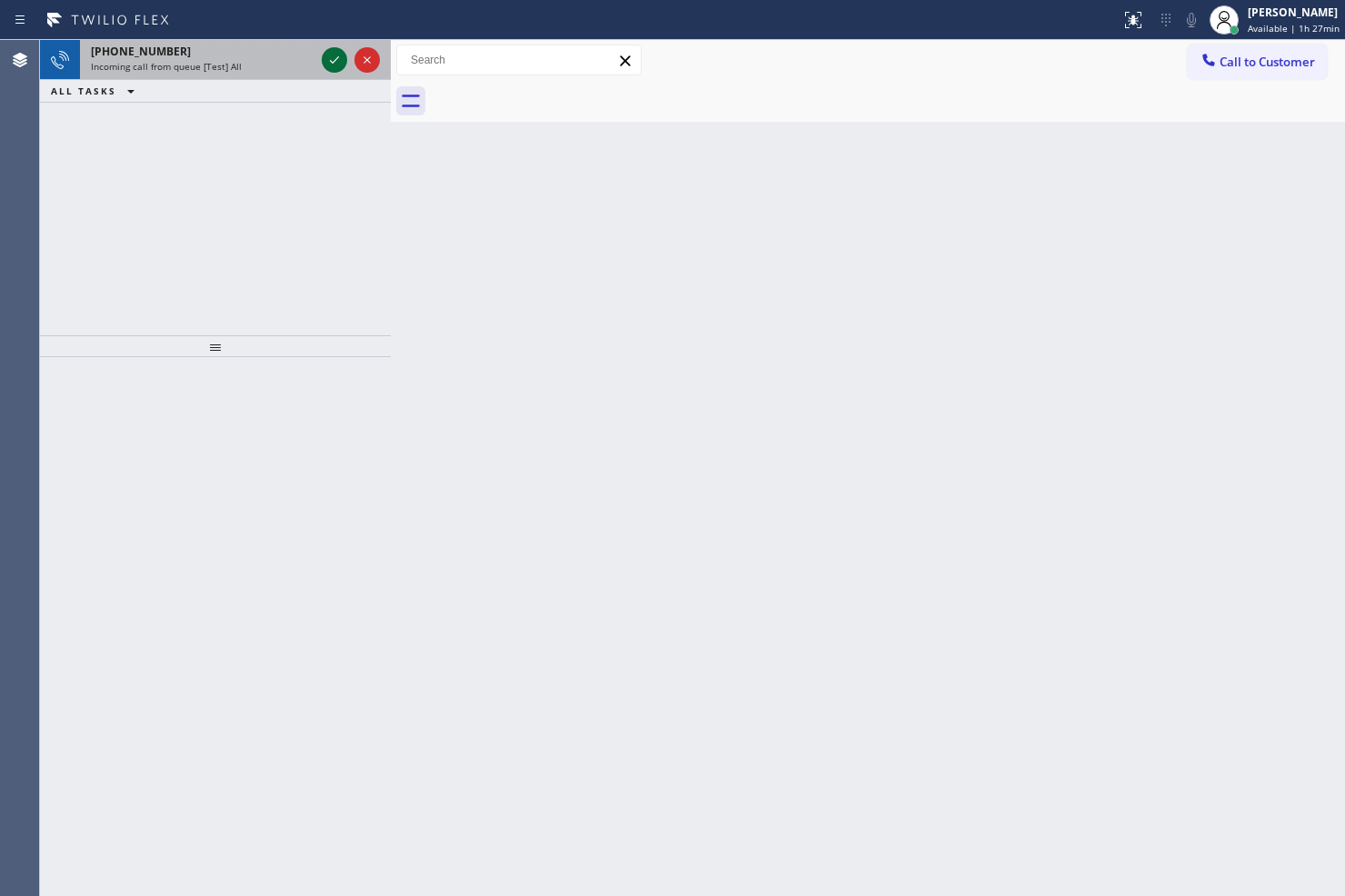
click at [332, 55] on icon at bounding box center [334, 59] width 22 height 22
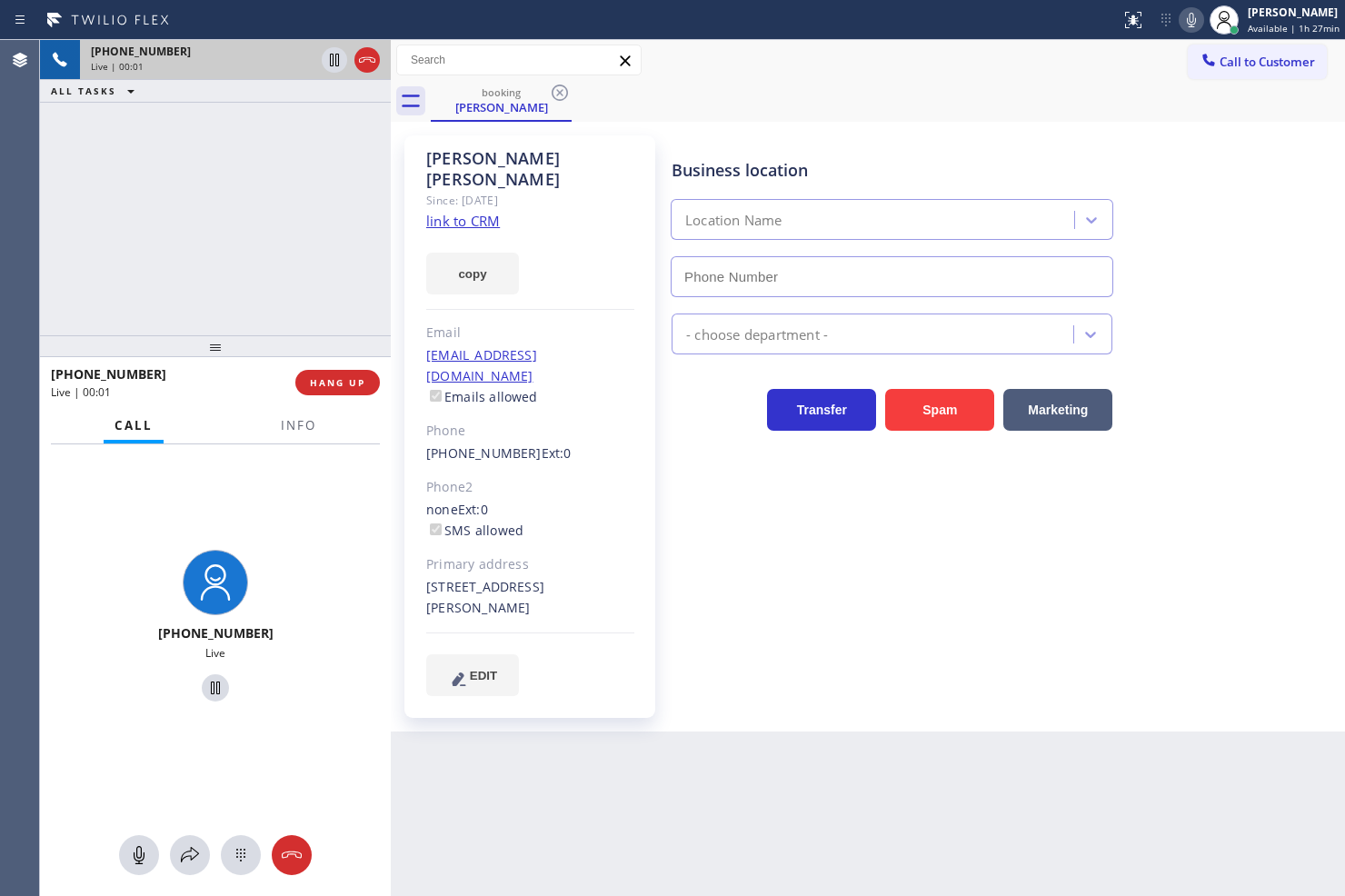
type input "(323) 416-2342"
click at [459, 212] on link "link to CRM" at bounding box center [463, 220] width 74 height 18
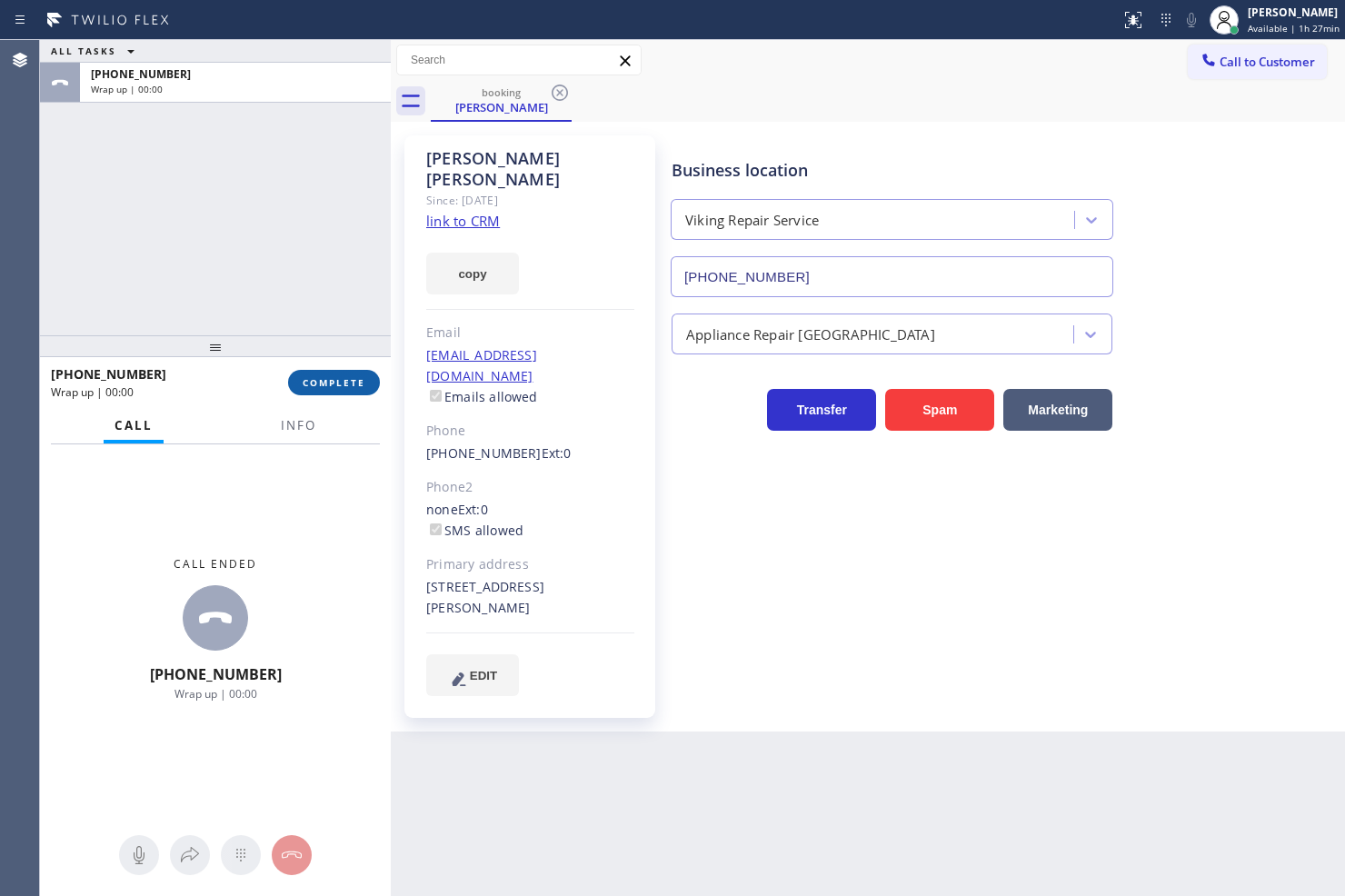
click at [316, 394] on button "COMPLETE" at bounding box center [334, 382] width 92 height 25
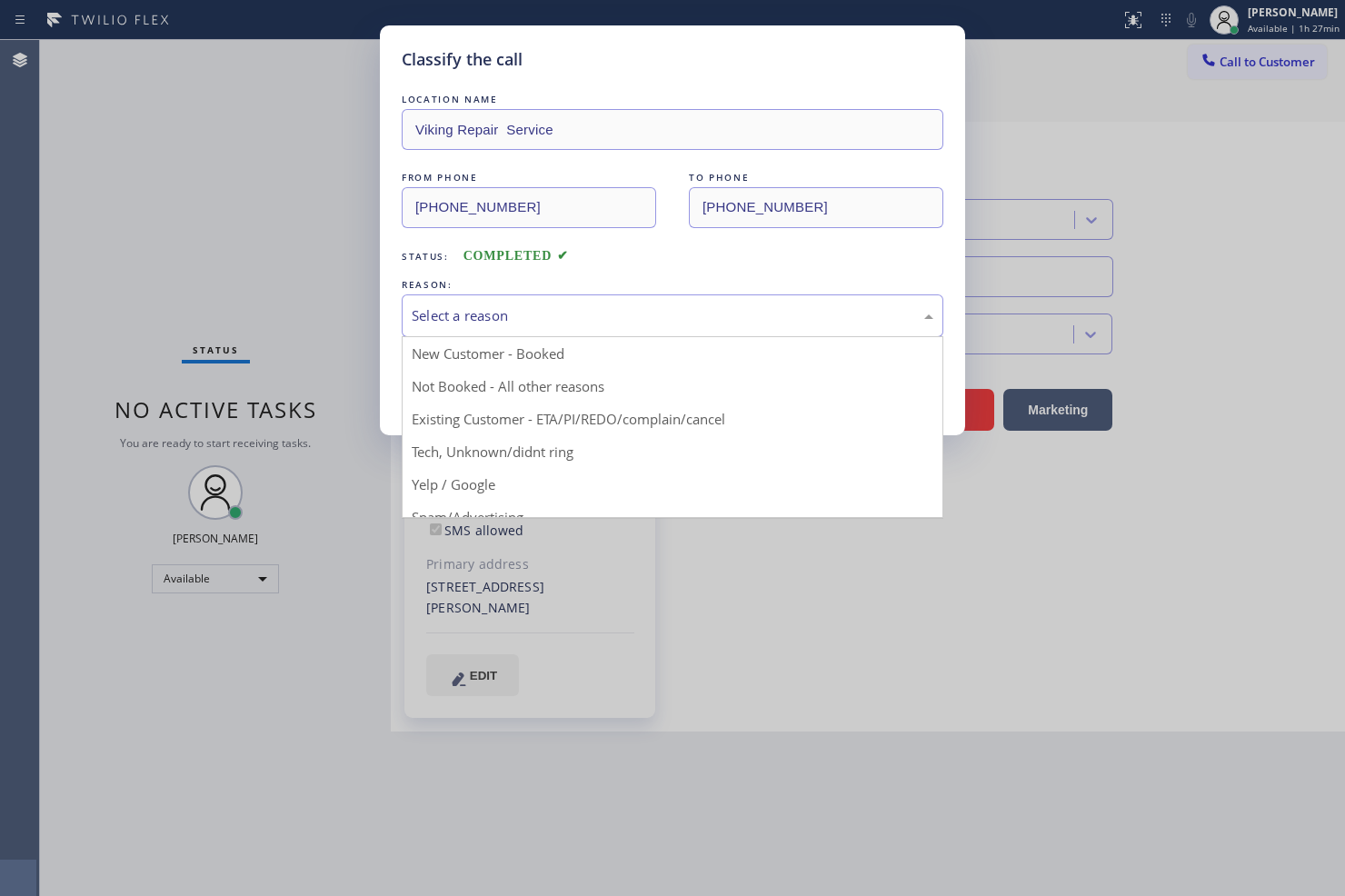
click at [519, 318] on div "Select a reason" at bounding box center [672, 316] width 521 height 21
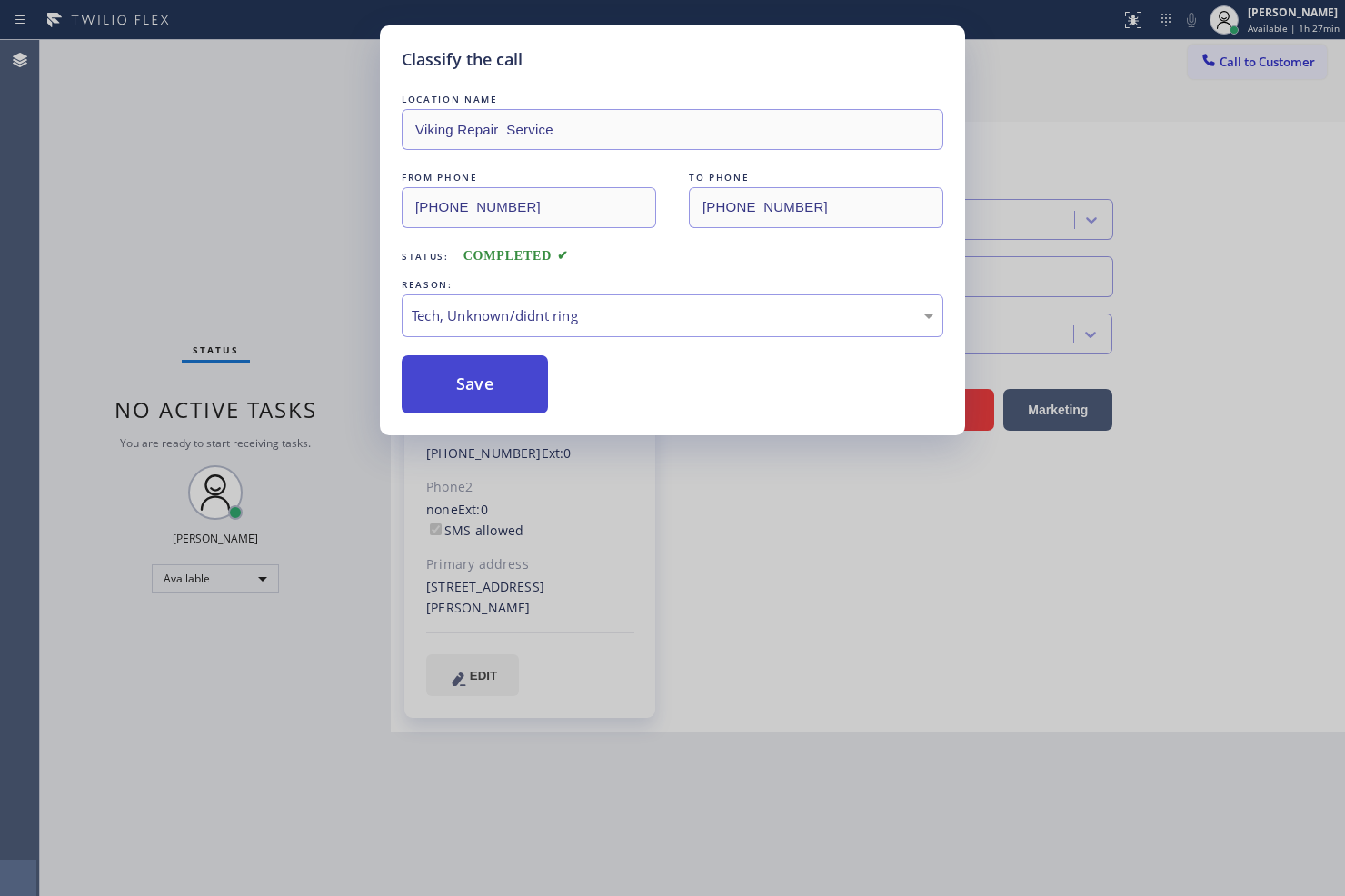
click at [511, 378] on button "Save" at bounding box center [474, 384] width 146 height 58
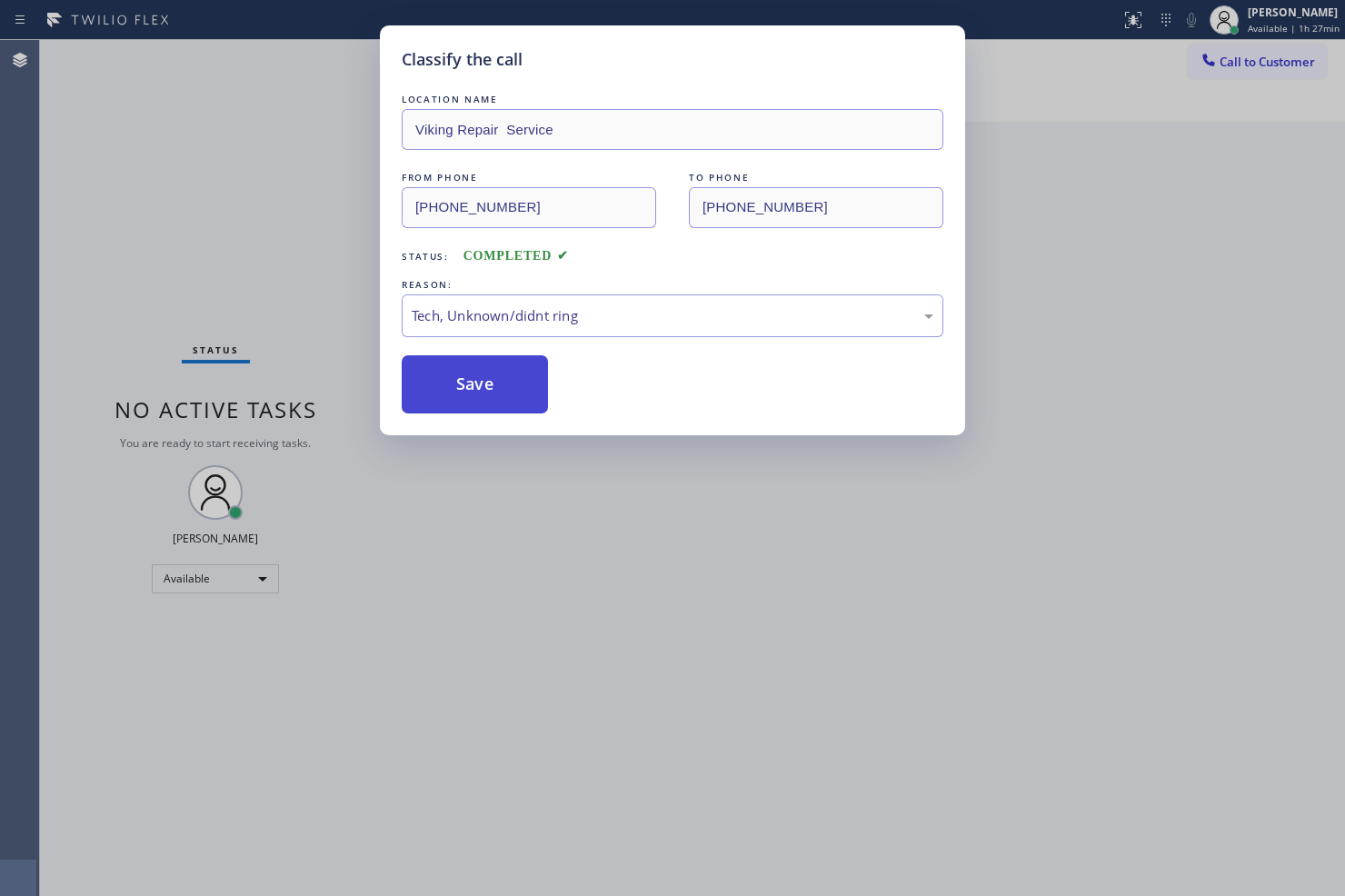
click at [511, 378] on button "Save" at bounding box center [474, 384] width 146 height 58
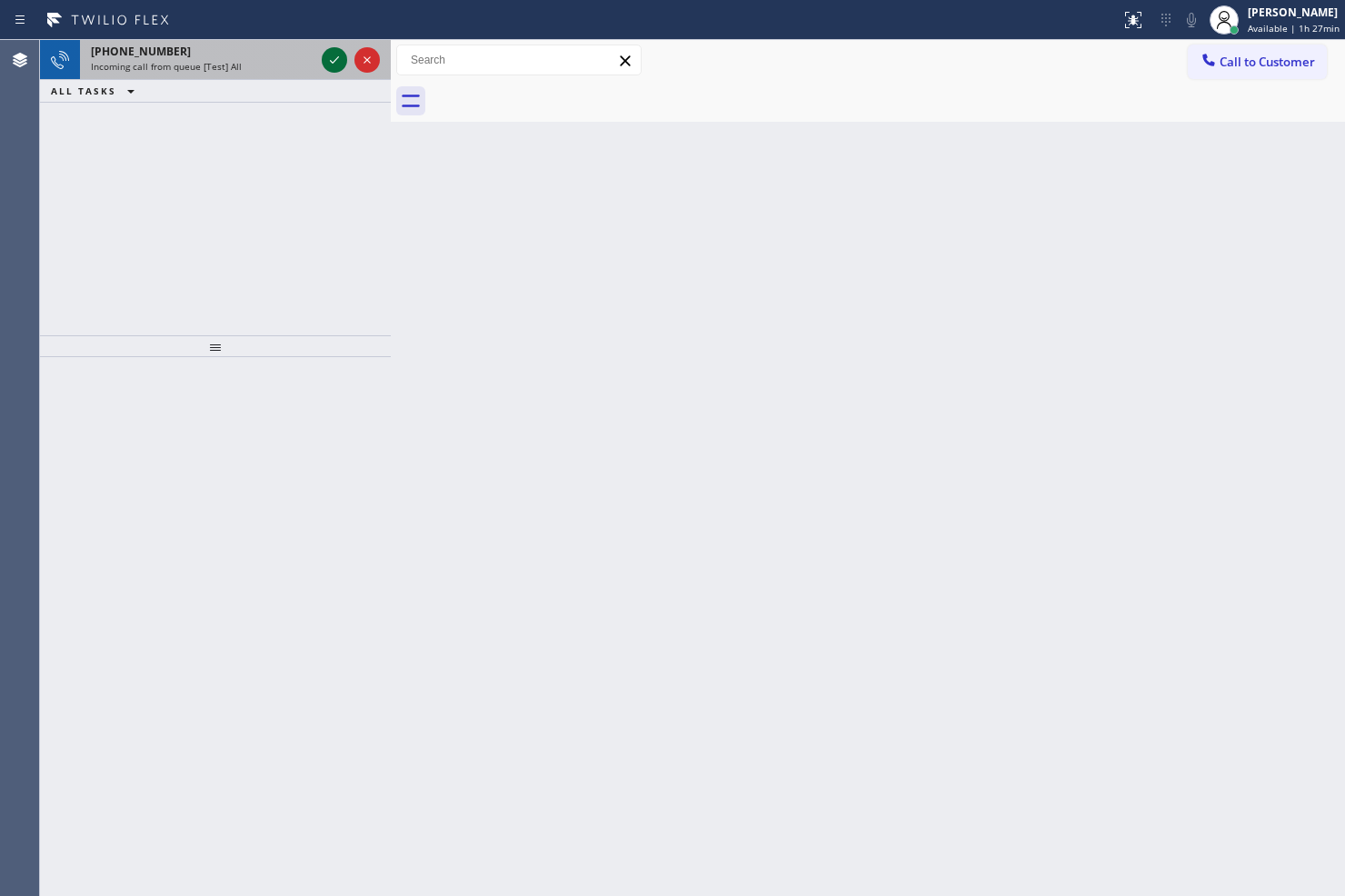
click at [330, 64] on icon at bounding box center [334, 59] width 22 height 22
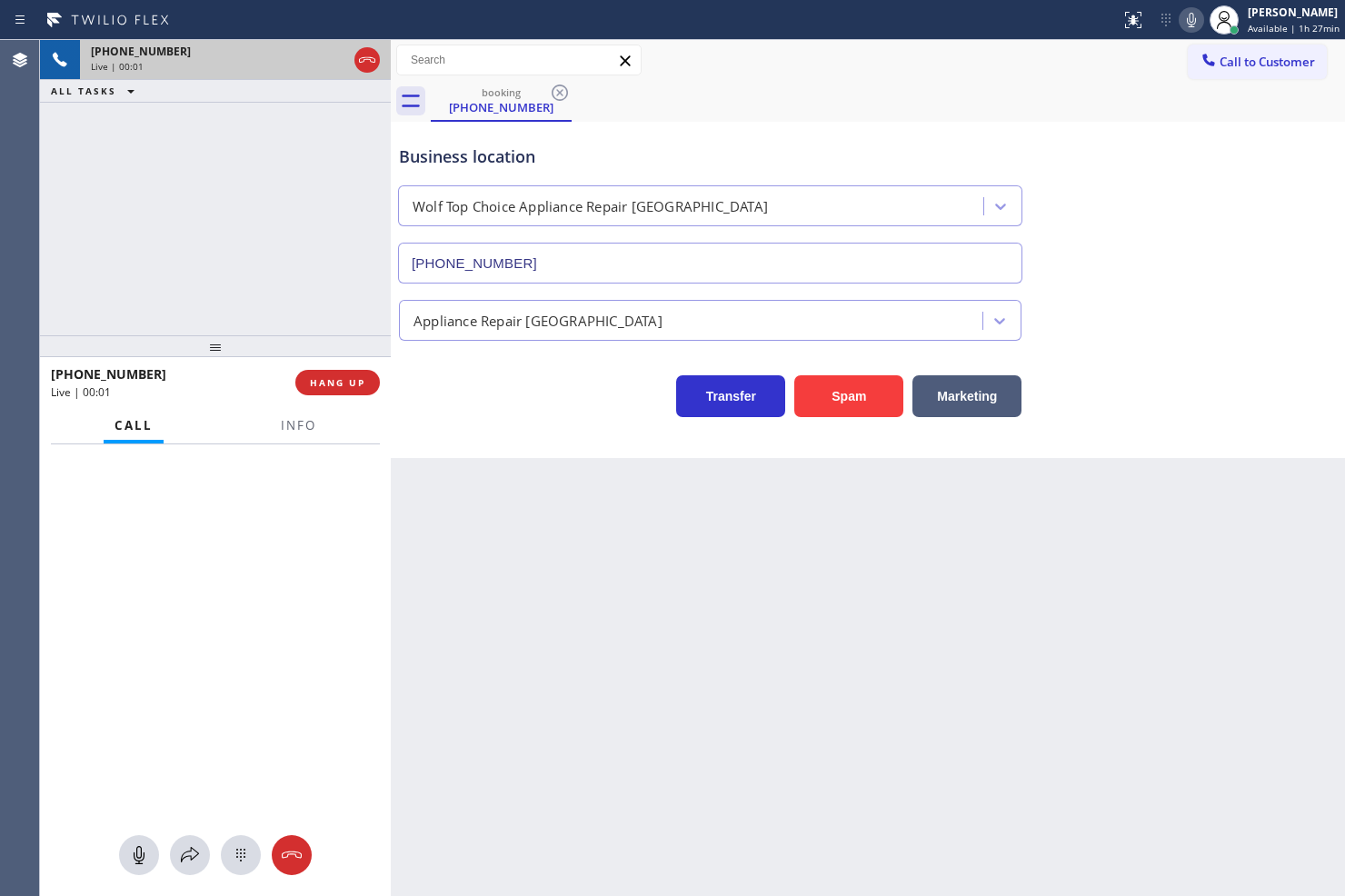
type input "(847) 750-4848"
click at [893, 383] on button "Spam" at bounding box center [848, 396] width 109 height 42
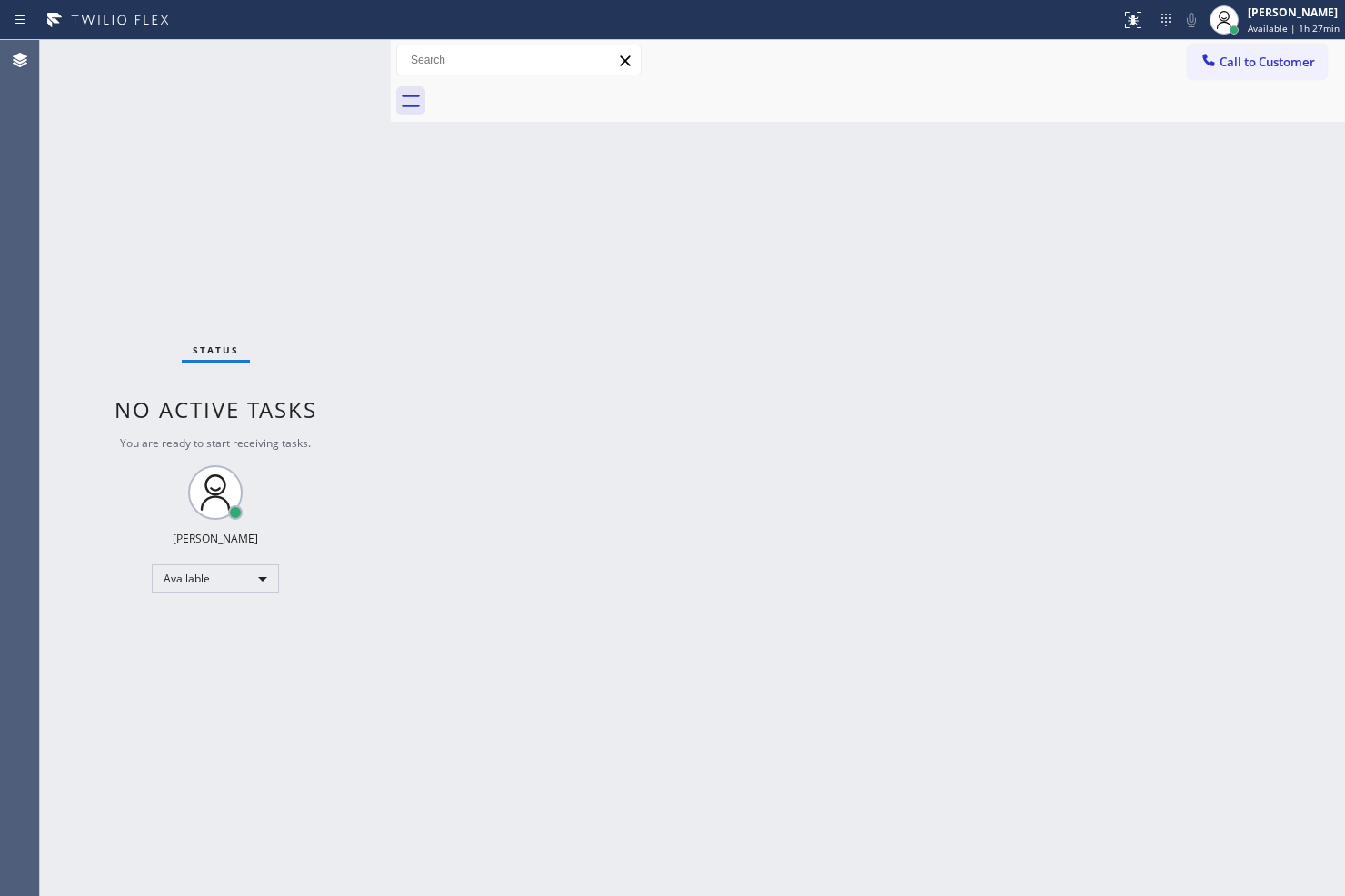
click at [334, 137] on div "Status No active tasks You are ready to start receiving tasks. Judy Anne Bernal…" at bounding box center [216, 468] width 351 height 856
click at [318, 52] on div "Status No active tasks You are ready to start receiving tasks. Judy Anne Bernal…" at bounding box center [216, 468] width 351 height 856
click at [336, 49] on div "Status No active tasks You are ready to start receiving tasks. Judy Anne Bernal…" at bounding box center [216, 468] width 351 height 856
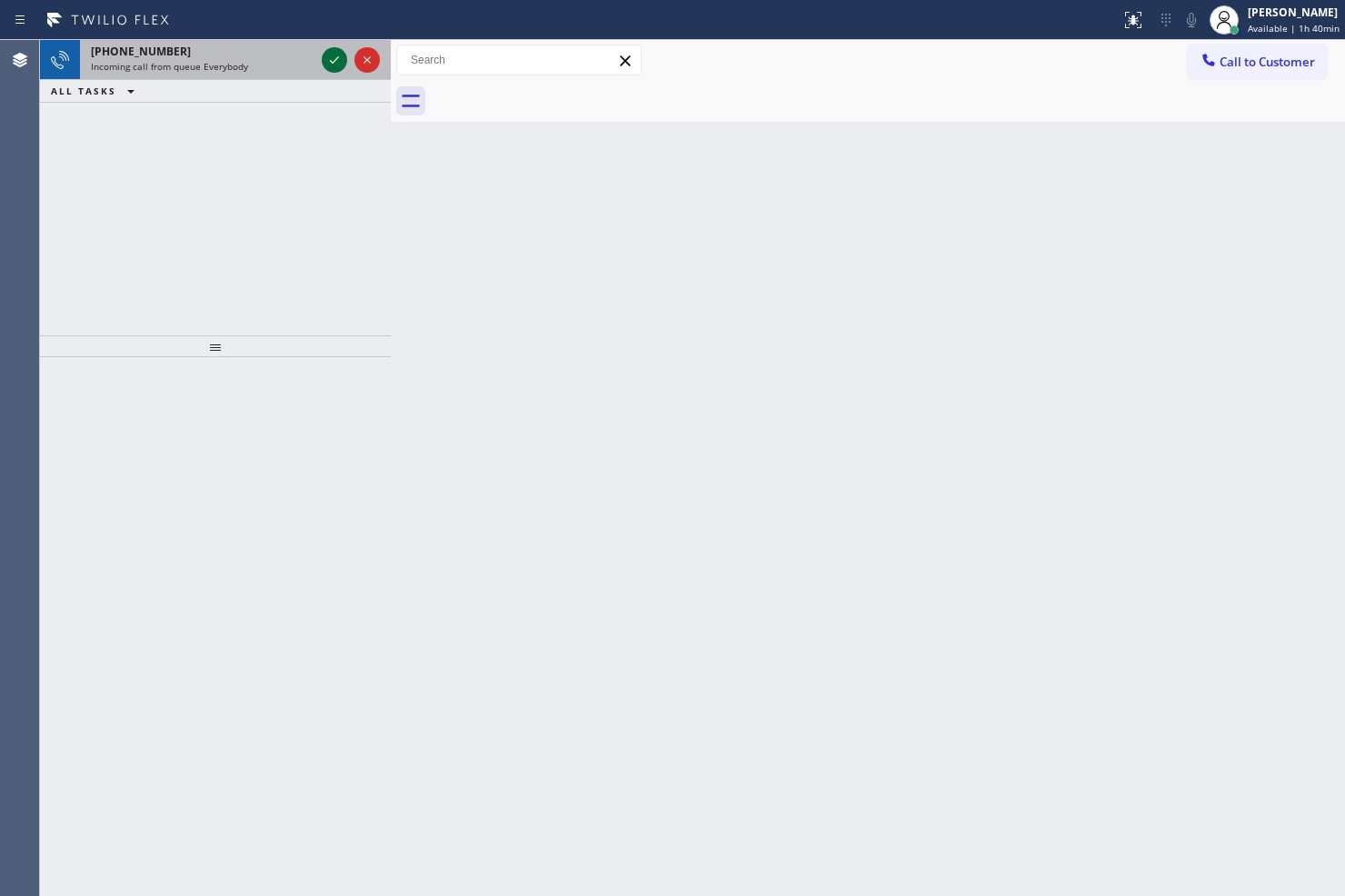
click at [323, 52] on icon at bounding box center [334, 59] width 22 height 22
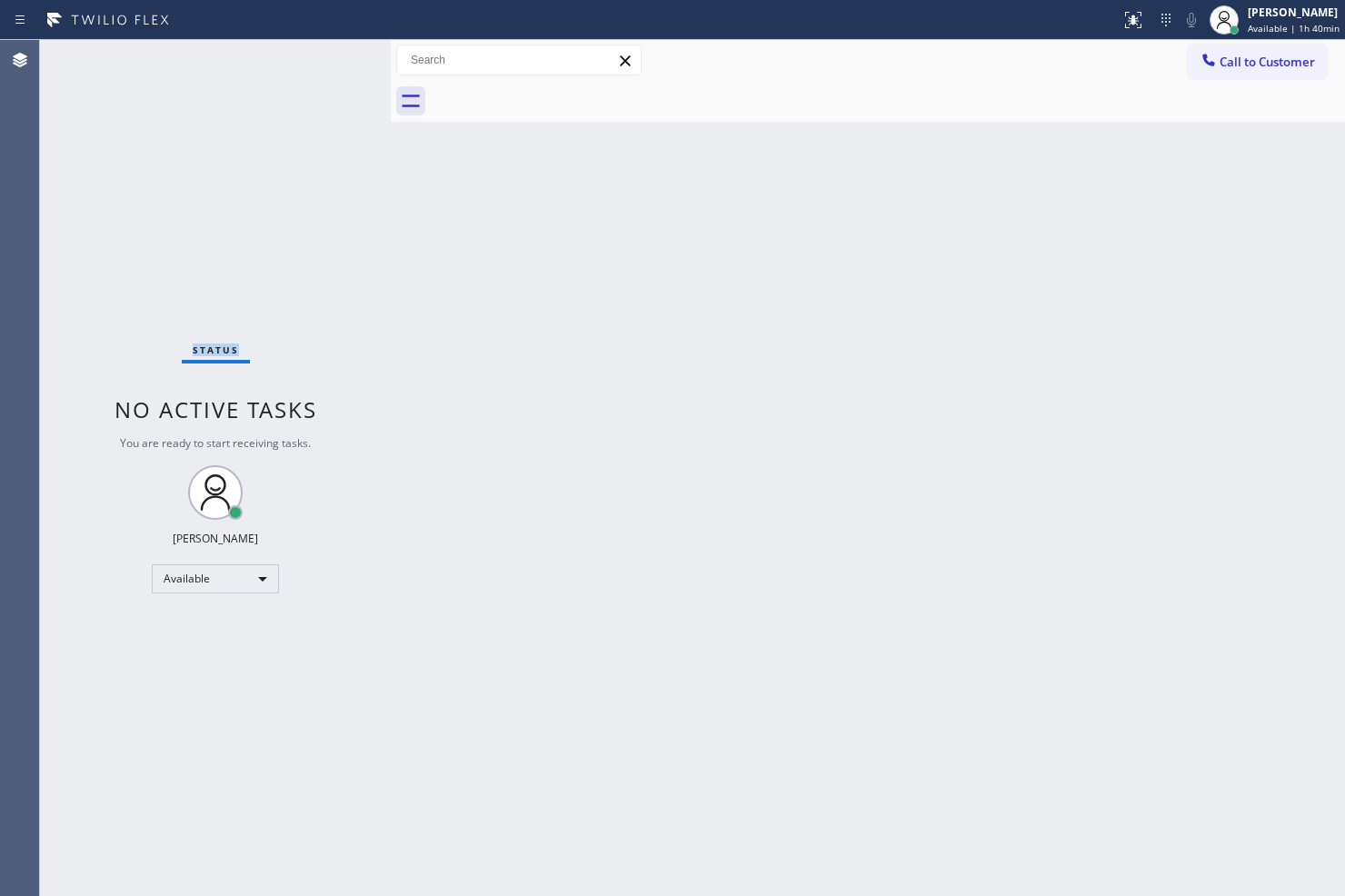
click at [323, 52] on div "Status No active tasks You are ready to start receiving tasks. Judy Anne Bernal…" at bounding box center [216, 468] width 351 height 856
click at [311, 101] on div "Status No active tasks You are ready to start receiving tasks. Judy Anne Bernal…" at bounding box center [216, 468] width 351 height 856
click at [1114, 38] on div "Status report Issue detected This issue could affect your workflow. Please cont…" at bounding box center [672, 448] width 1345 height 896
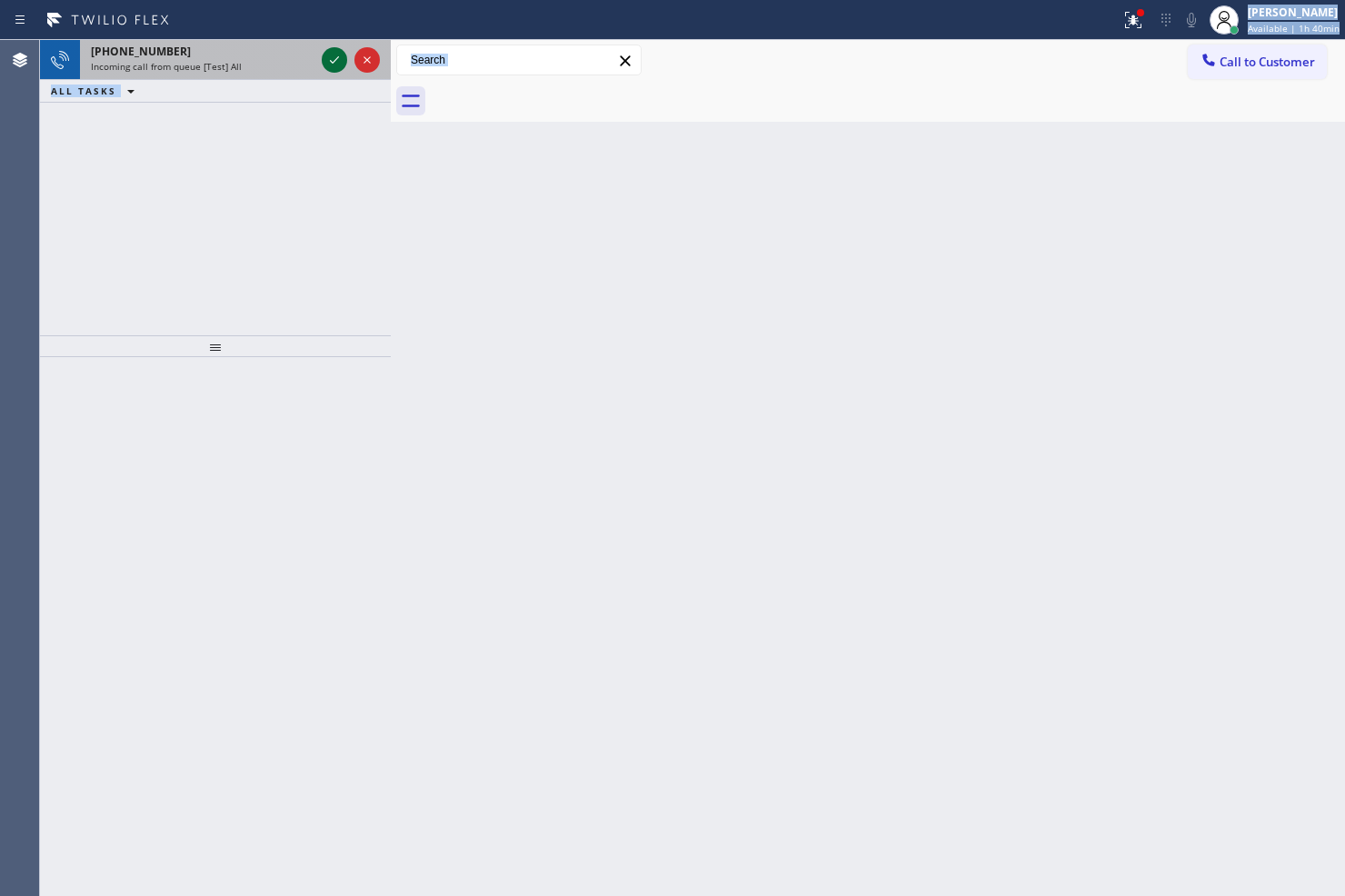
click at [337, 61] on icon at bounding box center [334, 59] width 22 height 22
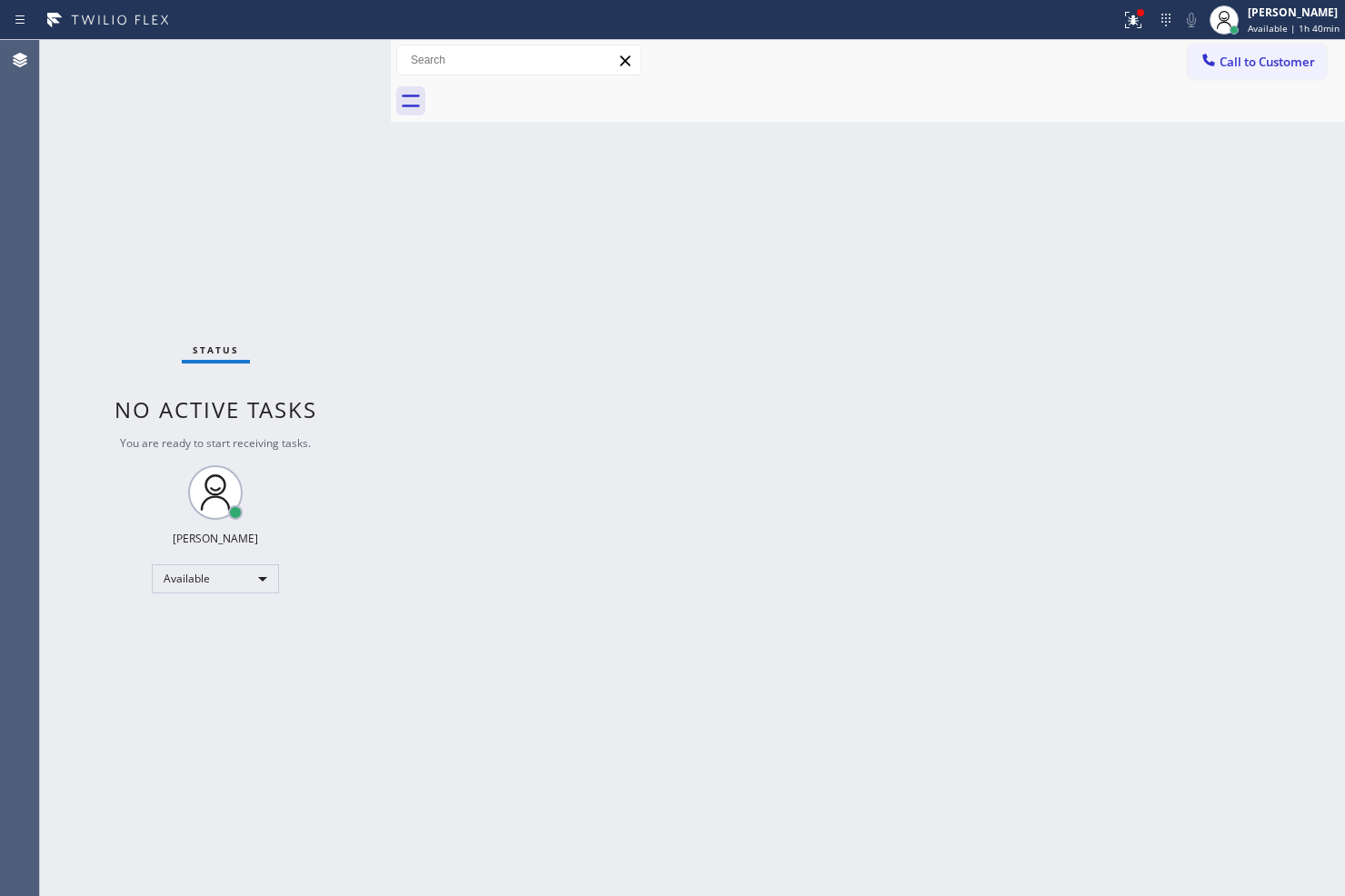
drag, startPoint x: 382, startPoint y: 492, endPoint x: 556, endPoint y: 179, distance: 358.1
click at [391, 469] on div "Status No active tasks You are ready to start receiving tasks. Judy Anne Bernal…" at bounding box center [693, 468] width 1305 height 856
click at [1122, 22] on icon at bounding box center [1132, 20] width 22 height 22
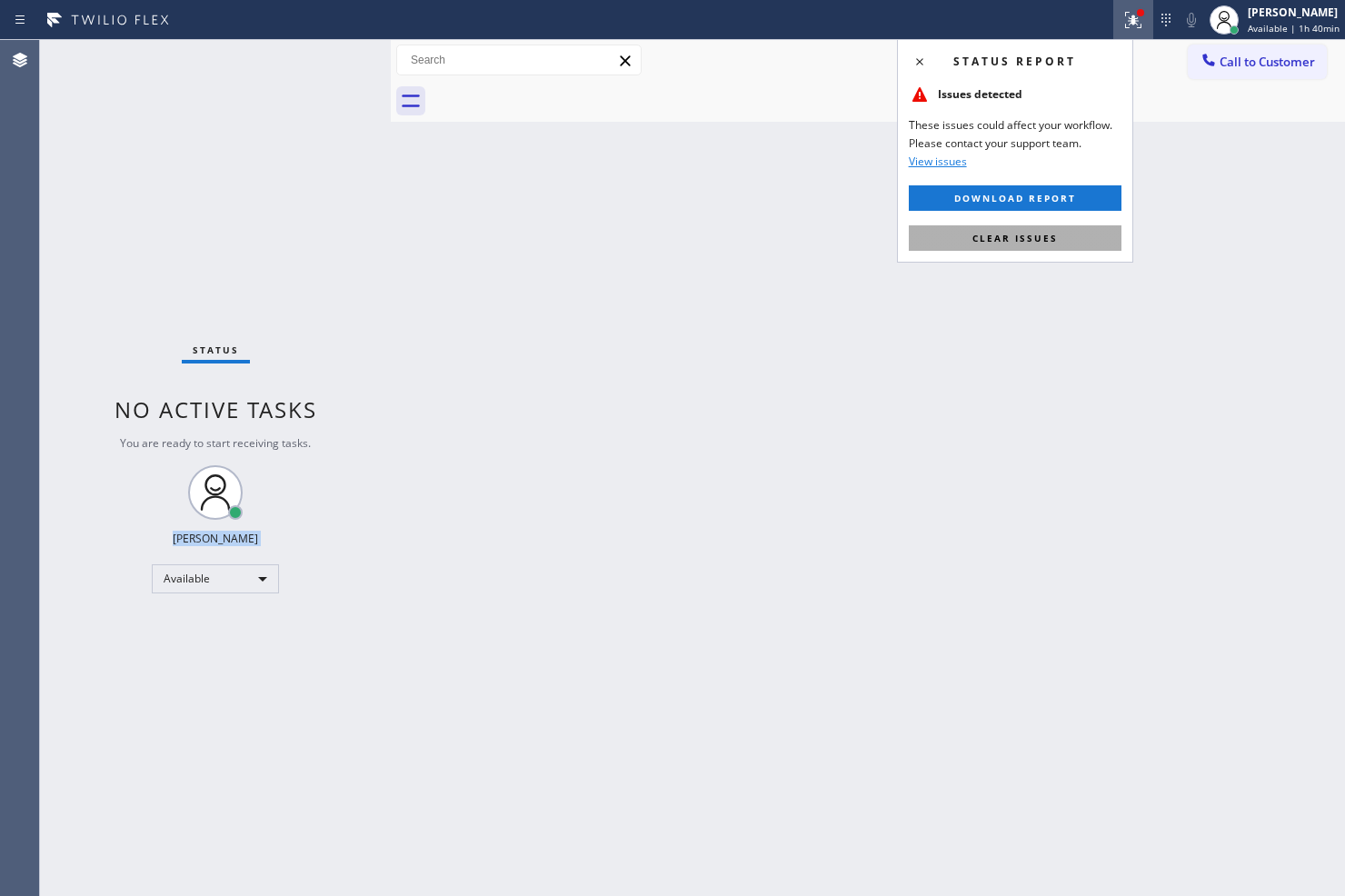
click at [1074, 242] on button "Clear issues" at bounding box center [1014, 237] width 213 height 25
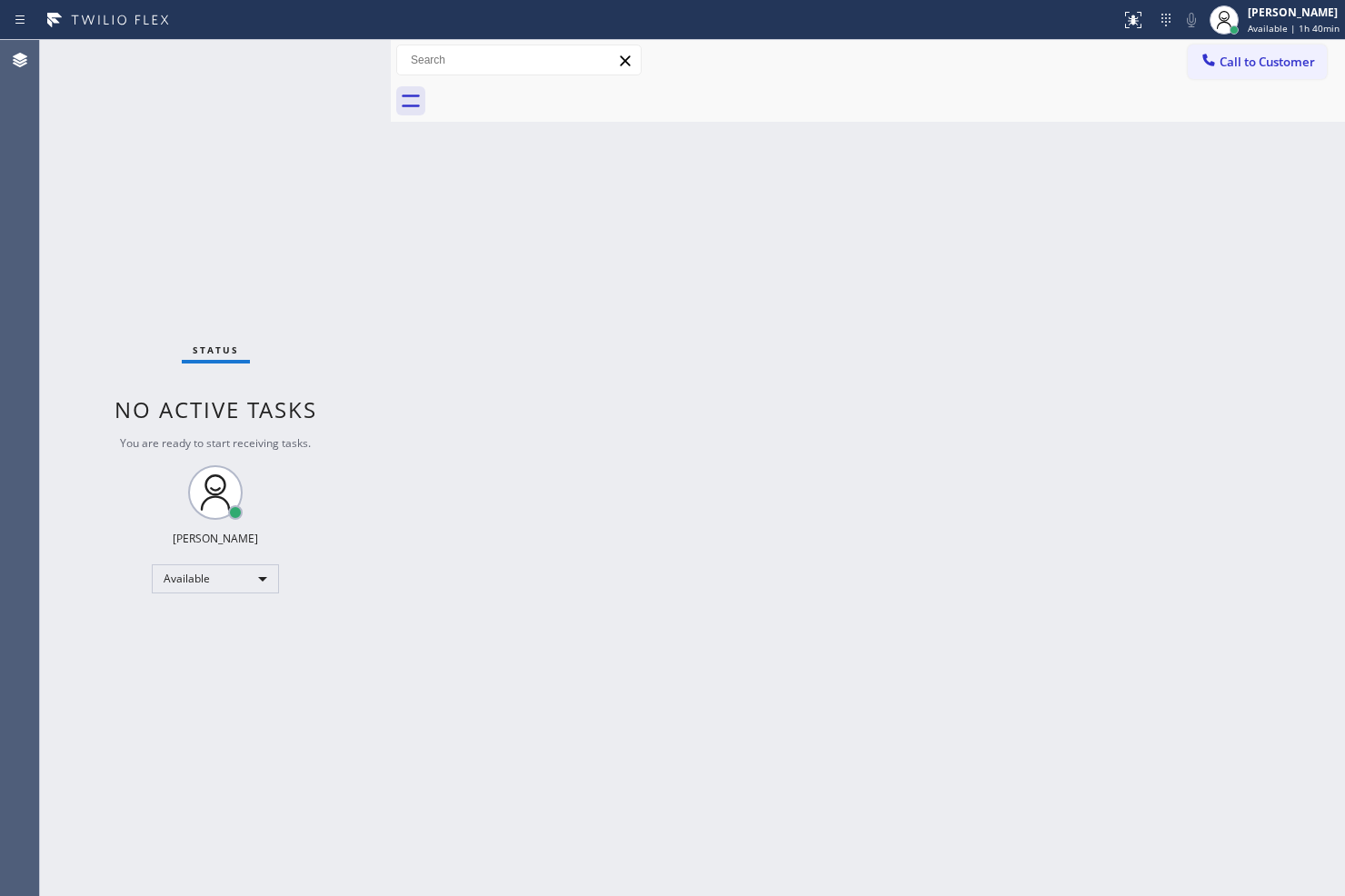
click at [652, 246] on div "Back to Dashboard Change Sender ID Customers Technicians Select a contact Outbo…" at bounding box center [868, 468] width 954 height 856
click at [368, 165] on div "Status No active tasks You are ready to start receiving tasks. Judy Anne Bernal…" at bounding box center [216, 468] width 351 height 856
click at [324, 46] on div "Status No active tasks You are ready to start receiving tasks. Judy Anne Bernal…" at bounding box center [216, 468] width 351 height 856
click at [817, 607] on div "Back to Dashboard Change Sender ID Customers Technicians Select a contact Outbo…" at bounding box center [868, 468] width 954 height 856
click at [313, 356] on div "Status No active tasks You are ready to start receiving tasks. Judy Anne Bernal…" at bounding box center [216, 468] width 351 height 856
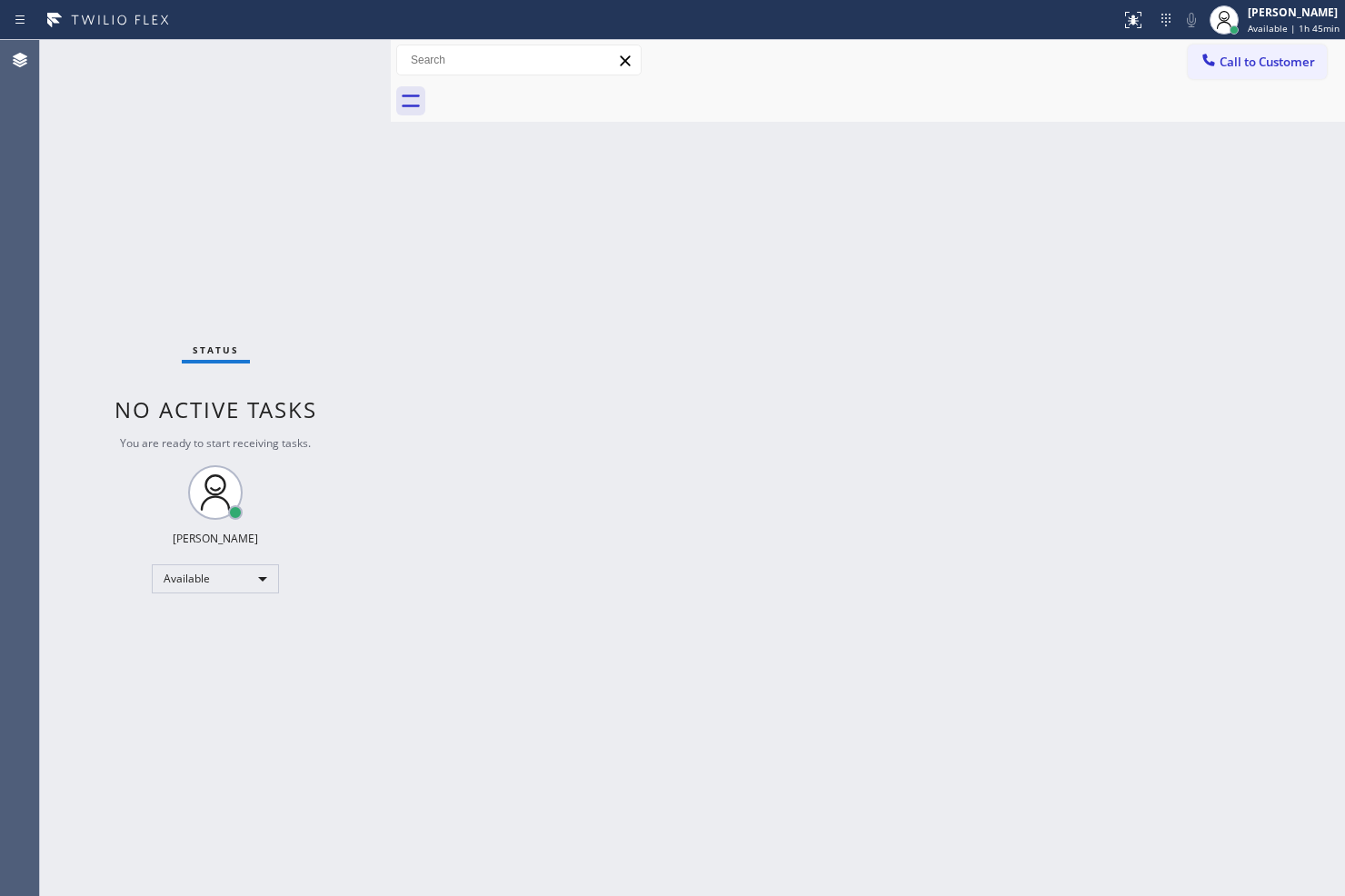
click at [378, 294] on div "Status No active tasks You are ready to start receiving tasks. Judy Anne Bernal…" at bounding box center [216, 468] width 351 height 856
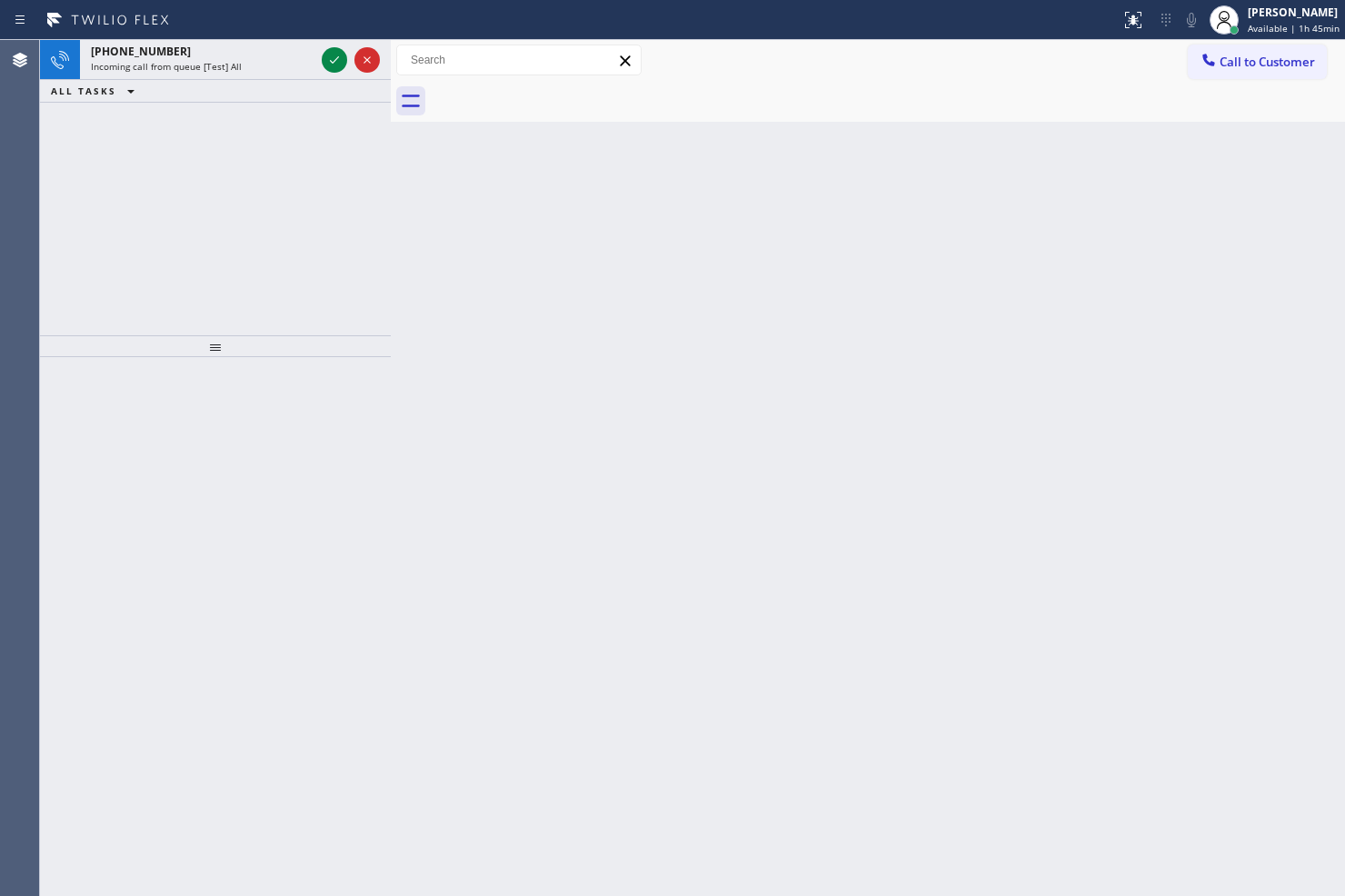
click at [320, 138] on div "+12532200324 Incoming call from queue [Test] All ALL TASKS ALL TASKS ACTIVE TAS…" at bounding box center [216, 187] width 351 height 295
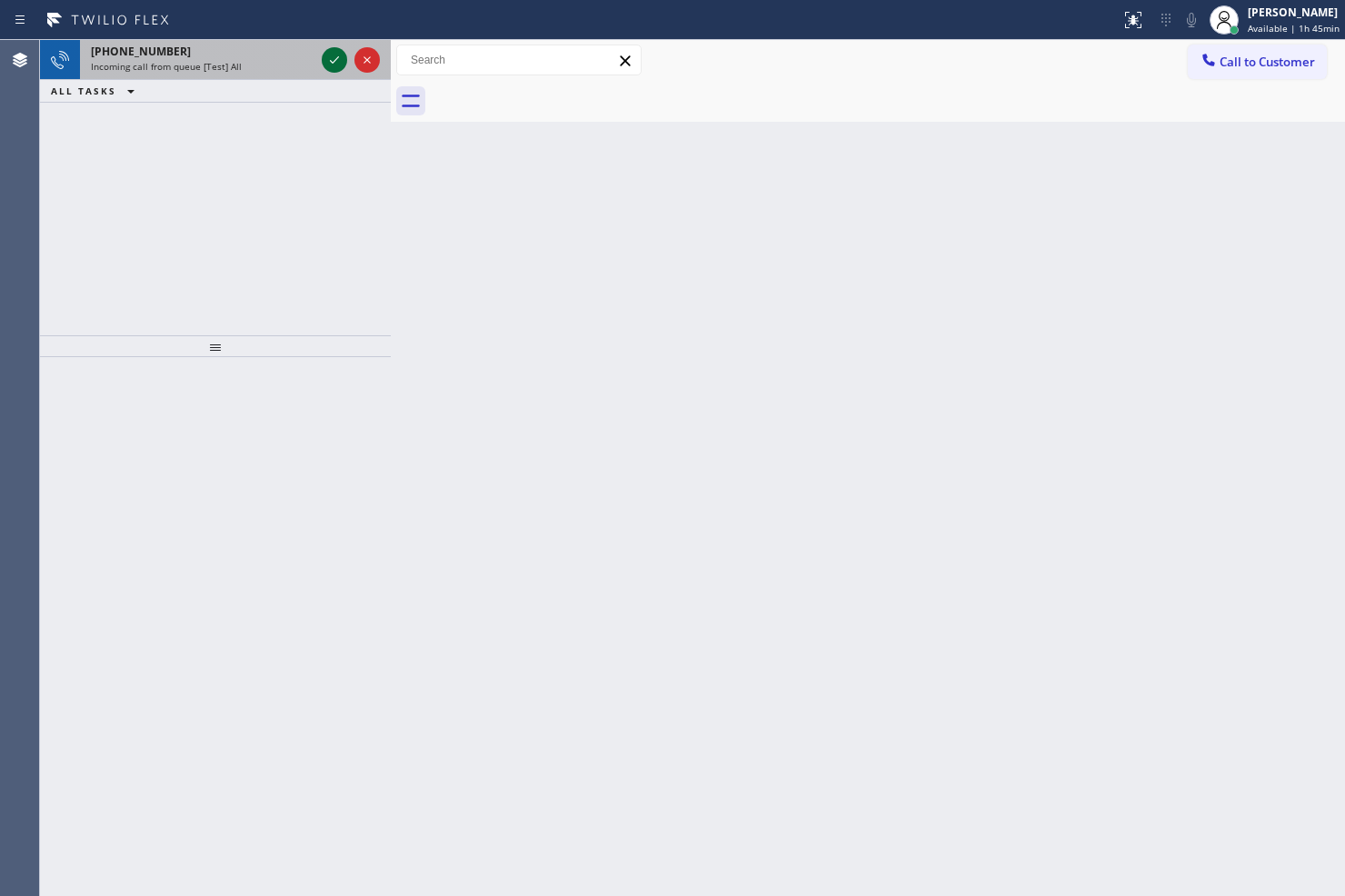
click at [334, 69] on icon at bounding box center [334, 59] width 22 height 22
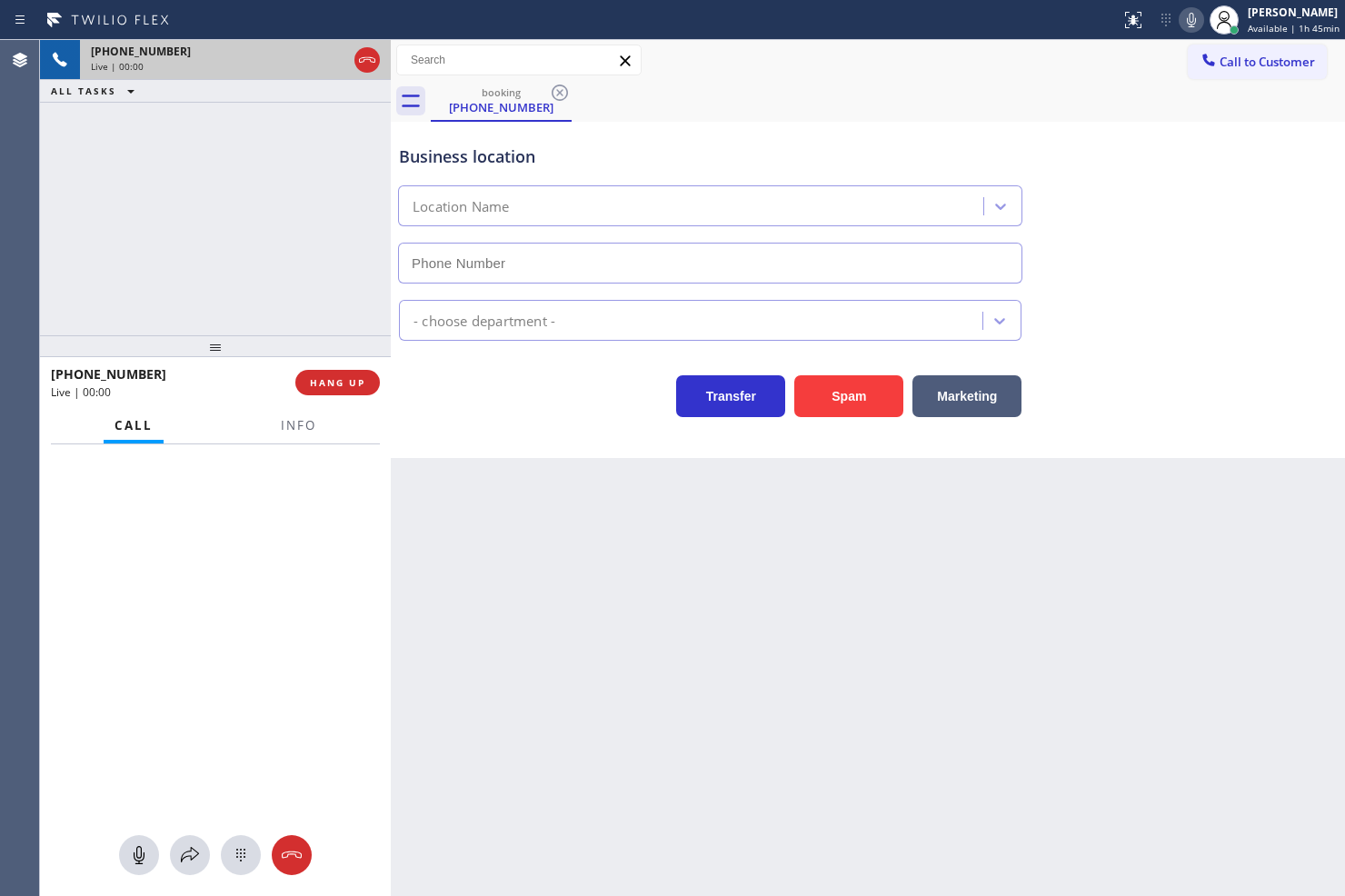
type input "(253) 525-8696"
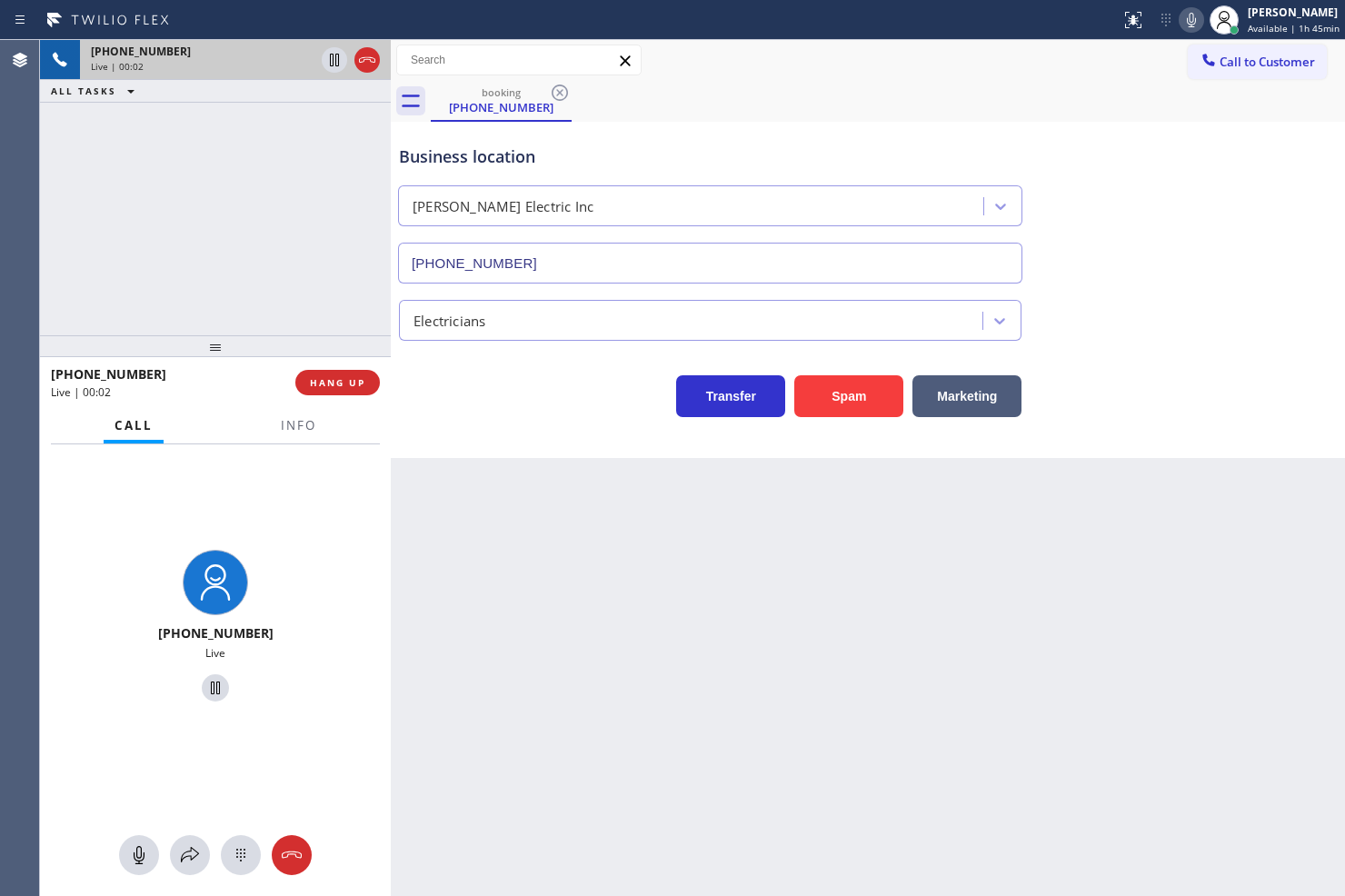
click at [506, 392] on div "Transfer Spam Marketing" at bounding box center [710, 392] width 630 height 51
click at [136, 160] on div "+12532200324 Live | 00:03 ALL TASKS ALL TASKS ACTIVE TASKS TASKS IN WRAP UP" at bounding box center [216, 187] width 351 height 295
click at [503, 376] on div "Transfer Spam Marketing" at bounding box center [710, 392] width 630 height 51
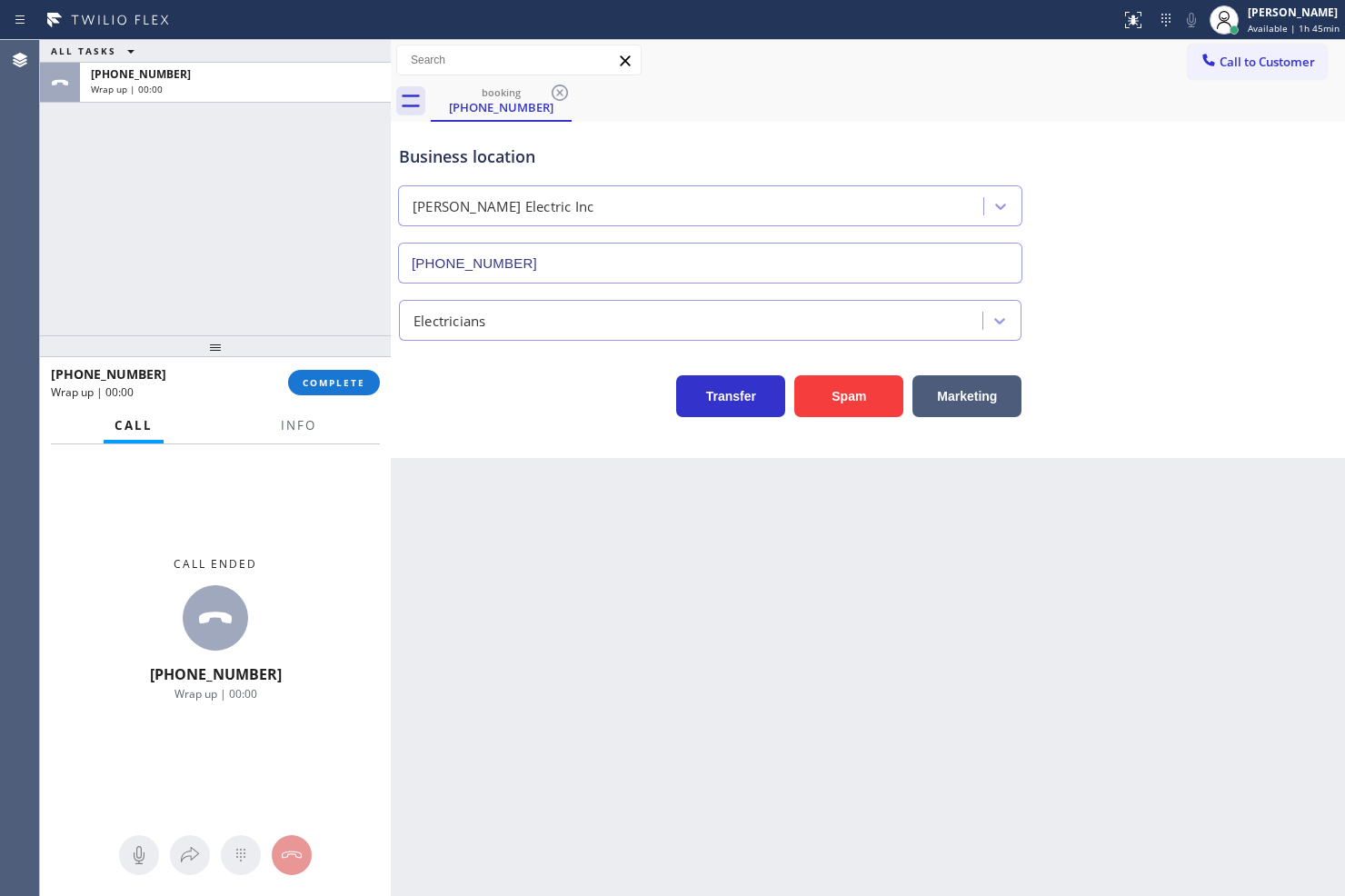
click at [228, 244] on div "ALL TASKS ALL TASKS ACTIVE TASKS TASKS IN WRAP UP +12532200324 Wrap up | 00:00" at bounding box center [216, 187] width 351 height 295
click at [486, 379] on div "Transfer Spam Marketing" at bounding box center [710, 392] width 630 height 51
click at [225, 241] on div "ALL TASKS ALL TASKS ACTIVE TASKS TASKS IN WRAP UP +12532200324 Wrap up | 00:02" at bounding box center [216, 187] width 351 height 295
click at [442, 405] on div "Transfer Spam Marketing" at bounding box center [710, 392] width 630 height 51
click at [285, 282] on div "ALL TASKS ALL TASKS ACTIVE TASKS TASKS IN WRAP UP +12532200324 Wrap up | 00:04" at bounding box center [216, 187] width 351 height 295
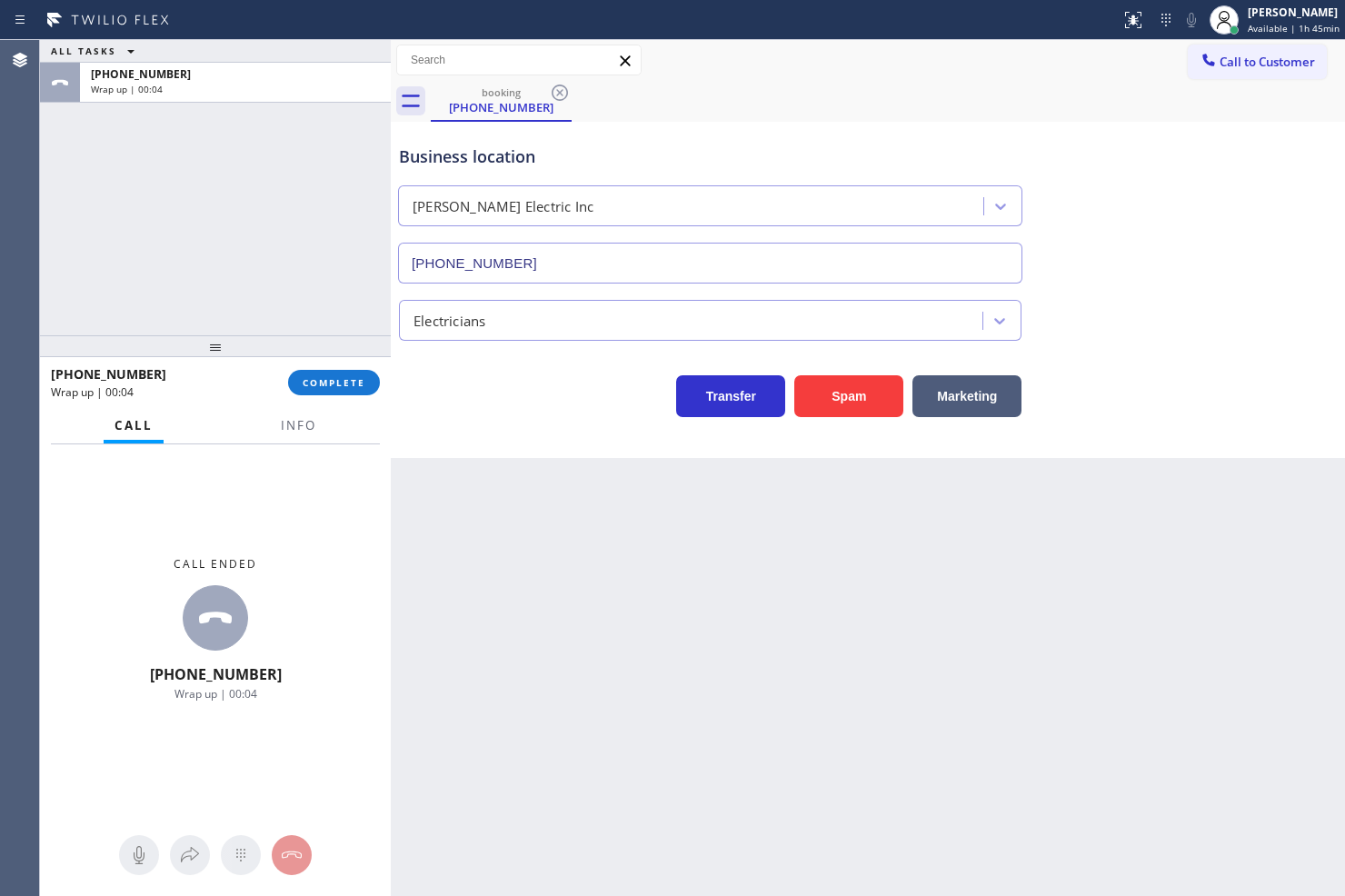
click at [450, 405] on div "Transfer Spam Marketing" at bounding box center [710, 392] width 630 height 51
click at [278, 259] on div "ALL TASKS ALL TASKS ACTIVE TASKS TASKS IN WRAP UP +12532200324 Wrap up | 00:04" at bounding box center [216, 187] width 351 height 295
click at [324, 377] on span "COMPLETE" at bounding box center [334, 382] width 63 height 13
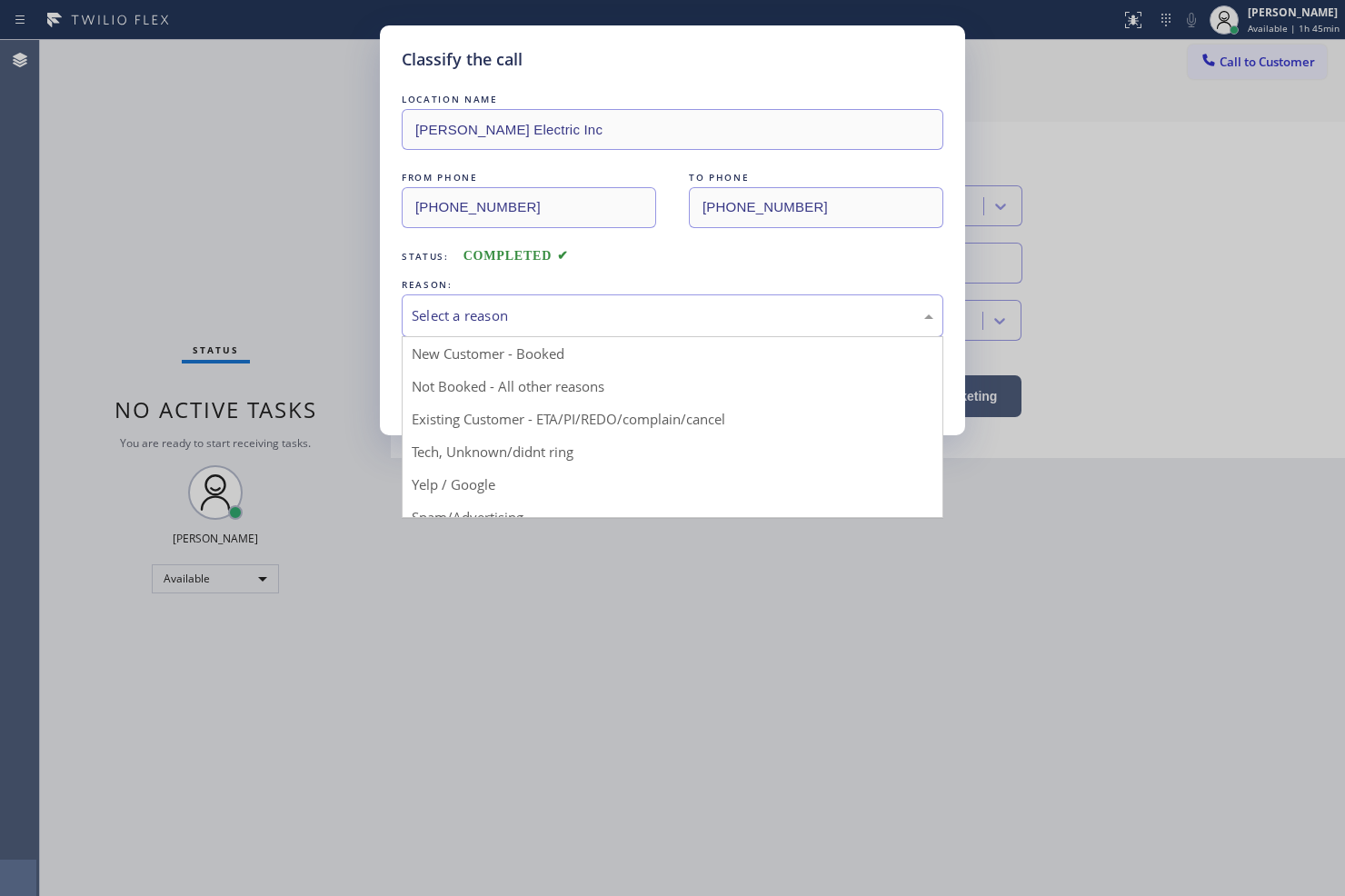
click at [469, 319] on div "Select a reason" at bounding box center [672, 316] width 521 height 21
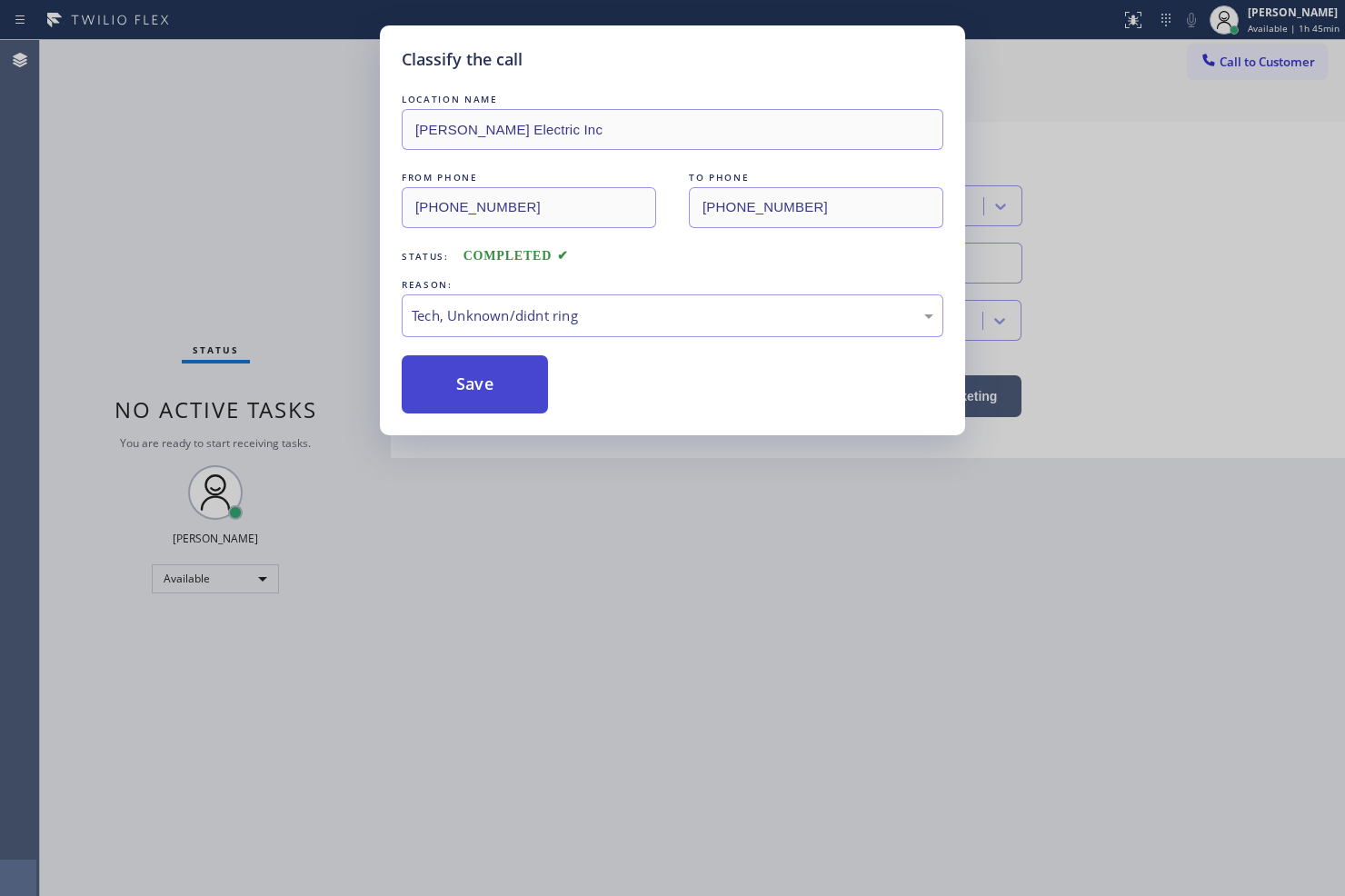
click at [470, 402] on button "Save" at bounding box center [474, 384] width 146 height 58
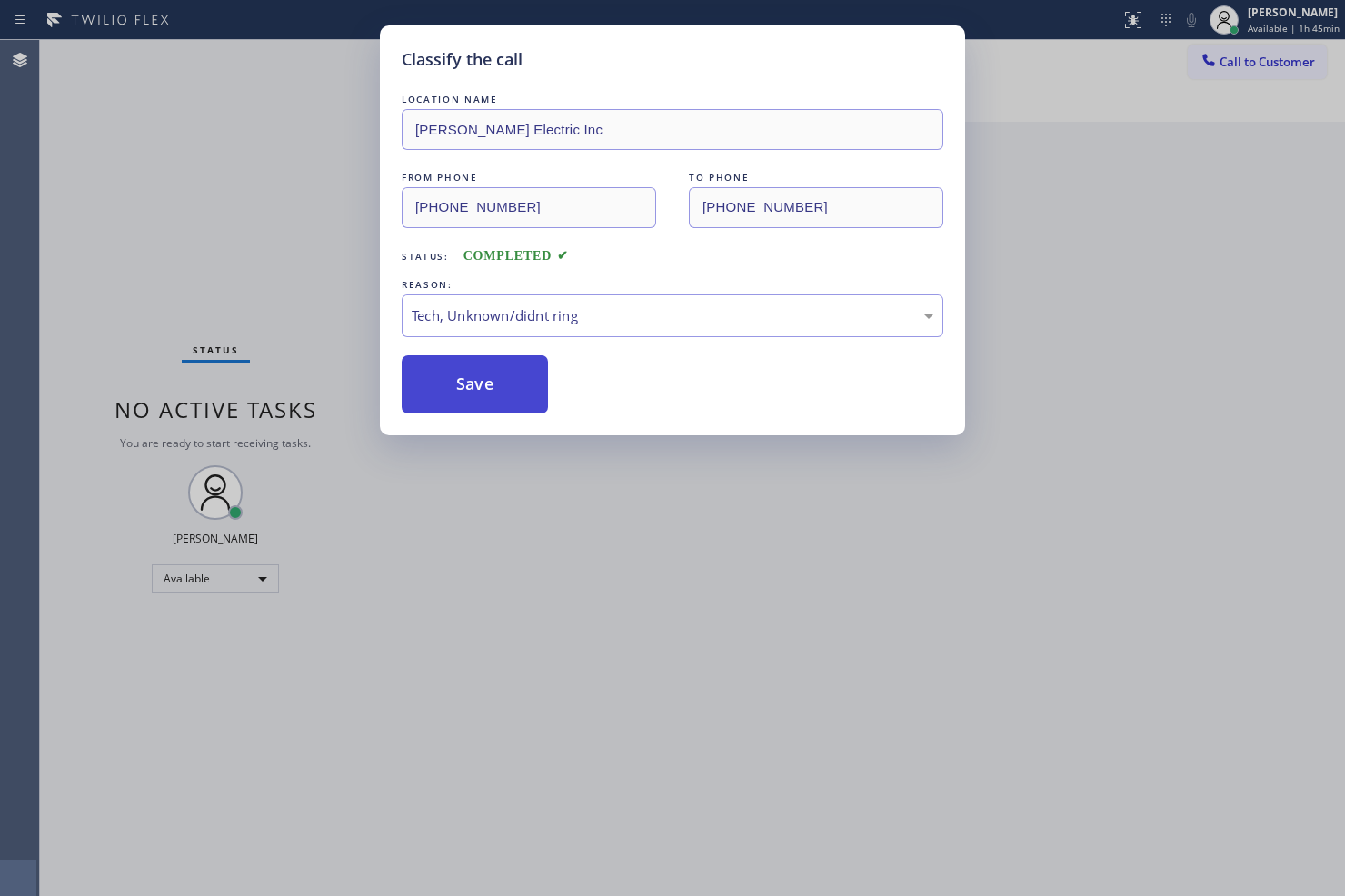
click at [471, 396] on button "Save" at bounding box center [474, 384] width 146 height 58
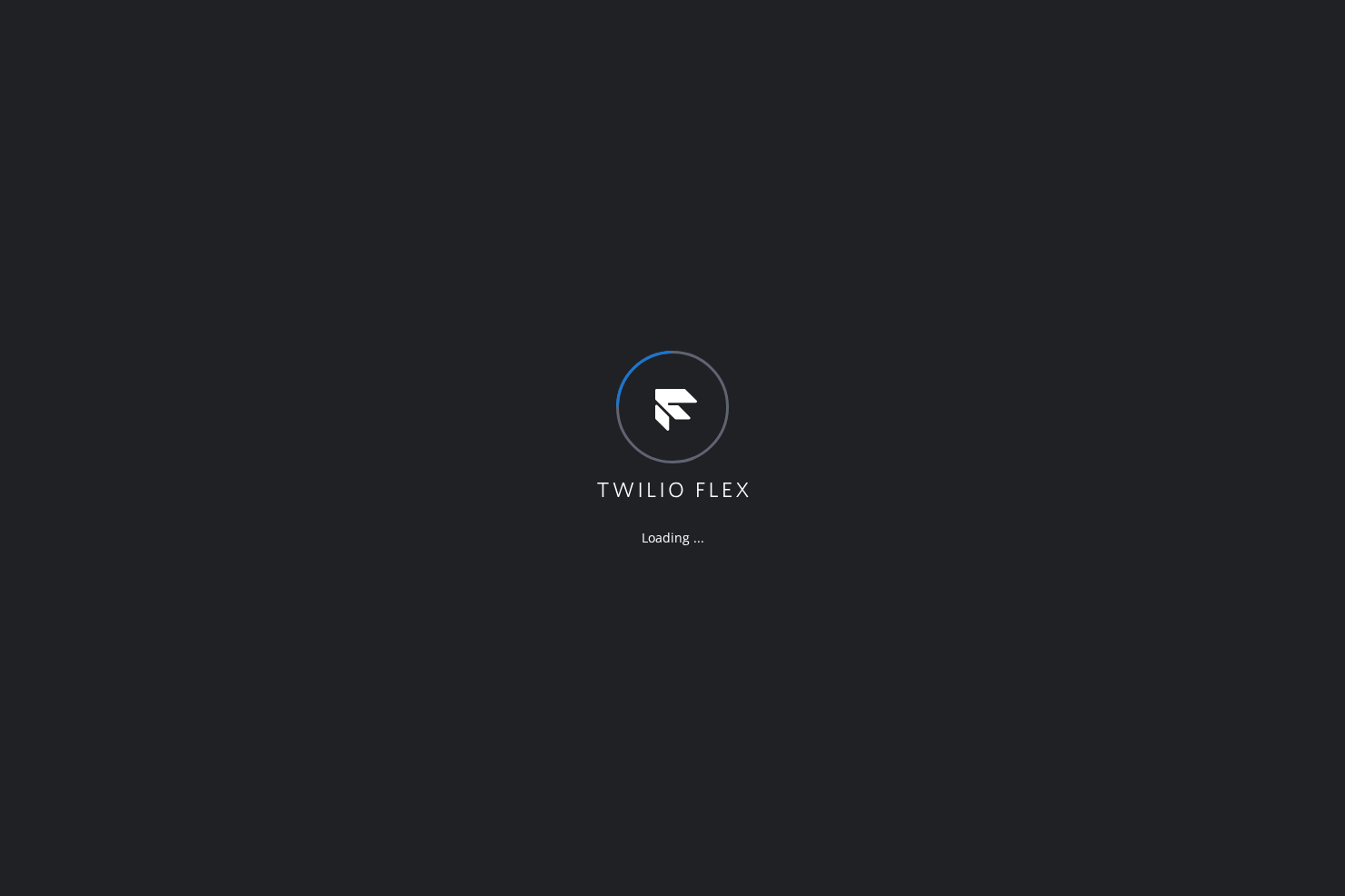
click at [946, 280] on div "Loading ..." at bounding box center [672, 448] width 1345 height 896
click at [351, 167] on div "Loading ..." at bounding box center [672, 448] width 1345 height 896
click at [346, 165] on div "Loading ..." at bounding box center [672, 448] width 1345 height 896
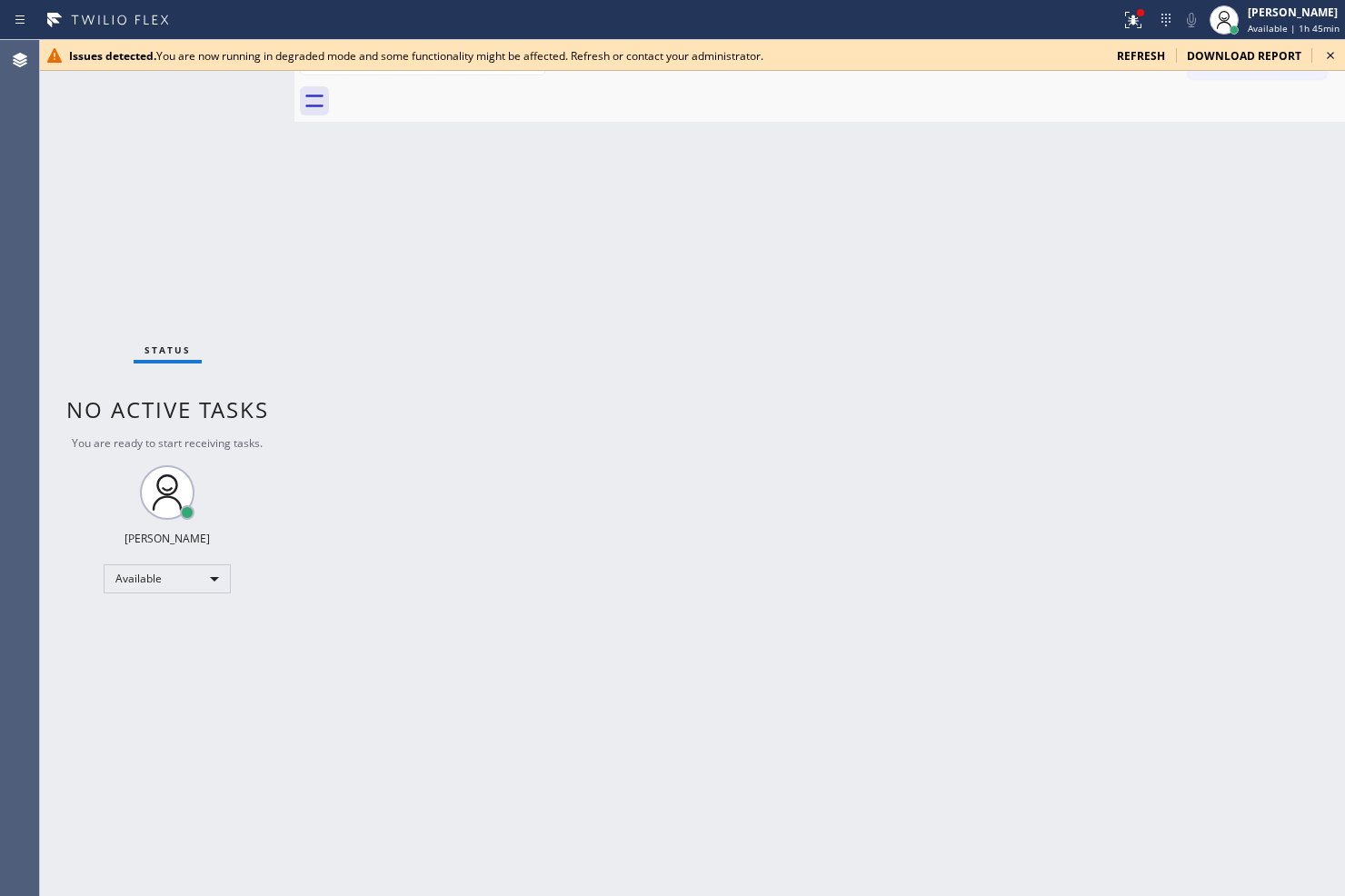
click at [1155, 52] on span "refresh" at bounding box center [1140, 55] width 48 height 15
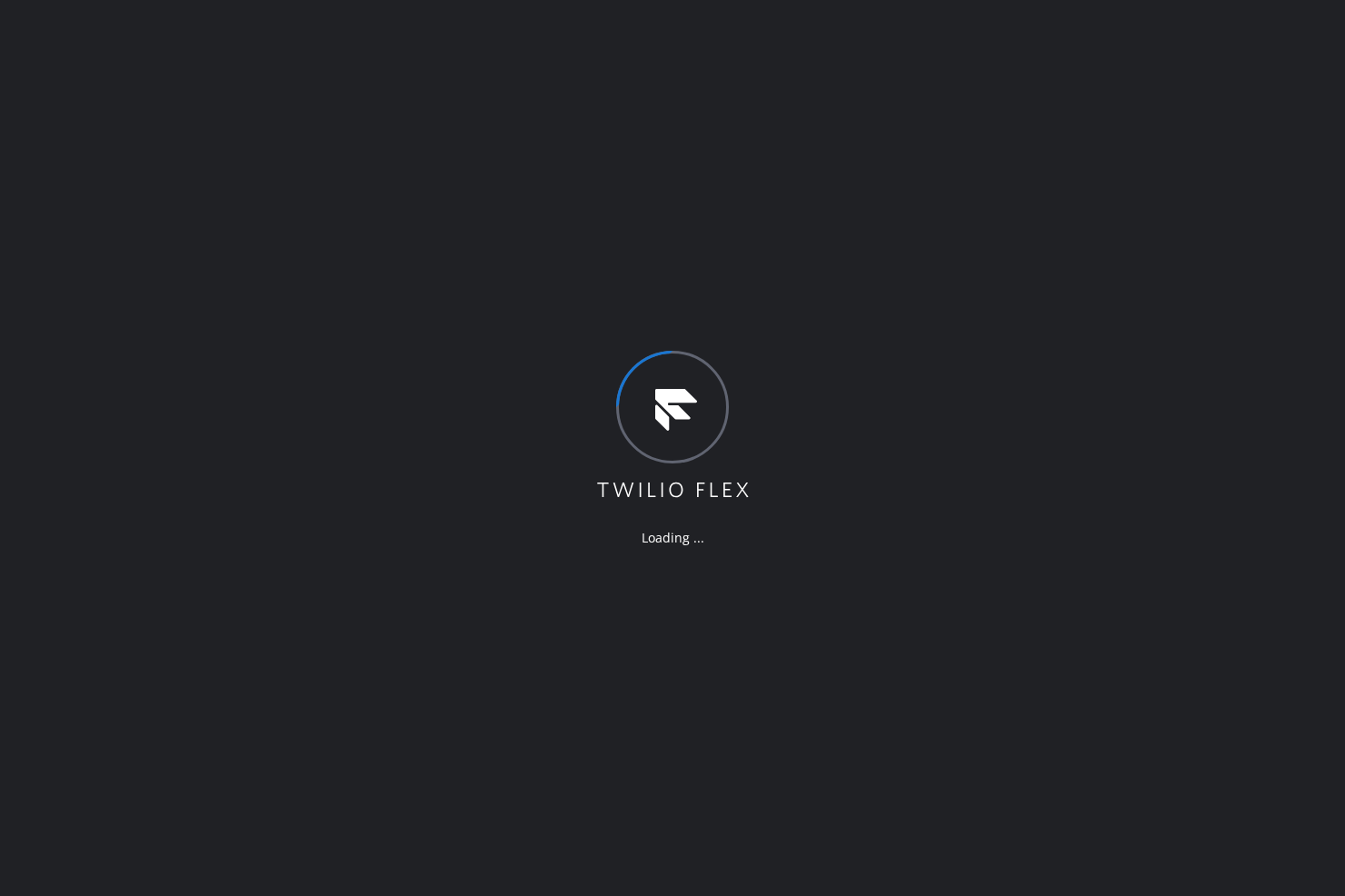
click at [396, 297] on div "Loading ..." at bounding box center [672, 448] width 1345 height 896
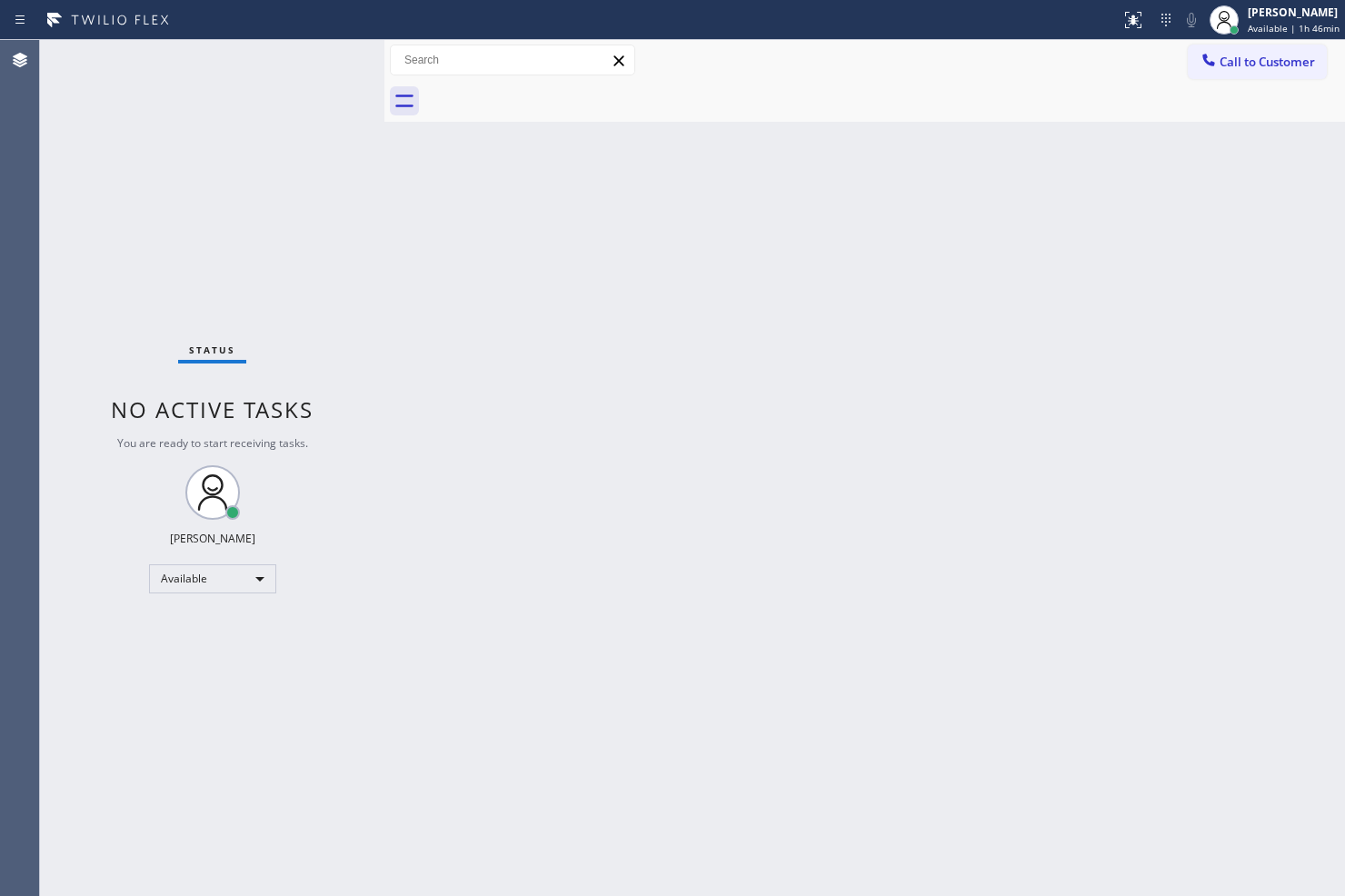
drag, startPoint x: 296, startPoint y: 151, endPoint x: 387, endPoint y: 153, distance: 91.0
click at [384, 153] on div at bounding box center [384, 468] width 0 height 856
click at [321, 66] on div "Status No active tasks You are ready to start receiving tasks. [PERSON_NAME]" at bounding box center [213, 468] width 345 height 856
click at [321, 60] on div "Status No active tasks You are ready to start receiving tasks. [PERSON_NAME]" at bounding box center [213, 468] width 345 height 856
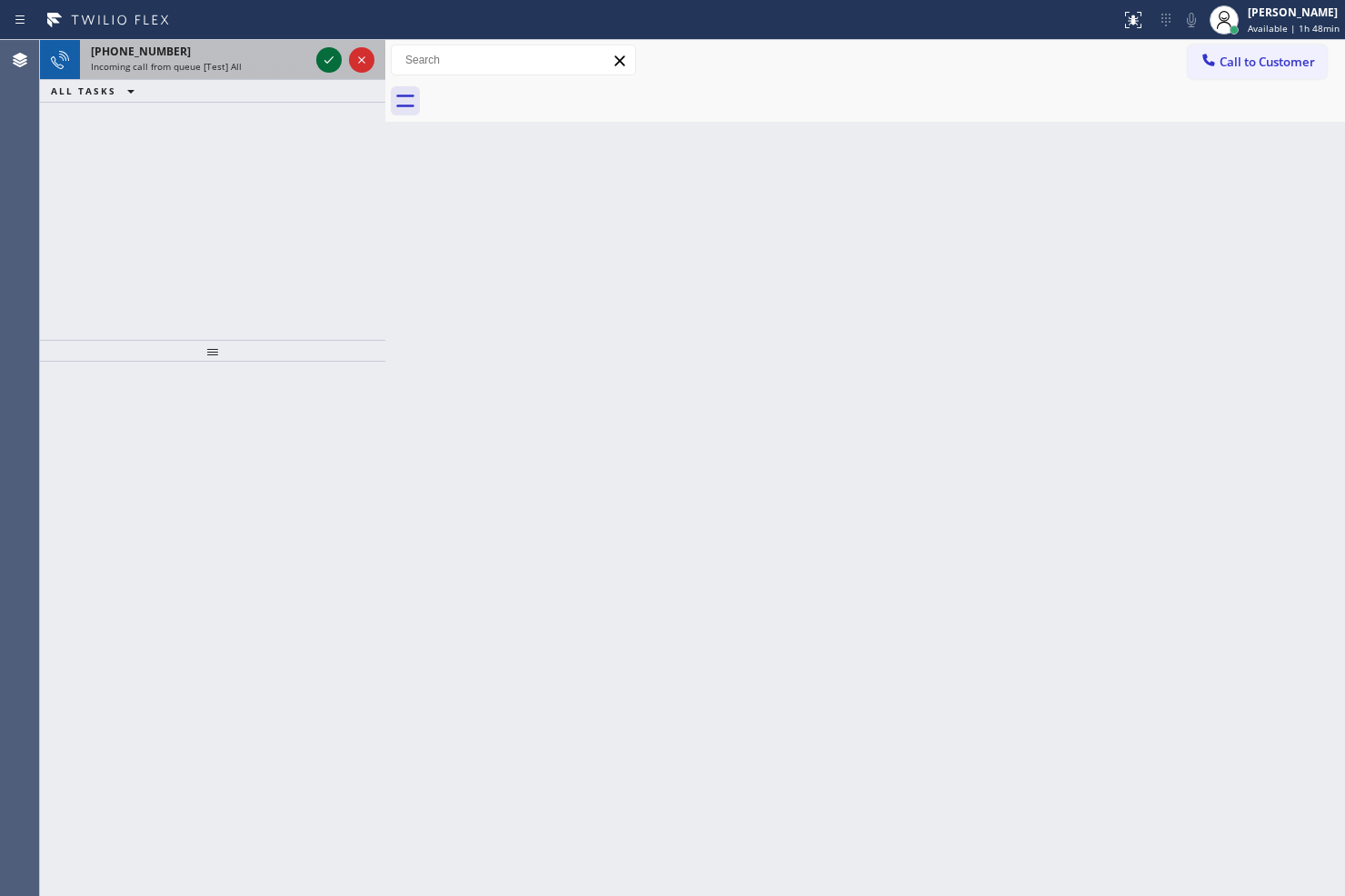
click at [328, 57] on icon at bounding box center [328, 59] width 22 height 22
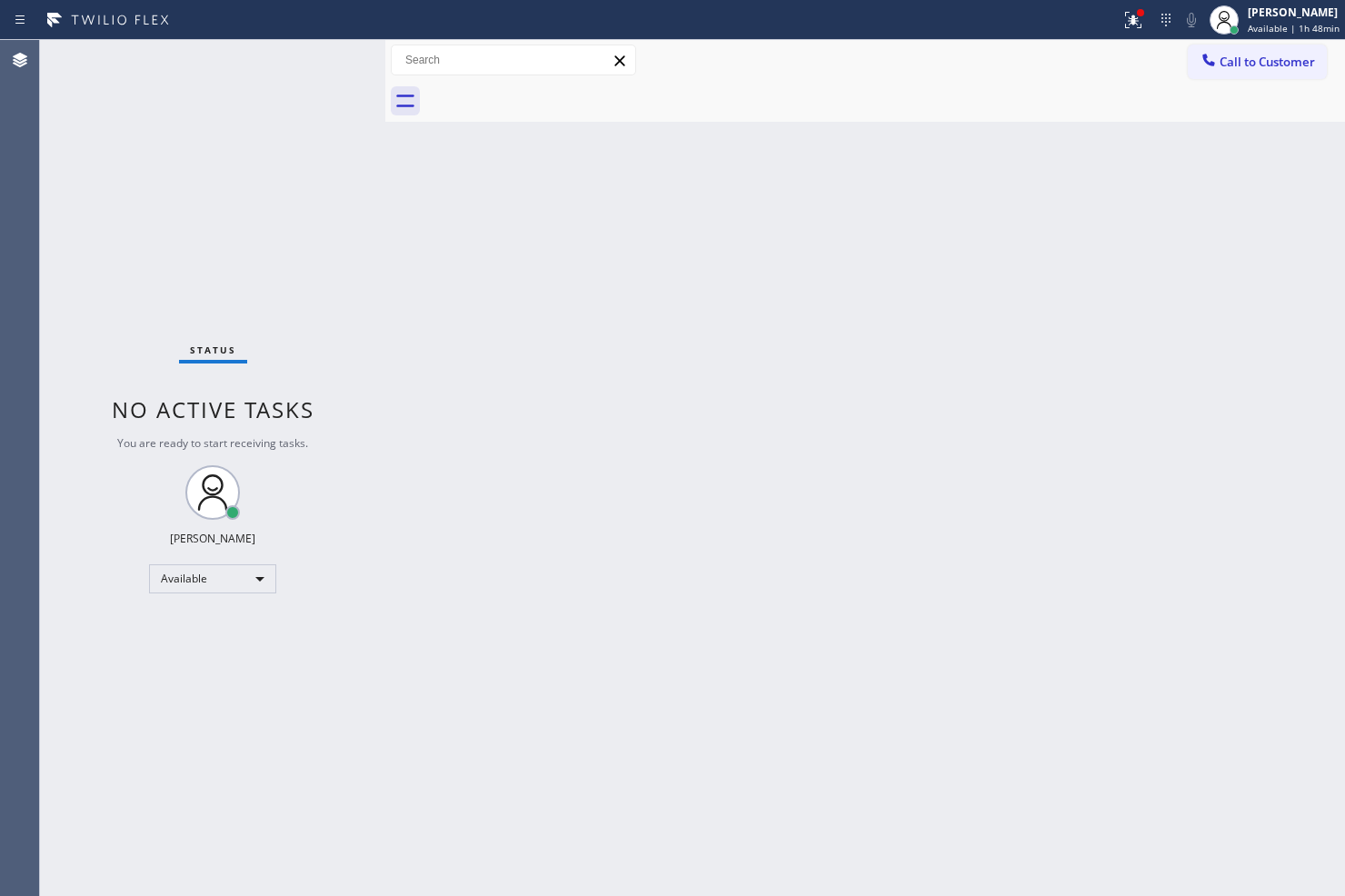
click at [329, 57] on div "Status No active tasks You are ready to start receiving tasks. [PERSON_NAME]" at bounding box center [213, 468] width 345 height 856
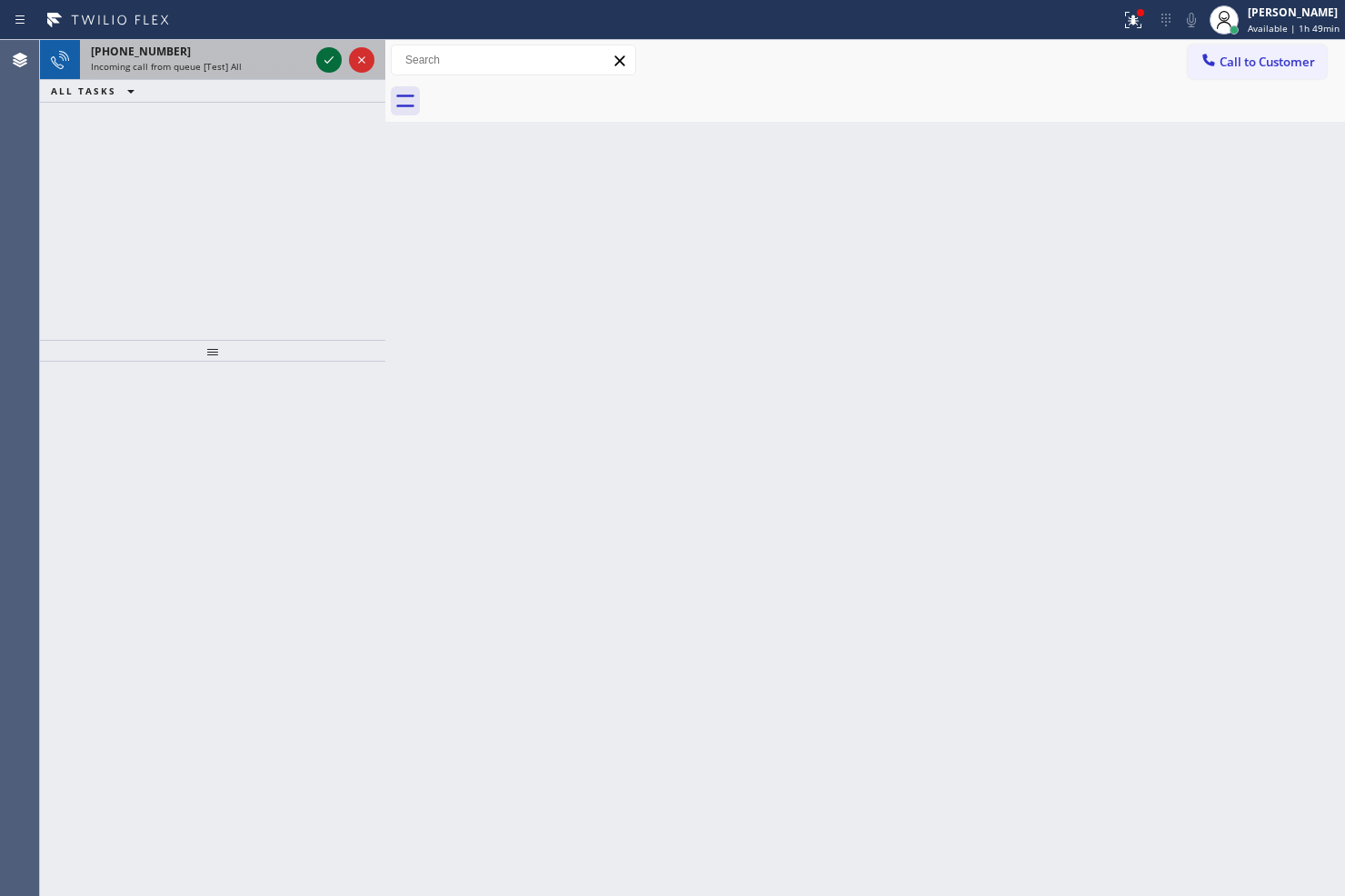
click at [329, 57] on icon at bounding box center [328, 59] width 22 height 22
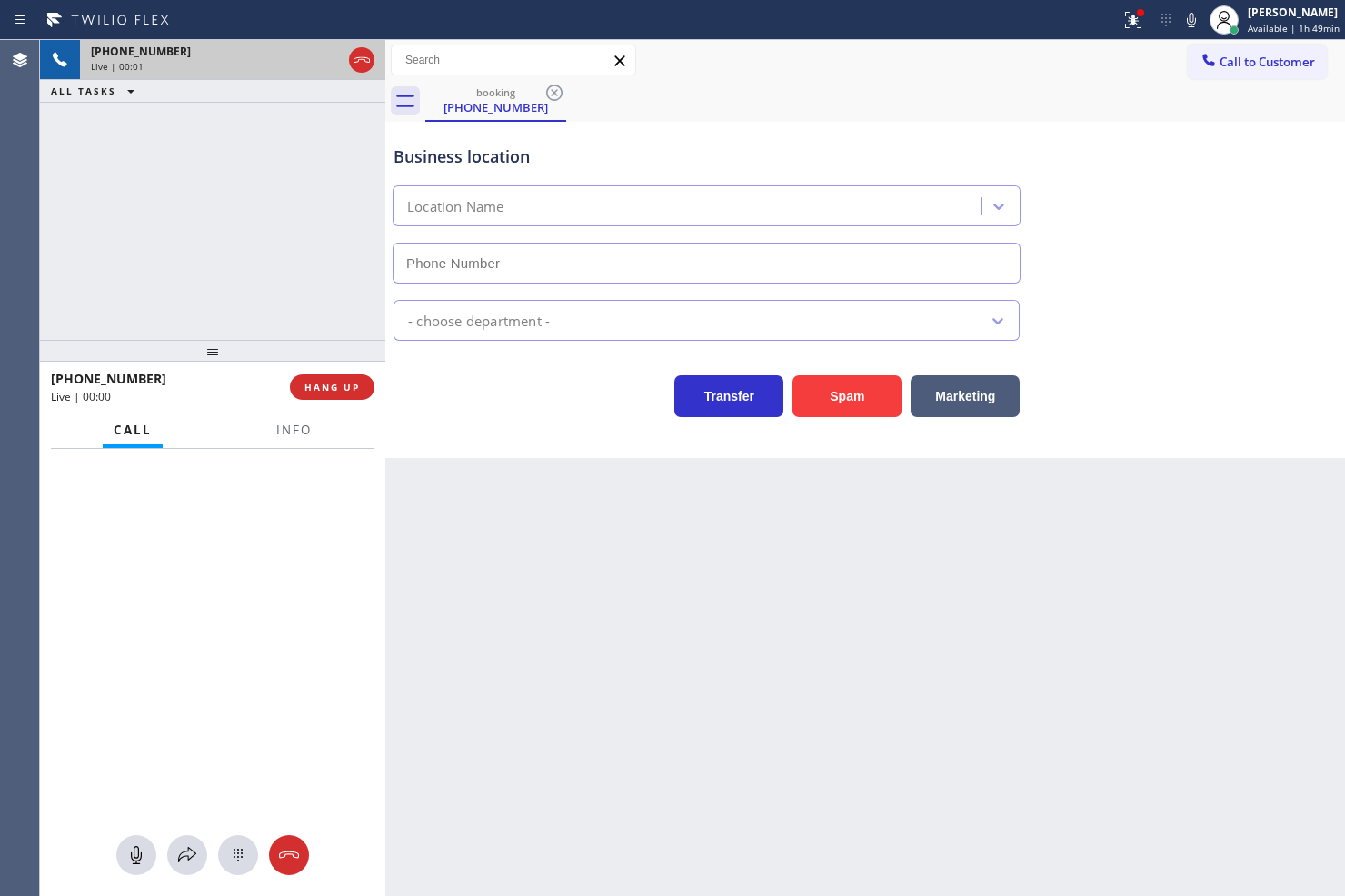
type input "(714) 410-5363"
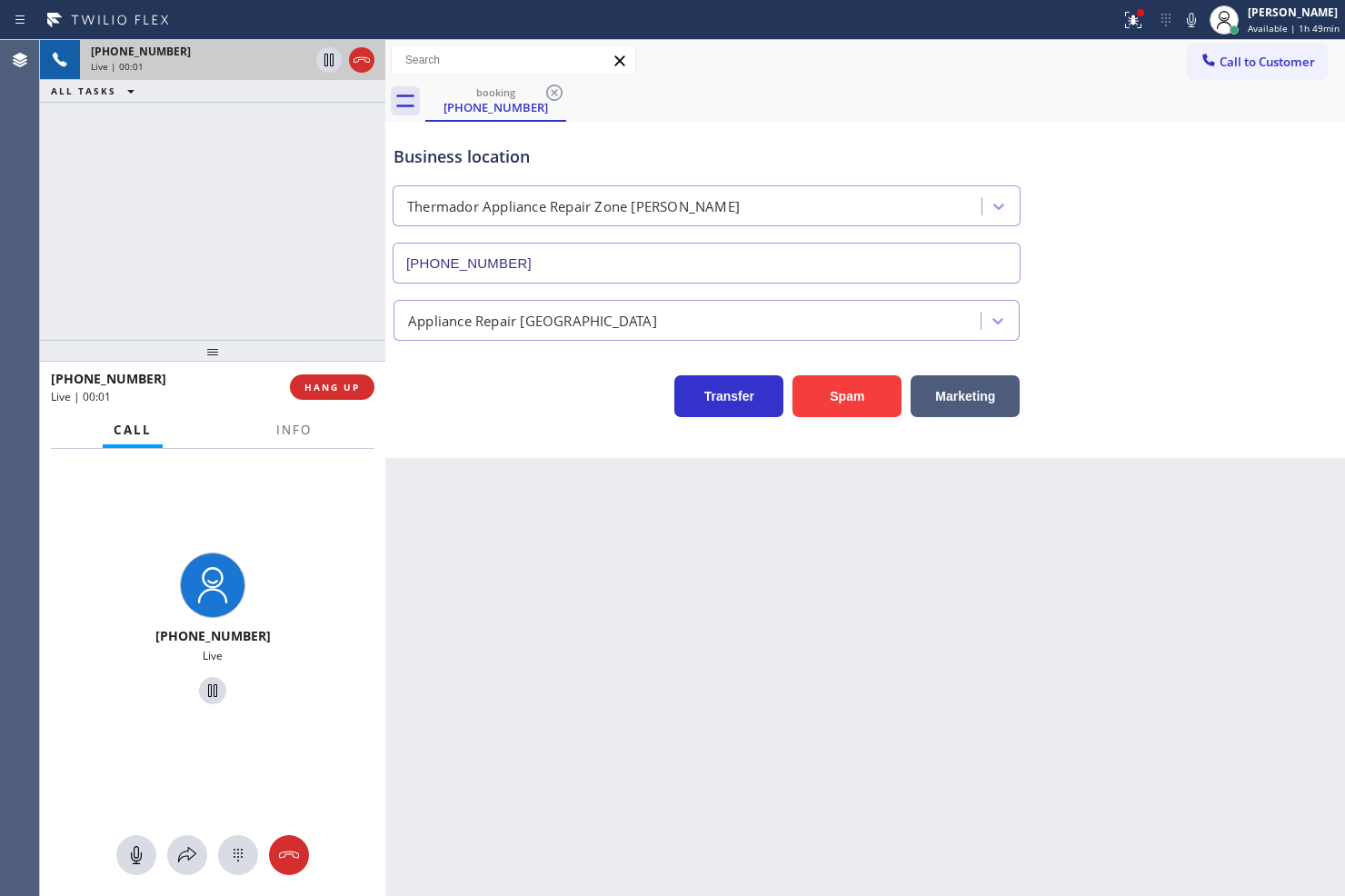
drag, startPoint x: 843, startPoint y: 401, endPoint x: 922, endPoint y: 321, distance: 112.4
click at [845, 396] on button "Spam" at bounding box center [846, 396] width 109 height 42
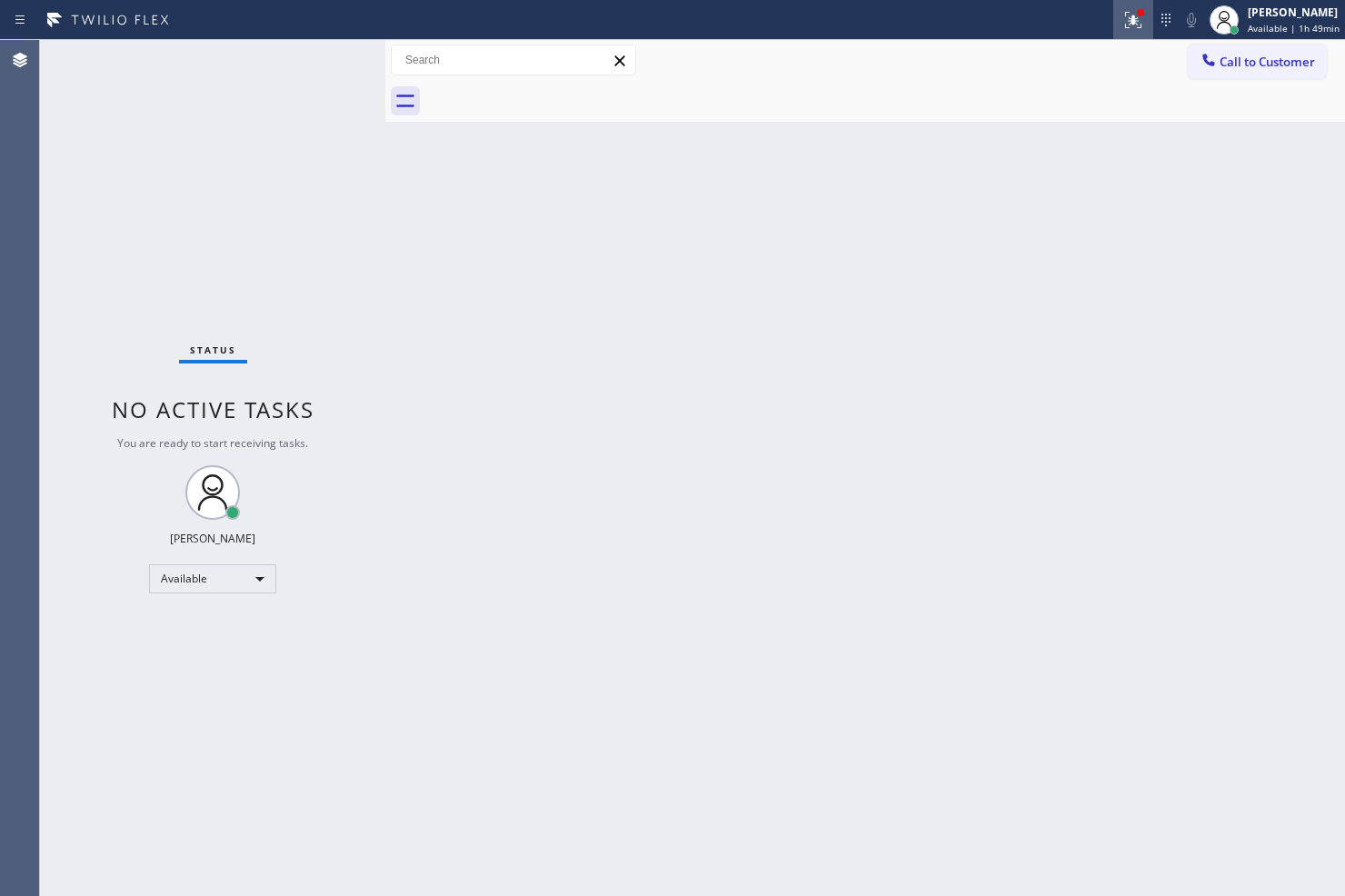
click at [1122, 15] on icon at bounding box center [1132, 20] width 22 height 22
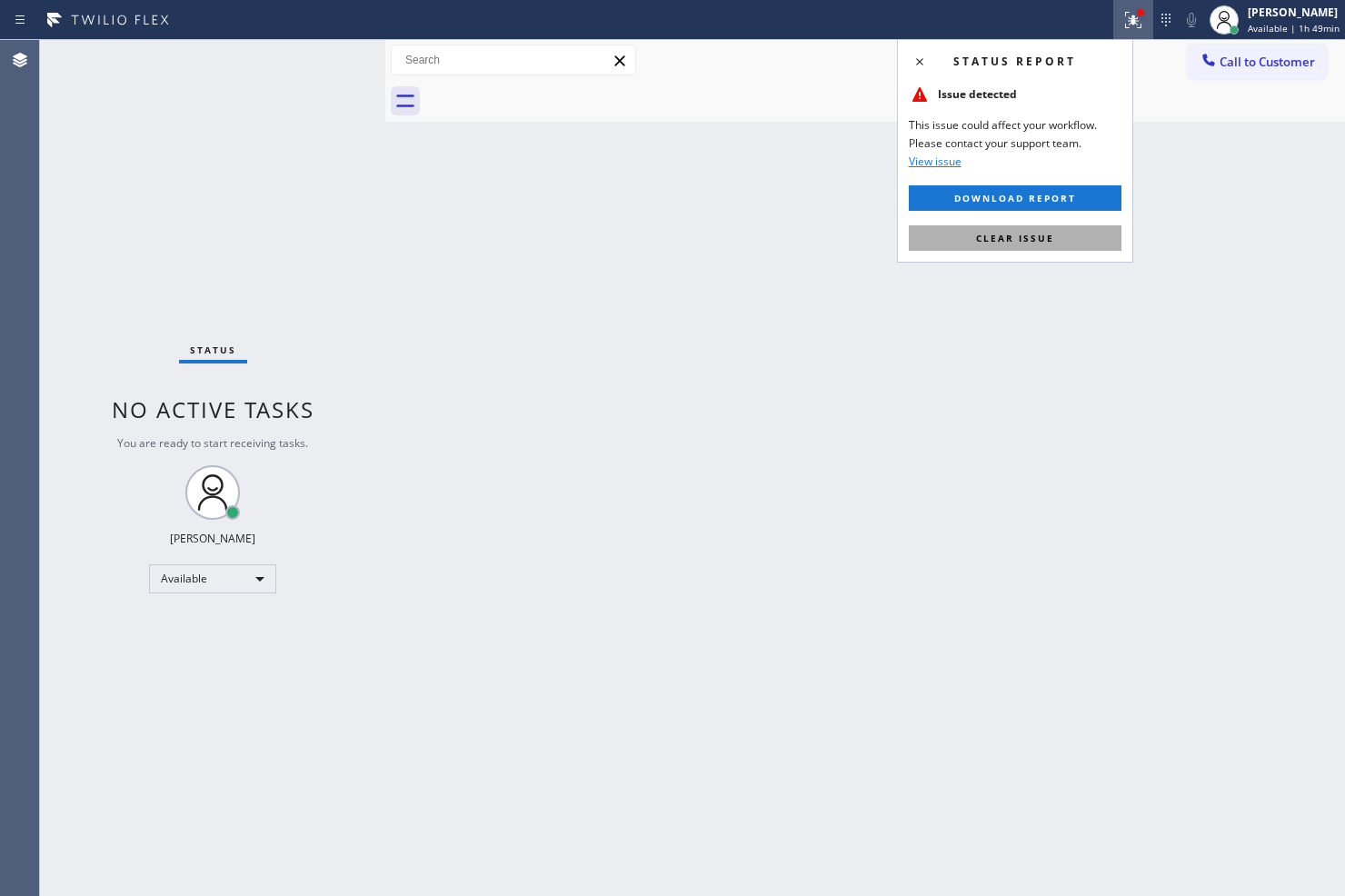
click at [1048, 233] on span "Clear issue" at bounding box center [1014, 238] width 78 height 13
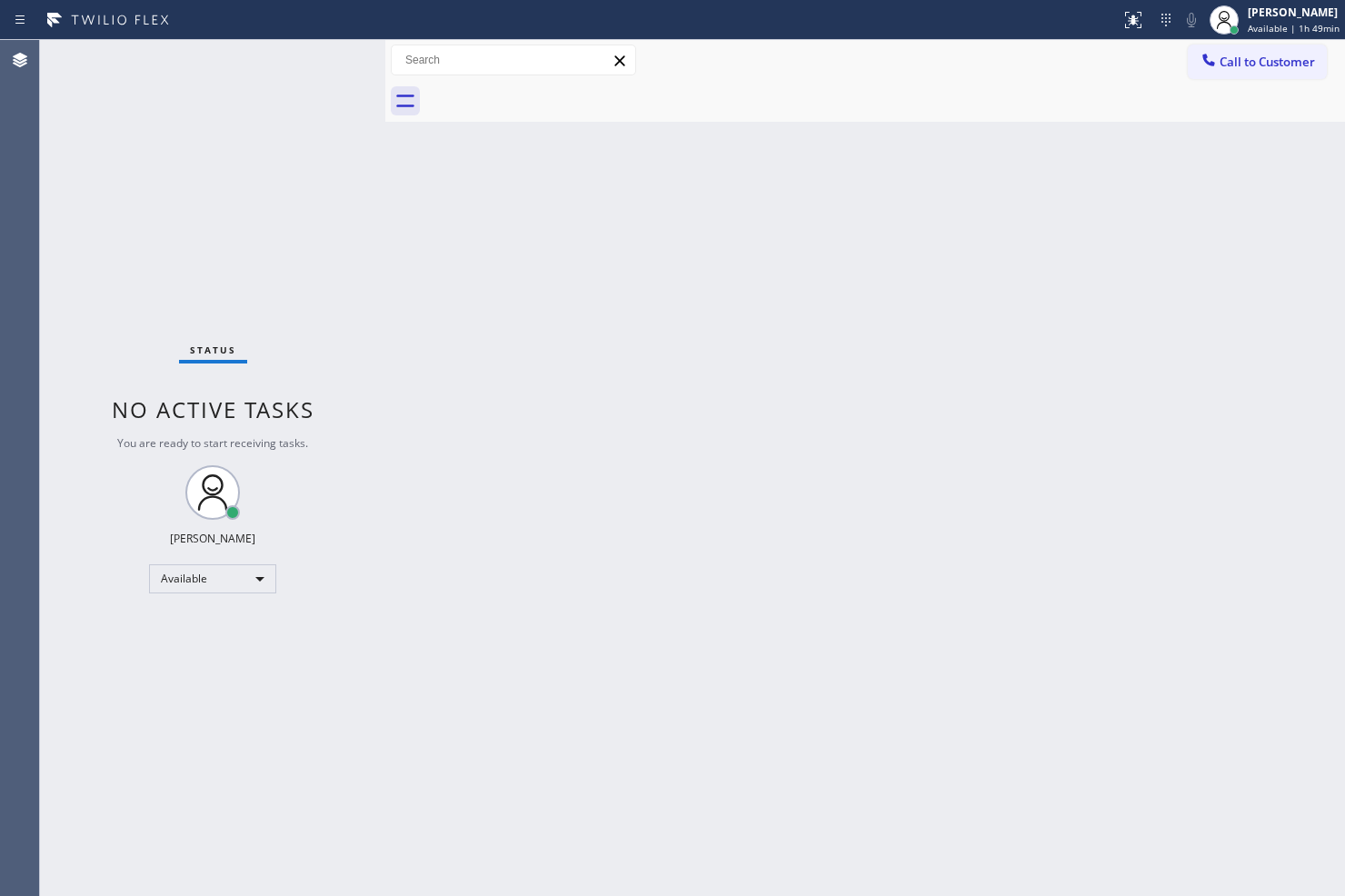
click at [311, 193] on div "Status No active tasks You are ready to start receiving tasks. Judy Anne Bernal…" at bounding box center [213, 468] width 345 height 856
click at [321, 55] on div "Status No active tasks You are ready to start receiving tasks. Judy Anne Bernal…" at bounding box center [213, 468] width 345 height 856
click at [321, 54] on div "Status No active tasks You are ready to start receiving tasks. Judy Anne Bernal…" at bounding box center [213, 468] width 345 height 856
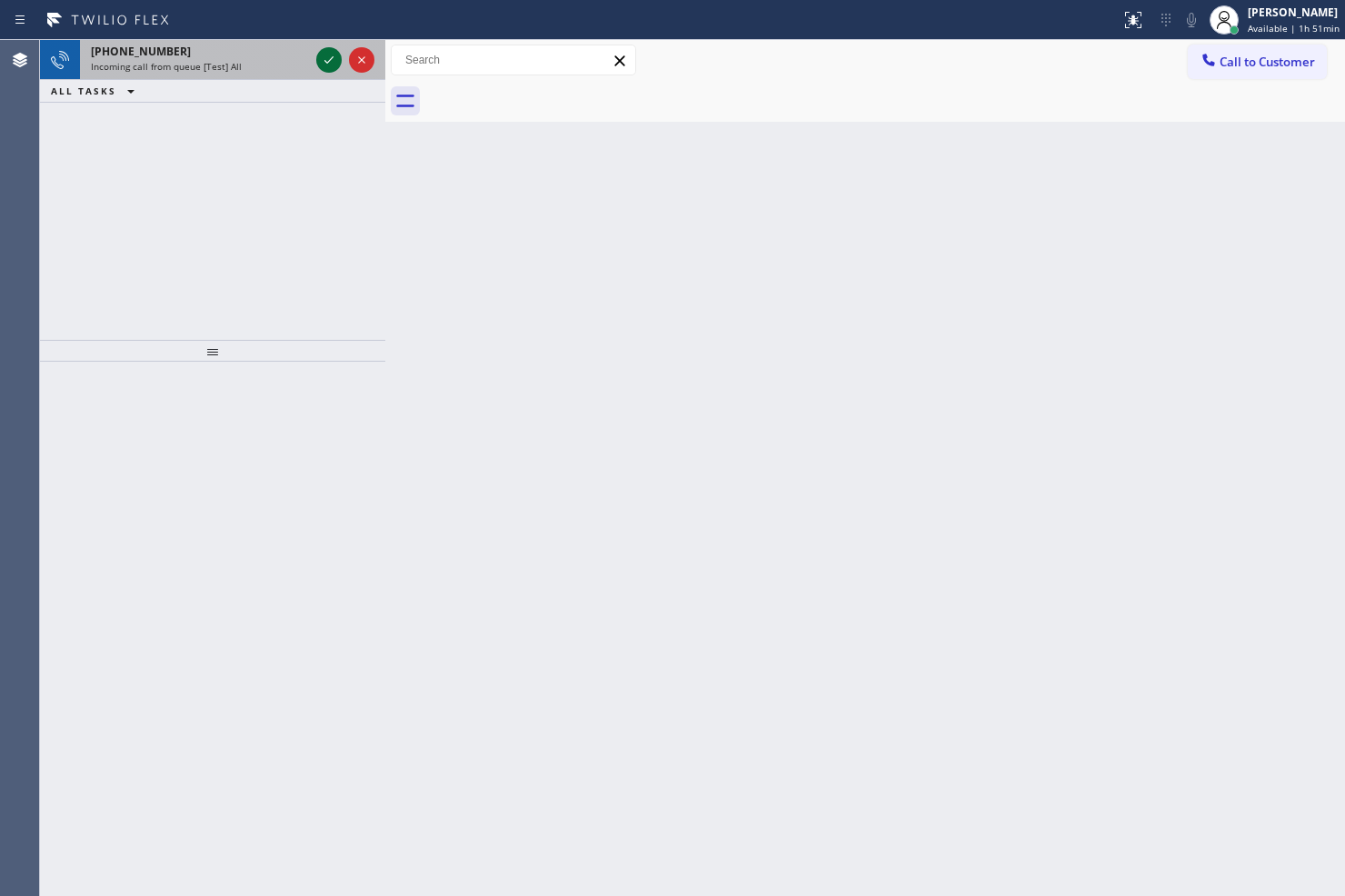
click at [321, 54] on icon at bounding box center [328, 59] width 22 height 22
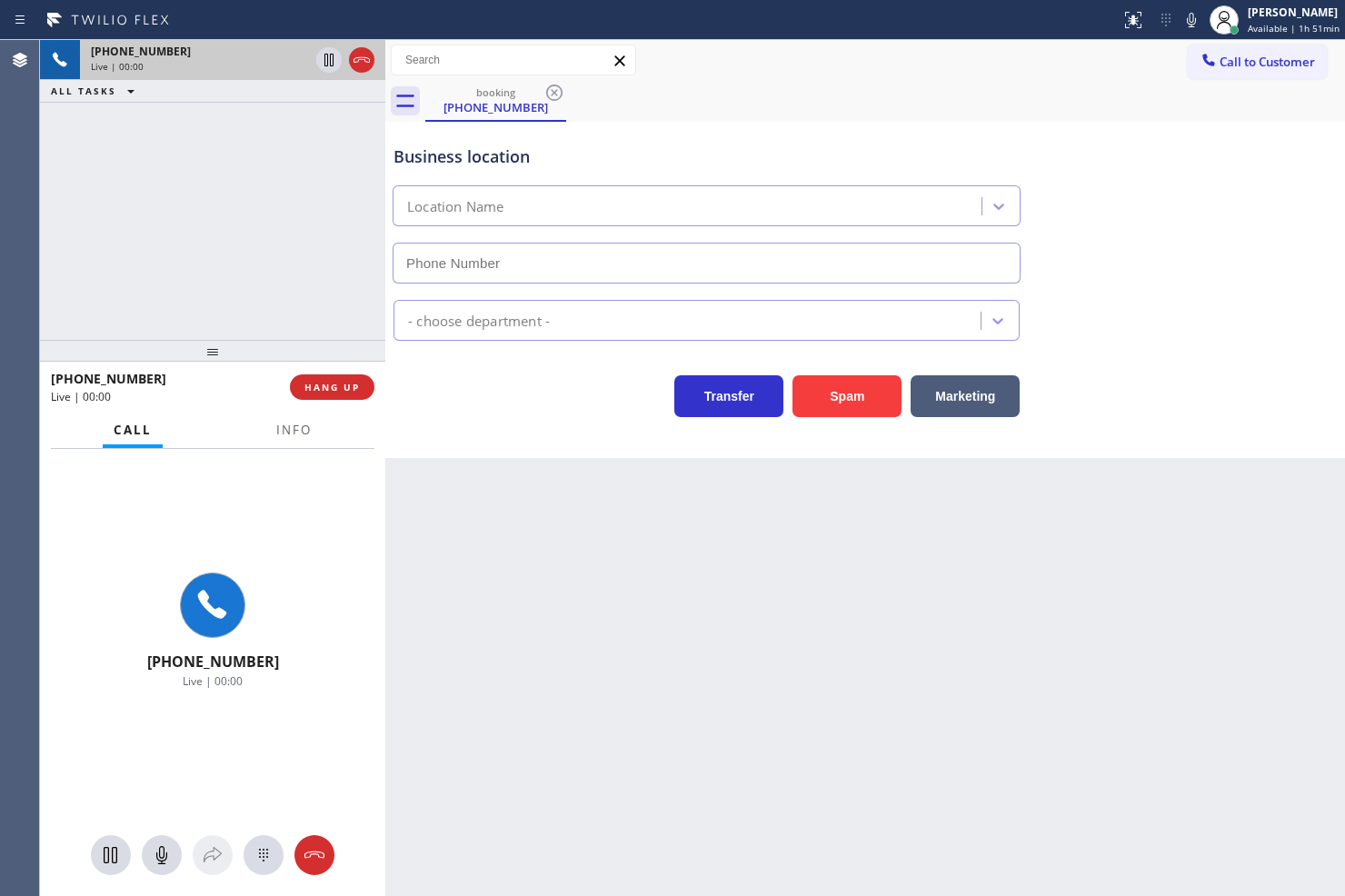
type input "(213) 566-1222"
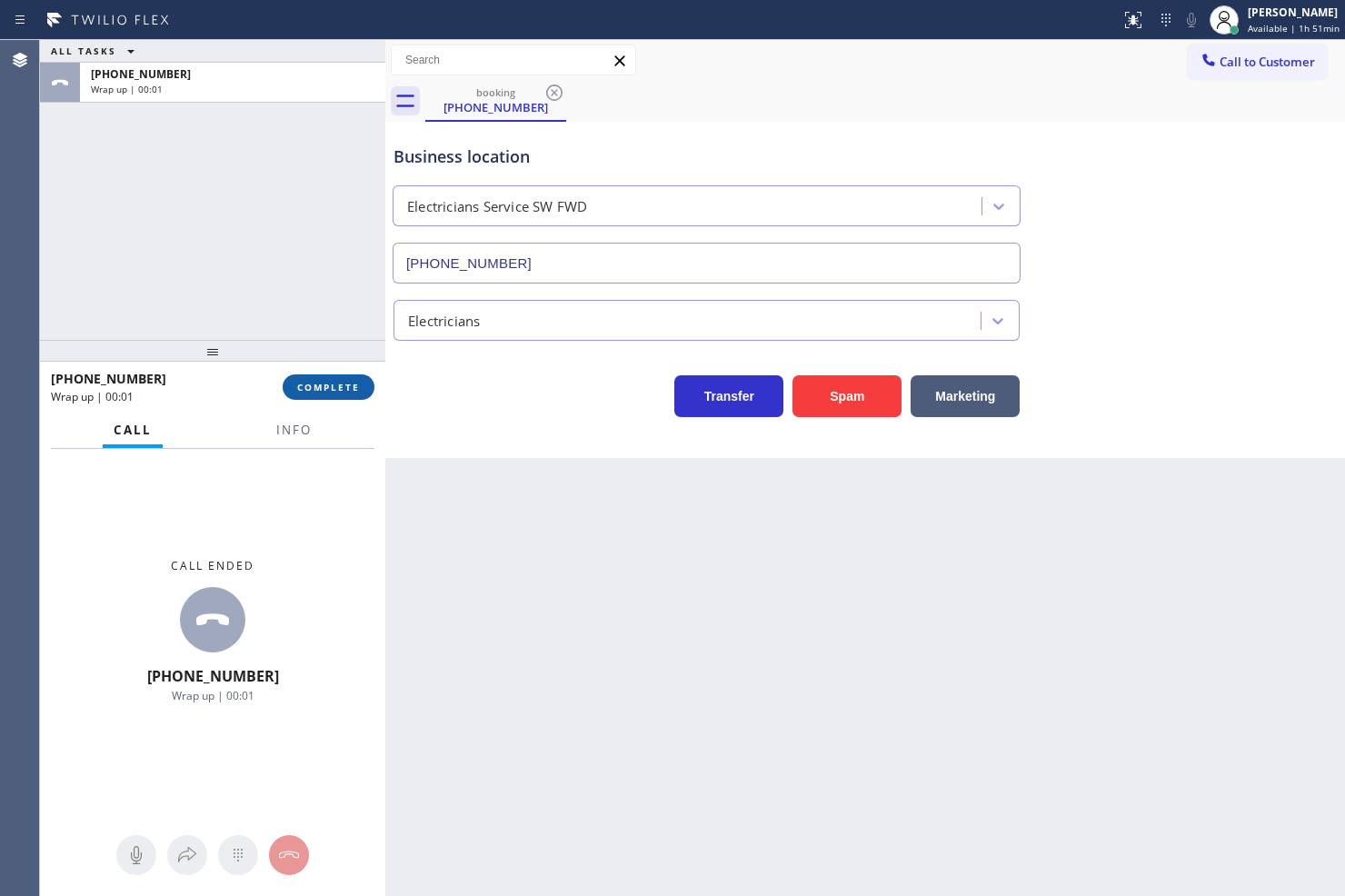
click at [349, 381] on span "COMPLETE" at bounding box center [328, 387] width 63 height 13
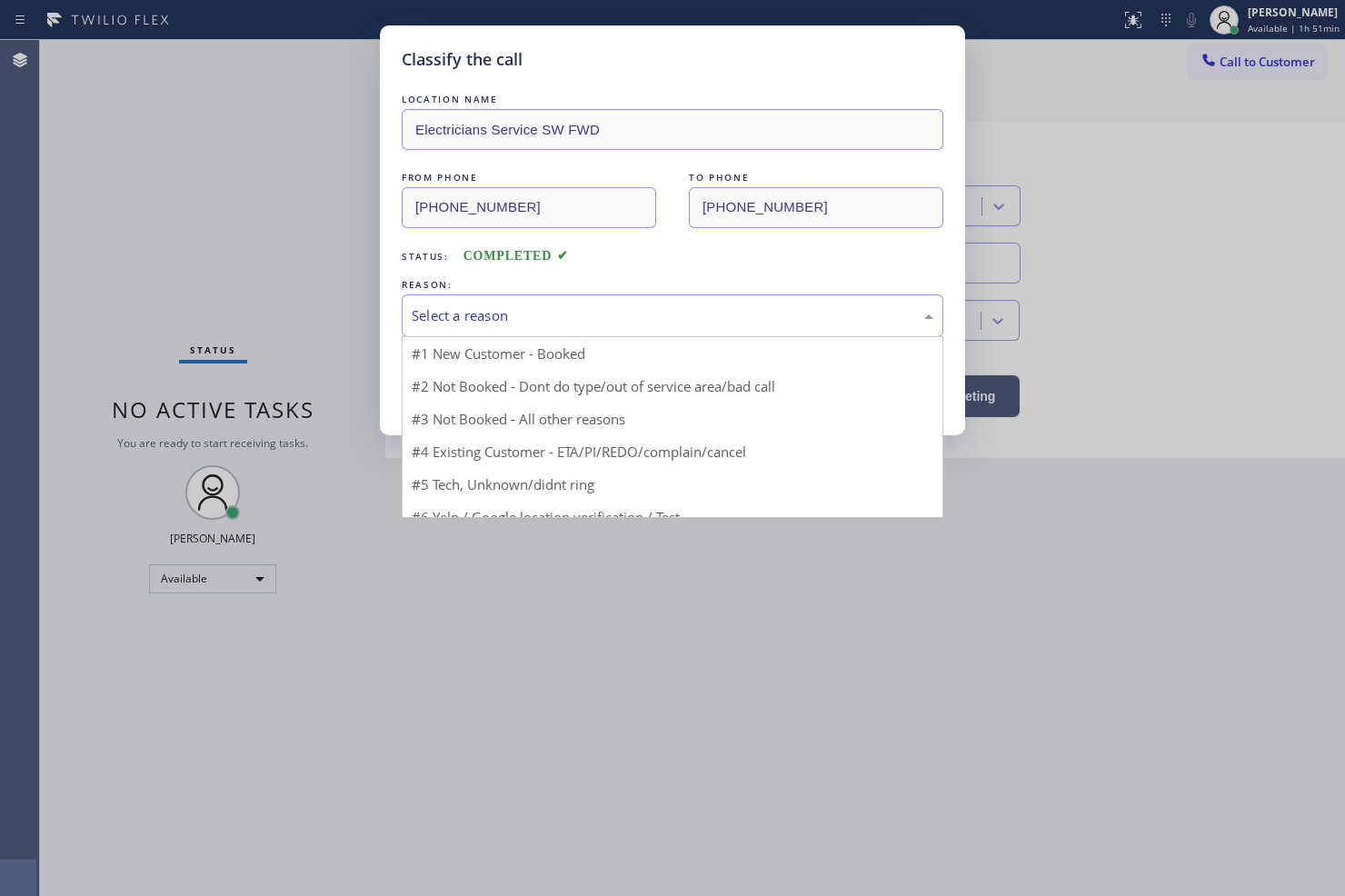
click at [466, 315] on div "Select a reason" at bounding box center [672, 316] width 521 height 21
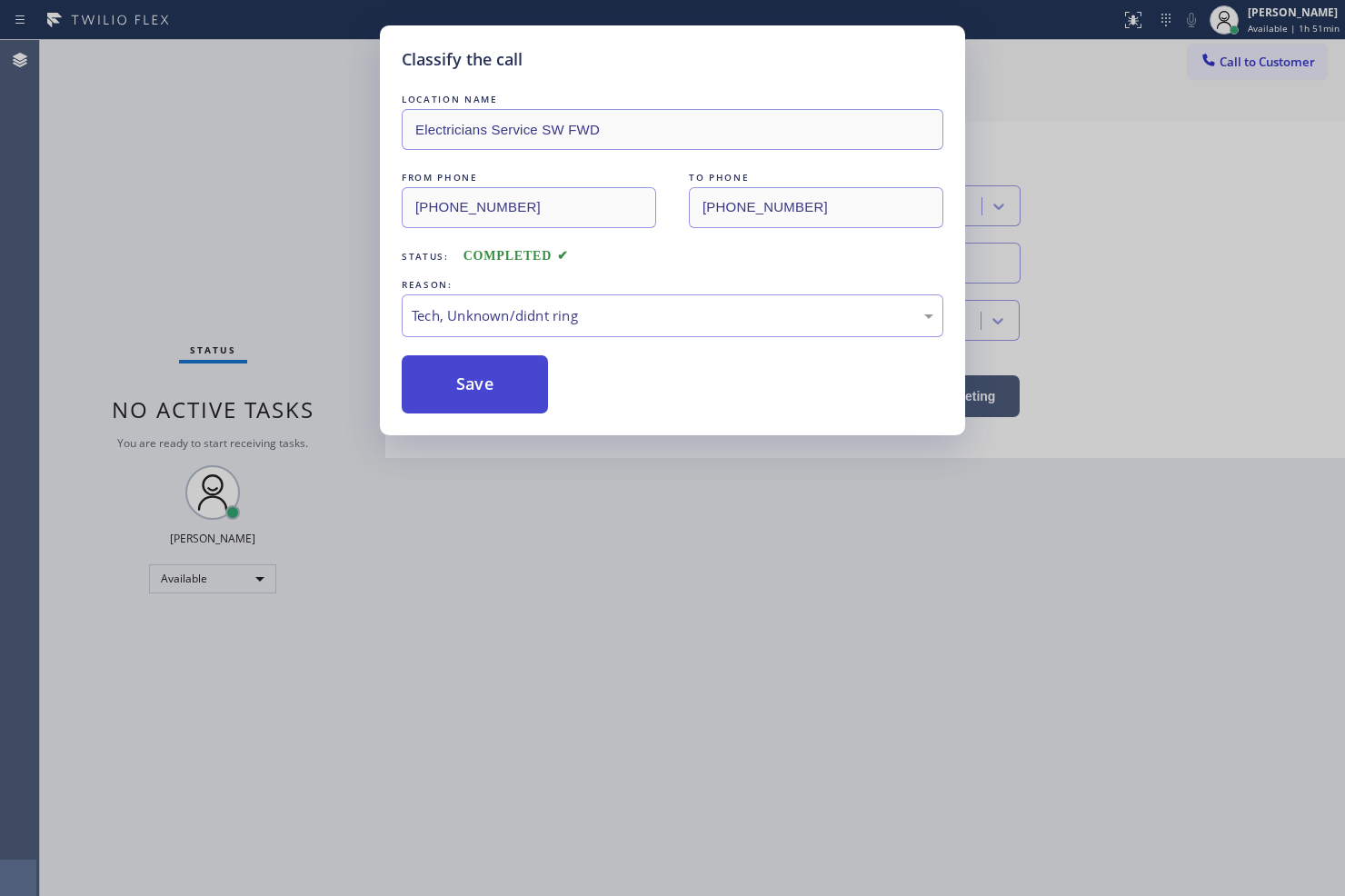
click at [466, 396] on button "Save" at bounding box center [474, 384] width 146 height 58
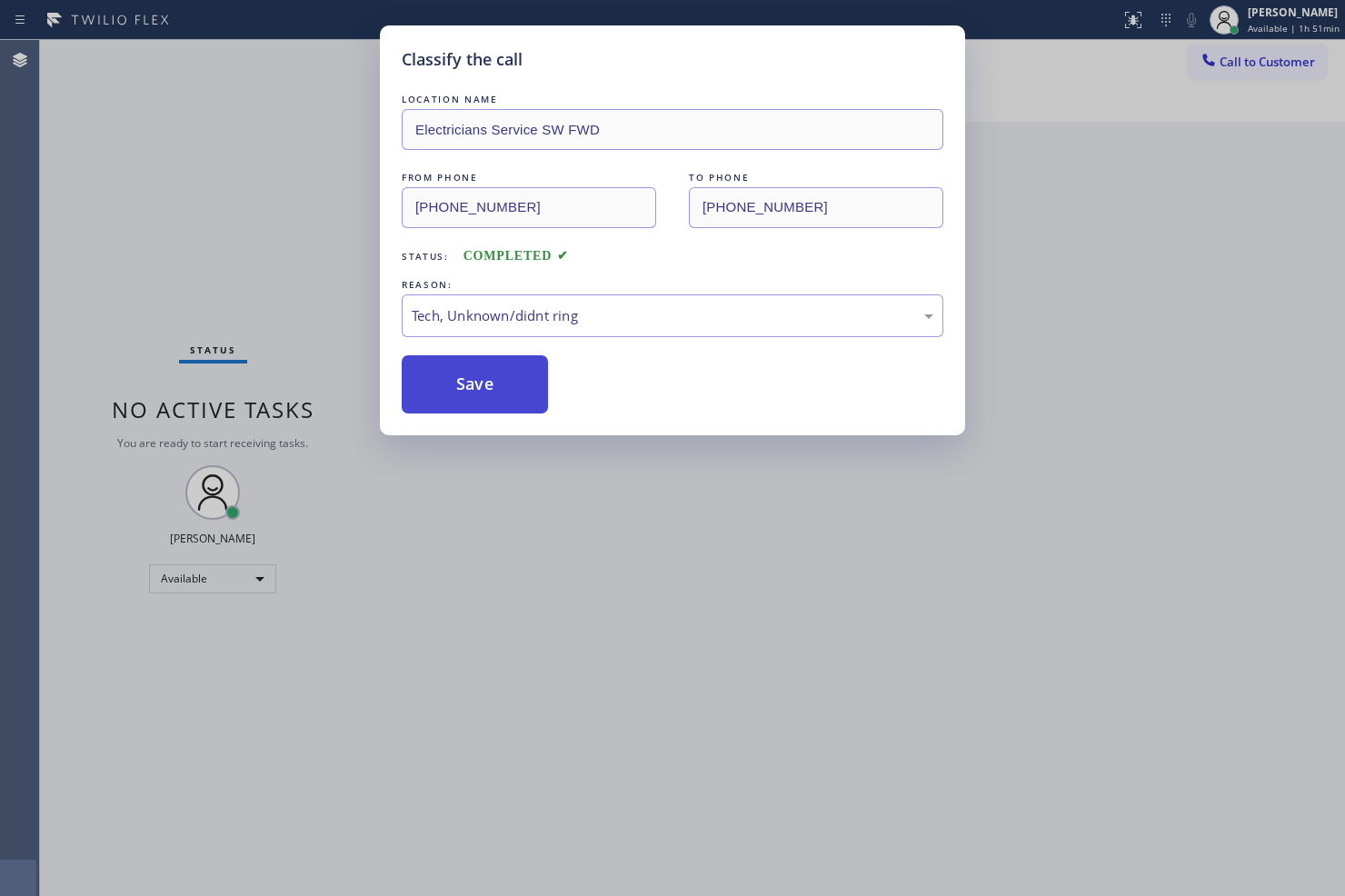
click at [466, 394] on button "Save" at bounding box center [474, 384] width 146 height 58
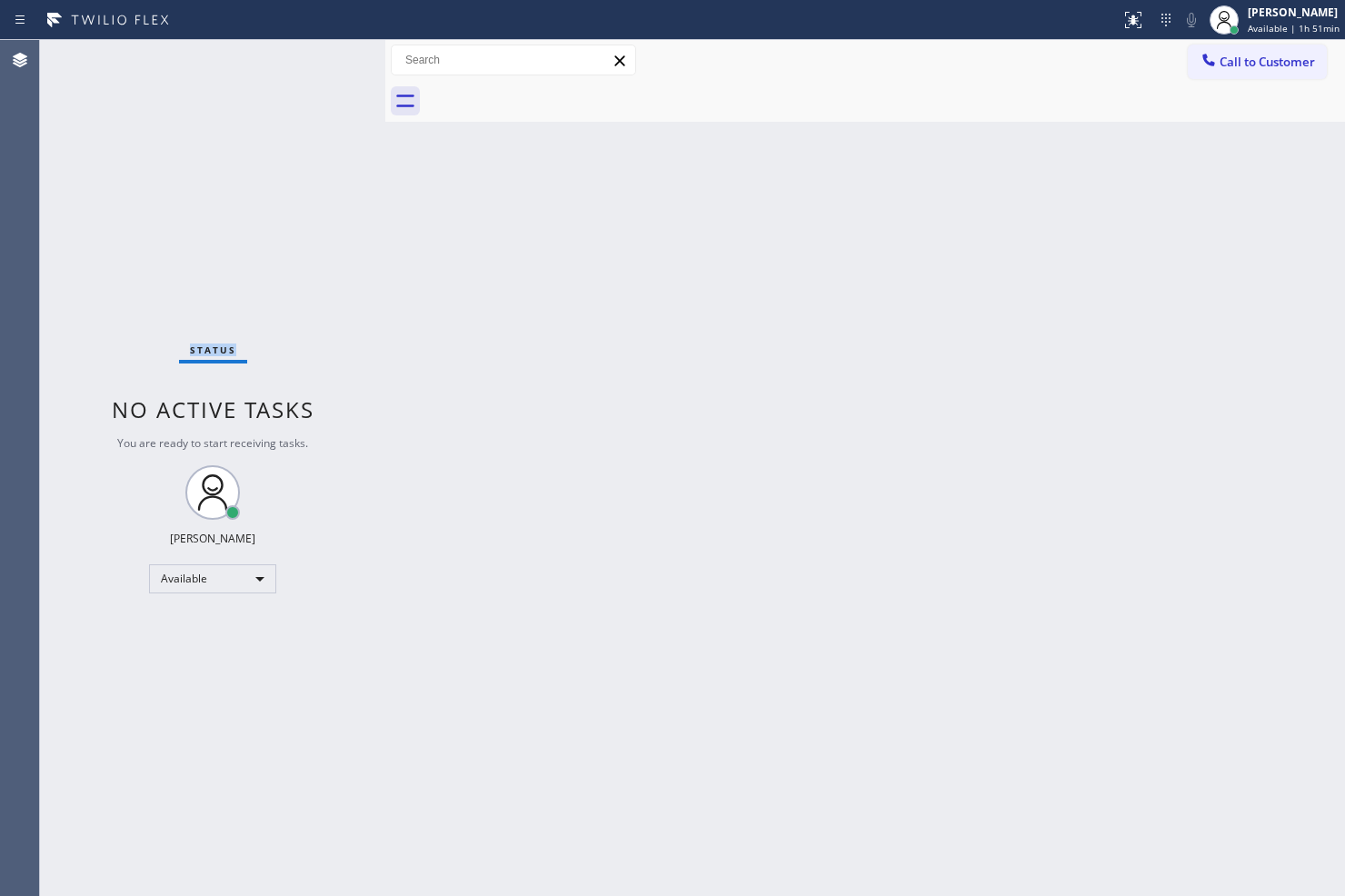
click at [173, 191] on div "Status No active tasks You are ready to start receiving tasks. Judy Anne Bernal…" at bounding box center [213, 468] width 345 height 856
click at [316, 47] on div "Status No active tasks You are ready to start receiving tasks. Judy Anne Bernal…" at bounding box center [213, 468] width 345 height 856
click at [327, 57] on div "Status No active tasks You are ready to start receiving tasks. Judy Anne Bernal…" at bounding box center [213, 468] width 345 height 856
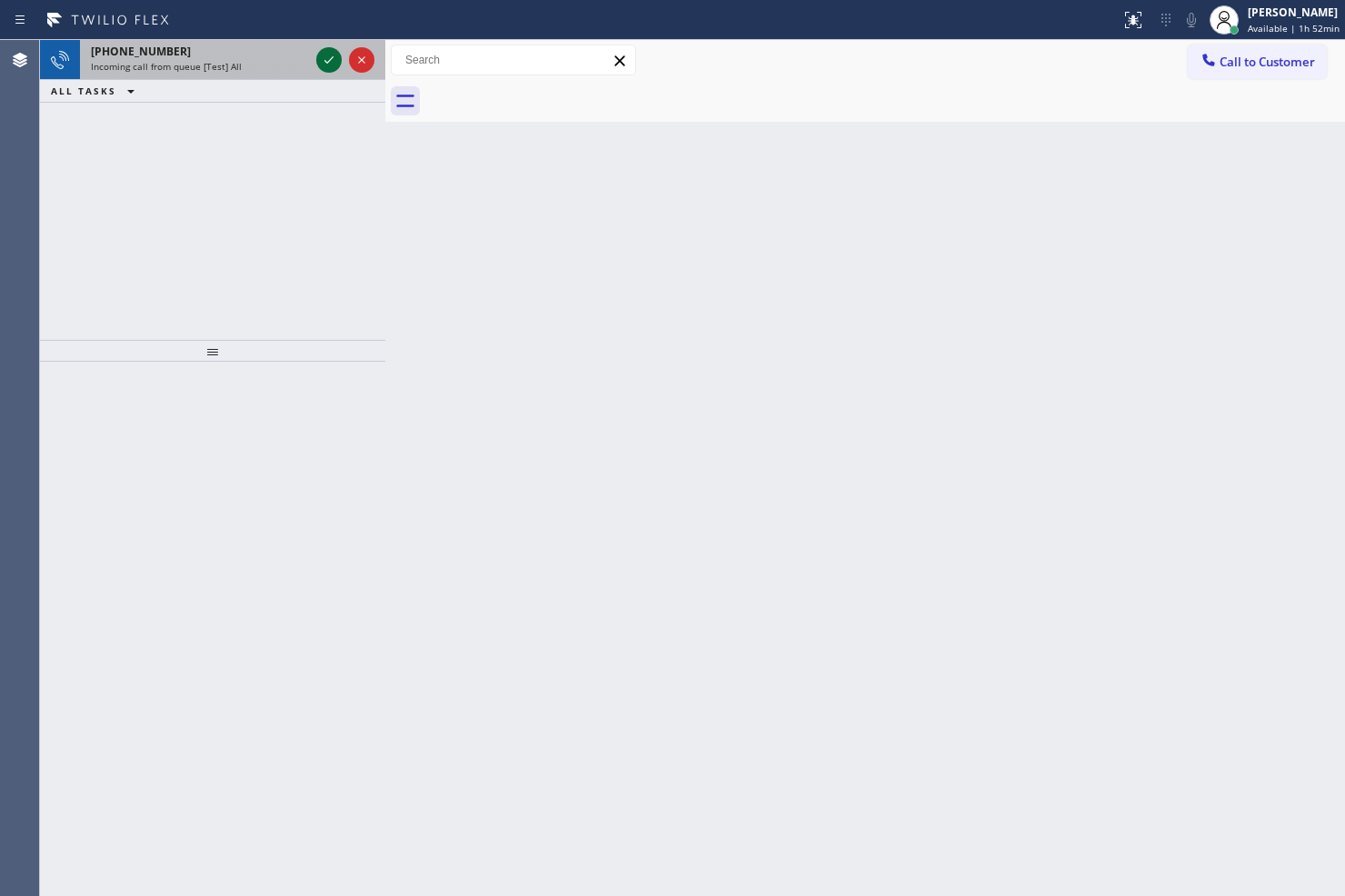
click at [327, 57] on icon at bounding box center [328, 59] width 22 height 22
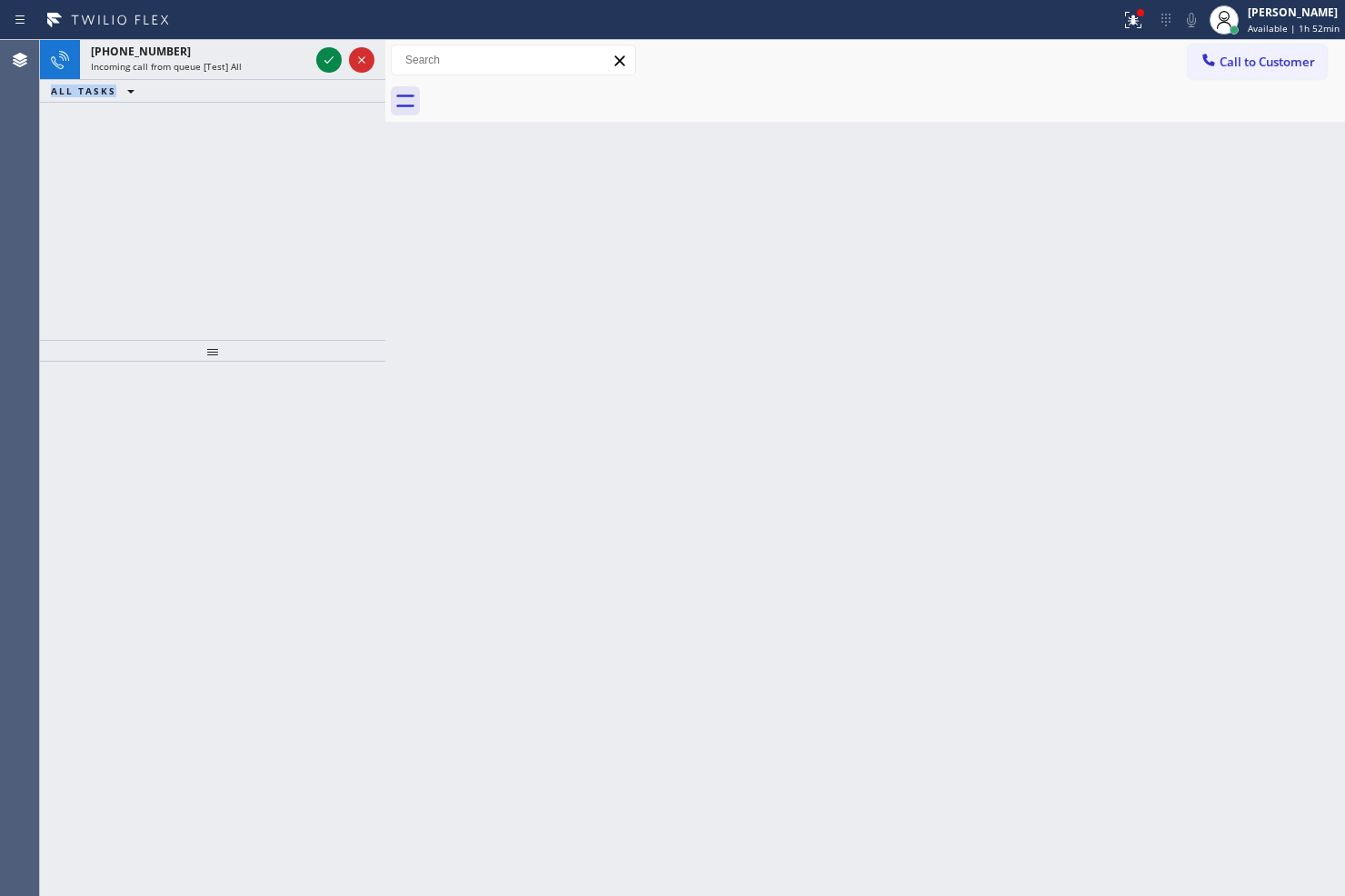
click at [327, 57] on icon at bounding box center [328, 59] width 22 height 22
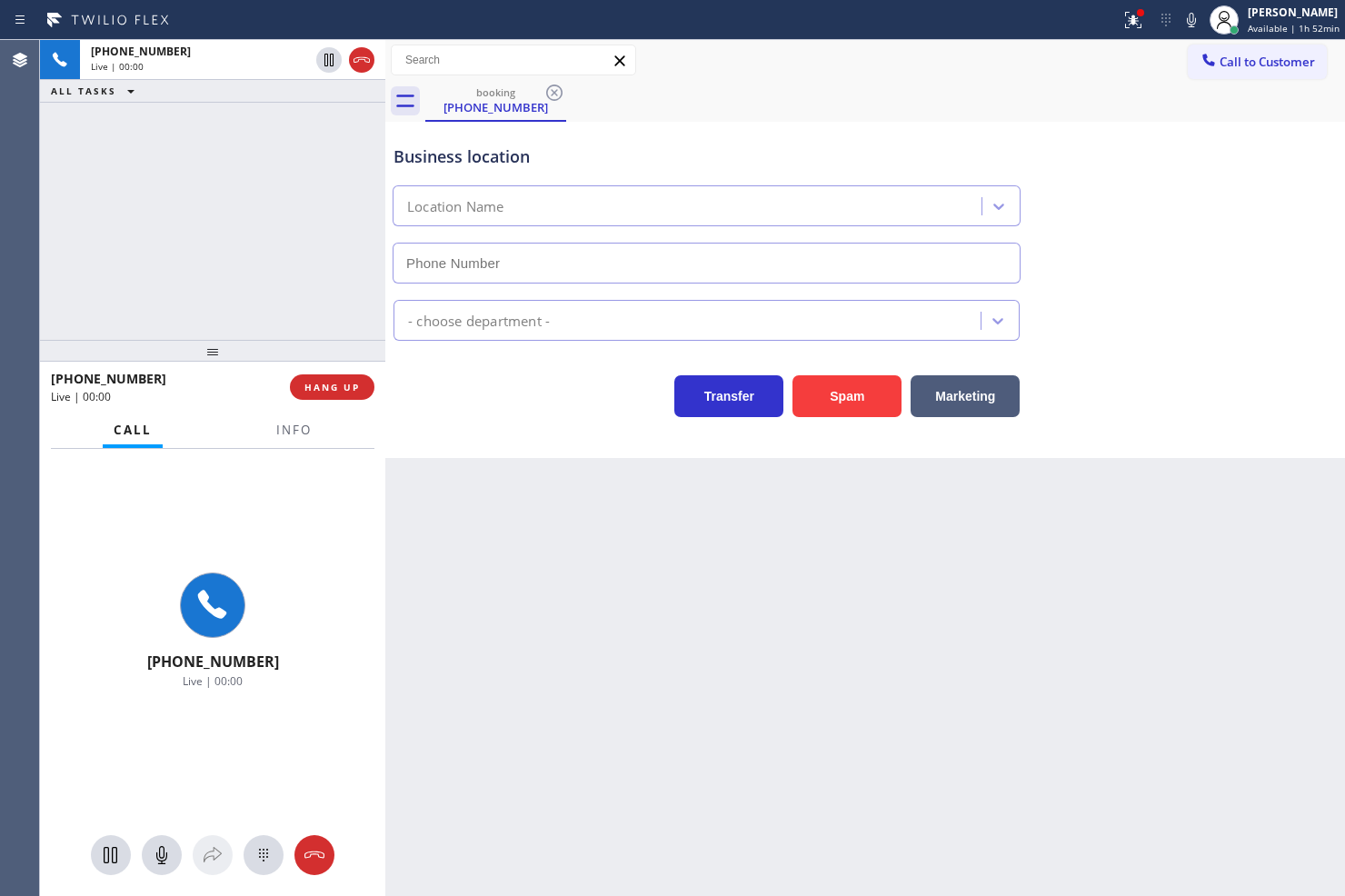
type input "(818) 797-1552"
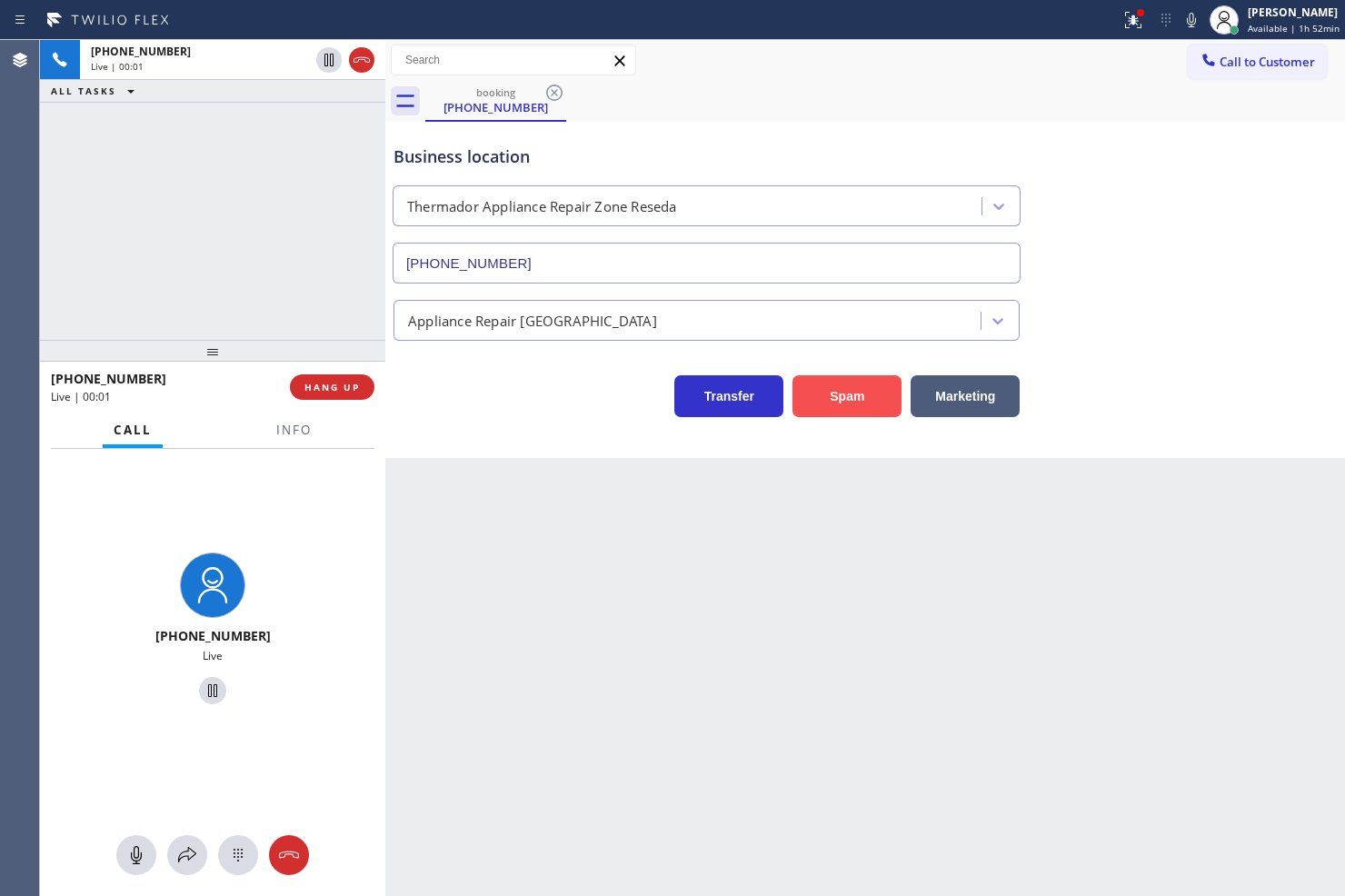
click at [854, 394] on button "Spam" at bounding box center [846, 396] width 109 height 42
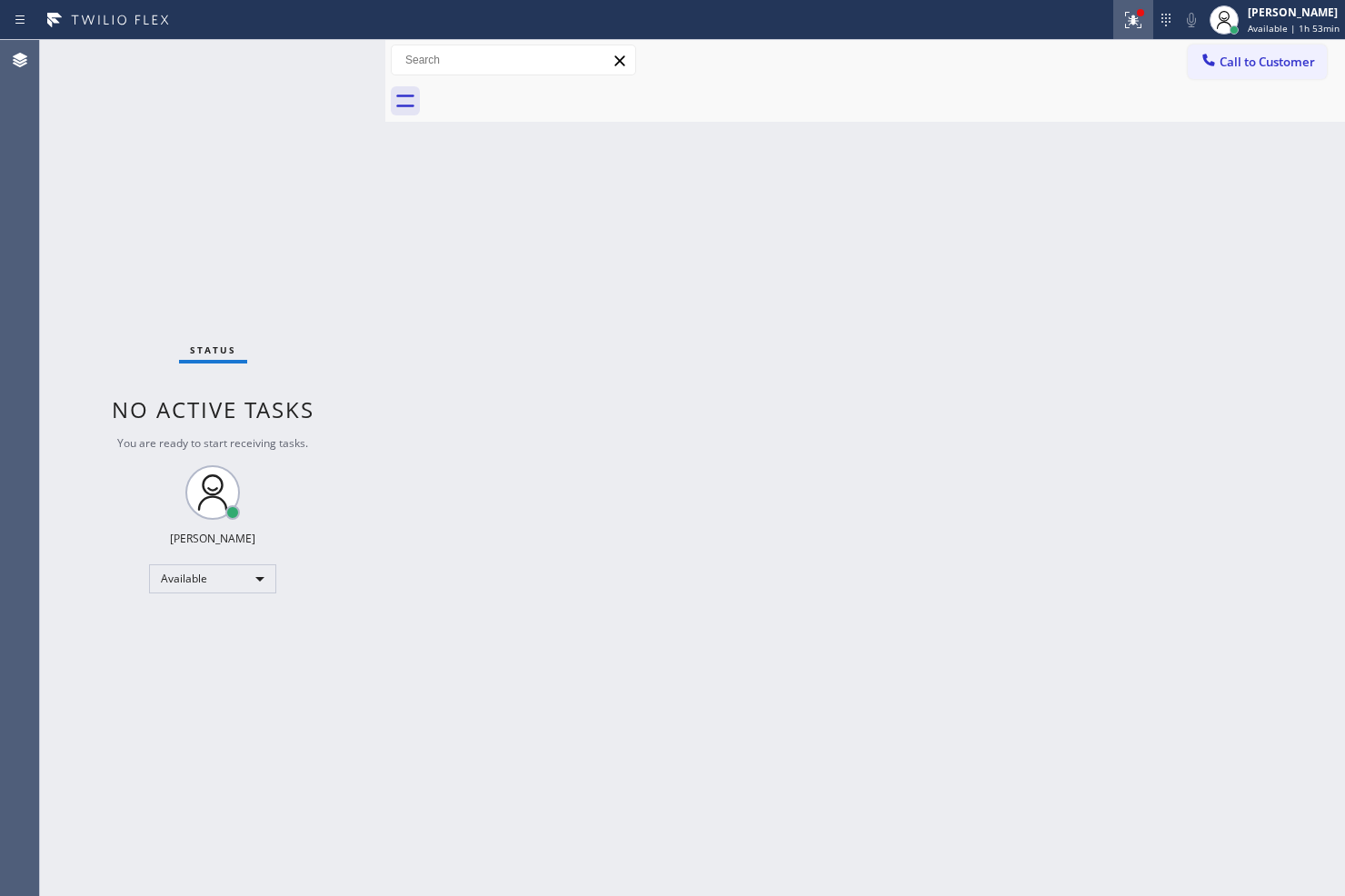
click at [1113, 15] on div at bounding box center [1133, 20] width 40 height 22
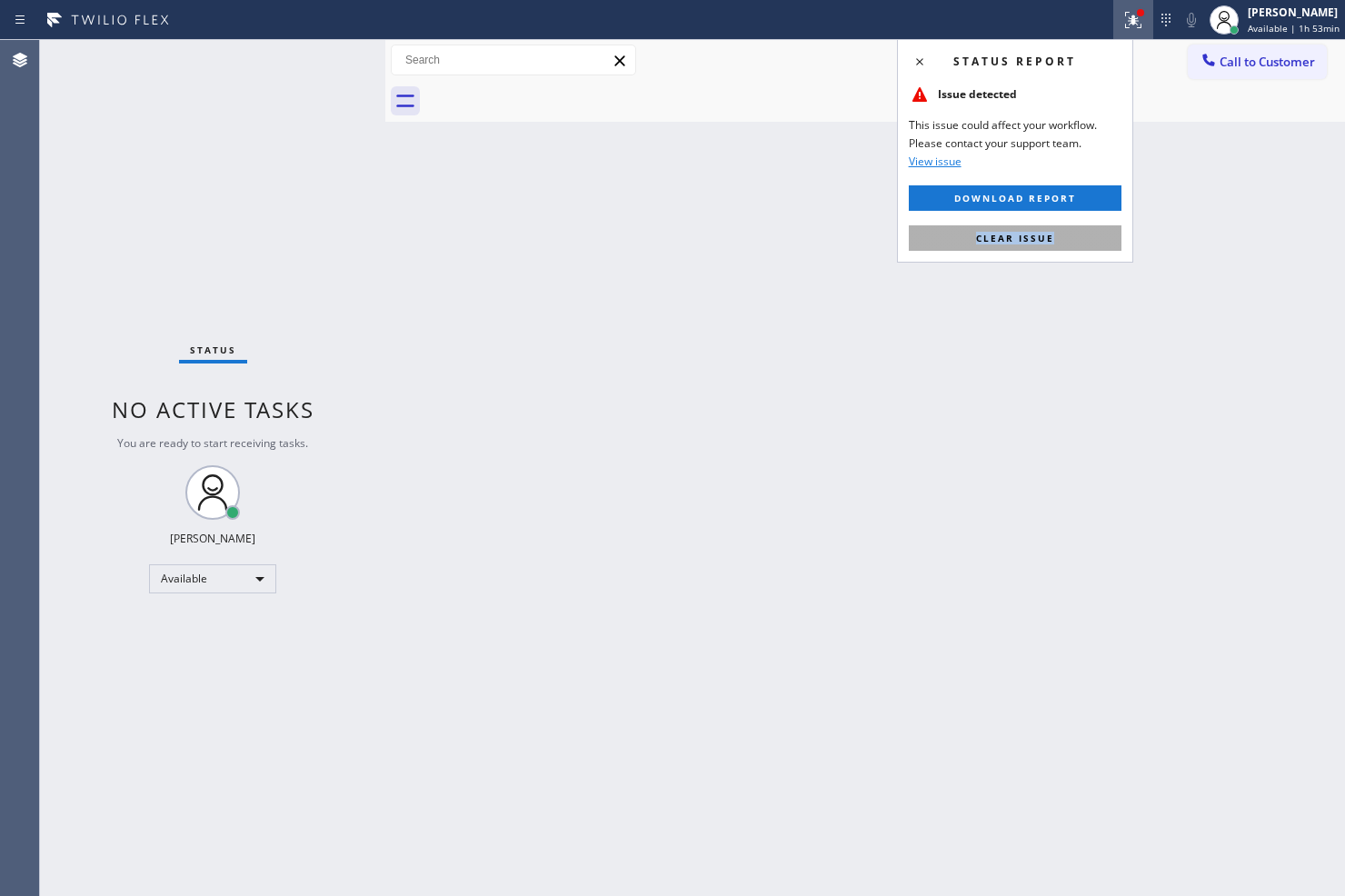
drag, startPoint x: 1100, startPoint y: 223, endPoint x: 1095, endPoint y: 232, distance: 10.3
click at [1095, 232] on div "Status report Issue detected This issue could affect your workflow. Please cont…" at bounding box center [1015, 151] width 236 height 223
click at [1095, 232] on button "Clear issue" at bounding box center [1014, 237] width 213 height 25
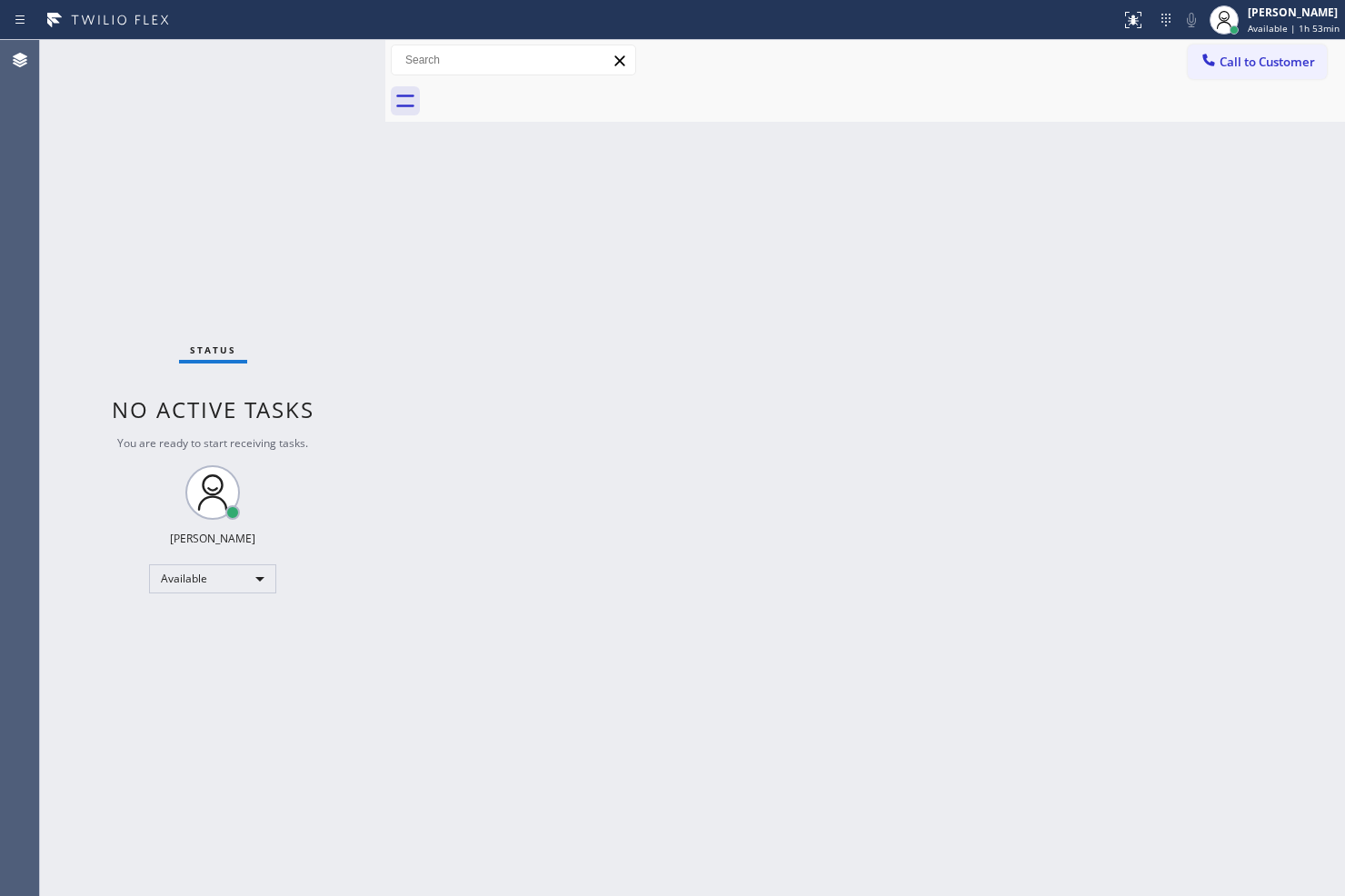
click at [349, 207] on div "Status No active tasks You are ready to start receiving tasks. Judy Anne Bernal…" at bounding box center [213, 468] width 345 height 856
click at [322, 58] on div "Status No active tasks You are ready to start receiving tasks. Judy Anne Bernal…" at bounding box center [213, 468] width 345 height 856
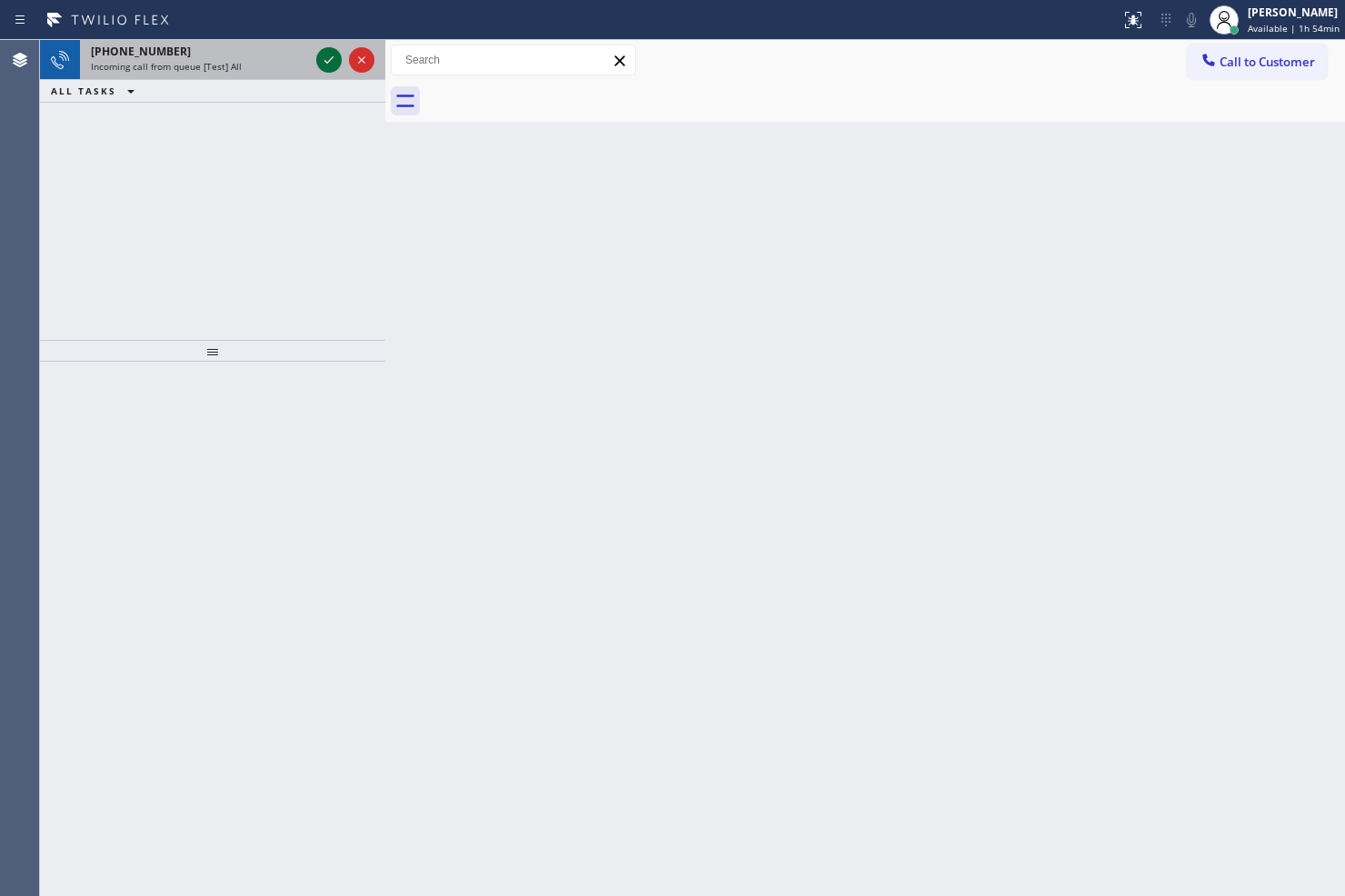
click at [322, 54] on icon at bounding box center [328, 59] width 22 height 22
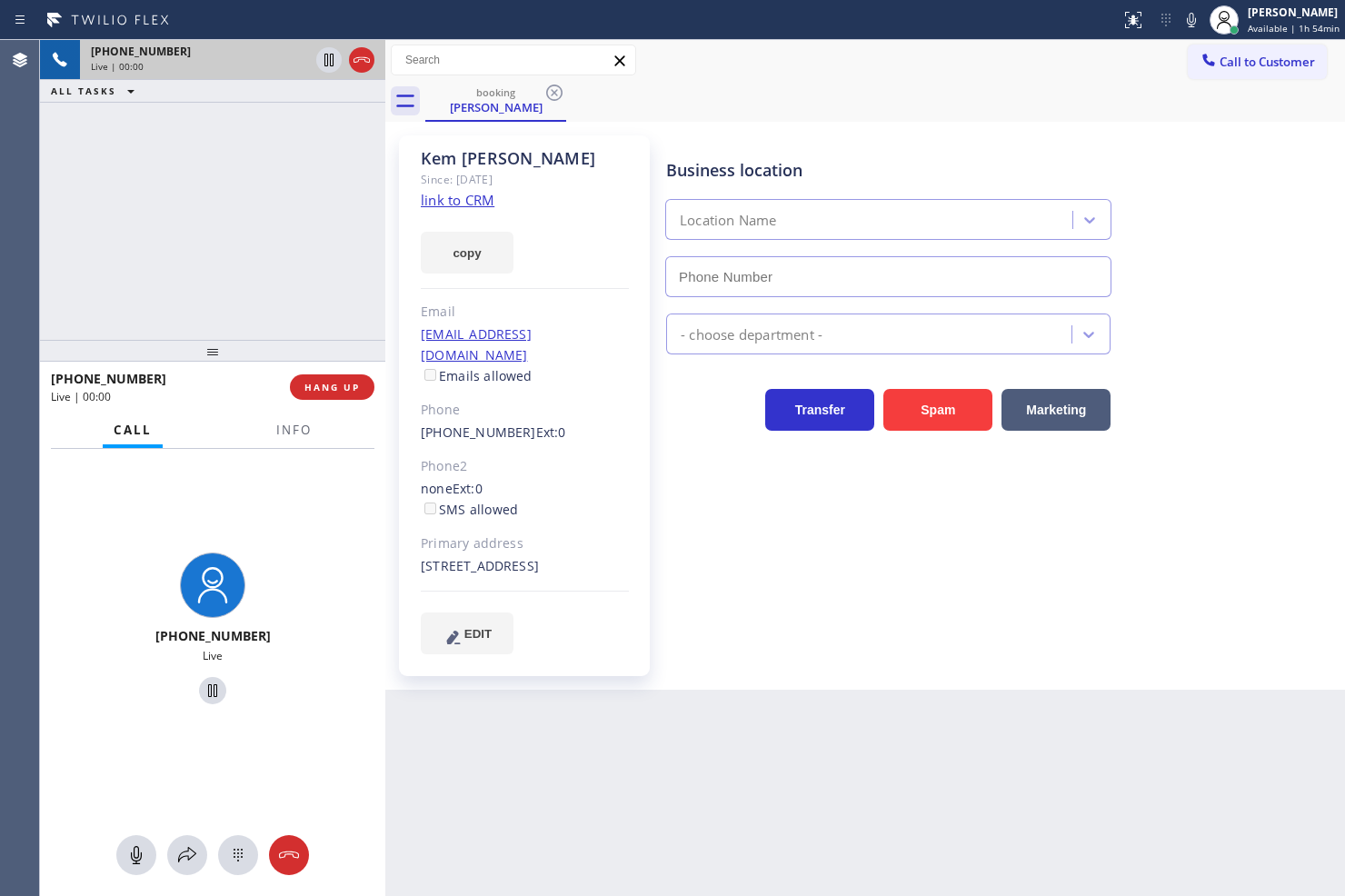
type input "(657) 218-2893"
click at [456, 205] on link "link to CRM" at bounding box center [457, 200] width 74 height 18
click at [261, 180] on div "+19492834265 Live | 00:05 ALL TASKS ALL TASKS ACTIVE TASKS TASKS IN WRAP UP" at bounding box center [213, 190] width 345 height 300
click at [1180, 22] on icon at bounding box center [1190, 20] width 22 height 22
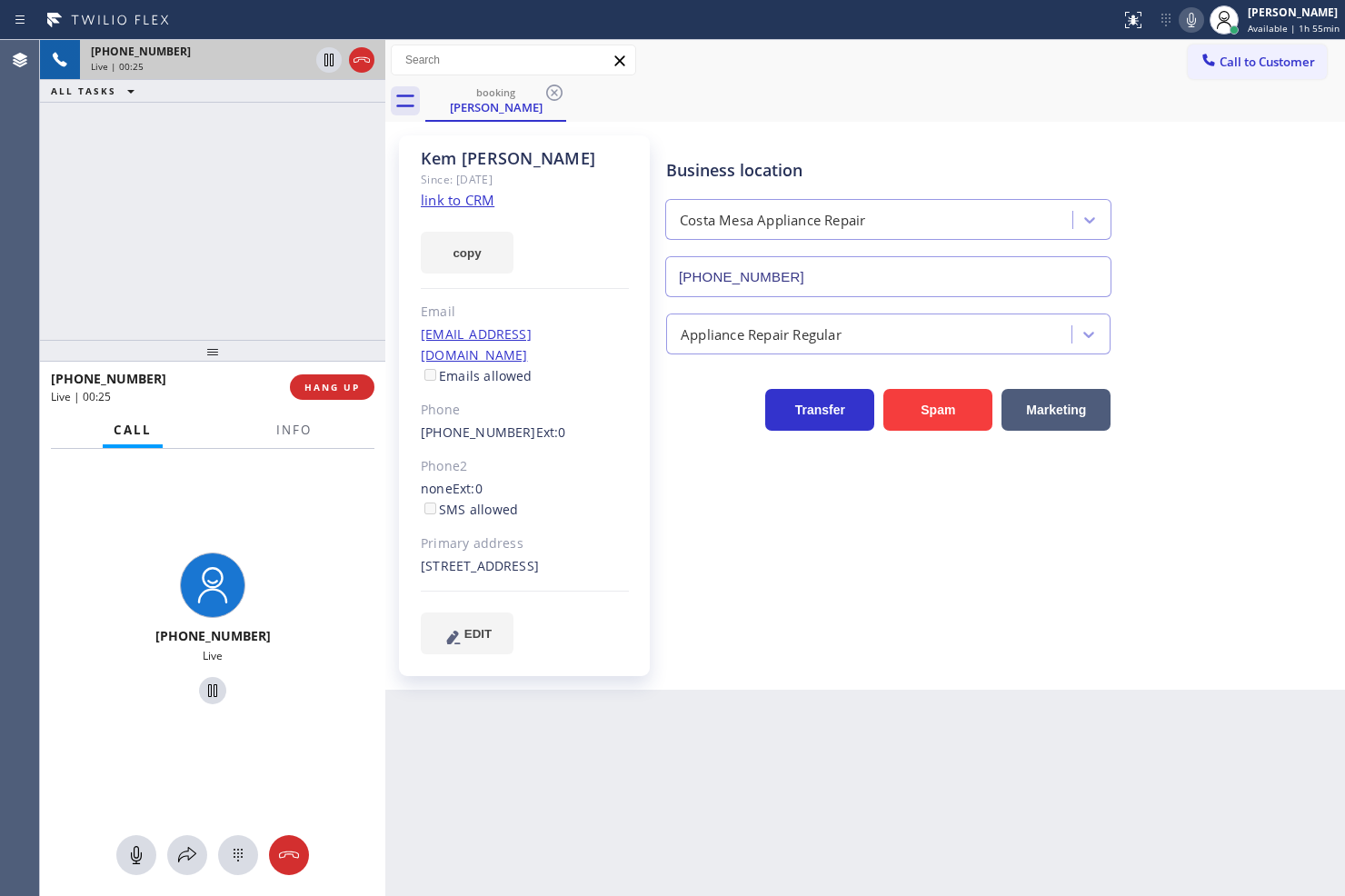
click at [335, 231] on div "+19492834265 Live | 00:25 ALL TASKS ALL TASKS ACTIVE TASKS TASKS IN WRAP UP" at bounding box center [213, 190] width 345 height 300
click at [1180, 20] on icon at bounding box center [1190, 20] width 22 height 22
click at [325, 58] on icon at bounding box center [328, 59] width 22 height 22
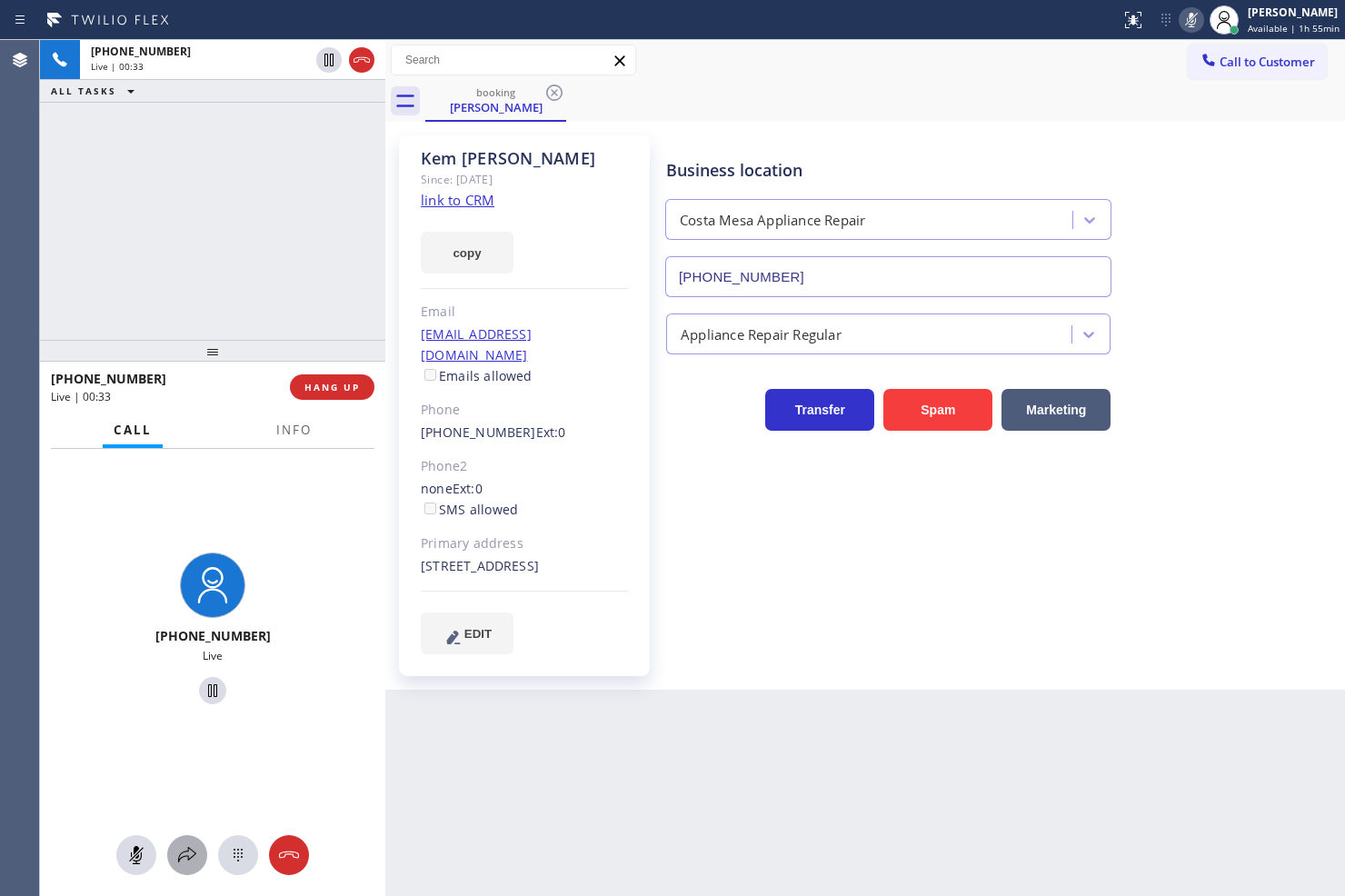
click at [189, 871] on button at bounding box center [187, 855] width 40 height 40
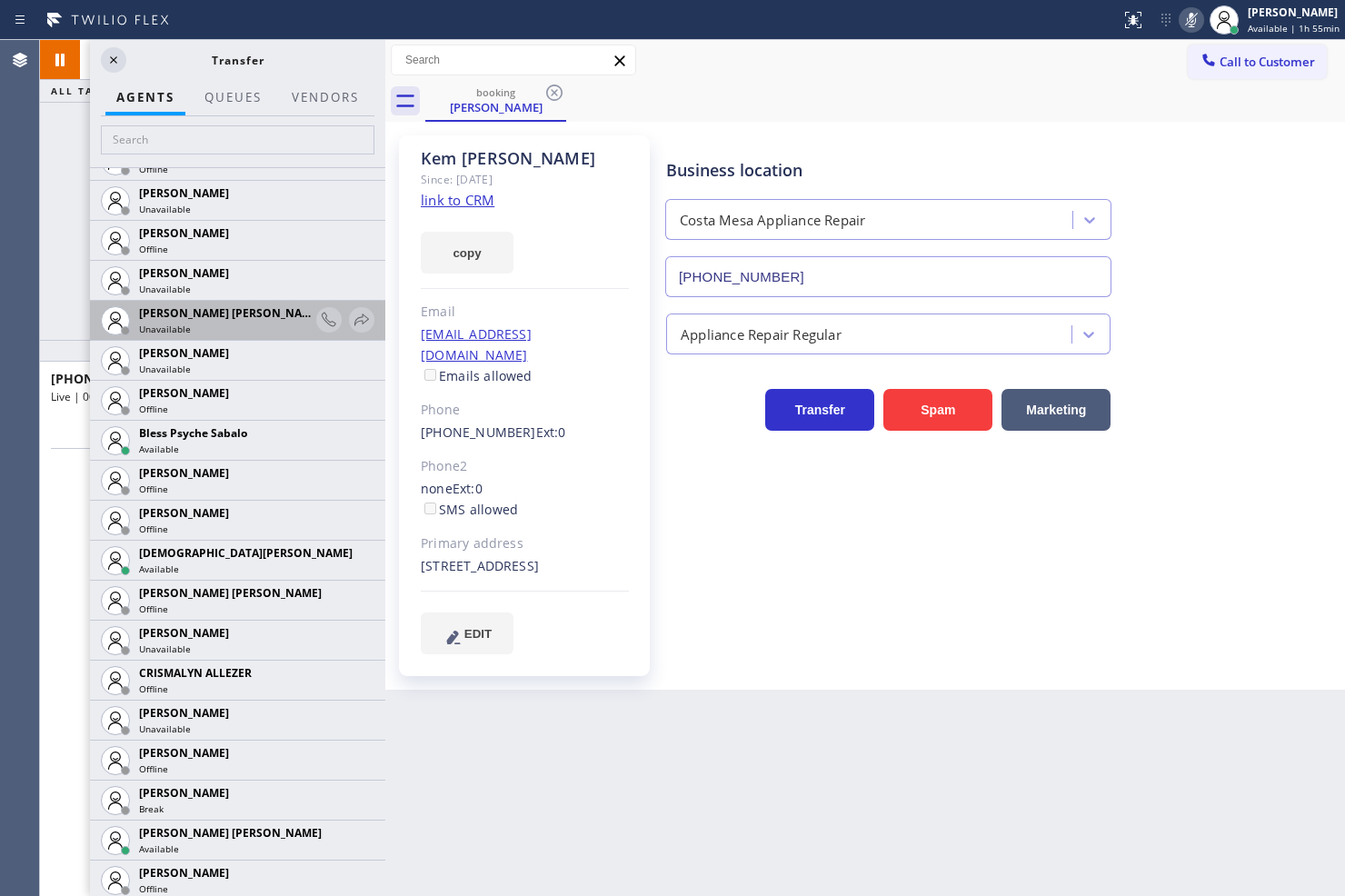
scroll to position [403, 0]
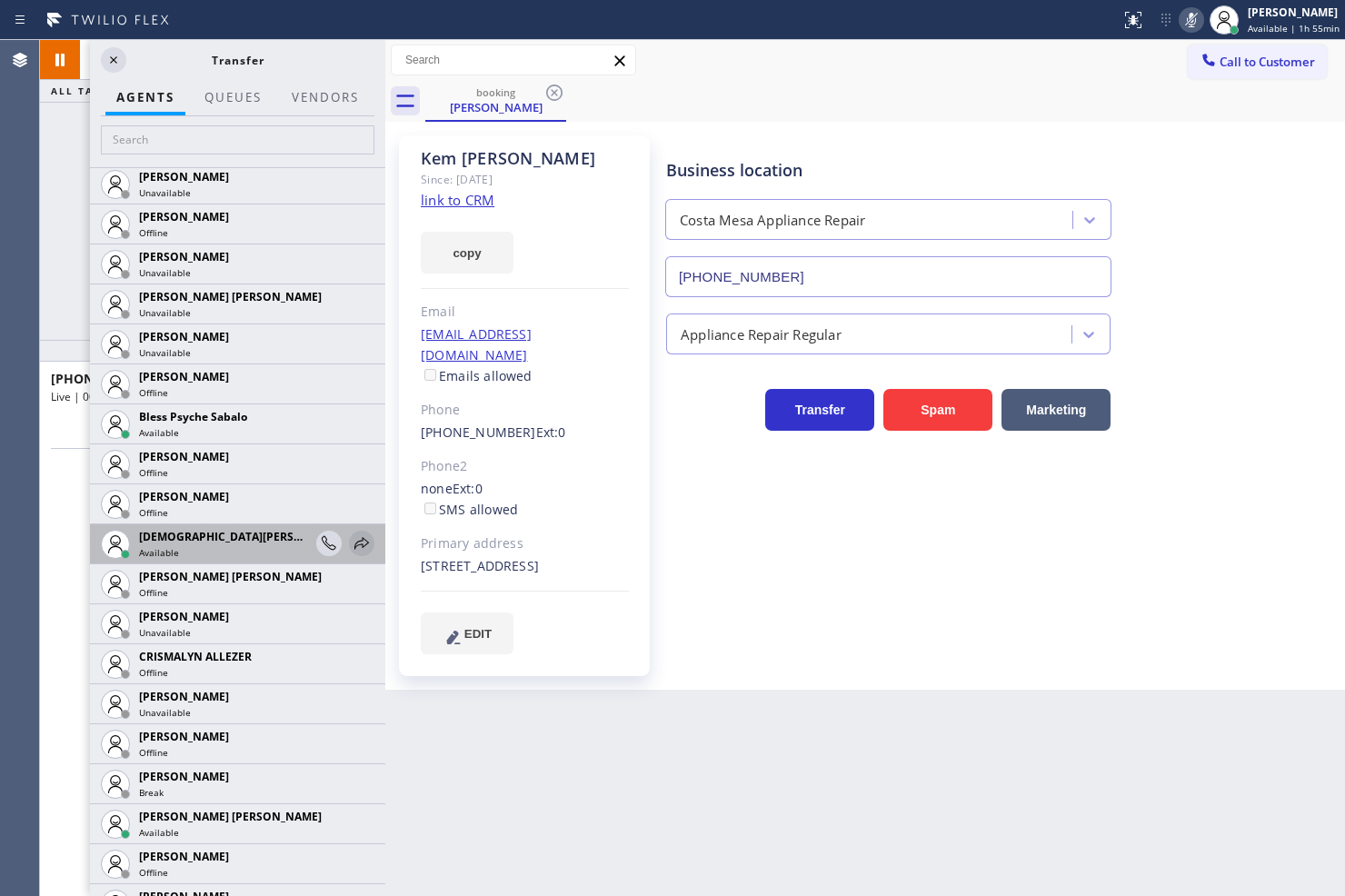
click at [351, 544] on icon at bounding box center [361, 543] width 22 height 22
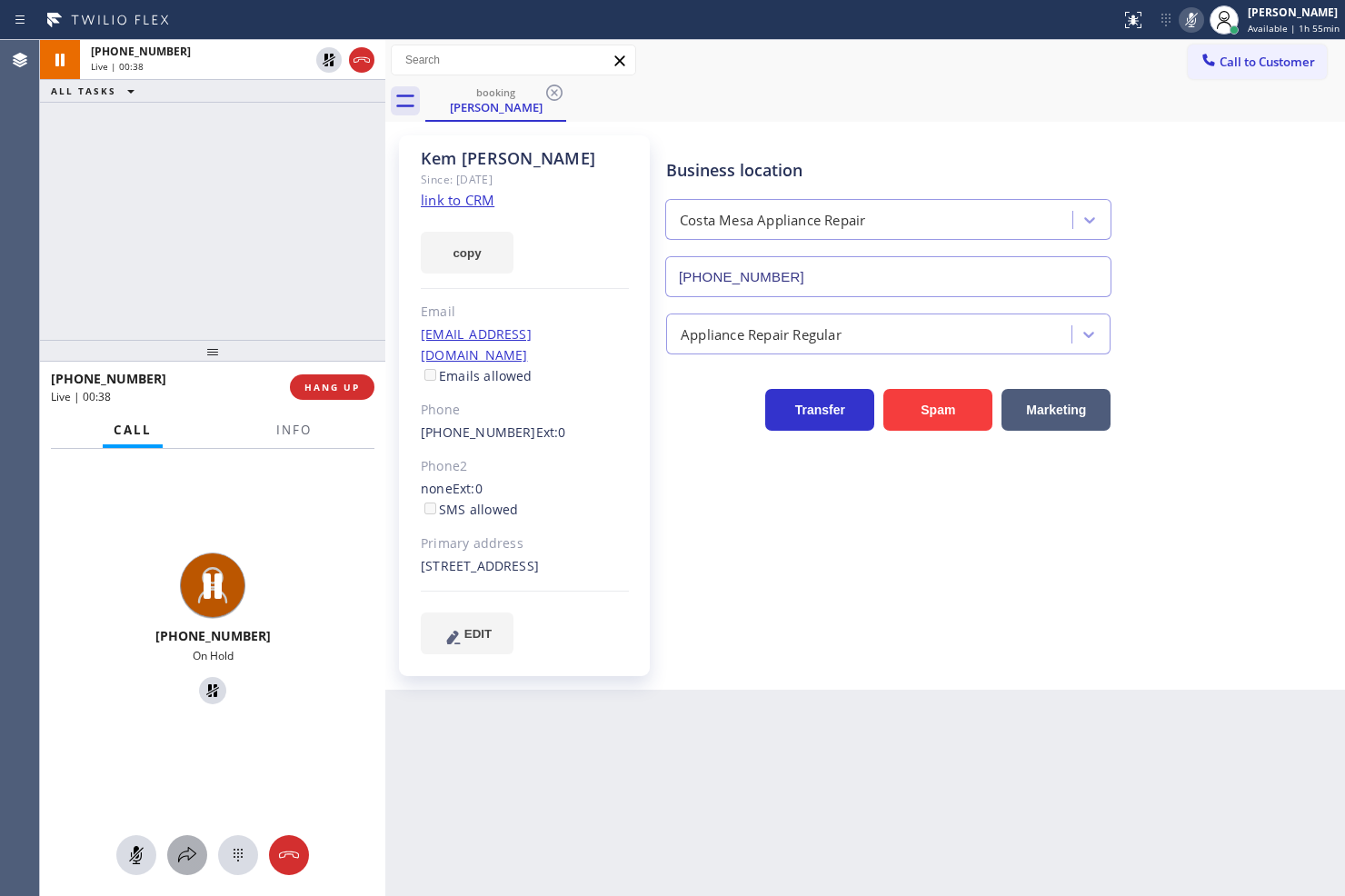
click at [194, 849] on icon at bounding box center [187, 855] width 22 height 22
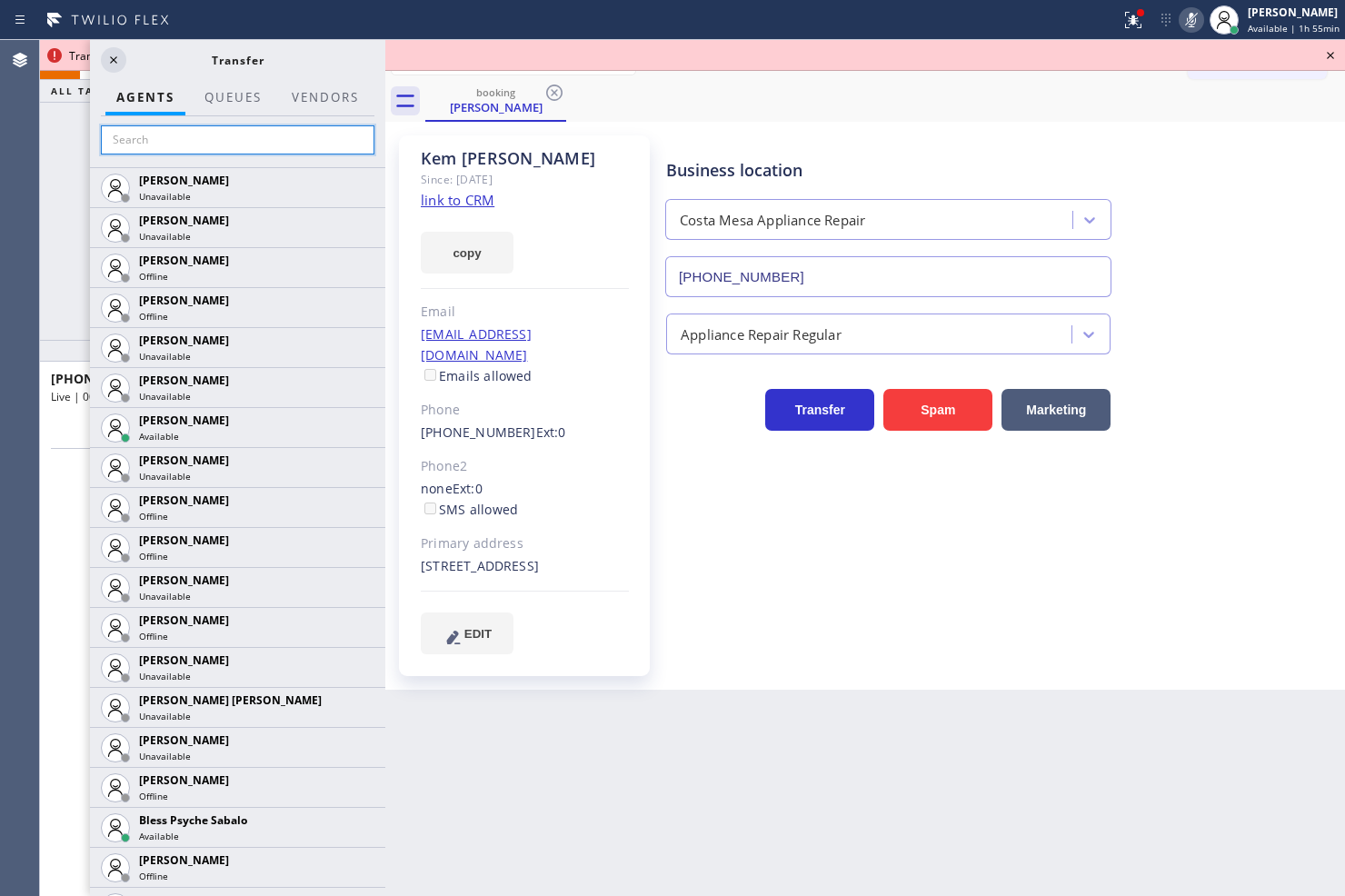
click at [216, 142] on input "text" at bounding box center [238, 140] width 274 height 29
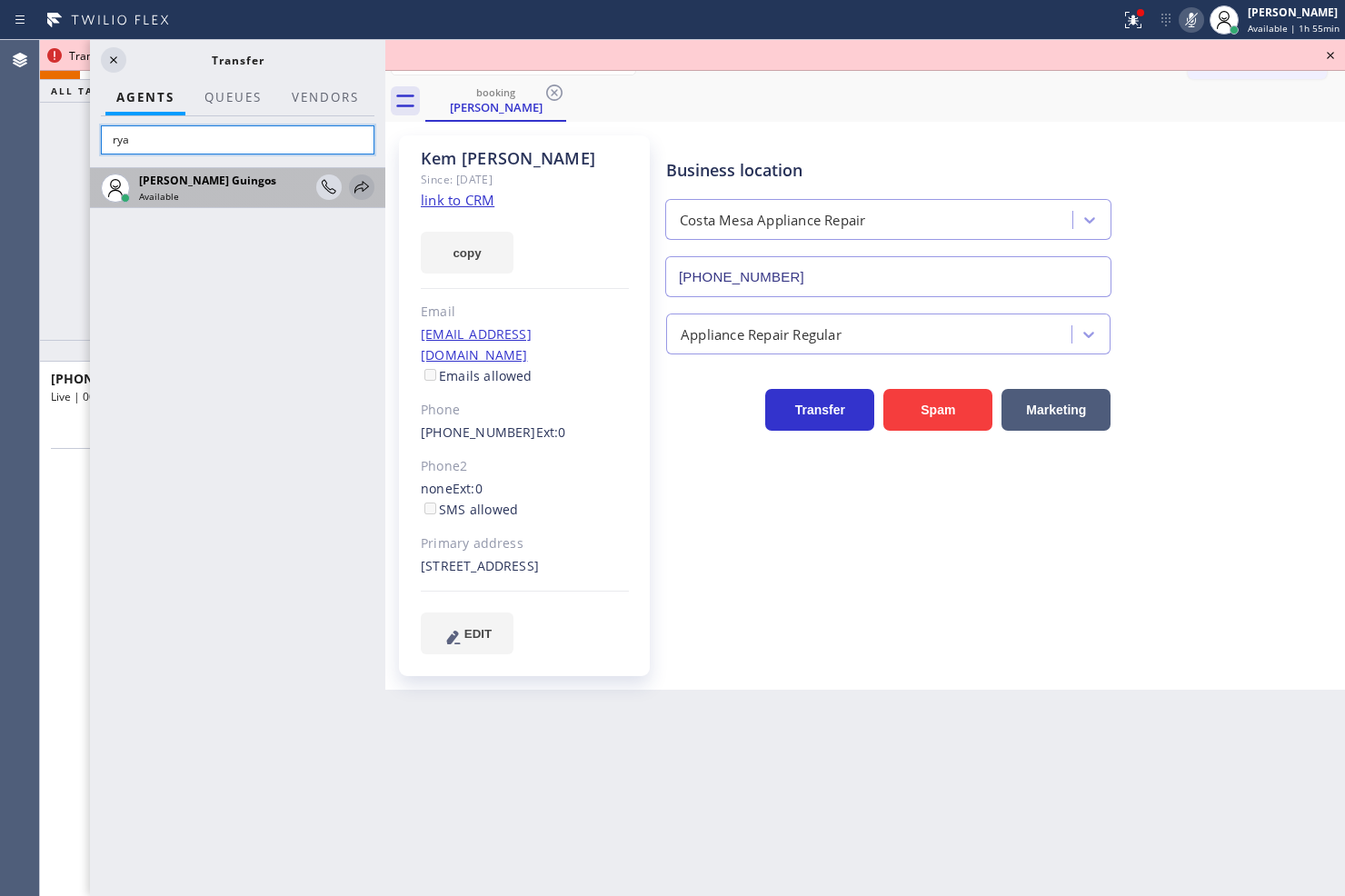
type input "rya"
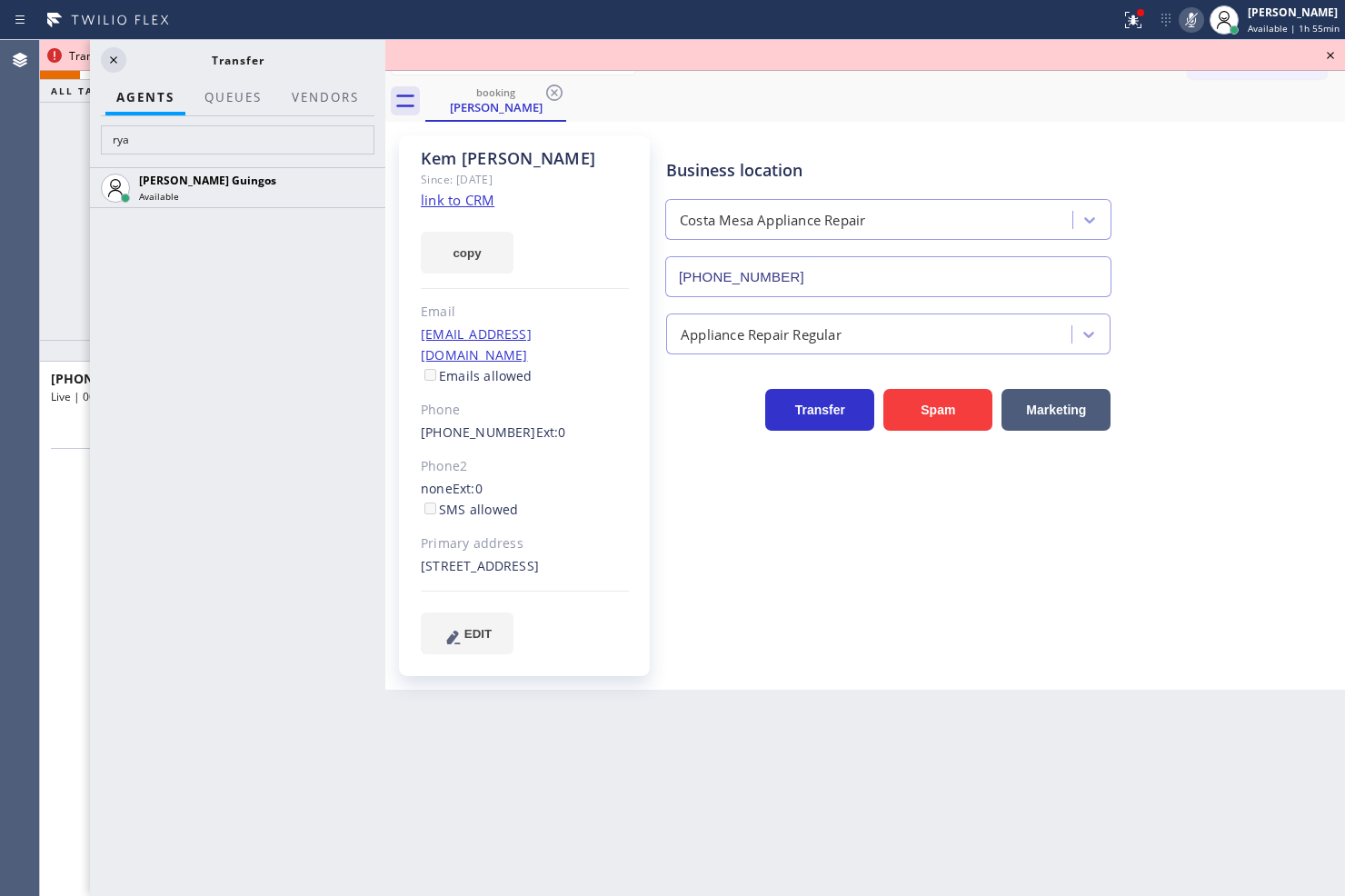
click at [0, 0] on icon at bounding box center [0, 0] width 0 height 0
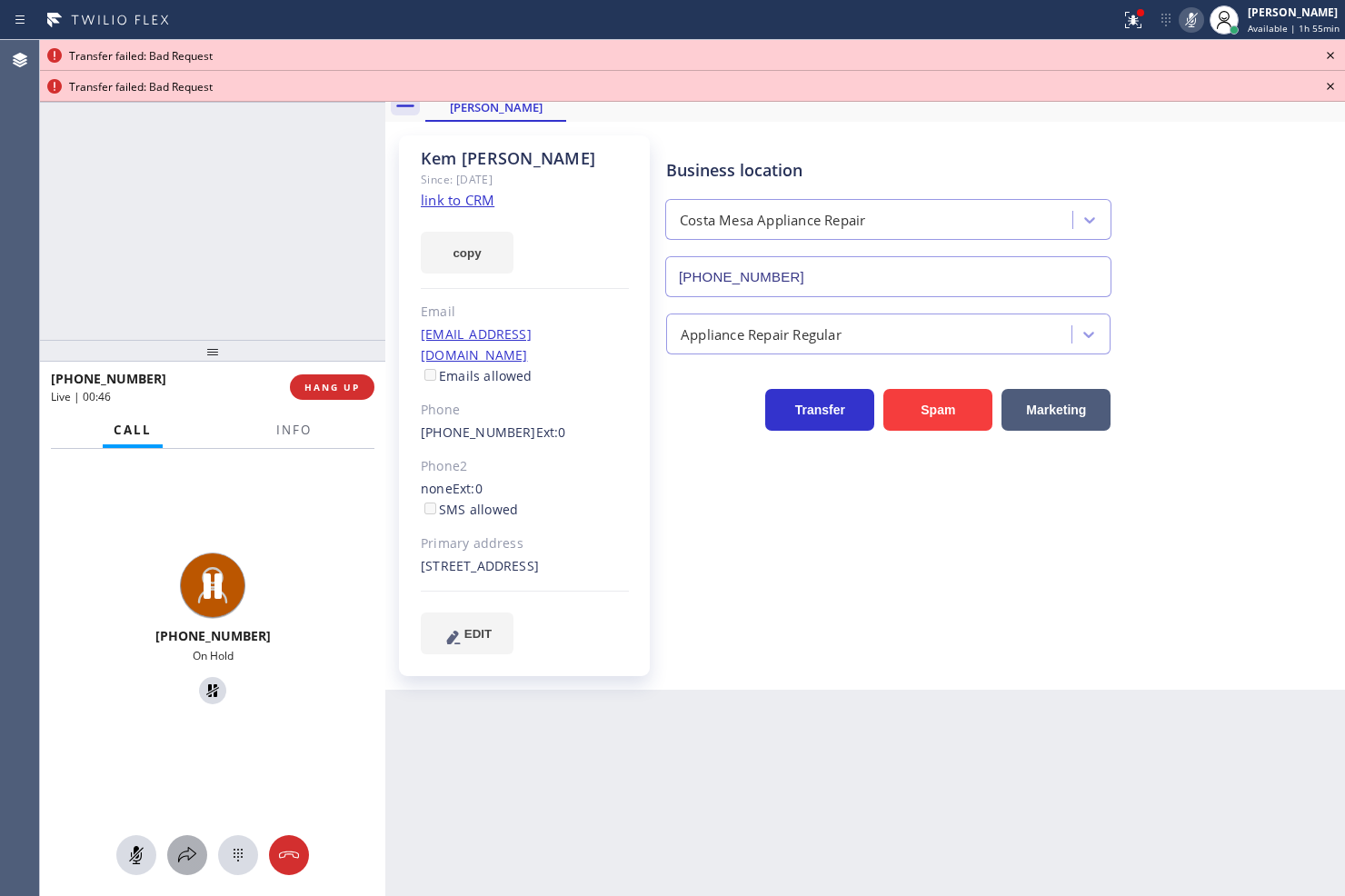
click at [191, 846] on icon at bounding box center [187, 855] width 22 height 22
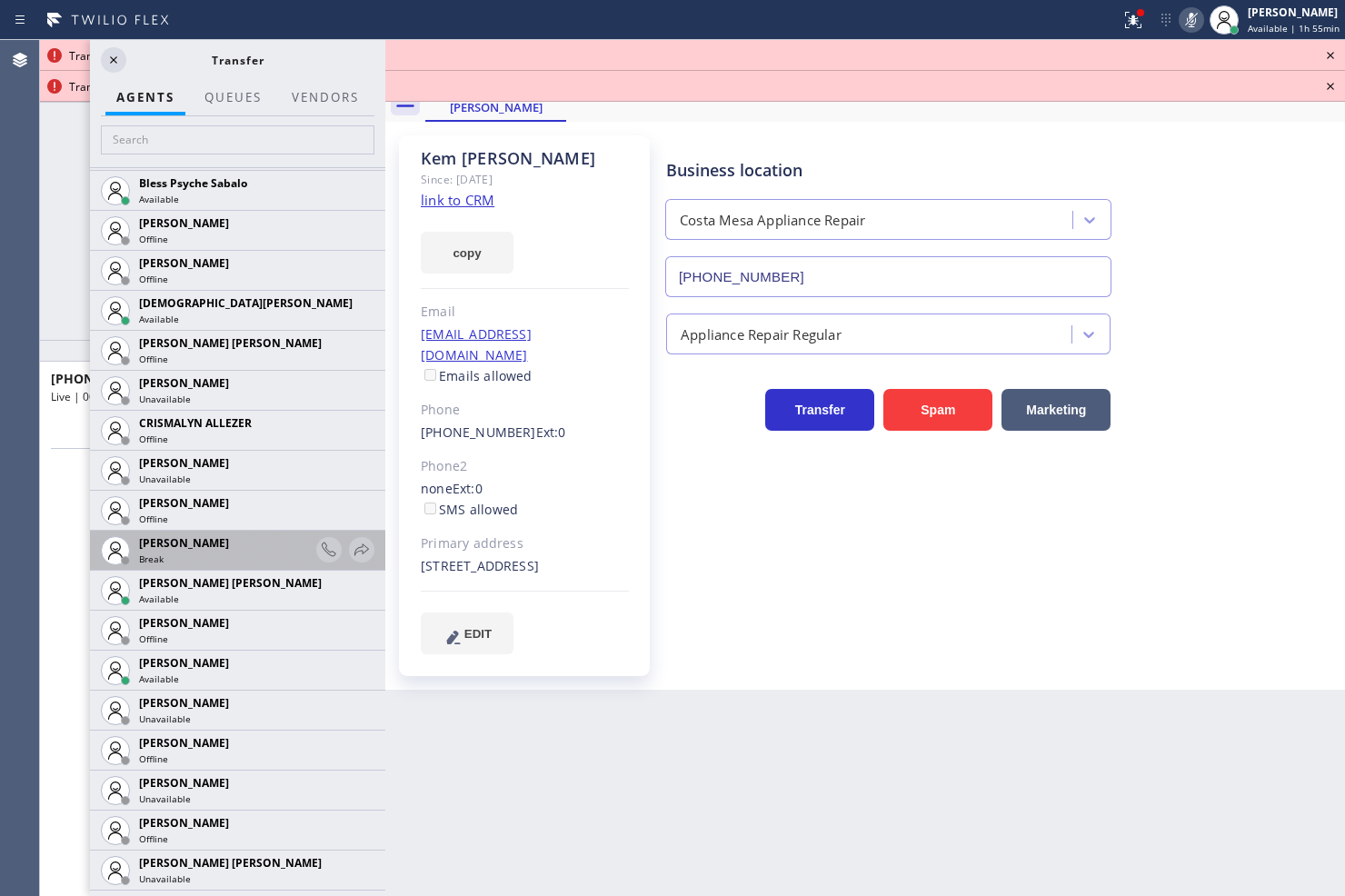
scroll to position [706, 0]
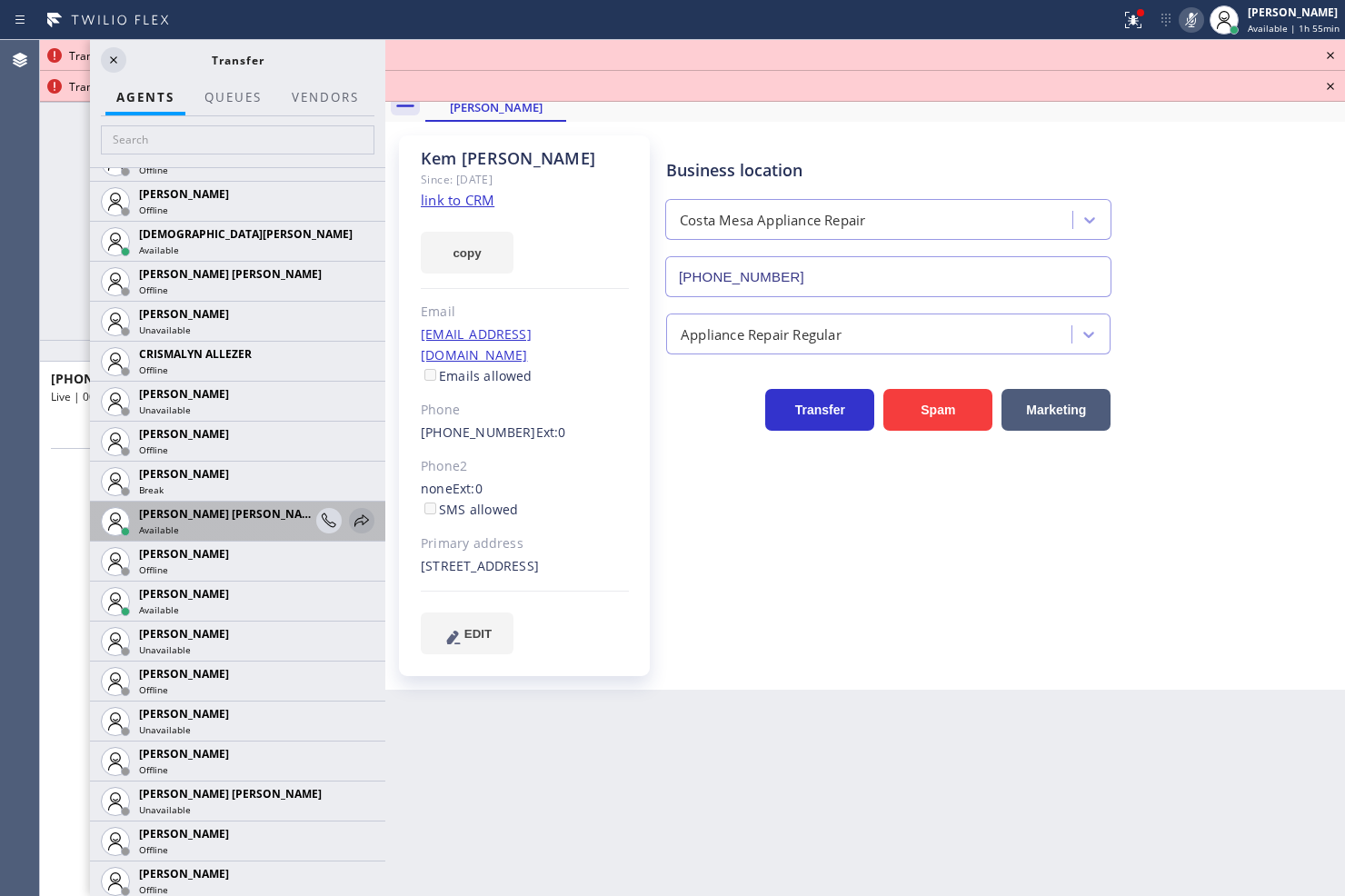
click at [351, 519] on icon at bounding box center [361, 520] width 22 height 22
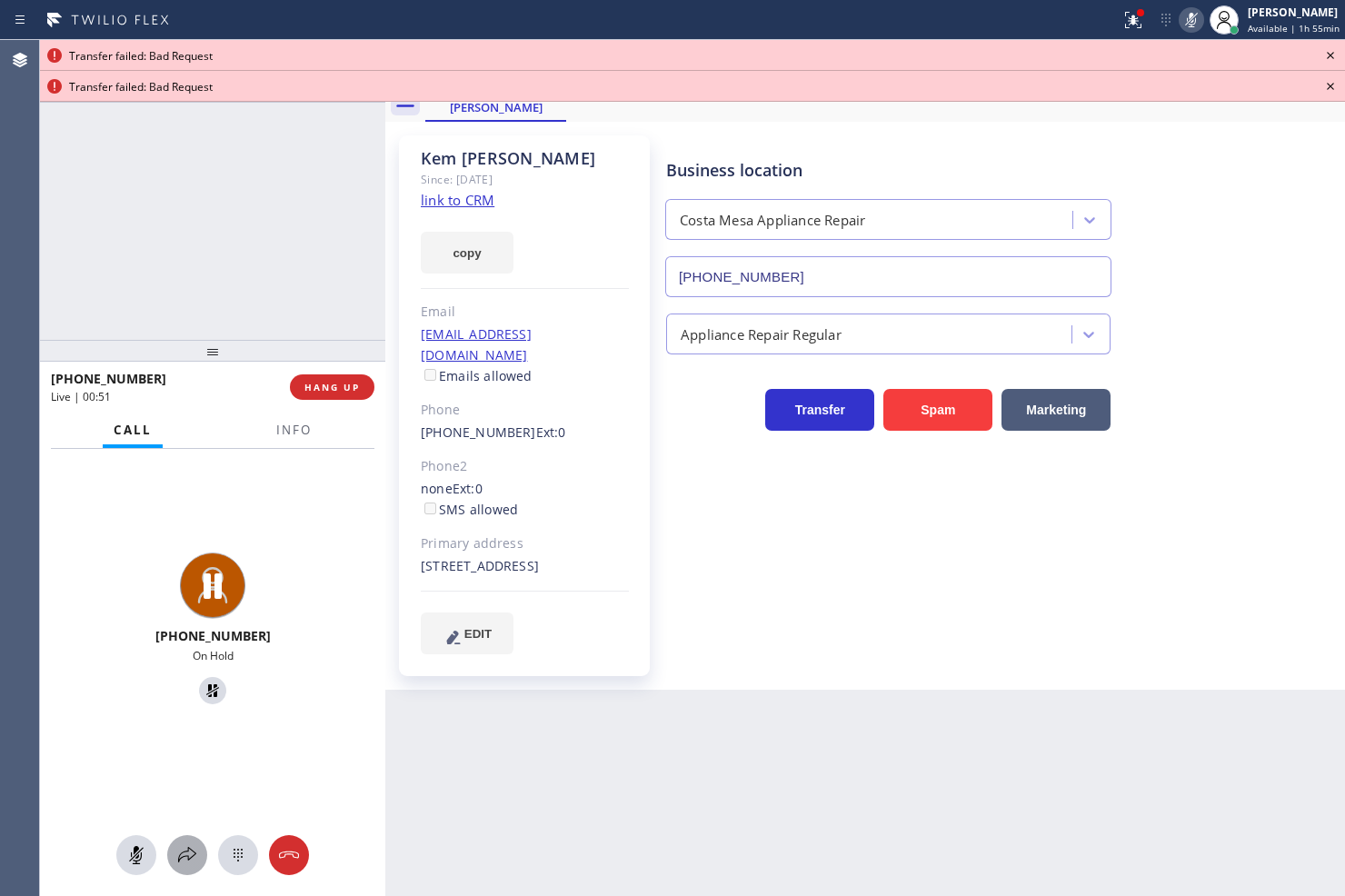
click at [187, 854] on icon at bounding box center [187, 855] width 22 height 22
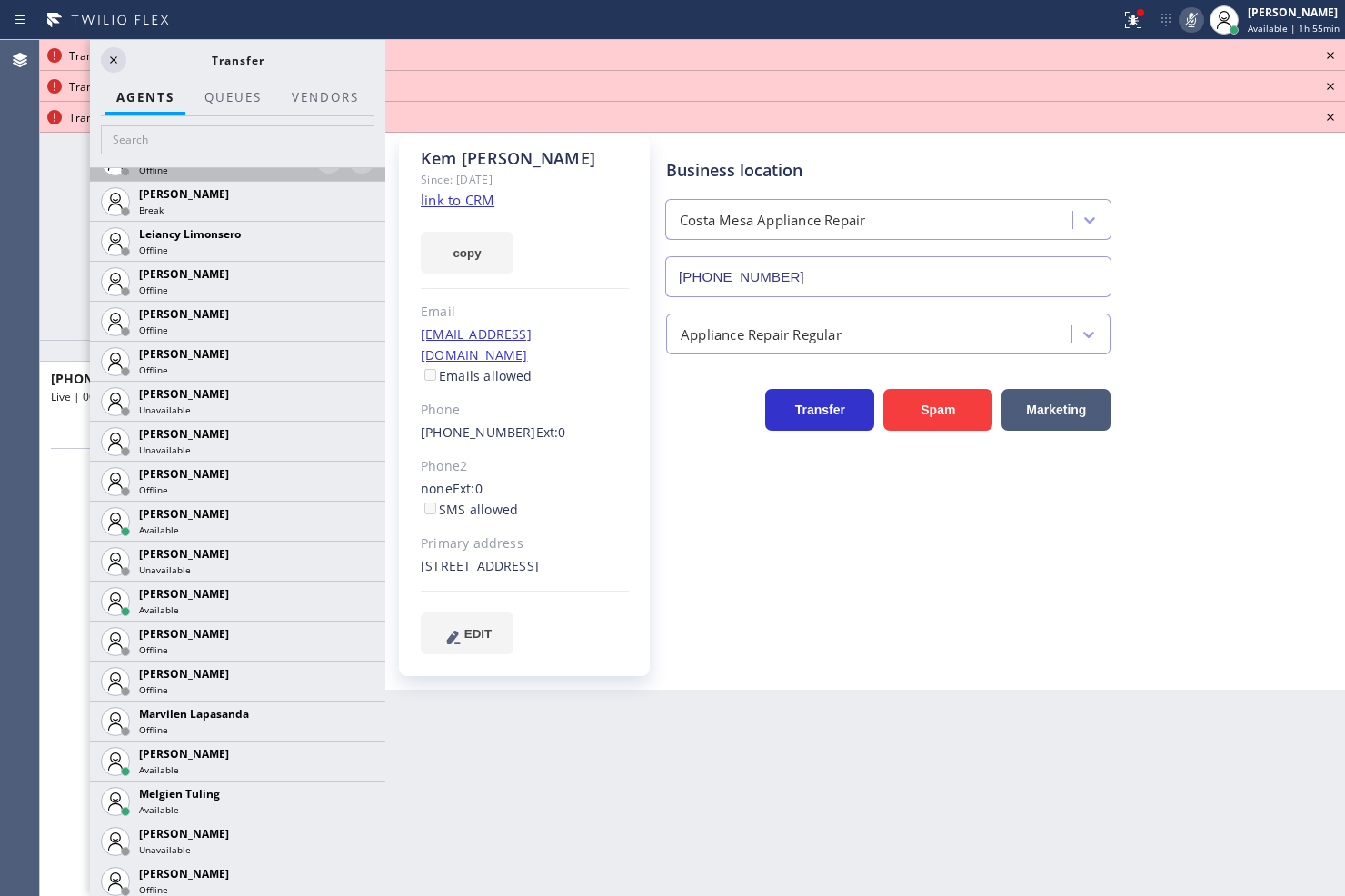
scroll to position [2624, 0]
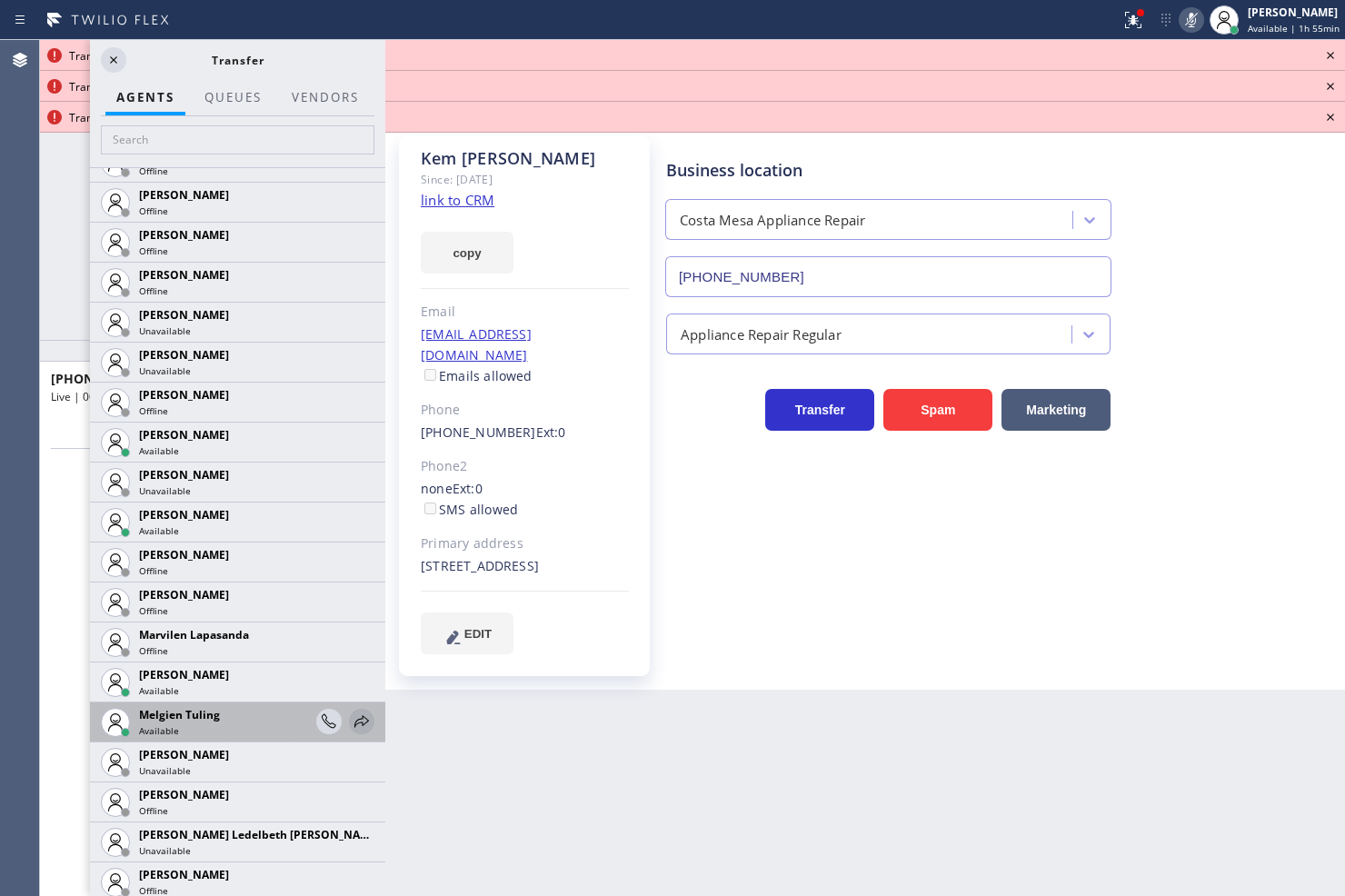
click at [354, 722] on icon at bounding box center [362, 721] width 15 height 12
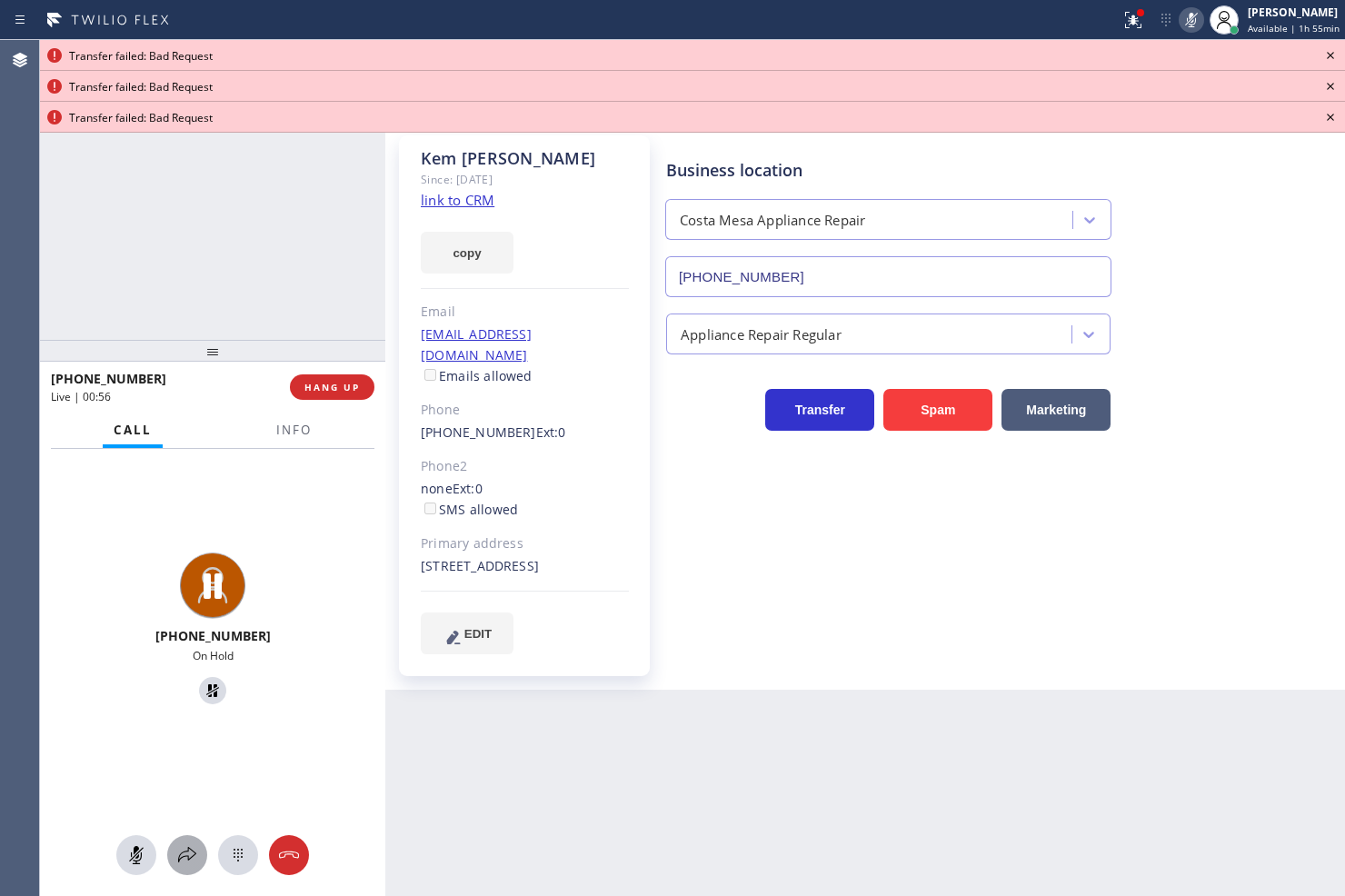
click at [187, 866] on button at bounding box center [187, 855] width 40 height 40
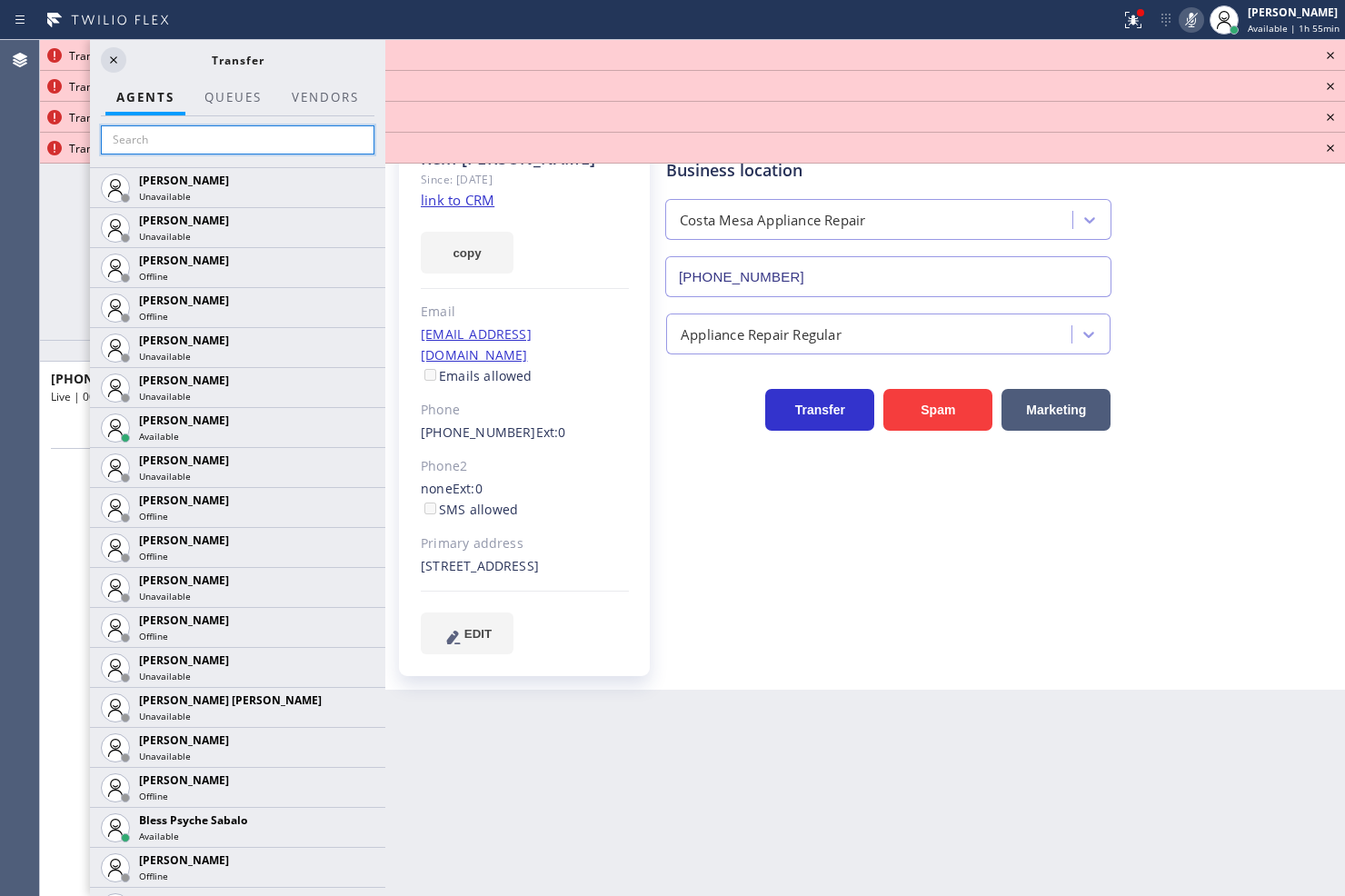
click at [193, 140] on input "text" at bounding box center [238, 140] width 274 height 29
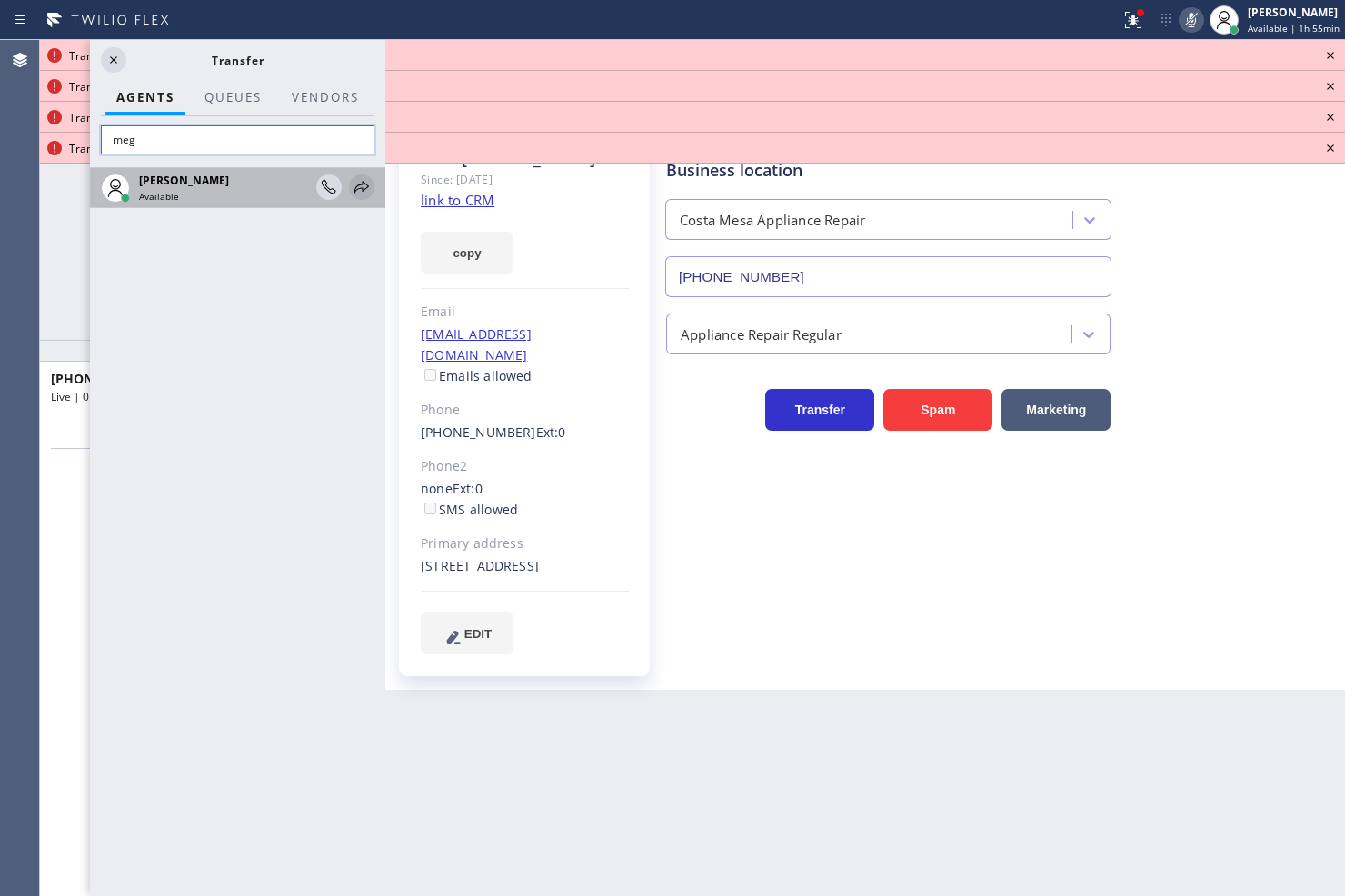
type input "meg"
click at [357, 187] on icon at bounding box center [362, 187] width 15 height 12
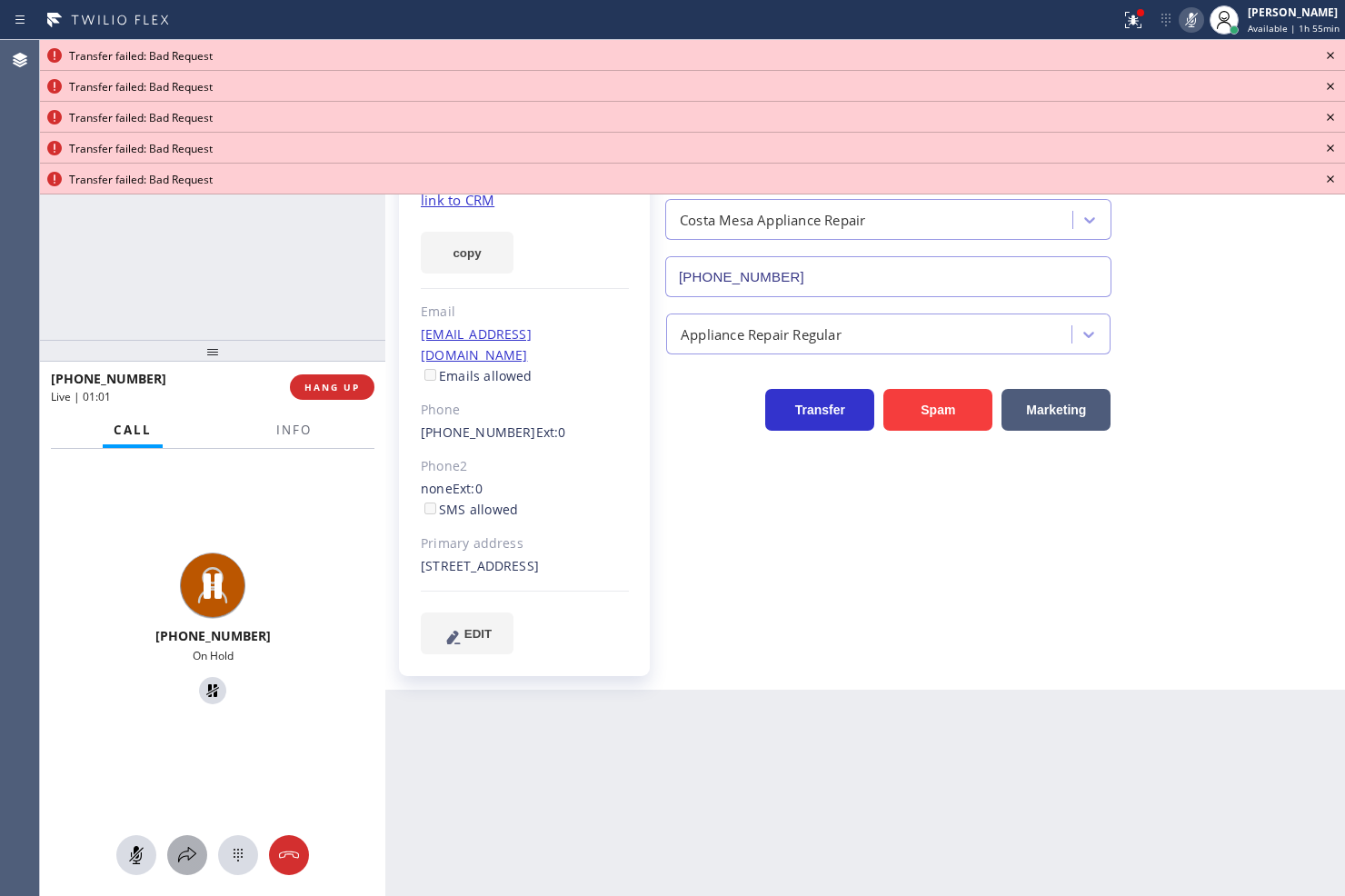
click at [183, 846] on icon at bounding box center [187, 855] width 22 height 22
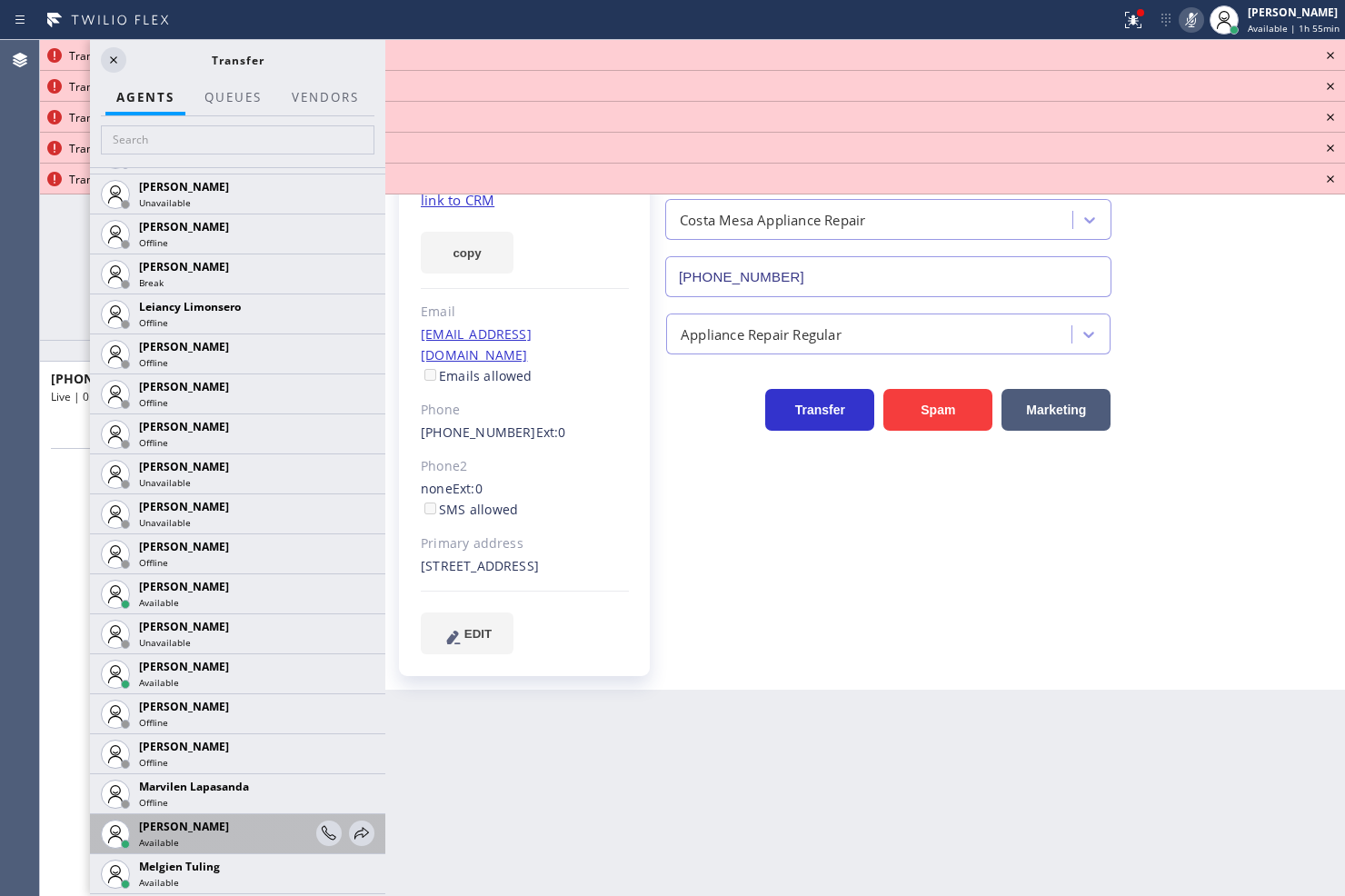
scroll to position [2523, 0]
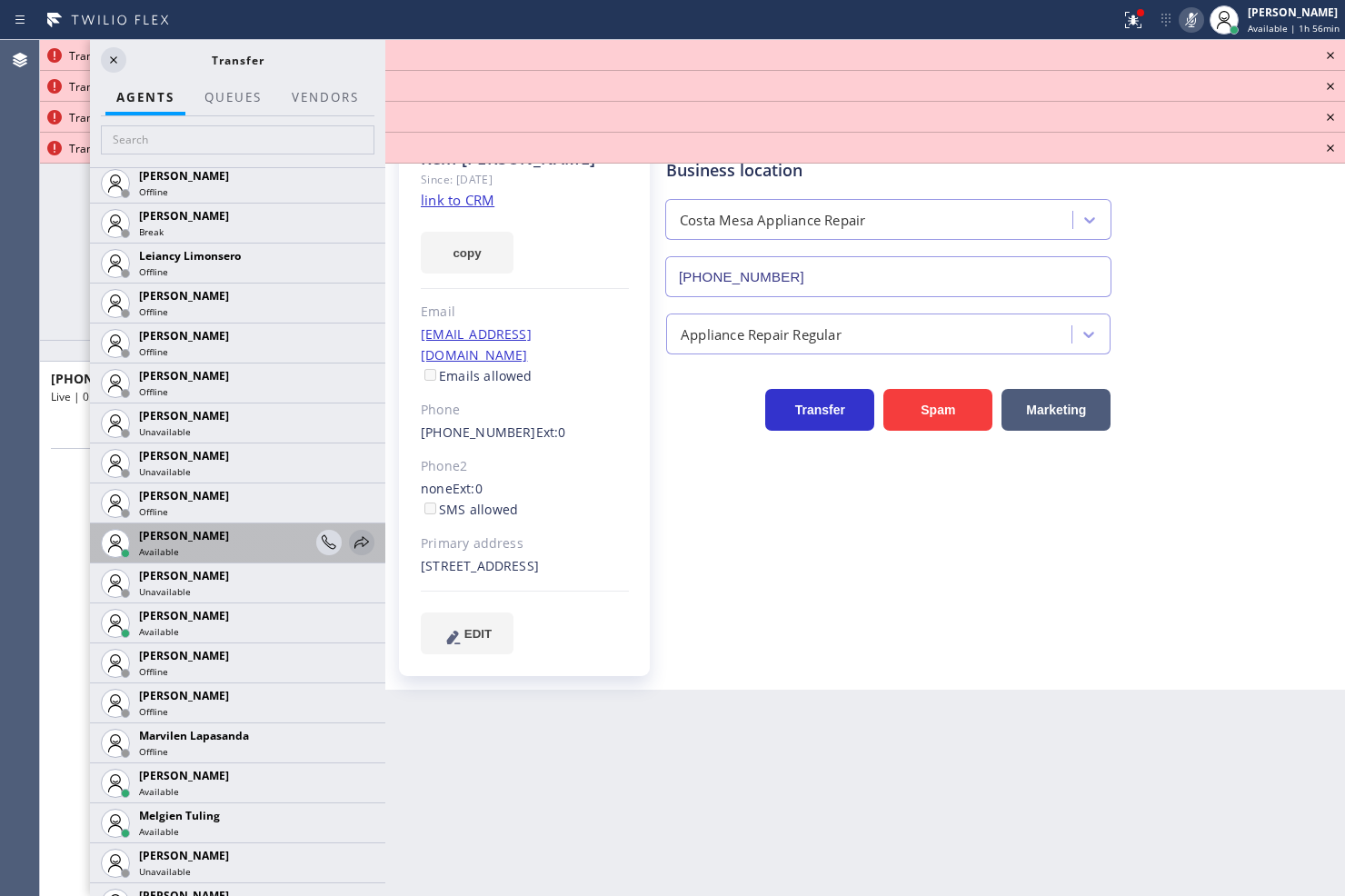
click at [351, 536] on icon at bounding box center [361, 542] width 22 height 22
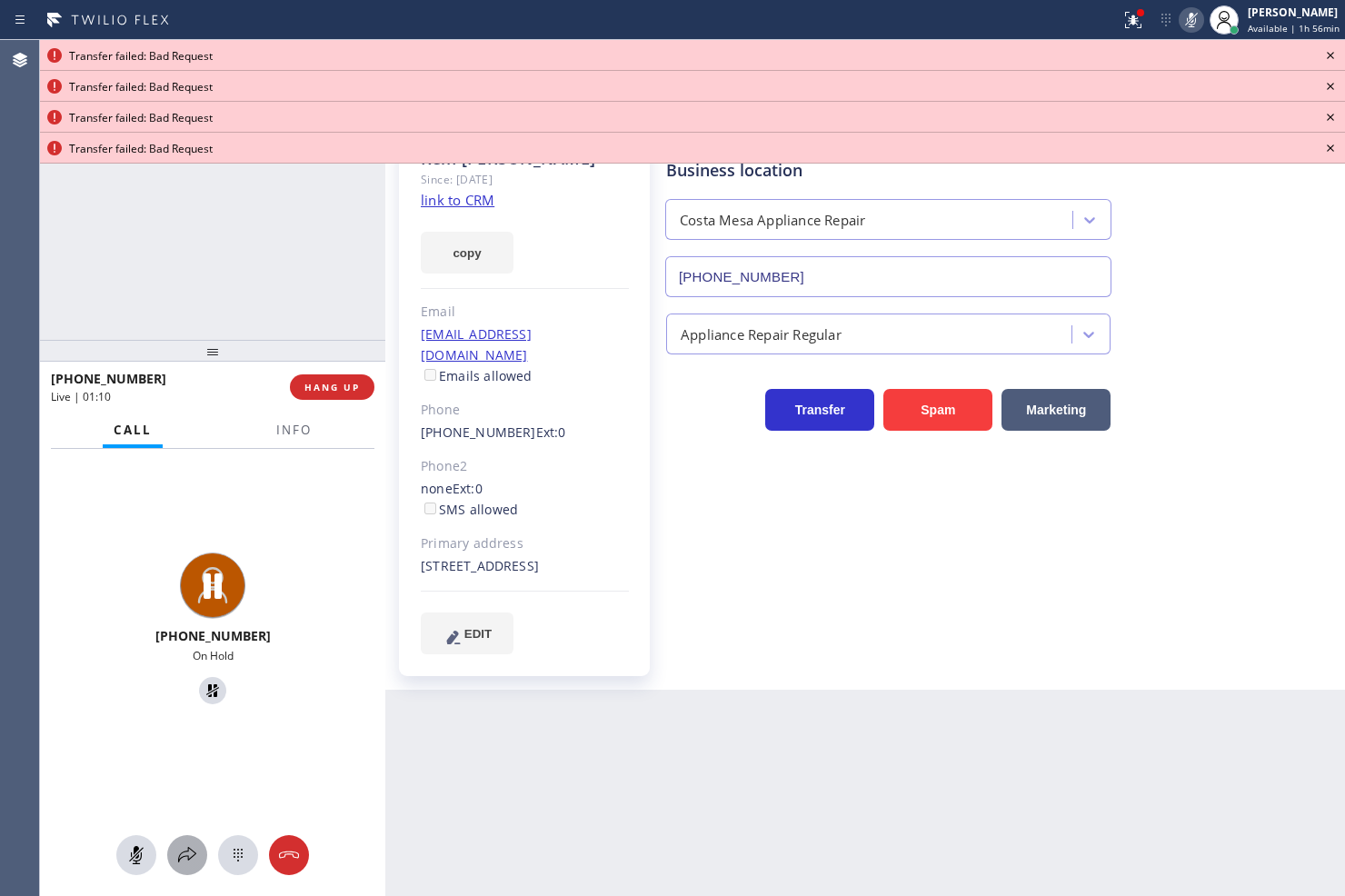
click at [189, 850] on icon at bounding box center [187, 855] width 22 height 22
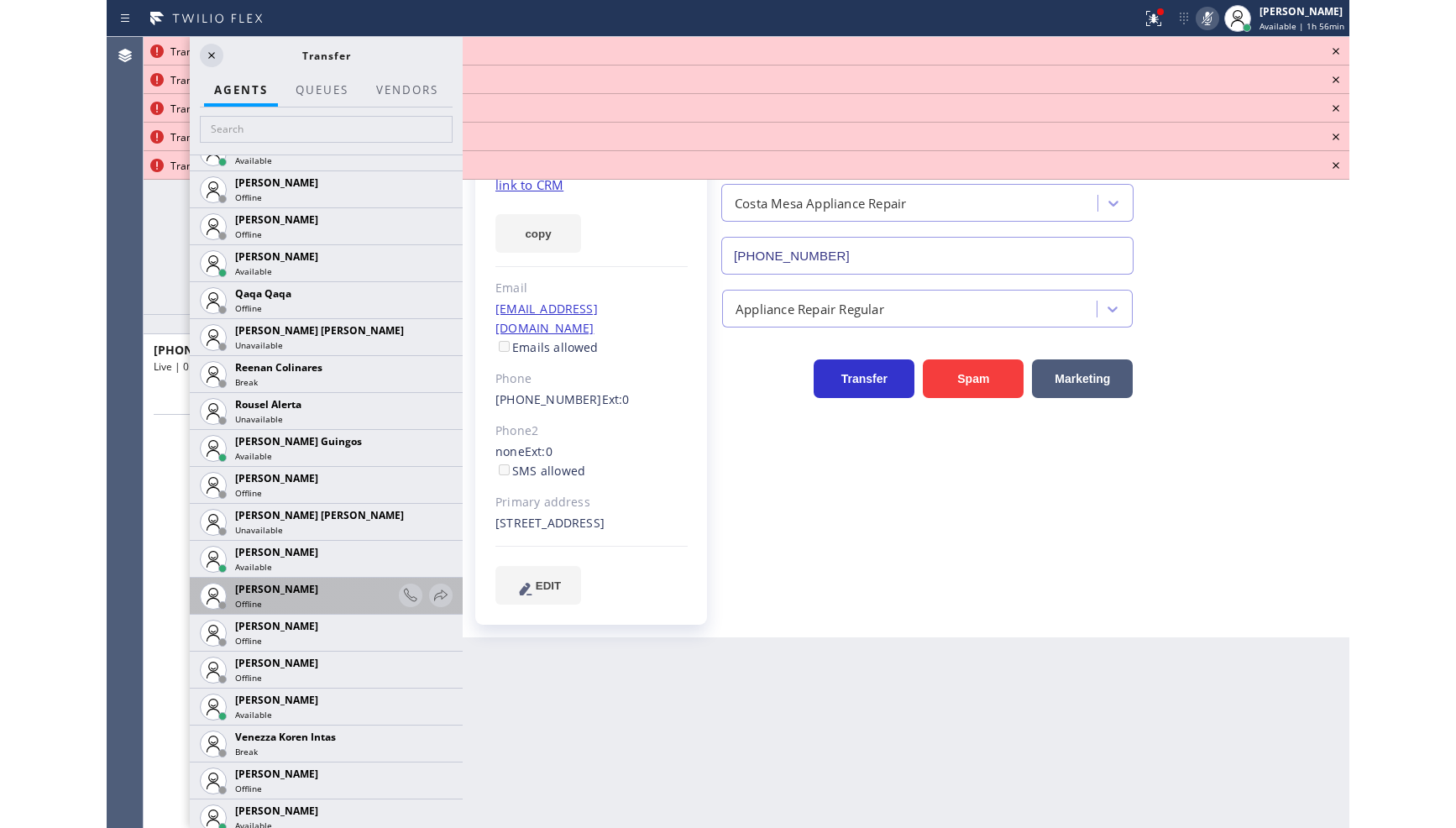
scroll to position [3353, 0]
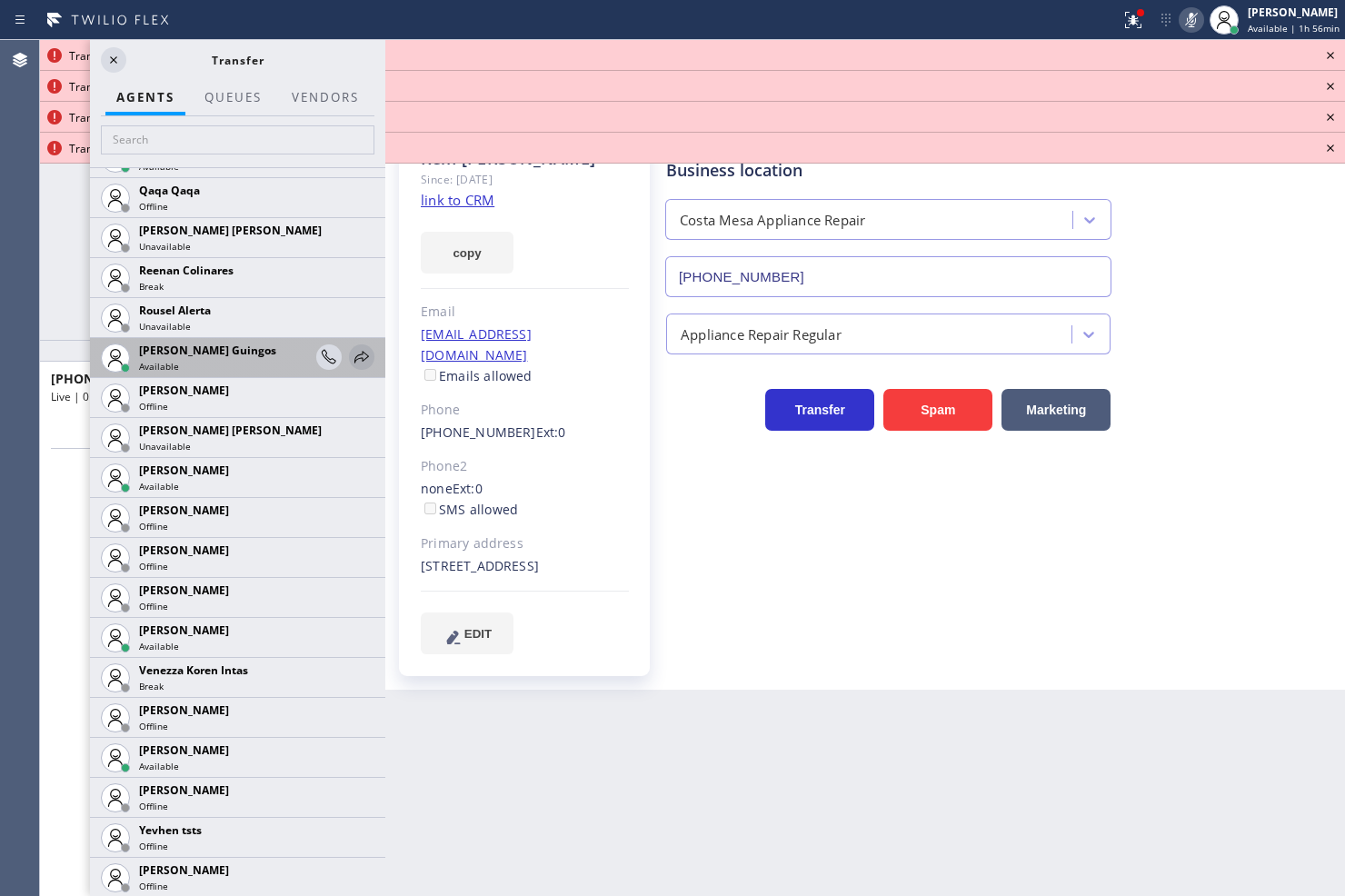
click at [351, 356] on icon at bounding box center [361, 356] width 22 height 22
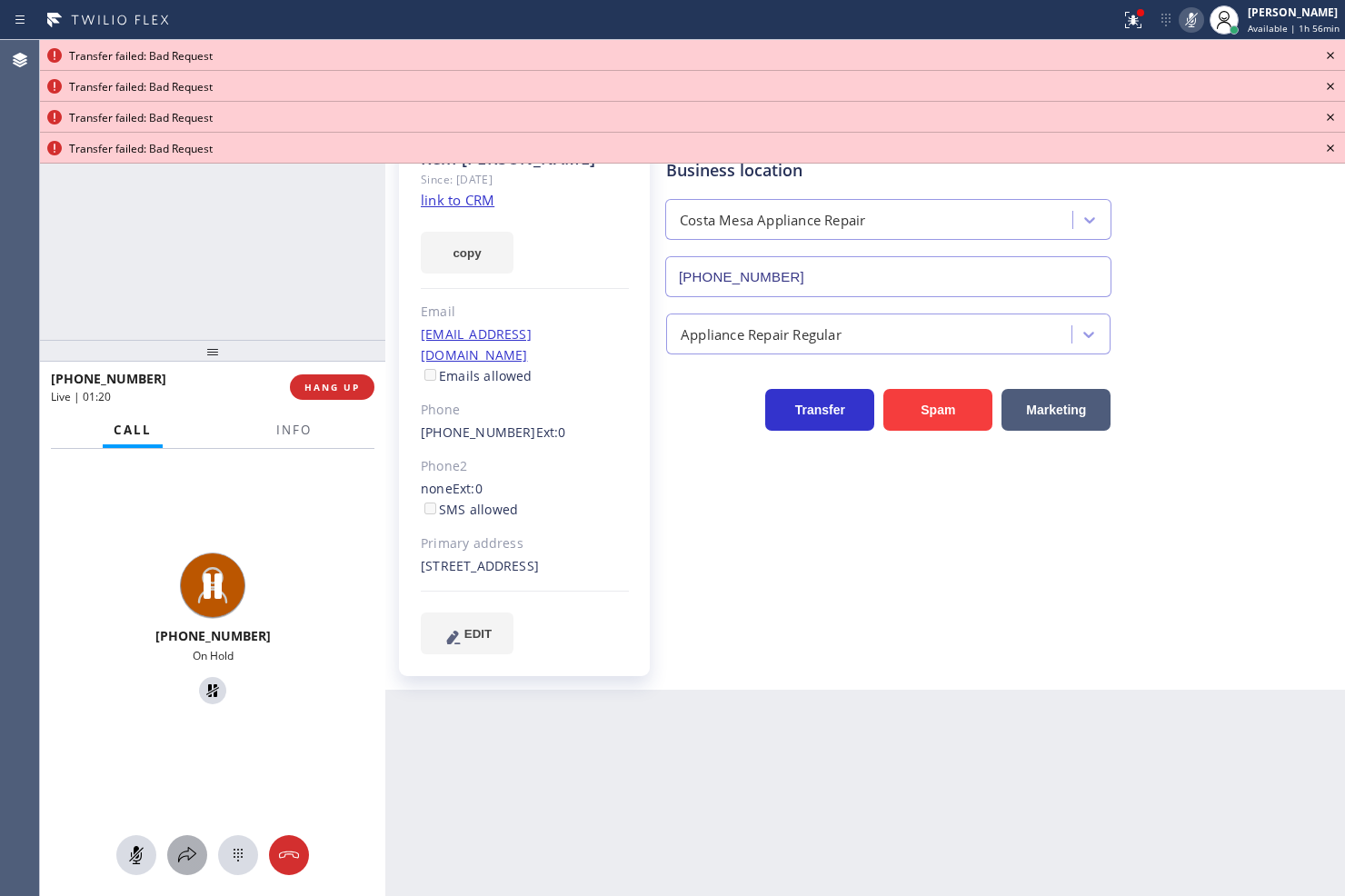
click at [185, 846] on icon at bounding box center [187, 855] width 22 height 22
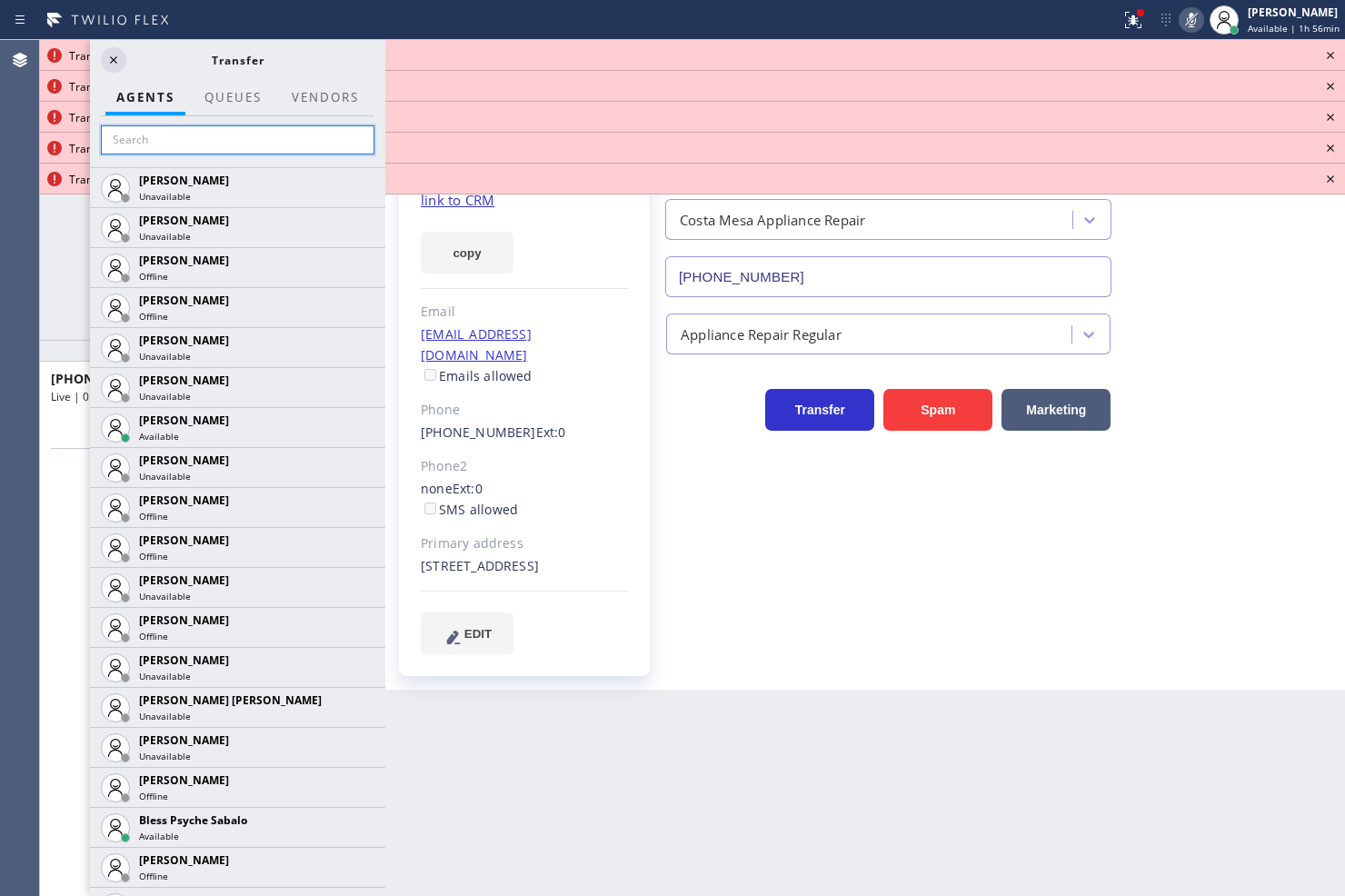
click at [187, 139] on input "text" at bounding box center [238, 140] width 274 height 29
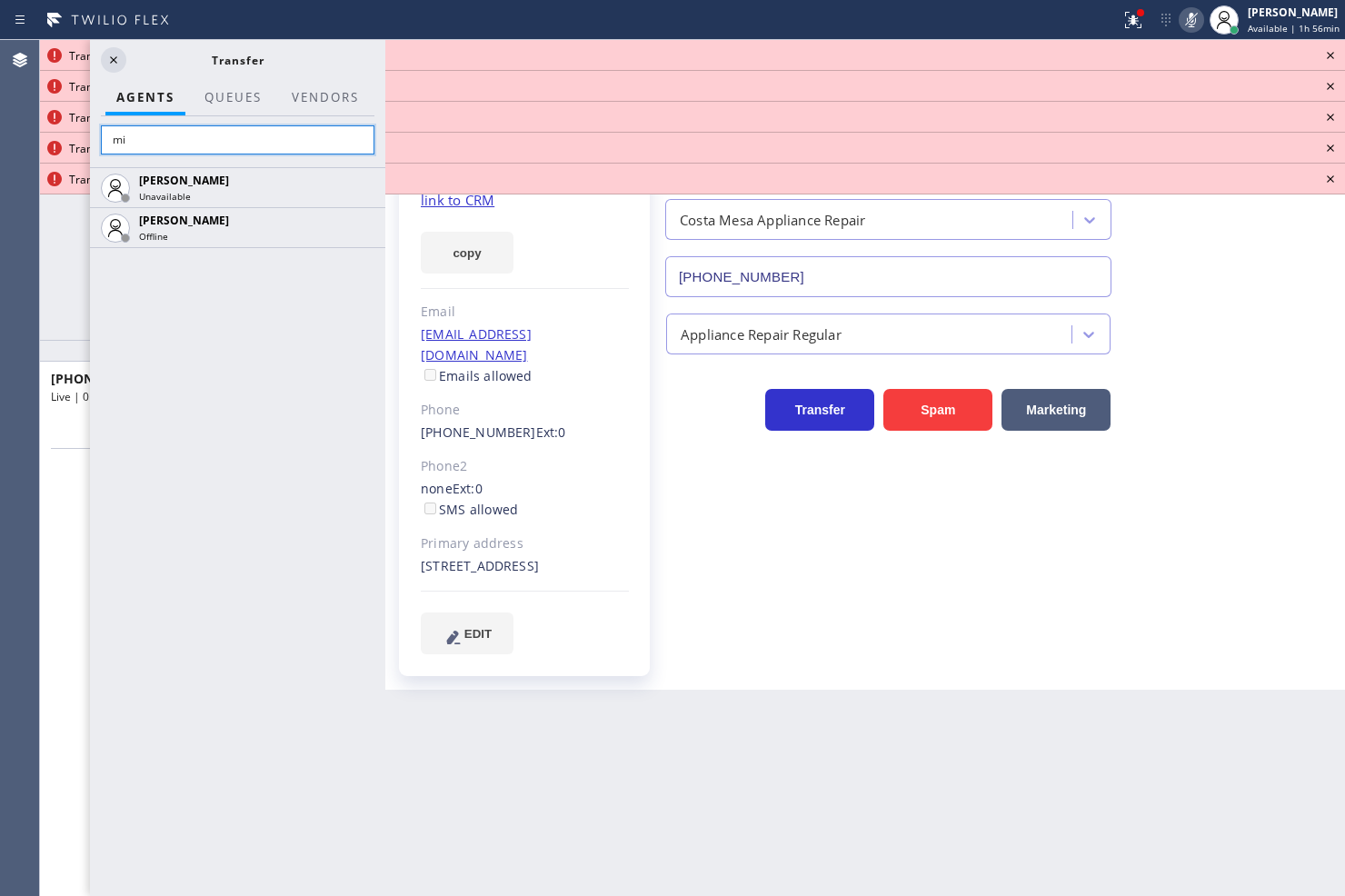
type input "m"
type input "l"
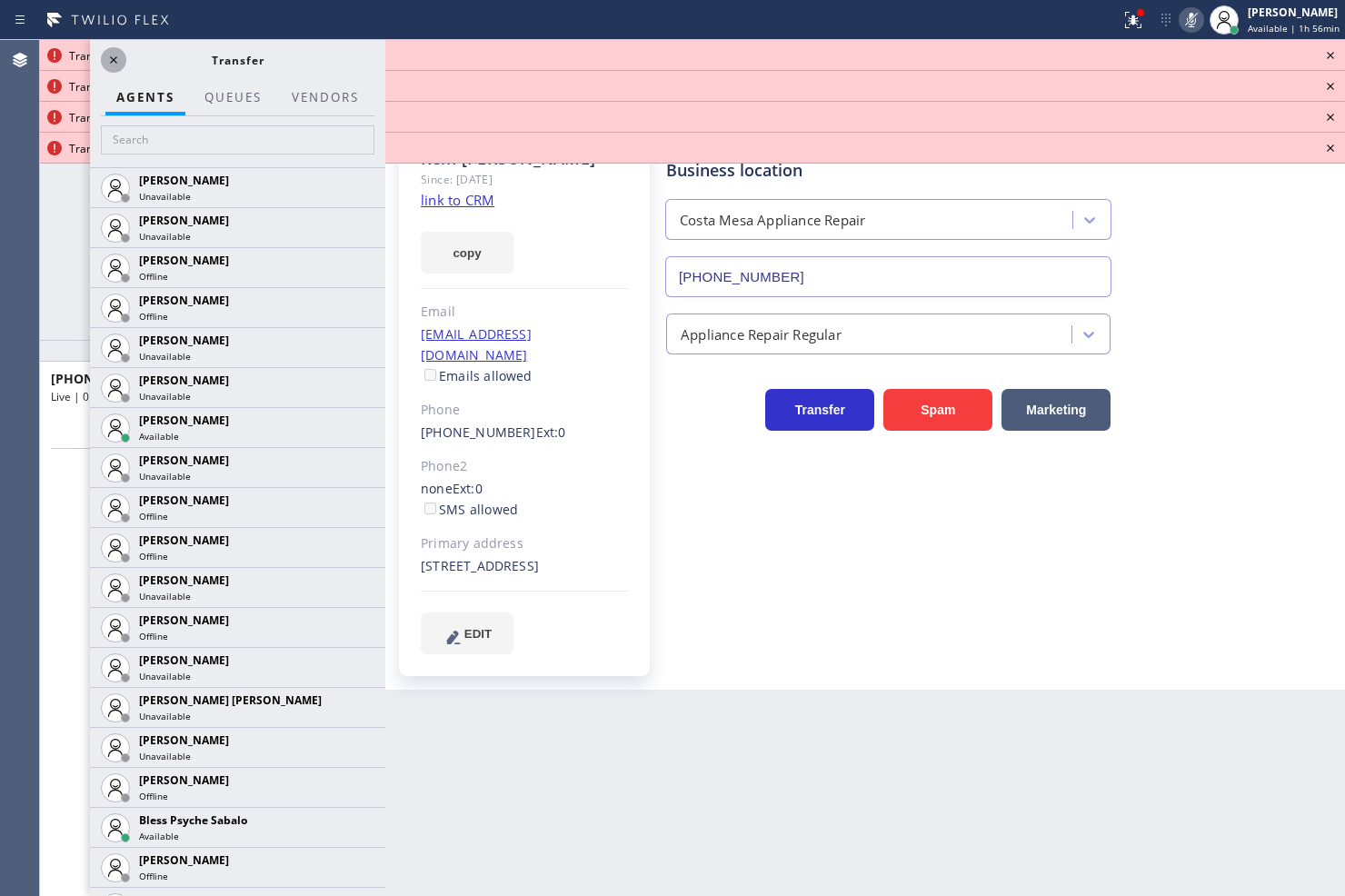
click at [118, 60] on icon at bounding box center [113, 59] width 22 height 22
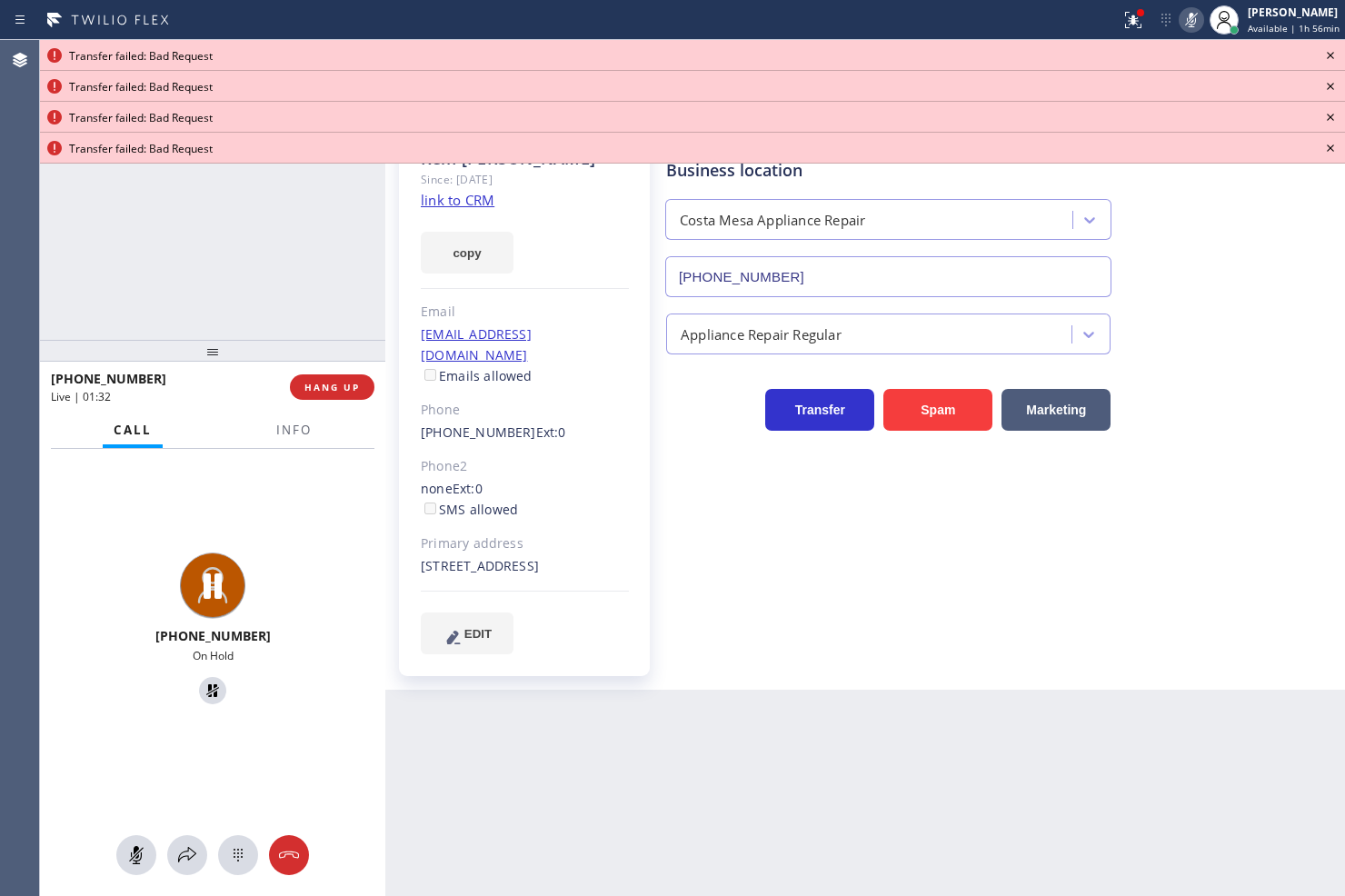
click at [1328, 52] on icon at bounding box center [1330, 55] width 7 height 7
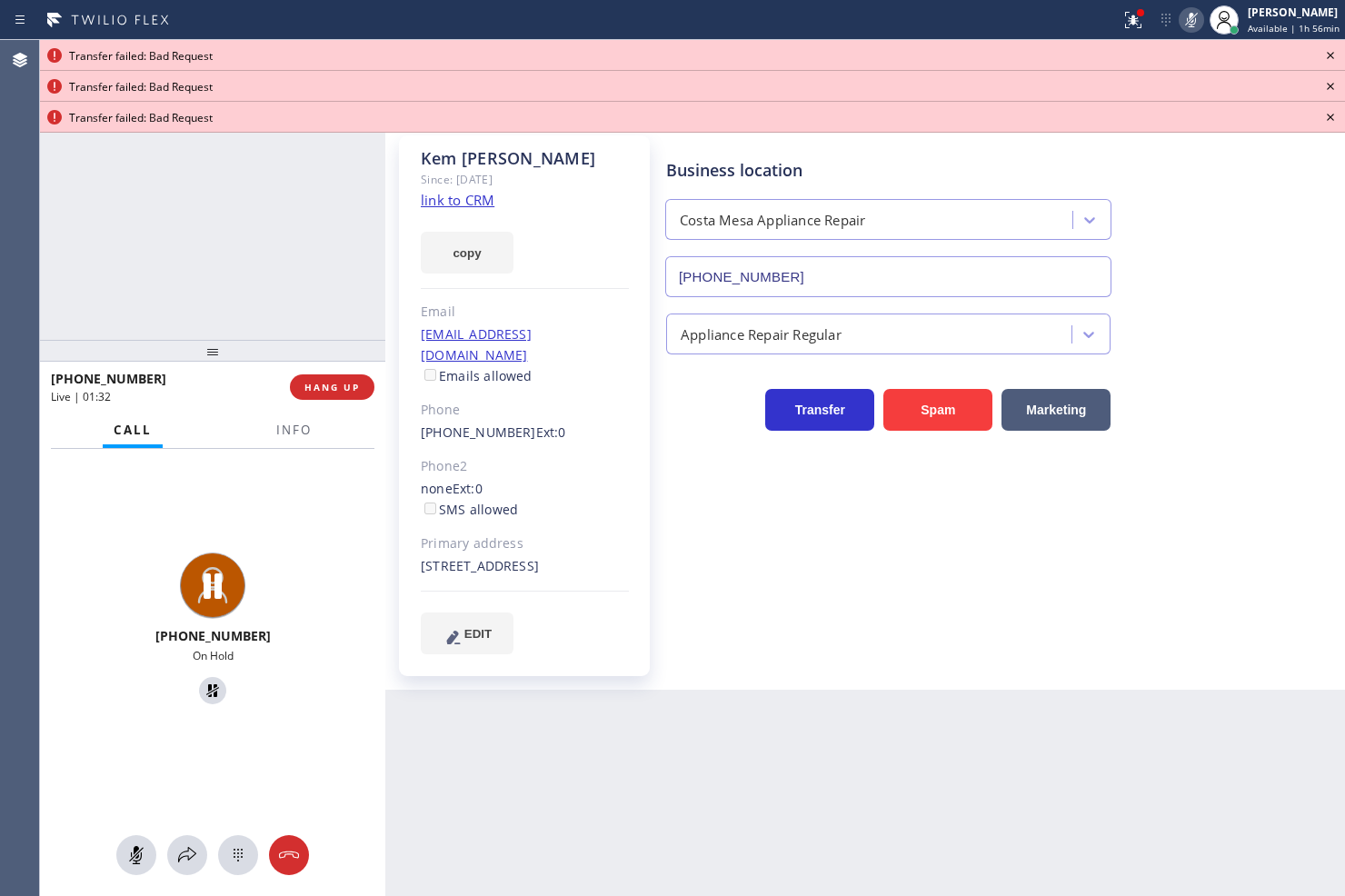
click at [1328, 52] on icon at bounding box center [1330, 55] width 7 height 7
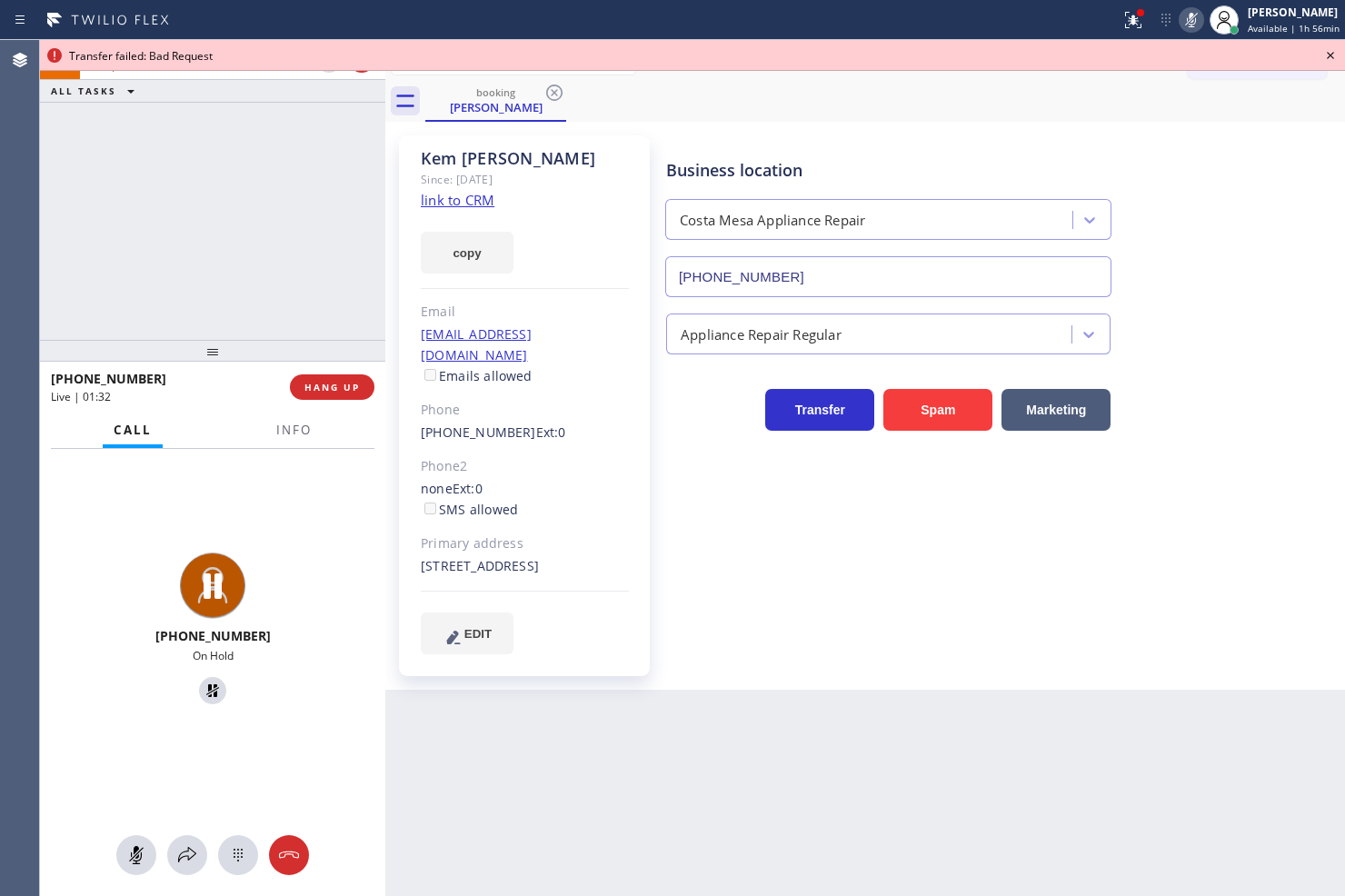
click at [1328, 52] on icon at bounding box center [1330, 55] width 7 height 7
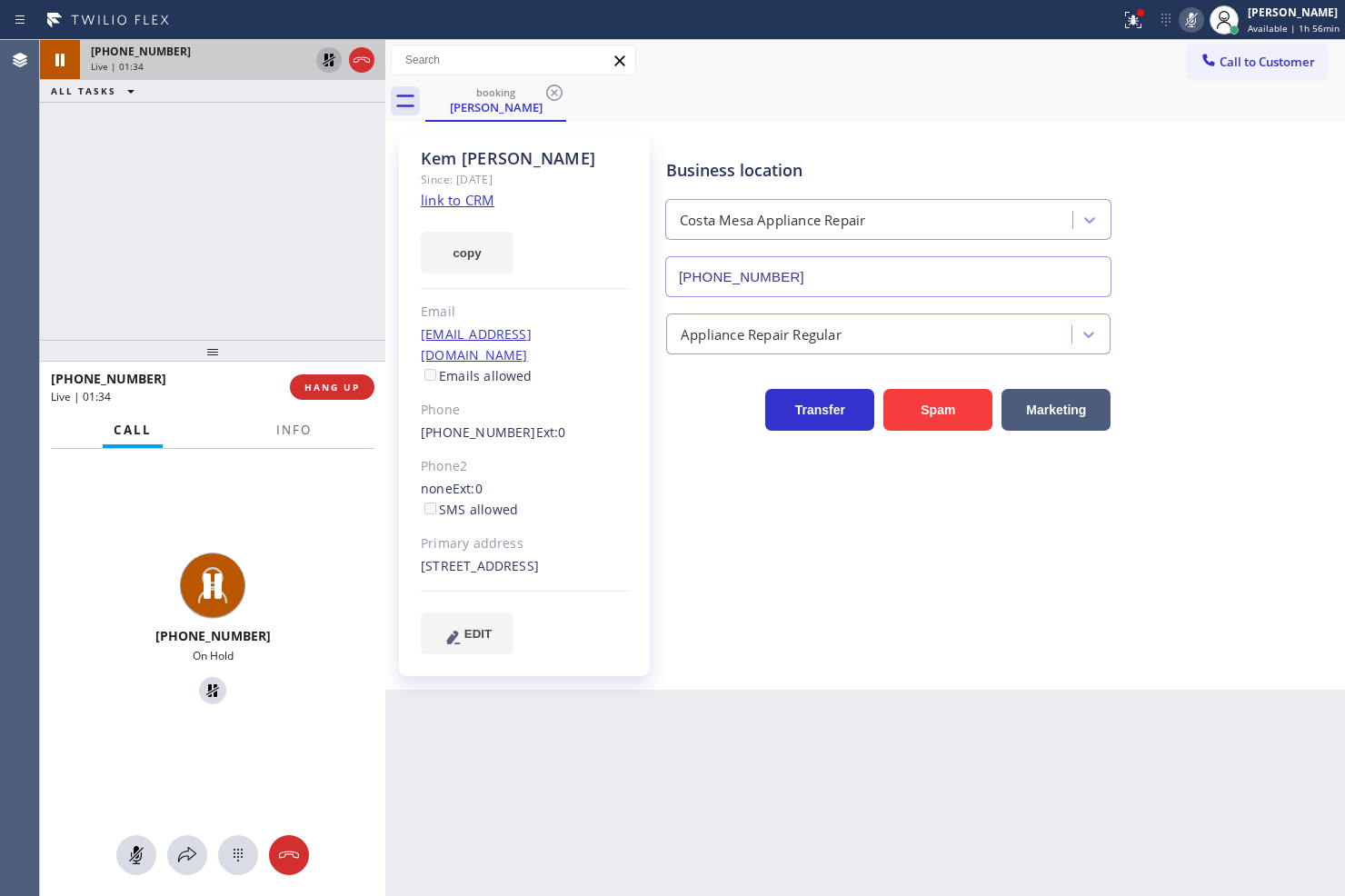
click at [323, 59] on icon at bounding box center [328, 59] width 22 height 22
click at [1187, 15] on icon at bounding box center [1191, 21] width 9 height 15
drag, startPoint x: 287, startPoint y: 427, endPoint x: 276, endPoint y: 473, distance: 47.3
click at [287, 427] on span "Info" at bounding box center [294, 429] width 36 height 16
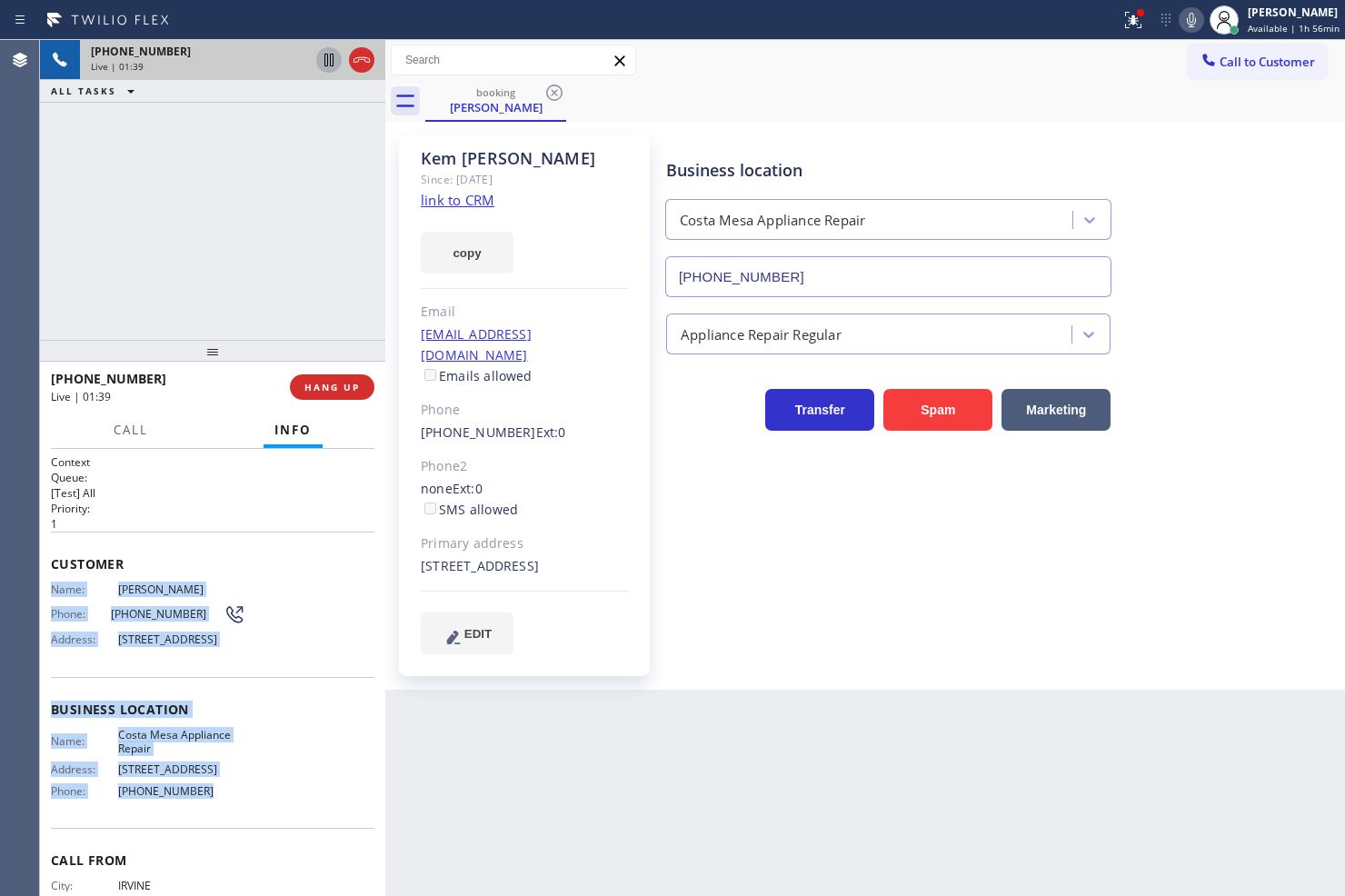
drag, startPoint x: 44, startPoint y: 589, endPoint x: 238, endPoint y: 807, distance: 291.8
click at [238, 807] on div "Context Queue: [Test] All Priority: 1 Customer Name: Kem Braswell Phone: (949) …" at bounding box center [213, 673] width 345 height 448
copy div "Name: Kem Braswell Phone: (949) 283-4265 Address: 1826 Placentia Ave, Costa Mes…"
click at [267, 252] on div "+19492834265 Live | 01:58 ALL TASKS ALL TASKS ACTIVE TASKS TASKS IN WRAP UP" at bounding box center [213, 190] width 345 height 300
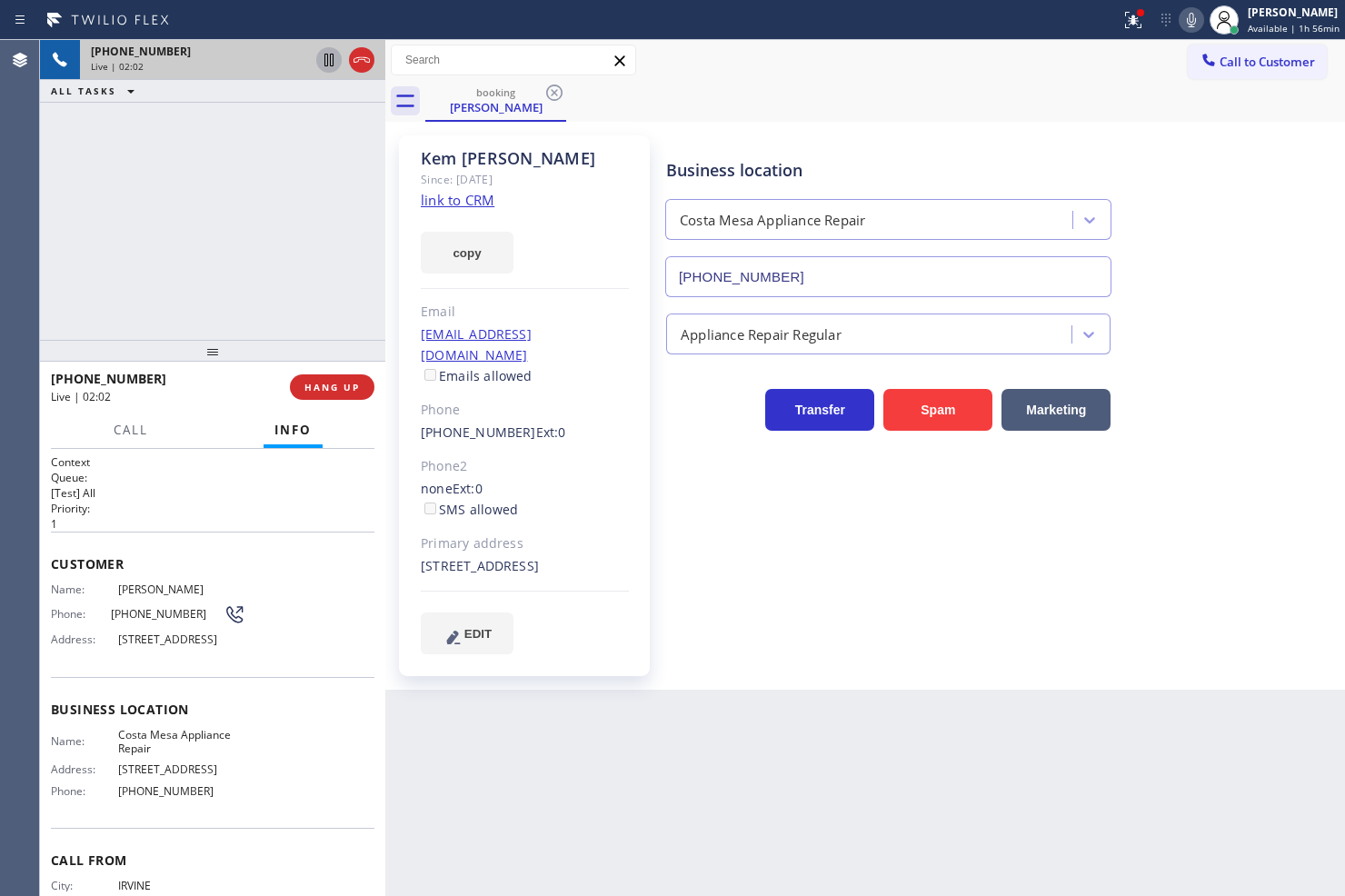
click at [175, 252] on div "+19492834265 Live | 02:02 ALL TASKS ALL TASKS ACTIVE TASKS TASKS IN WRAP UP" at bounding box center [213, 190] width 345 height 300
click at [186, 223] on div "+19492834265 Live | 02:07 ALL TASKS ALL TASKS ACTIVE TASKS TASKS IN WRAP UP" at bounding box center [213, 190] width 345 height 300
click at [1311, 328] on div "Appliance Repair Regular" at bounding box center [1001, 330] width 678 height 48
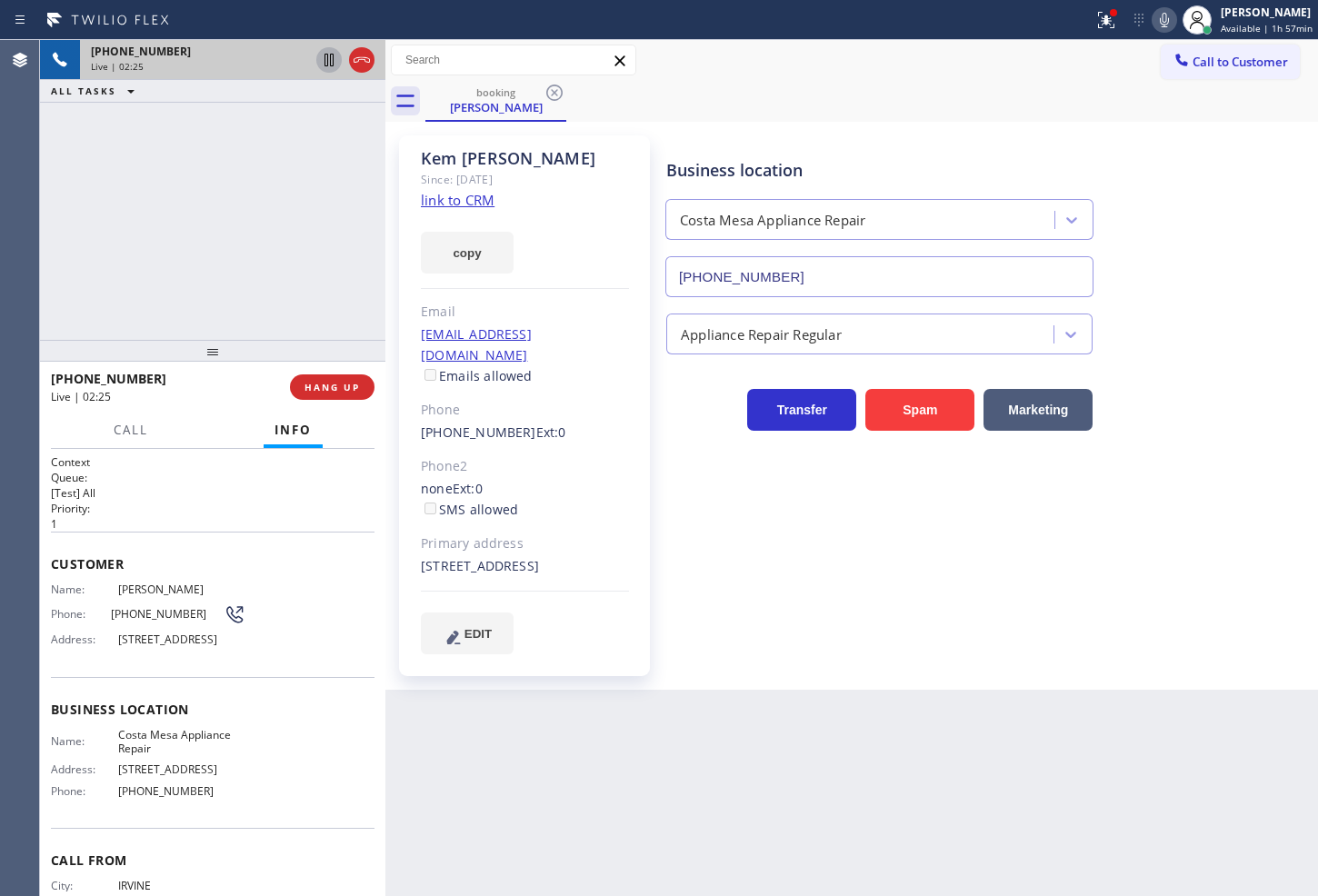
click at [217, 232] on div "+19492834265 Live | 02:25 ALL TASKS ALL TASKS ACTIVE TASKS TASKS IN WRAP UP" at bounding box center [213, 190] width 345 height 300
click at [426, 251] on button "copy" at bounding box center [467, 252] width 93 height 42
click at [142, 287] on div "+19492834265 Live | 04:37 ALL TASKS ALL TASKS ACTIVE TASKS TASKS IN WRAP UP" at bounding box center [213, 190] width 345 height 300
click at [203, 411] on div "+19492834265 Live | 04:38 HANG UP" at bounding box center [213, 387] width 345 height 51
click at [682, 429] on div "Transfer Spam Marketing" at bounding box center [879, 405] width 433 height 51
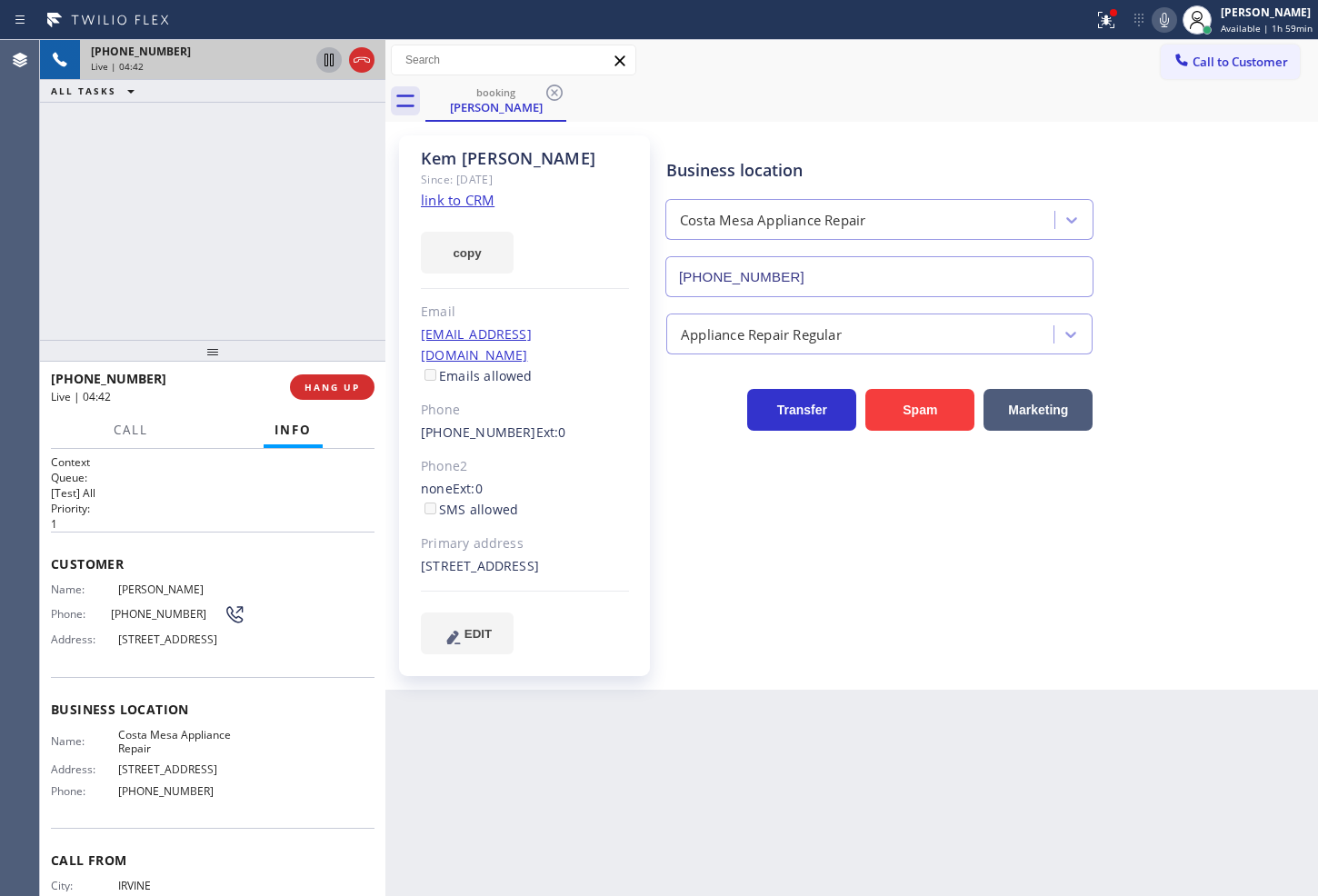
click at [156, 269] on div "+19492834265 Live | 04:42 ALL TASKS ALL TASKS ACTIVE TASKS TASKS IN WRAP UP" at bounding box center [213, 190] width 345 height 300
click at [238, 405] on div "+19492834265 Live | 04:42" at bounding box center [170, 387] width 239 height 47
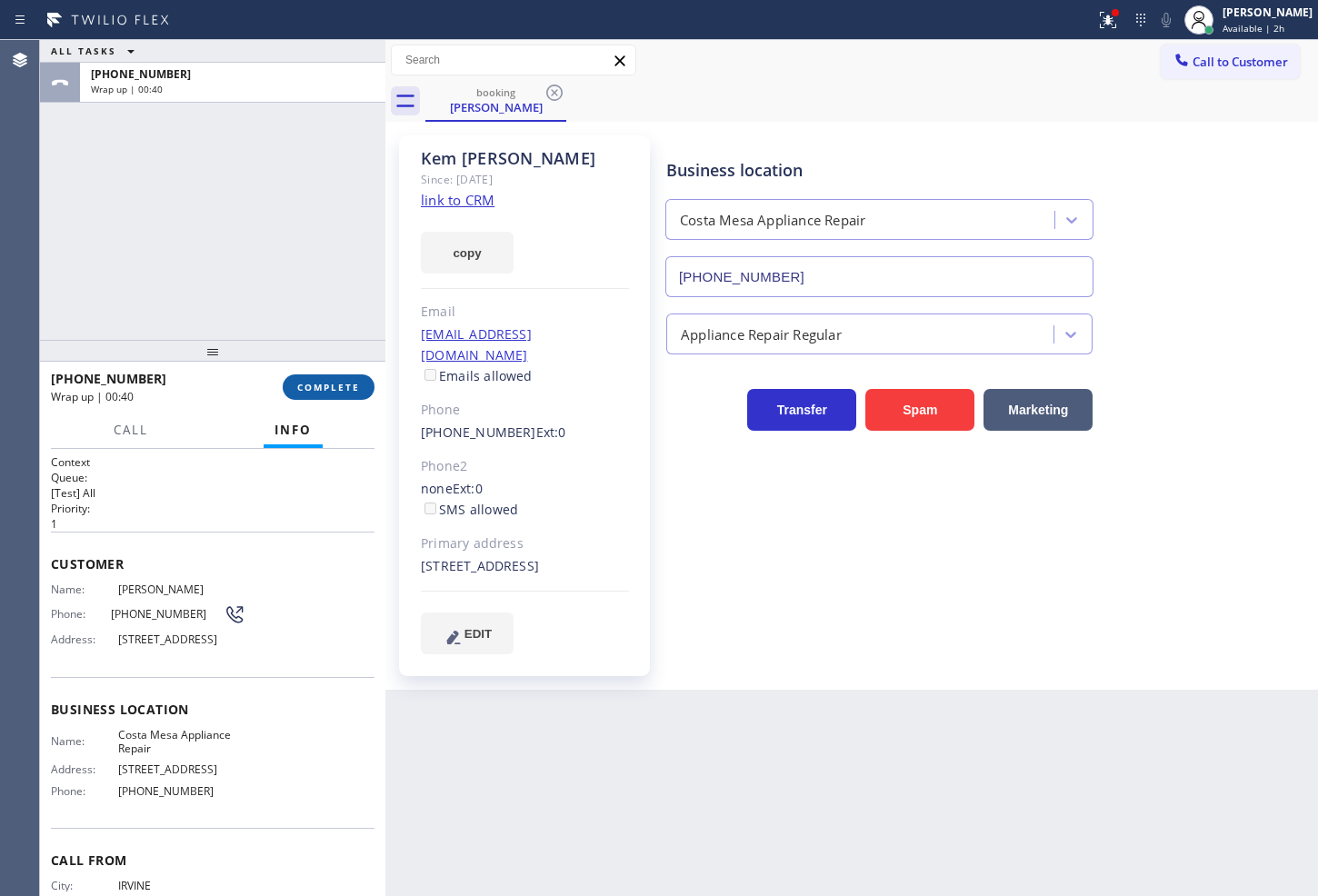
click at [334, 387] on span "COMPLETE" at bounding box center [328, 387] width 63 height 13
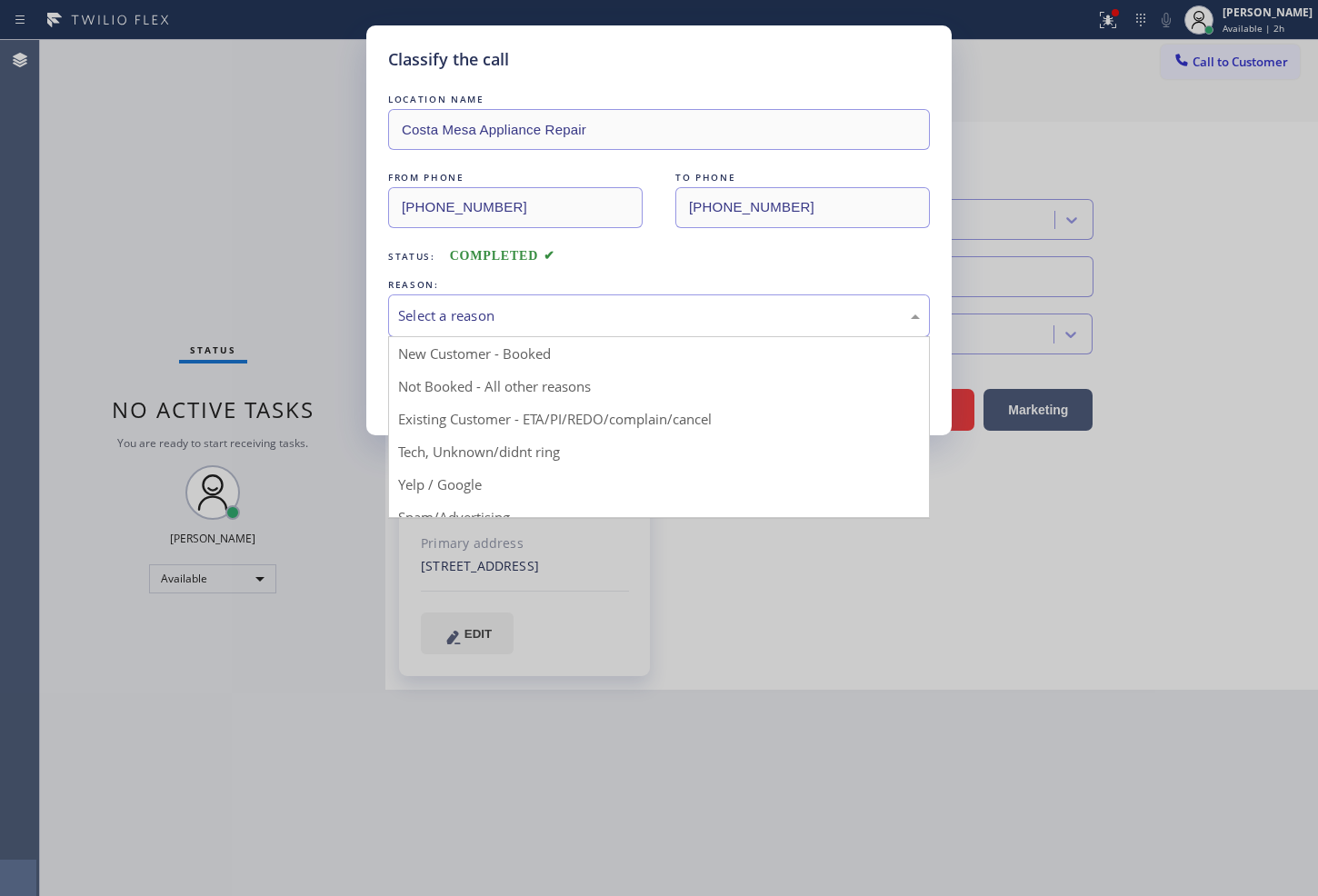
click at [518, 306] on div "Select a reason" at bounding box center [659, 316] width 521 height 21
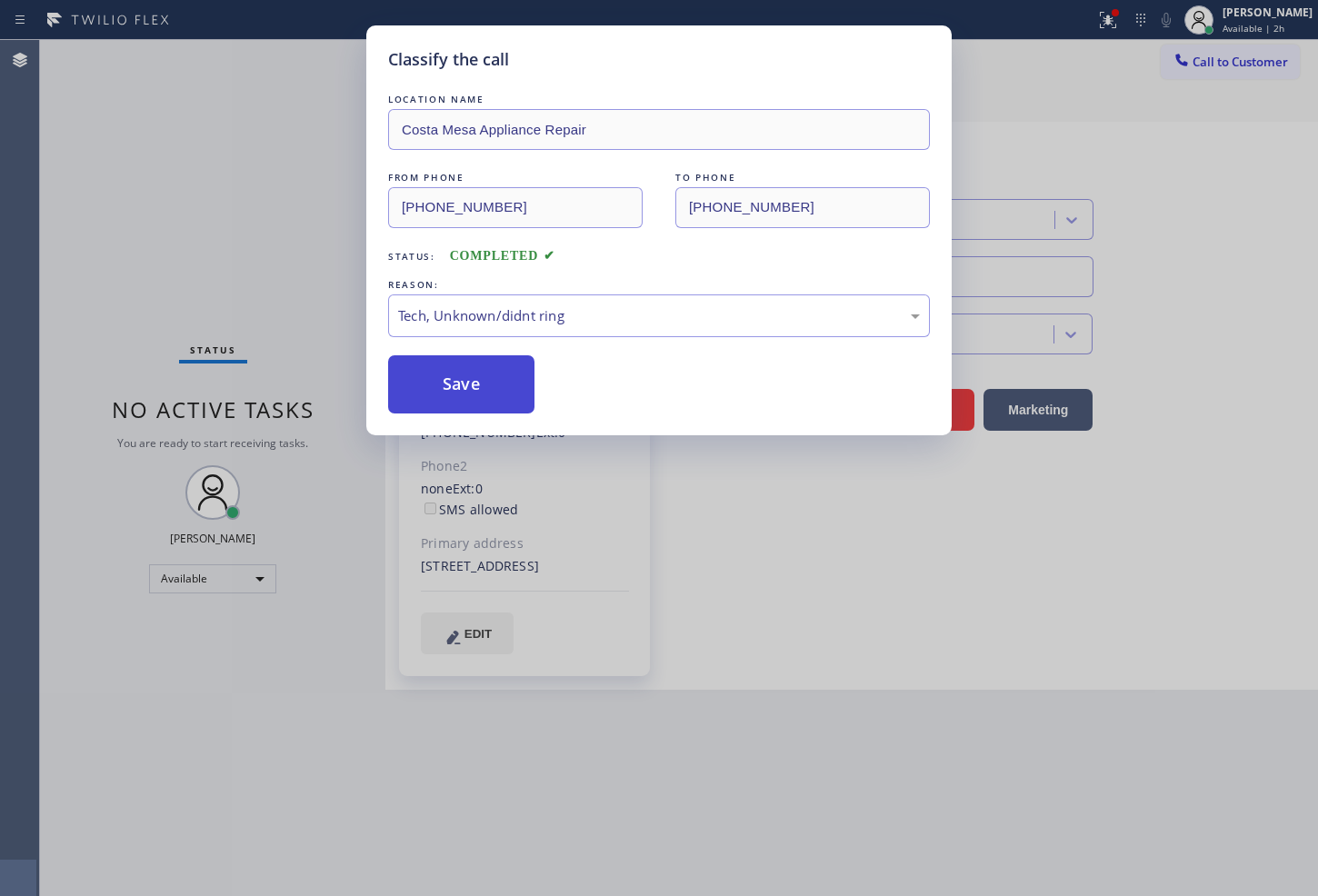
click at [440, 391] on button "Save" at bounding box center [461, 384] width 146 height 58
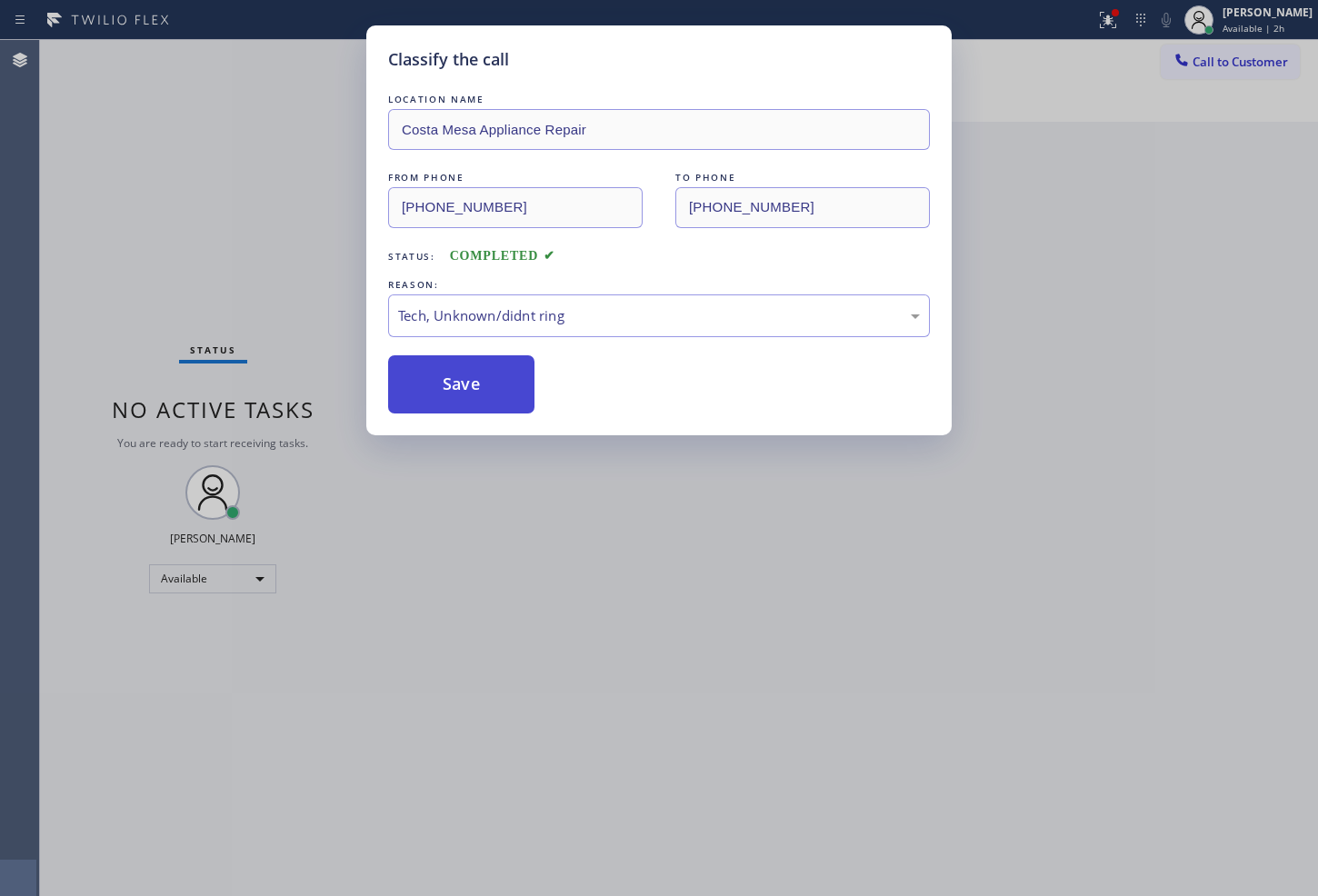
click at [440, 389] on button "Save" at bounding box center [461, 384] width 146 height 58
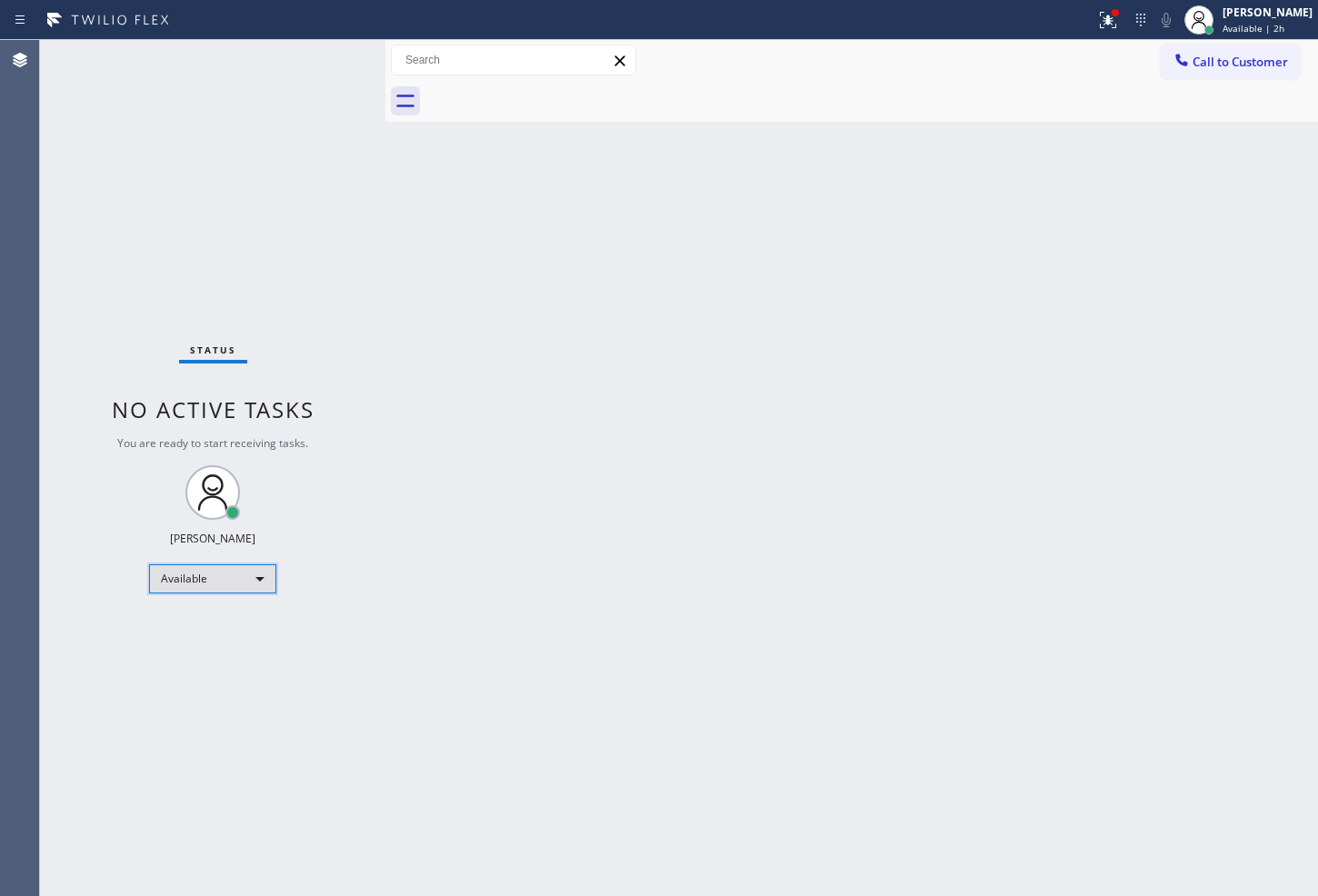
click at [255, 579] on div "Available" at bounding box center [213, 578] width 127 height 29
click at [218, 667] on li "Break" at bounding box center [212, 671] width 124 height 22
click at [338, 233] on div "Status No active tasks Change activity state to start receiving tasks. Judy Ann…" at bounding box center [213, 468] width 345 height 856
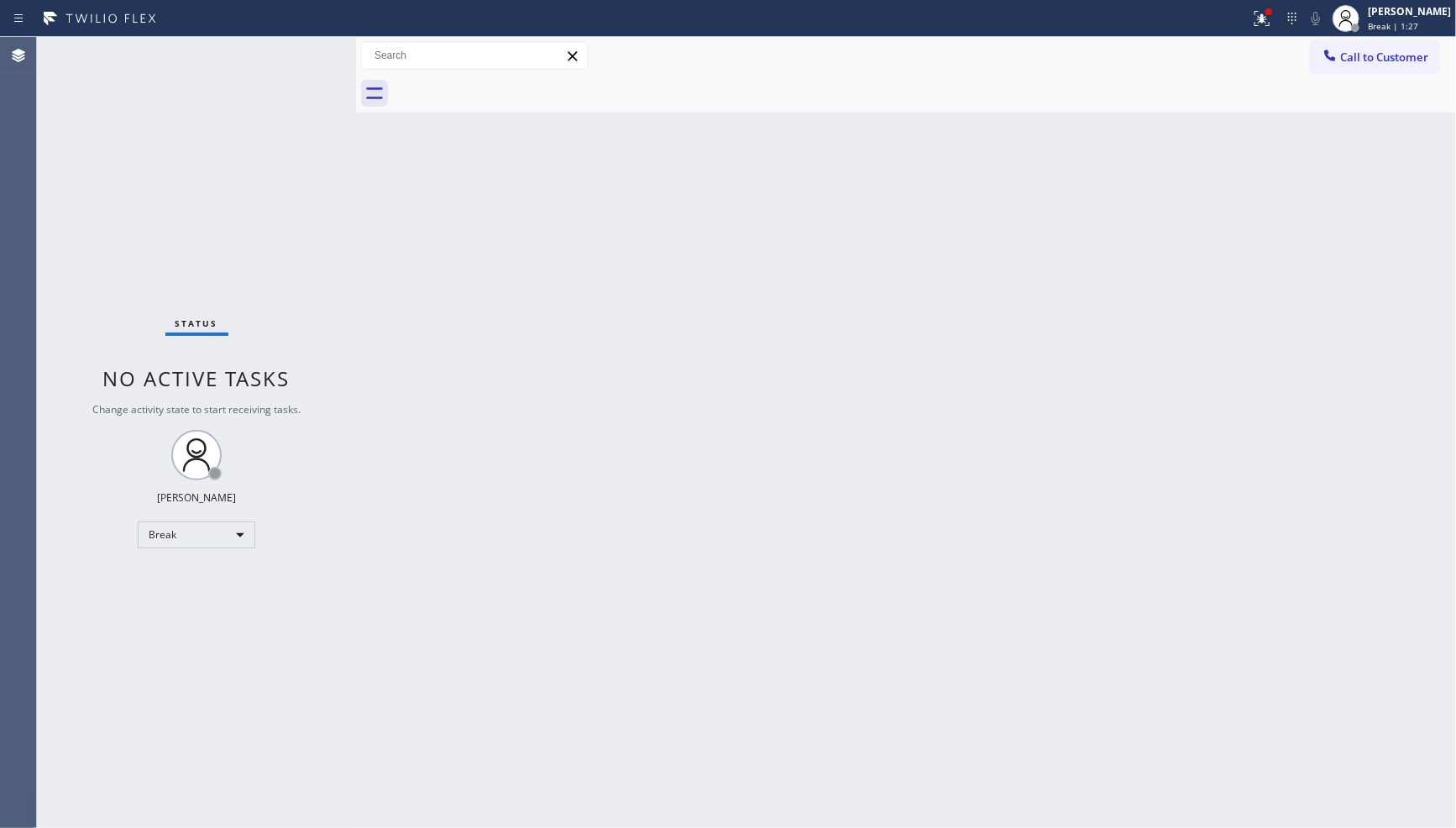
click at [288, 163] on div "Status No active tasks Change activity state to start receiving tasks. Judy Ann…" at bounding box center [197, 432] width 319 height 791
